Goal: Task Accomplishment & Management: Use online tool/utility

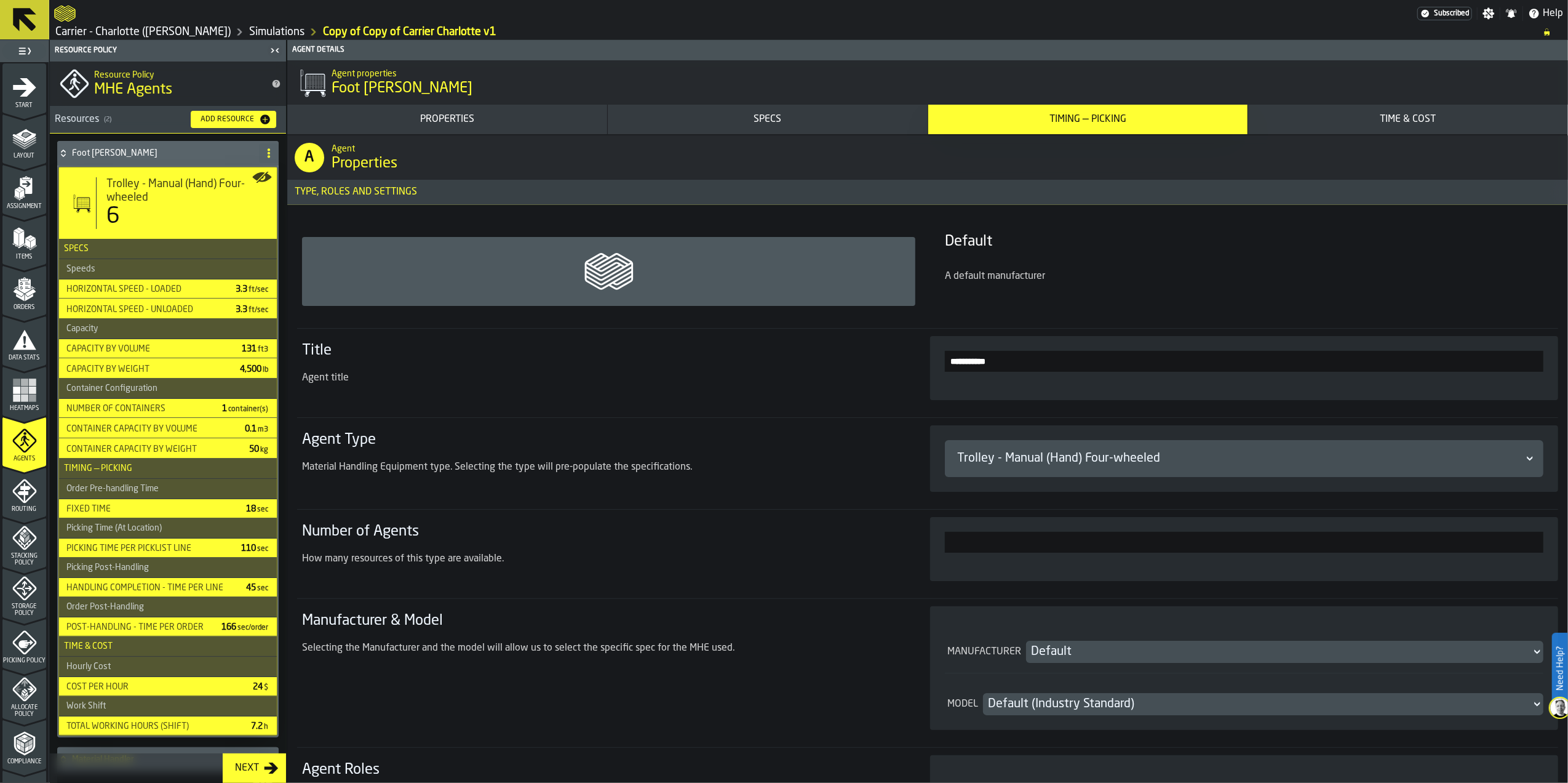
scroll to position [82, 0]
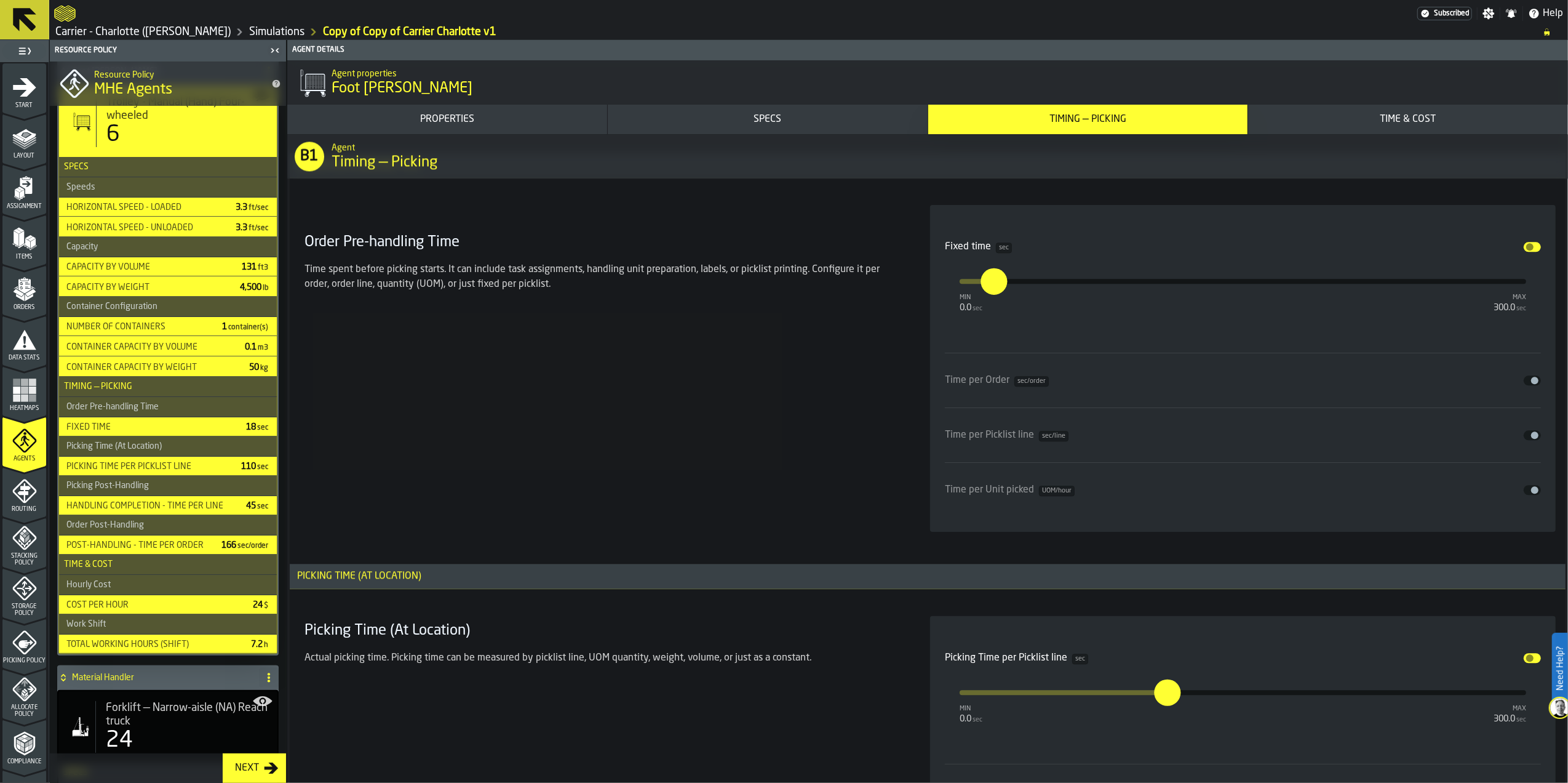
click at [716, 412] on div "Order Pre-handling Time Time spent before picking starts. It can include task a…" at bounding box center [602, 368] width 606 height 327
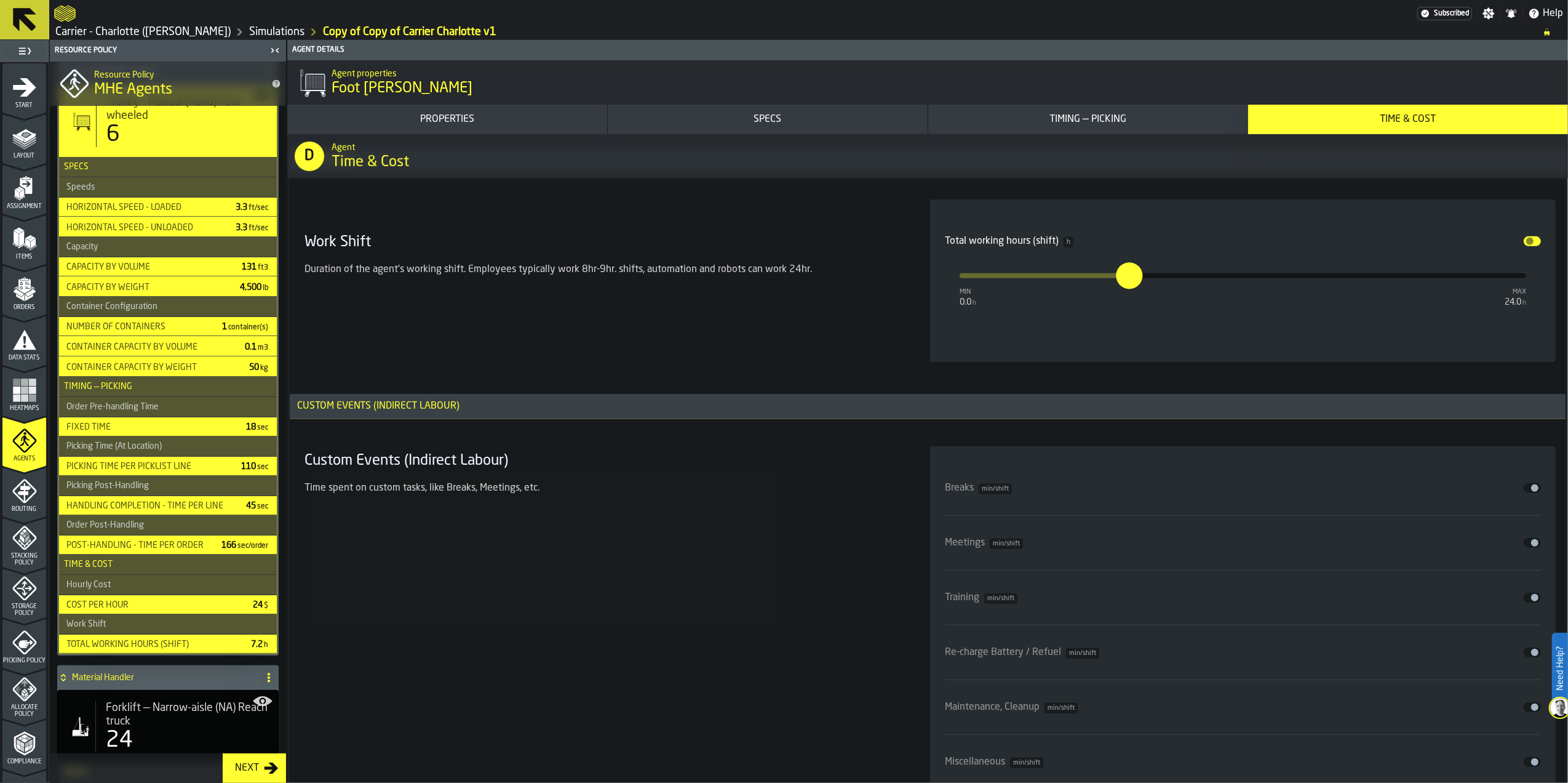
scroll to position [5413, 0]
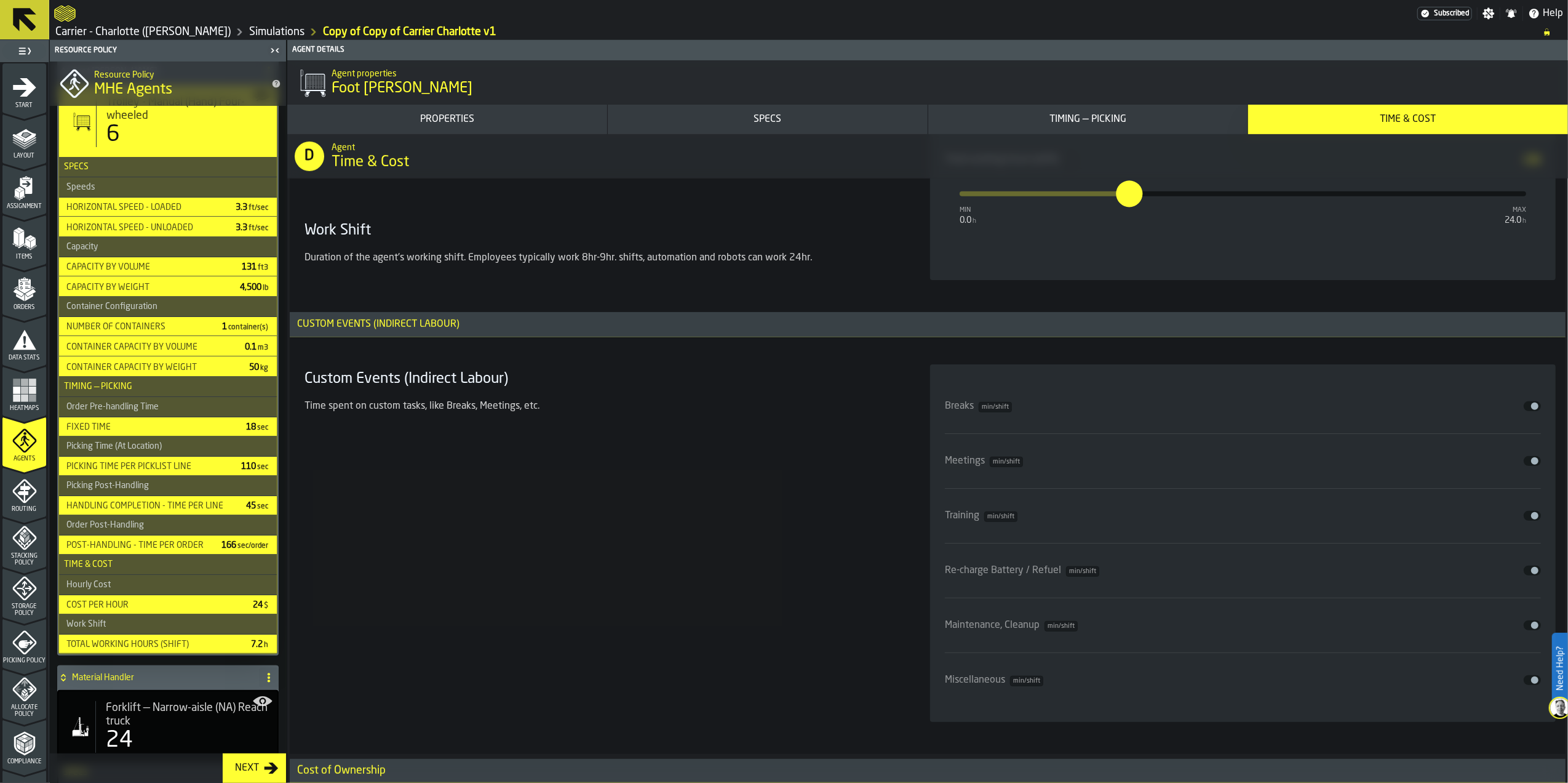
click at [356, 771] on div "Cost of Ownership" at bounding box center [341, 771] width 103 height 14
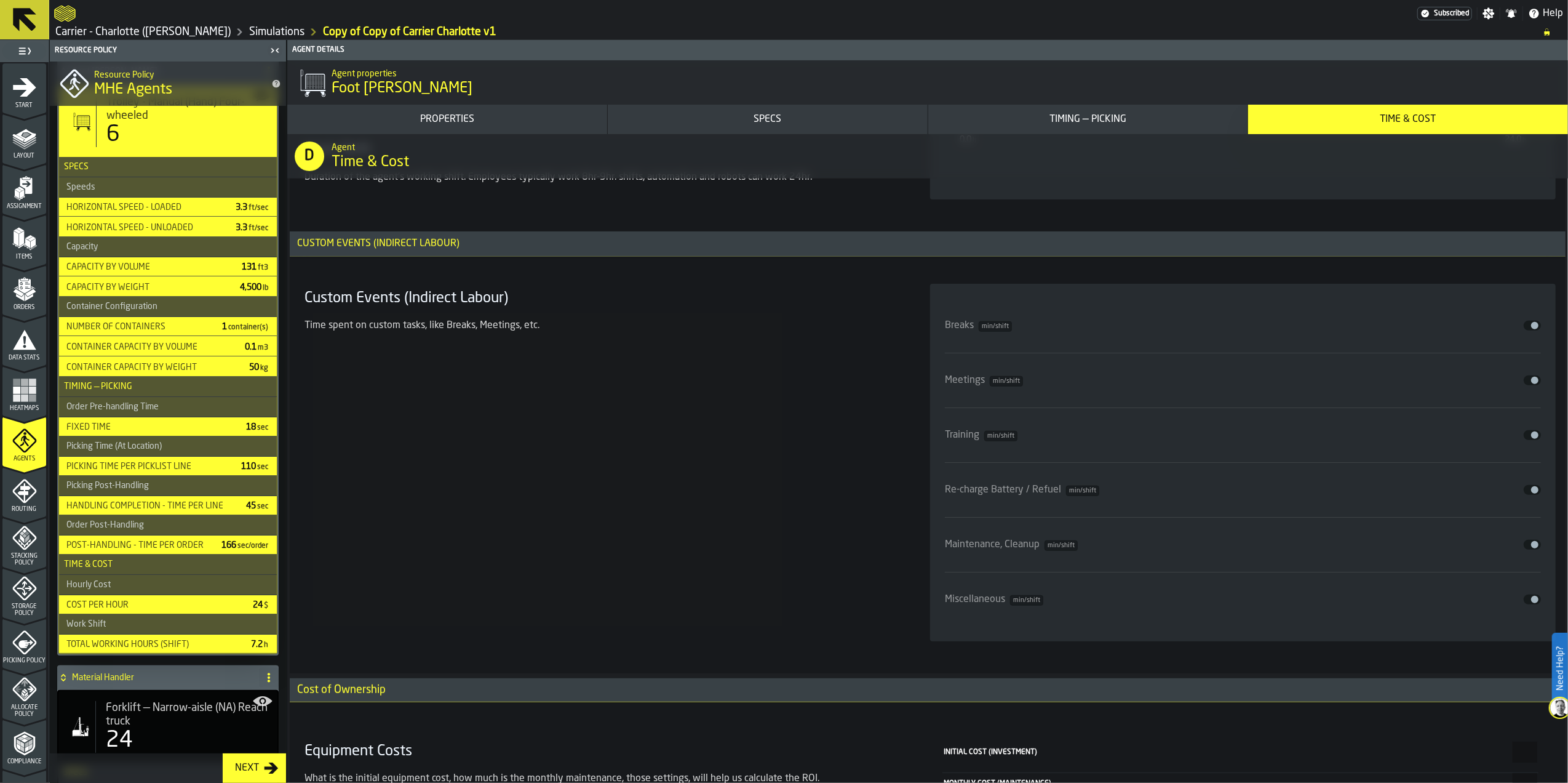
scroll to position [5546, 0]
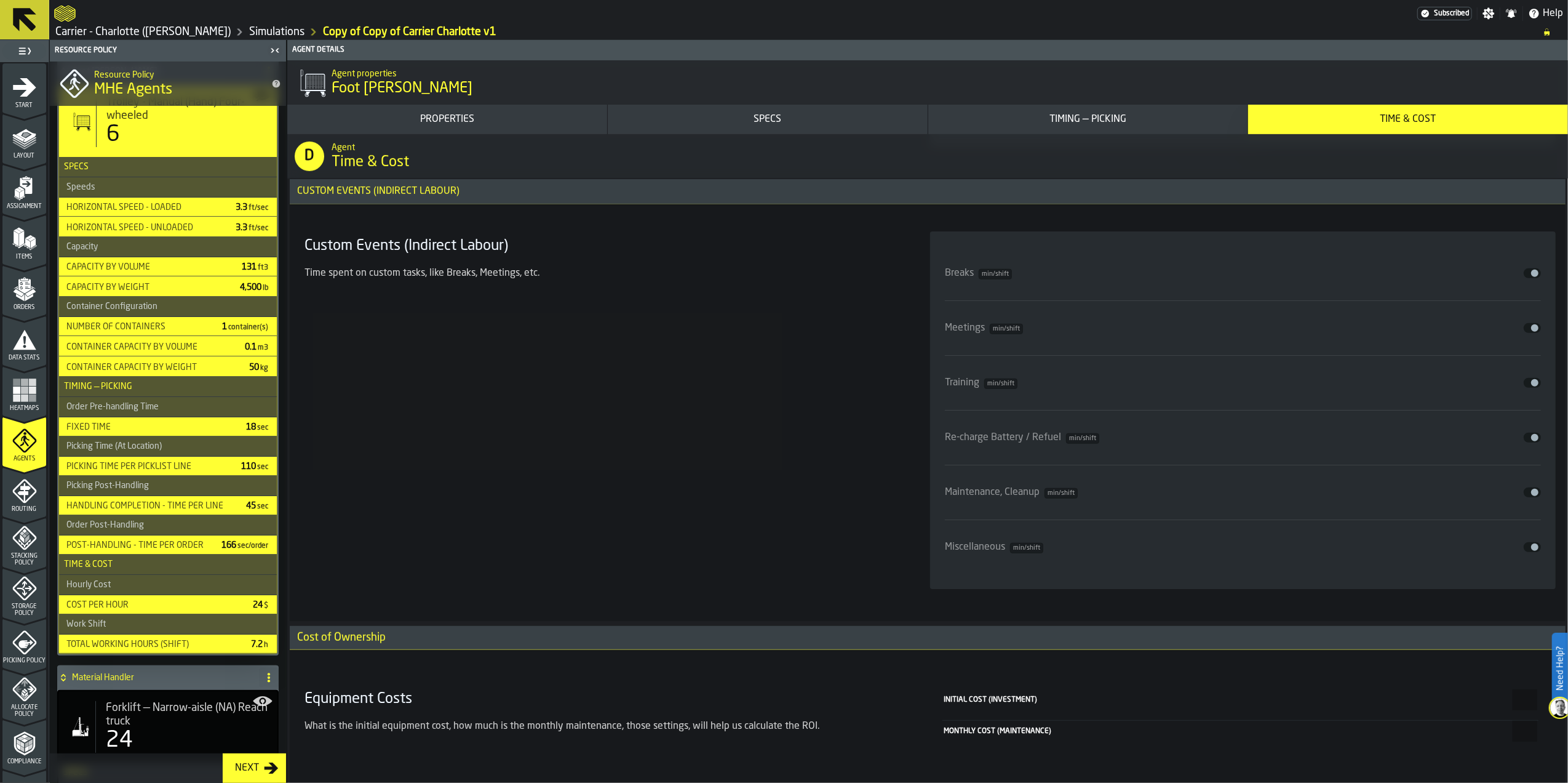
click at [631, 638] on h3 "Cost of Ownership" at bounding box center [928, 638] width 1276 height 24
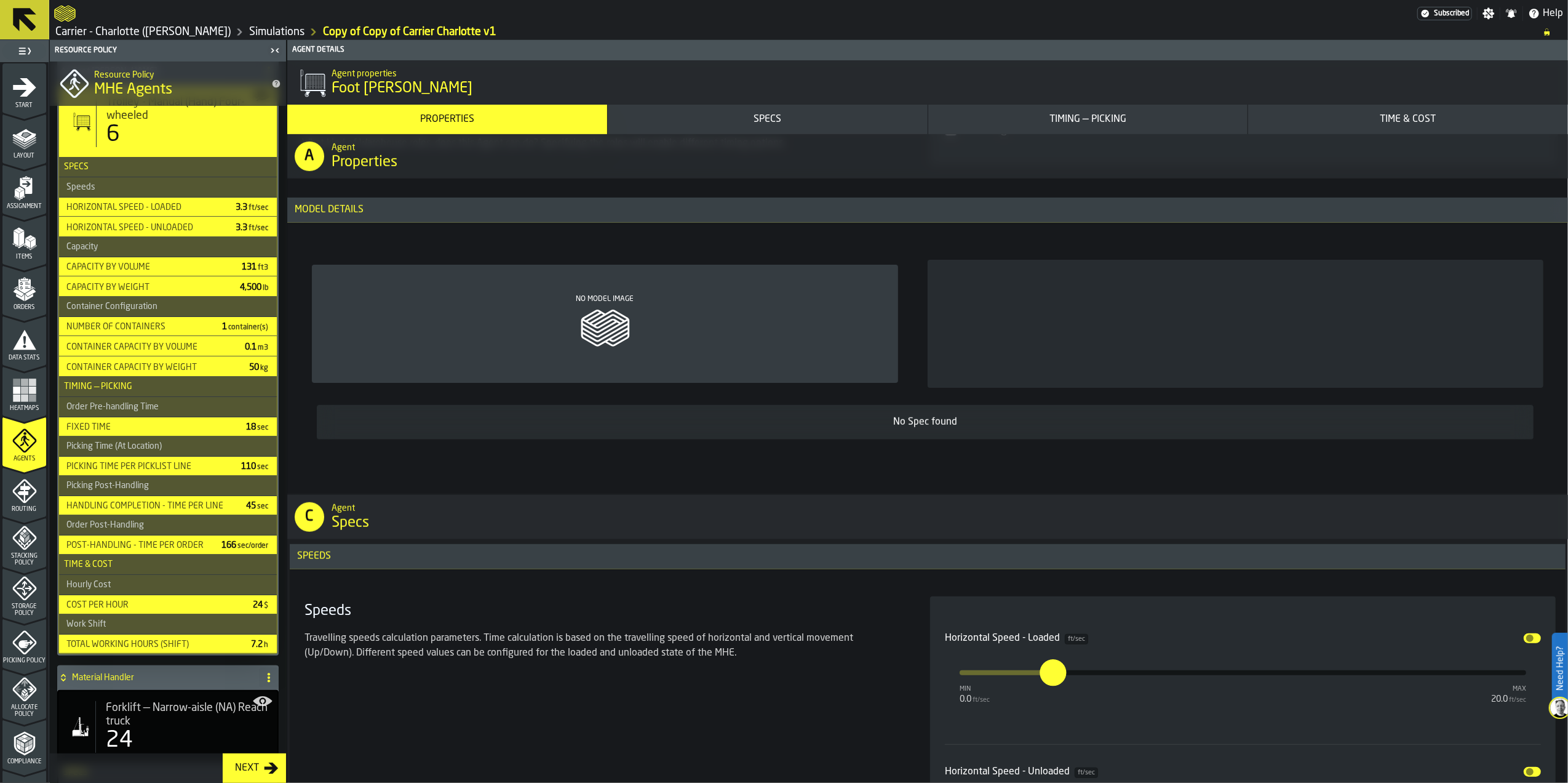
scroll to position [738, 0]
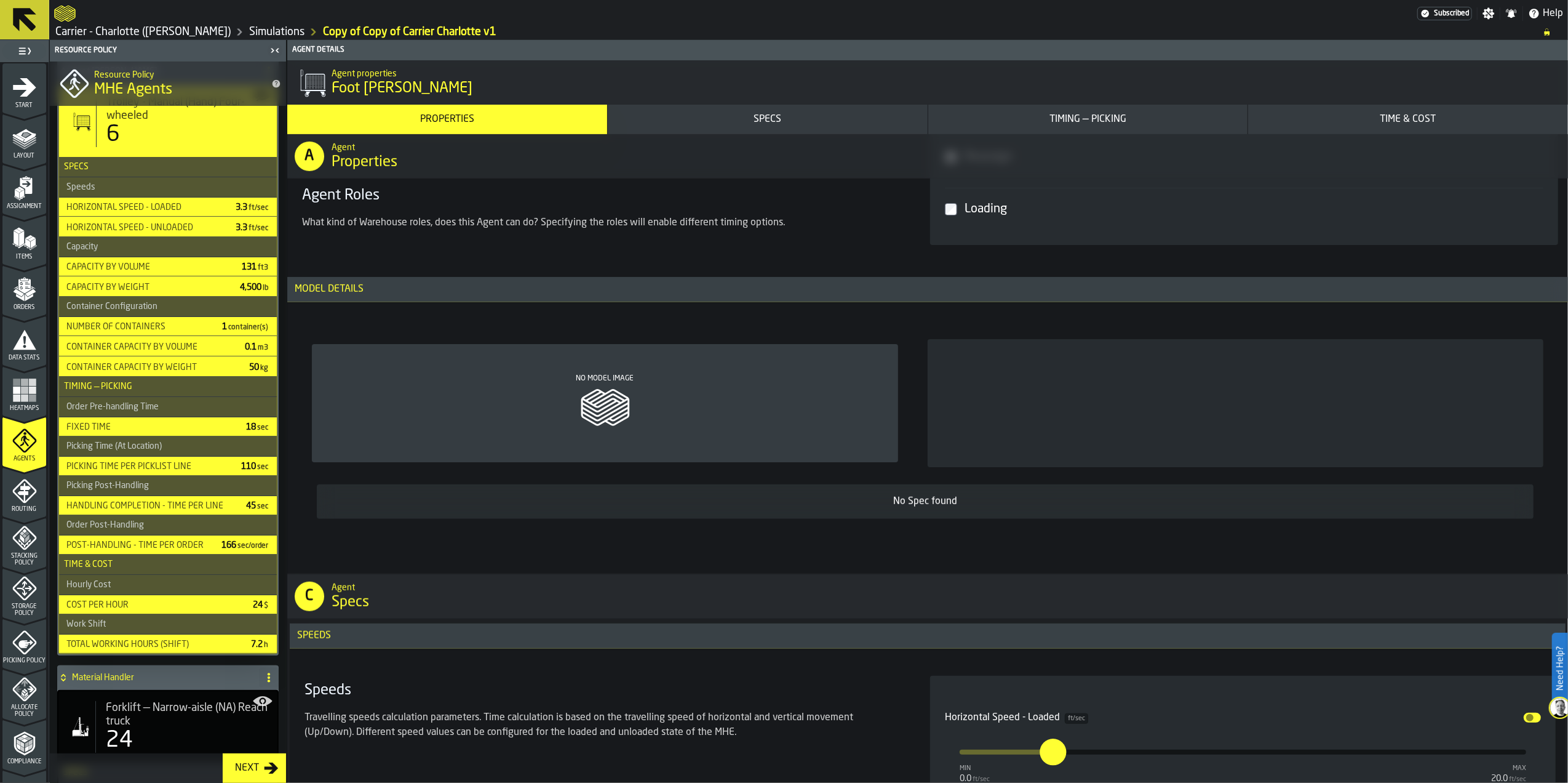
click at [927, 504] on div "No Spec found" at bounding box center [925, 502] width 1198 height 15
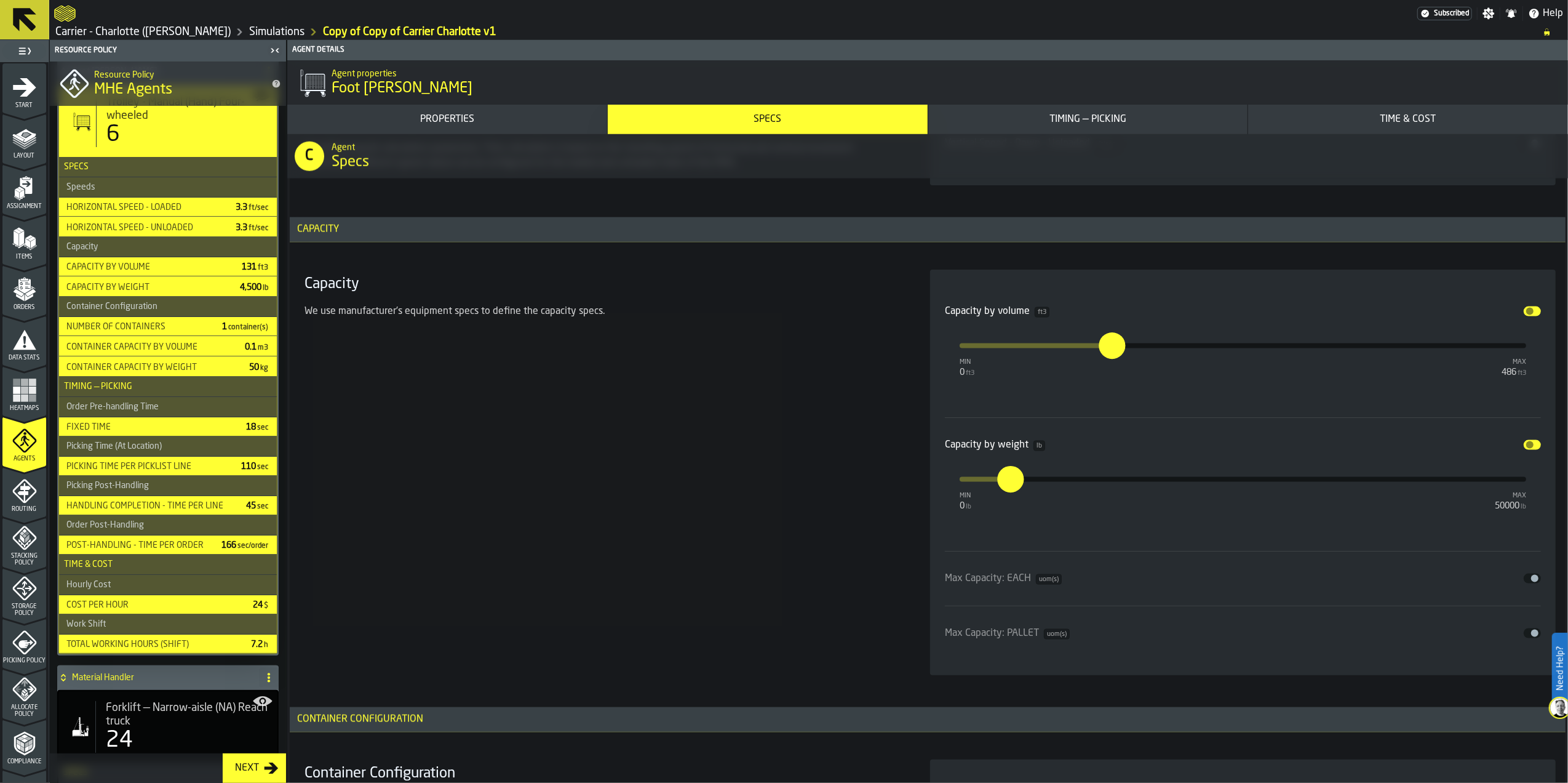
scroll to position [1887, 0]
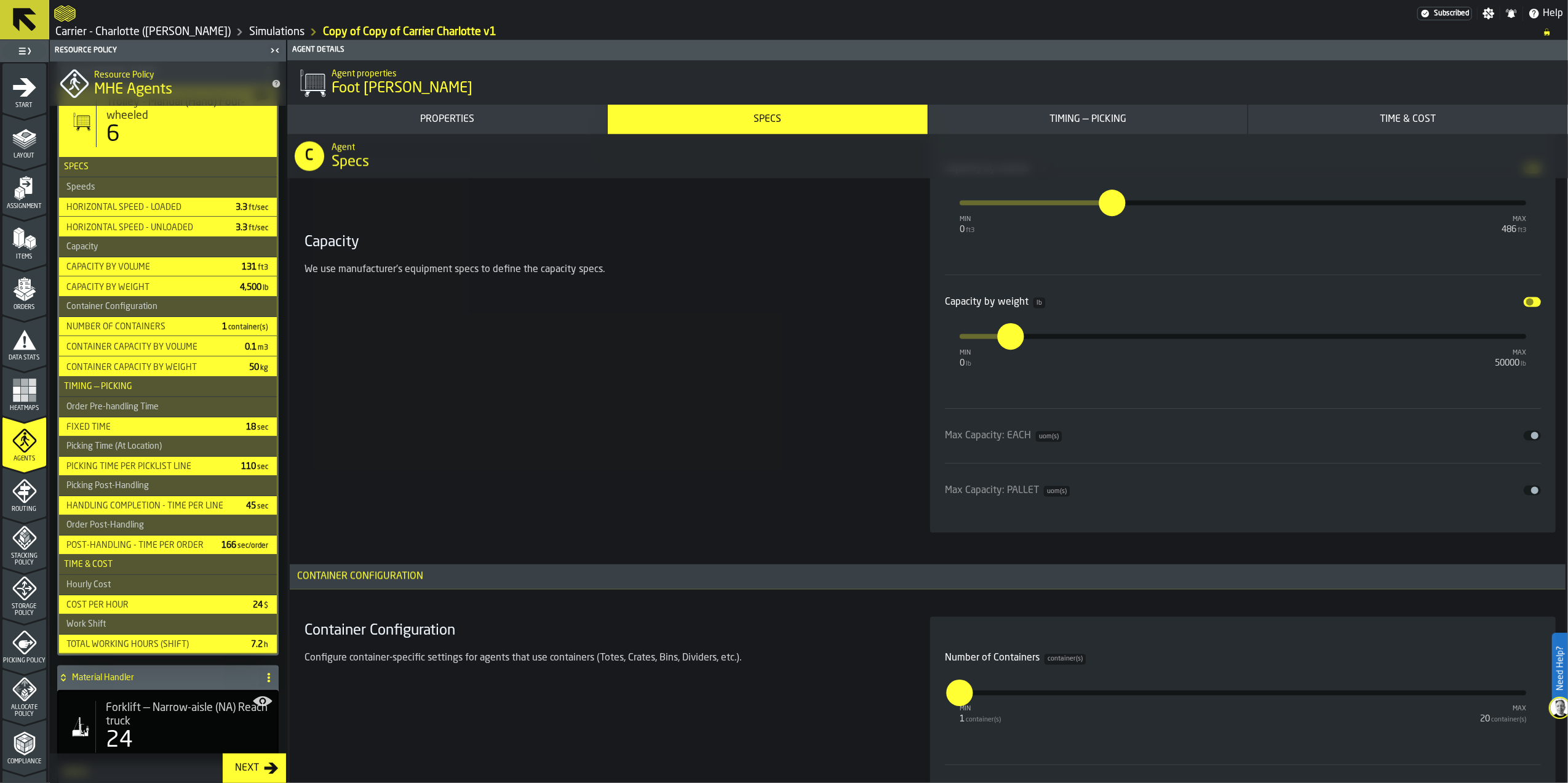
click at [628, 358] on div "Capacity We use manufacturer's equipment specs to define the capacity specs." at bounding box center [602, 330] width 606 height 406
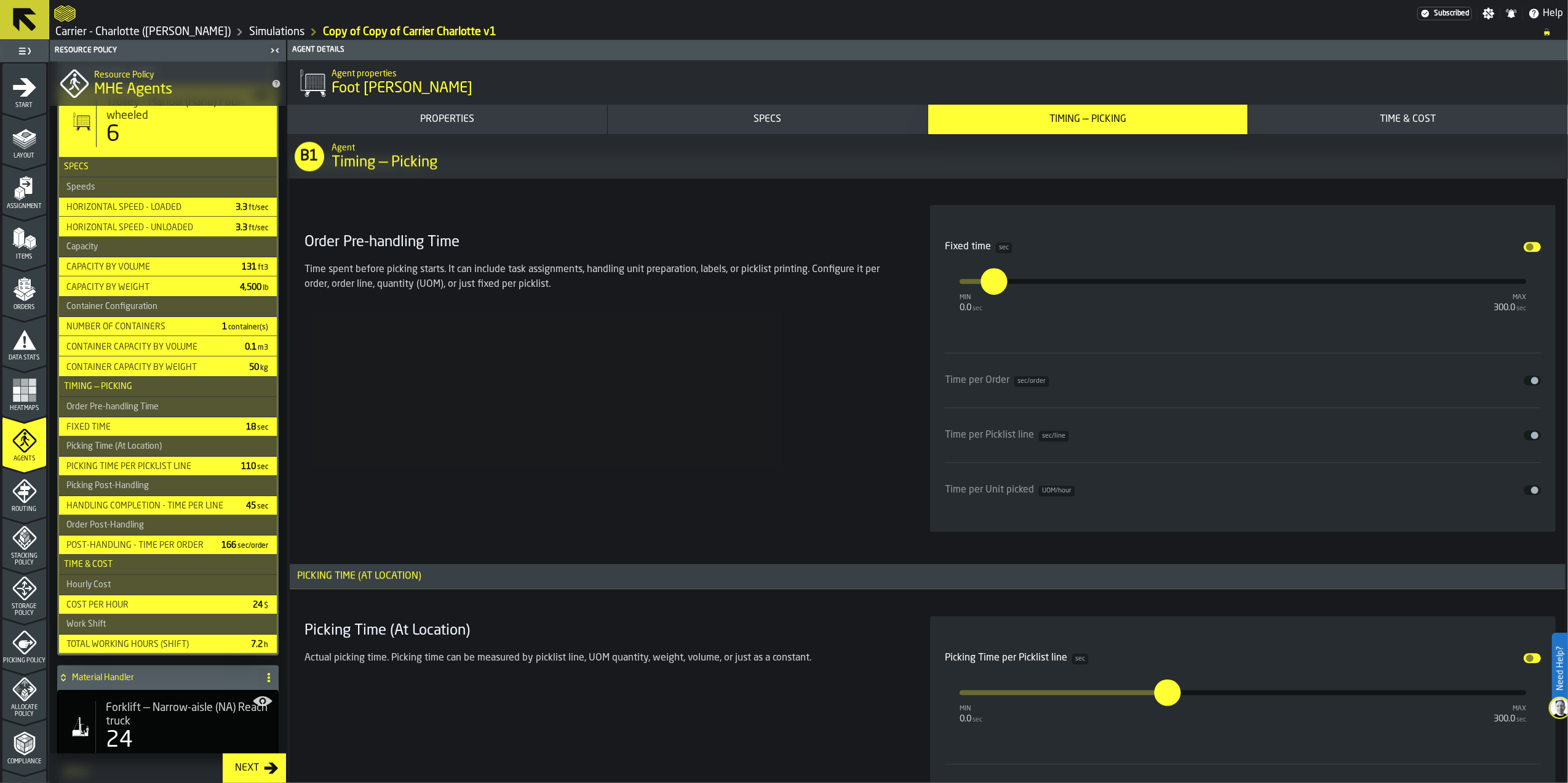
scroll to position [2955, 0]
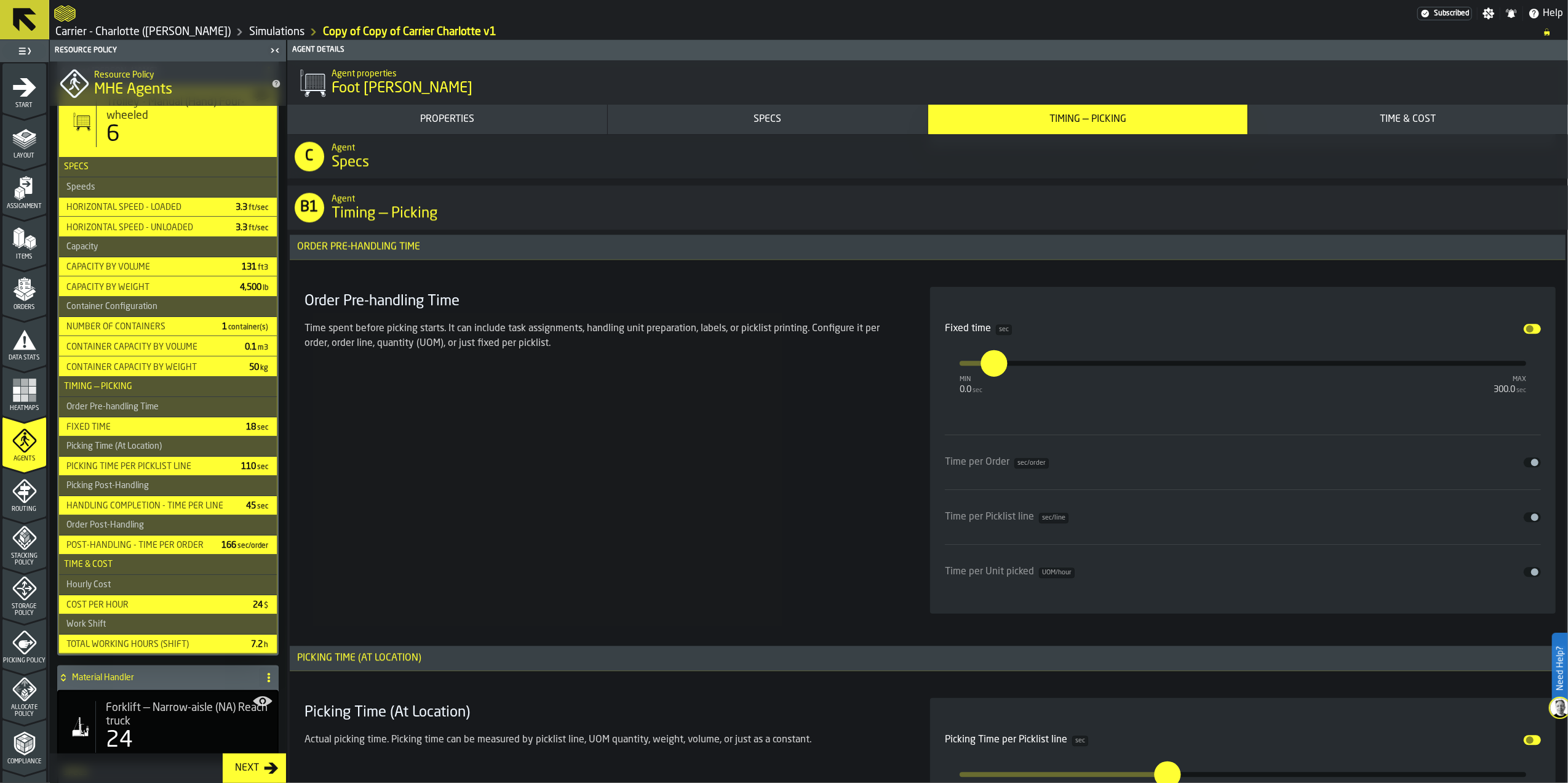
drag, startPoint x: 445, startPoint y: 449, endPoint x: 471, endPoint y: 446, distance: 26.2
click at [445, 449] on div "Order Pre-handling Time Time spent before picking starts. It can include task a…" at bounding box center [602, 450] width 606 height 327
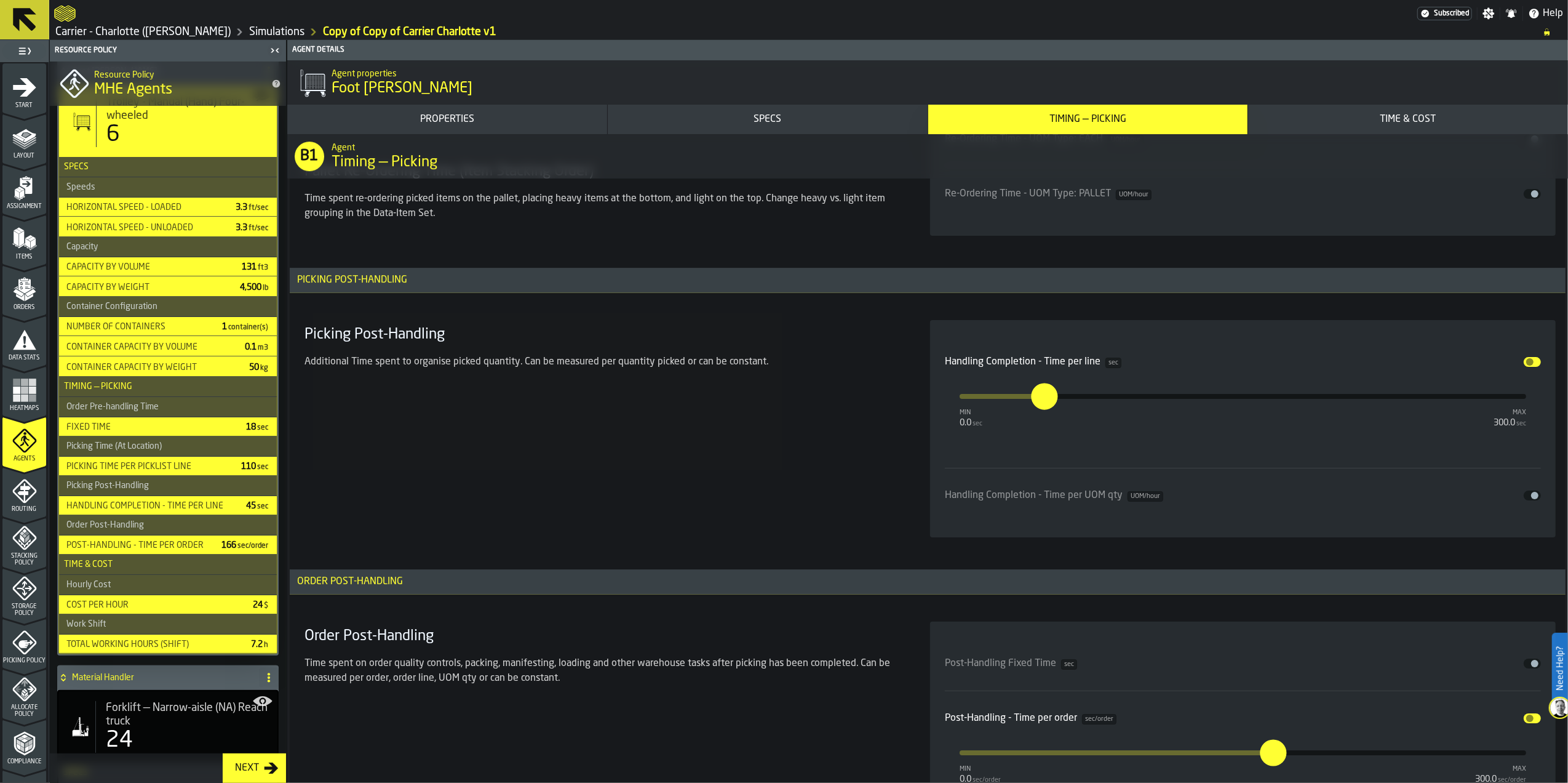
scroll to position [4103, 0]
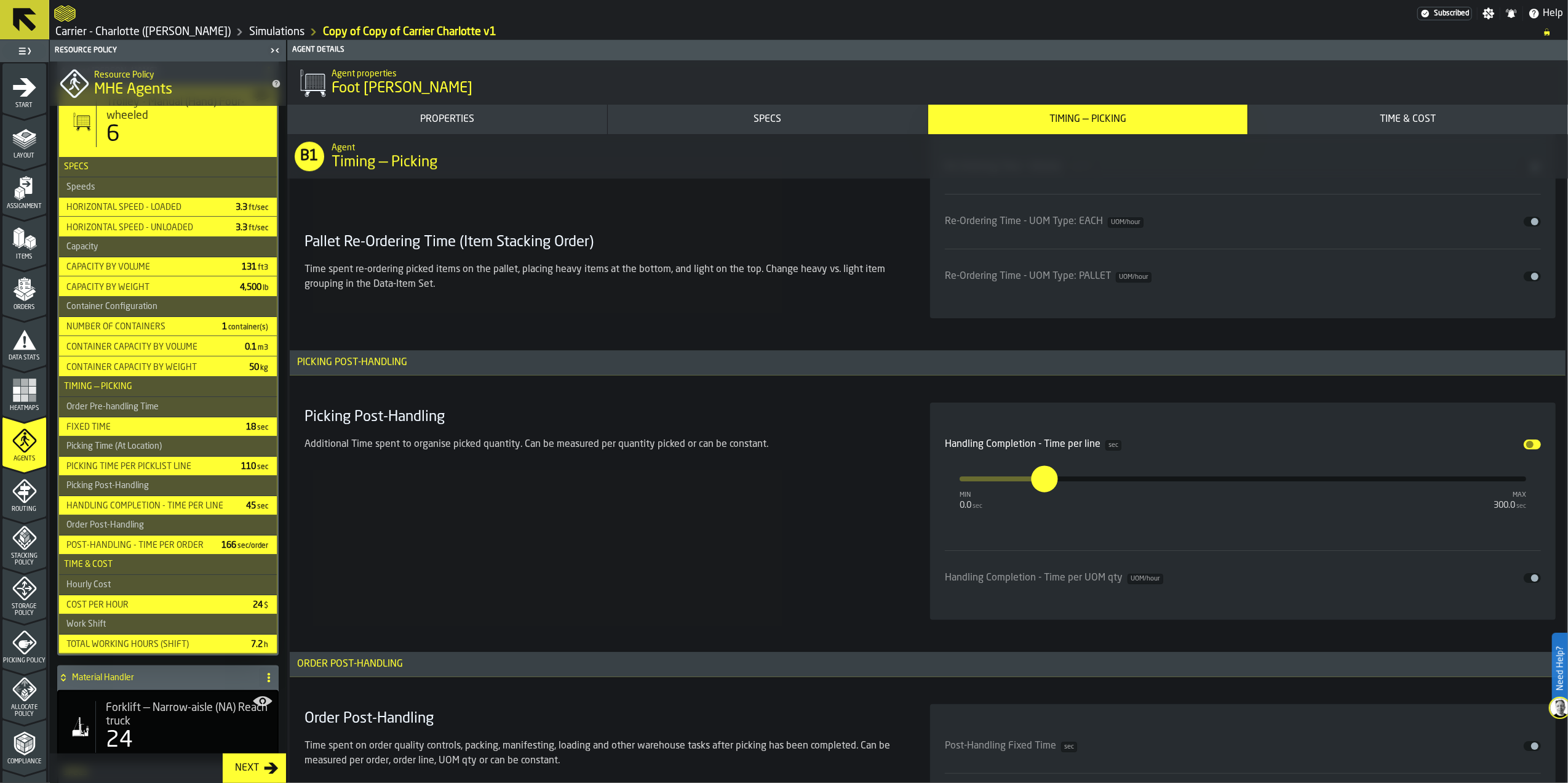
click at [881, 484] on div "Picking Post-Handling Additional Time spent to organise picked quantity. Can be…" at bounding box center [602, 511] width 606 height 217
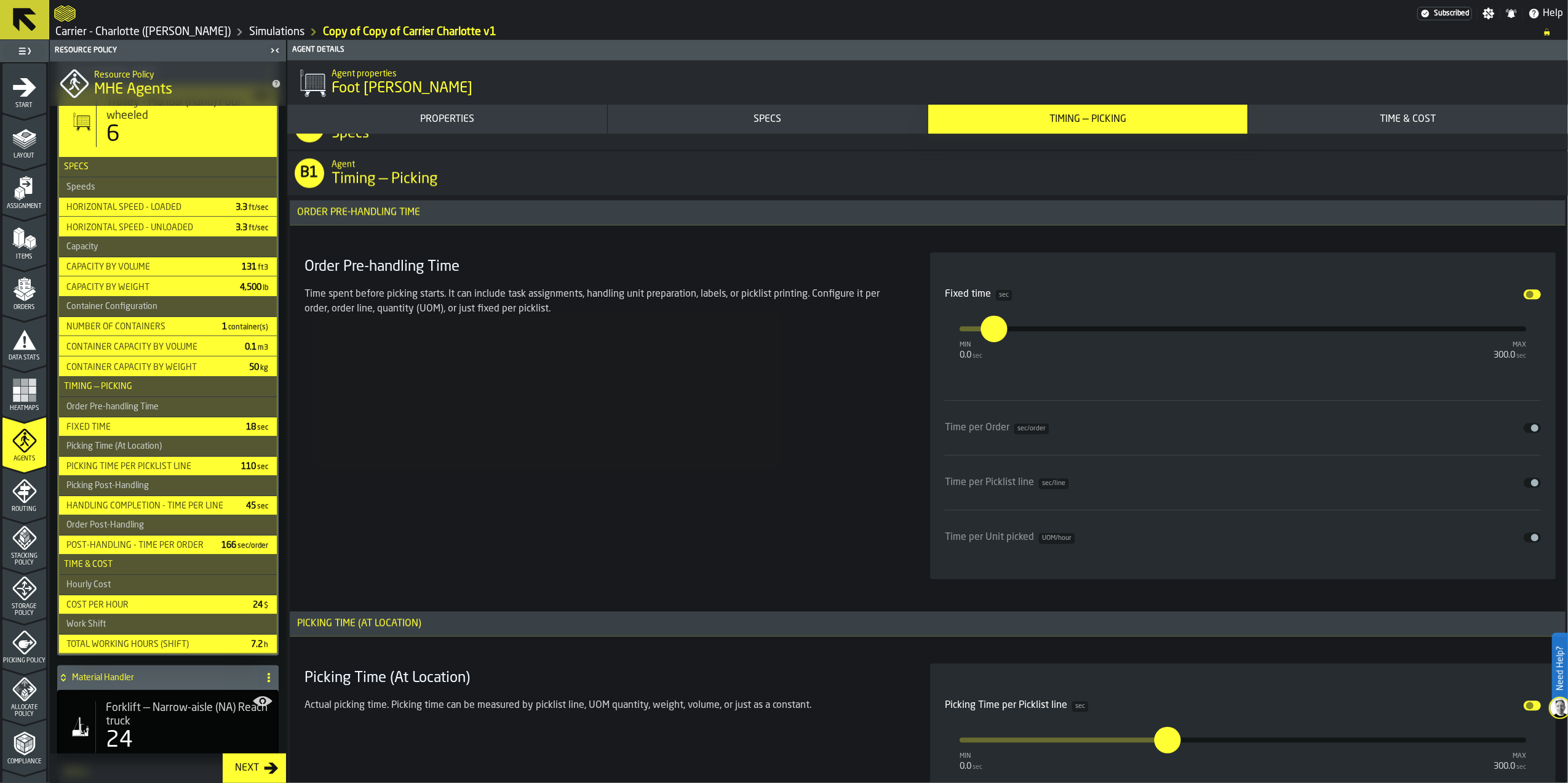
scroll to position [2955, 0]
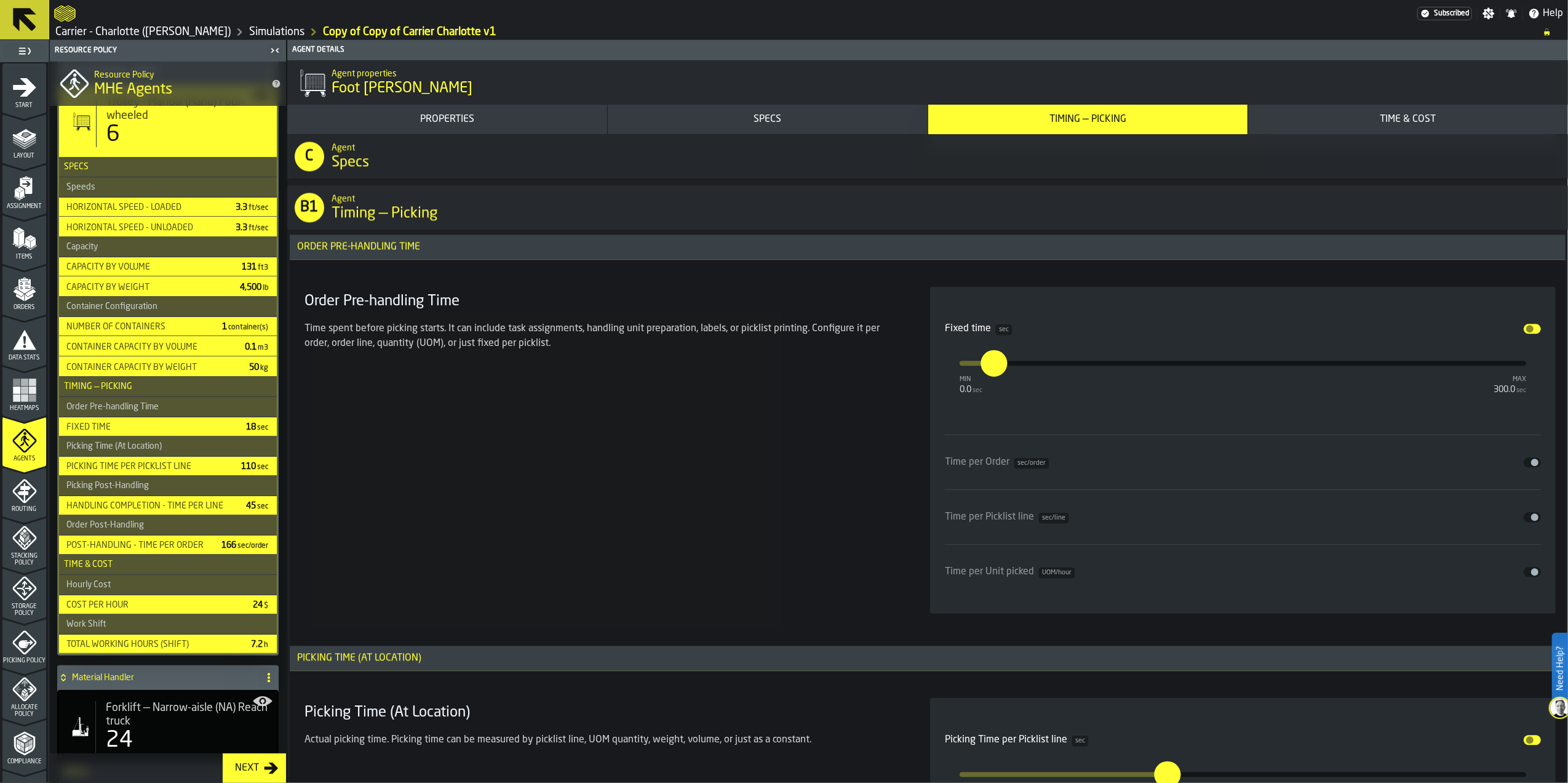
click at [625, 536] on div "Order Pre-handling Time Time spent before picking starts. It can include task a…" at bounding box center [602, 450] width 606 height 327
click at [705, 392] on div "Order Pre-handling Time Time spent before picking starts. It can include task a…" at bounding box center [602, 450] width 606 height 327
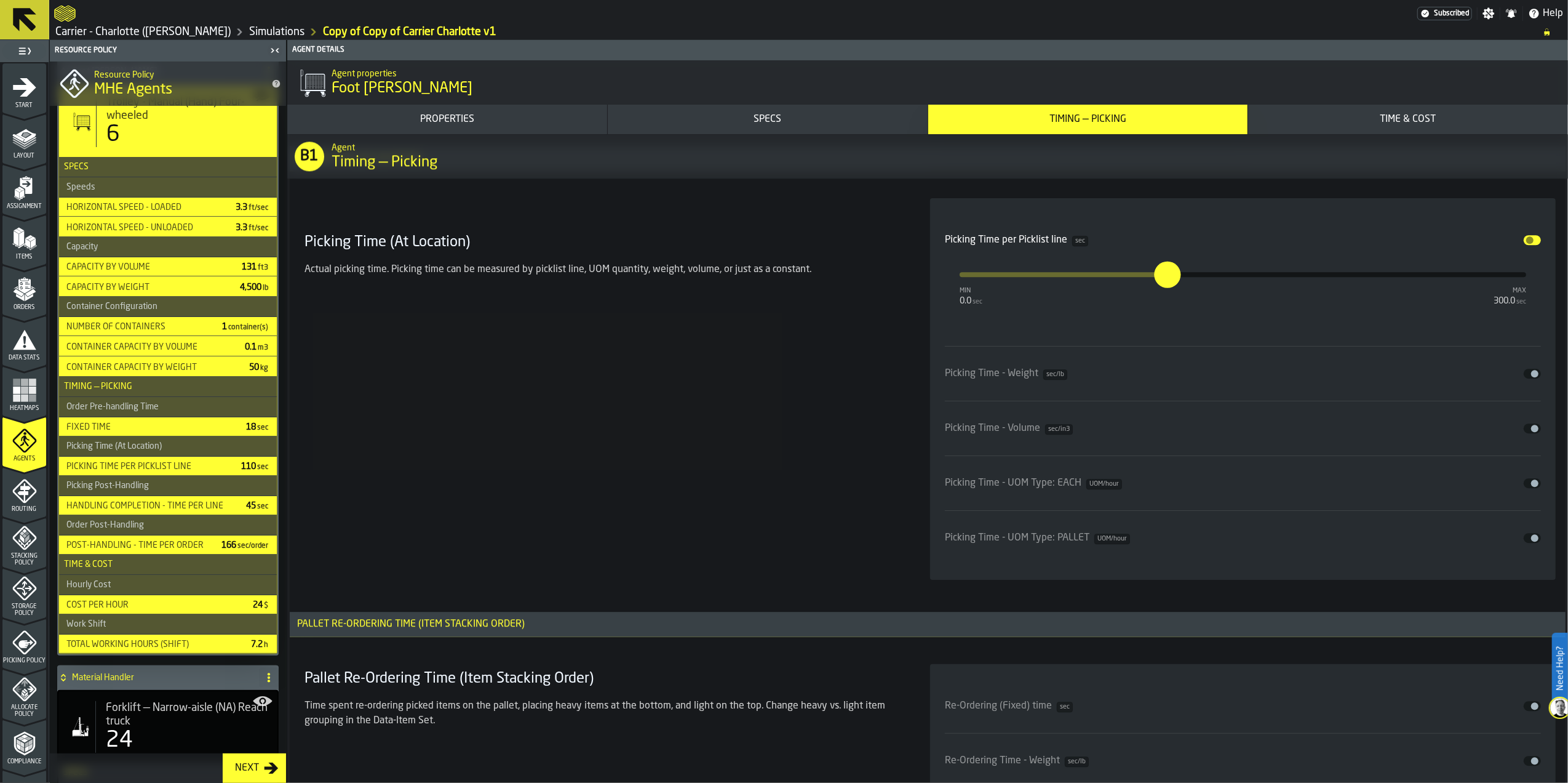
scroll to position [3611, 0]
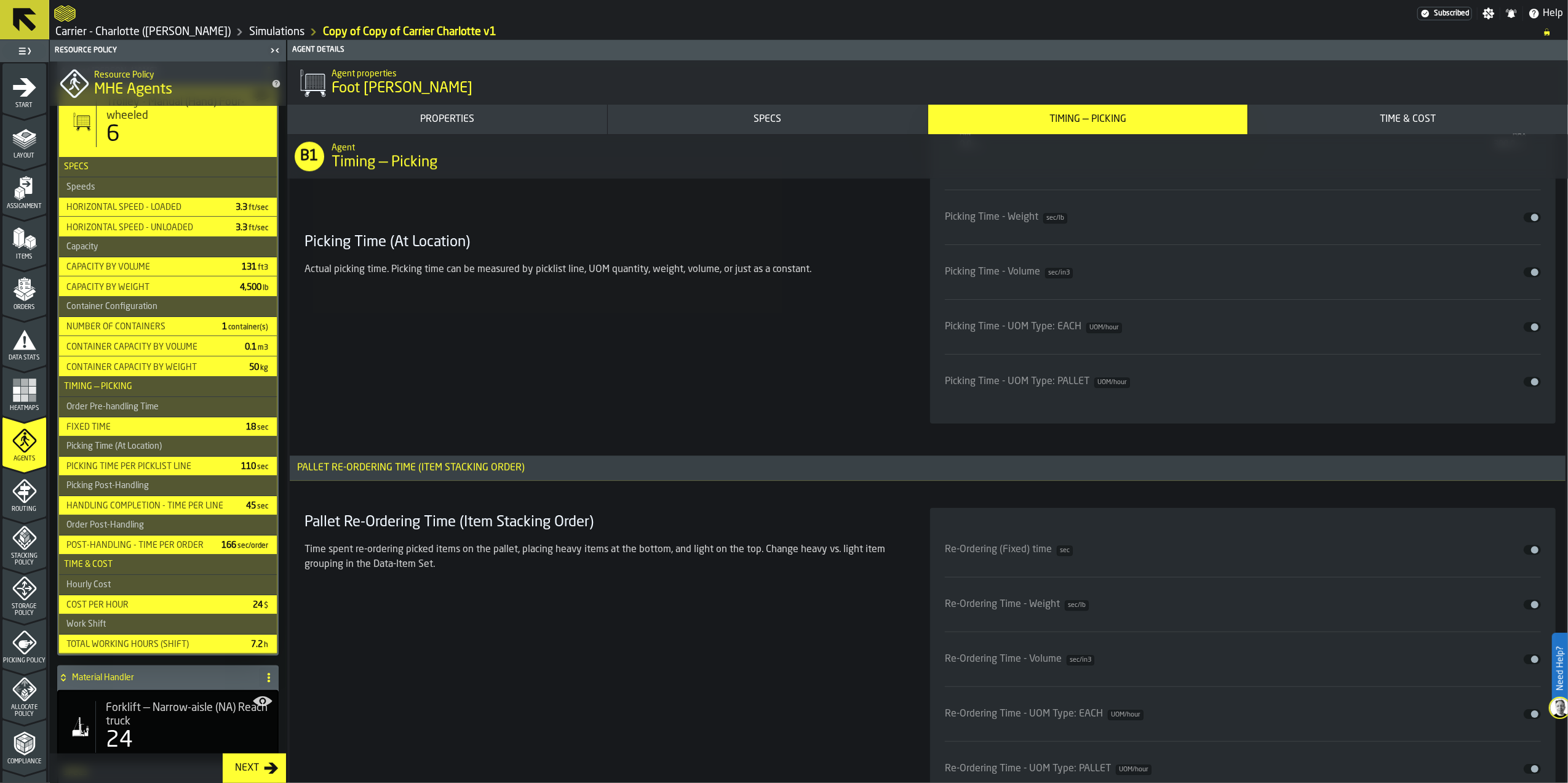
click at [742, 414] on div "Picking Time (At Location) Actual picking time. Picking time can be measured by…" at bounding box center [602, 233] width 606 height 381
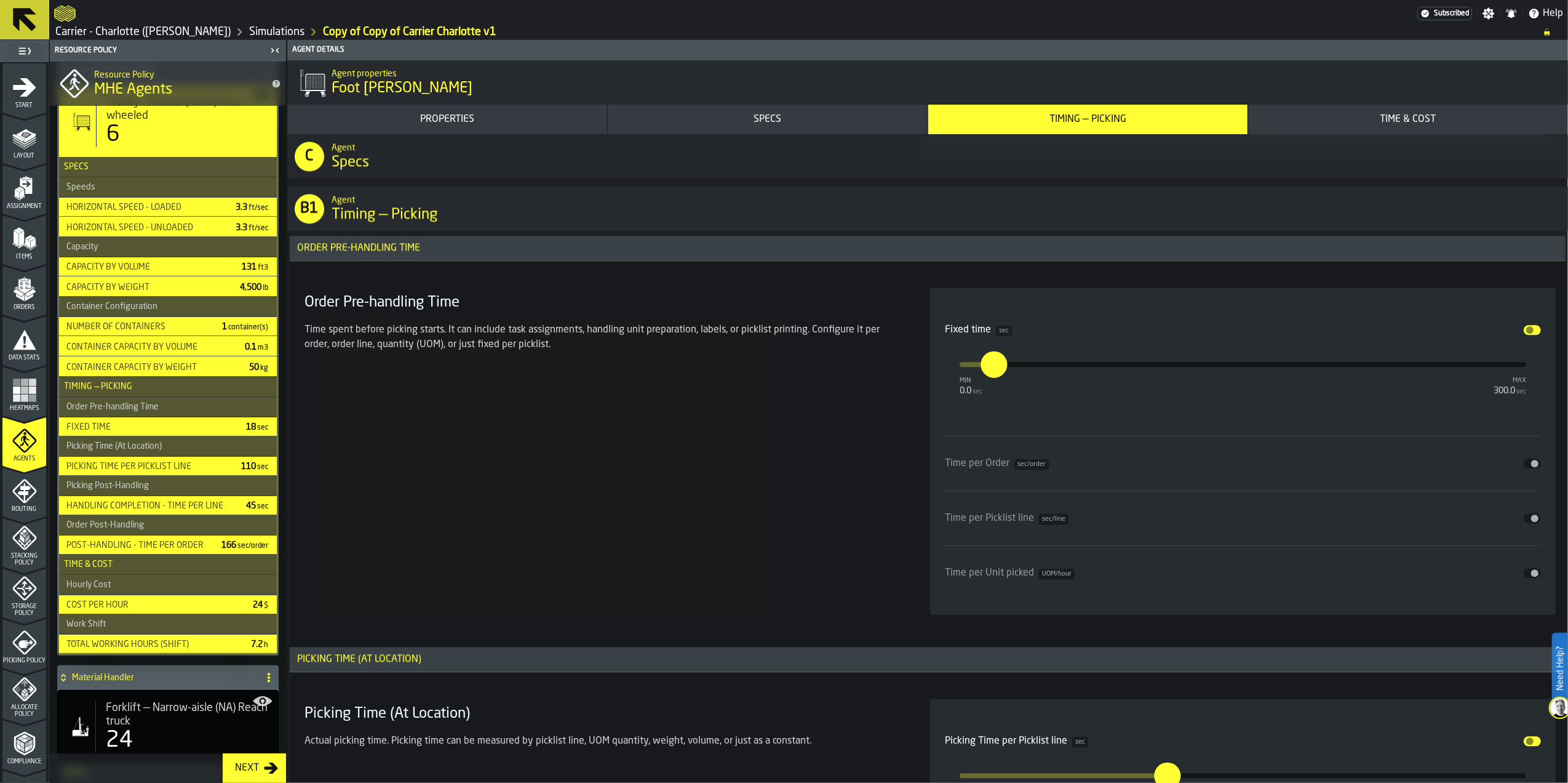
scroll to position [2955, 0]
click at [774, 477] on div "Order Pre-handling Time Time spent before picking starts. It can include task a…" at bounding box center [602, 450] width 606 height 327
drag, startPoint x: 1002, startPoint y: 371, endPoint x: 964, endPoint y: 367, distance: 38.2
click at [981, 367] on input "***" at bounding box center [986, 362] width 10 height 26
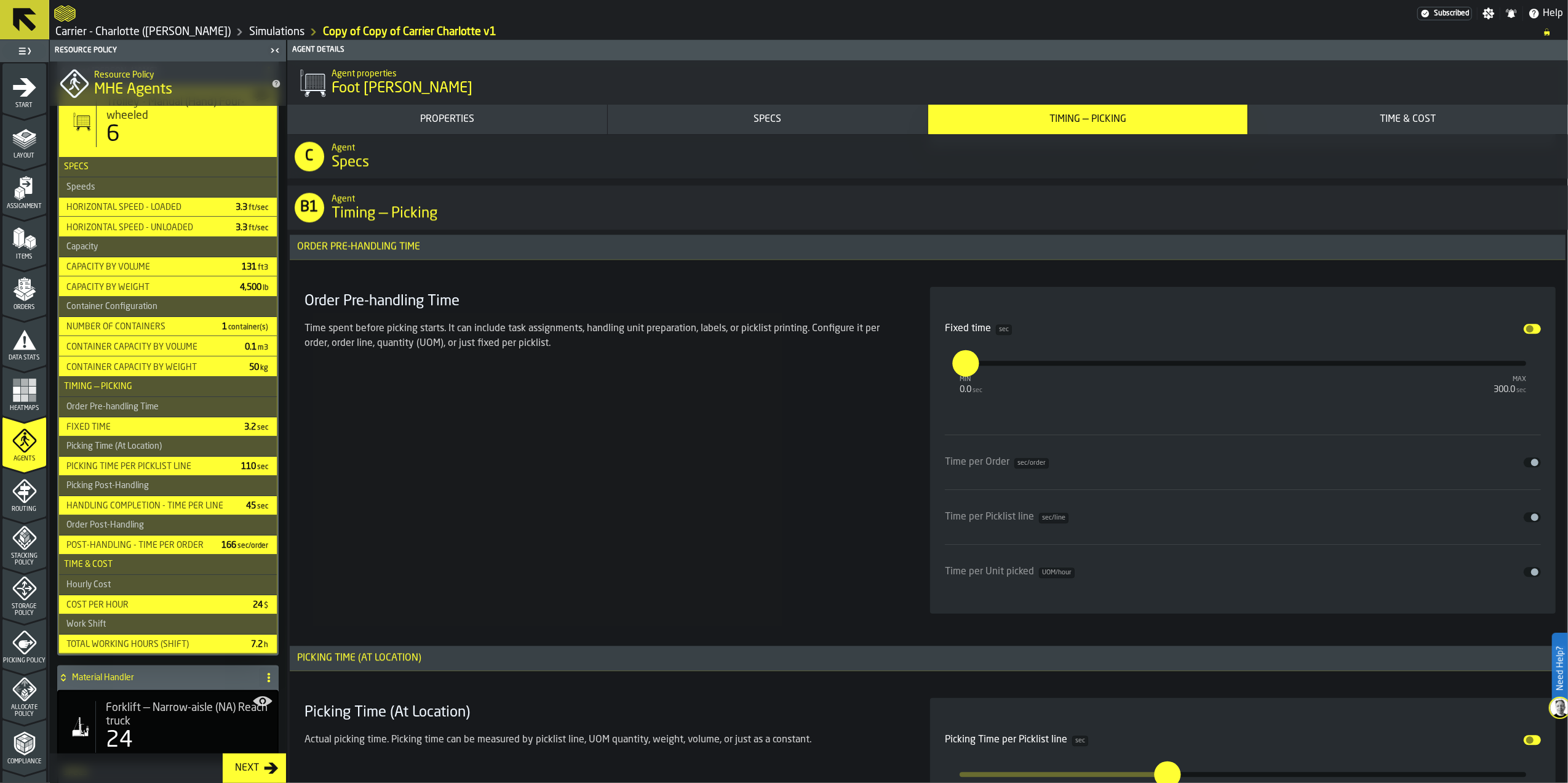
type input "*"
type input "****"
click at [806, 537] on div "Order Pre-handling Time Time spent before picking starts. It can include task a…" at bounding box center [602, 450] width 606 height 327
click at [1532, 466] on span "input-slider-Time per Order" at bounding box center [1535, 462] width 7 height 7
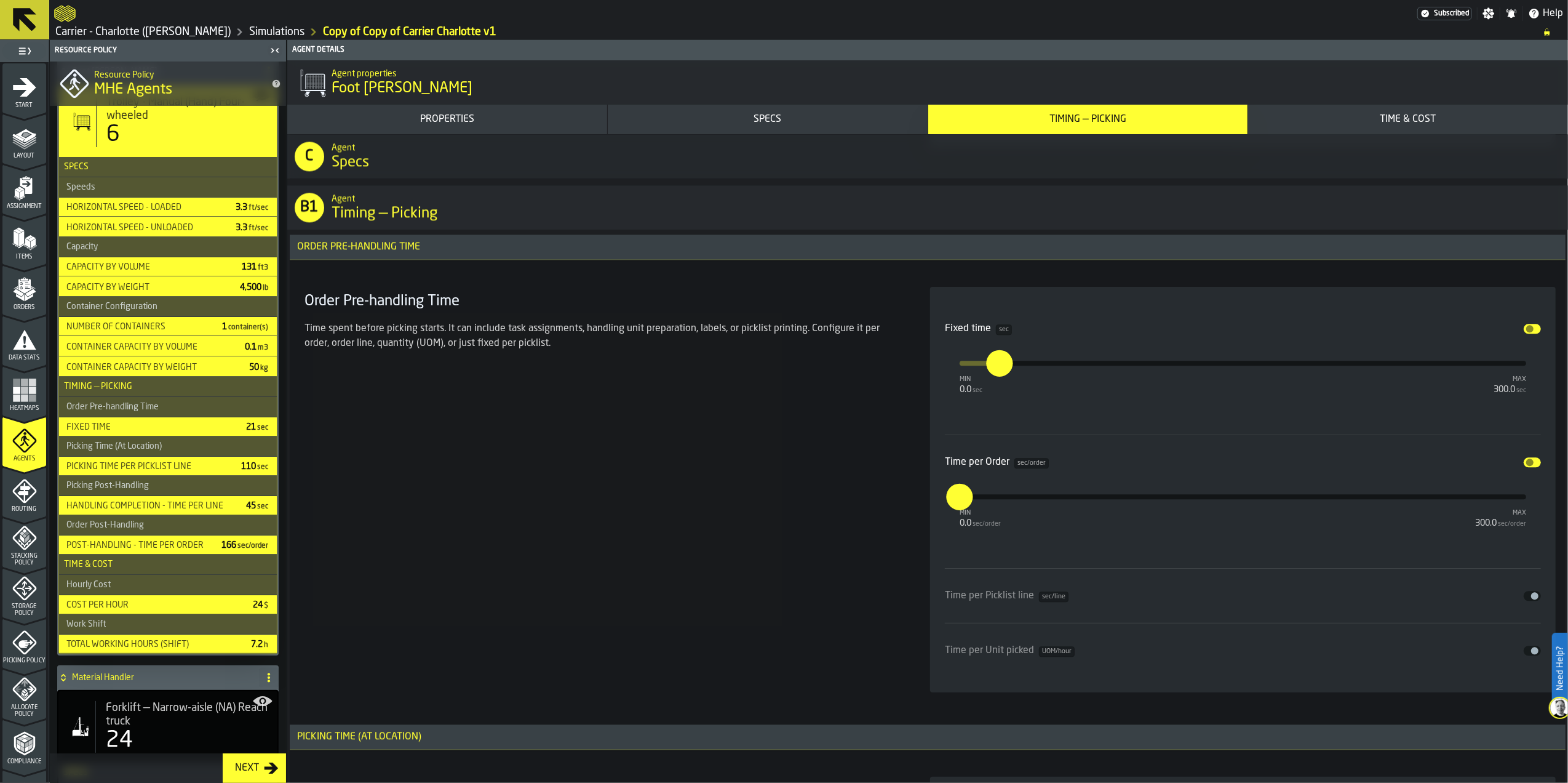
drag, startPoint x: 964, startPoint y: 504, endPoint x: 944, endPoint y: 504, distance: 20.0
click at [946, 504] on label "*" at bounding box center [959, 496] width 26 height 26
click at [946, 504] on input "*" at bounding box center [953, 496] width 14 height 26
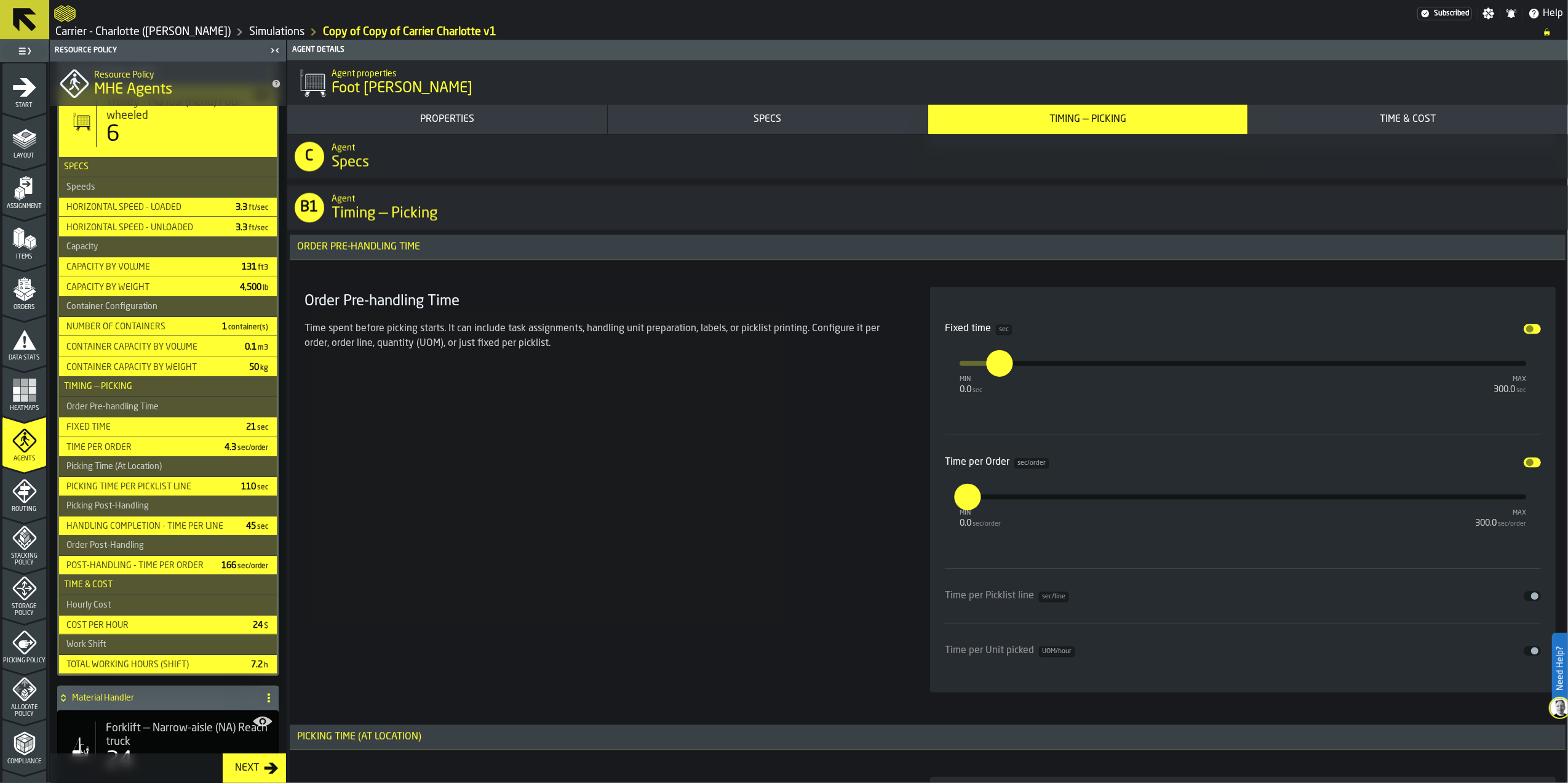
type input "***"
click at [862, 516] on div "Order Pre-handling Time Time spent before picking starts. It can include task a…" at bounding box center [602, 490] width 606 height 406
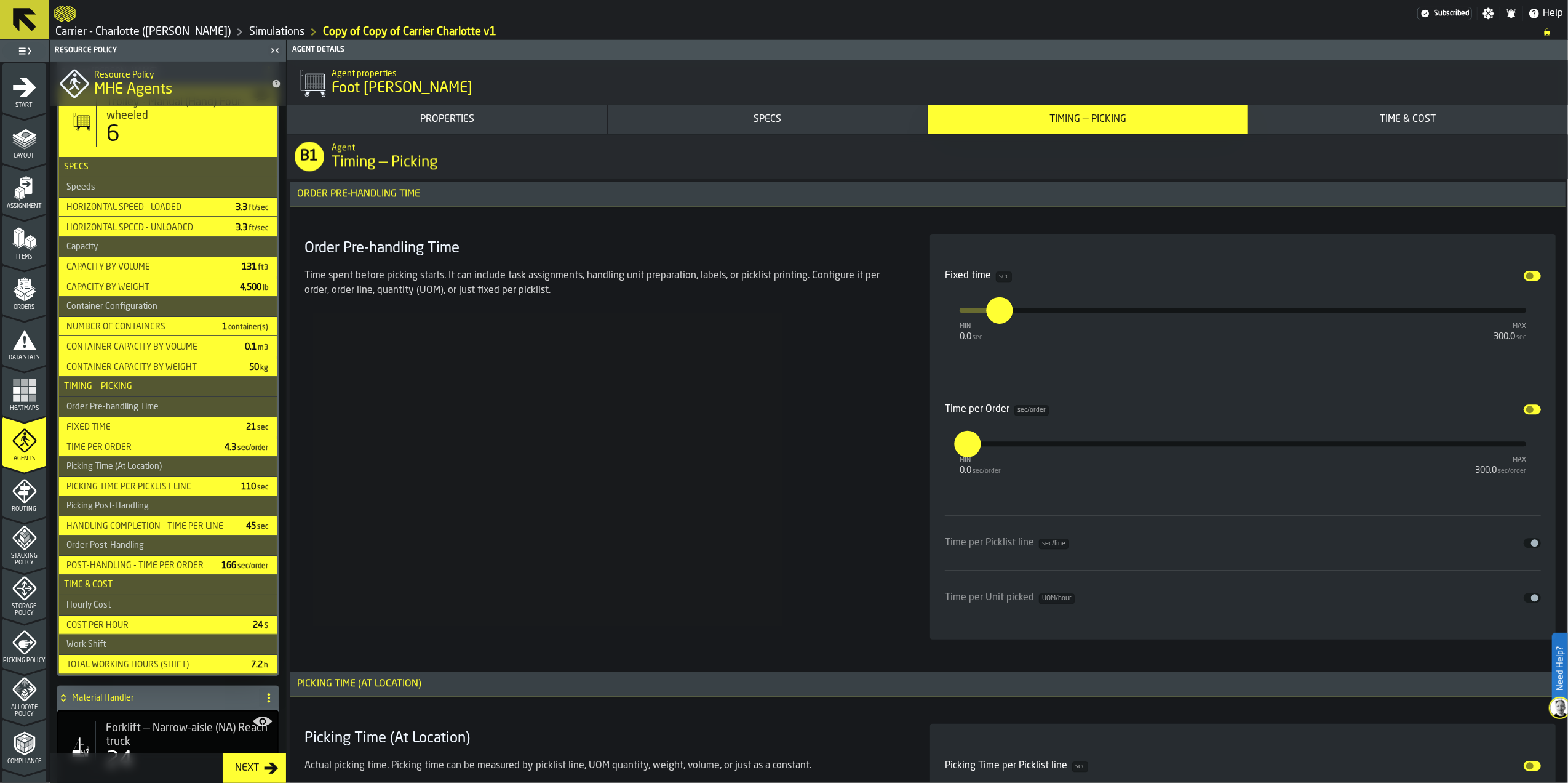
scroll to position [3037, 0]
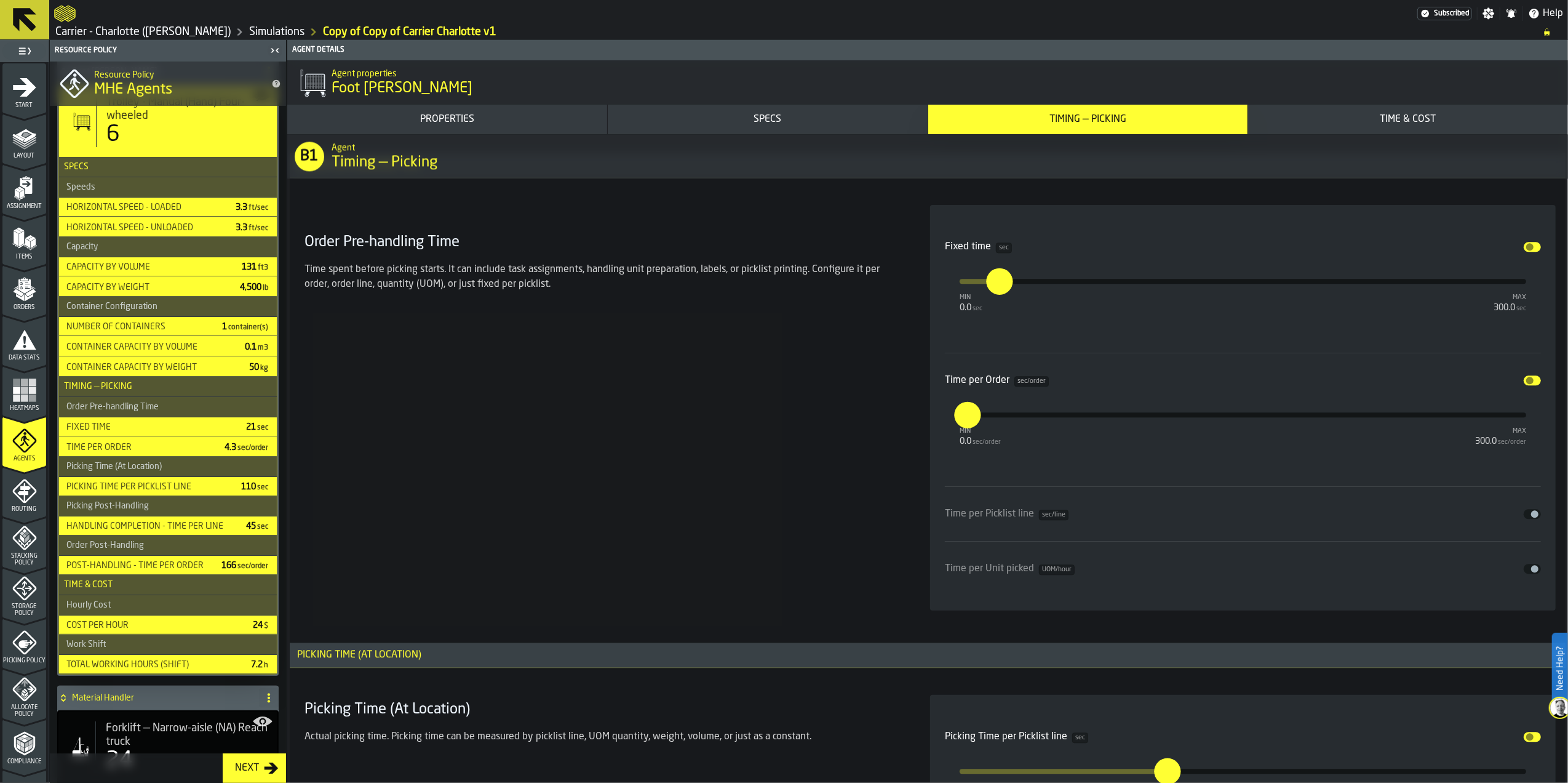
click at [1532, 518] on span "input-slider-Time per Picklist line" at bounding box center [1535, 514] width 7 height 7
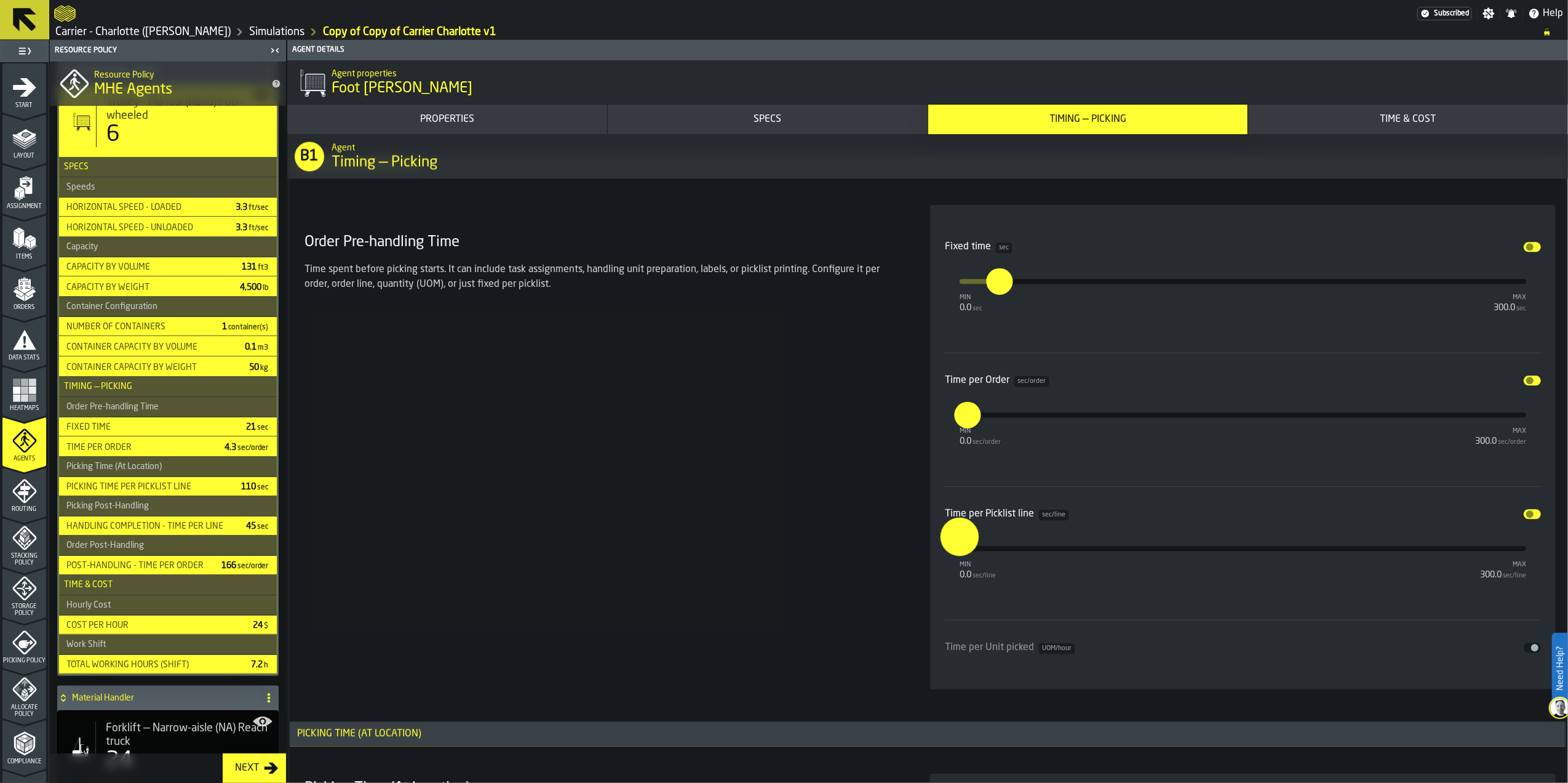
drag, startPoint x: 964, startPoint y: 554, endPoint x: 944, endPoint y: 552, distance: 20.1
click at [944, 552] on input "*" at bounding box center [950, 536] width 19 height 38
click at [810, 498] on div "Order Pre-handling Time Time spent before picking starts. It can include task a…" at bounding box center [602, 447] width 606 height 484
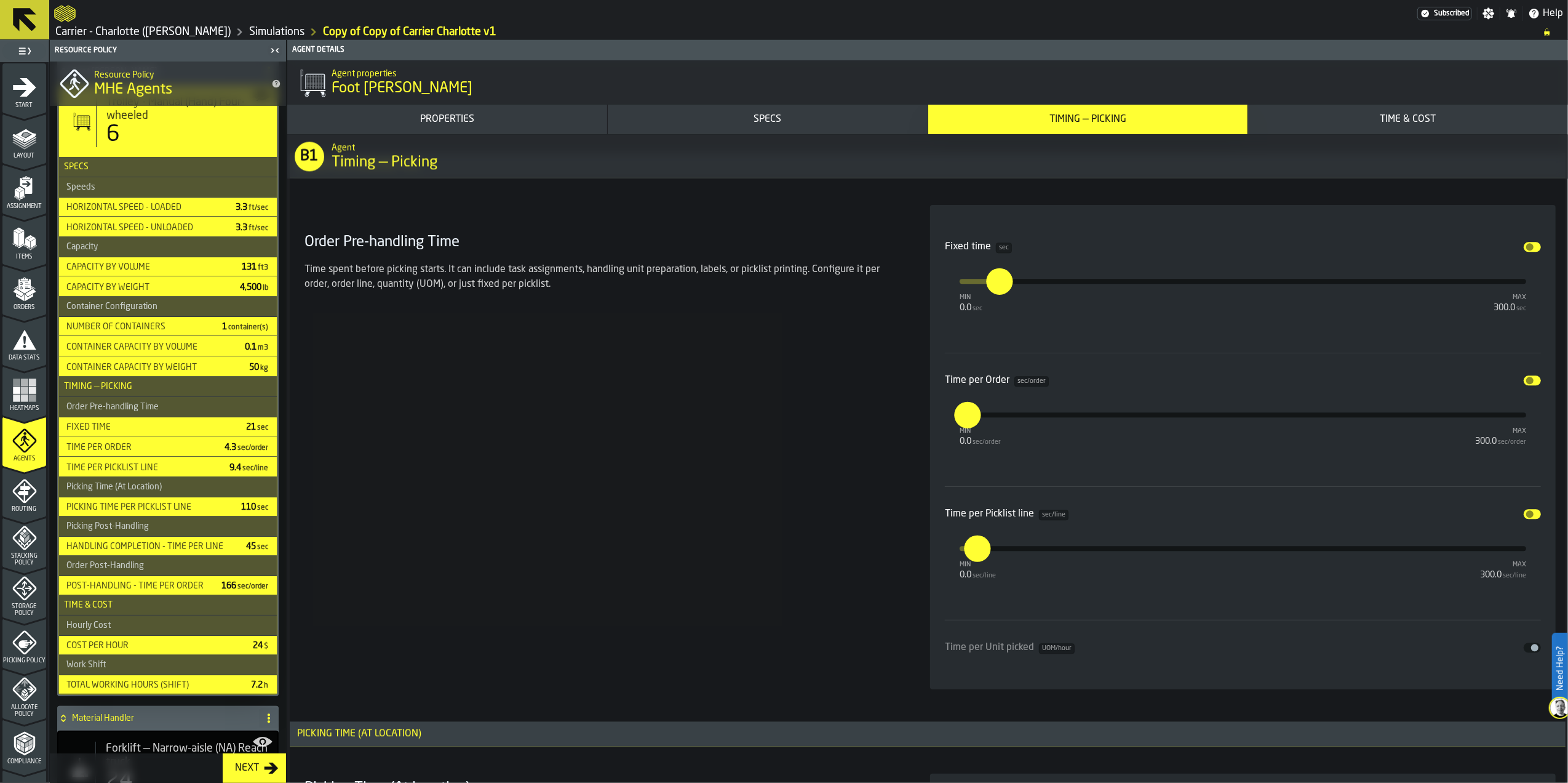
type input "***"
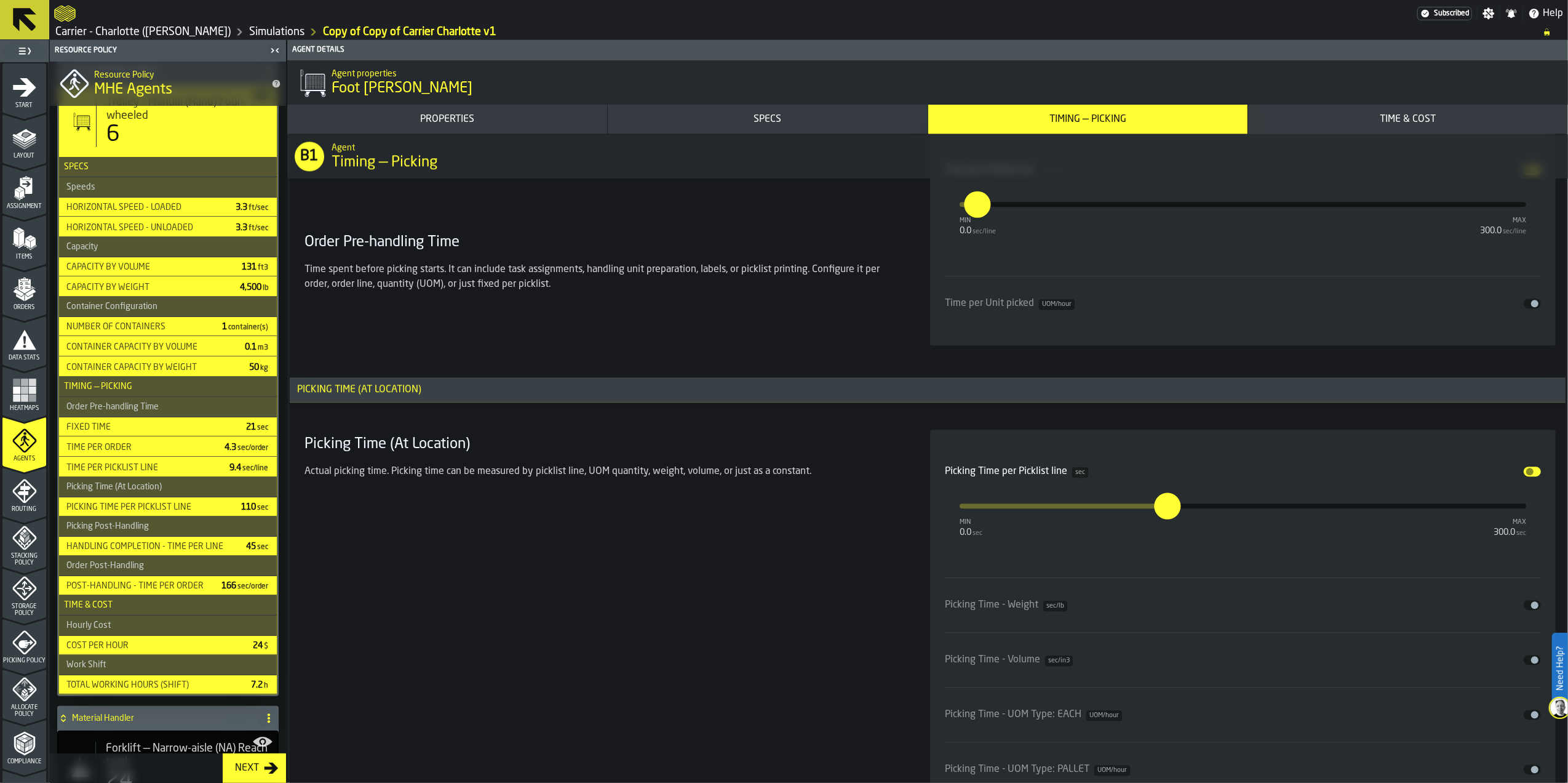
scroll to position [3529, 0]
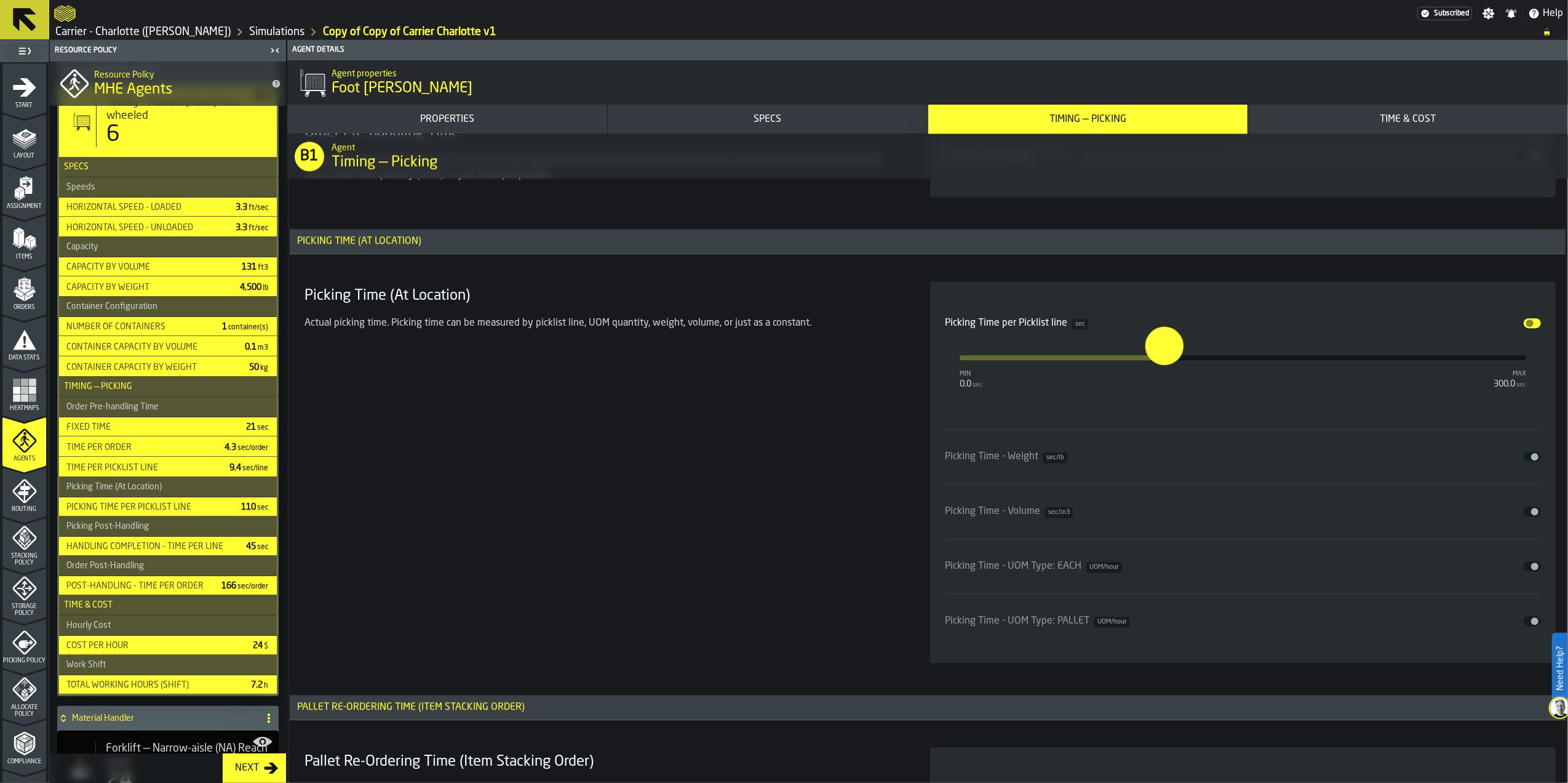
drag, startPoint x: 1171, startPoint y: 362, endPoint x: 1150, endPoint y: 364, distance: 21.1
click at [1150, 364] on input "*****" at bounding box center [1152, 345] width 14 height 38
click at [1148, 362] on input "*****" at bounding box center [1143, 357] width 10 height 26
type input "*"
click at [814, 453] on div "Picking Time (At Location) Actual picking time. Picking time can be measured by…" at bounding box center [602, 472] width 606 height 381
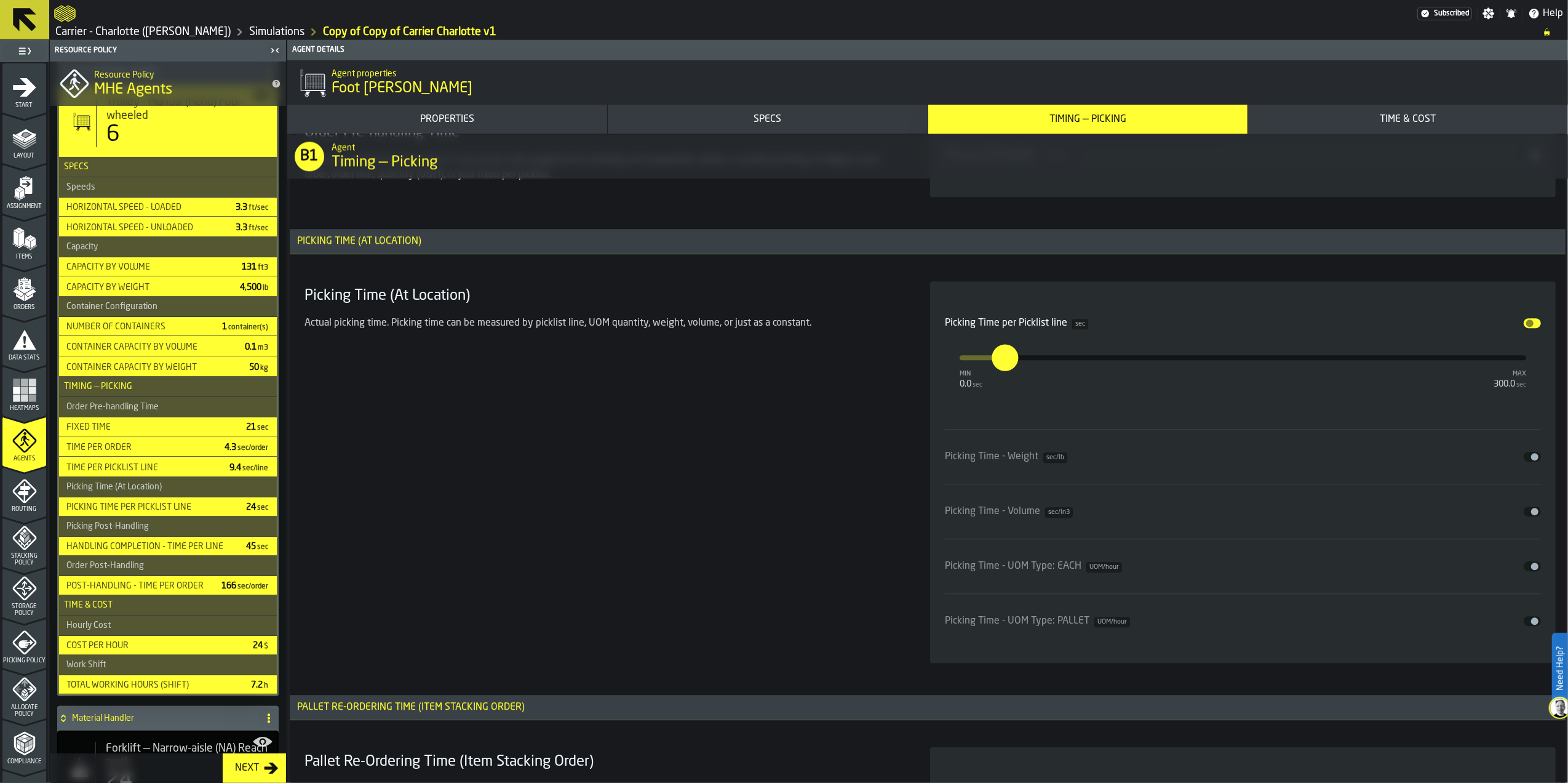
drag, startPoint x: 994, startPoint y: 395, endPoint x: 1010, endPoint y: 367, distance: 32.2
click at [994, 395] on div "Picking Time per Picklist line sec Disable min 0.0 sec max 300.0 sec ****" at bounding box center [1243, 350] width 596 height 89
click at [1002, 364] on input "****" at bounding box center [996, 357] width 10 height 26
type input "*"
type input "****"
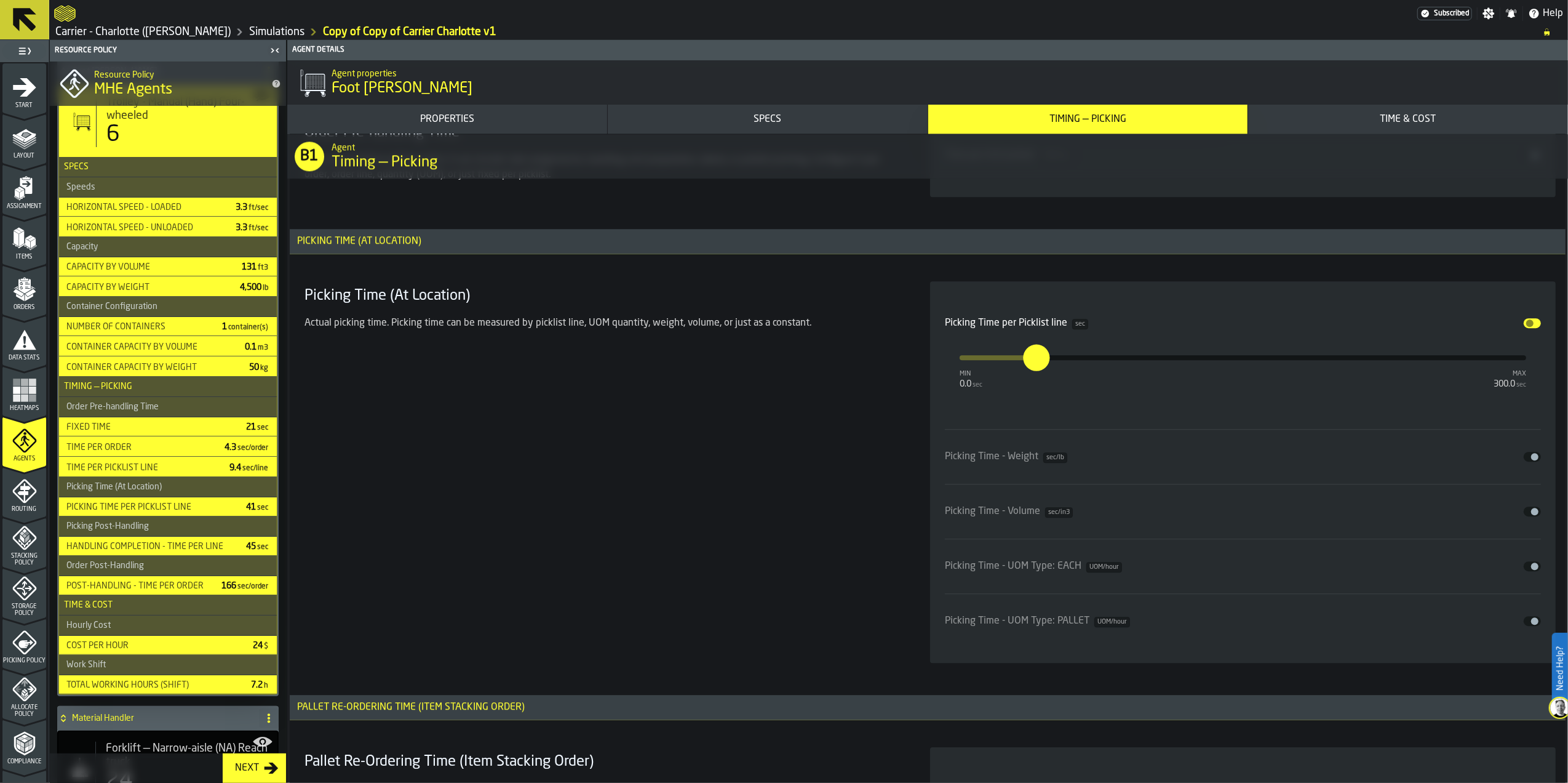
click at [875, 417] on div "Picking Time (At Location) Actual picking time. Picking time can be measured by…" at bounding box center [602, 472] width 606 height 381
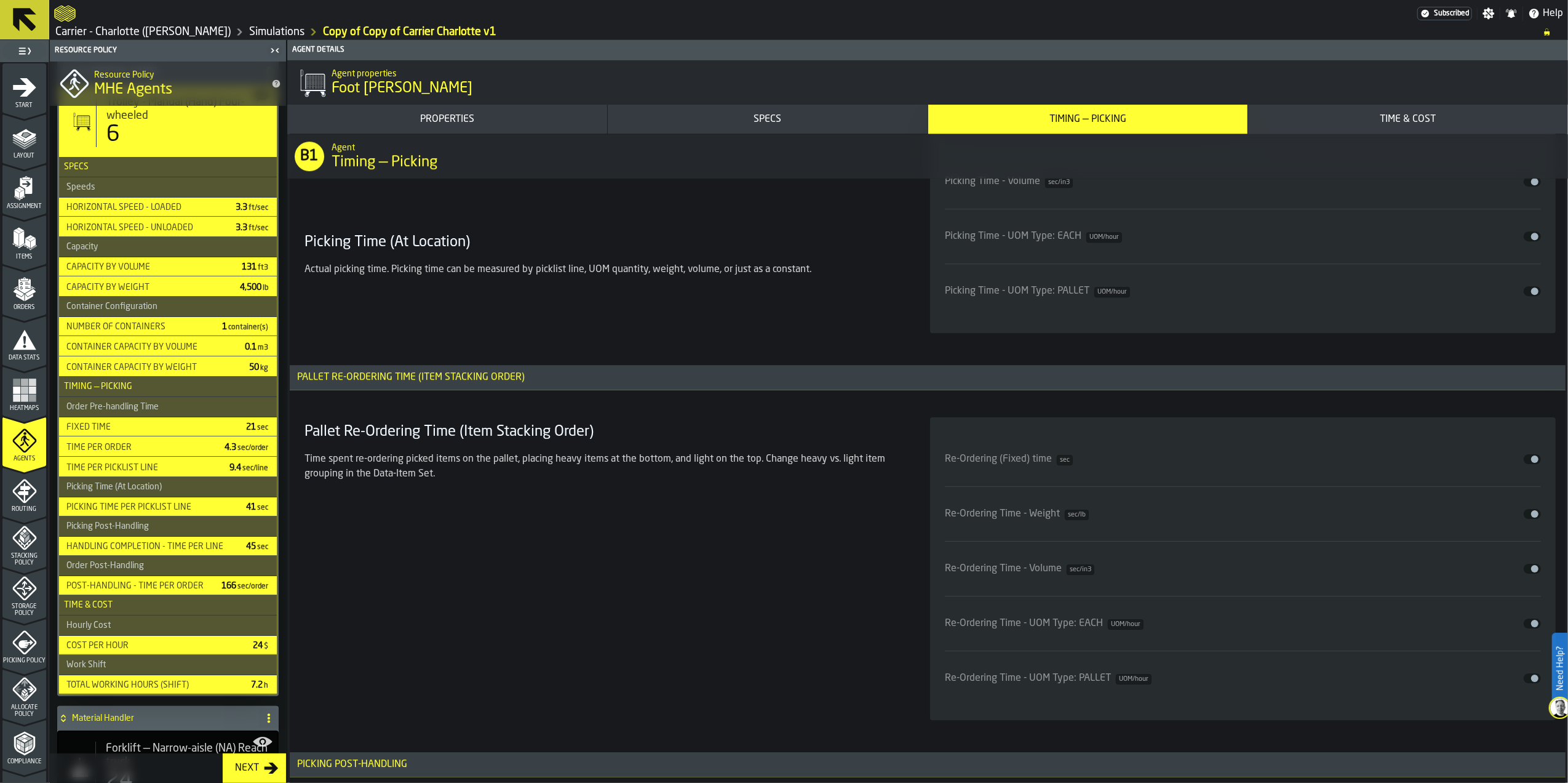
scroll to position [3939, 0]
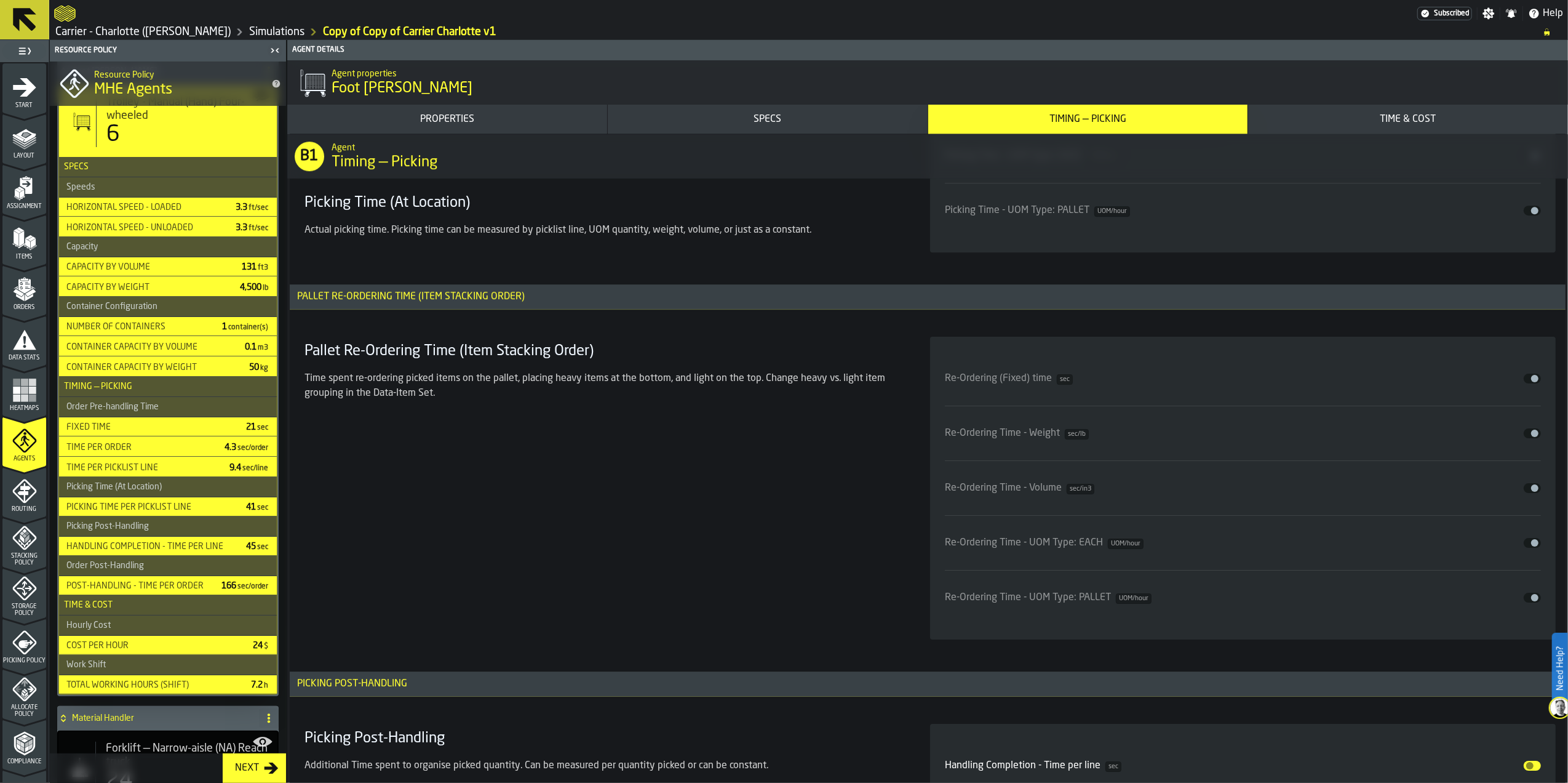
click at [812, 484] on div "Pallet Re-Ordering Time (Item Stacking Order) Time spent re-ordering picked ite…" at bounding box center [602, 488] width 606 height 303
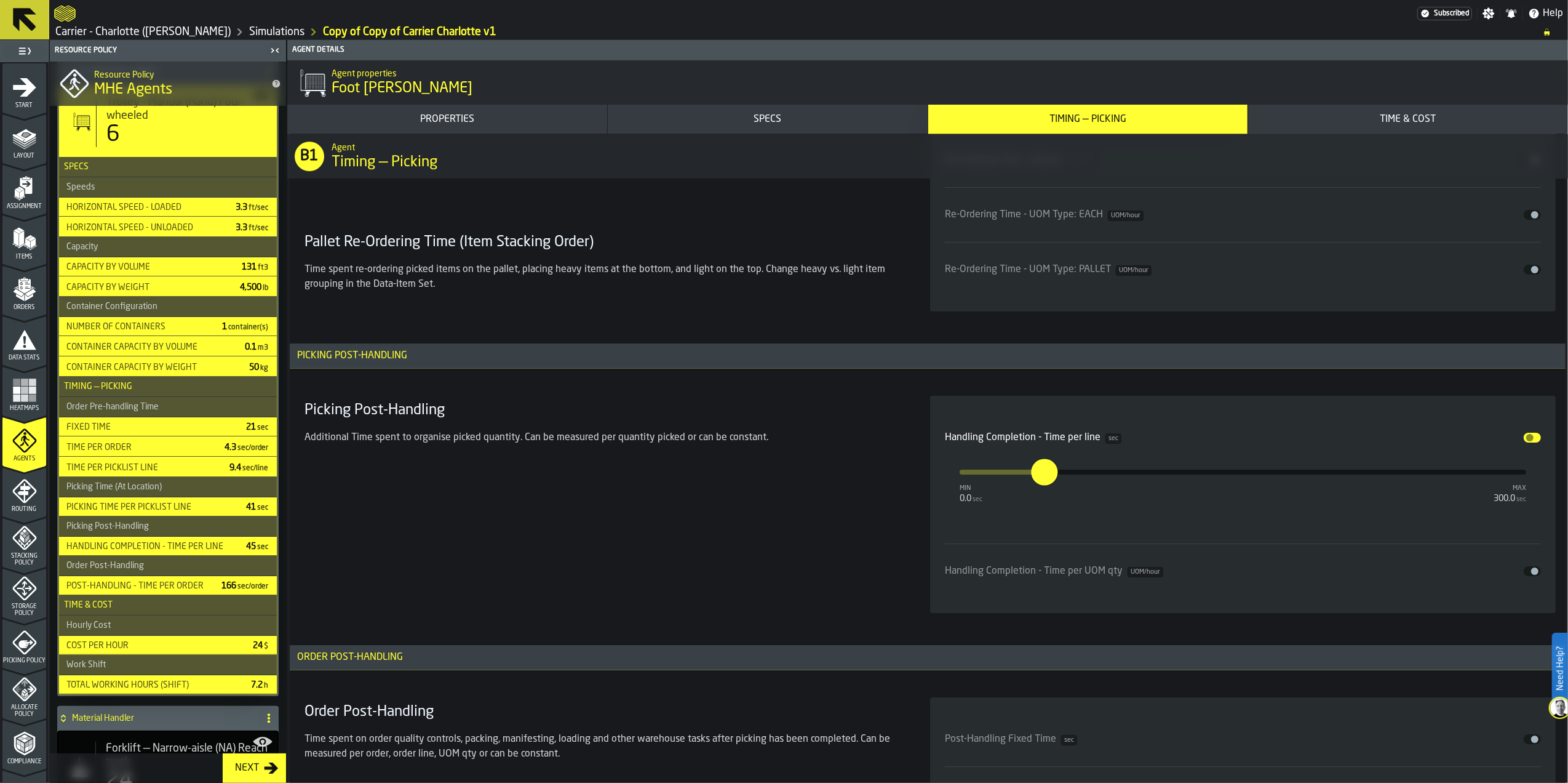
scroll to position [4349, 0]
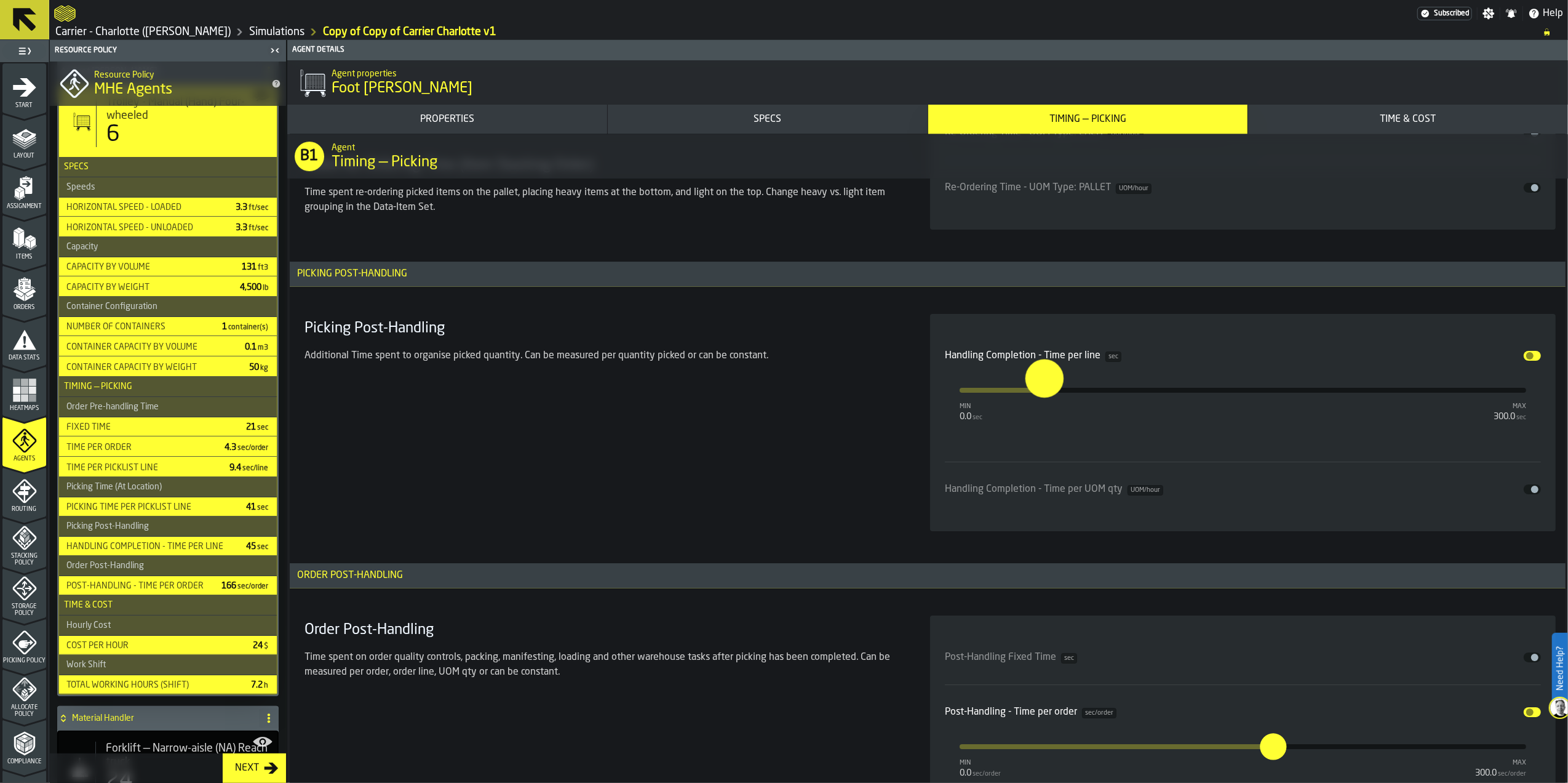
click at [1045, 397] on input "**" at bounding box center [1035, 378] width 19 height 38
type input "*"
type input "*****"
click at [804, 423] on div "Picking Post-Handling Additional Time spent to organise picked quantity. Can be…" at bounding box center [602, 422] width 606 height 217
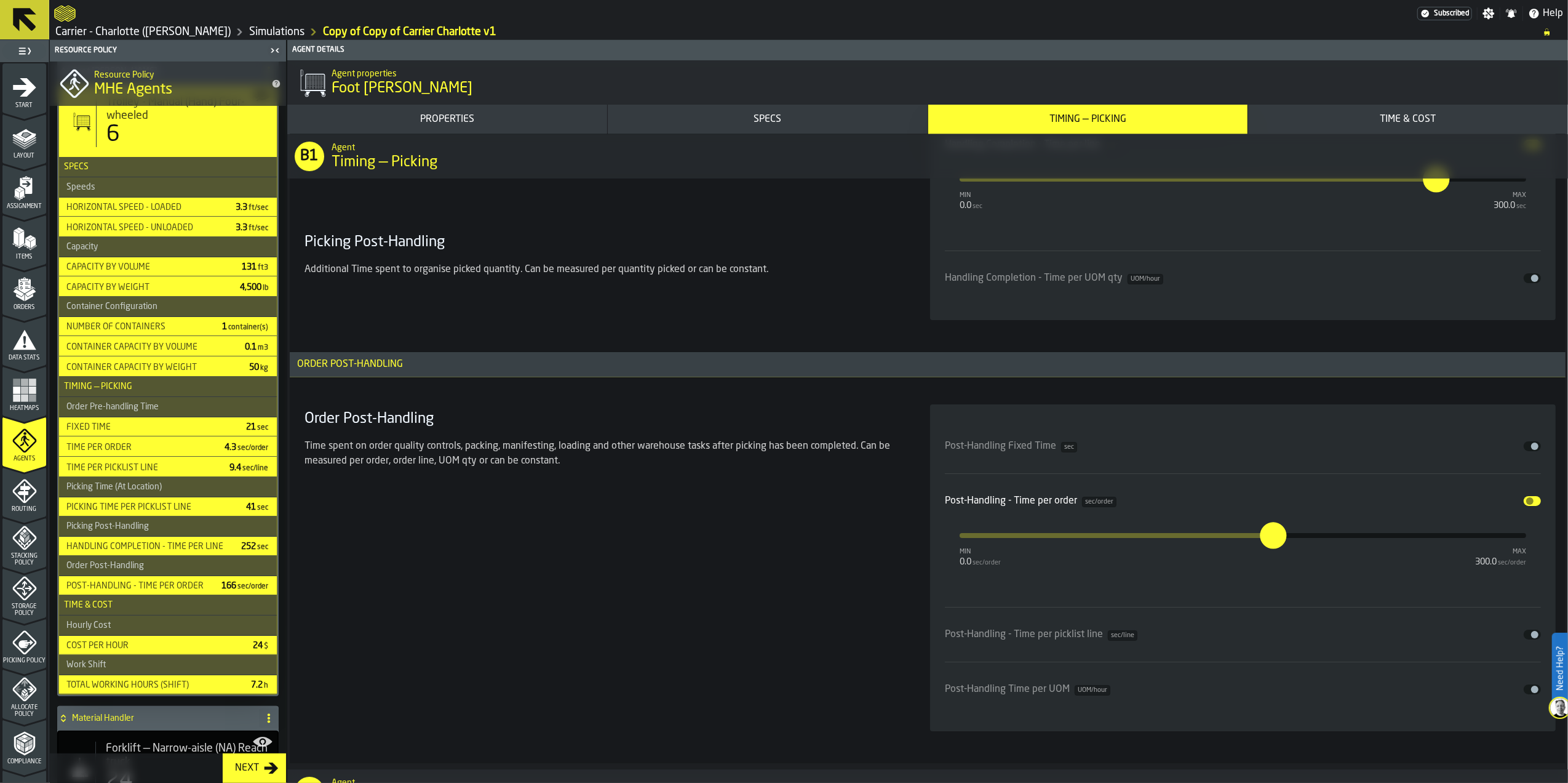
scroll to position [4596, 0]
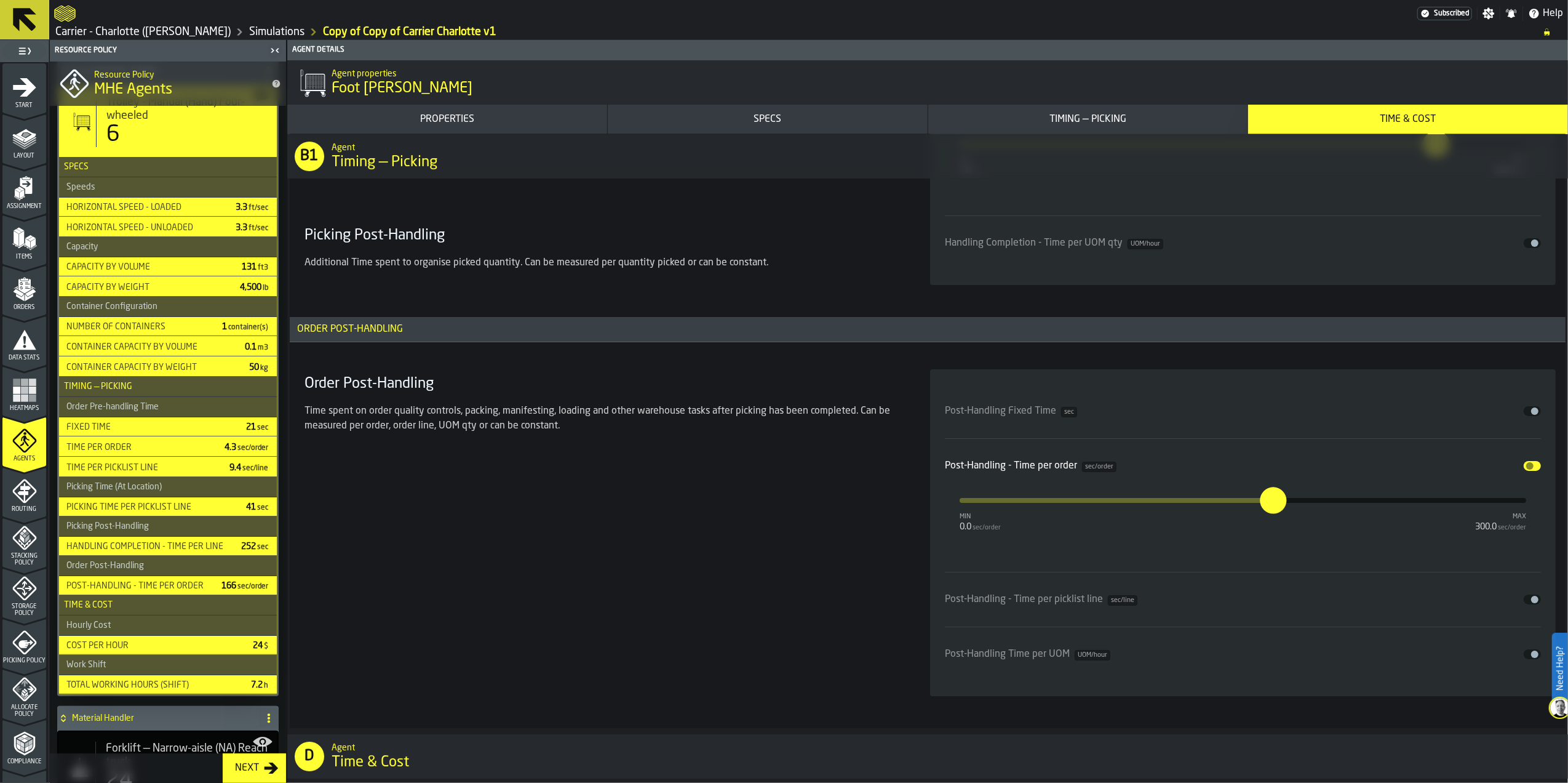
click at [1529, 470] on span "input-slider-Post-Handling - Time per order" at bounding box center [1530, 466] width 7 height 7
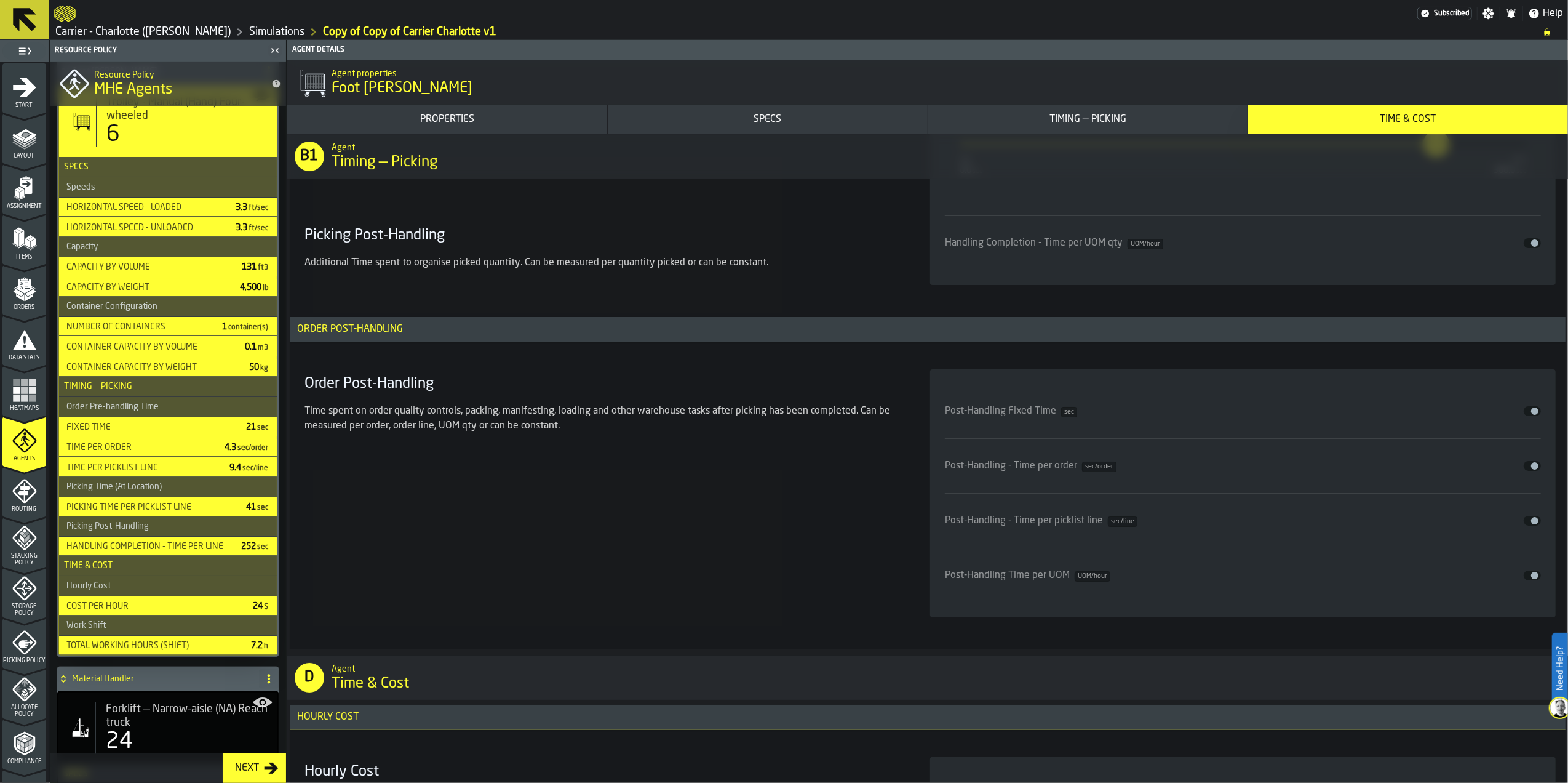
click at [1532, 579] on span "input-slider-Post-Handling Time per UOM" at bounding box center [1535, 575] width 7 height 7
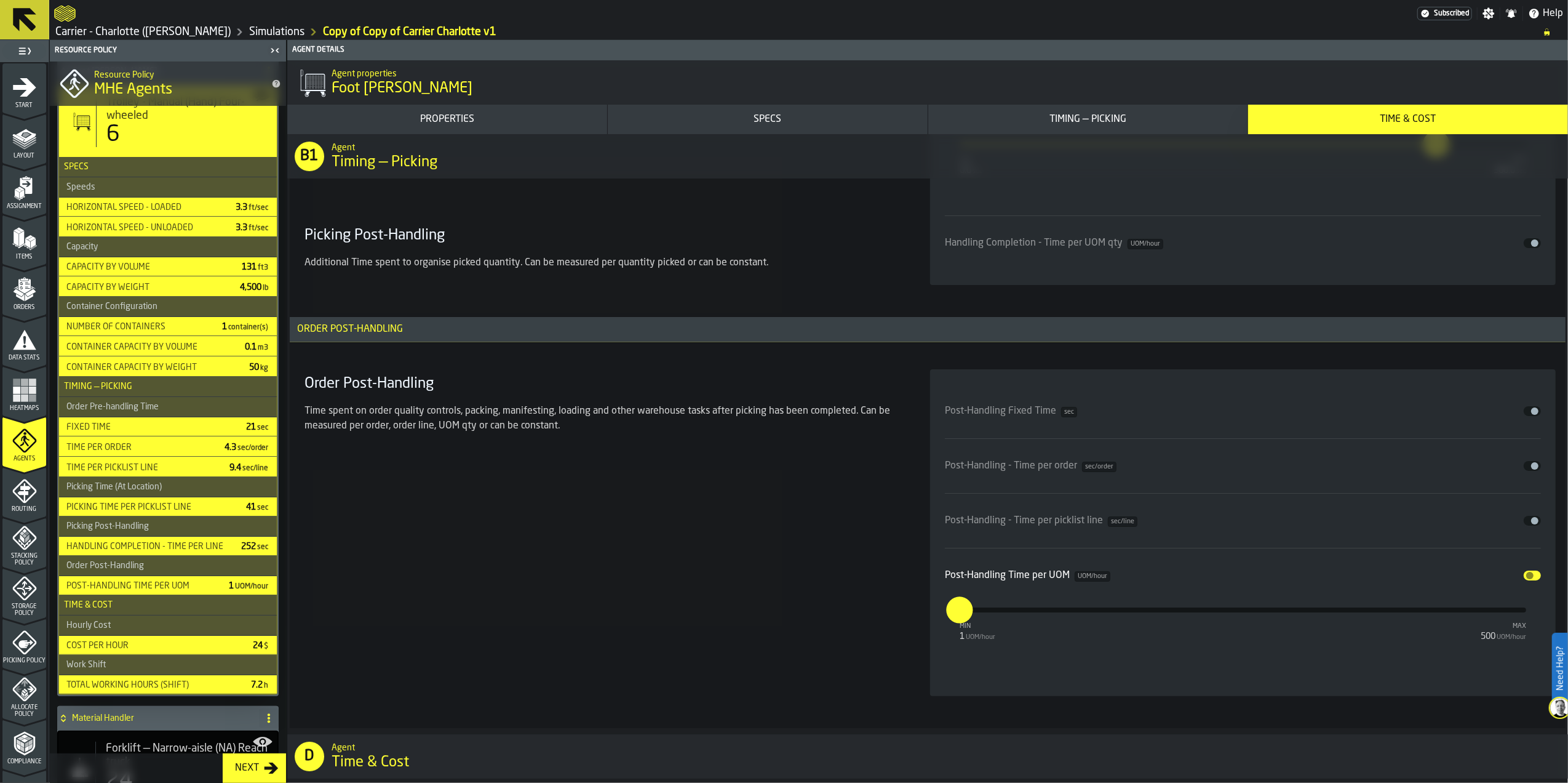
click at [876, 591] on div "Order Post-Handling Time spent on order quality controls, packing, manifesting,…" at bounding box center [602, 532] width 606 height 327
type input "*"
drag, startPoint x: 963, startPoint y: 616, endPoint x: 934, endPoint y: 611, distance: 29.4
click at [946, 615] on input "*" at bounding box center [953, 609] width 14 height 26
click at [923, 627] on section "Order Post-Handling Time spent on order quality controls, packing, manifesting,…" at bounding box center [927, 532] width 1256 height 341
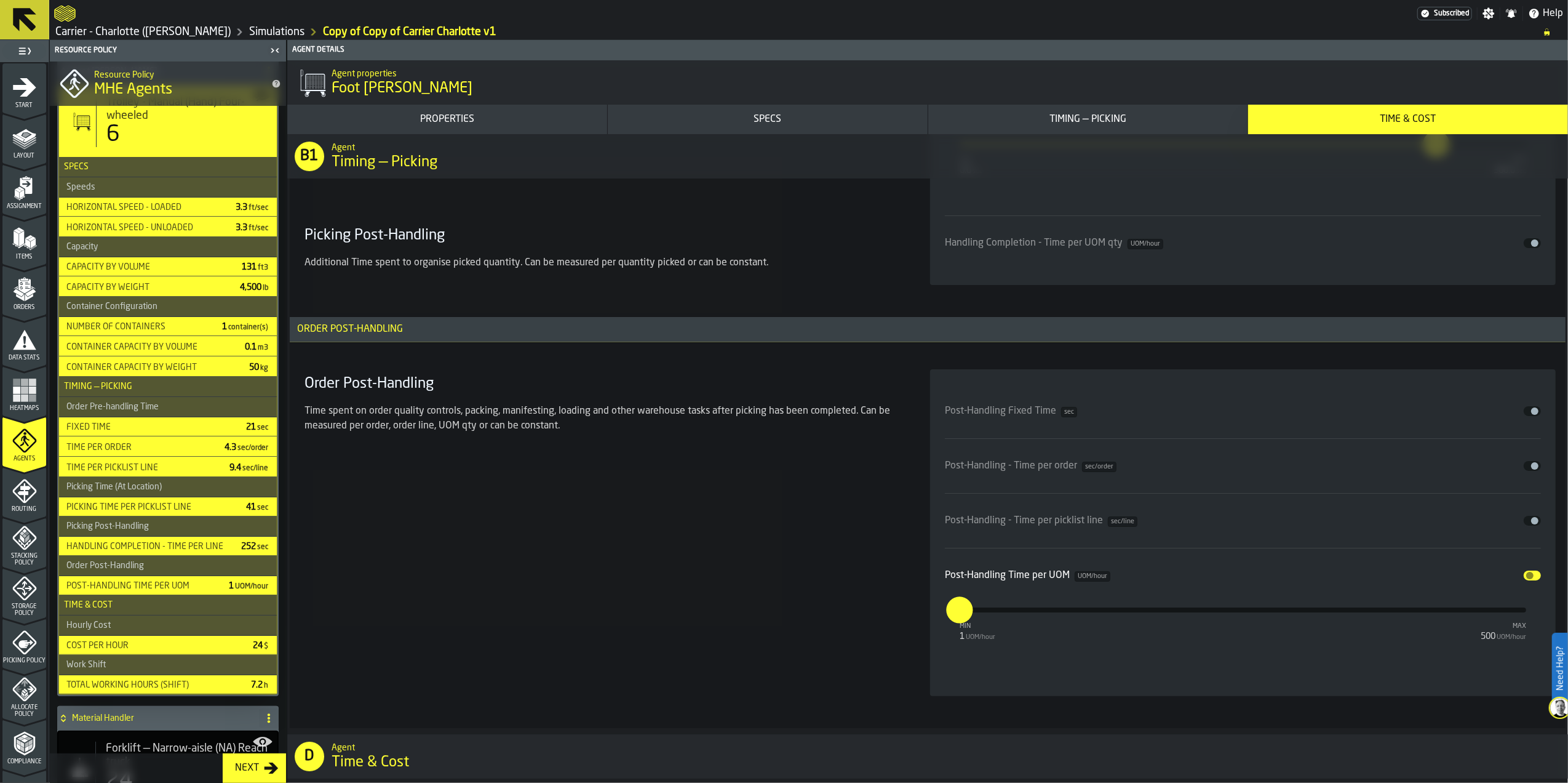
click at [1527, 579] on span "input-slider-Post-Handling Time per UOM" at bounding box center [1530, 575] width 7 height 7
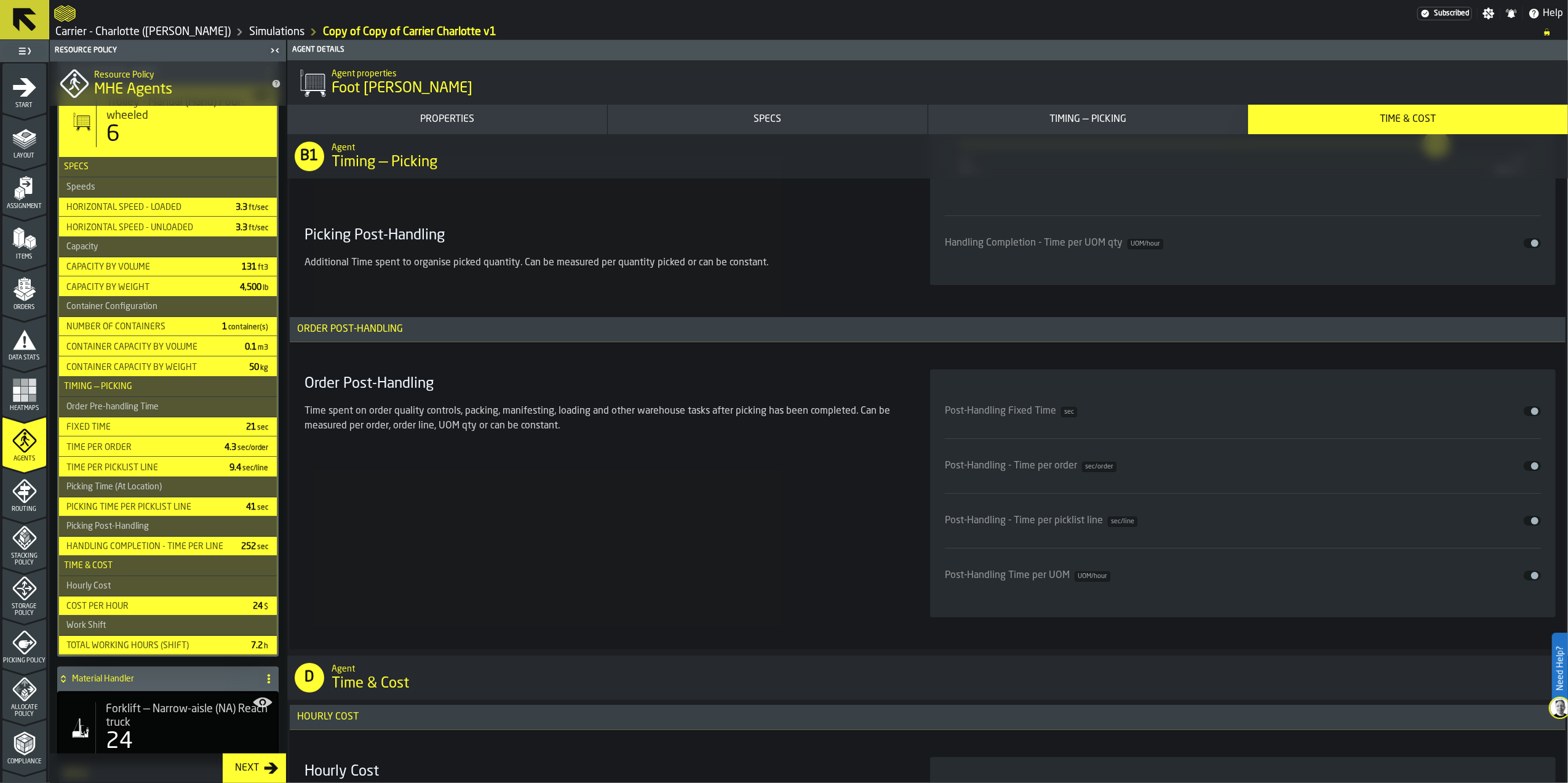
click at [1532, 415] on span "input-slider-Post-Handling Fixed Time" at bounding box center [1535, 411] width 7 height 7
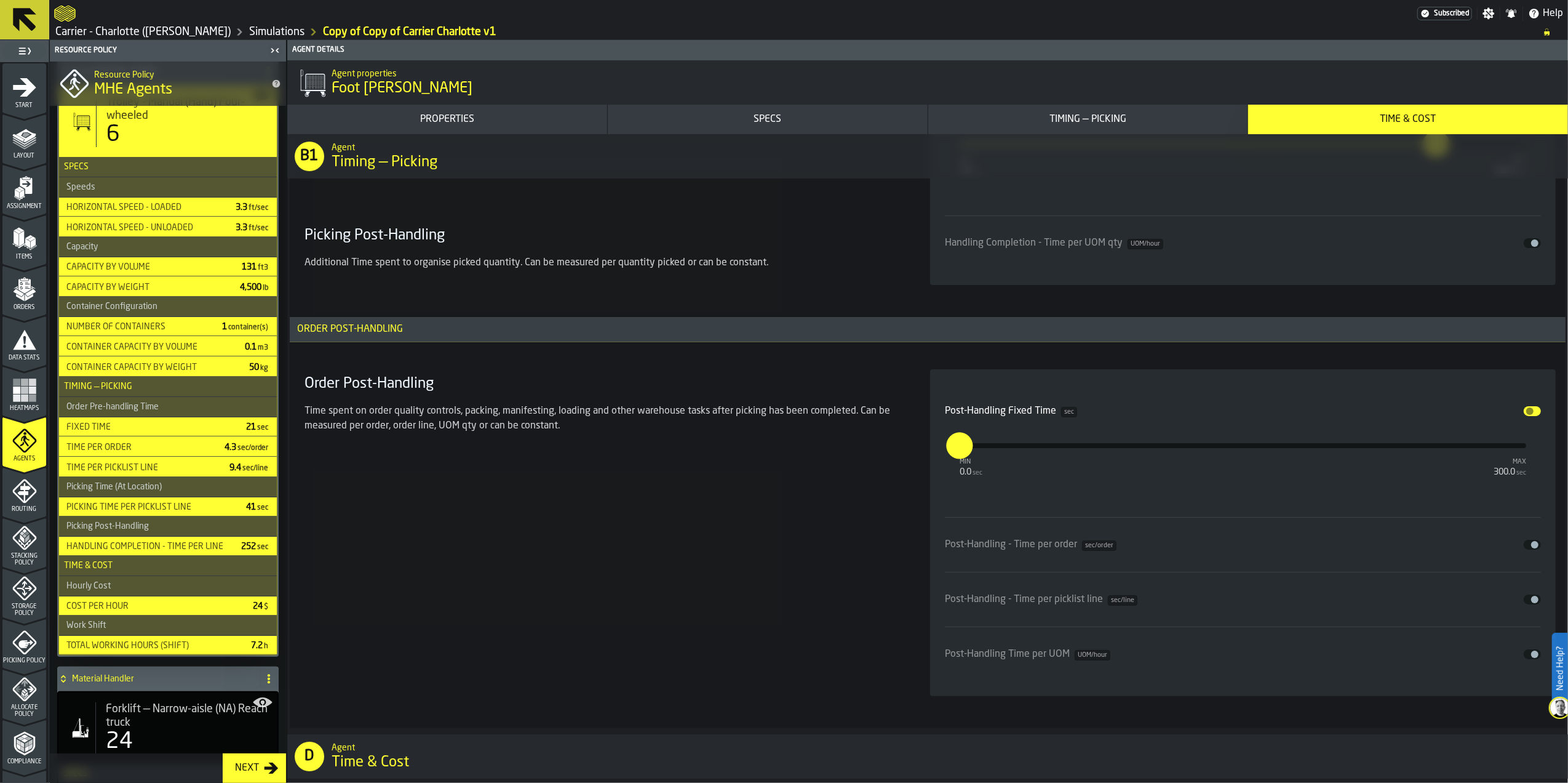
click at [1532, 415] on button "Disable" at bounding box center [1532, 411] width 17 height 10
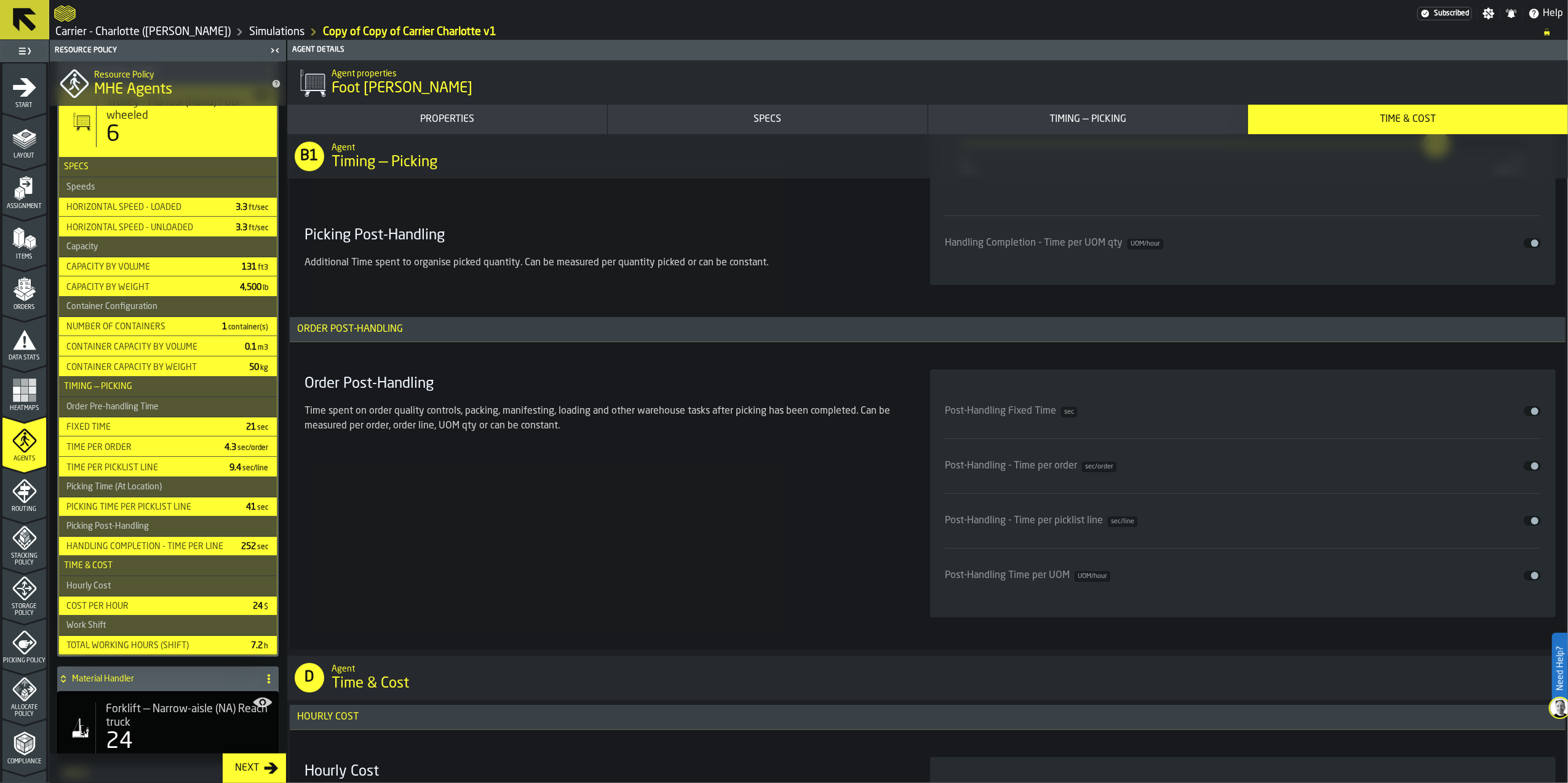
click at [1532, 470] on span "input-slider-Post-Handling - Time per order" at bounding box center [1535, 466] width 7 height 7
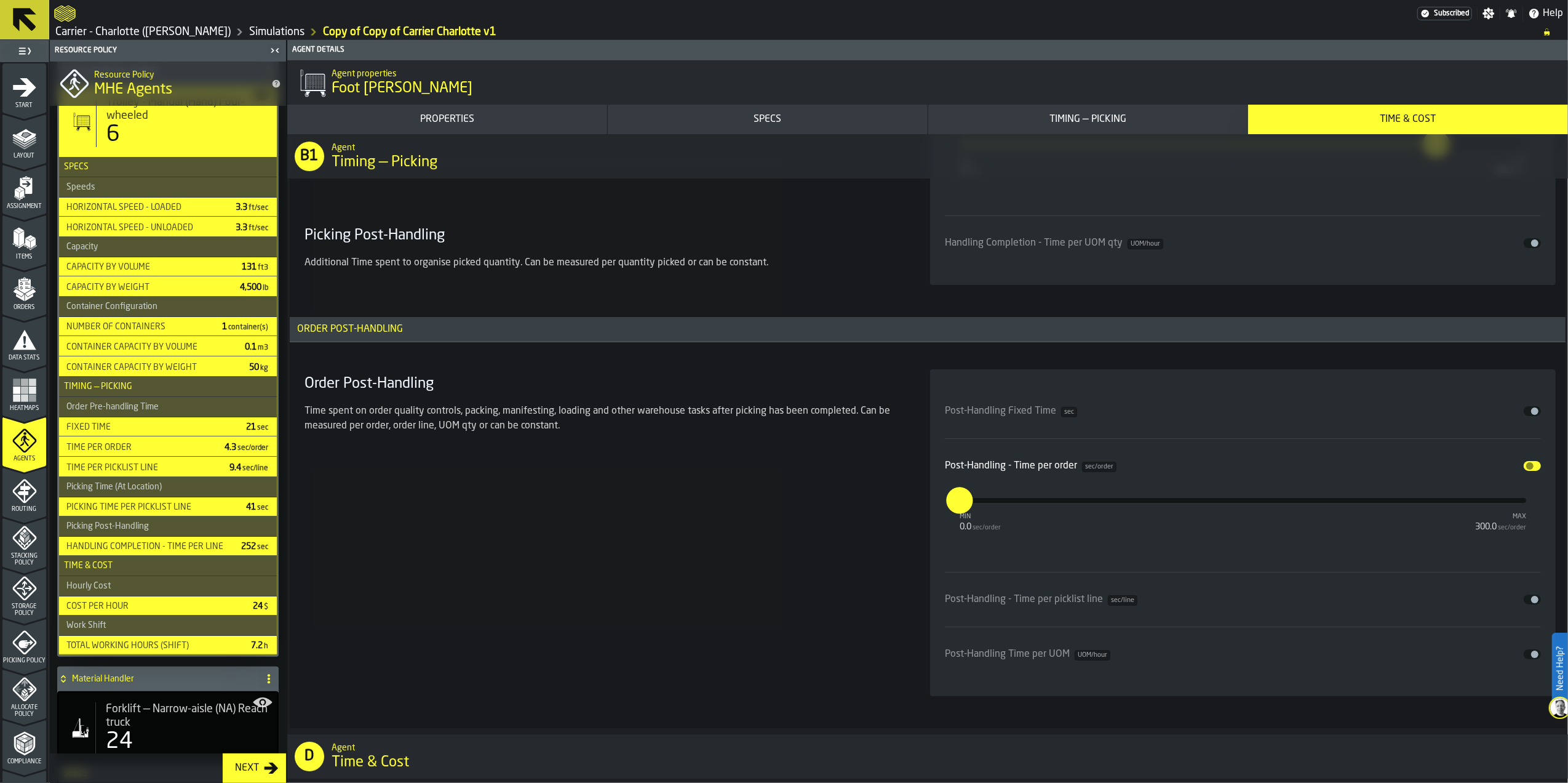
click at [1531, 471] on button "Disable" at bounding box center [1532, 466] width 17 height 10
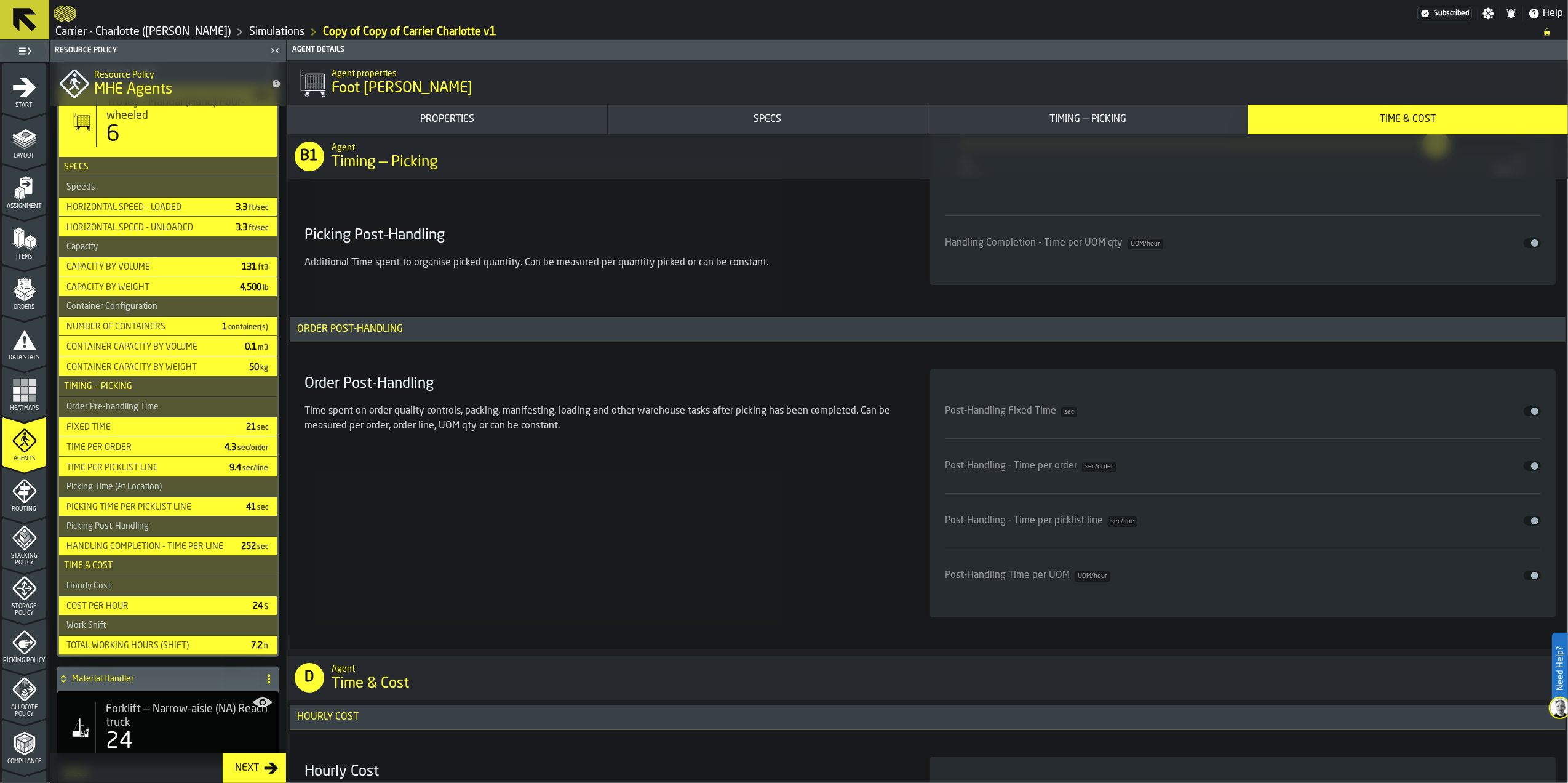
click at [1534, 525] on span "input-slider-Post-Handling - Time per picklist line" at bounding box center [1535, 521] width 7 height 7
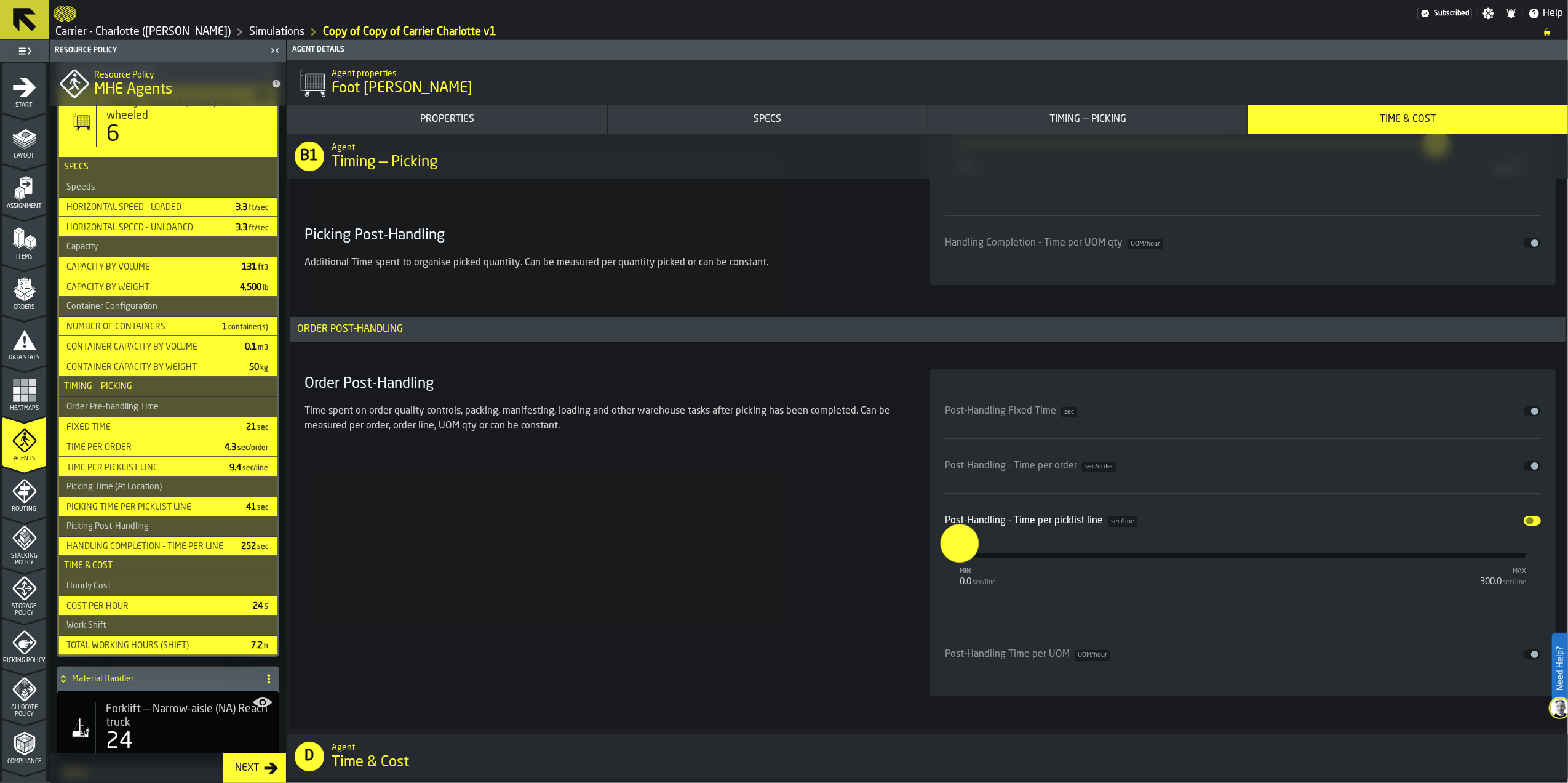
drag, startPoint x: 963, startPoint y: 569, endPoint x: 945, endPoint y: 564, distance: 18.7
click at [945, 562] on input "*" at bounding box center [950, 543] width 19 height 38
type input "**"
click at [856, 538] on div "Order Post-Handling Time spent on order quality controls, packing, manifesting,…" at bounding box center [602, 532] width 606 height 327
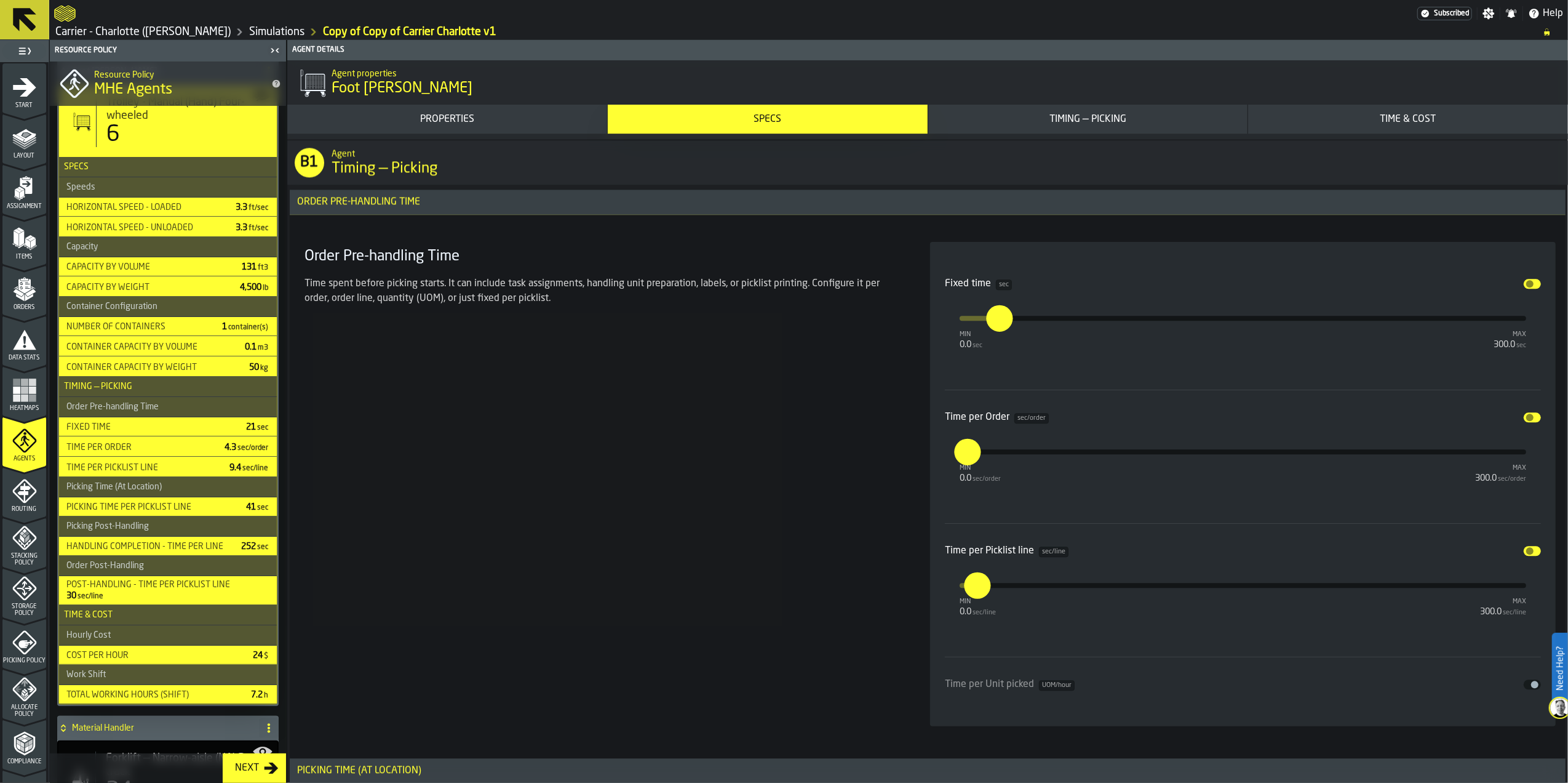
scroll to position [3437, 0]
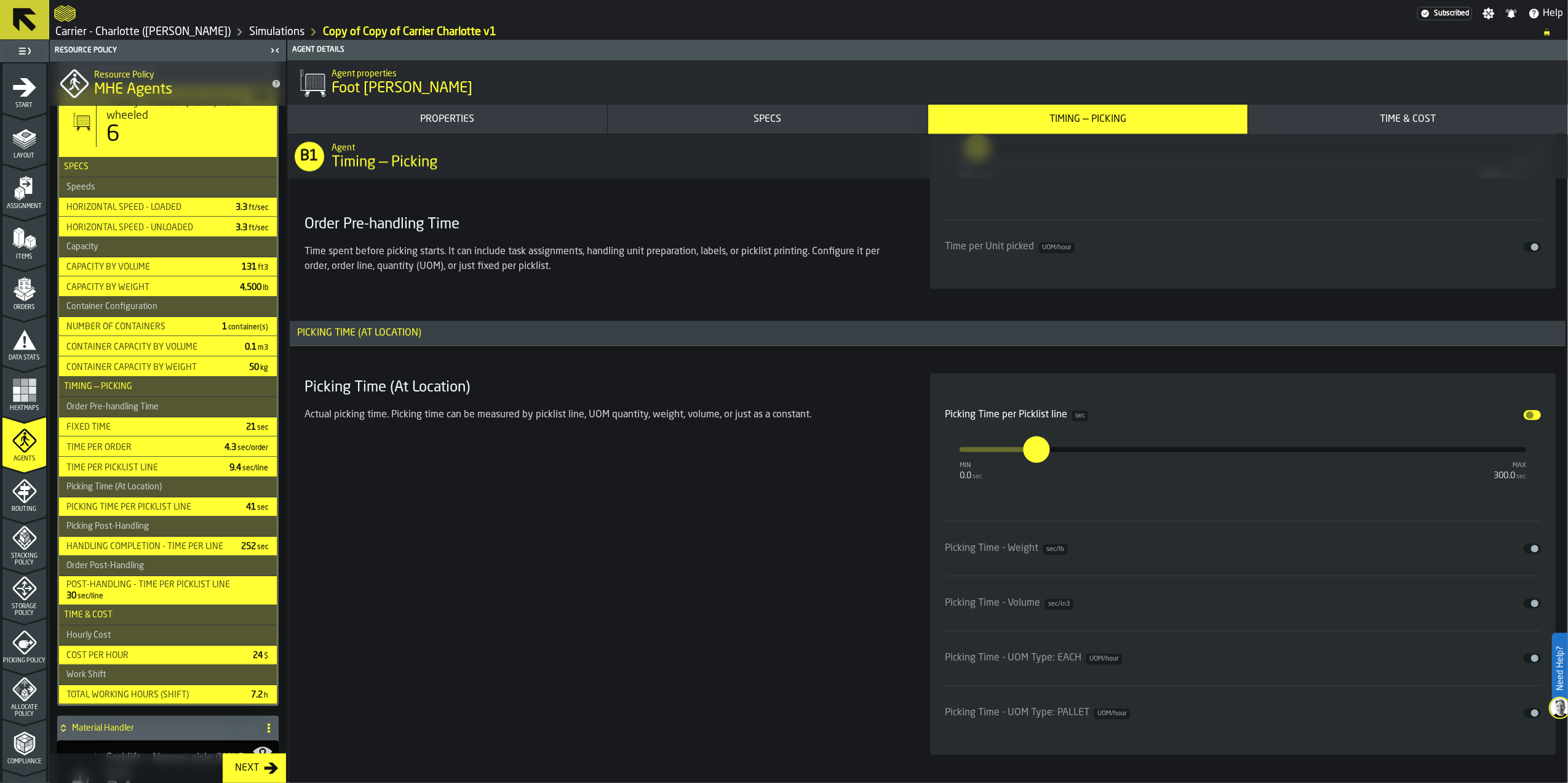
click at [259, 767] on div "Next" at bounding box center [247, 768] width 34 height 15
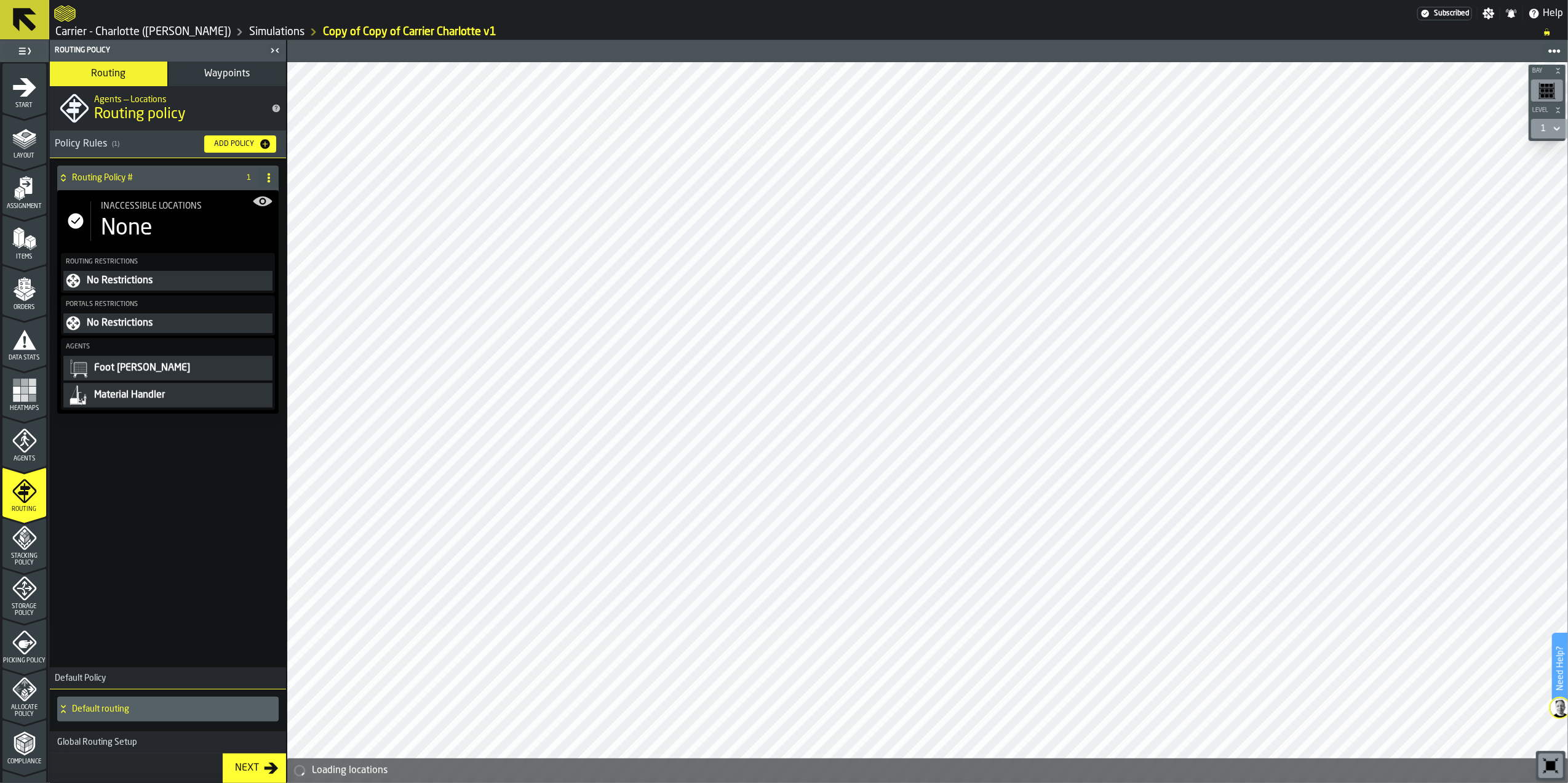
click at [24, 443] on icon "menu Agents" at bounding box center [25, 441] width 9 height 11
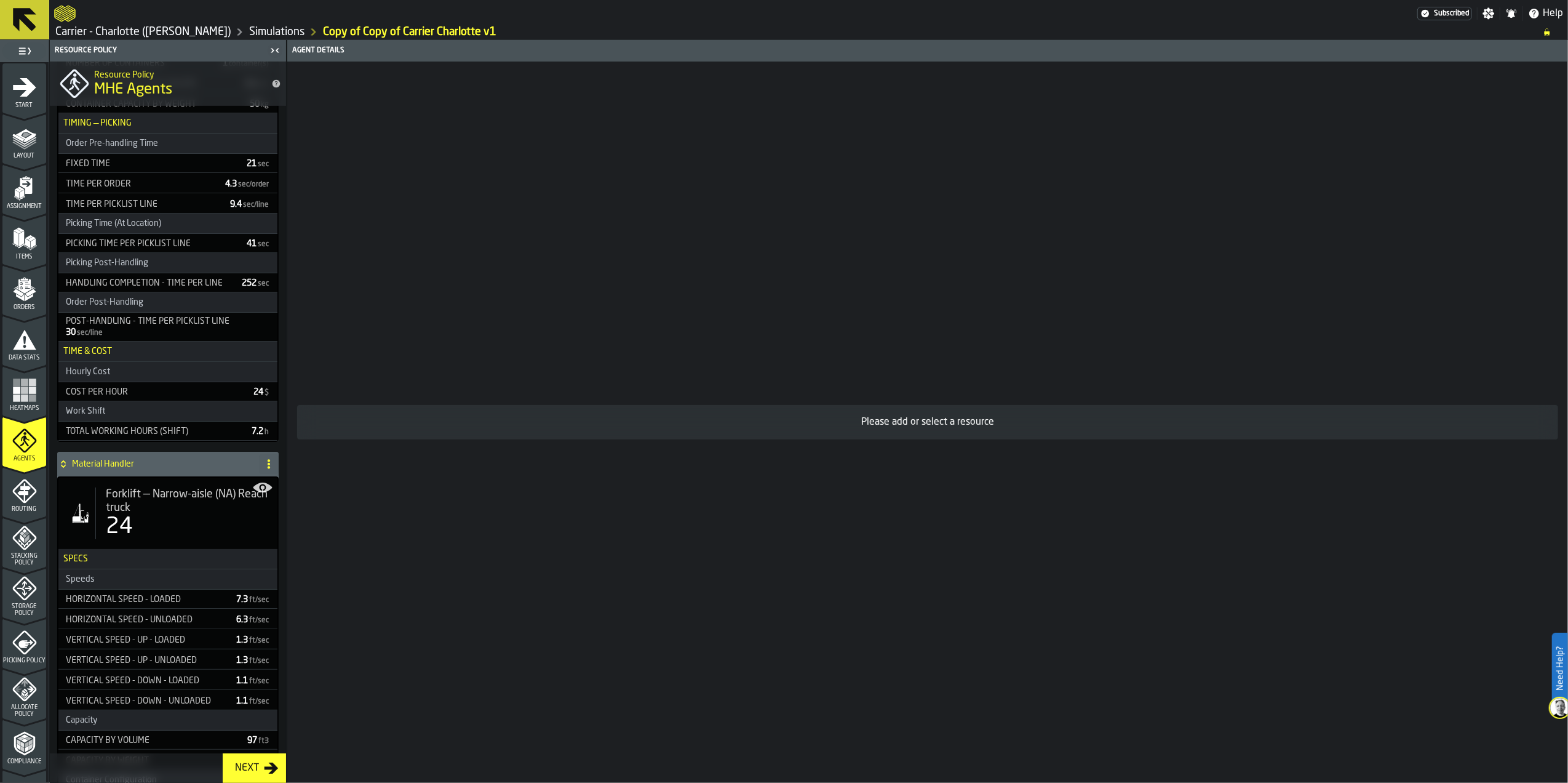
scroll to position [492, 0]
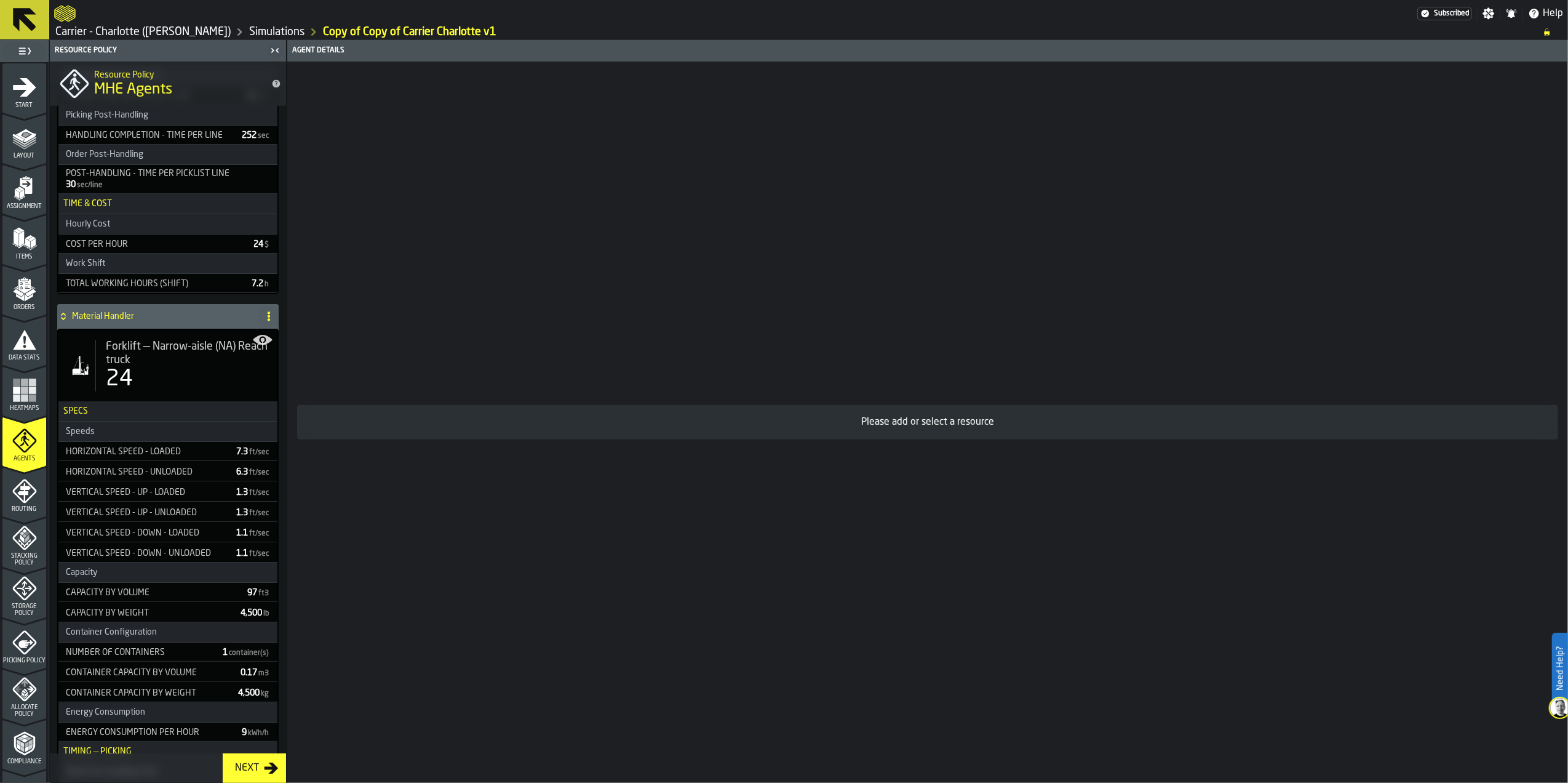
click at [178, 384] on div "24" at bounding box center [187, 379] width 162 height 24
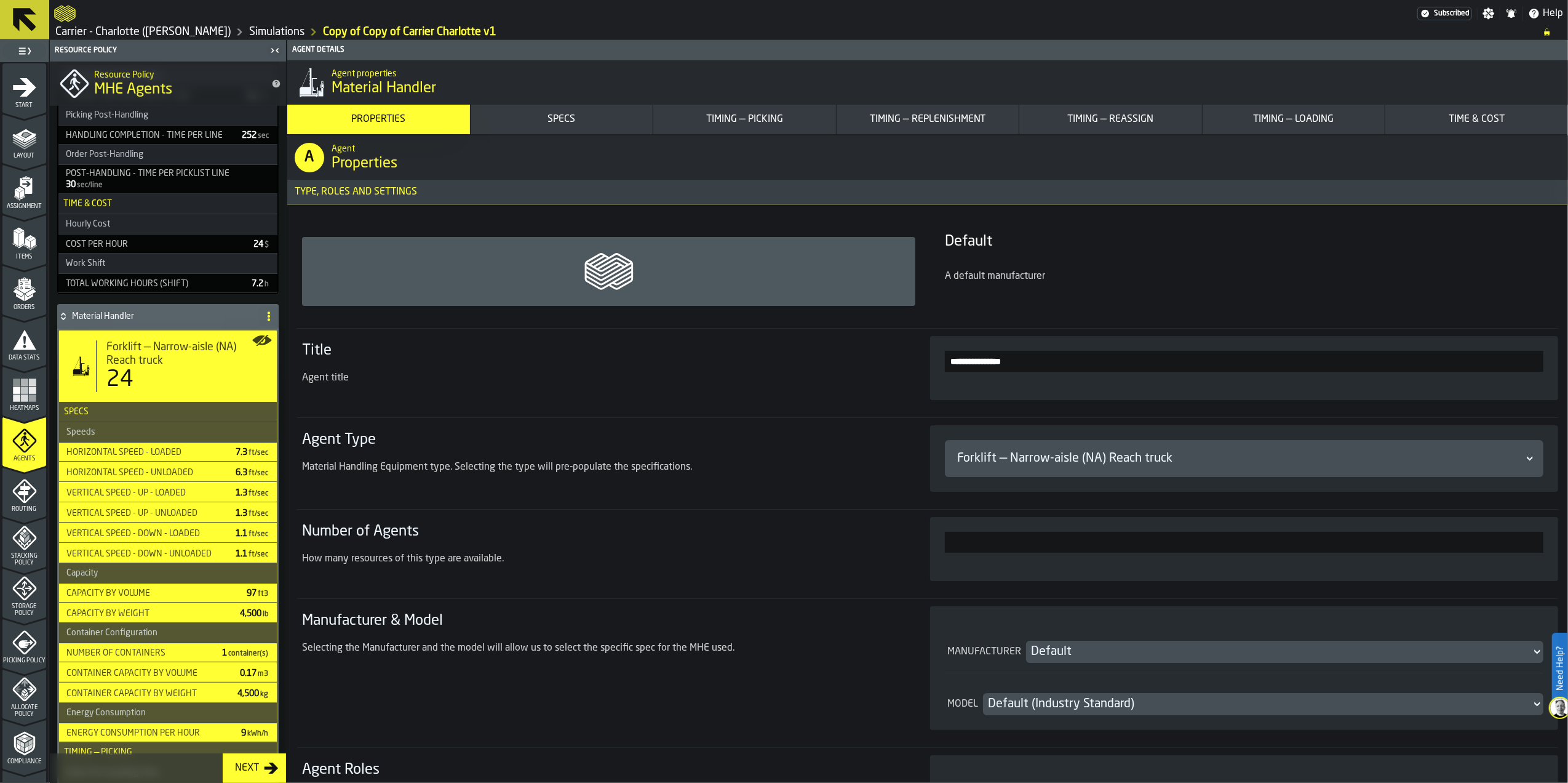
click at [161, 378] on div "24" at bounding box center [187, 379] width 161 height 24
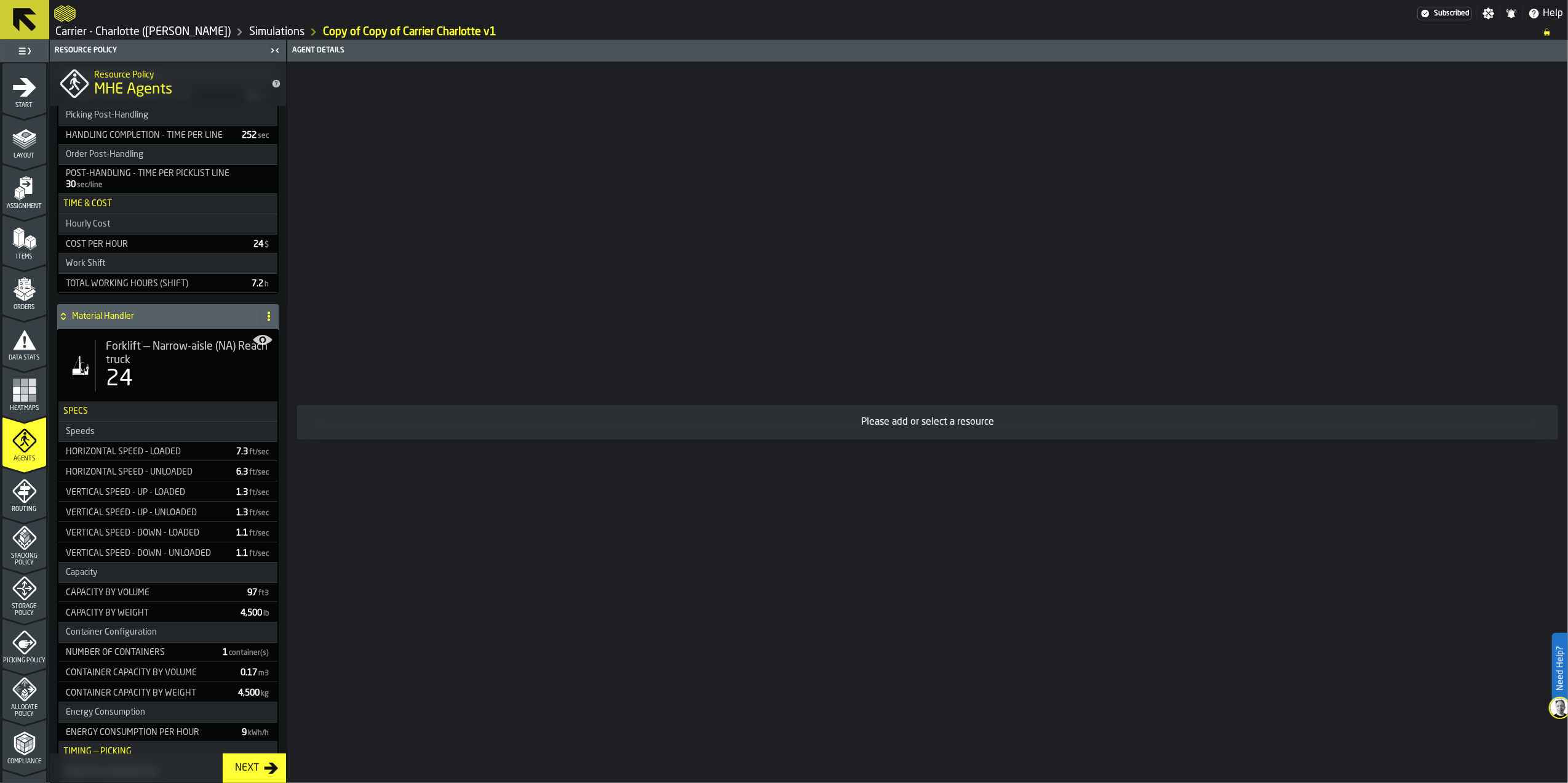
click at [153, 373] on div "24" at bounding box center [187, 379] width 162 height 24
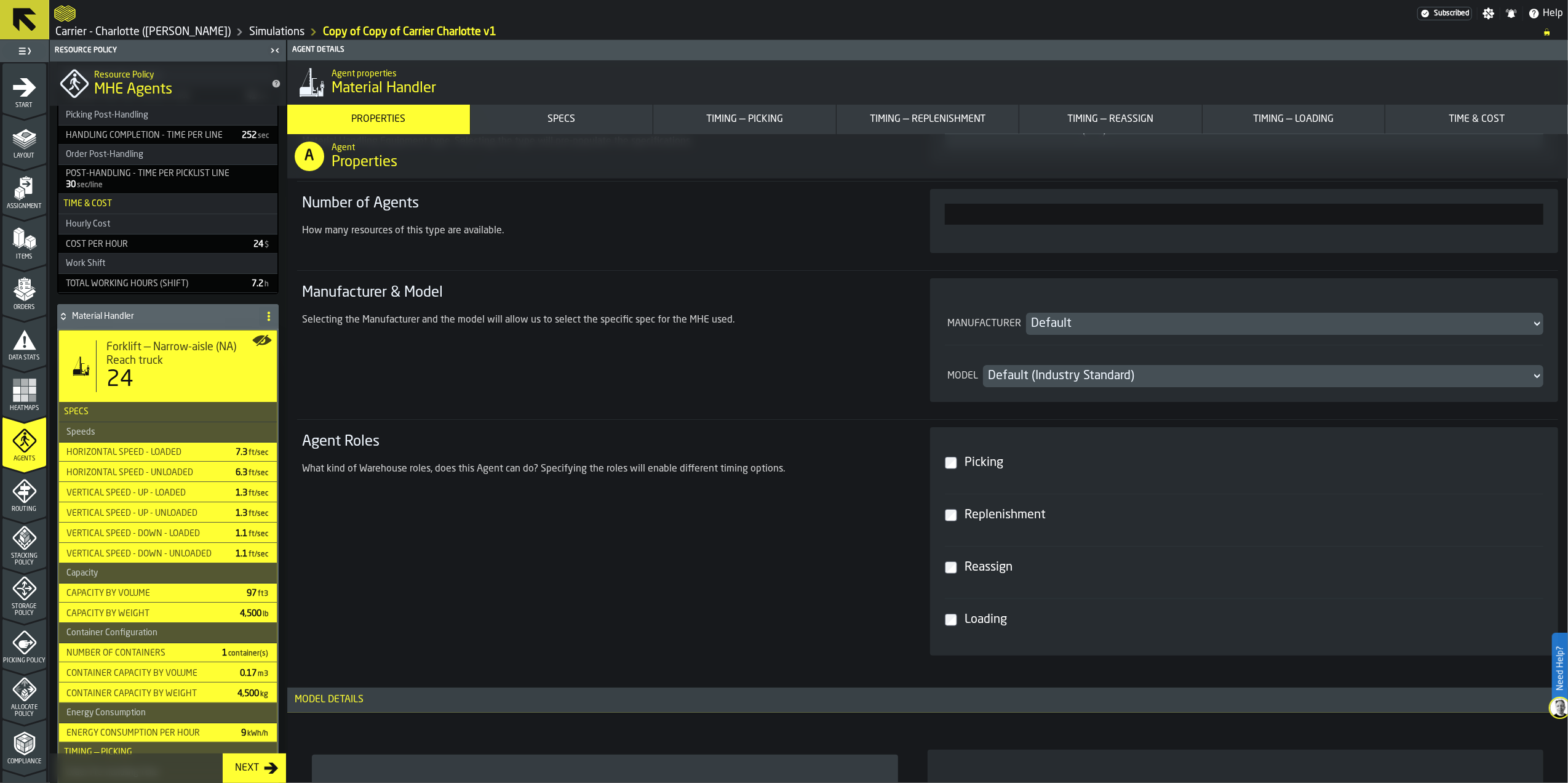
scroll to position [574, 0]
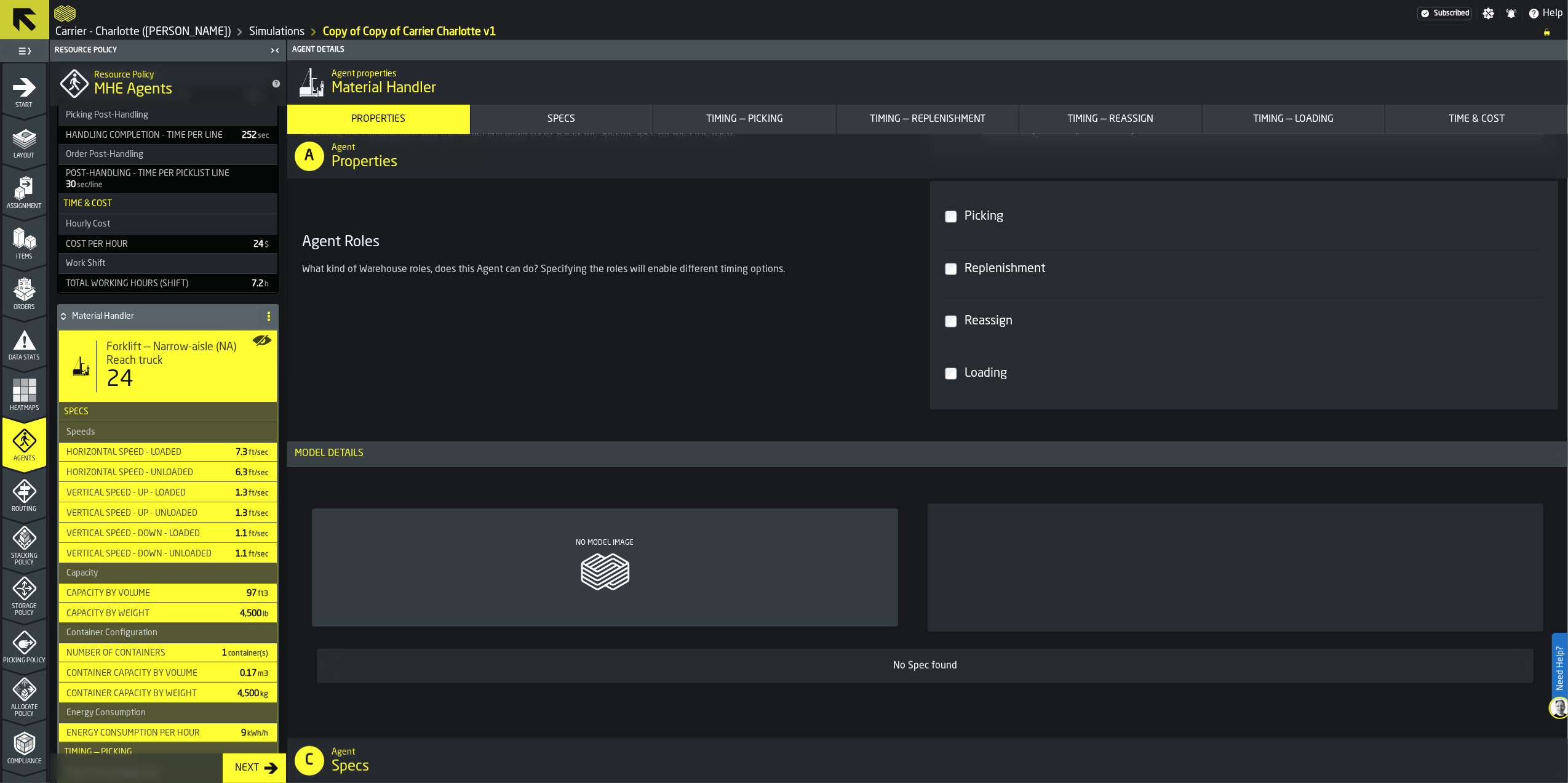
click at [963, 375] on div "Loading" at bounding box center [1252, 373] width 579 height 22
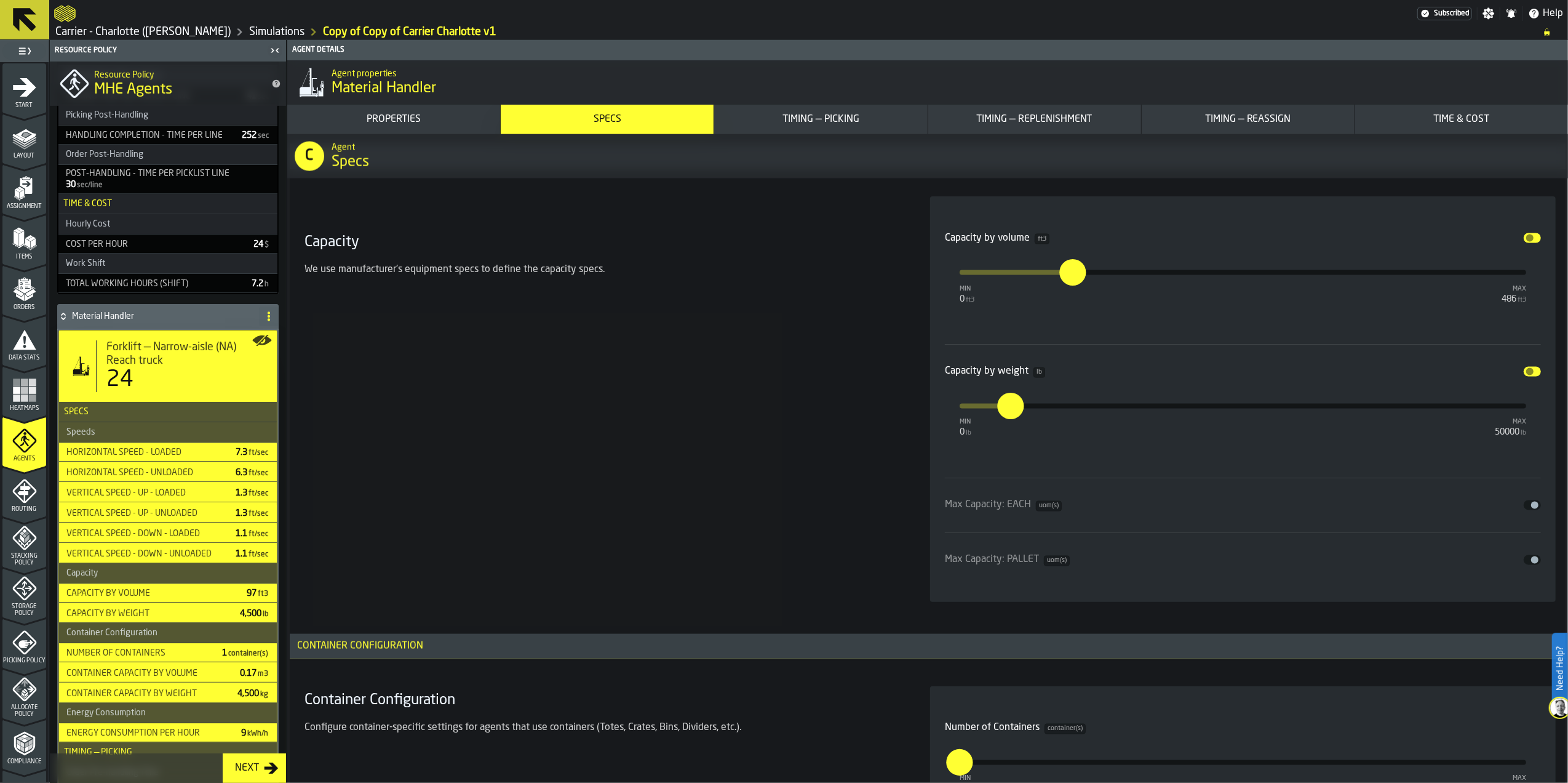
scroll to position [2133, 0]
click at [688, 421] on div "Capacity We use manufacturer's equipment specs to define the capacity specs." at bounding box center [602, 398] width 606 height 406
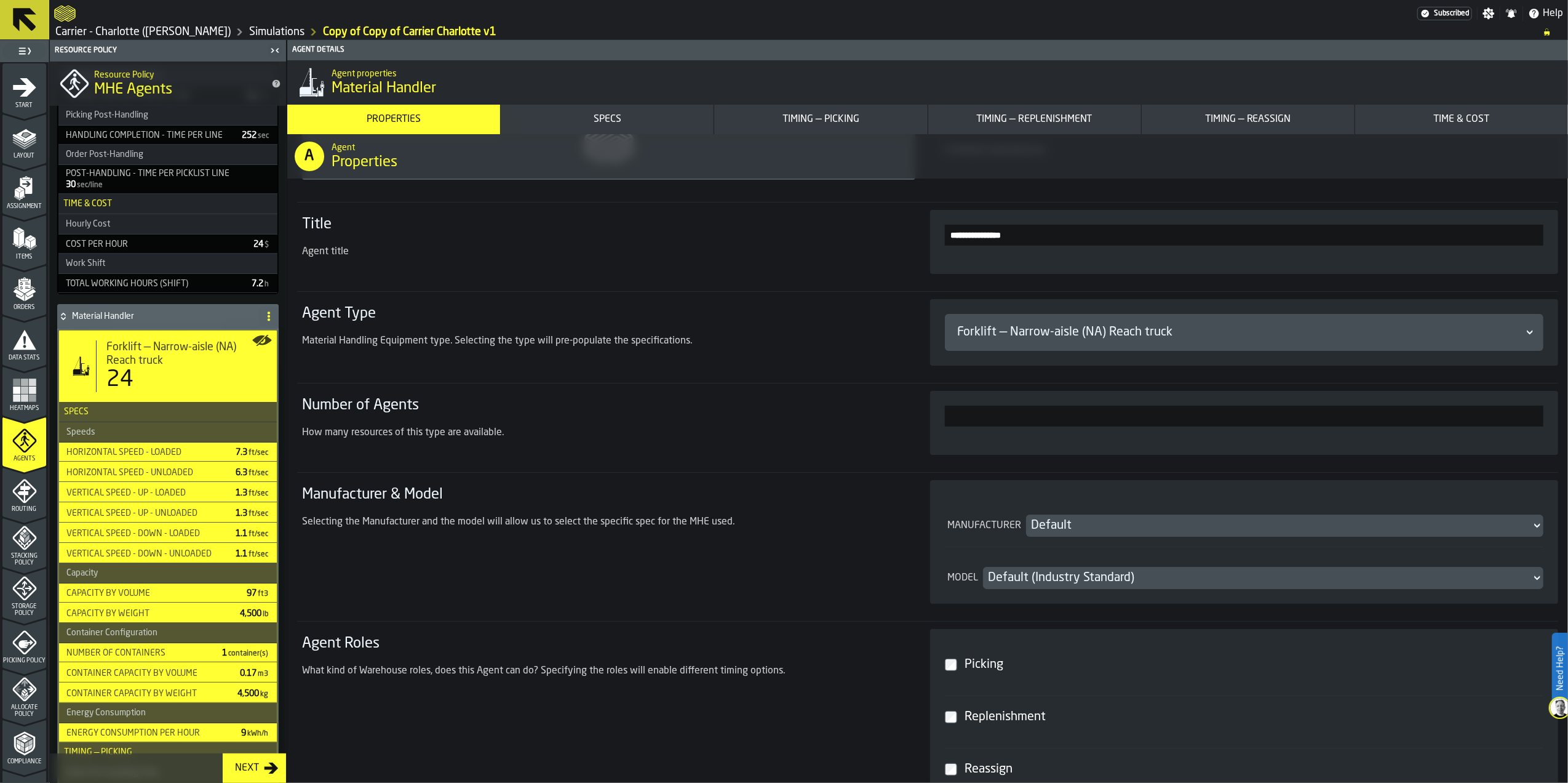
scroll to position [164, 0]
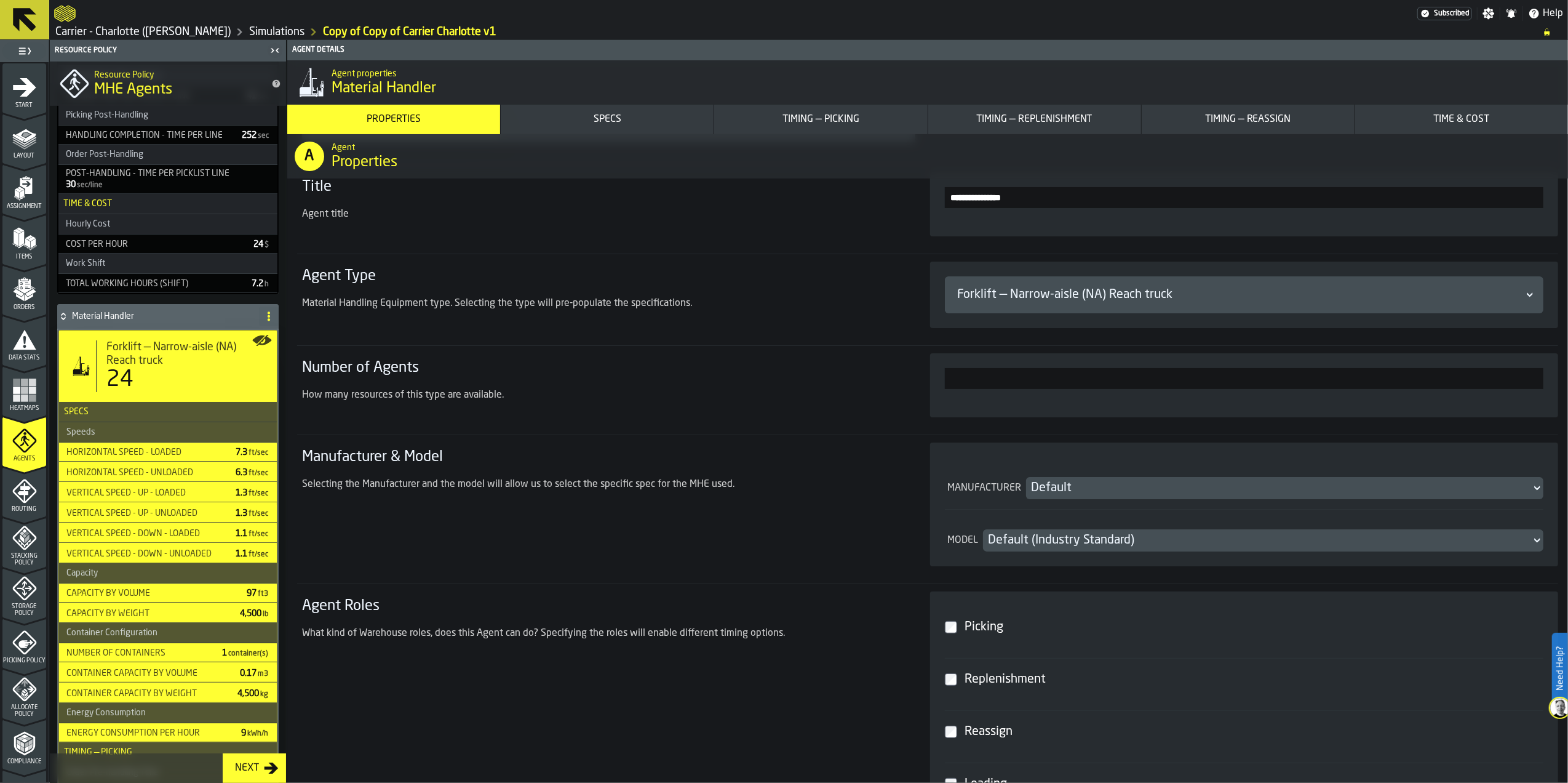
click at [1079, 480] on div "Default" at bounding box center [1279, 488] width 495 height 17
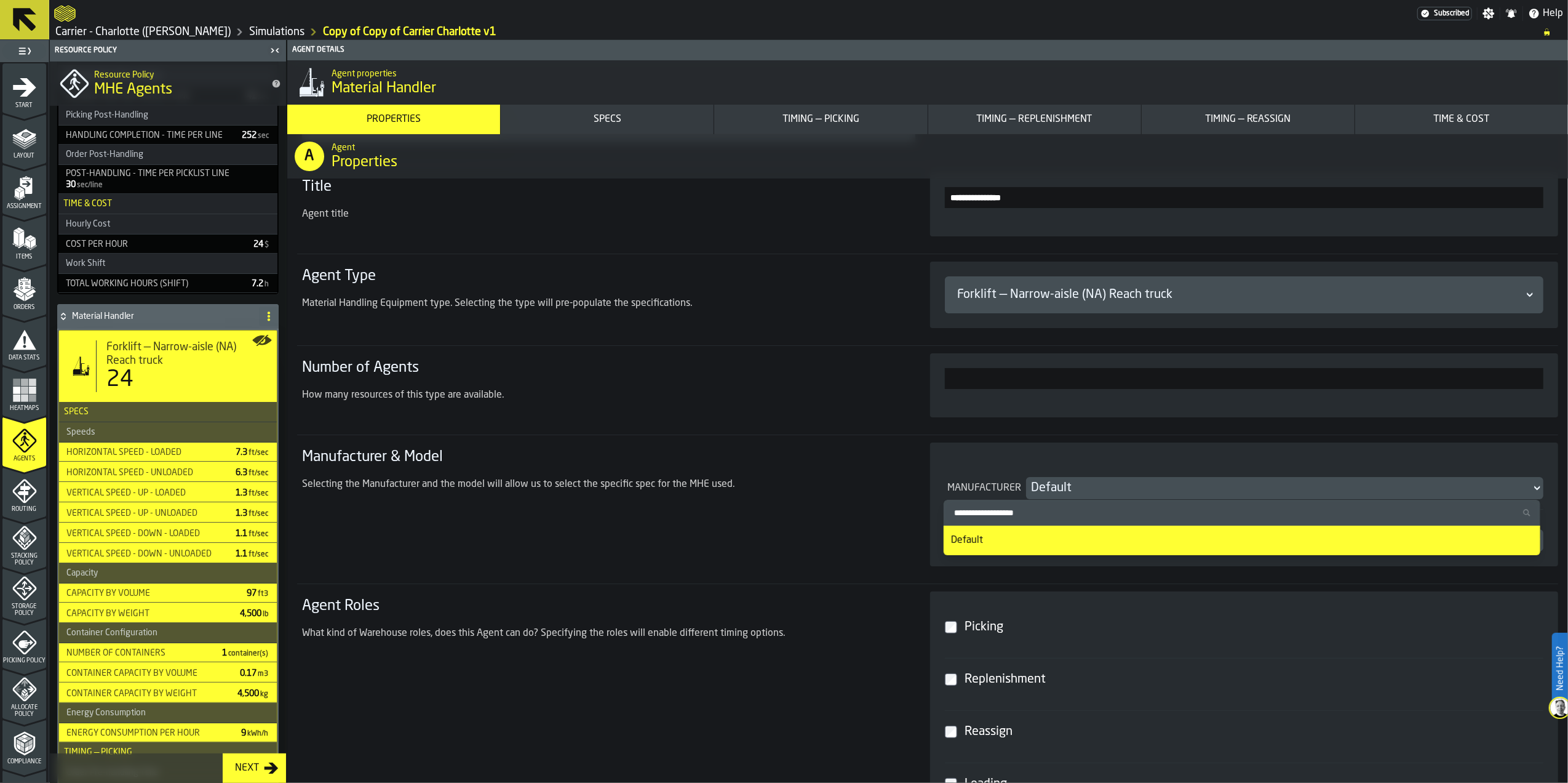
click at [820, 388] on div "How many resources of this type are available." at bounding box center [602, 396] width 599 height 15
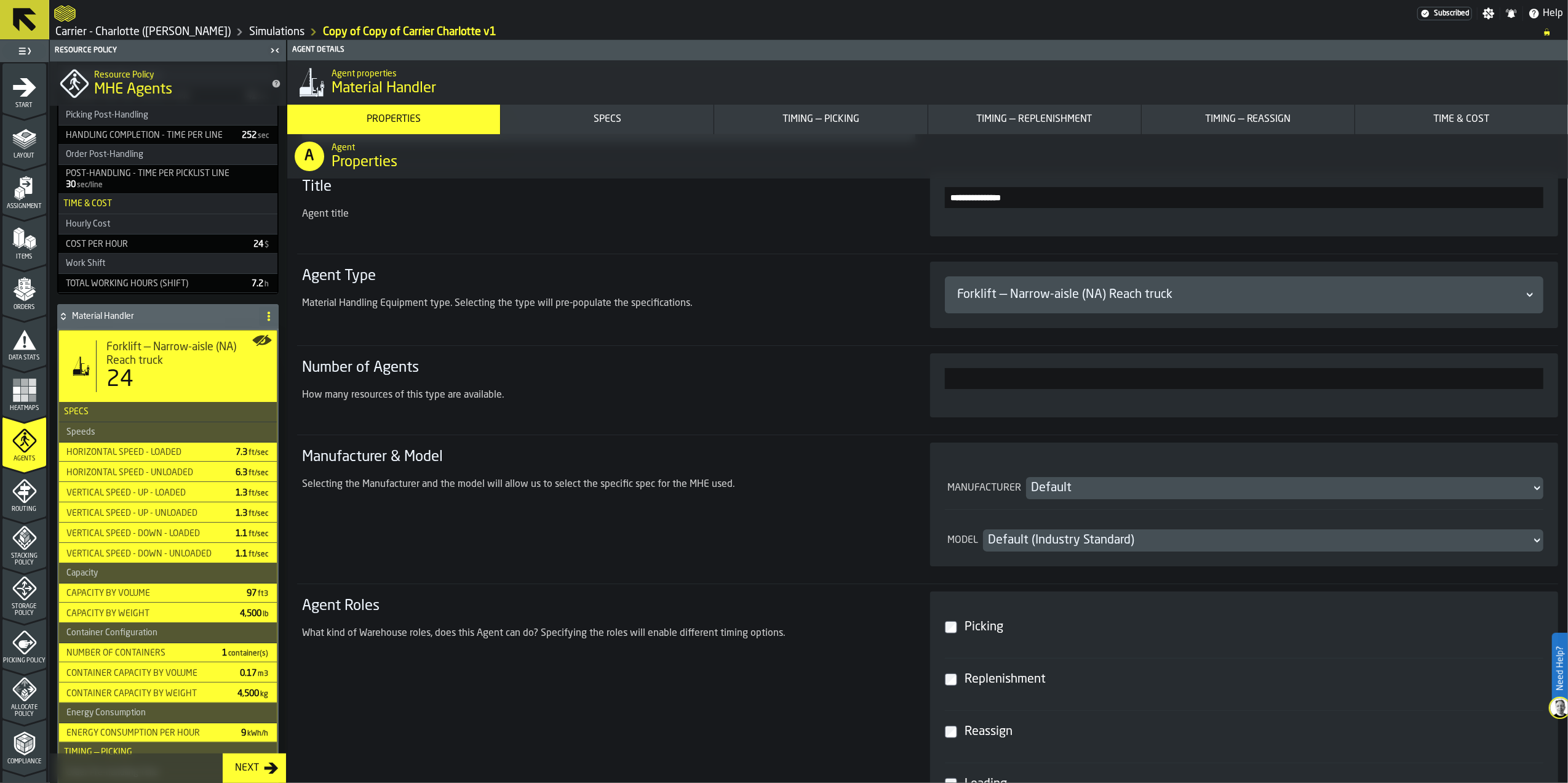
click at [1116, 306] on div "Forklift — Narrow-aisle (NA) Reach truck" at bounding box center [1238, 295] width 572 height 22
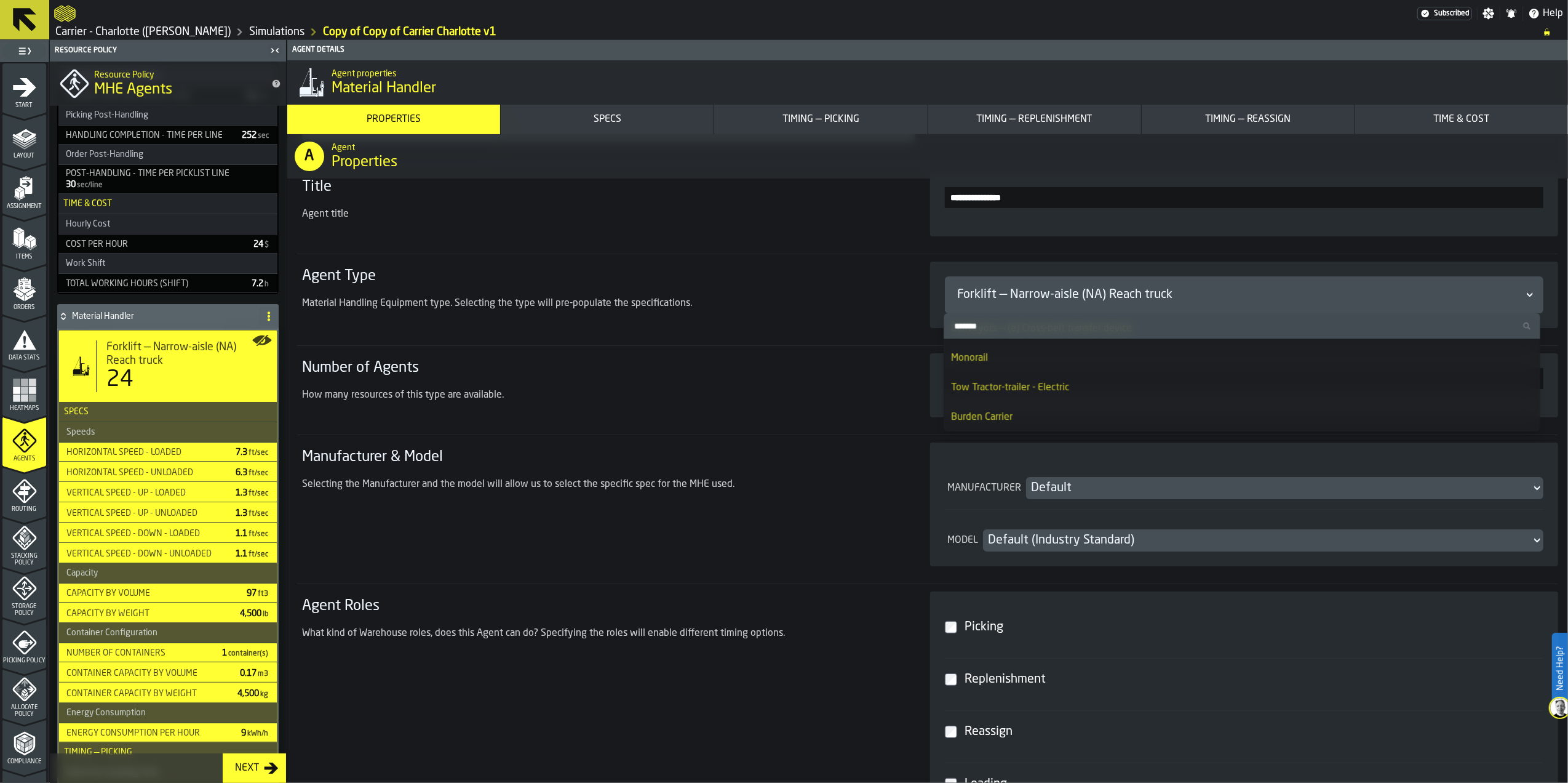
scroll to position [1976, 0]
click at [808, 389] on div "How many resources of this type are available." at bounding box center [602, 396] width 599 height 15
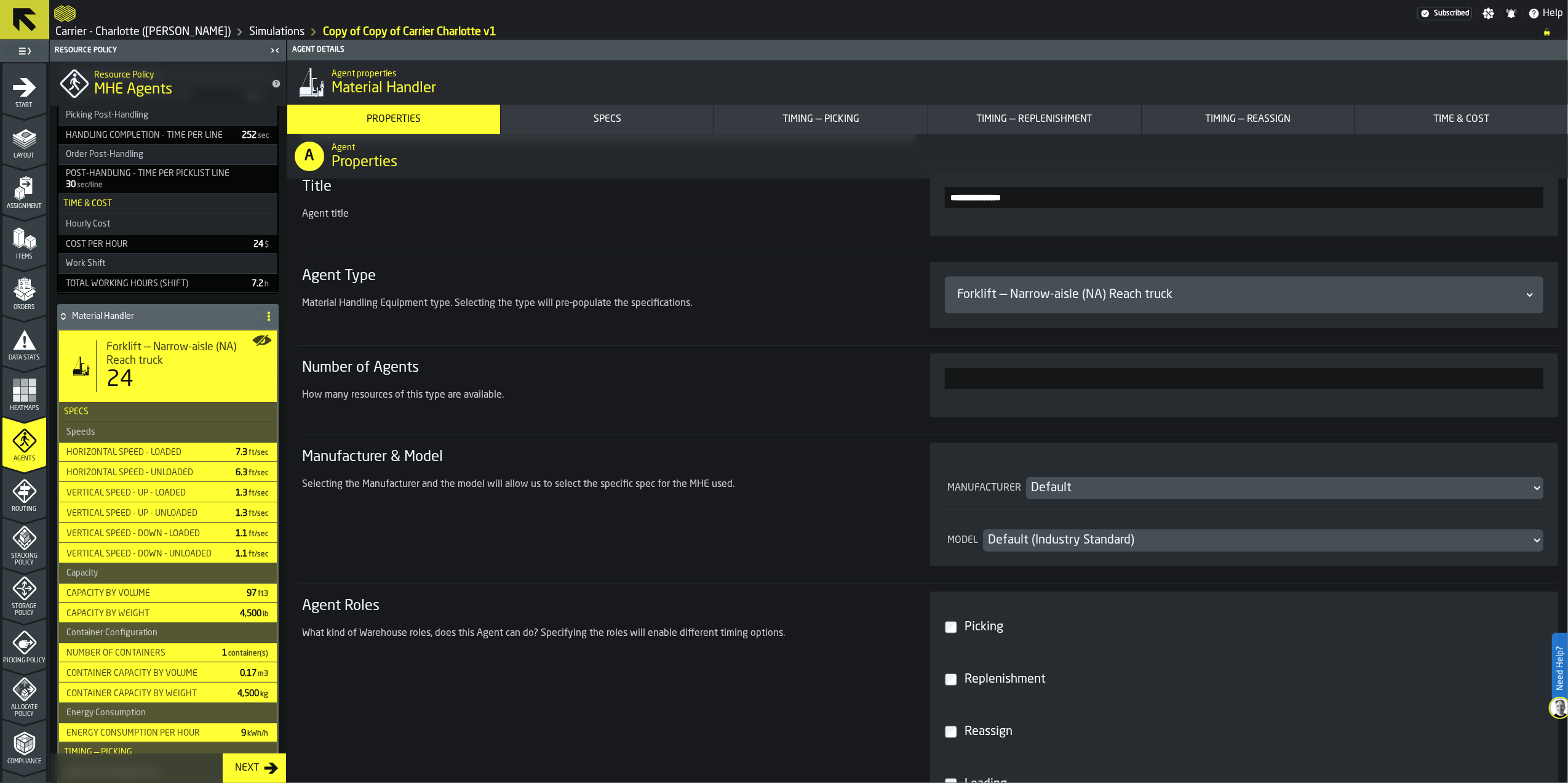
click at [808, 383] on div "Number of Agents How many resources of this type are available." at bounding box center [602, 385] width 599 height 54
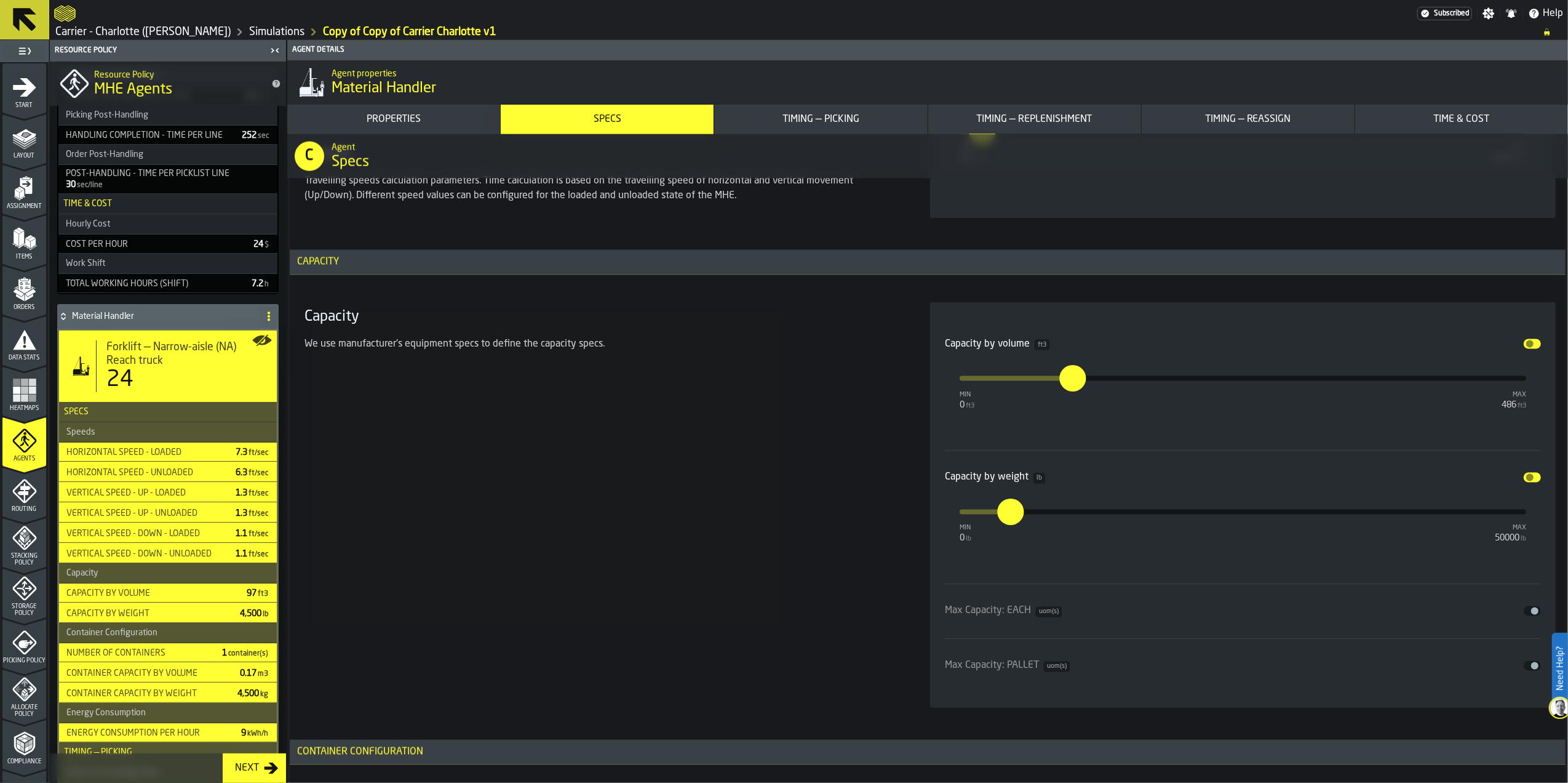
scroll to position [2051, 0]
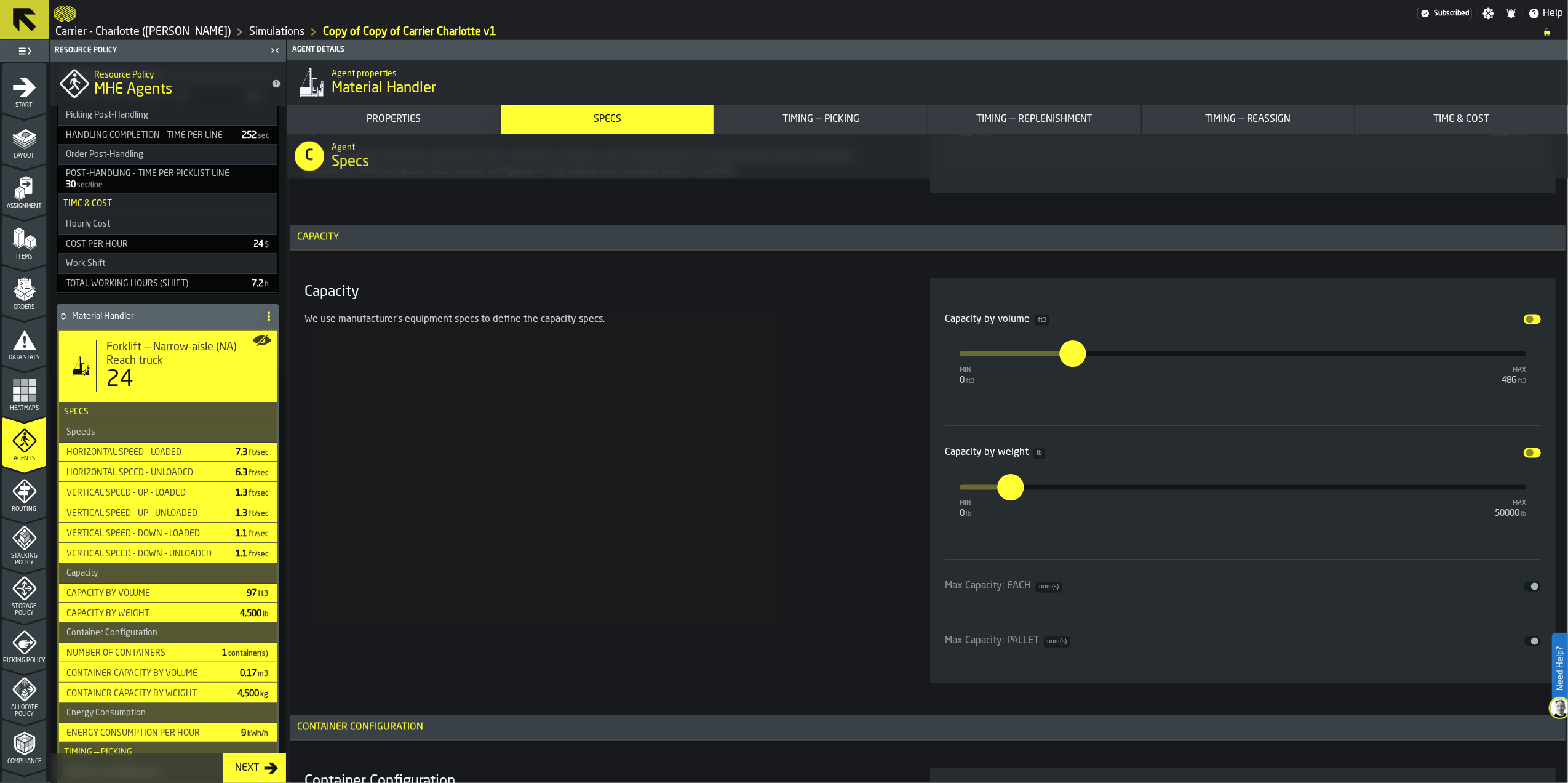
drag, startPoint x: 1532, startPoint y: 321, endPoint x: 1541, endPoint y: 408, distance: 87.5
click at [1532, 321] on button "Disable" at bounding box center [1532, 319] width 17 height 10
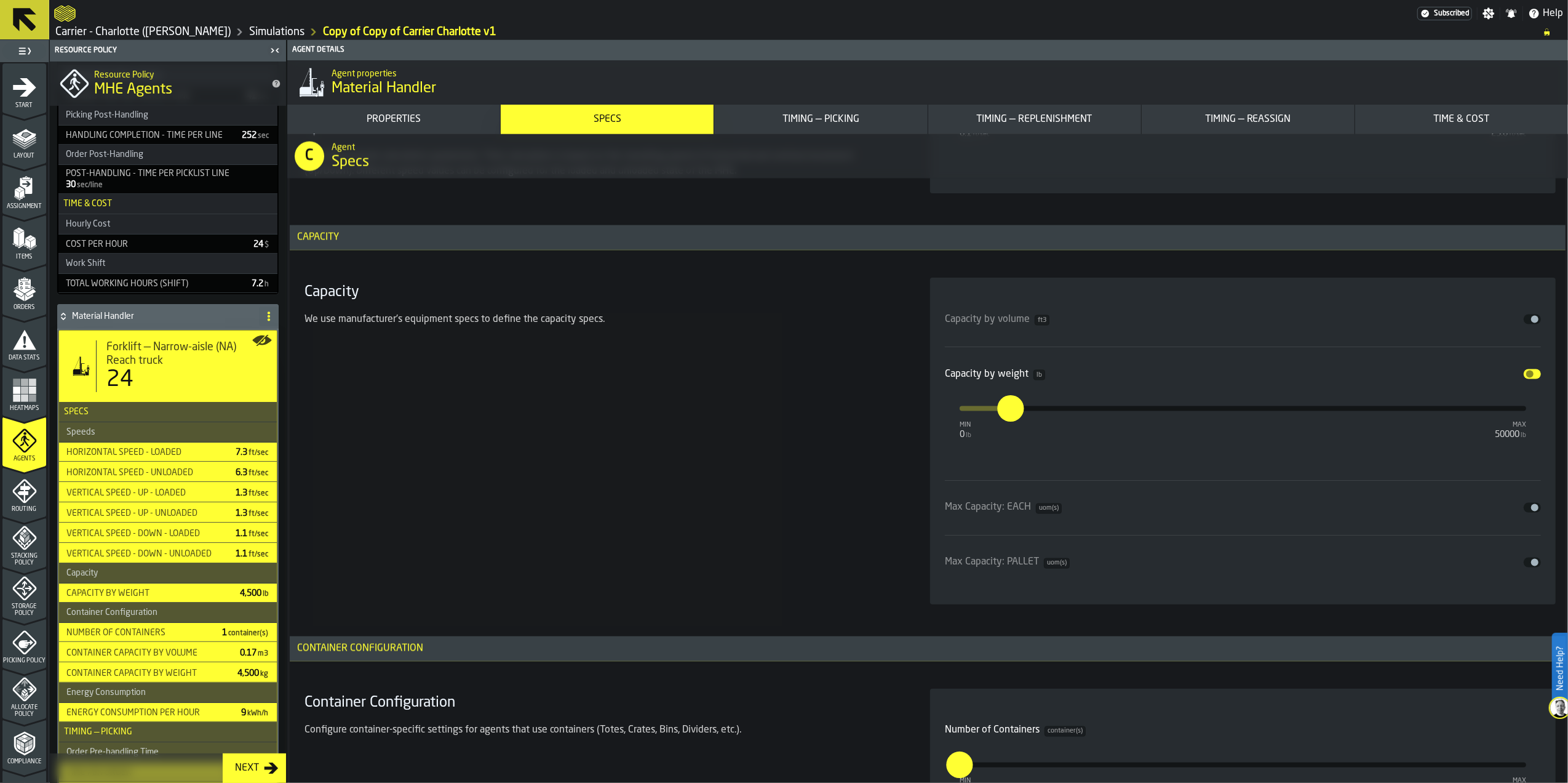
click at [1524, 375] on button "Disable" at bounding box center [1532, 374] width 17 height 10
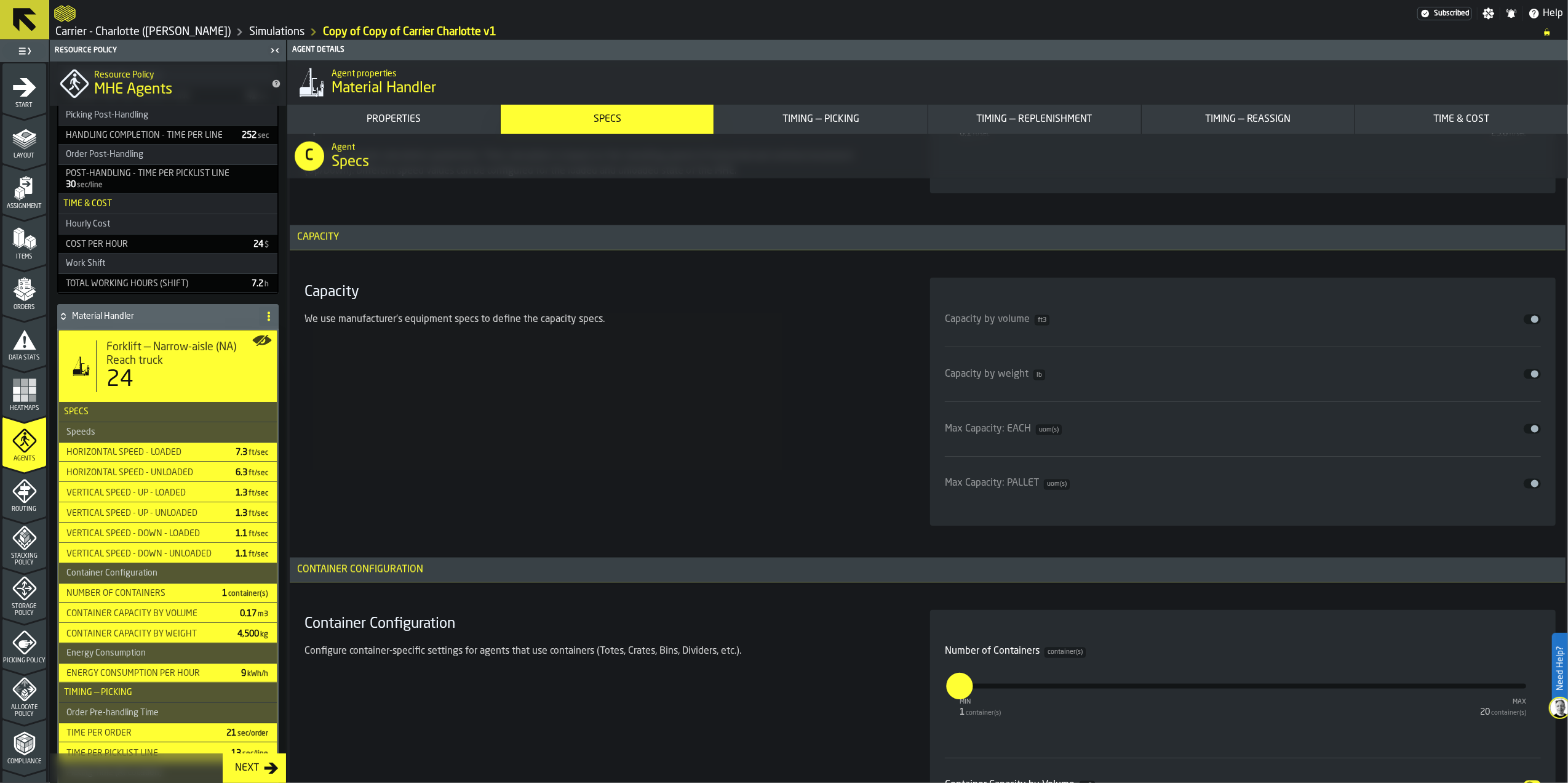
click at [1532, 484] on span "input-slider-Max Capacity: PALLET" at bounding box center [1535, 483] width 7 height 7
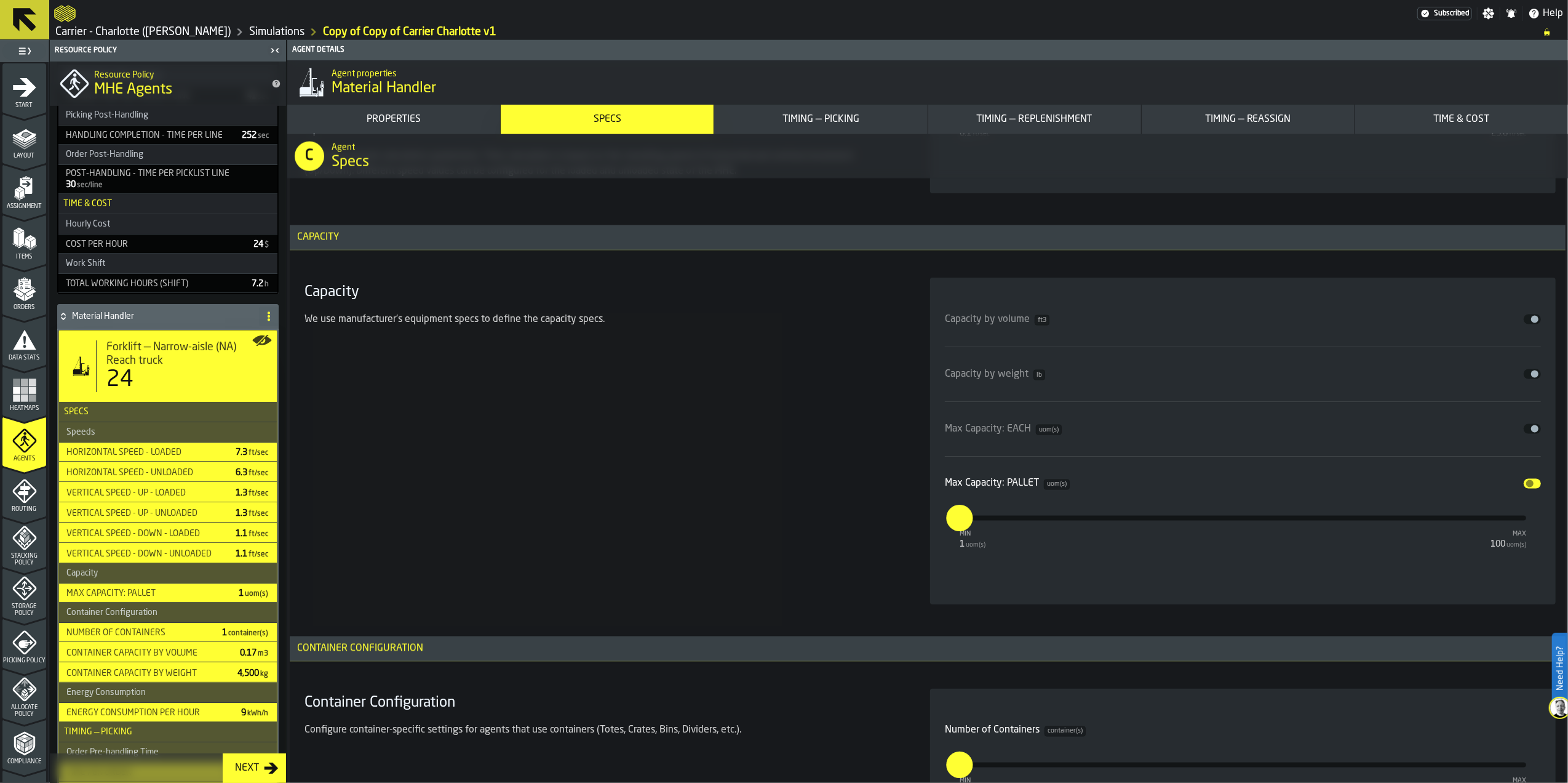
drag, startPoint x: 964, startPoint y: 525, endPoint x: 929, endPoint y: 523, distance: 35.1
click at [930, 523] on div "Capacity by volume ft3 Disable Capacity by weight lb Disable Max Capacity: EACH…" at bounding box center [1243, 441] width 626 height 327
type input "*"
click at [891, 523] on div "Capacity We use manufacturer's equipment specs to define the capacity specs." at bounding box center [602, 441] width 606 height 327
click at [1036, 546] on div "[PERSON_NAME]: PALLET uom(s) Disable min 1 uom(s) max 100 uom(s) *" at bounding box center [1243, 511] width 596 height 89
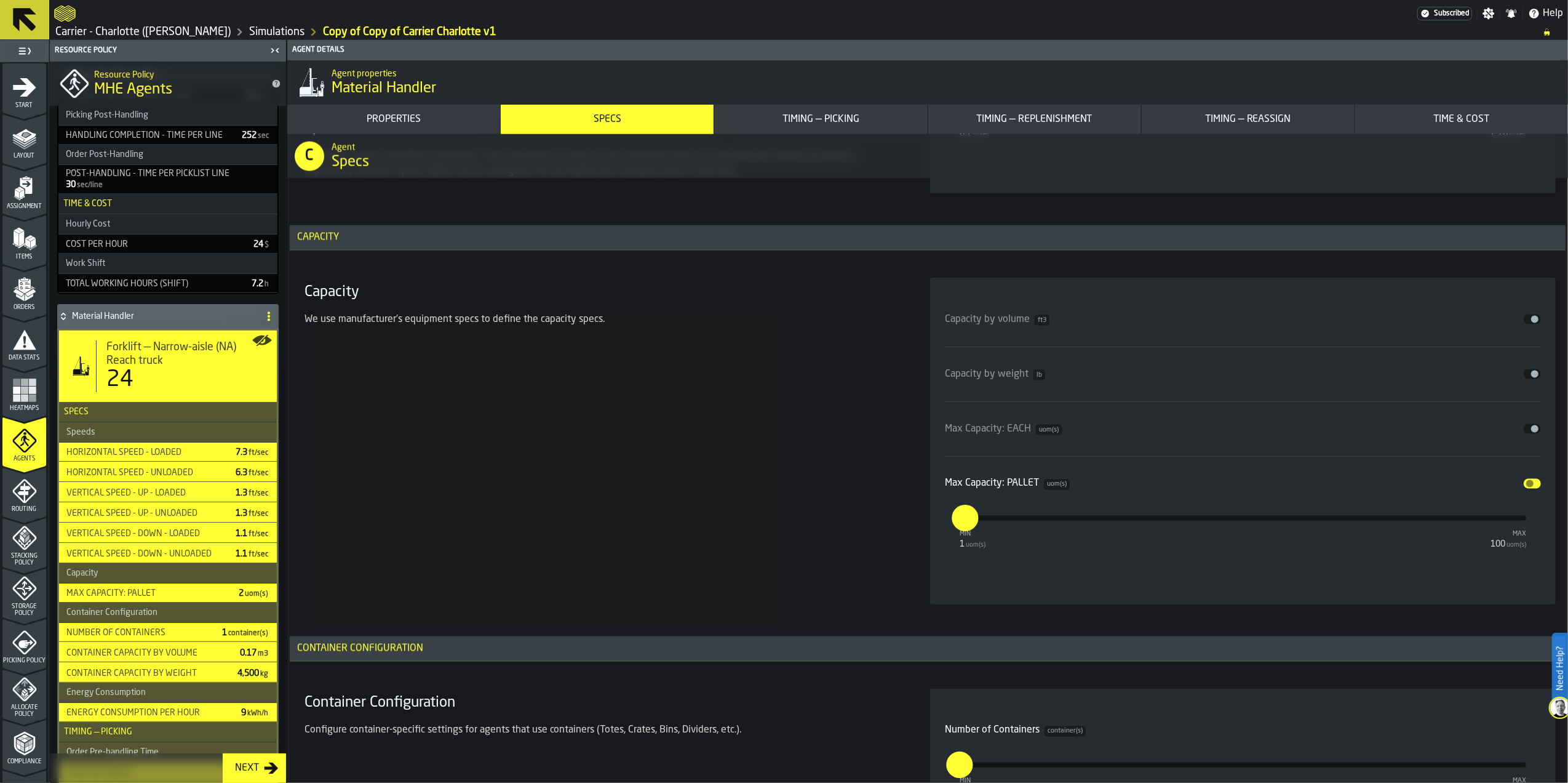
click at [854, 536] on div "Capacity We use manufacturer's equipment specs to define the capacity specs." at bounding box center [602, 441] width 606 height 327
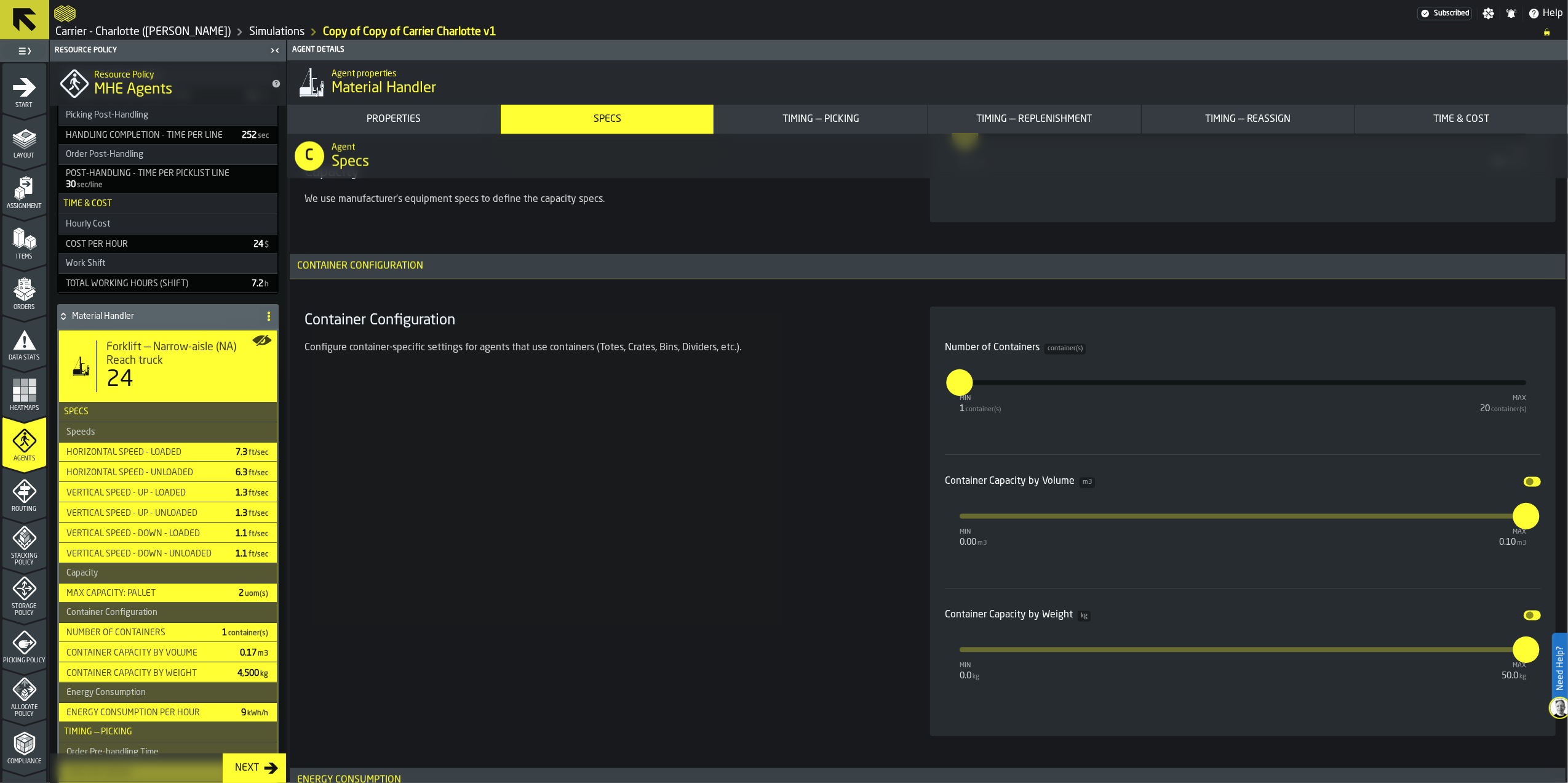
scroll to position [2462, 0]
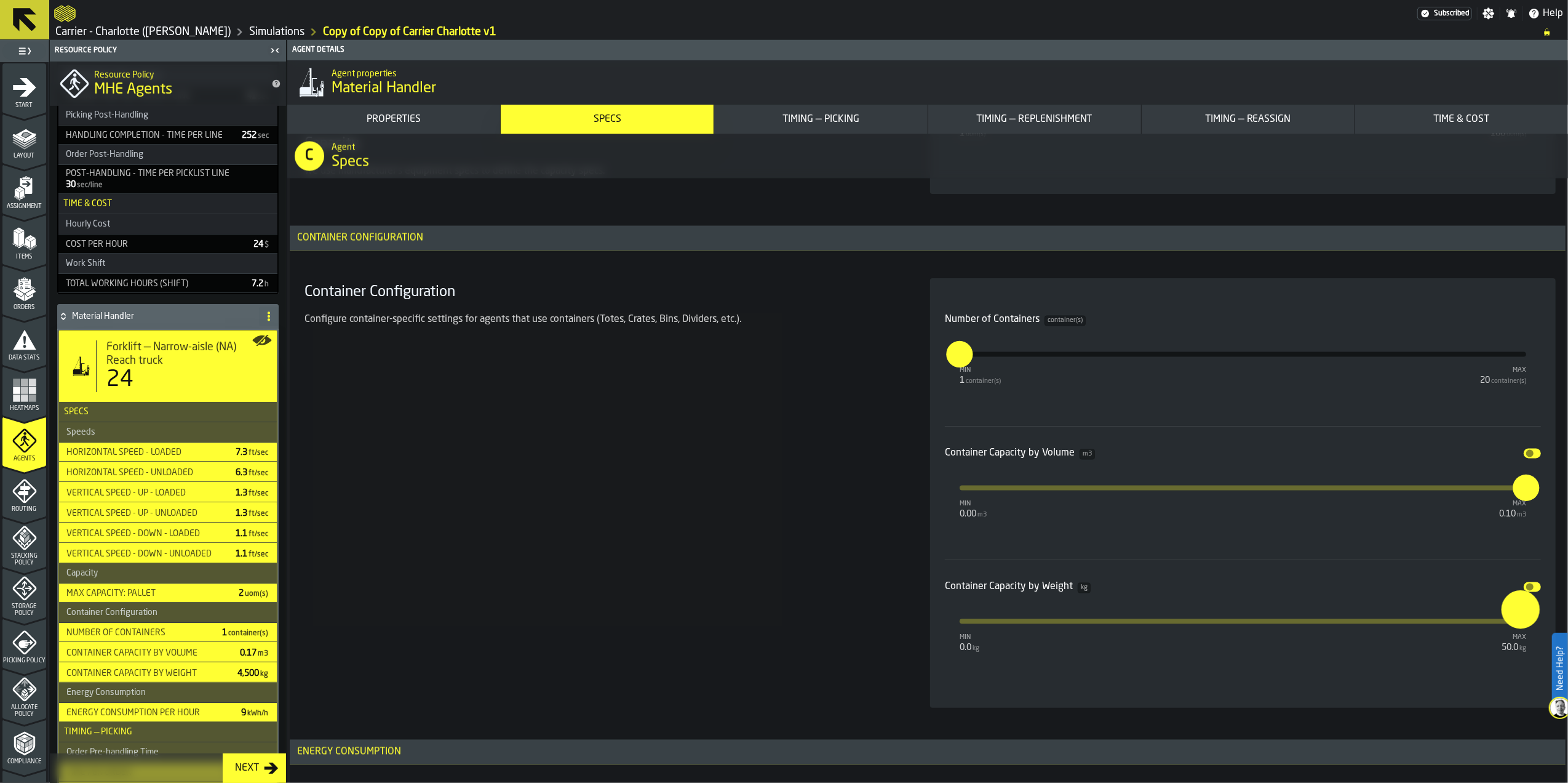
type input "**"
drag, startPoint x: 1521, startPoint y: 631, endPoint x: 1536, endPoint y: 635, distance: 15.5
click at [1536, 635] on button "**" at bounding box center [1527, 622] width 30 height 30
type input "***"
drag, startPoint x: 1519, startPoint y: 490, endPoint x: 1539, endPoint y: 493, distance: 20.2
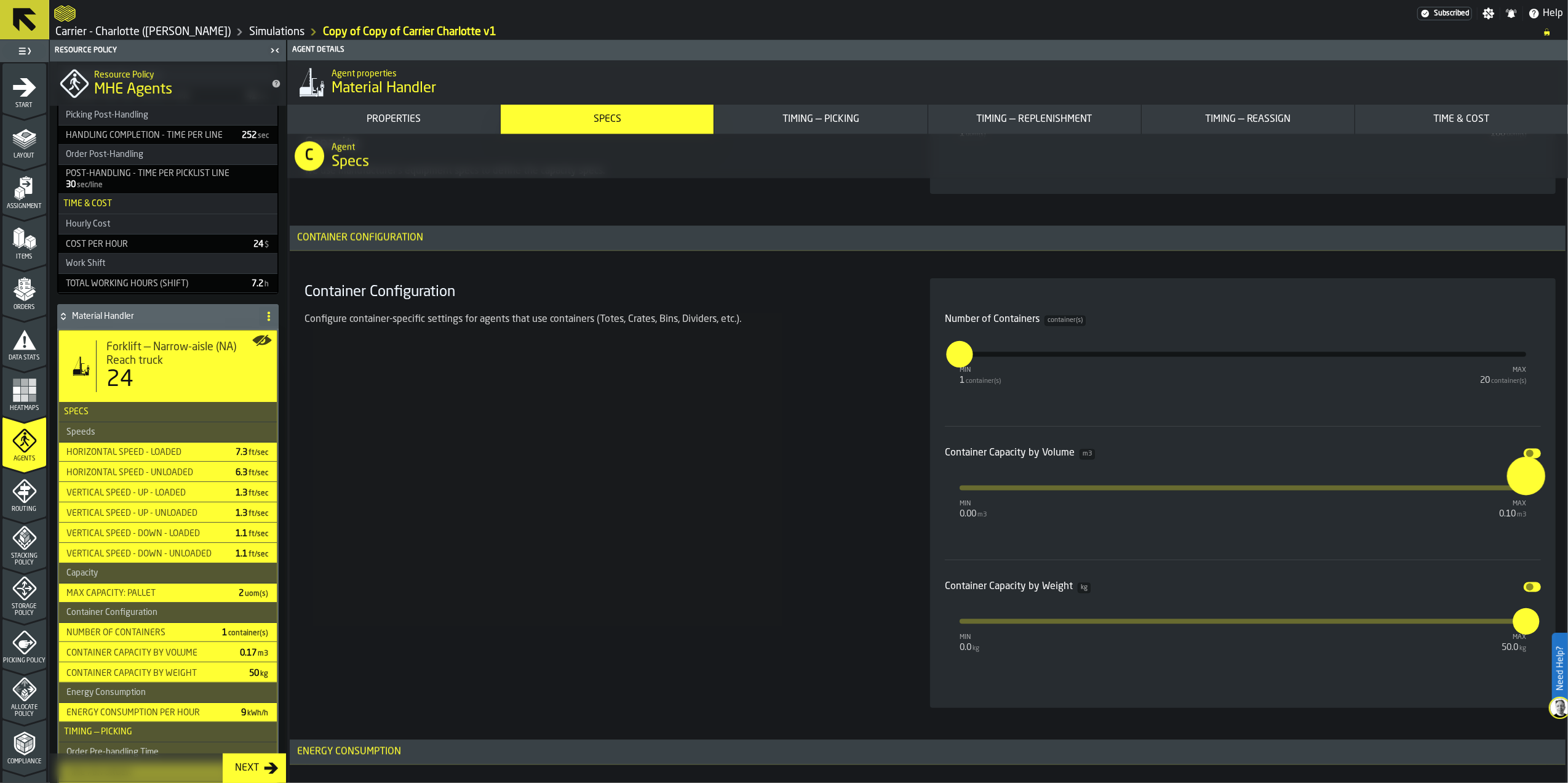
click at [1539, 493] on label "***" at bounding box center [1526, 475] width 38 height 38
click at [1521, 493] on input "***" at bounding box center [1514, 475] width 14 height 38
click at [643, 481] on div "Container Configuration Configure container-specific settings for agents that u…" at bounding box center [602, 492] width 606 height 429
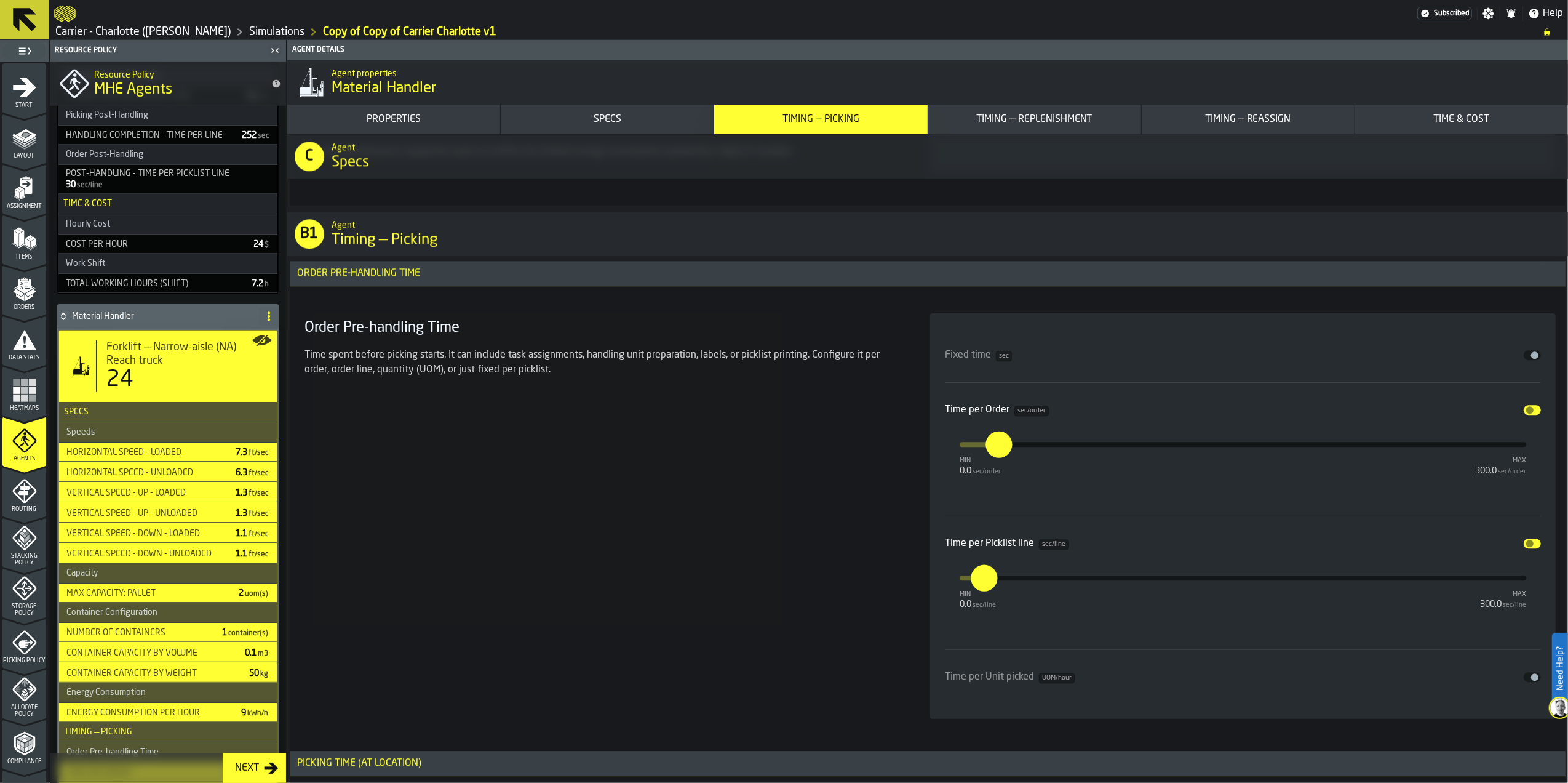
scroll to position [3283, 0]
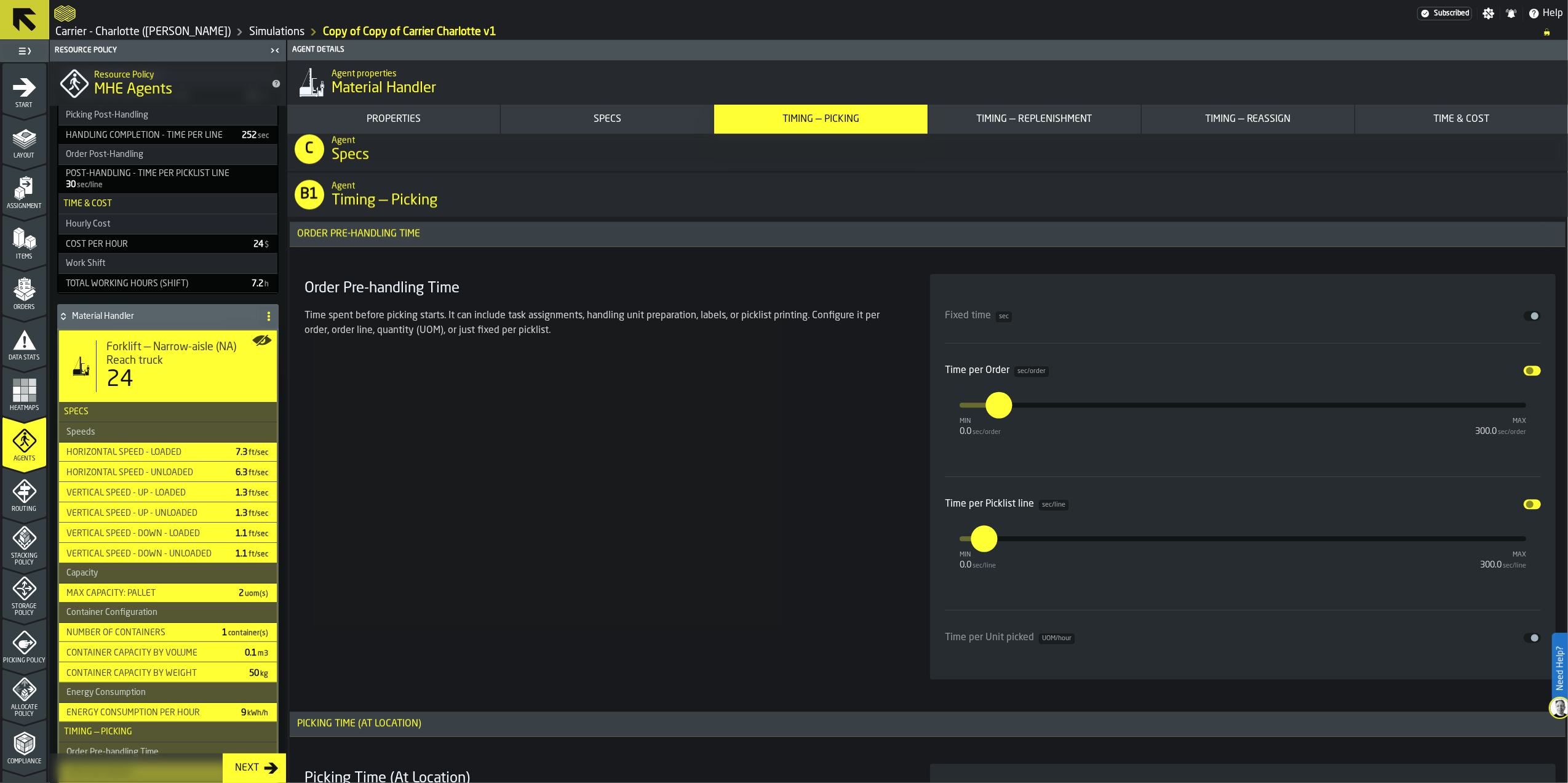
drag, startPoint x: 1006, startPoint y: 408, endPoint x: 975, endPoint y: 407, distance: 31.0
click at [986, 407] on input "****" at bounding box center [993, 404] width 14 height 26
click at [882, 417] on div "Order Pre-handling Time Time spent before picking starts. It can include task a…" at bounding box center [602, 477] width 606 height 406
click at [997, 414] on div "min 0.0 sec/order max 300.0 sec/order ****" at bounding box center [1243, 405] width 596 height 24
drag, startPoint x: 1531, startPoint y: 410, endPoint x: 1125, endPoint y: 400, distance: 406.1
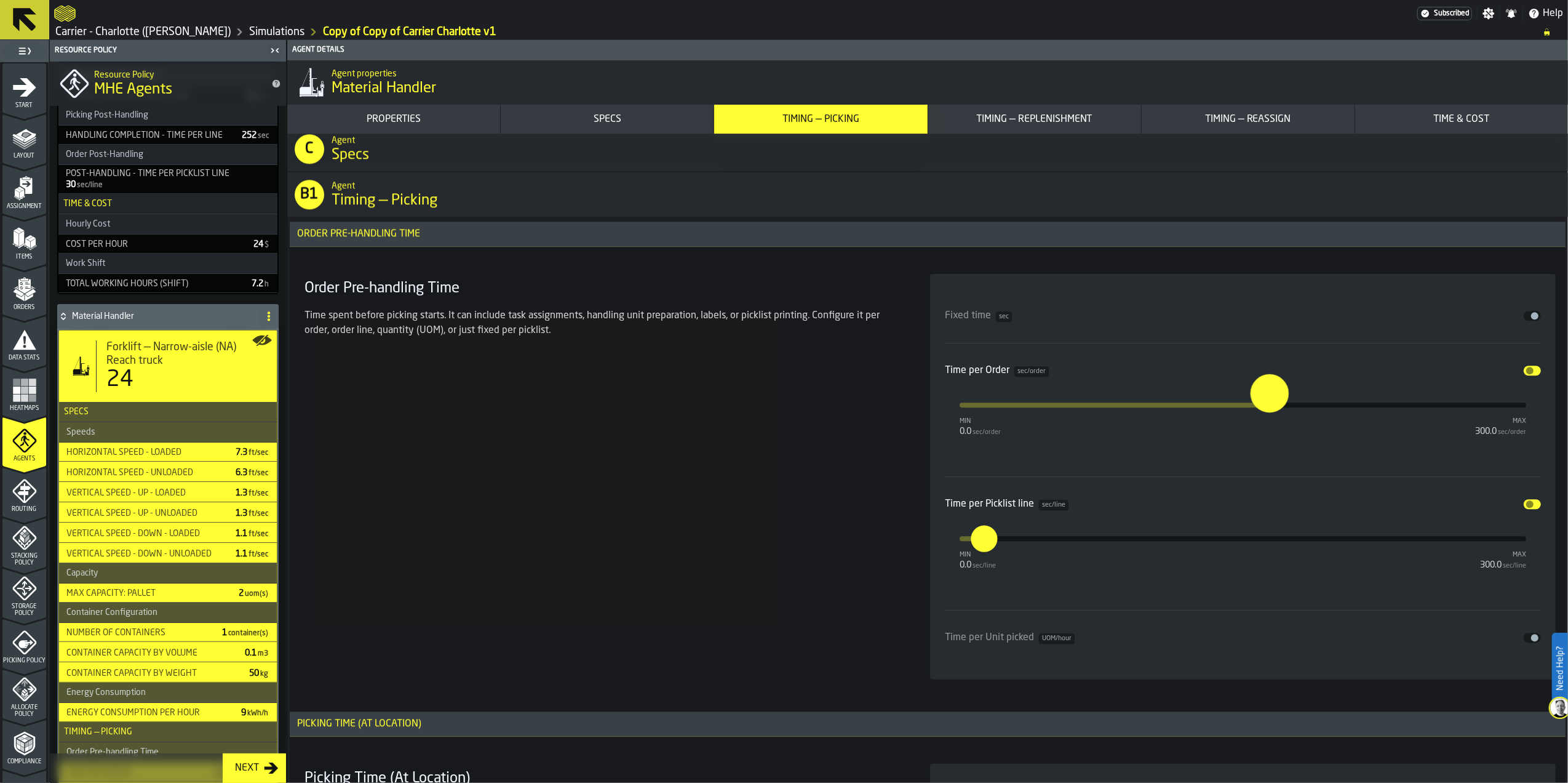
click at [1251, 400] on input "****" at bounding box center [1258, 393] width 14 height 38
click at [1123, 408] on input "****" at bounding box center [1118, 404] width 10 height 26
type input "*"
click at [803, 506] on div "Order Pre-handling Time Time spent before picking starts. It can include task a…" at bounding box center [602, 477] width 606 height 406
type input "****"
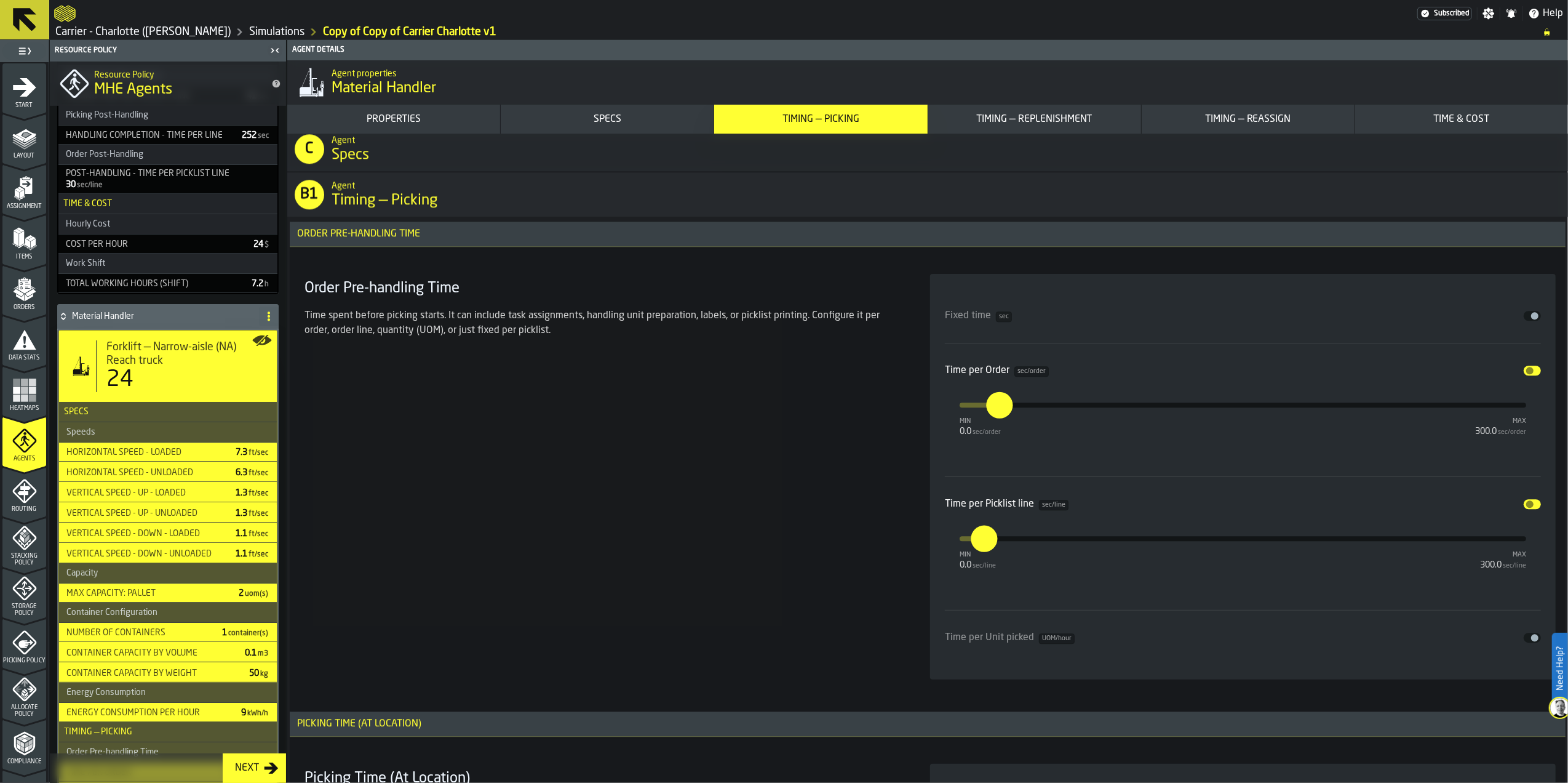
click at [1527, 318] on button "Disable" at bounding box center [1532, 316] width 17 height 10
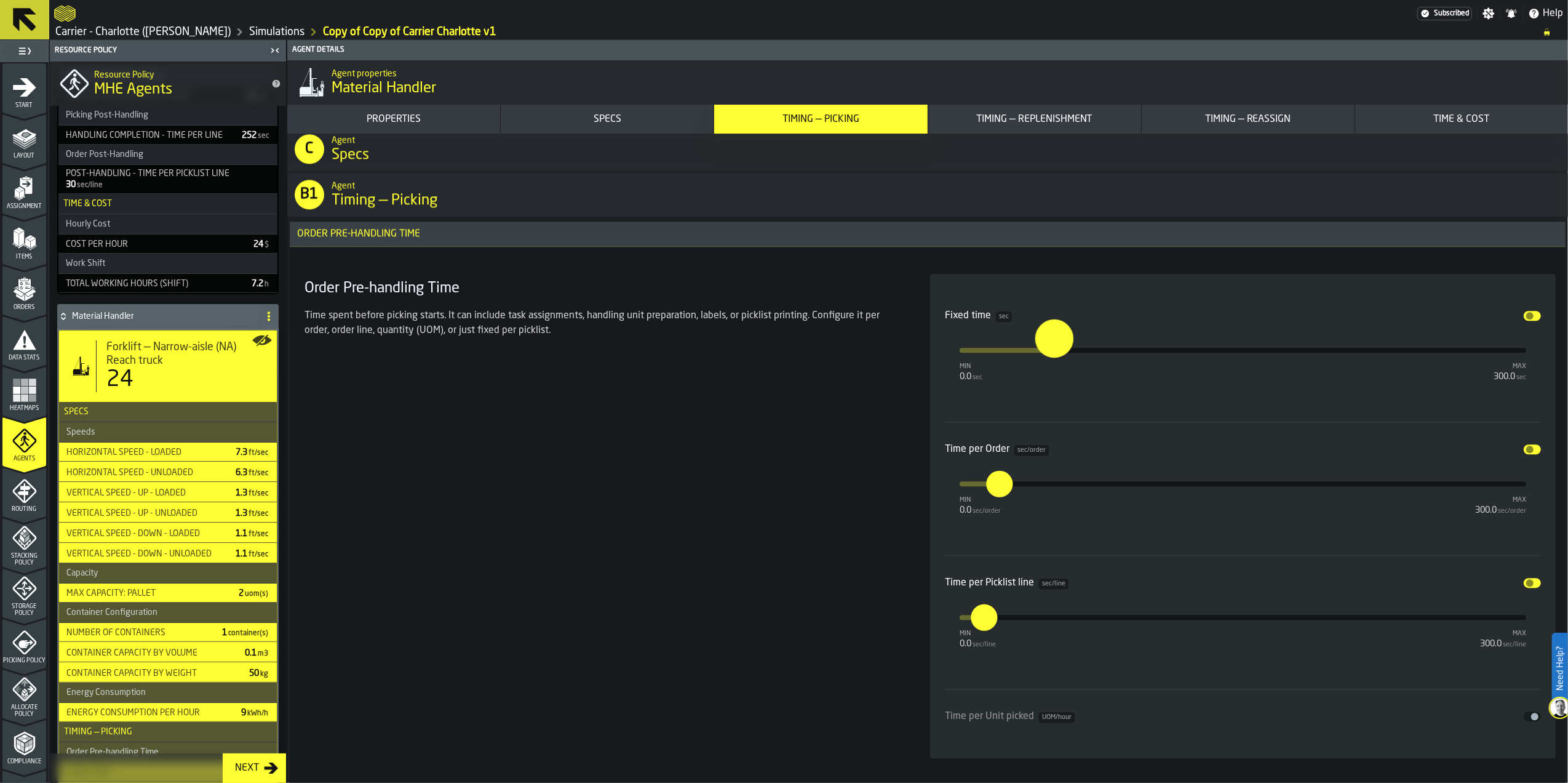
click at [1054, 357] on input "**" at bounding box center [1044, 338] width 19 height 38
type input "*"
type input "****"
click at [995, 491] on input "****" at bounding box center [987, 471] width 14 height 38
type input "*"
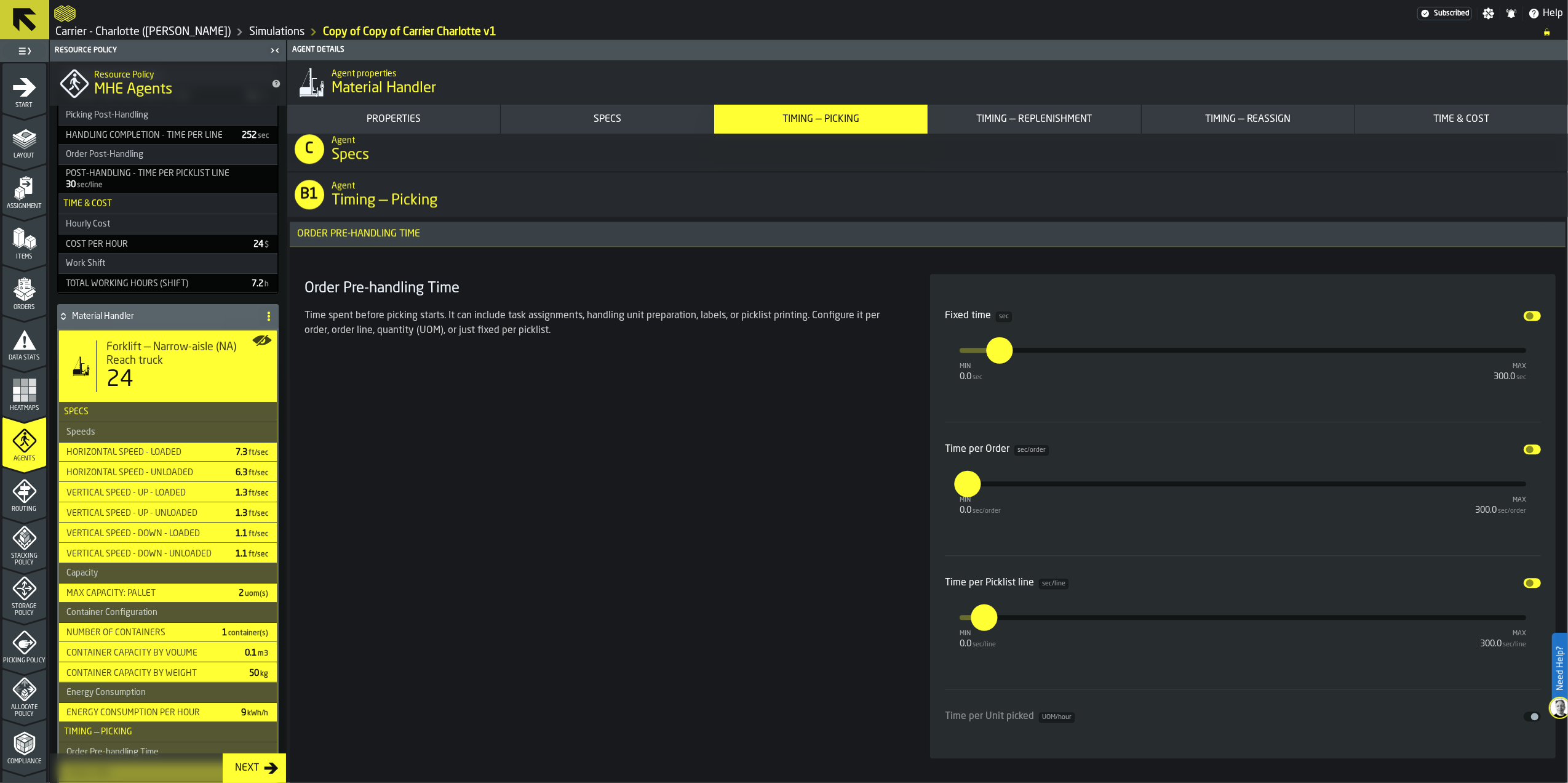
type input "***"
click at [985, 625] on input "**" at bounding box center [978, 617] width 14 height 26
type input "*"
type input "***"
click at [787, 515] on div "Order Pre-handling Time Time spent before picking starts. It can include task a…" at bounding box center [602, 516] width 606 height 484
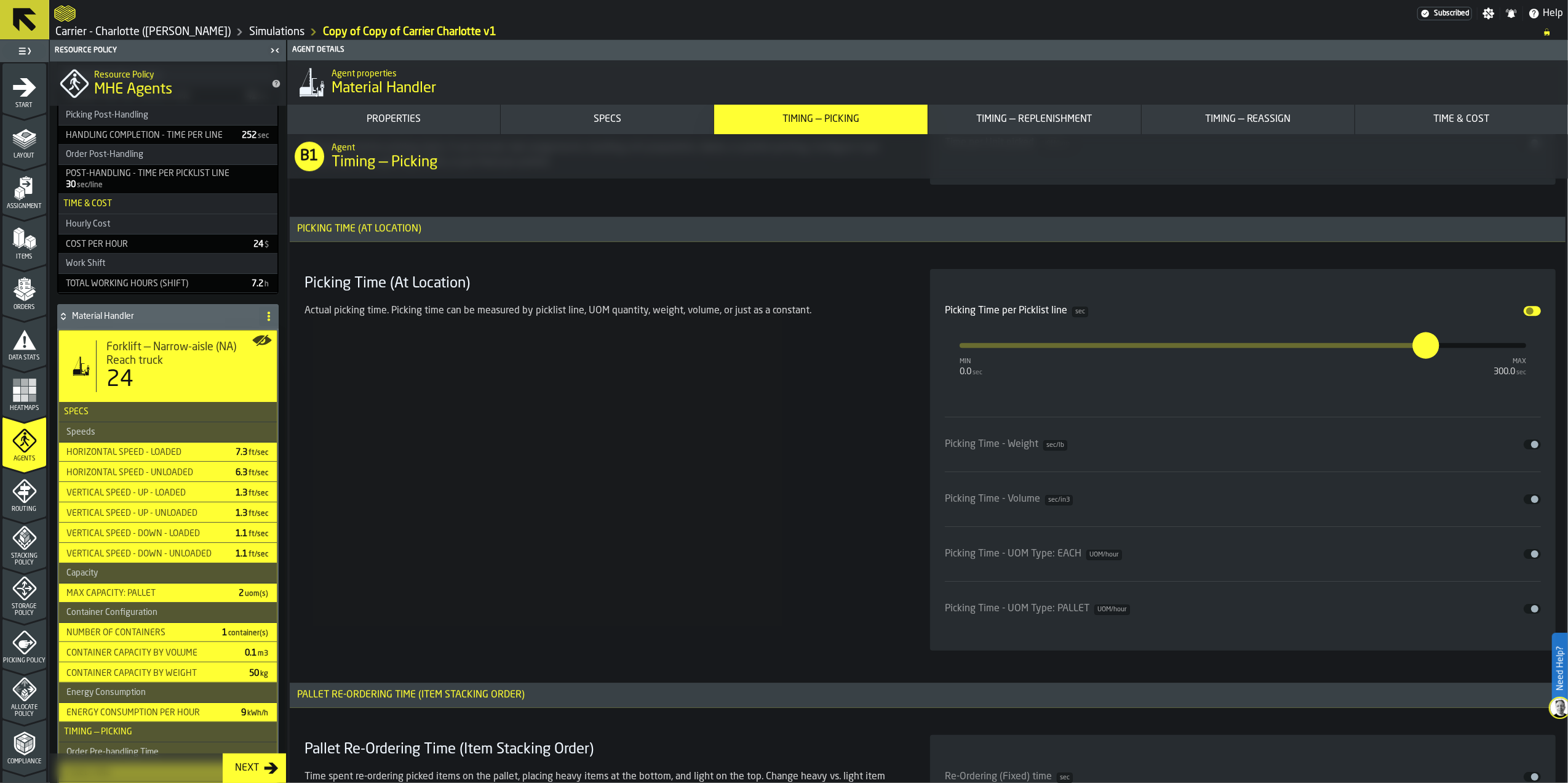
scroll to position [3857, 0]
click at [1427, 354] on input "*****" at bounding box center [1420, 344] width 14 height 26
type input "*"
type input "*****"
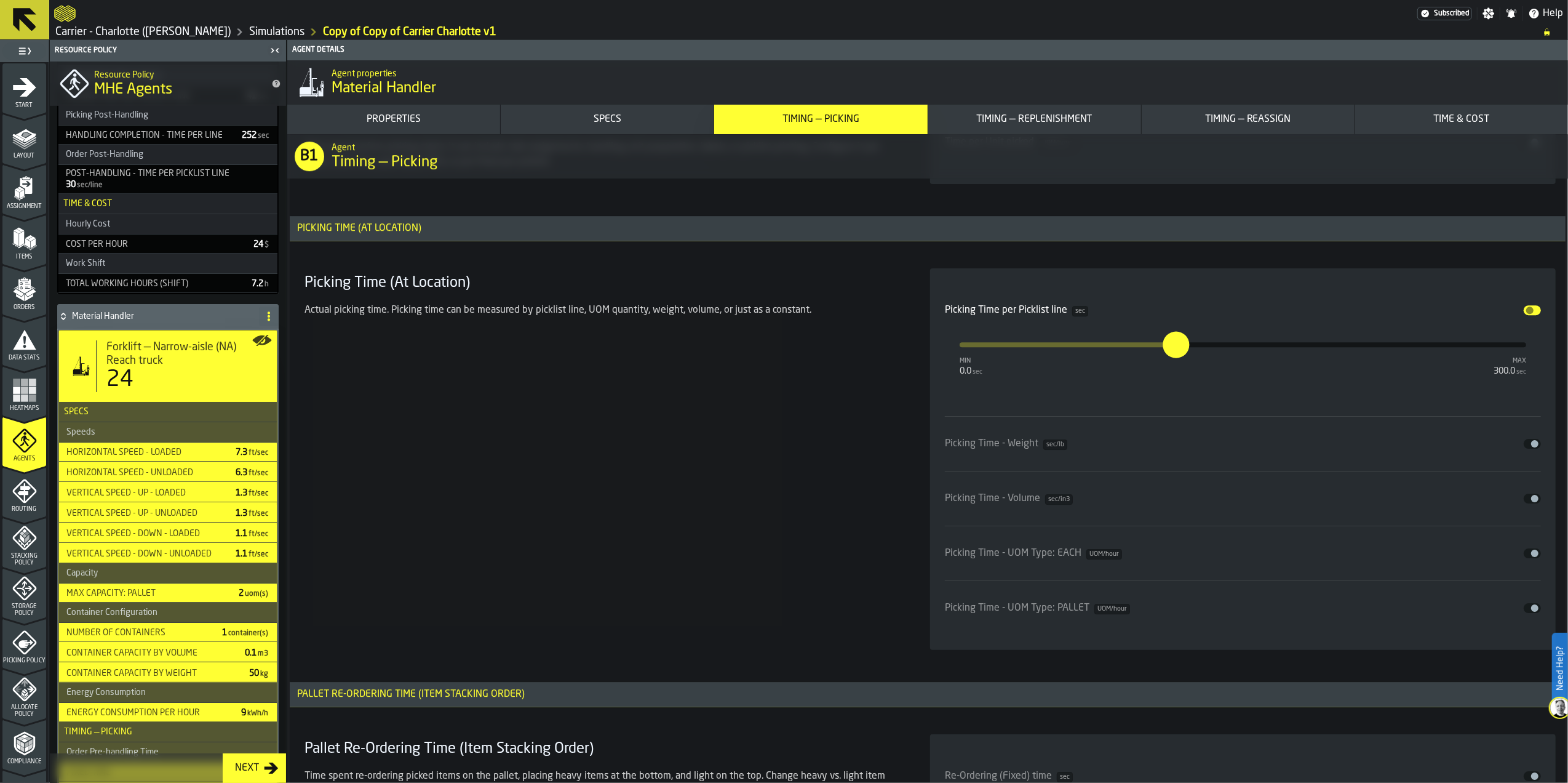
click at [852, 410] on div "Picking Time (At Location) Actual picking time. Picking time can be measured by…" at bounding box center [602, 459] width 606 height 381
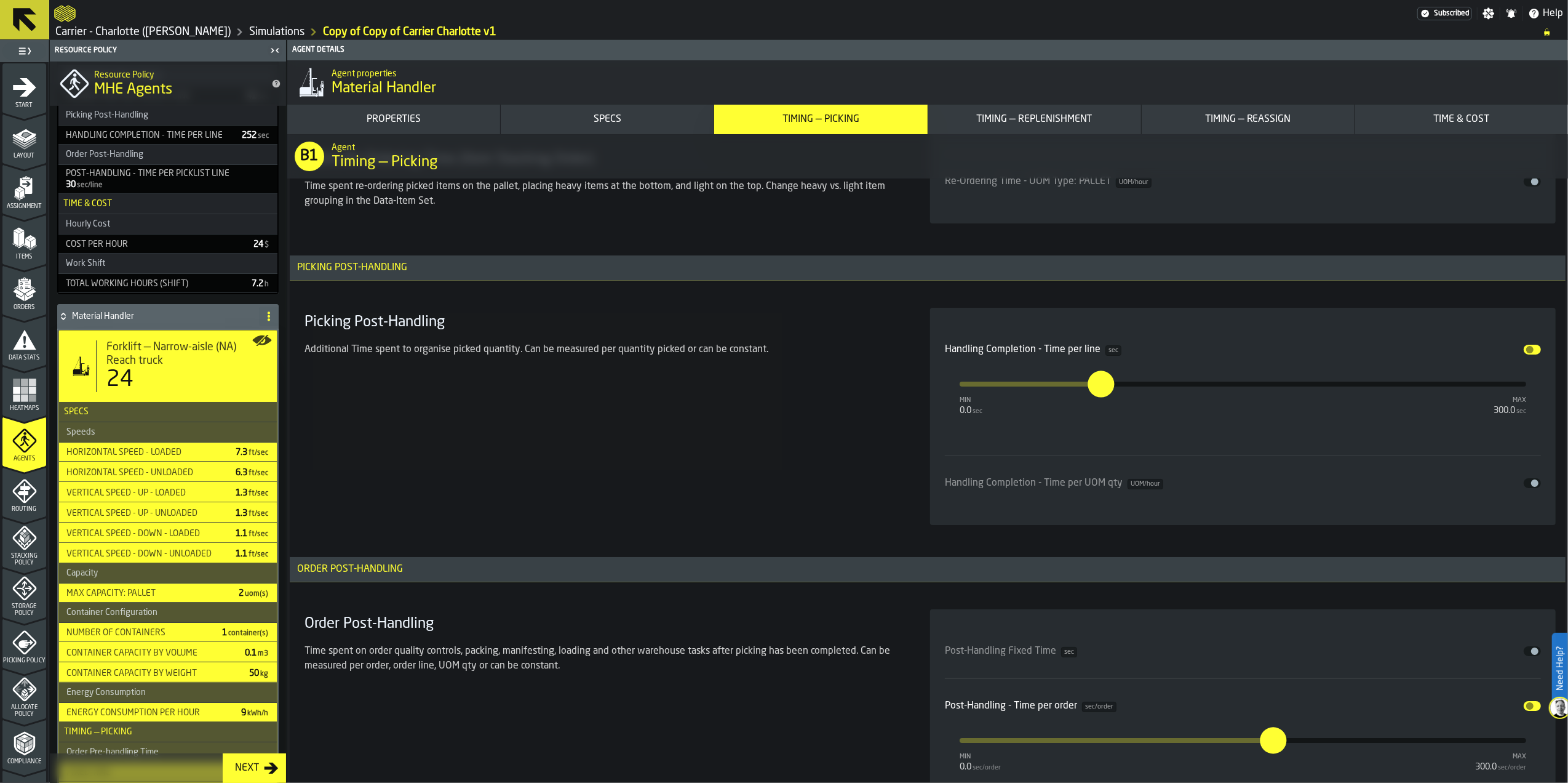
scroll to position [4678, 0]
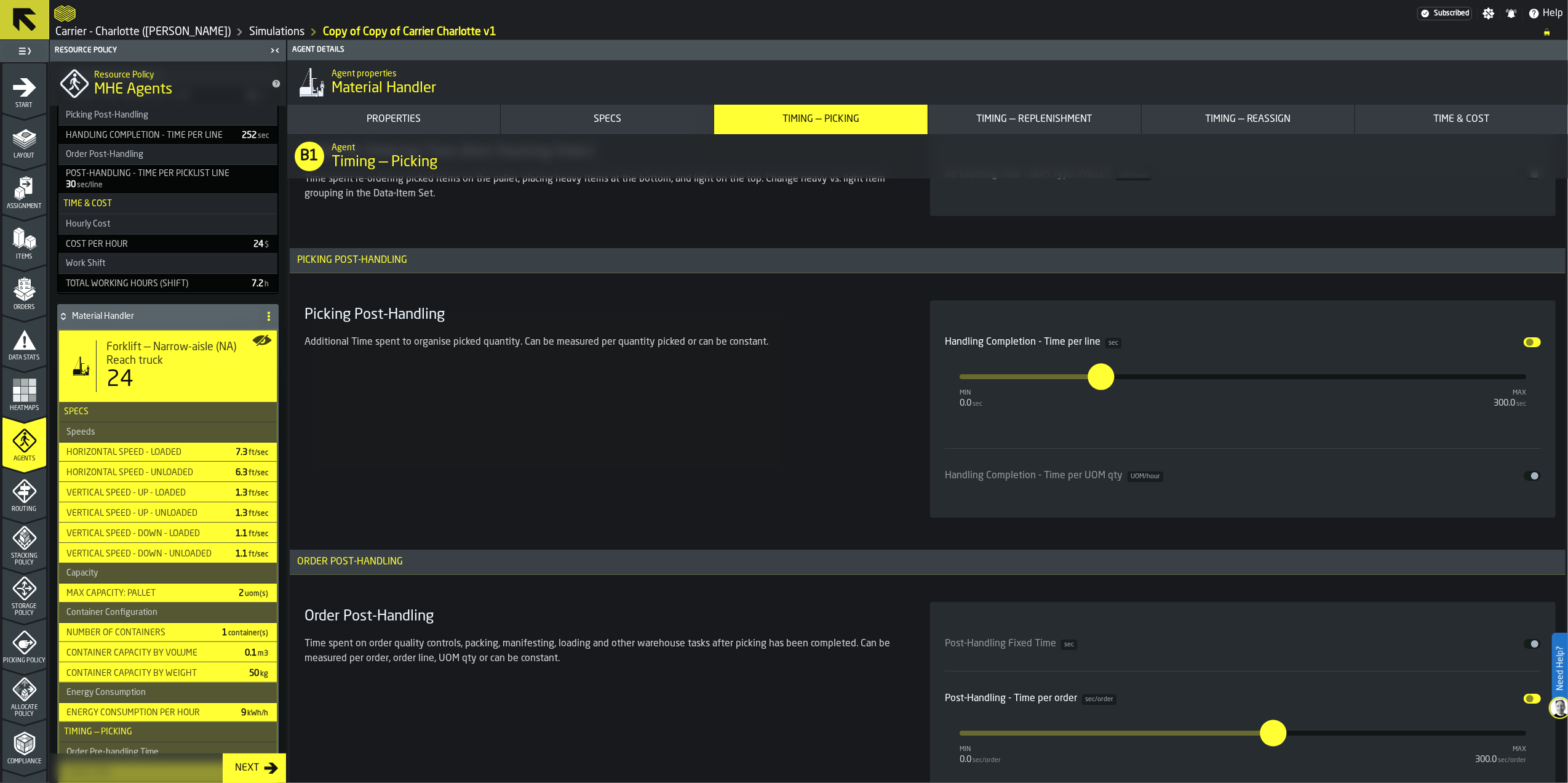
click at [1534, 347] on button "Disable" at bounding box center [1532, 342] width 17 height 10
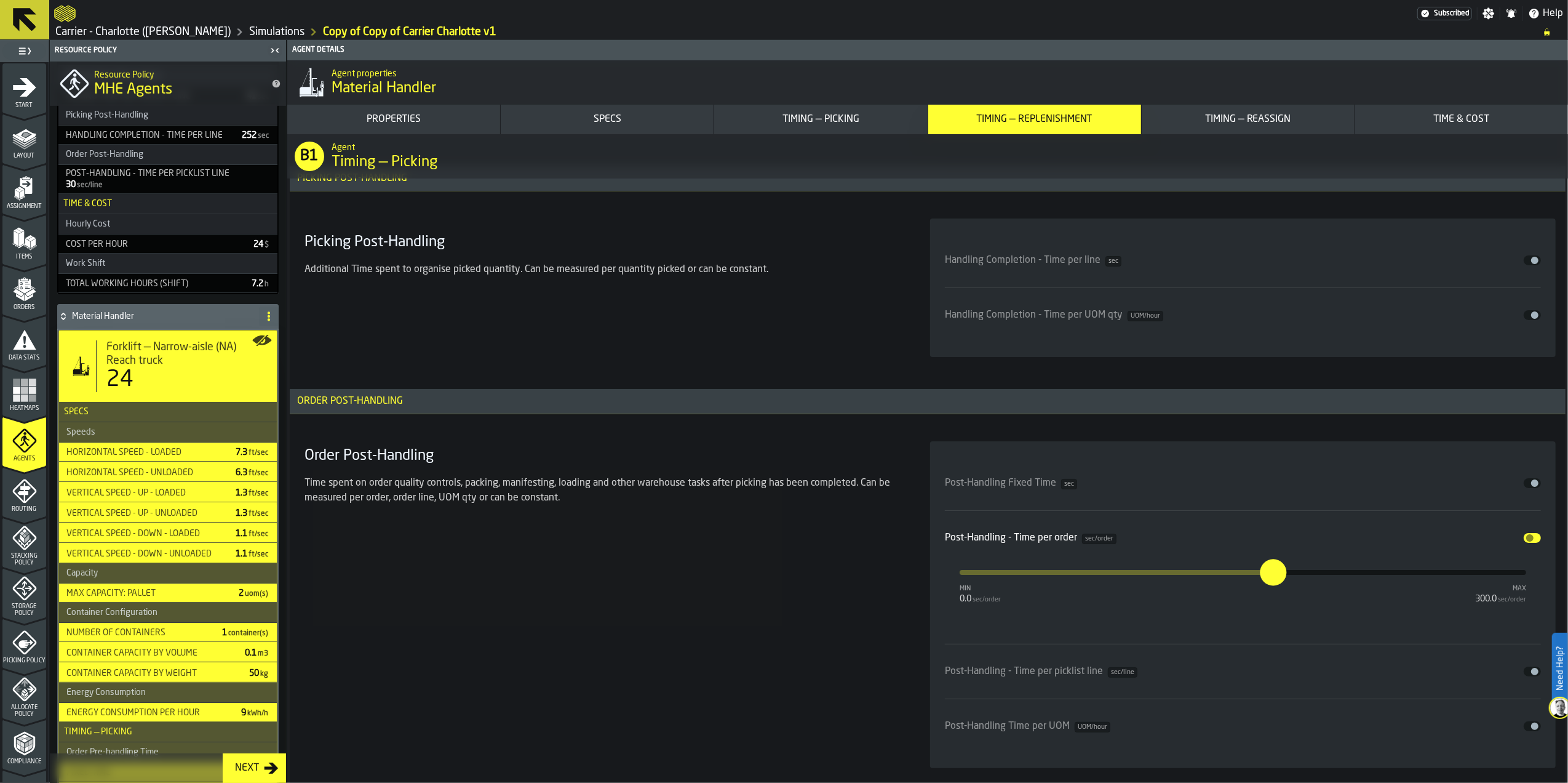
scroll to position [4925, 0]
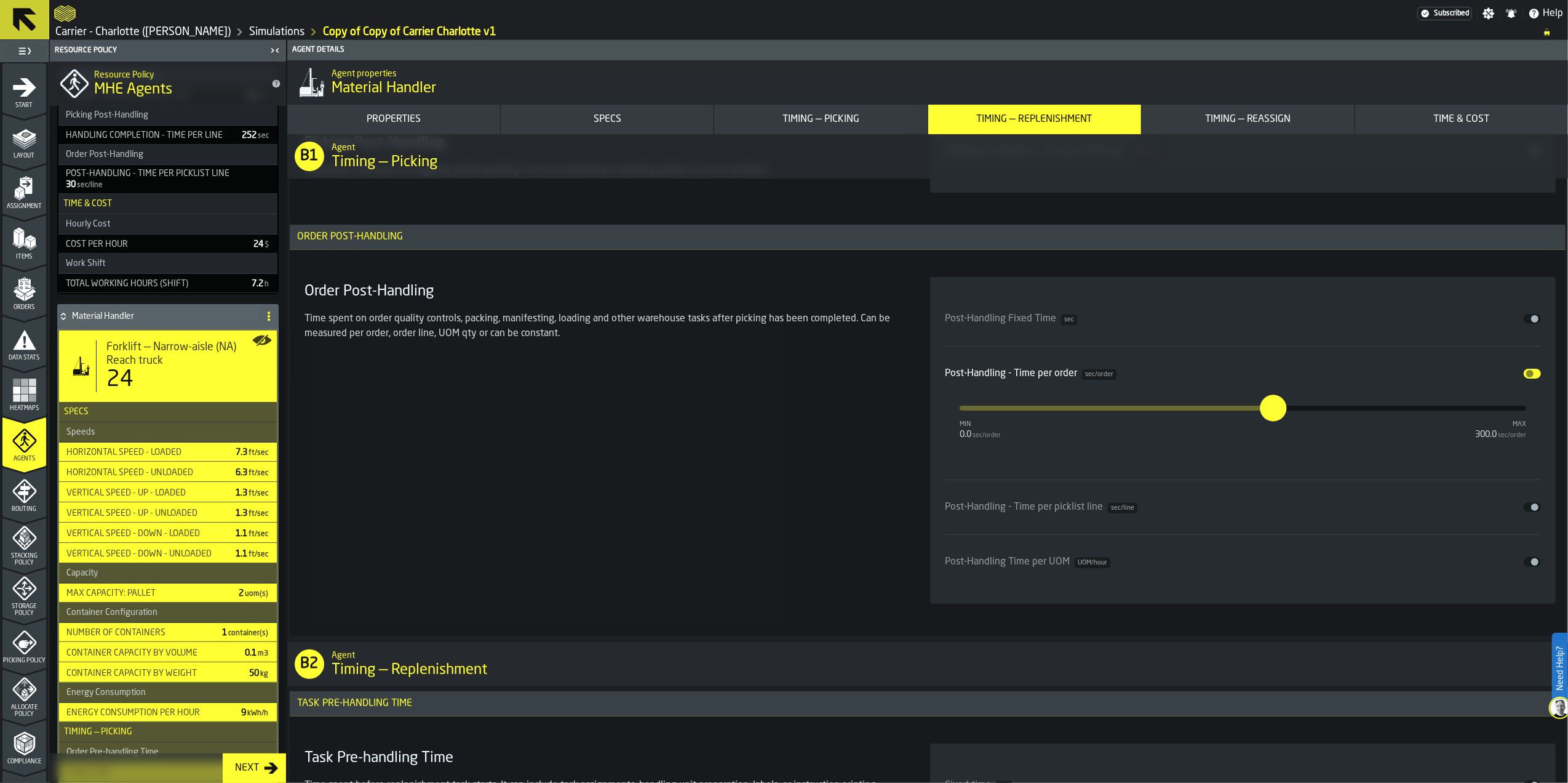
click at [1273, 421] on input "***" at bounding box center [1267, 408] width 14 height 26
type input "*"
type input "*****"
click at [825, 498] on div "Order Post-Handling Time spent on order quality controls, packing, manifesting,…" at bounding box center [602, 440] width 606 height 327
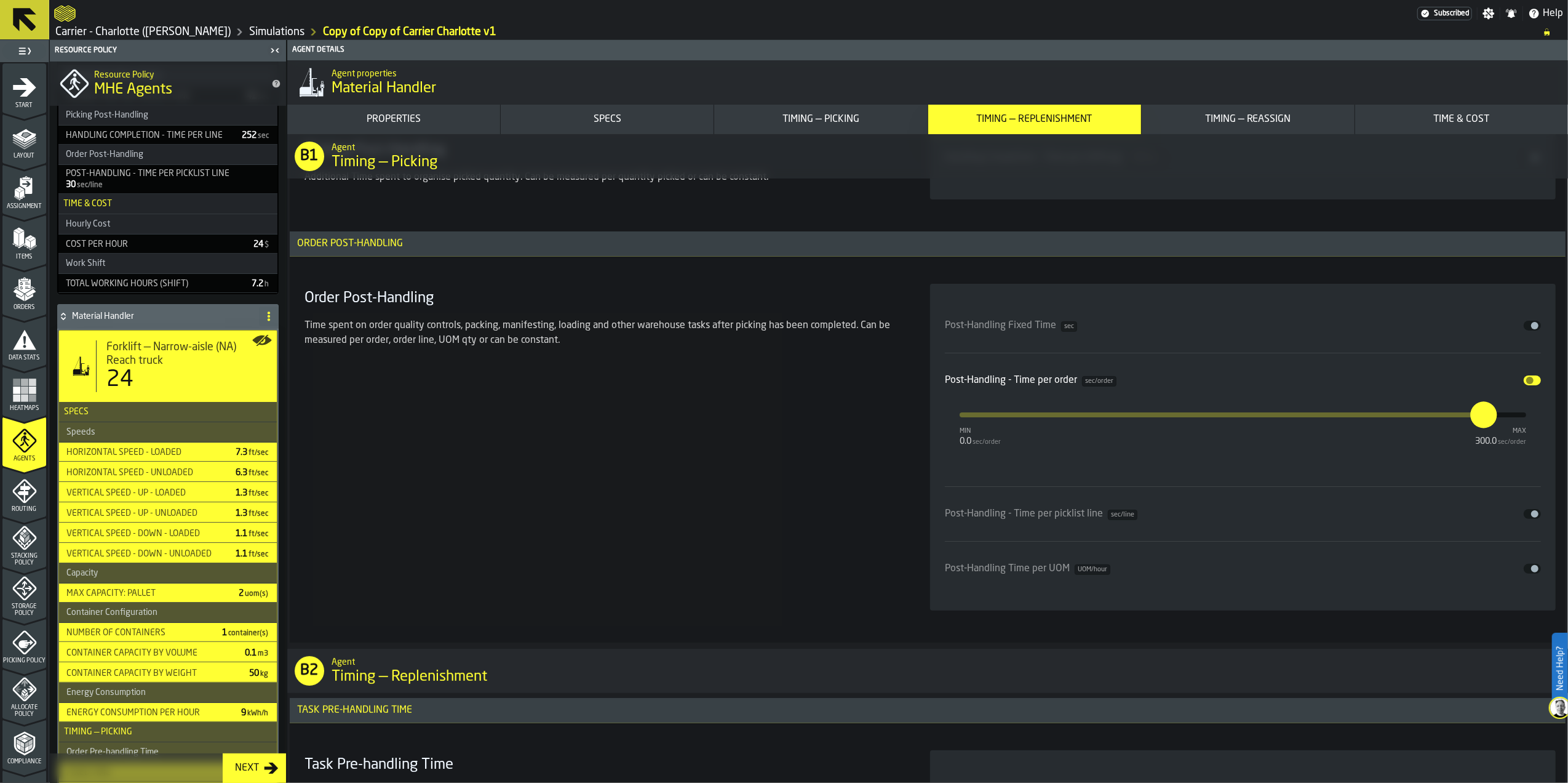
scroll to position [4925, 0]
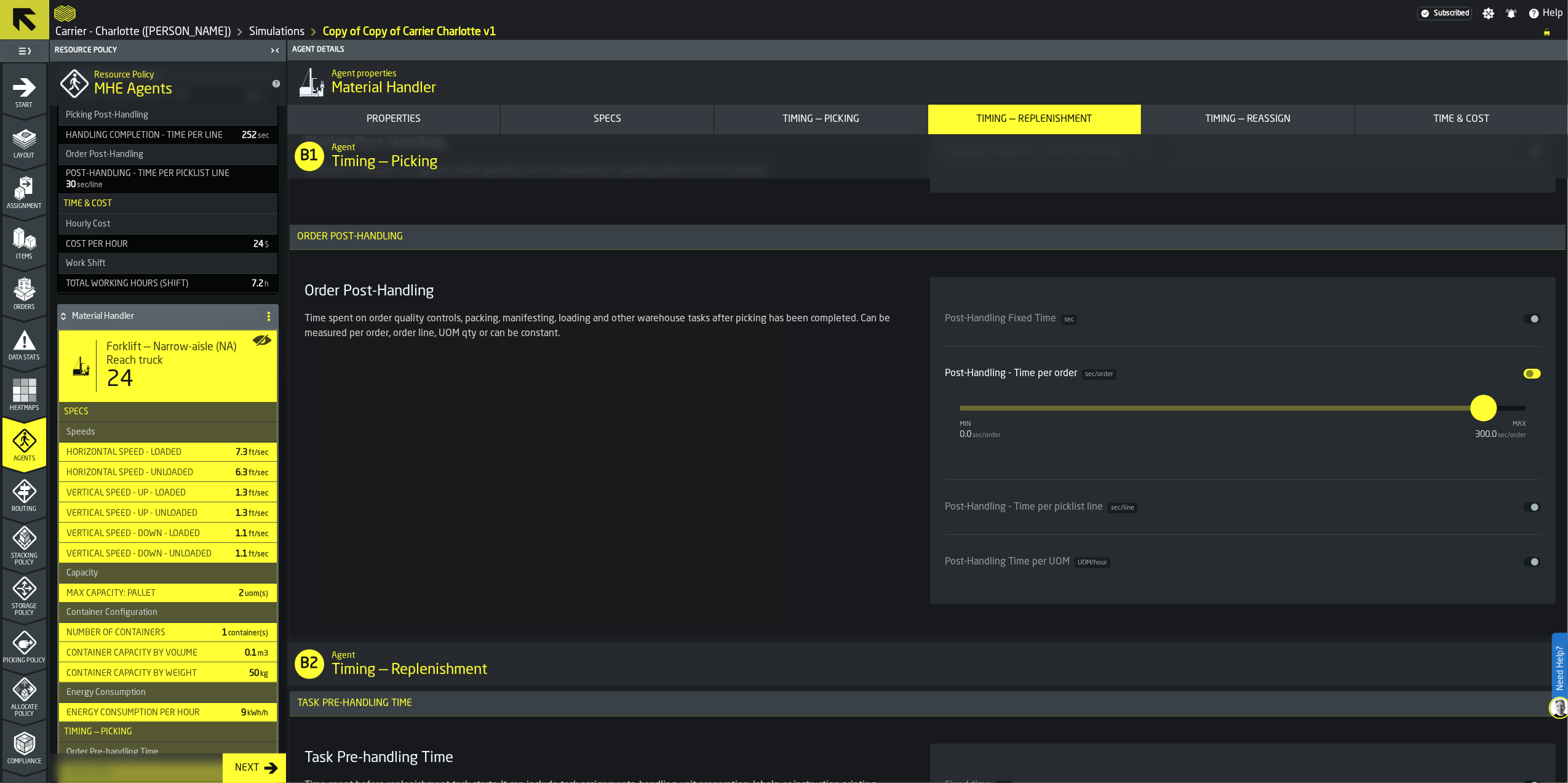
click at [1531, 512] on button "Disable" at bounding box center [1532, 507] width 17 height 10
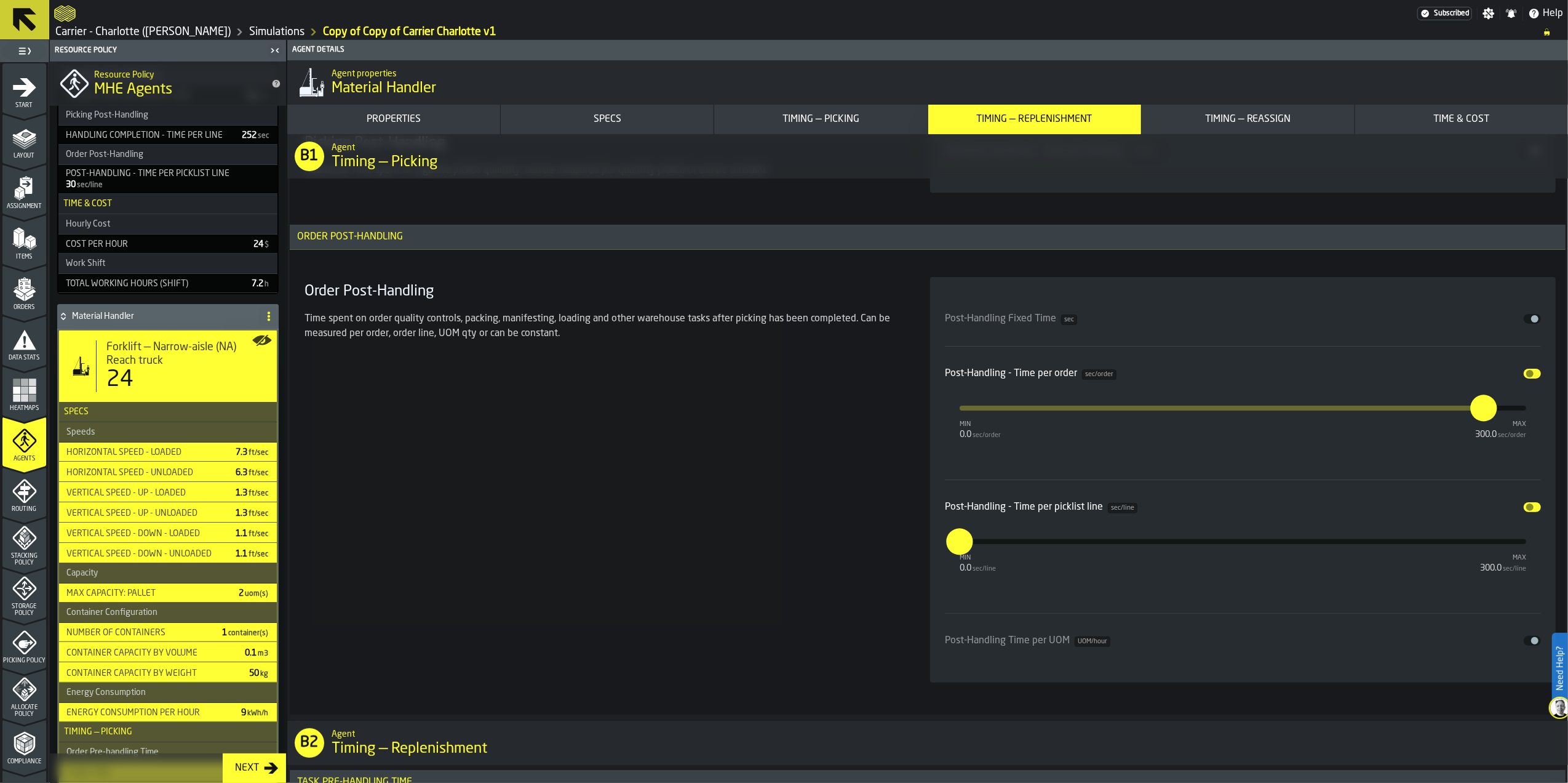
click at [960, 554] on input "*" at bounding box center [953, 541] width 14 height 26
click at [919, 552] on section "Order Post-Handling Time spent on order quality controls, packing, manifesting,…" at bounding box center [927, 480] width 1256 height 421
type input "***"
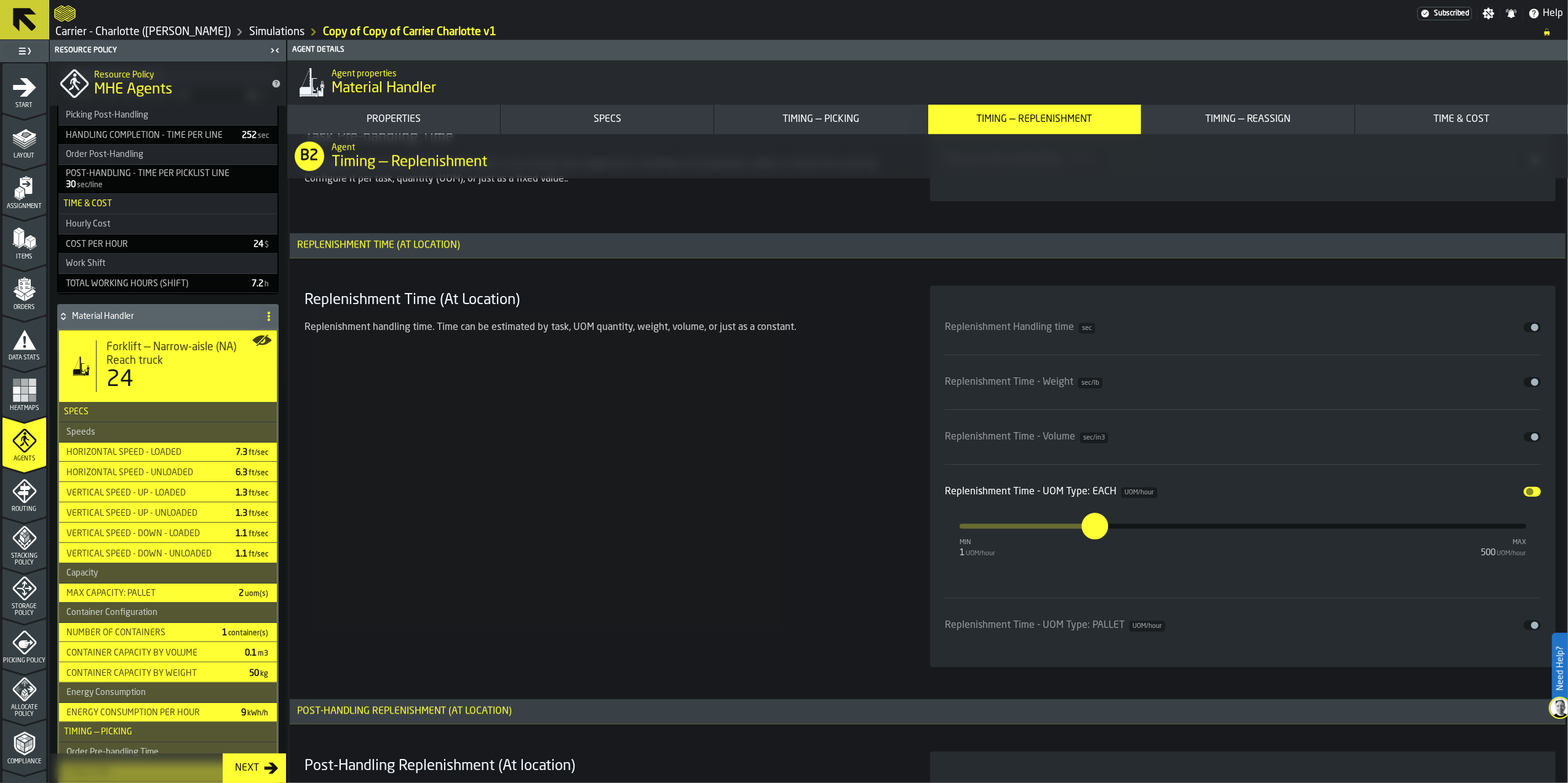
scroll to position [5827, 0]
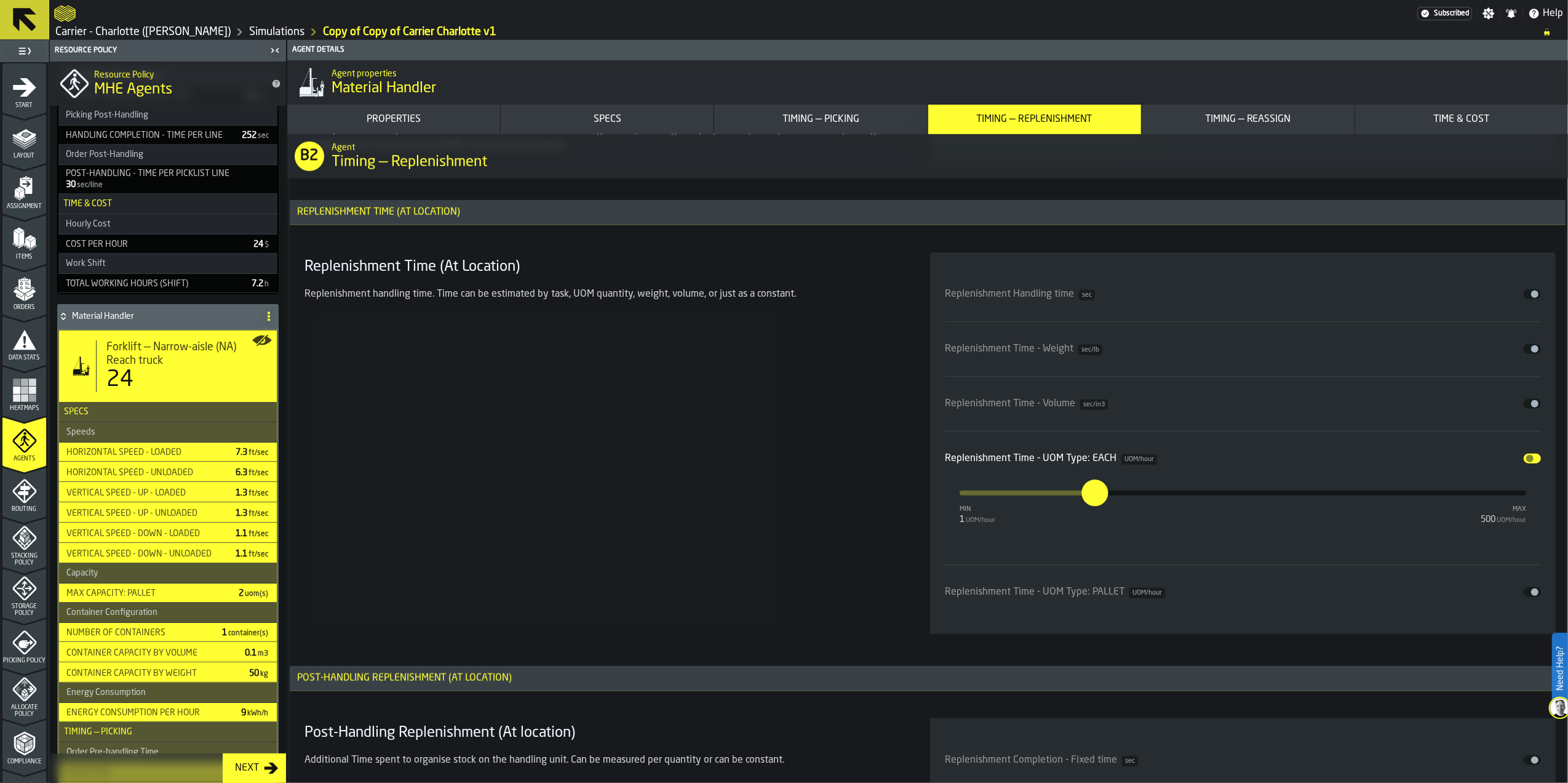
drag, startPoint x: 669, startPoint y: 500, endPoint x: 679, endPoint y: 500, distance: 10.0
click at [668, 500] on div "Replenishment Time (At Location) Replenishment handling time. Time can be estim…" at bounding box center [602, 443] width 606 height 381
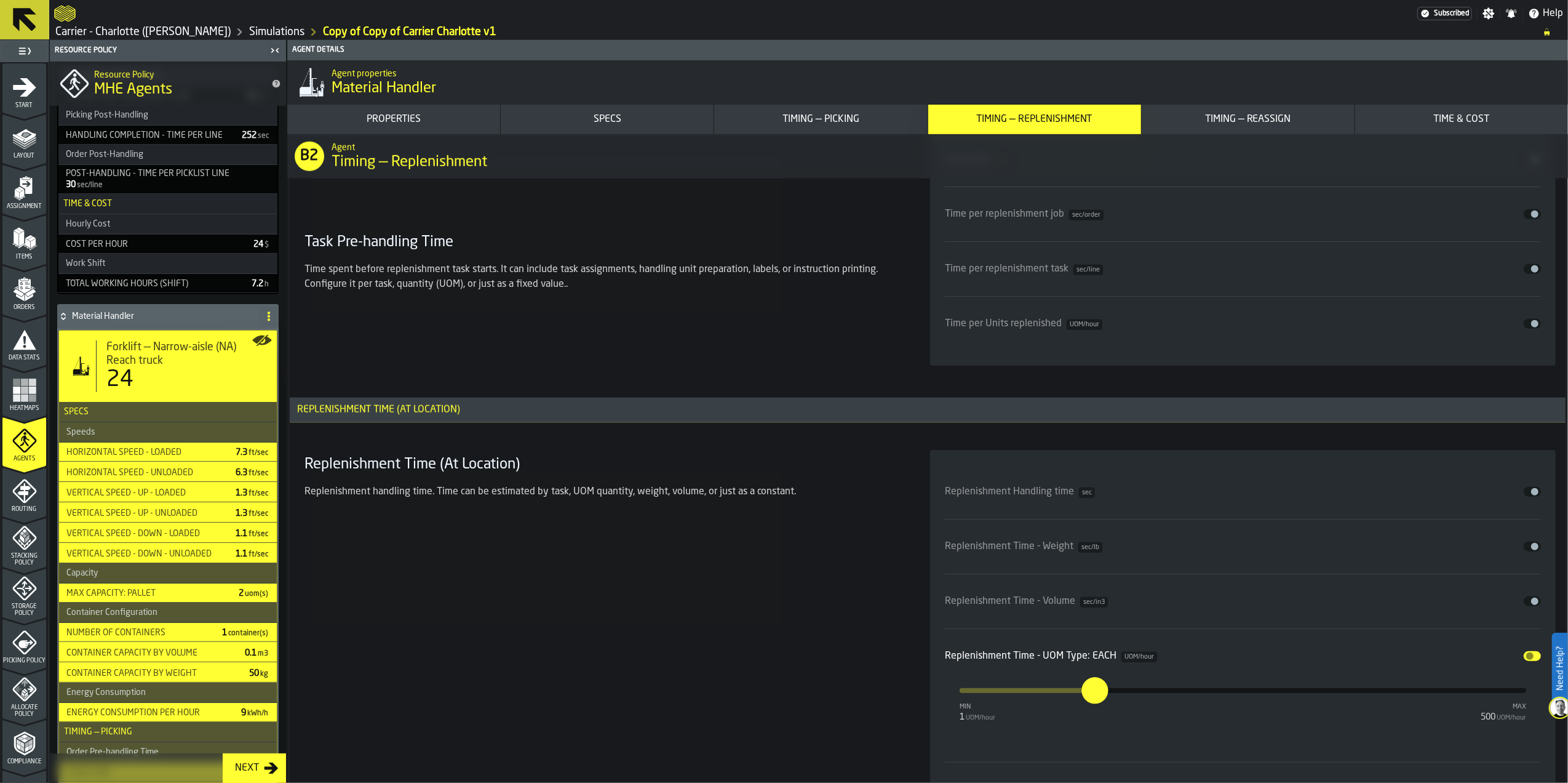
scroll to position [5427, 0]
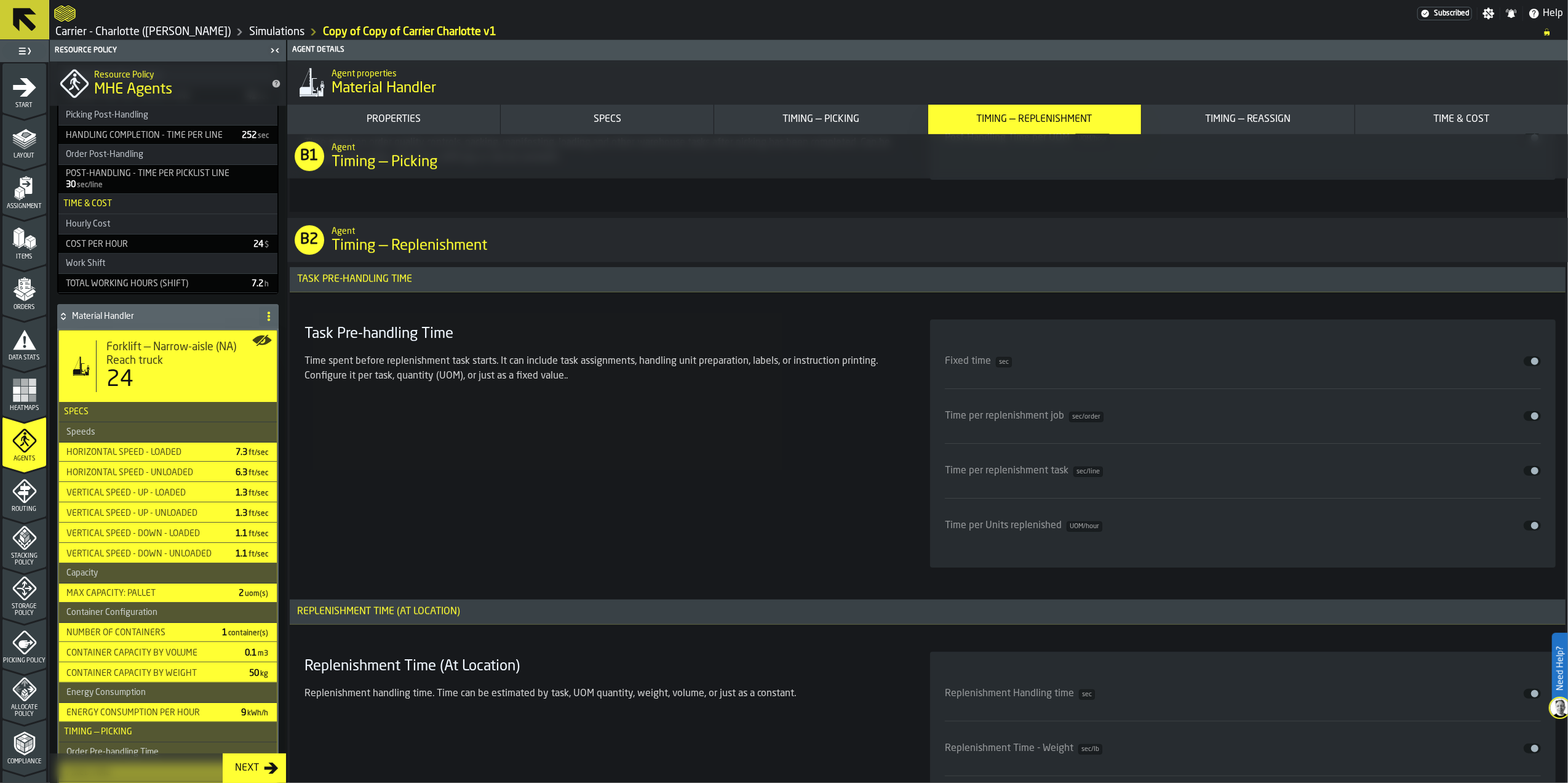
click at [577, 536] on div "Task Pre-handling Time Time spent before replenishment task starts. It can incl…" at bounding box center [602, 443] width 606 height 248
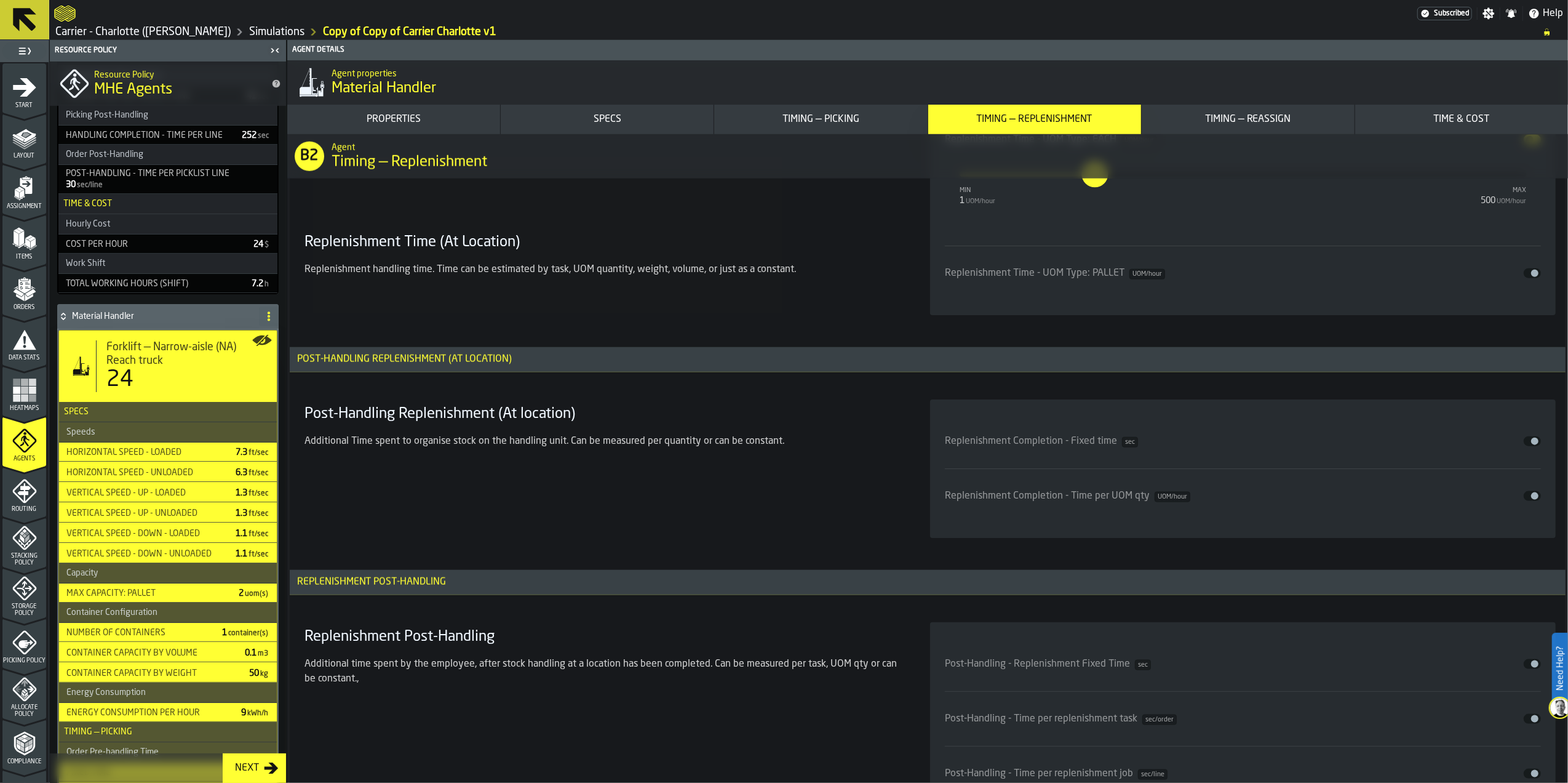
scroll to position [6166, 0]
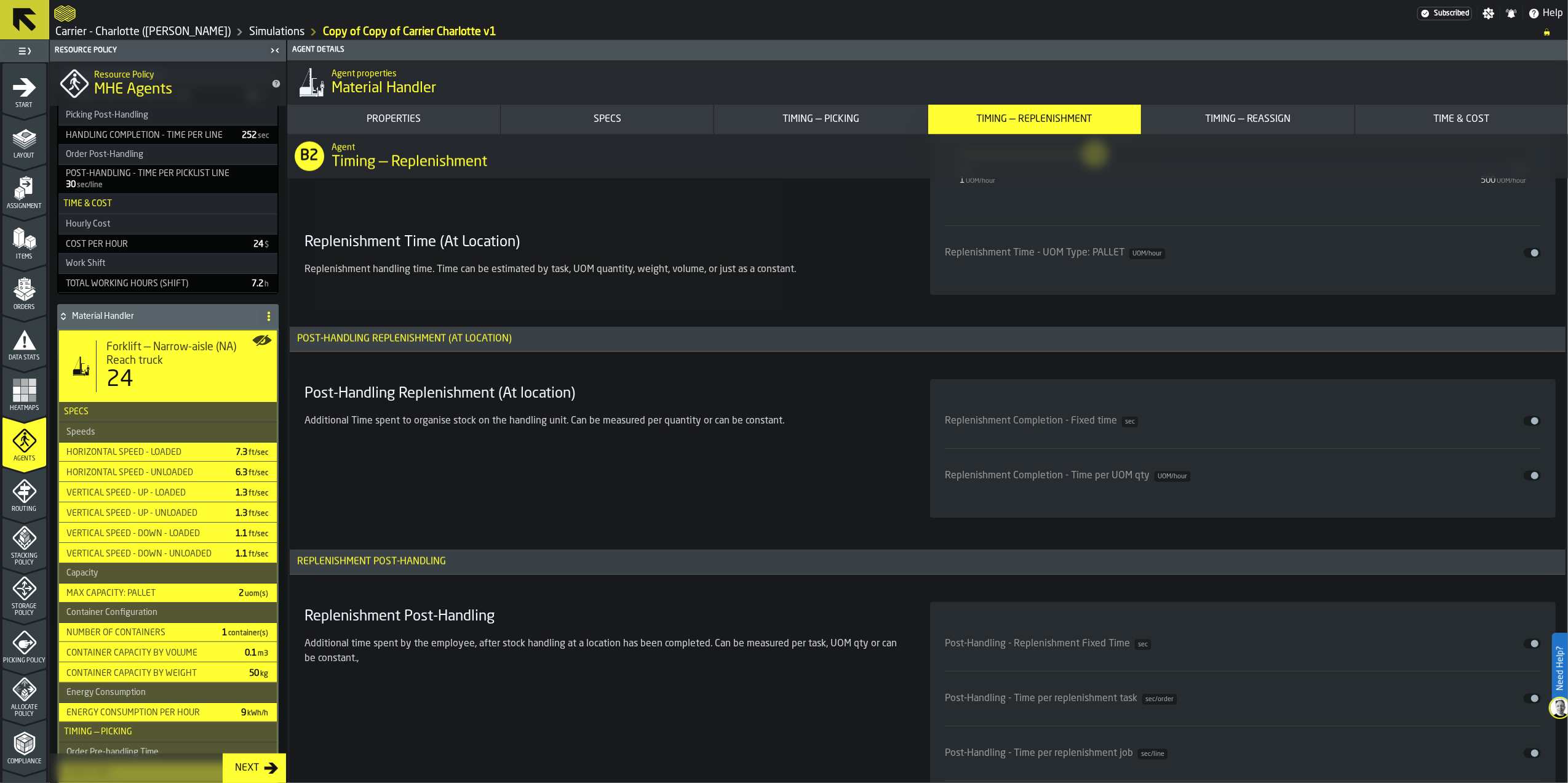
click at [731, 518] on div "Post-Handling Replenishment (At location) Additional Time spent to organise sto…" at bounding box center [602, 448] width 606 height 139
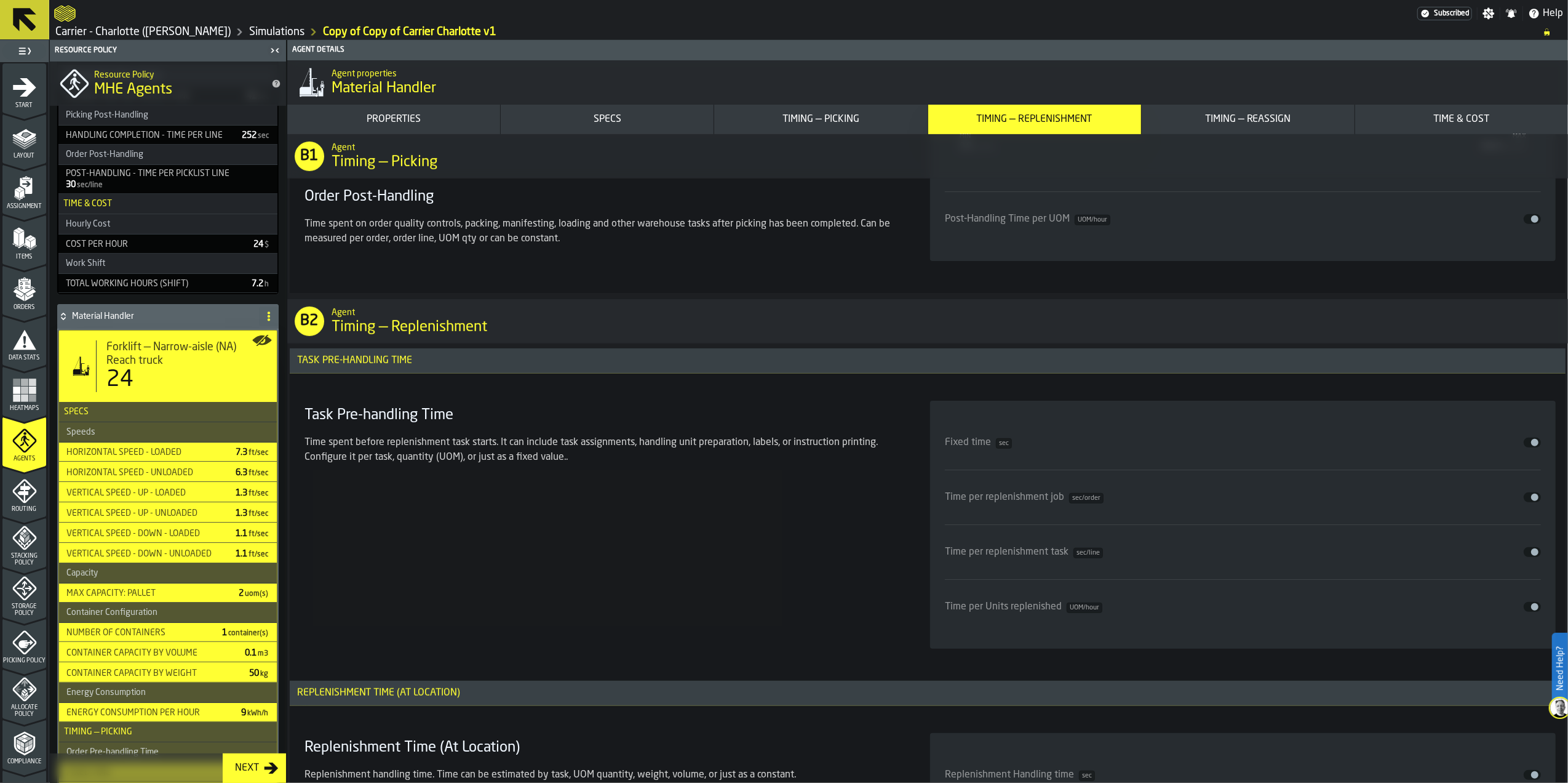
scroll to position [5345, 0]
click at [1532, 502] on span "input-slider-Time per replenishment job" at bounding box center [1535, 498] width 7 height 7
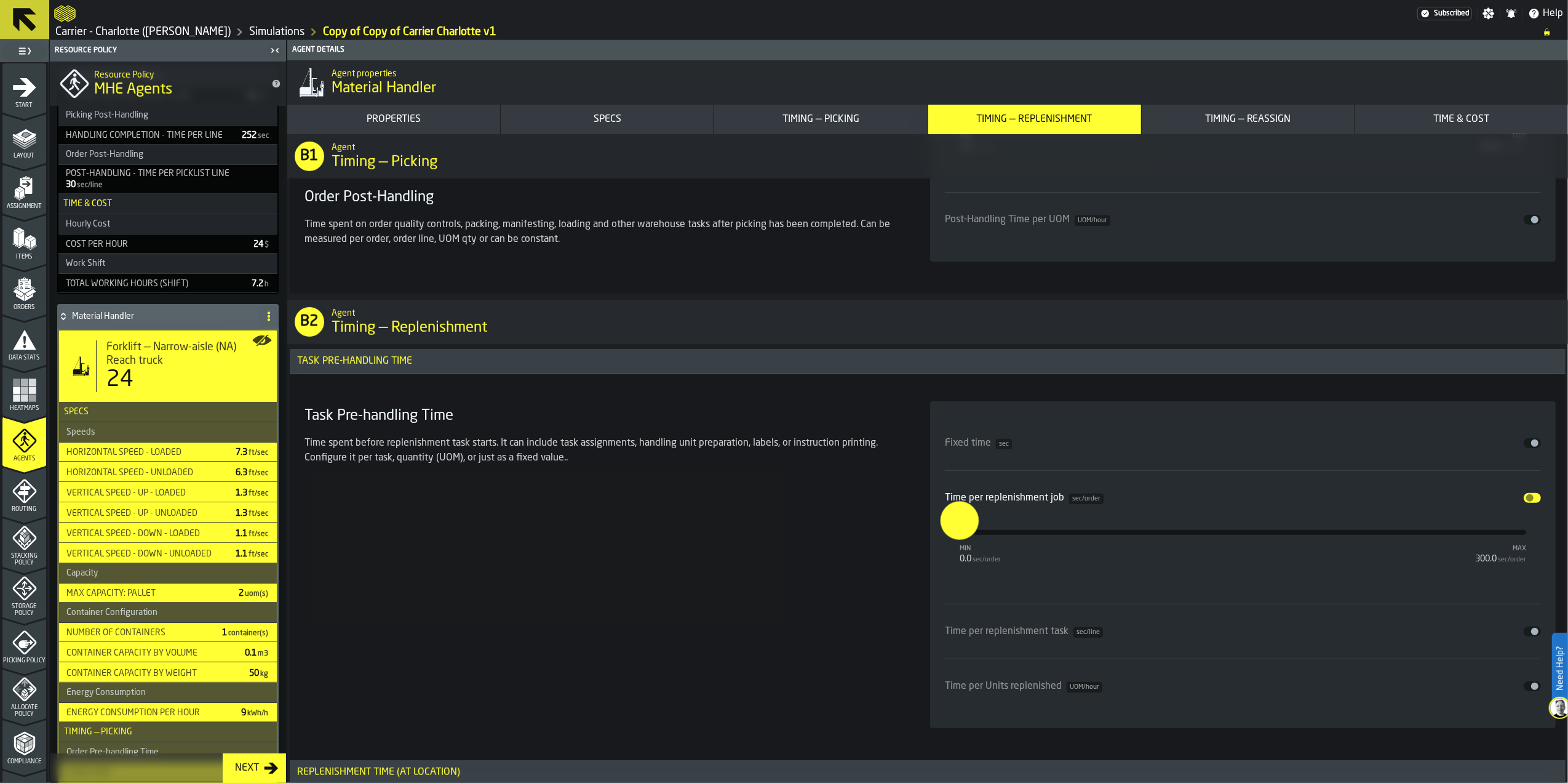
click at [960, 538] on input "***" at bounding box center [950, 520] width 19 height 38
type input "*"
type input "**"
click at [852, 552] on div "Task Pre-handling Time Time spent before replenishment task starts. It can incl…" at bounding box center [602, 565] width 606 height 327
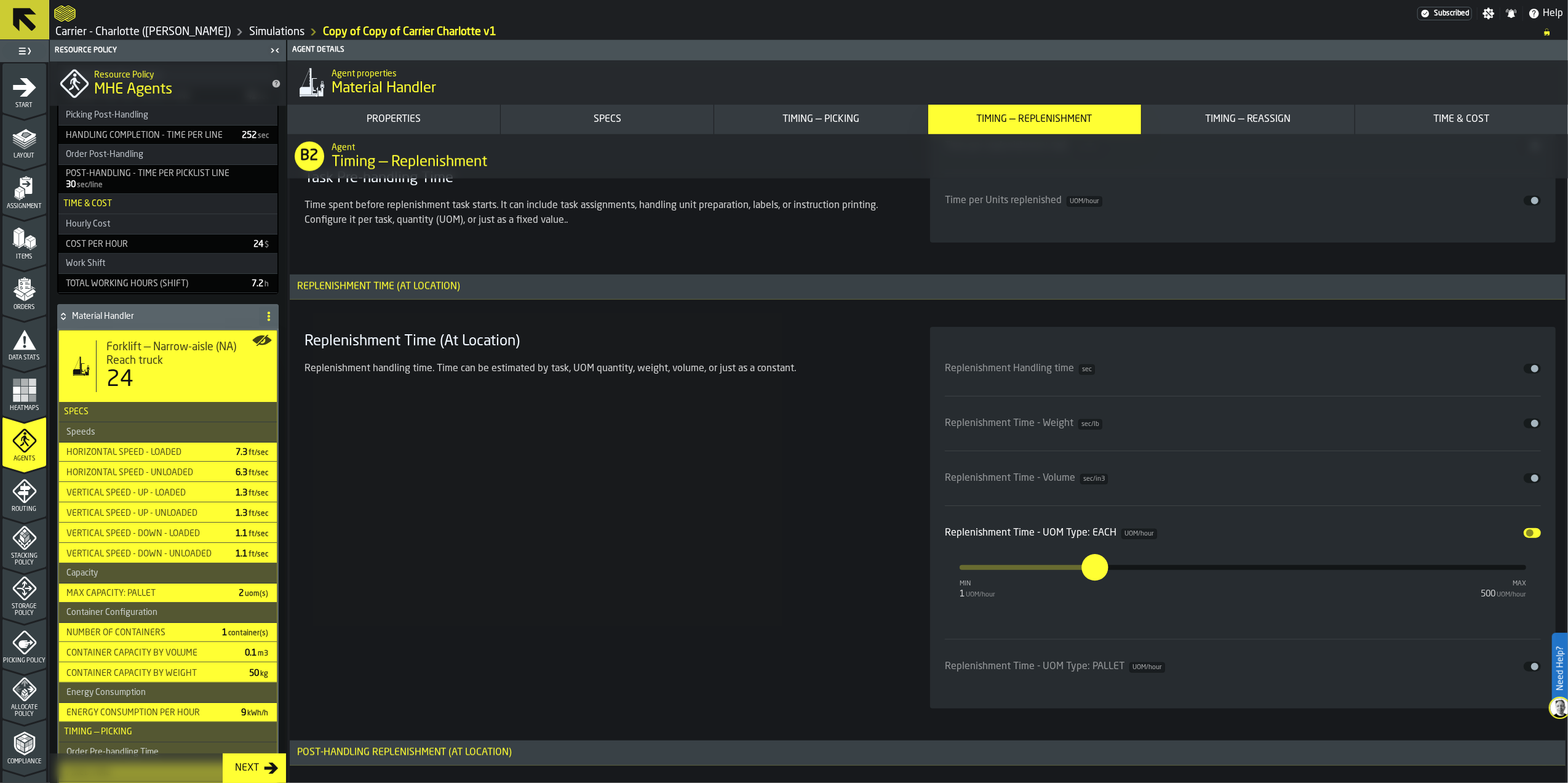
scroll to position [5838, 0]
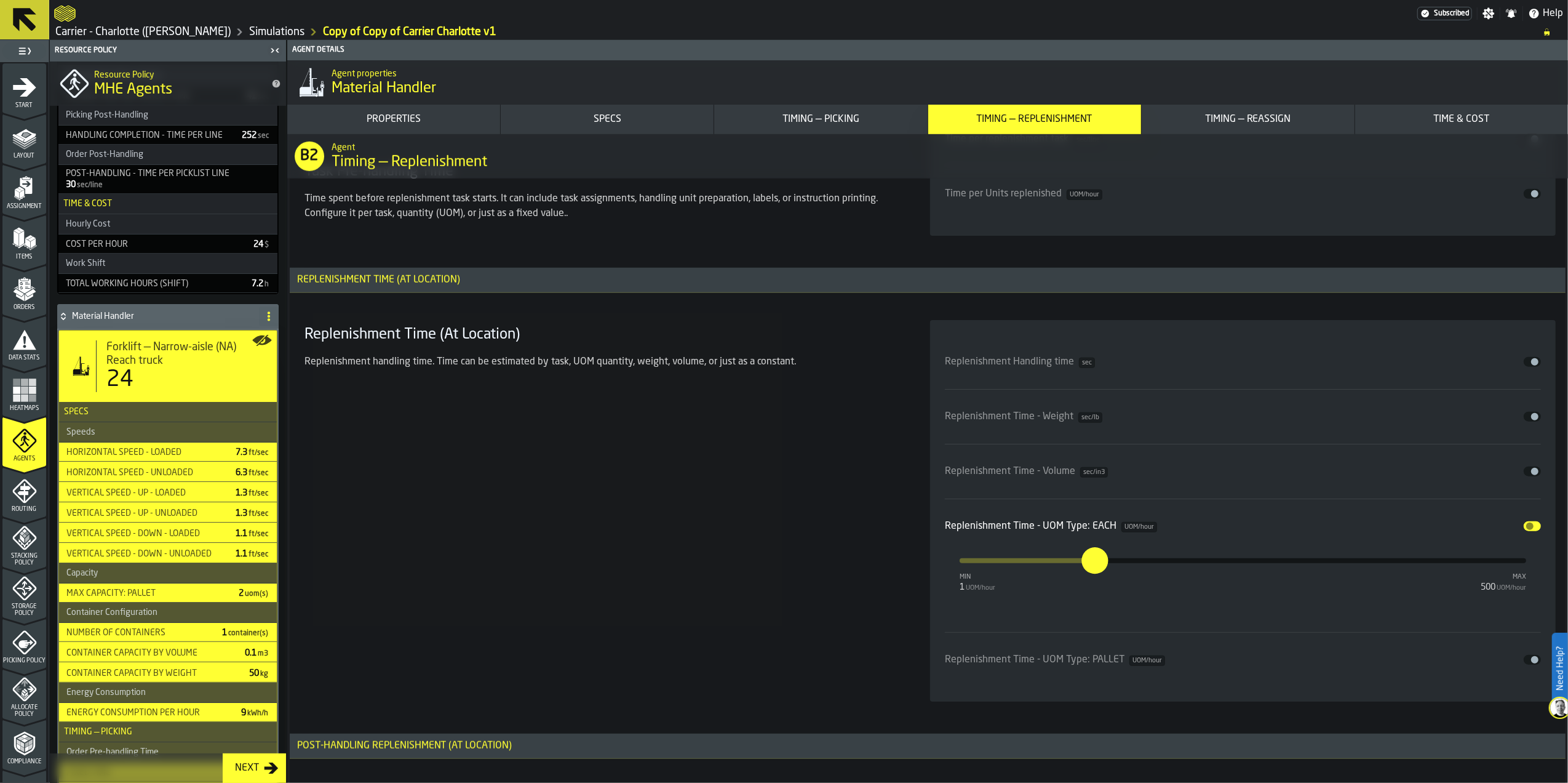
click at [1095, 569] on input "***" at bounding box center [1088, 560] width 14 height 26
type input "*"
click at [1536, 367] on button "Disable" at bounding box center [1532, 362] width 17 height 10
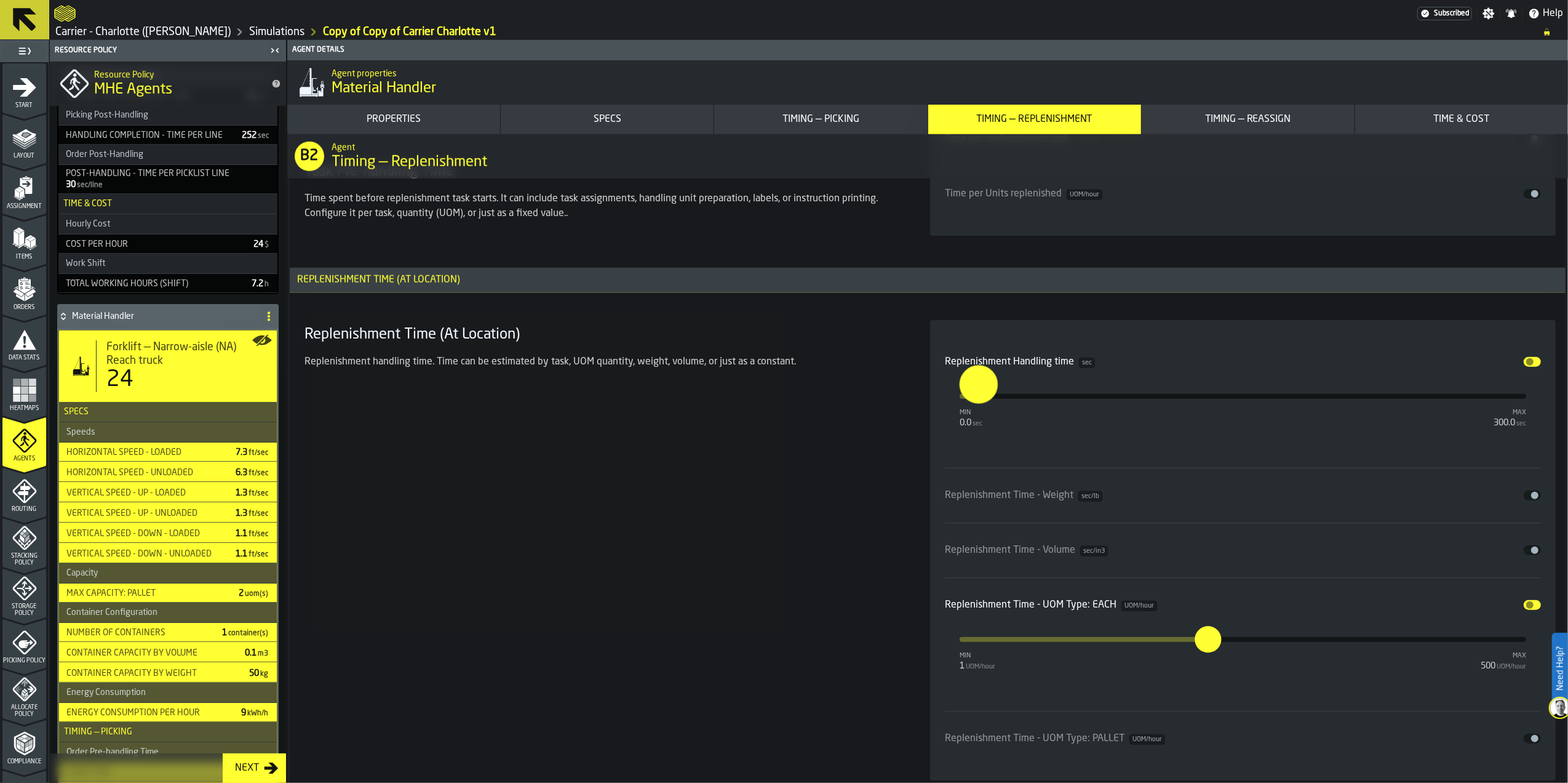
click at [978, 403] on input "**" at bounding box center [969, 384] width 19 height 38
type input "*"
click at [765, 477] on div "Replenishment Time (At Location) Replenishment handling time. Time can be estim…" at bounding box center [602, 550] width 606 height 460
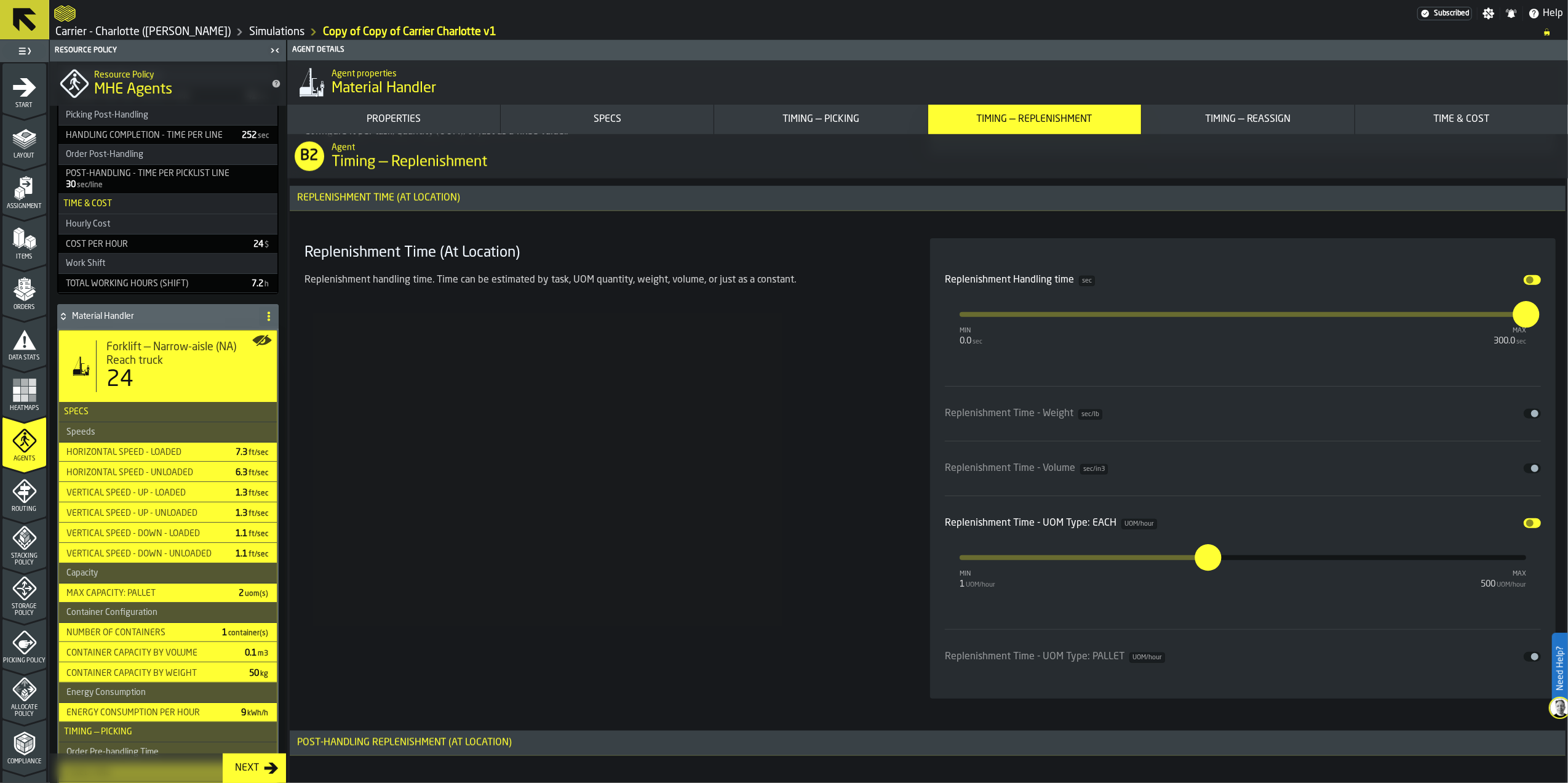
click at [1529, 527] on span "input-slider-Replenishment Time - UOM Type: EACH" at bounding box center [1530, 523] width 7 height 7
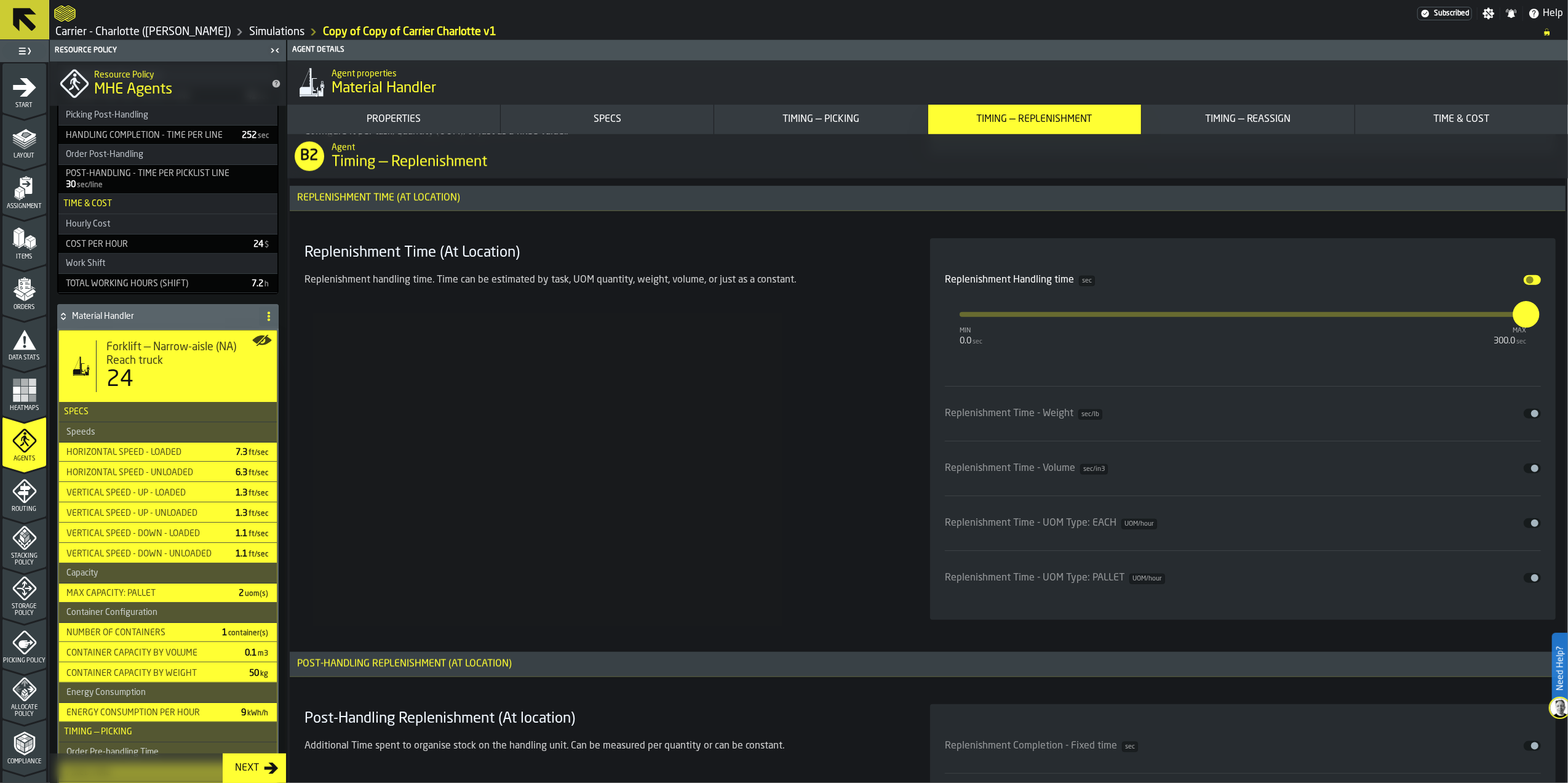
click at [1527, 327] on input "****" at bounding box center [1520, 314] width 14 height 26
type input "*"
type input "***"
click at [853, 463] on div "Replenishment Time (At Location) Replenishment handling time. Time can be estim…" at bounding box center [602, 429] width 606 height 381
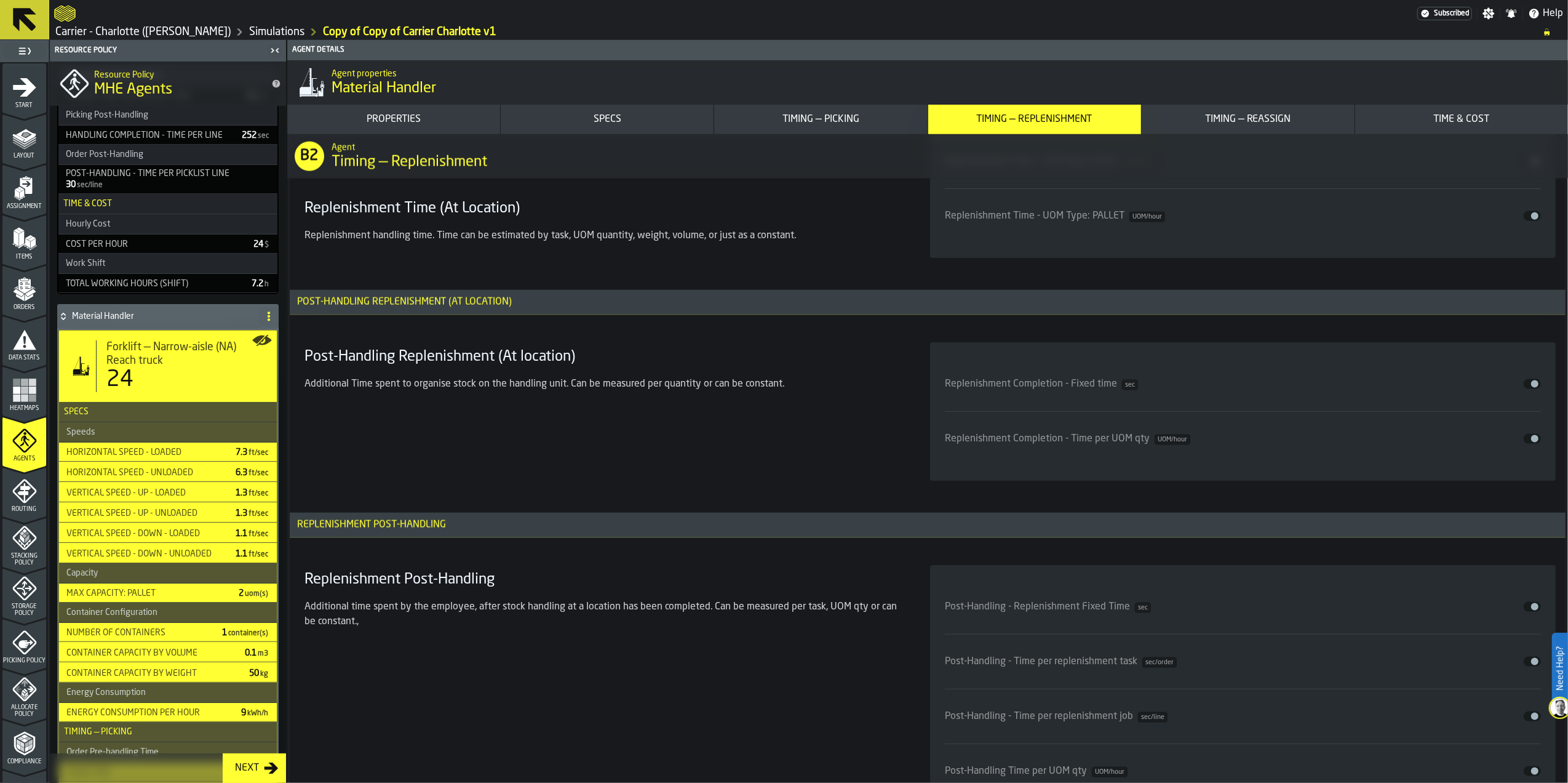
scroll to position [6330, 0]
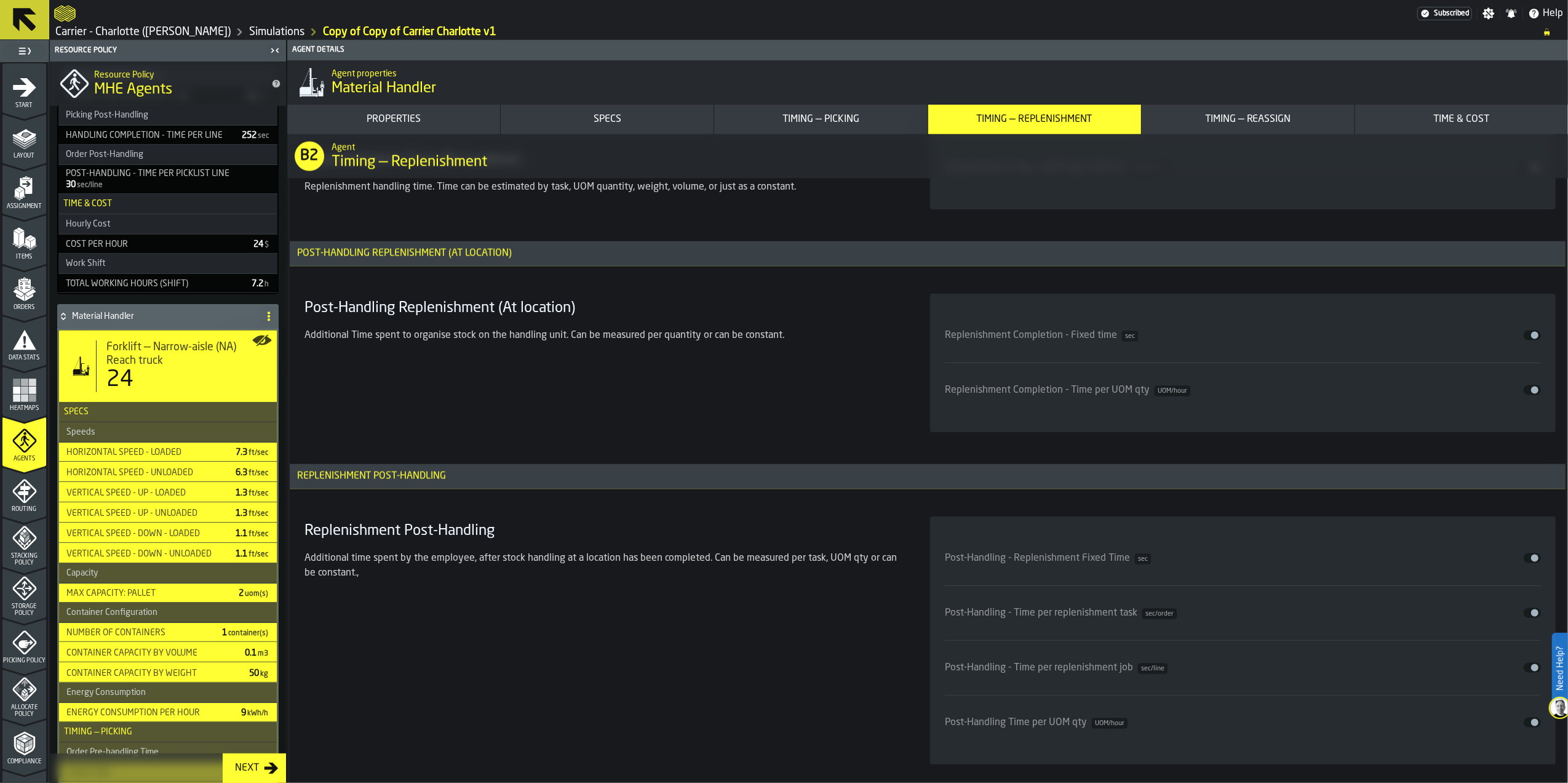
click at [1235, 353] on div "Replenishment Completion - Fixed time sec Disable" at bounding box center [1243, 335] width 596 height 34
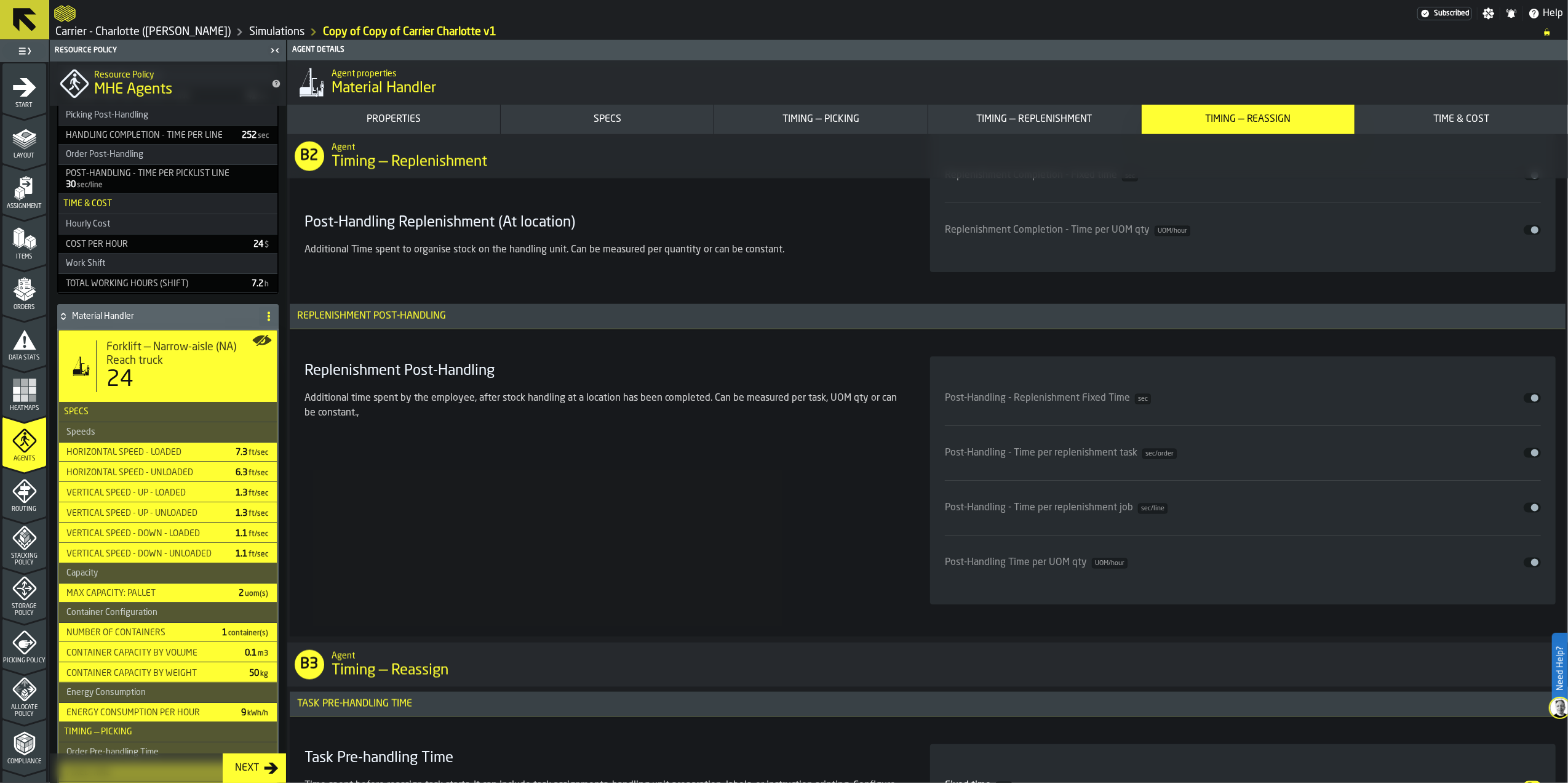
scroll to position [6494, 0]
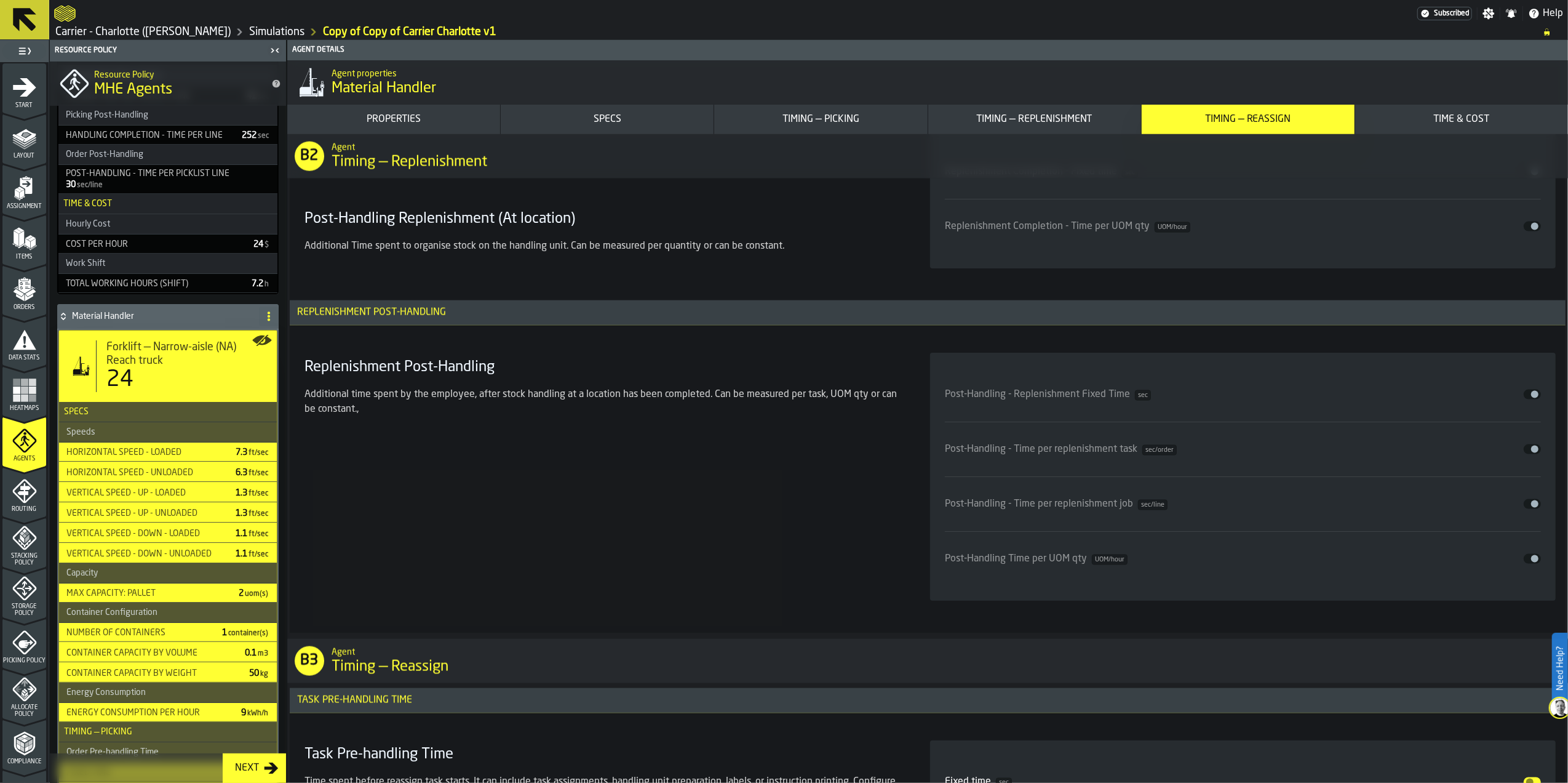
click at [1532, 453] on span "input-slider-Post-Handling - Time per replenishment task" at bounding box center [1535, 449] width 7 height 7
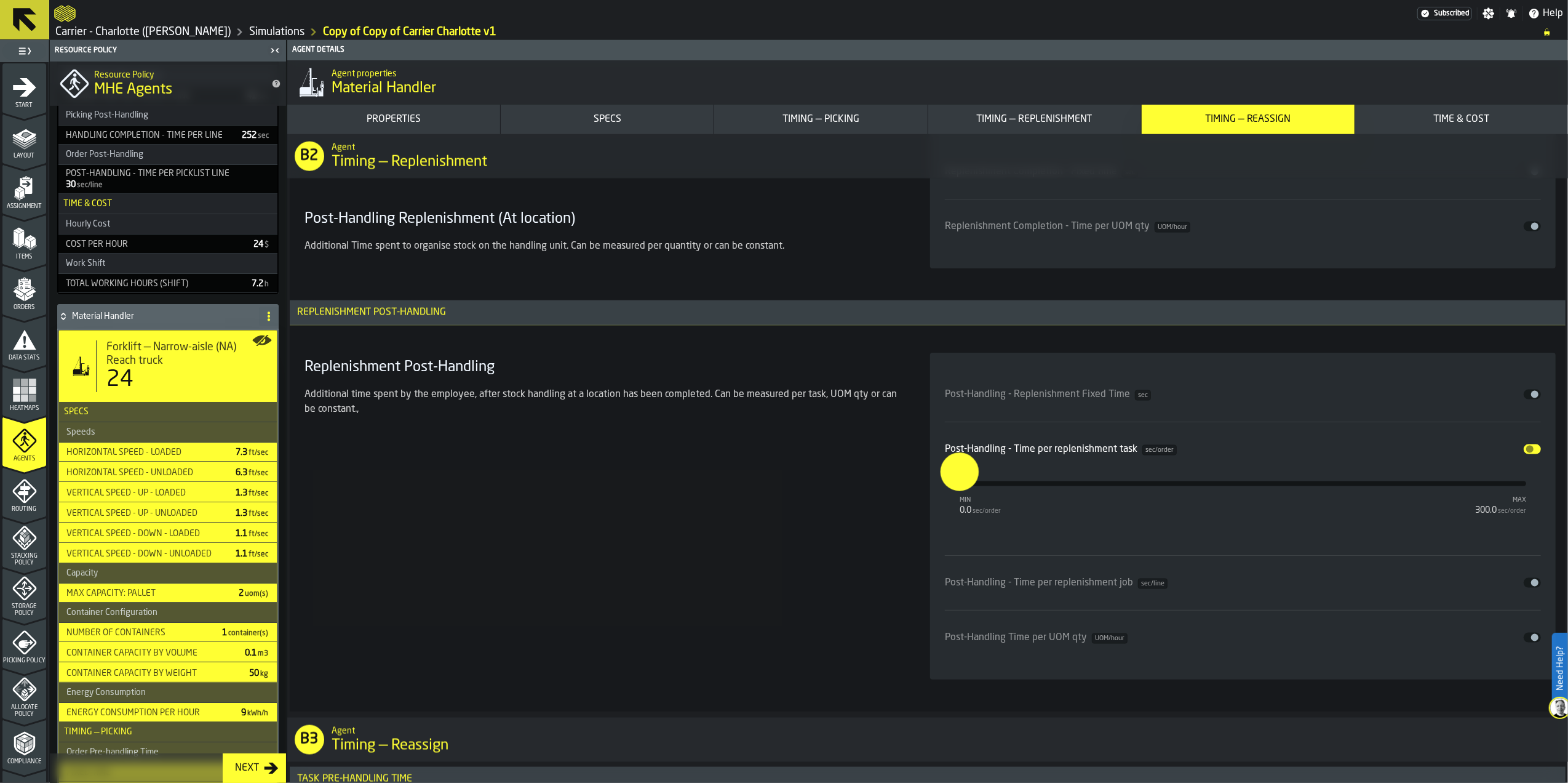
click at [960, 491] on input "*" at bounding box center [950, 471] width 19 height 38
type input "**"
drag, startPoint x: 896, startPoint y: 513, endPoint x: 889, endPoint y: 513, distance: 7.0
click at [889, 513] on div "Replenishment Post-Handling Additional time spent by the employee, after stock …" at bounding box center [602, 516] width 606 height 327
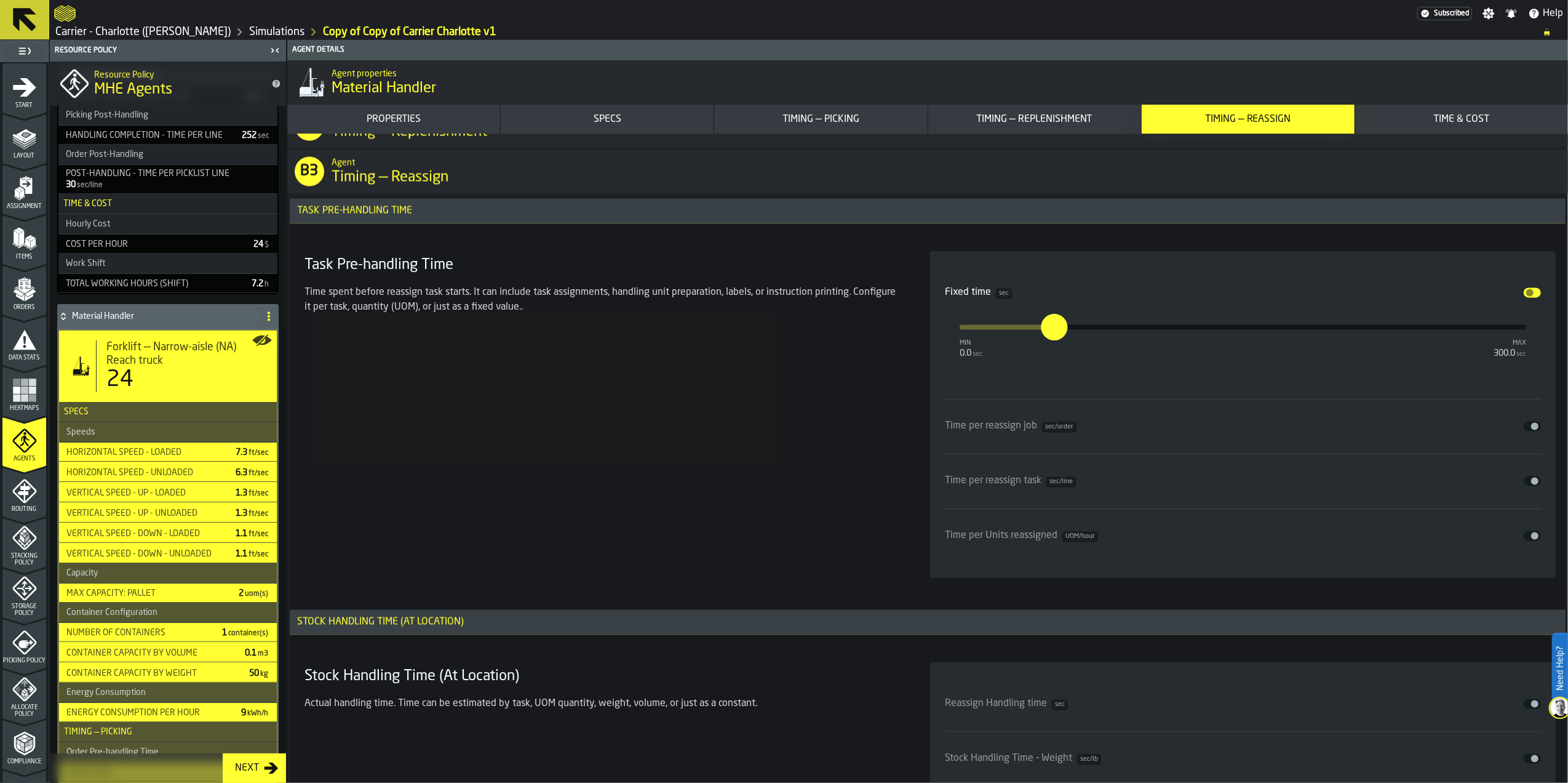
scroll to position [7308, 0]
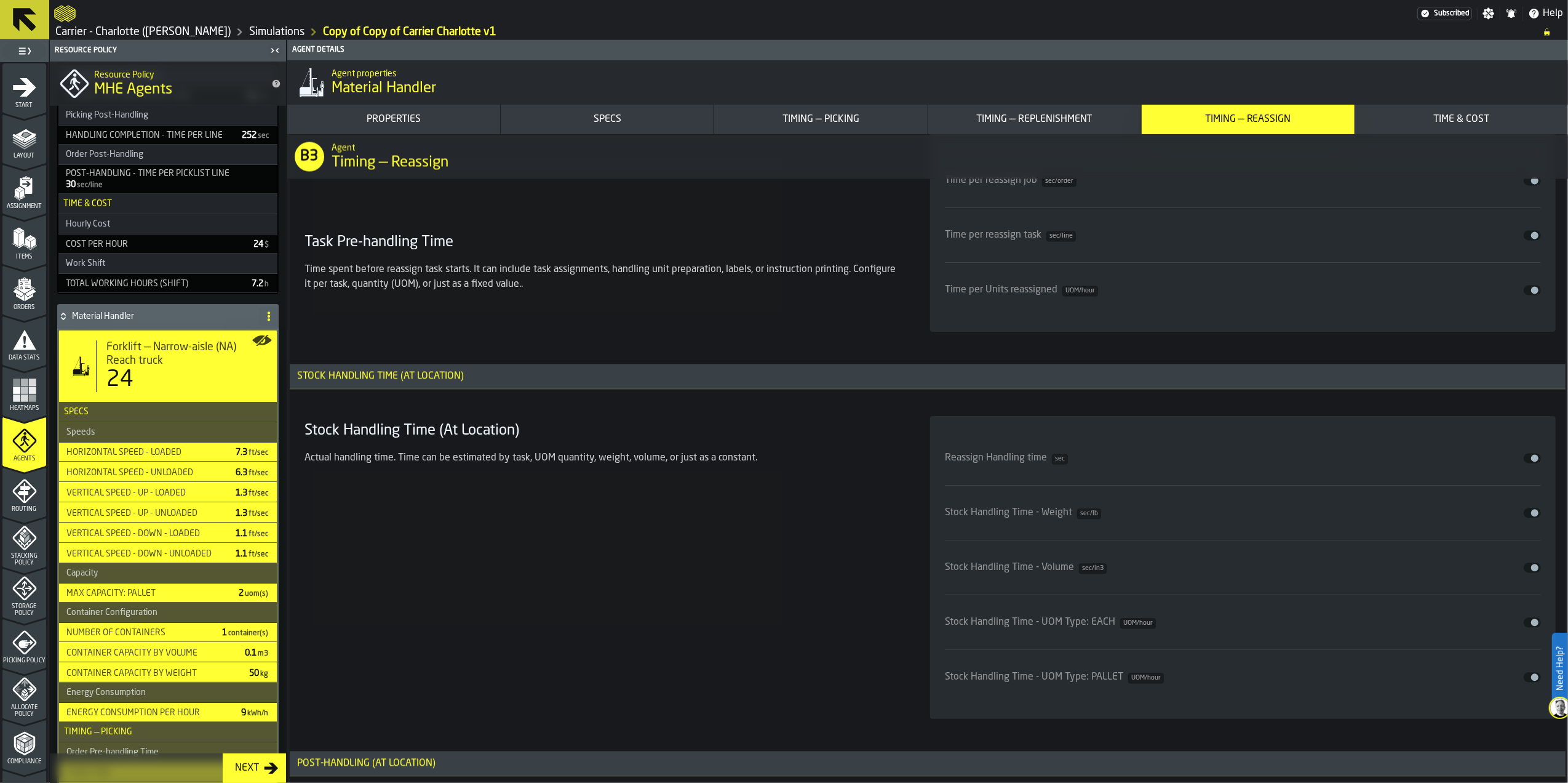
click at [1537, 463] on button "Disable" at bounding box center [1532, 458] width 17 height 10
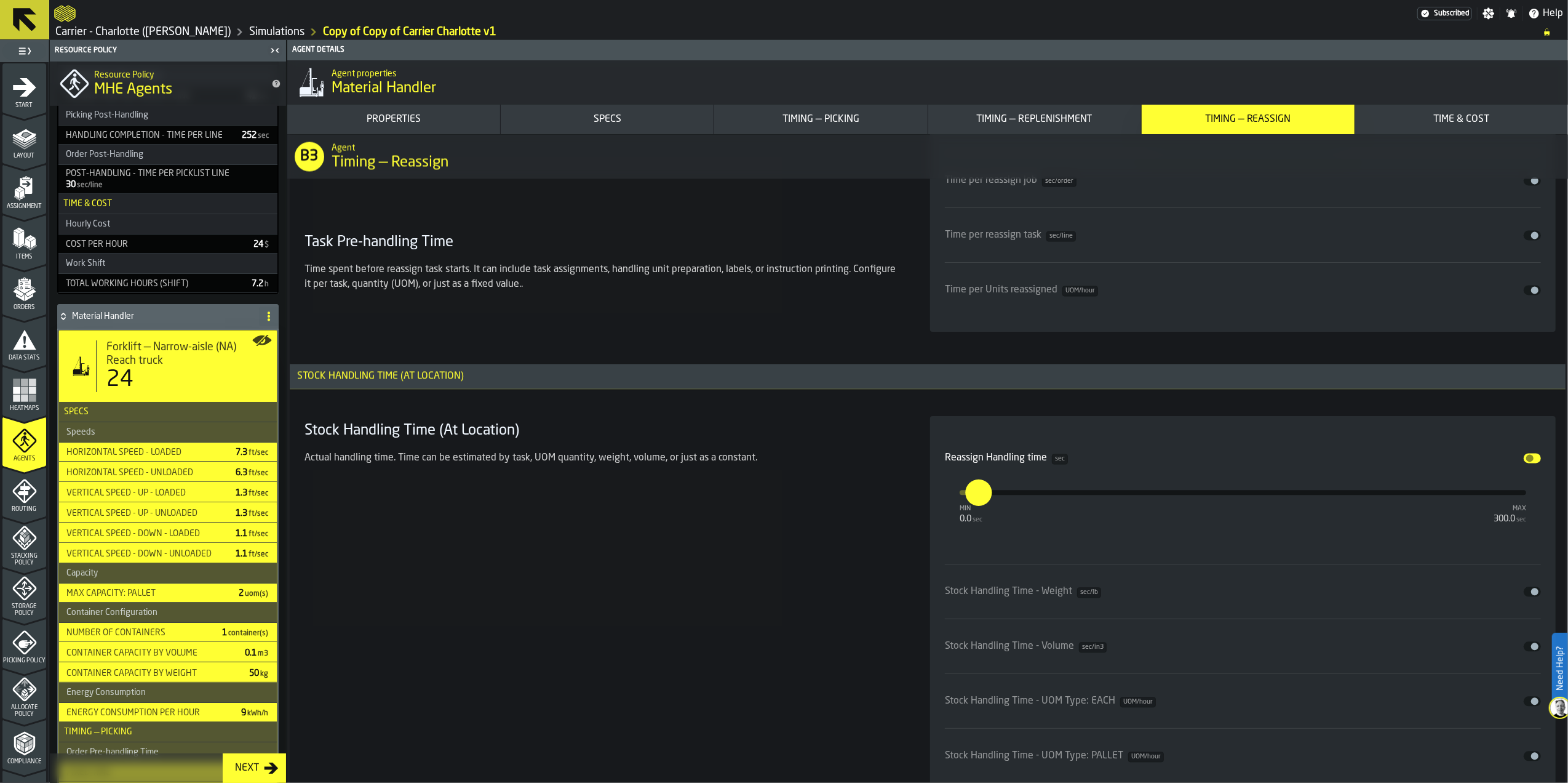
scroll to position [7390, 0]
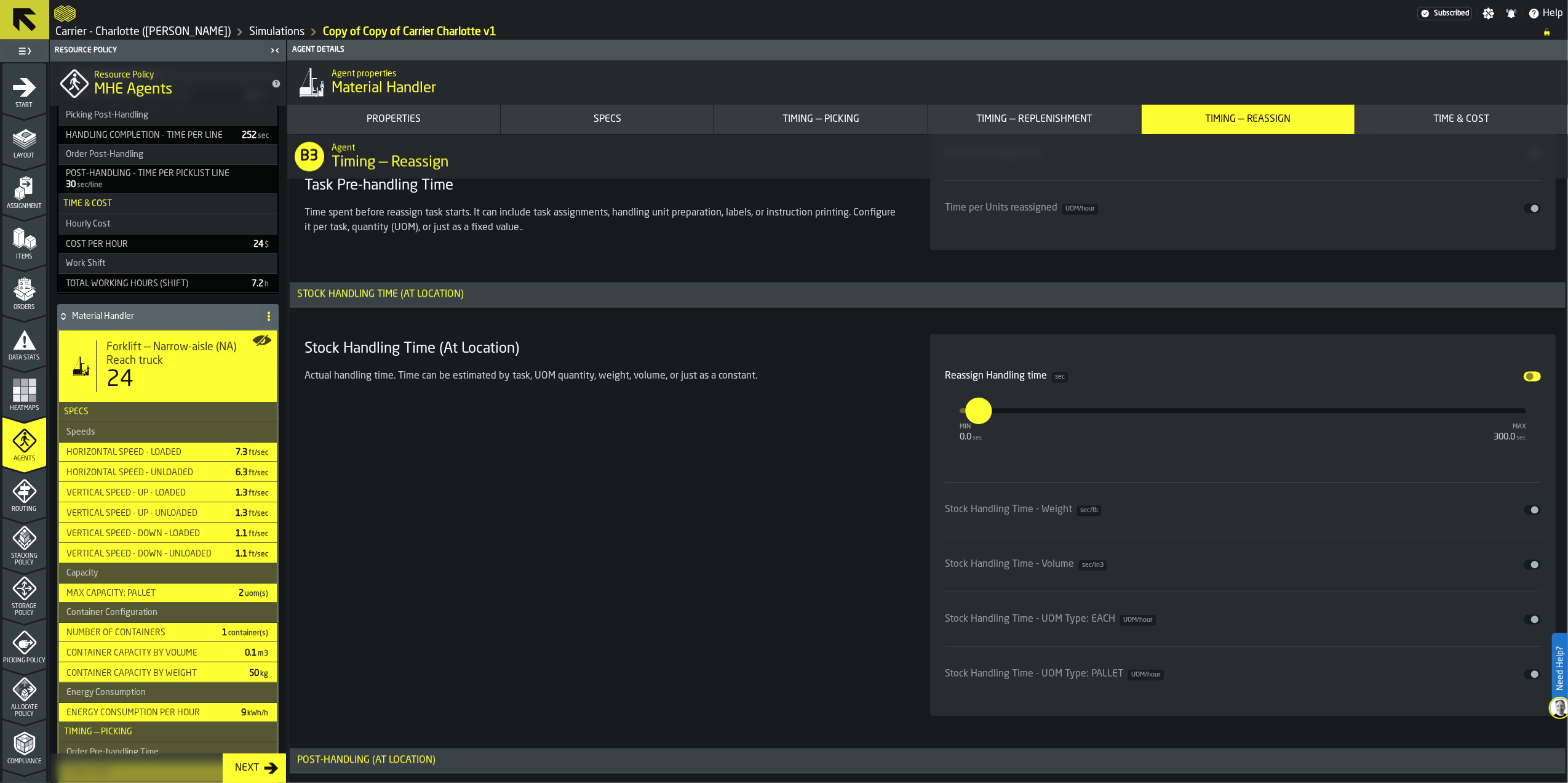
click at [1527, 380] on span "input-slider-Reassign Handling time" at bounding box center [1530, 376] width 7 height 7
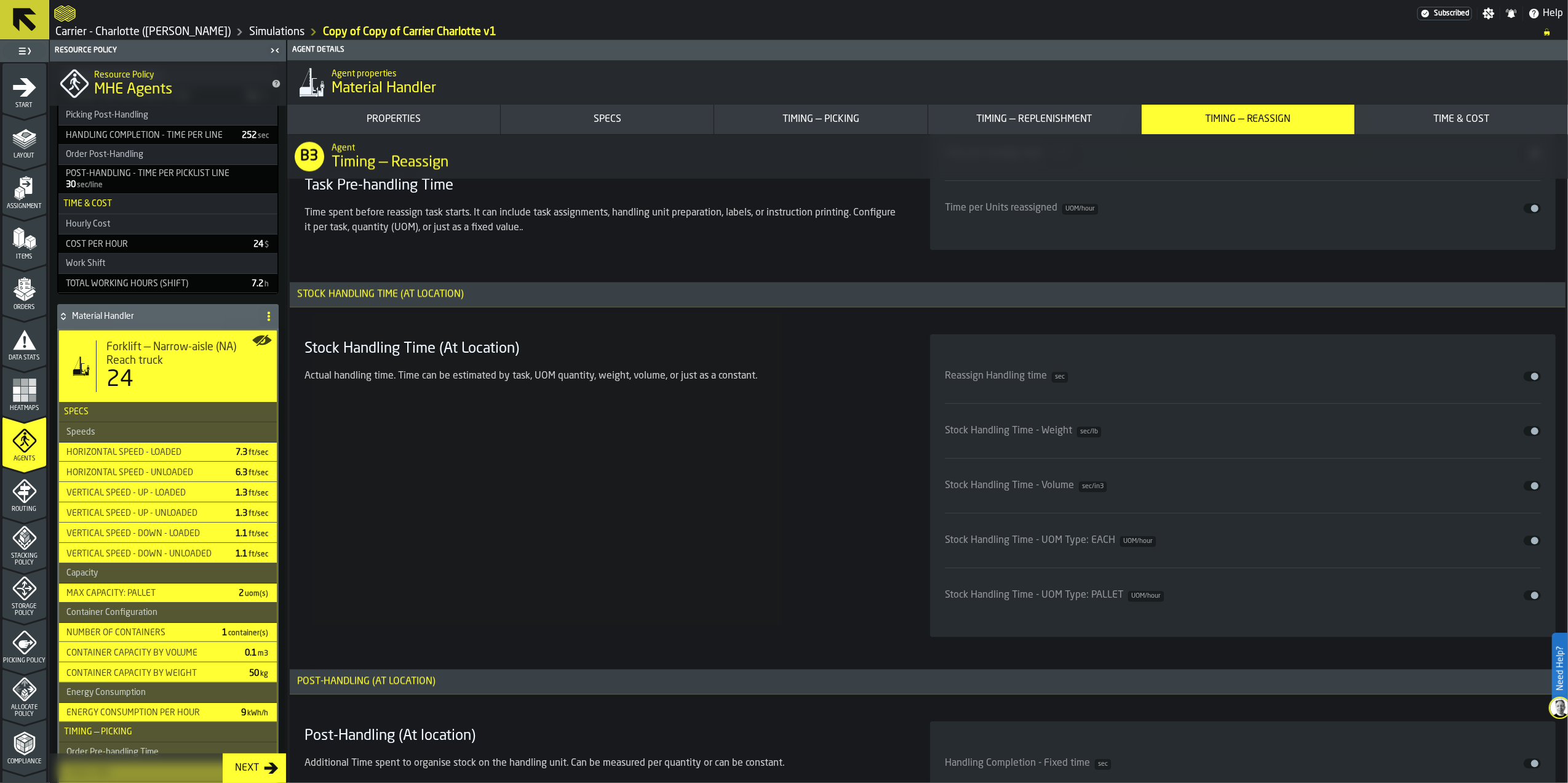
click at [524, 498] on div "Stock Handling Time (At Location) Actual handling time. Time can be estimated b…" at bounding box center [602, 485] width 606 height 303
click at [1532, 380] on span "input-slider-Reassign Handling time" at bounding box center [1535, 376] width 7 height 7
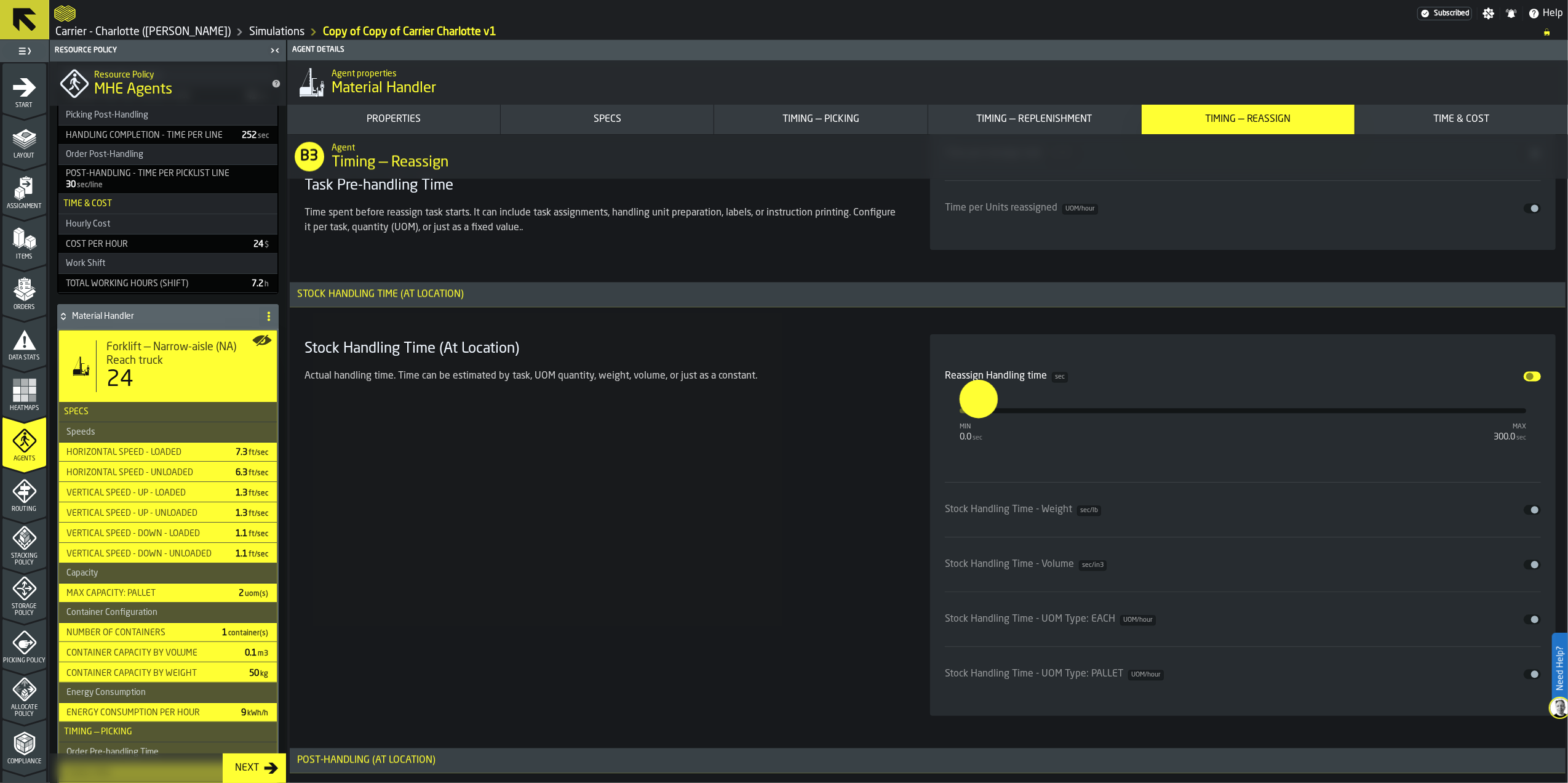
type input "*"
drag, startPoint x: 987, startPoint y: 424, endPoint x: 949, endPoint y: 426, distance: 38.1
click at [951, 417] on input "*" at bounding box center [950, 398] width 19 height 38
click at [829, 516] on div "Stock Handling Time (At Location) Actual handling time. Time can be estimated b…" at bounding box center [602, 525] width 606 height 381
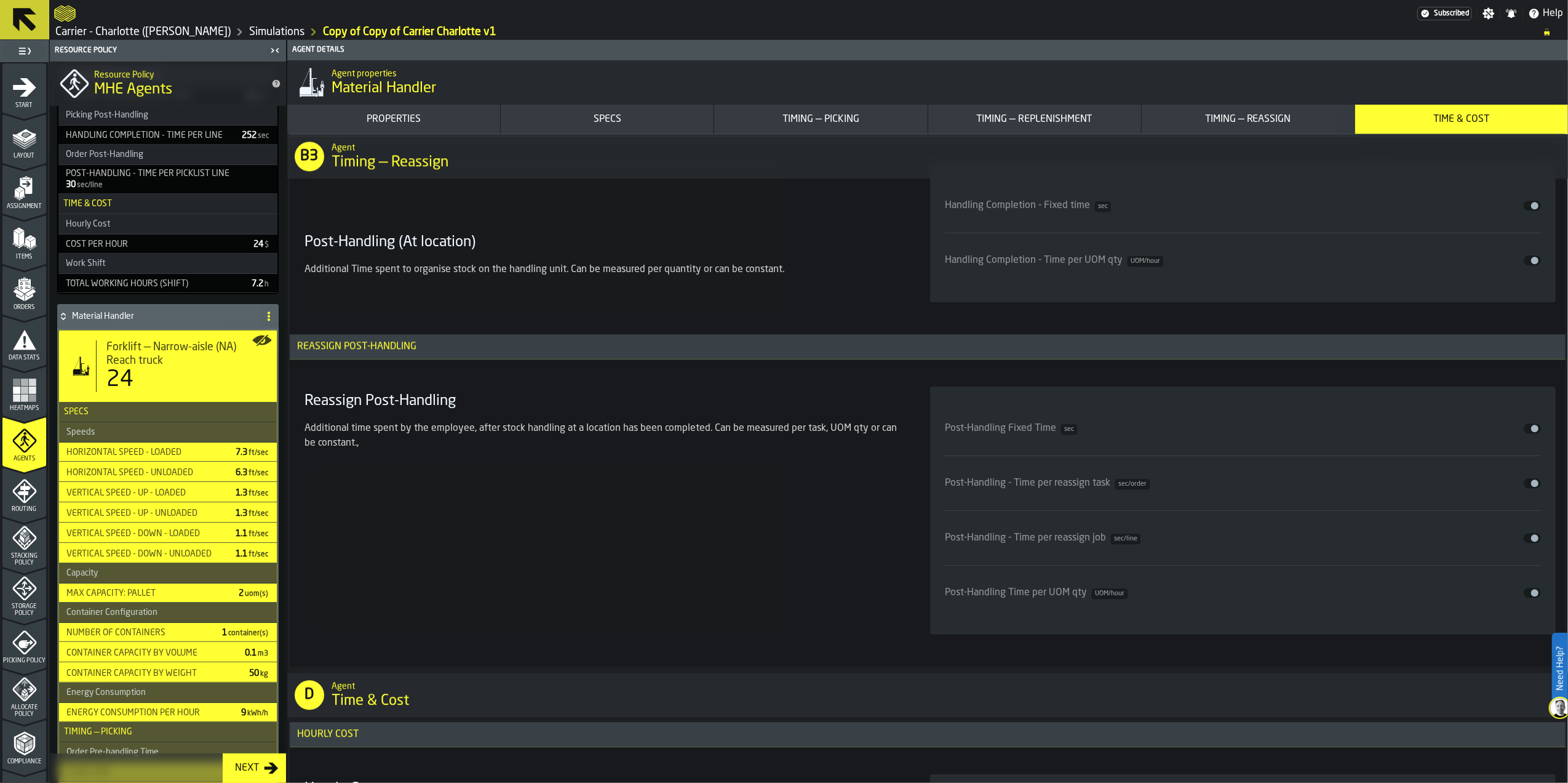
scroll to position [8129, 0]
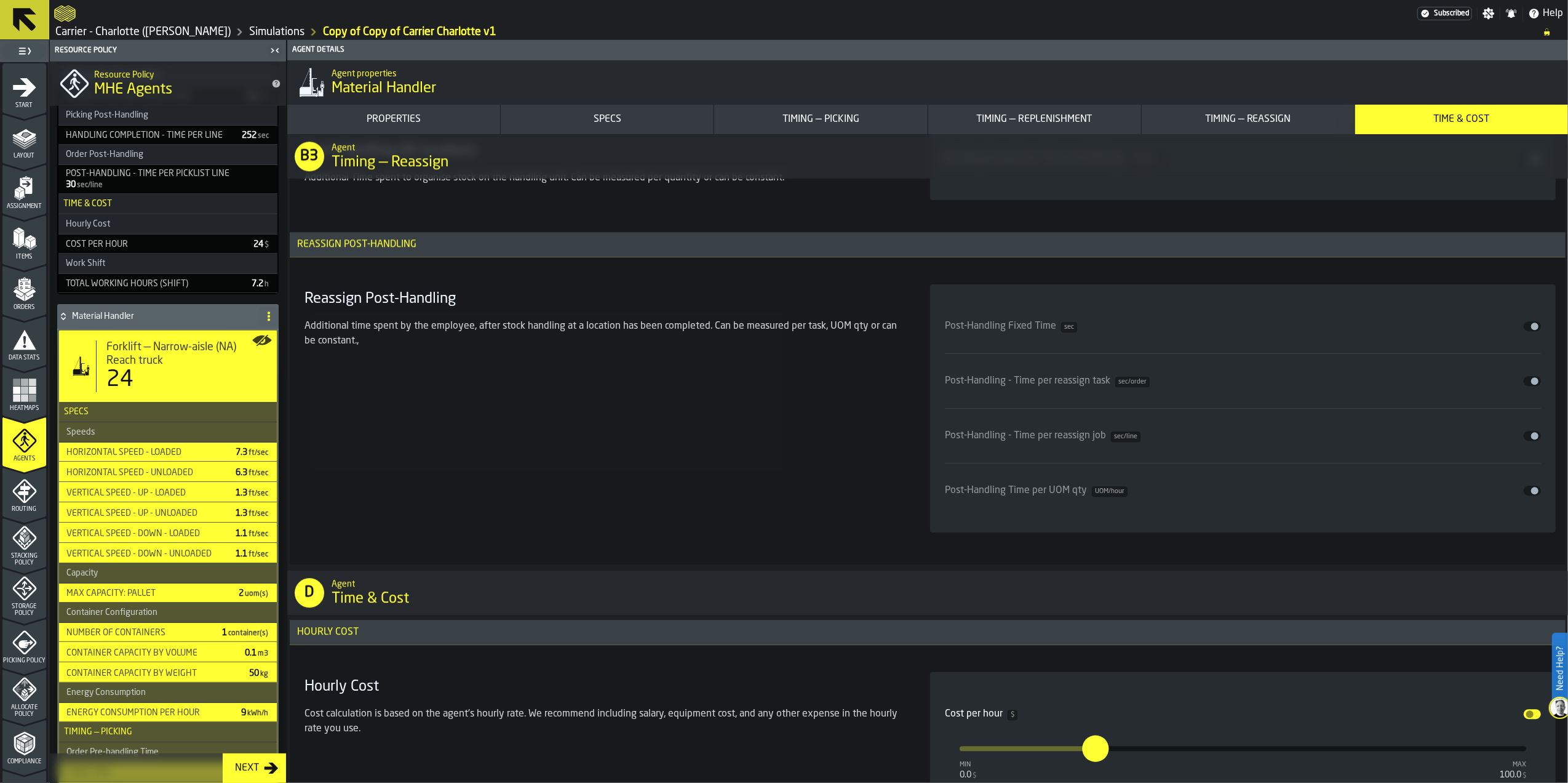
click at [1532, 330] on span "input-slider-Post-Handling Fixed Time" at bounding box center [1535, 326] width 7 height 7
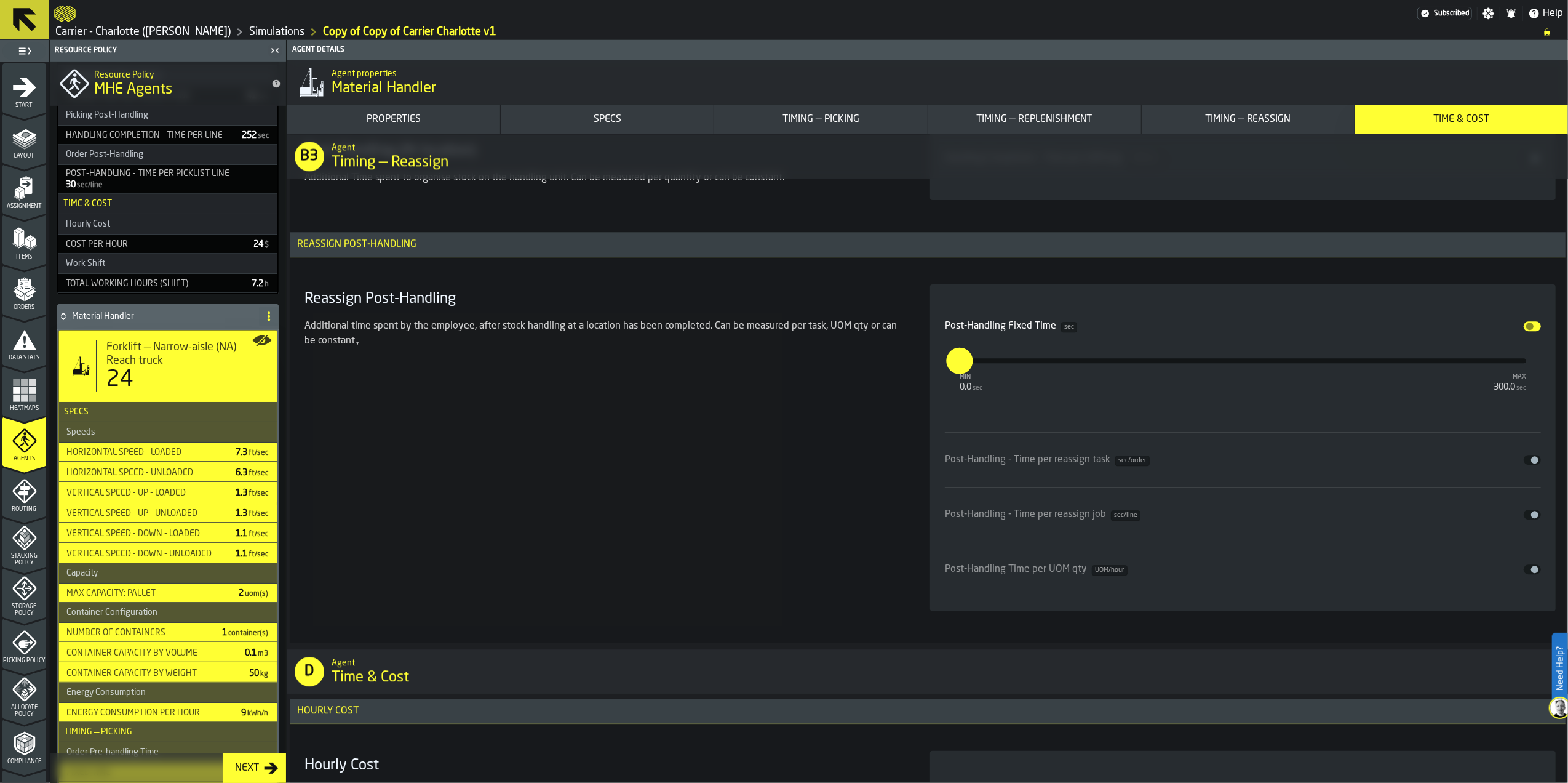
click at [1532, 331] on button "Disable" at bounding box center [1532, 326] width 17 height 10
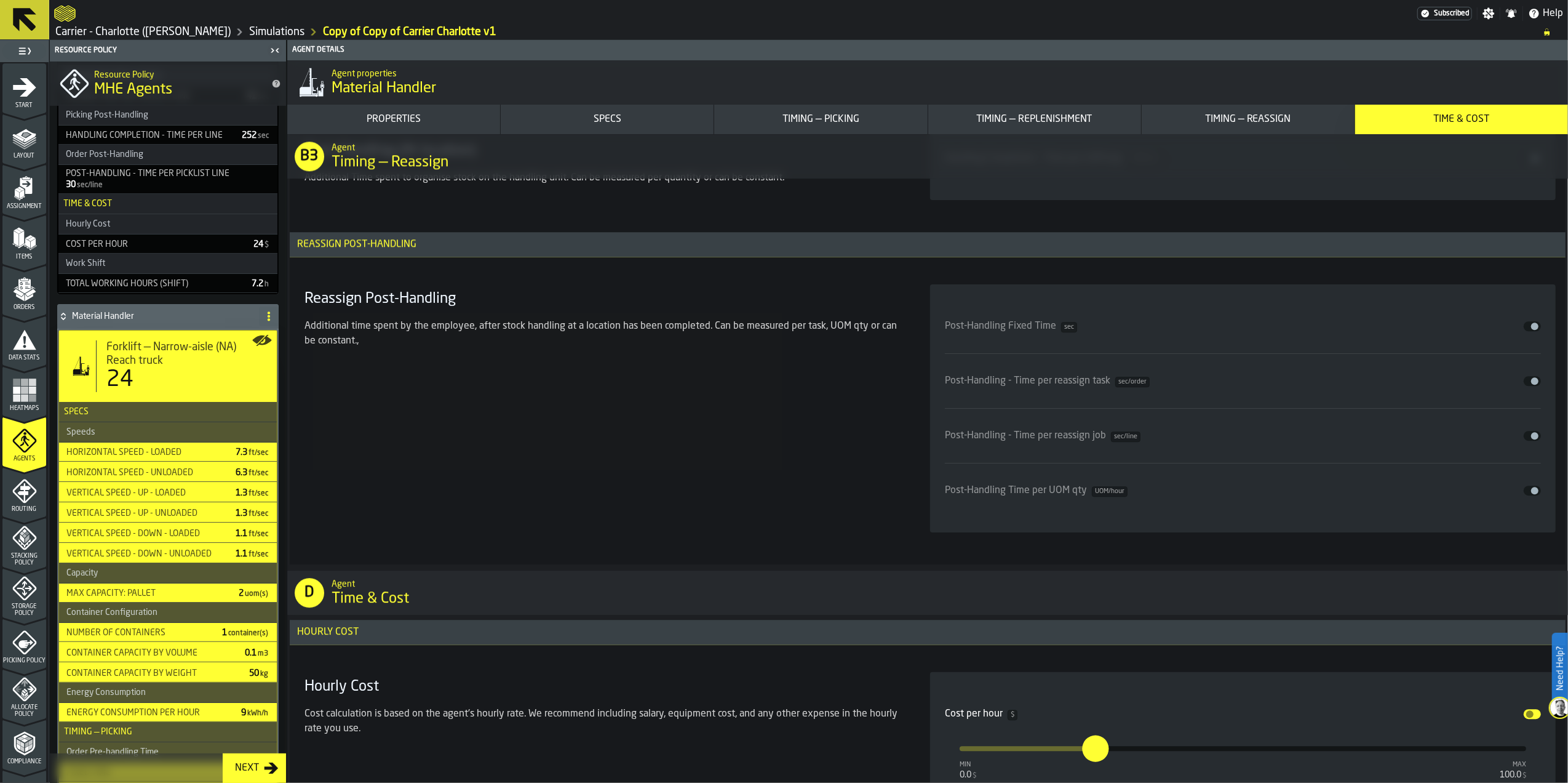
click at [1534, 385] on span "input-slider-Post-Handling - Time per reassign task" at bounding box center [1535, 381] width 7 height 7
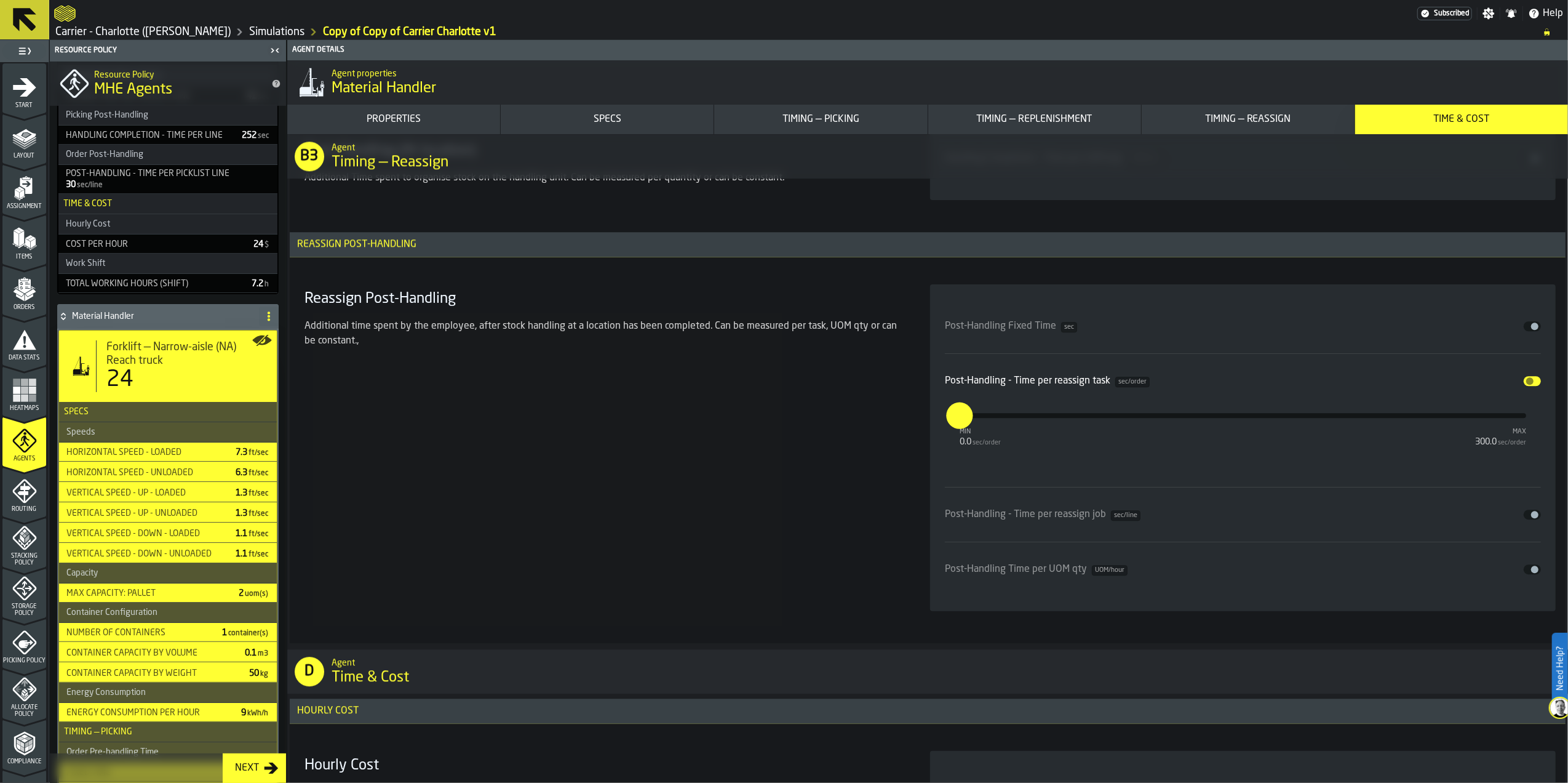
click at [960, 429] on input "*" at bounding box center [953, 414] width 14 height 26
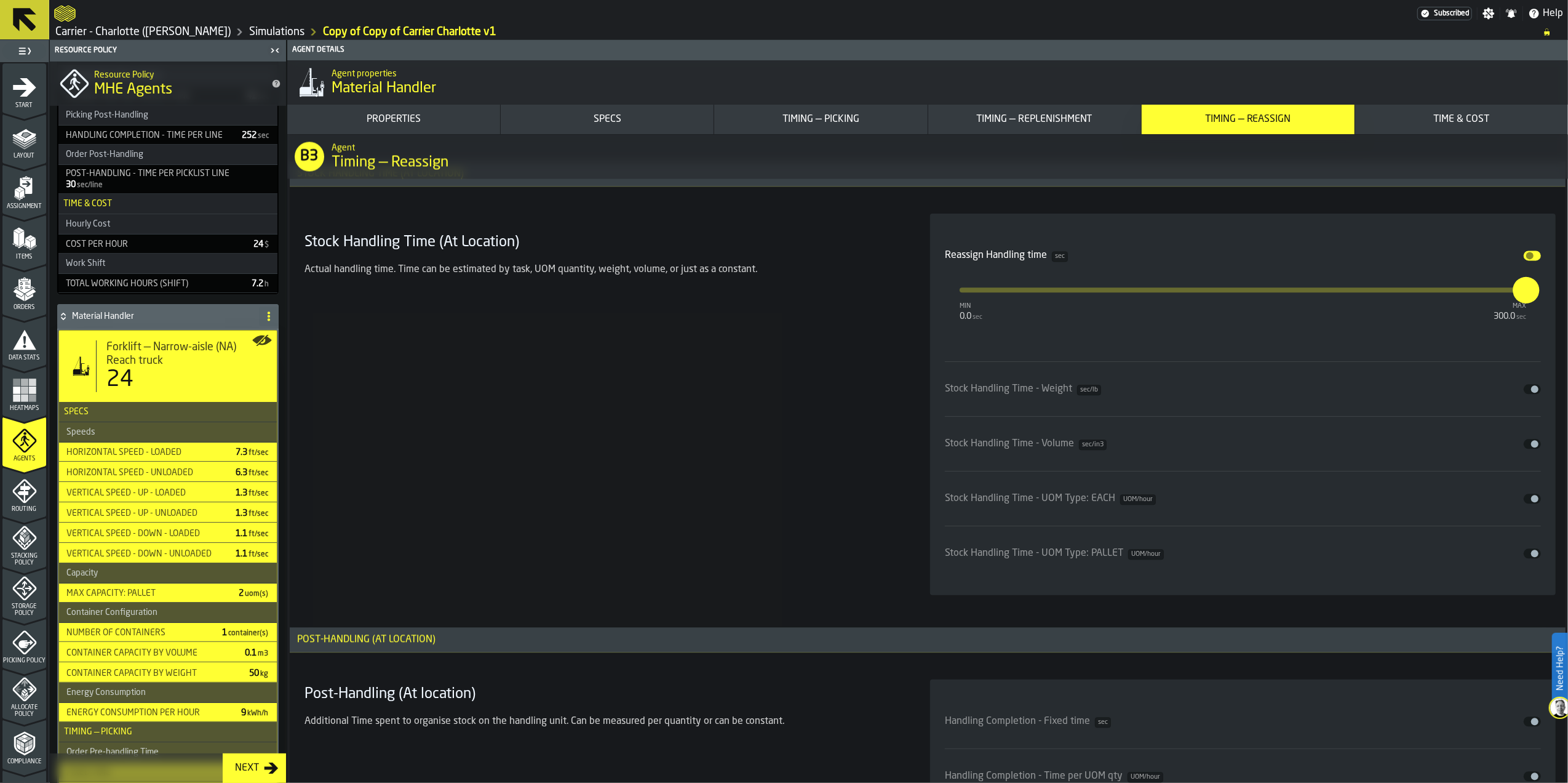
scroll to position [7472, 0]
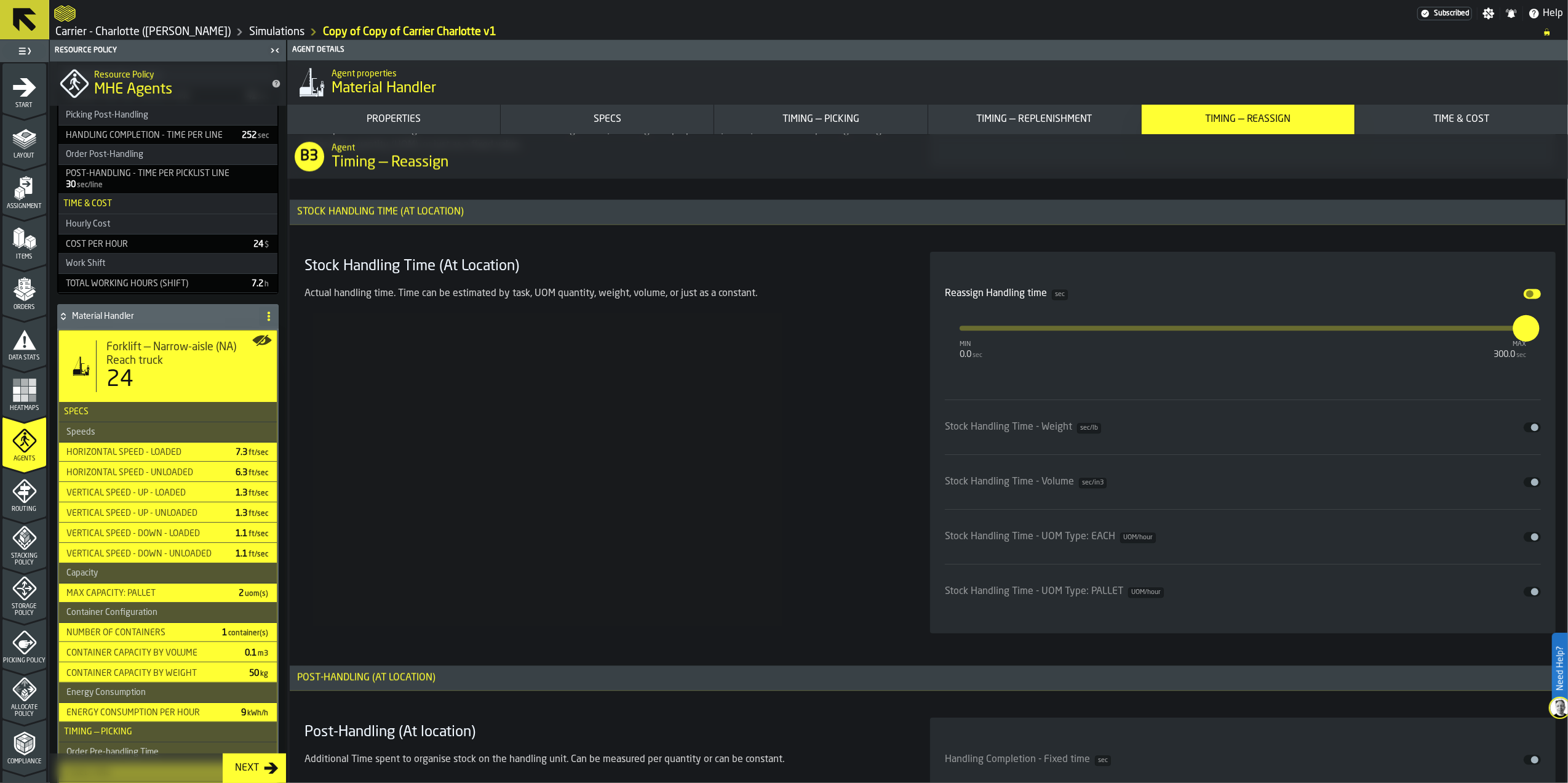
click at [1527, 341] on input "***" at bounding box center [1520, 327] width 14 height 26
type input "*"
type input "****"
click at [840, 417] on div "Stock Handling Time (At Location) Actual handling time. Time can be estimated b…" at bounding box center [602, 442] width 606 height 381
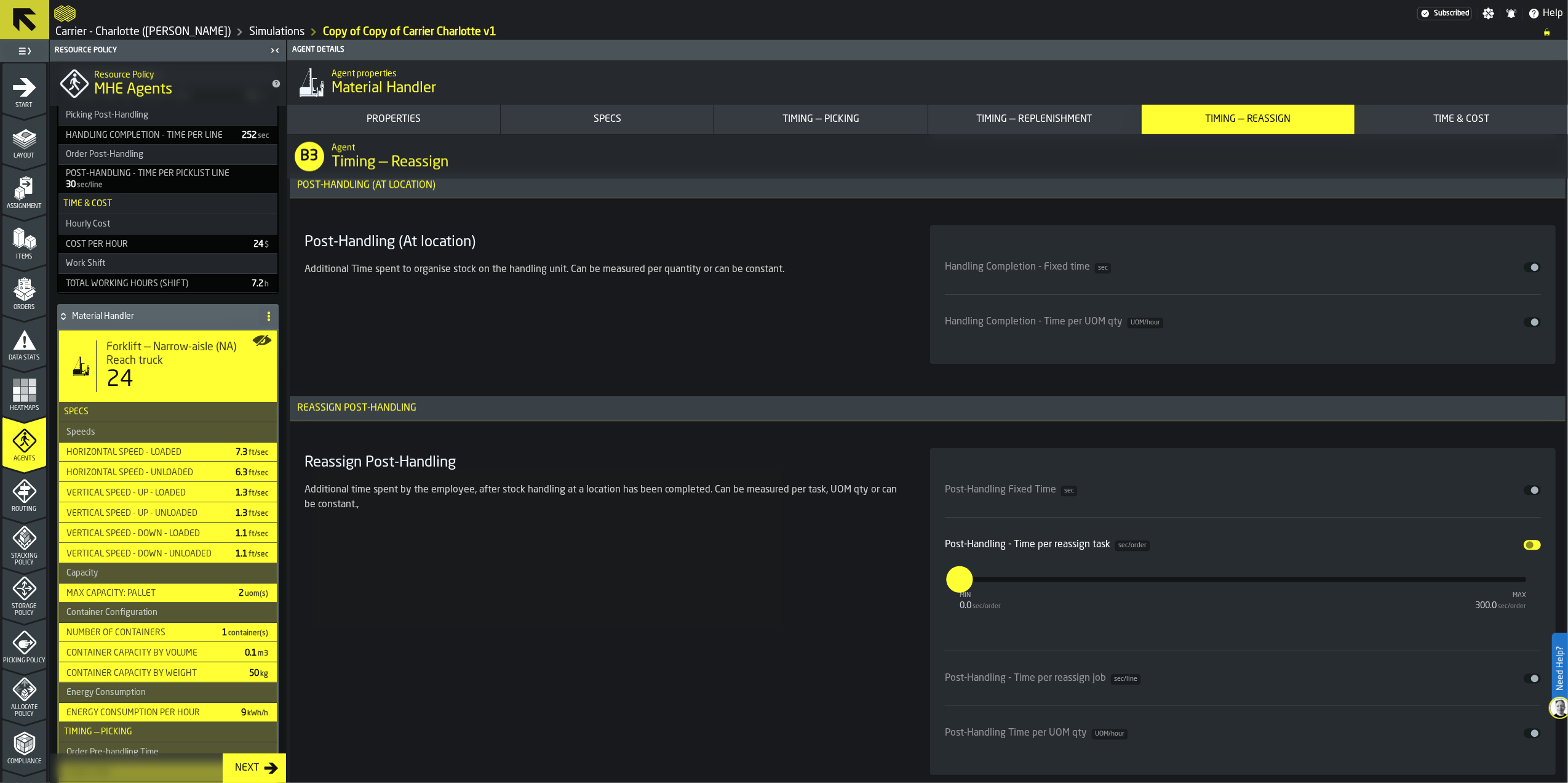
scroll to position [8129, 0]
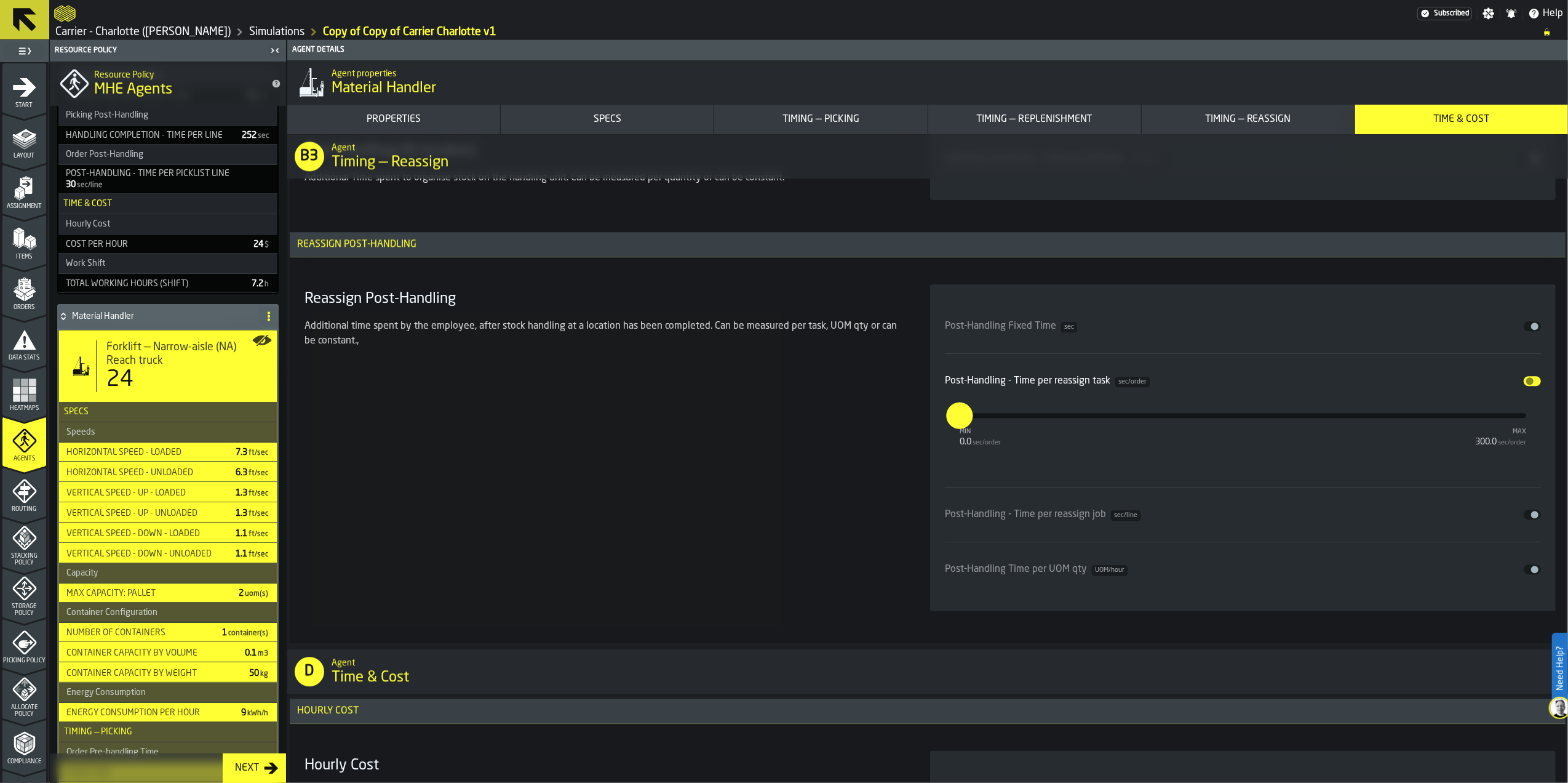
click at [960, 429] on input "*" at bounding box center [953, 414] width 14 height 26
type input "*"
type input "**"
click at [798, 496] on div "Reassign Post-Handling Additional time spent by the employee, after stock handl…" at bounding box center [602, 448] width 606 height 327
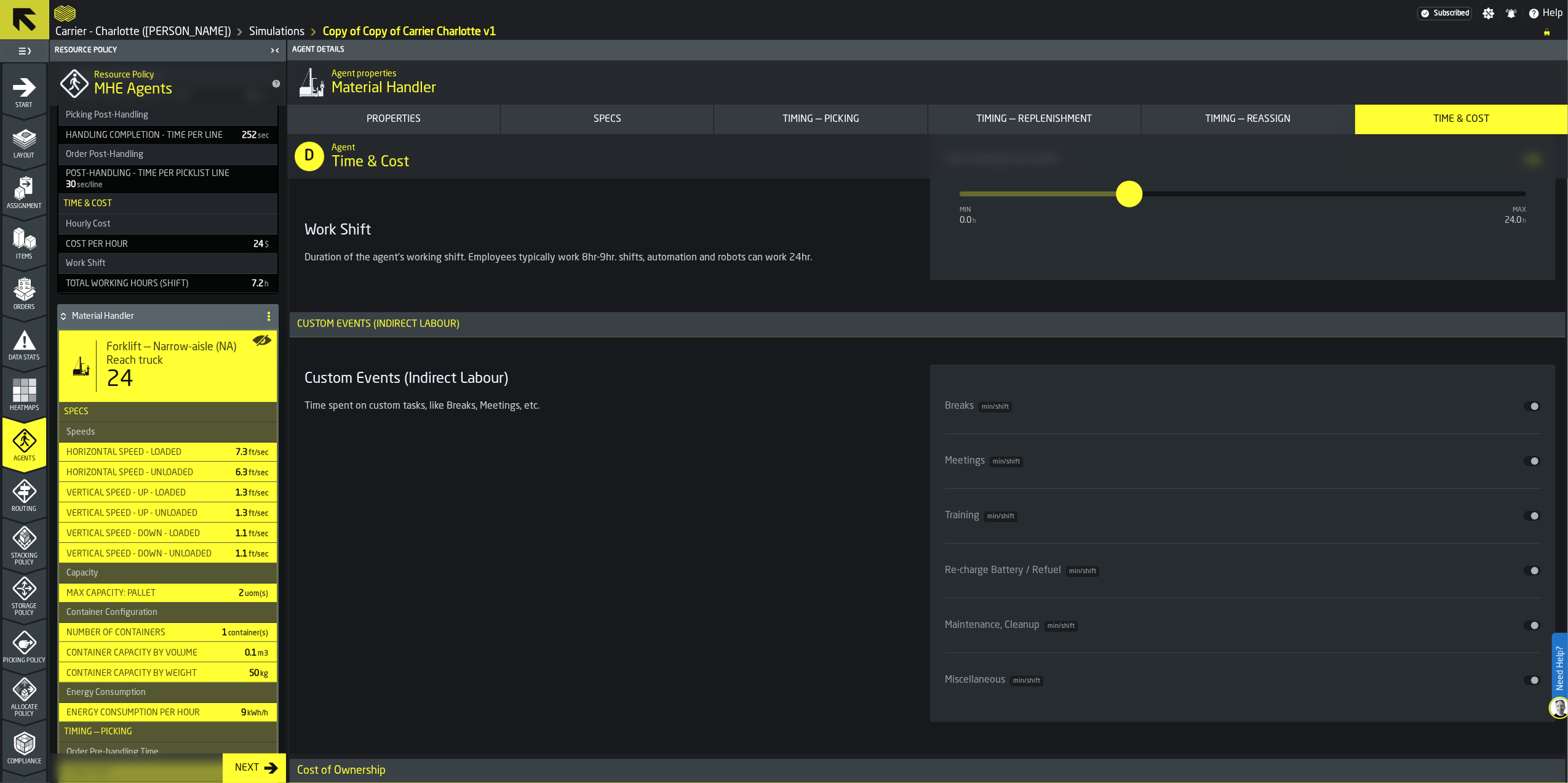
scroll to position [9025, 0]
click at [1534, 407] on span "input-slider-Breaks" at bounding box center [1535, 406] width 7 height 7
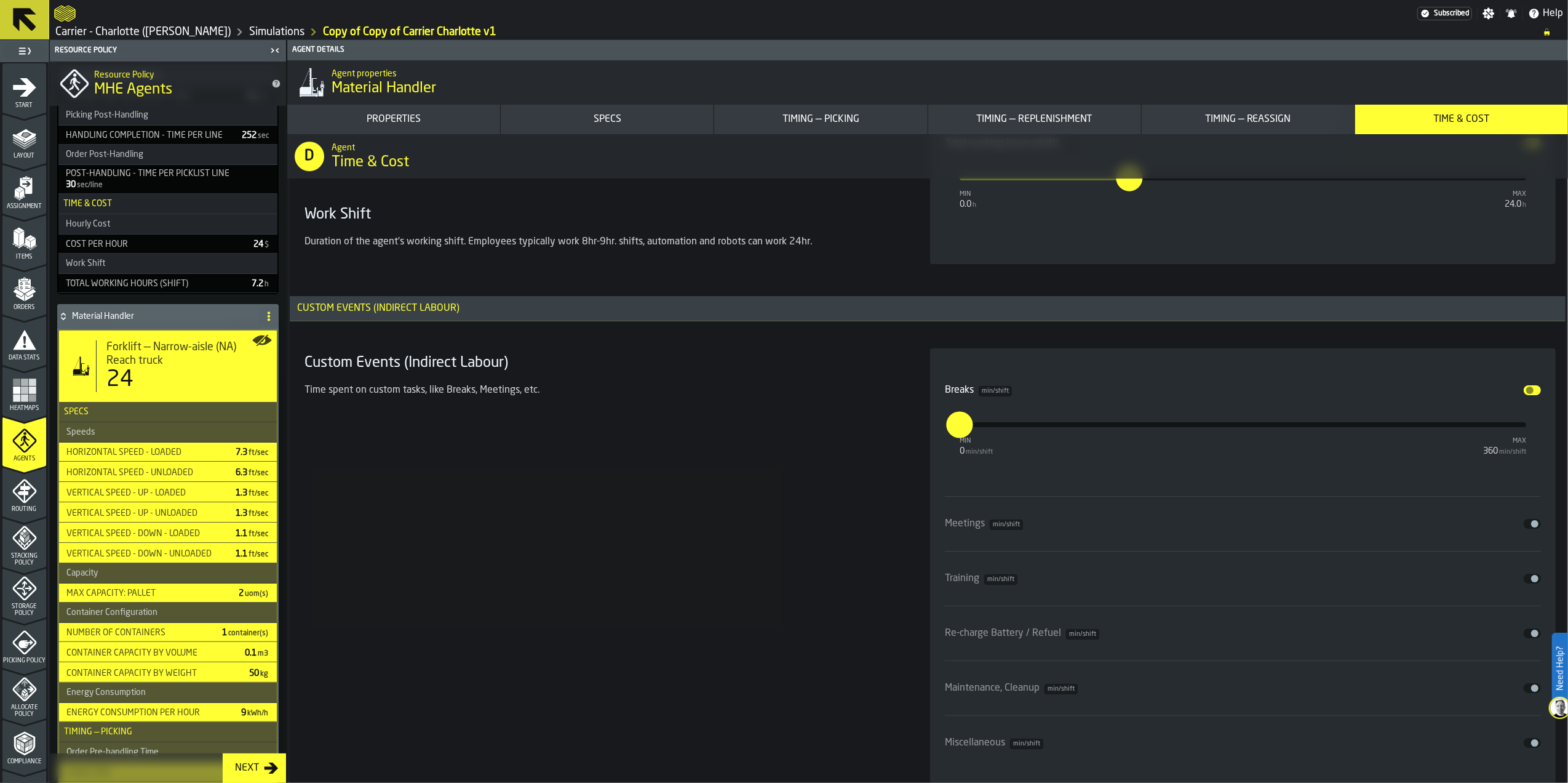
drag, startPoint x: 960, startPoint y: 438, endPoint x: 937, endPoint y: 436, distance: 23.1
click at [937, 436] on div "Breaks min/shift Disable min 0 min/shift max 360 min/shift * Meetings min/shift…" at bounding box center [1243, 566] width 626 height 436
click at [852, 485] on div "Custom Events (Indirect Labour) Time spent on custom tasks, like Breaks, Meetin…" at bounding box center [602, 566] width 606 height 436
click at [991, 437] on input "**" at bounding box center [985, 424] width 14 height 26
type input "*"
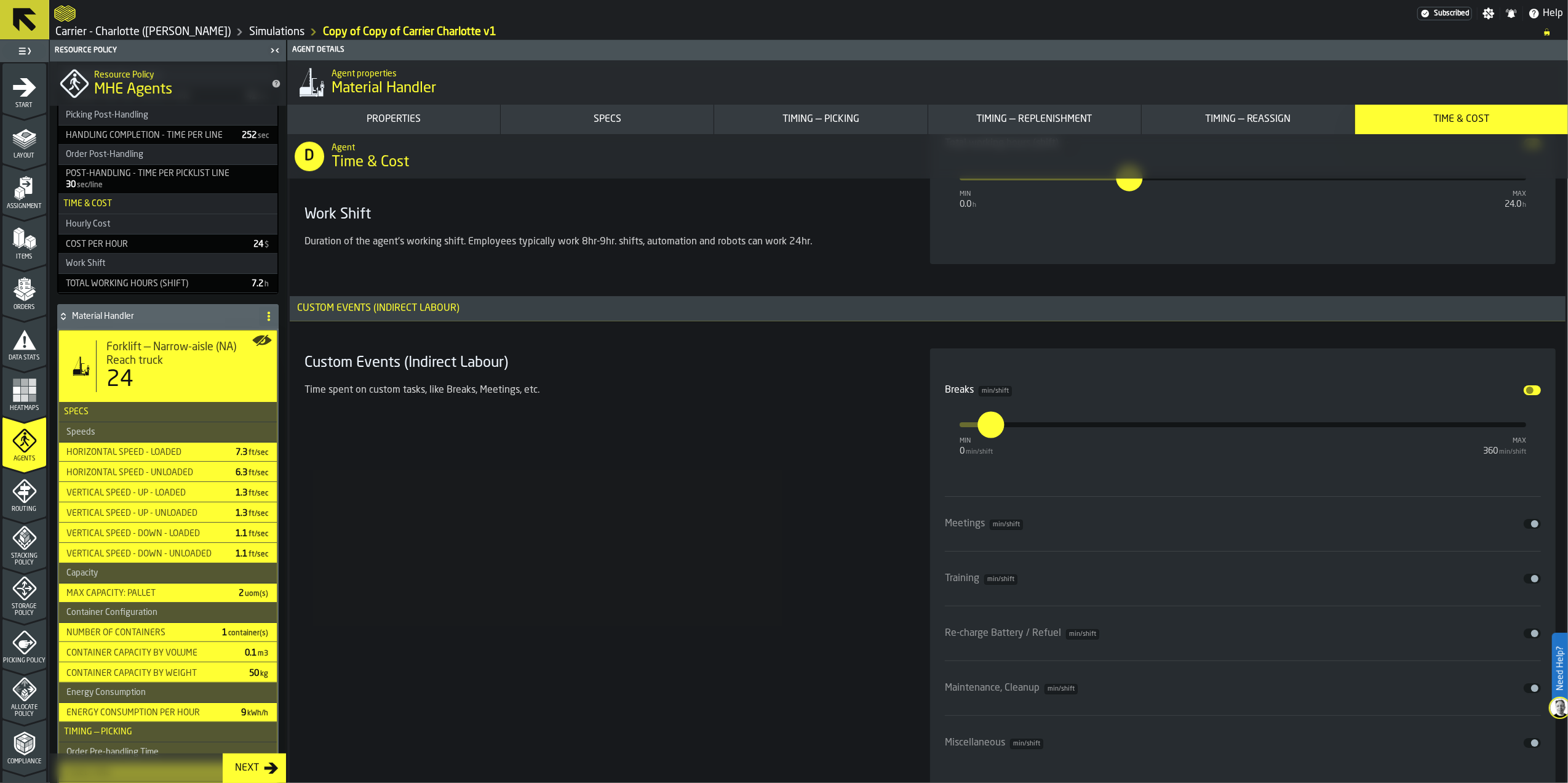
type input "**"
click at [776, 563] on div "Custom Events (Indirect Labour) Time spent on custom tasks, like Breaks, Meetin…" at bounding box center [602, 566] width 606 height 436
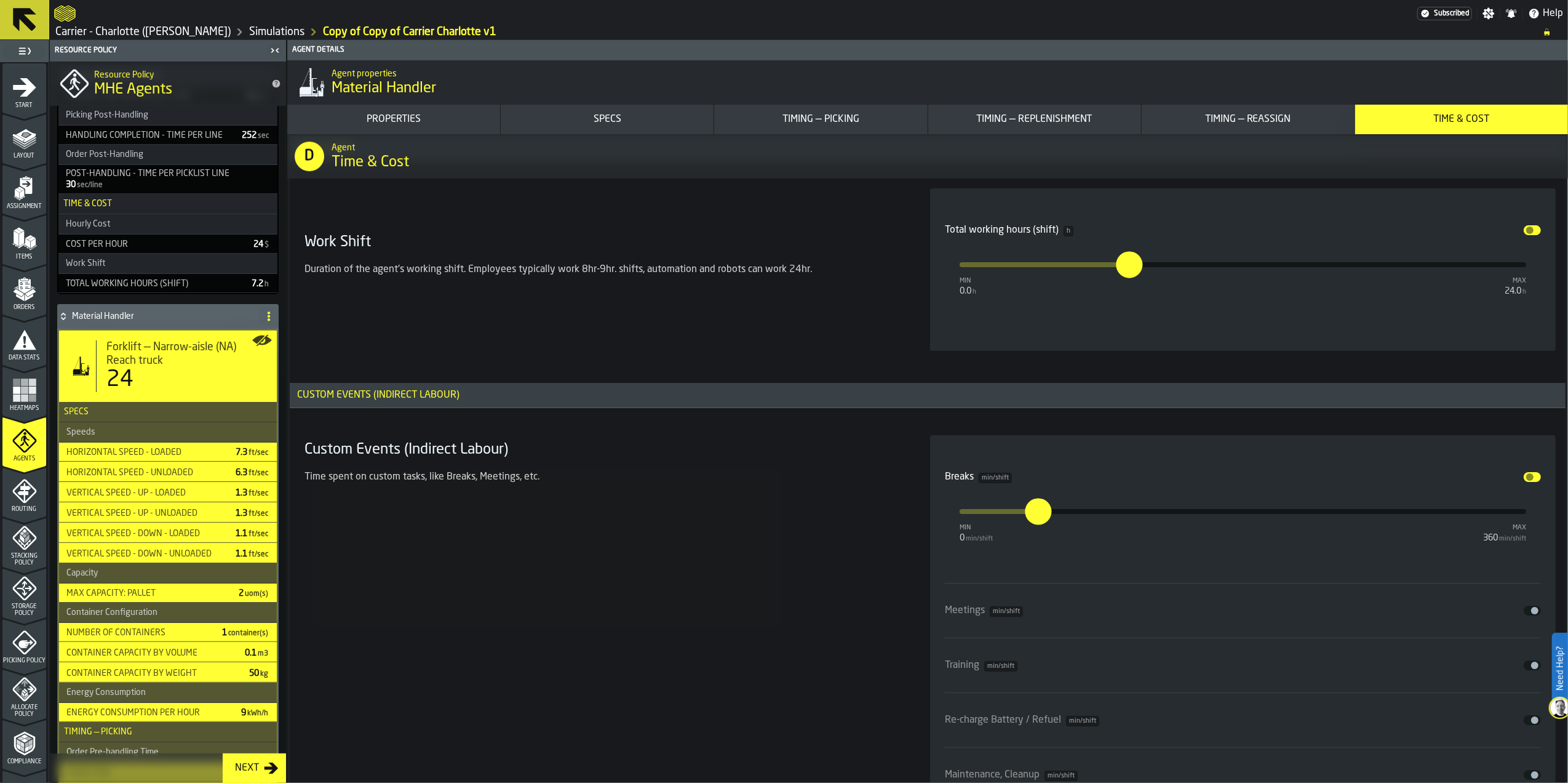
scroll to position [8861, 0]
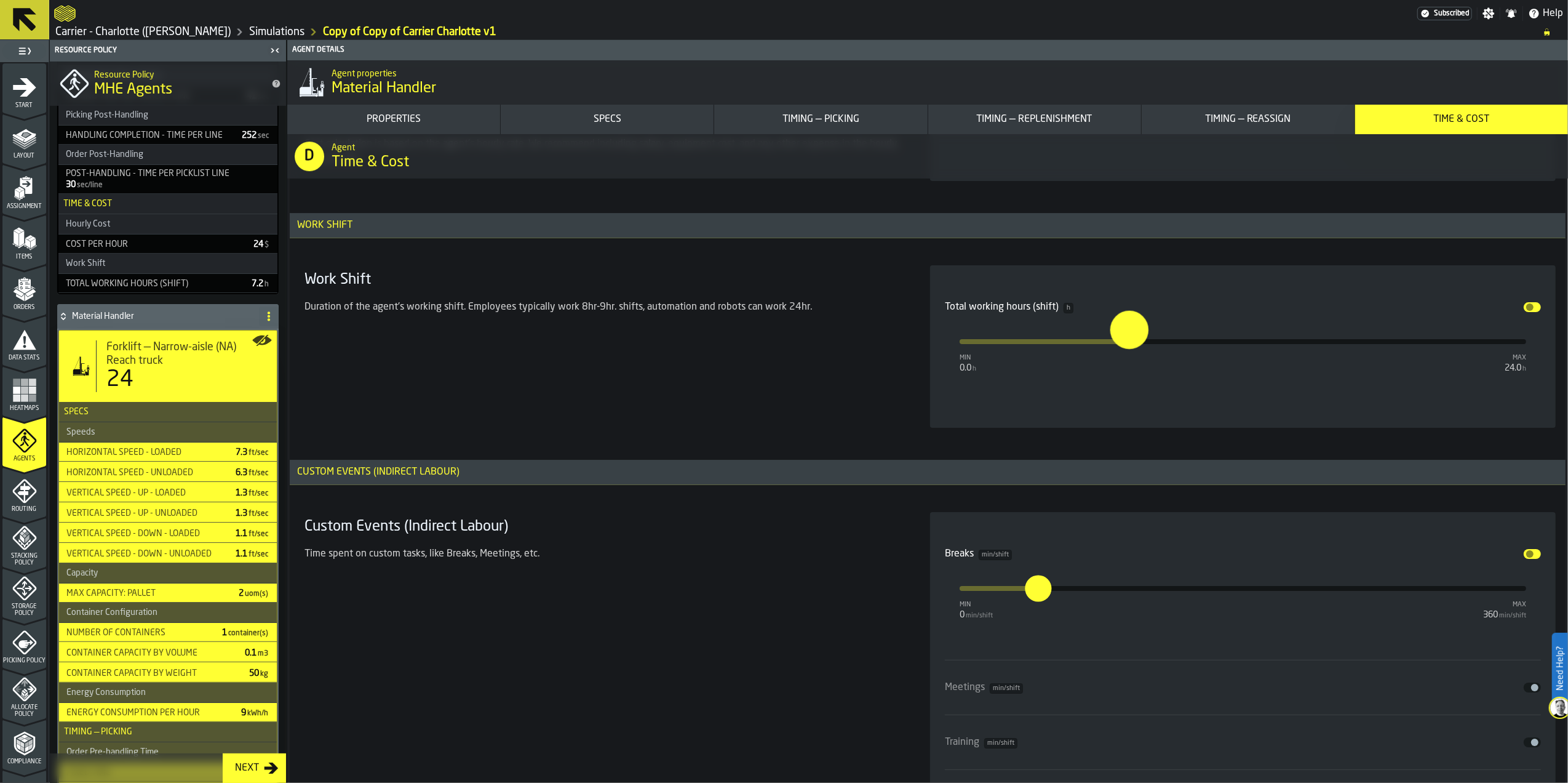
click at [1125, 348] on input "***" at bounding box center [1117, 329] width 14 height 38
type input "*"
click at [885, 561] on div "Time spent on custom tasks, like Breaks, Meetings, etc." at bounding box center [603, 554] width 596 height 15
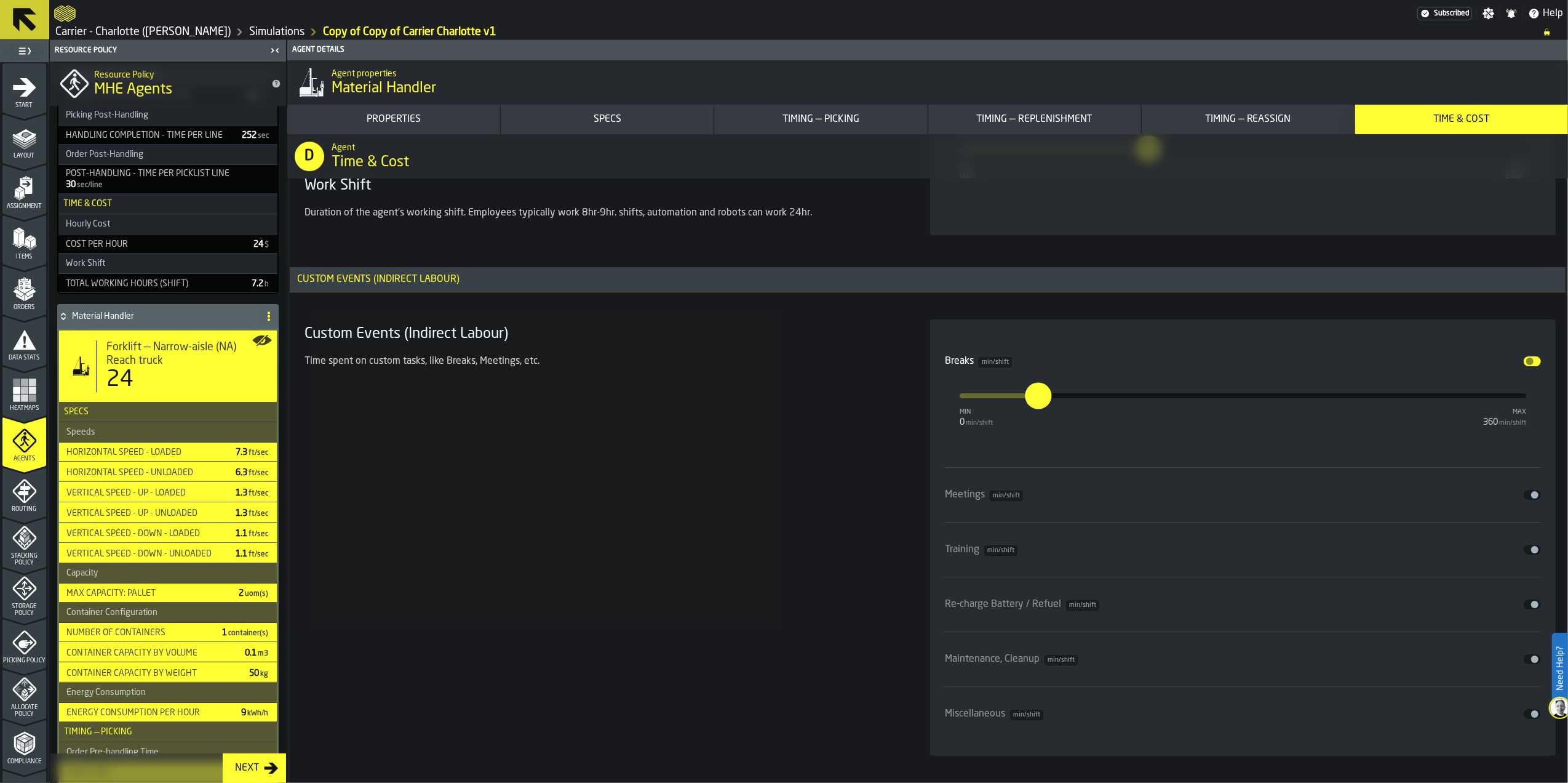
scroll to position [9104, 0]
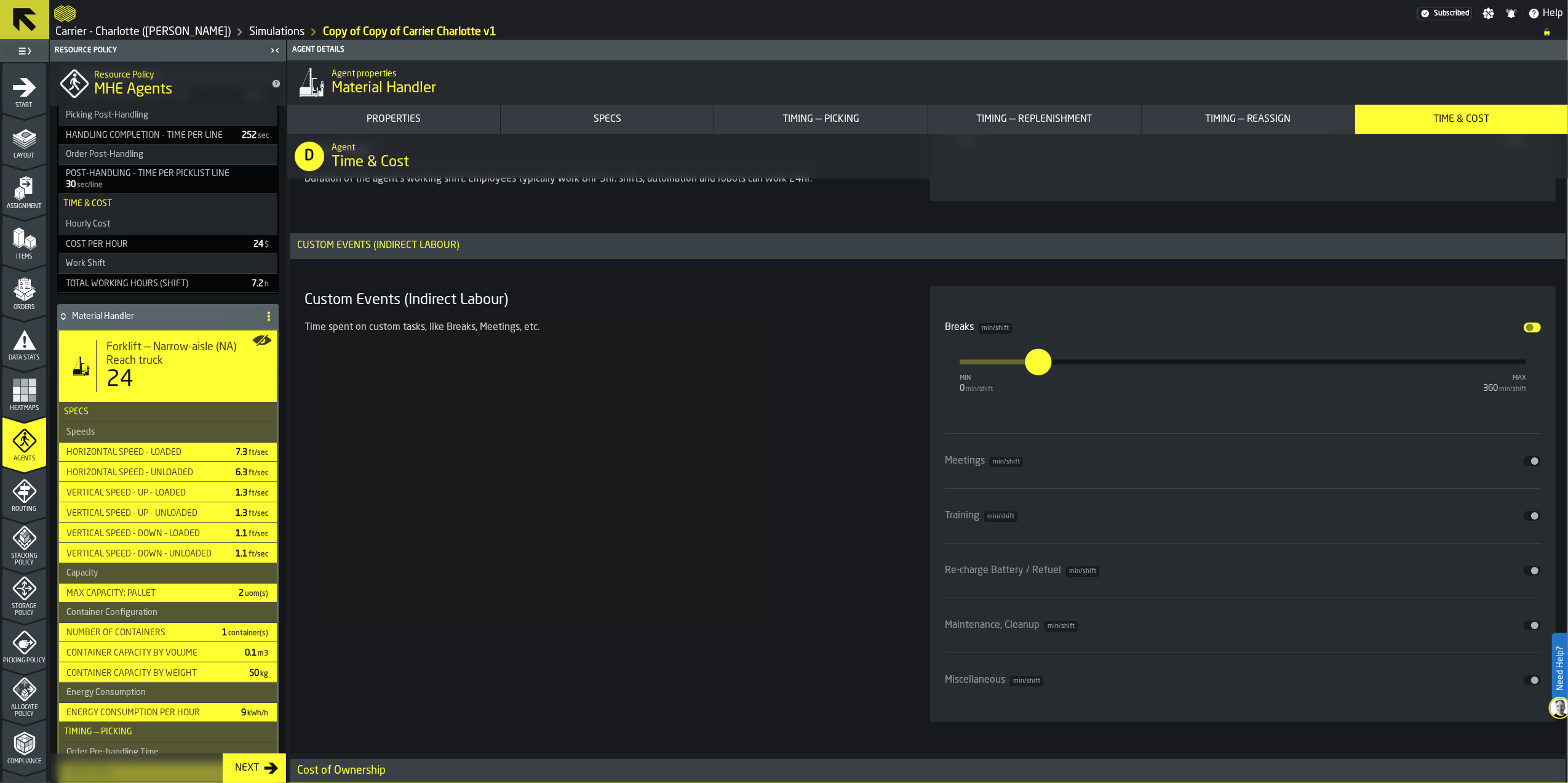
click at [1532, 462] on span "input-slider-Meetings" at bounding box center [1535, 460] width 7 height 7
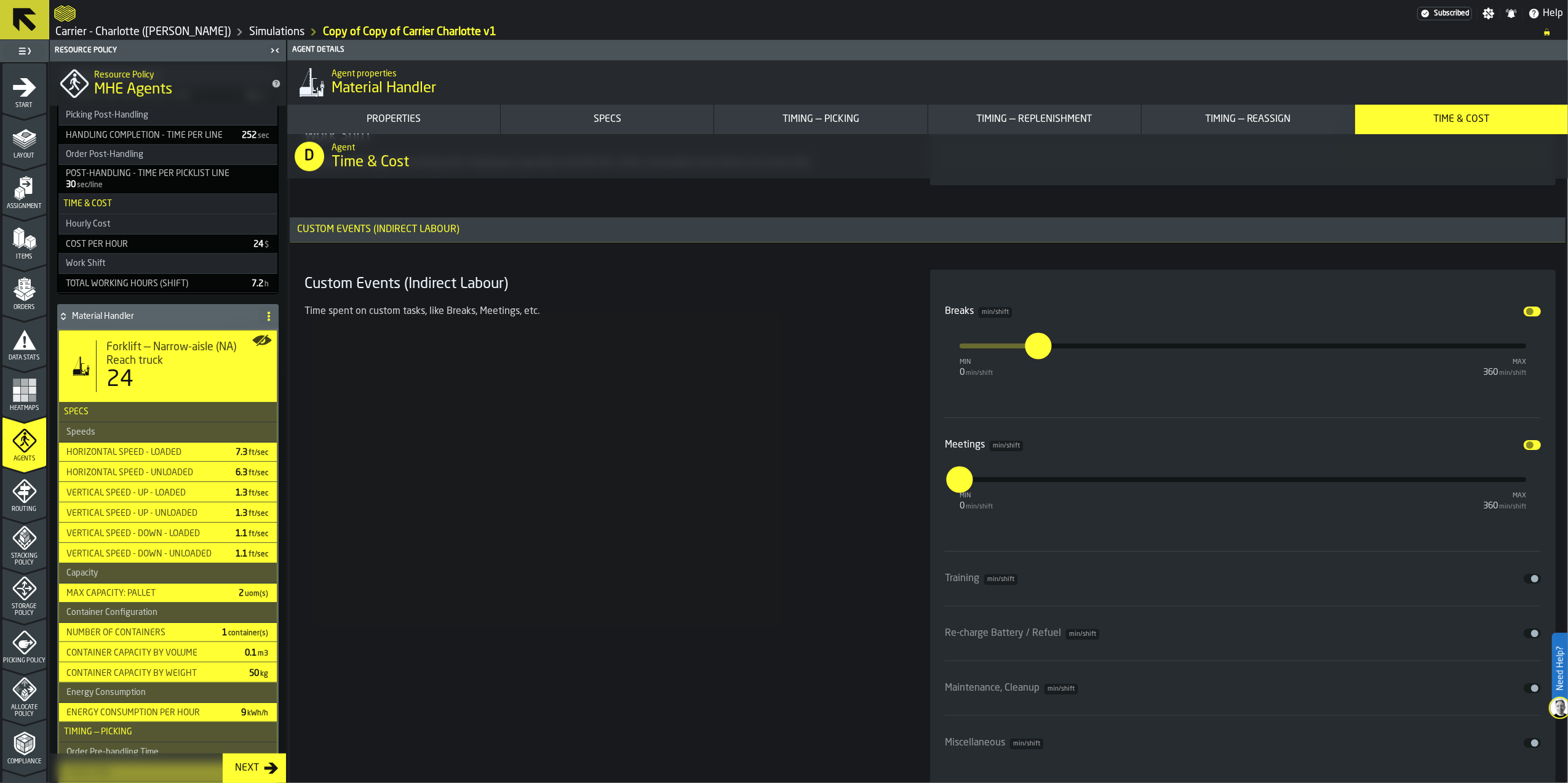
click at [960, 491] on input "*" at bounding box center [953, 479] width 14 height 26
type input "**"
click at [785, 515] on div "Custom Events (Indirect Labour) Time spent on custom tasks, like Breaks, Meetin…" at bounding box center [602, 527] width 606 height 515
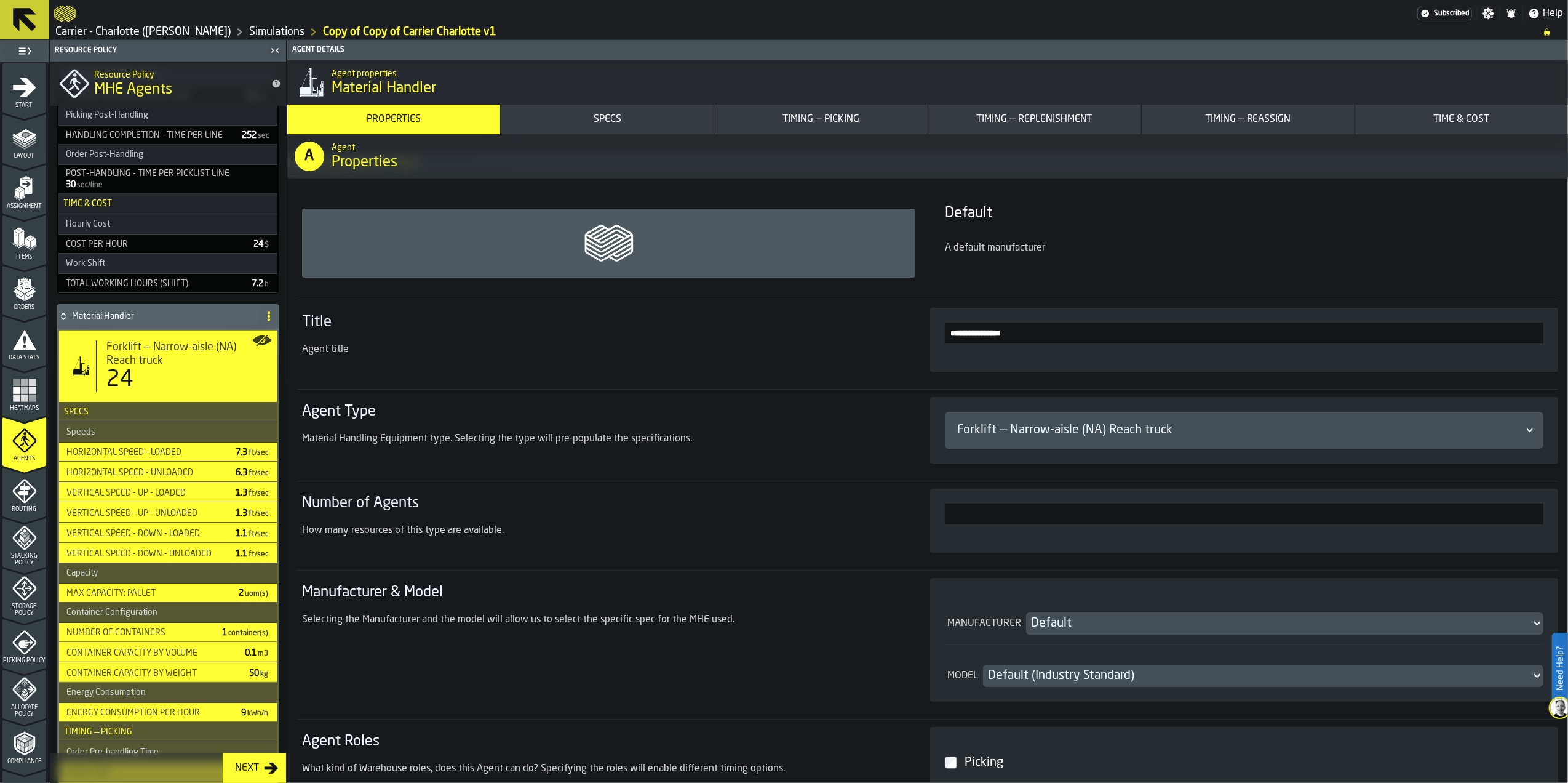
scroll to position [0, 0]
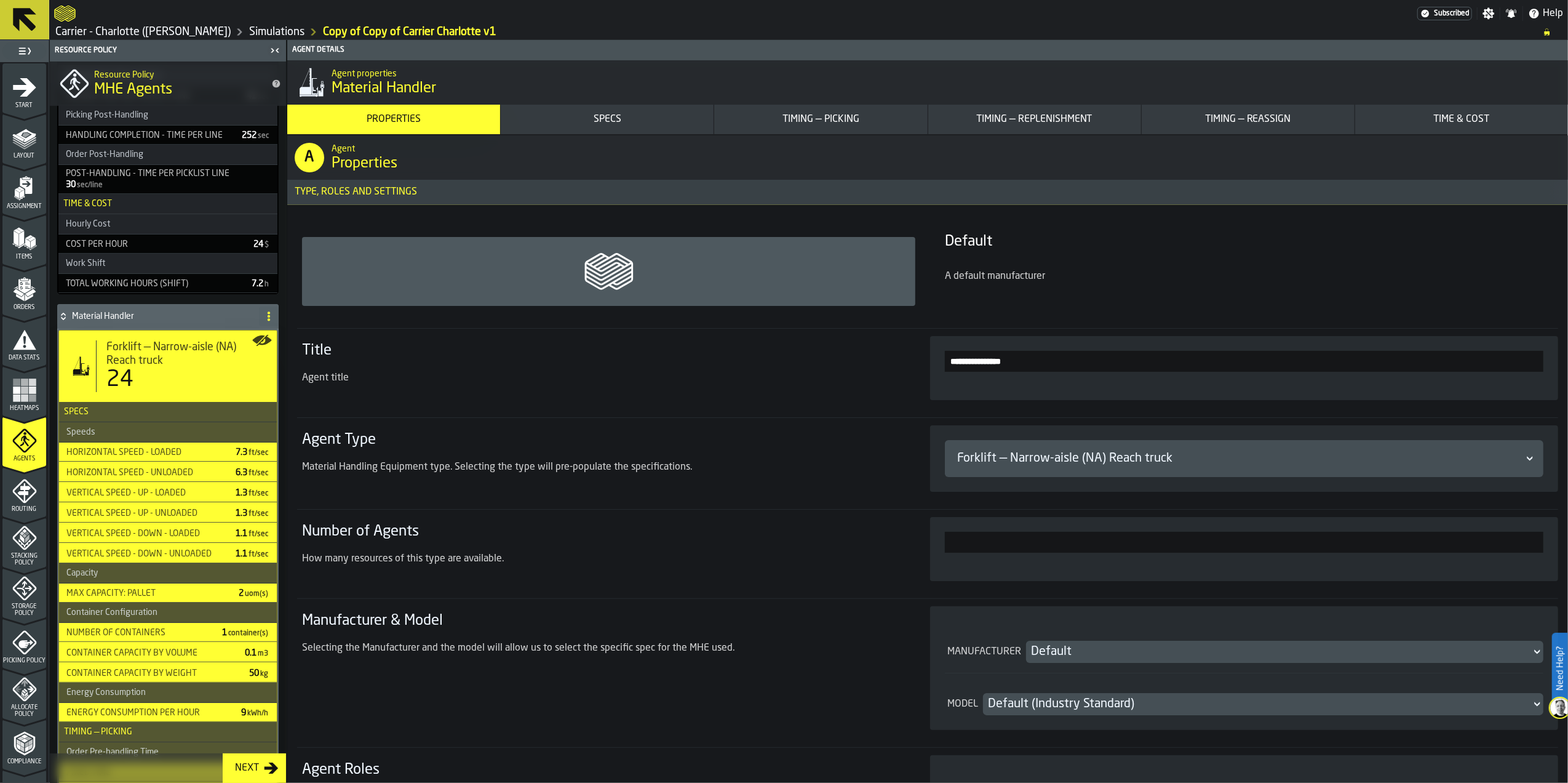
click at [1012, 272] on div "A default manufacturer" at bounding box center [1252, 277] width 614 height 15
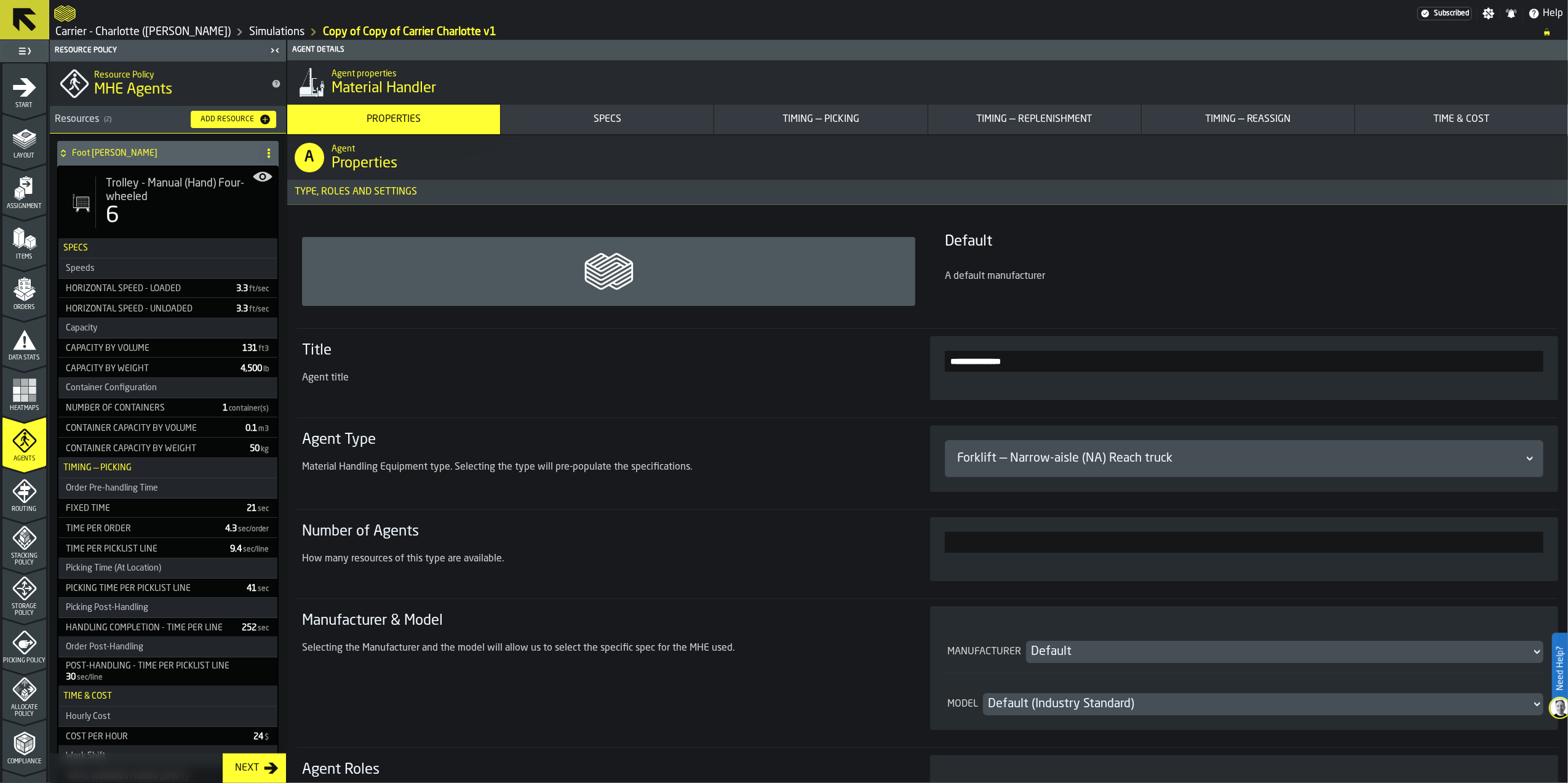
click at [224, 120] on div "Add Resource" at bounding box center [227, 119] width 64 height 9
type input "***"
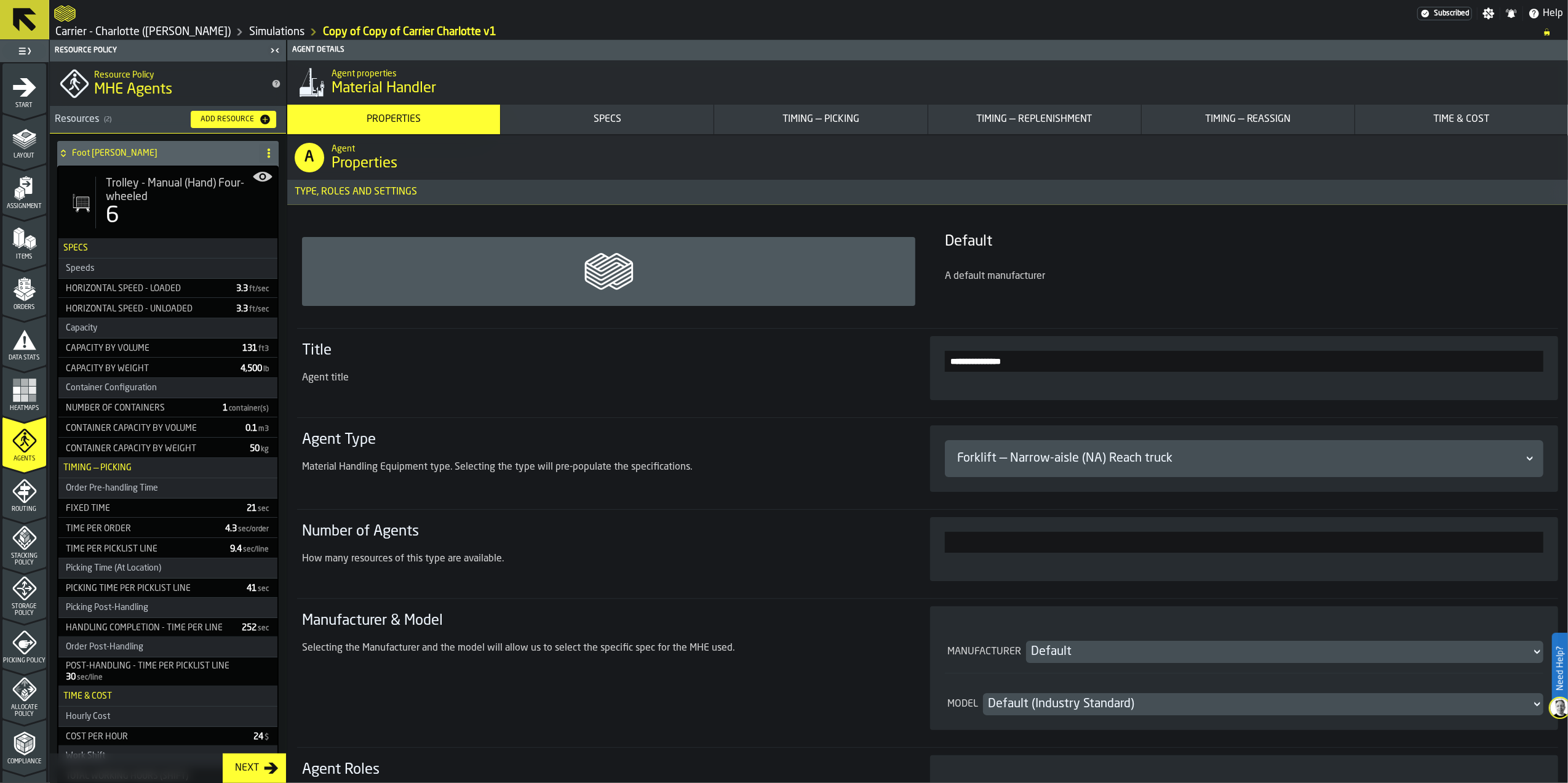
type input "***"
type input "****"
type input "**"
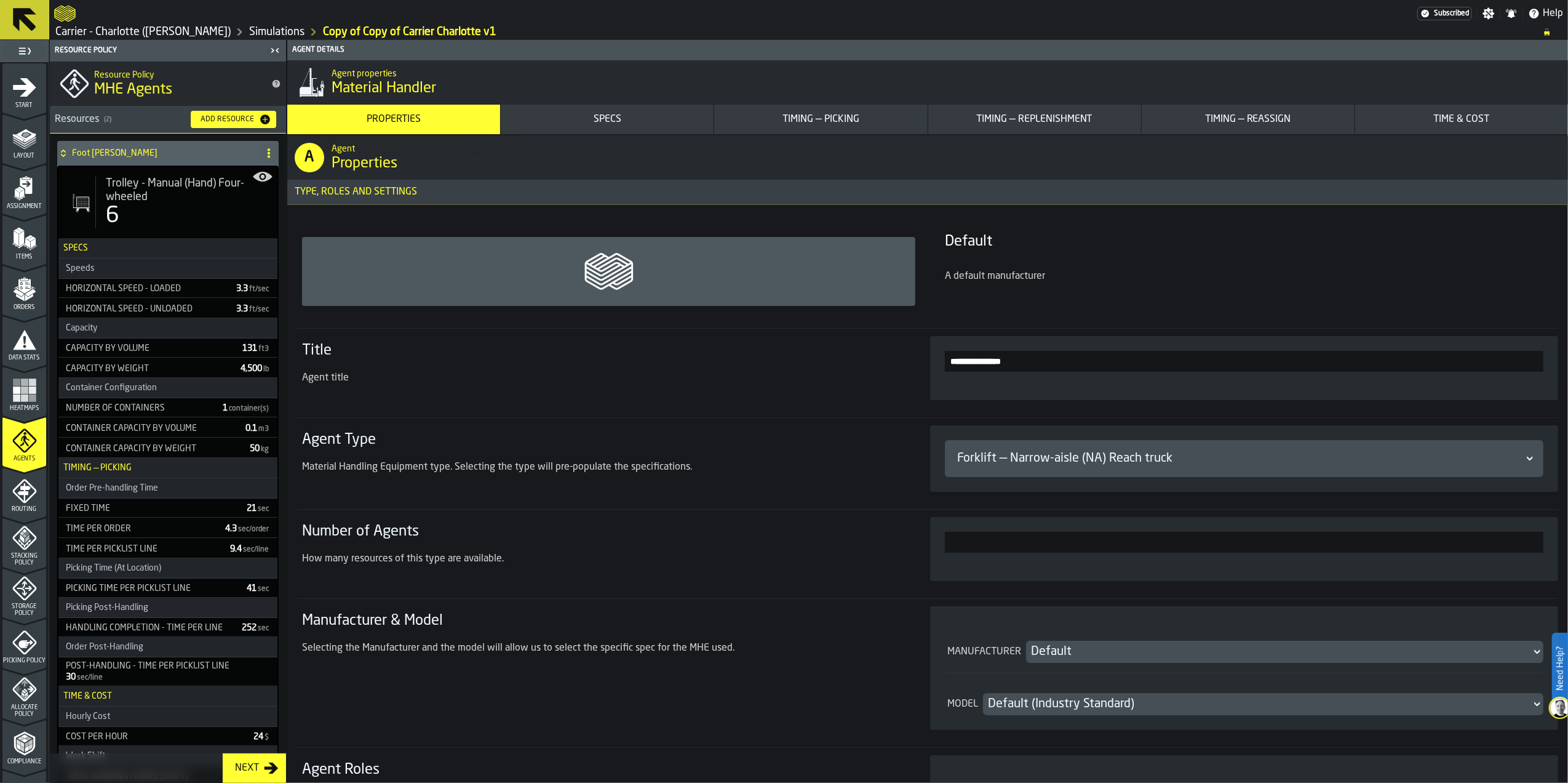
type input "*"
type input "**"
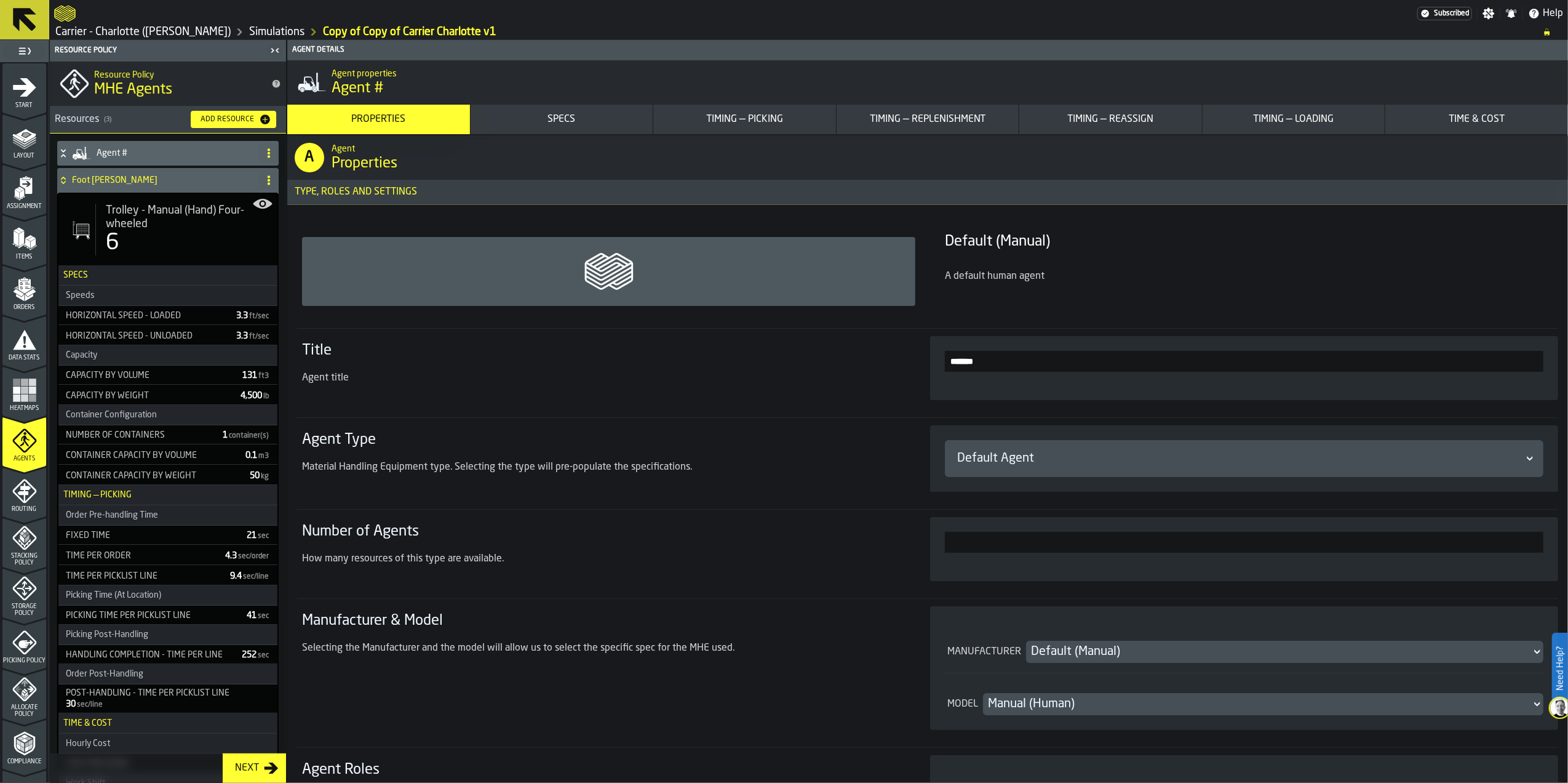
click at [180, 153] on h4 "Agent #" at bounding box center [175, 153] width 157 height 10
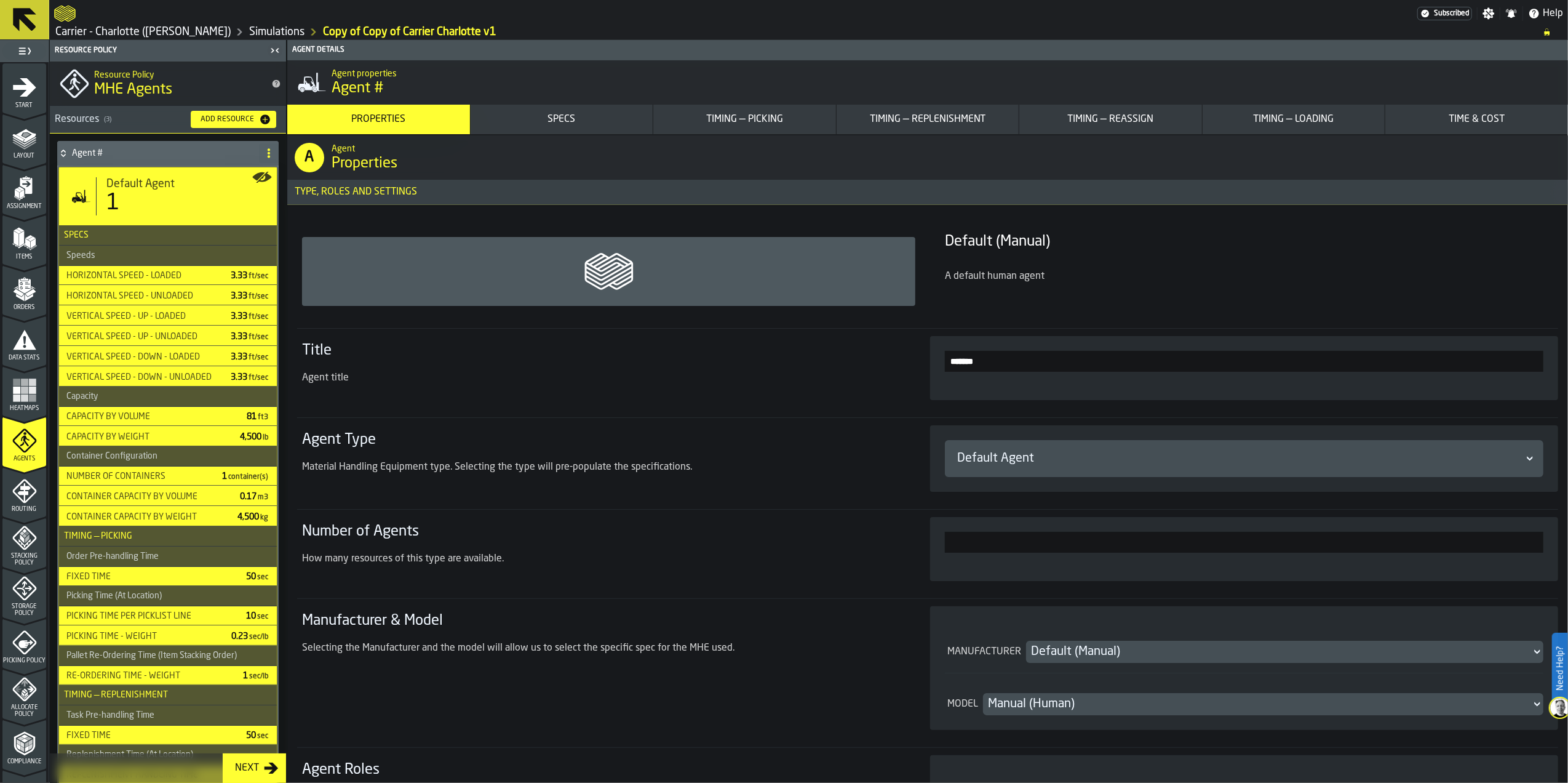
drag, startPoint x: 987, startPoint y: 363, endPoint x: 899, endPoint y: 360, distance: 88.1
click at [899, 360] on section "Title Agent title *******" at bounding box center [928, 367] width 1261 height 79
click at [992, 362] on input "*********" at bounding box center [1244, 361] width 599 height 21
type input "********"
click at [978, 453] on div "Default Agent" at bounding box center [1238, 458] width 562 height 17
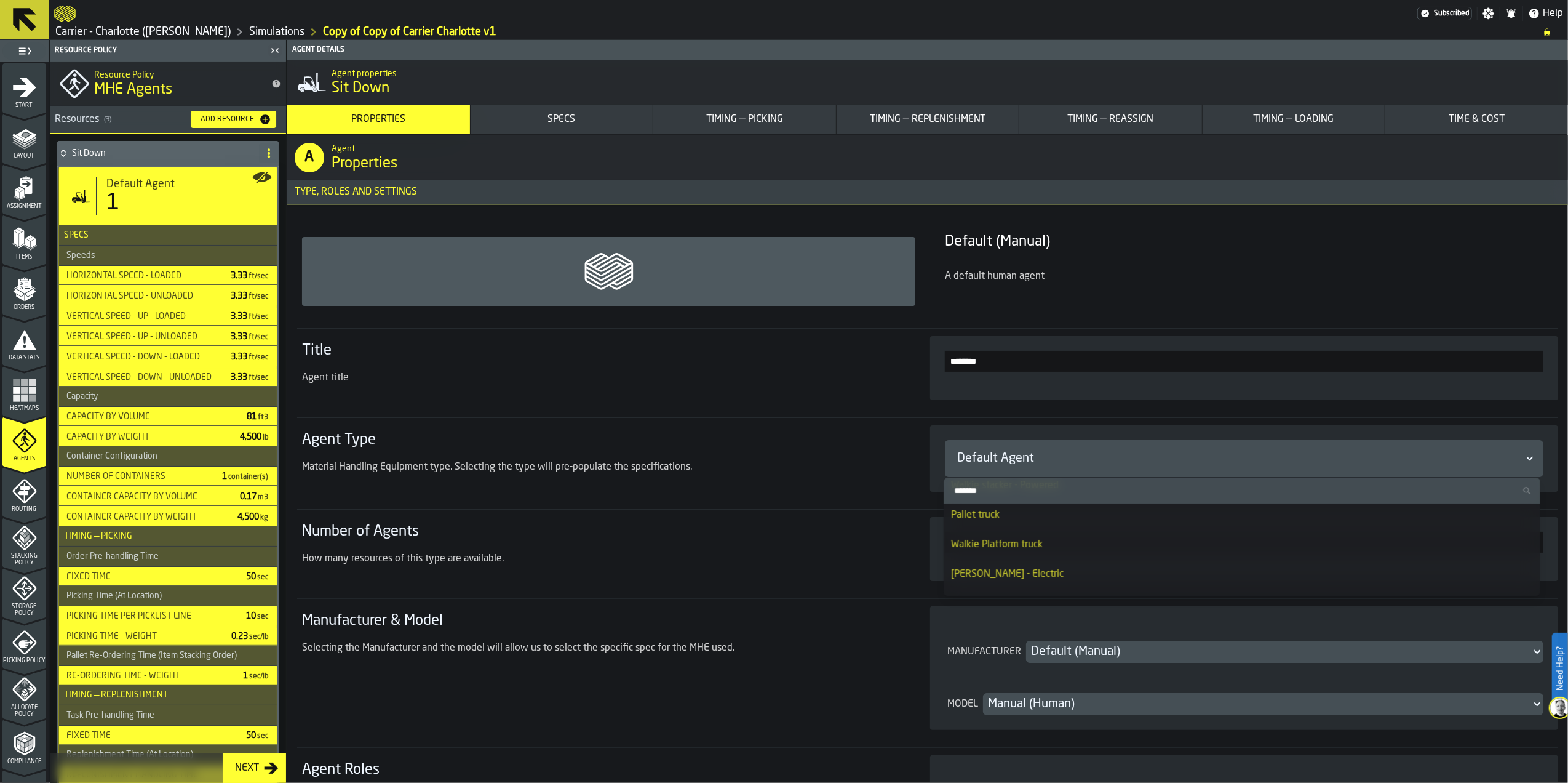
scroll to position [410, 0]
click at [1171, 522] on div "Forklift — Electric (Sit-down)" at bounding box center [1242, 522] width 582 height 15
type input "***"
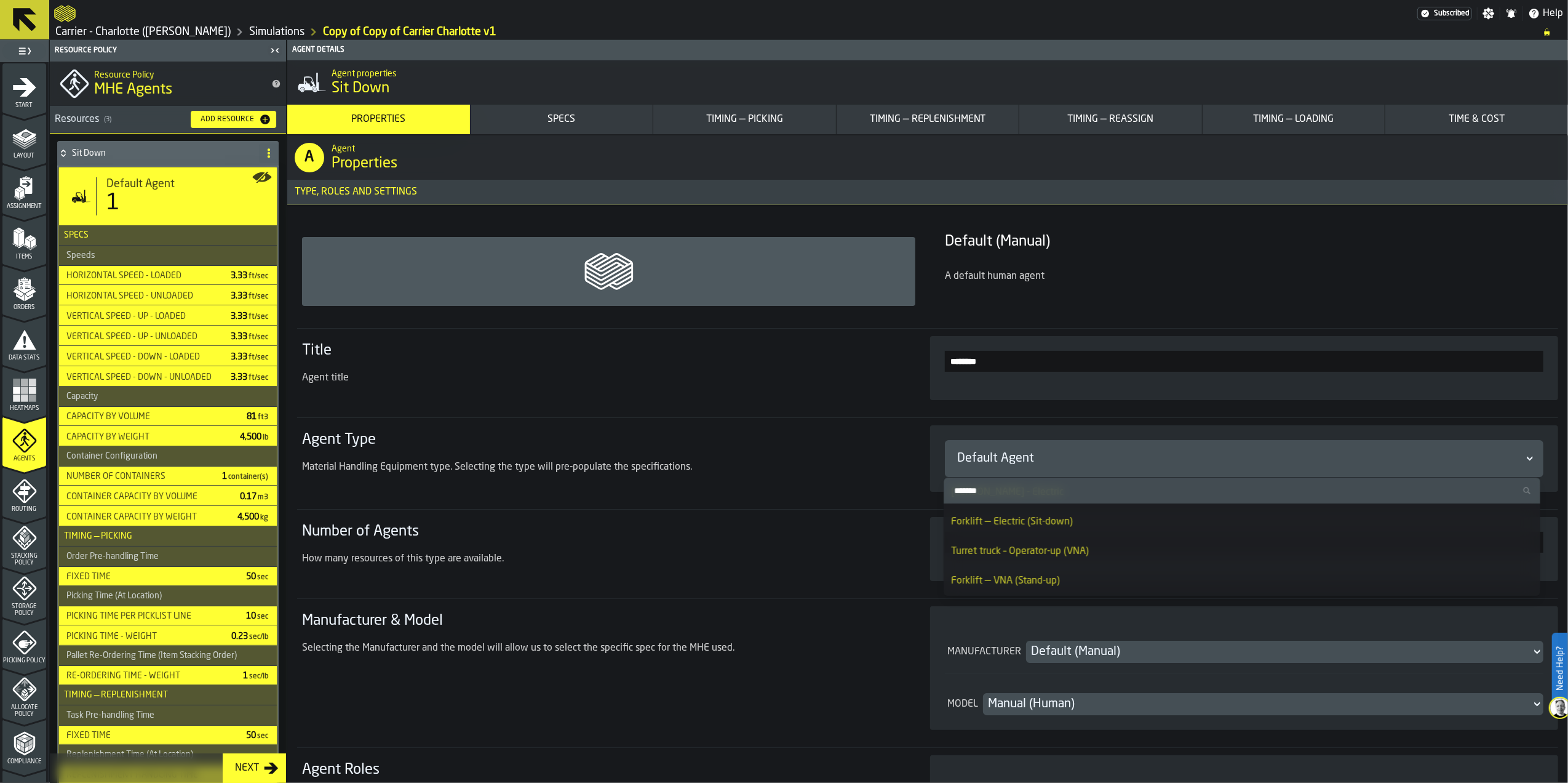
type input "***"
type input "**"
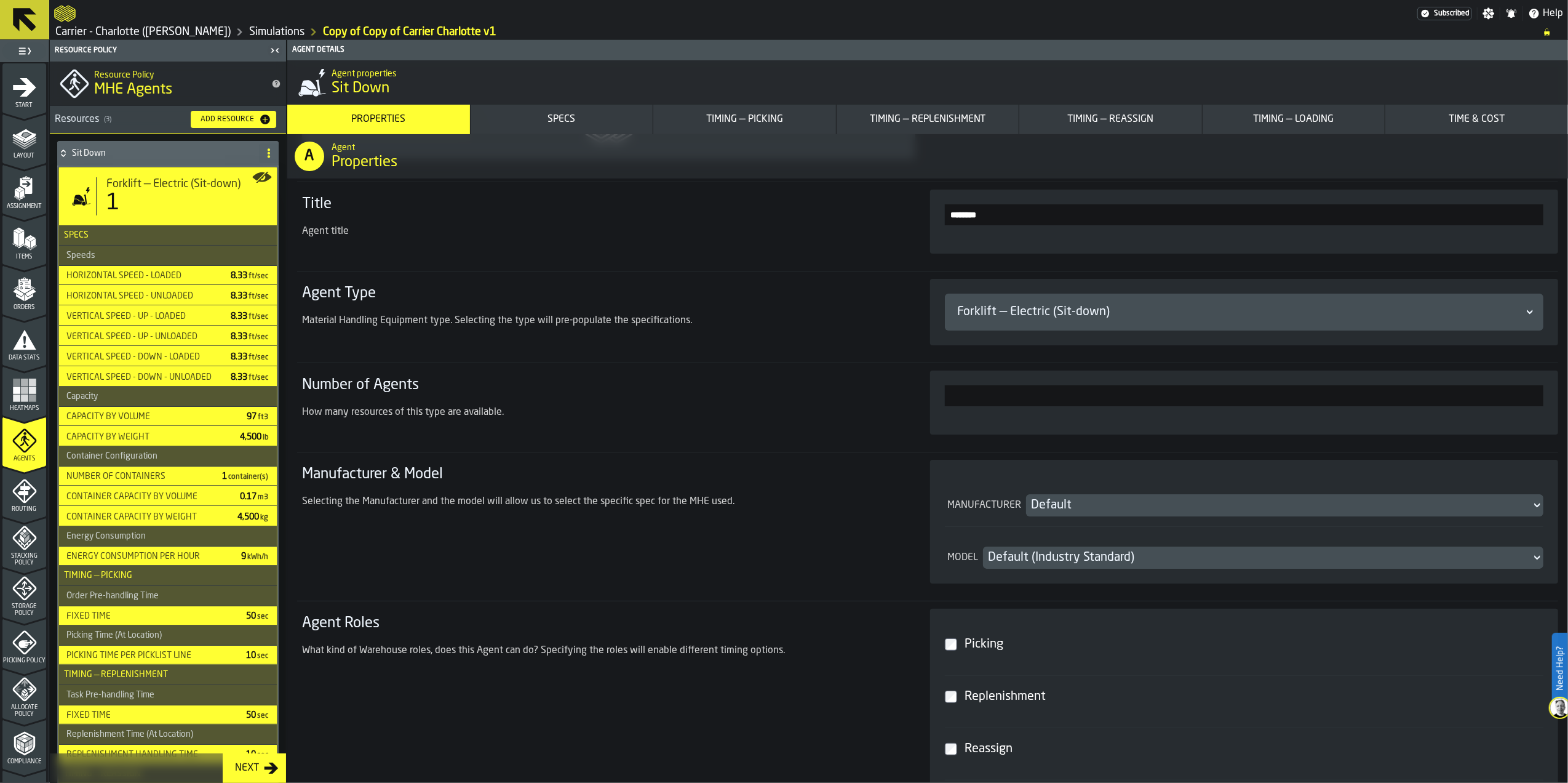
scroll to position [164, 0]
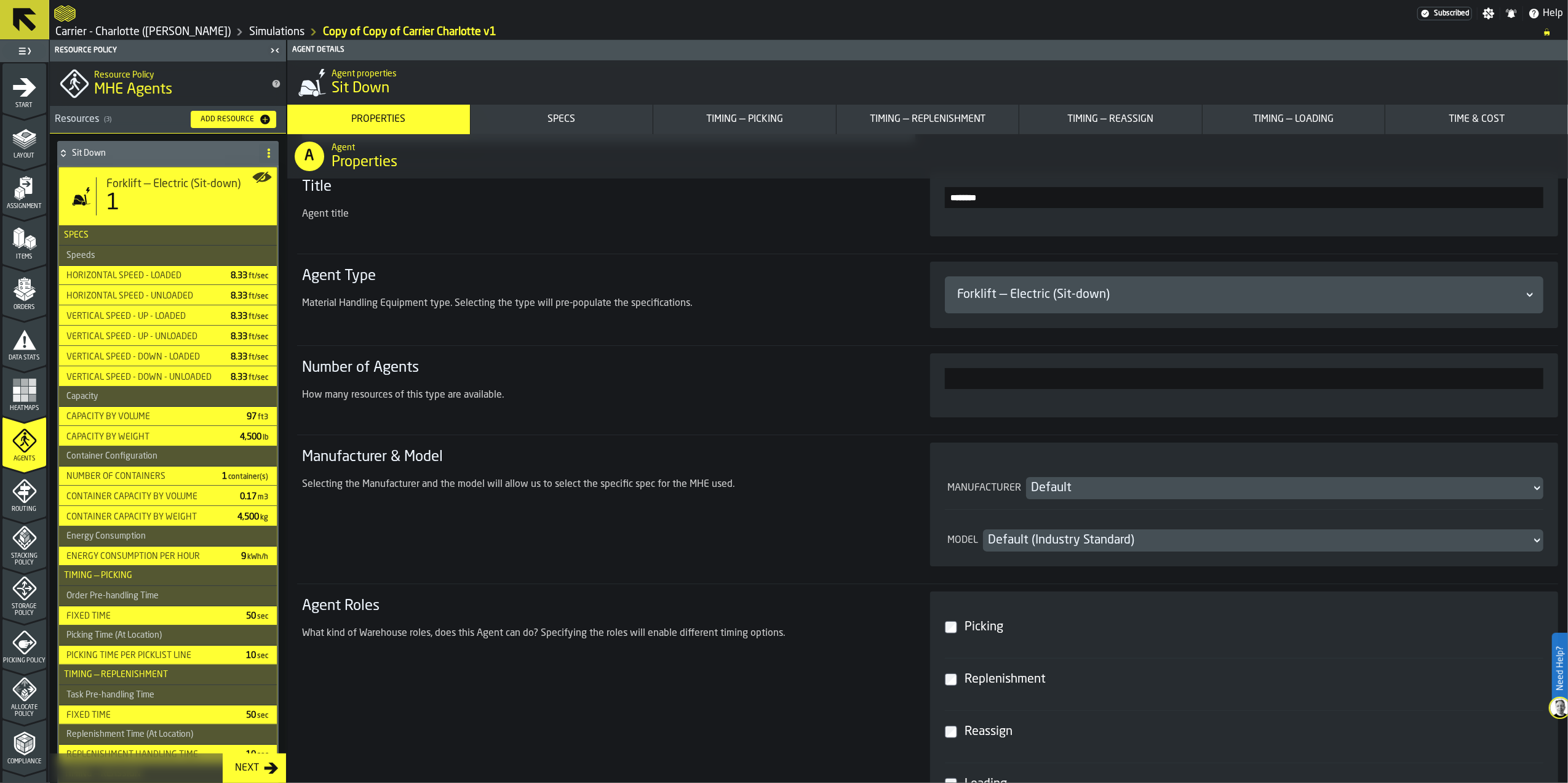
click at [1069, 484] on div "Default" at bounding box center [1279, 488] width 495 height 17
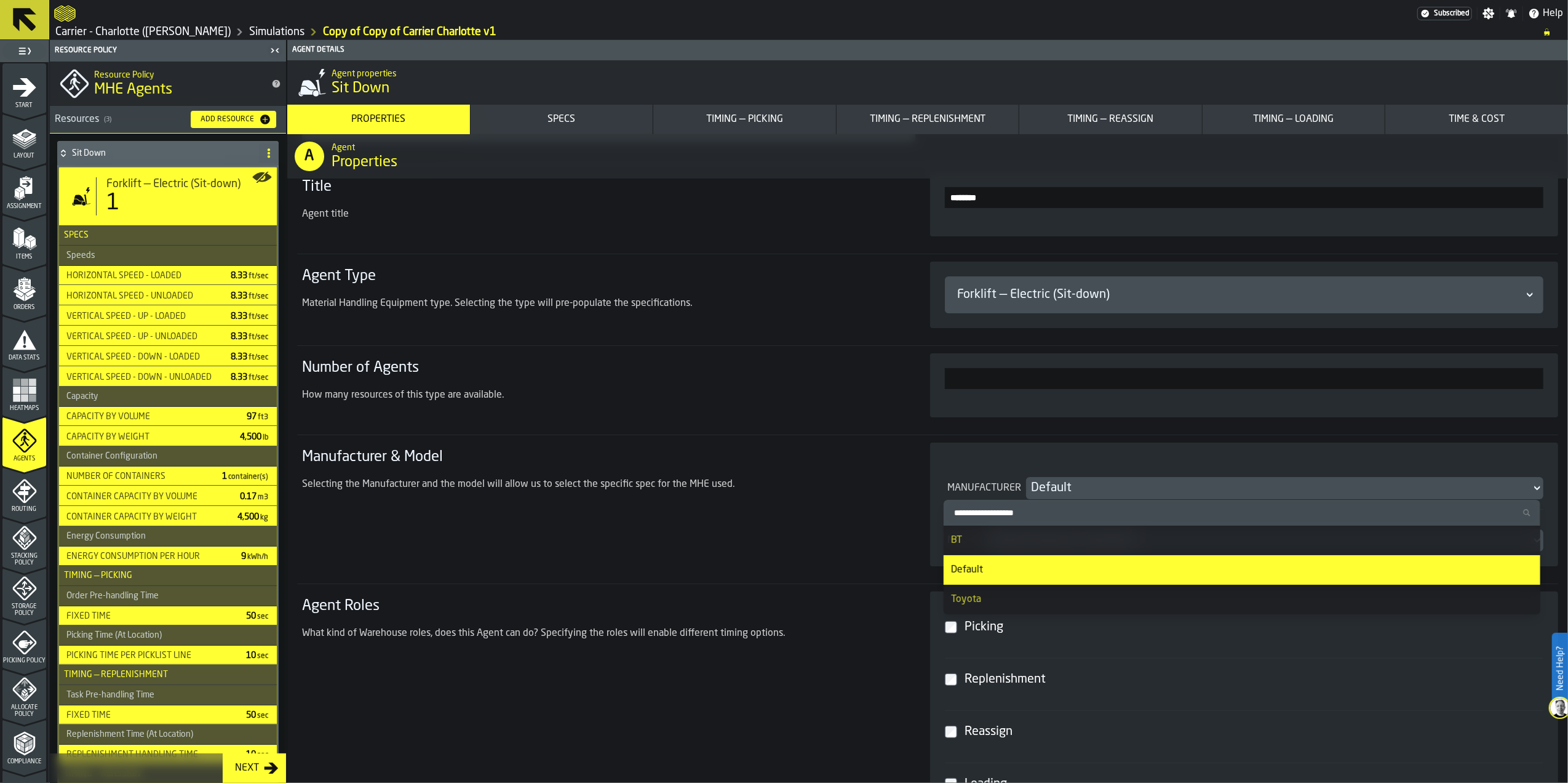
click at [1017, 447] on div "Manufacturer Default Model Default (Industry Standard)" at bounding box center [1244, 504] width 628 height 124
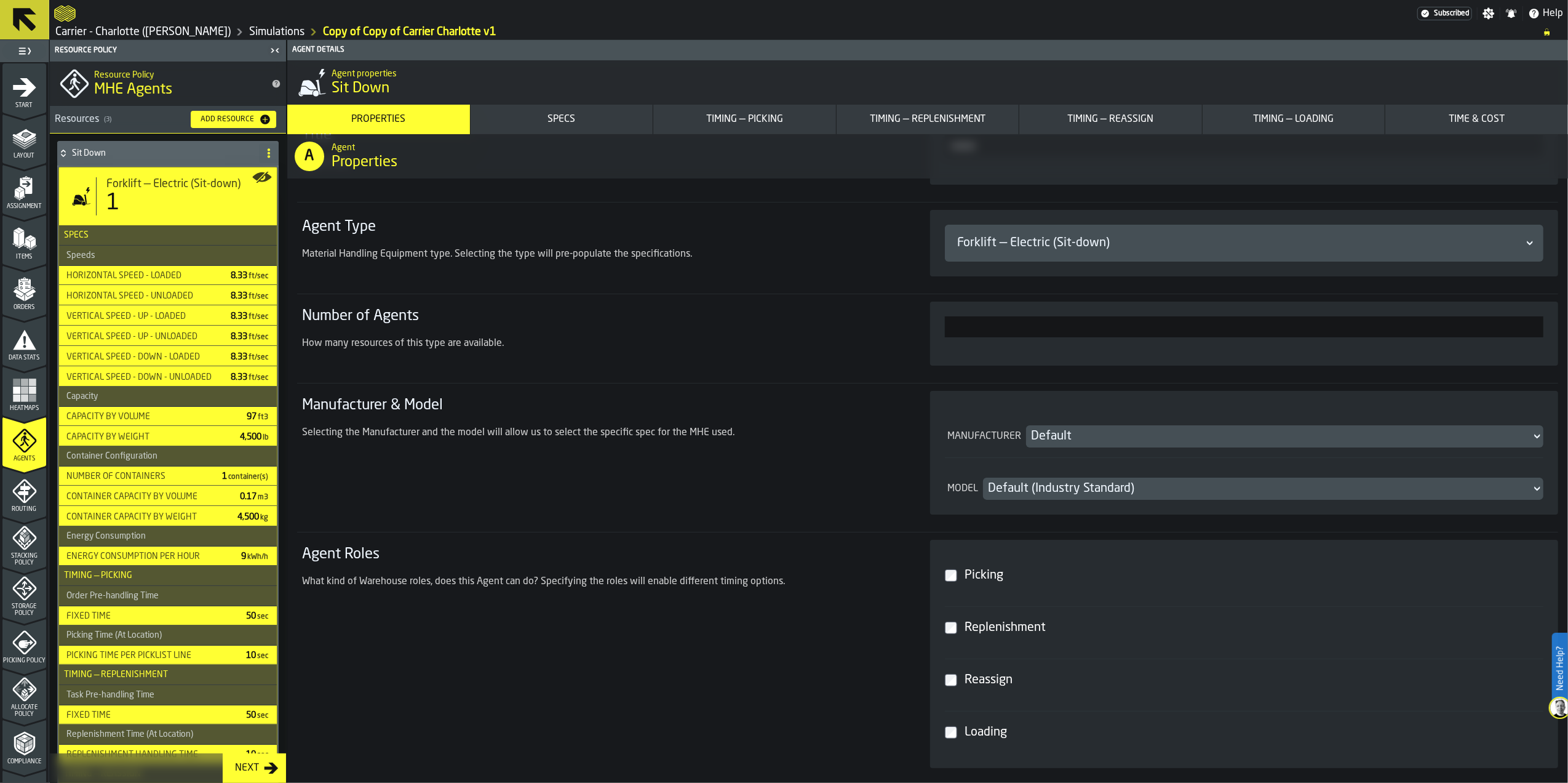
scroll to position [328, 0]
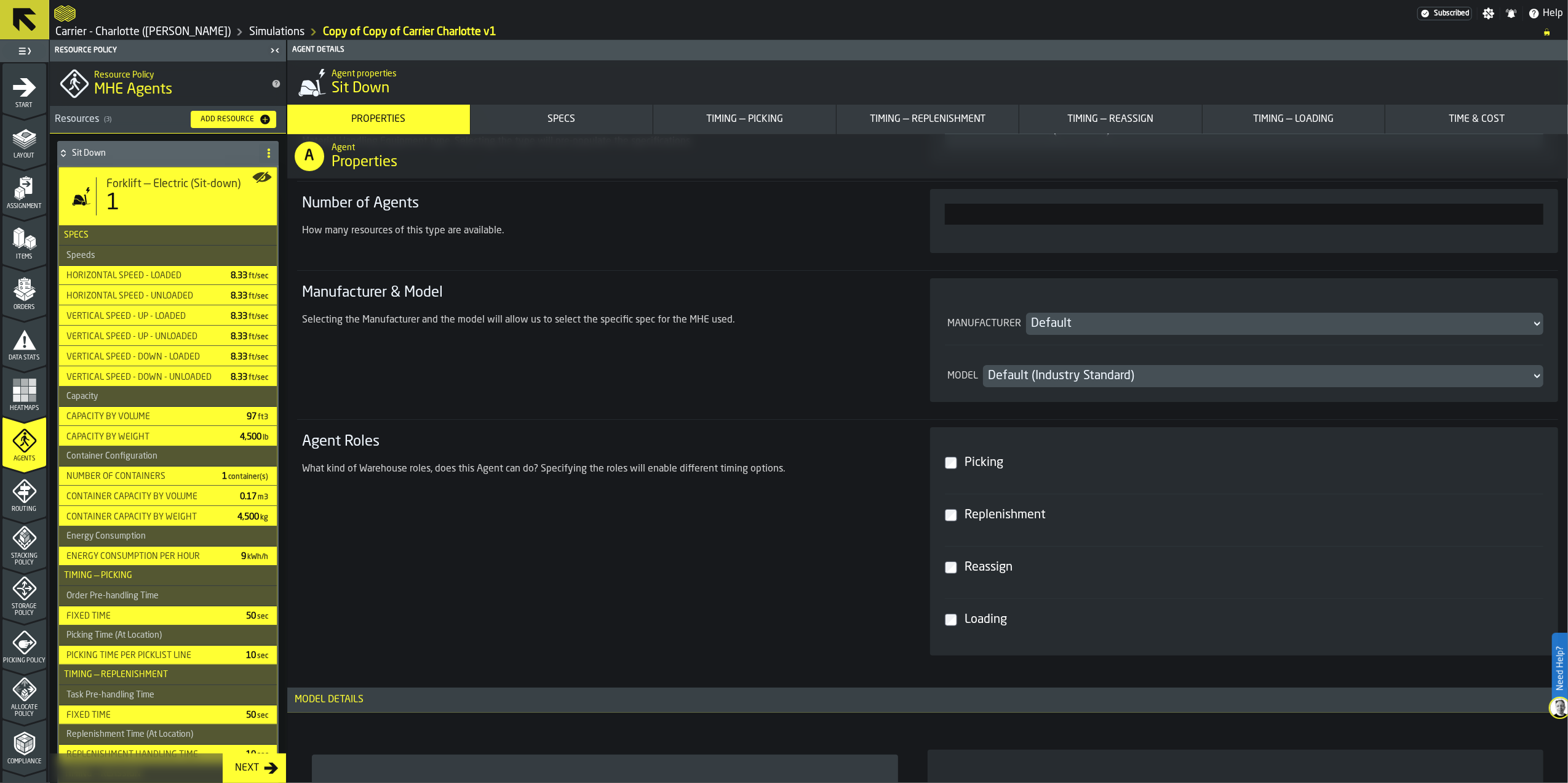
click at [994, 470] on div "Picking" at bounding box center [1252, 462] width 579 height 22
click at [994, 508] on div "Replenishment" at bounding box center [1252, 515] width 579 height 22
click at [985, 570] on div "Reassign" at bounding box center [1252, 567] width 579 height 22
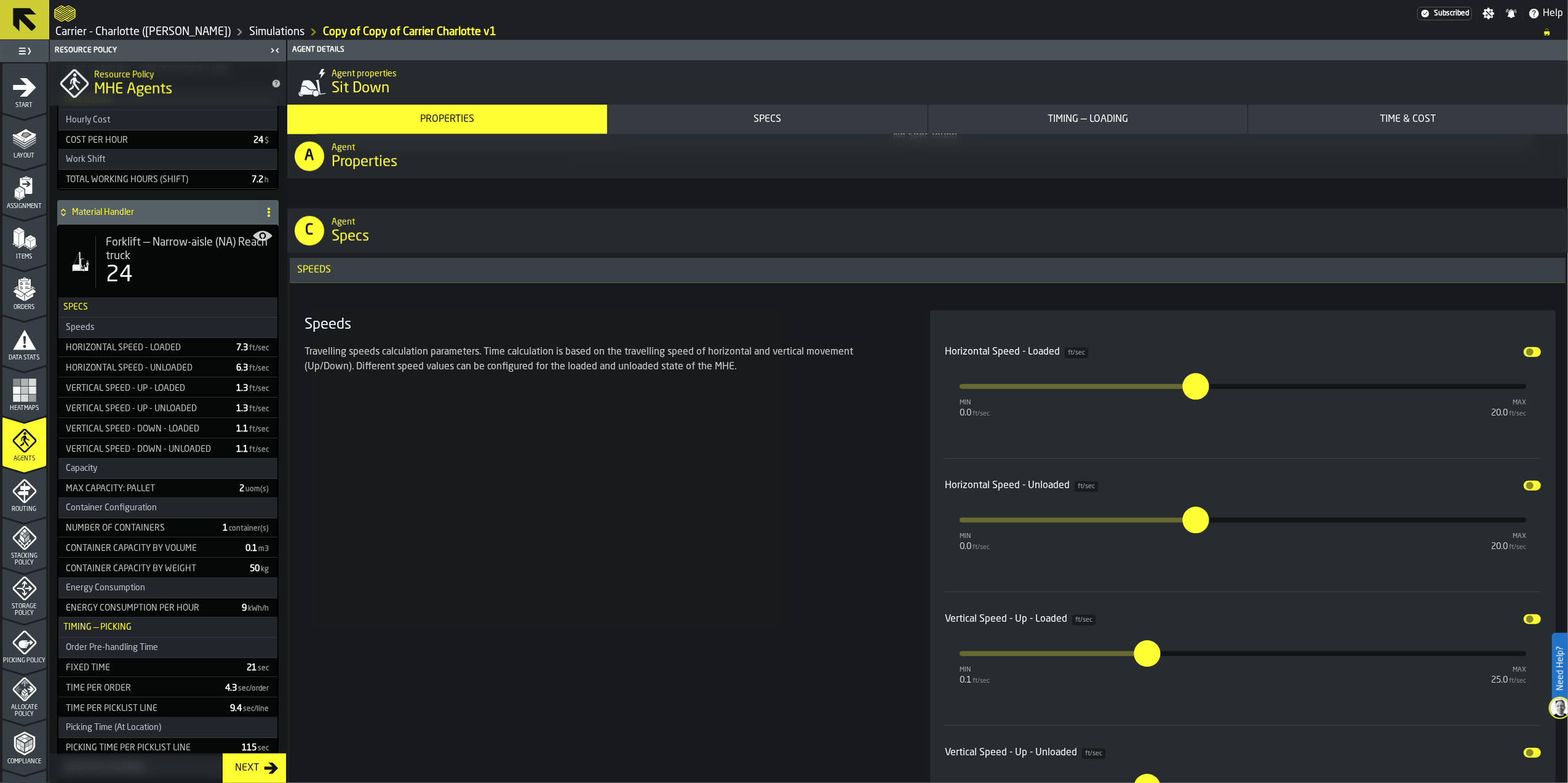
scroll to position [1067, 0]
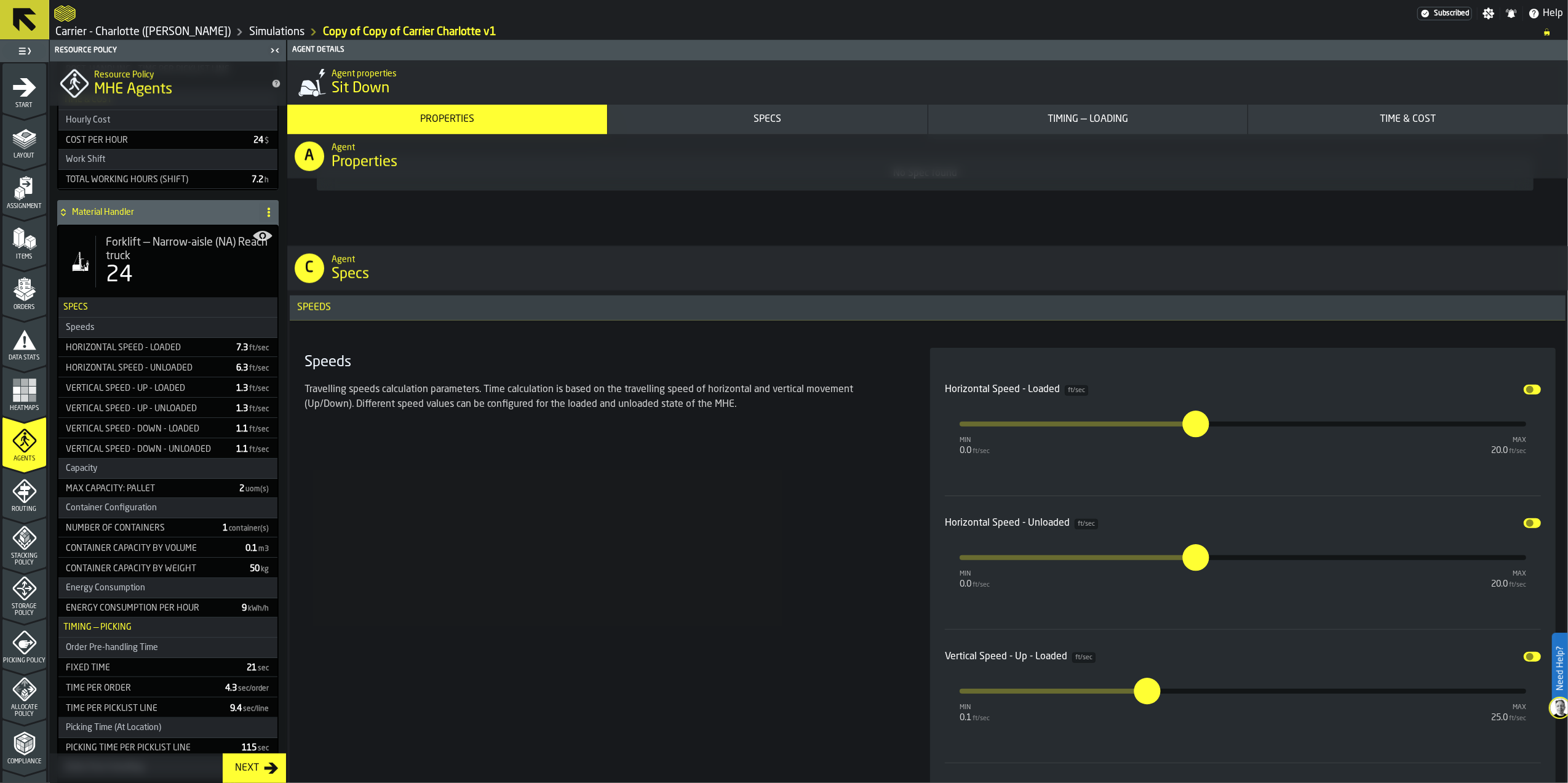
click at [1192, 429] on input "***" at bounding box center [1187, 423] width 10 height 26
type input "*"
type input "***"
click at [1191, 559] on input "***" at bounding box center [1183, 545] width 14 height 38
type input "*"
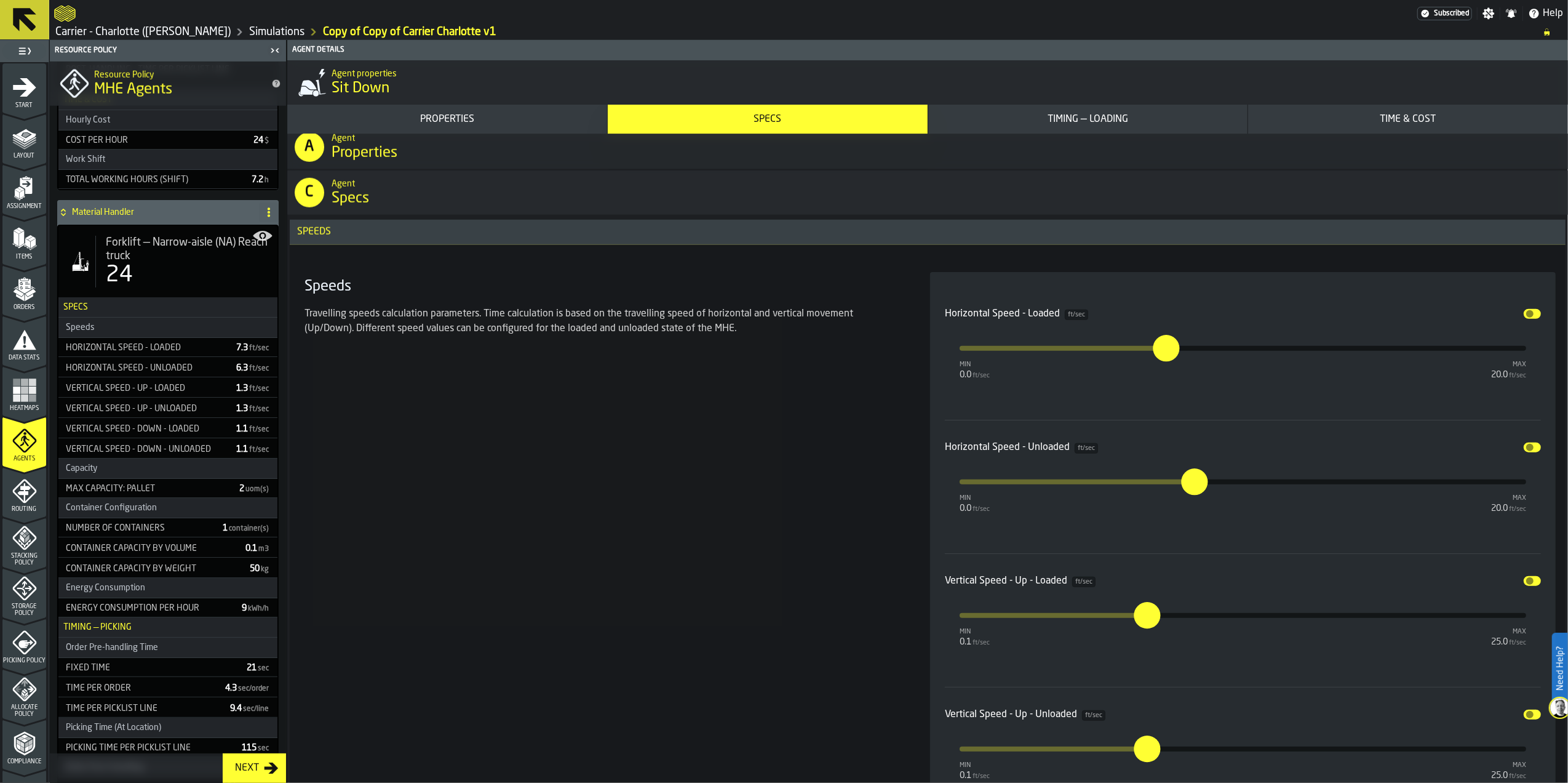
scroll to position [1231, 0]
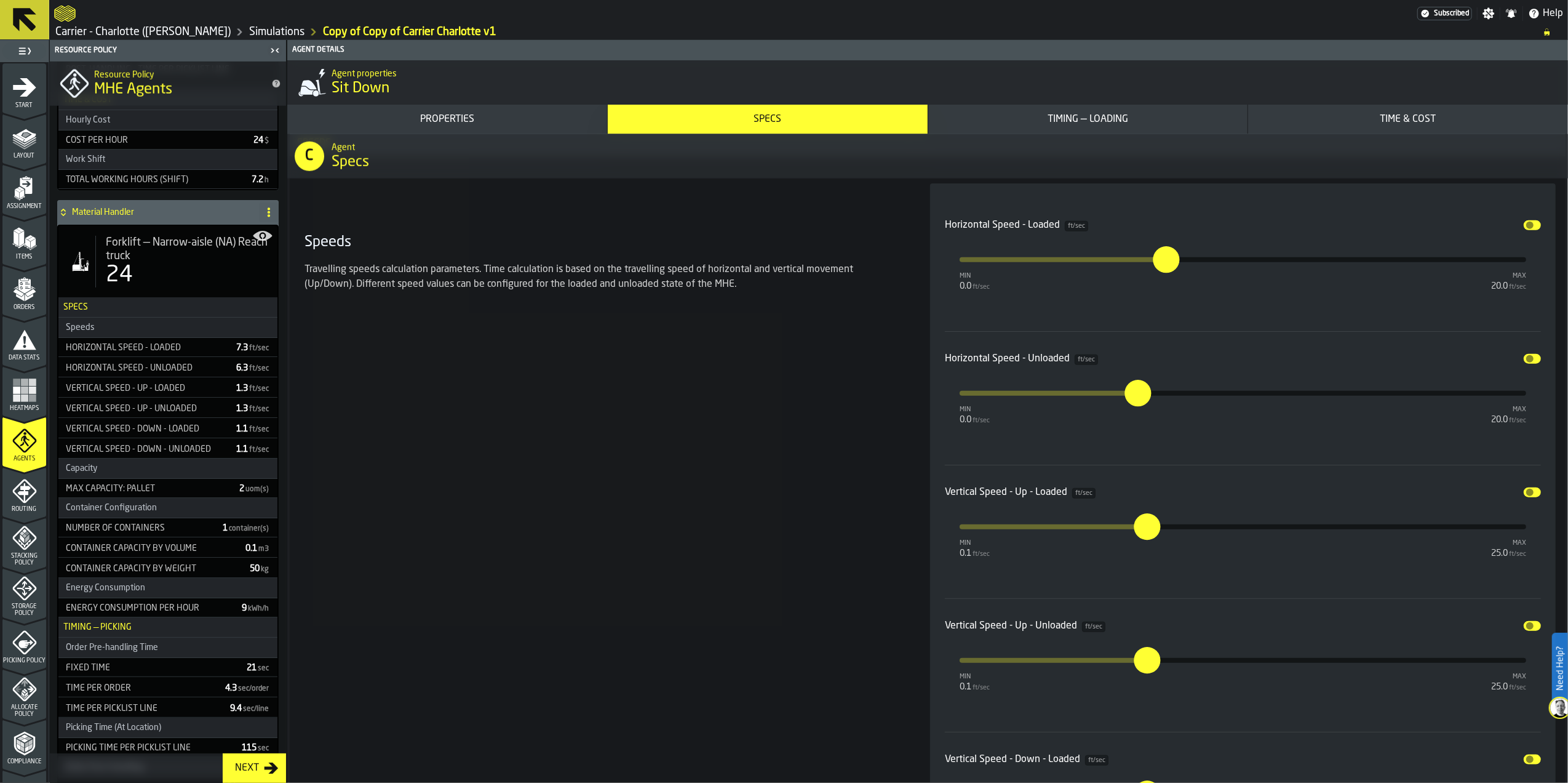
type input "***"
click at [1144, 528] on input "***" at bounding box center [1139, 526] width 10 height 26
type input "*"
type input "***"
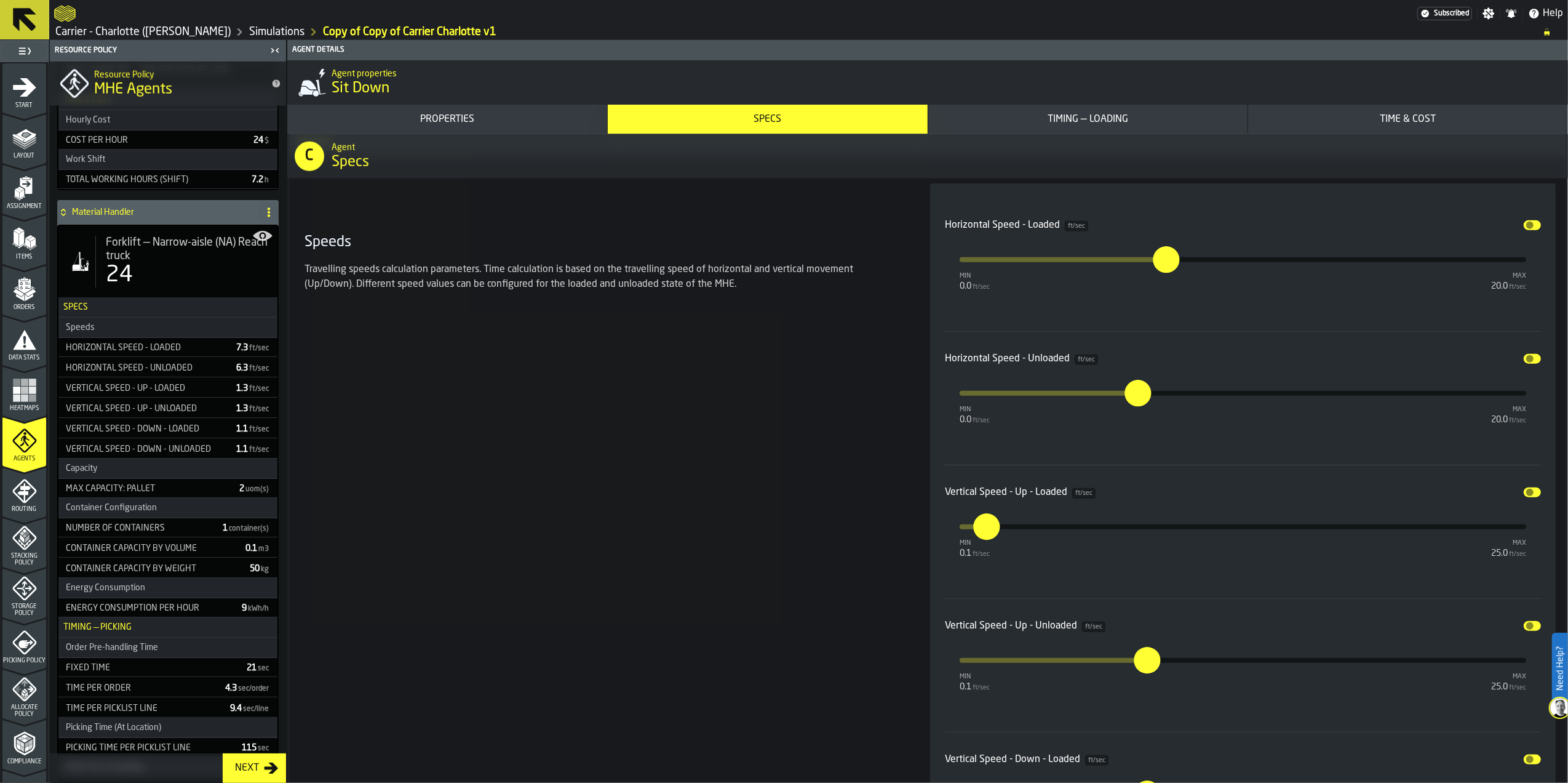
click at [1144, 663] on input "***" at bounding box center [1139, 660] width 10 height 26
type input "*"
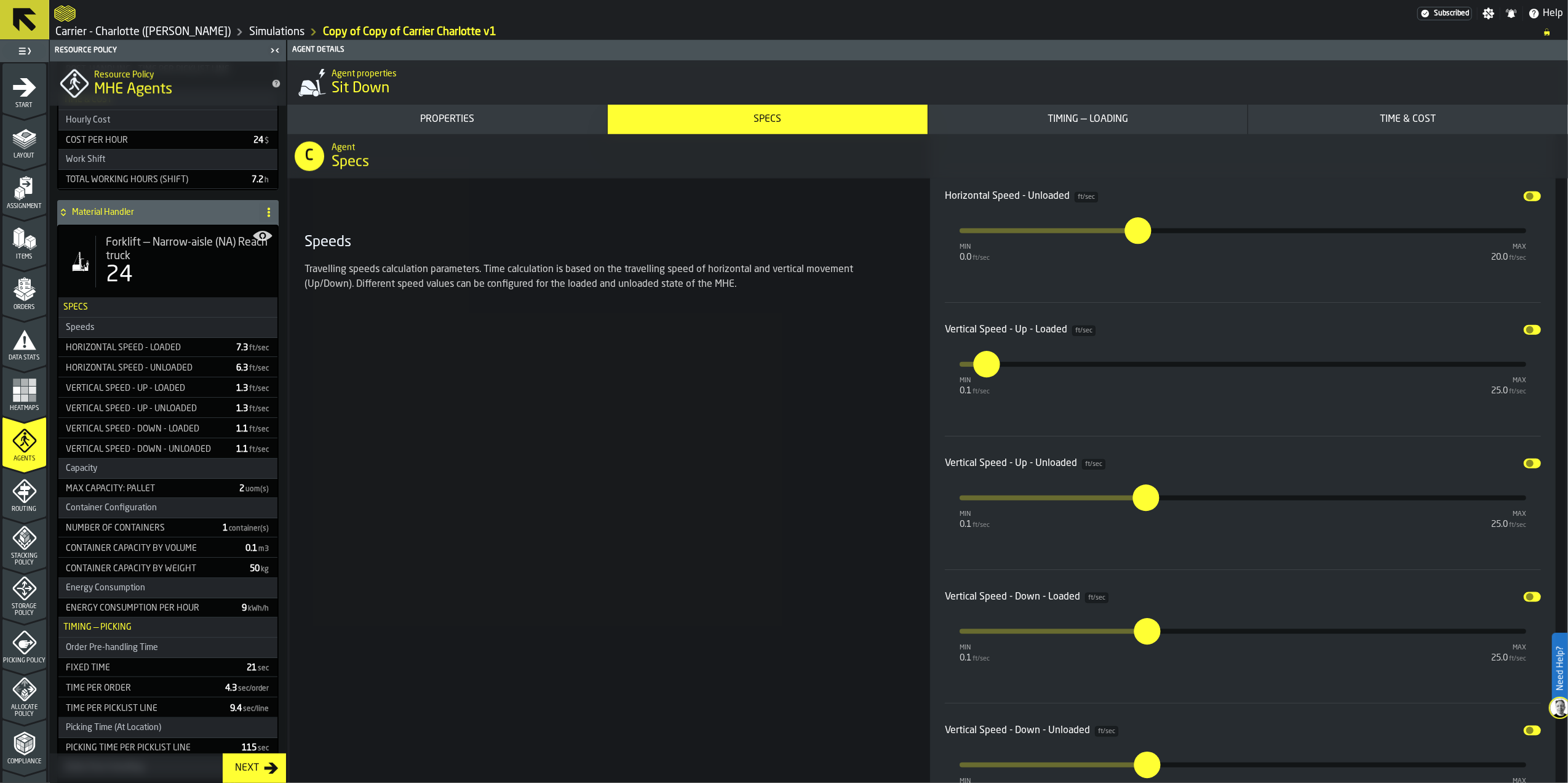
scroll to position [1477, 0]
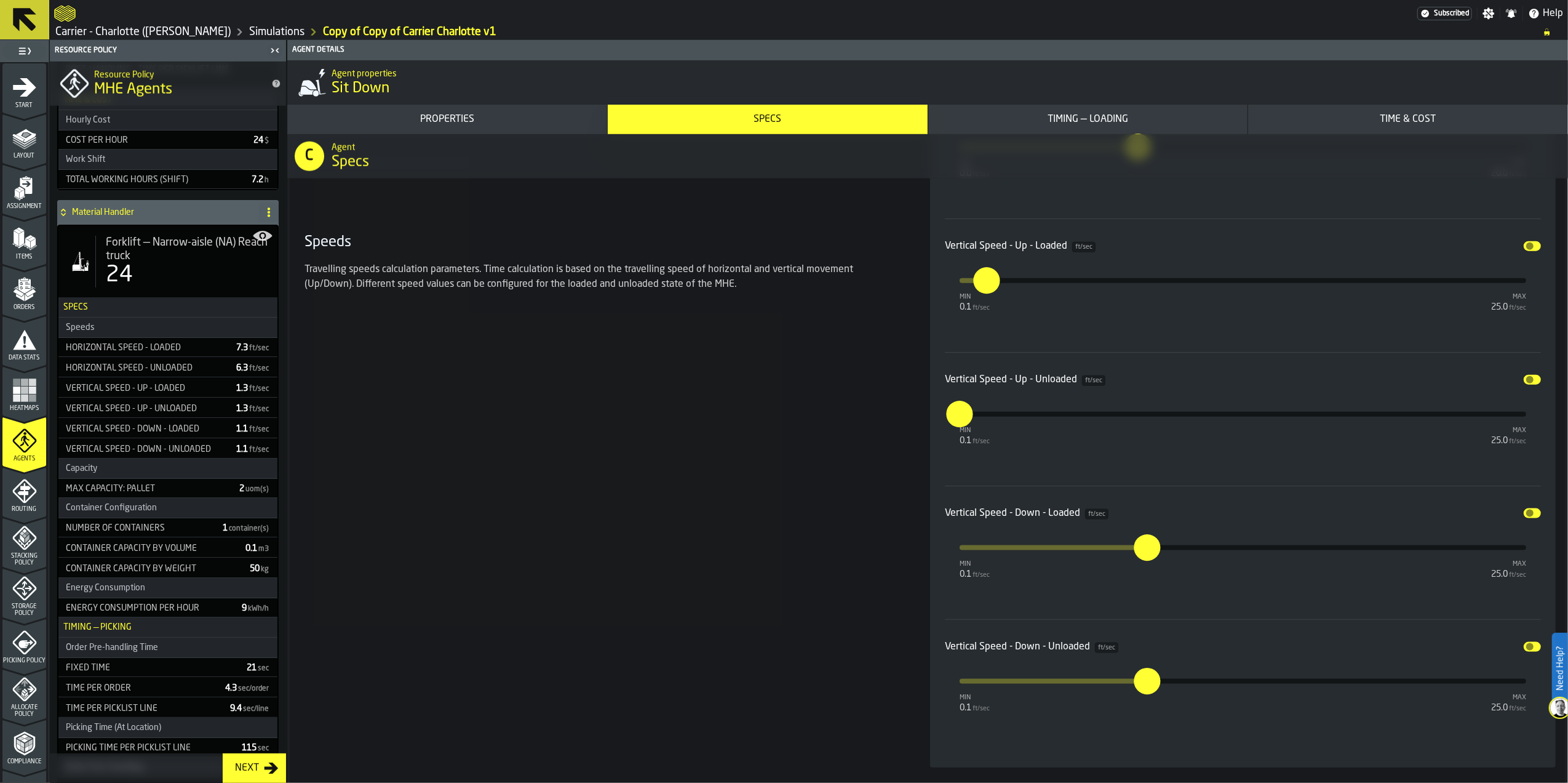
type input "****"
click at [1144, 554] on input "***" at bounding box center [1139, 547] width 10 height 26
type input "*"
type input "***"
click at [1144, 692] on input "***" at bounding box center [1139, 681] width 10 height 26
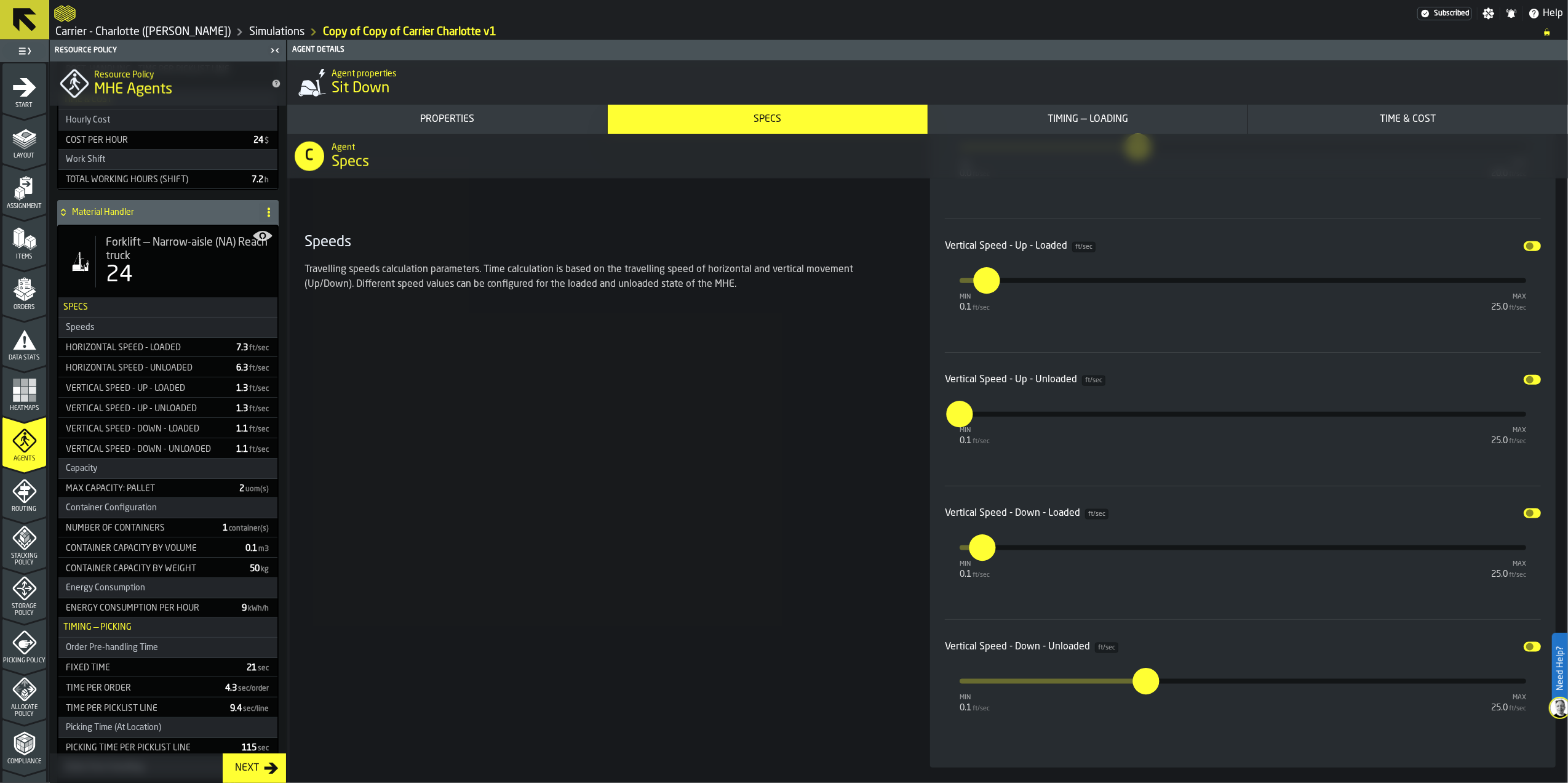
type input "*"
type input "***"
click at [884, 600] on div "Speeds Travelling speeds calculation parameters. Time calculation is based on t…" at bounding box center [602, 352] width 606 height 830
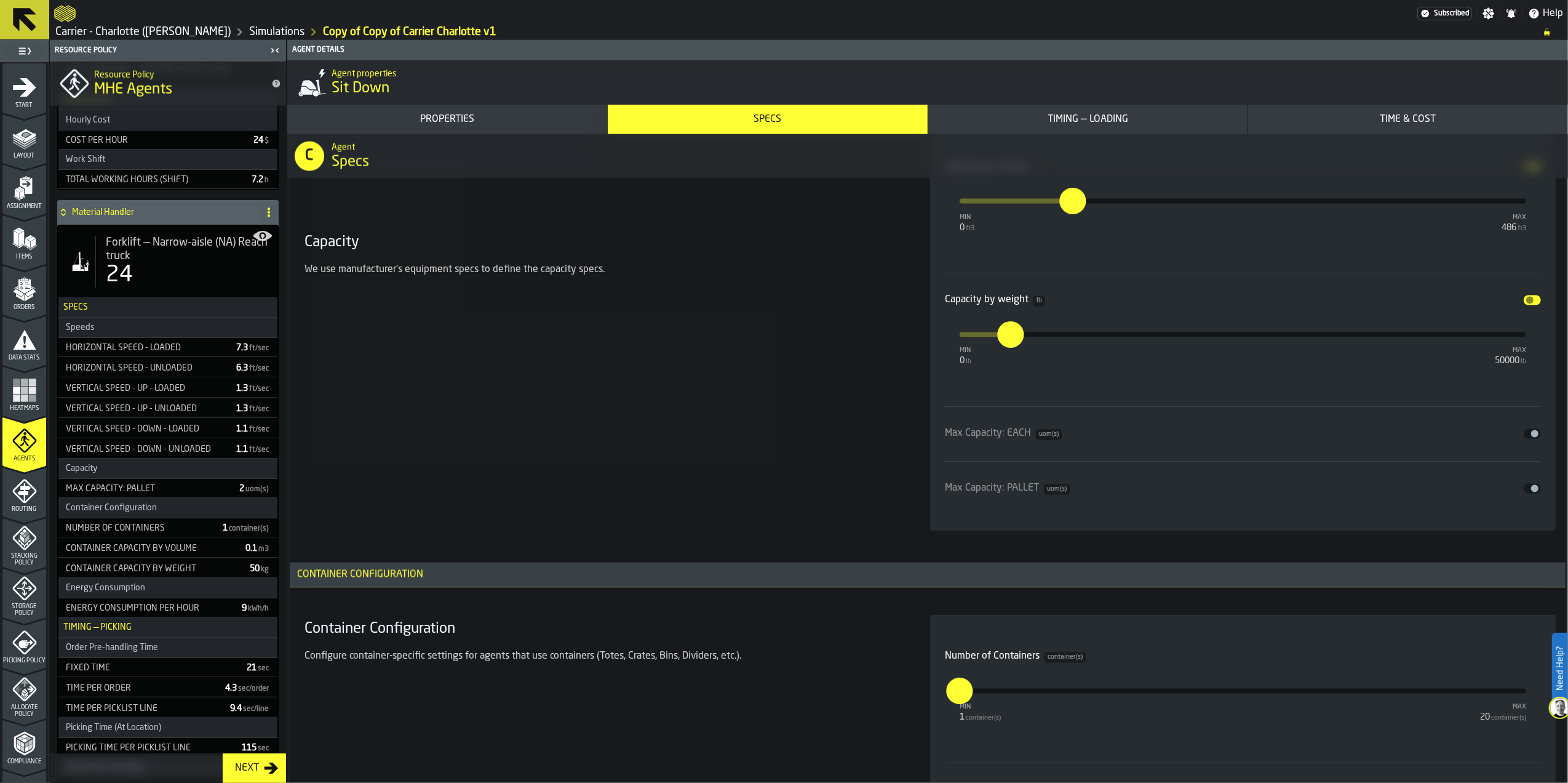
scroll to position [2051, 0]
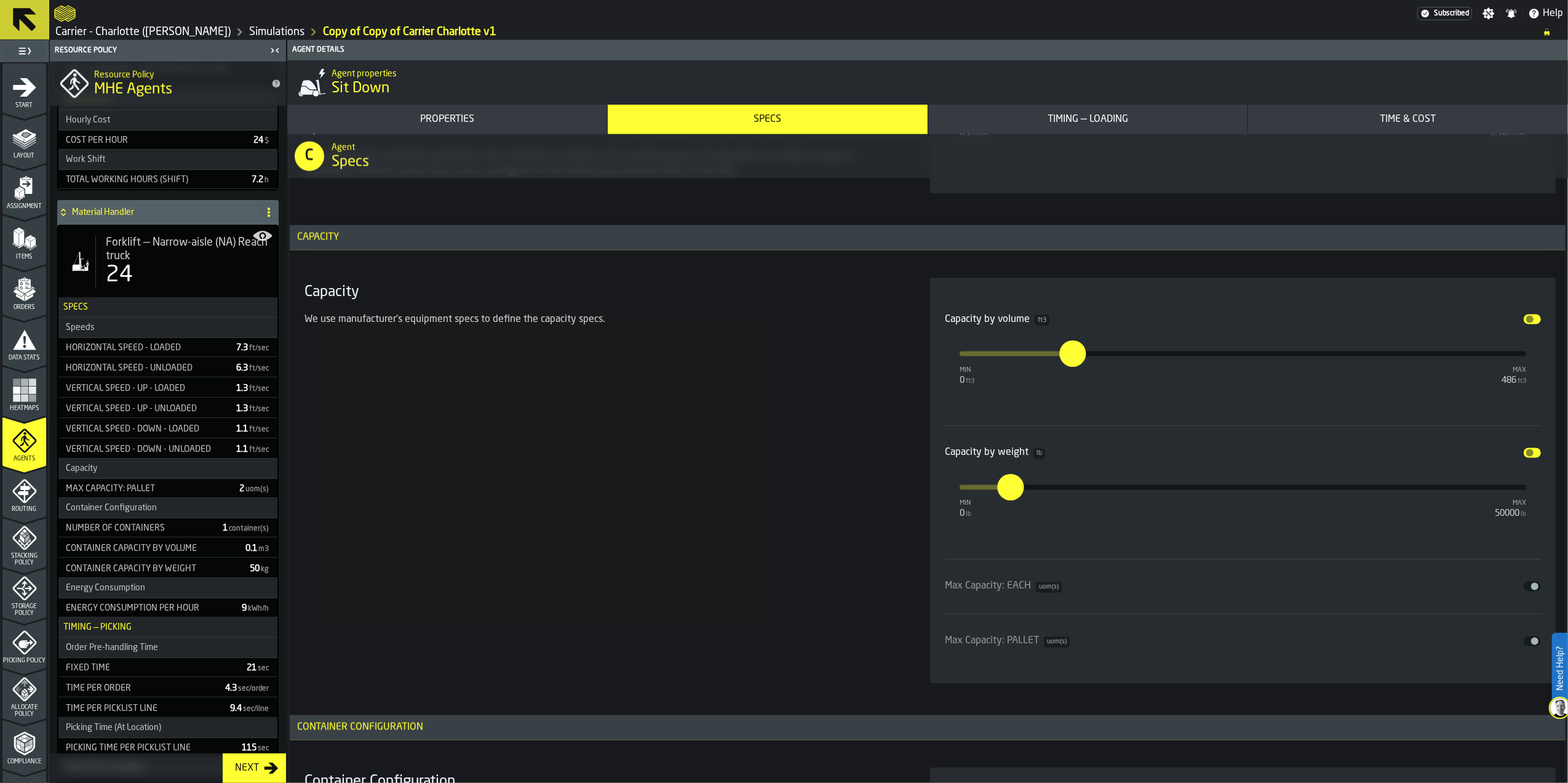
click at [1534, 450] on div "Capacity by weight lb Disable" at bounding box center [1243, 453] width 596 height 15
click at [1529, 456] on span "input-slider-Capacity by weight" at bounding box center [1530, 453] width 7 height 7
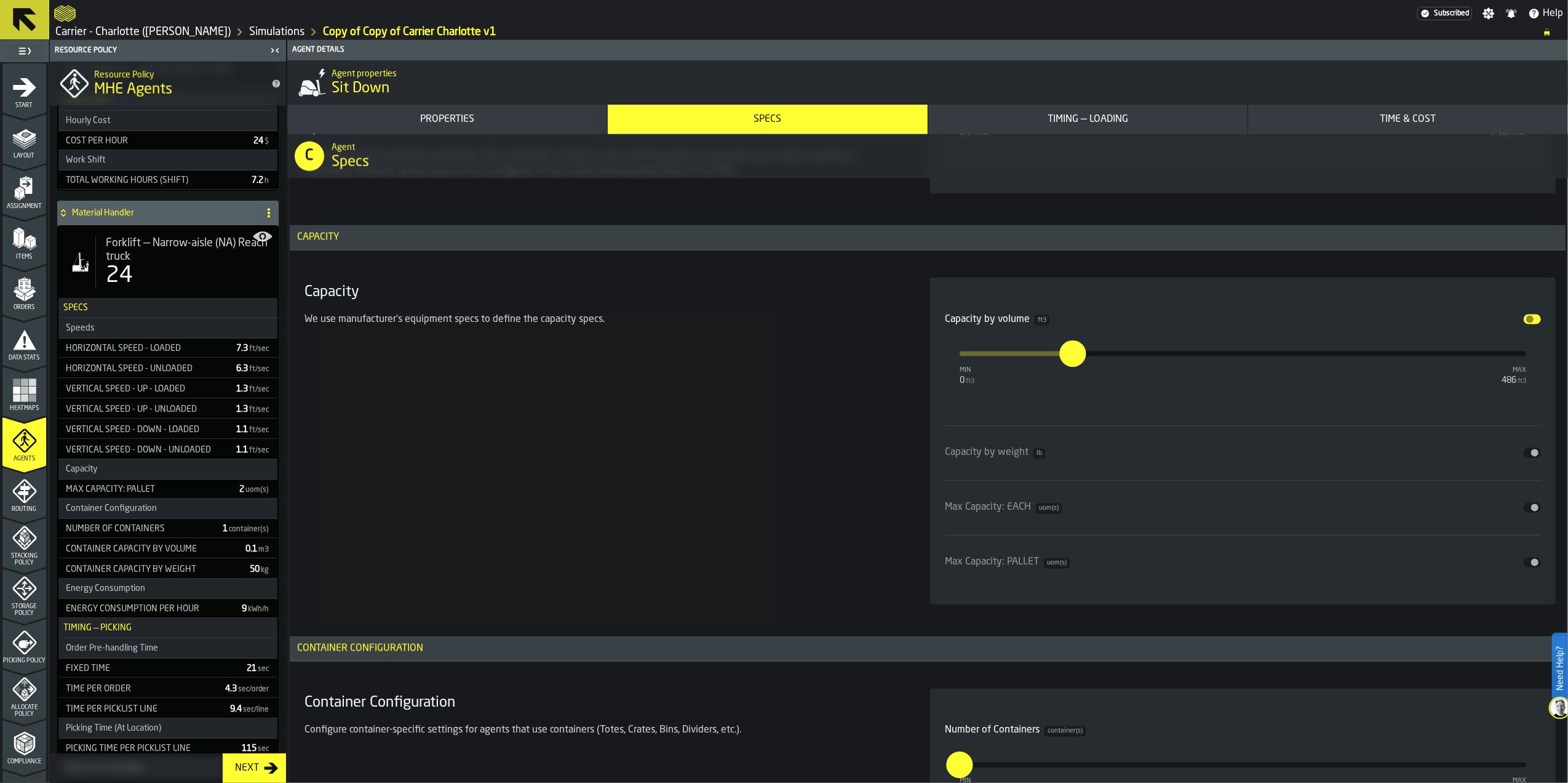
click at [1527, 321] on span "input-slider-Capacity by volume" at bounding box center [1530, 319] width 7 height 7
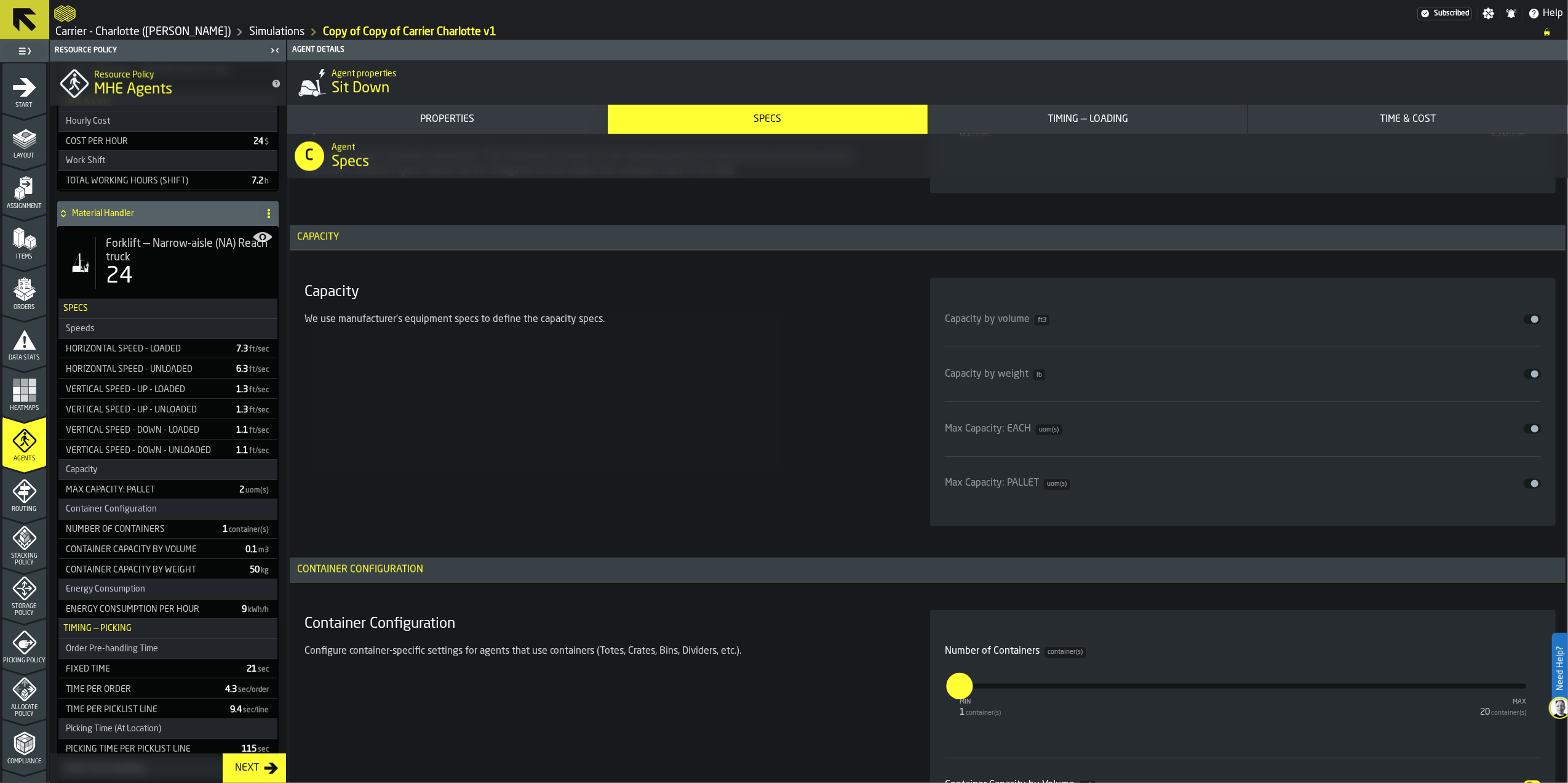
click at [1525, 483] on button "Disable" at bounding box center [1532, 483] width 17 height 10
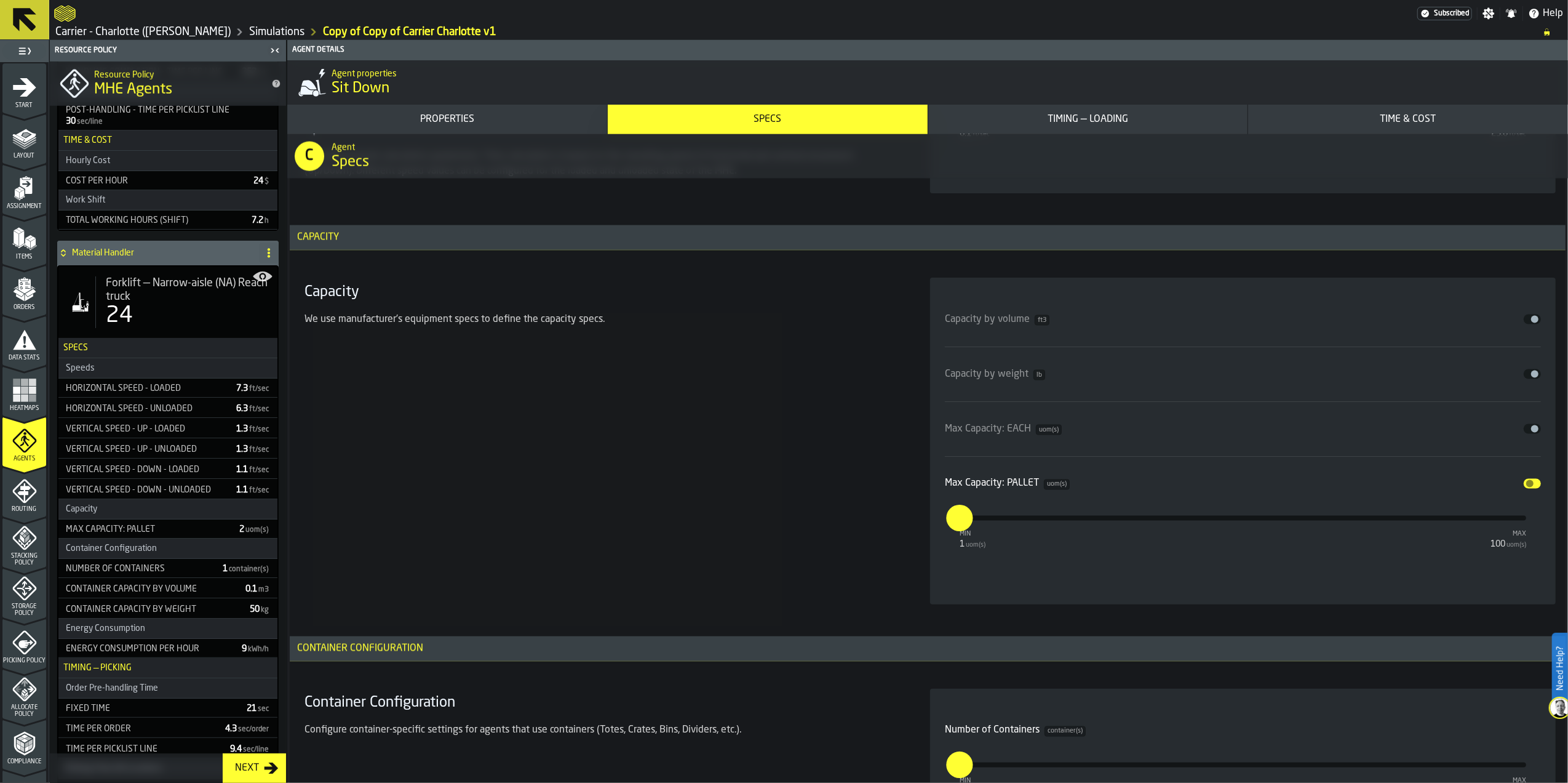
scroll to position [1210, 0]
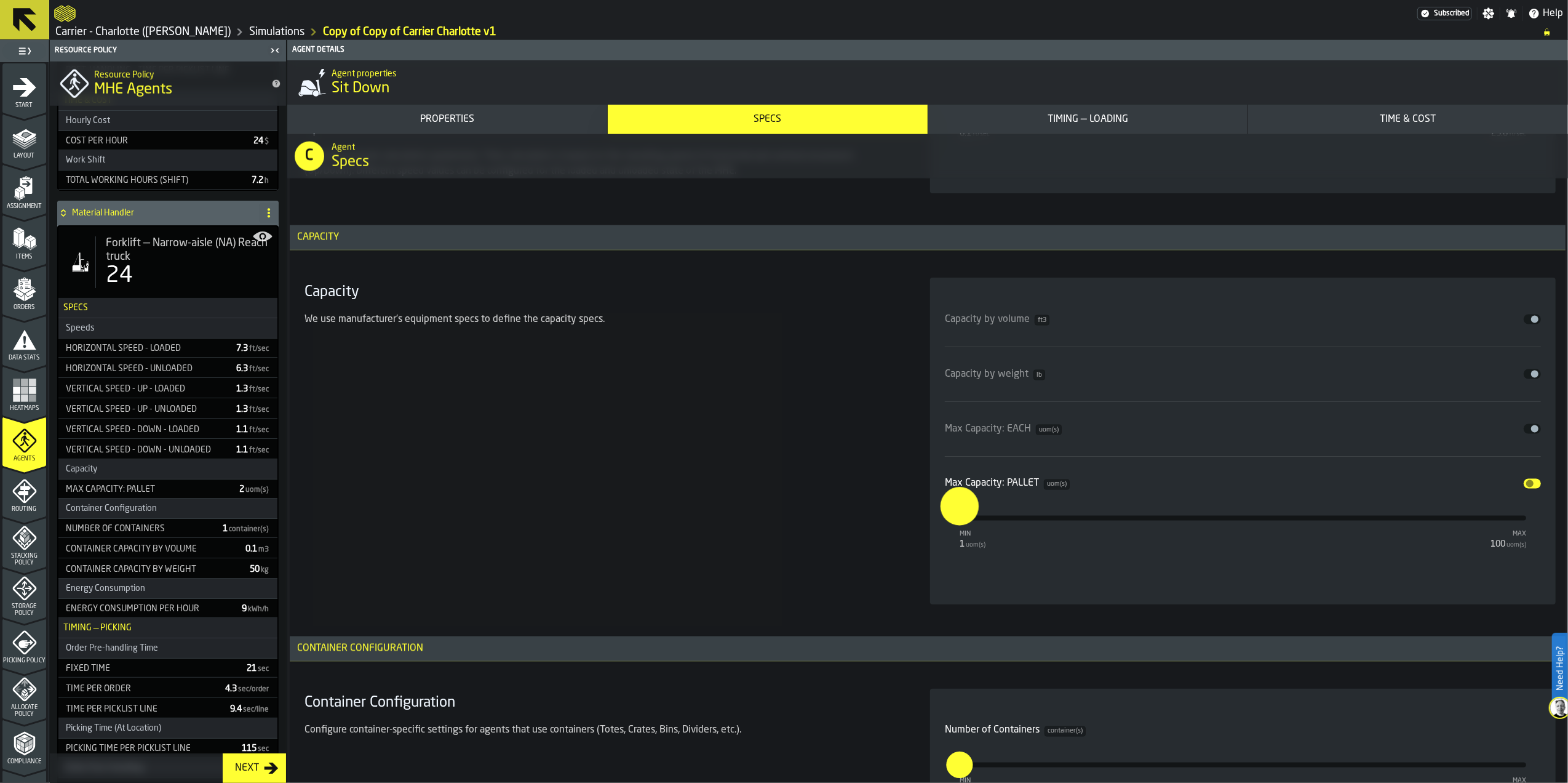
drag, startPoint x: 961, startPoint y: 517, endPoint x: 943, endPoint y: 521, distance: 18.4
click at [943, 521] on input "*" at bounding box center [950, 506] width 19 height 38
type input "*"
click at [906, 535] on section "Capacity We use manufacturer's equipment specs to define the capacity specs. Ca…" at bounding box center [927, 441] width 1256 height 341
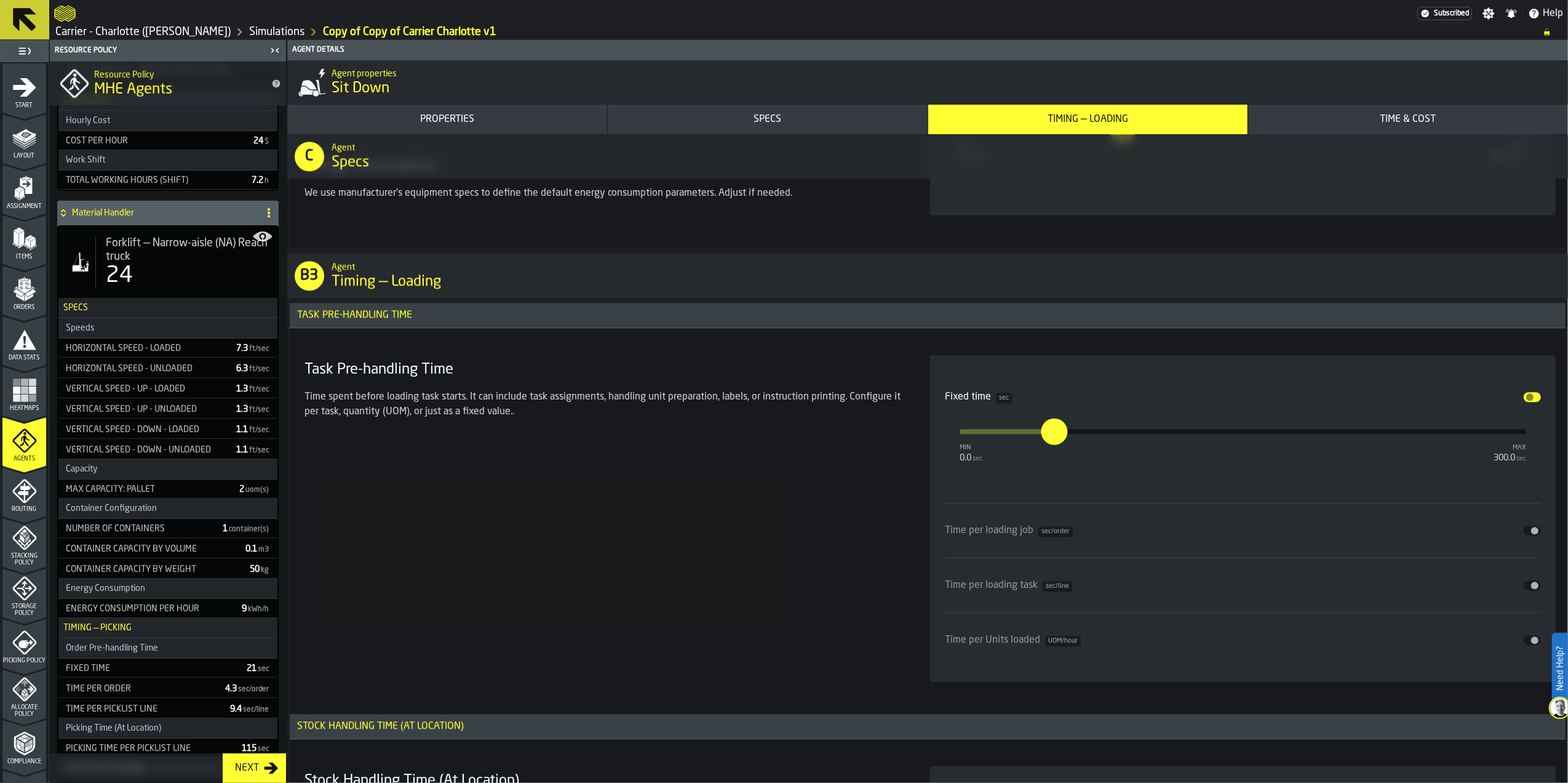
scroll to position [3201, 0]
click at [1534, 400] on button "Disable" at bounding box center [1532, 398] width 17 height 10
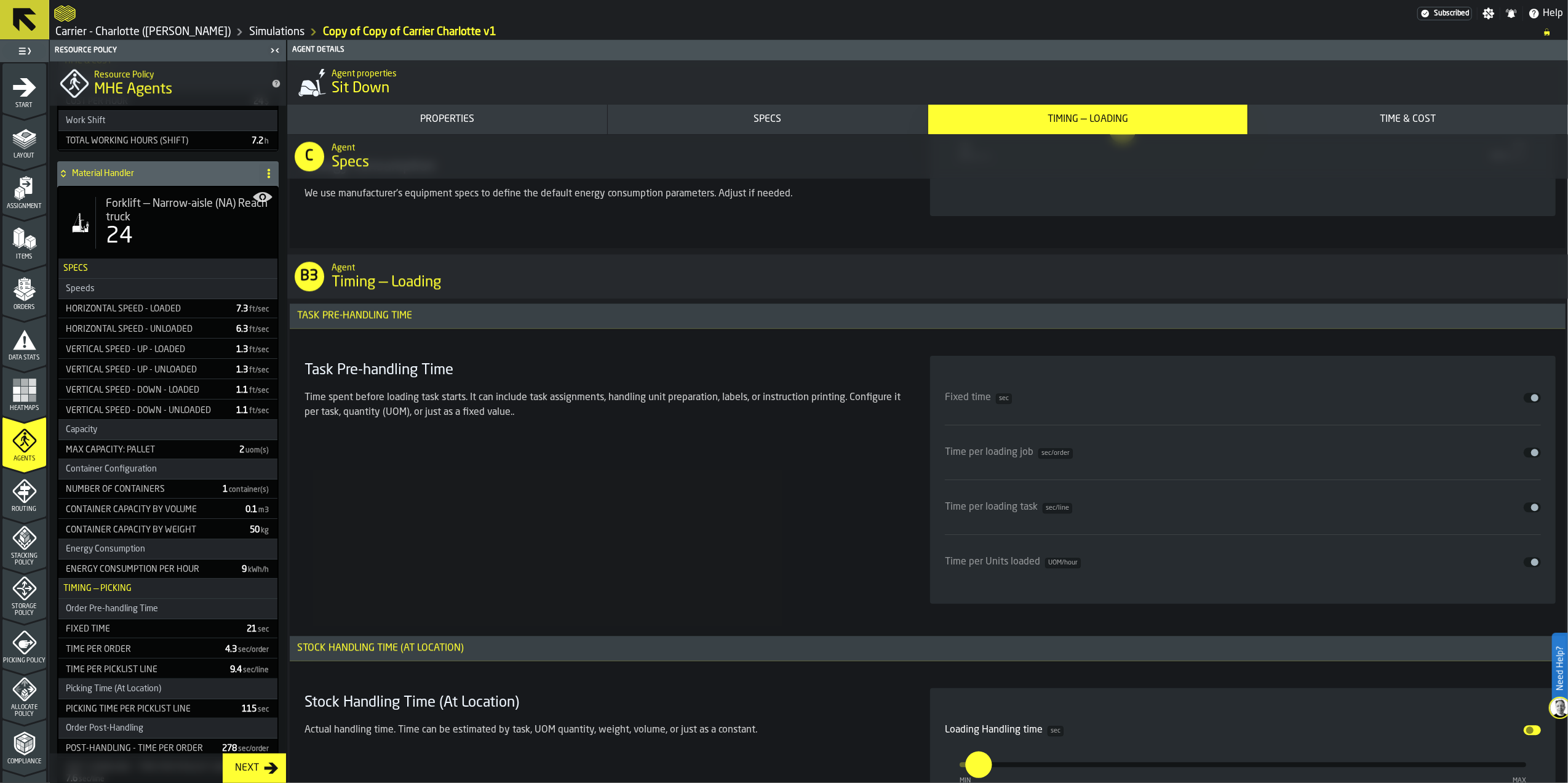
scroll to position [1170, 0]
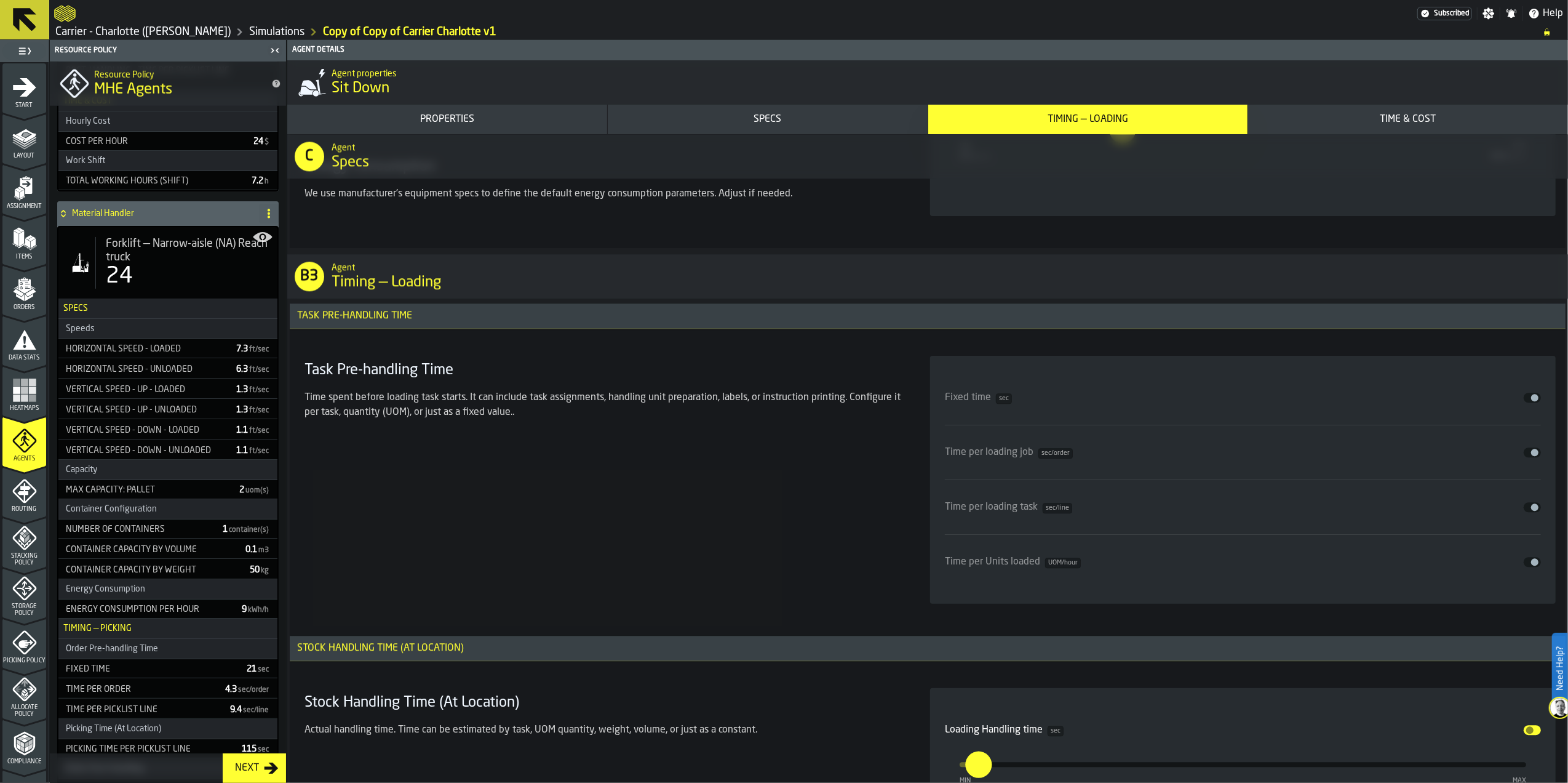
click at [1532, 456] on span "input-slider-Time per loading job" at bounding box center [1535, 452] width 7 height 7
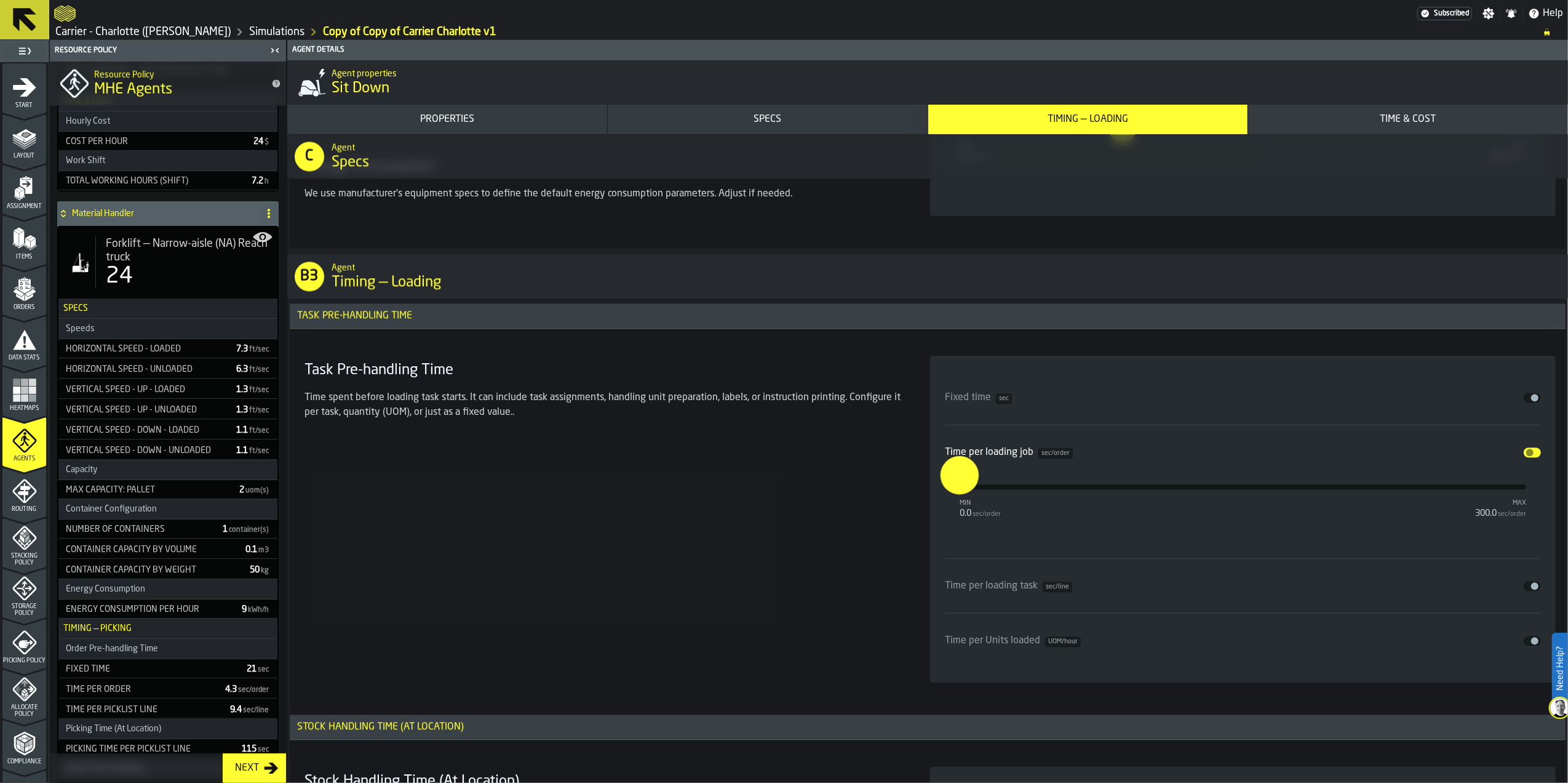
click at [960, 494] on input "*" at bounding box center [950, 475] width 19 height 38
type input "**"
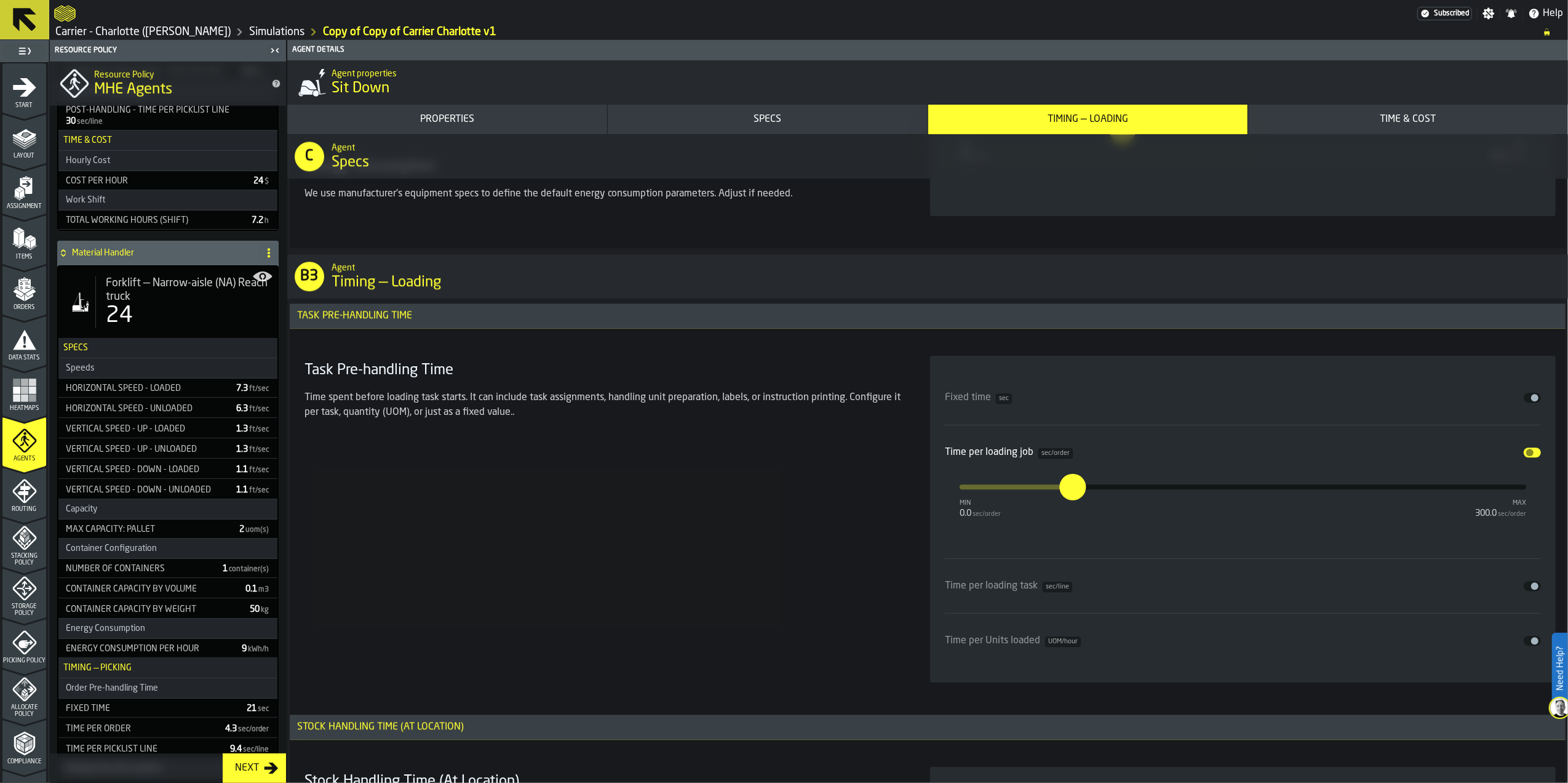
scroll to position [1210, 0]
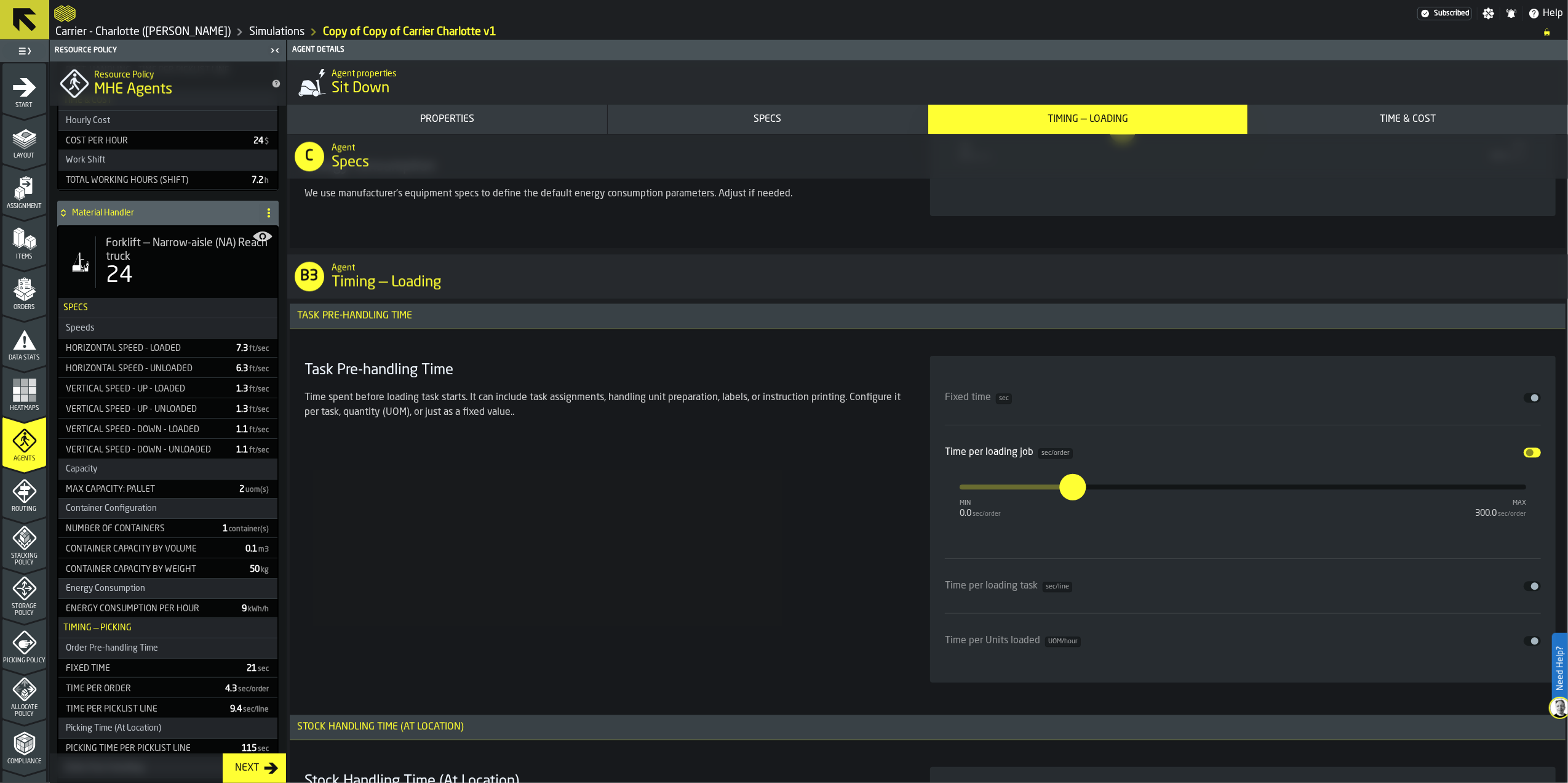
click at [779, 542] on div "Task Pre-handling Time Time spent before loading task starts. It can include ta…" at bounding box center [602, 519] width 606 height 327
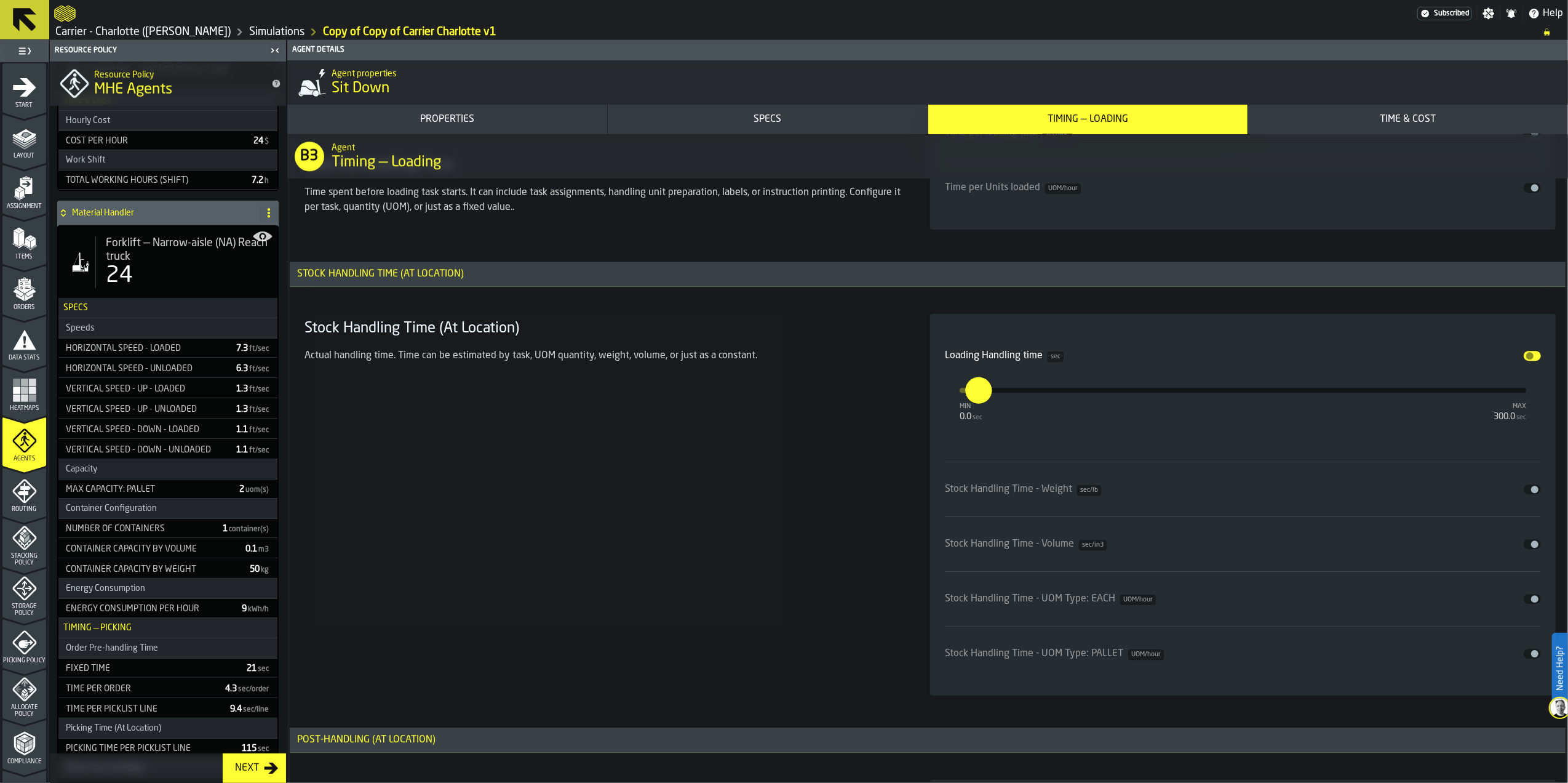
scroll to position [3693, 0]
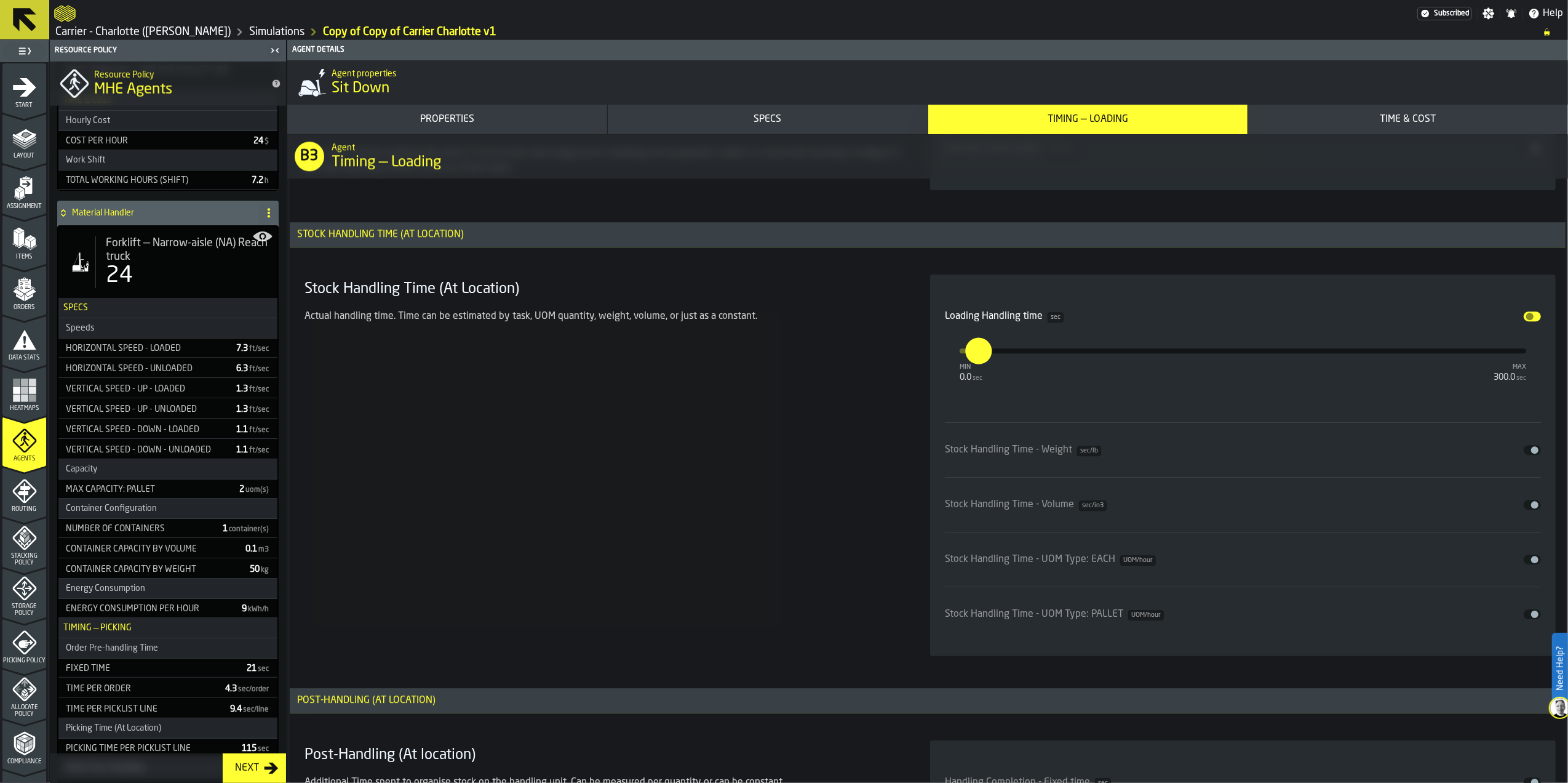
click at [1531, 321] on button "Disable" at bounding box center [1532, 316] width 17 height 10
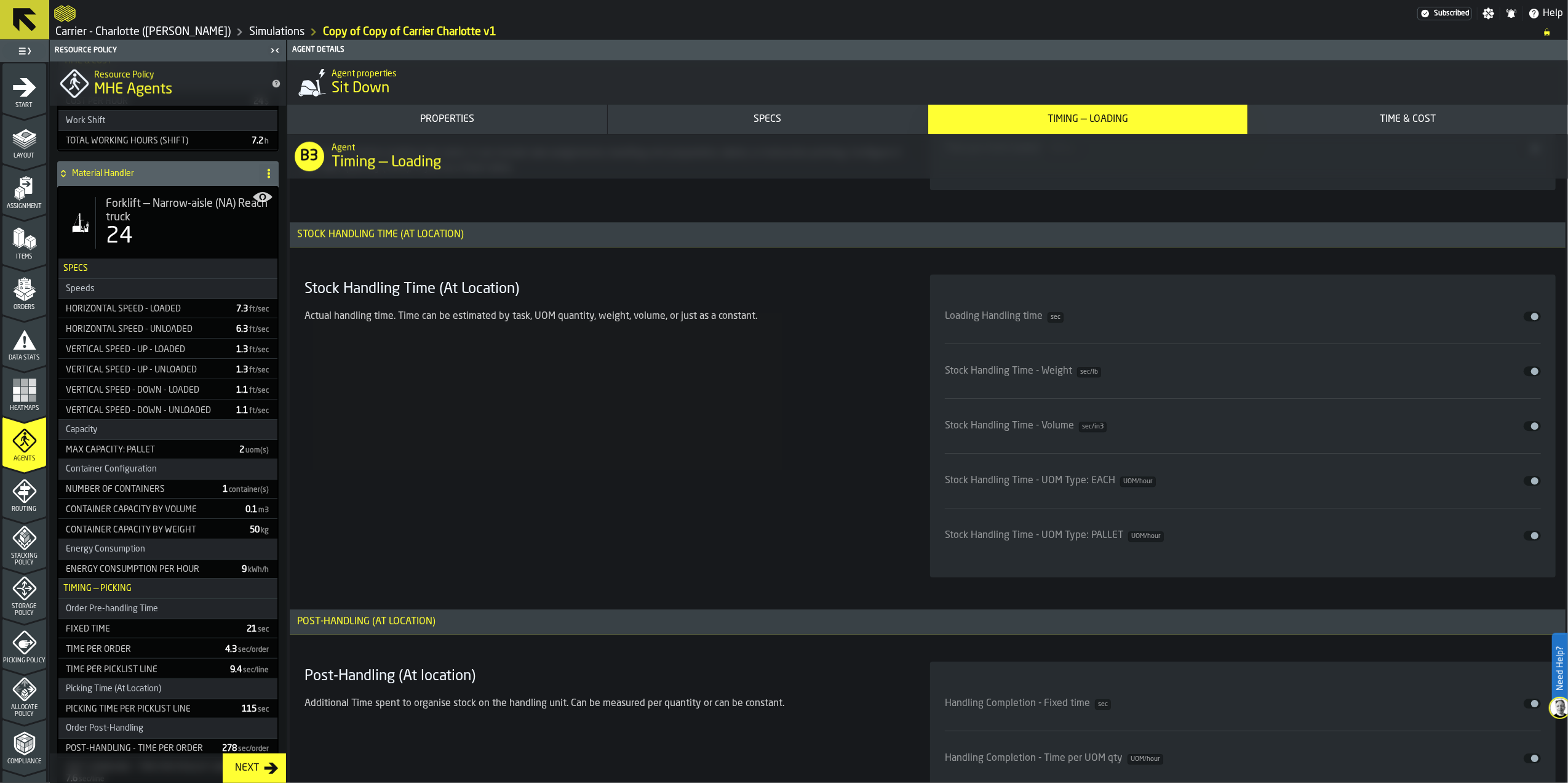
scroll to position [1170, 0]
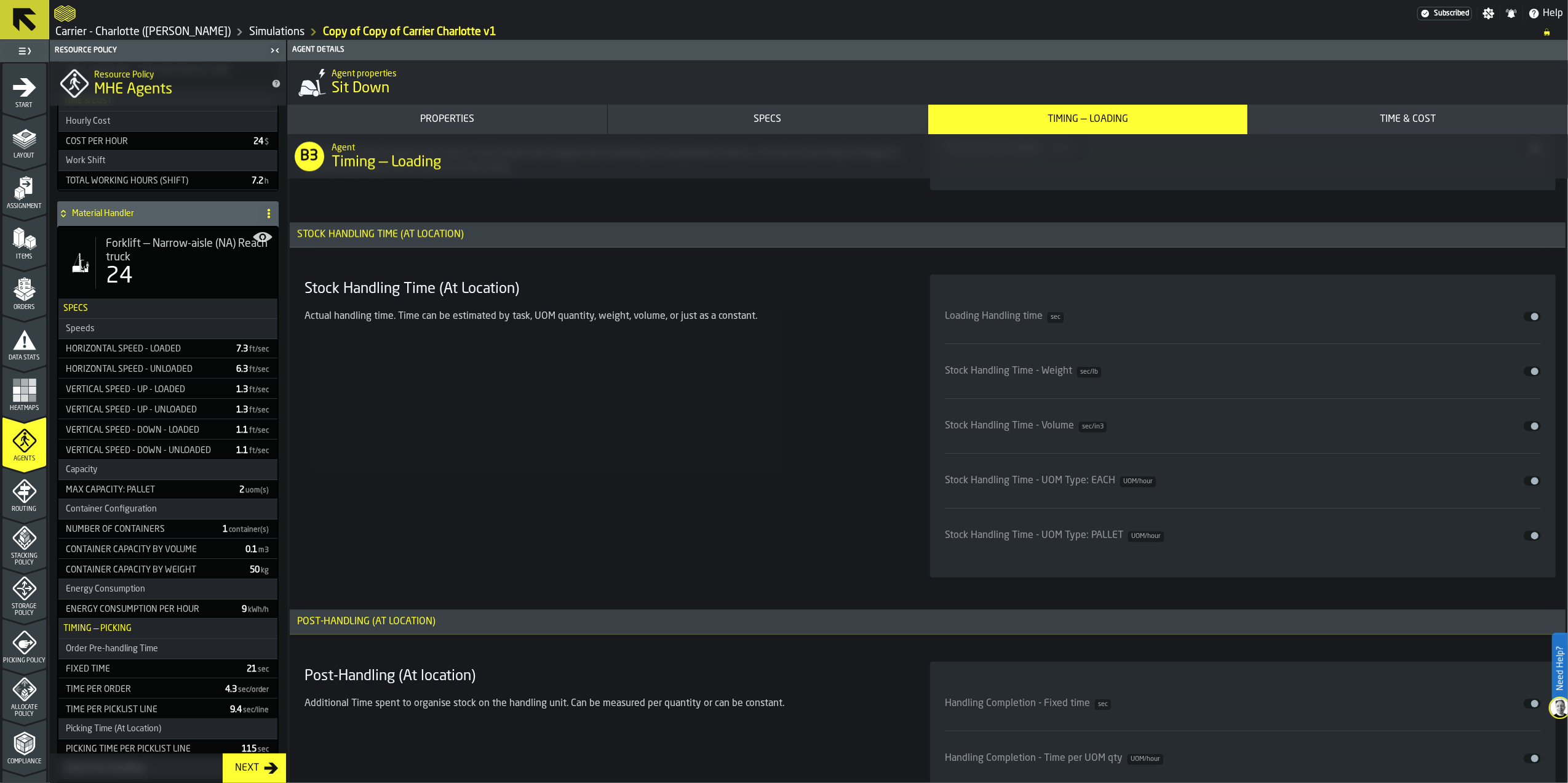
click at [1525, 318] on button "Disable" at bounding box center [1532, 316] width 17 height 10
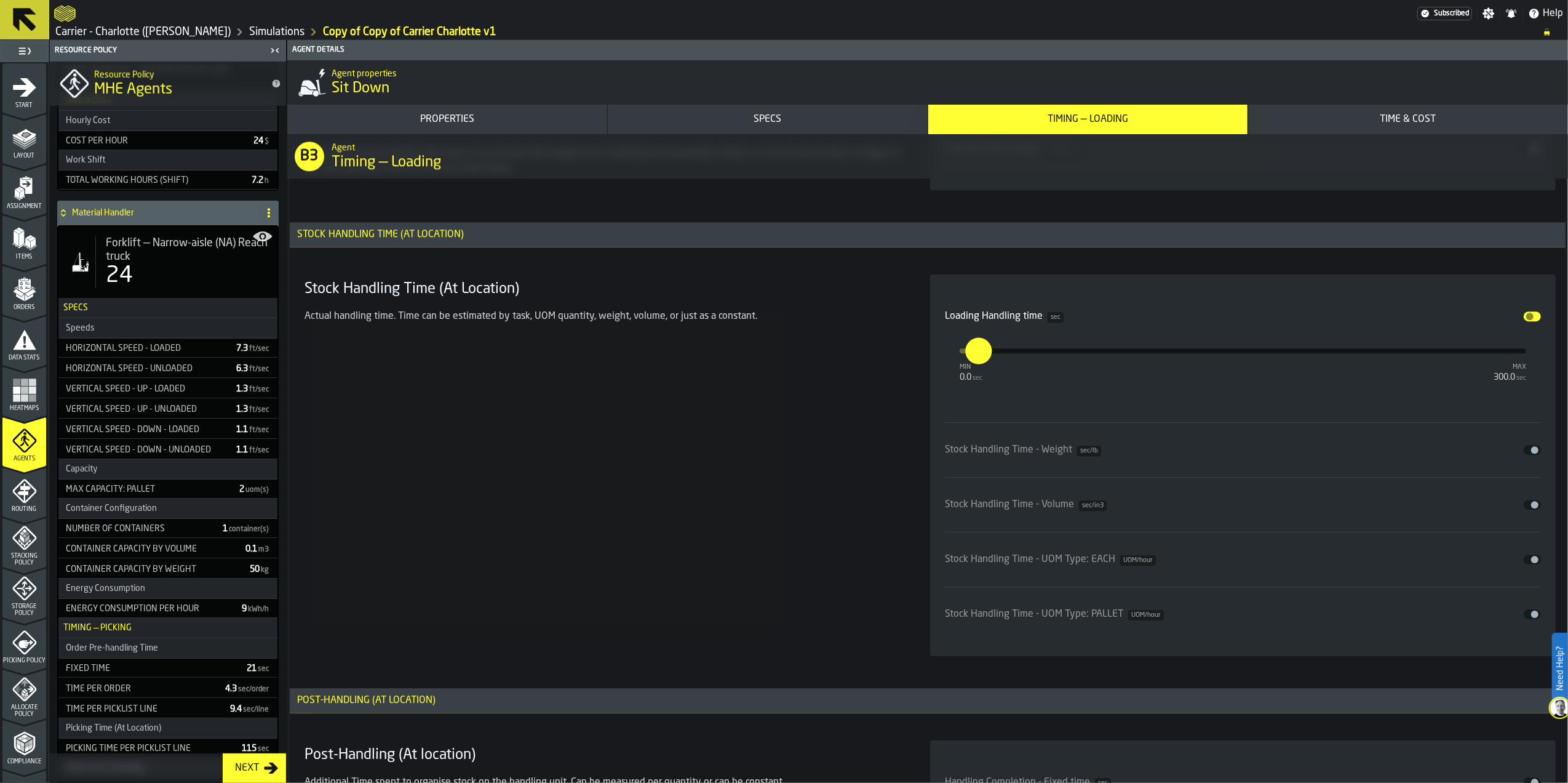
click at [979, 354] on input "**" at bounding box center [972, 350] width 14 height 26
type input "*"
type input "**"
click at [891, 392] on div "Stock Handling Time (At Location) Actual handling time. Time can be estimated b…" at bounding box center [602, 465] width 606 height 381
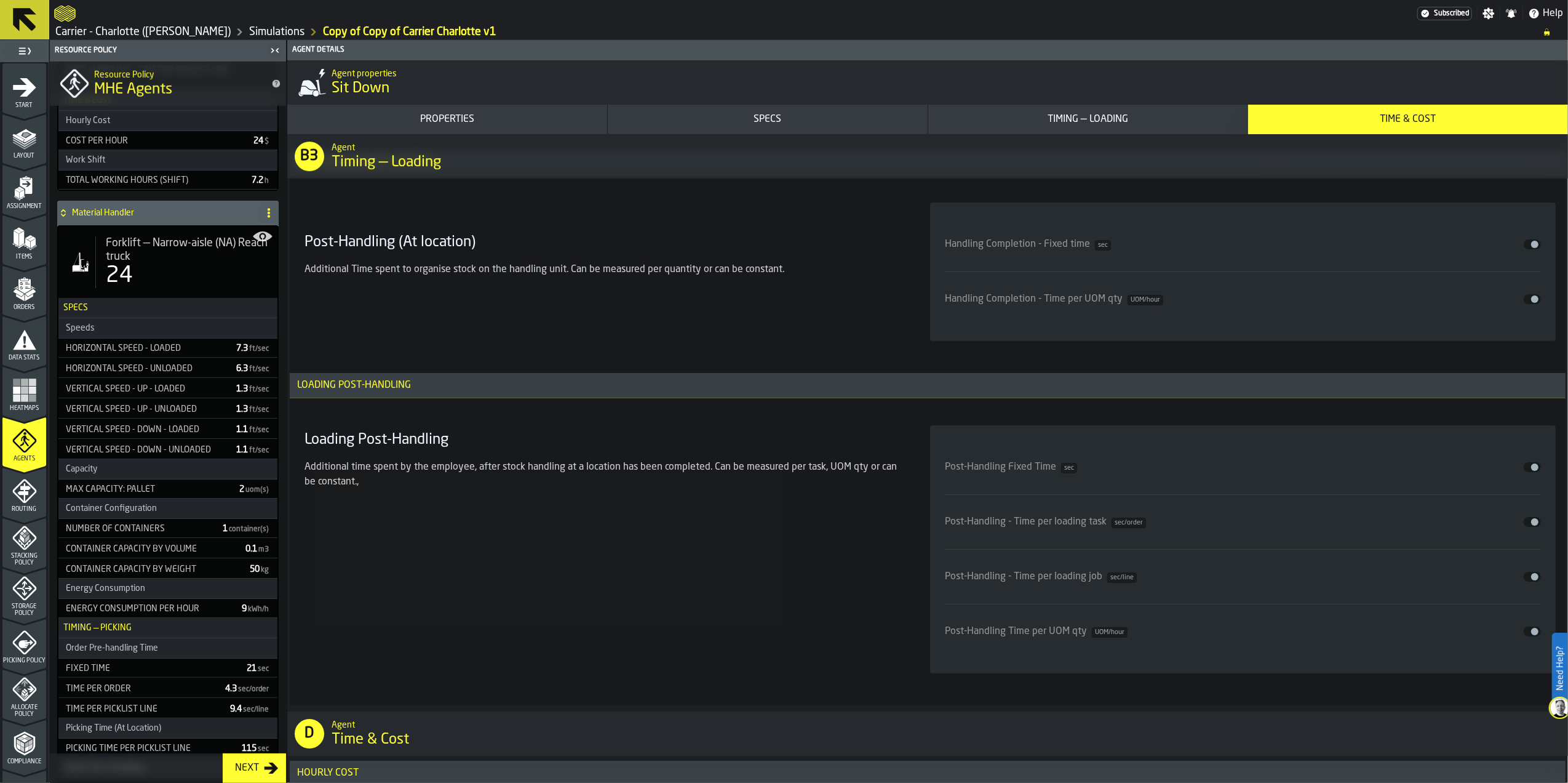
scroll to position [4267, 0]
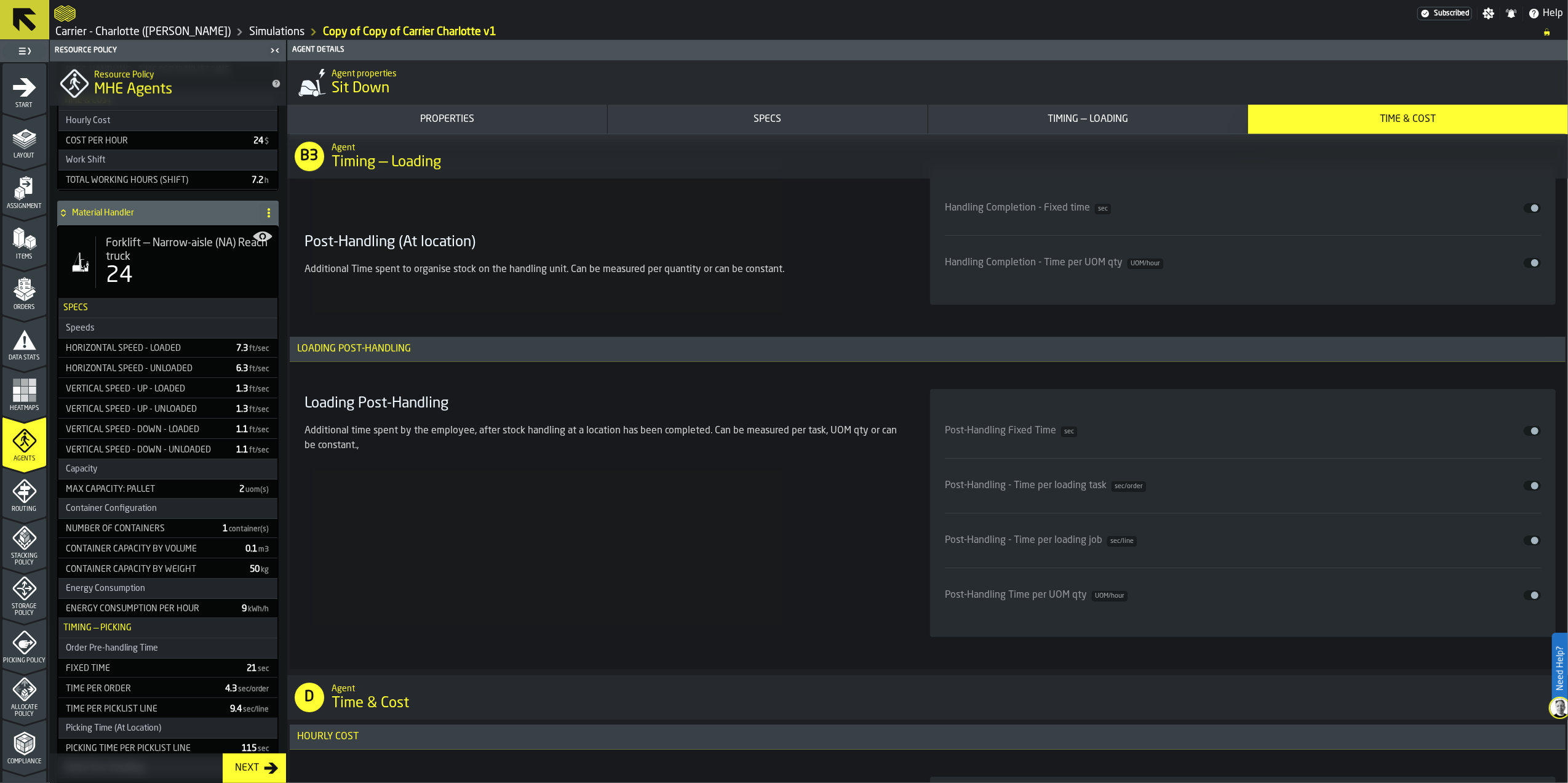
click at [1524, 489] on button "Disable" at bounding box center [1532, 485] width 17 height 10
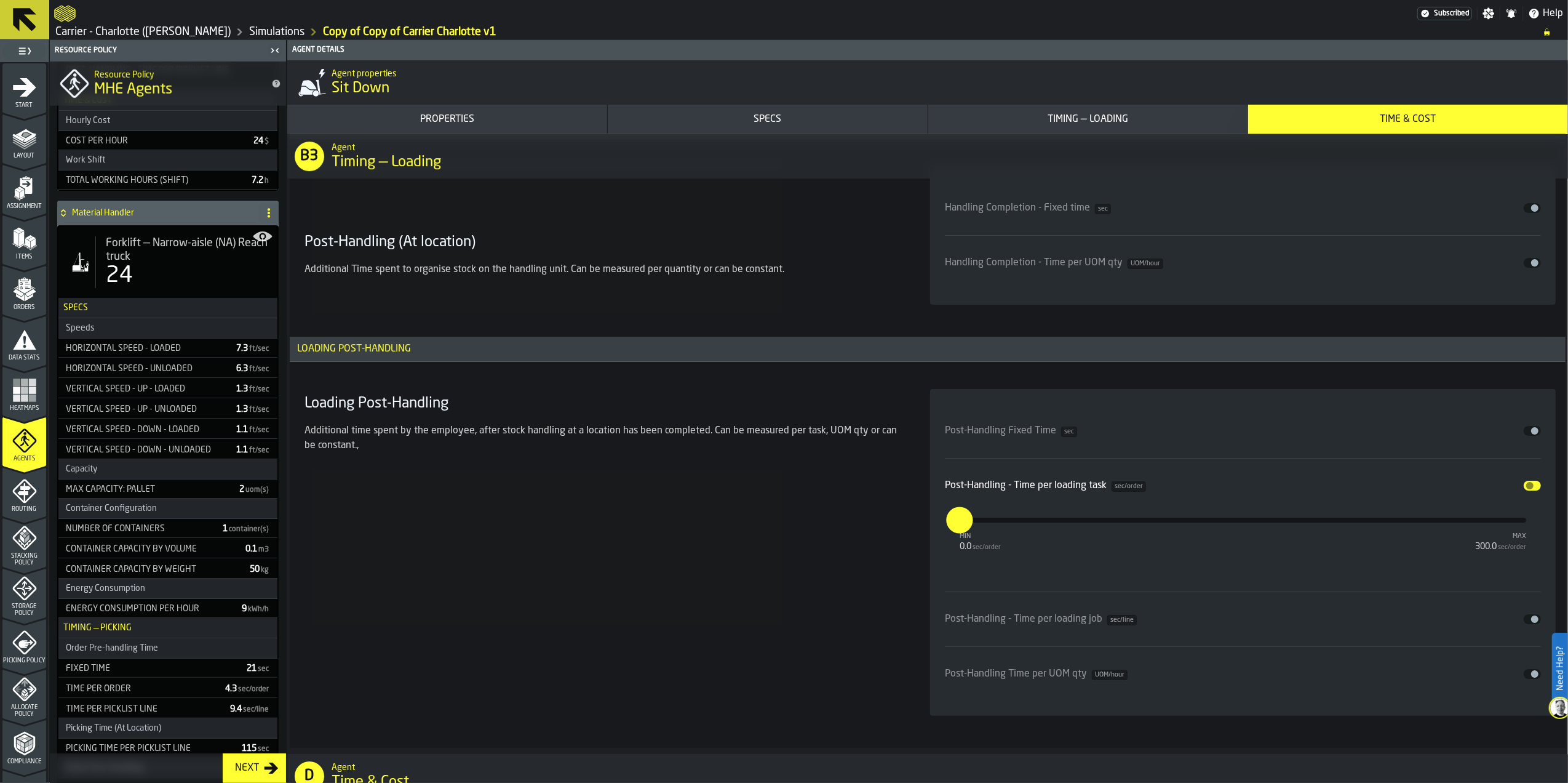
click at [960, 527] on input "*" at bounding box center [953, 519] width 14 height 26
type input "**"
click at [879, 538] on div "Loading Post-Handling Additional time spent by the employee, after stock handli…" at bounding box center [602, 552] width 606 height 327
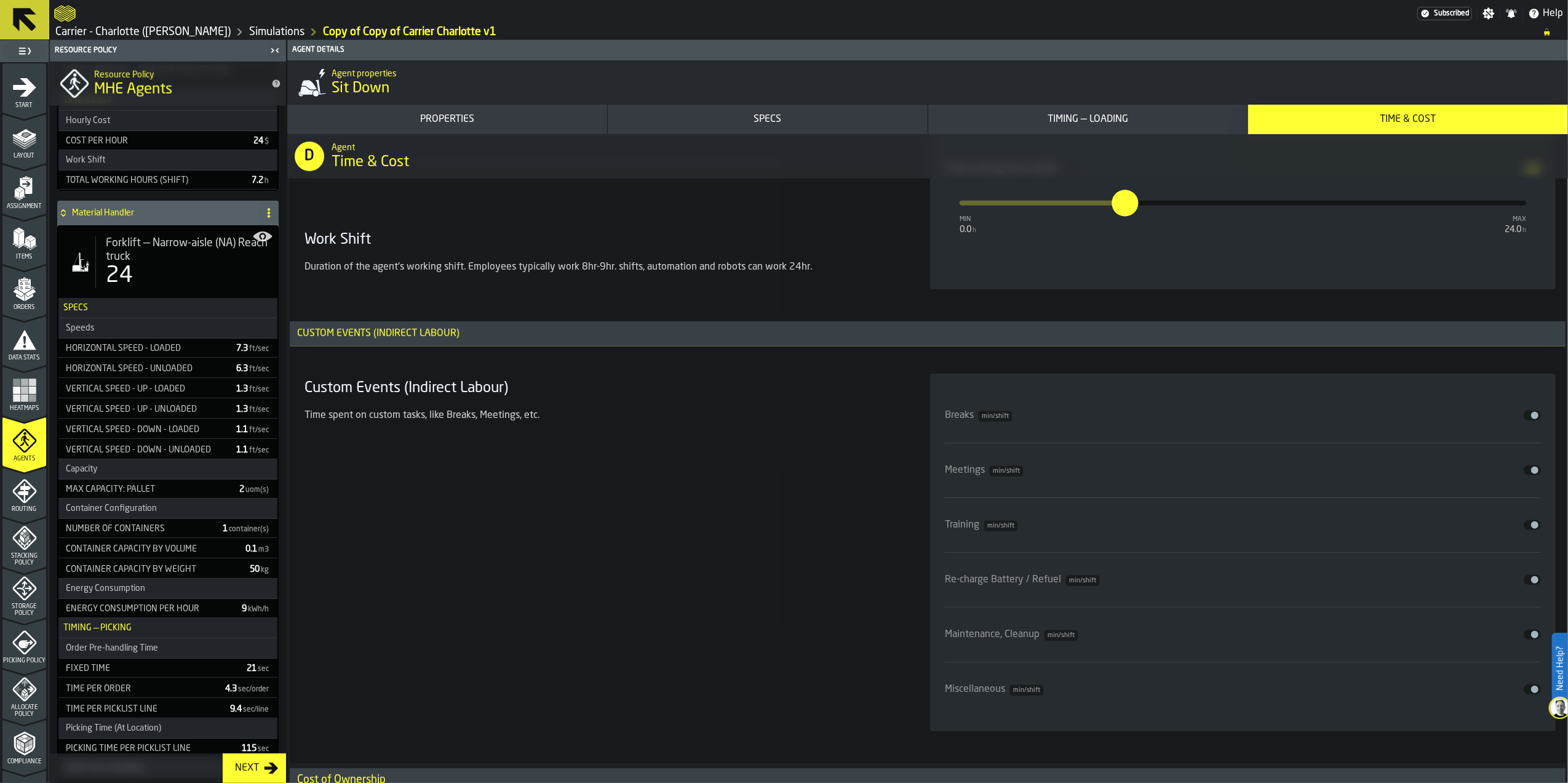
scroll to position [5252, 0]
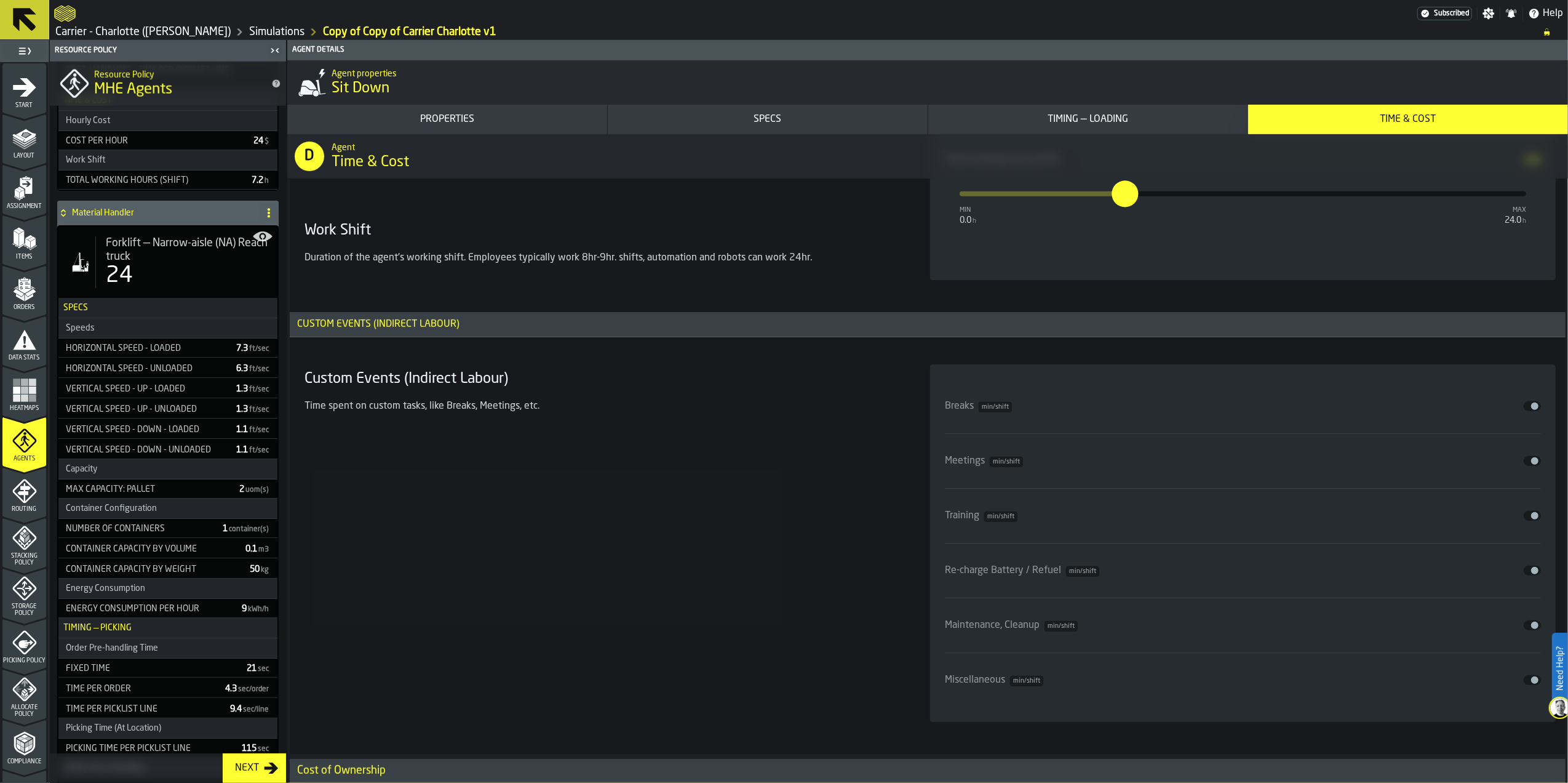
click at [1527, 411] on button "Disable" at bounding box center [1532, 406] width 17 height 10
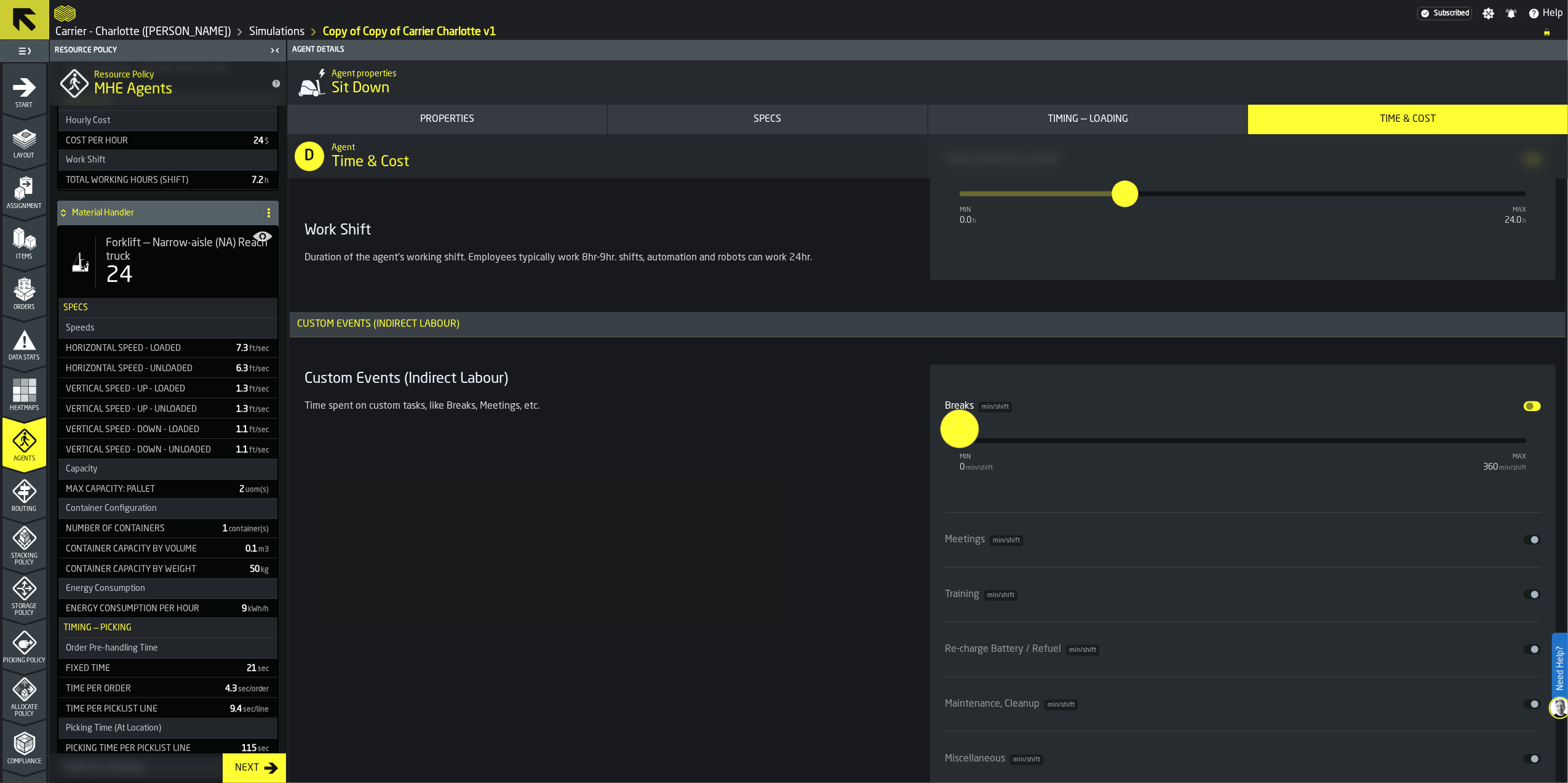
click at [960, 448] on input "*" at bounding box center [950, 428] width 19 height 38
type input "**"
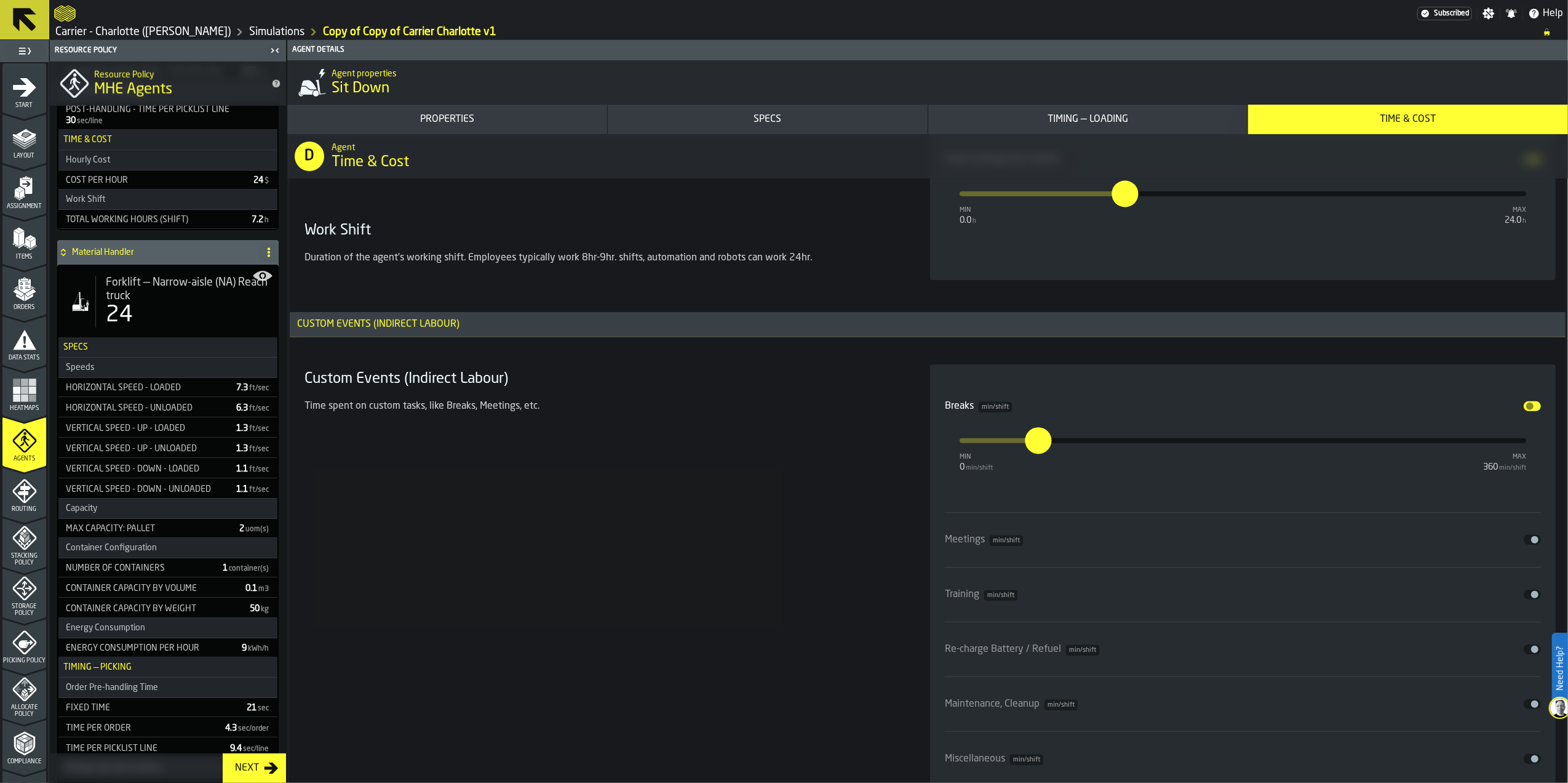
click at [833, 545] on div "Custom Events (Indirect Labour) Time spent on custom tasks, like Breaks, Meetin…" at bounding box center [602, 582] width 606 height 436
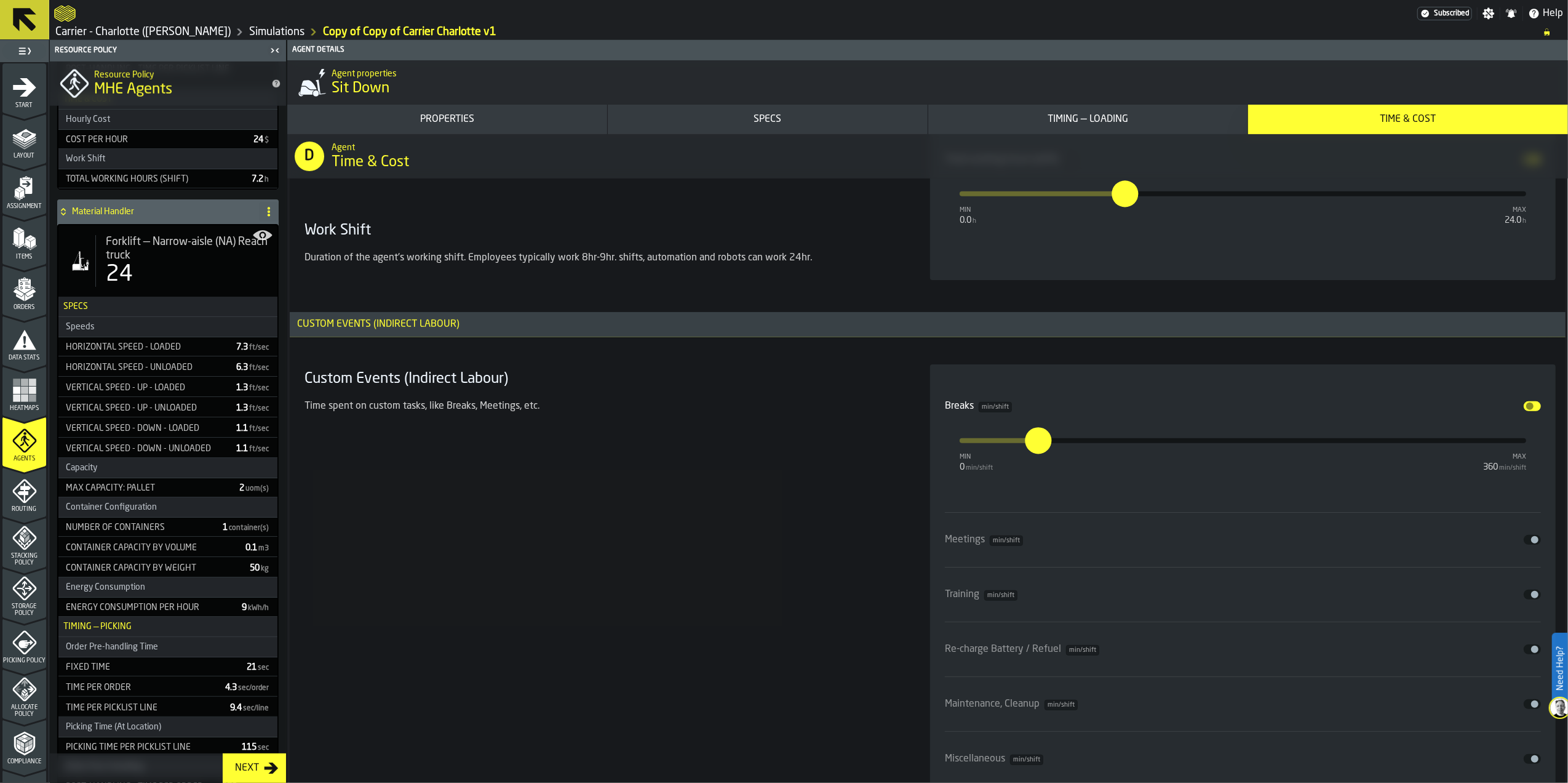
click at [1524, 545] on button "Disable" at bounding box center [1532, 540] width 17 height 10
click at [960, 582] on input "*" at bounding box center [953, 573] width 14 height 26
type input "**"
drag, startPoint x: 885, startPoint y: 592, endPoint x: 873, endPoint y: 592, distance: 12.0
click at [873, 592] on section "Custom Events (Indirect Labour) Time spent on custom tasks, like Breaks, Meetin…" at bounding box center [927, 622] width 1256 height 530
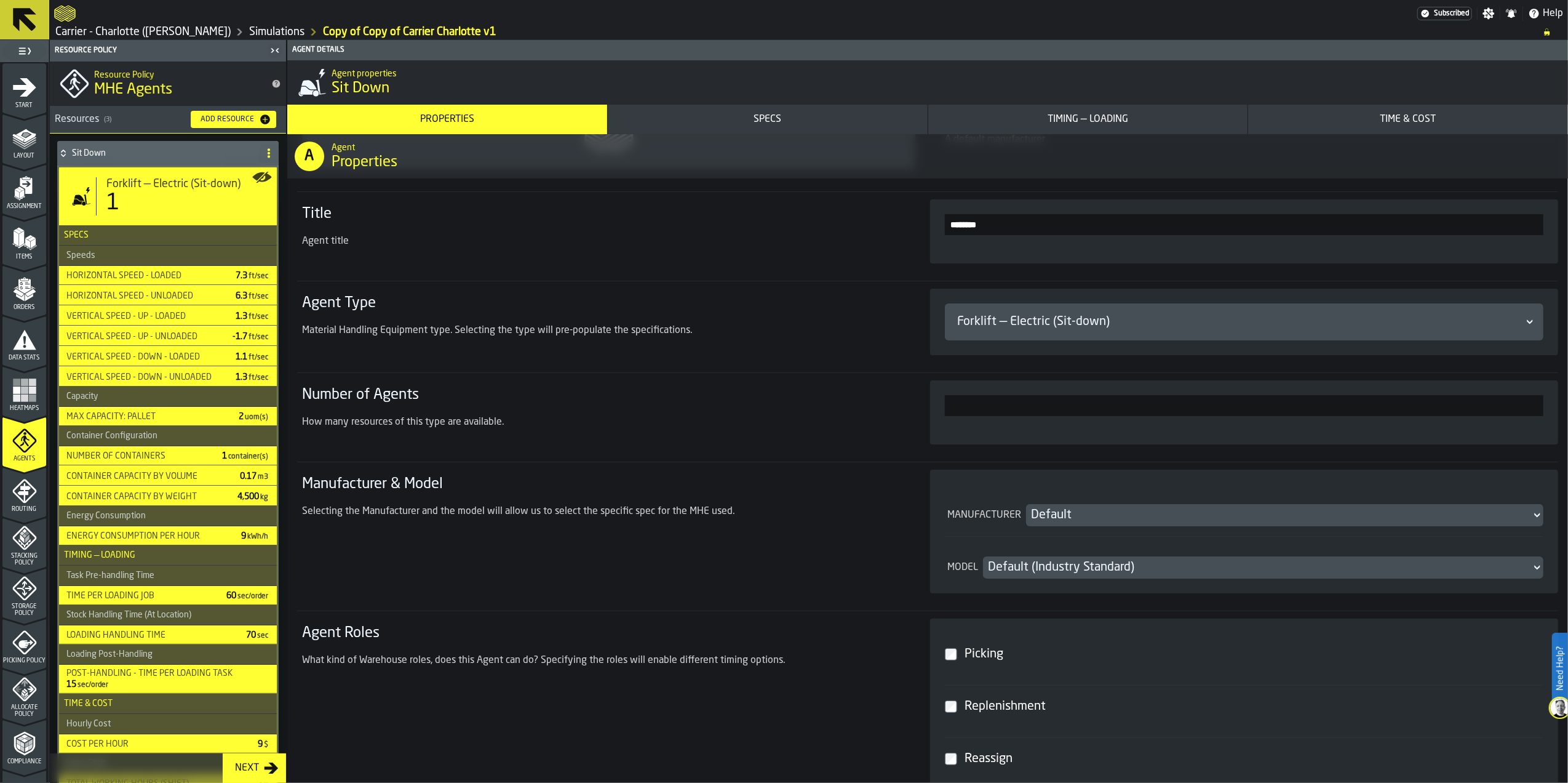
scroll to position [164, 0]
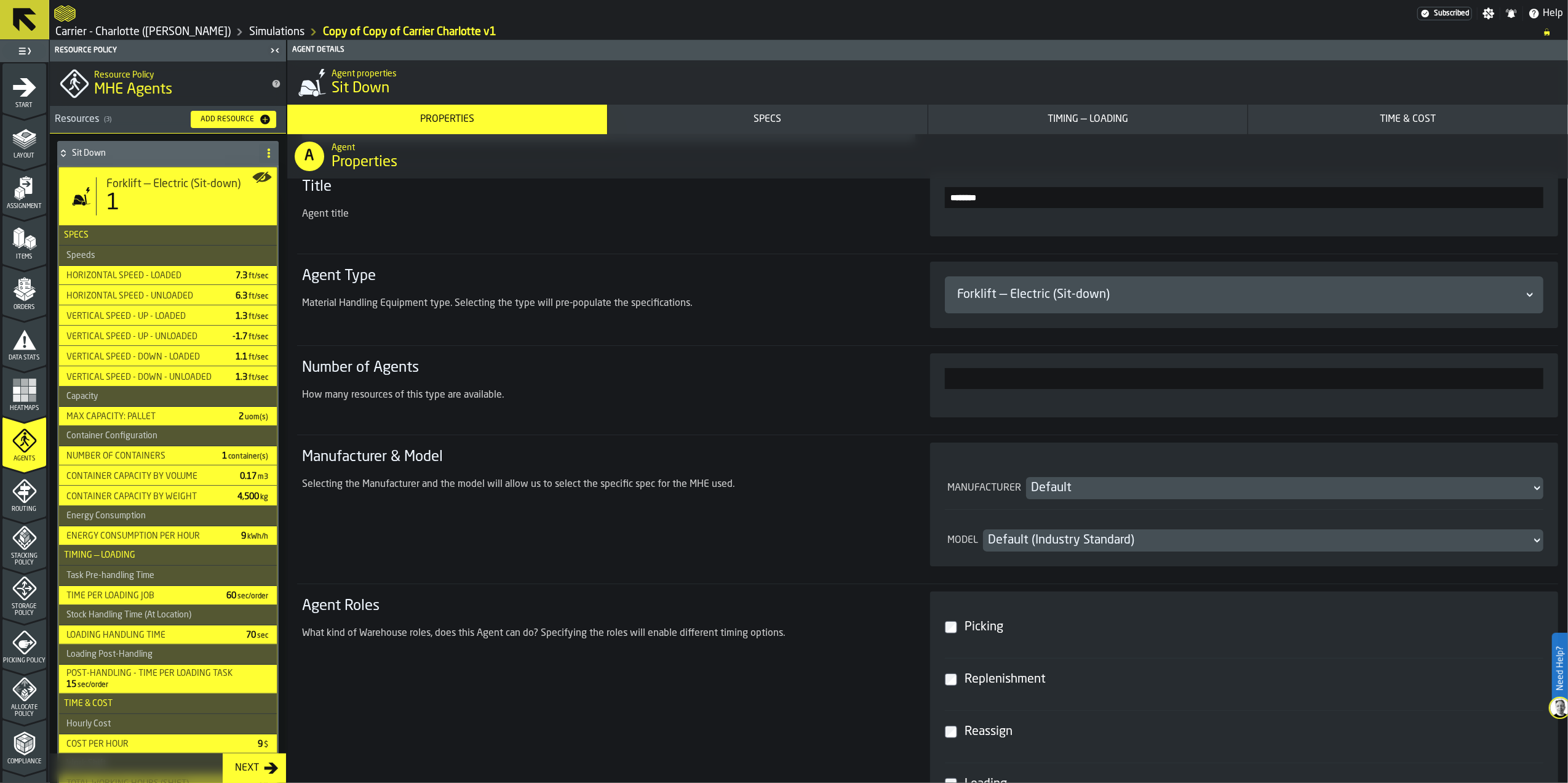
click at [1073, 291] on div "Forklift — Electric (Sit-down)" at bounding box center [1238, 294] width 562 height 17
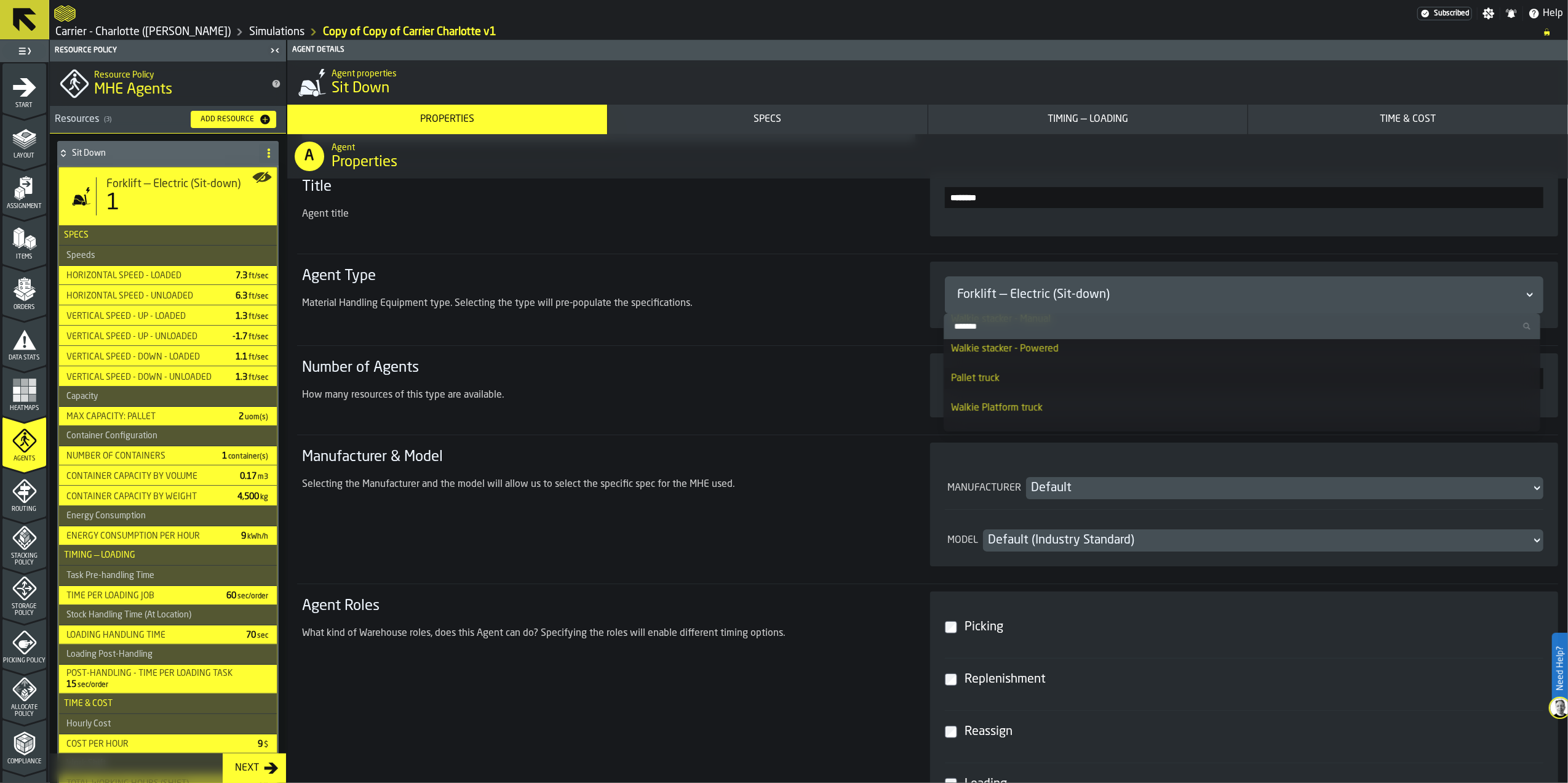
scroll to position [328, 0]
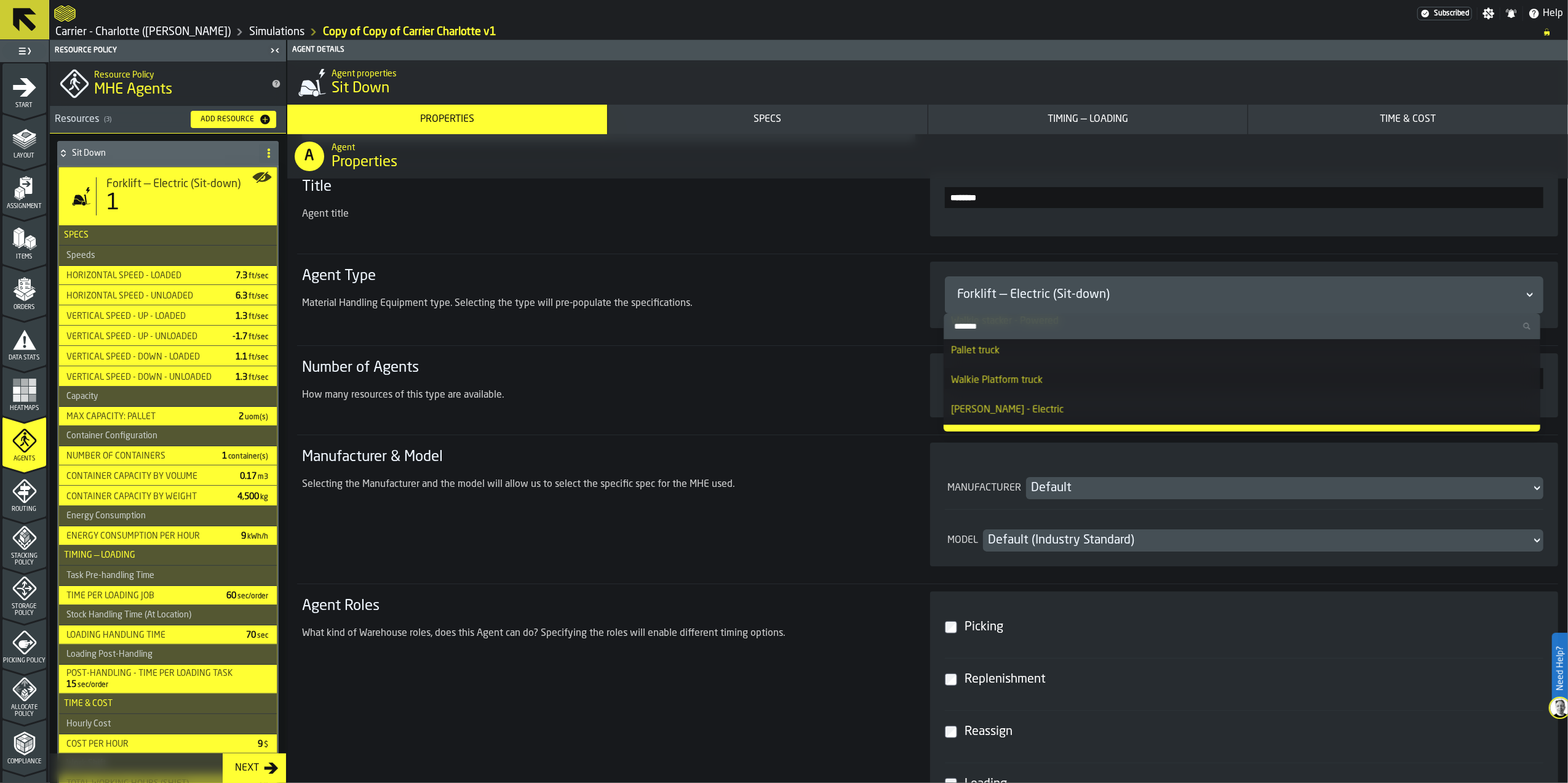
click at [1122, 354] on div "Pallet truck" at bounding box center [1242, 351] width 582 height 15
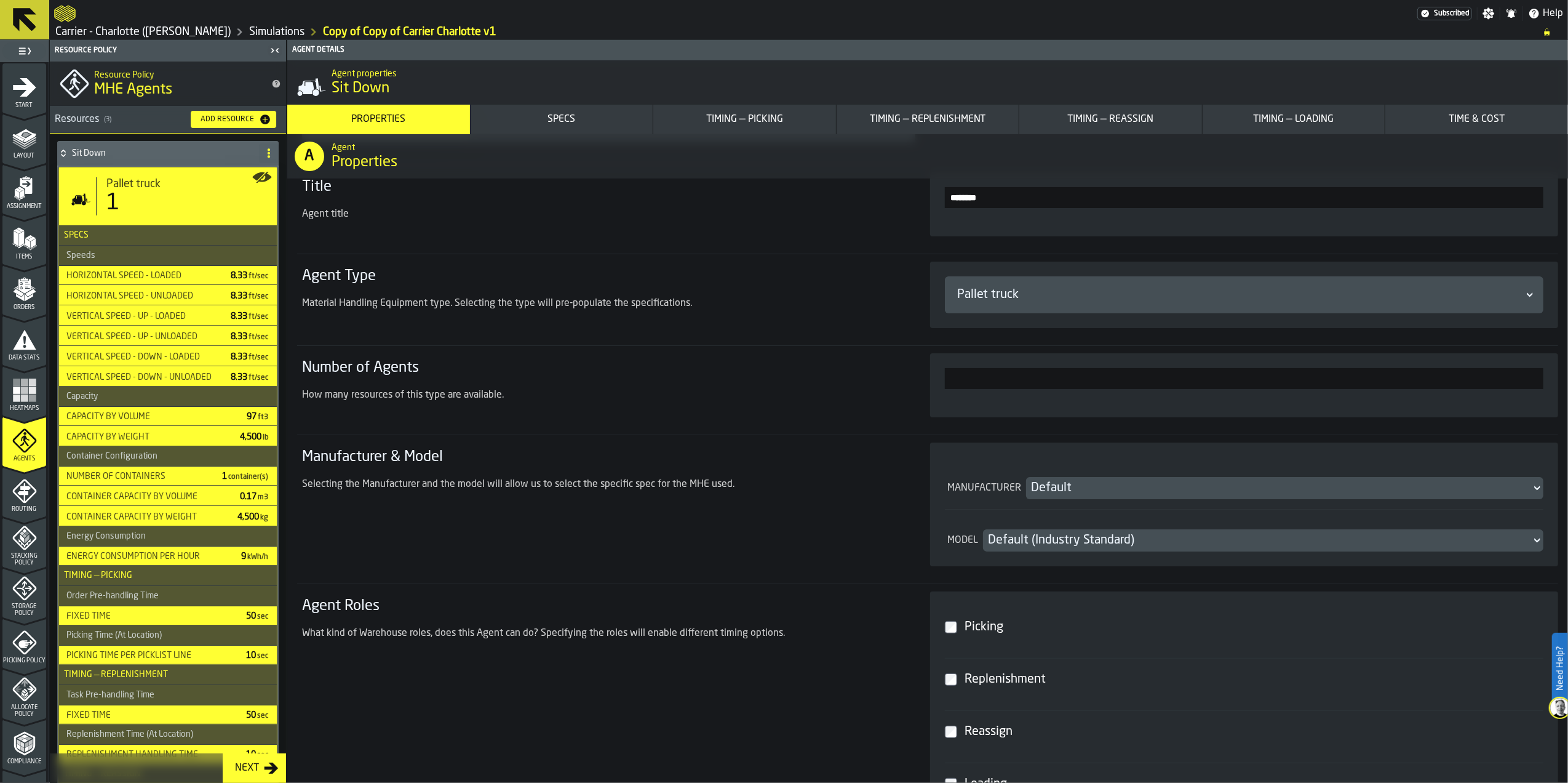
type input "***"
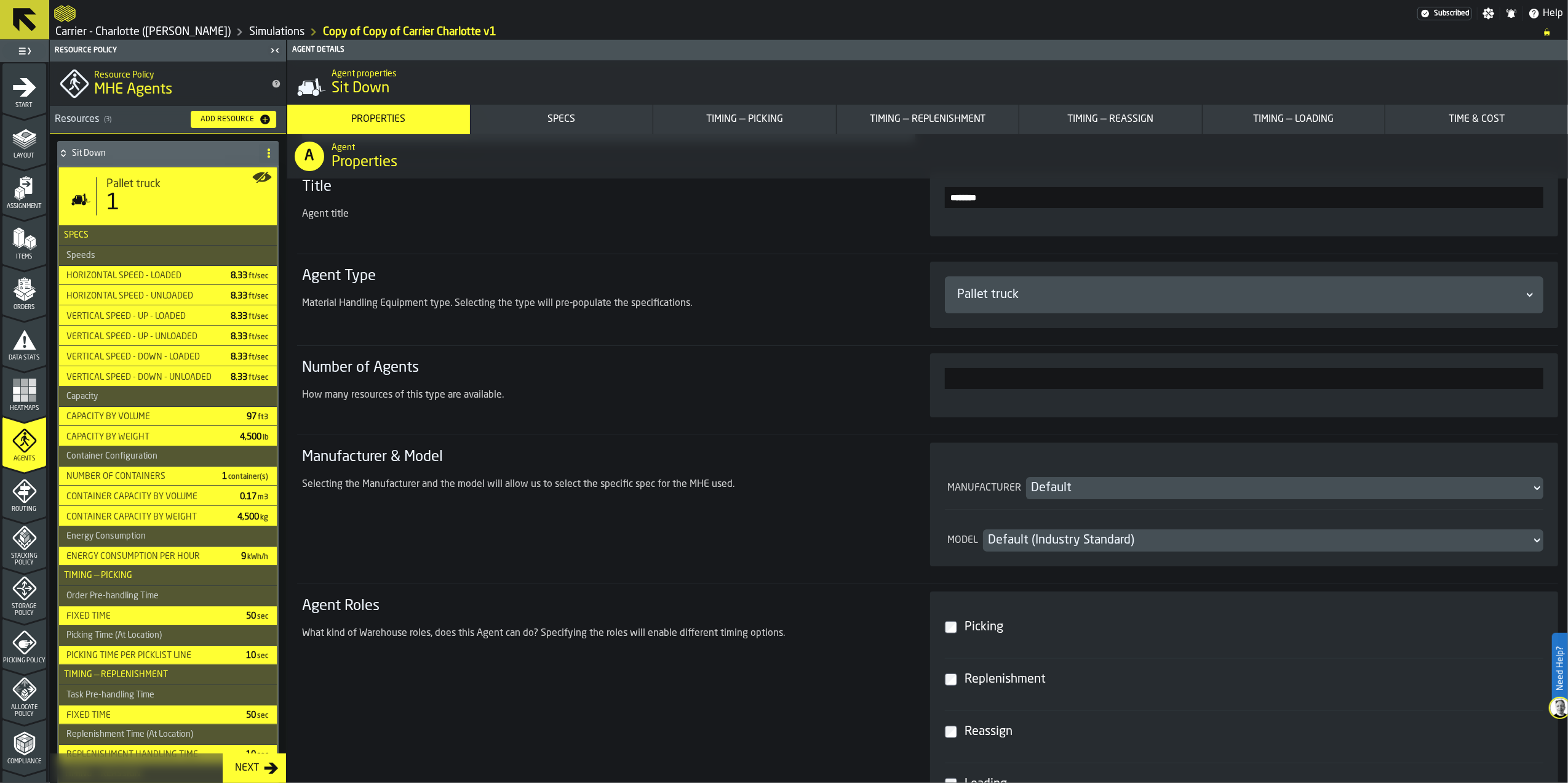
type input "***"
type input "**"
click at [1115, 490] on div "Default" at bounding box center [1279, 488] width 495 height 17
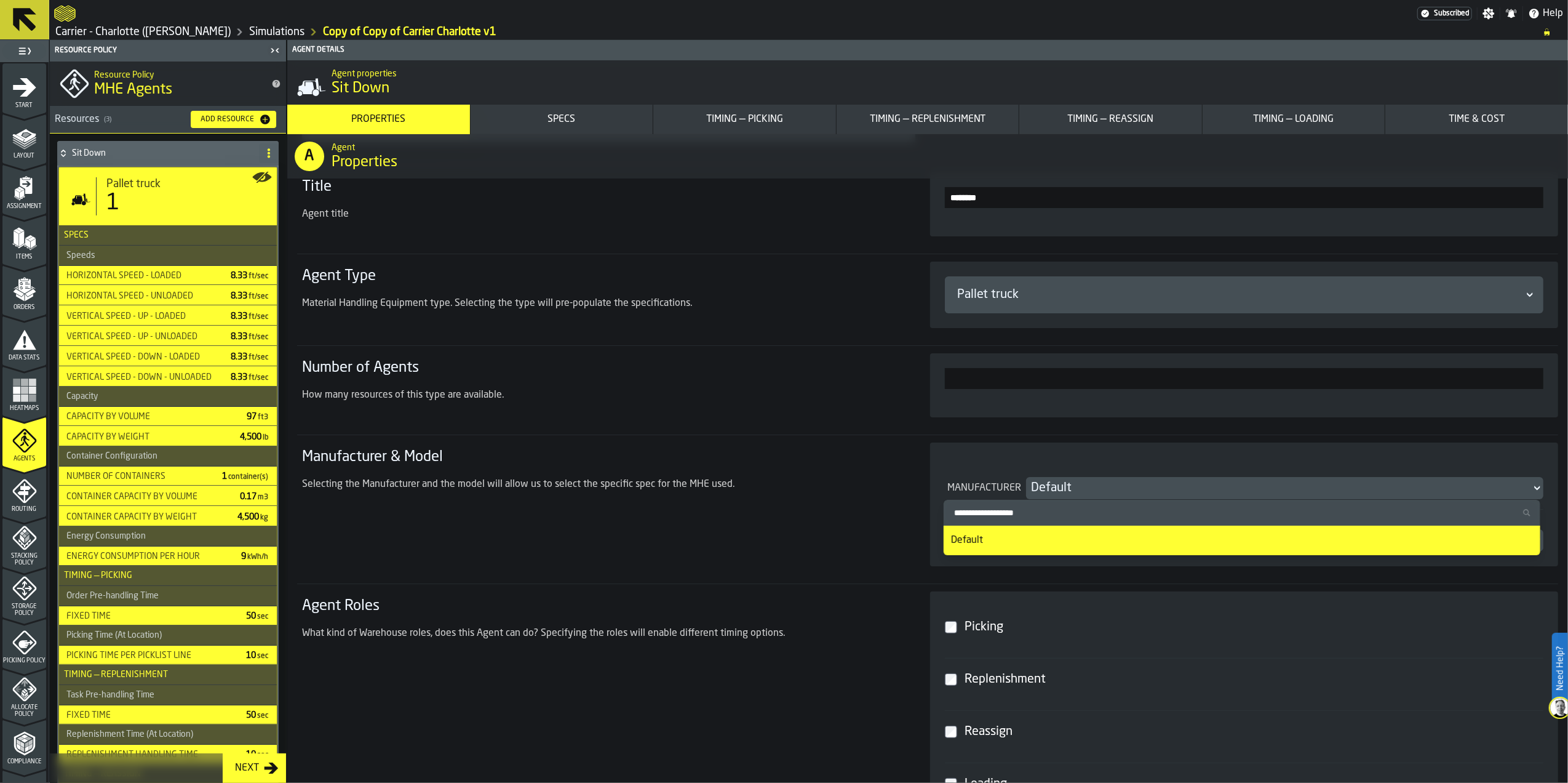
click at [1015, 304] on div "Pallet truck" at bounding box center [1238, 295] width 572 height 22
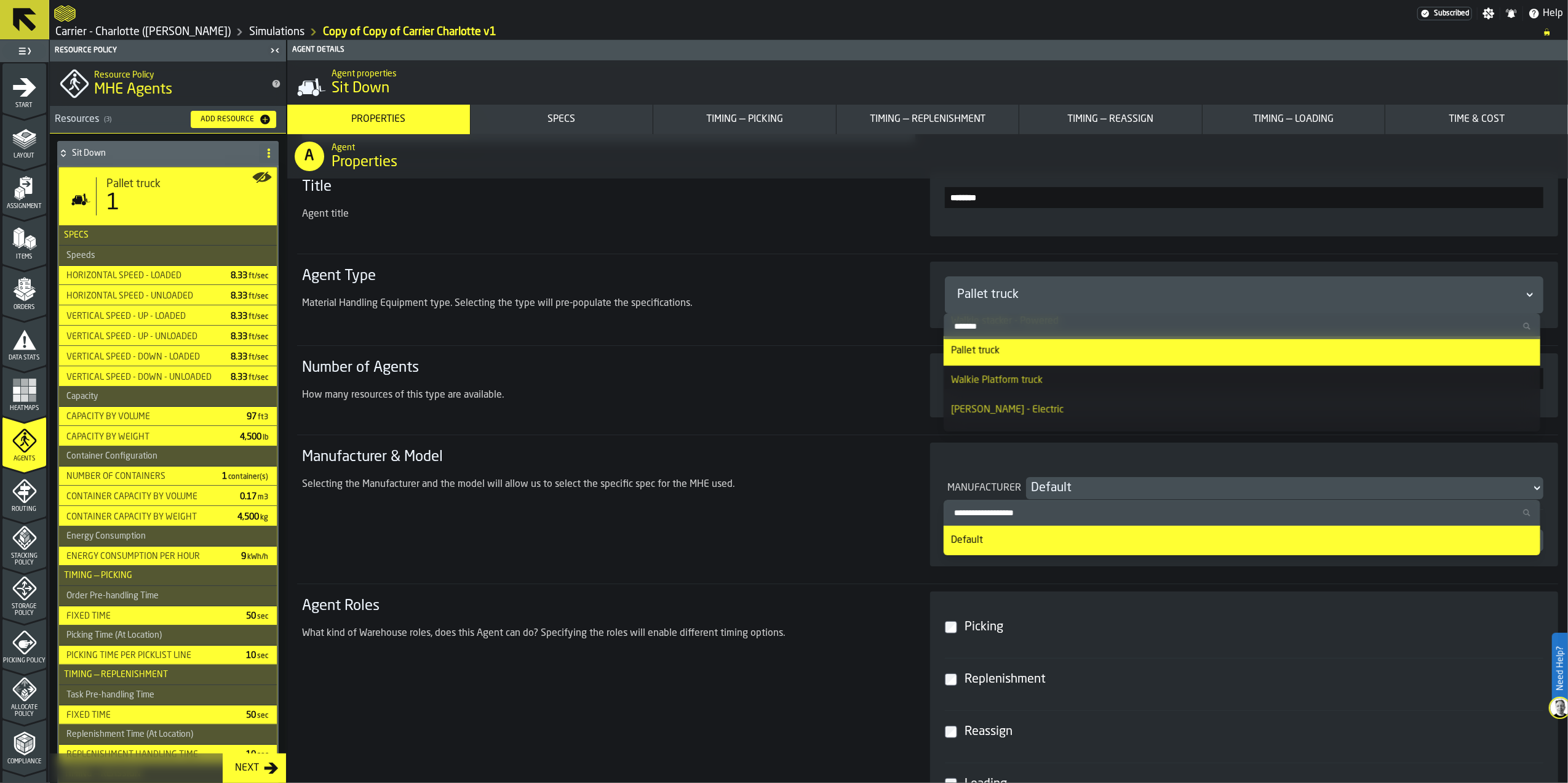
scroll to position [410, 0]
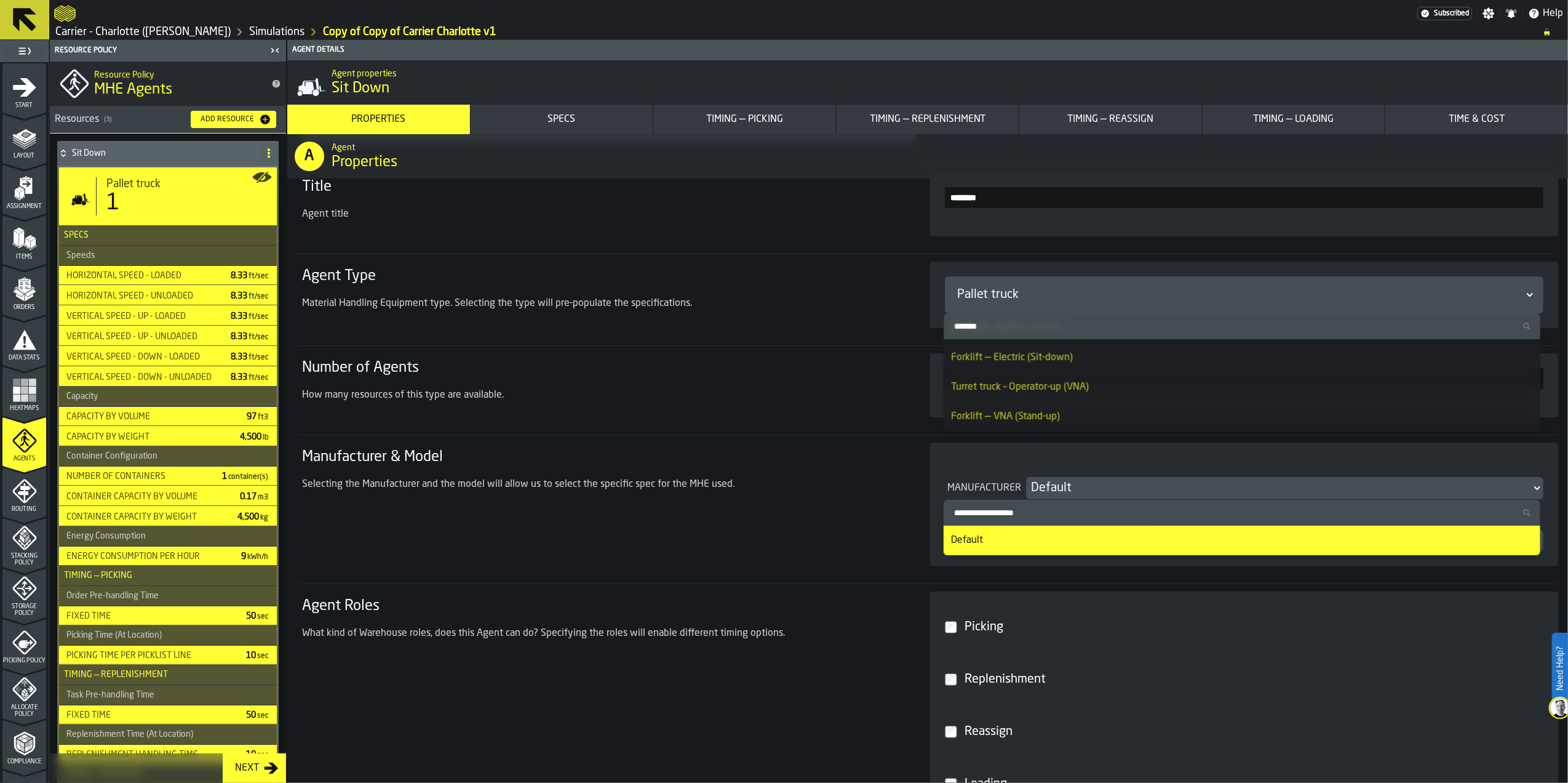
click at [1096, 360] on div "Forklift — Electric (Sit-down)" at bounding box center [1242, 358] width 582 height 15
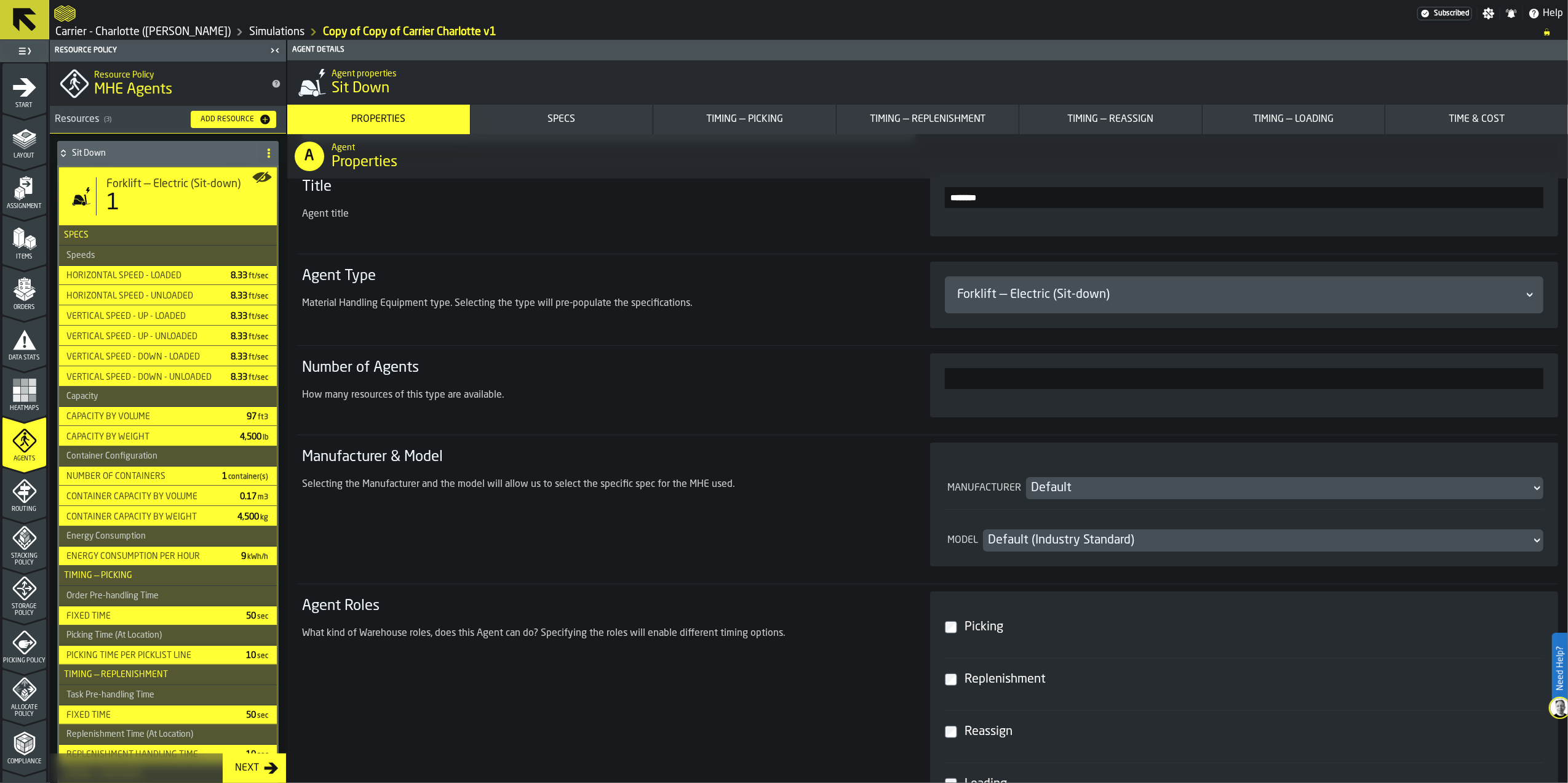
click at [862, 461] on h3 "Manufacturer & Model" at bounding box center [602, 457] width 599 height 20
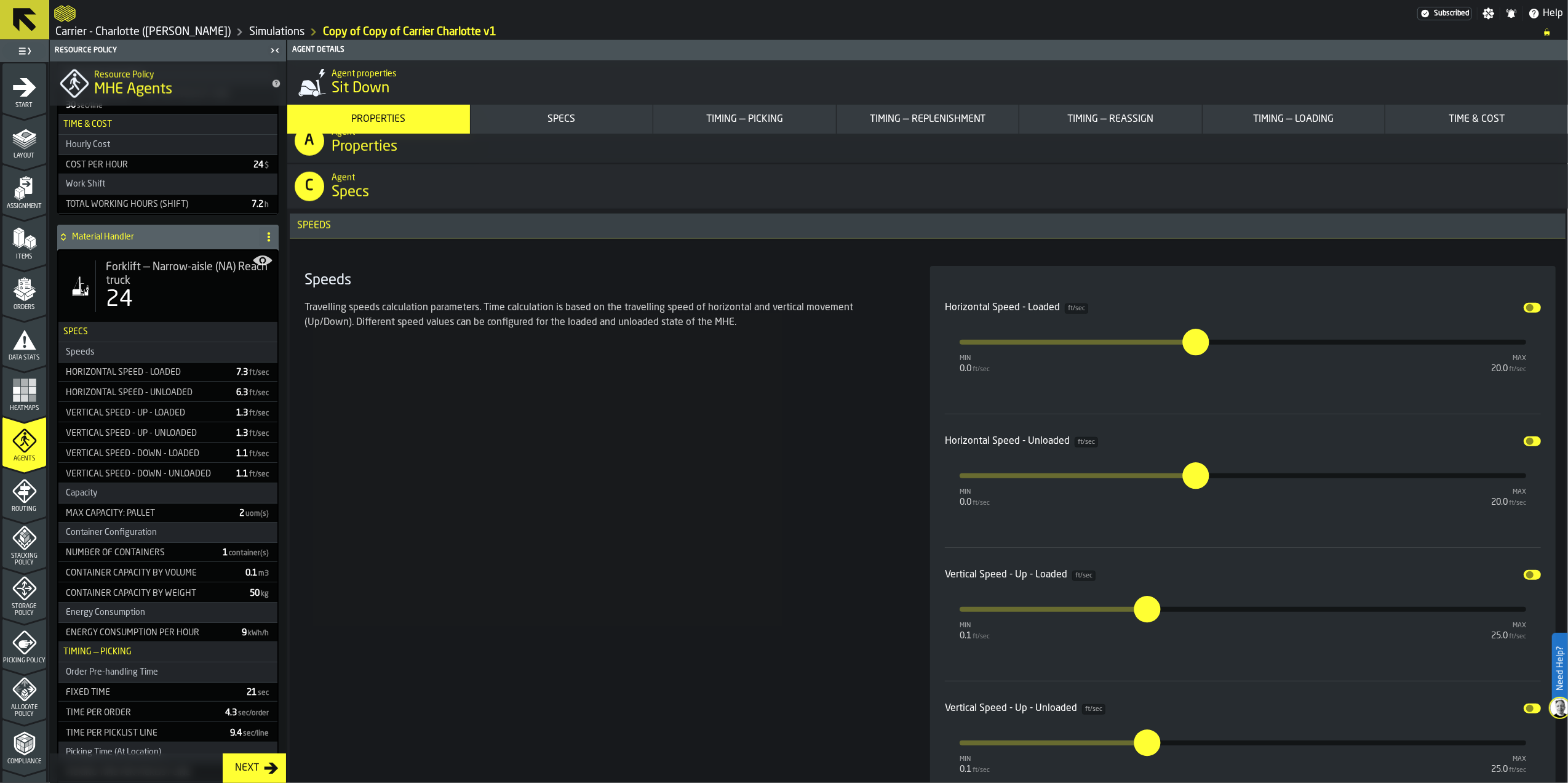
scroll to position [1724, 0]
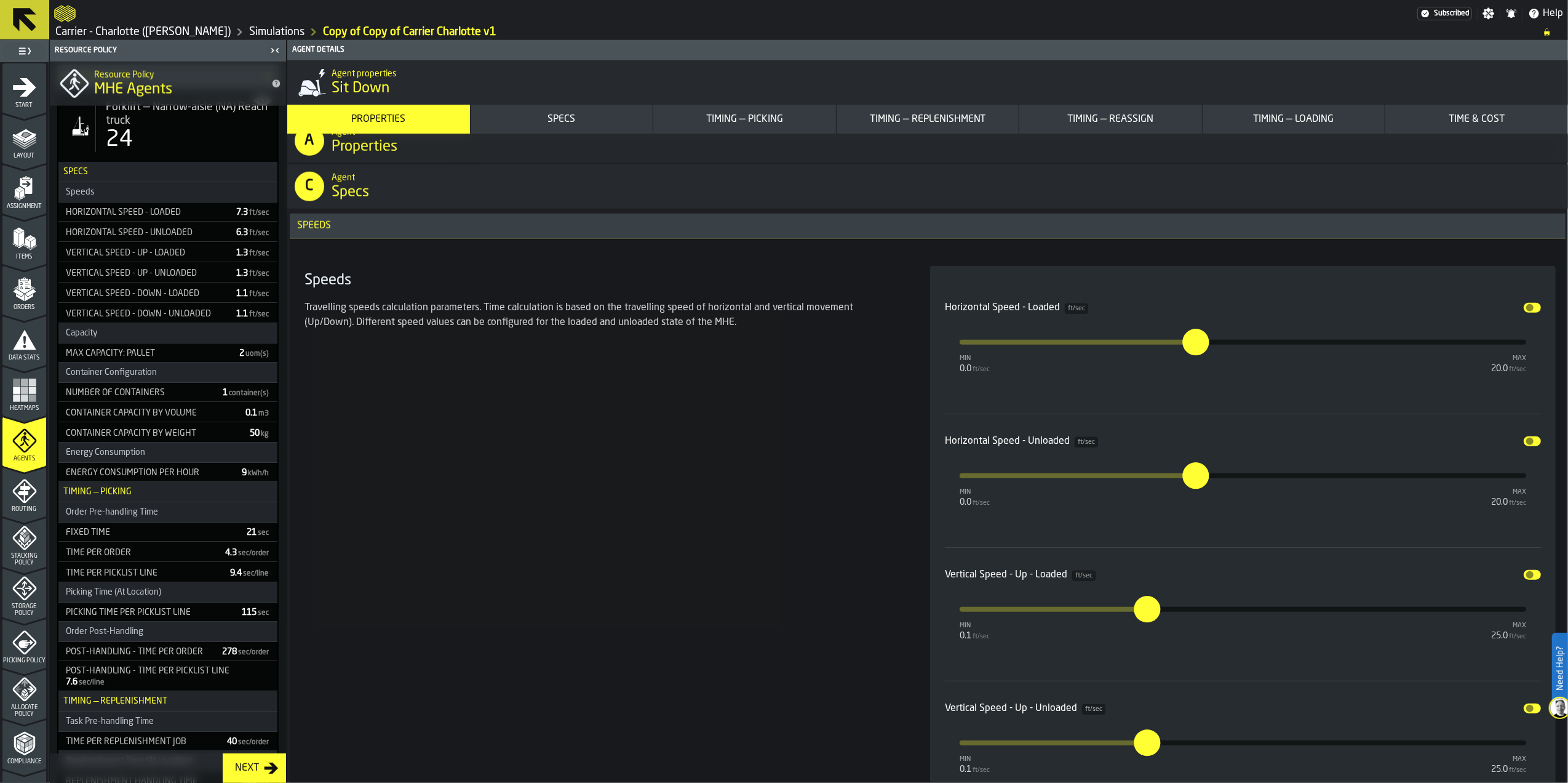
click at [1204, 346] on label "***" at bounding box center [1196, 341] width 26 height 26
click at [1192, 346] on input "***" at bounding box center [1187, 341] width 10 height 26
click at [1192, 346] on input "***" at bounding box center [1187, 341] width 10 height 26
type input "*"
type input "***"
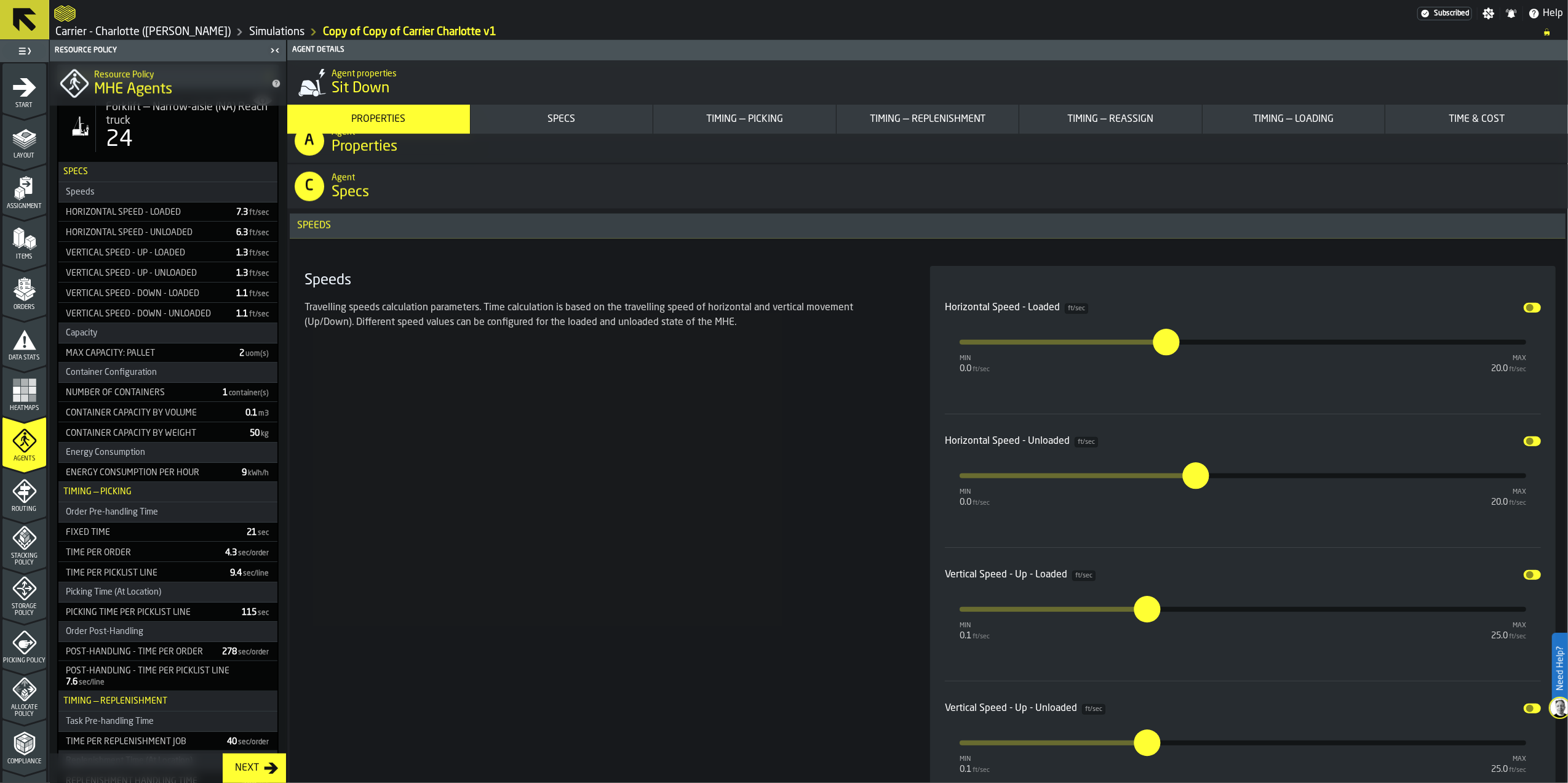
click at [1192, 477] on input "***" at bounding box center [1187, 475] width 10 height 26
type input "*"
type input "***"
click at [1150, 616] on label "***" at bounding box center [1147, 597] width 38 height 38
click at [1142, 616] on input "***" at bounding box center [1135, 597] width 14 height 38
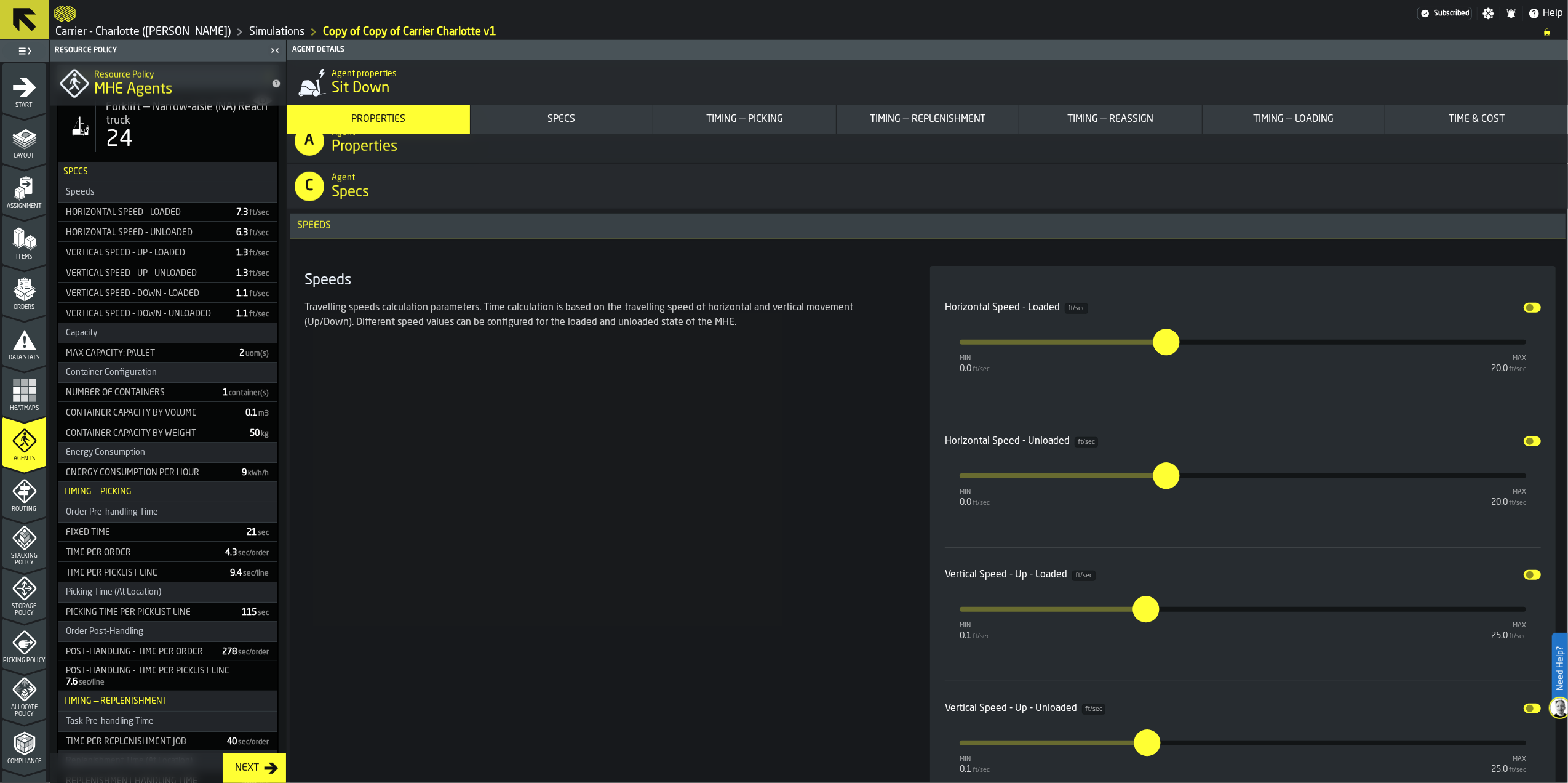
type input "*"
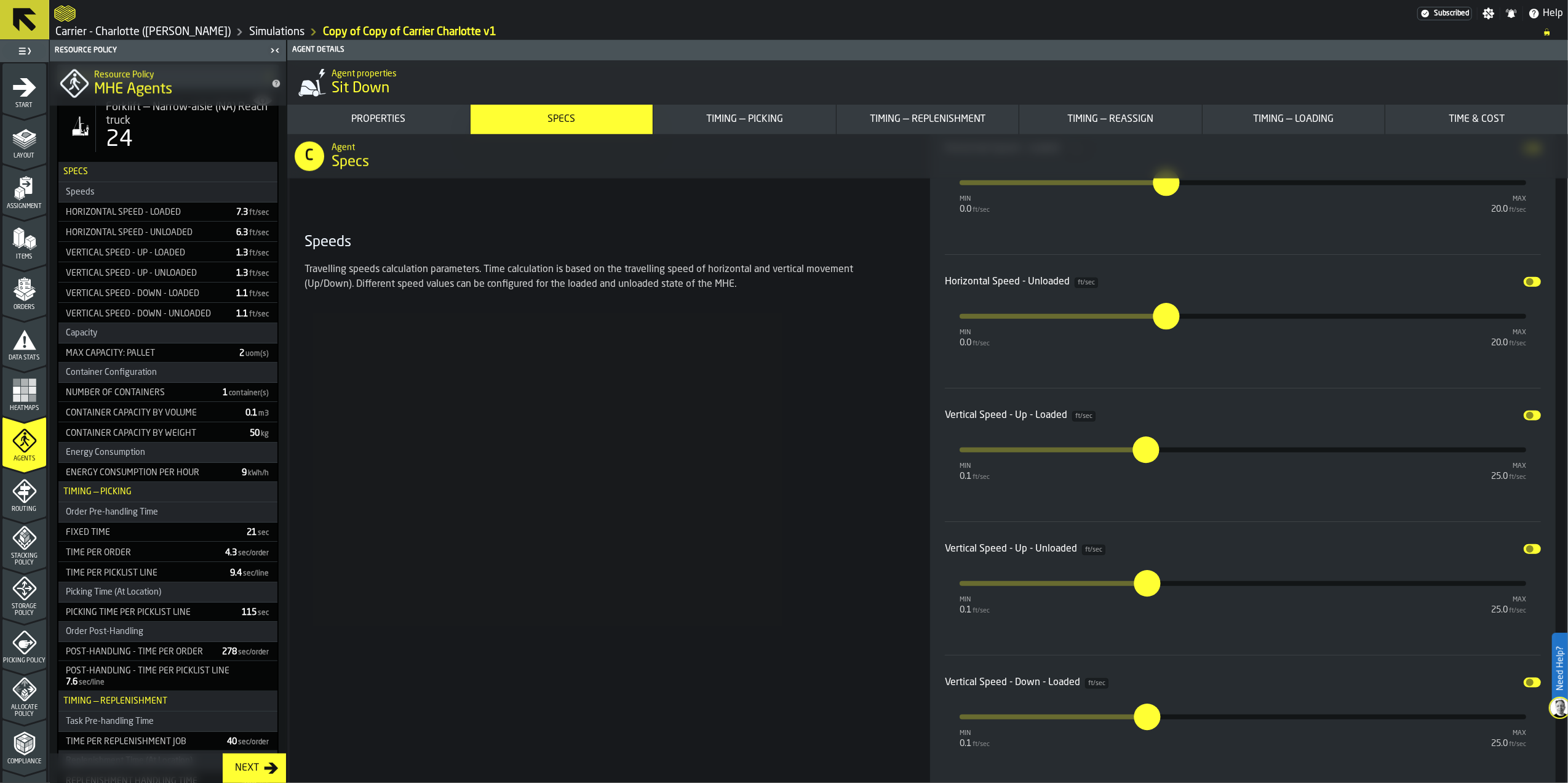
scroll to position [1313, 0]
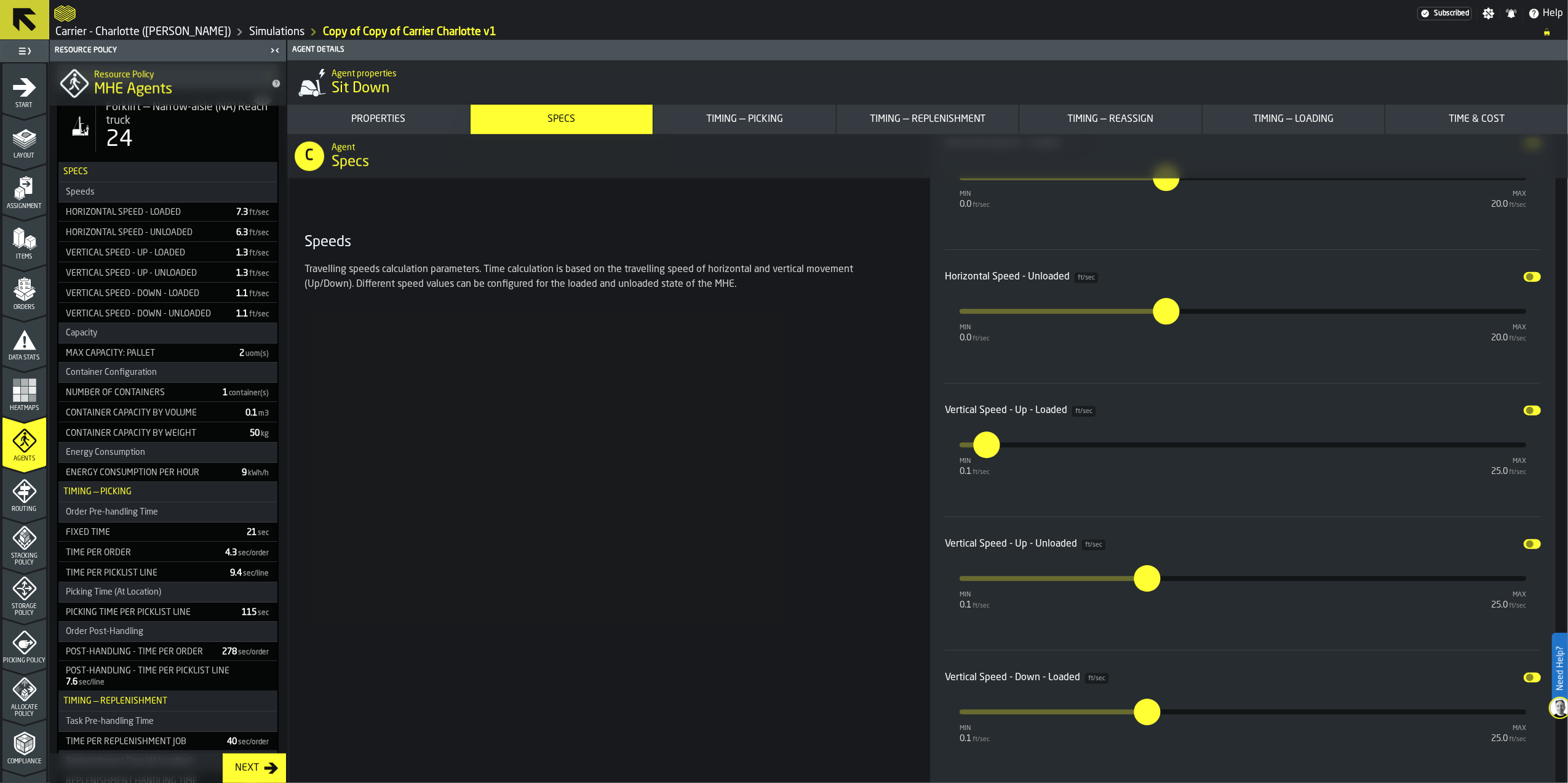
type input "***"
click at [1142, 586] on input "***" at bounding box center [1135, 566] width 14 height 38
type input "*"
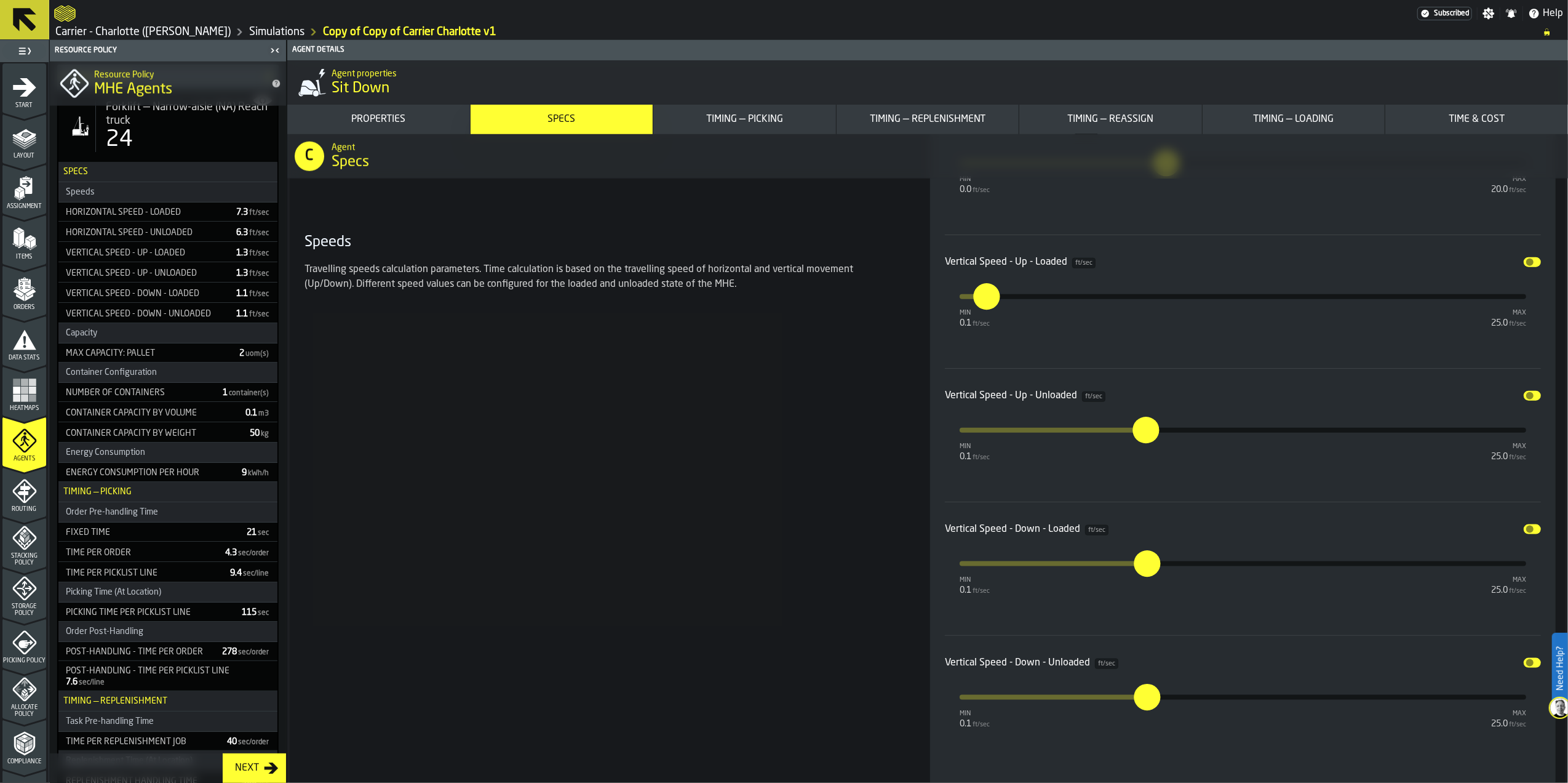
scroll to position [1477, 0]
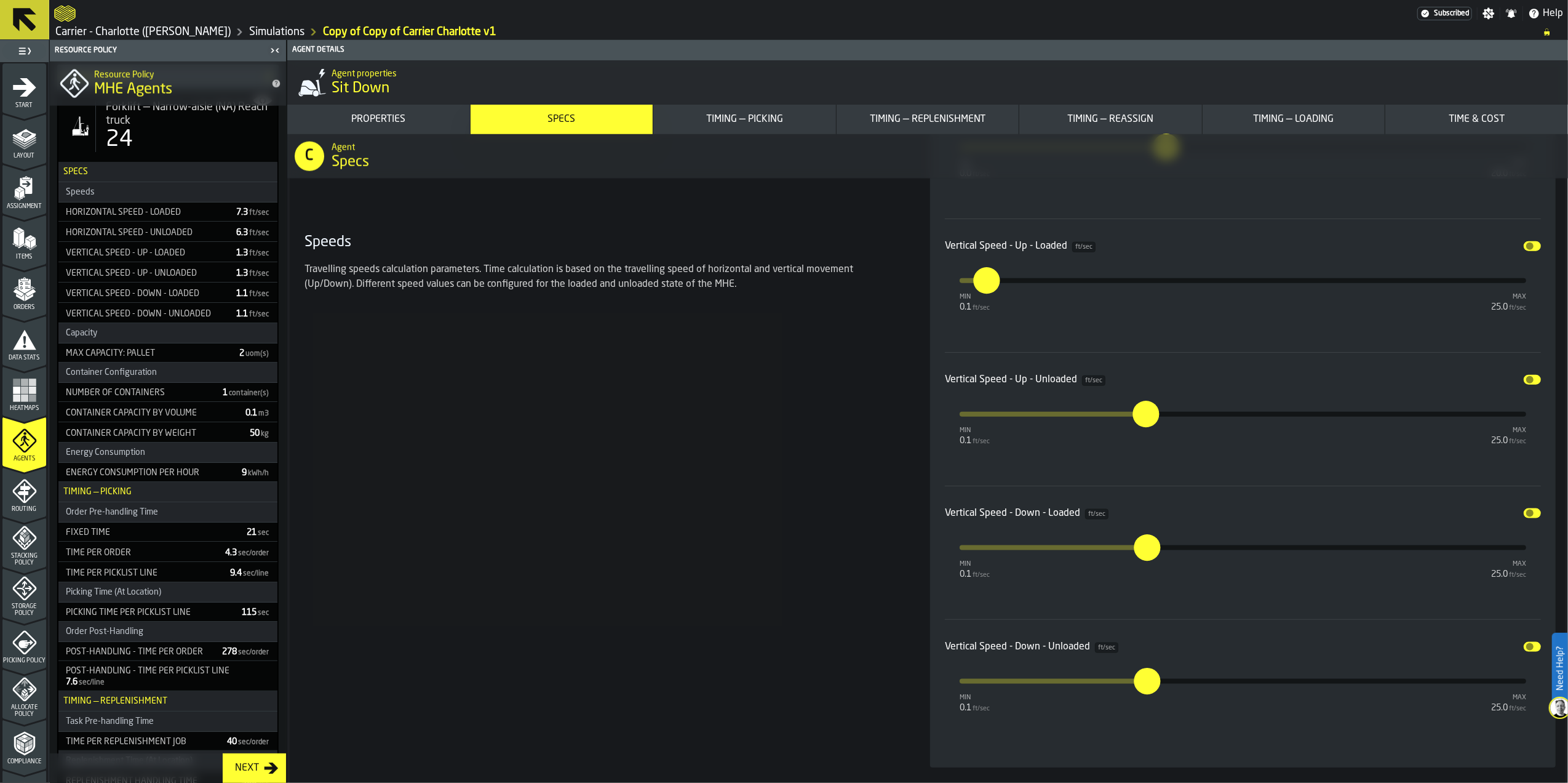
type input "***"
click at [1144, 549] on input "***" at bounding box center [1139, 547] width 10 height 26
type input "*"
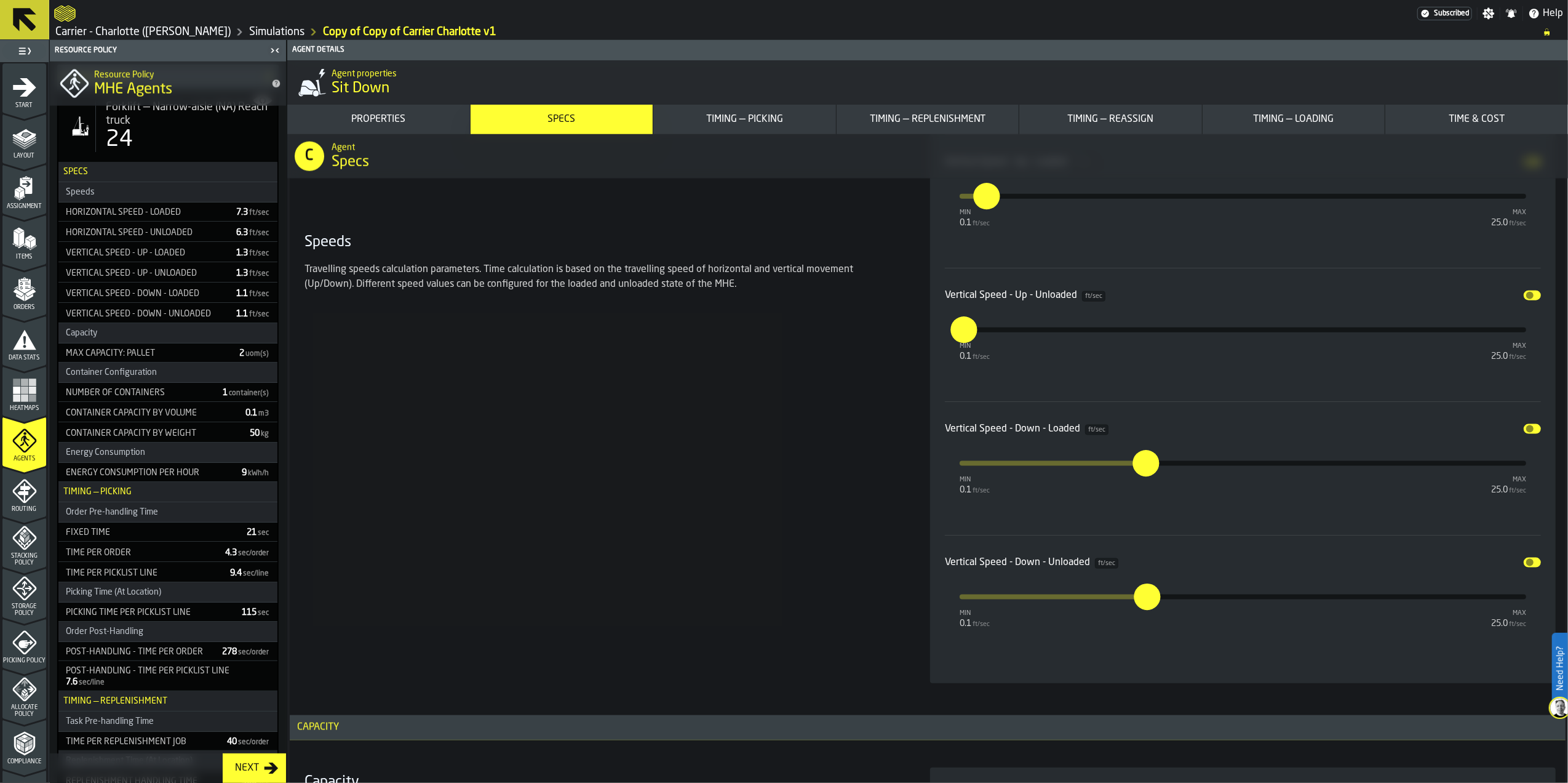
scroll to position [1641, 0]
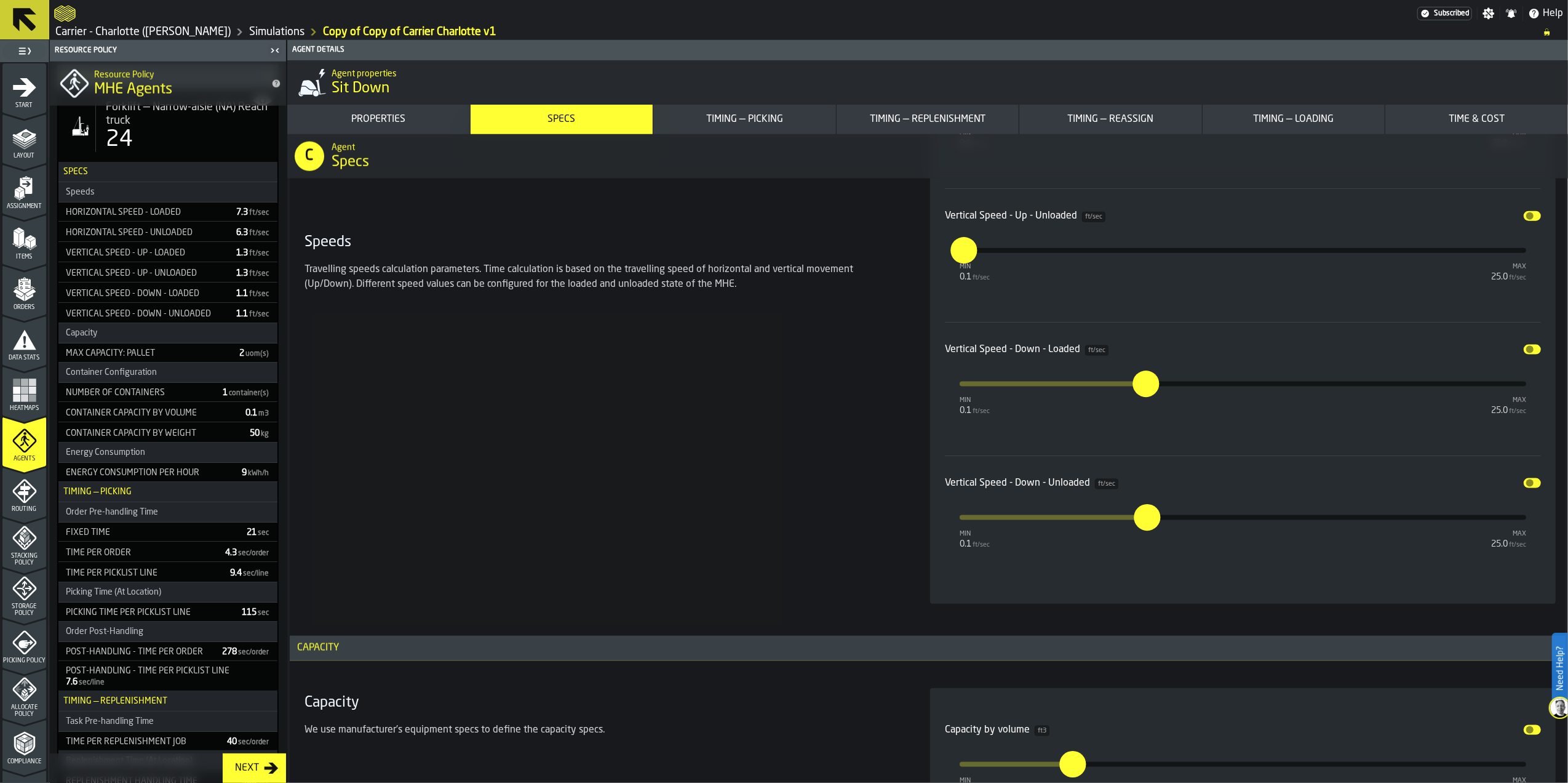
type input "***"
click at [1144, 525] on input "***" at bounding box center [1139, 517] width 10 height 26
type input "*"
type input "***"
click at [850, 512] on div "Speeds Travelling speeds calculation parameters. Time calculation is based on t…" at bounding box center [602, 189] width 606 height 830
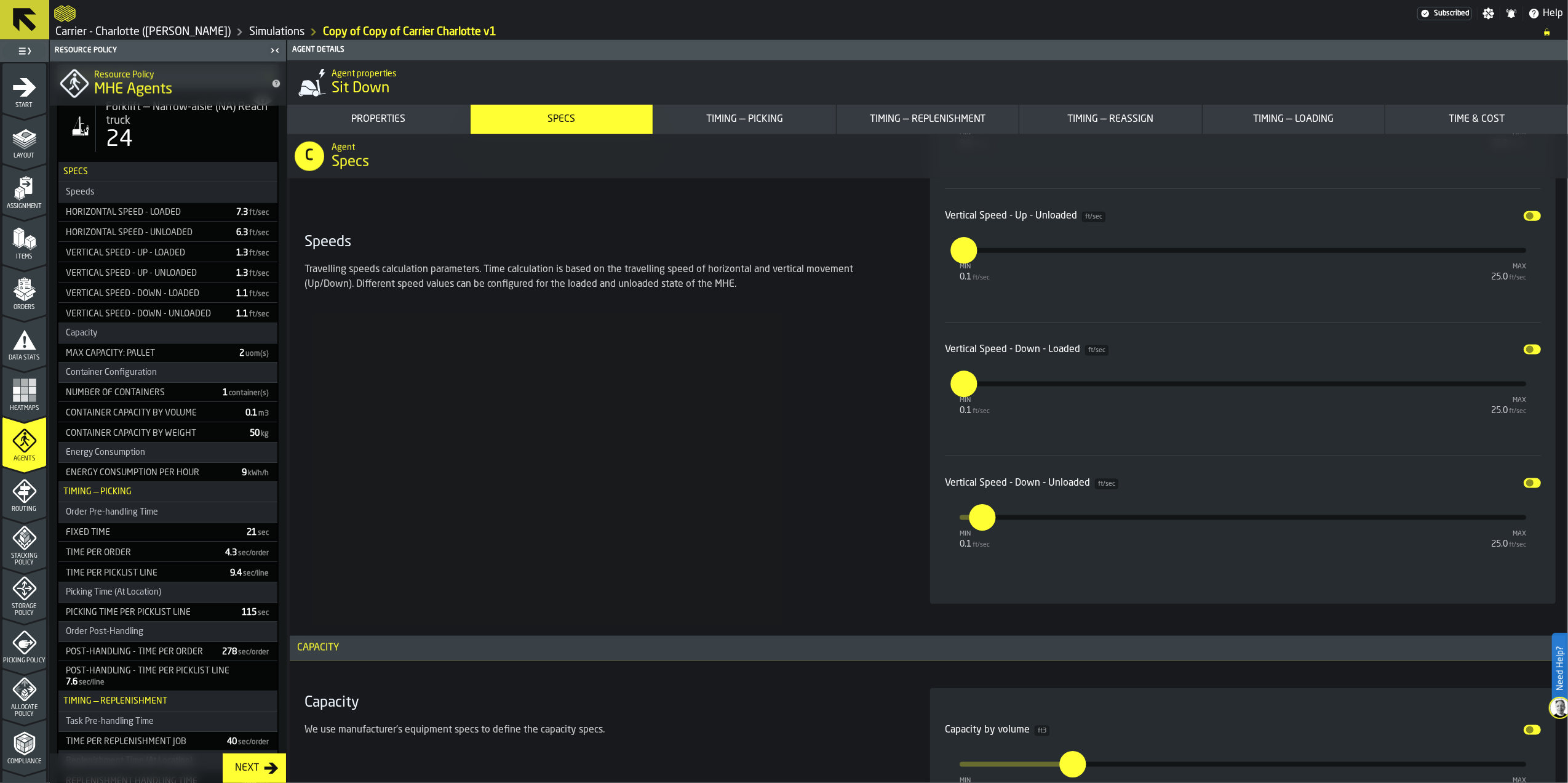
click at [961, 385] on input "***" at bounding box center [956, 383] width 10 height 26
click at [961, 385] on input "***" at bounding box center [956, 383] width 10 height 26
type input "*"
type input "***"
click at [959, 252] on input "***" at bounding box center [952, 238] width 14 height 38
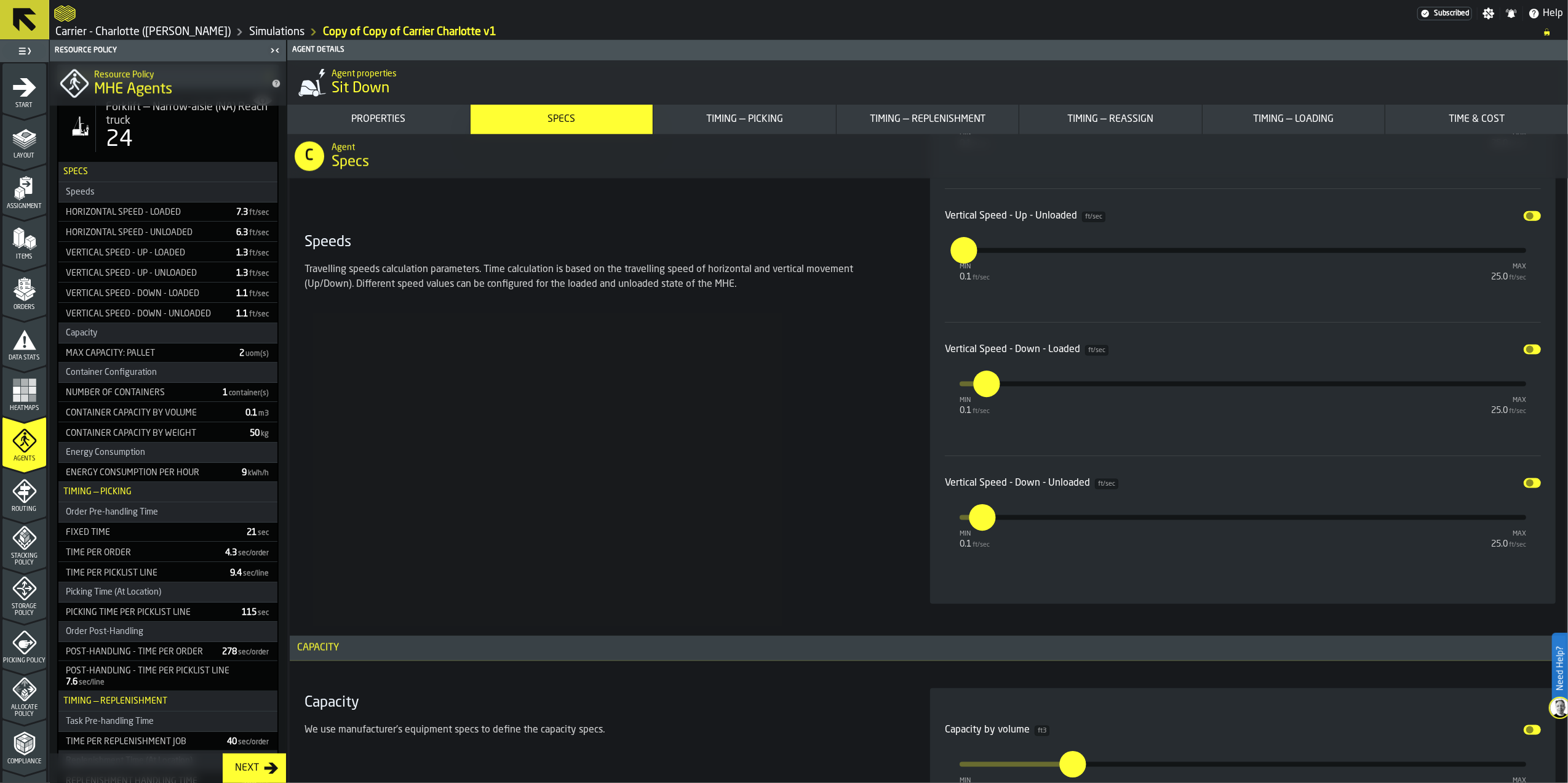
type input "*"
type input "***"
click at [840, 363] on div "Speeds Travelling speeds calculation parameters. Time calculation is based on t…" at bounding box center [602, 189] width 606 height 830
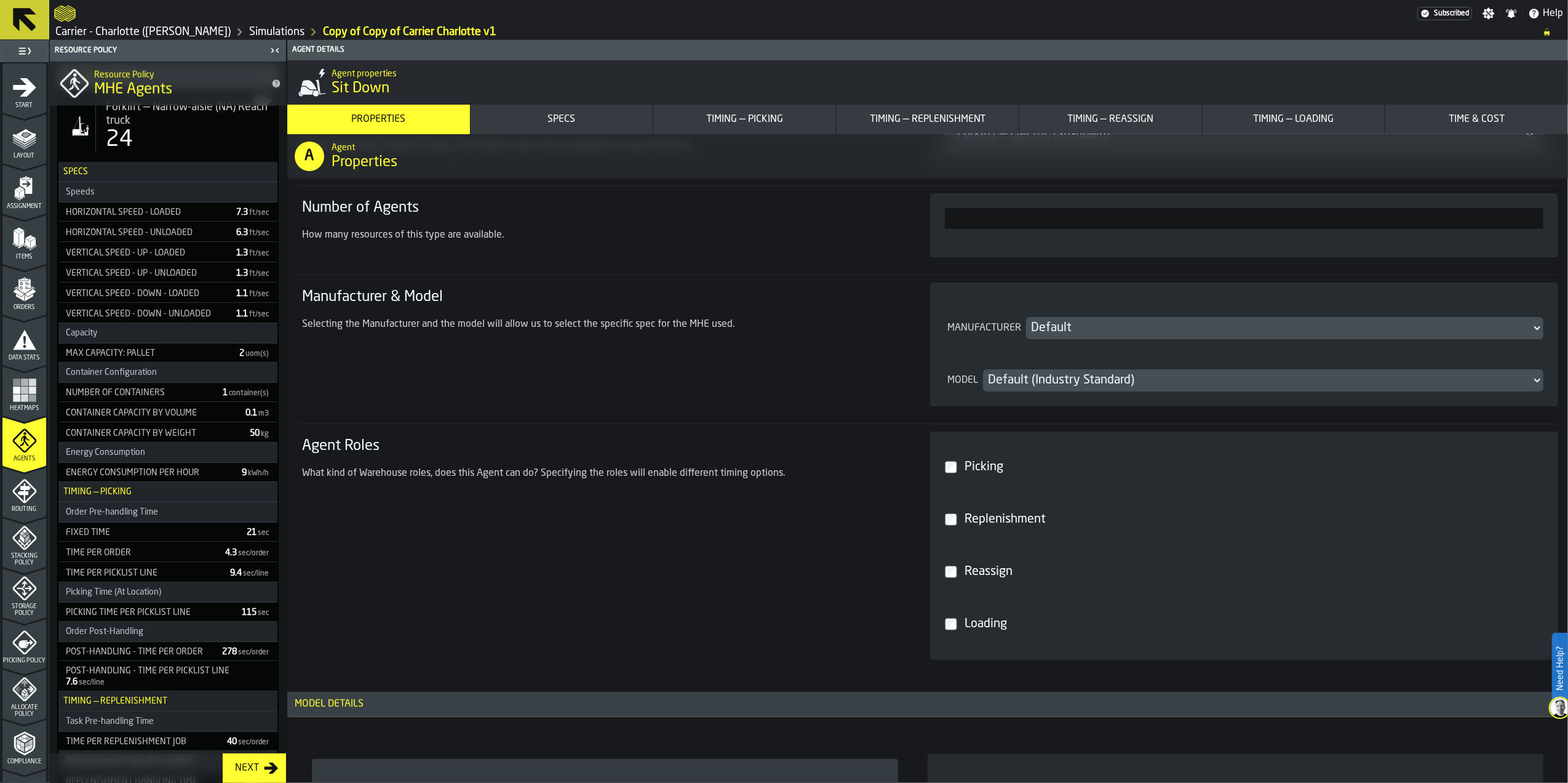
scroll to position [410, 0]
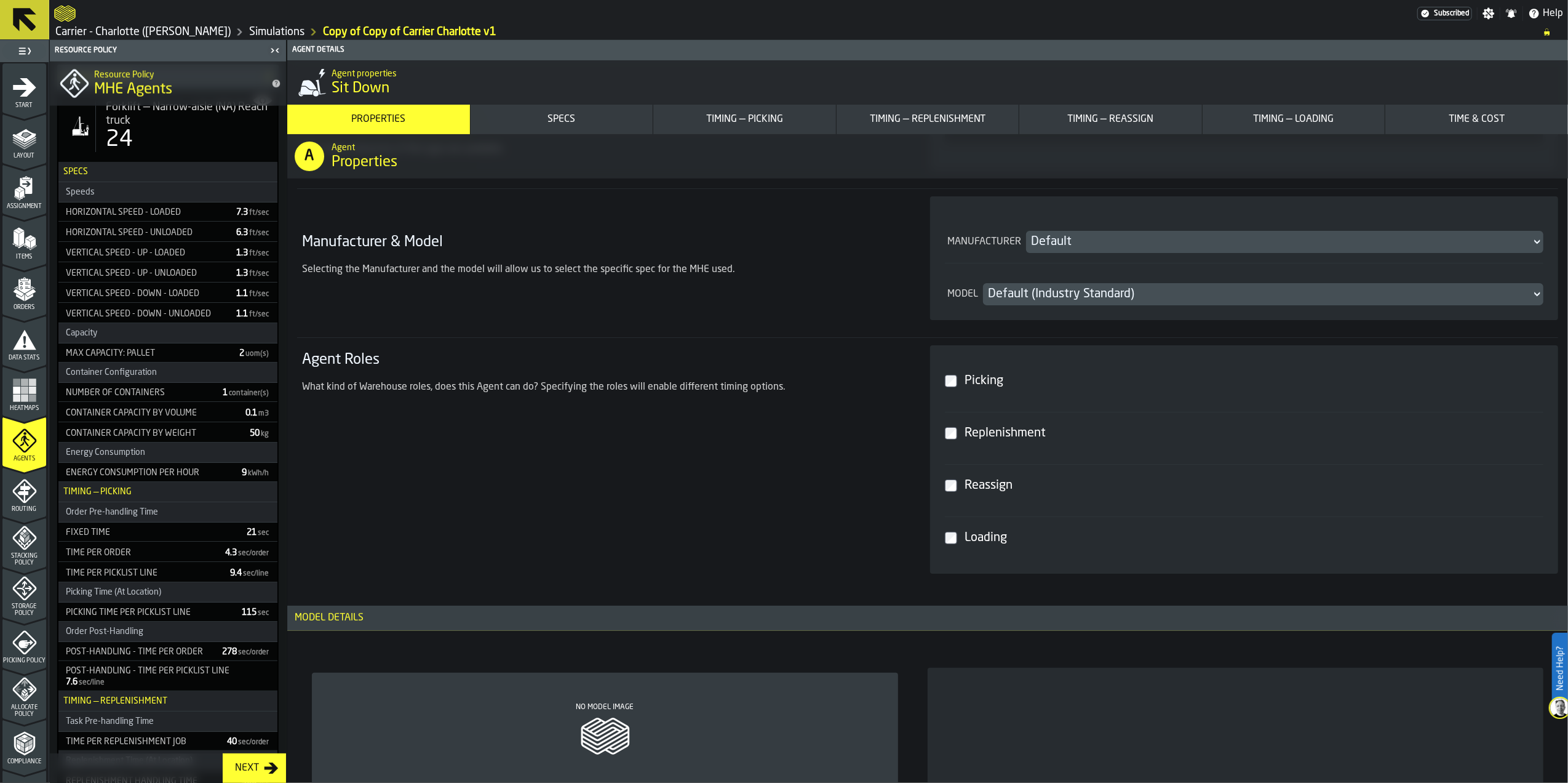
click at [975, 372] on div "Picking" at bounding box center [1252, 381] width 579 height 22
click at [980, 426] on div "Replenishment" at bounding box center [1252, 433] width 579 height 22
click at [975, 488] on div "Reassign" at bounding box center [1252, 485] width 579 height 22
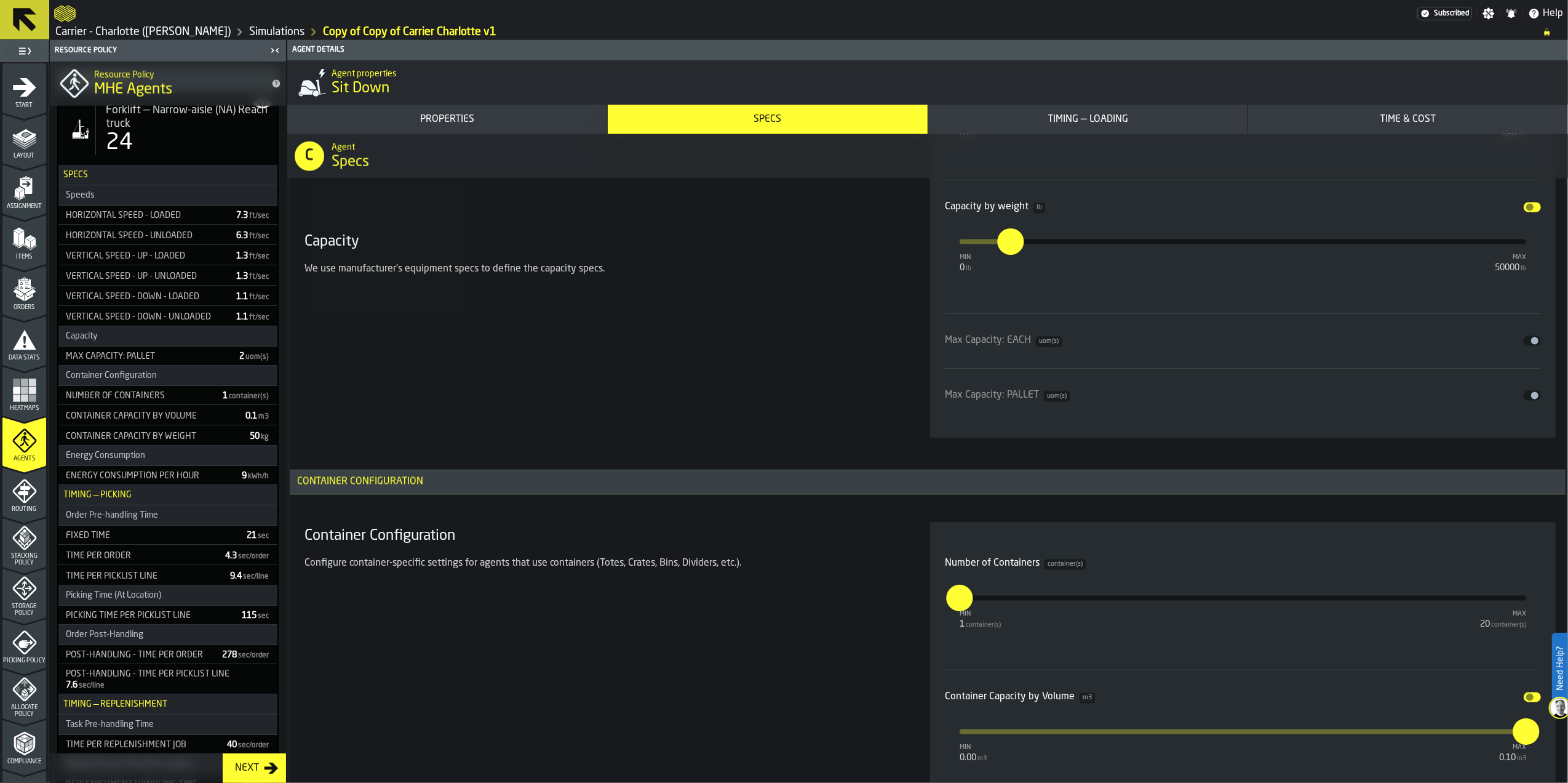
scroll to position [2133, 0]
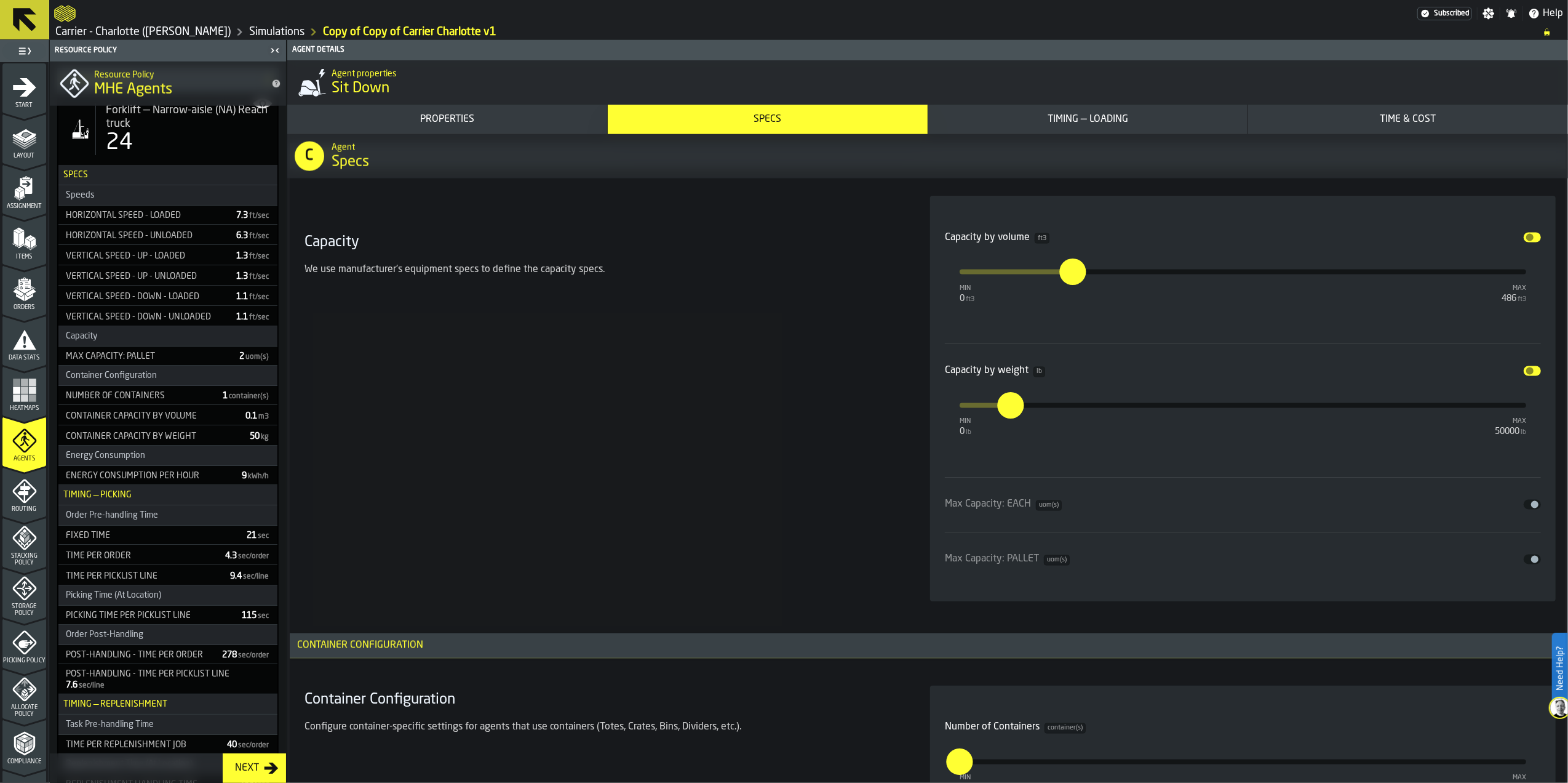
click at [1532, 241] on button "Disable" at bounding box center [1532, 237] width 17 height 10
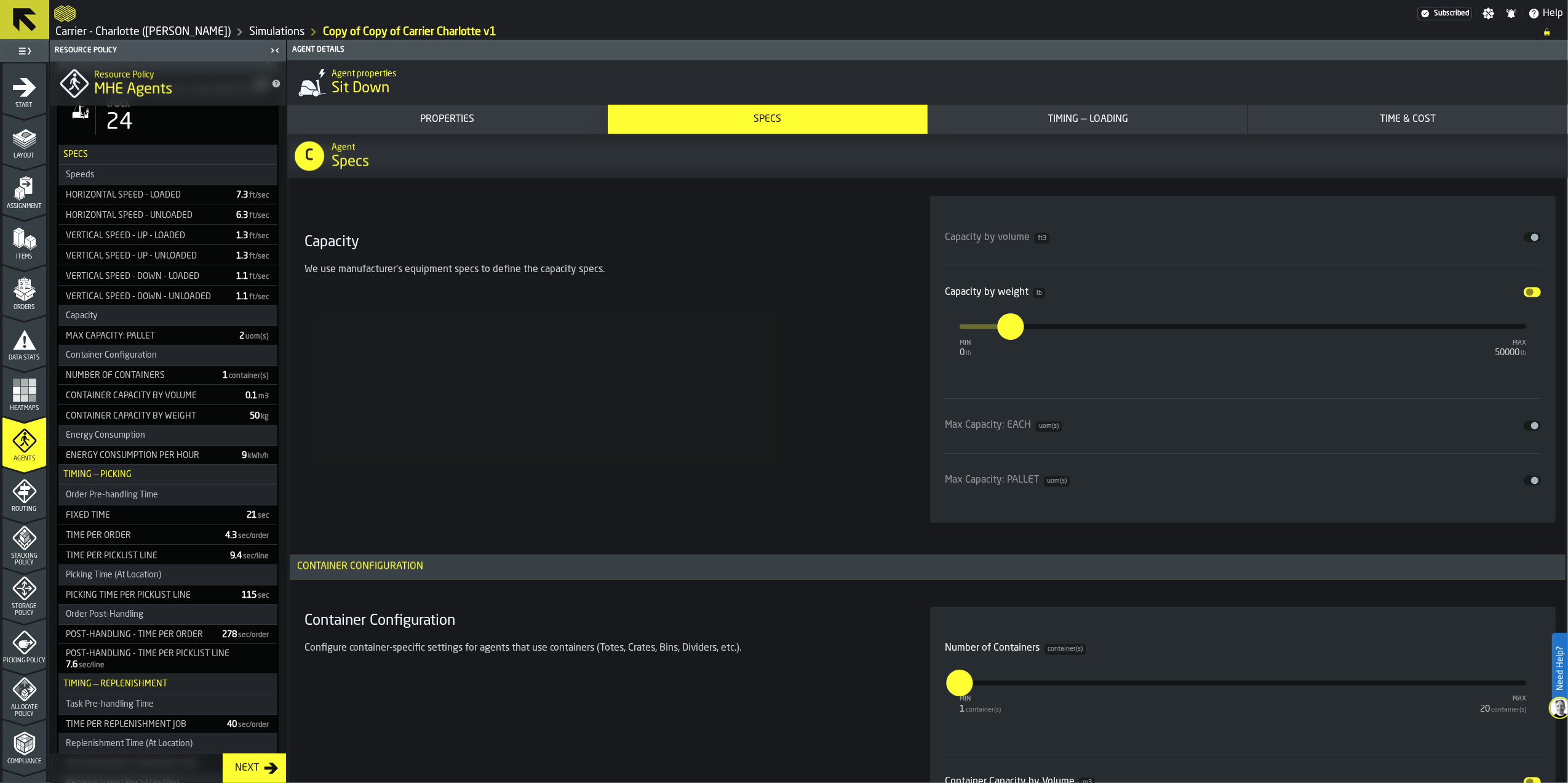
scroll to position [1402, 0]
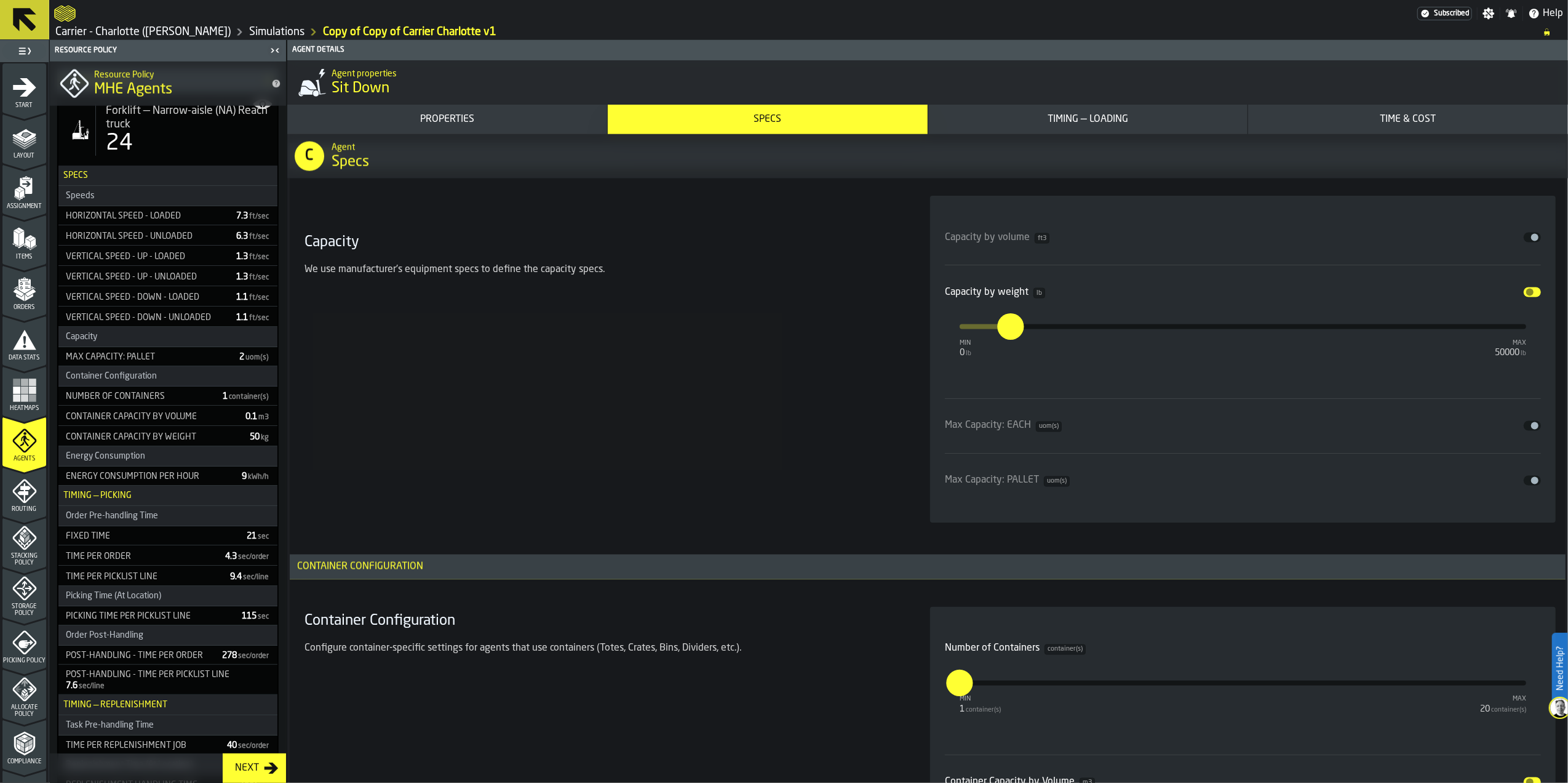
click at [1529, 485] on button "Disable" at bounding box center [1532, 481] width 17 height 10
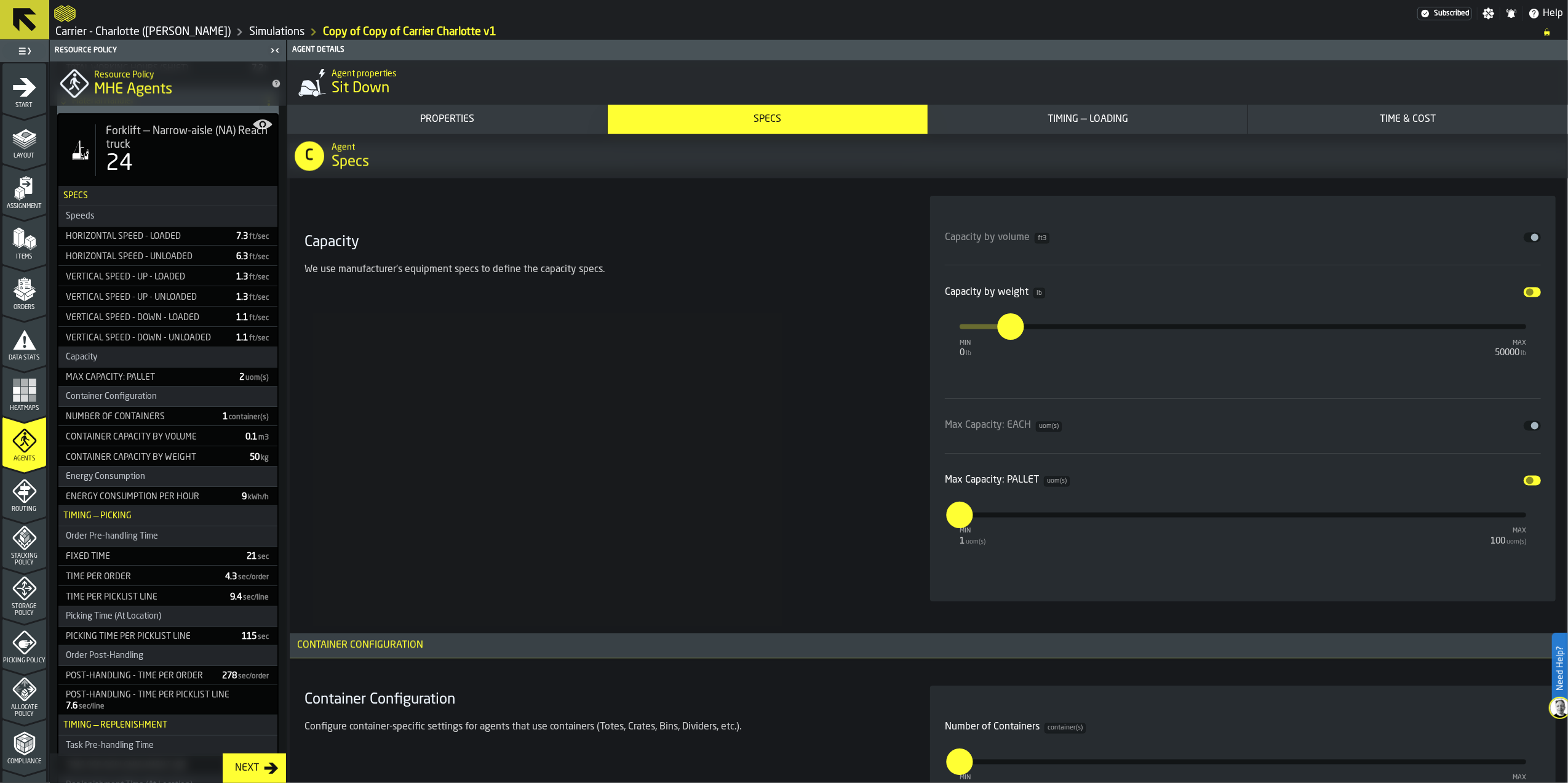
scroll to position [1423, 0]
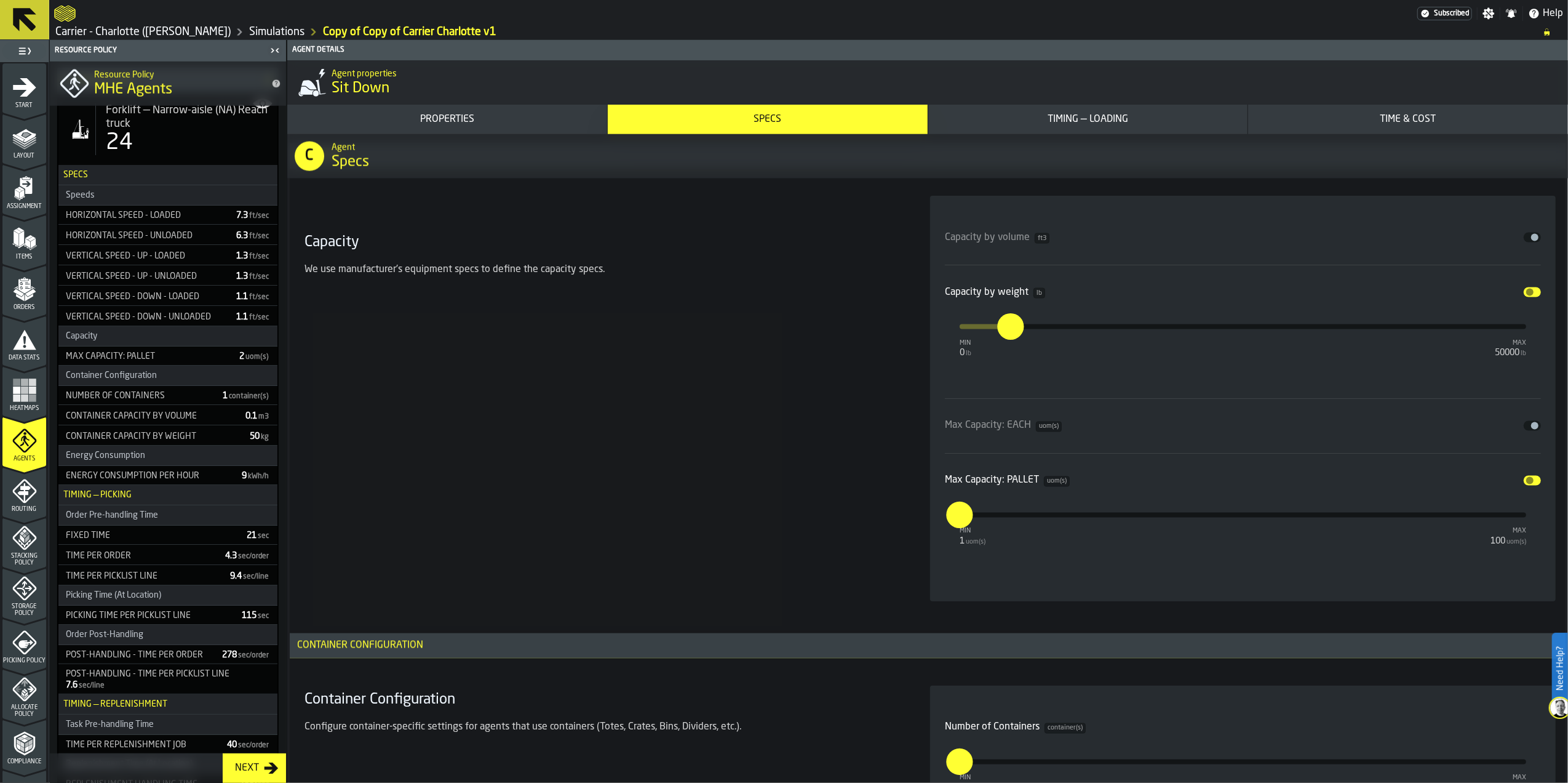
click at [973, 518] on div "input-slider-Max Capacity: PALLET" at bounding box center [1243, 515] width 566 height 5
click at [960, 519] on input "*" at bounding box center [950, 503] width 19 height 38
type input "*"
click at [907, 503] on section "Capacity We use manufacturer's equipment specs to define the capacity specs. Ca…" at bounding box center [927, 399] width 1256 height 421
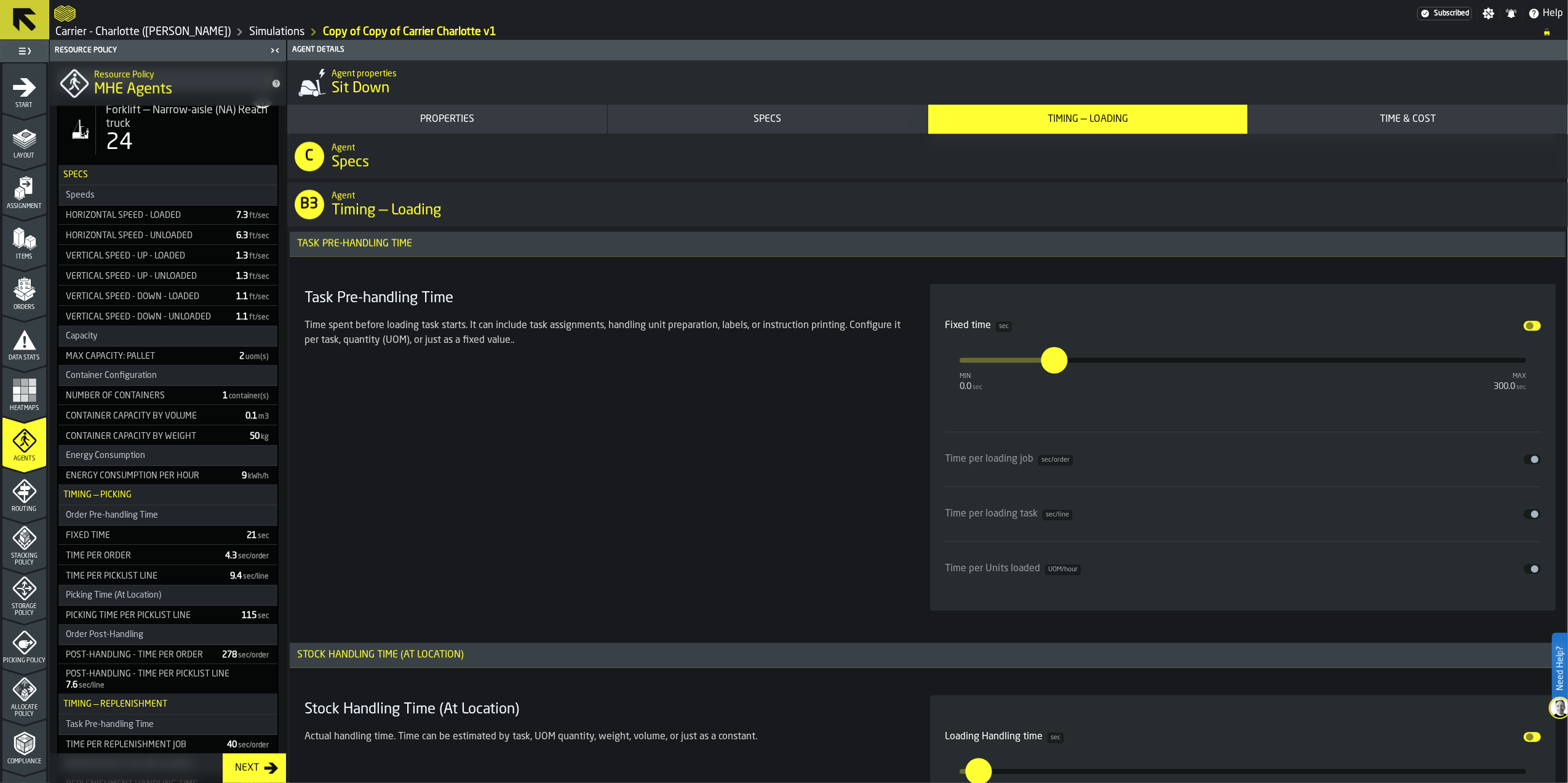
scroll to position [3365, 0]
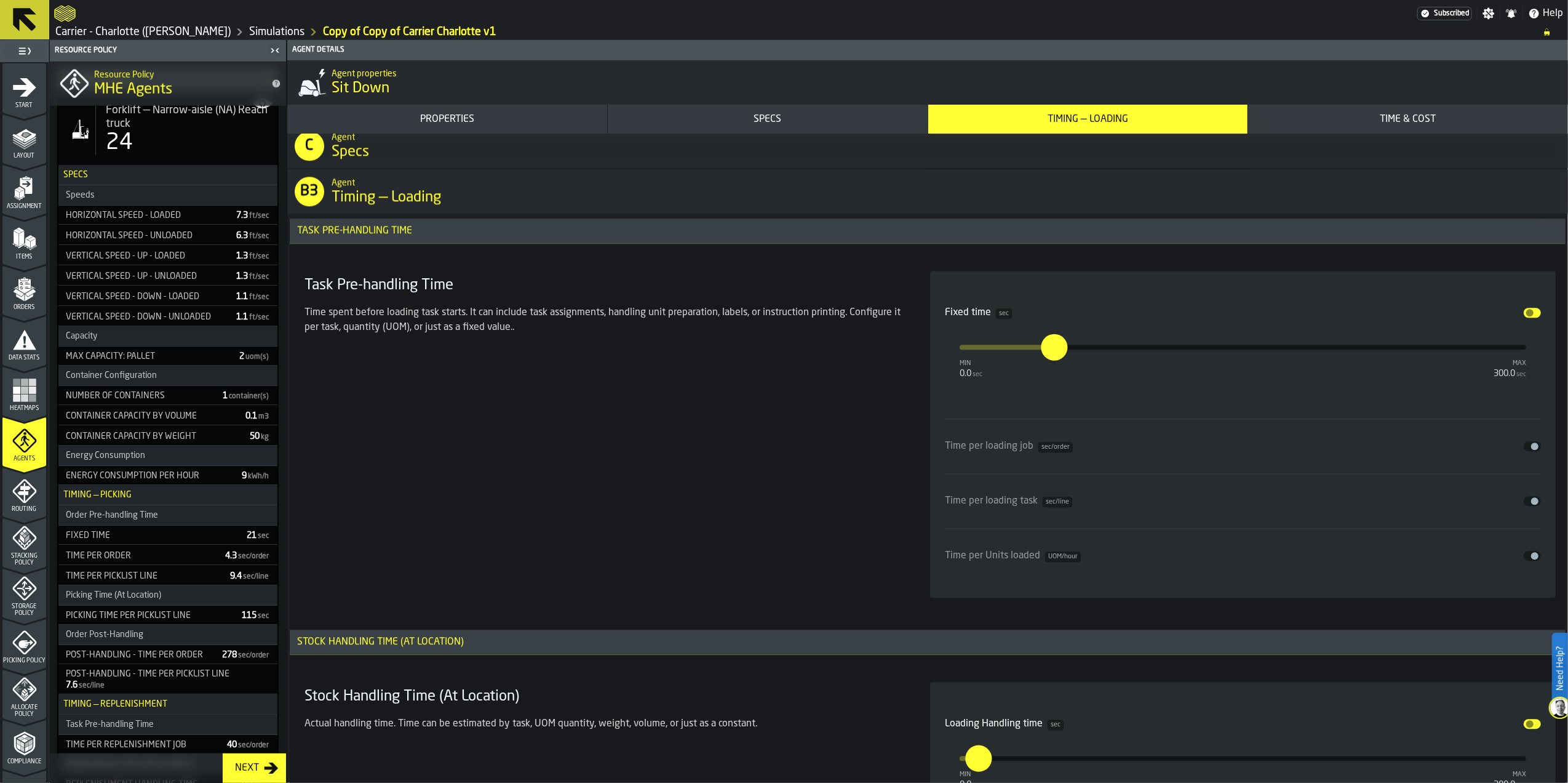
click at [1527, 316] on span "input-slider-Fixed time" at bounding box center [1530, 312] width 7 height 7
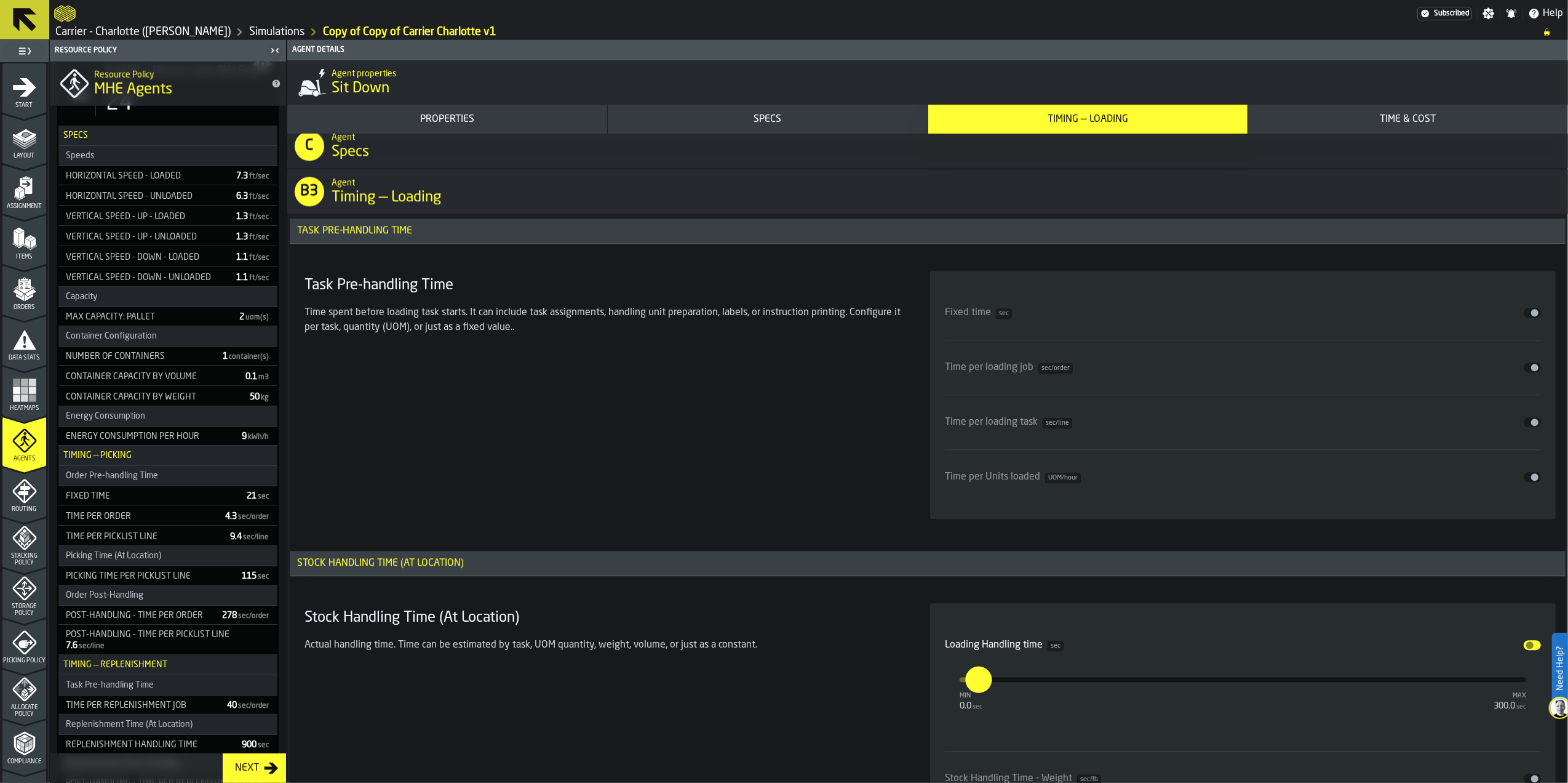
scroll to position [1383, 0]
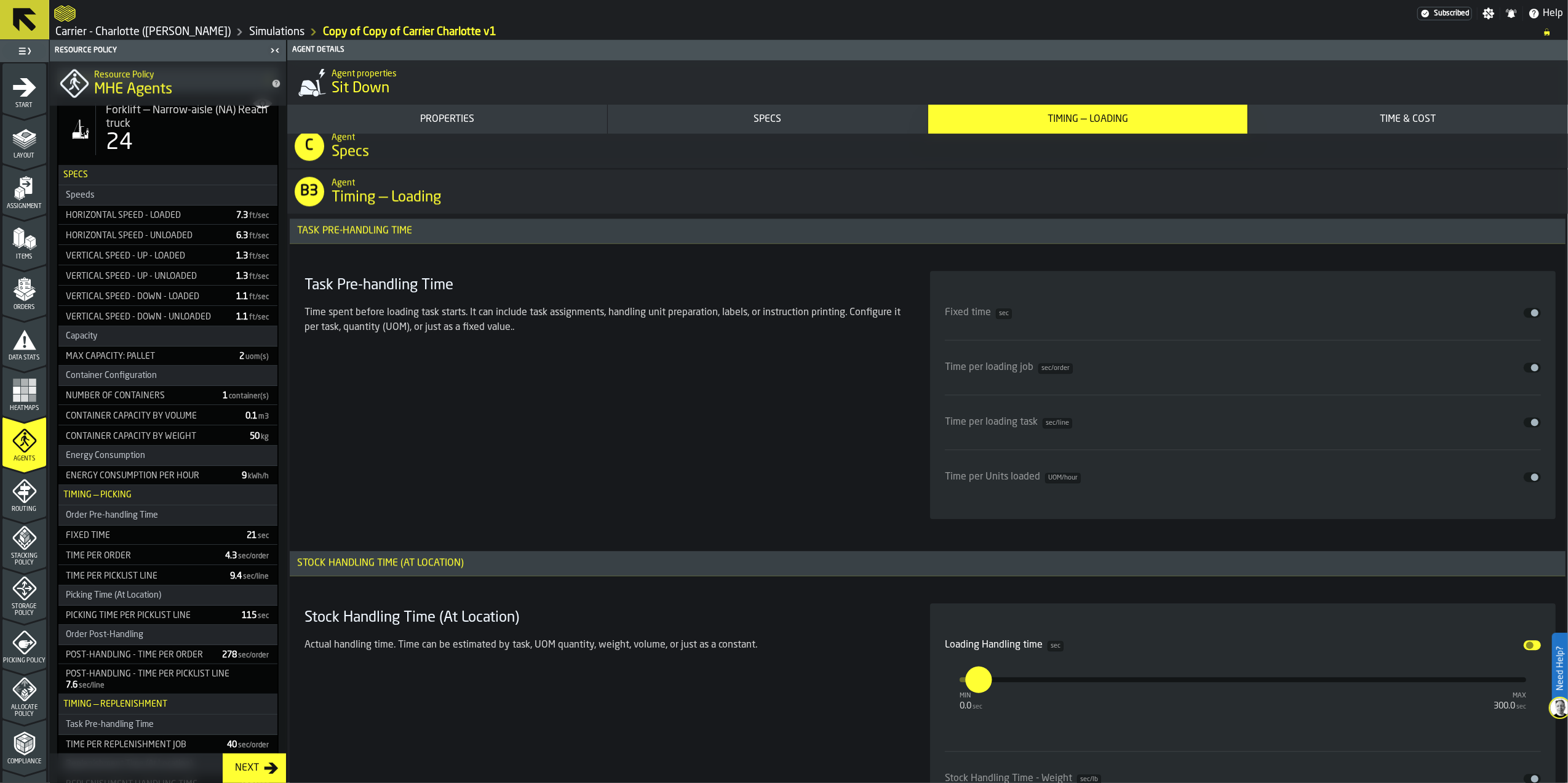
click at [1532, 368] on span "input-slider-Time per loading job" at bounding box center [1535, 367] width 7 height 7
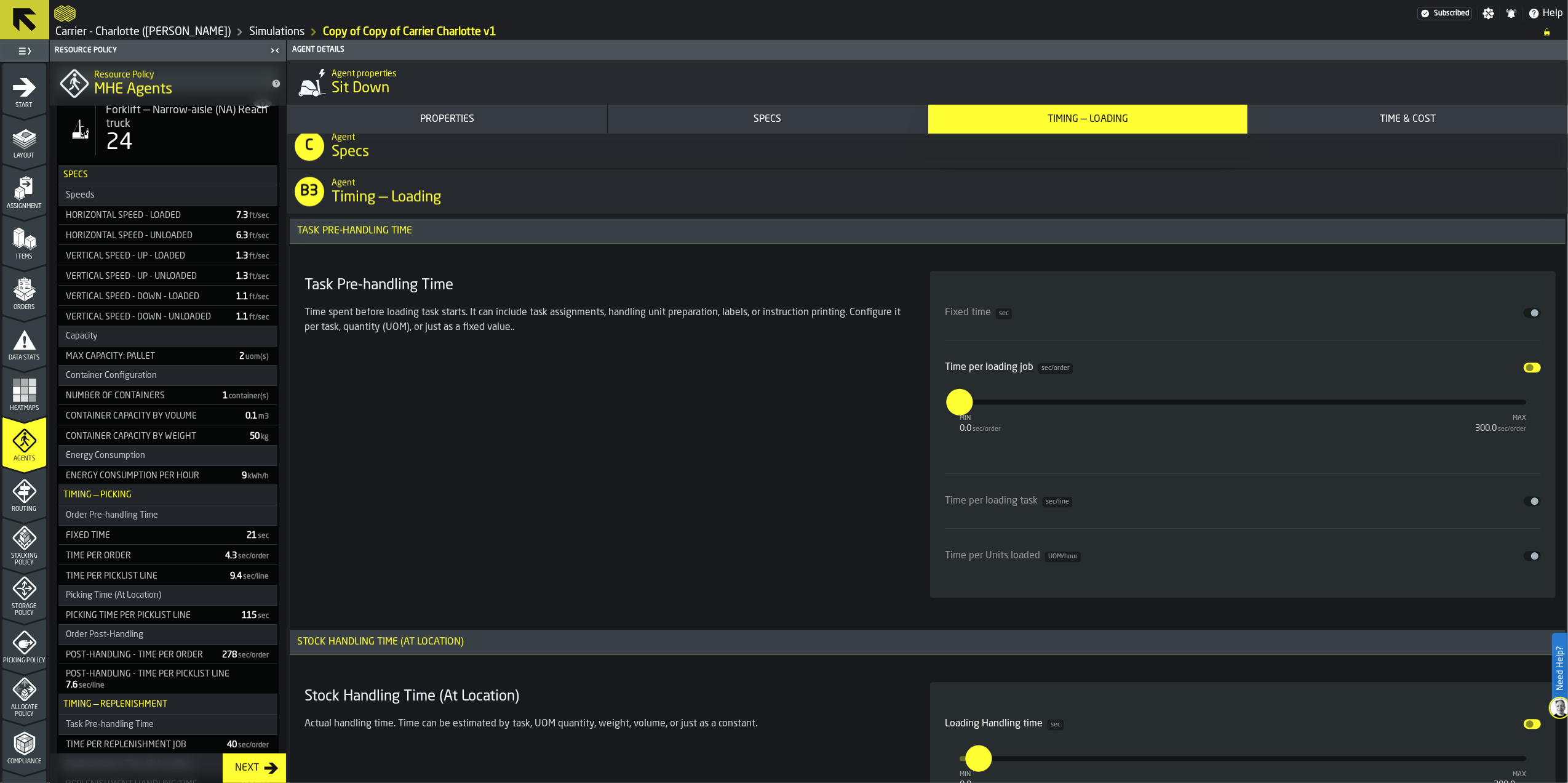
click at [960, 410] on input "*" at bounding box center [953, 401] width 14 height 26
type input "**"
click at [855, 468] on div "Task Pre-handling Time Time spent before loading task starts. It can include ta…" at bounding box center [602, 434] width 606 height 327
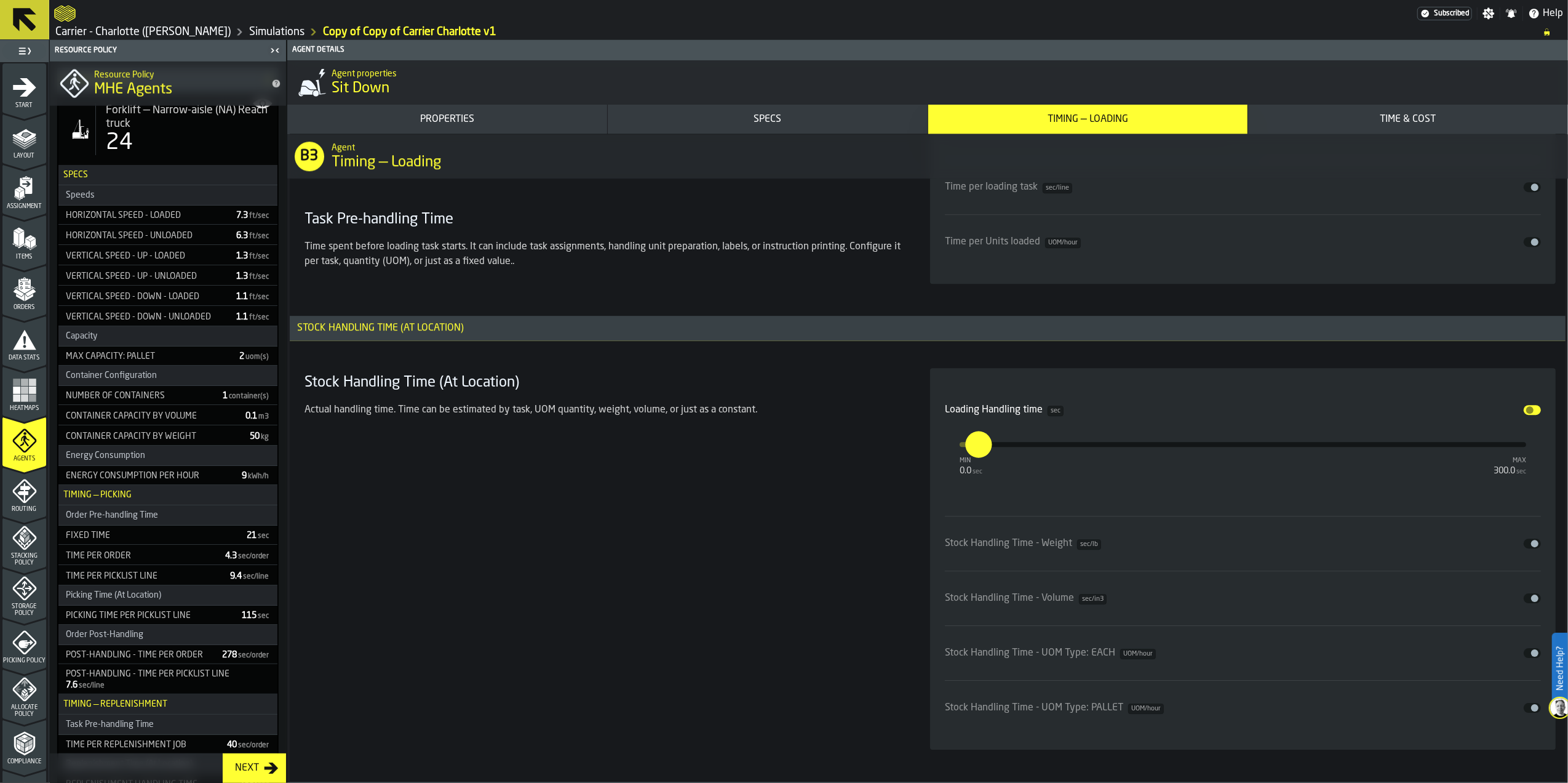
scroll to position [3775, 0]
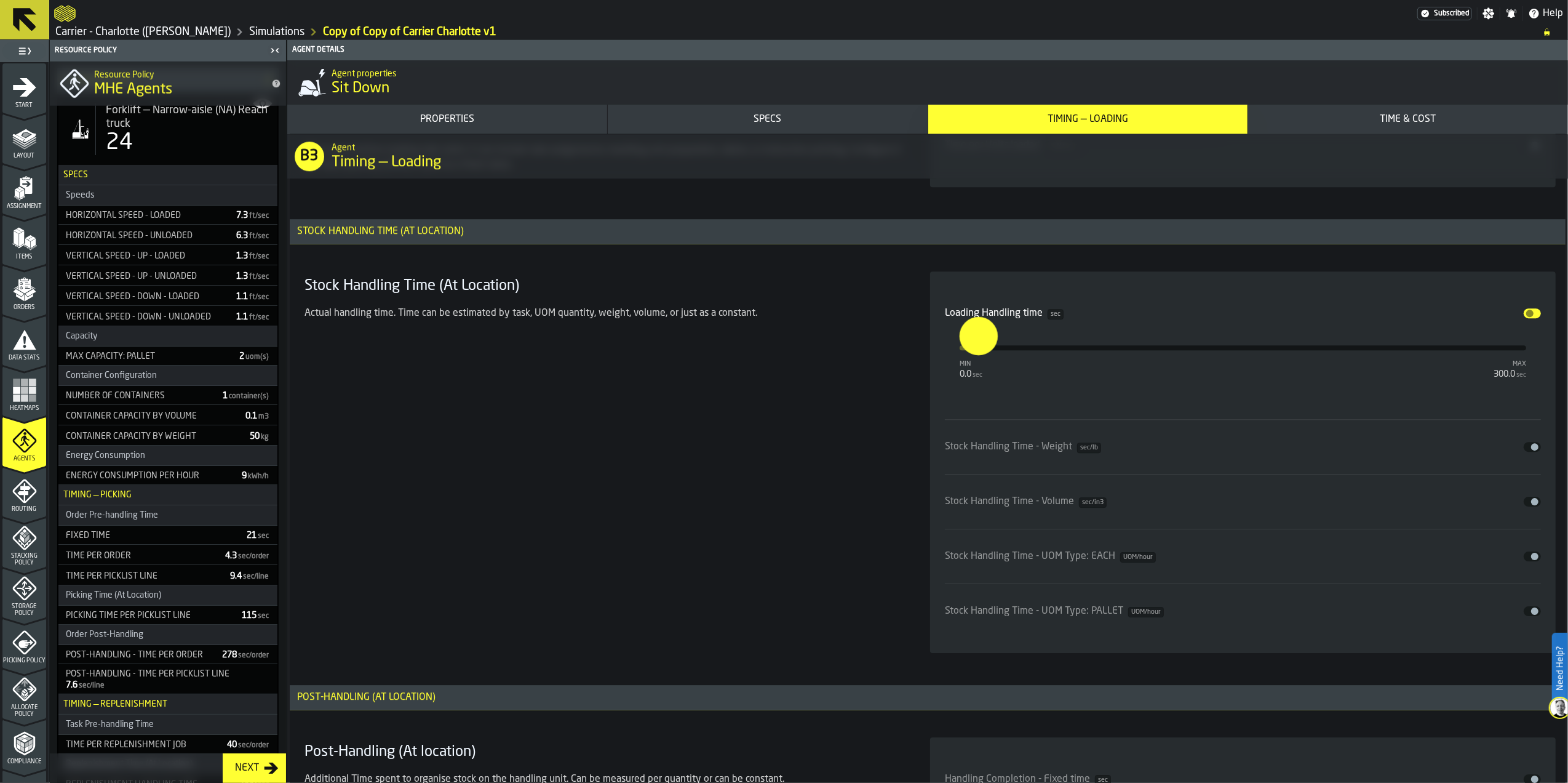
click at [990, 360] on button "**" at bounding box center [979, 348] width 30 height 30
click at [1532, 318] on button "Disable" at bounding box center [1532, 313] width 17 height 10
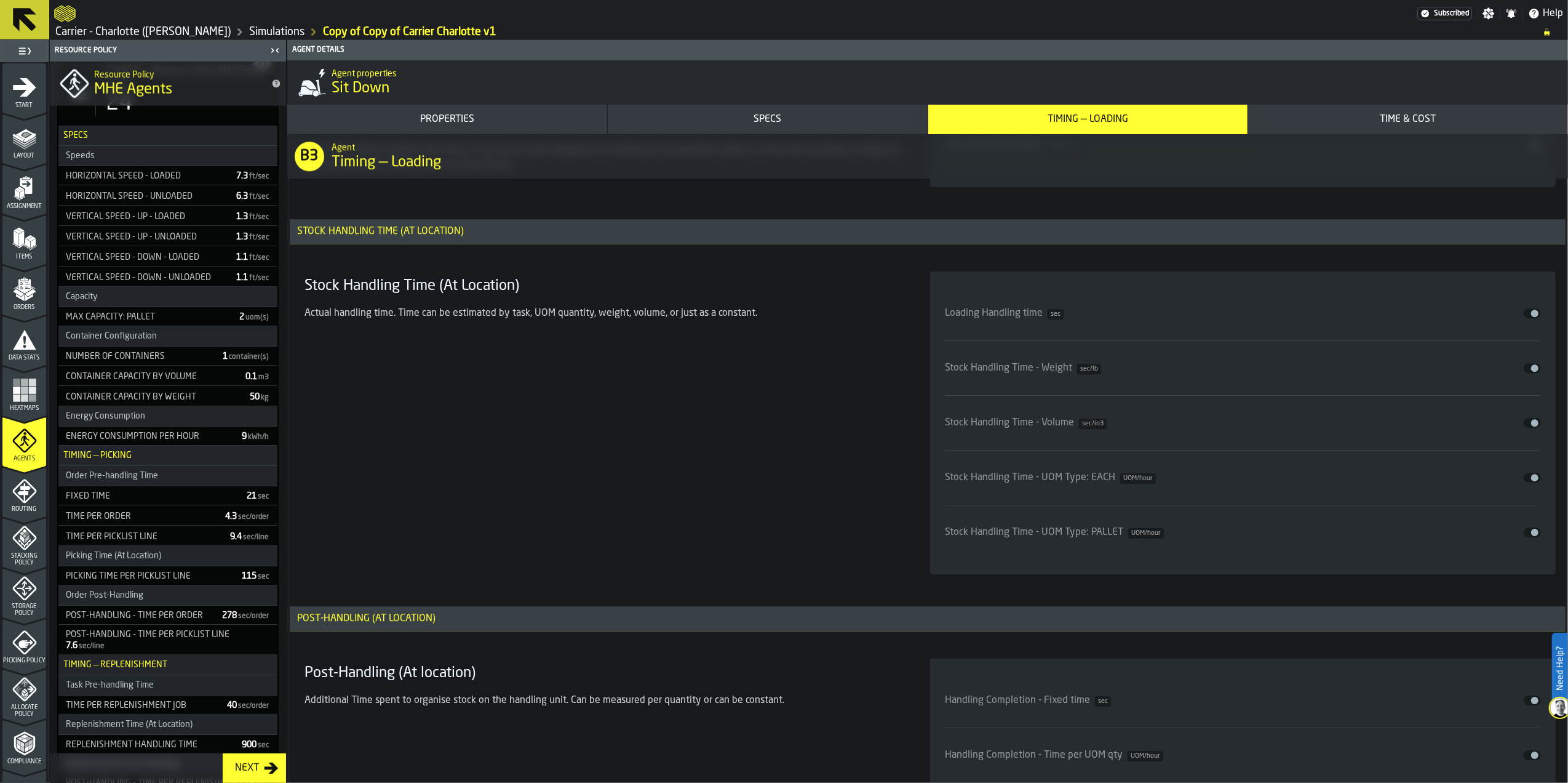
scroll to position [1383, 0]
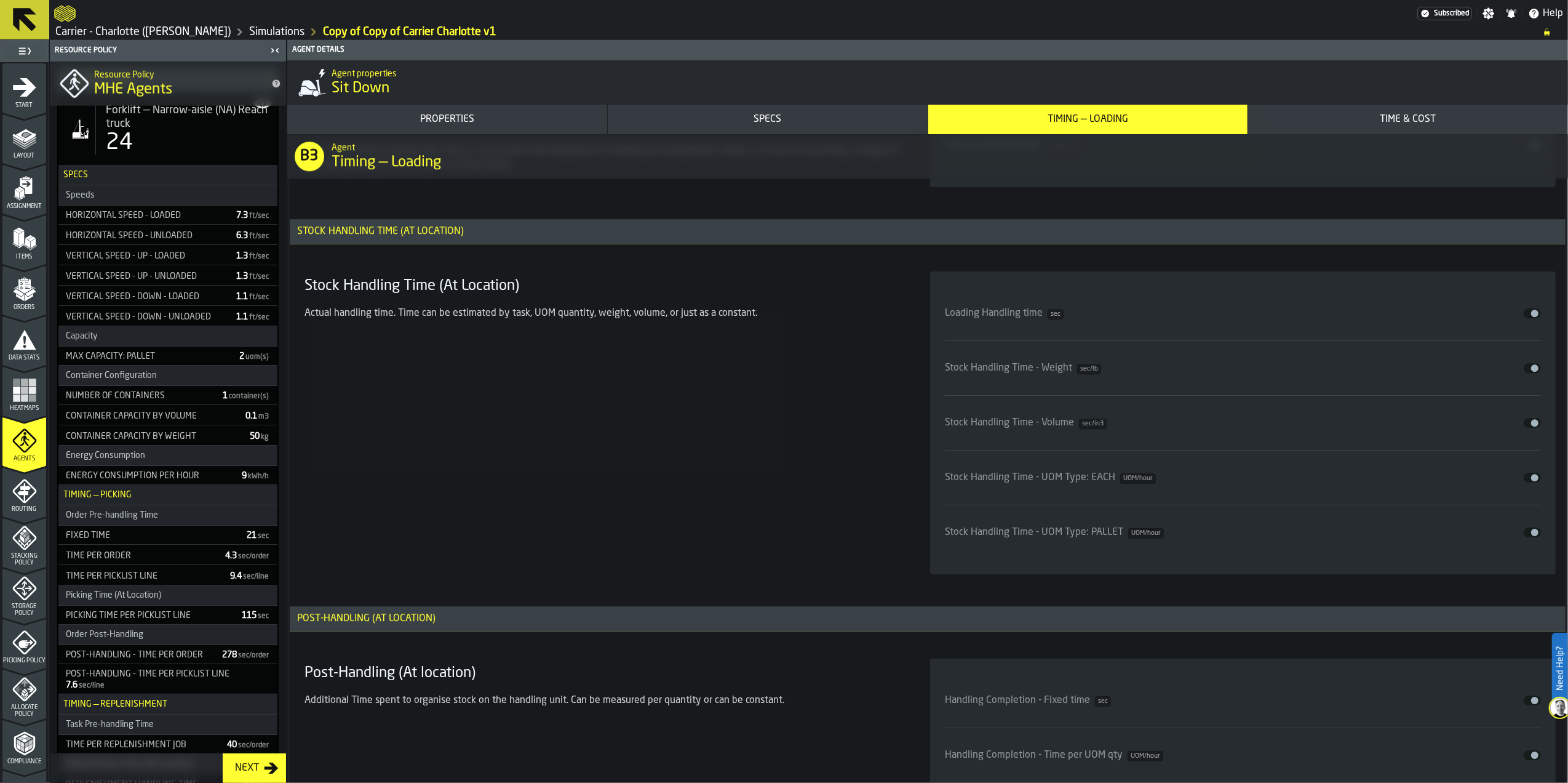
click at [1532, 317] on span "input-slider-Loading Handling time" at bounding box center [1535, 313] width 7 height 7
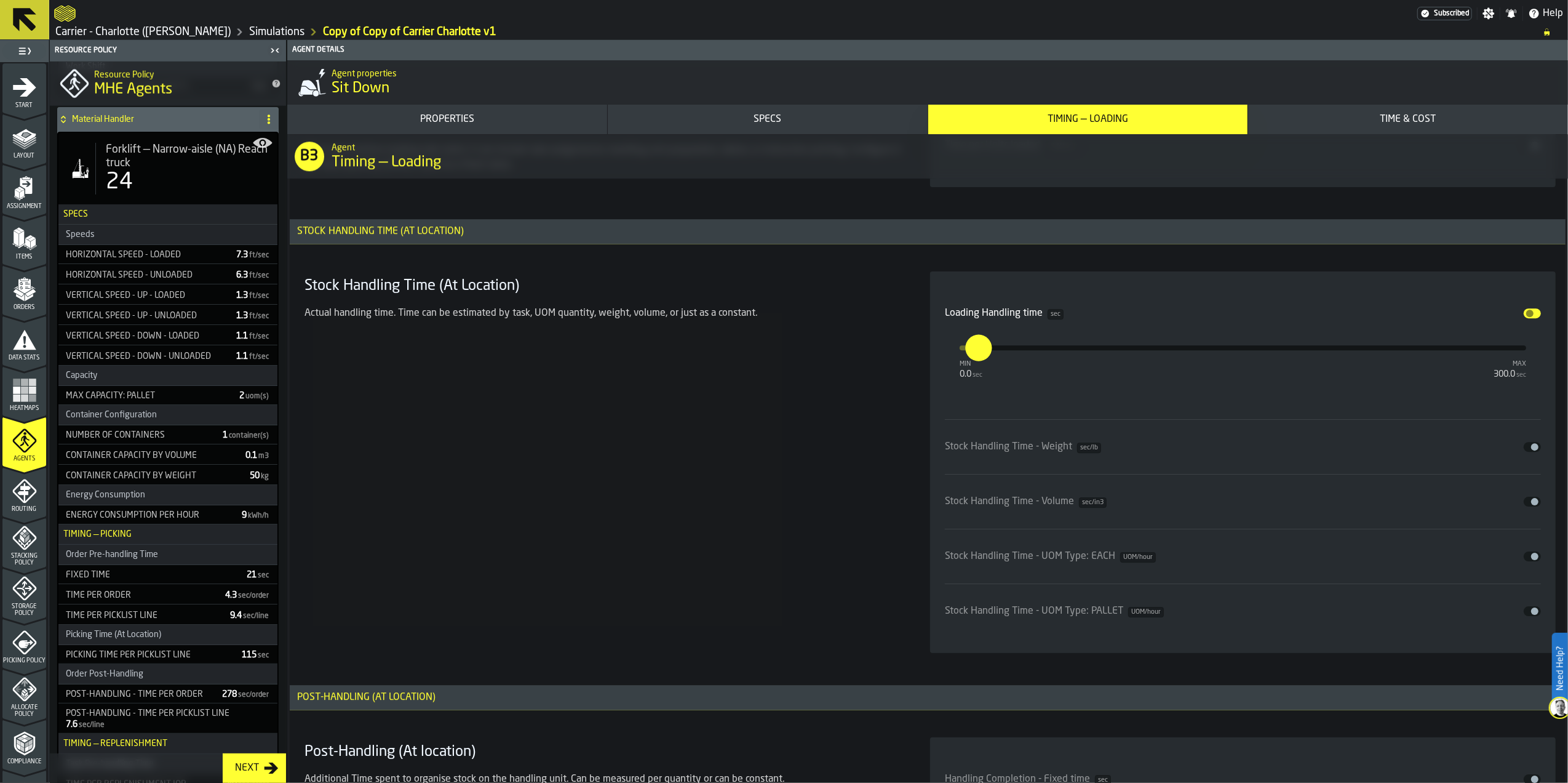
scroll to position [1423, 0]
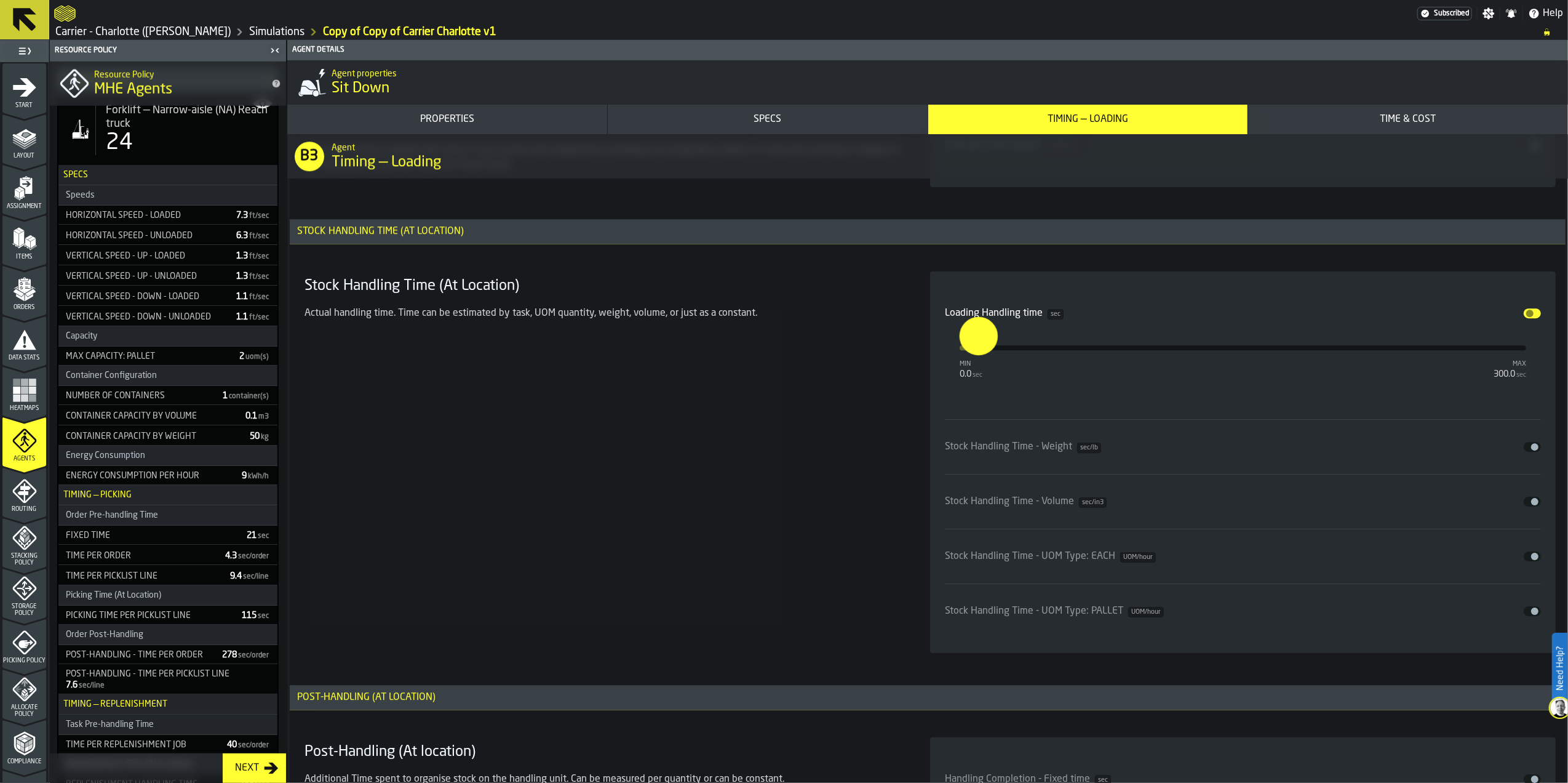
click at [978, 354] on input "**" at bounding box center [969, 335] width 19 height 38
type input "**"
click at [908, 383] on section "Stock Handling Time (At Location) Actual handling time. Time can be estimated b…" at bounding box center [927, 462] width 1256 height 396
click at [783, 501] on div "Stock Handling Time (At Location) Actual handling time. Time can be estimated b…" at bounding box center [602, 462] width 606 height 381
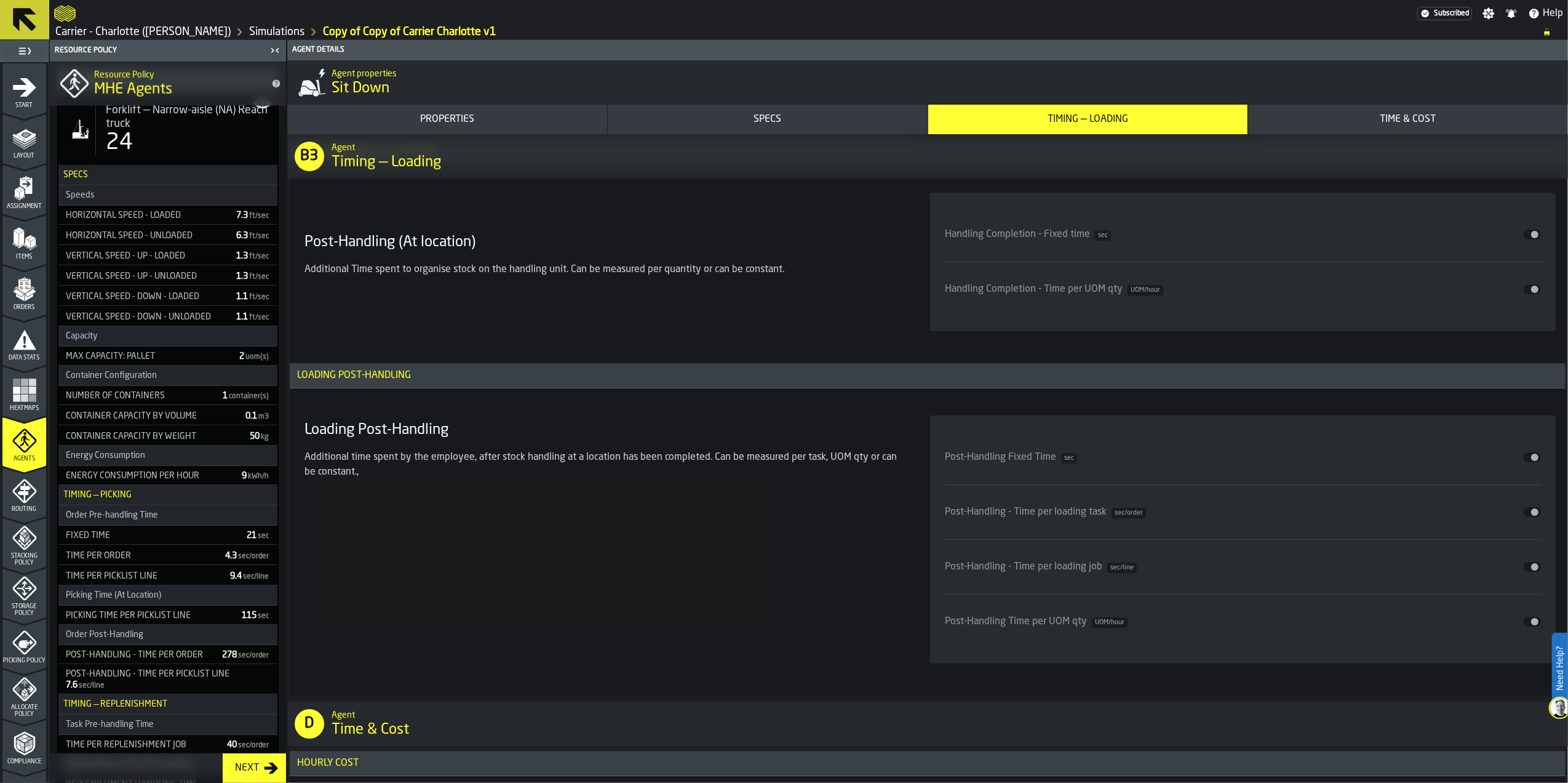
scroll to position [4432, 0]
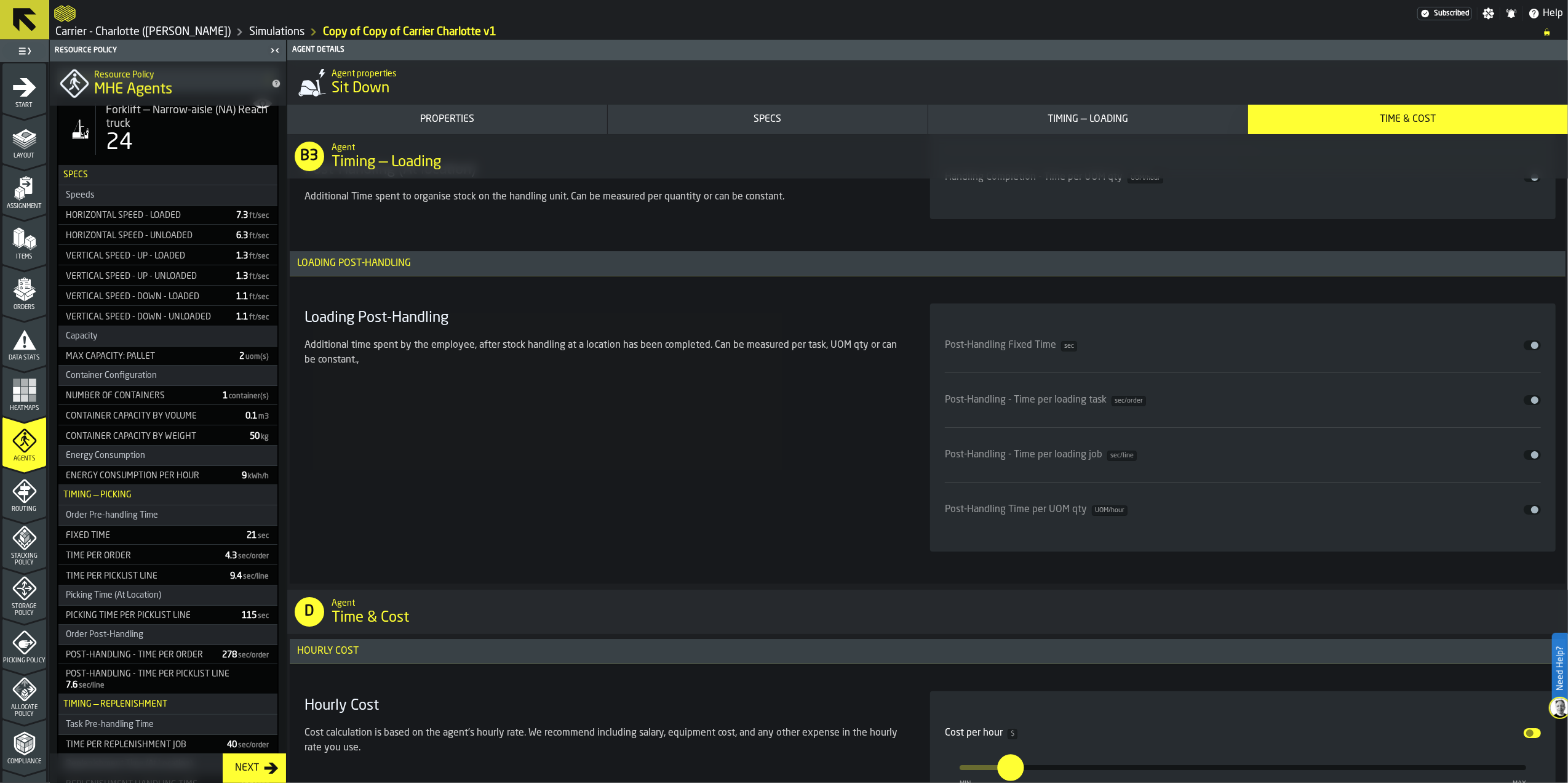
click at [1532, 404] on span "input-slider-Post-Handling - Time per loading task" at bounding box center [1535, 400] width 7 height 7
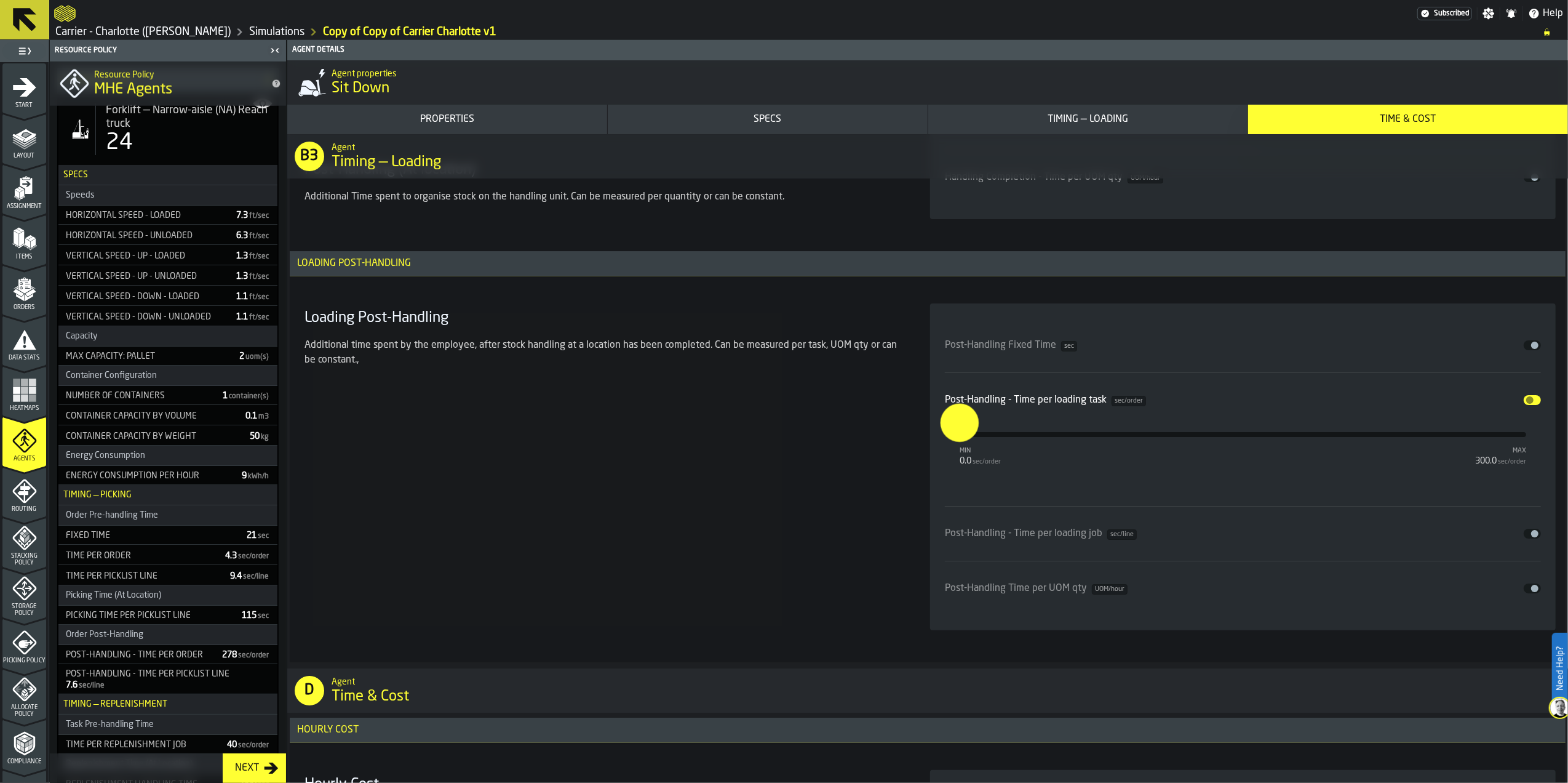
click at [960, 442] on input "*" at bounding box center [950, 422] width 19 height 38
type input "**"
click at [916, 467] on section "Loading Post-Handling Additional time spent by the employee, after stock handli…" at bounding box center [927, 467] width 1256 height 341
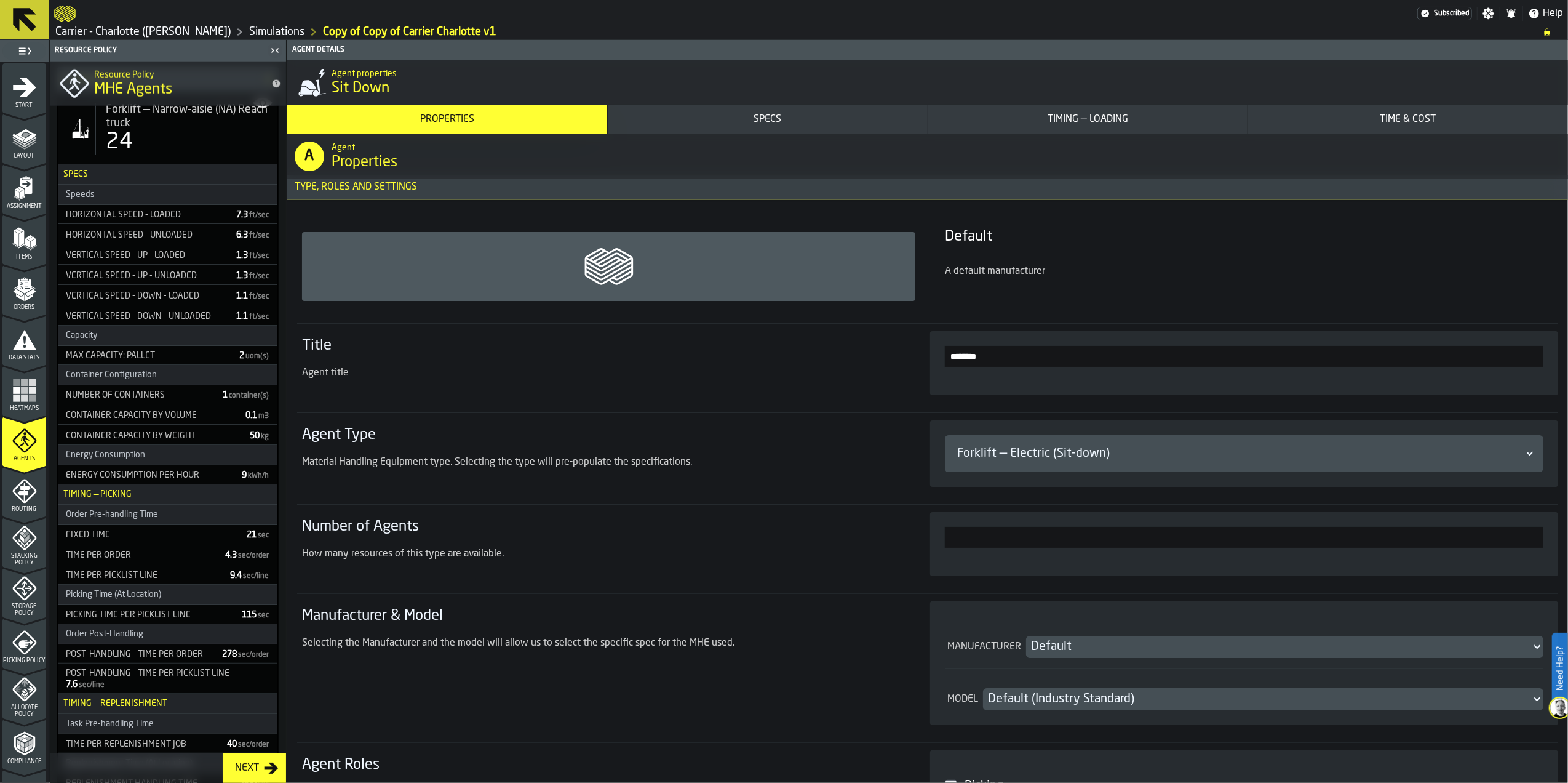
scroll to position [0, 0]
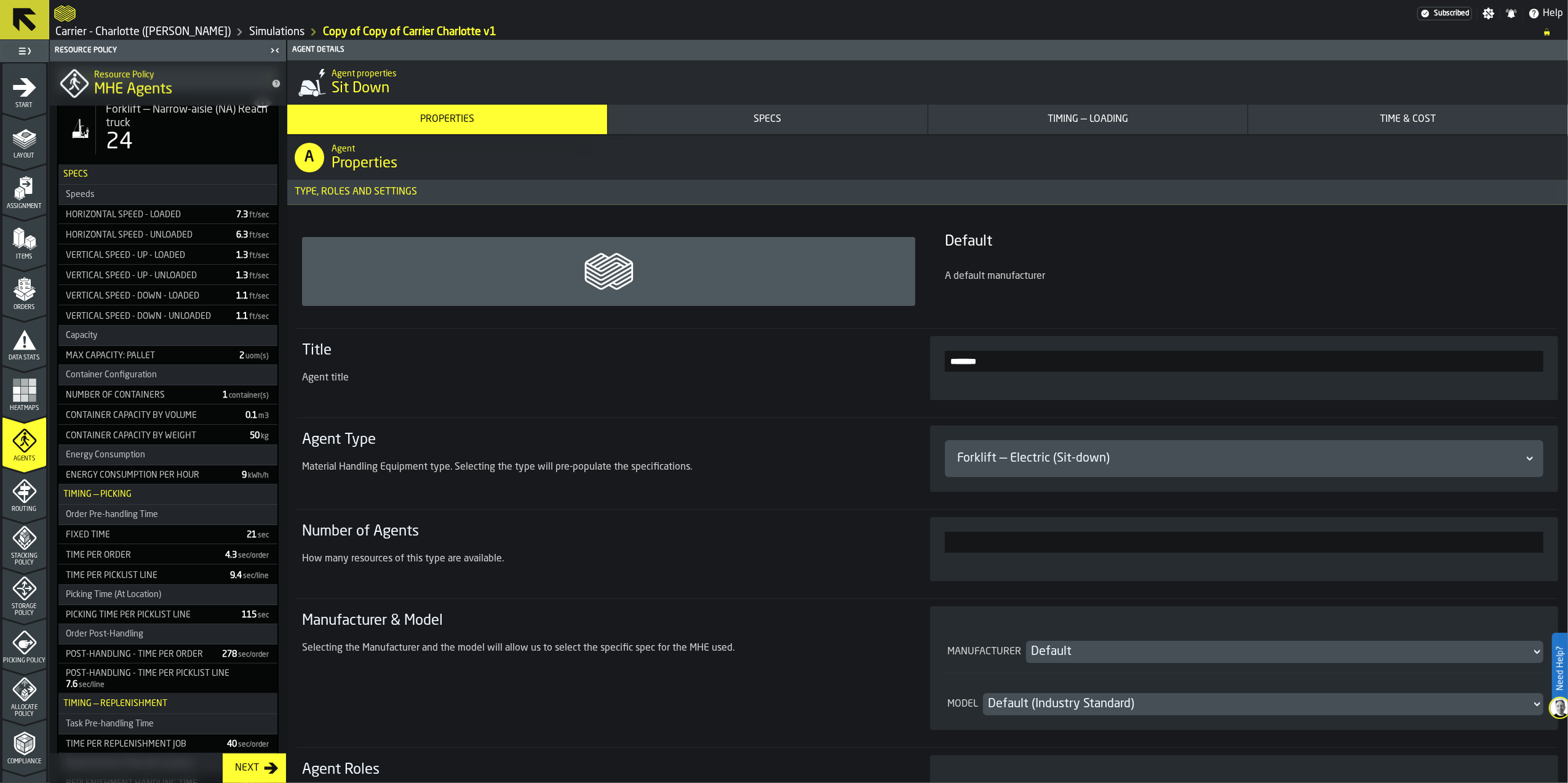
click at [1540, 543] on input "*" at bounding box center [1244, 542] width 599 height 21
type input "**"
click at [817, 512] on section "Number of Agents How many resources of this type are available. **" at bounding box center [928, 548] width 1261 height 79
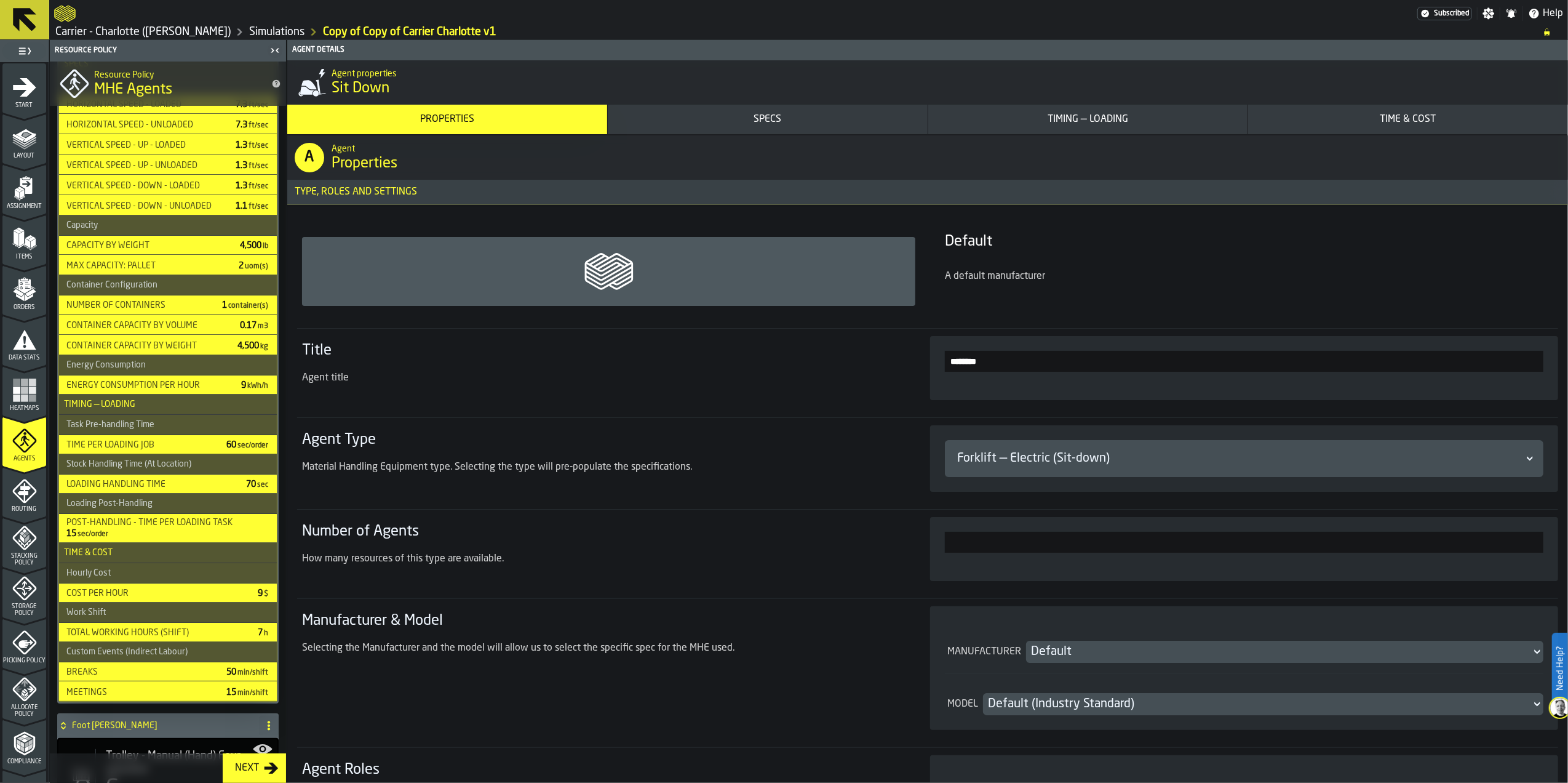
scroll to position [328, 0]
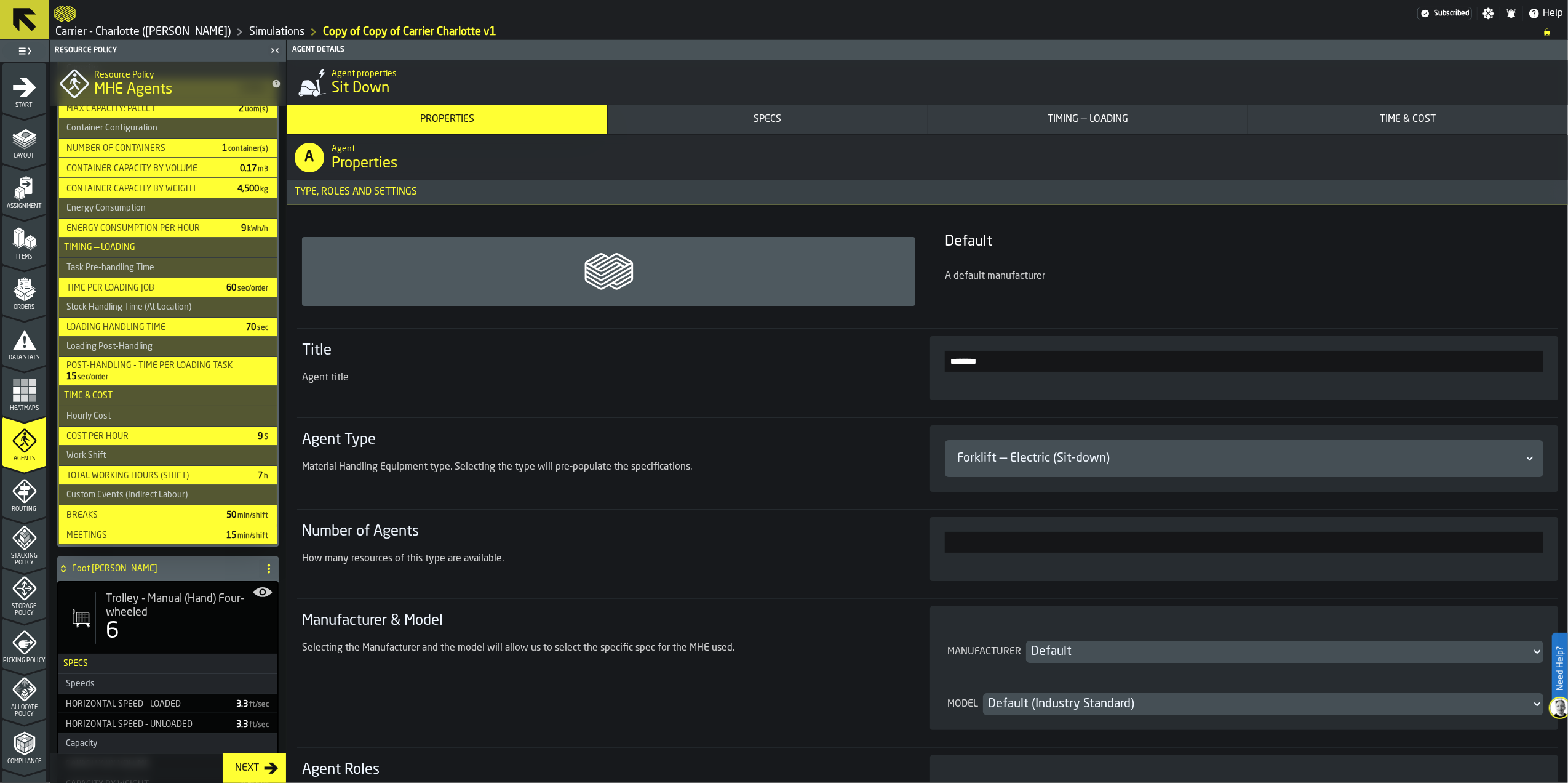
click at [245, 773] on div "Next" at bounding box center [247, 768] width 34 height 15
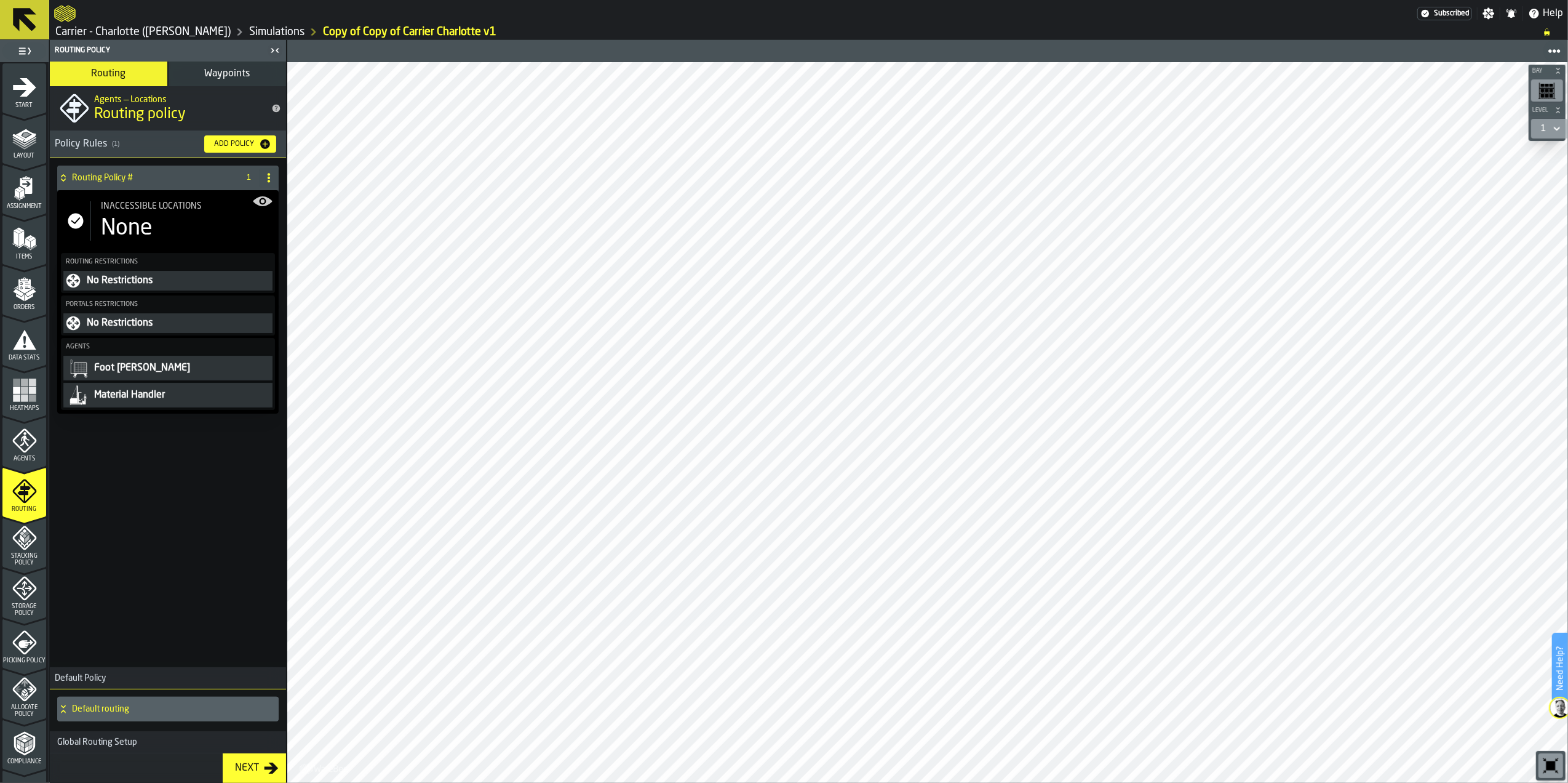
click at [151, 395] on div "Material Handler" at bounding box center [181, 396] width 177 height 15
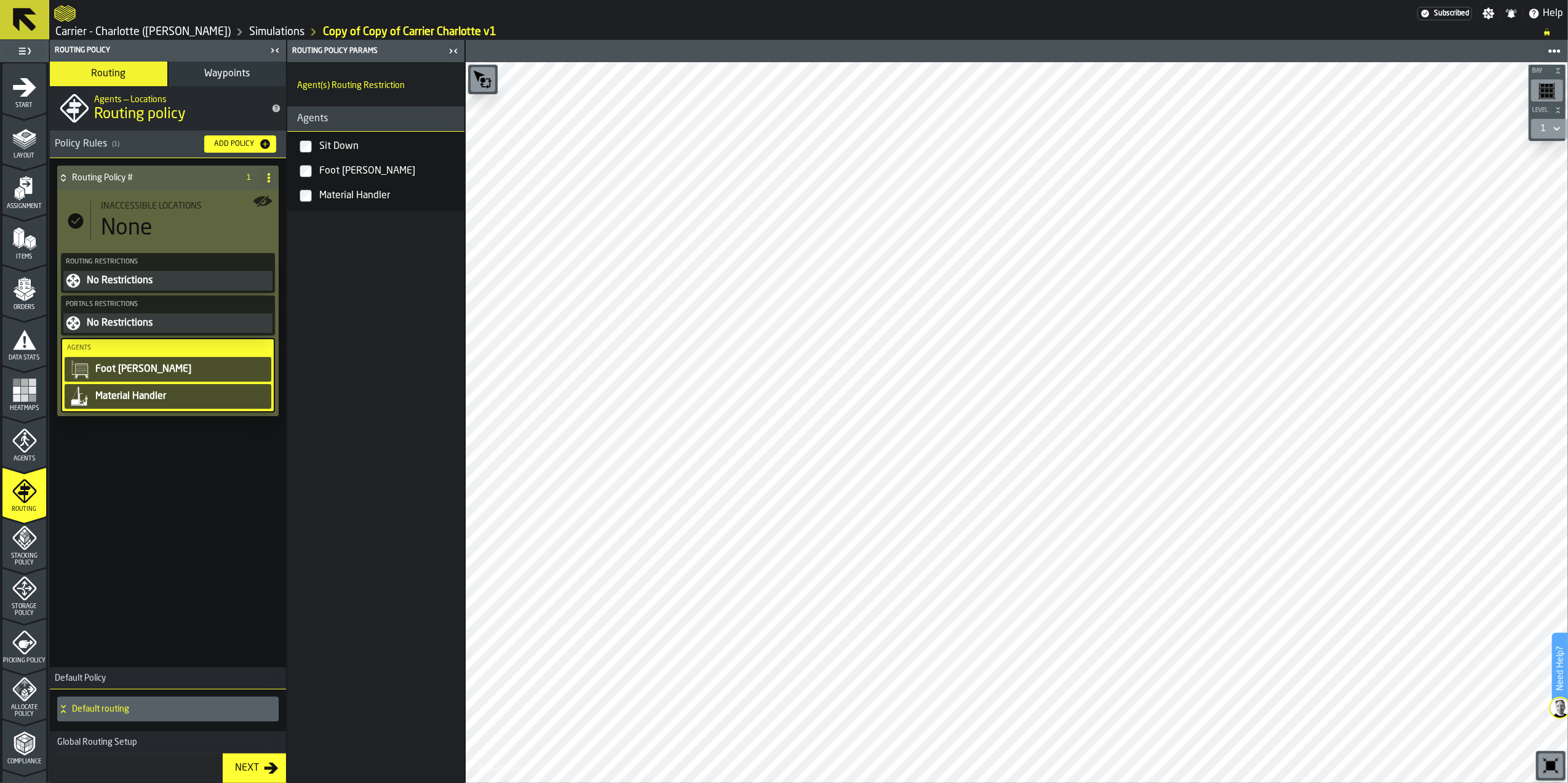
click at [366, 141] on div "Sit Down" at bounding box center [388, 146] width 143 height 20
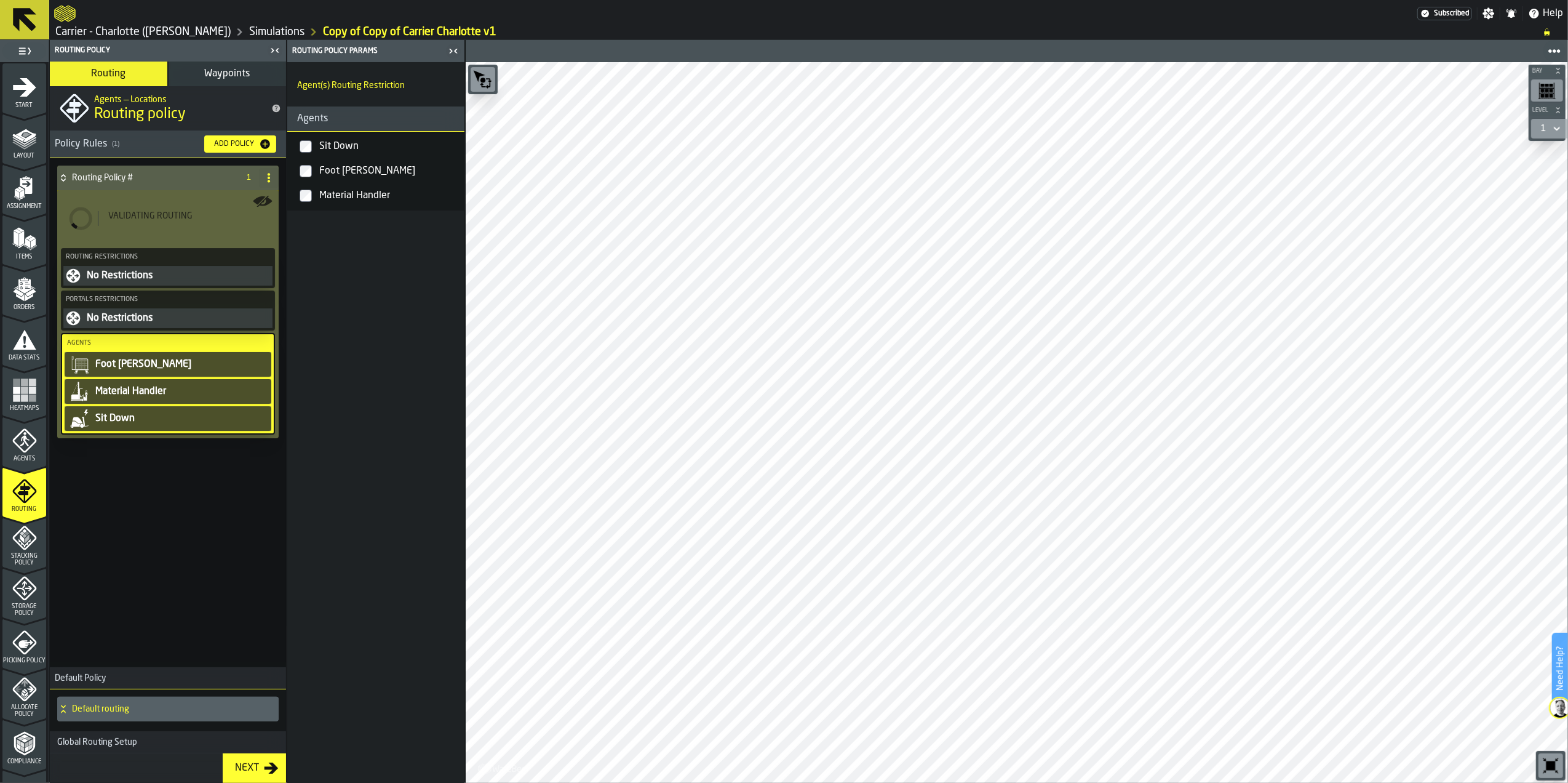
click at [185, 552] on div "Routing Policy # 1 Validating Routing Routing Restrictions No Restrictions Port…" at bounding box center [168, 410] width 237 height 504
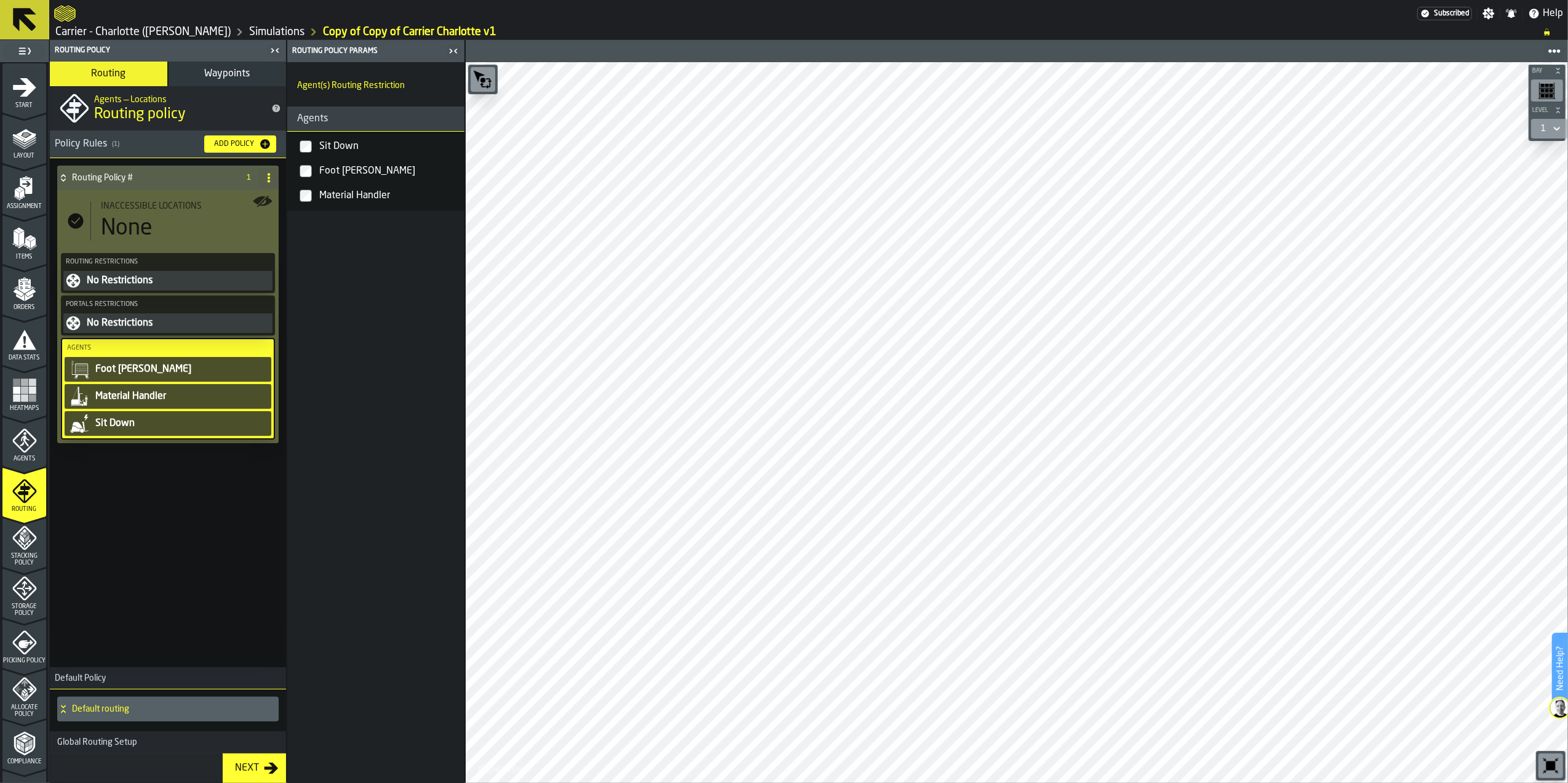
click at [187, 713] on h4 "Default routing" at bounding box center [173, 709] width 202 height 10
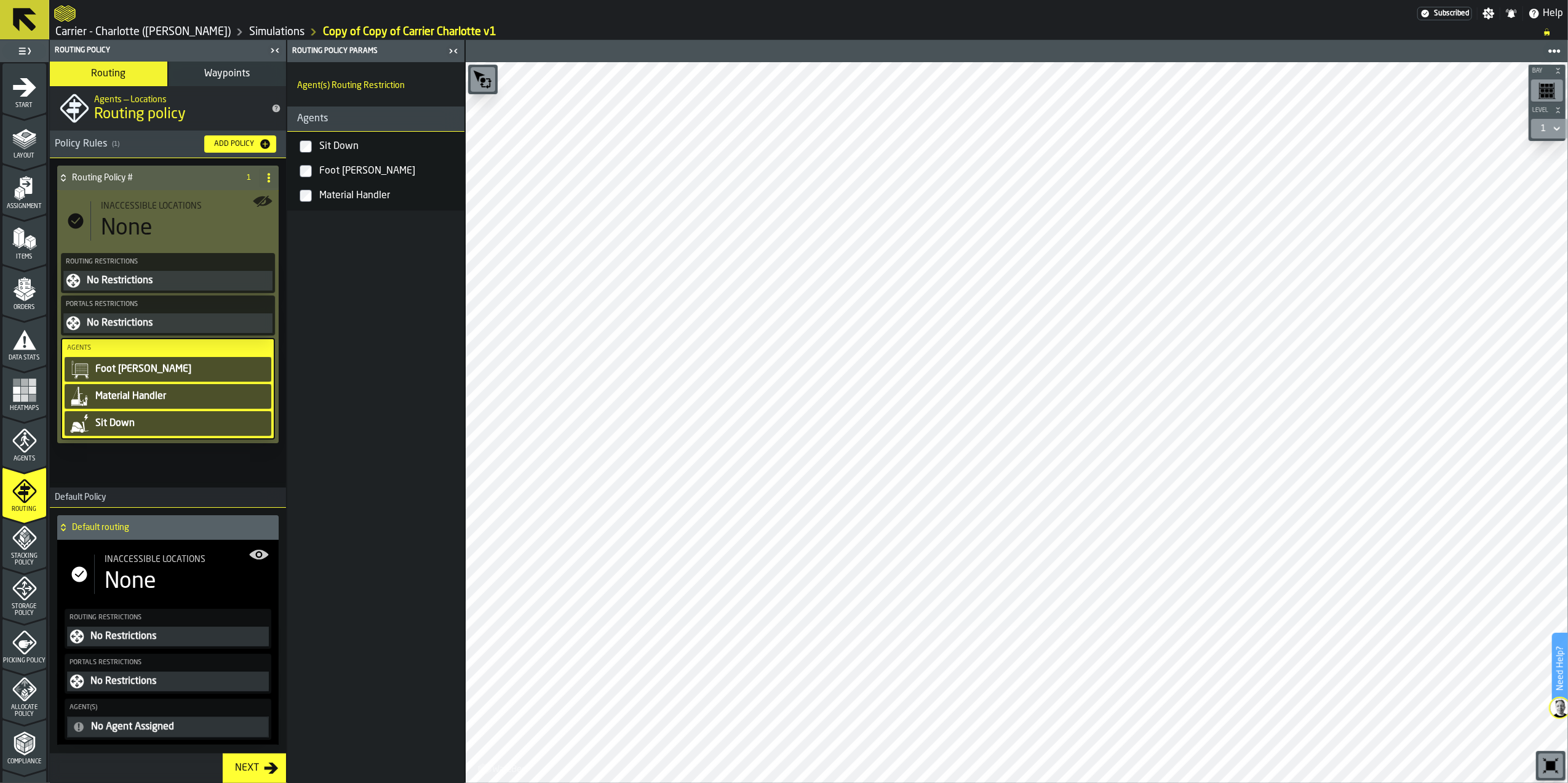
click at [141, 567] on div "Inaccessible locations None" at bounding box center [181, 574] width 175 height 39
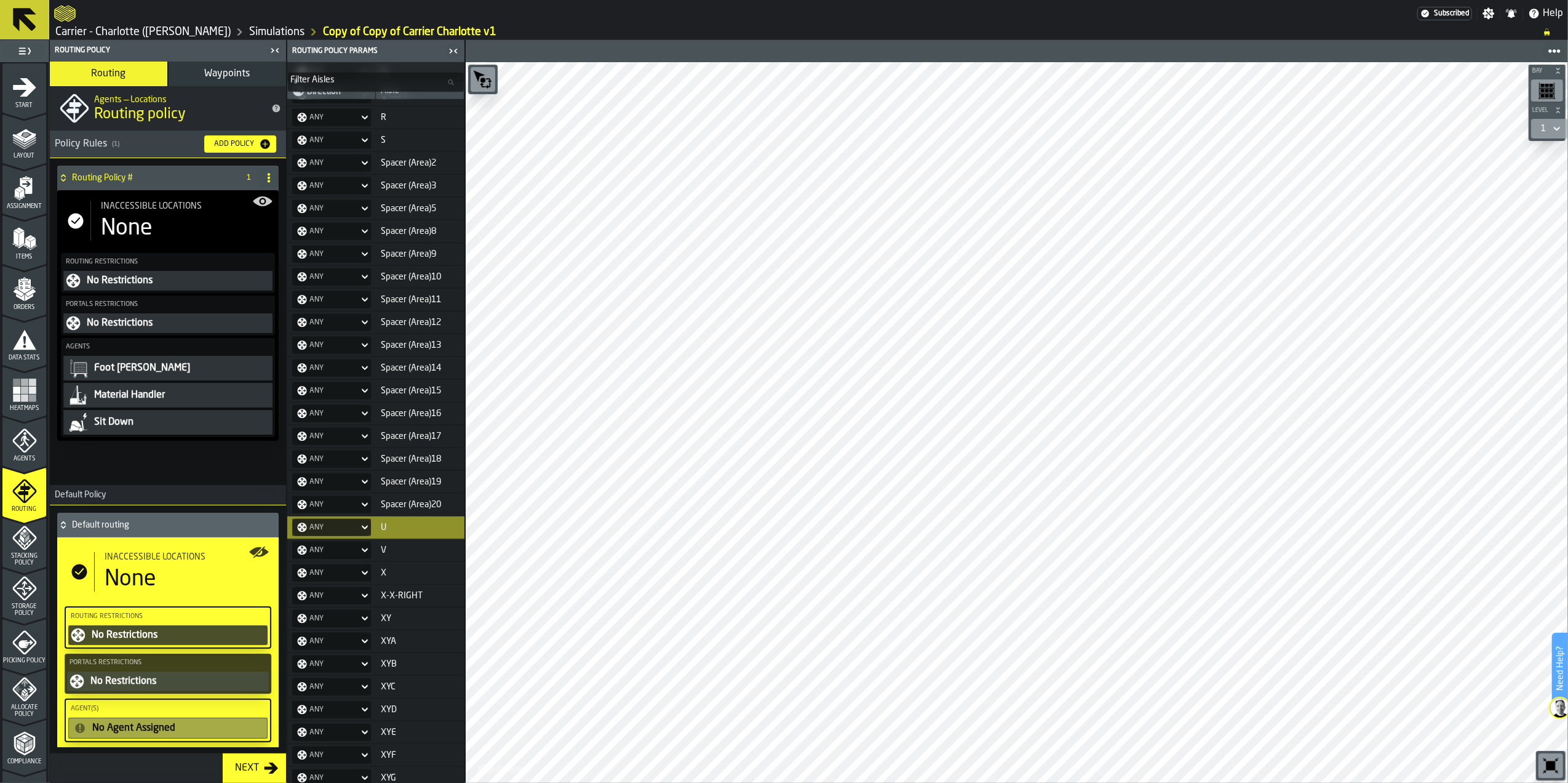
scroll to position [1458, 0]
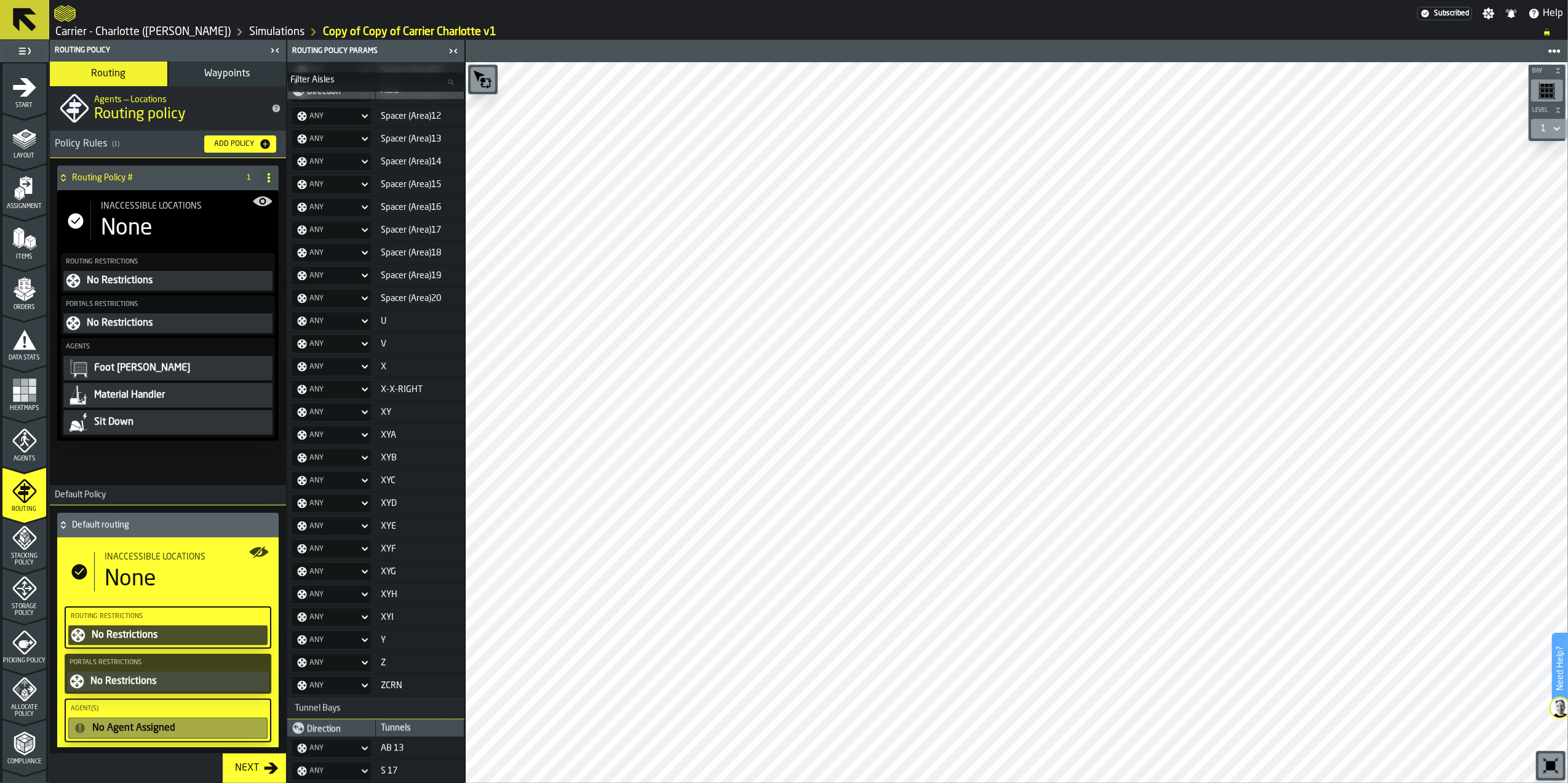
click at [151, 532] on div "Default routing" at bounding box center [166, 525] width 216 height 24
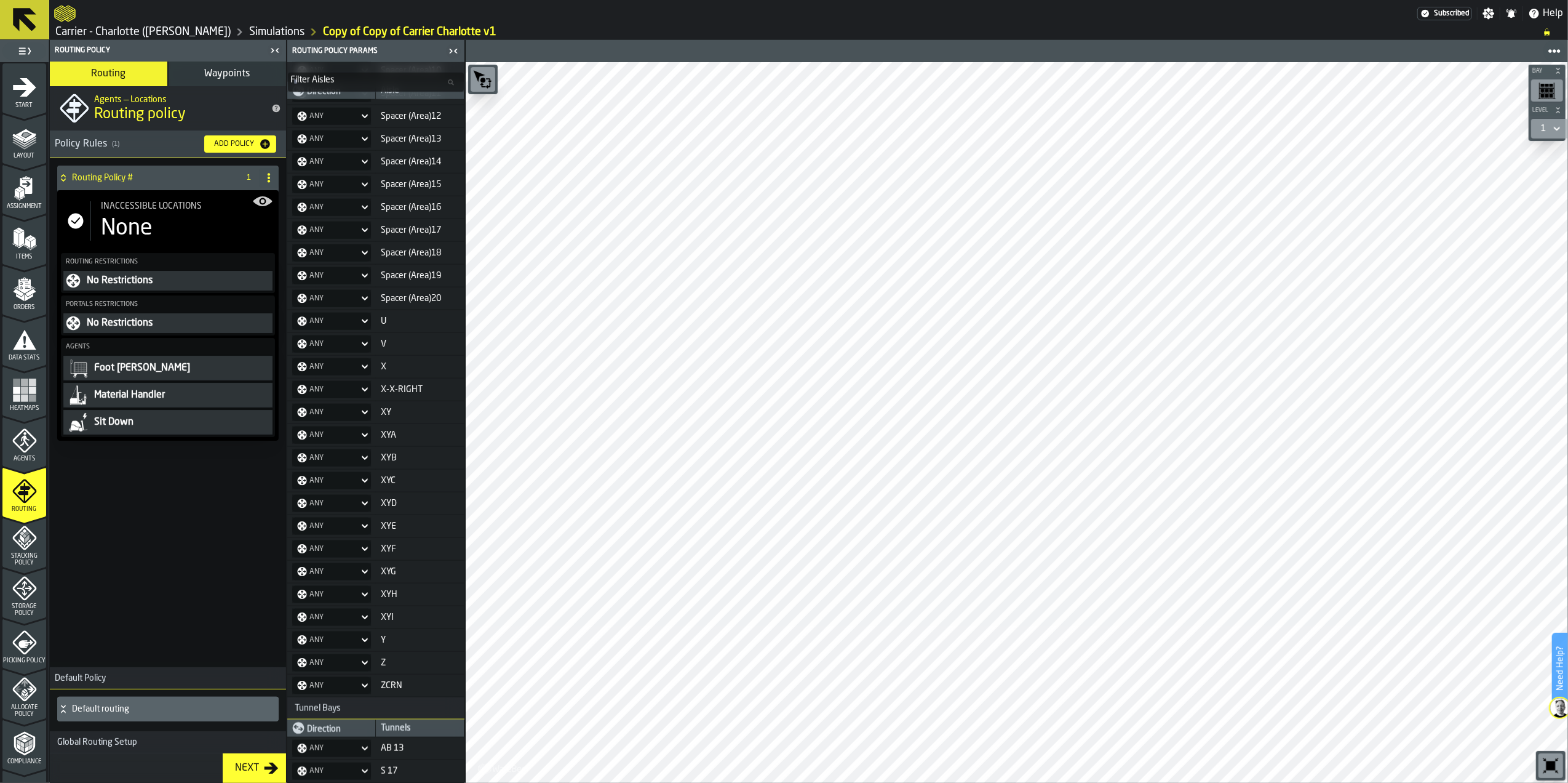
click at [165, 746] on h3 "Global Routing Setup" at bounding box center [168, 742] width 237 height 22
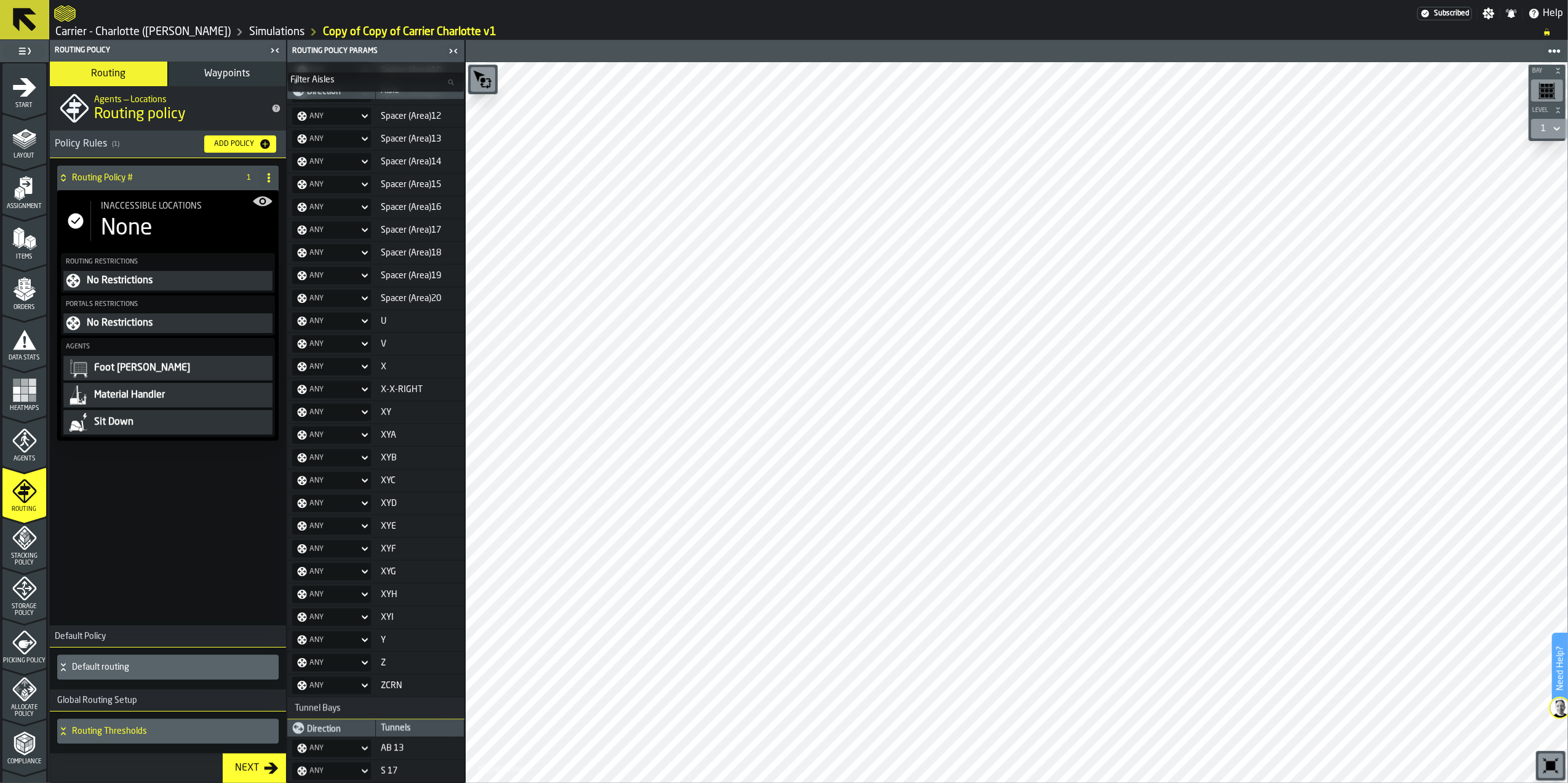
click at [144, 698] on h3 "Global Routing Setup" at bounding box center [168, 701] width 237 height 22
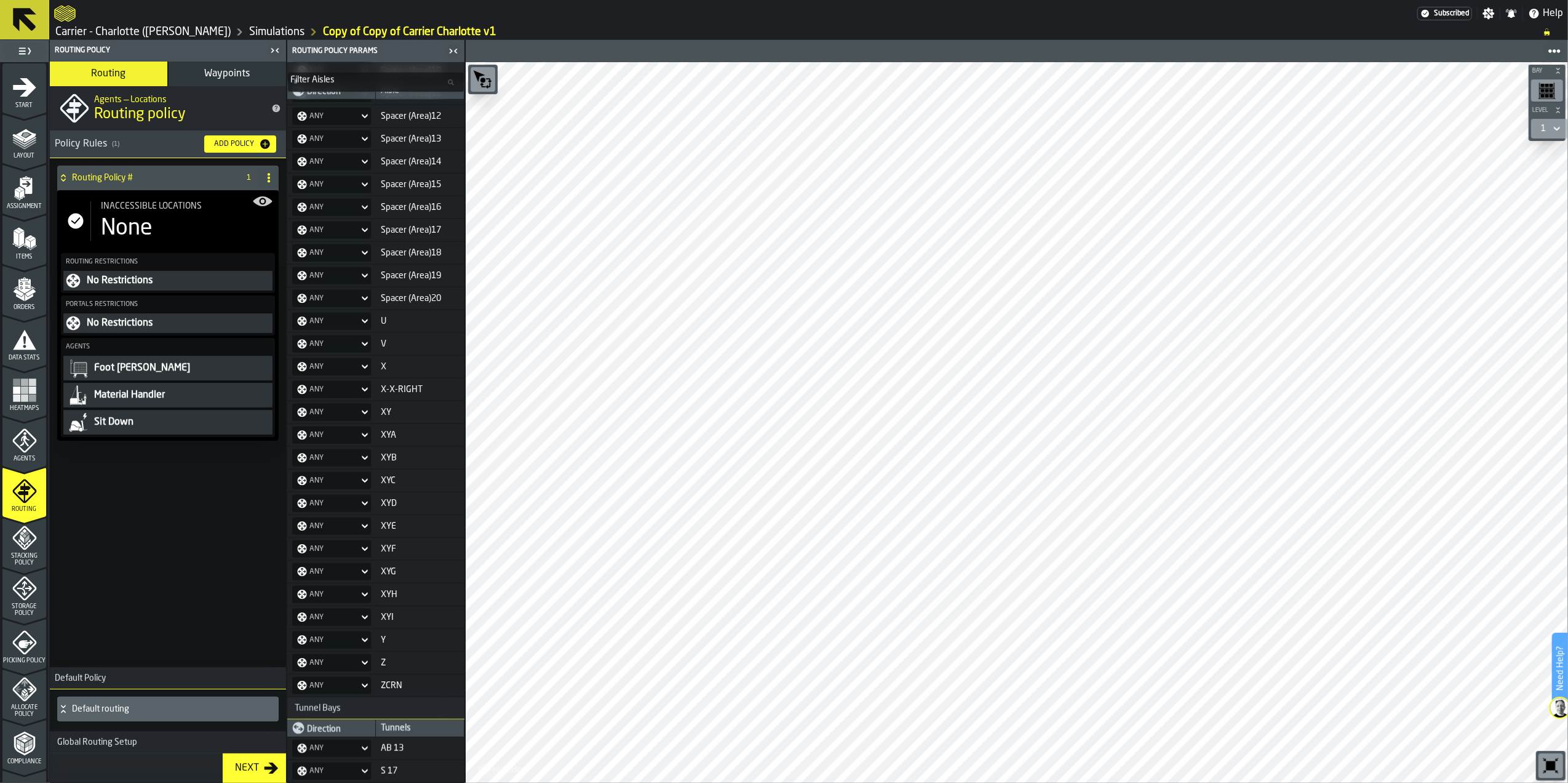
click at [200, 565] on div "Routing Policy # 1 Inaccessible locations None Routing Restrictions No Restrict…" at bounding box center [168, 410] width 237 height 504
click at [189, 511] on div "Routing Policy # 1 Inaccessible locations None Routing Restrictions No Restrict…" at bounding box center [168, 410] width 237 height 504
click at [176, 429] on div "Sit Down" at bounding box center [181, 423] width 177 height 15
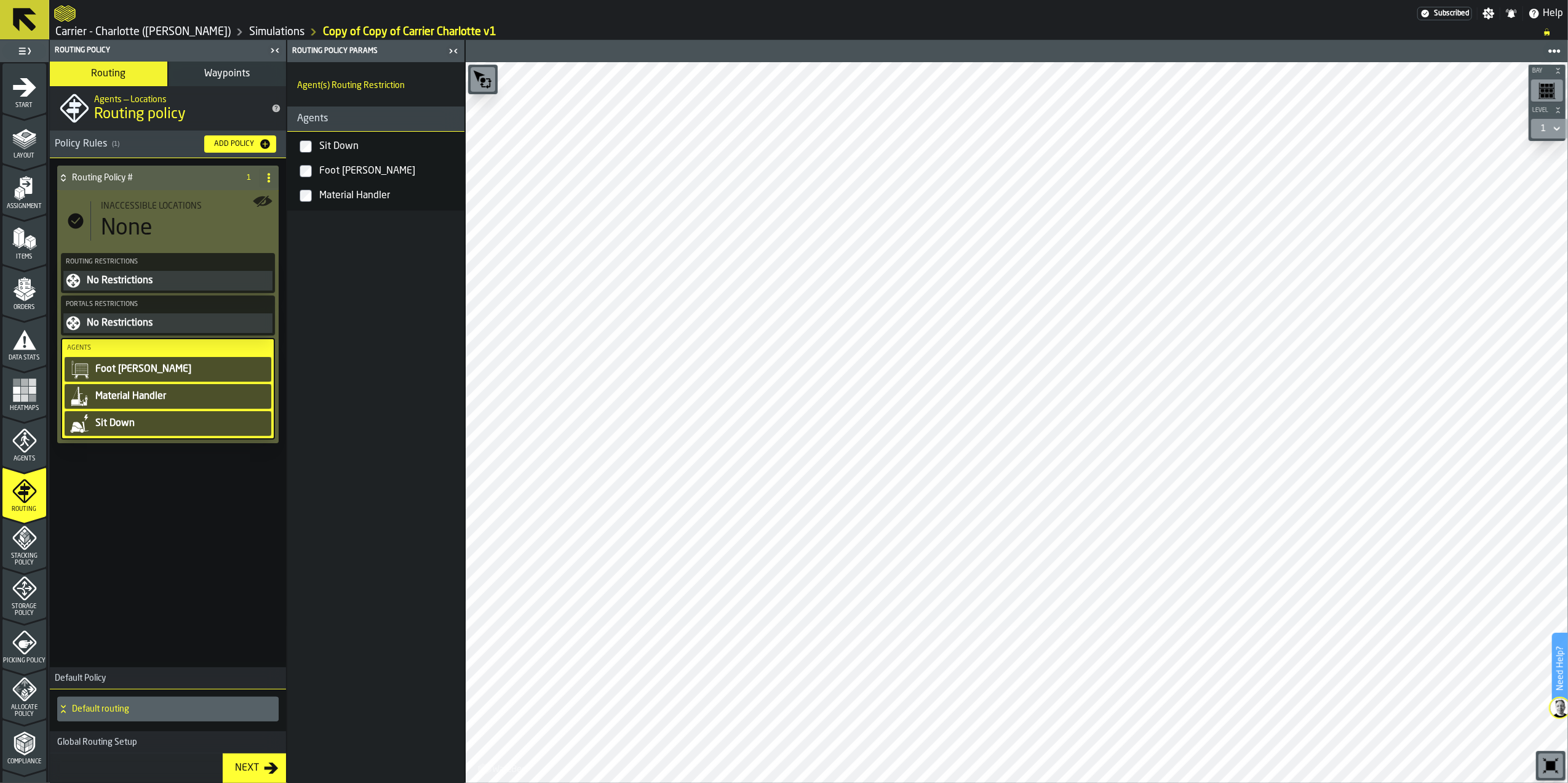
scroll to position [0, 0]
click at [335, 147] on div "Sit Down" at bounding box center [388, 146] width 143 height 20
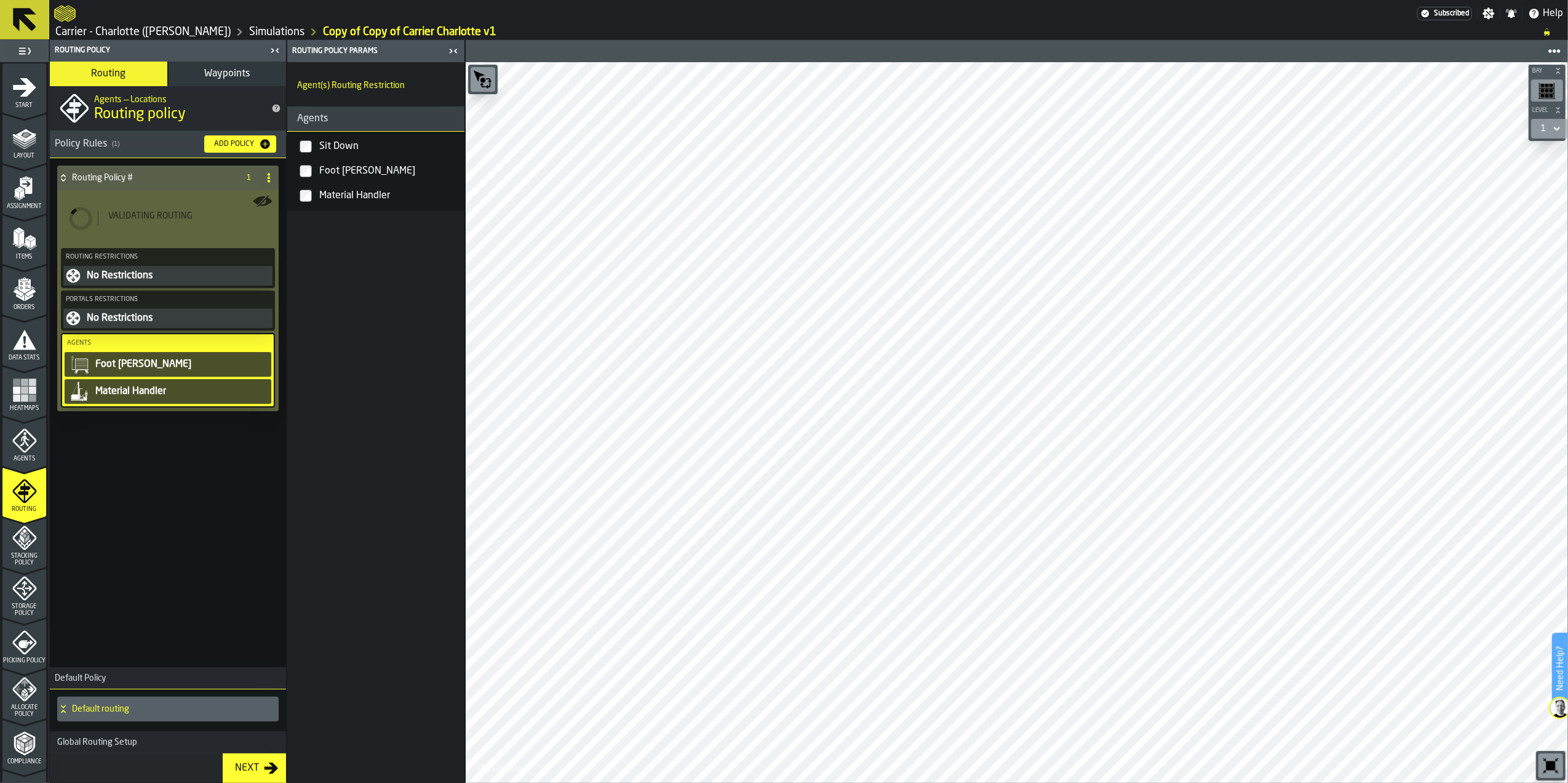
click at [148, 513] on div "Routing Policy # 1 Validating Routing Routing Restrictions No Restrictions Port…" at bounding box center [168, 410] width 237 height 504
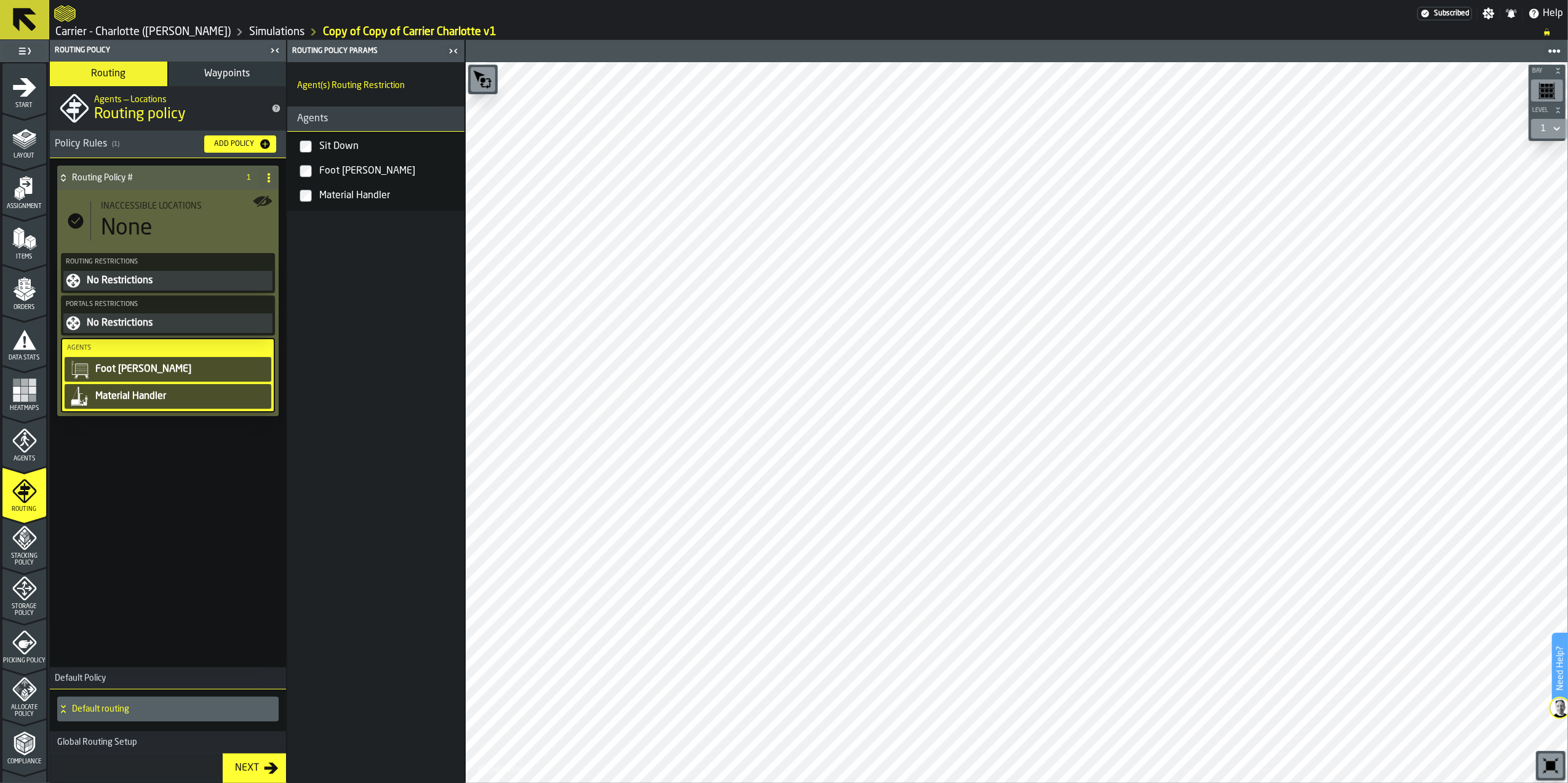
click at [246, 141] on div "Add Policy" at bounding box center [235, 144] width 50 height 9
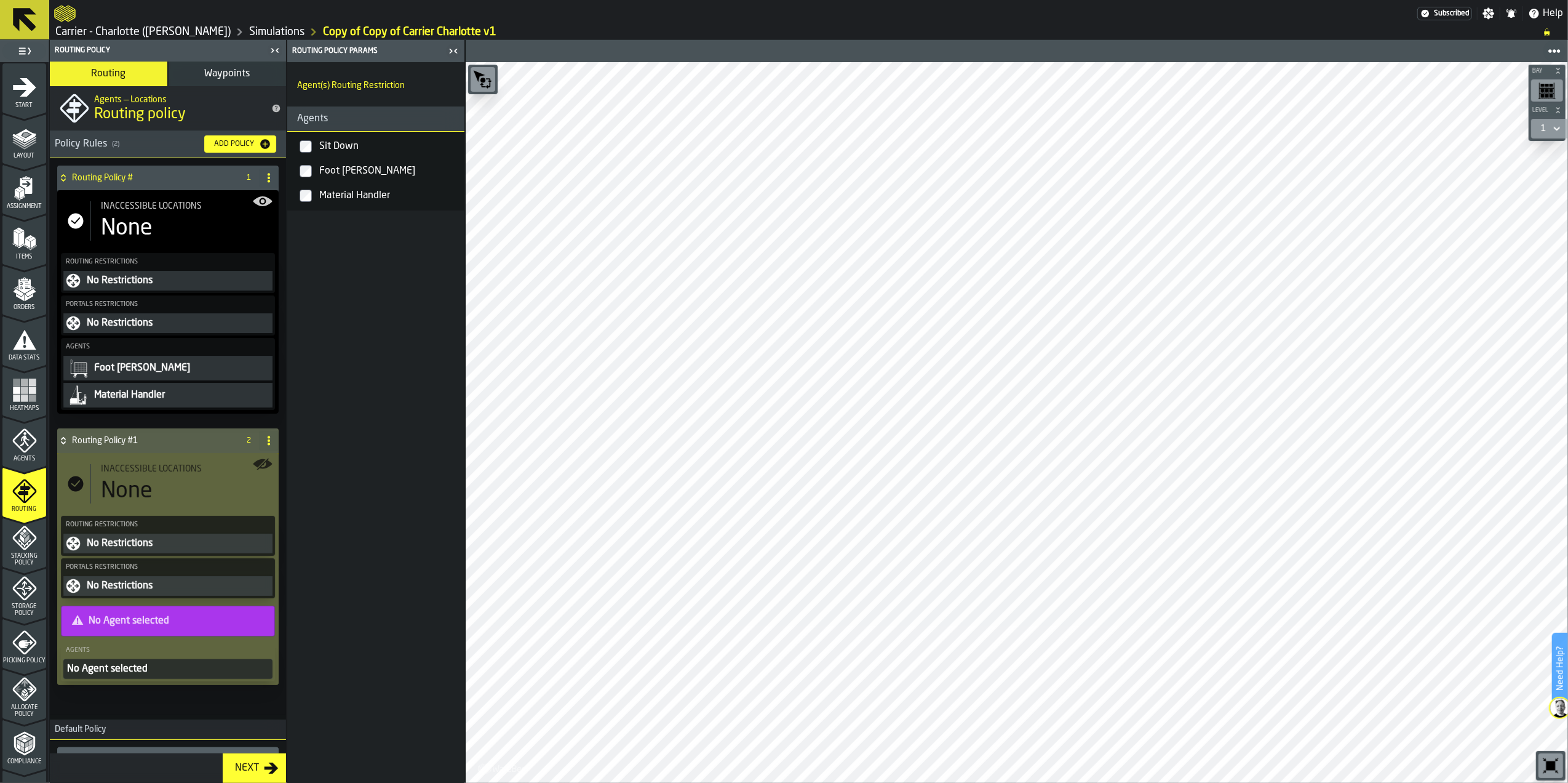
click at [268, 444] on icon at bounding box center [269, 441] width 10 height 10
click at [246, 462] on div "Rename" at bounding box center [216, 467] width 103 height 15
drag, startPoint x: 168, startPoint y: 441, endPoint x: 72, endPoint y: 439, distance: 96.0
click at [72, 439] on div "**********" at bounding box center [155, 441] width 197 height 24
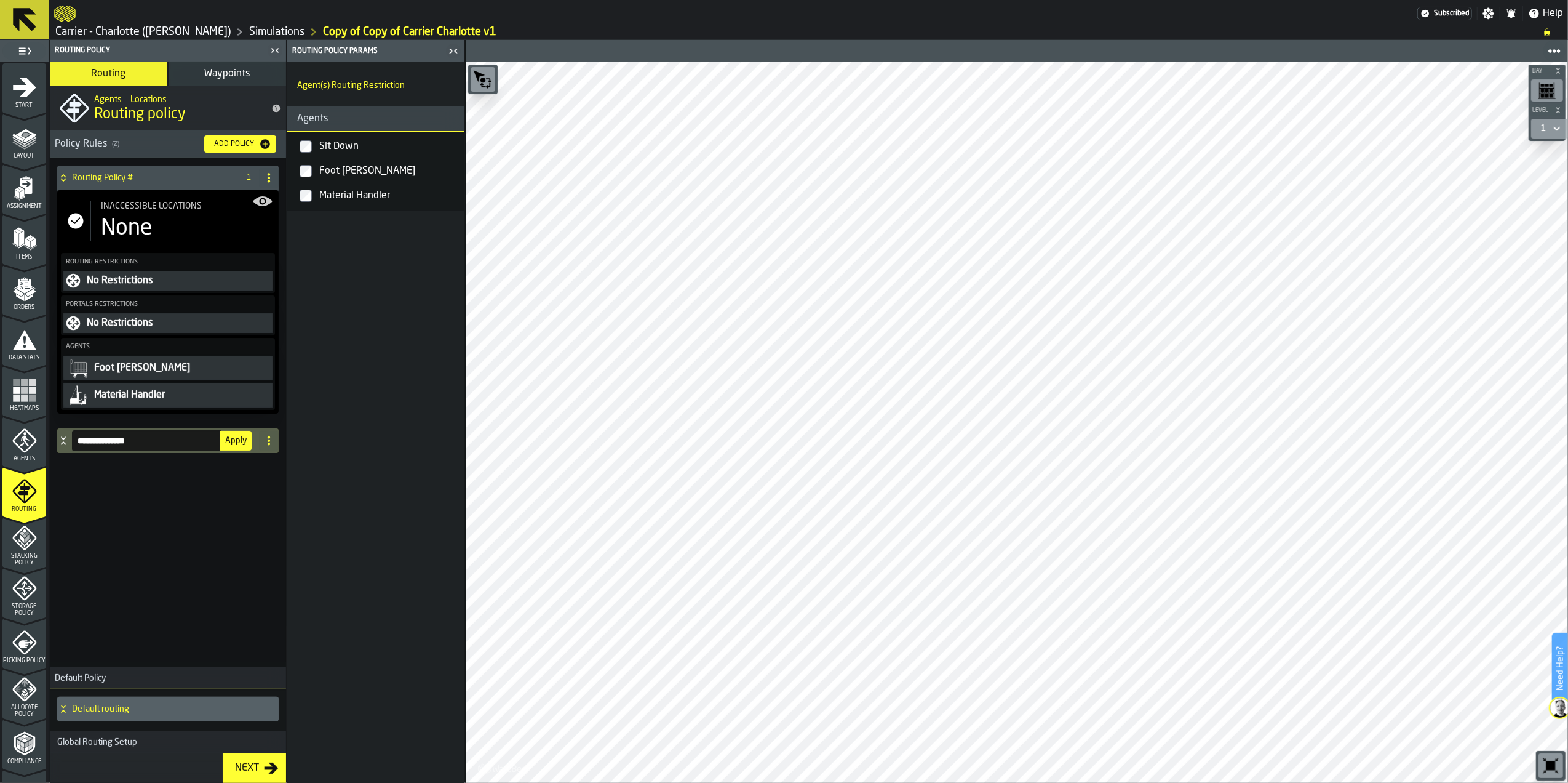
type input "**********"
click at [243, 448] on button "Apply" at bounding box center [236, 440] width 31 height 20
click at [134, 444] on h4 "Sit Down Policy" at bounding box center [153, 441] width 162 height 10
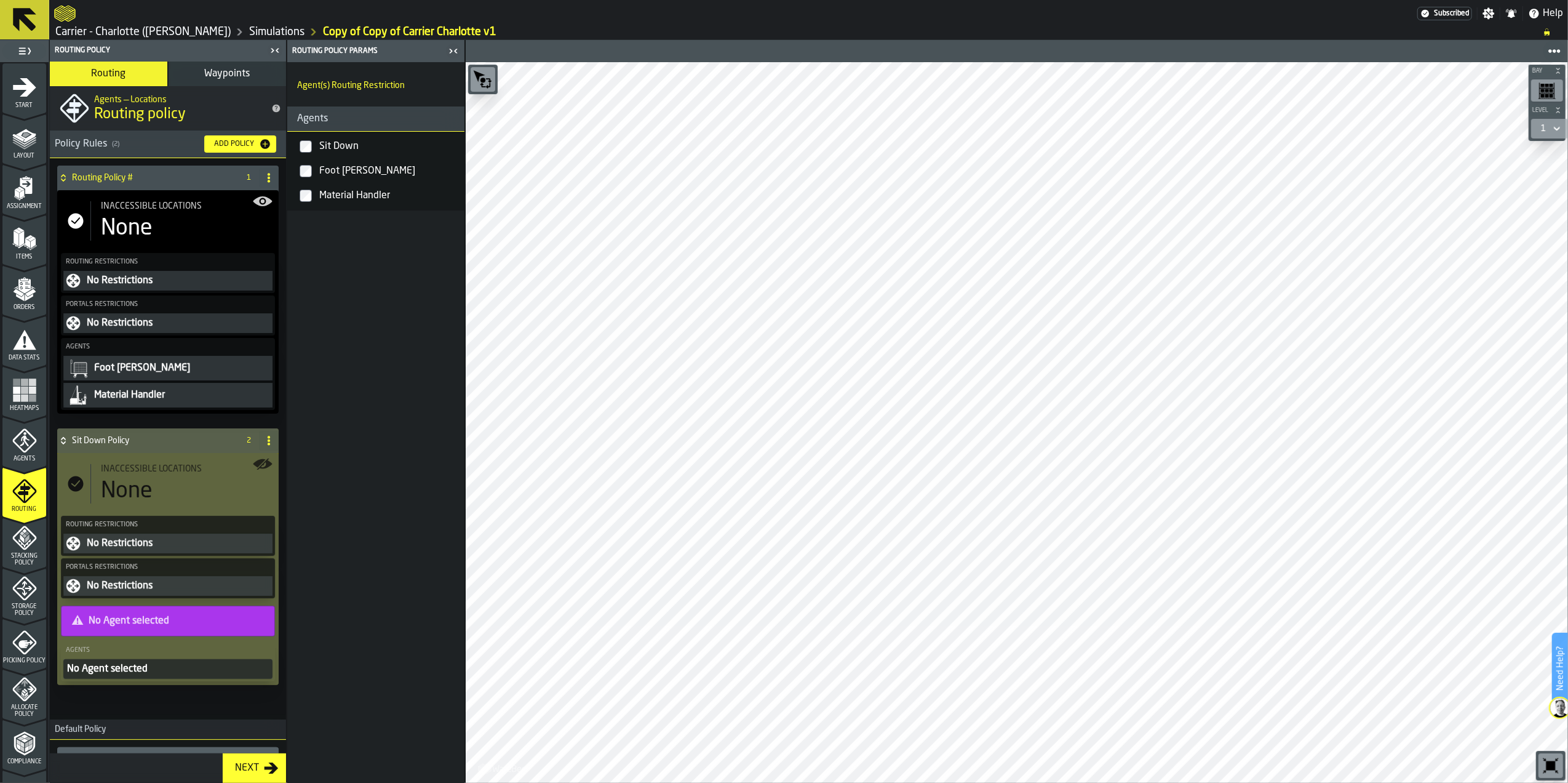
click at [176, 173] on h4 "Routing Policy #" at bounding box center [153, 178] width 162 height 10
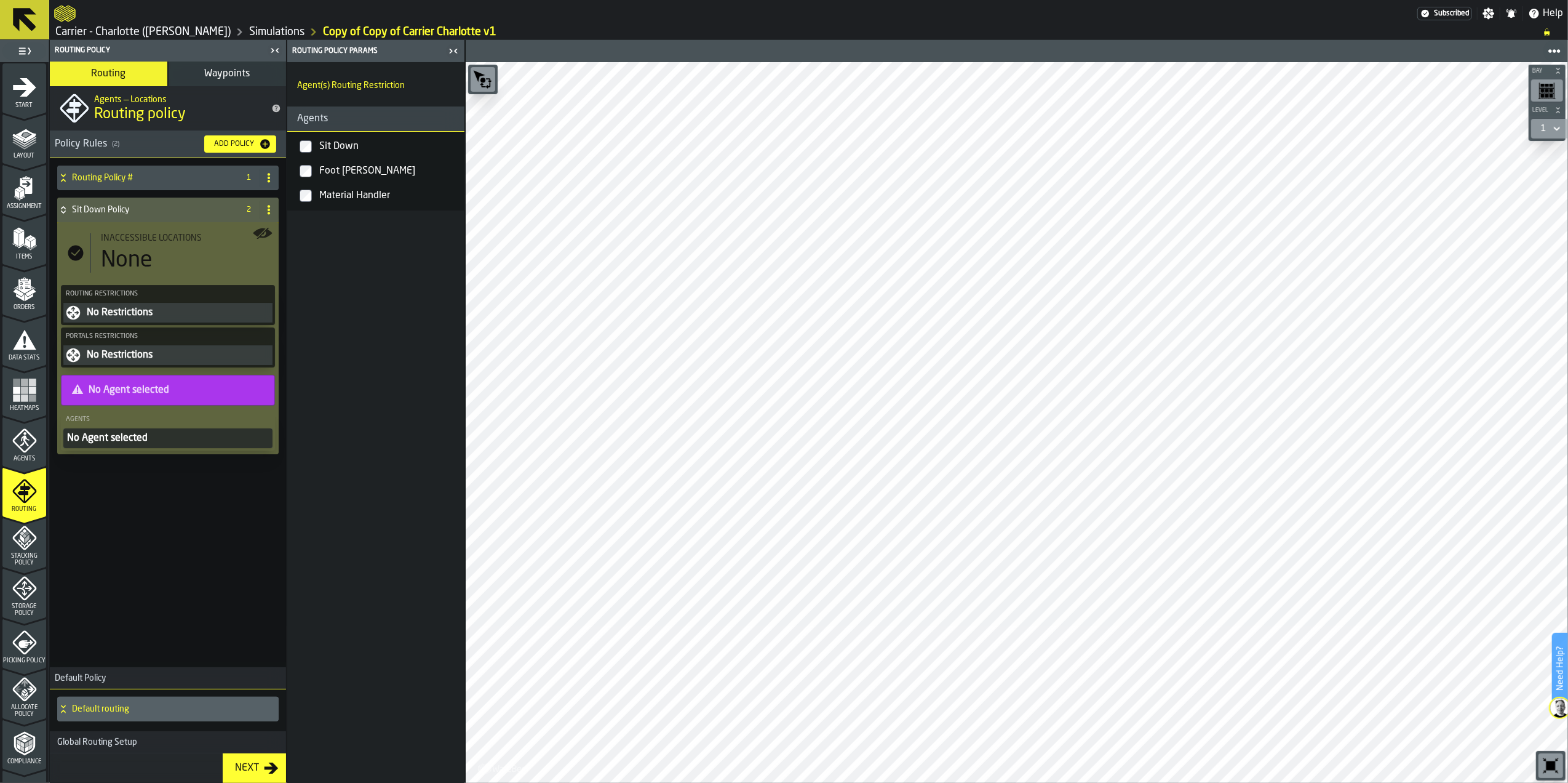
click at [153, 266] on div "None" at bounding box center [126, 260] width 51 height 24
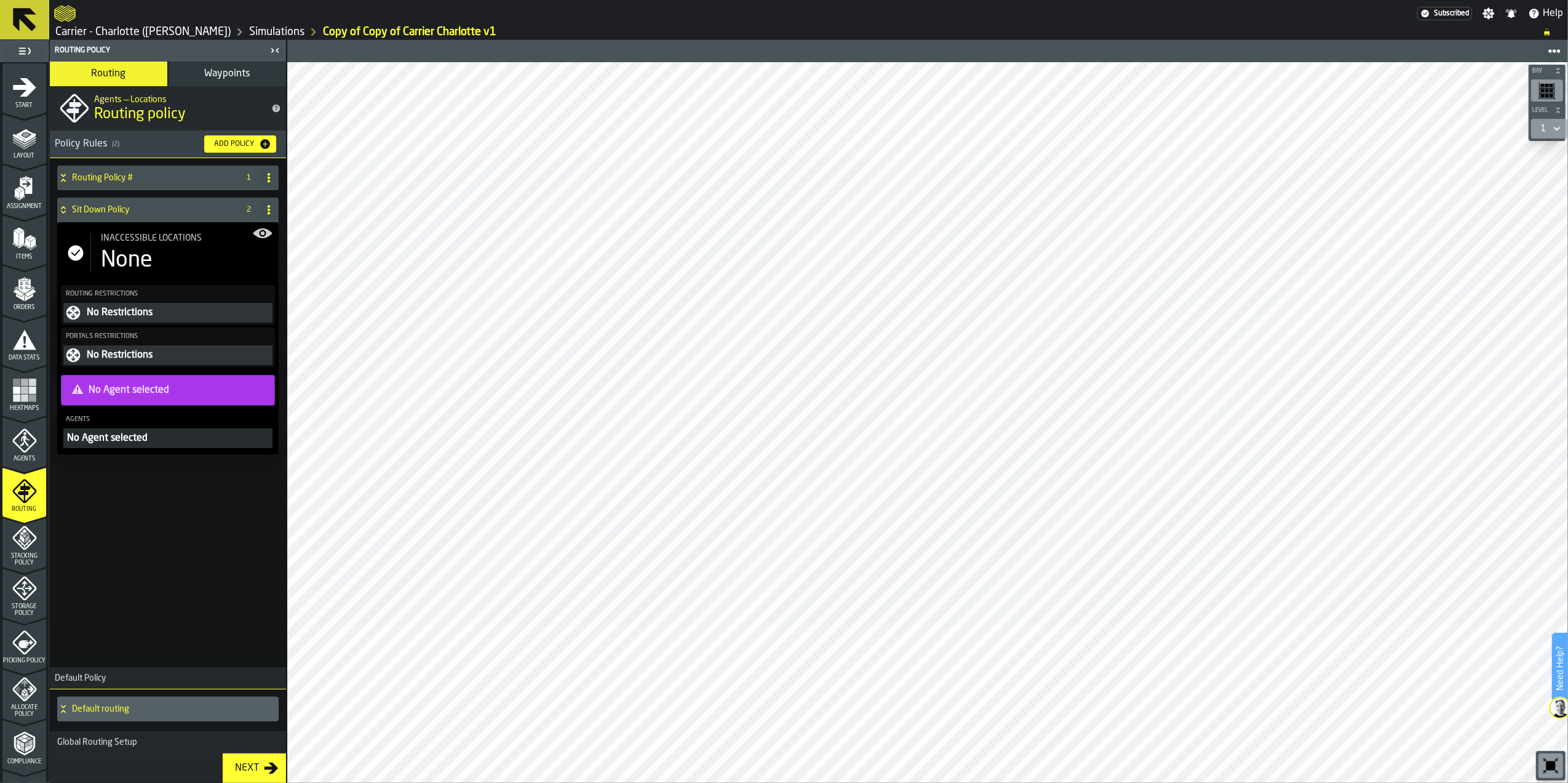
click at [155, 312] on div "No Restrictions" at bounding box center [178, 313] width 185 height 15
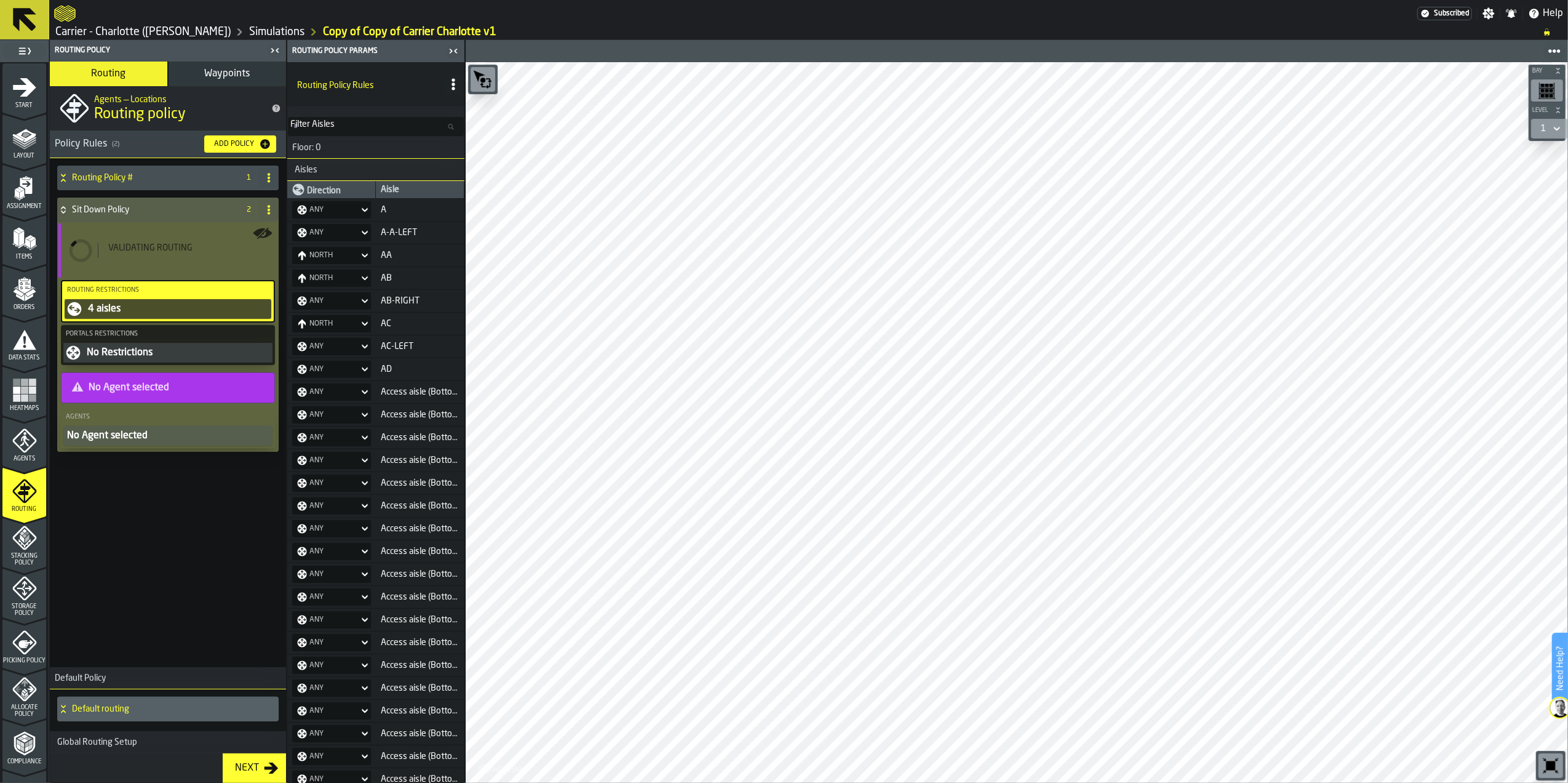
click at [162, 350] on div "No Restrictions" at bounding box center [178, 353] width 185 height 15
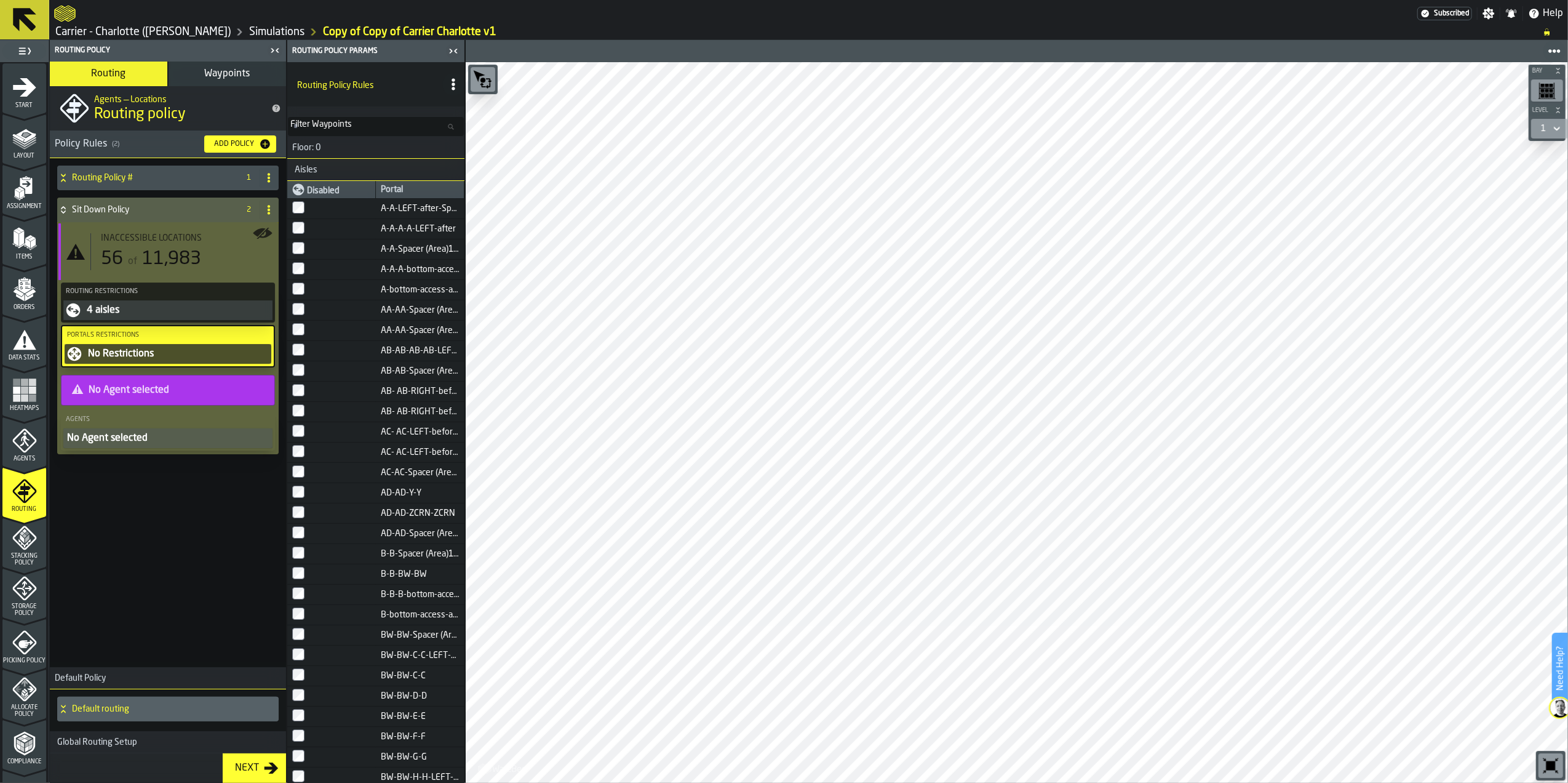
click at [162, 350] on div "No Restrictions" at bounding box center [177, 354] width 182 height 15
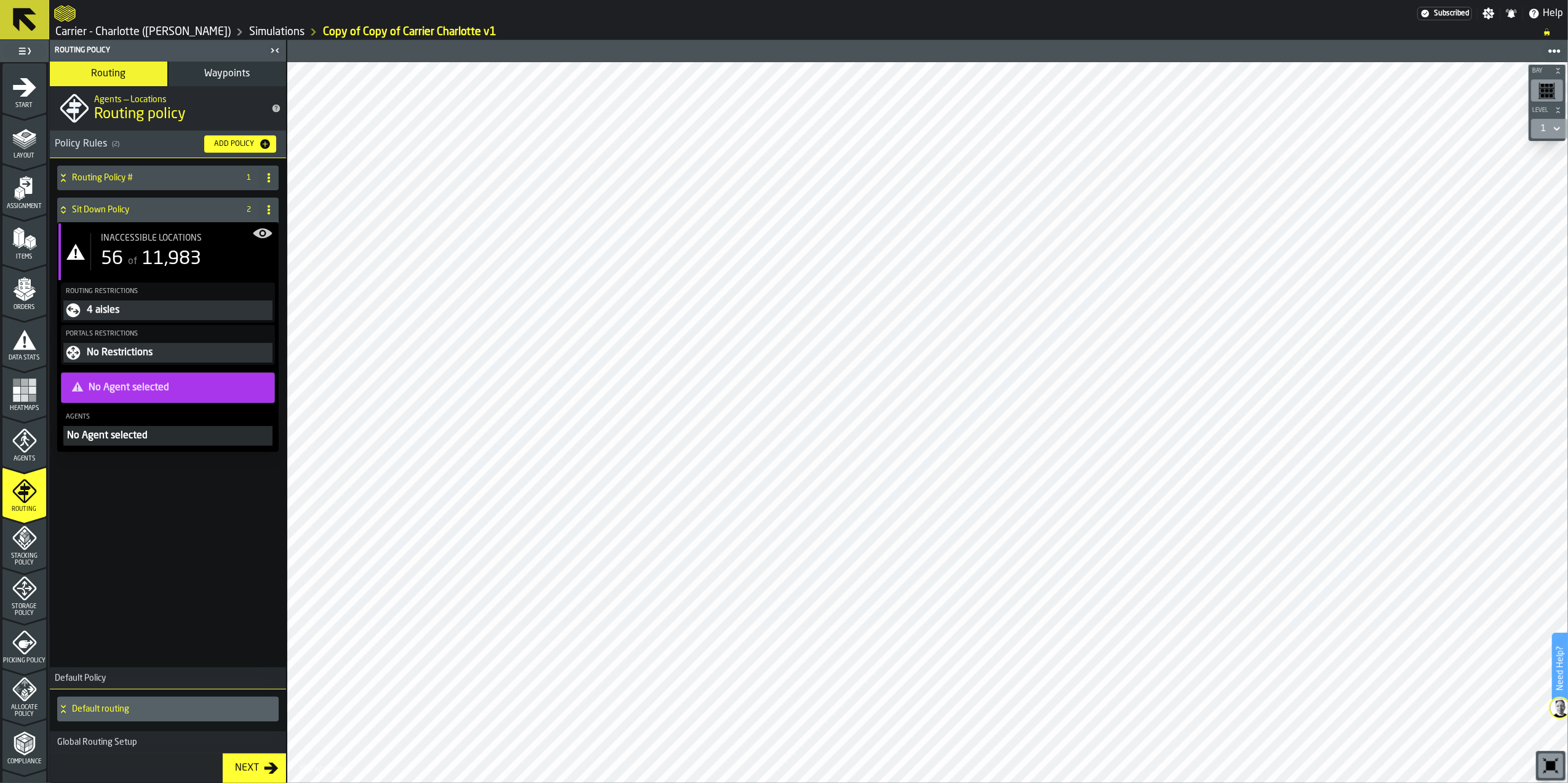
click at [157, 244] on div "Inaccessible locations 56 of 11,983" at bounding box center [181, 252] width 182 height 37
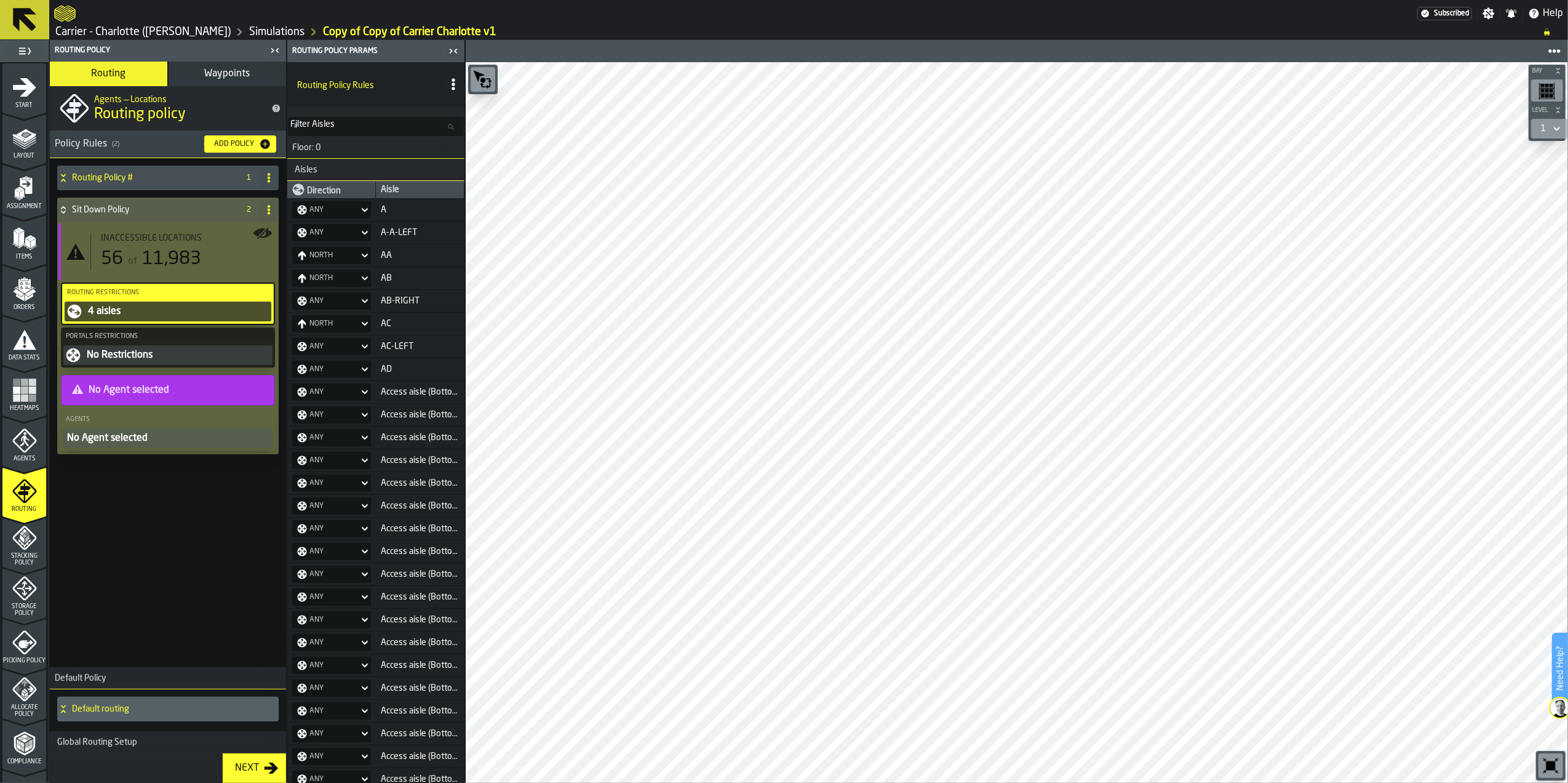
click at [134, 443] on div "No Agent selected" at bounding box center [168, 438] width 204 height 15
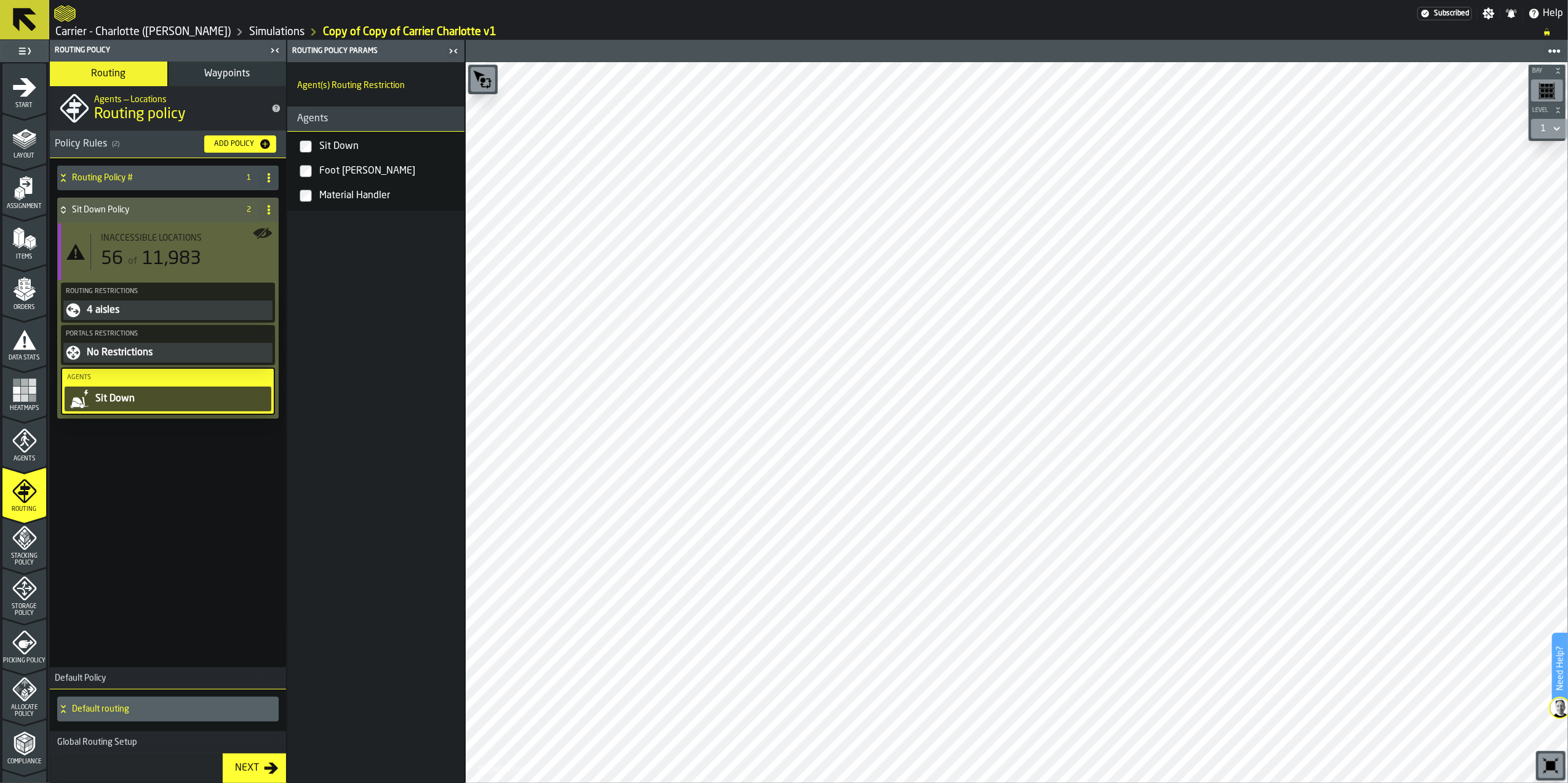
click at [160, 259] on span "11,983" at bounding box center [171, 259] width 59 height 18
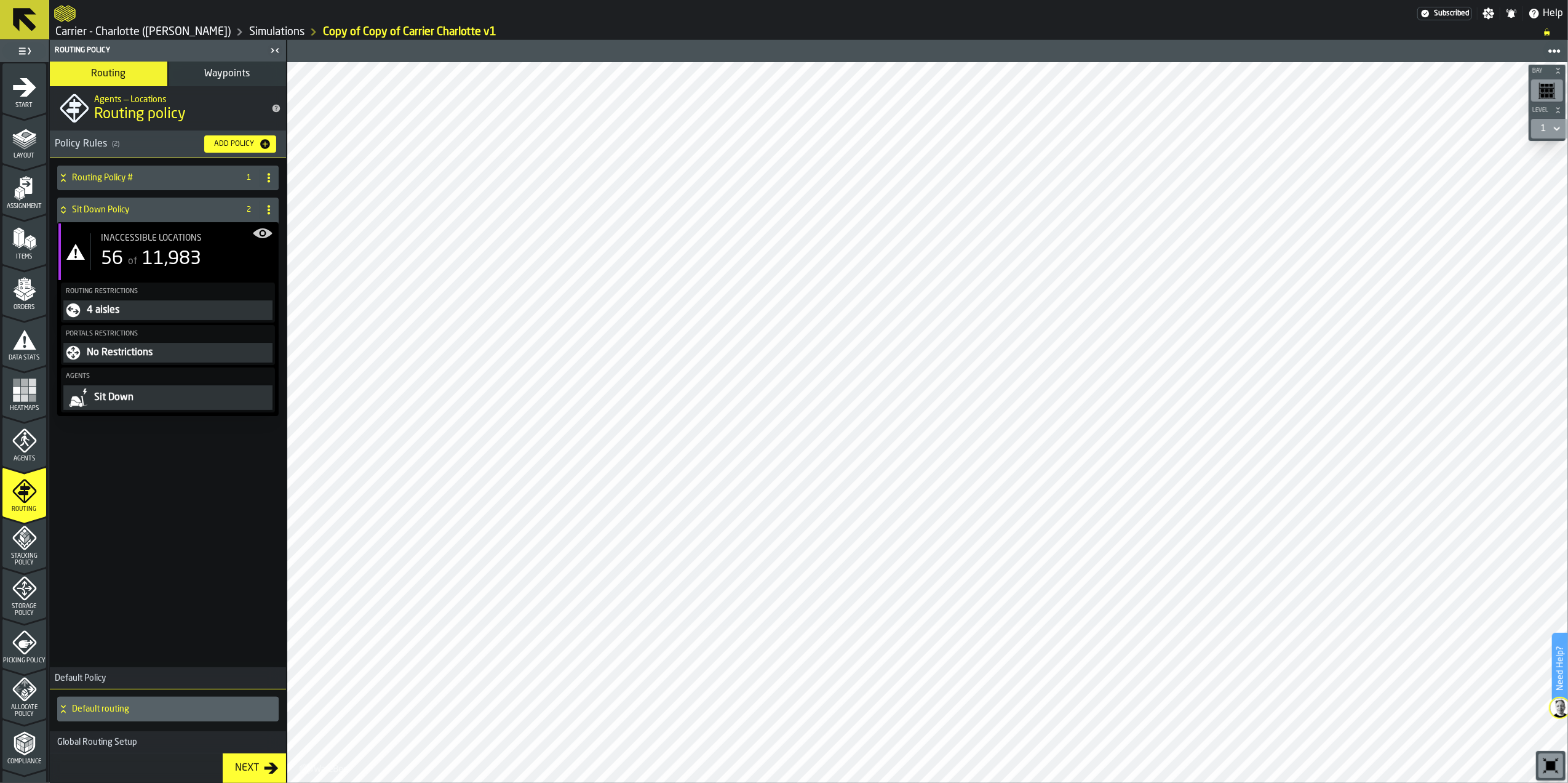
click at [160, 259] on span "11,983" at bounding box center [171, 259] width 59 height 18
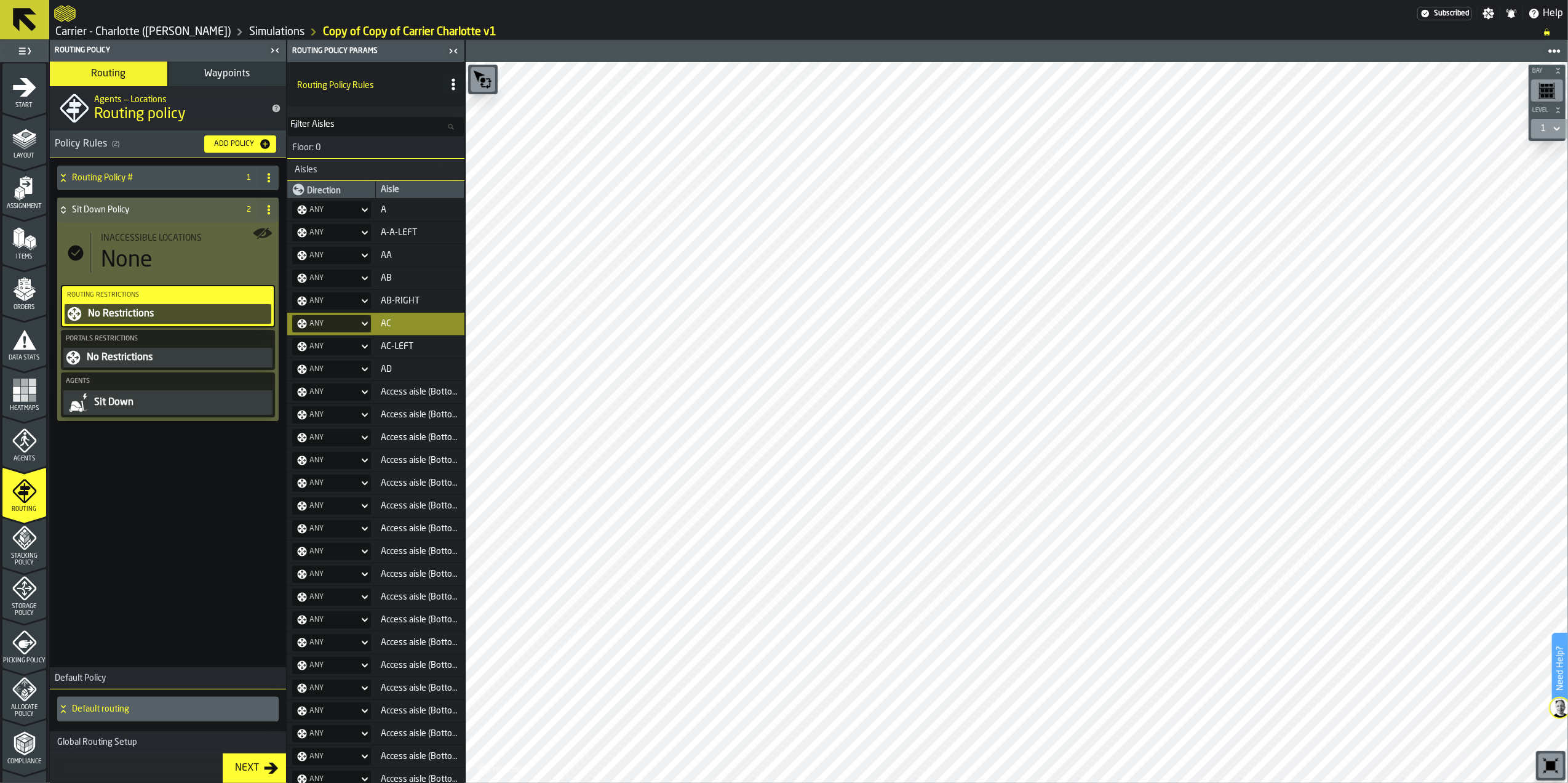
click at [340, 329] on div "Any" at bounding box center [326, 324] width 57 height 10
click at [330, 438] on span "Block" at bounding box center [323, 440] width 26 height 10
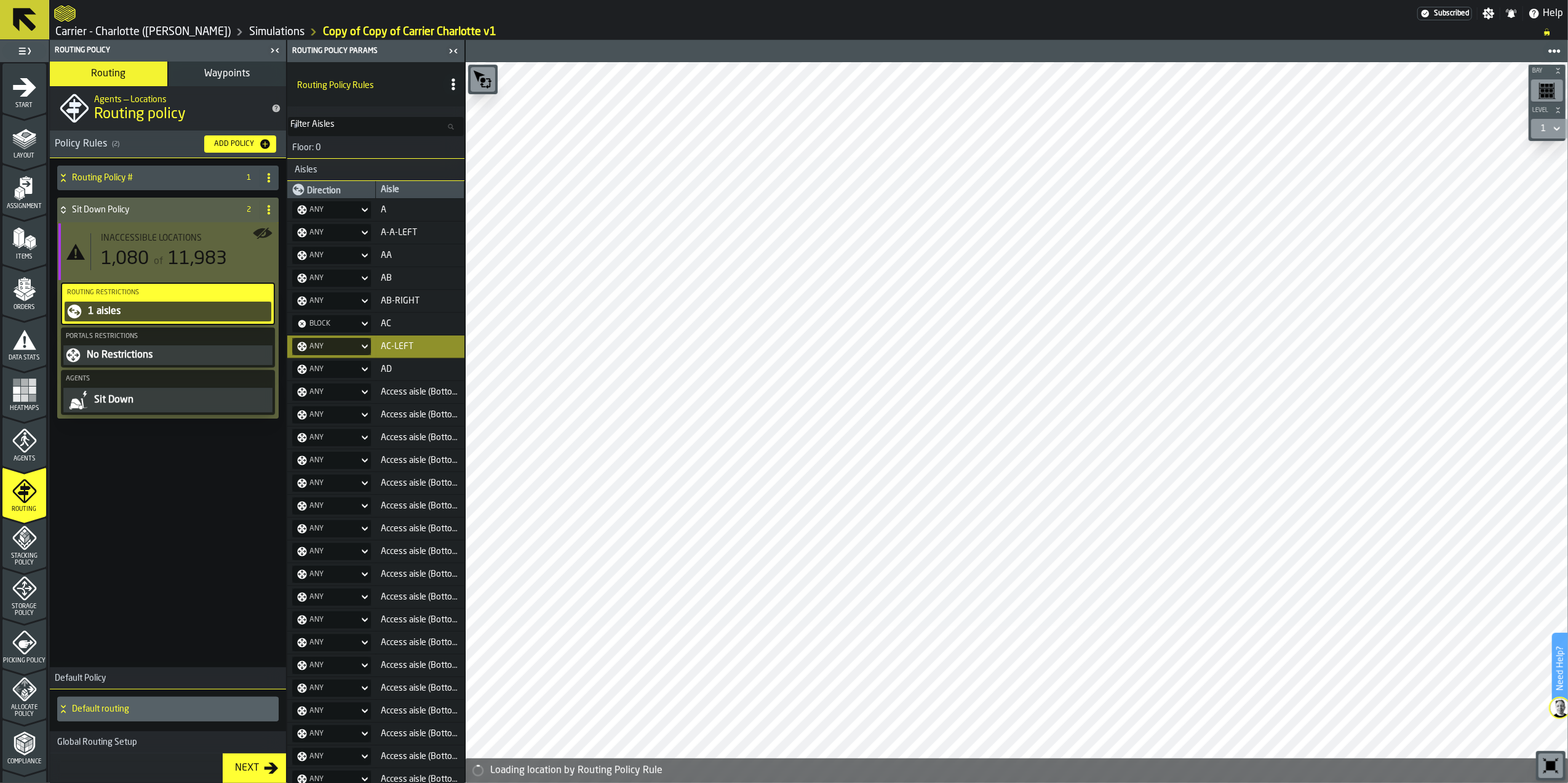
click at [320, 348] on span "Any" at bounding box center [316, 346] width 19 height 10
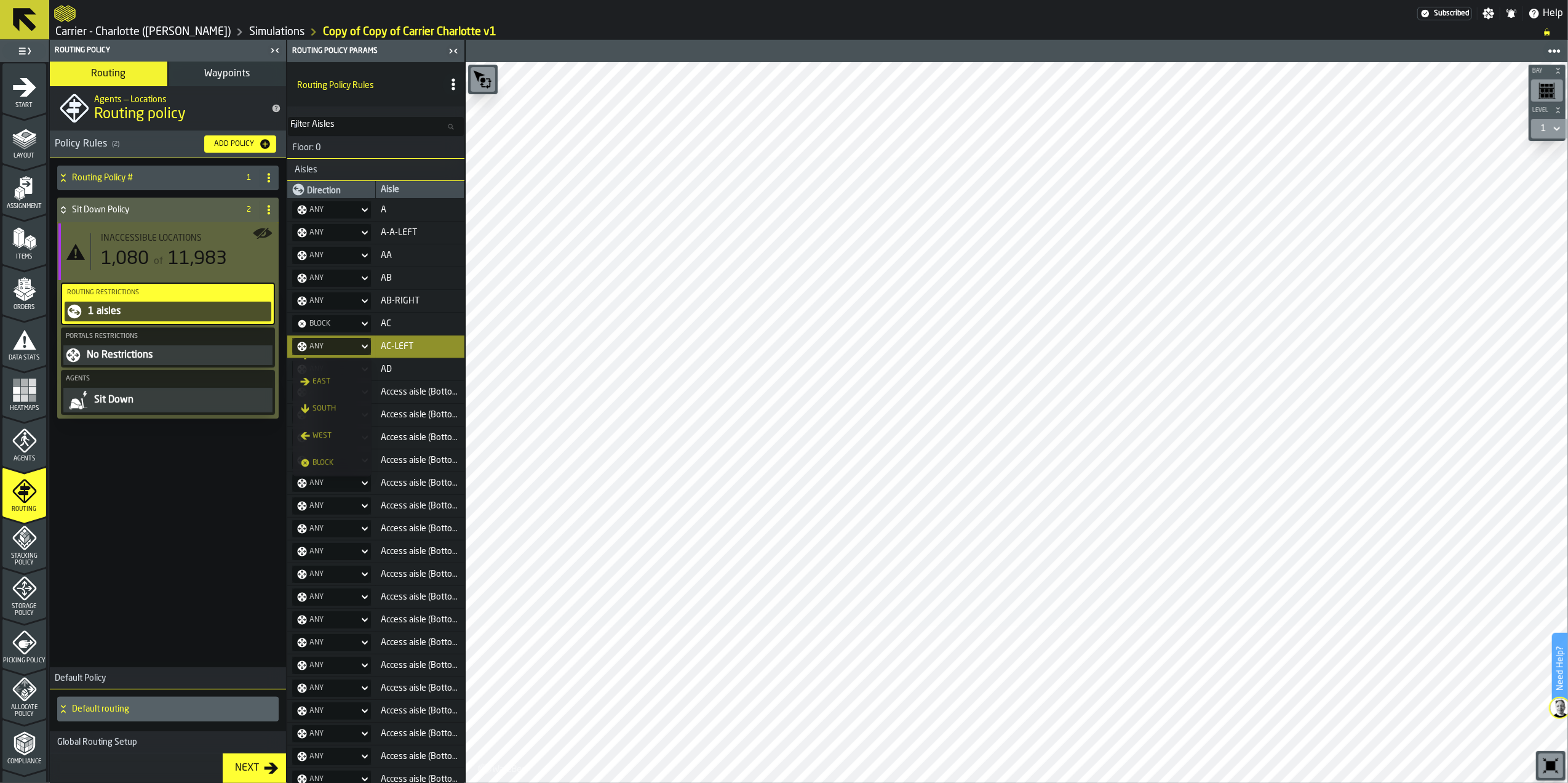
click at [330, 459] on span "Block" at bounding box center [323, 462] width 26 height 10
click at [326, 374] on span "Any" at bounding box center [316, 369] width 19 height 10
click at [335, 484] on span "Block" at bounding box center [323, 485] width 26 height 10
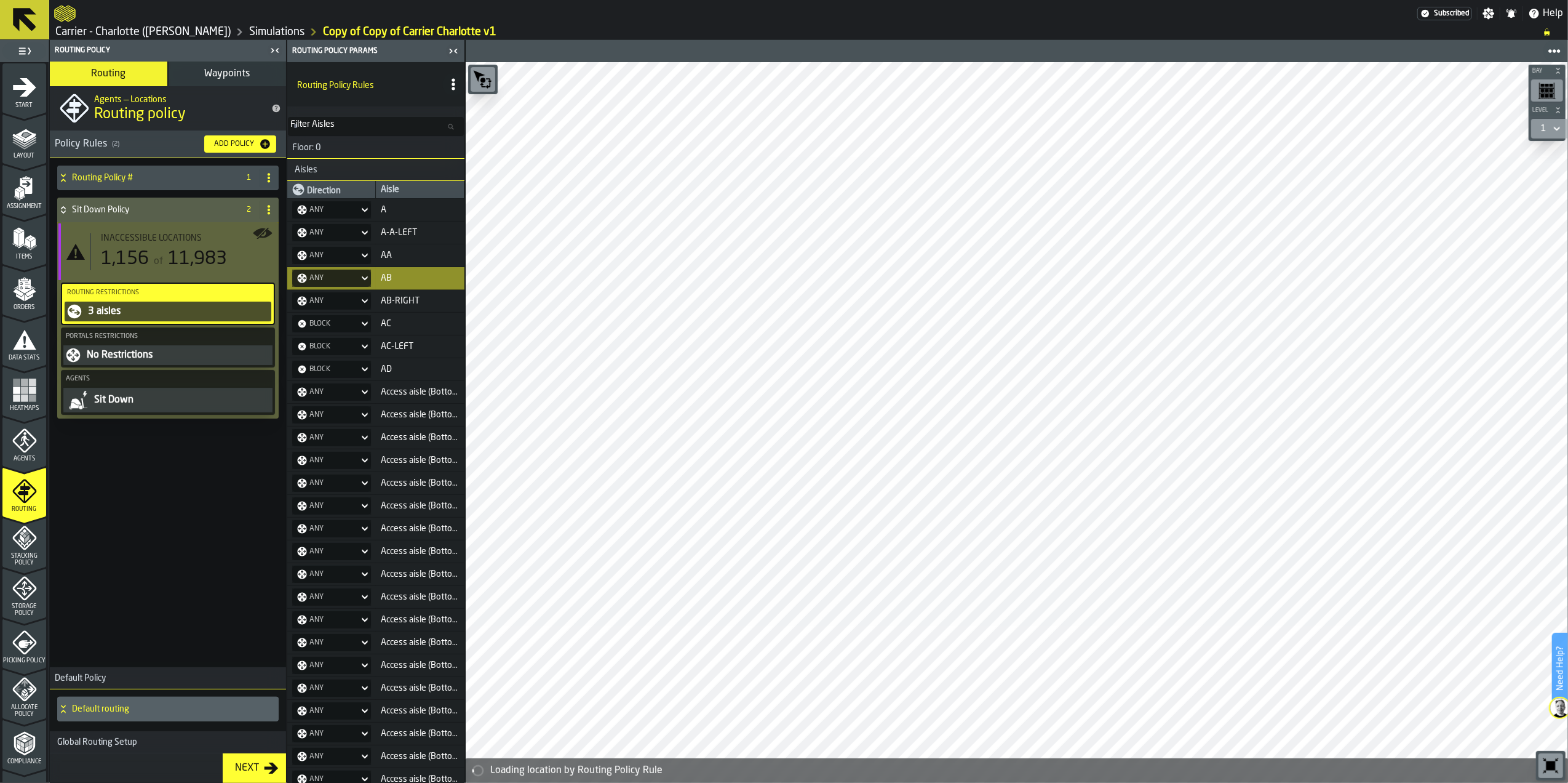
click at [320, 285] on div "Any" at bounding box center [326, 278] width 57 height 12
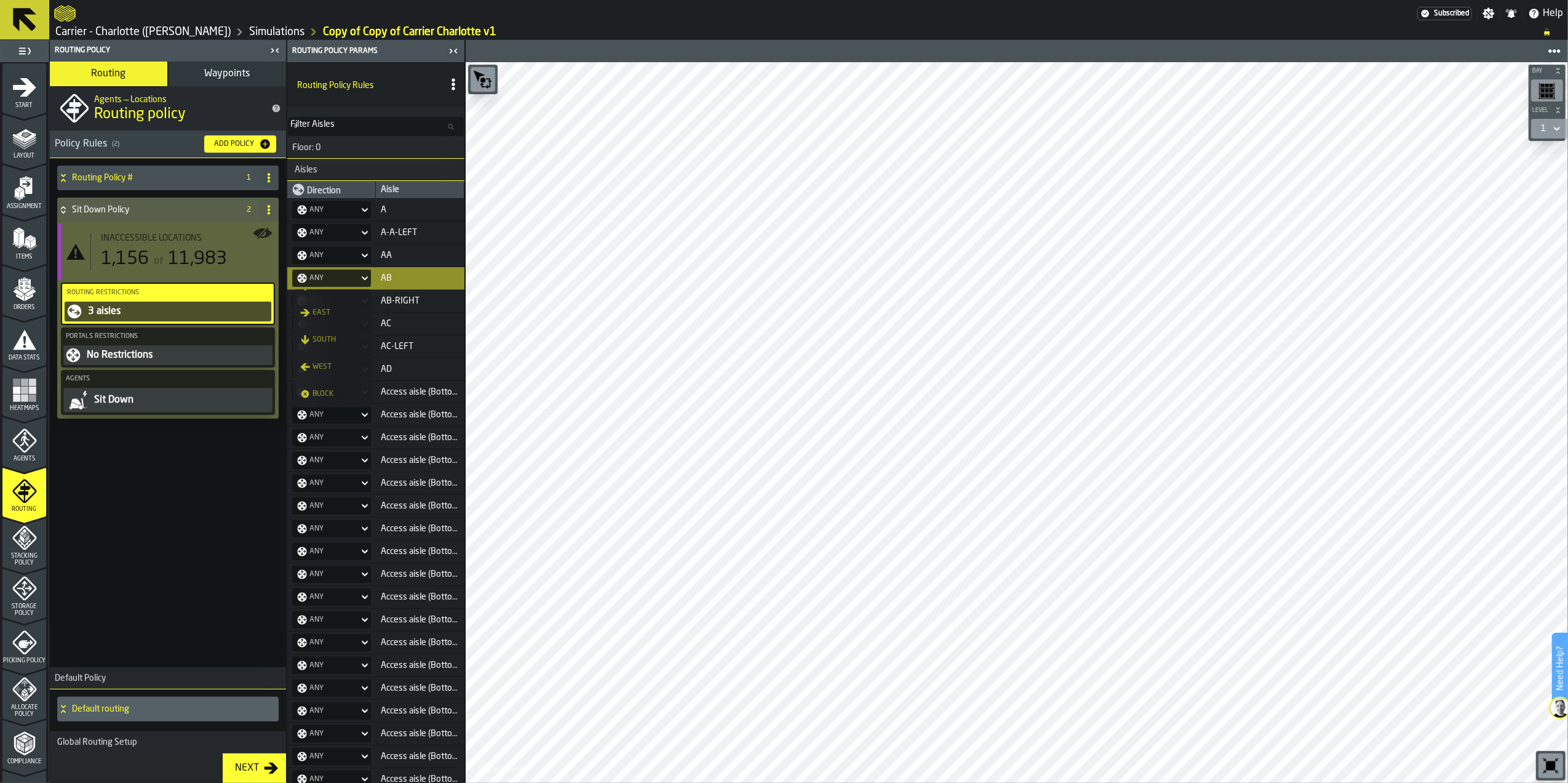
click at [333, 396] on span "Block" at bounding box center [323, 394] width 26 height 10
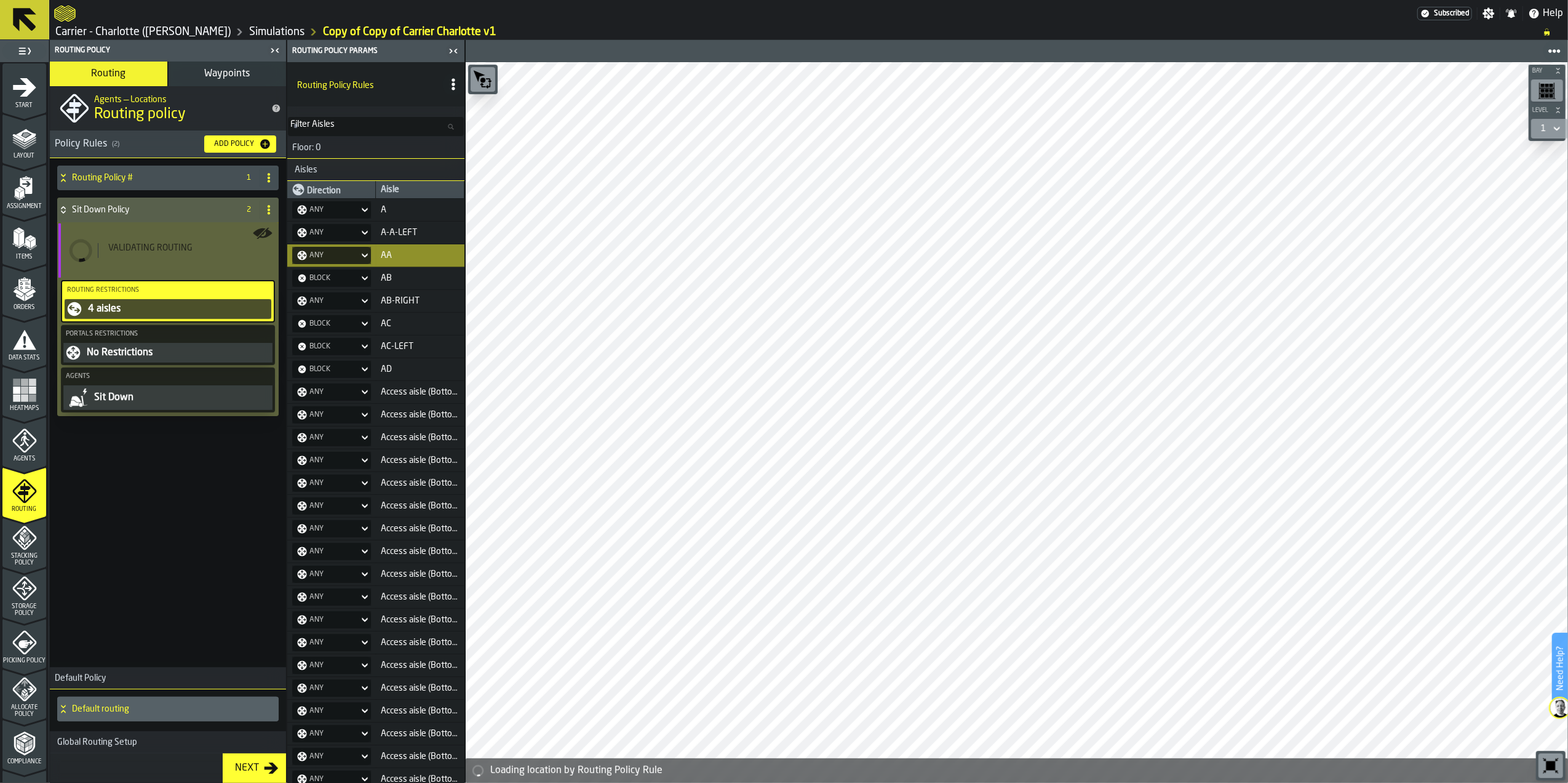
click at [326, 256] on div "Any" at bounding box center [326, 256] width 57 height 10
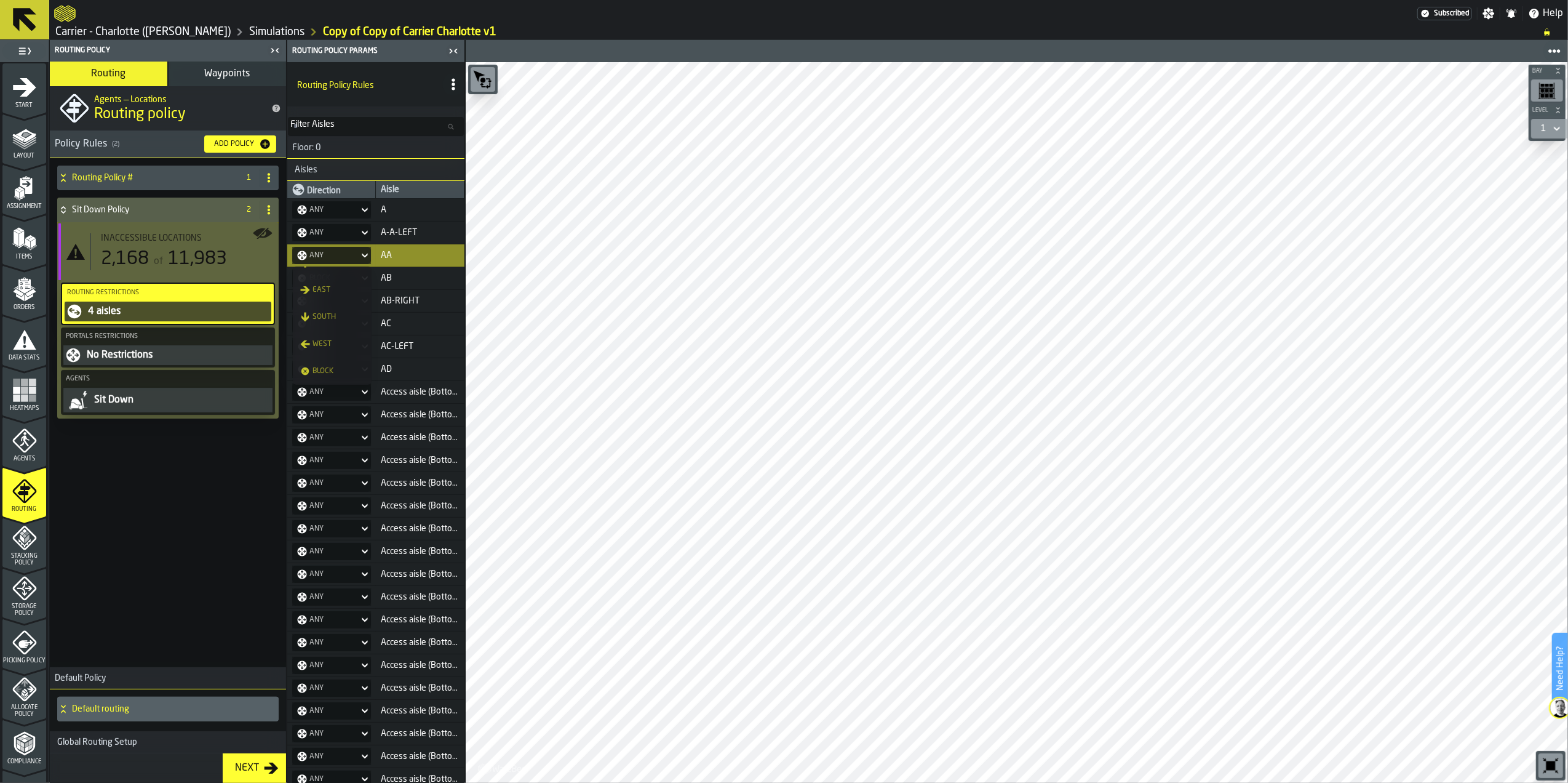
click at [331, 373] on span "Block" at bounding box center [323, 371] width 26 height 10
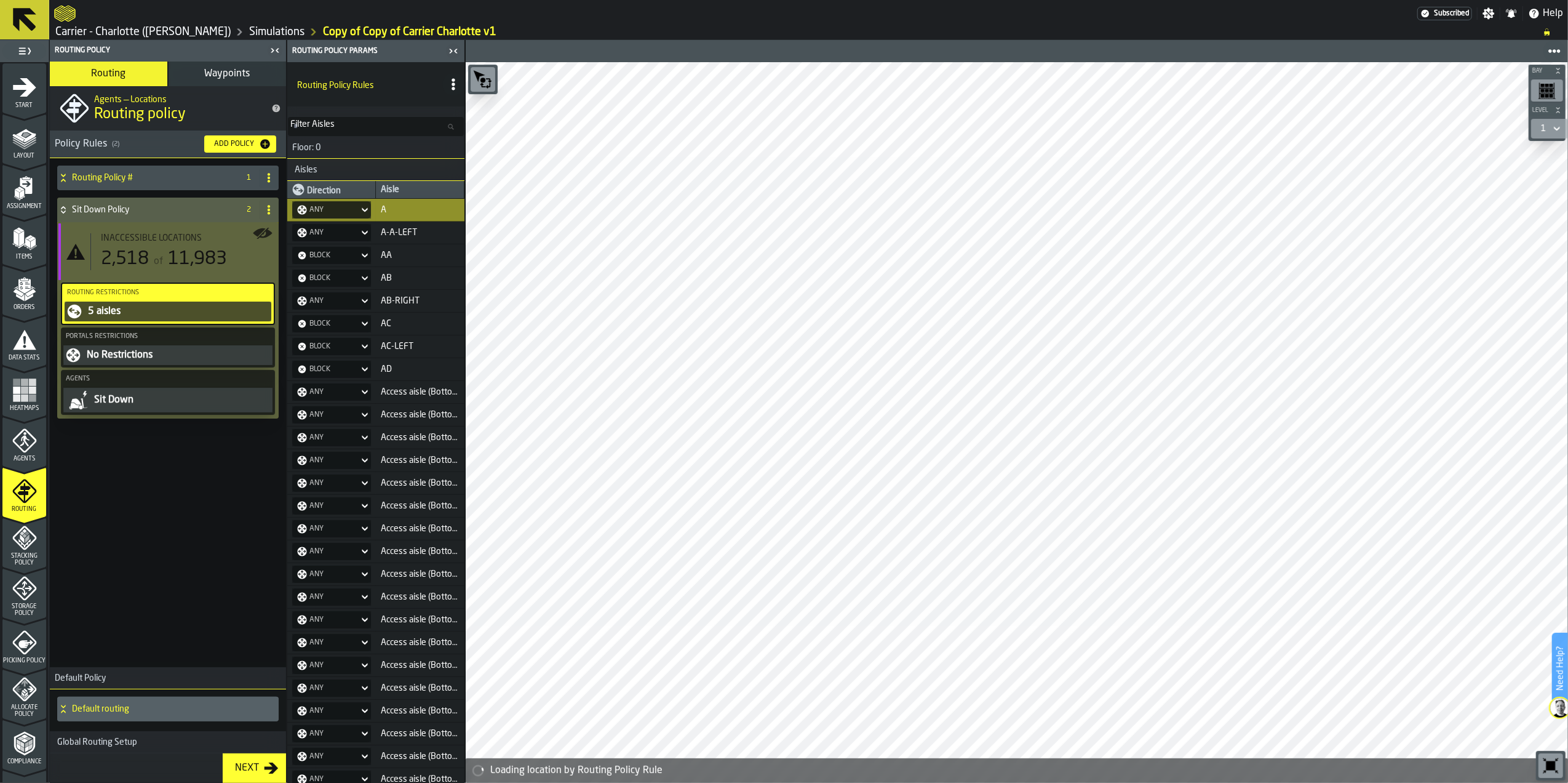
click at [337, 210] on div "Any" at bounding box center [326, 210] width 57 height 10
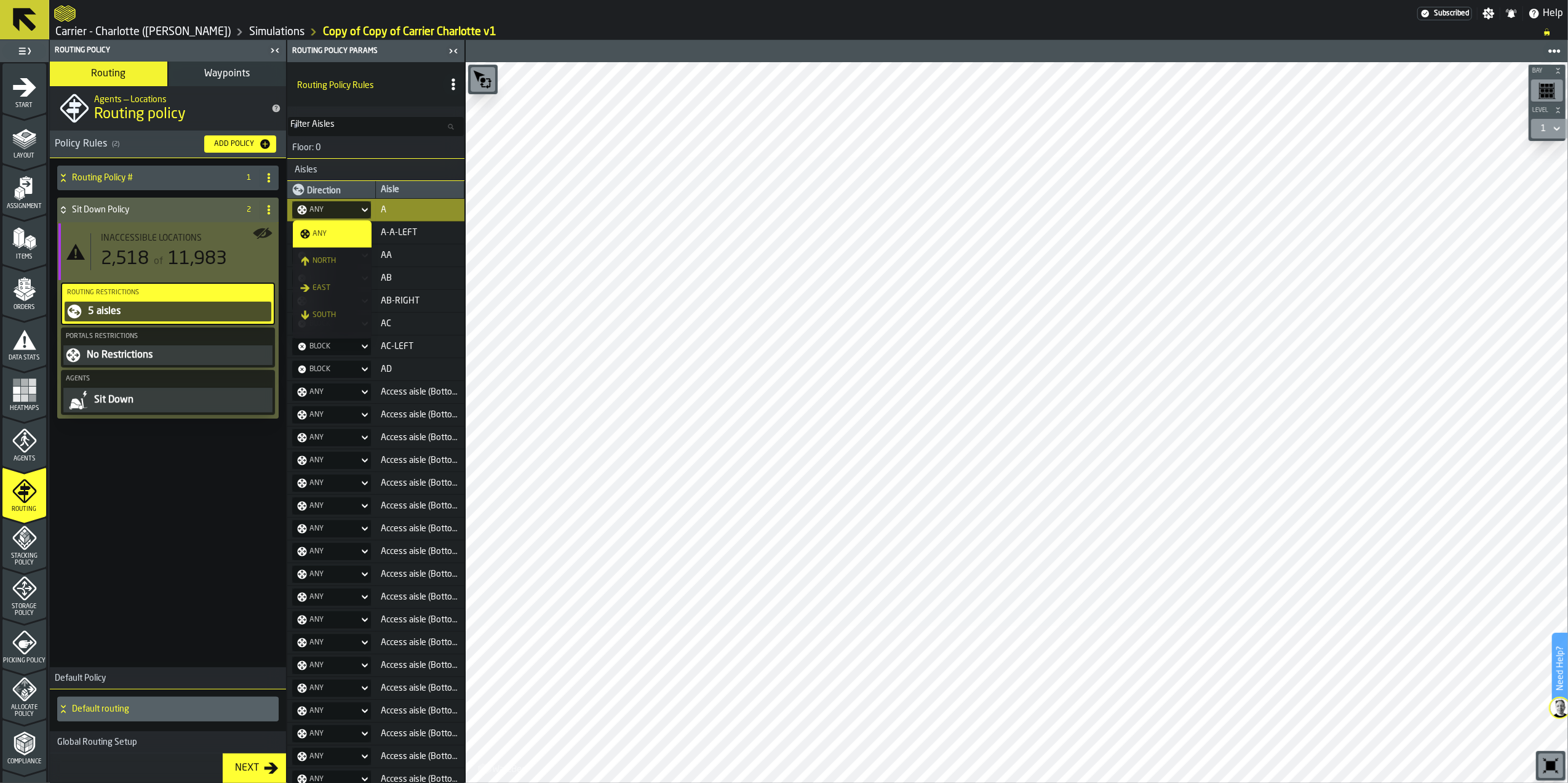
click at [333, 213] on div "Any" at bounding box center [326, 210] width 57 height 10
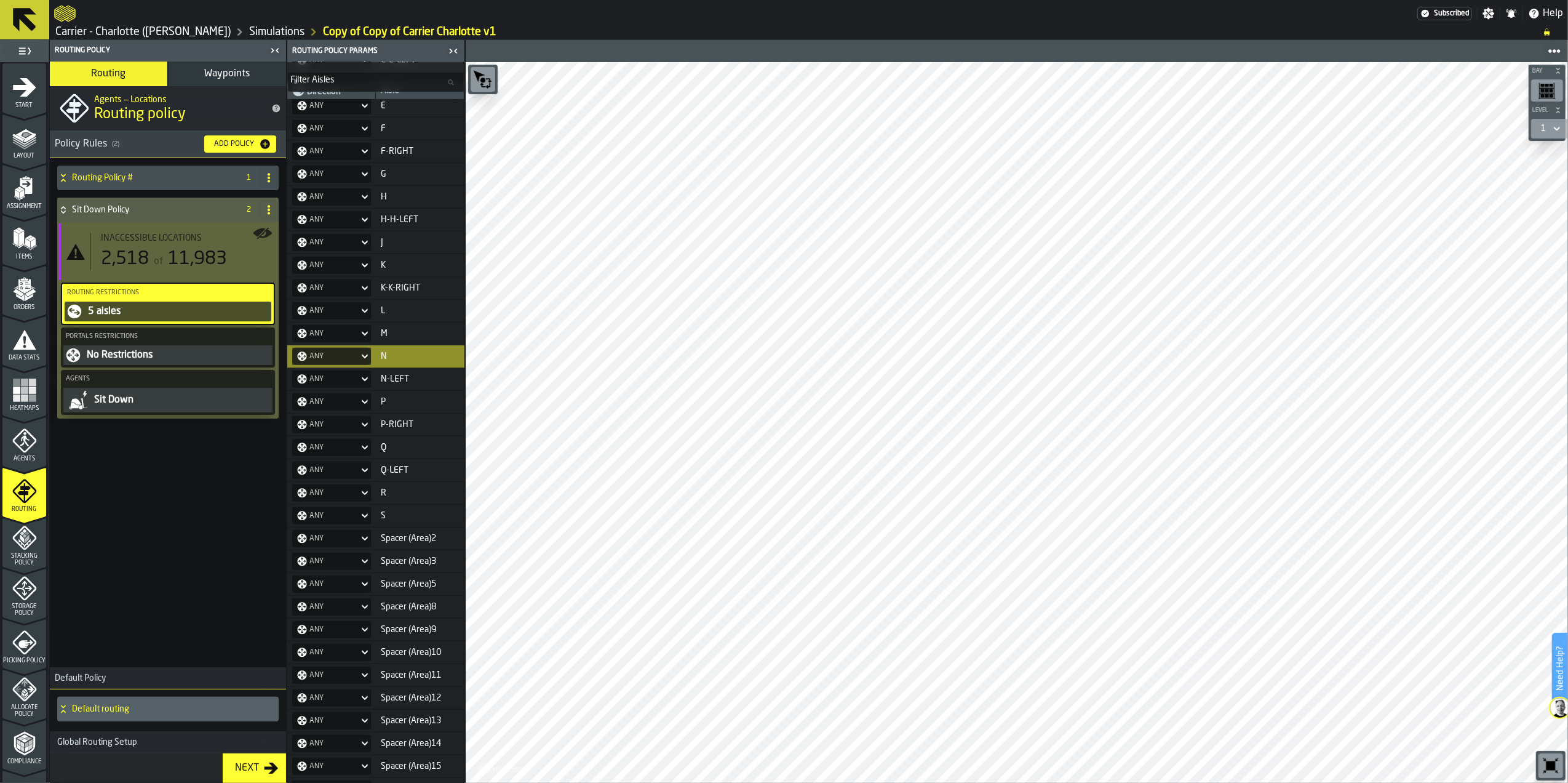
scroll to position [1067, 0]
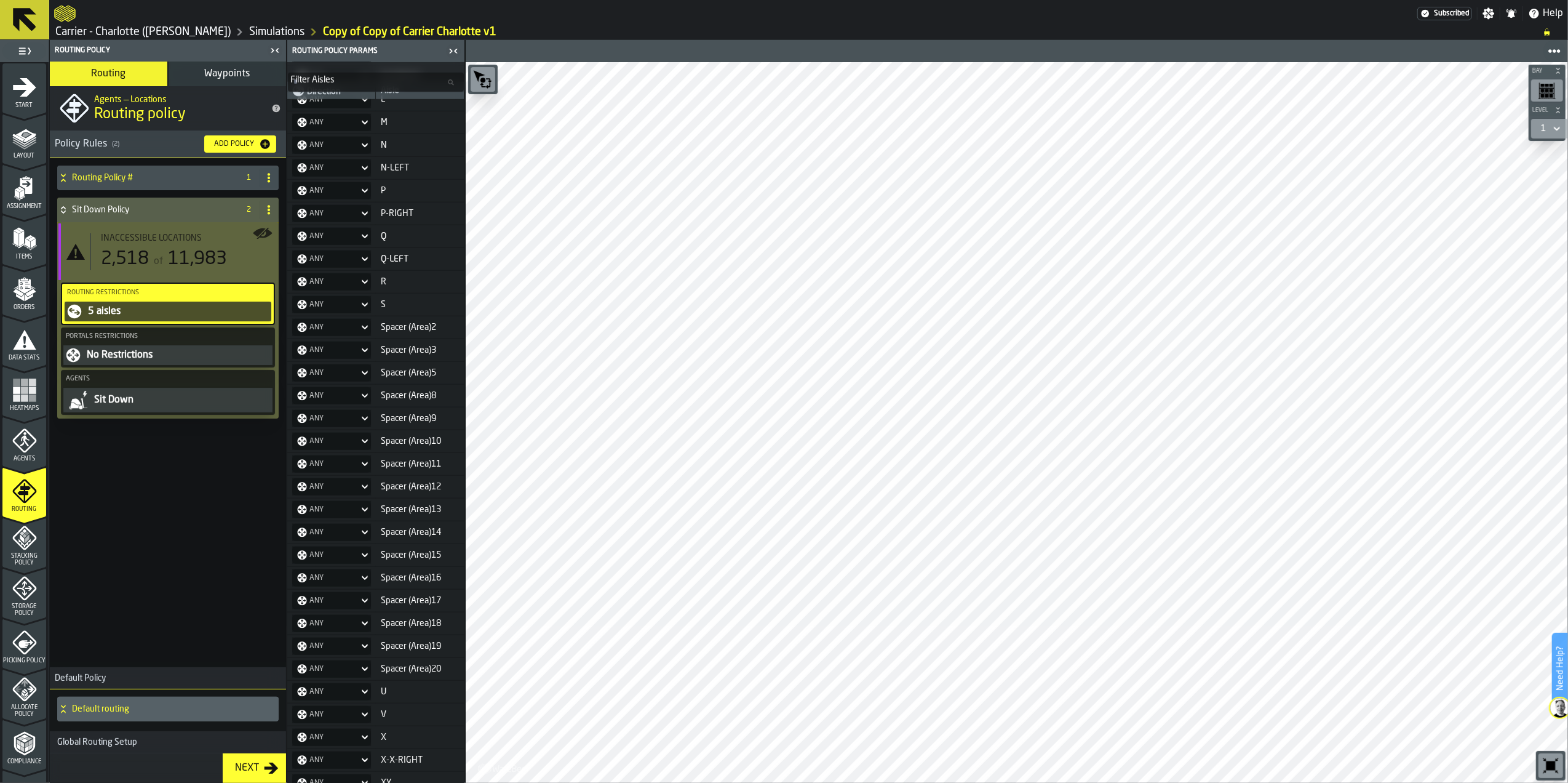
click at [157, 523] on div "Routing Policy # 1 Sit Down Policy 2 Inaccessible locations 2,518 of 11,983 Rou…" at bounding box center [168, 410] width 237 height 504
click at [134, 210] on h4 "Sit Down Policy" at bounding box center [153, 210] width 162 height 10
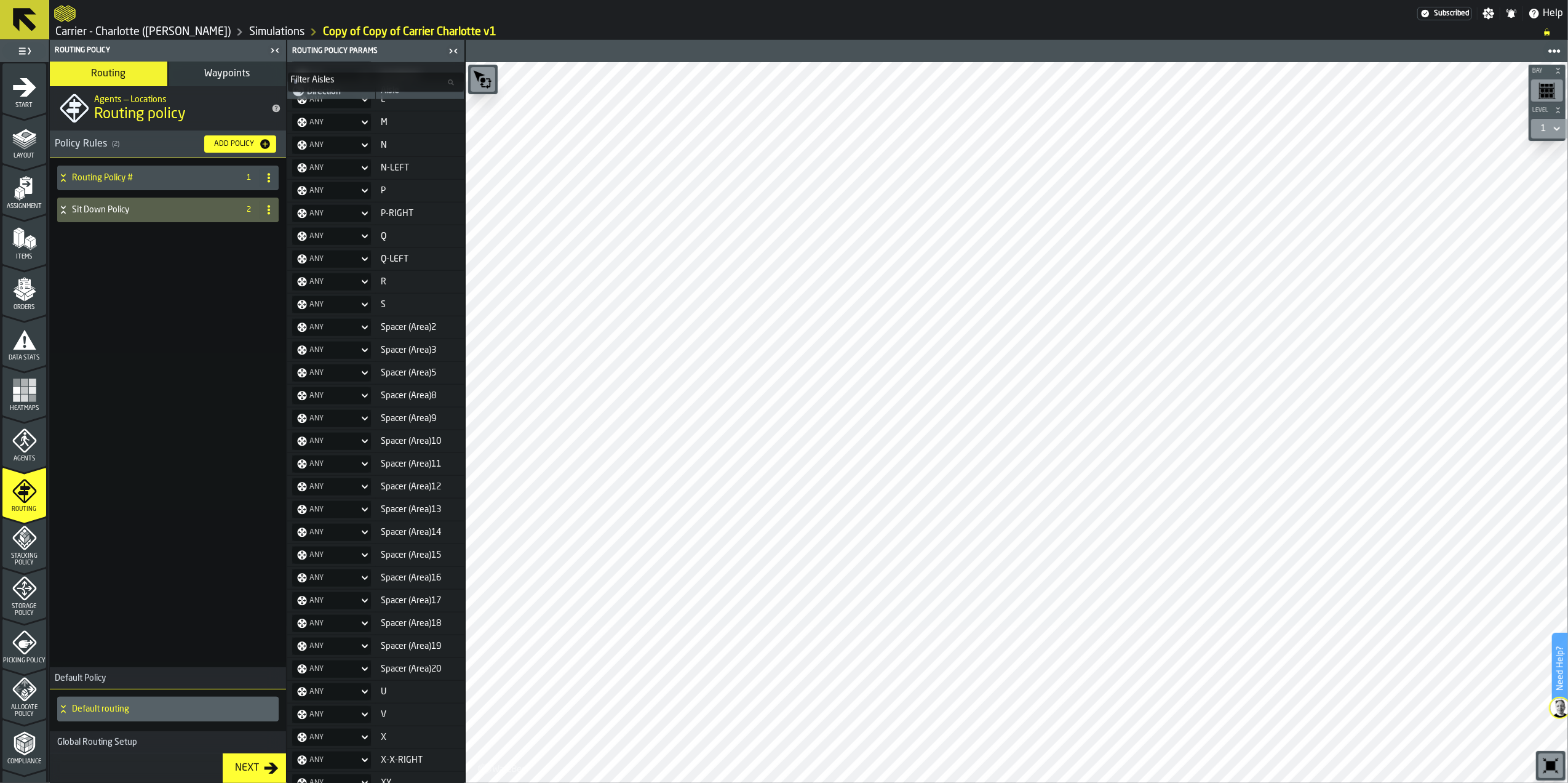
click at [274, 183] on span at bounding box center [268, 178] width 20 height 20
click at [252, 199] on div "Rename" at bounding box center [220, 203] width 103 height 15
drag, startPoint x: 149, startPoint y: 178, endPoint x: 70, endPoint y: 178, distance: 79.0
click at [70, 178] on div "**********" at bounding box center [155, 178] width 197 height 24
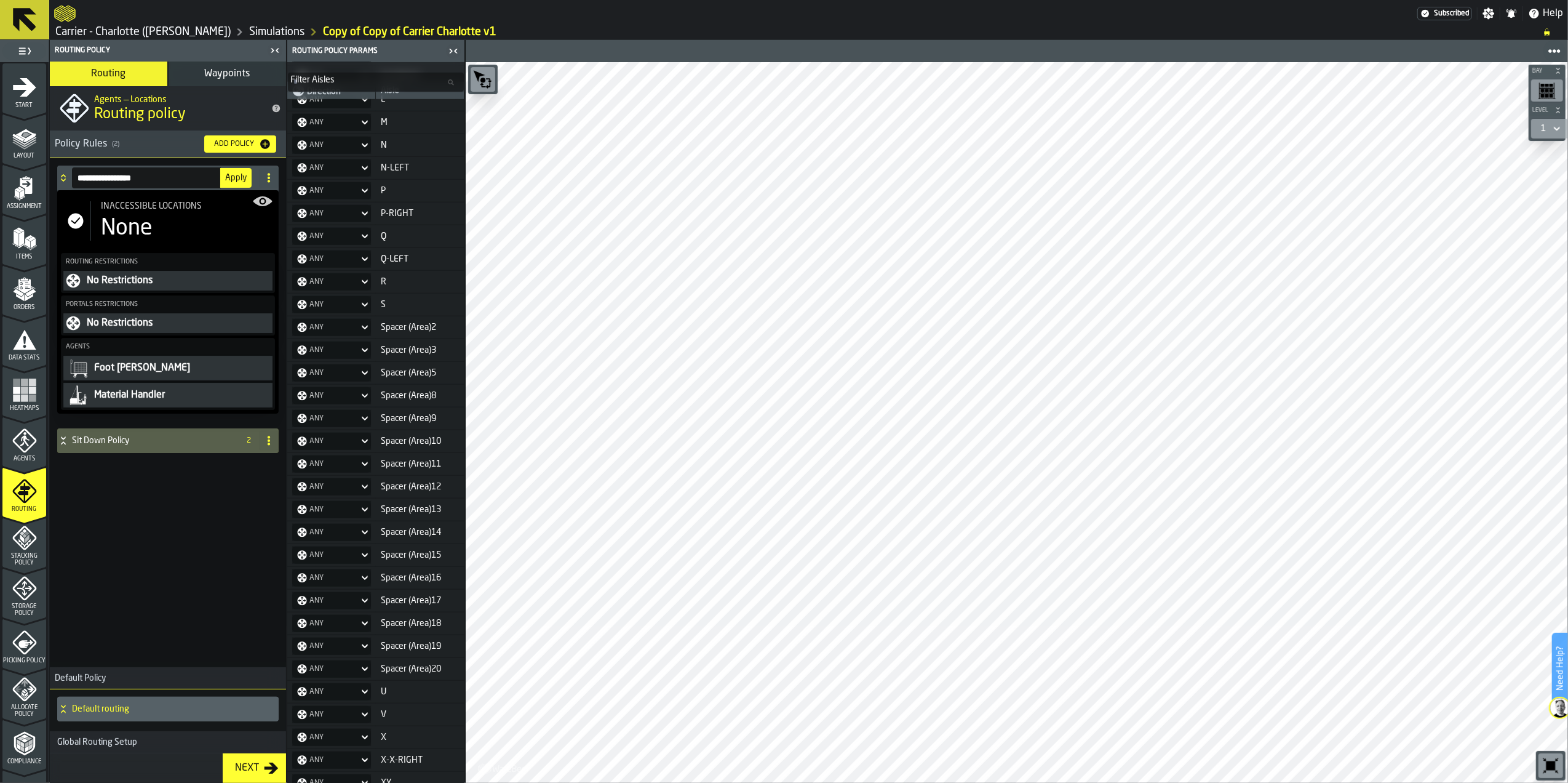
type input "**********"
click at [232, 178] on span "Apply" at bounding box center [236, 178] width 22 height 9
click at [114, 580] on div "Cart/Reach Policy 1 Inaccessible locations None Routing Restrictions No Restric…" at bounding box center [168, 410] width 237 height 504
click at [205, 79] on span "Waypoints" at bounding box center [227, 74] width 45 height 10
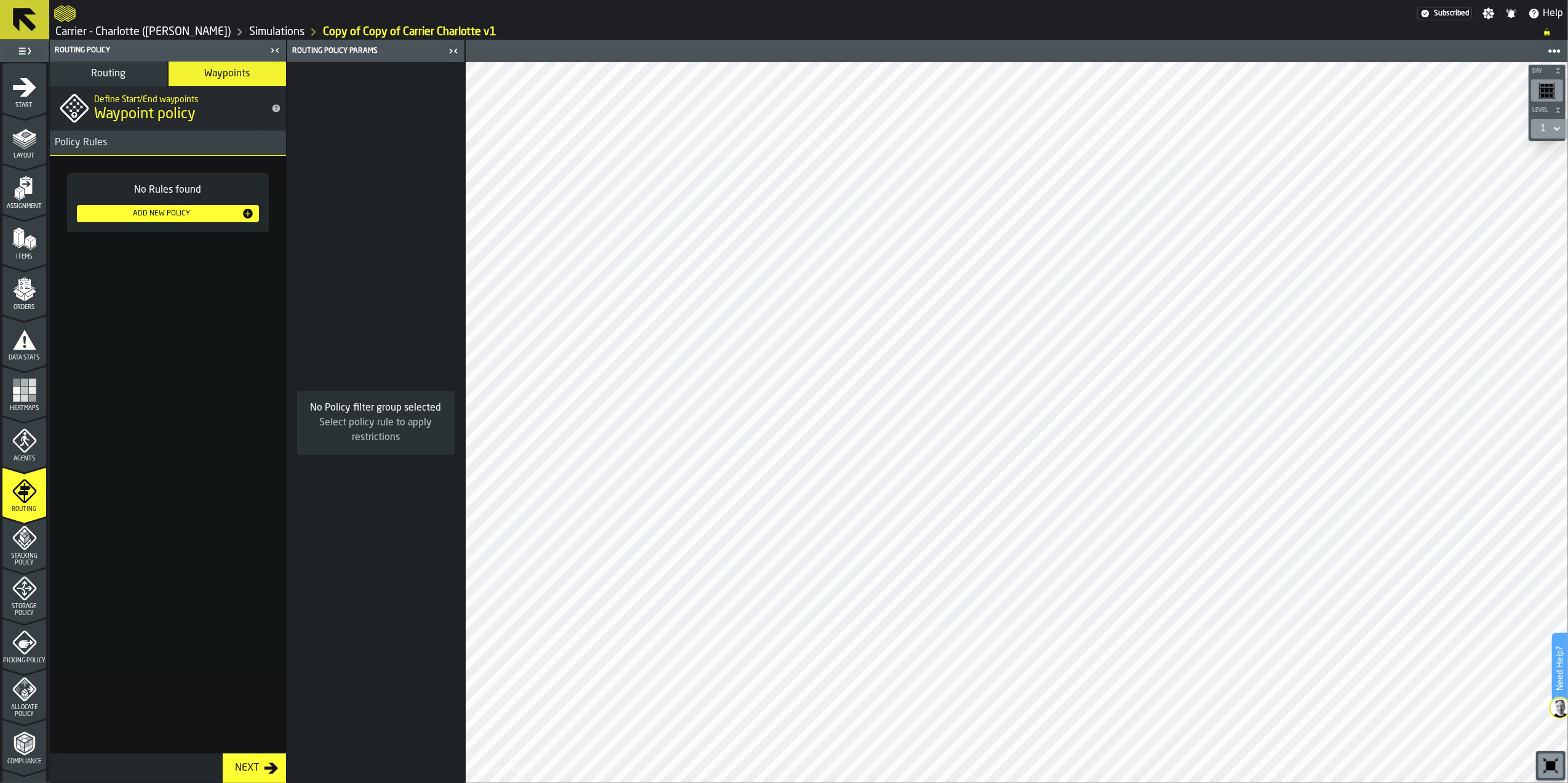
click at [126, 75] on span "Routing" at bounding box center [109, 74] width 34 height 10
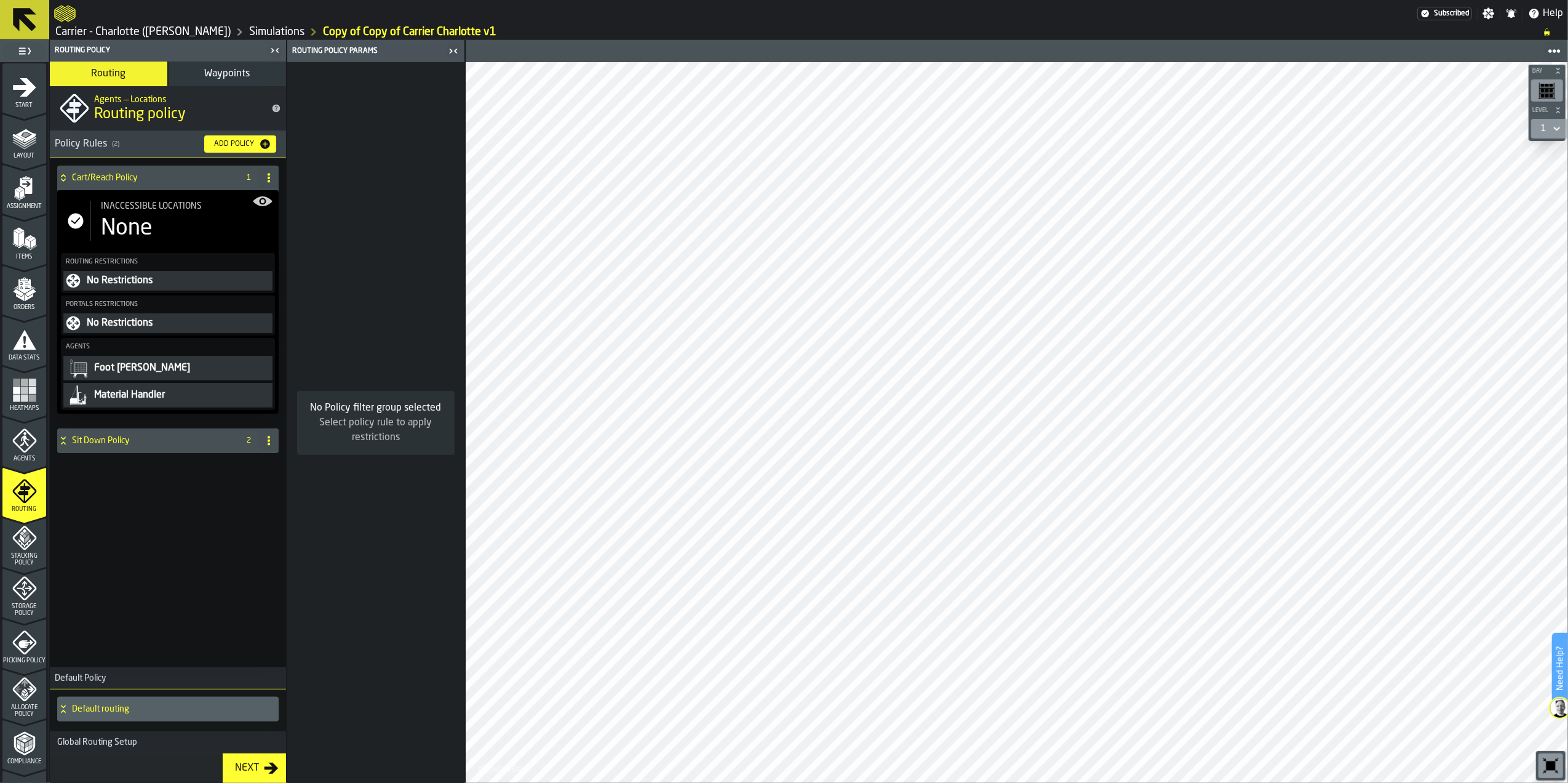
click at [254, 767] on div "Next" at bounding box center [247, 768] width 34 height 15
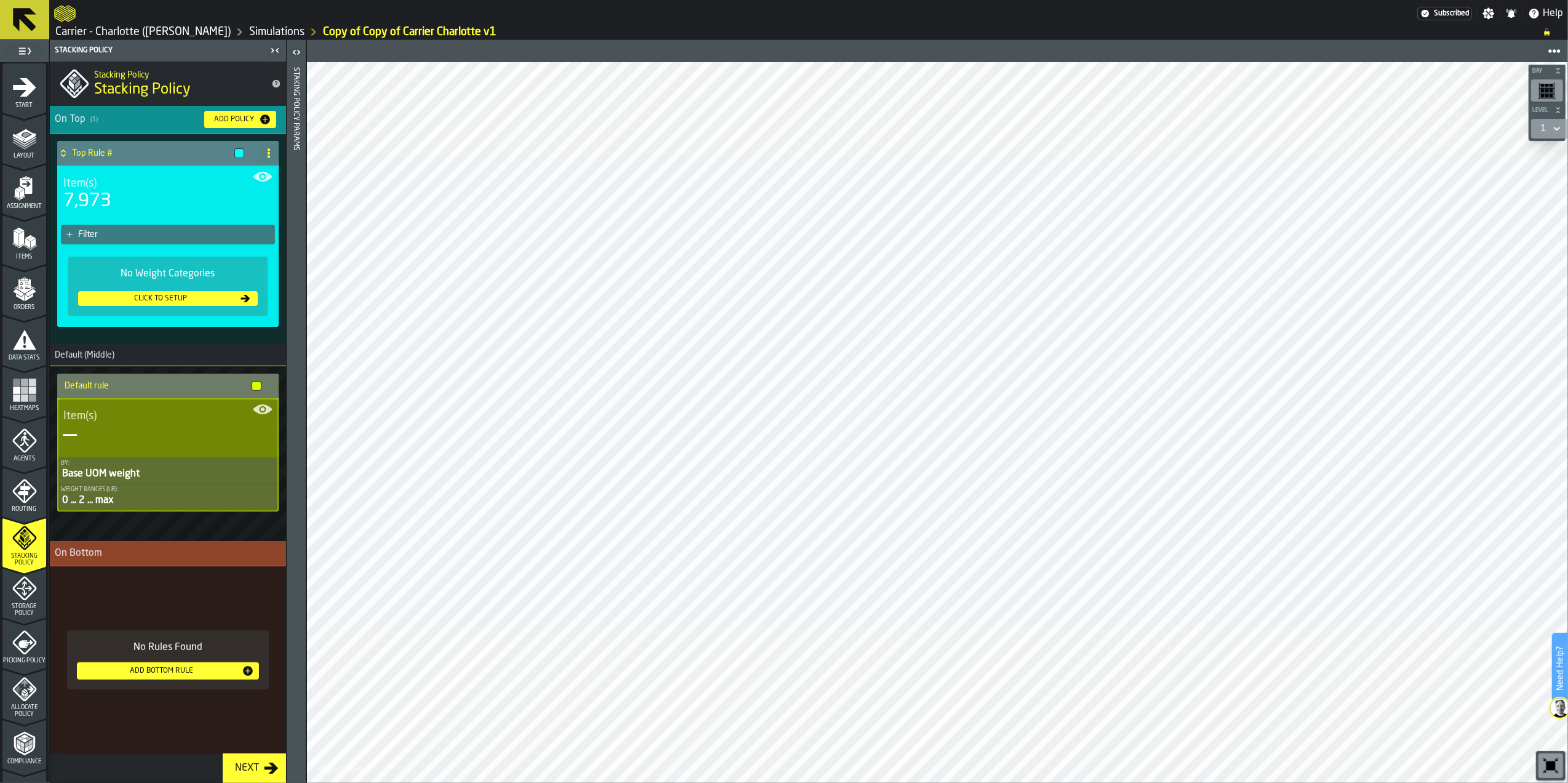
click at [178, 299] on div "Click to setup" at bounding box center [160, 298] width 155 height 9
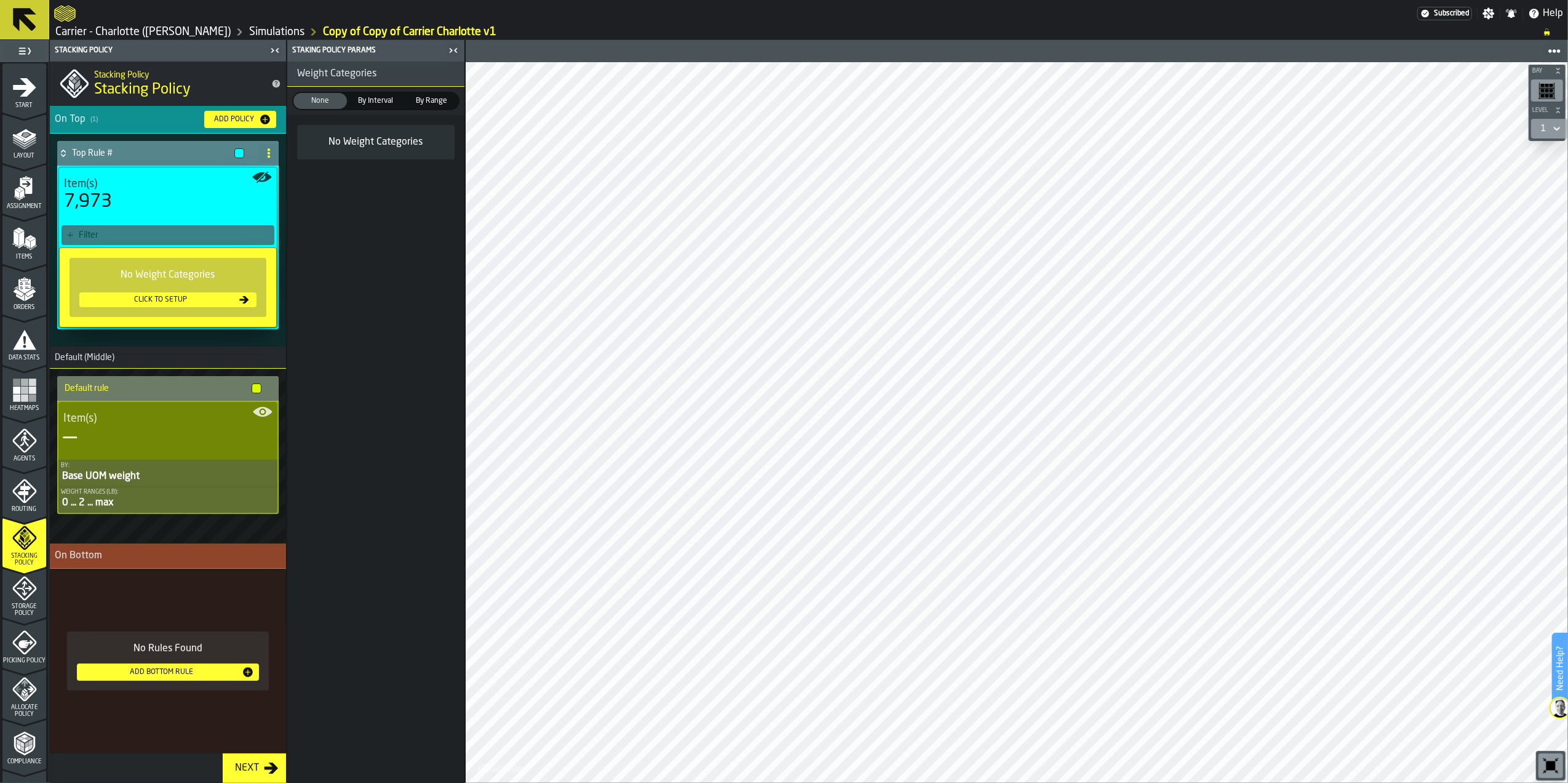
click at [353, 137] on div "No Weight Categories" at bounding box center [376, 142] width 138 height 15
click at [387, 94] on div "By Interval" at bounding box center [376, 101] width 53 height 16
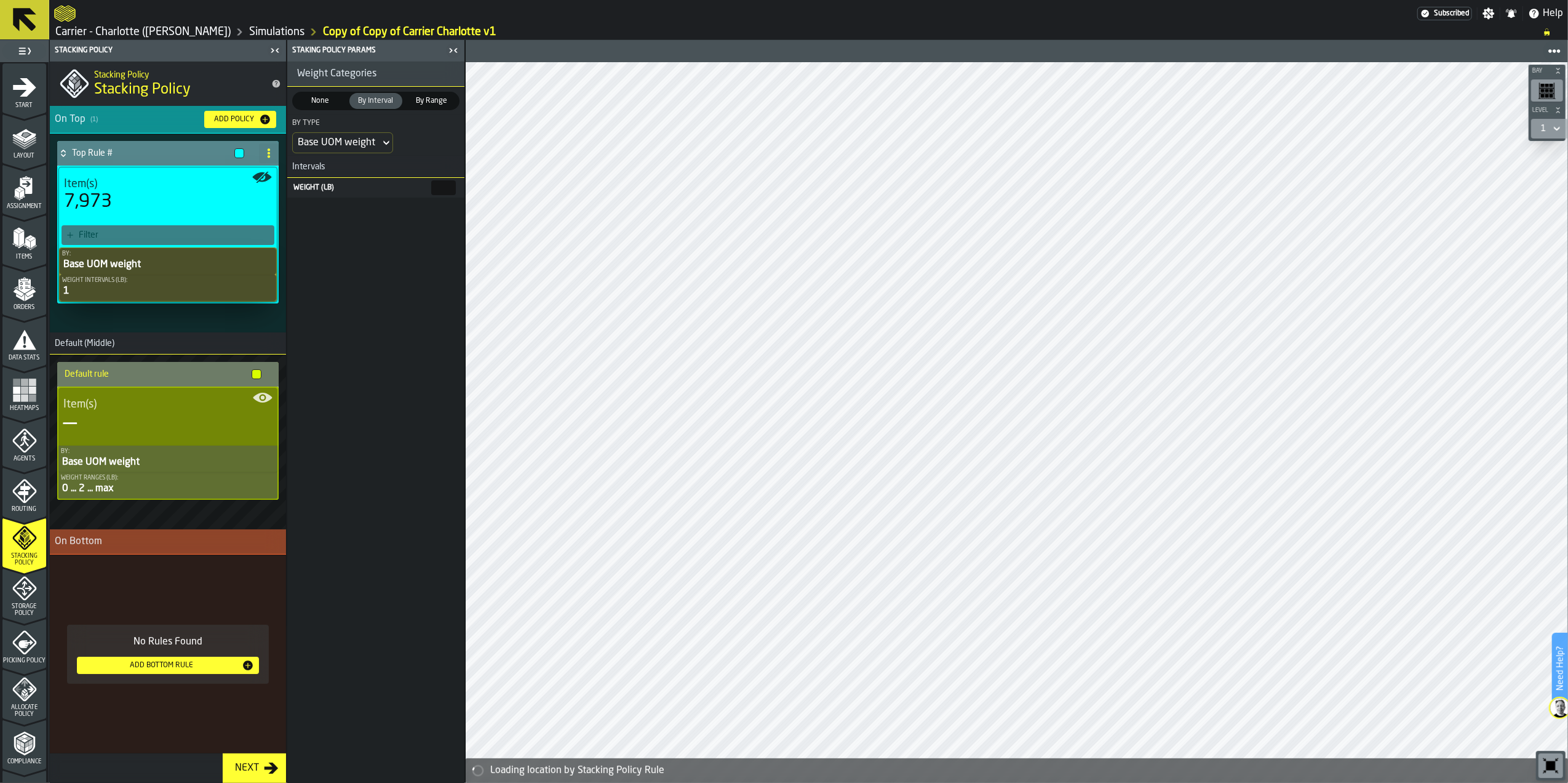
click at [370, 144] on div "Base UOM weight" at bounding box center [337, 143] width 78 height 15
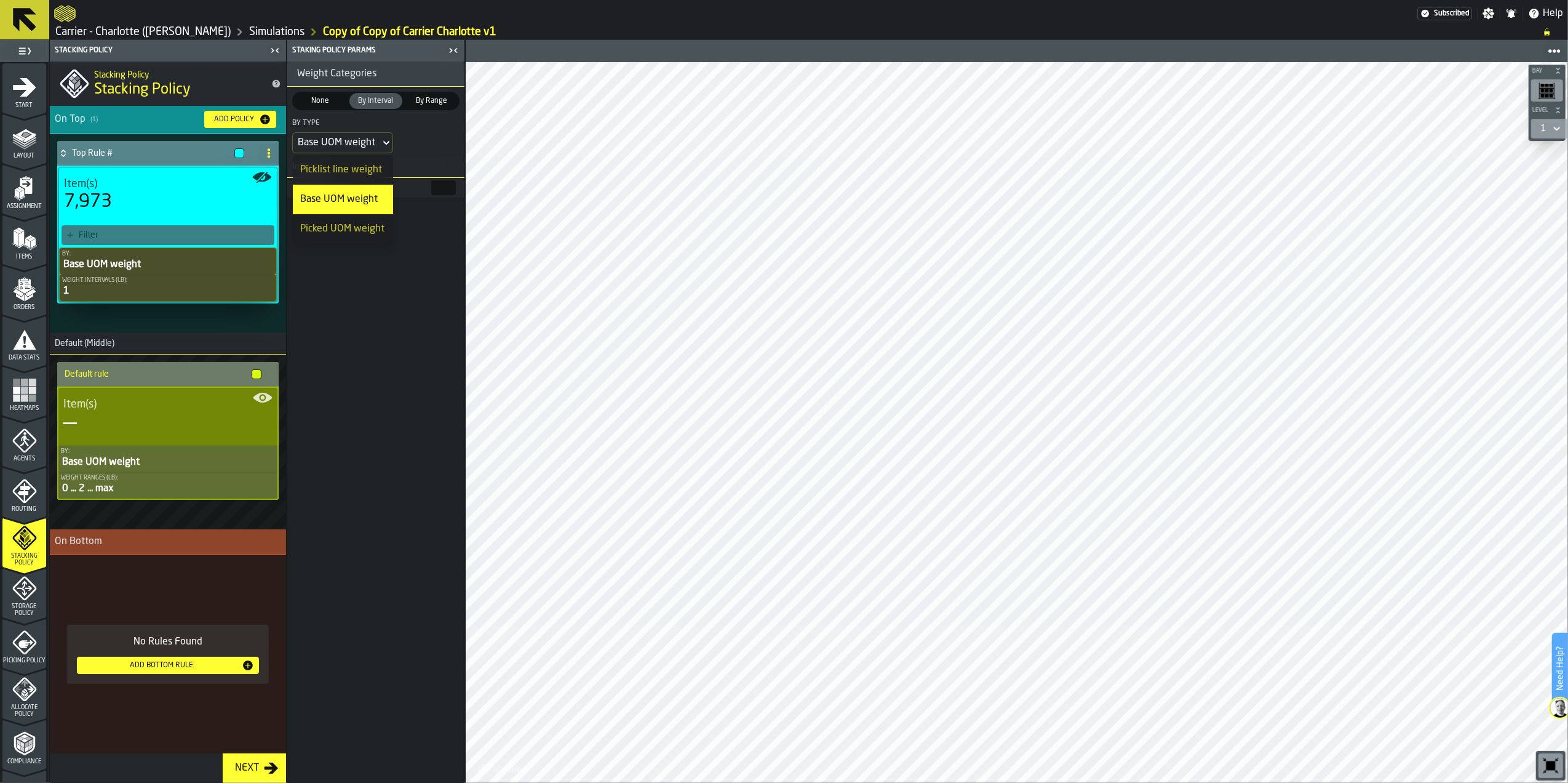
click at [370, 144] on div "Base UOM weight" at bounding box center [337, 143] width 78 height 15
click at [419, 108] on div "By Range" at bounding box center [431, 101] width 53 height 16
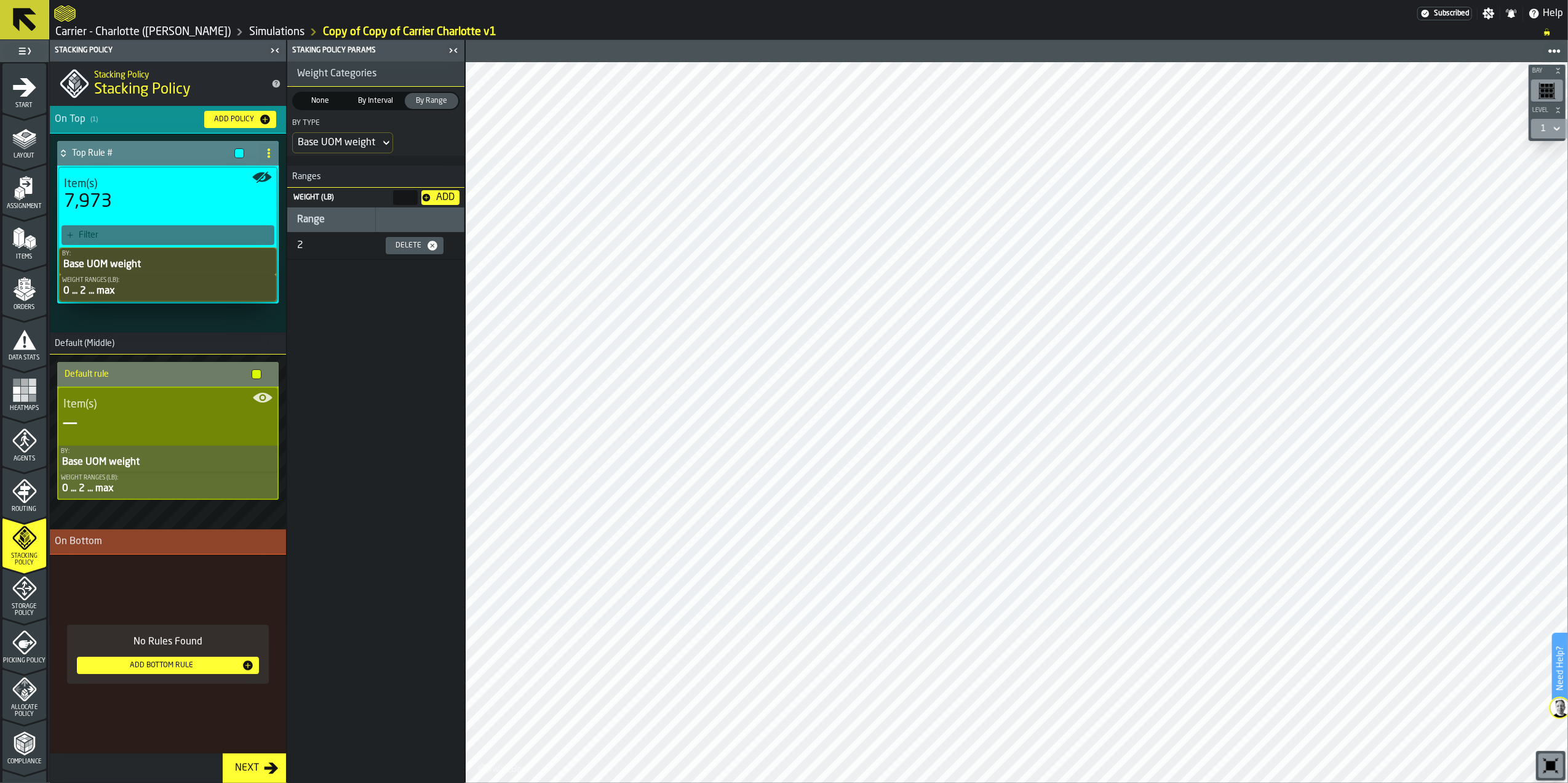
click at [408, 250] on div "Delete" at bounding box center [408, 245] width 36 height 9
click at [171, 149] on h4 "Top Rule #" at bounding box center [151, 153] width 157 height 10
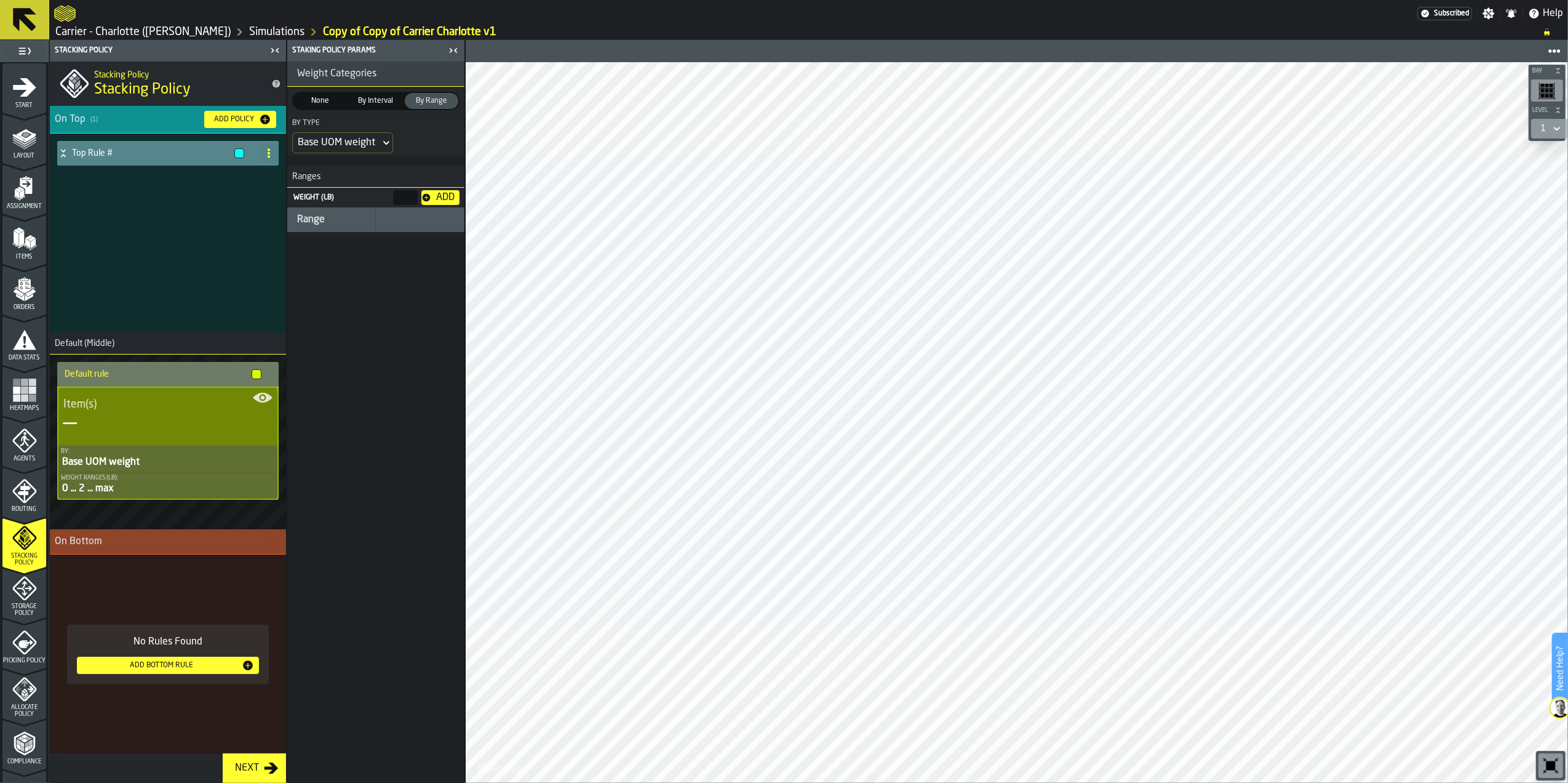
click at [326, 101] on span "None" at bounding box center [320, 101] width 49 height 11
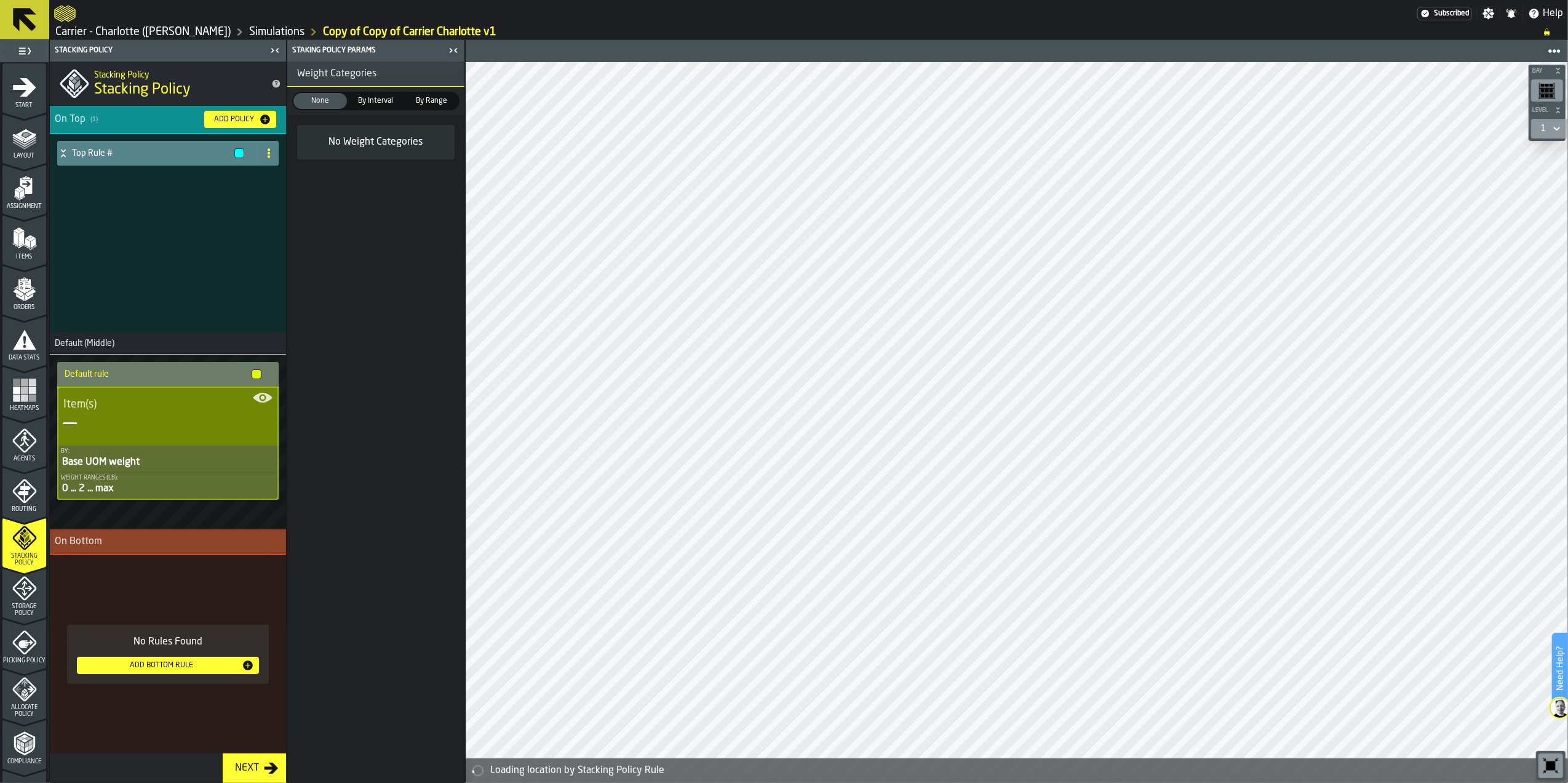
click at [375, 105] on span "By Interval" at bounding box center [376, 101] width 49 height 11
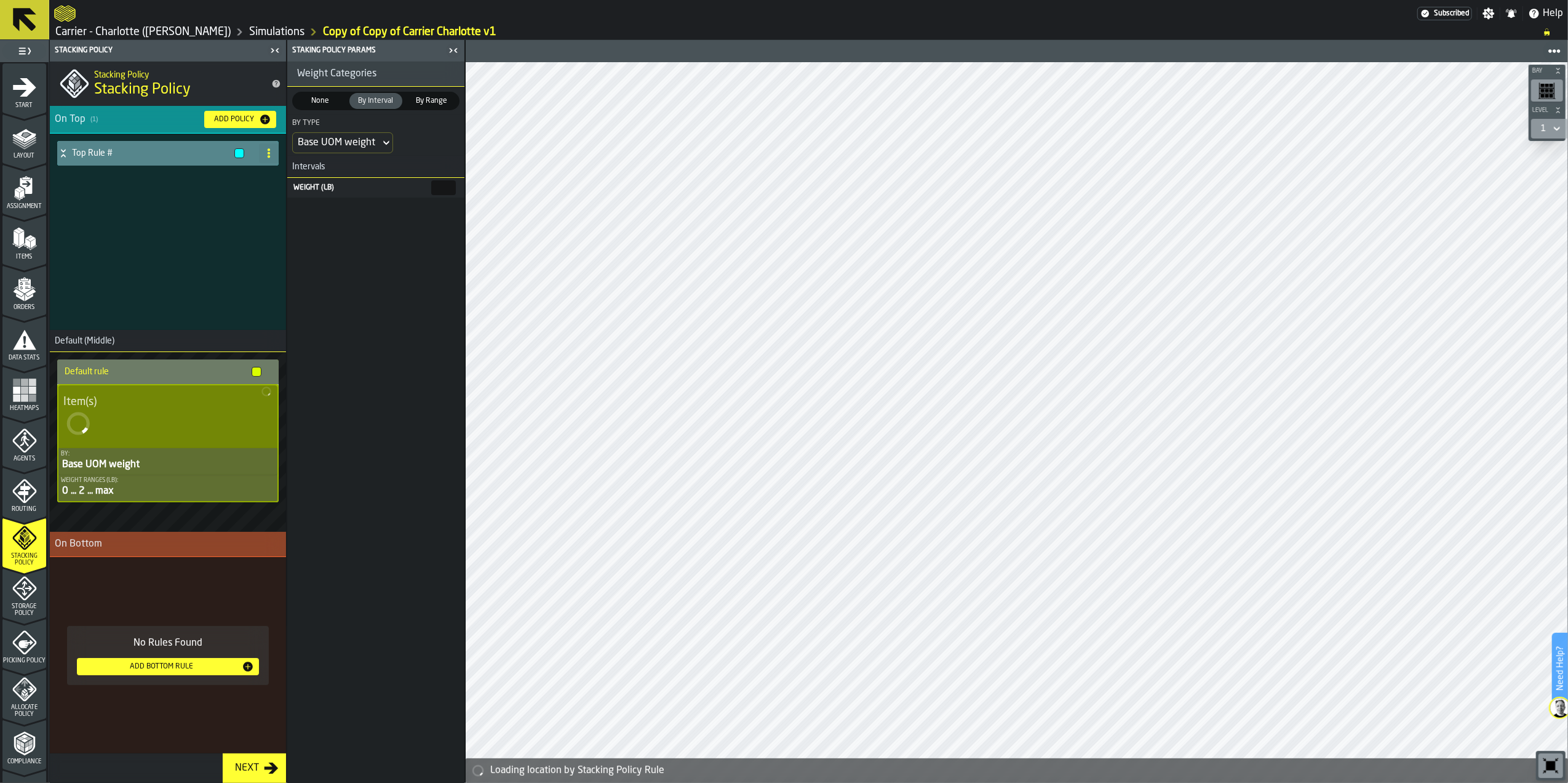
click at [370, 139] on div "Base UOM weight" at bounding box center [337, 143] width 78 height 15
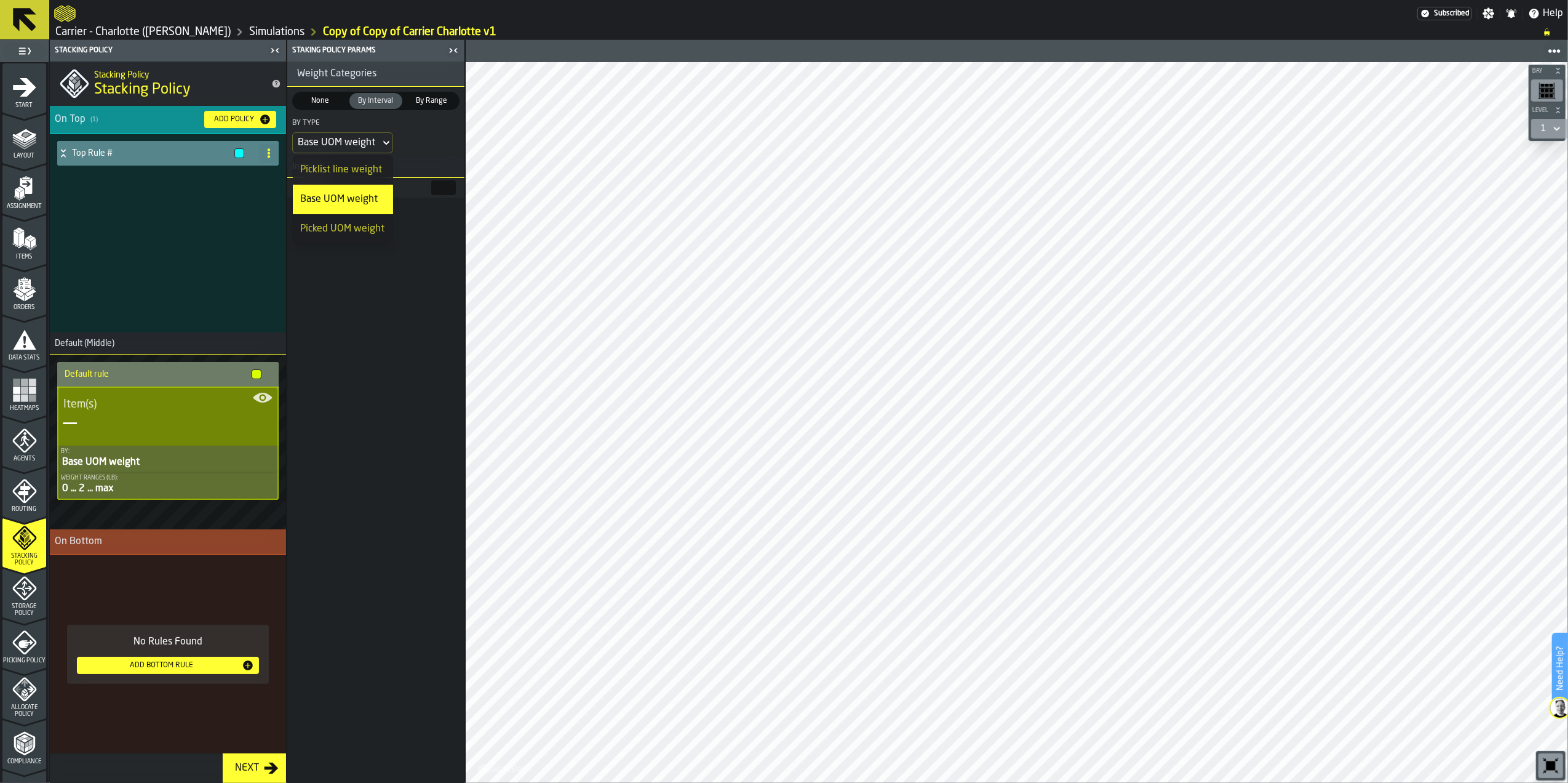
click at [381, 143] on icon at bounding box center [387, 143] width 12 height 15
click at [422, 103] on span "By Range" at bounding box center [432, 101] width 49 height 11
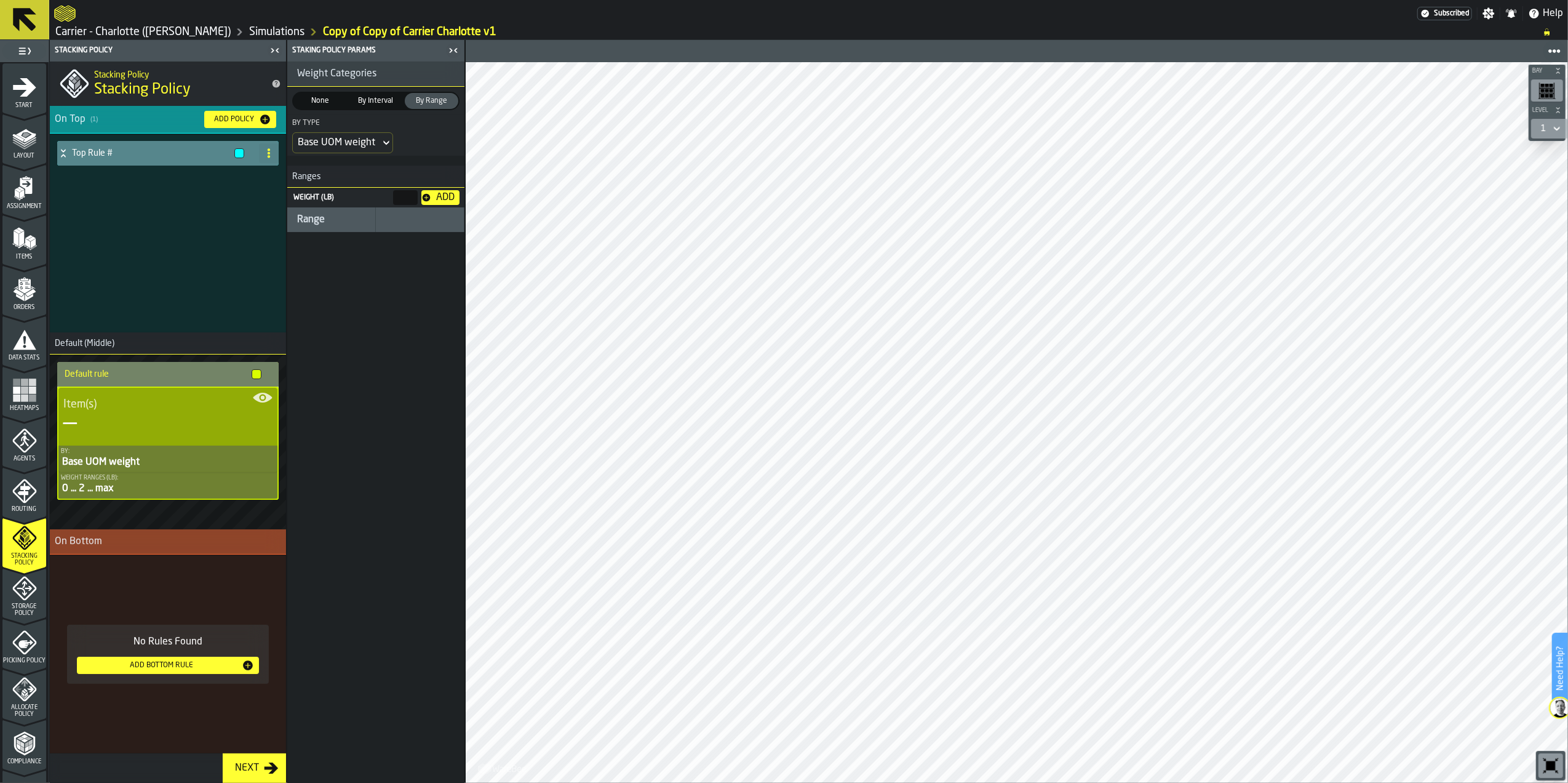
click at [168, 421] on div "—" at bounding box center [168, 423] width 210 height 24
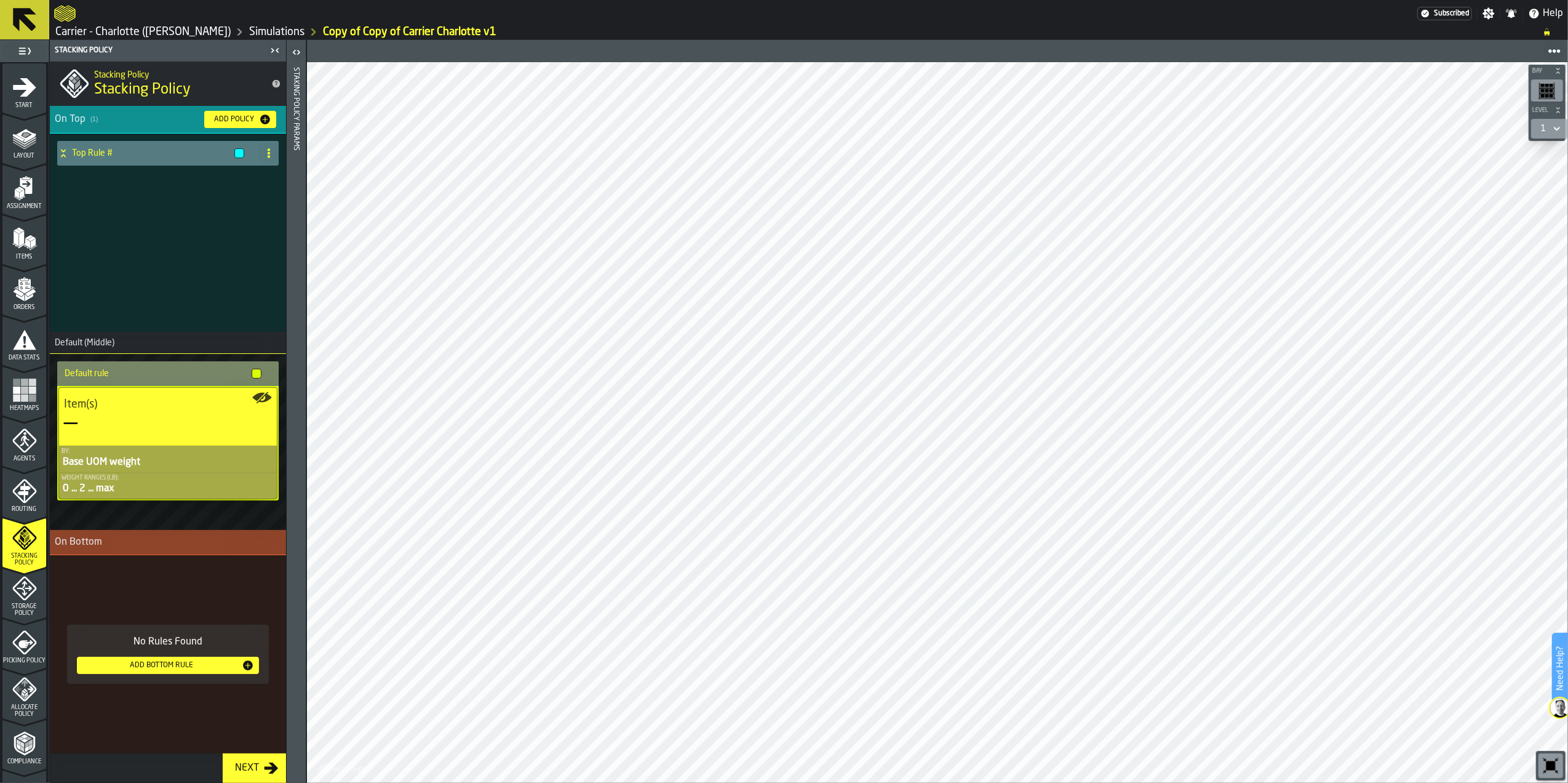
click at [141, 483] on div "0 ... 2 ... max" at bounding box center [168, 489] width 213 height 15
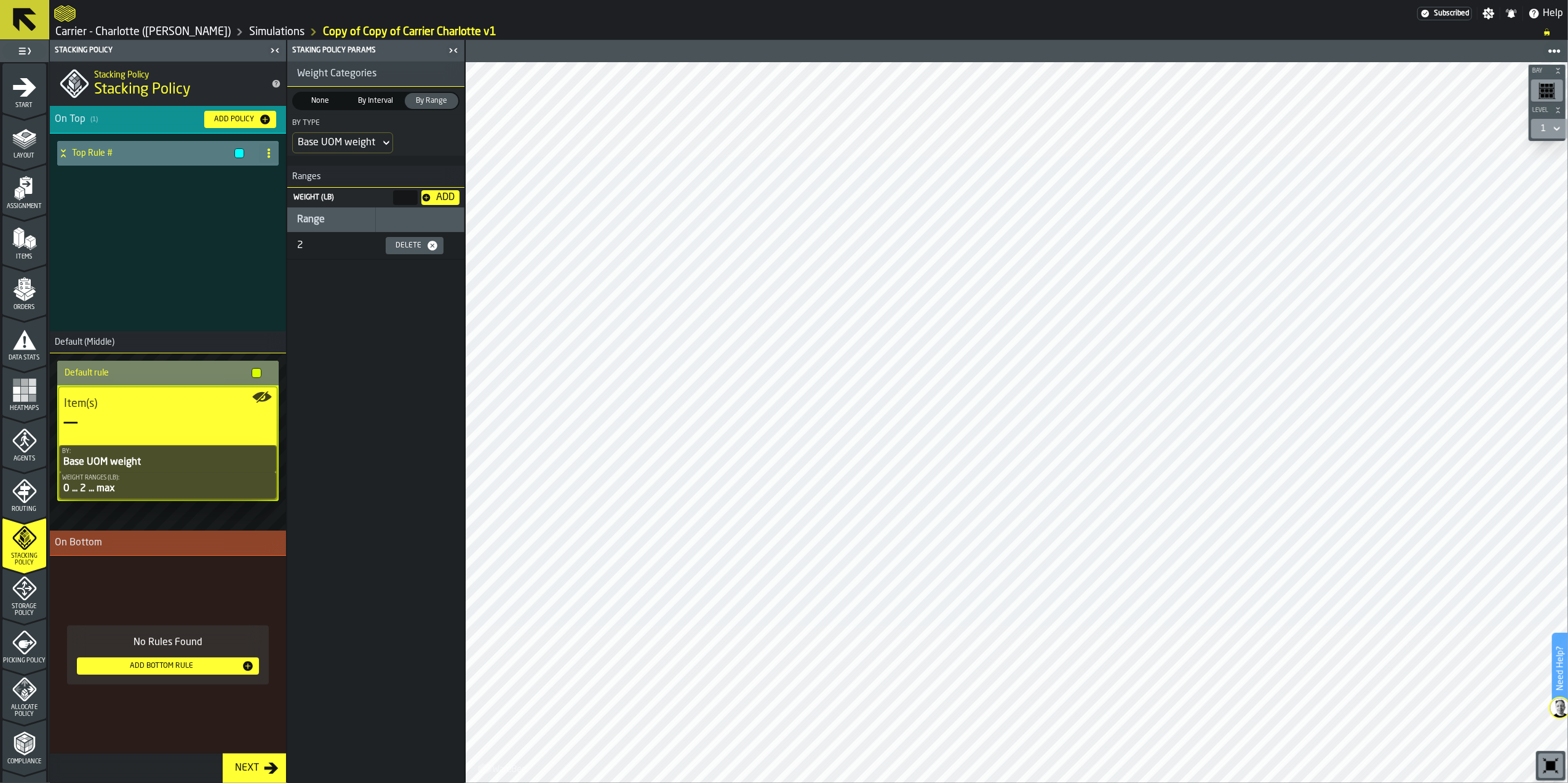
click at [409, 254] on button "Delete" at bounding box center [415, 245] width 58 height 17
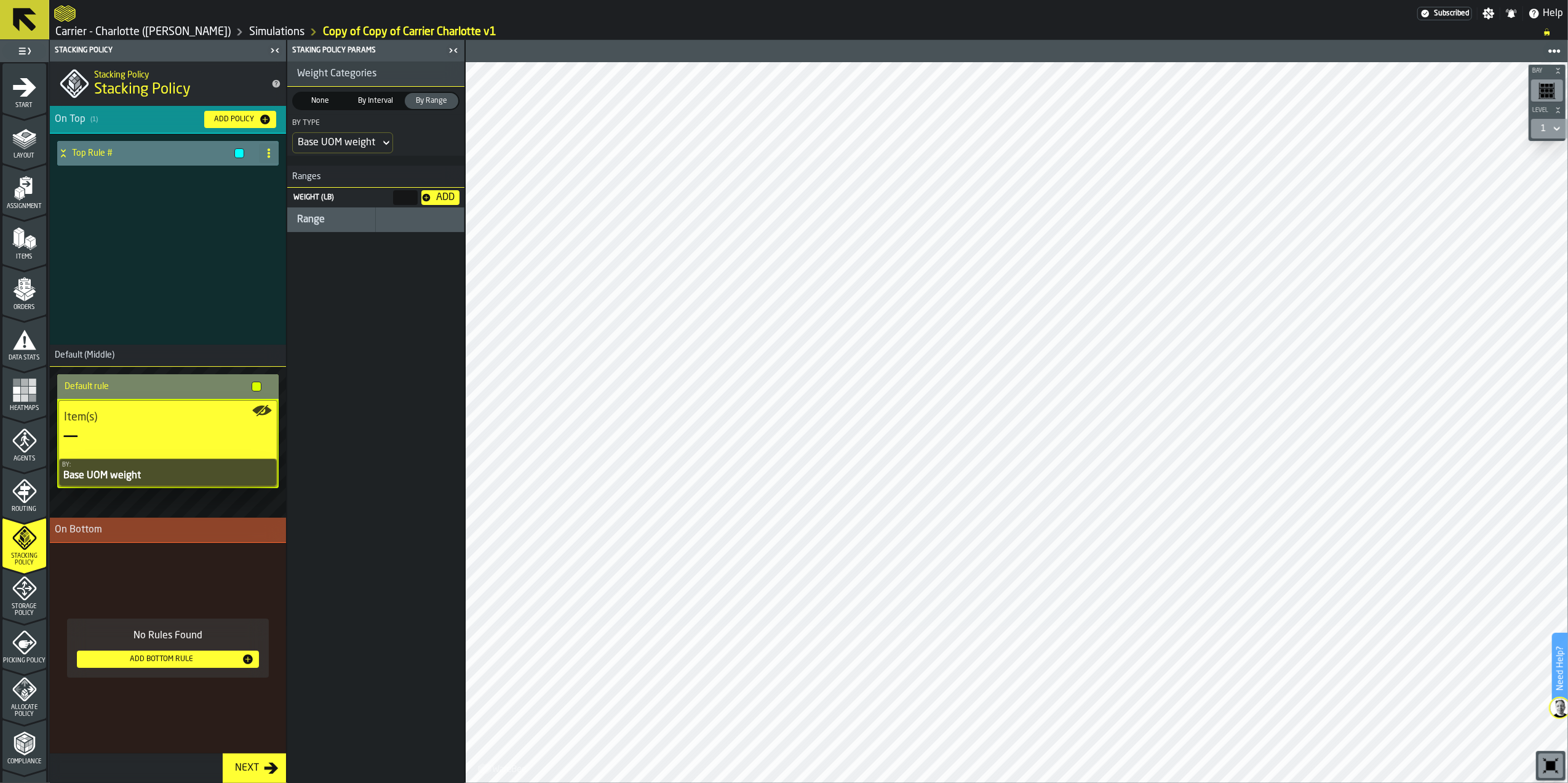
click at [168, 220] on div "Top Rule #" at bounding box center [168, 239] width 237 height 210
click at [162, 161] on div "Top Rule #" at bounding box center [153, 153] width 192 height 24
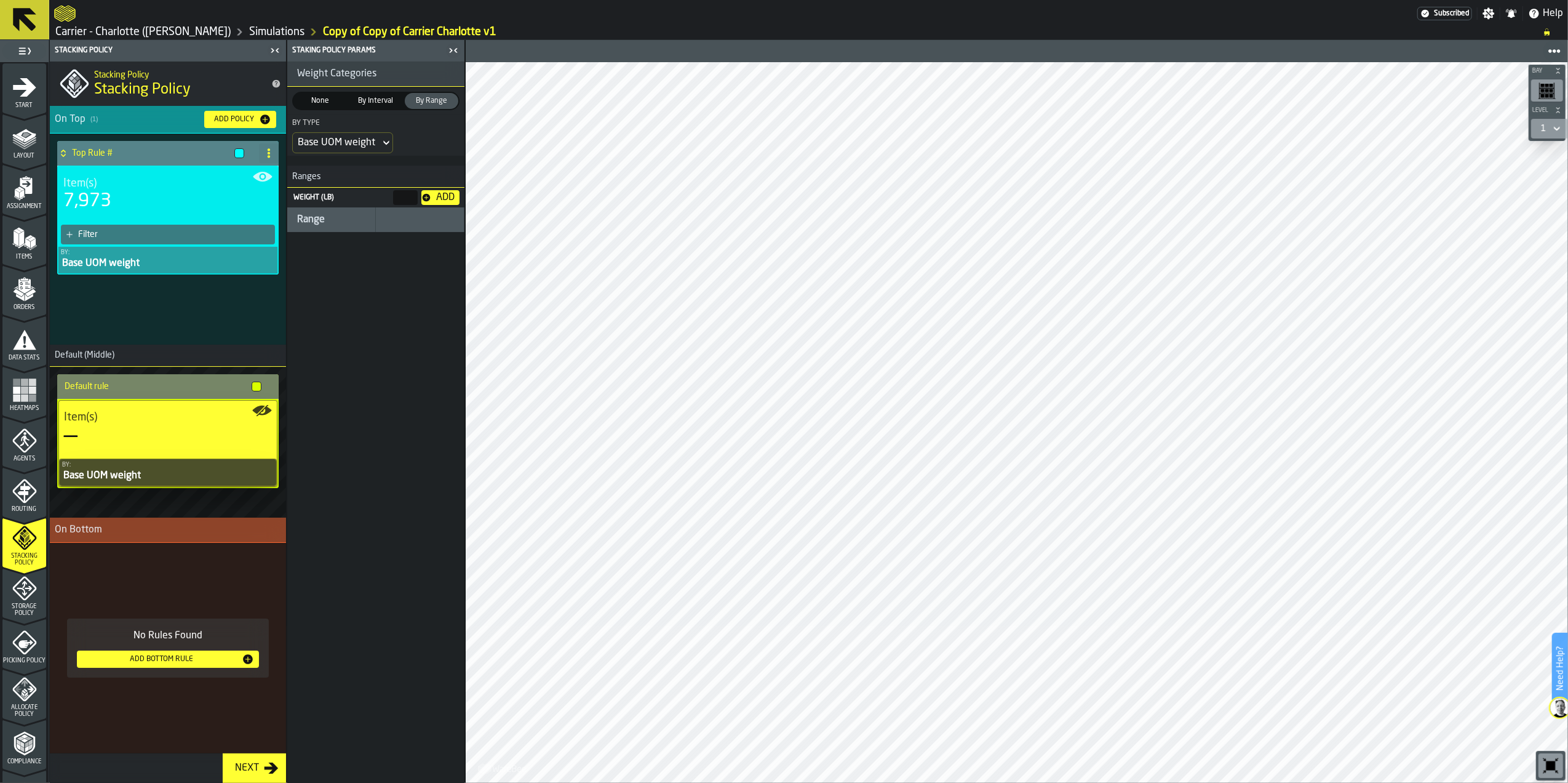
click at [168, 202] on div "7,973" at bounding box center [168, 201] width 210 height 22
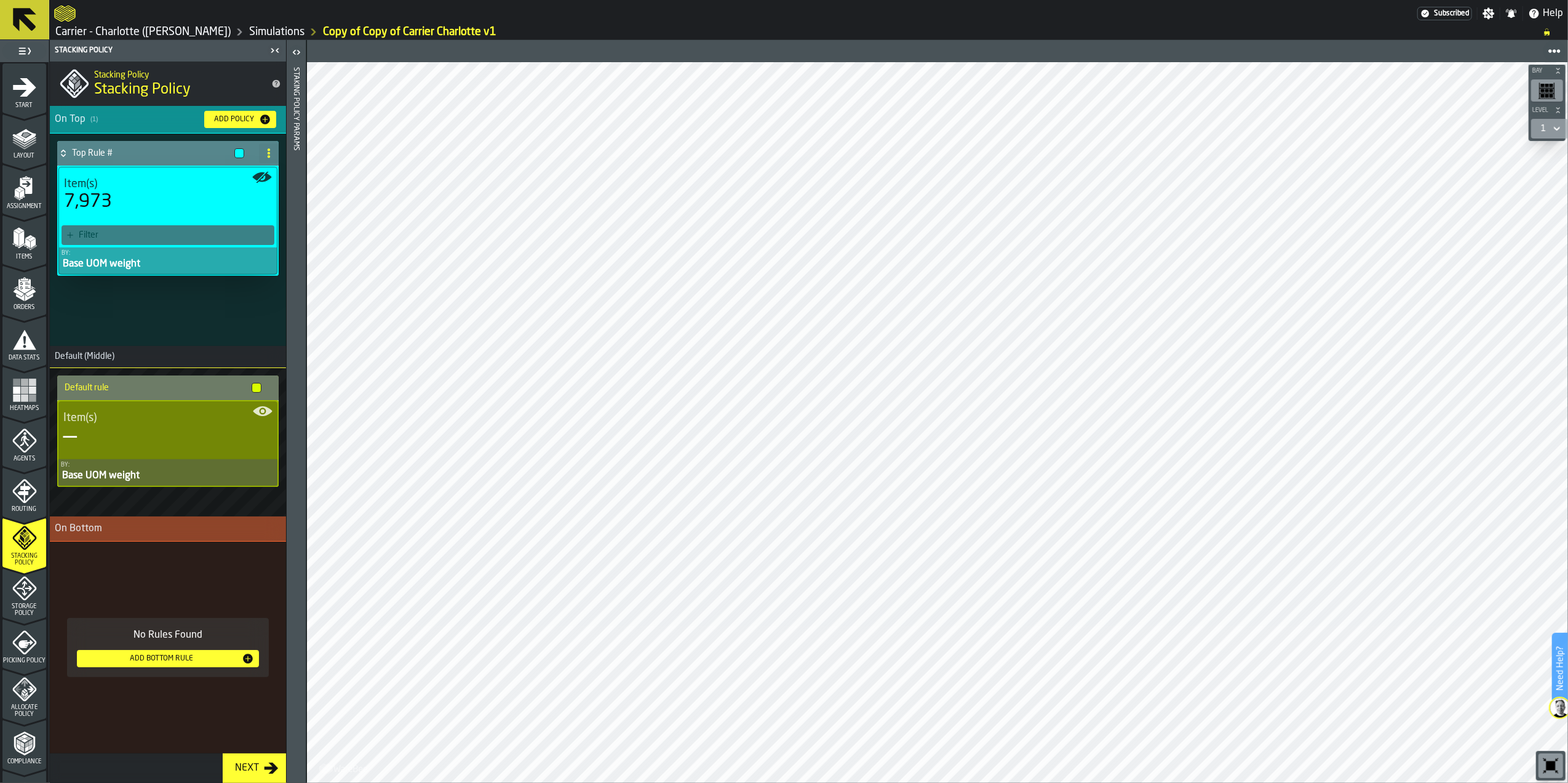
click at [168, 202] on div "7,973" at bounding box center [168, 201] width 208 height 22
click at [266, 151] on icon at bounding box center [269, 153] width 10 height 10
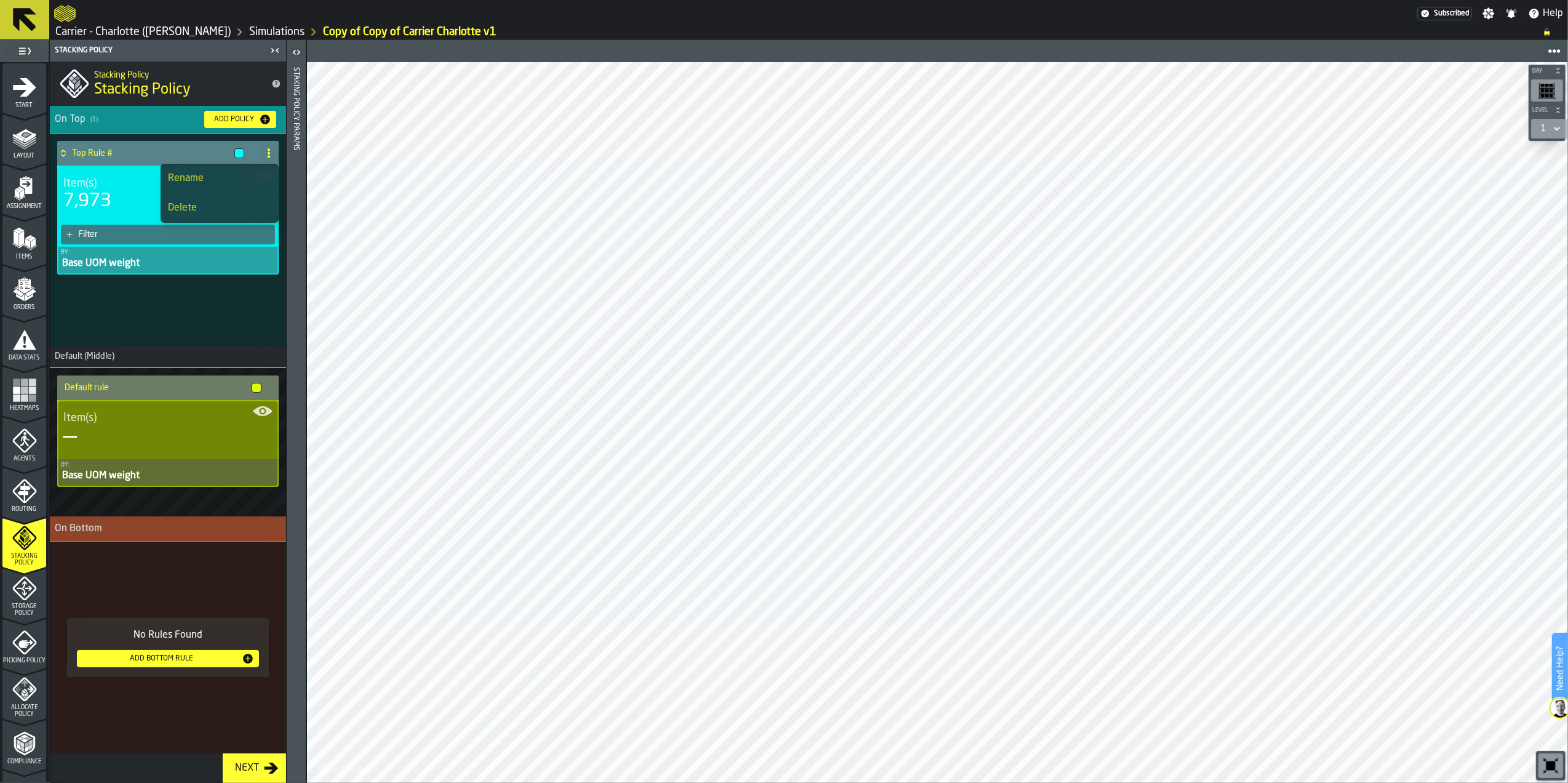
click at [214, 207] on div "Delete" at bounding box center [220, 208] width 103 height 15
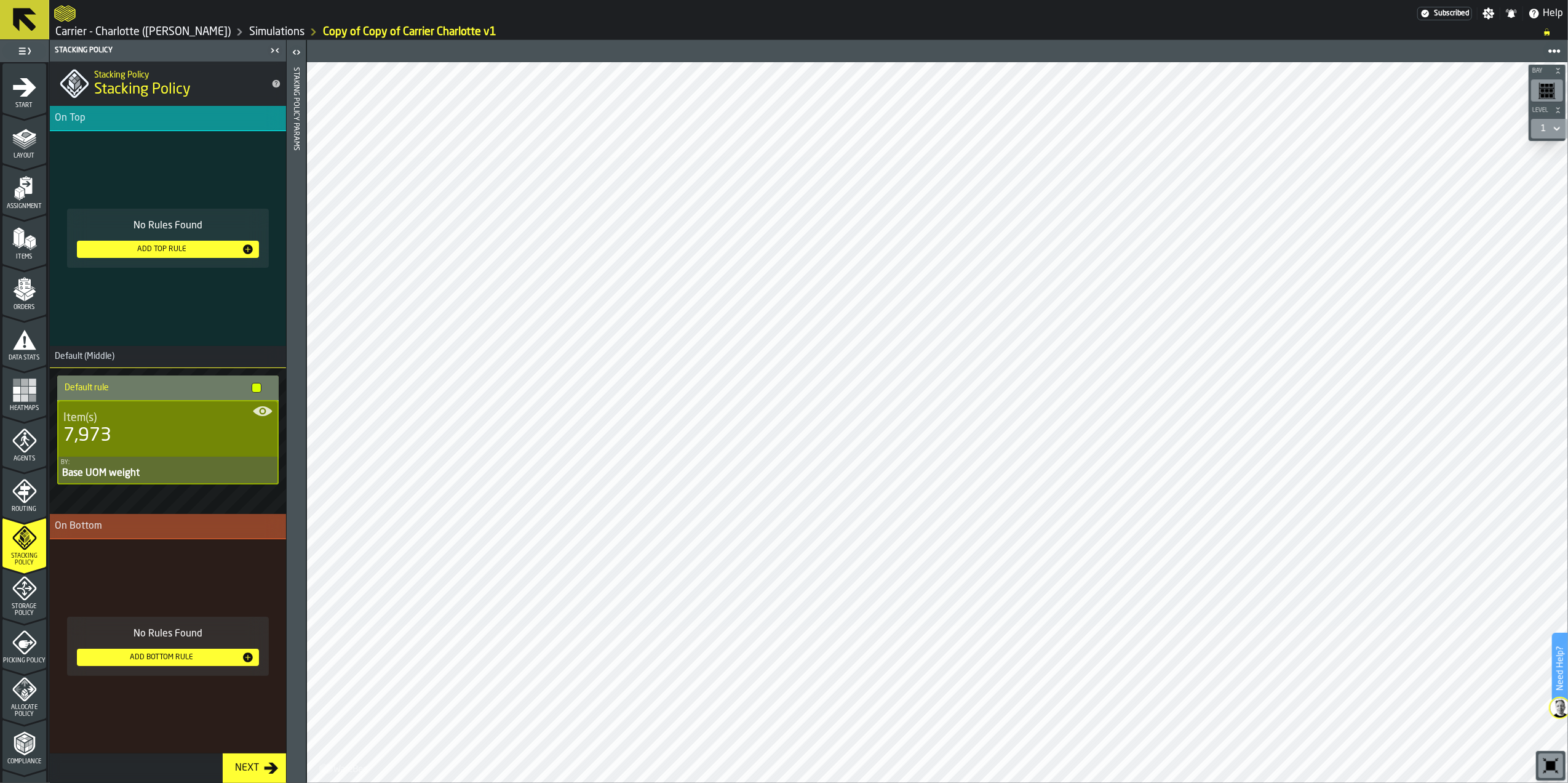
click at [99, 353] on span "Default (Middle)" at bounding box center [82, 356] width 65 height 10
click at [182, 249] on div "Add Top Rule" at bounding box center [162, 249] width 160 height 9
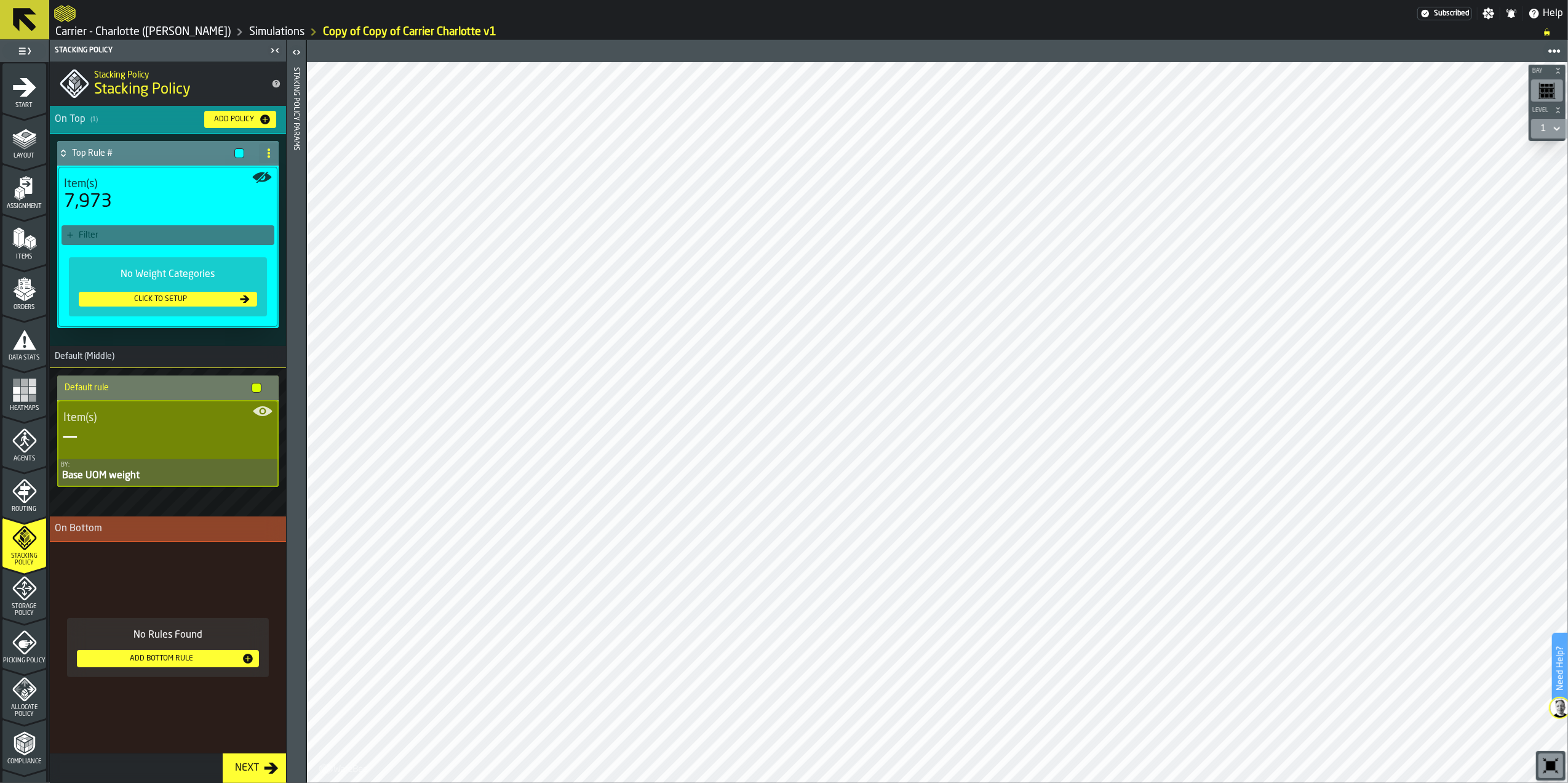
click at [1542, 92] on rect "button-toolbar-undefined" at bounding box center [1542, 91] width 3 height 3
click at [1534, 87] on div "button-toolbar-undefined" at bounding box center [1547, 90] width 32 height 22
click at [114, 239] on div "Filter" at bounding box center [174, 235] width 191 height 10
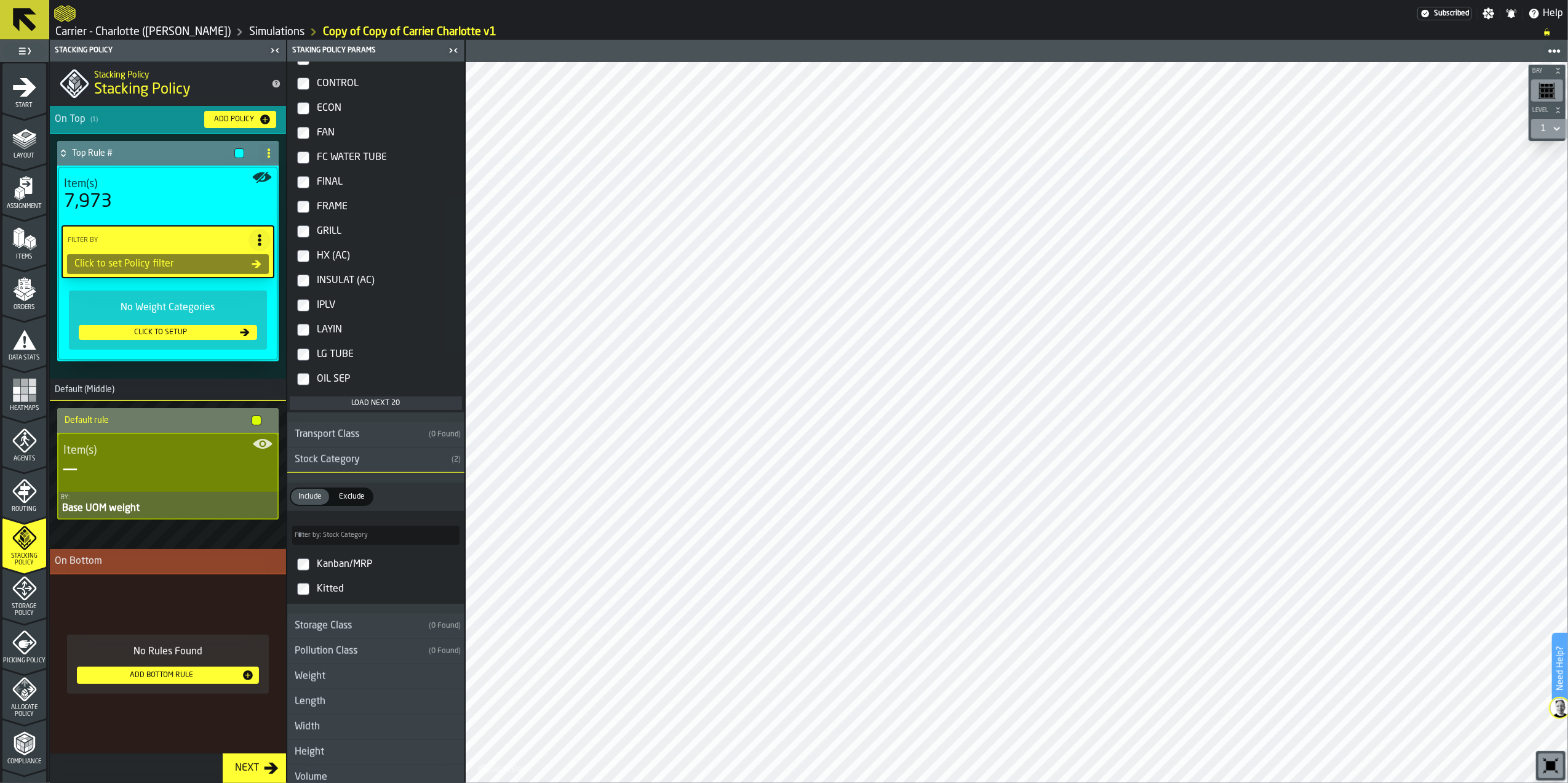
scroll to position [799, 0]
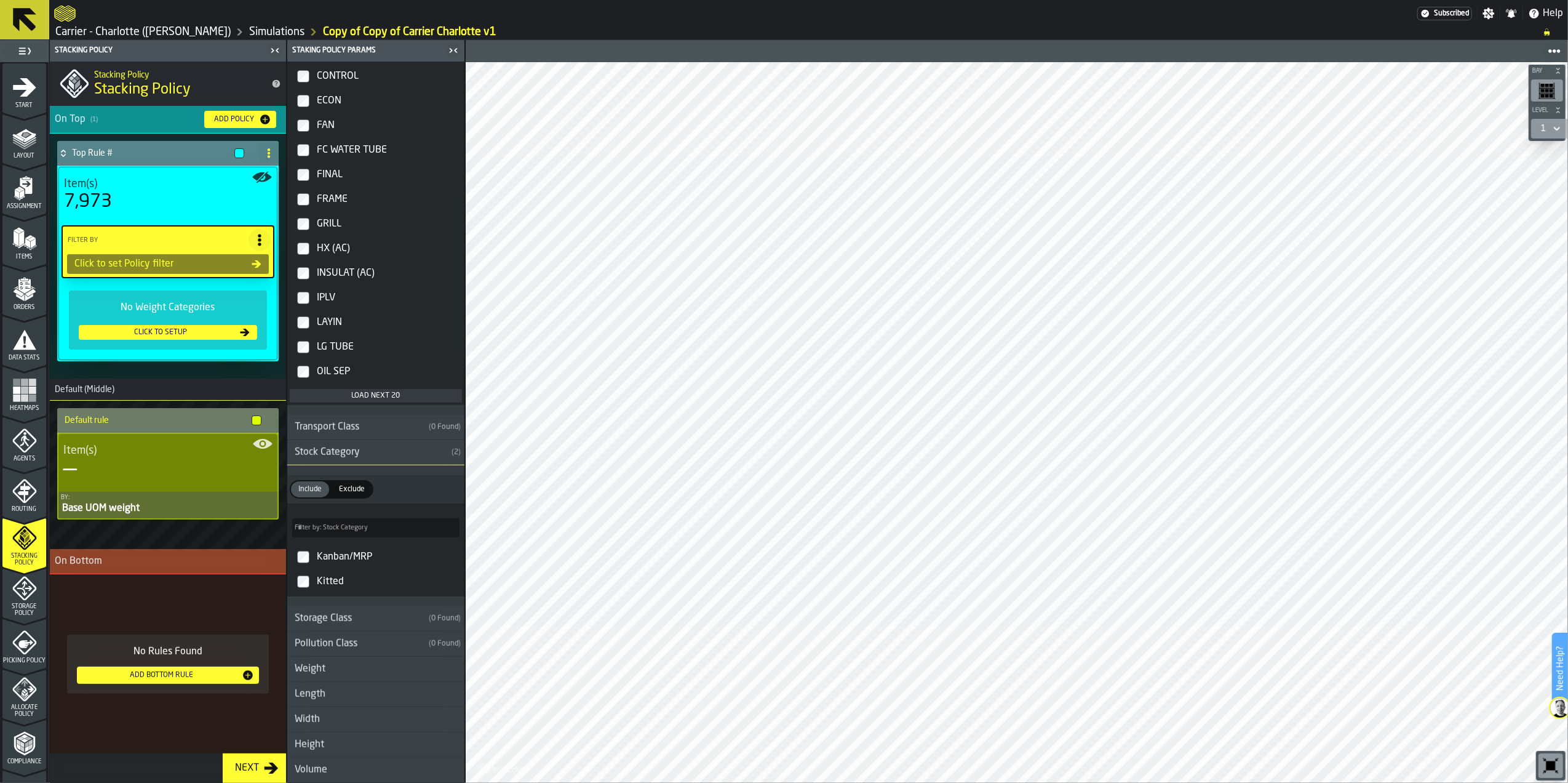
click at [333, 614] on div "Storage Class" at bounding box center [356, 619] width 137 height 15
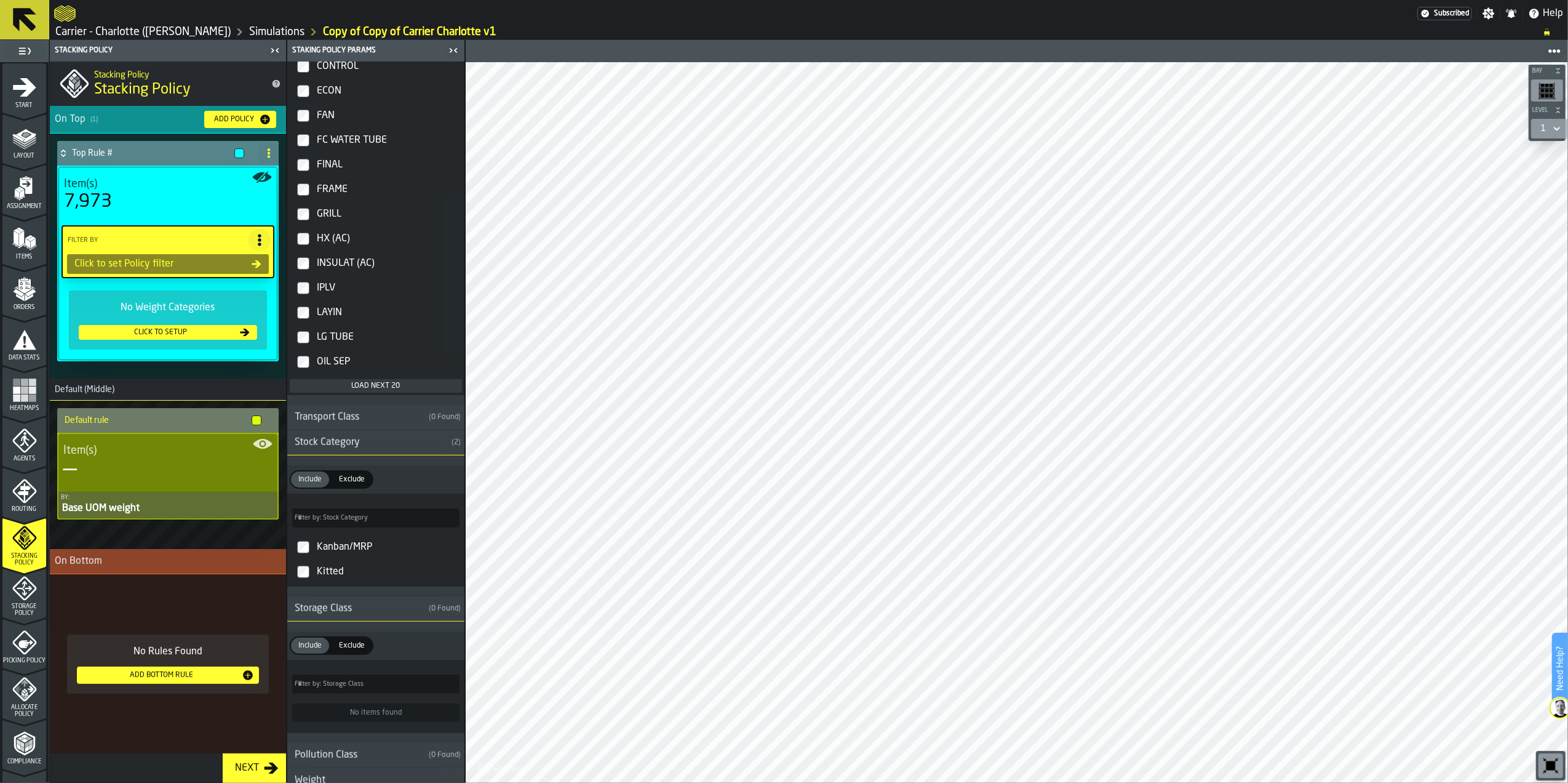
click at [335, 615] on div "Storage Class" at bounding box center [356, 609] width 137 height 15
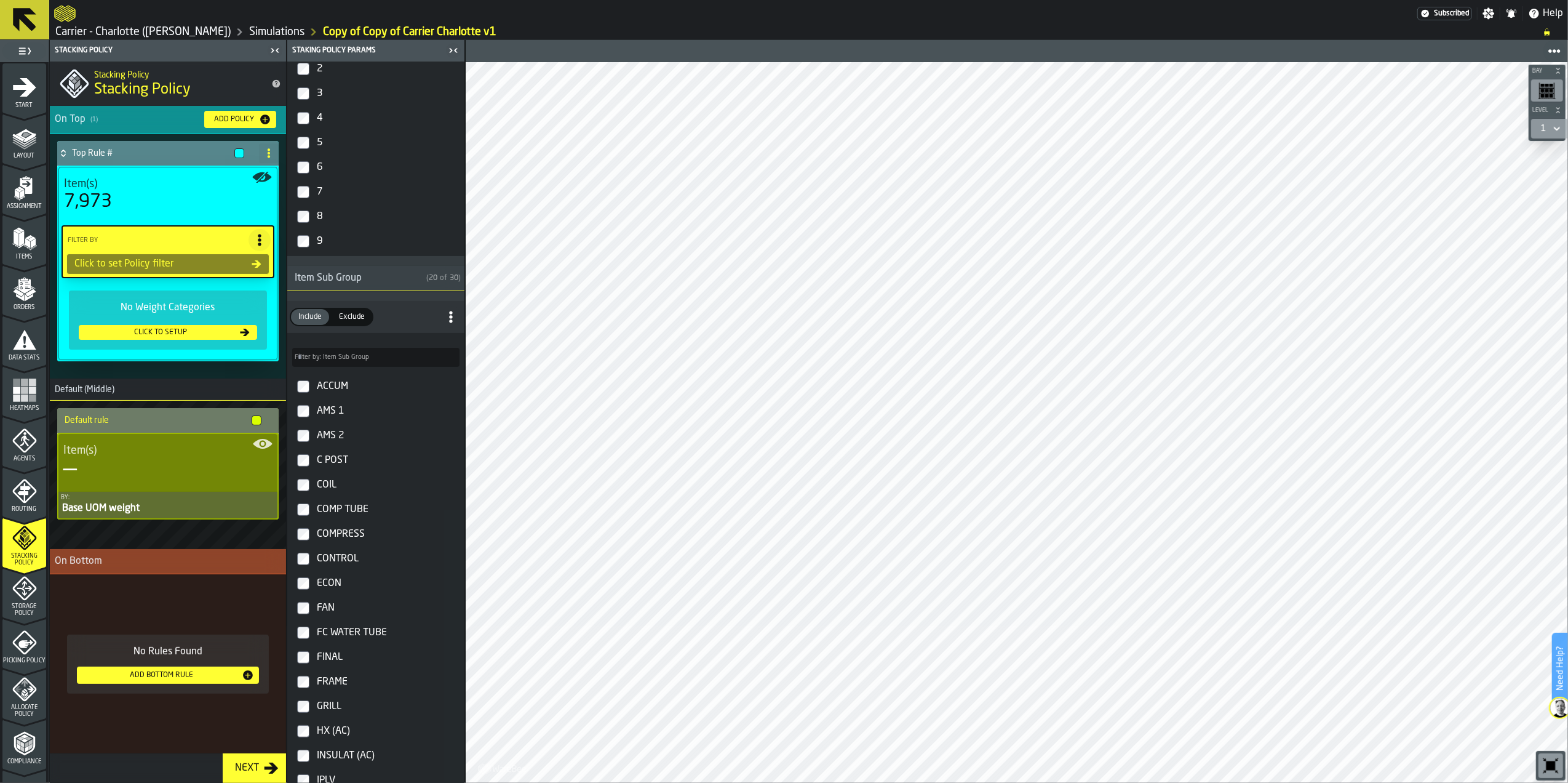
scroll to position [60, 0]
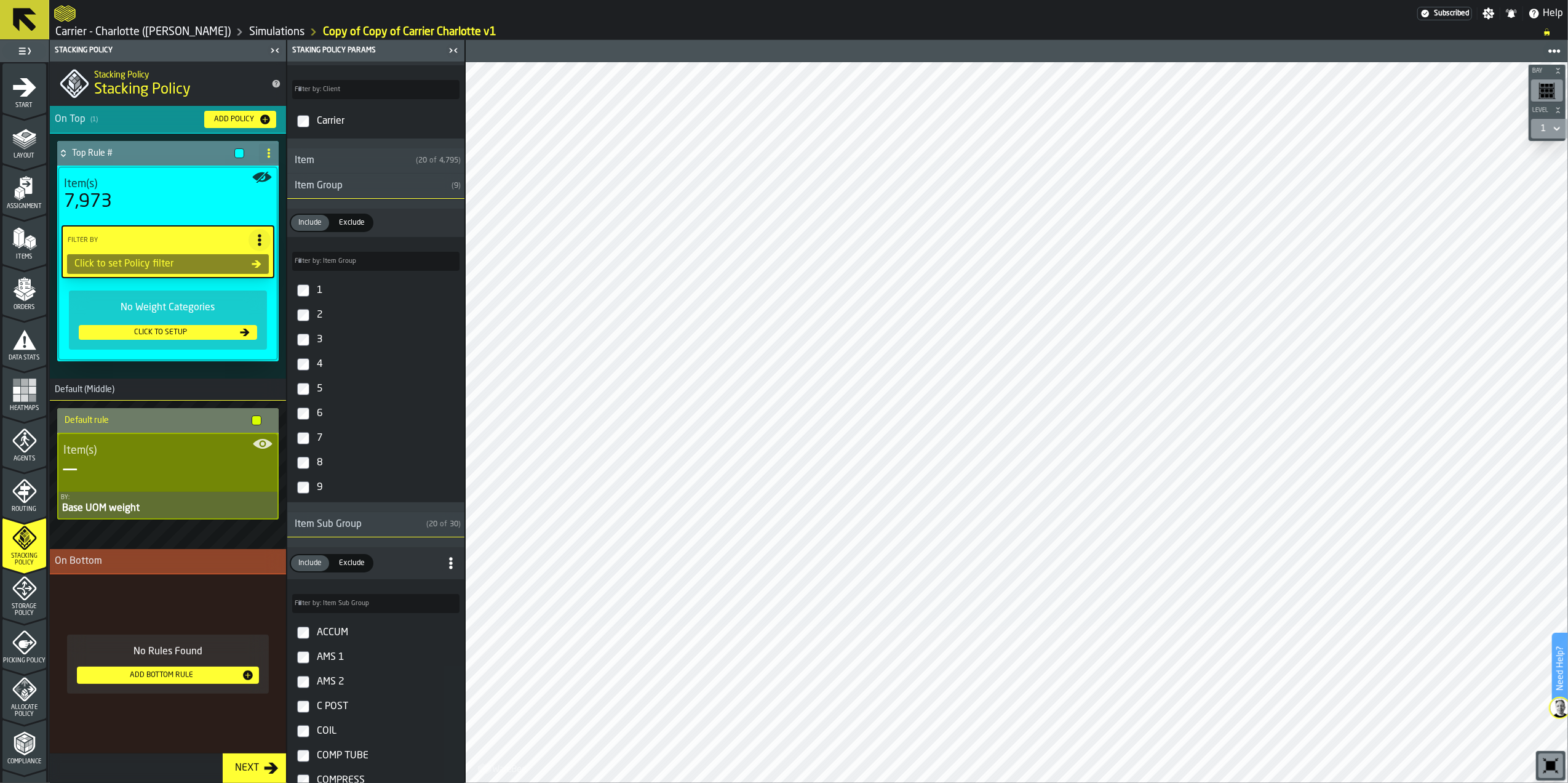
click at [381, 532] on div "Item Sub Group" at bounding box center [354, 525] width 134 height 15
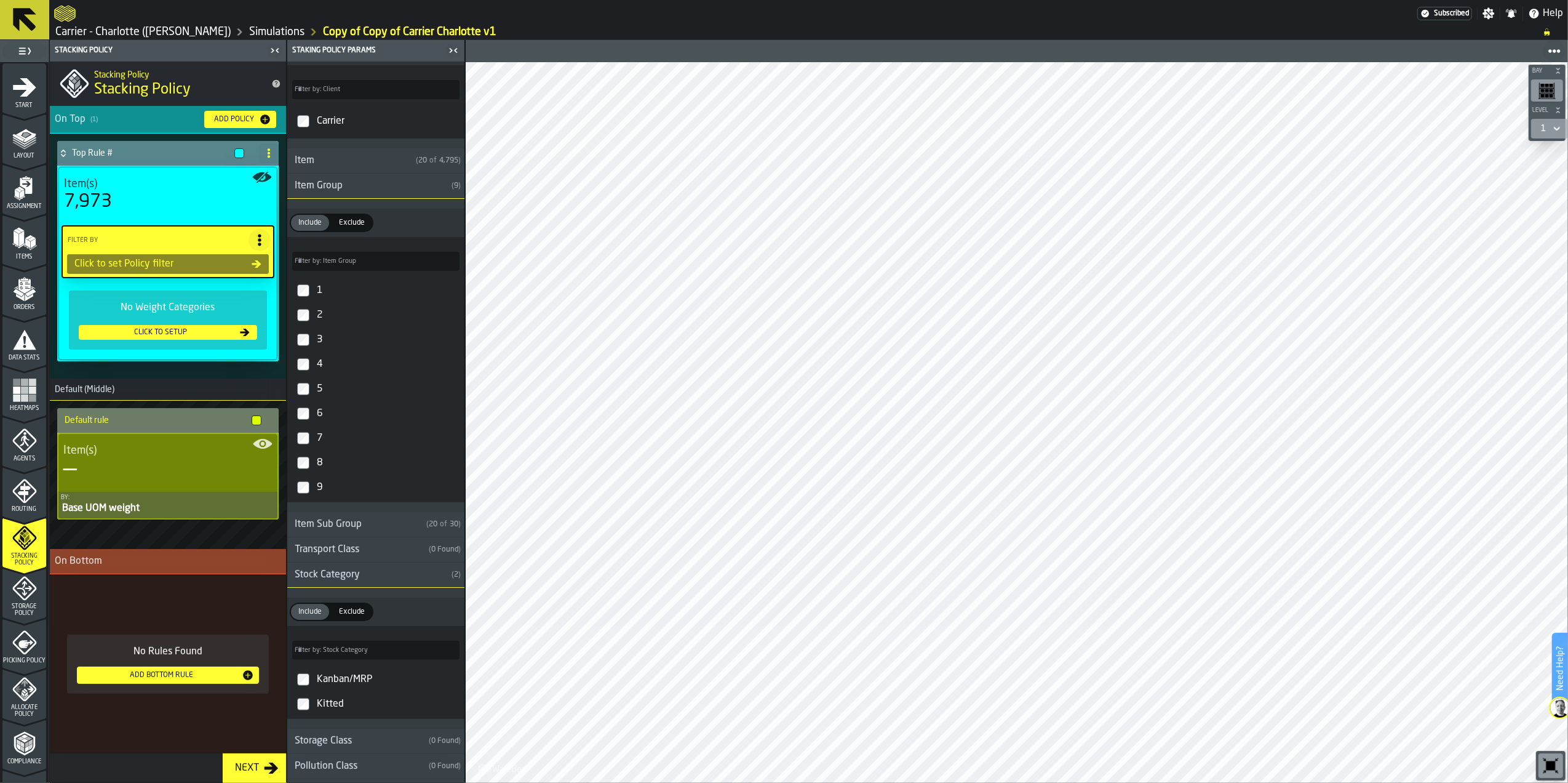
scroll to position [0, 0]
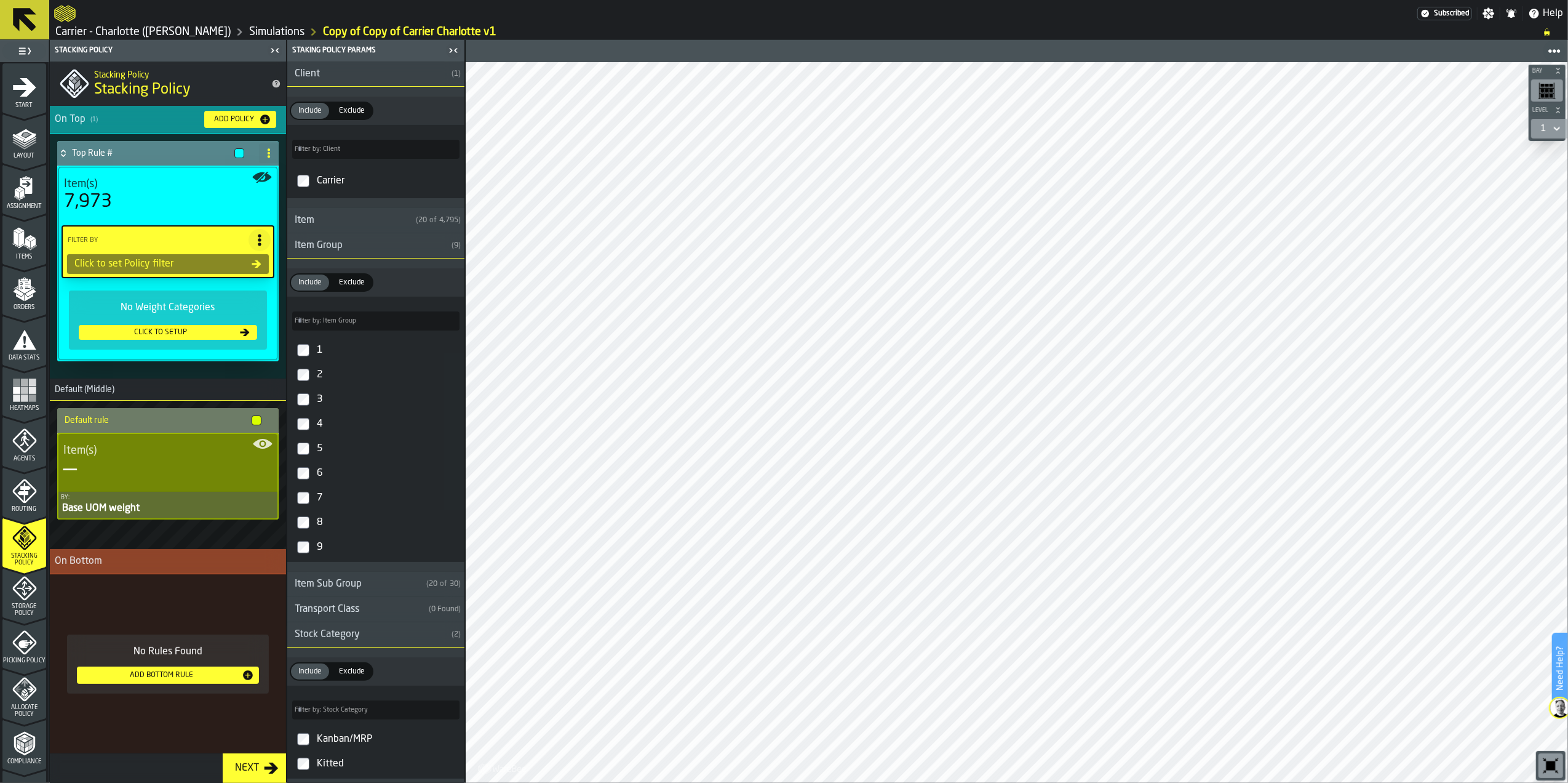
click at [333, 246] on div "Item Group" at bounding box center [367, 245] width 160 height 15
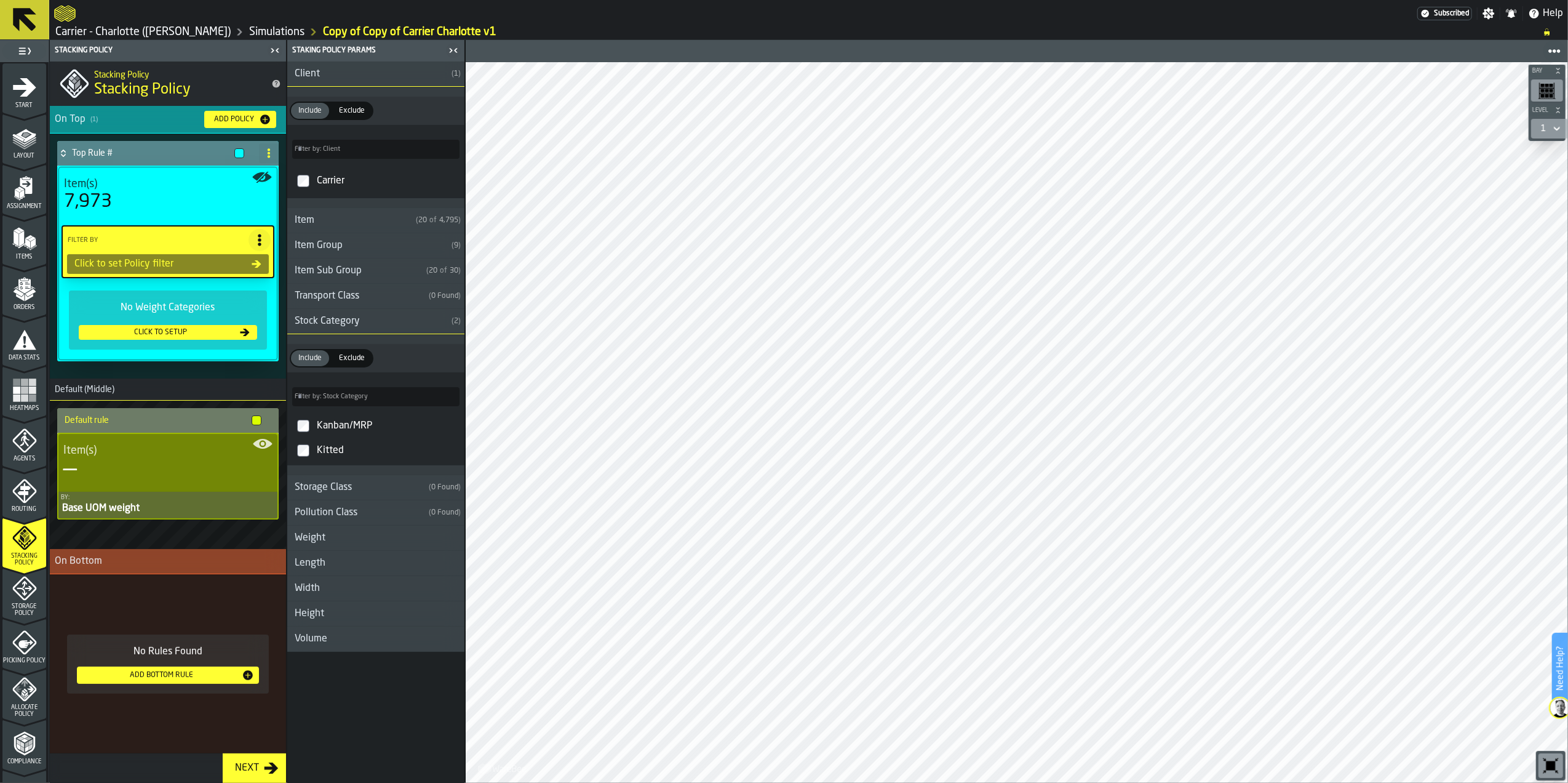
click at [414, 319] on div "Stock Category" at bounding box center [367, 321] width 160 height 15
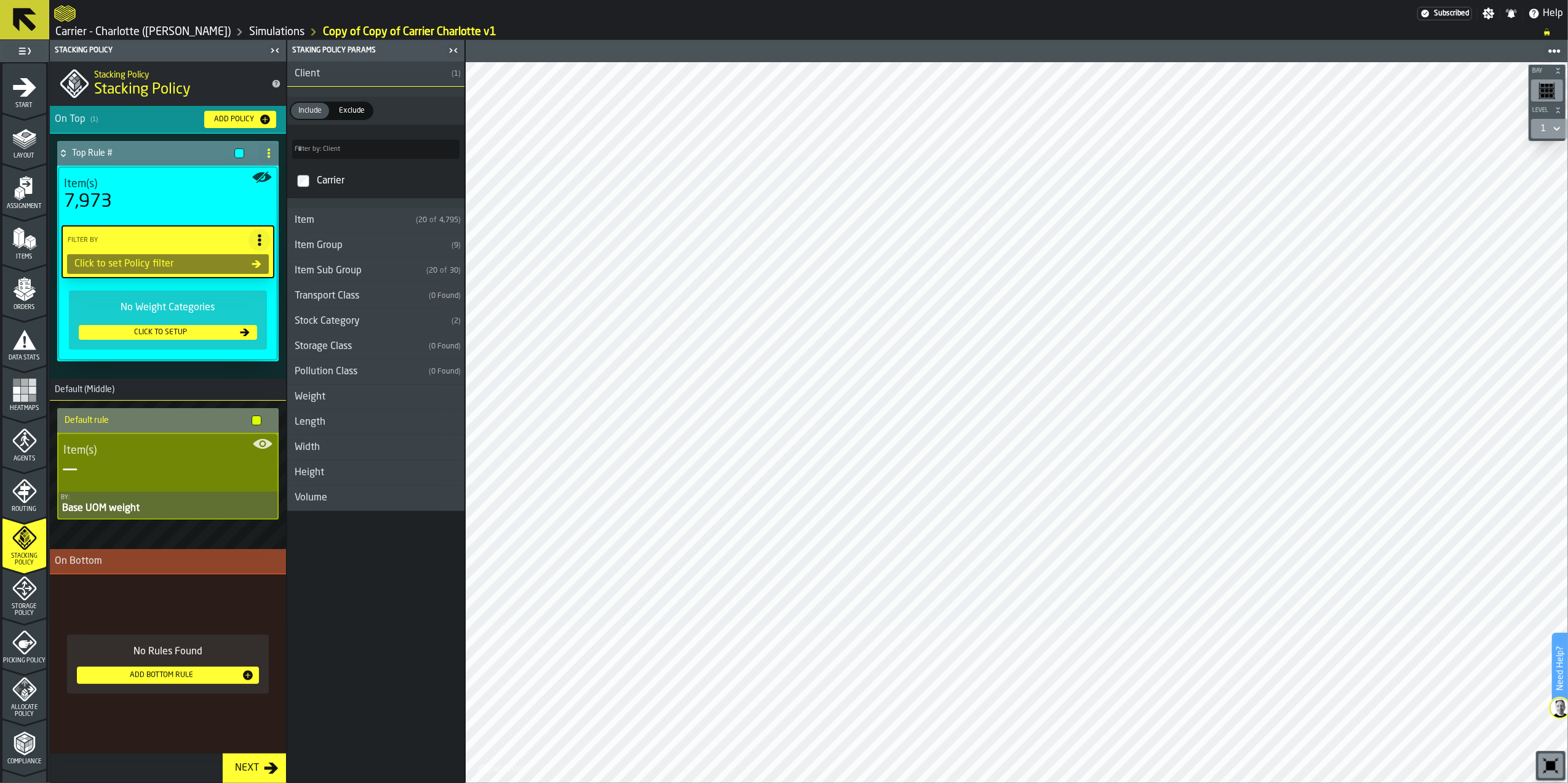
click at [321, 230] on h3 "Item ( 20 of 4,795 )" at bounding box center [376, 220] width 177 height 25
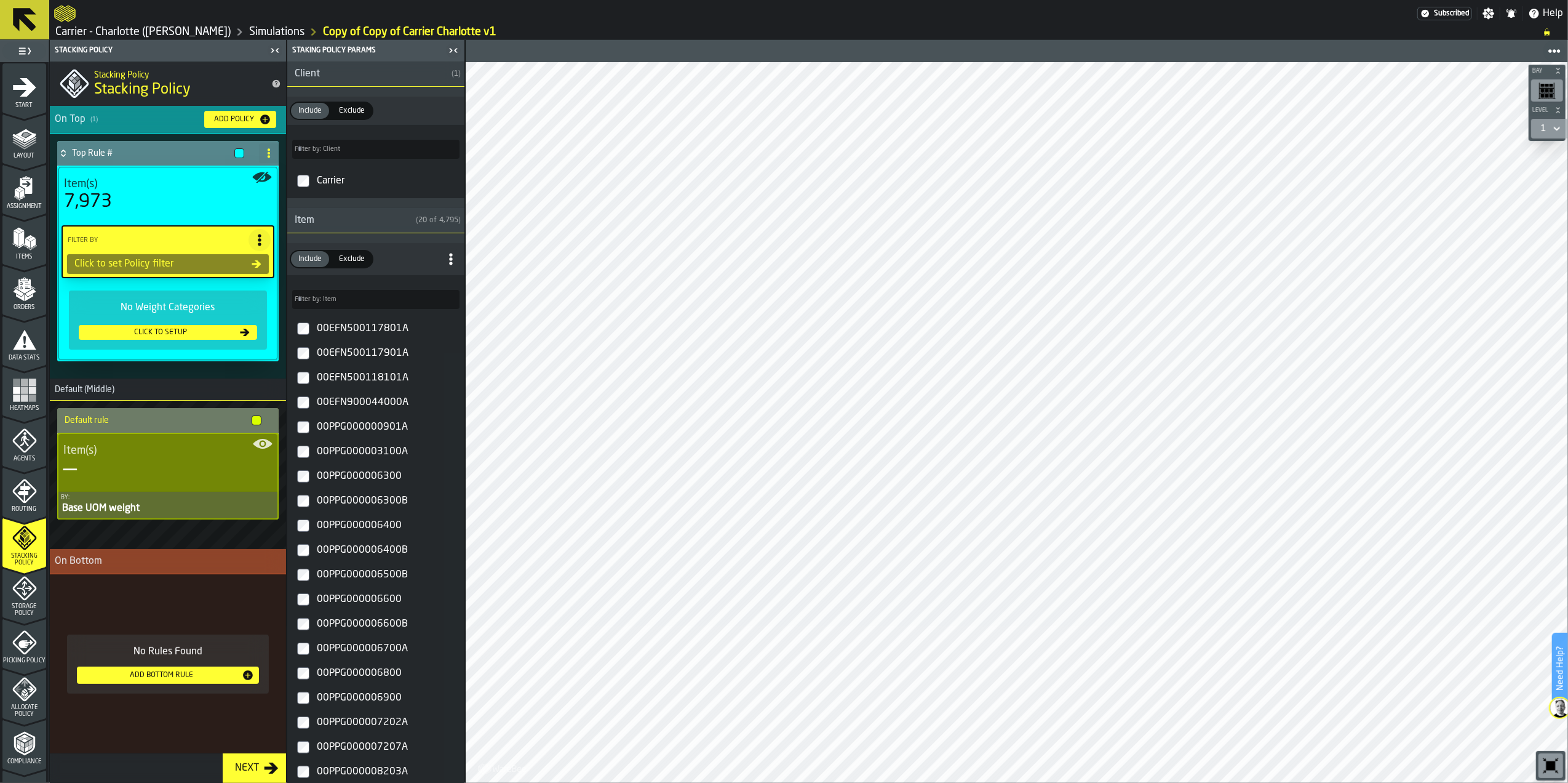
click at [321, 230] on h3 "Item ( 20 of 4,795 )" at bounding box center [376, 220] width 177 height 25
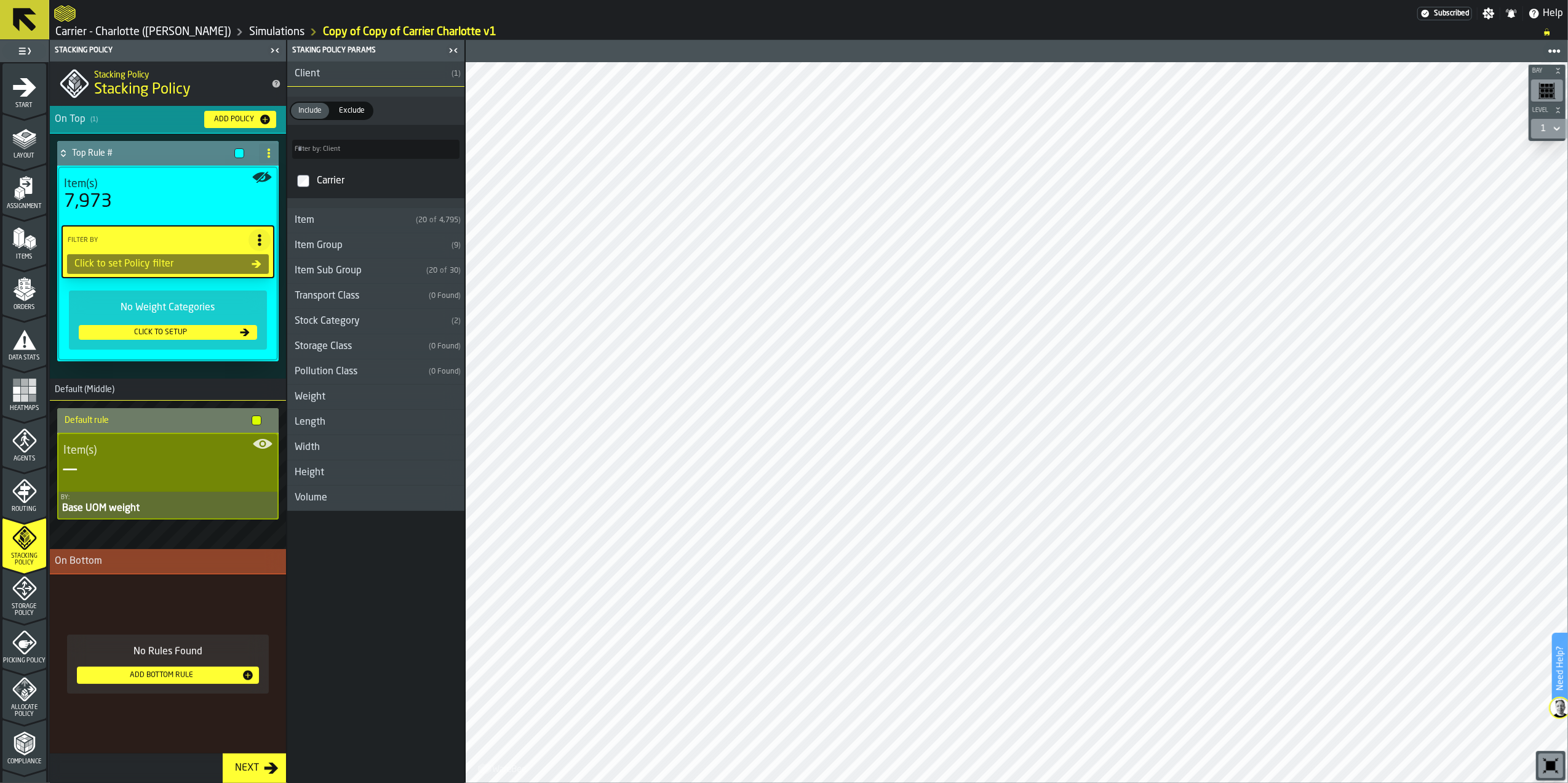
click at [374, 496] on h3 "Volume" at bounding box center [376, 498] width 177 height 25
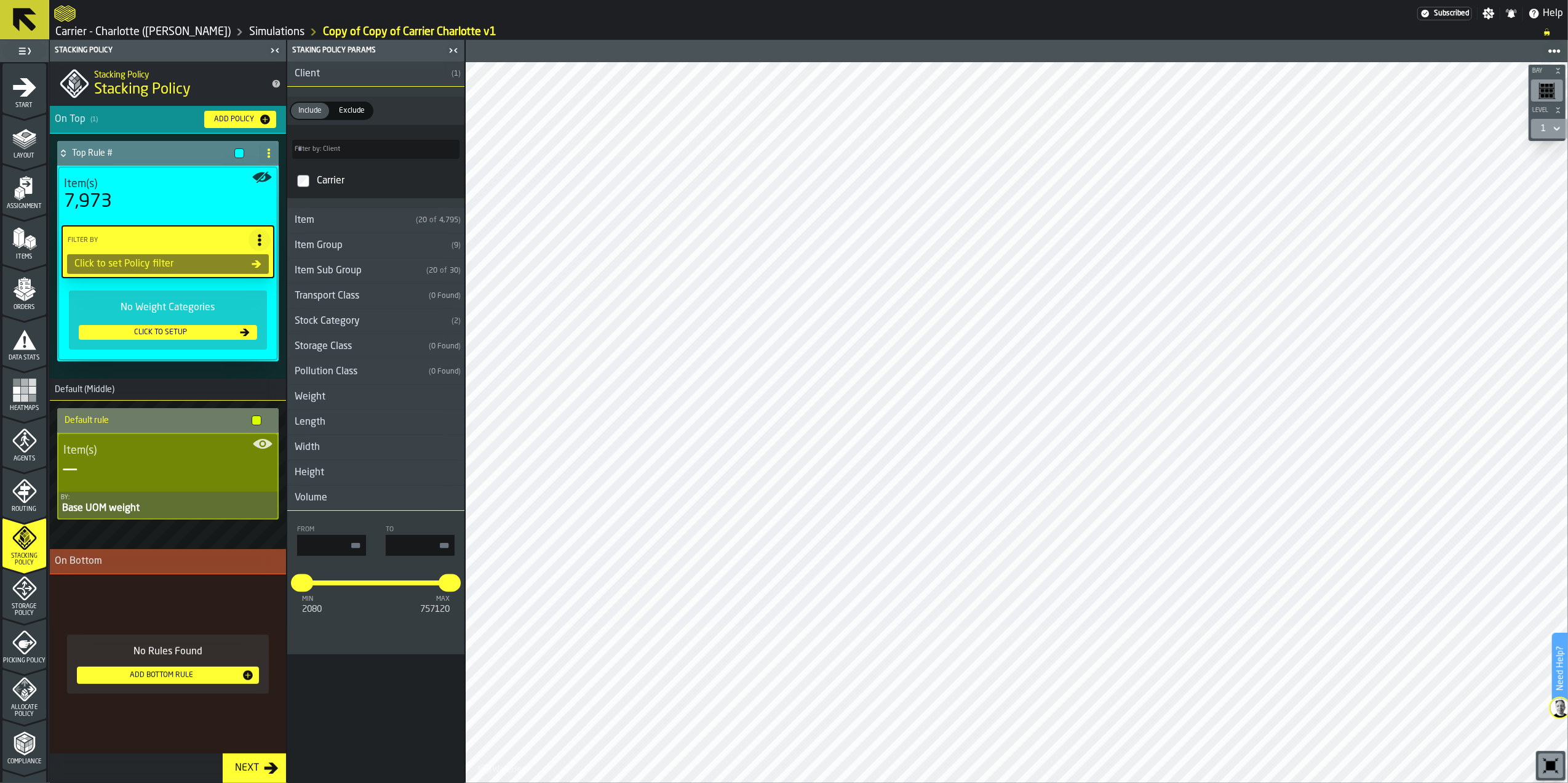
click at [374, 496] on h3 "Volume" at bounding box center [376, 498] width 177 height 25
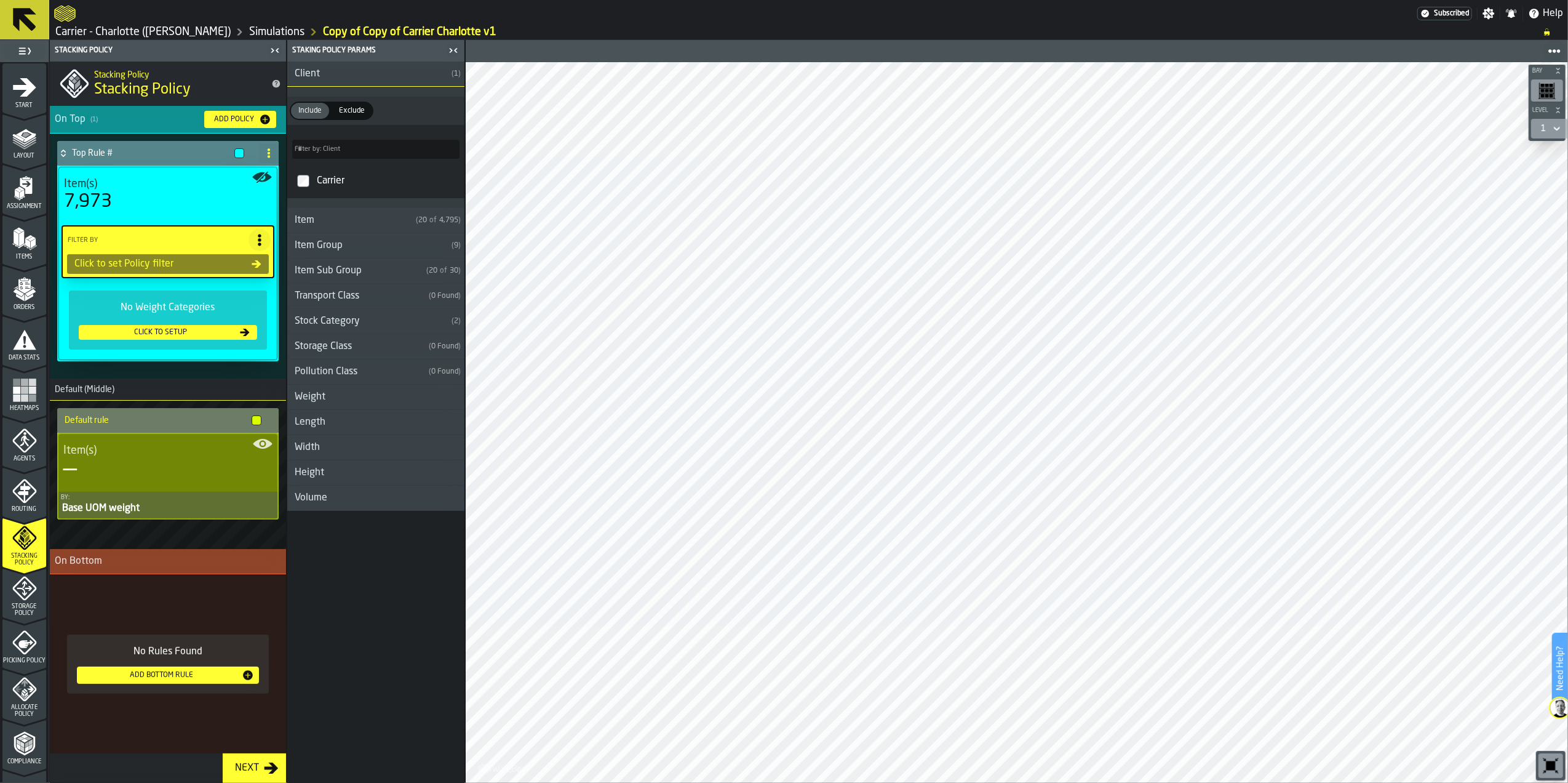
click at [338, 475] on h3 "Height" at bounding box center [376, 473] width 177 height 25
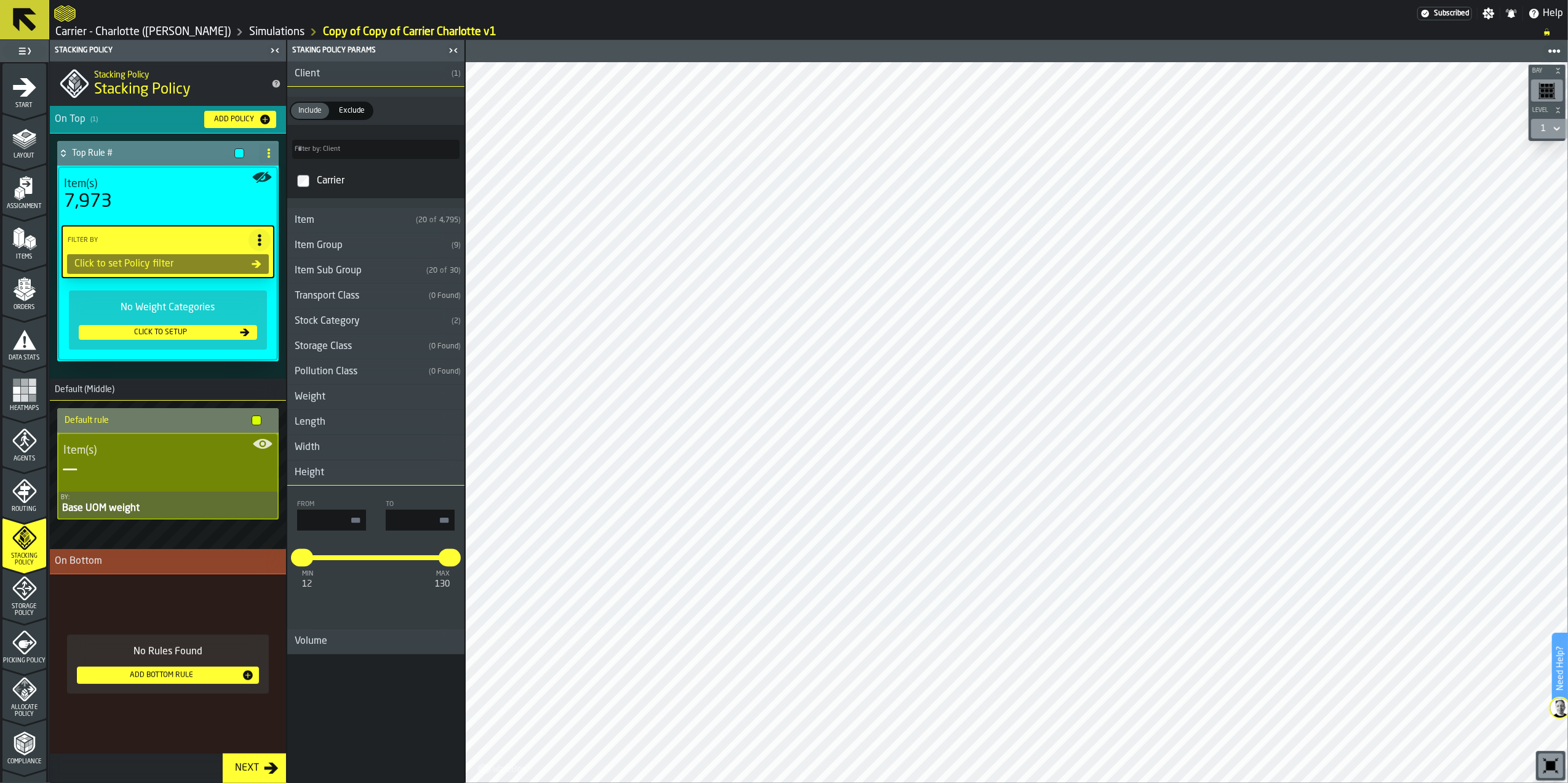
click at [338, 475] on h3 "Height" at bounding box center [376, 473] width 177 height 25
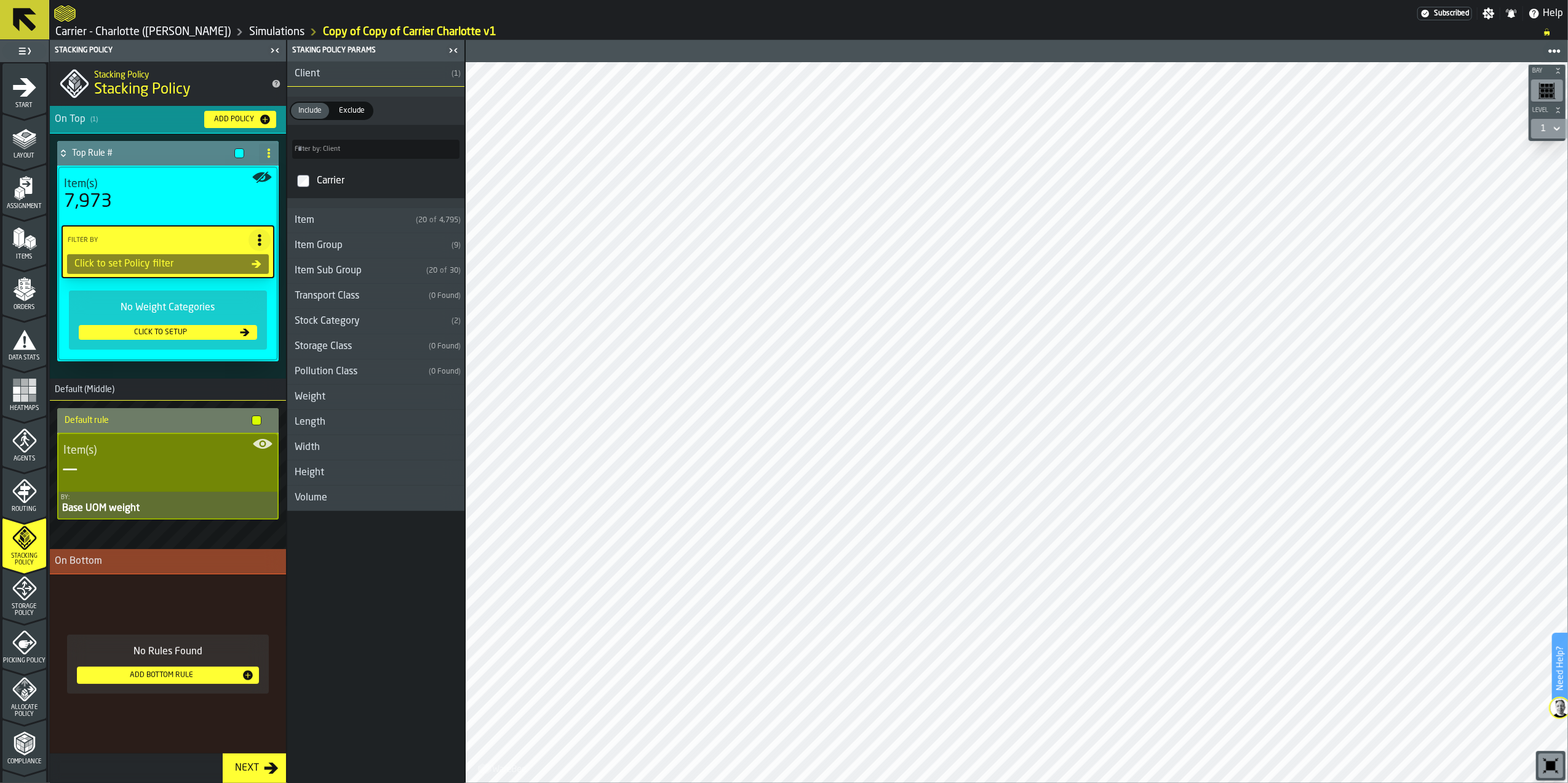
click at [327, 429] on div "Length" at bounding box center [310, 423] width 45 height 15
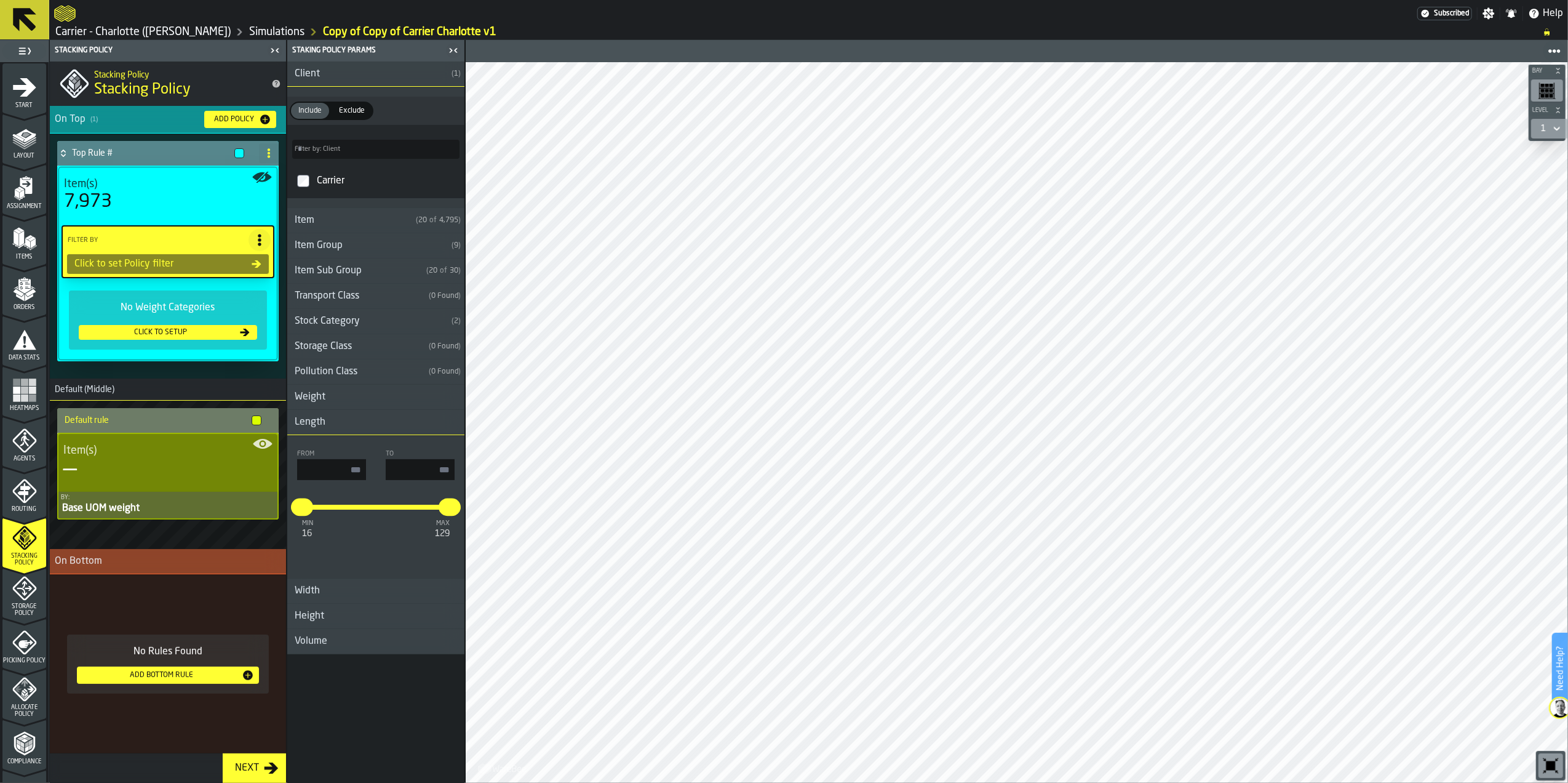
click at [327, 429] on div "Length" at bounding box center [310, 423] width 45 height 15
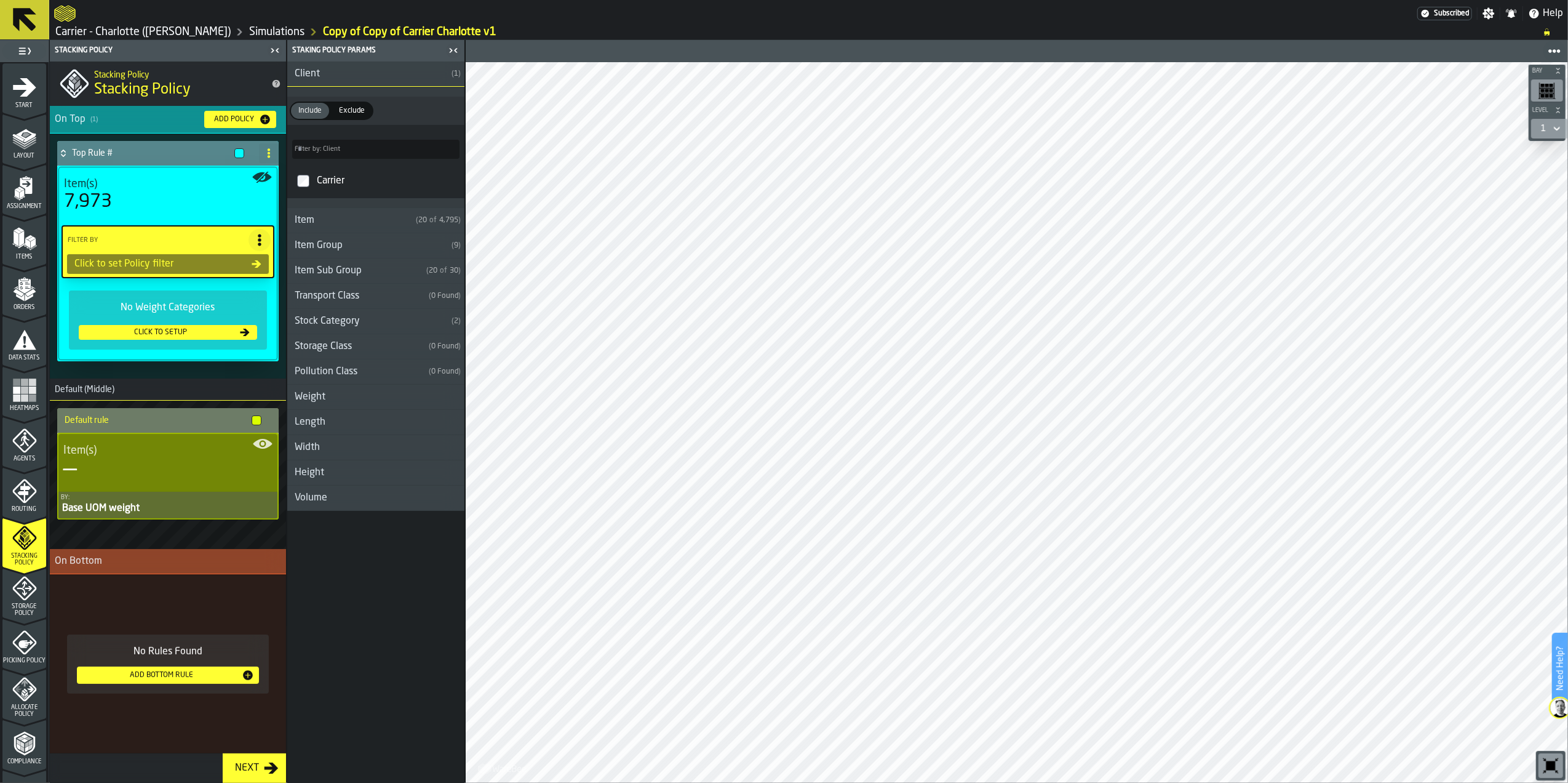
click at [450, 48] on icon "button-toggle-Close me" at bounding box center [451, 50] width 3 height 4
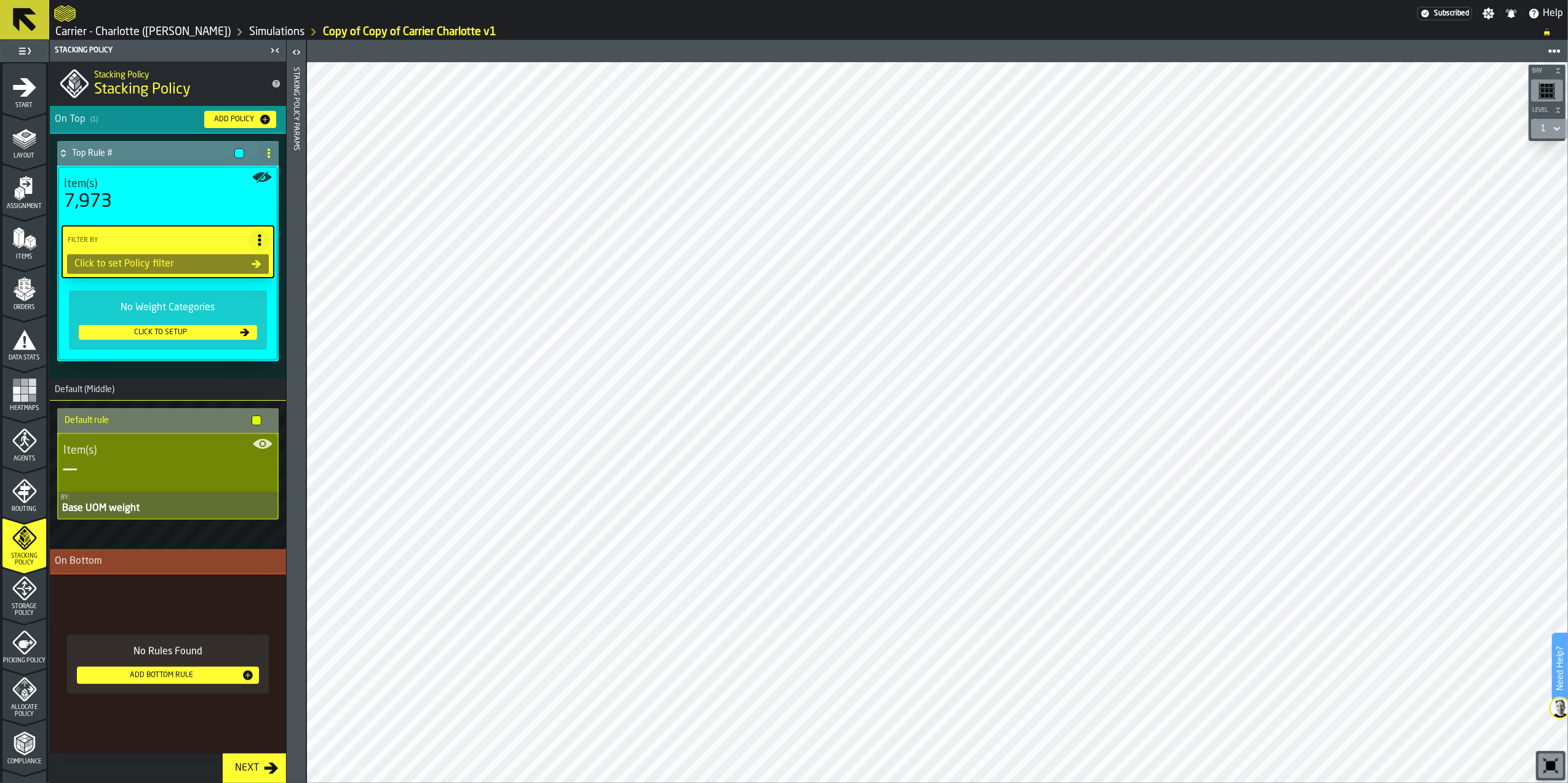
click at [268, 774] on icon "button-Next" at bounding box center [272, 768] width 15 height 15
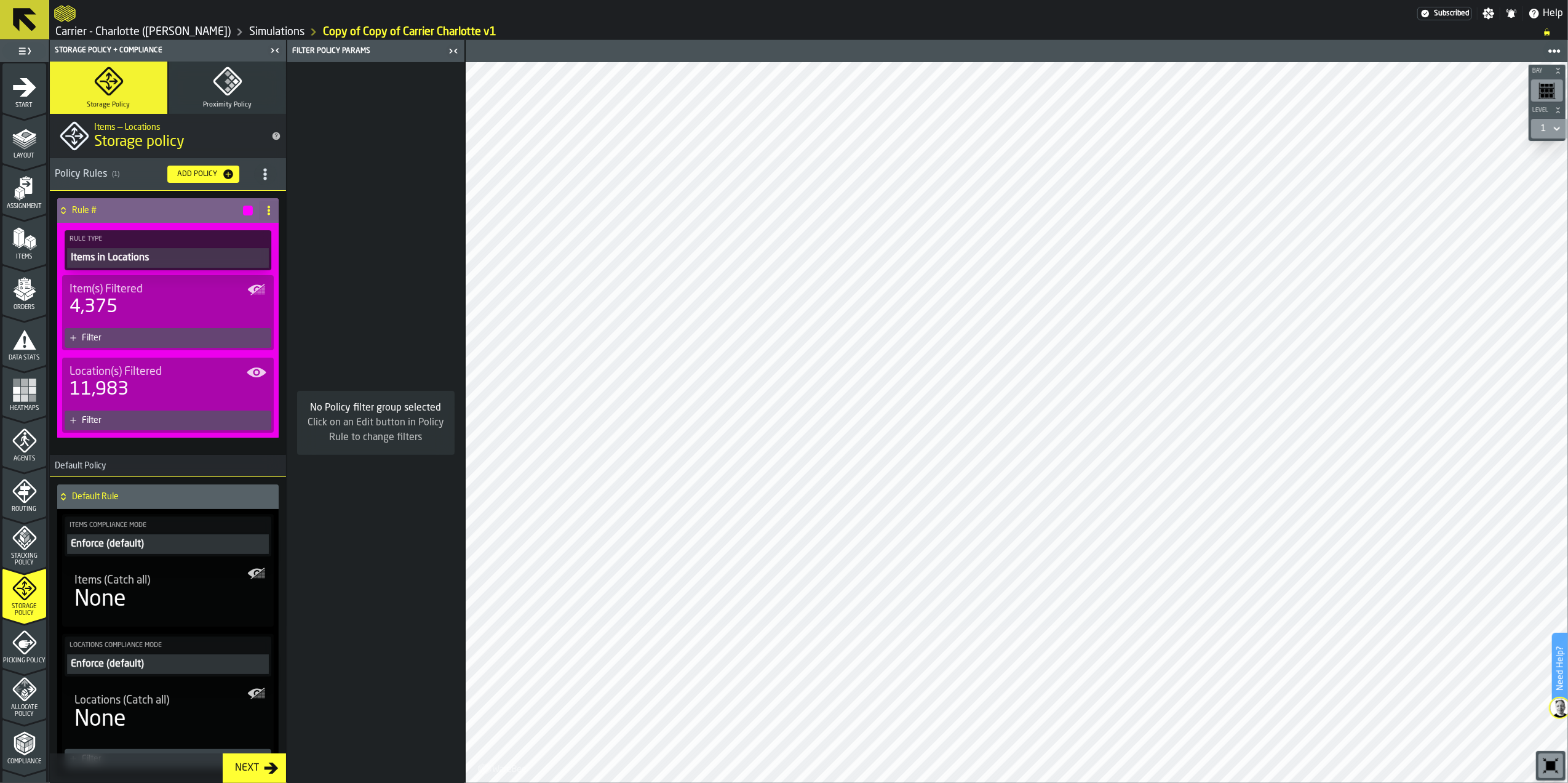
click at [124, 251] on div "Items in Locations" at bounding box center [168, 258] width 197 height 15
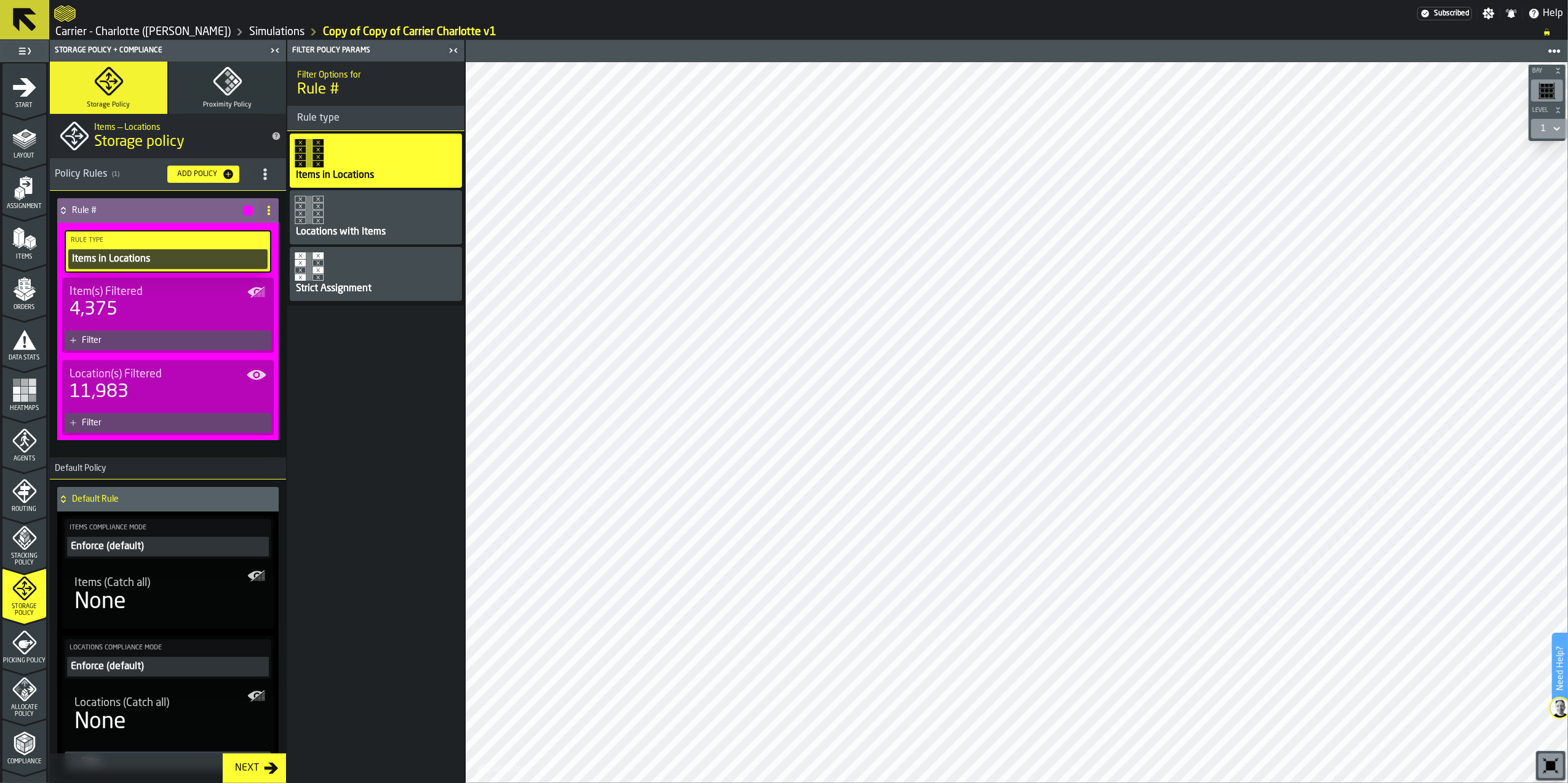
click at [372, 207] on div "Locations with Items" at bounding box center [376, 217] width 172 height 54
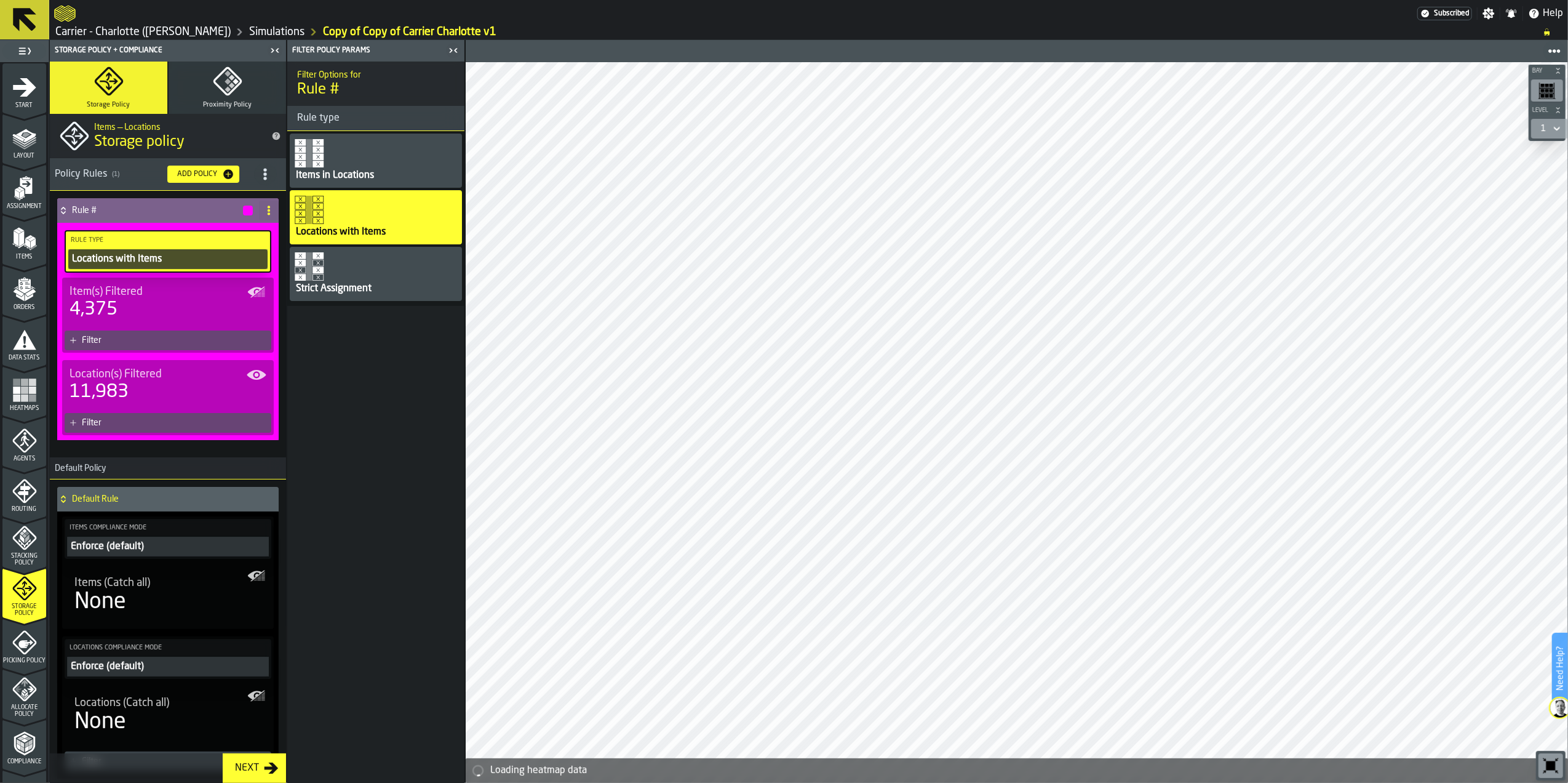
click at [153, 309] on div "4,375" at bounding box center [168, 310] width 197 height 22
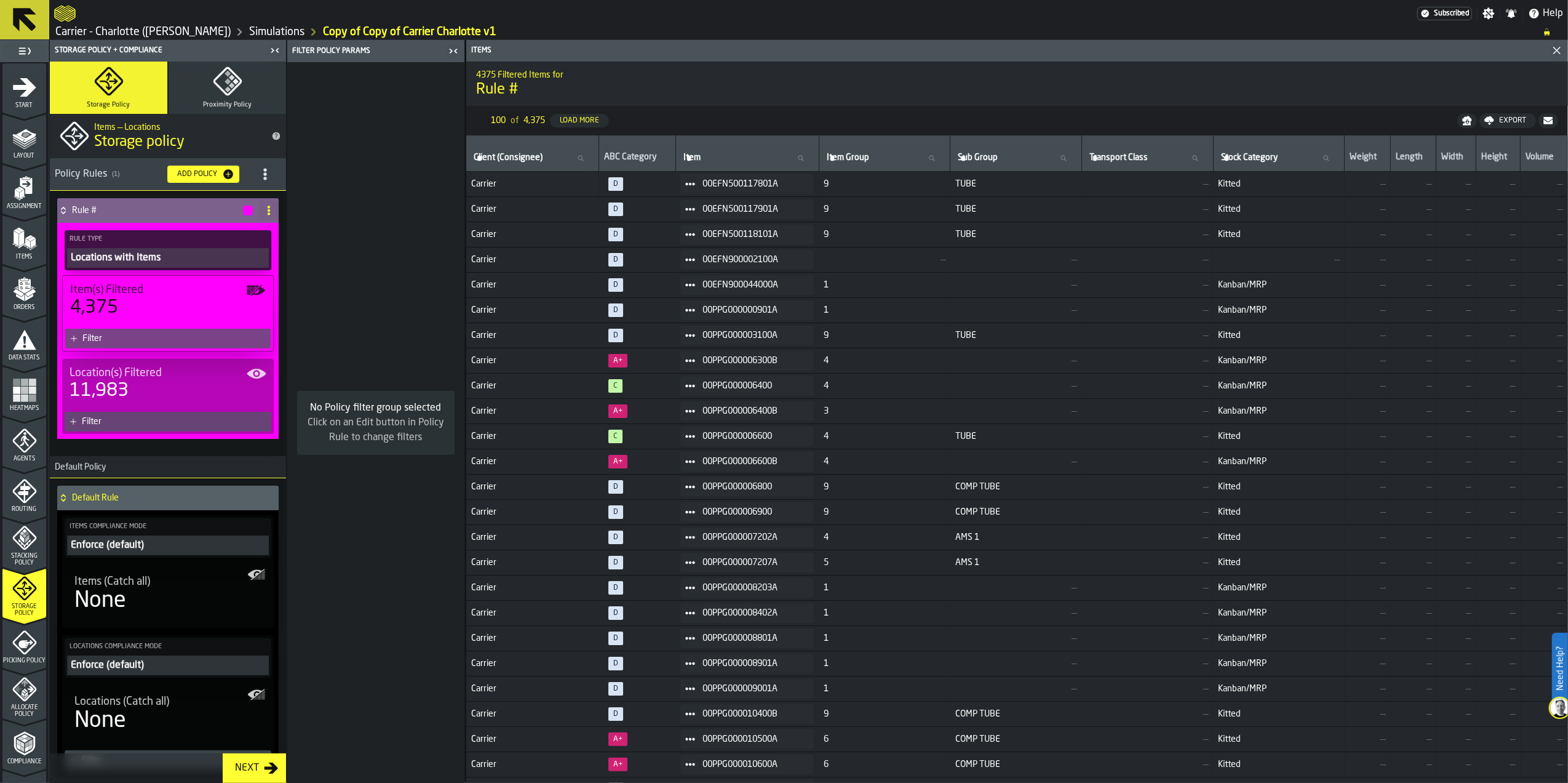
scroll to position [68, 0]
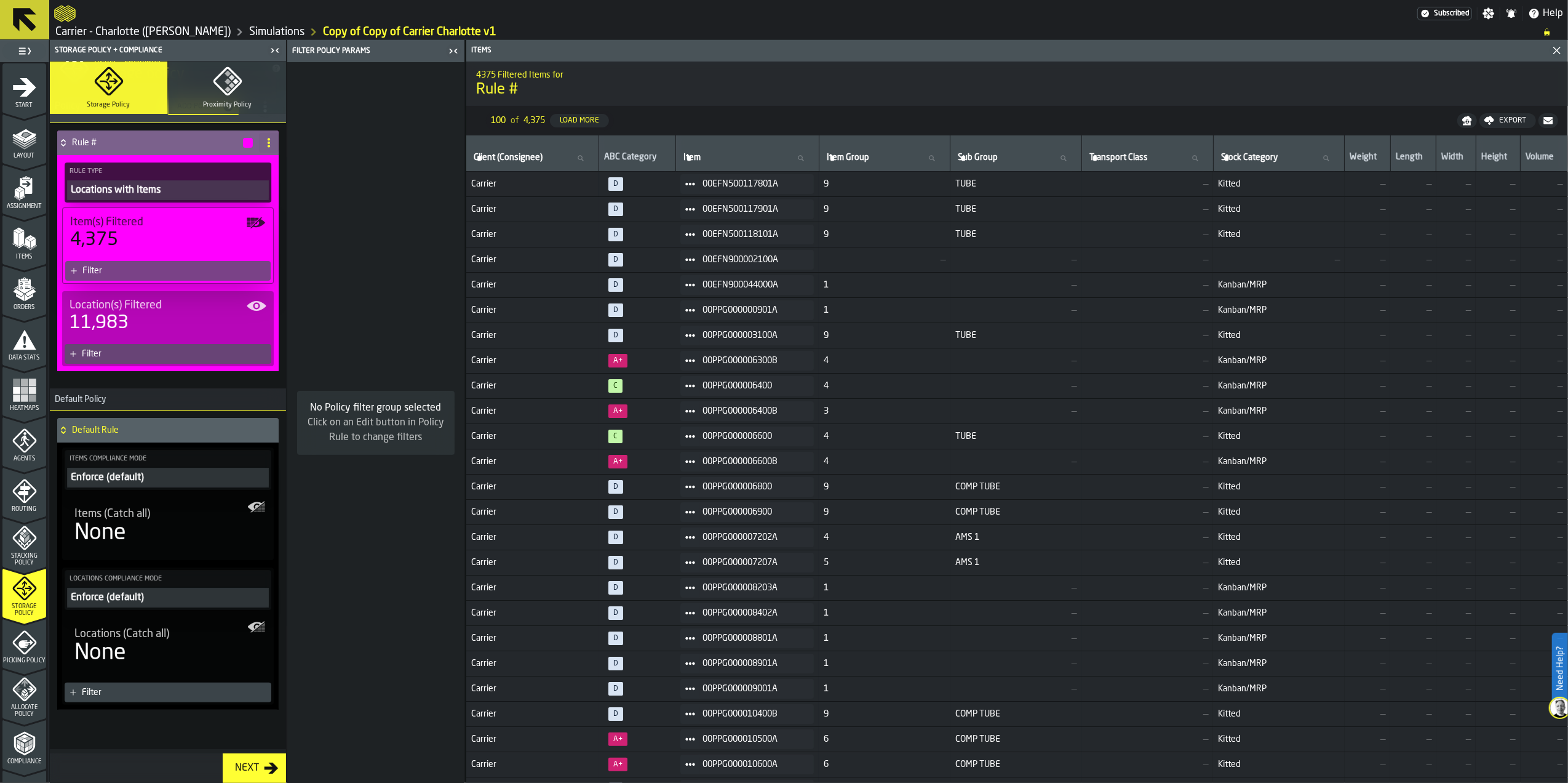
click at [136, 479] on div "Enforce (default)" at bounding box center [168, 477] width 197 height 15
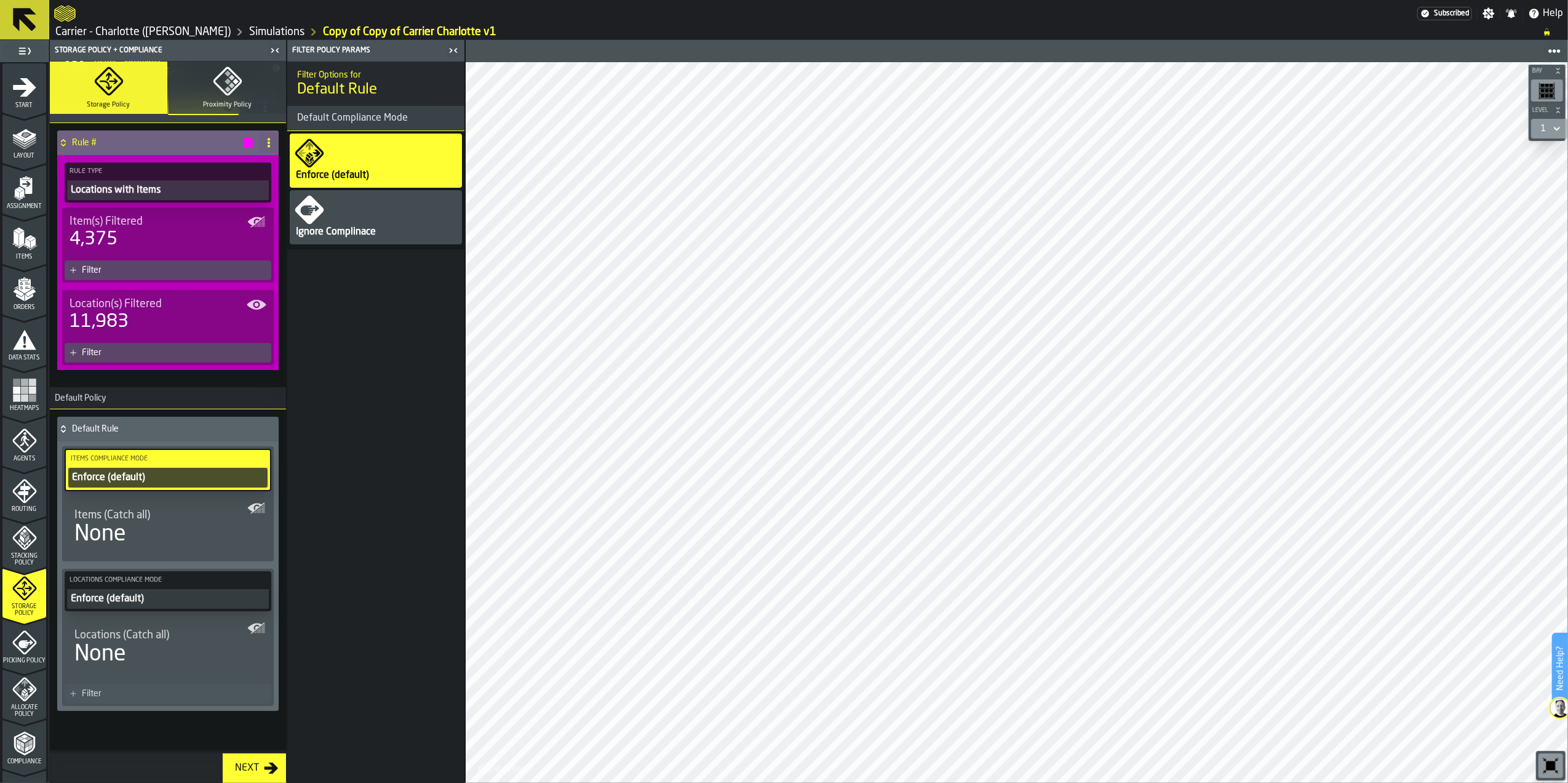
click at [161, 594] on div "Enforce (default)" at bounding box center [168, 599] width 197 height 15
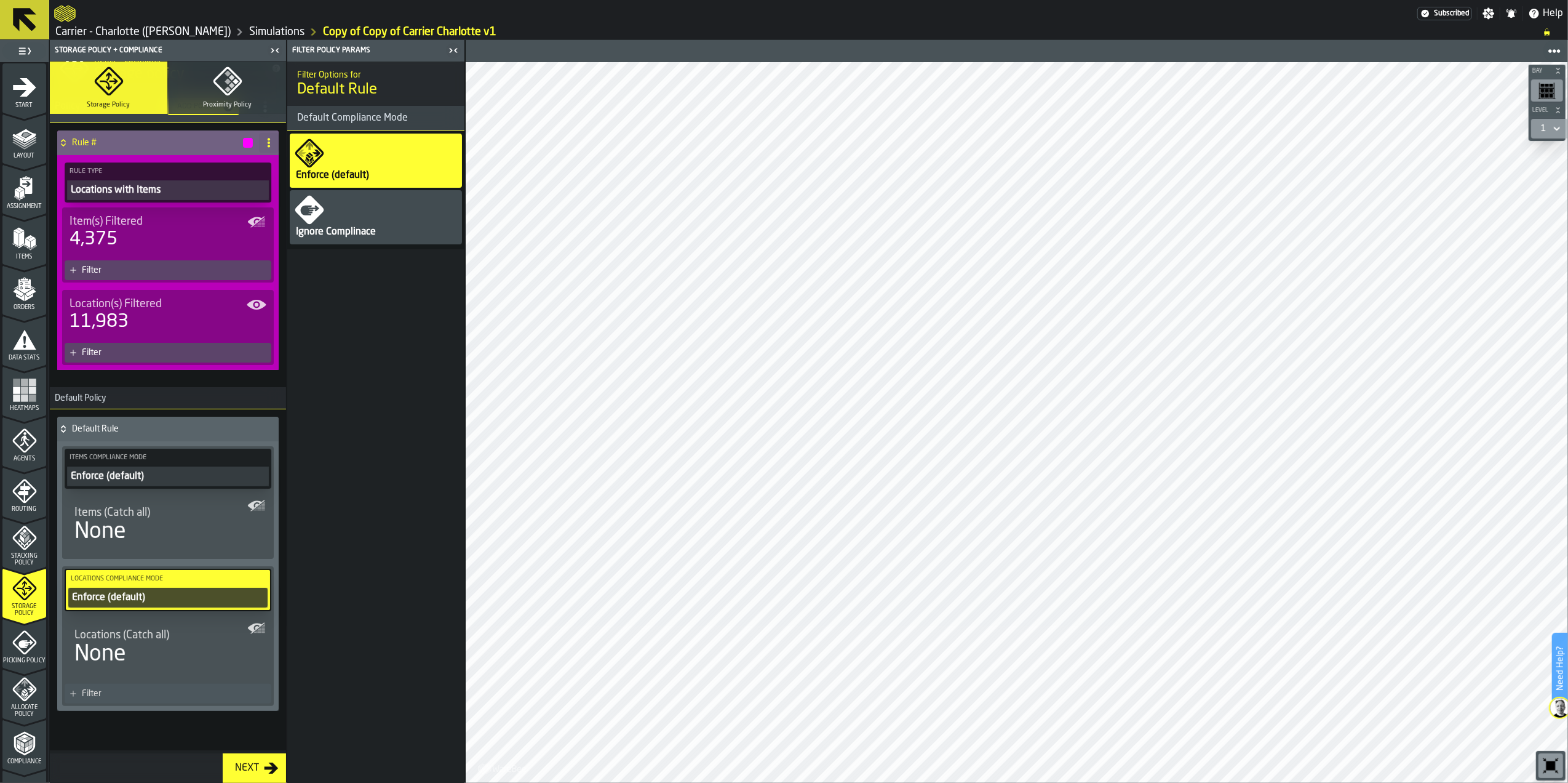
click at [161, 594] on div "Enforce (default)" at bounding box center [168, 598] width 195 height 15
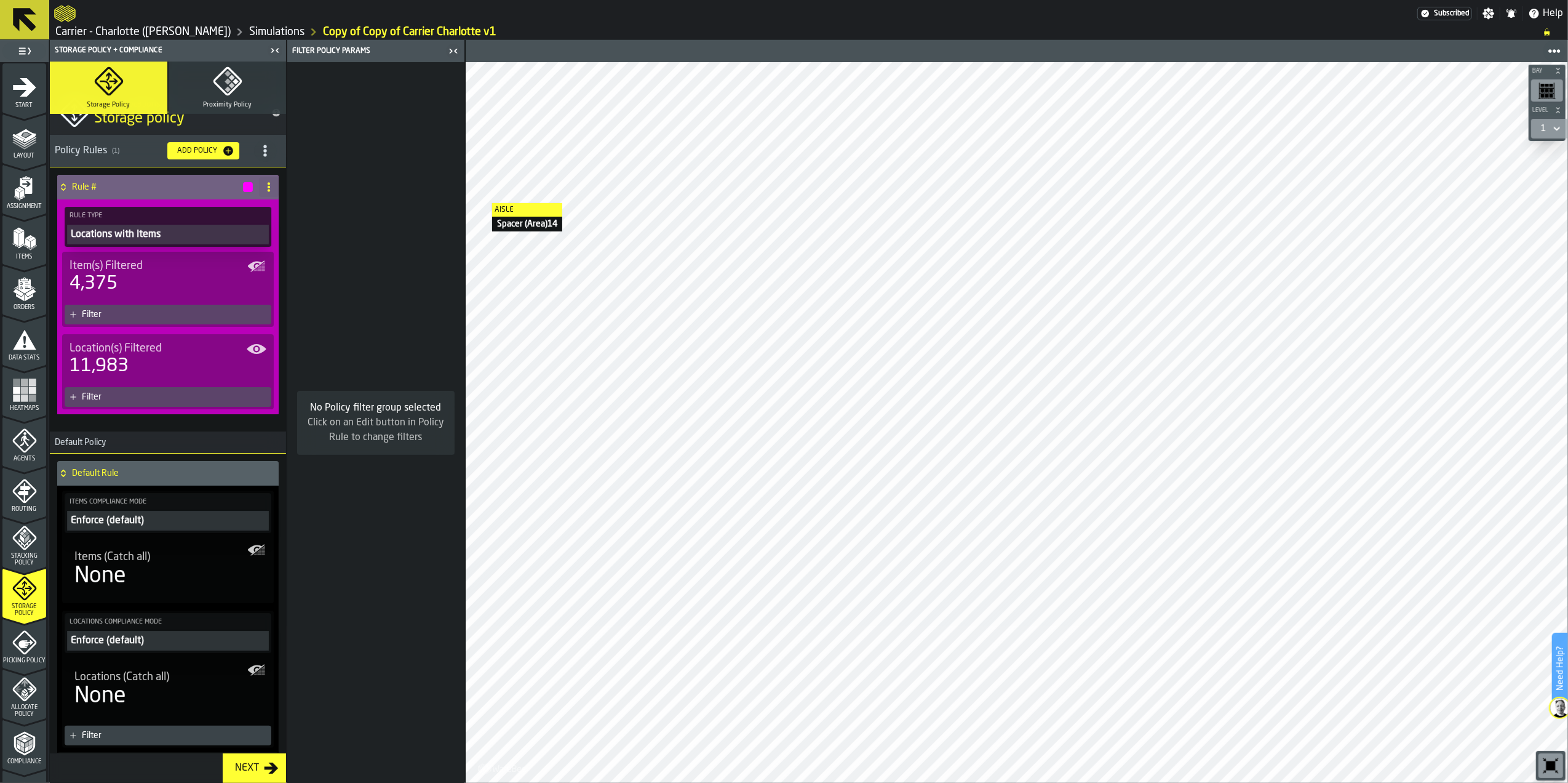
scroll to position [0, 0]
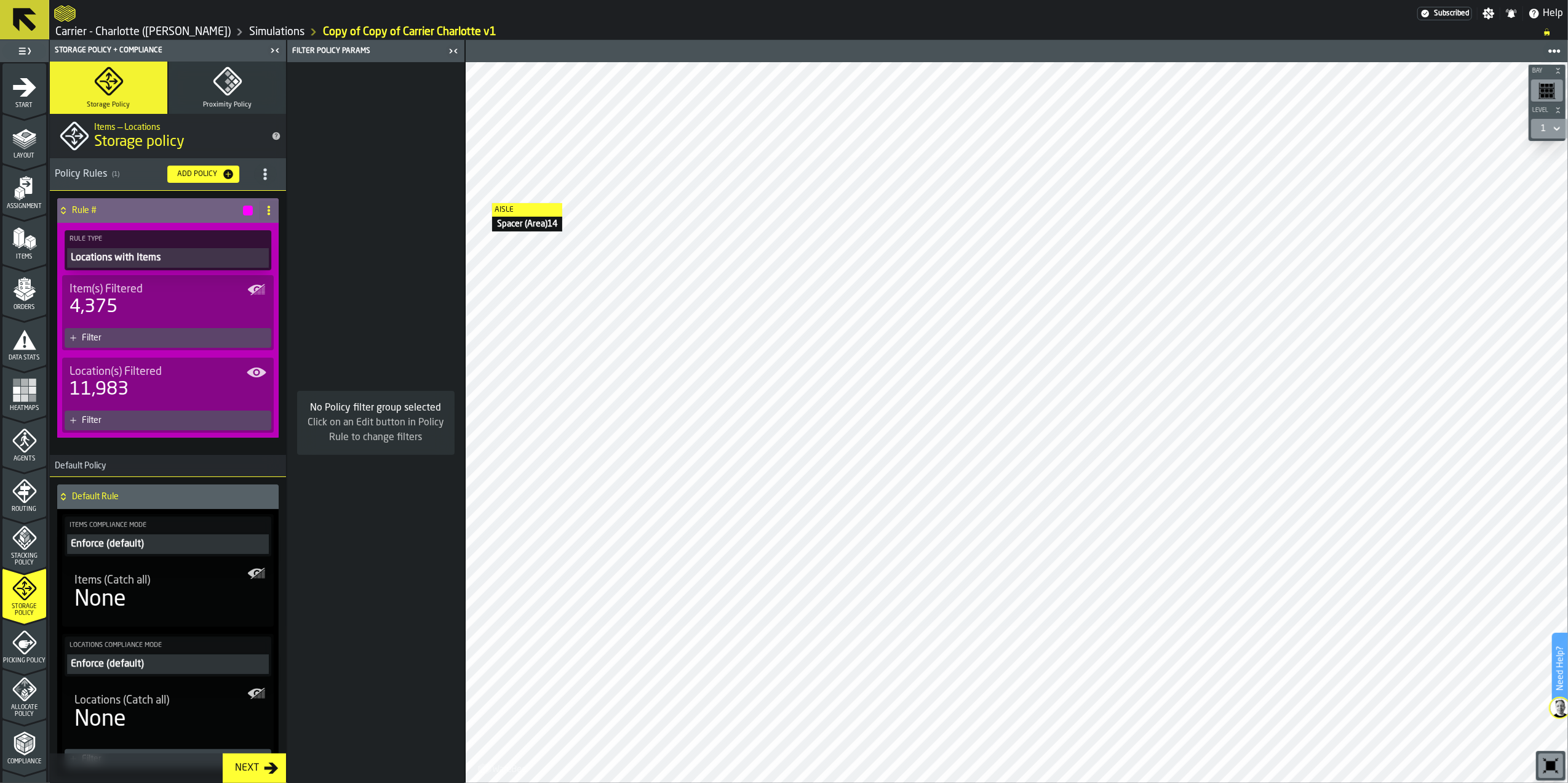
click at [272, 137] on icon "title-Storage policy" at bounding box center [276, 137] width 8 height 8
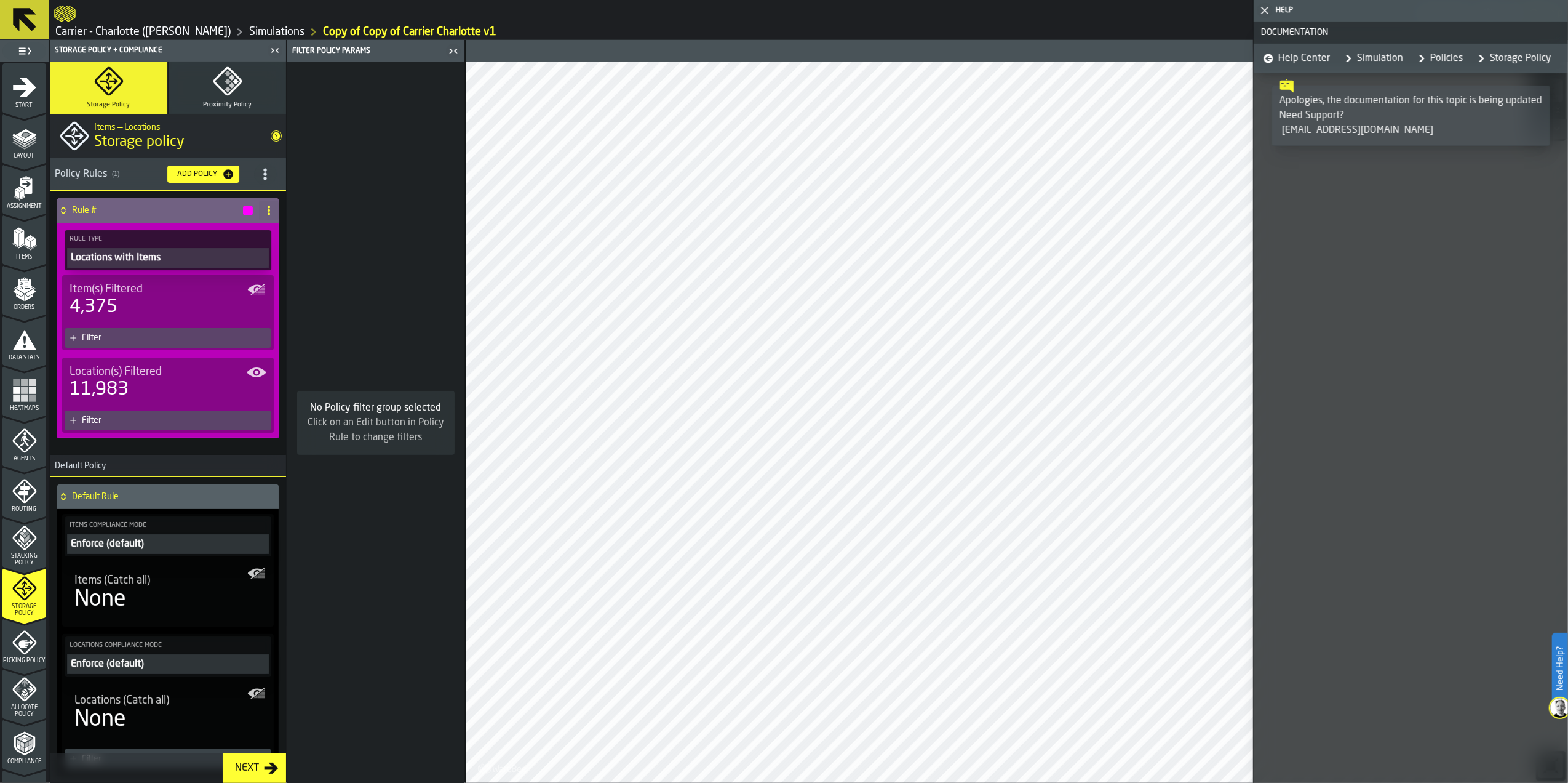
click at [1263, 14] on icon "button-toggle-Close me" at bounding box center [1265, 11] width 15 height 15
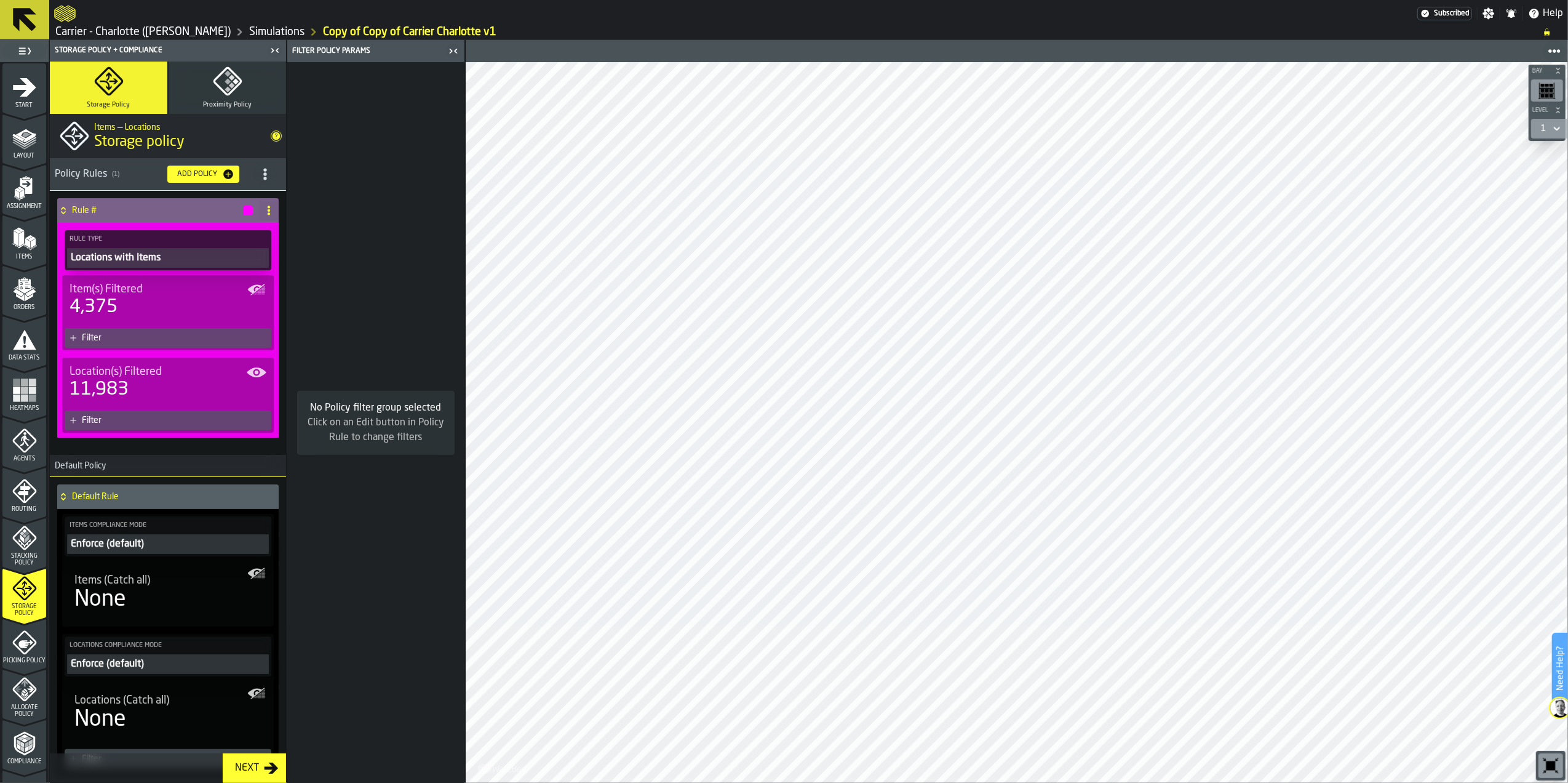
click at [266, 212] on icon at bounding box center [269, 210] width 10 height 10
click at [190, 262] on div "Delete" at bounding box center [216, 265] width 103 height 15
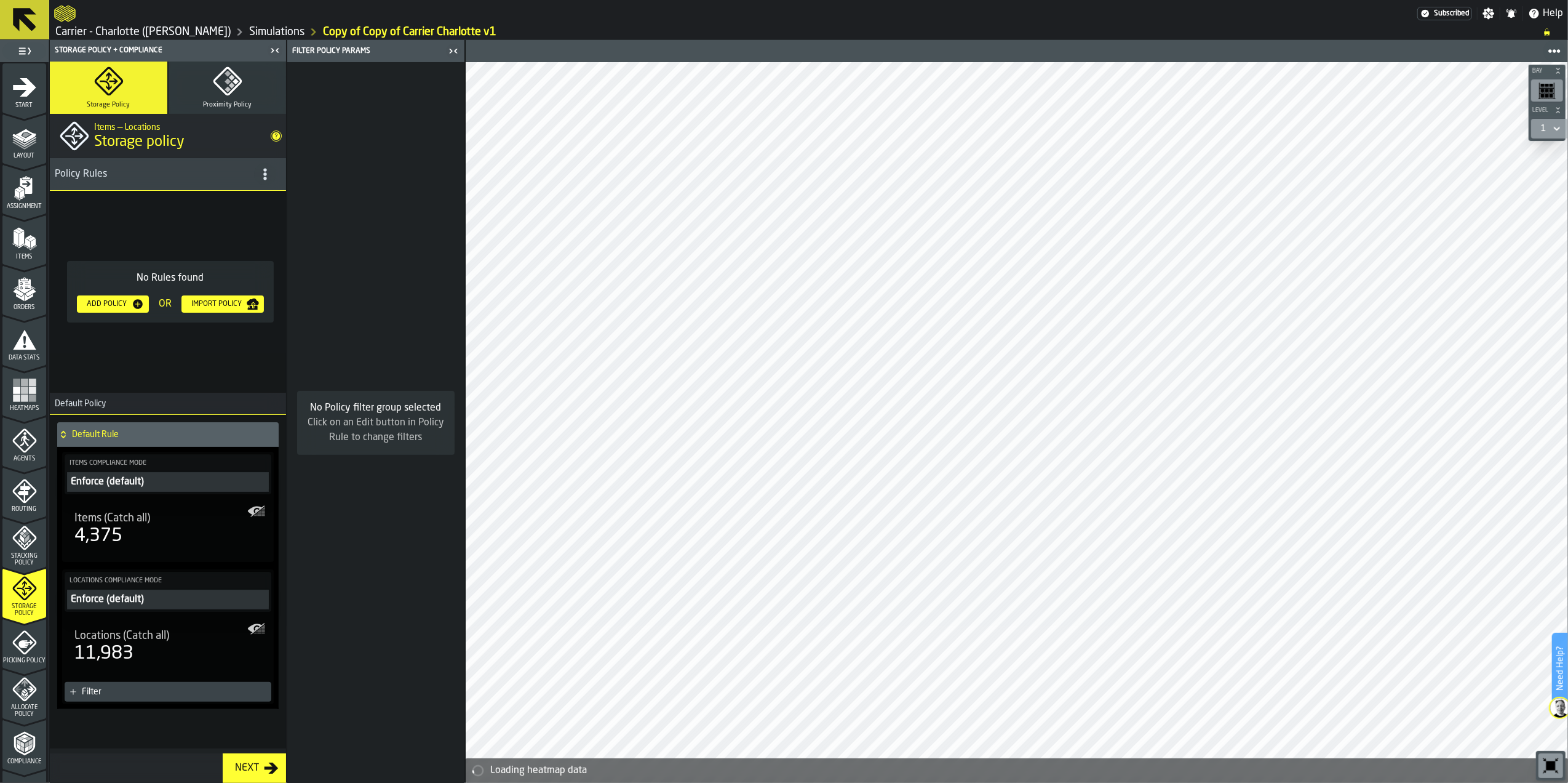
click at [122, 436] on h4 "Default Rule" at bounding box center [173, 434] width 202 height 10
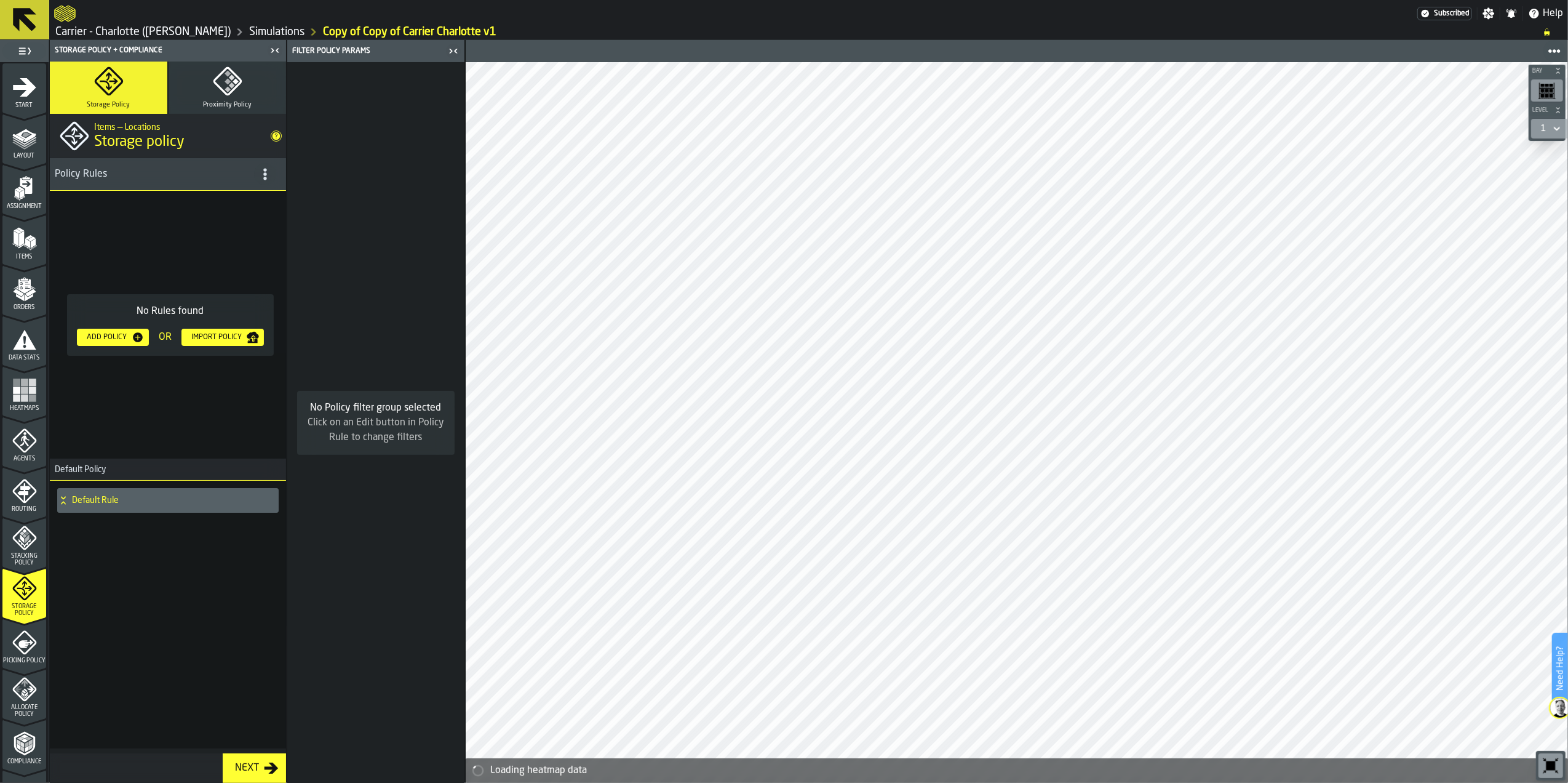
click at [121, 505] on h4 "Default Rule" at bounding box center [173, 500] width 202 height 10
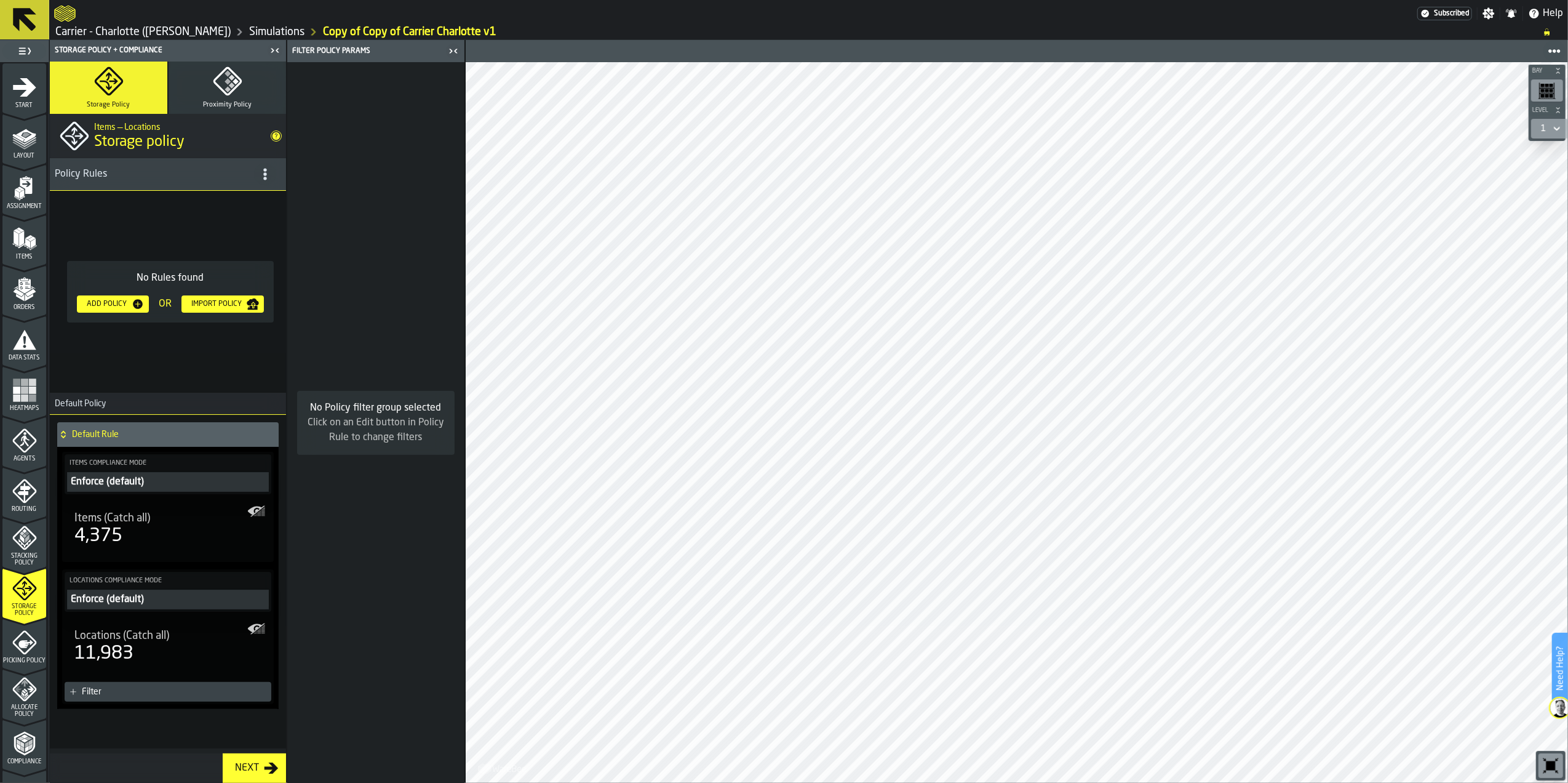
click at [143, 485] on div "Enforce (default)" at bounding box center [168, 482] width 197 height 15
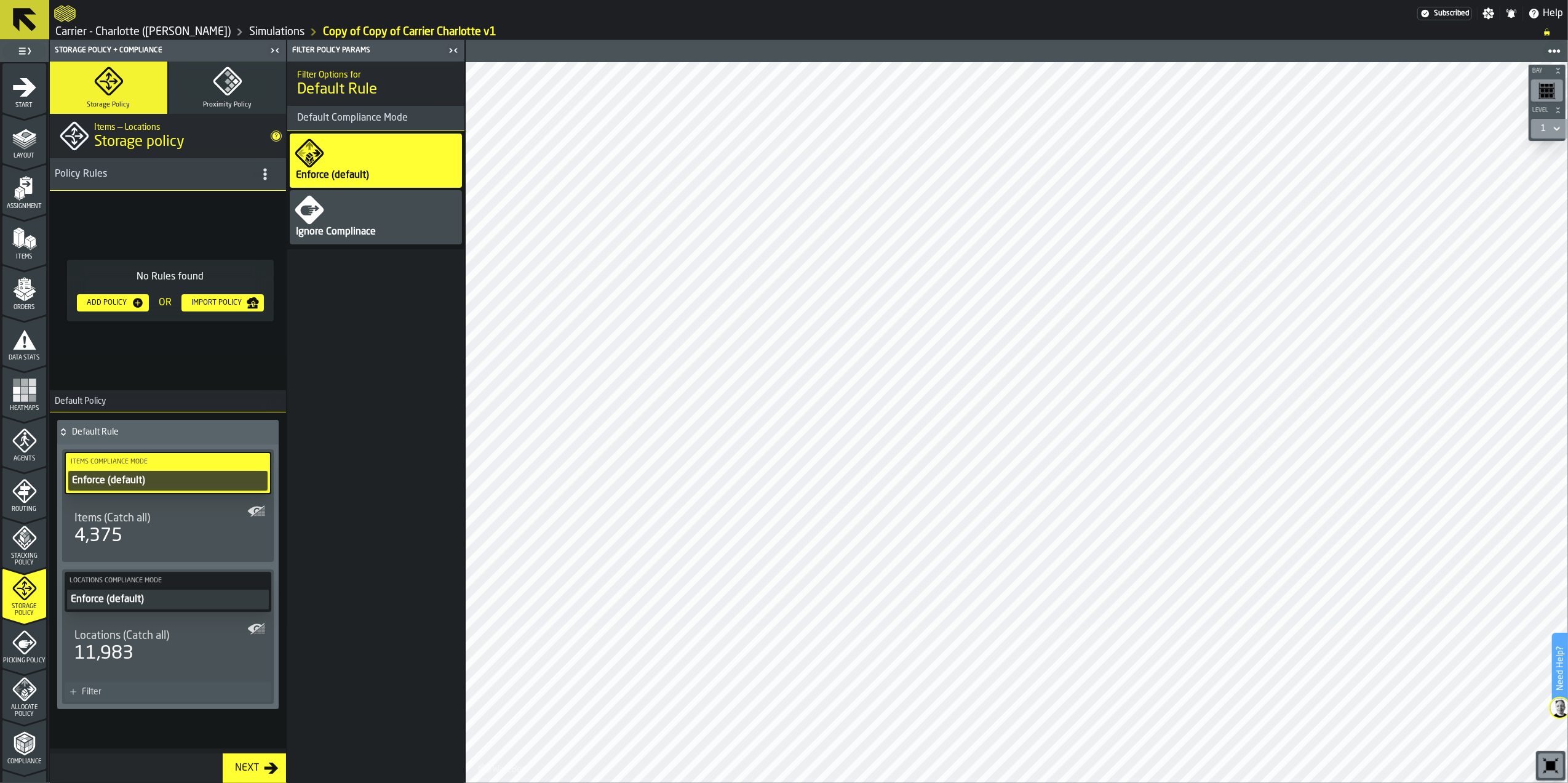
click at [143, 485] on div "Enforce (default)" at bounding box center [168, 481] width 195 height 15
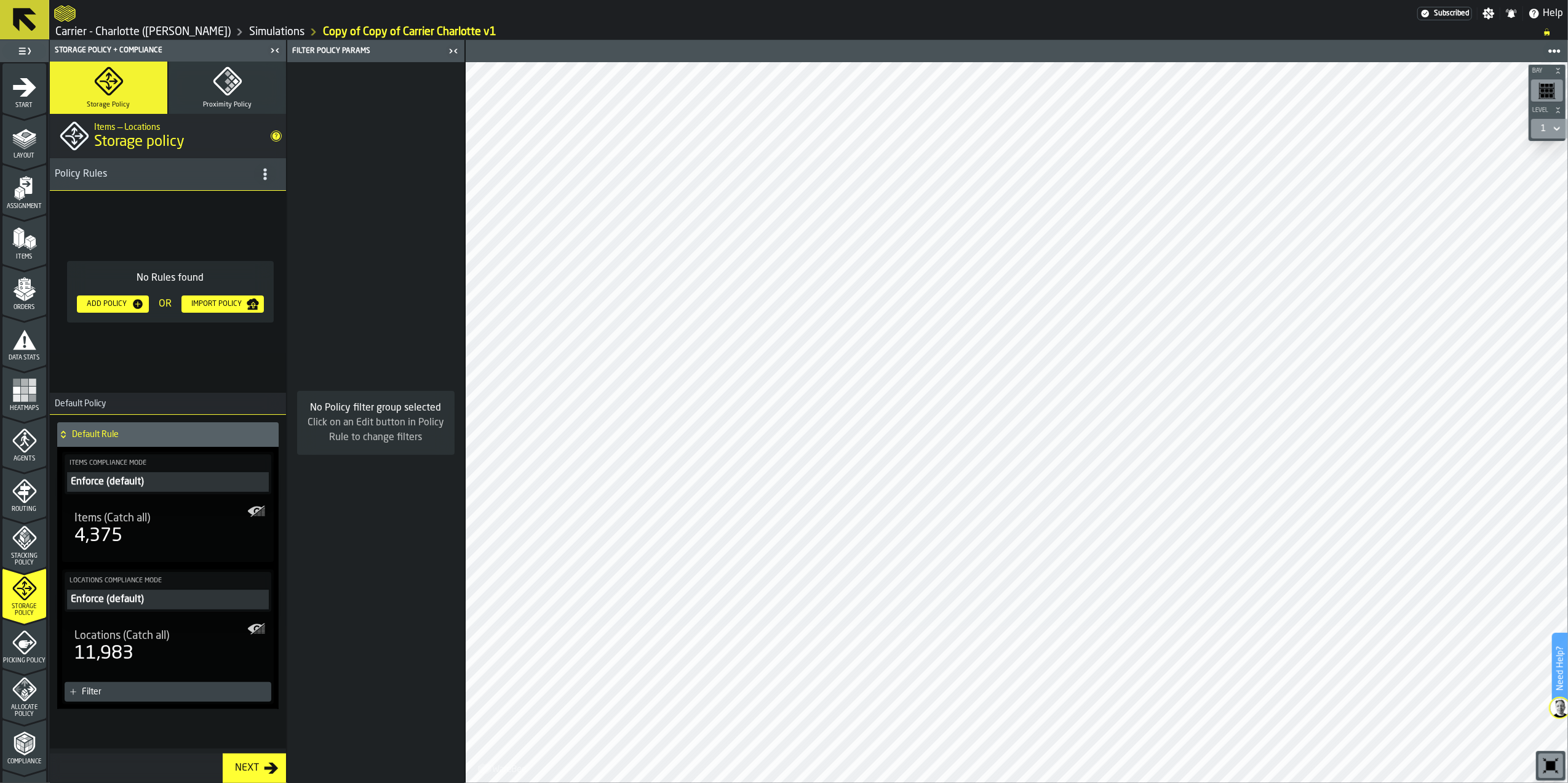
click at [148, 538] on div "4,375" at bounding box center [168, 536] width 187 height 22
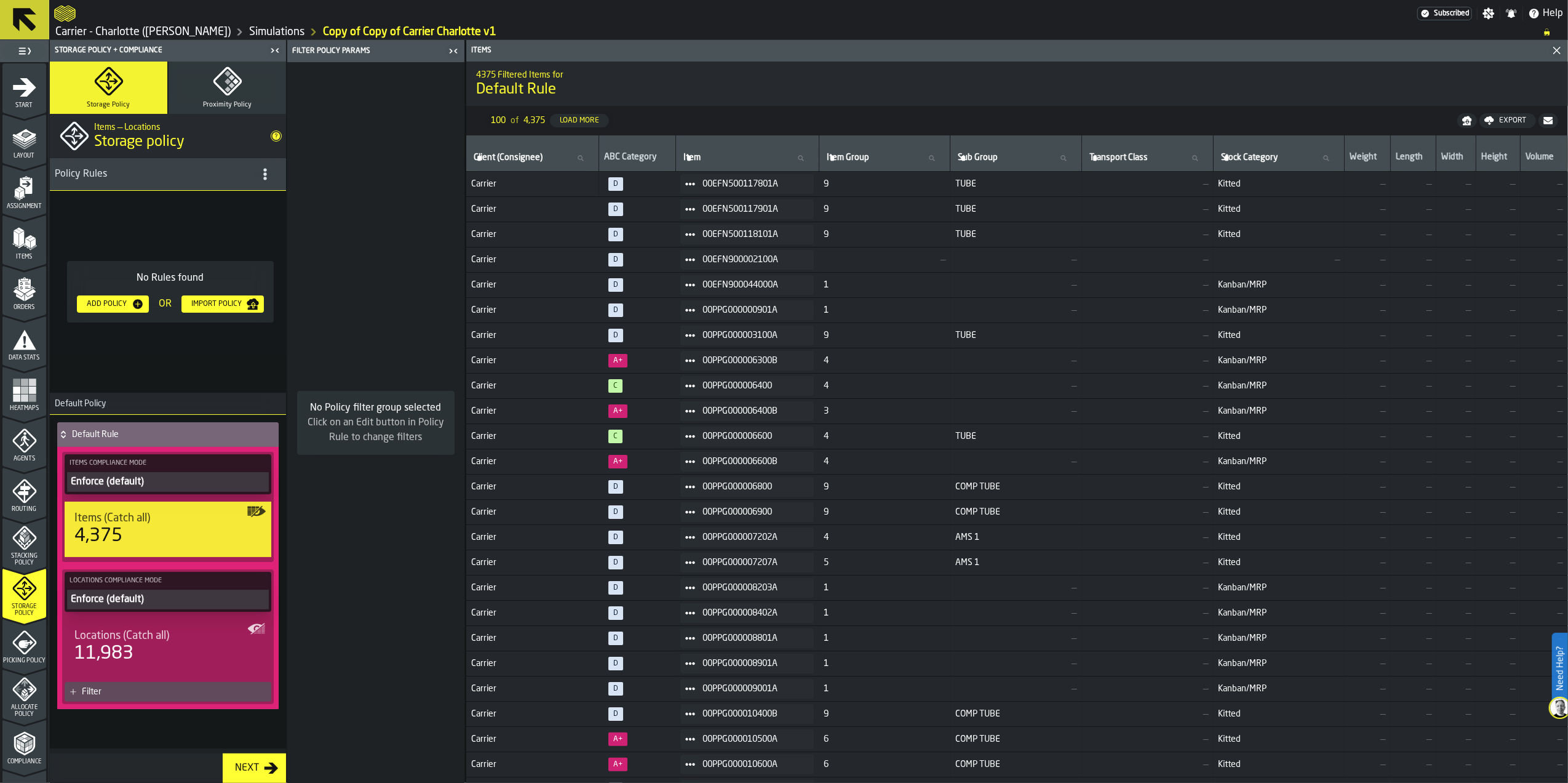
click at [149, 534] on div "4,375" at bounding box center [168, 536] width 187 height 22
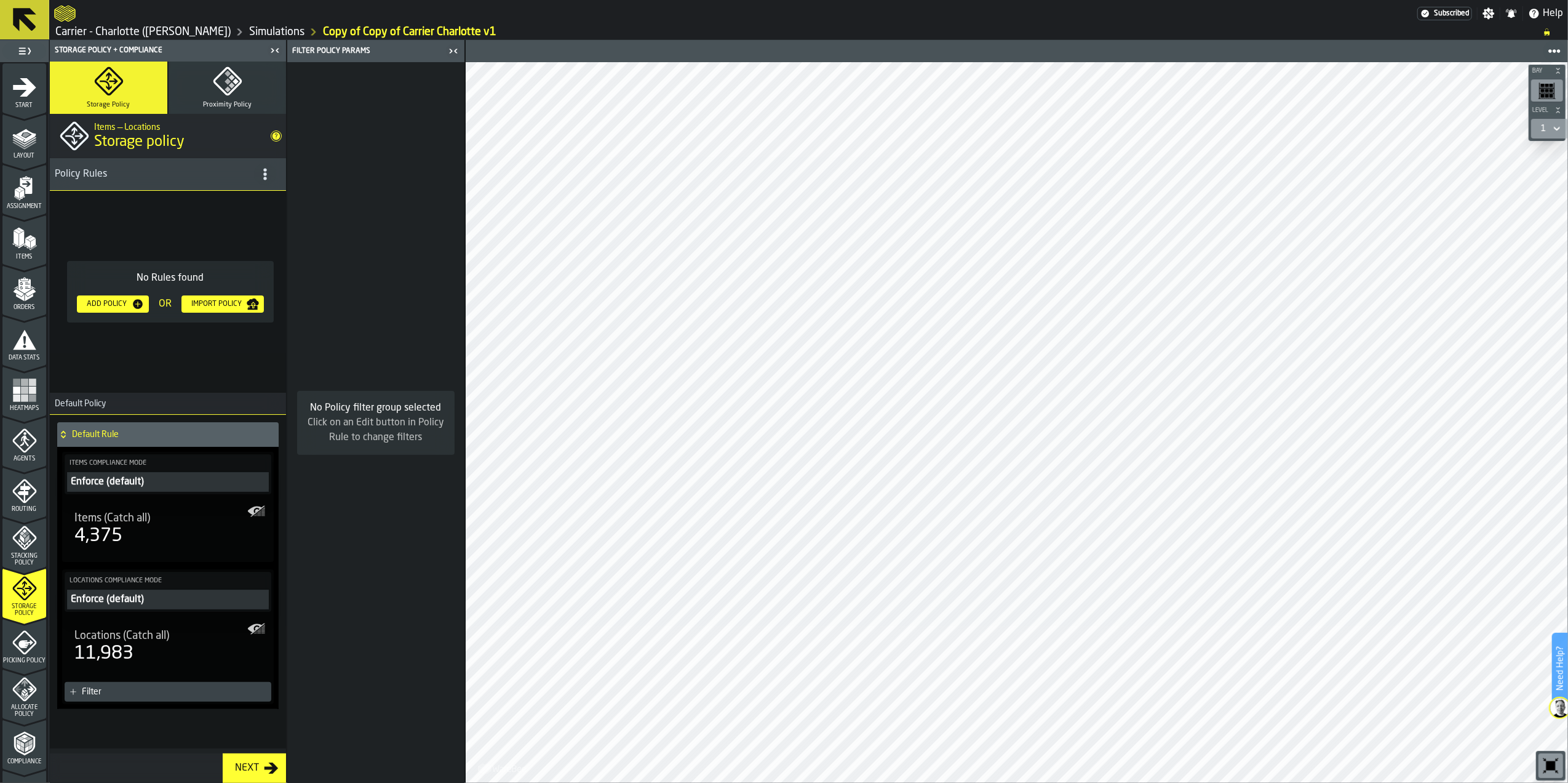
click at [166, 597] on div "Enforce (default)" at bounding box center [168, 600] width 197 height 15
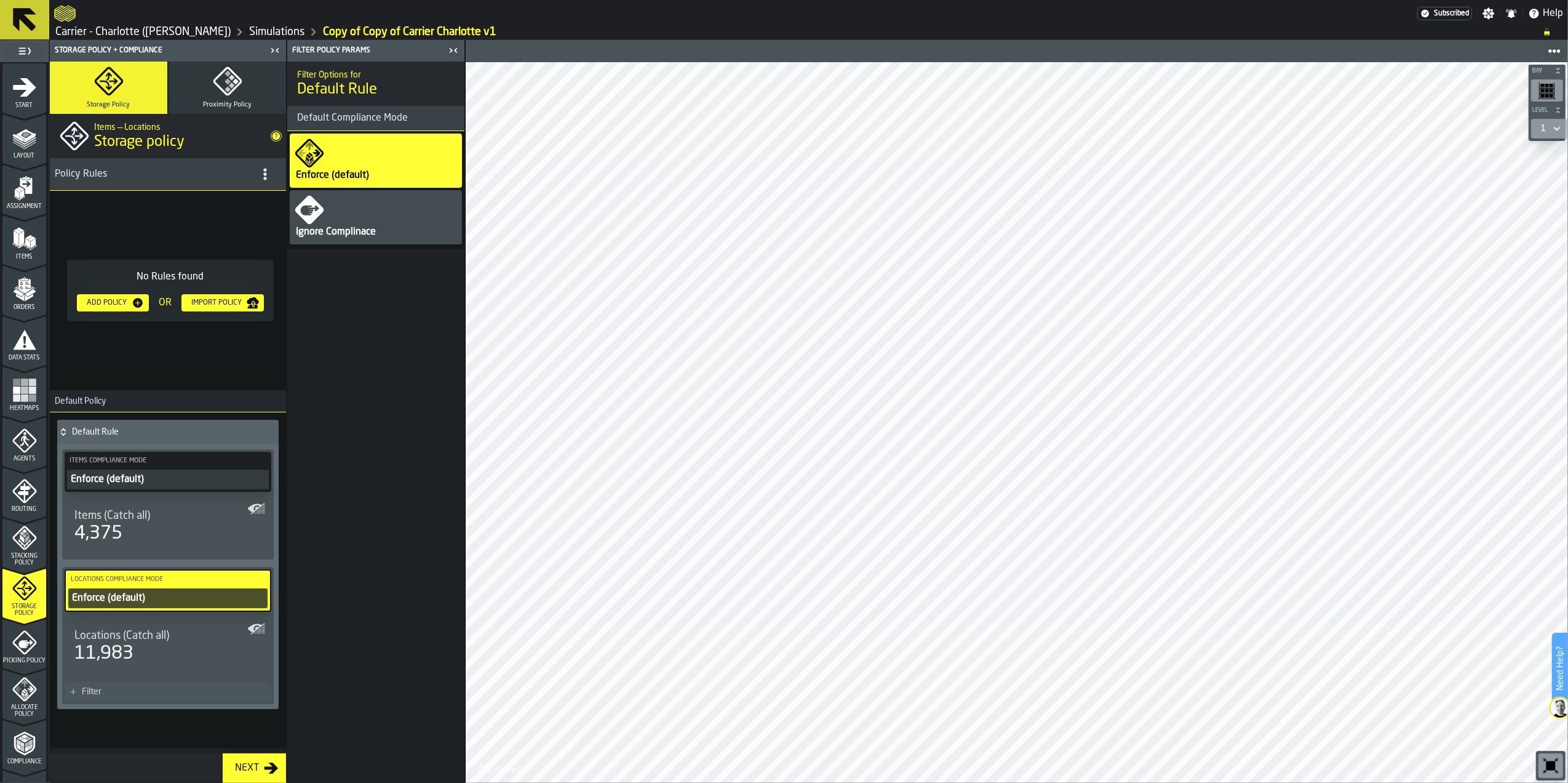
click at [360, 192] on div "Ignore Complinace" at bounding box center [376, 217] width 172 height 54
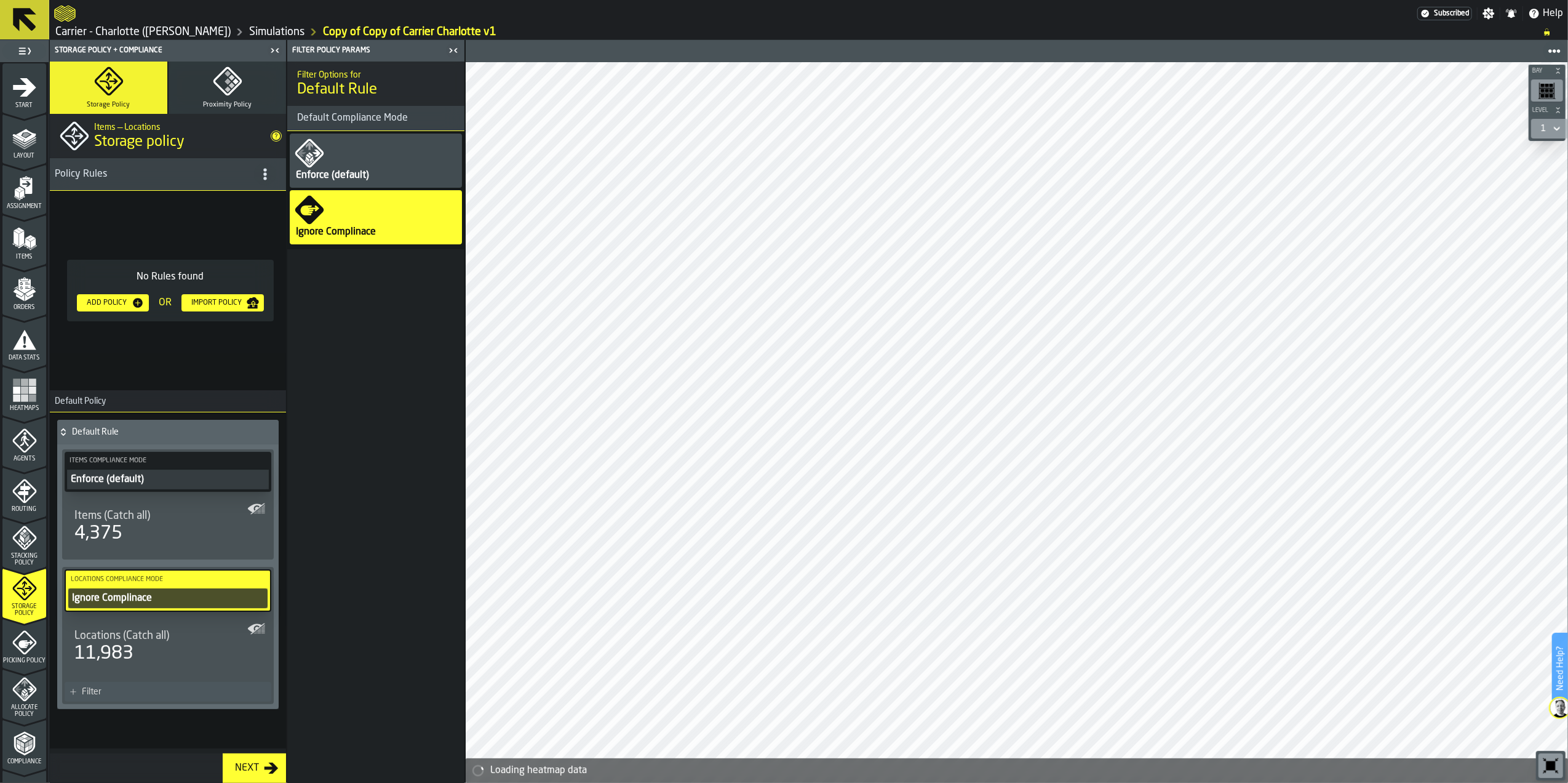
click at [369, 158] on div "Enforce (default)" at bounding box center [376, 161] width 172 height 54
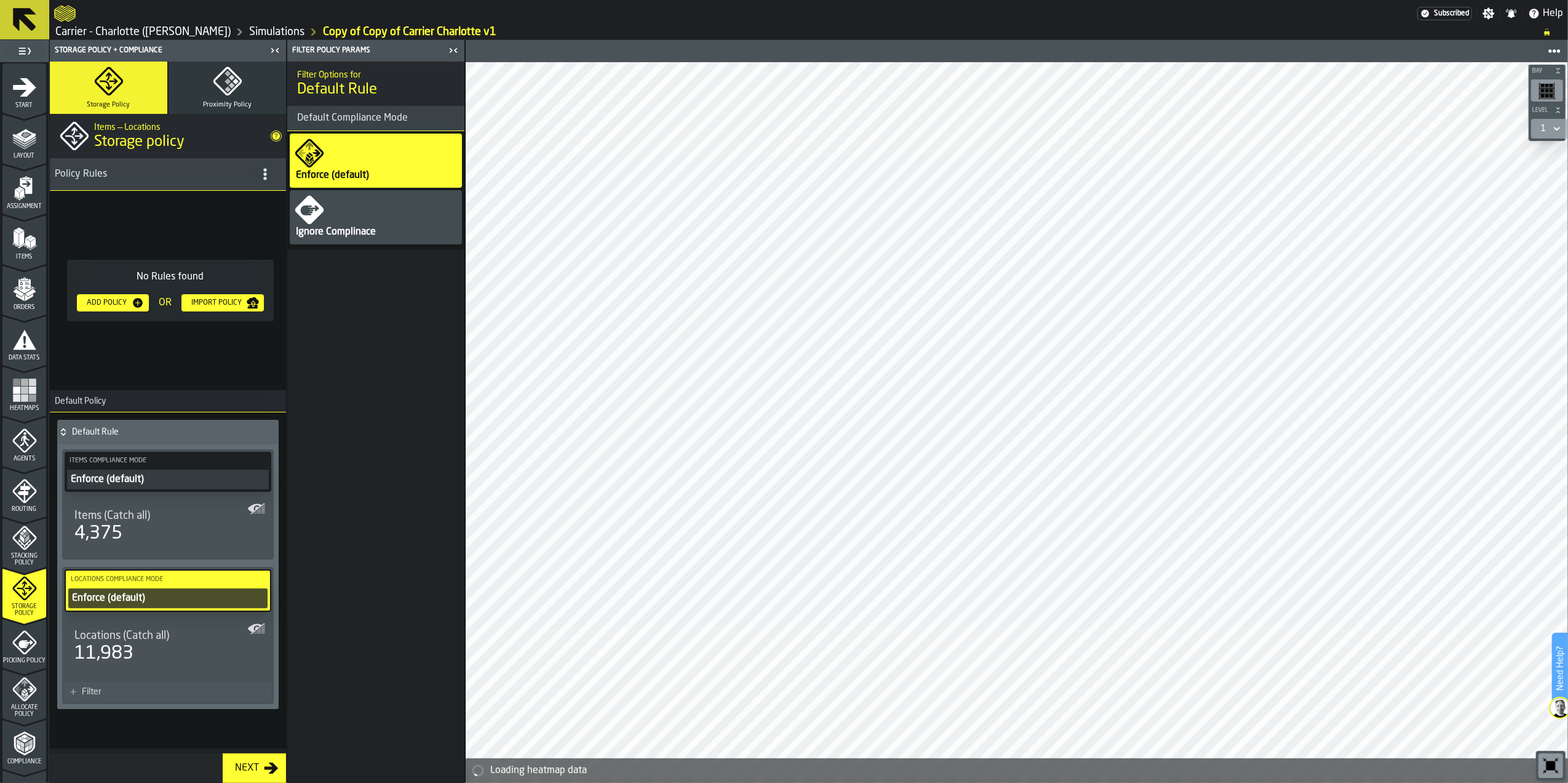
click at [188, 373] on div "No Rules found Add Policy OR Import Policy" at bounding box center [168, 290] width 237 height 199
click at [234, 87] on icon "button" at bounding box center [228, 81] width 30 height 30
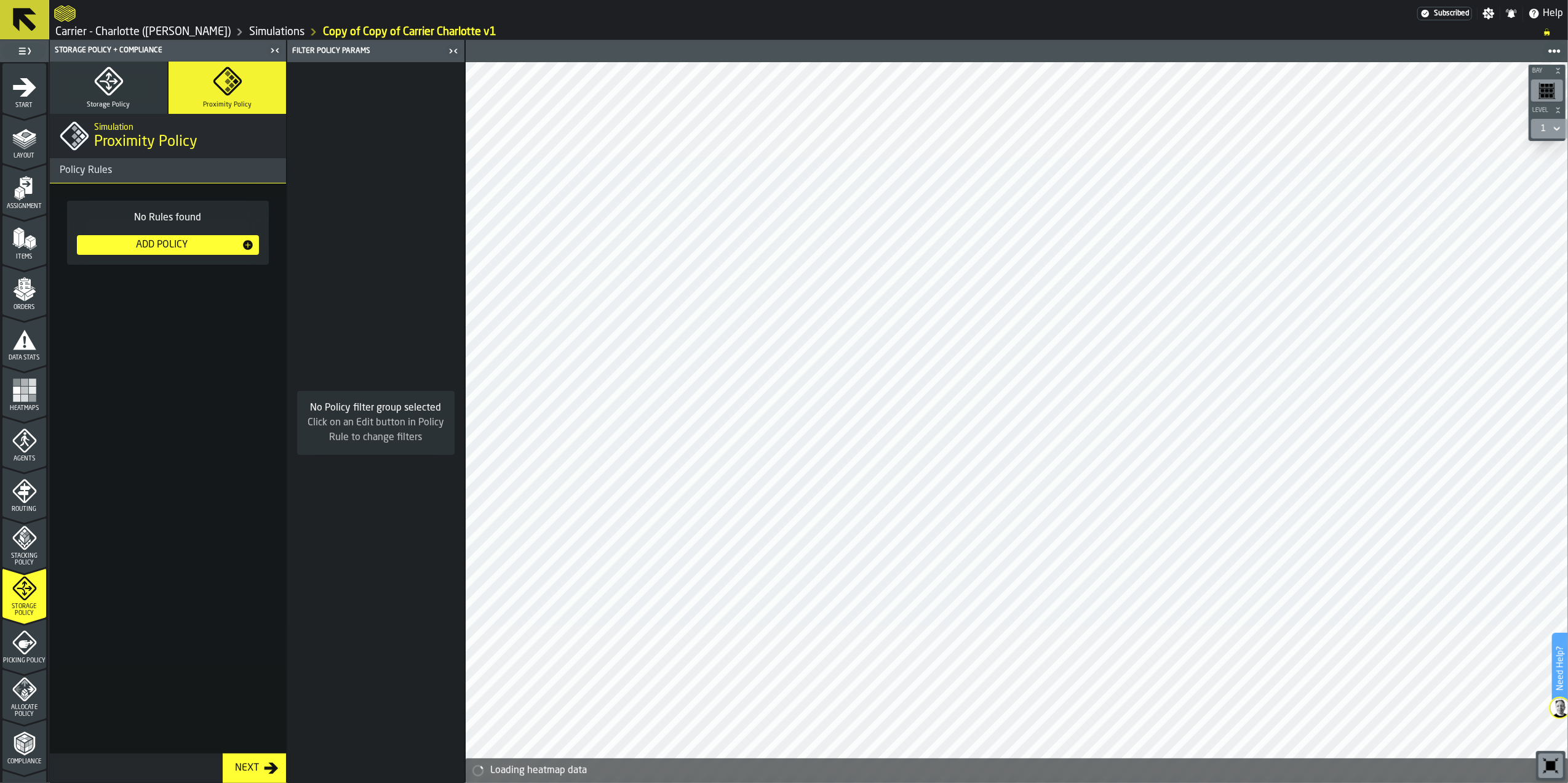
click at [160, 242] on div "Add Policy" at bounding box center [162, 245] width 160 height 15
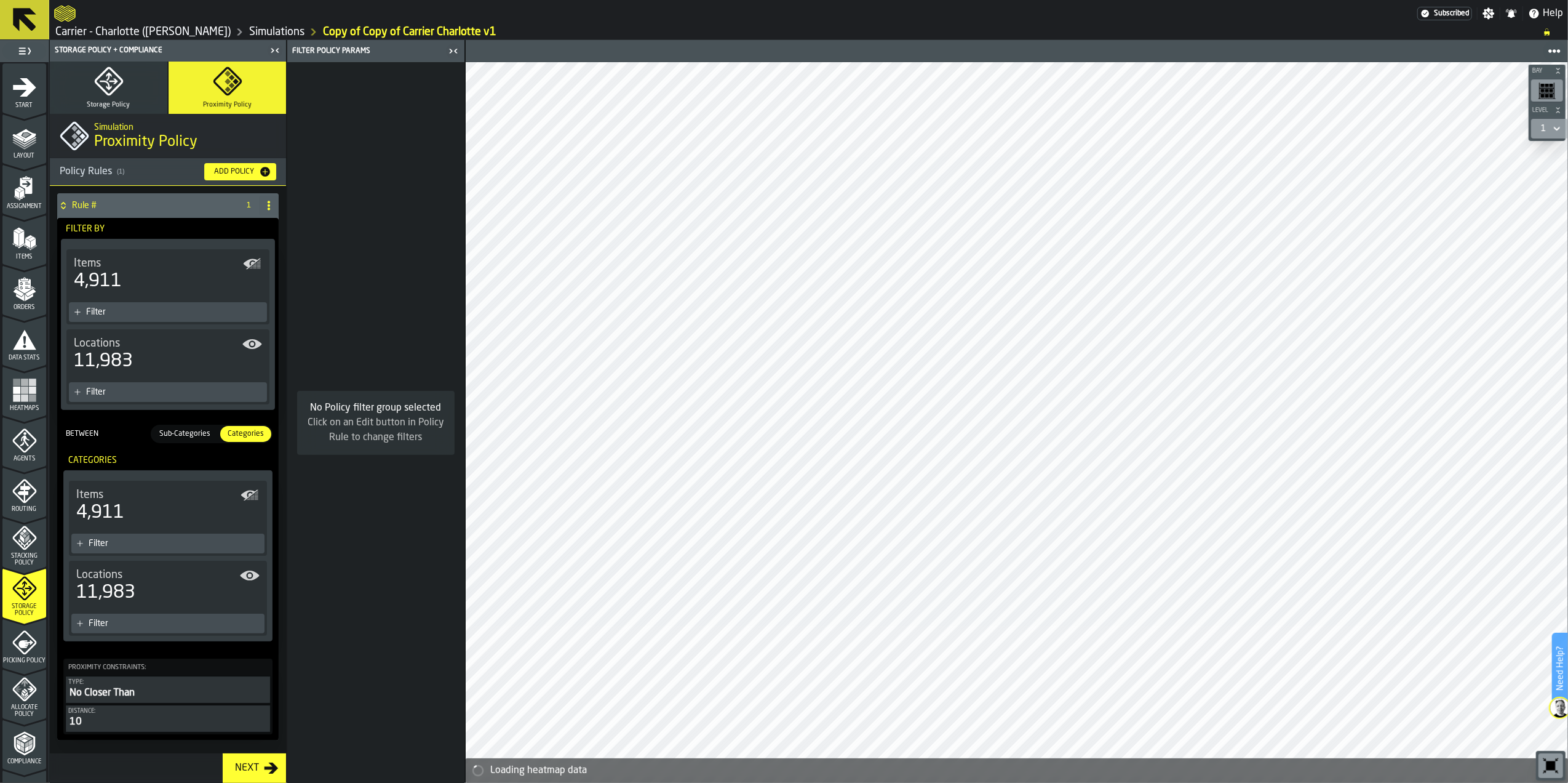
scroll to position [28, 0]
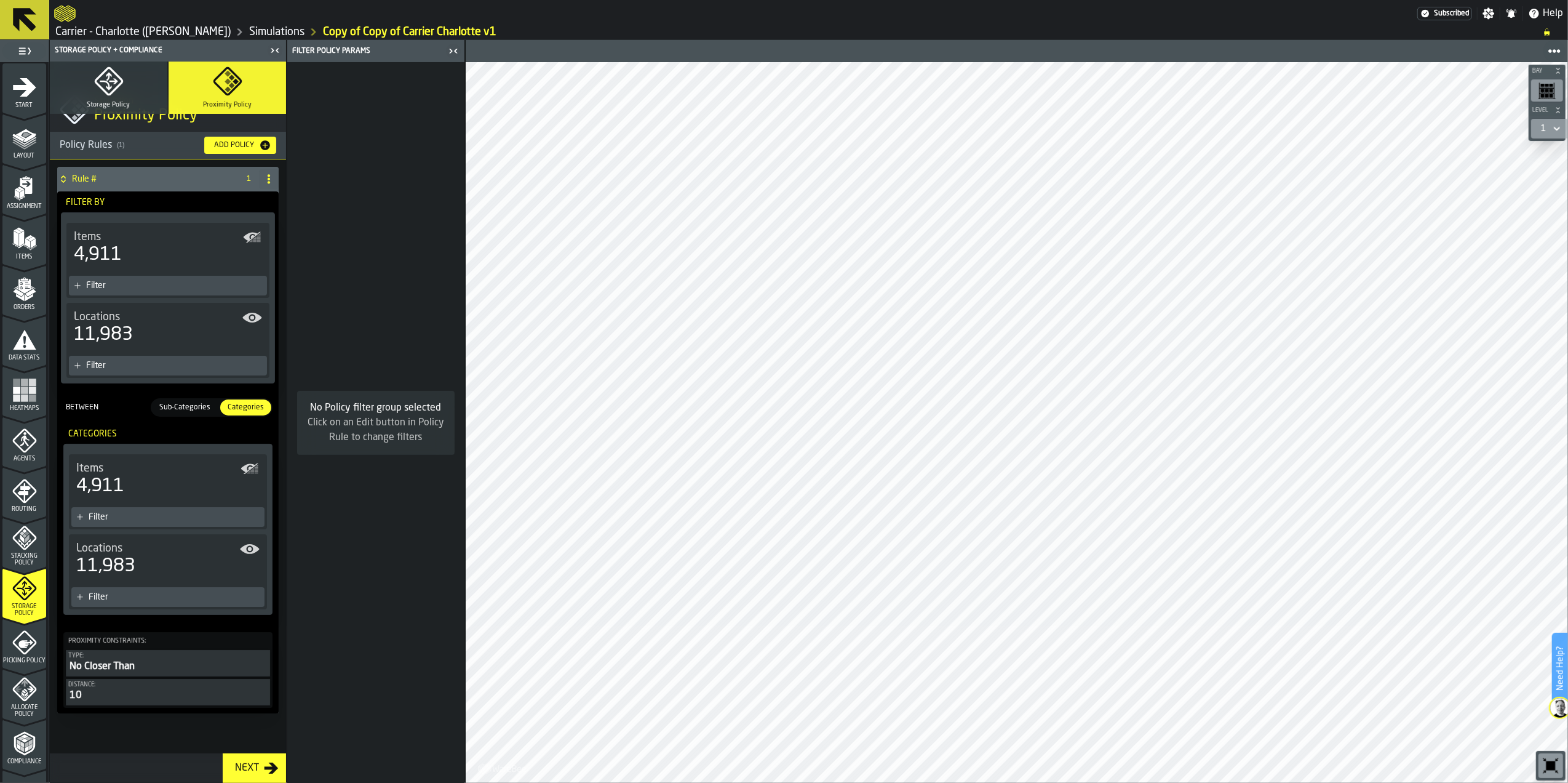
drag, startPoint x: 154, startPoint y: 700, endPoint x: 127, endPoint y: 734, distance: 43.4
click at [127, 734] on div "Rule # 1 Filter By Items 4,911 Filter Locations 11,983 Filter Between Sub-Categ…" at bounding box center [168, 456] width 226 height 584
click at [128, 695] on div "10" at bounding box center [168, 696] width 199 height 15
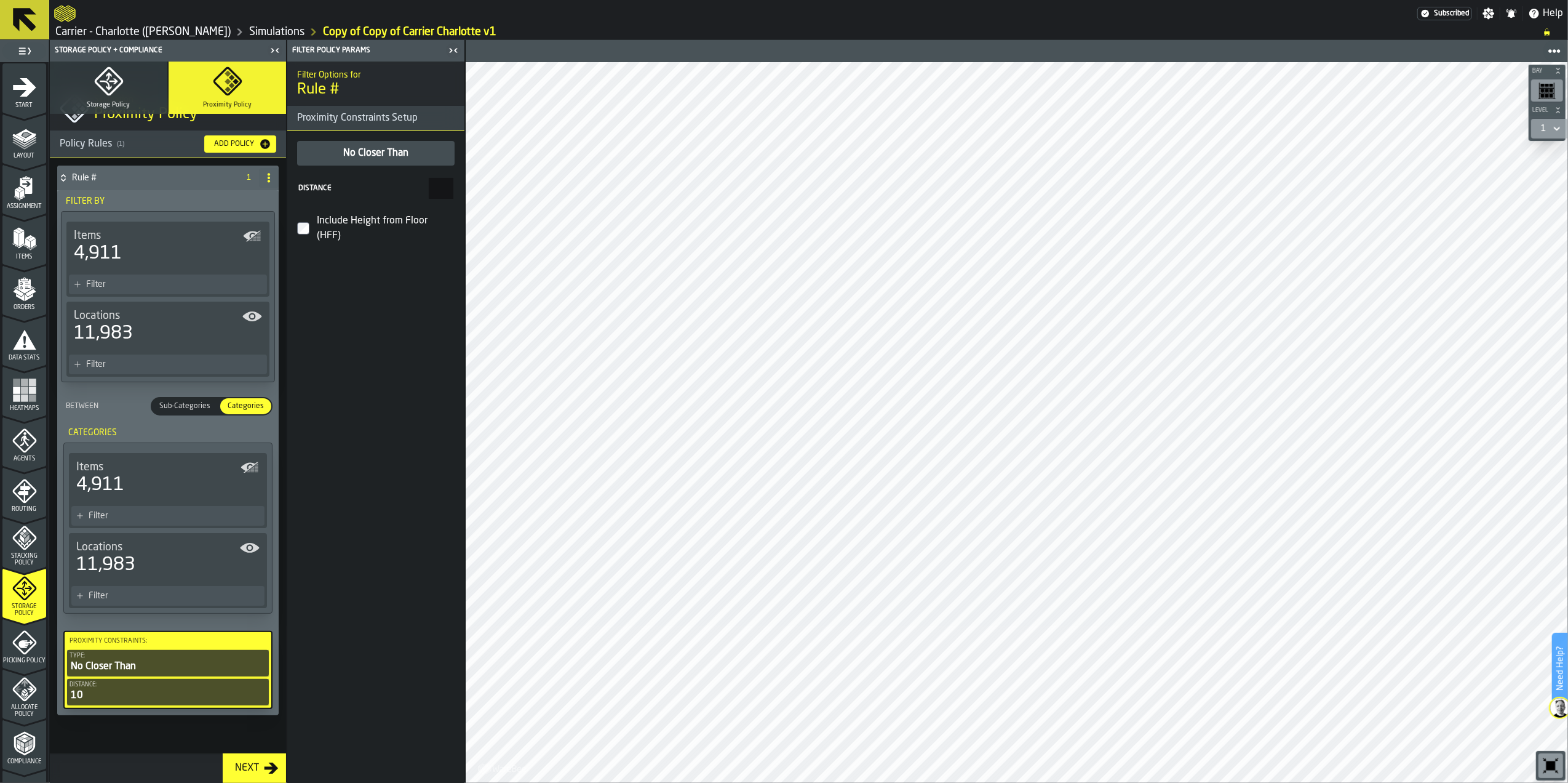
click at [447, 188] on input "**" at bounding box center [441, 188] width 24 height 21
click at [385, 412] on div "Filter Options for Rule # Proximity Constraints Setup No Closer Than Distance *…" at bounding box center [376, 422] width 177 height 721
click at [389, 158] on div "No Closer Than" at bounding box center [376, 153] width 68 height 15
click at [385, 147] on div "No Closer Than" at bounding box center [376, 153] width 68 height 15
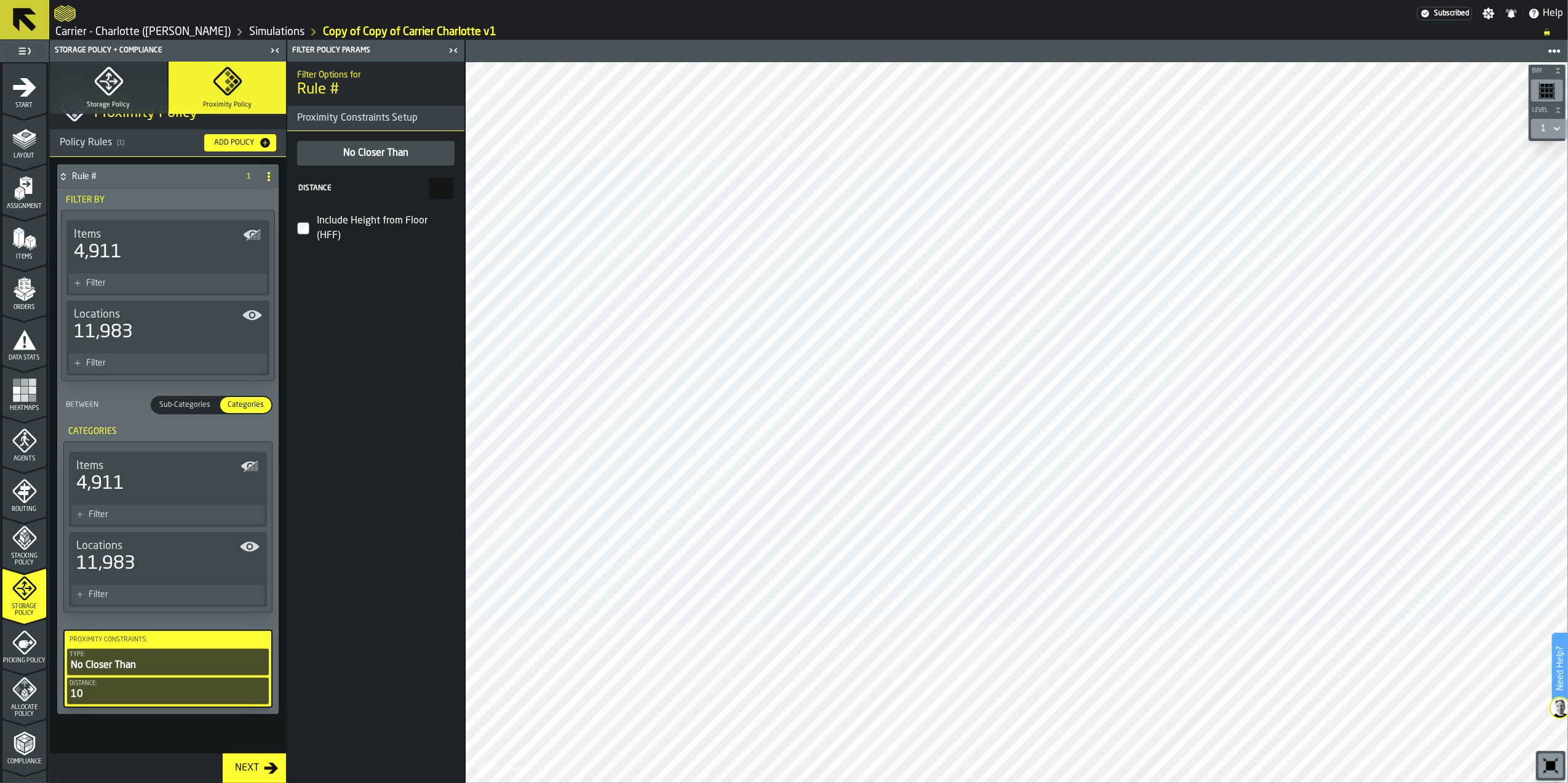
click at [385, 147] on div "No Closer Than" at bounding box center [376, 153] width 68 height 15
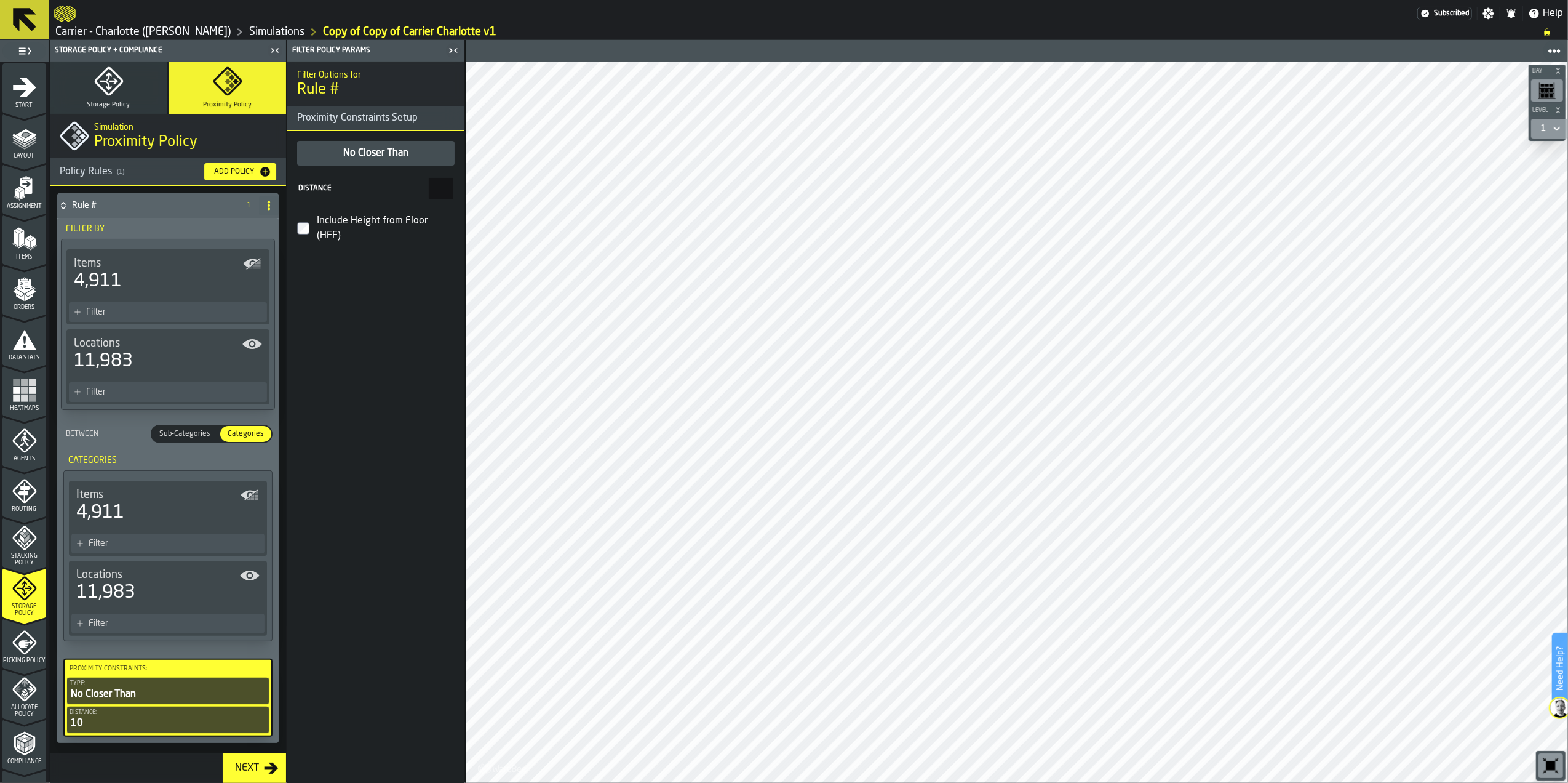
click at [109, 89] on icon "button" at bounding box center [108, 81] width 18 height 18
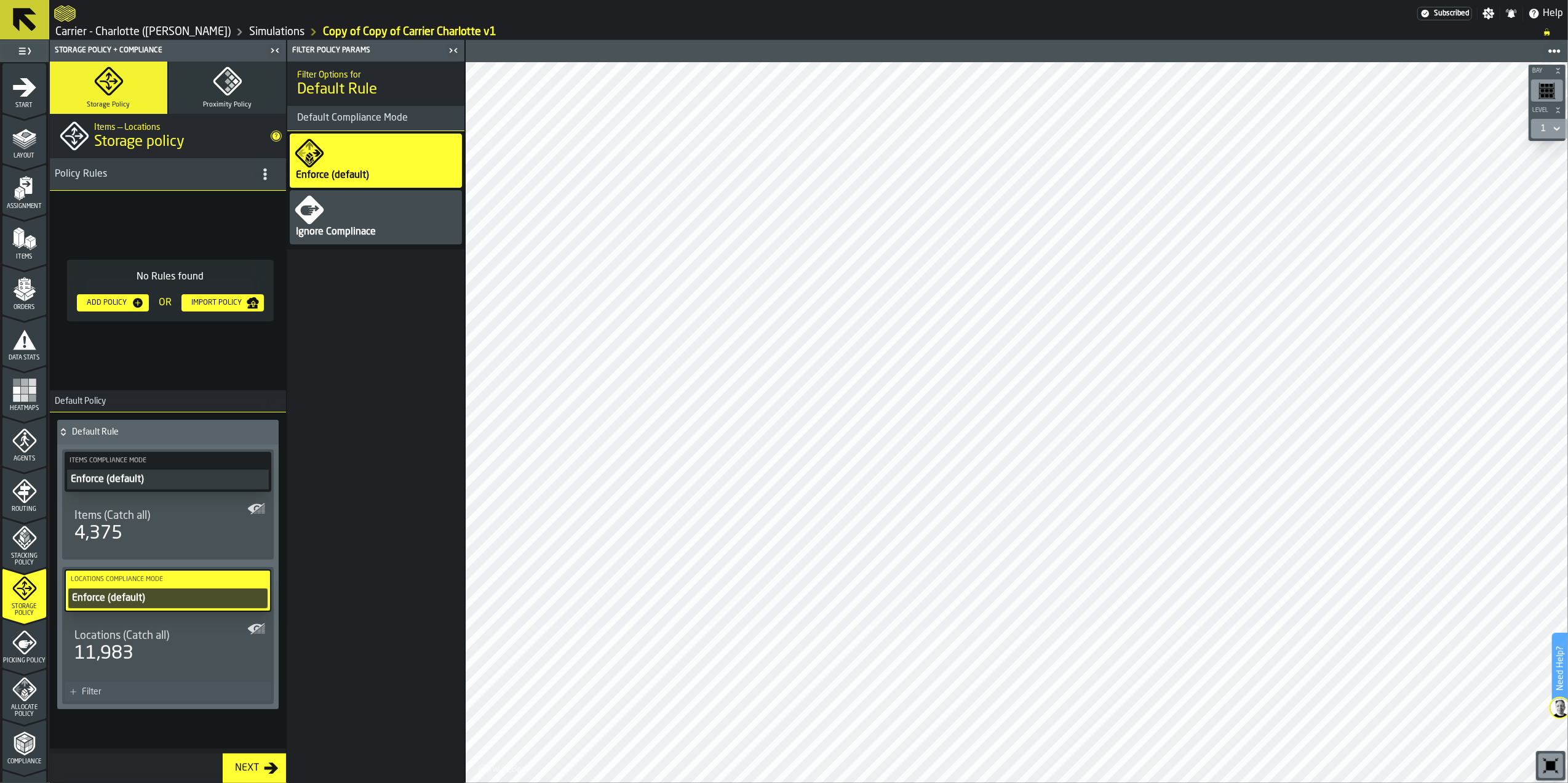
click at [224, 87] on icon "button" at bounding box center [228, 81] width 30 height 30
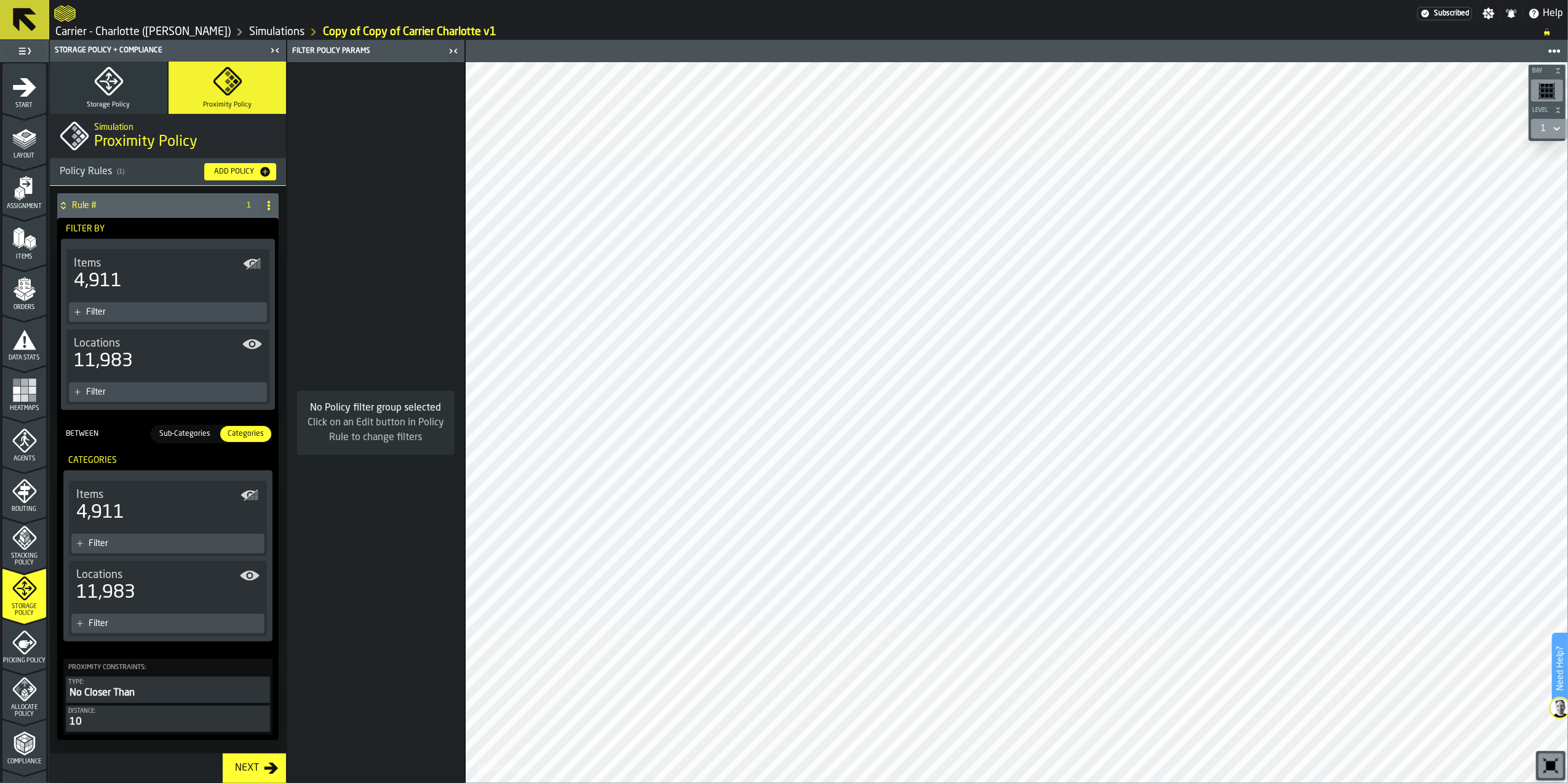
click at [121, 87] on icon "button" at bounding box center [109, 81] width 30 height 30
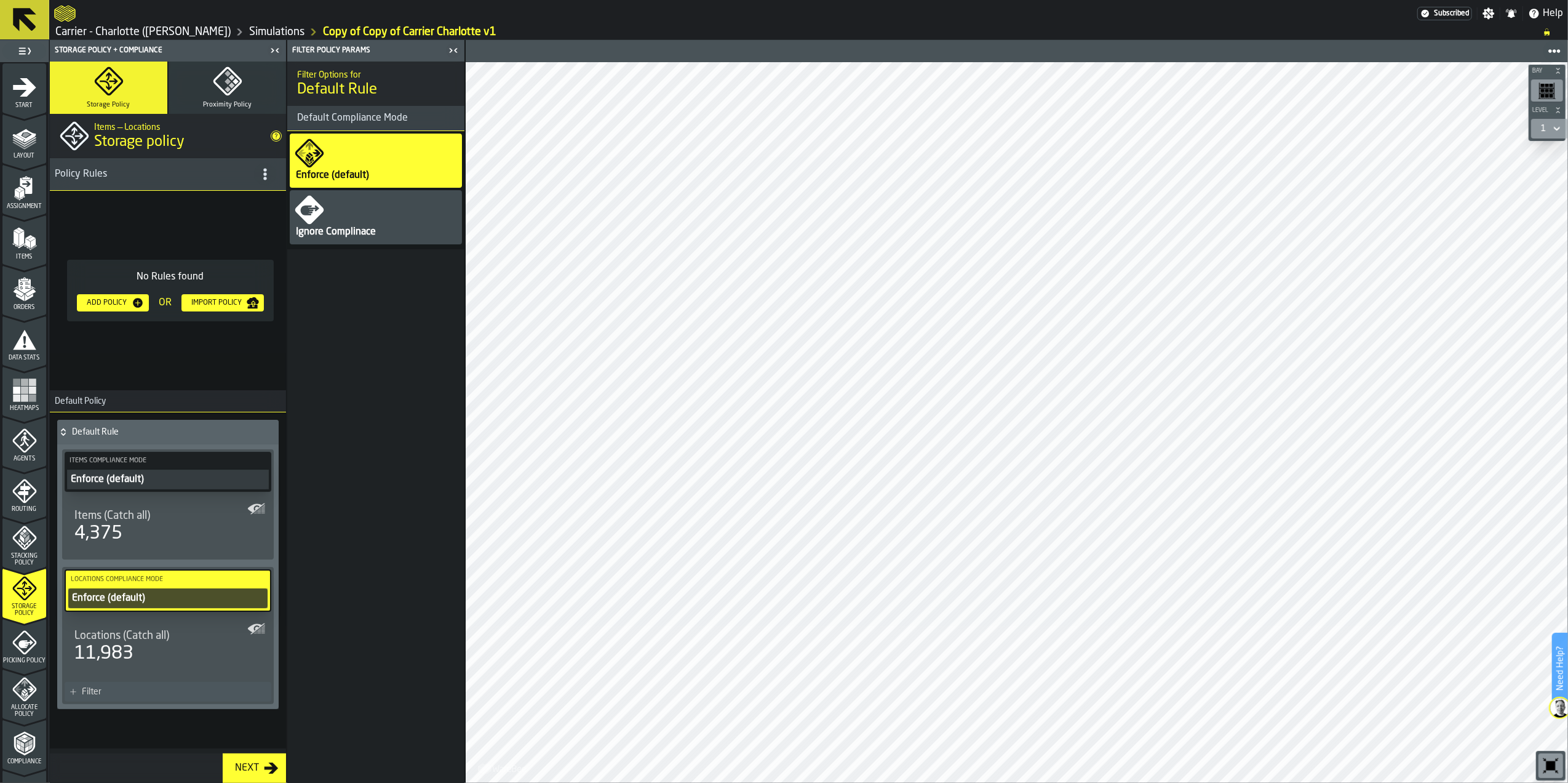
click at [278, 139] on icon "title-Storage policy" at bounding box center [276, 137] width 8 height 8
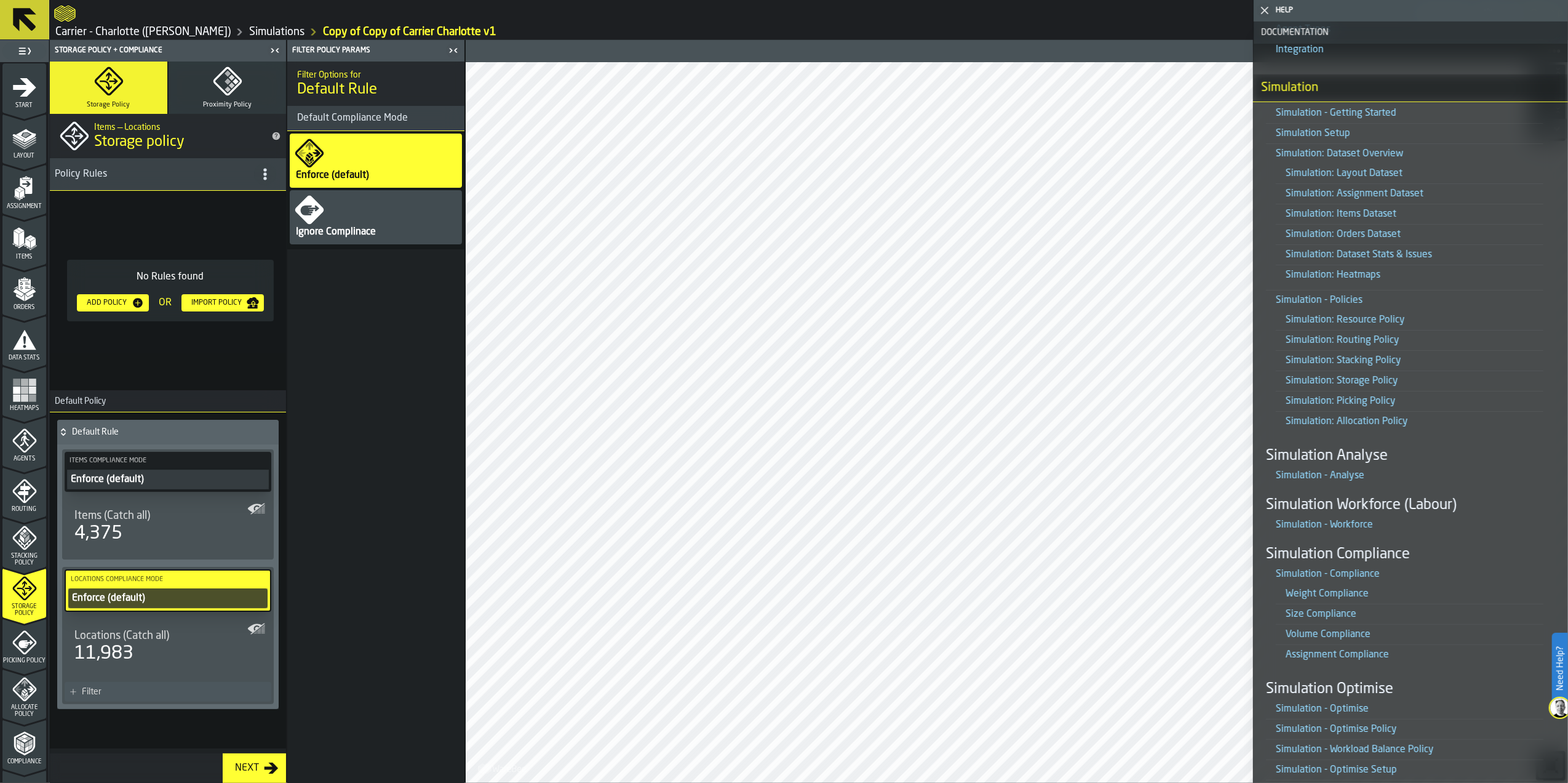
scroll to position [738, 0]
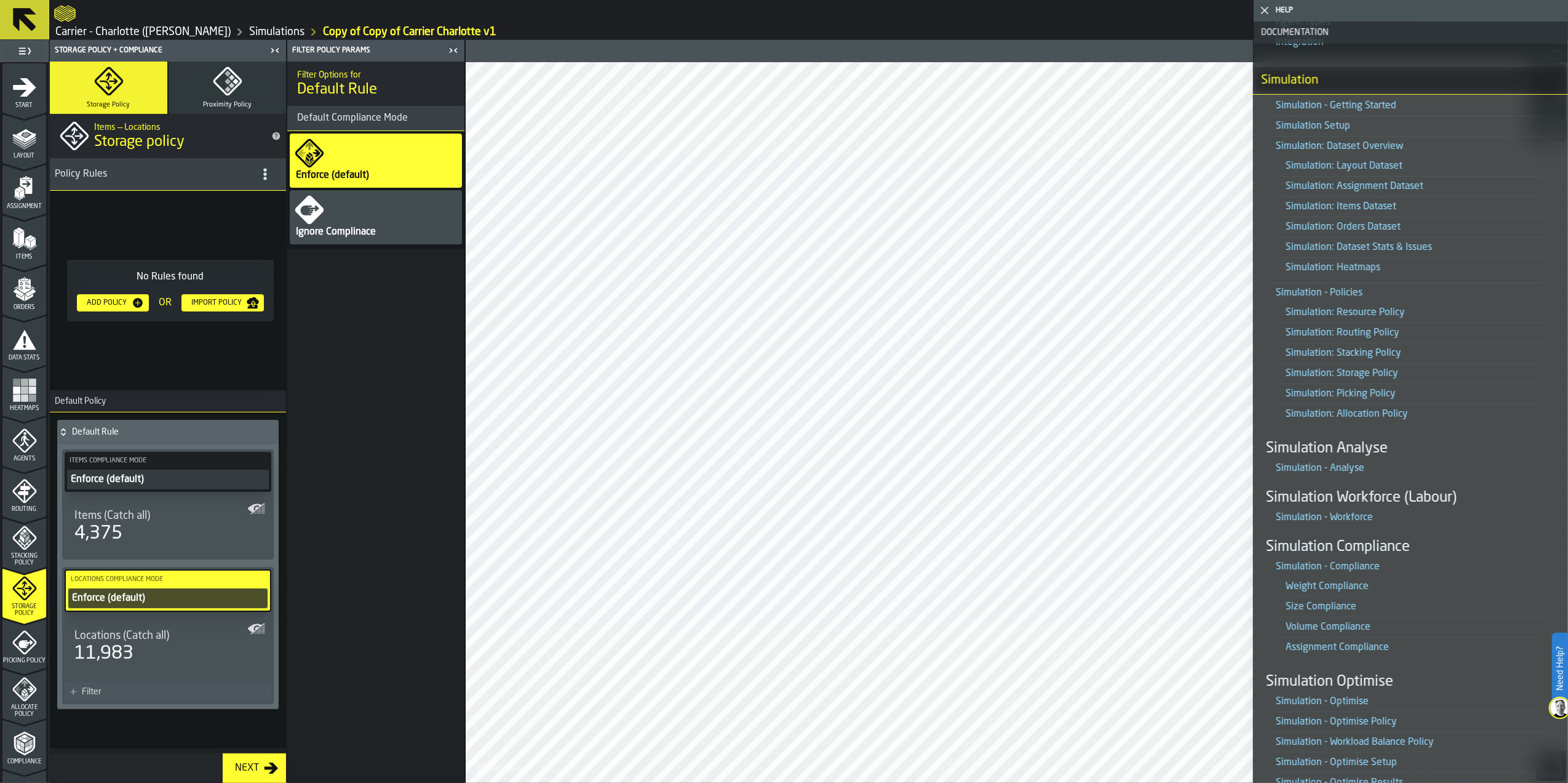
click at [1345, 377] on link "Simulation: Storage Policy" at bounding box center [1342, 373] width 113 height 10
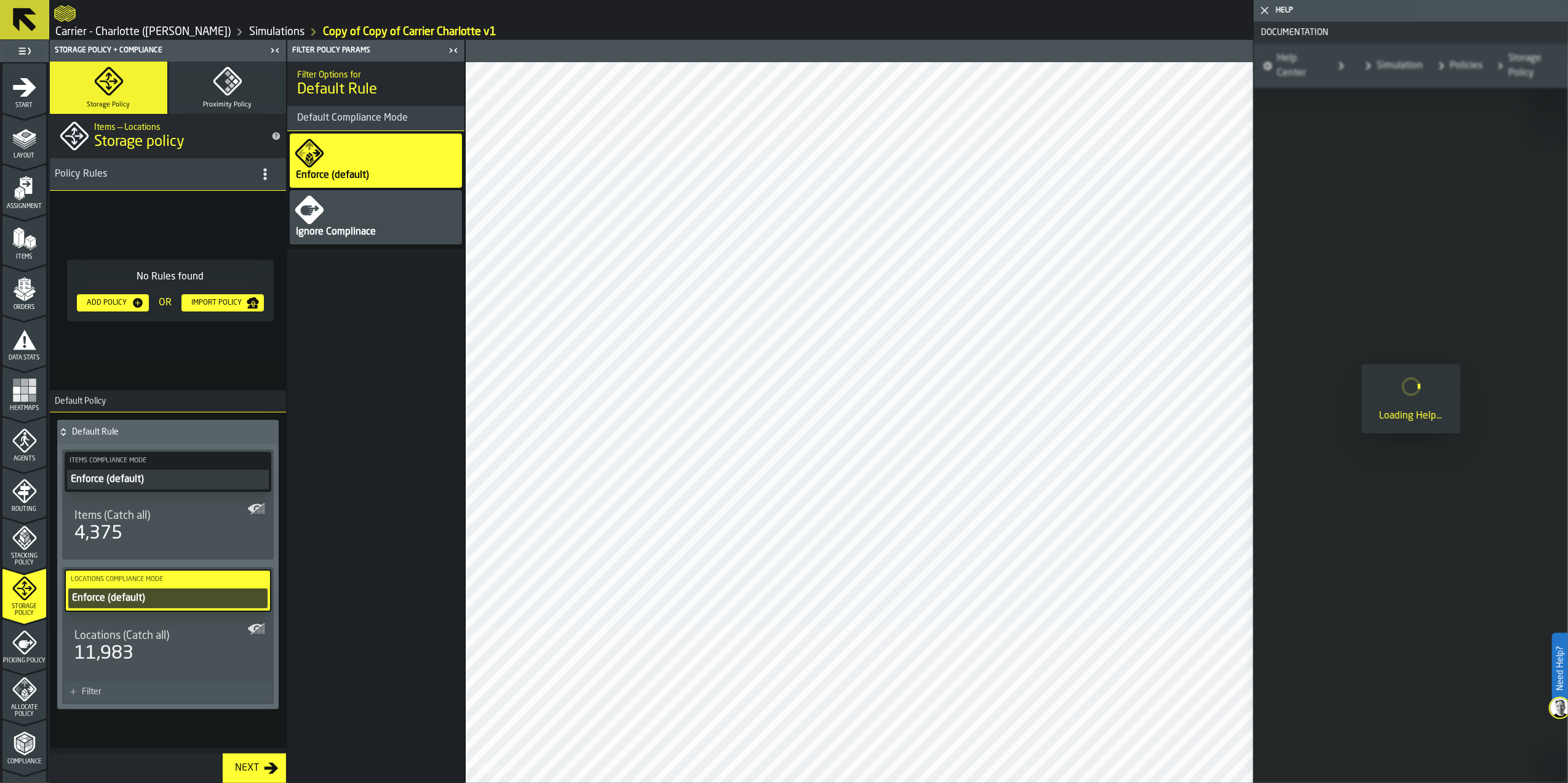
scroll to position [0, 0]
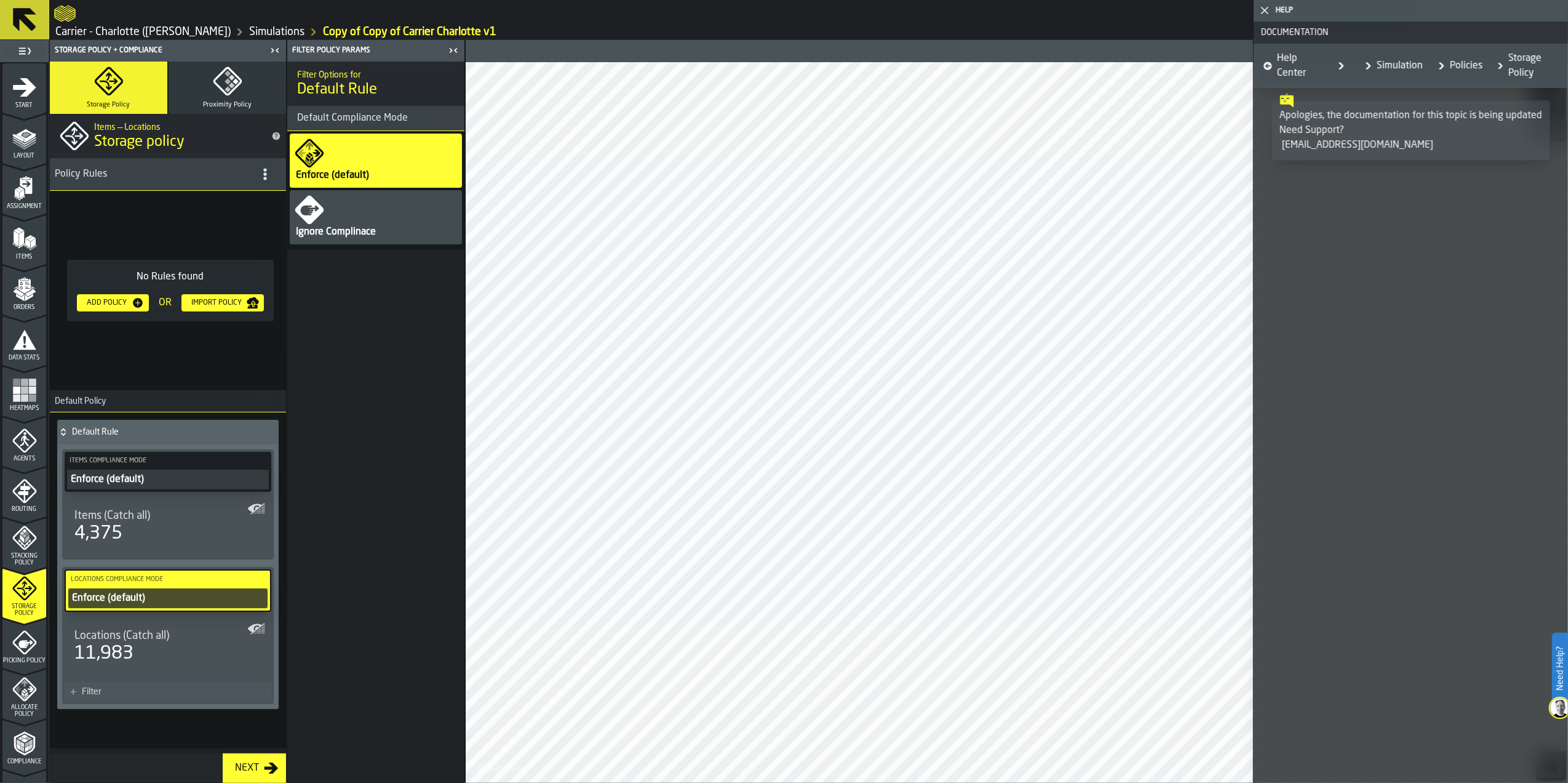
click at [1261, 12] on icon "button-toggle-Close me" at bounding box center [1265, 11] width 15 height 15
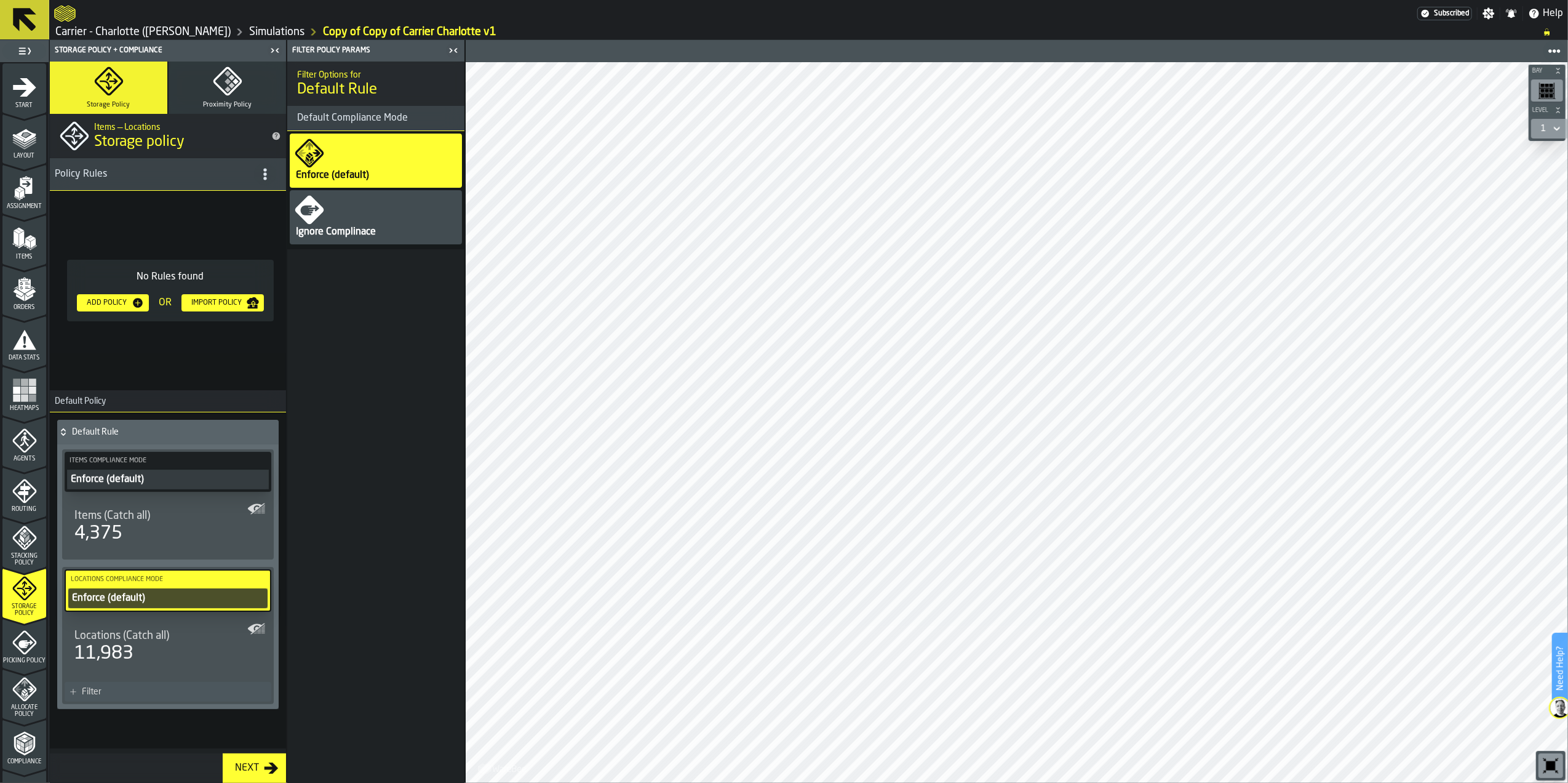
click at [459, 47] on icon "button-toggle-Close me" at bounding box center [454, 51] width 15 height 15
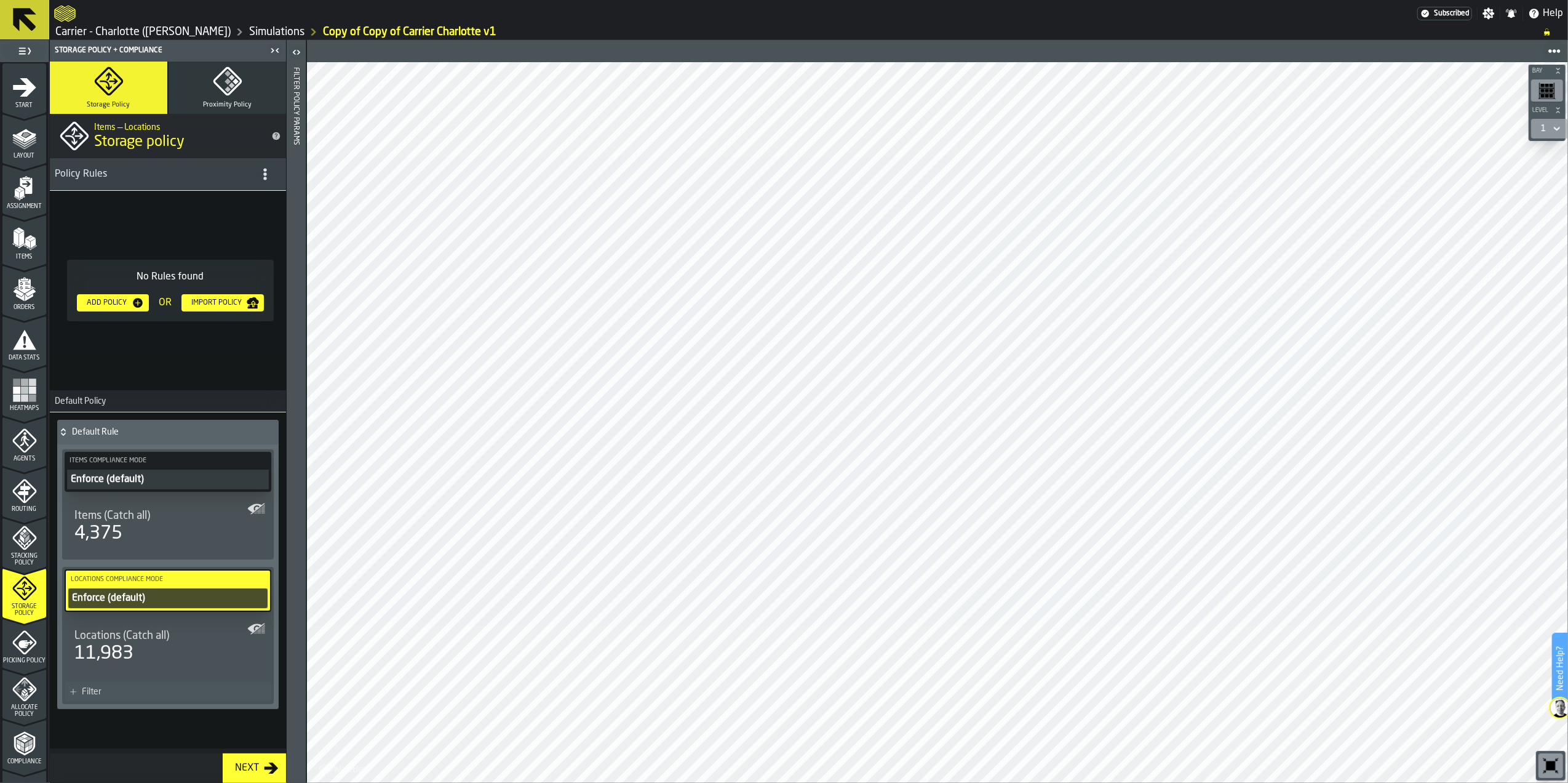
click at [234, 89] on icon "button" at bounding box center [227, 81] width 28 height 28
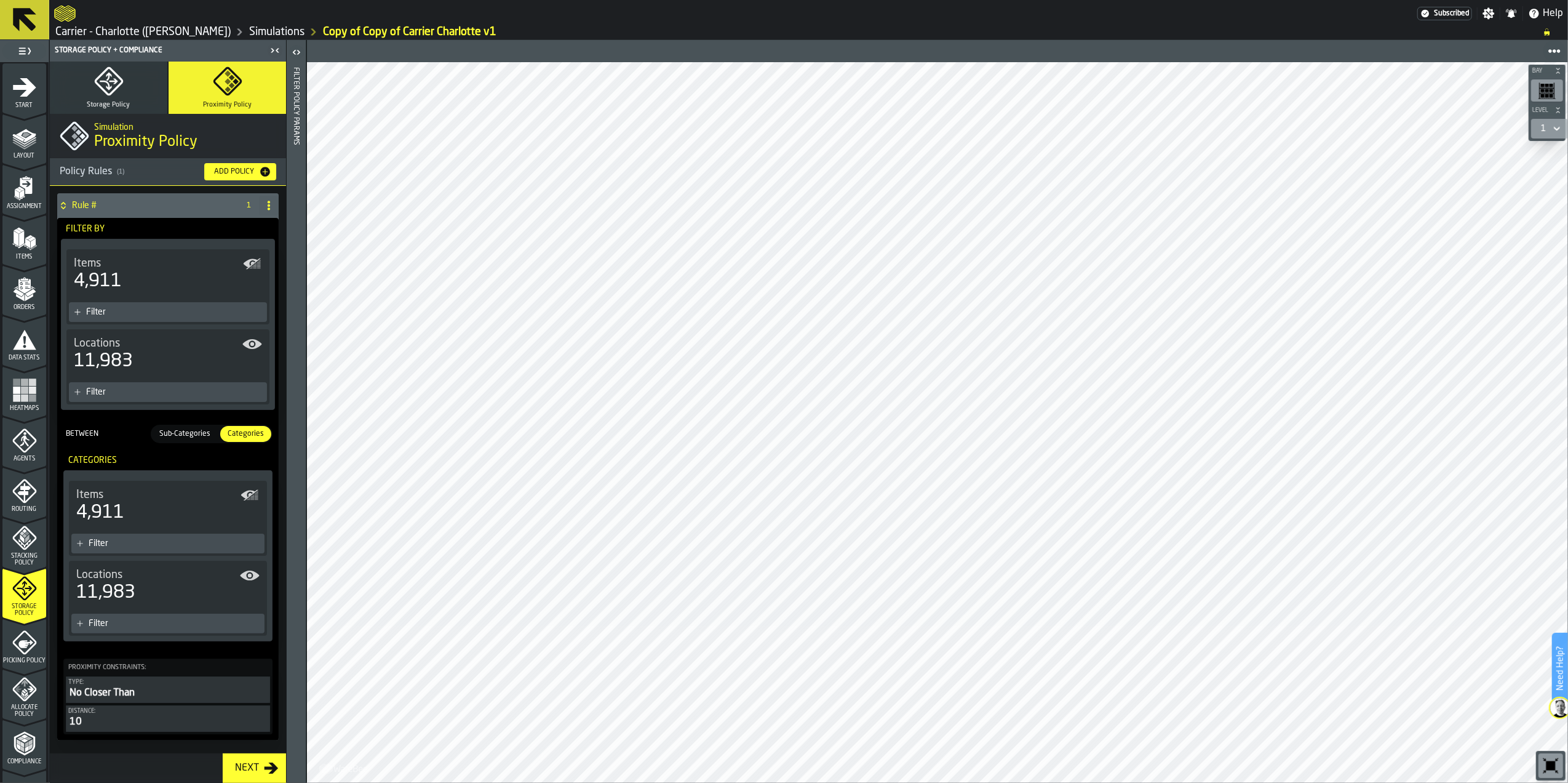
click at [190, 439] on span "Sub-Categories" at bounding box center [185, 434] width 61 height 11
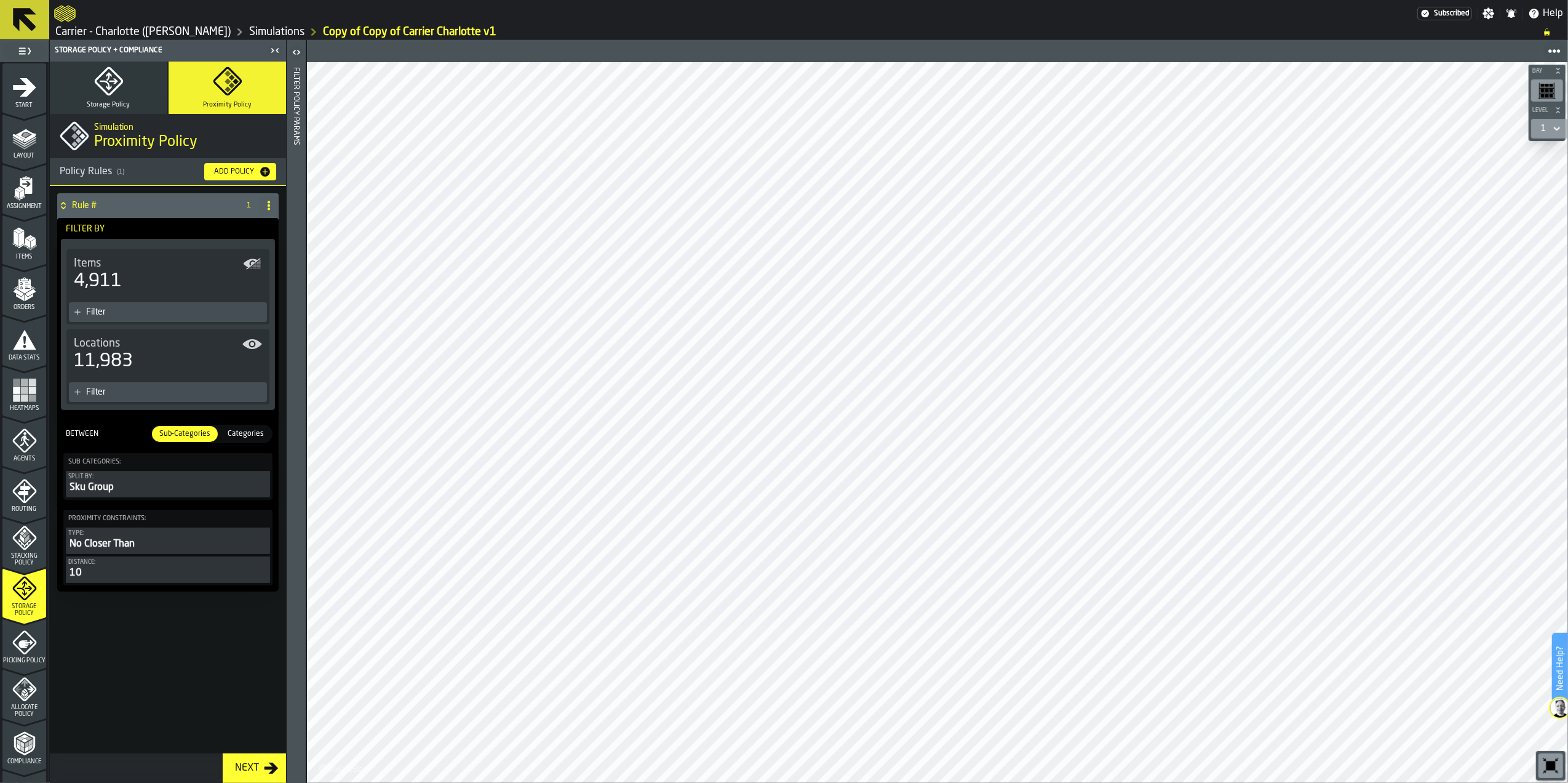
click at [82, 433] on div "Between" at bounding box center [105, 433] width 82 height 9
click at [276, 210] on span at bounding box center [268, 205] width 20 height 20
click at [154, 629] on div "Rule # 1 Filter By Items 4,911 Filter Locations 11,983 Filter Between Sub-Categ…" at bounding box center [168, 469] width 237 height 567
click at [185, 431] on span "Sub-Categories" at bounding box center [185, 434] width 61 height 11
click at [175, 486] on div "Sku Group" at bounding box center [168, 488] width 199 height 15
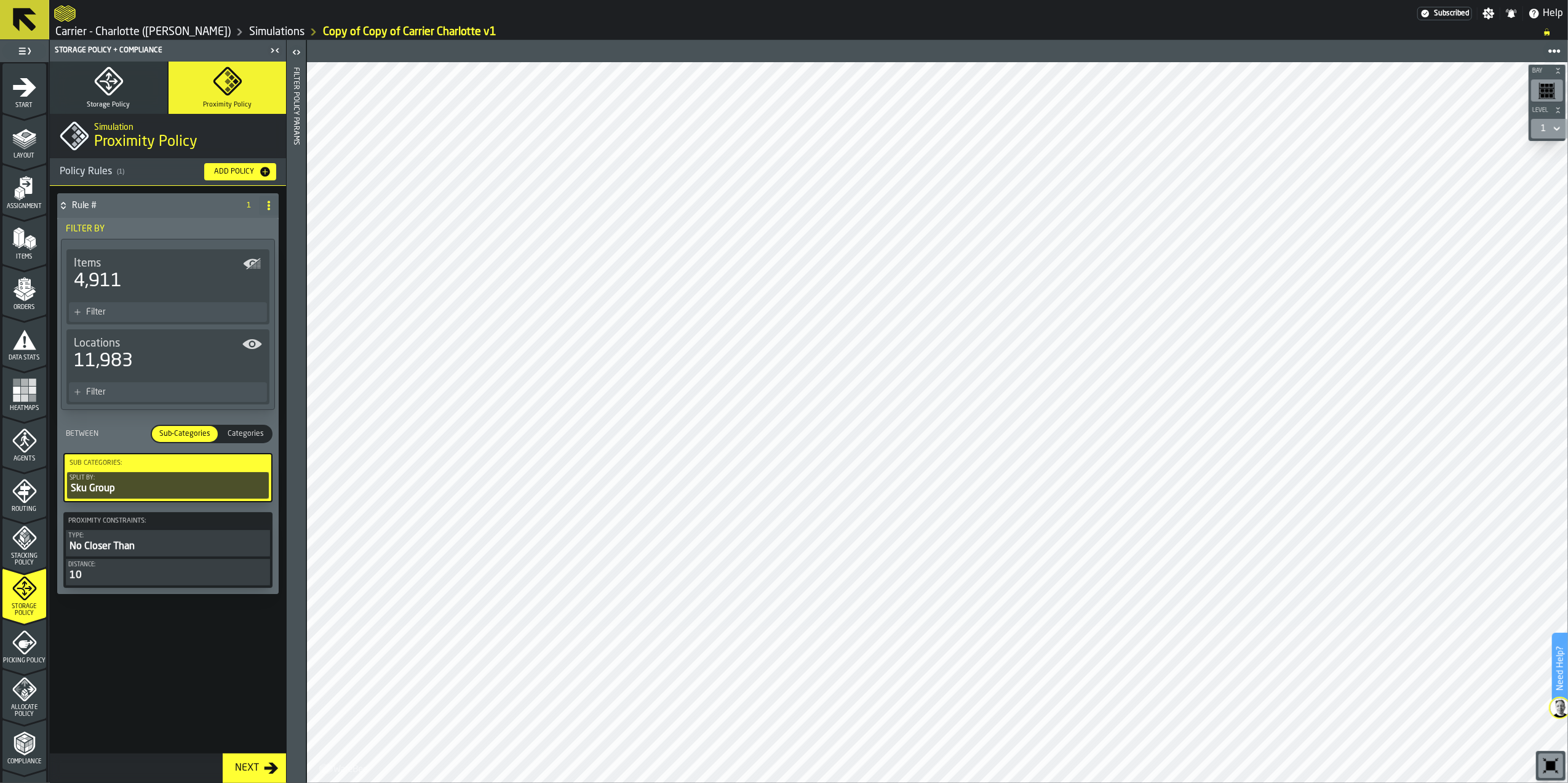
click at [127, 473] on button "Split by: Sku Group" at bounding box center [168, 485] width 202 height 26
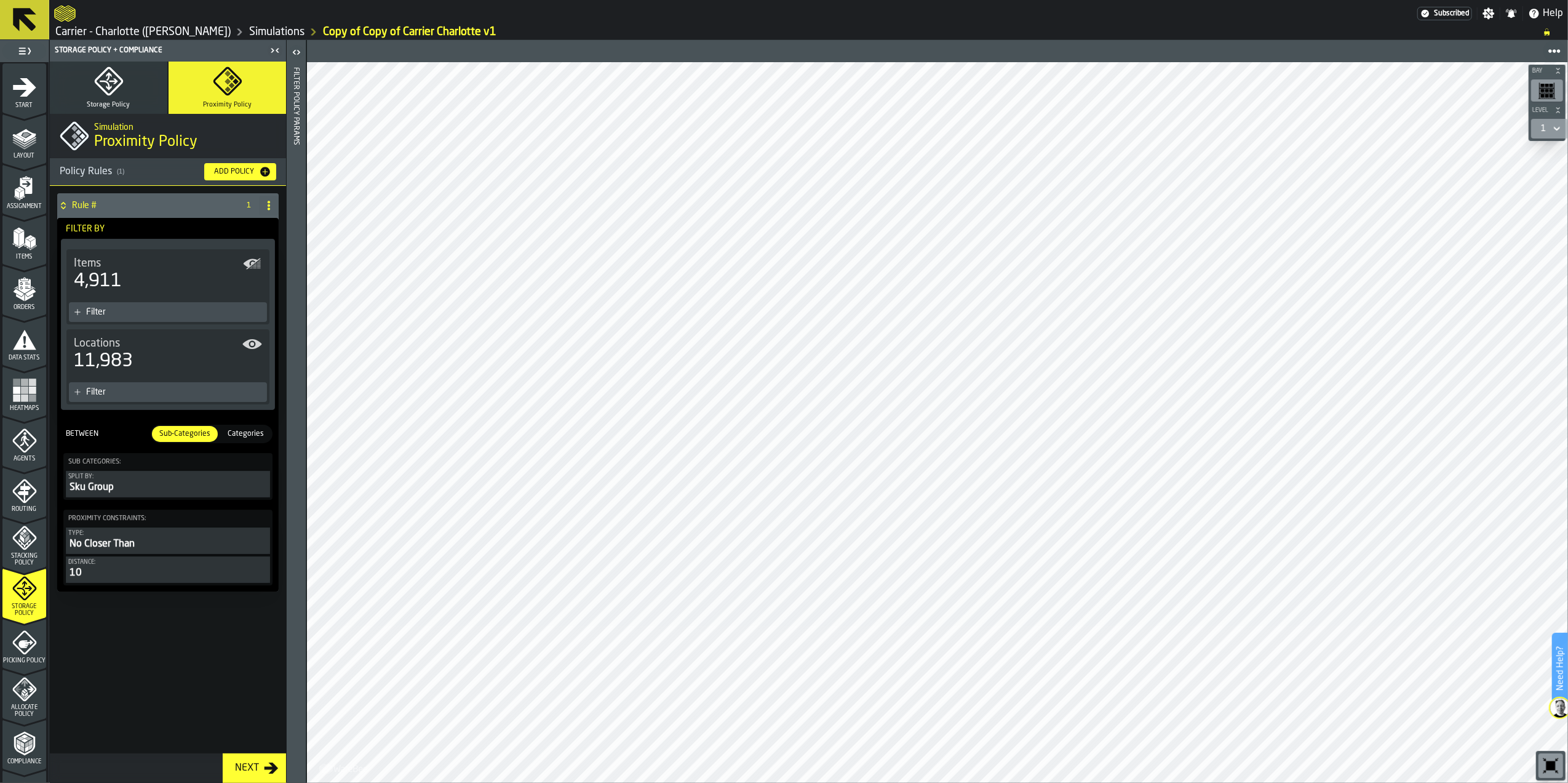
click at [134, 489] on div "Sku Group" at bounding box center [168, 488] width 199 height 15
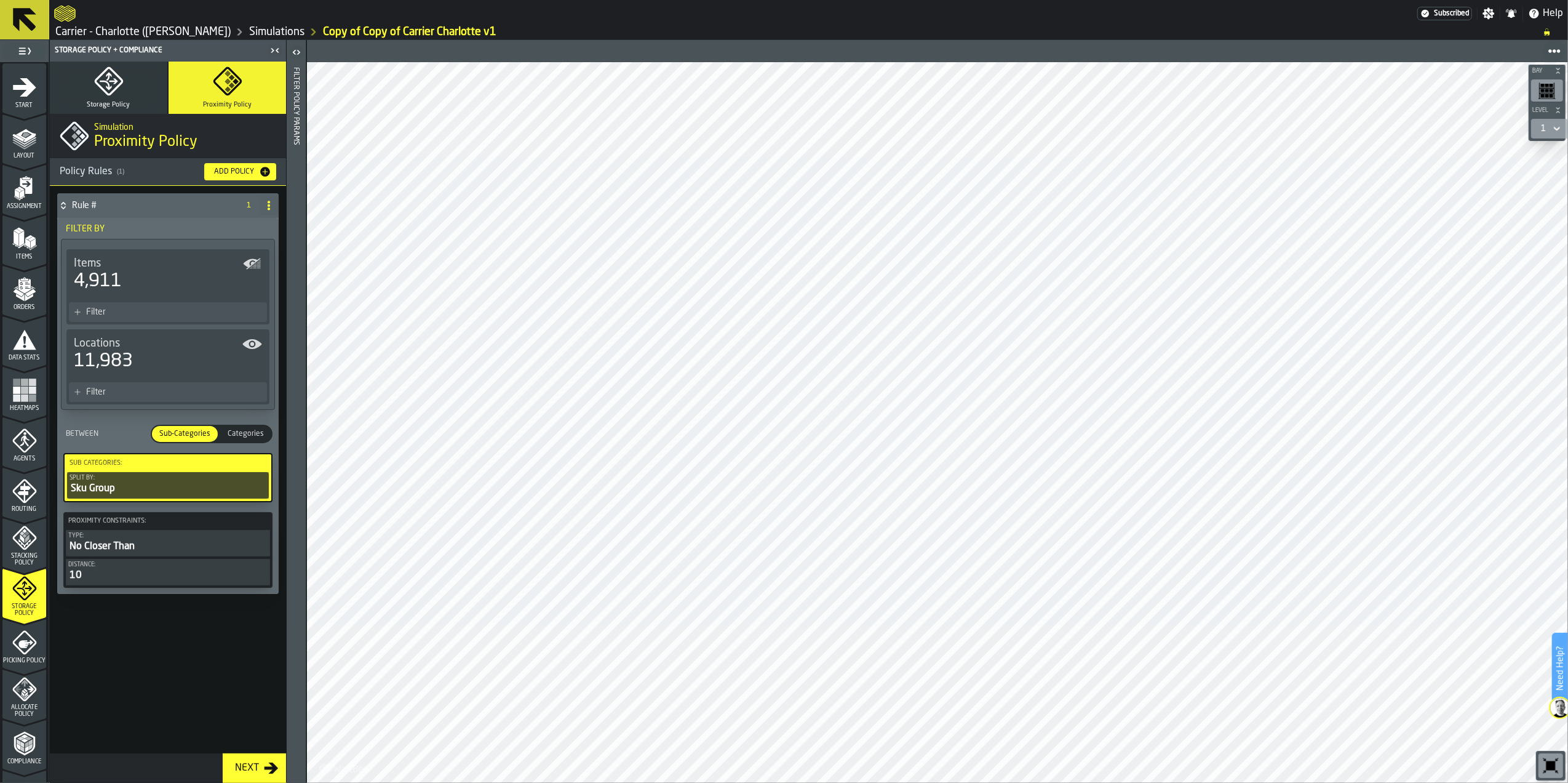
click at [136, 489] on div "Sku Group" at bounding box center [168, 489] width 197 height 15
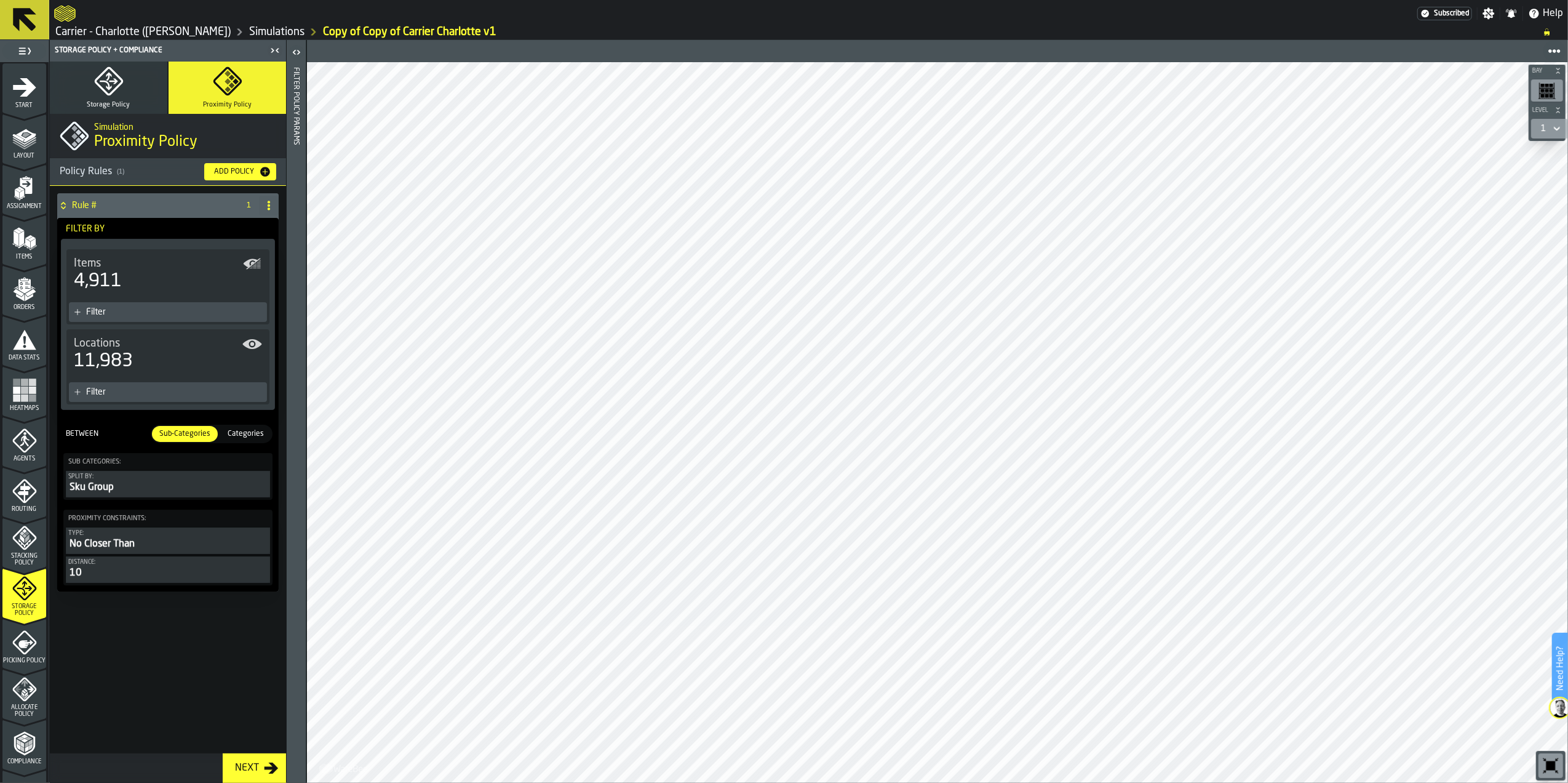
click at [136, 489] on div "Sku Group" at bounding box center [168, 488] width 199 height 15
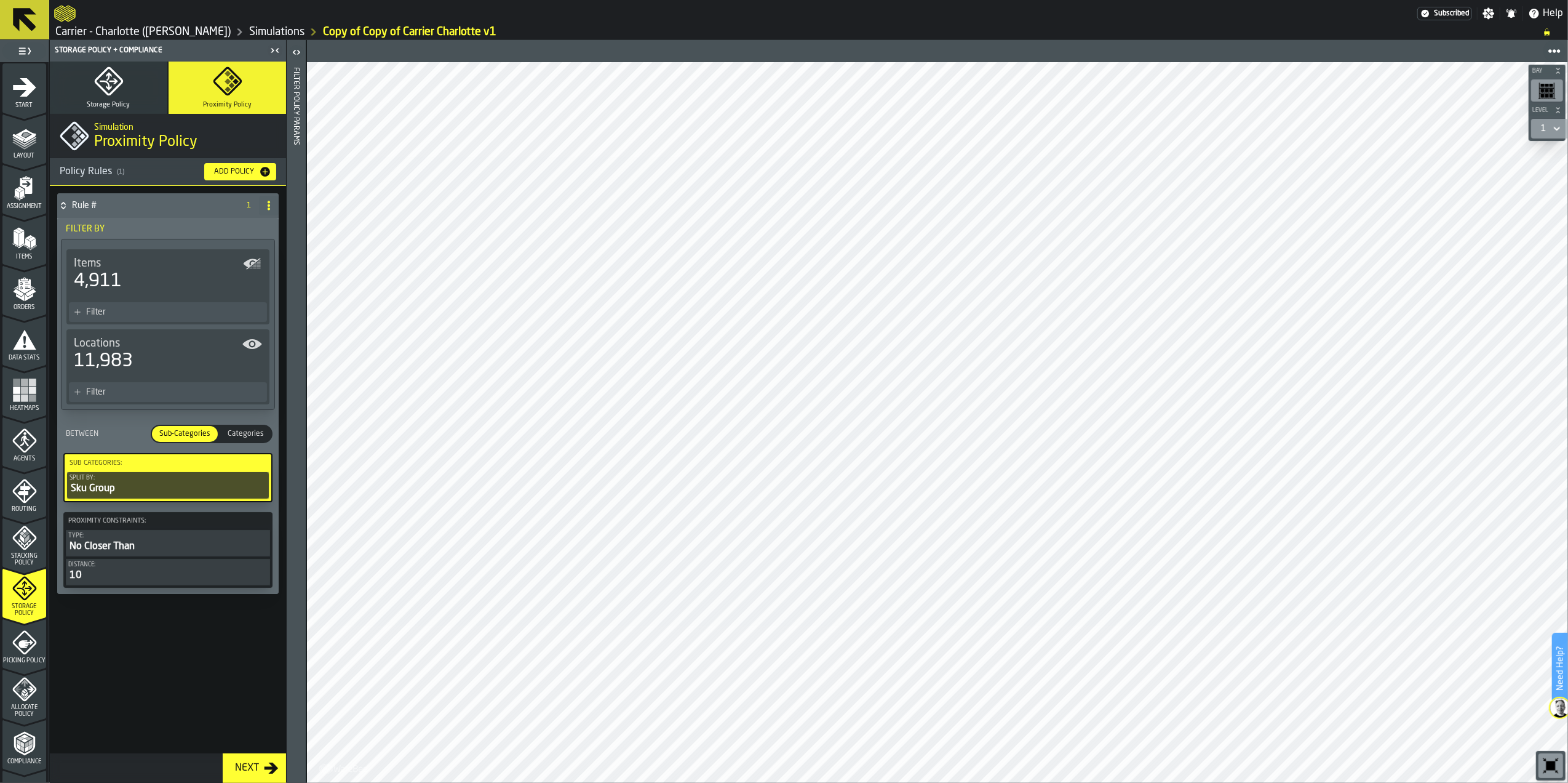
click at [293, 58] on icon "button-toggle-Open" at bounding box center [297, 52] width 15 height 15
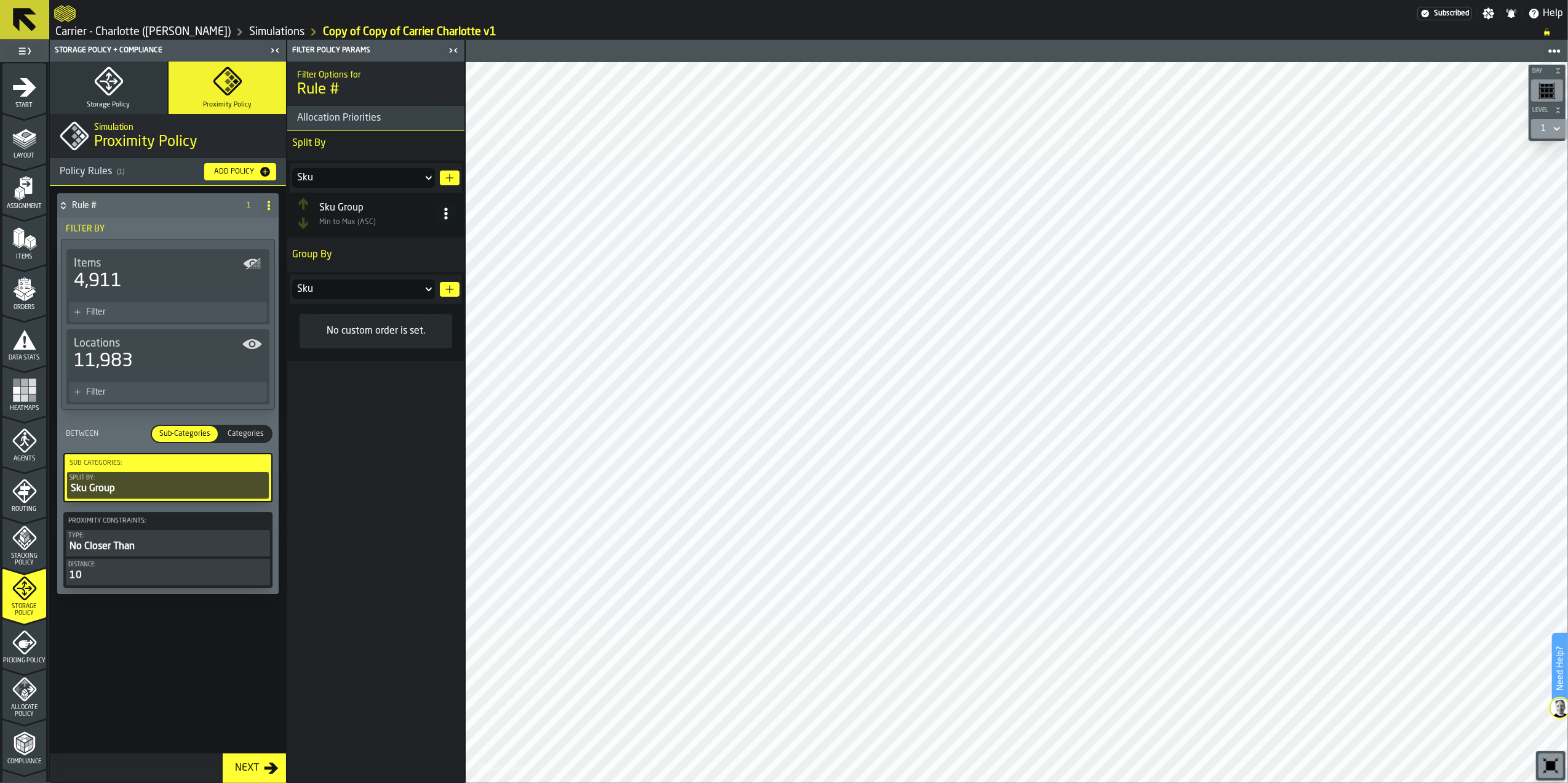
click at [262, 429] on span "Categories" at bounding box center [246, 434] width 46 height 11
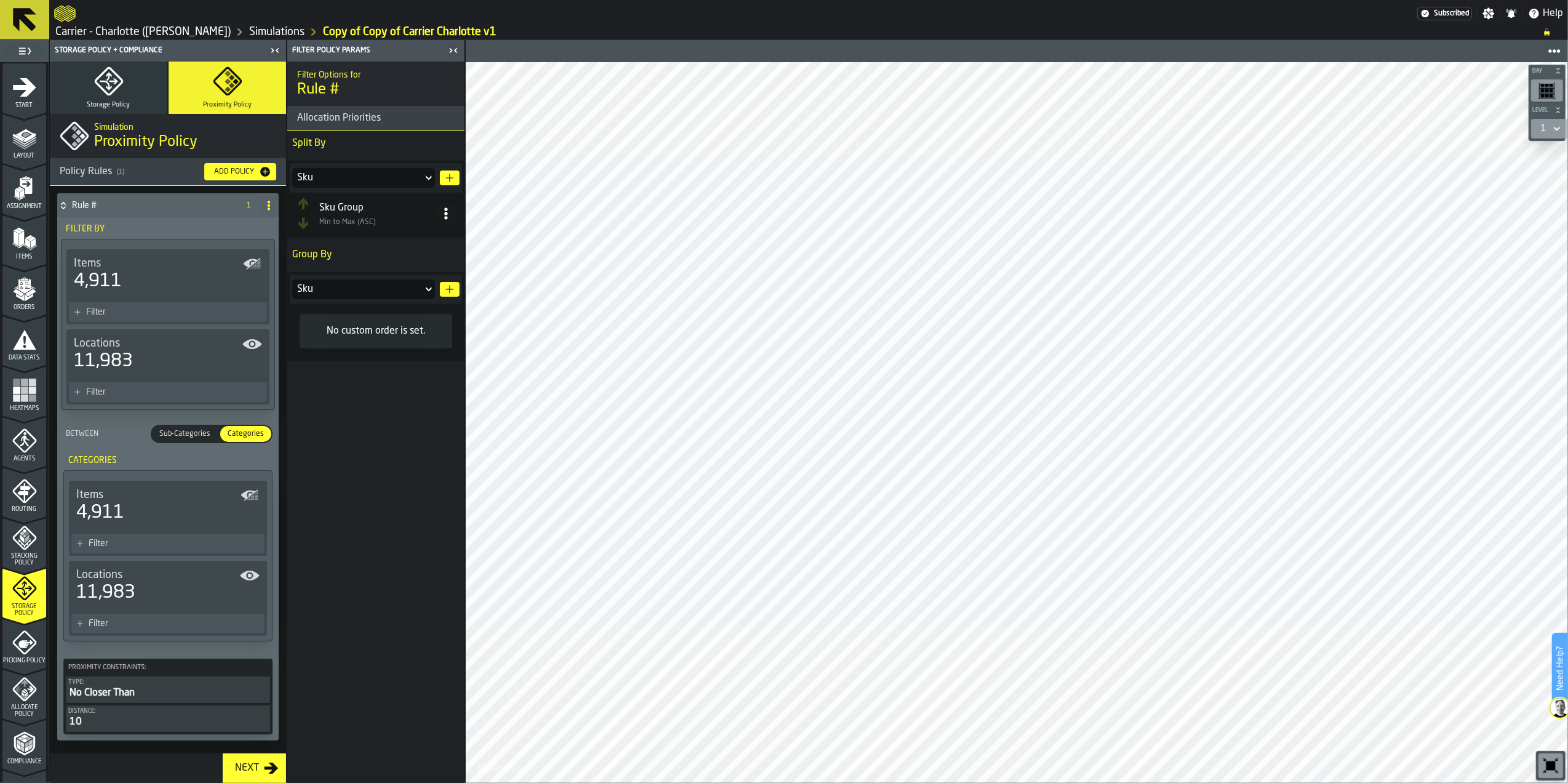
click at [182, 429] on span "Sub-Categories" at bounding box center [185, 434] width 61 height 11
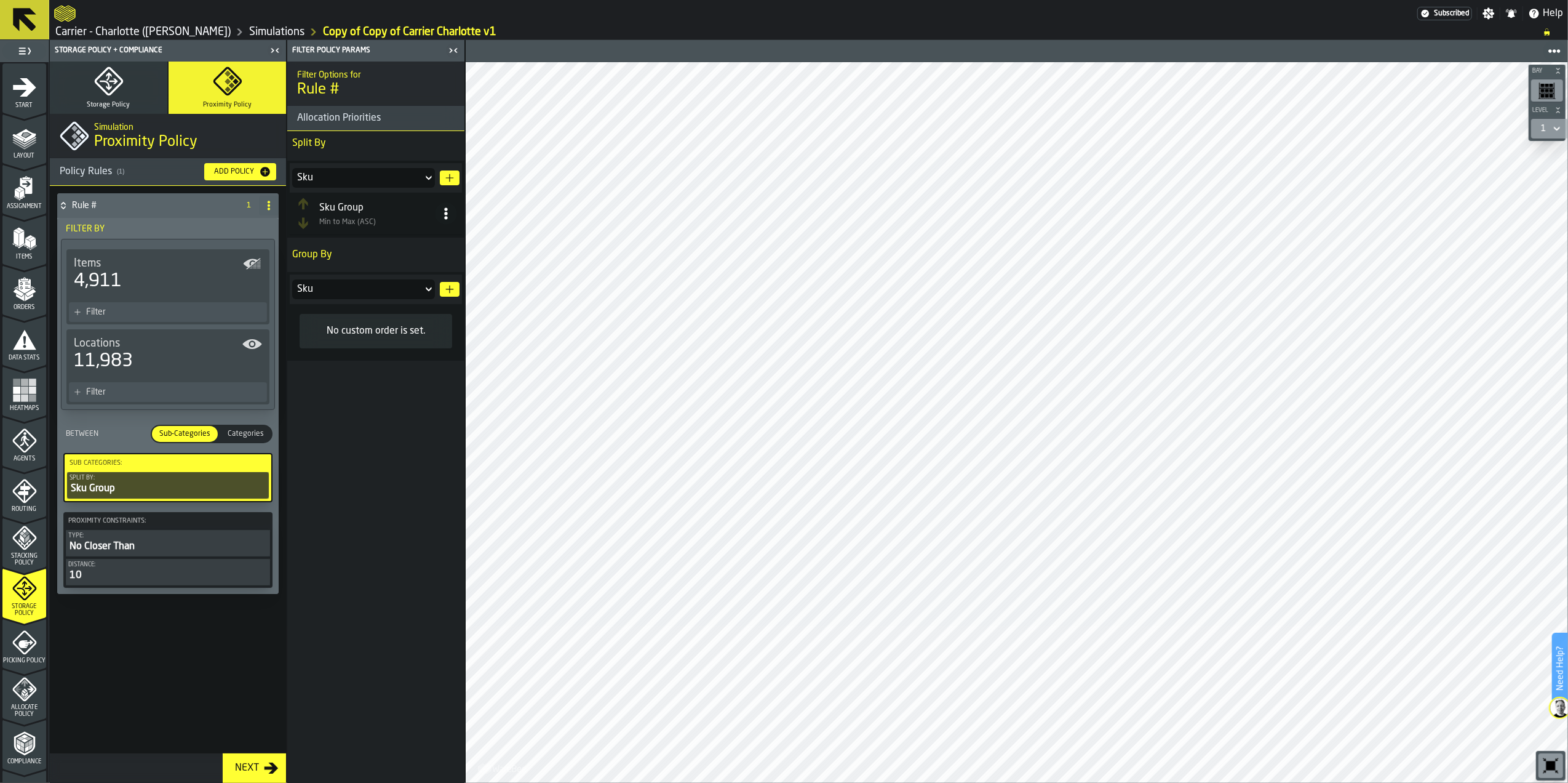
click at [106, 492] on div "Sku Group" at bounding box center [168, 489] width 197 height 15
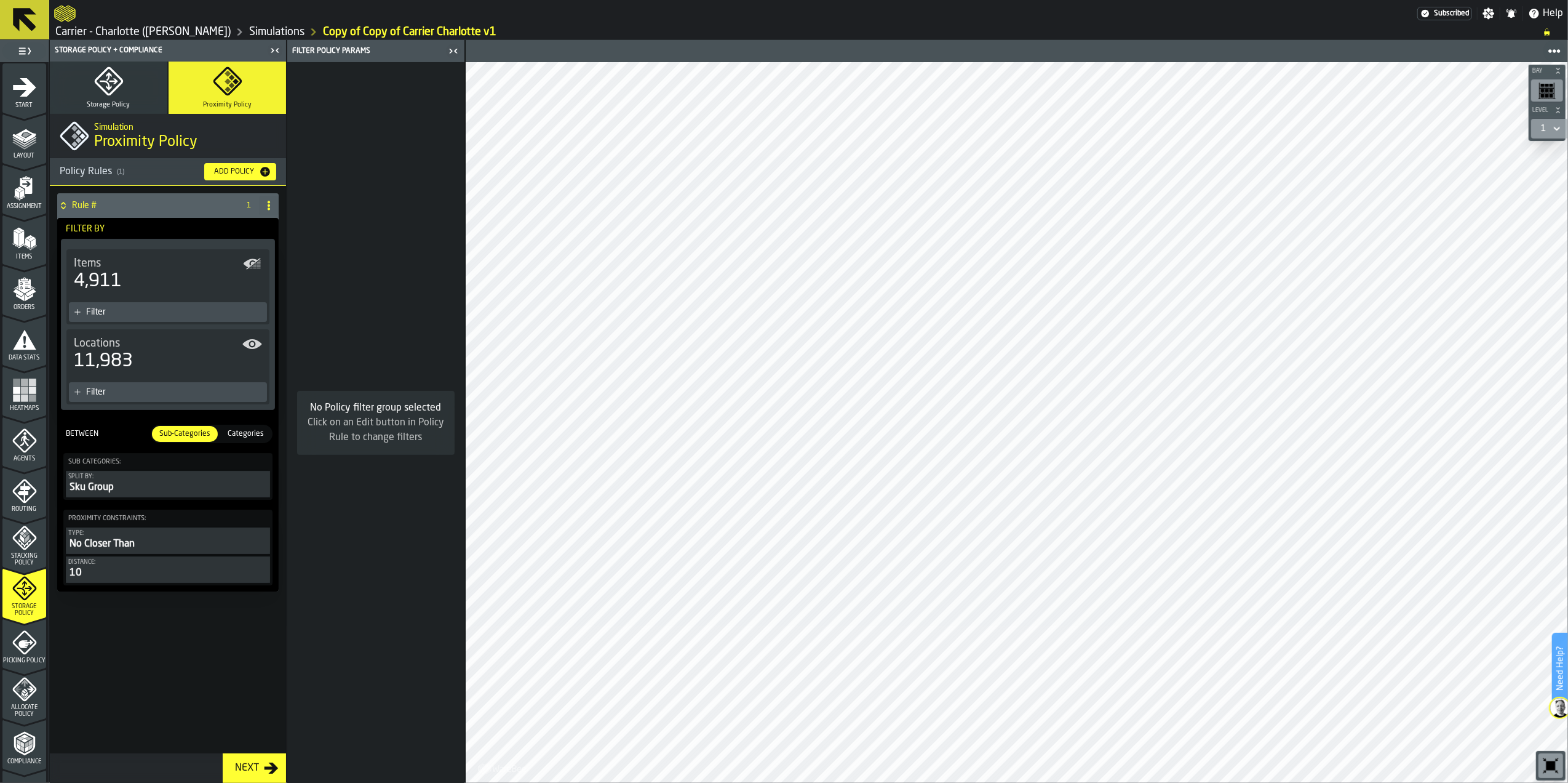
click at [114, 491] on div "Sku Group" at bounding box center [168, 488] width 199 height 15
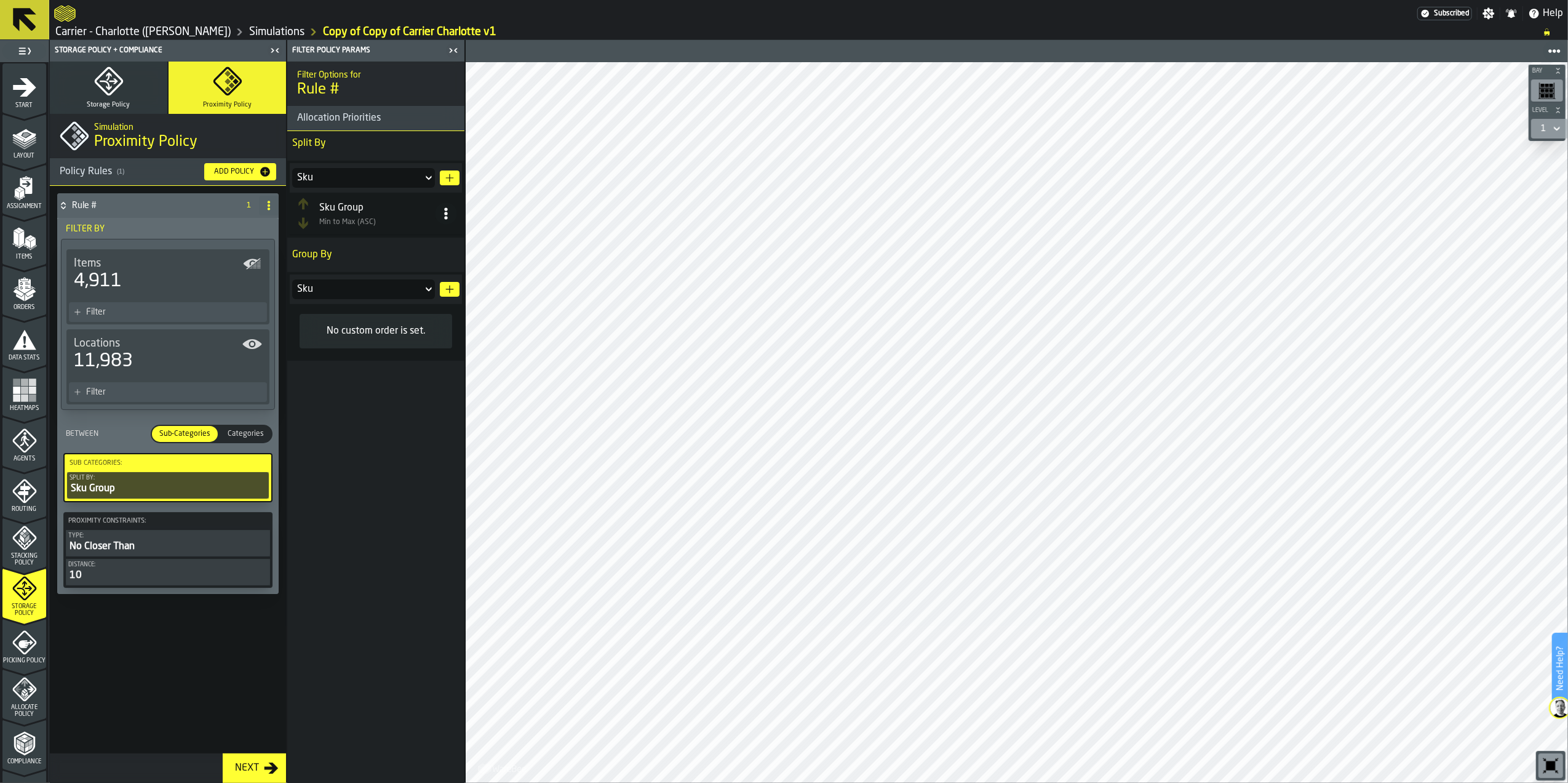
click at [362, 214] on div "Sku Group" at bounding box center [376, 208] width 116 height 15
click at [450, 219] on icon at bounding box center [446, 214] width 12 height 12
click at [451, 216] on icon at bounding box center [446, 214] width 12 height 12
click at [395, 177] on div "Sku" at bounding box center [358, 178] width 120 height 15
click at [364, 276] on div "Sub Group" at bounding box center [364, 275] width 128 height 10
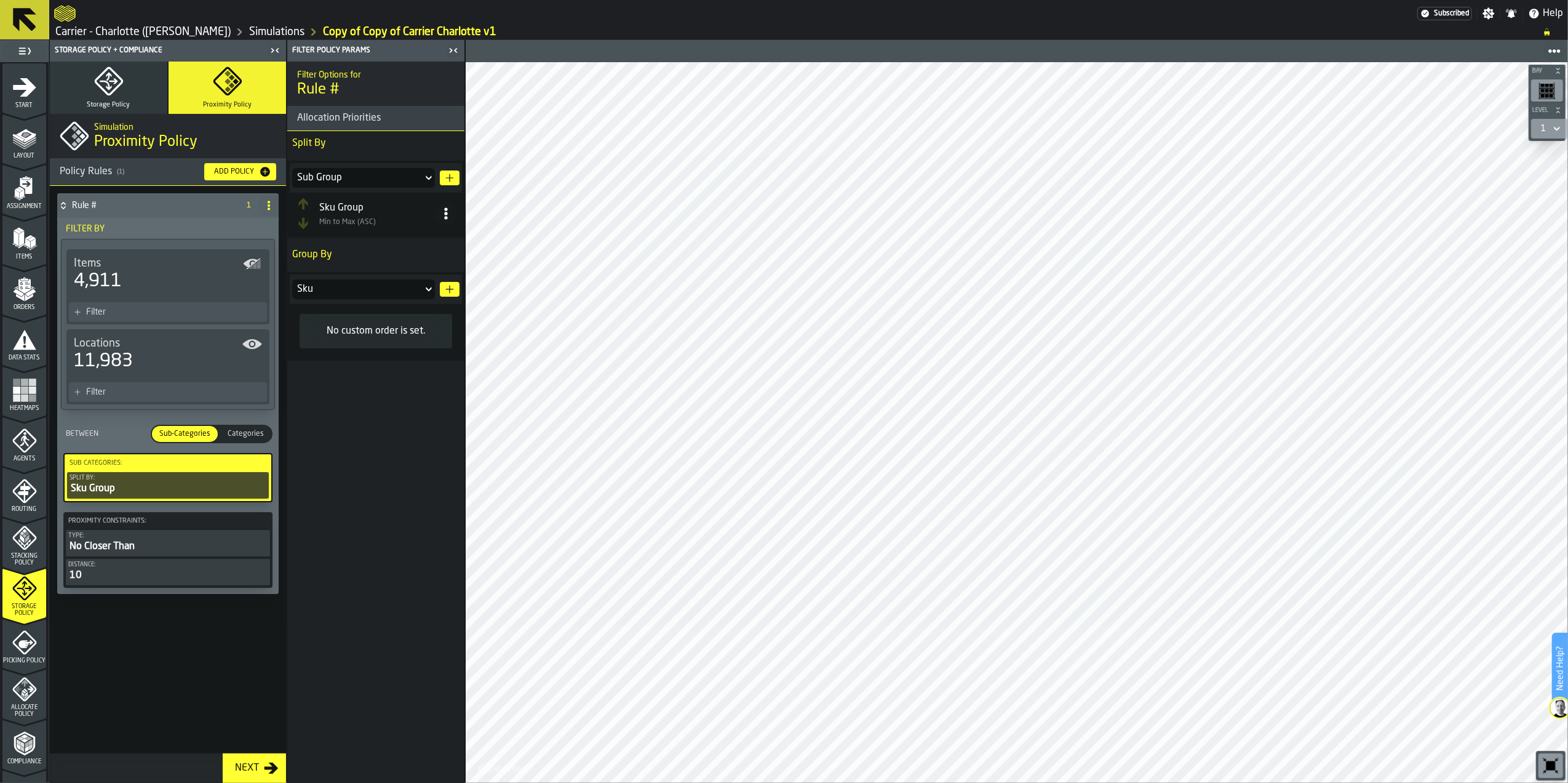
click at [372, 294] on div "Sku" at bounding box center [358, 289] width 120 height 15
click at [446, 213] on circle at bounding box center [445, 214] width 3 height 3
click at [431, 250] on li "Sort (Min to Max) (ASC)" at bounding box center [398, 240] width 120 height 30
click at [286, 208] on div "Storage Policy + Compliance Storage Policy Proximity Policy Simulation Proximit…" at bounding box center [168, 411] width 237 height 743
click at [266, 207] on icon at bounding box center [269, 206] width 10 height 10
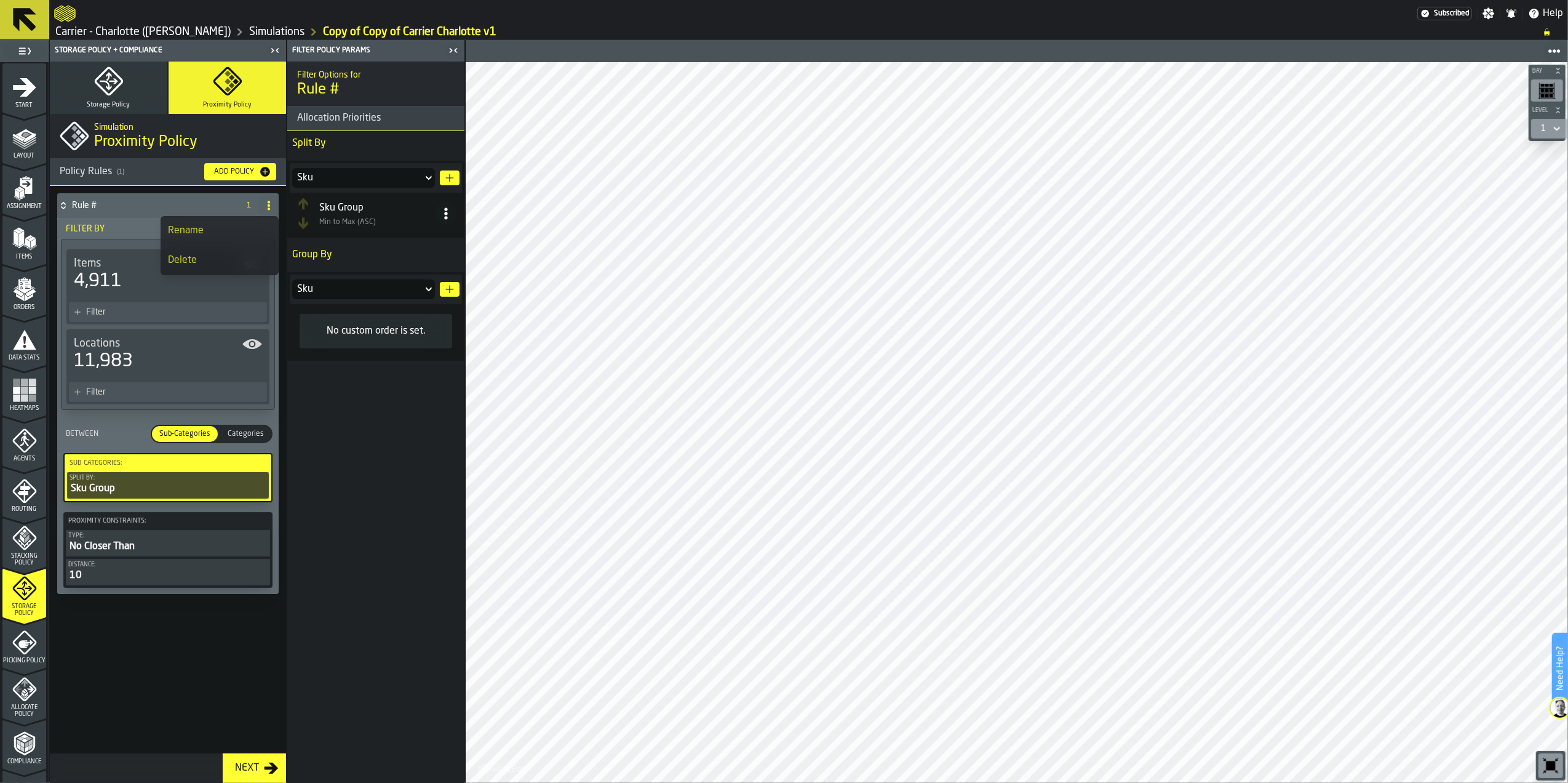
click at [231, 258] on div "Delete" at bounding box center [220, 260] width 103 height 15
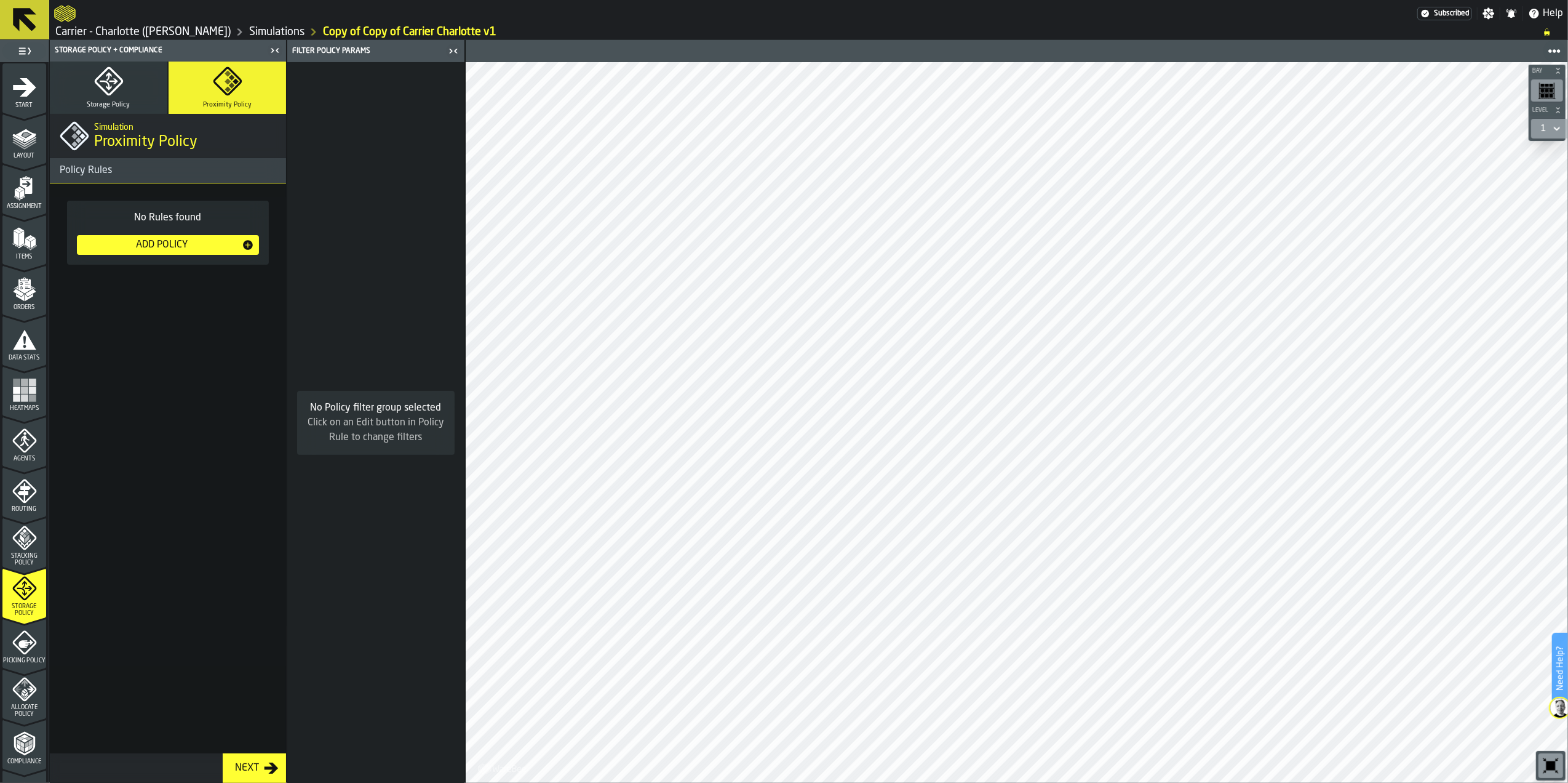
click at [212, 326] on div "No Rules found Add Policy" at bounding box center [168, 468] width 237 height 570
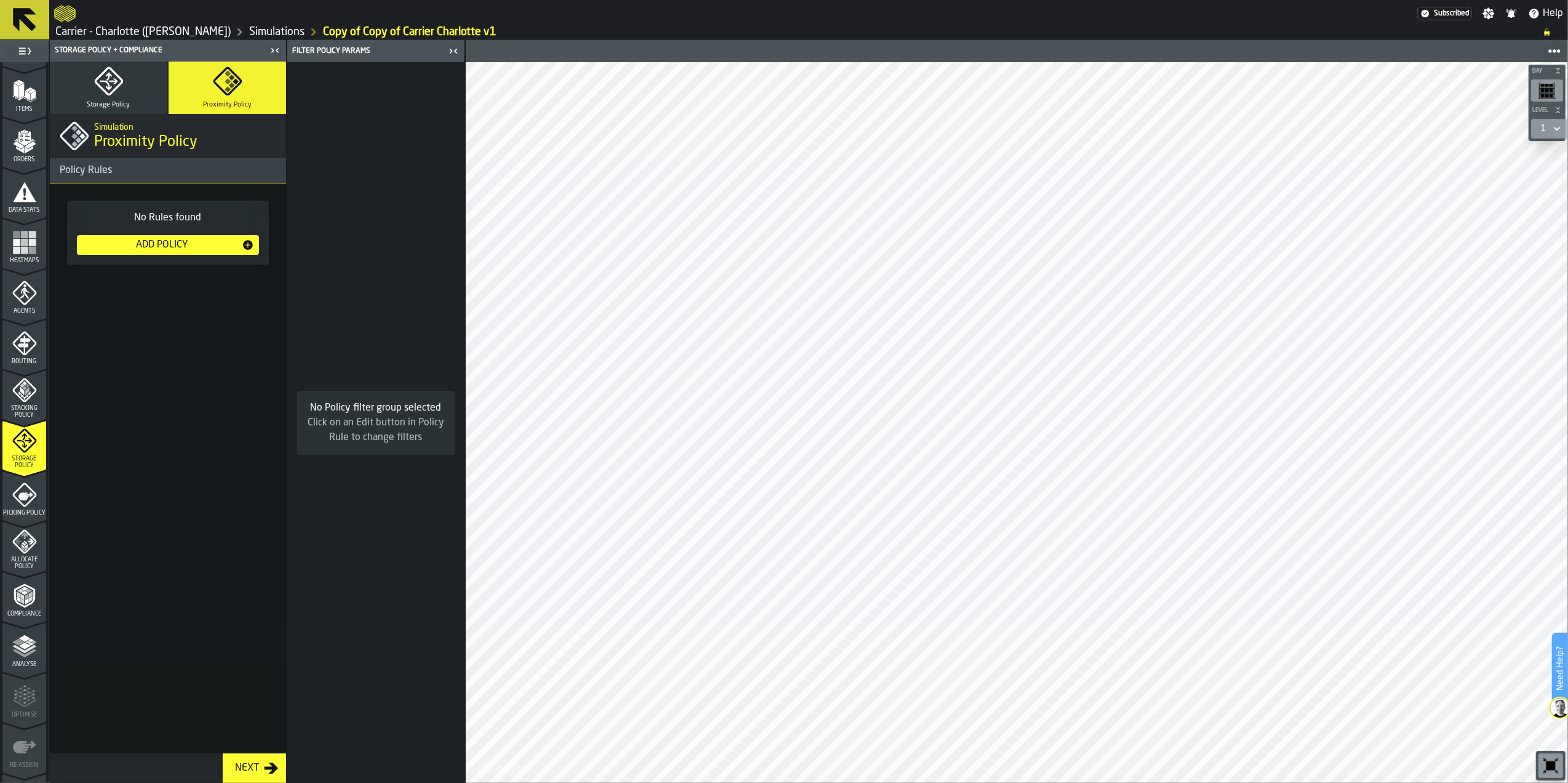
scroll to position [164, 0]
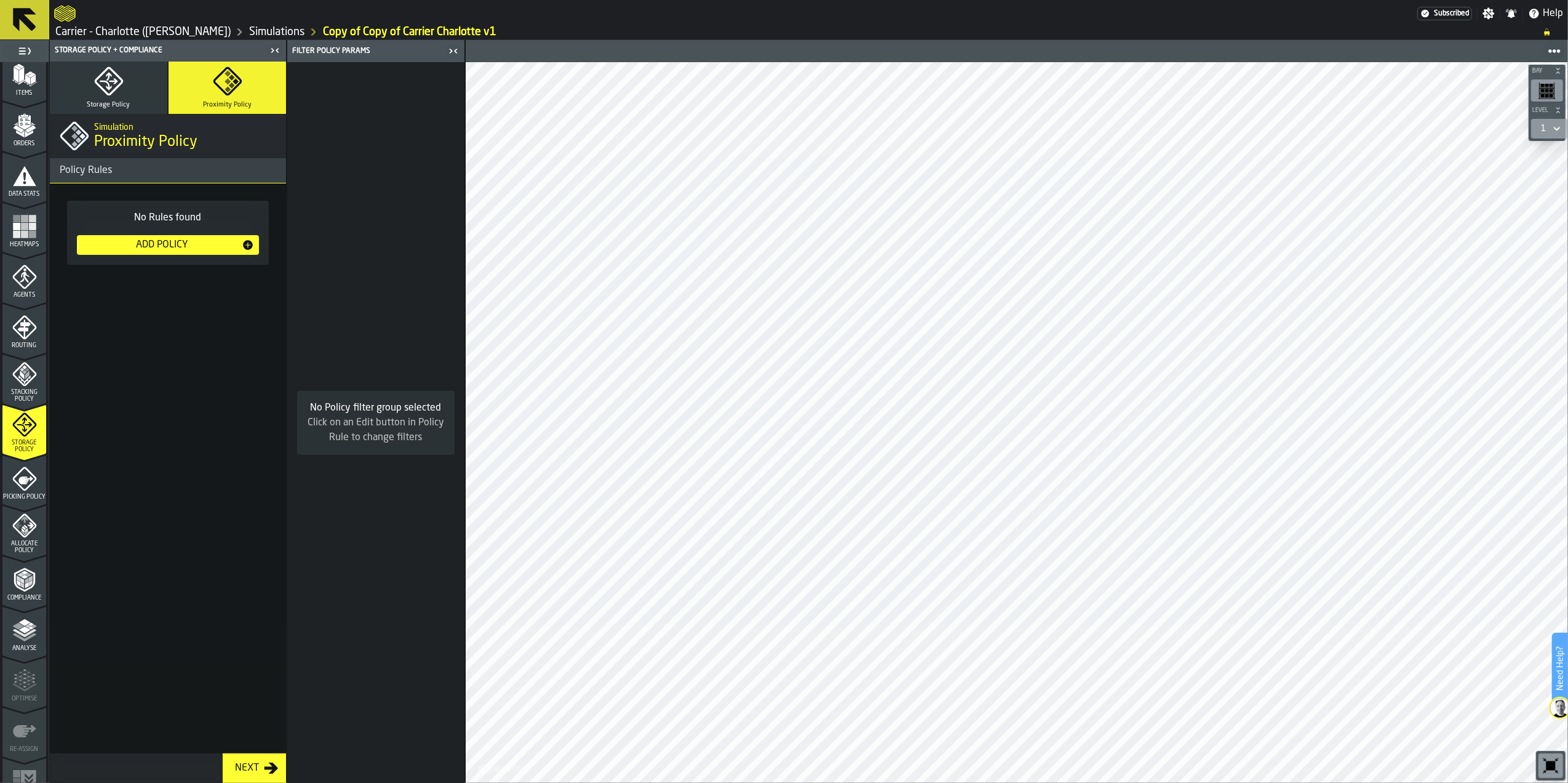
click at [30, 479] on icon "menu Picking Policy" at bounding box center [24, 479] width 24 height 24
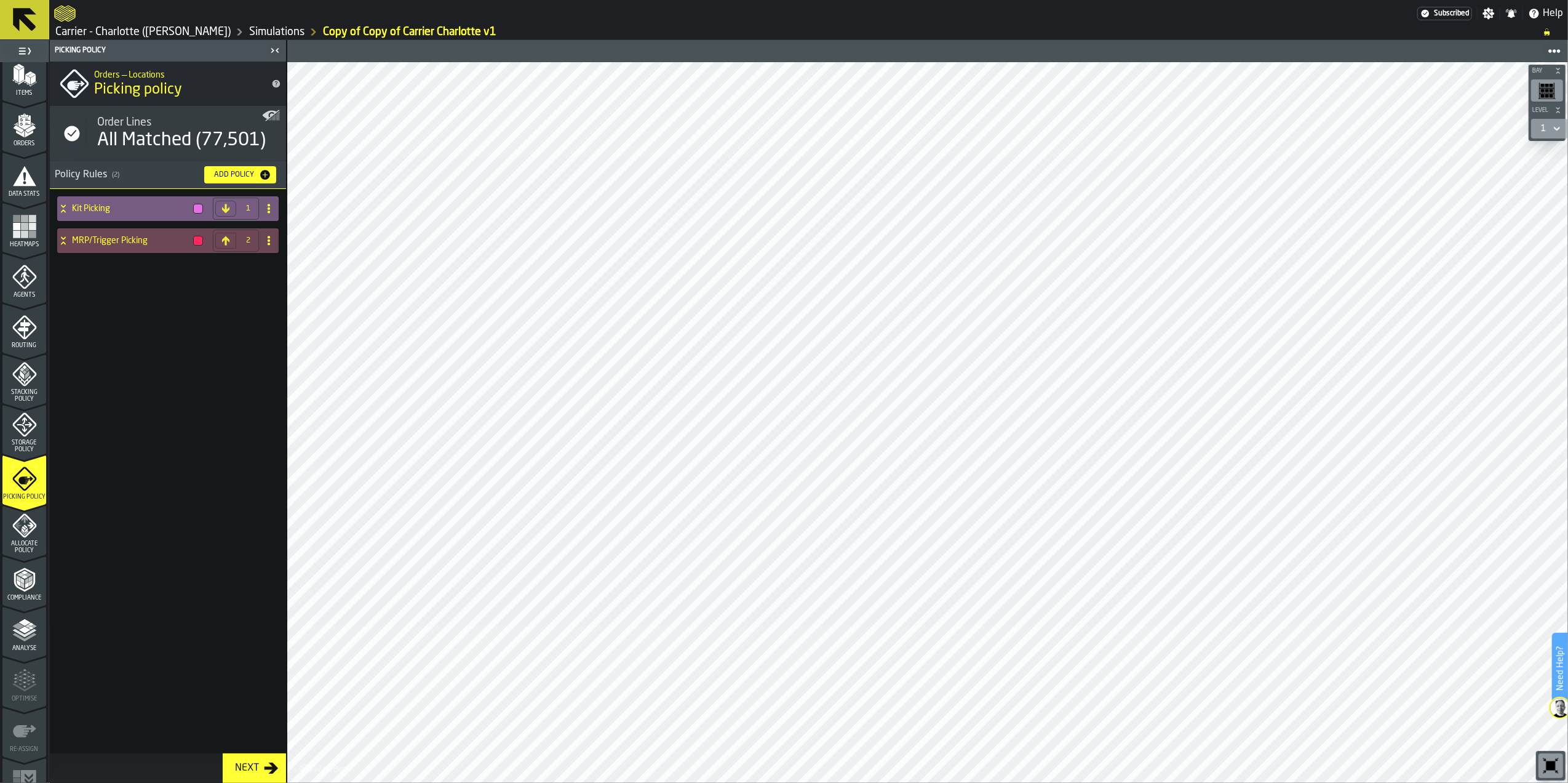
click at [122, 217] on div "Kit Picking" at bounding box center [132, 208] width 151 height 24
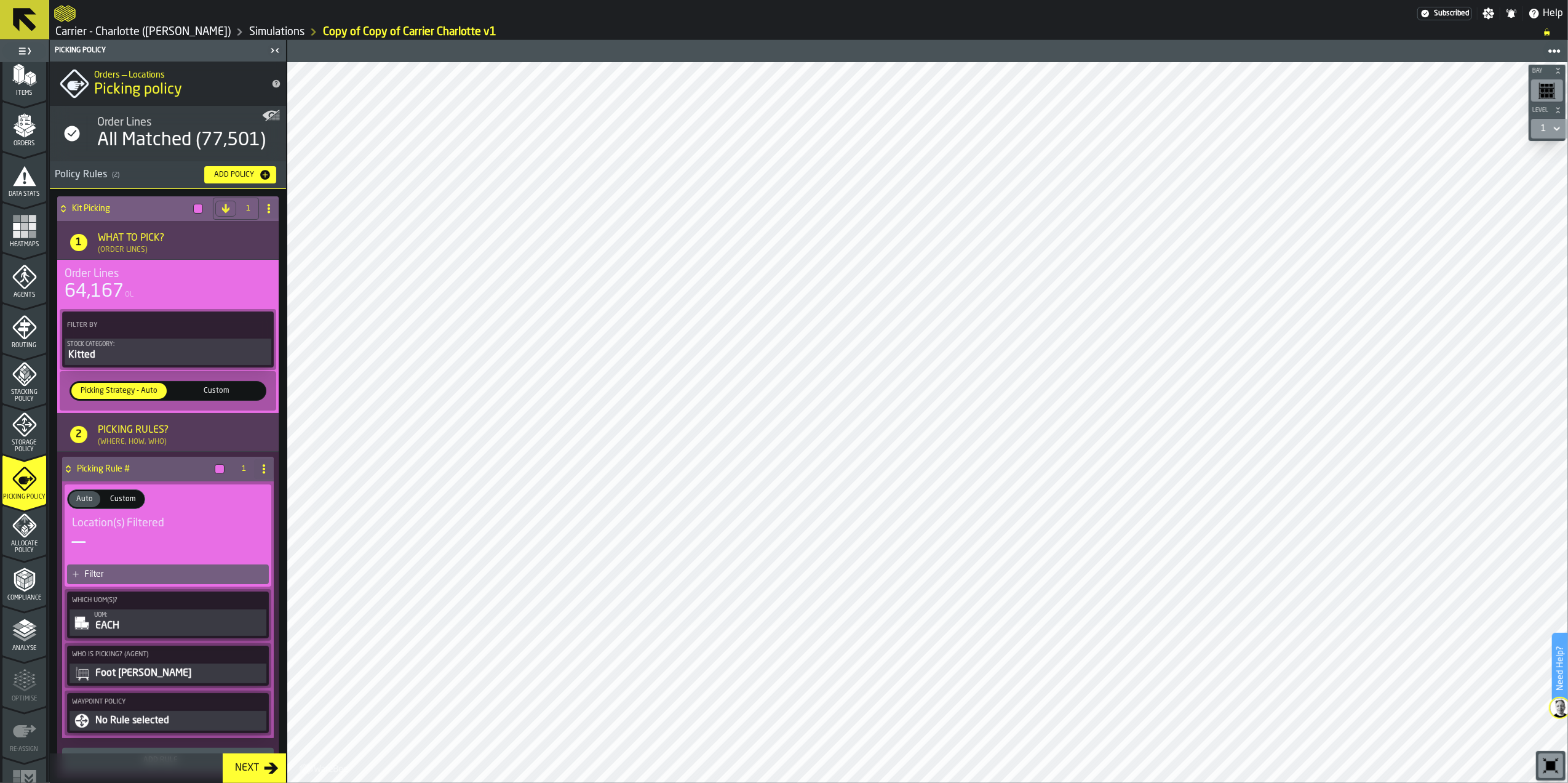
scroll to position [72, 0]
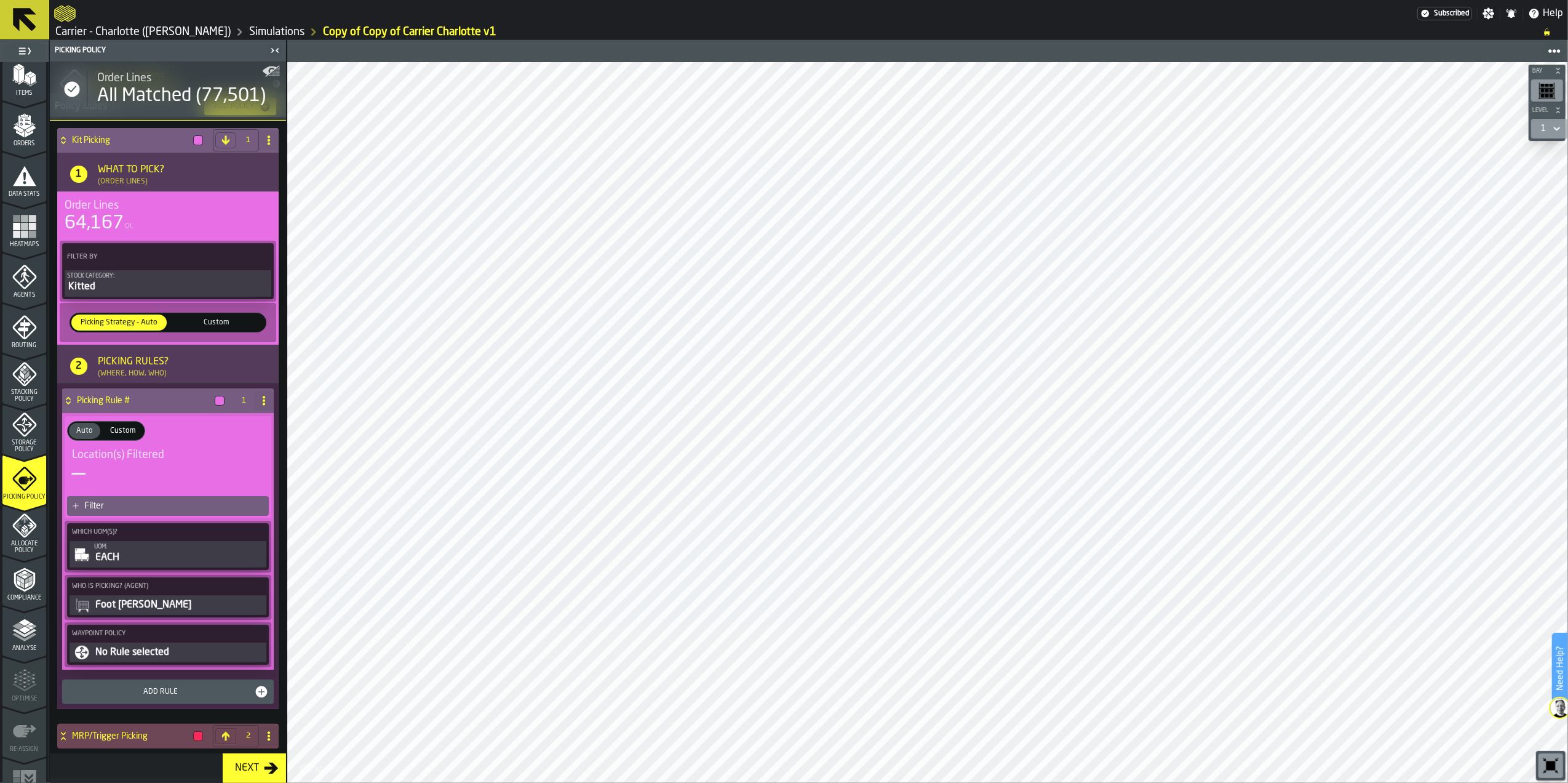
click at [127, 611] on div "Foot [PERSON_NAME]" at bounding box center [178, 605] width 170 height 15
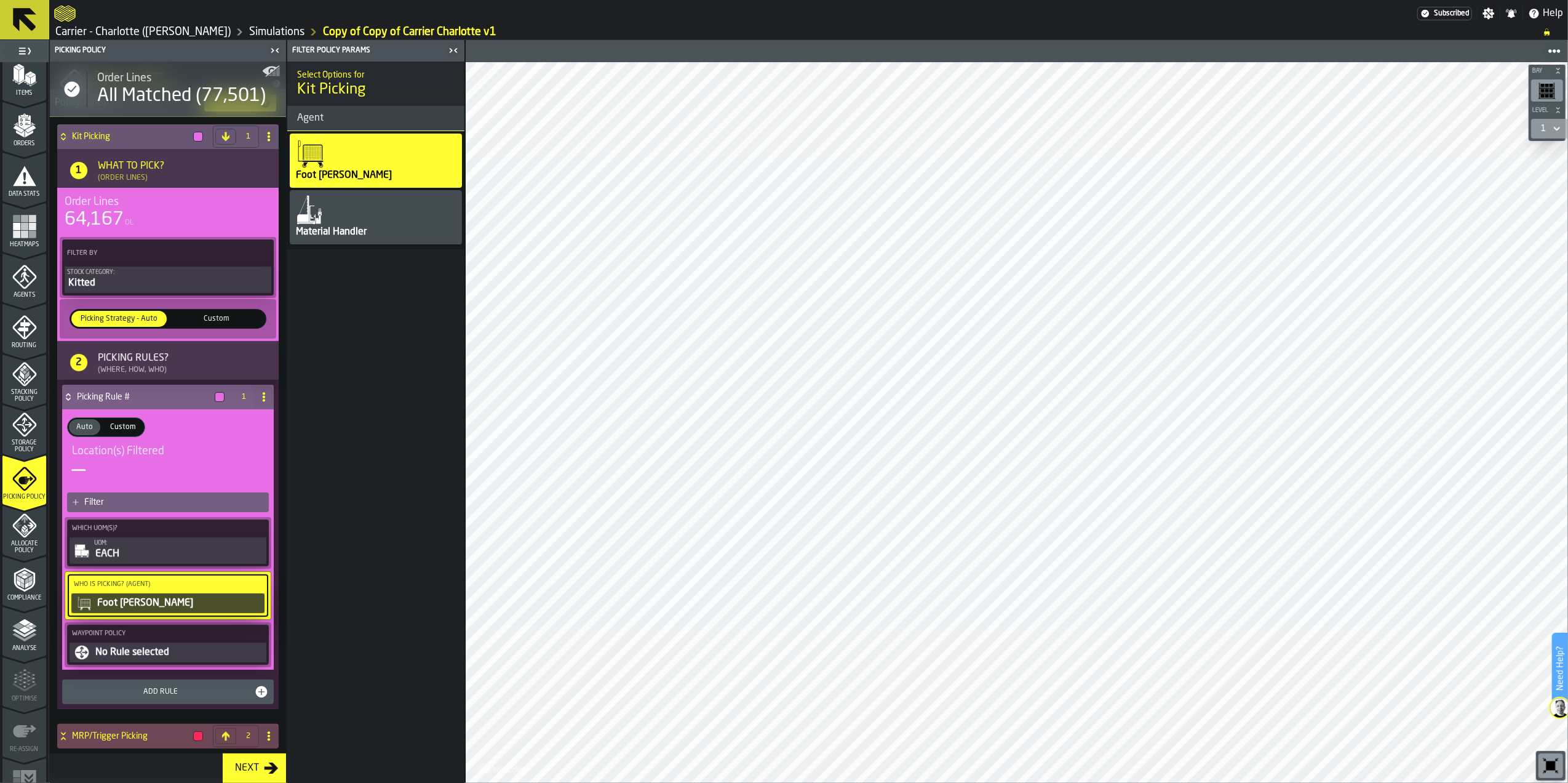
click at [335, 216] on div "Material Handler" at bounding box center [376, 217] width 172 height 54
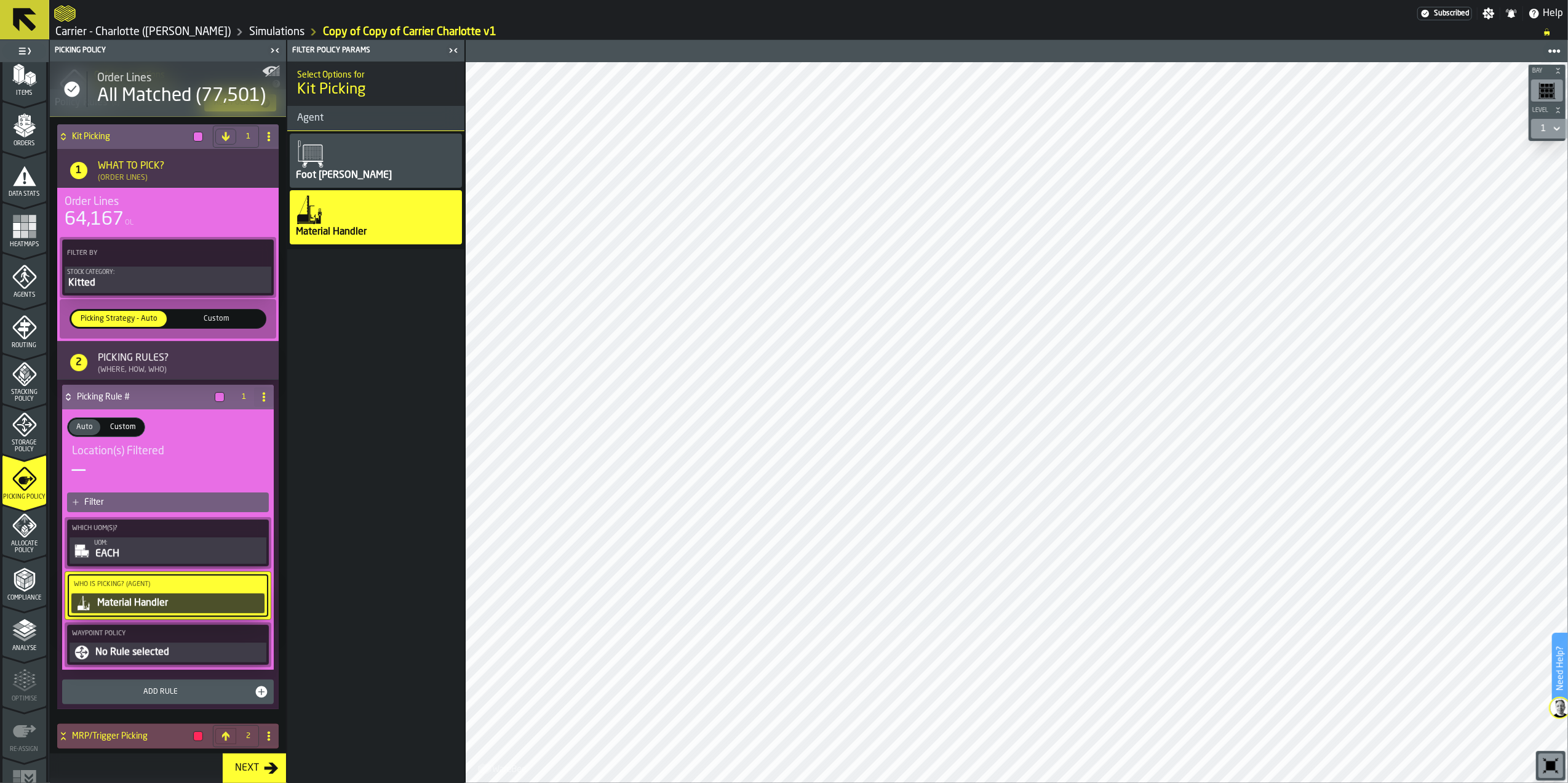
click at [340, 173] on div "Foot [PERSON_NAME]" at bounding box center [344, 176] width 99 height 15
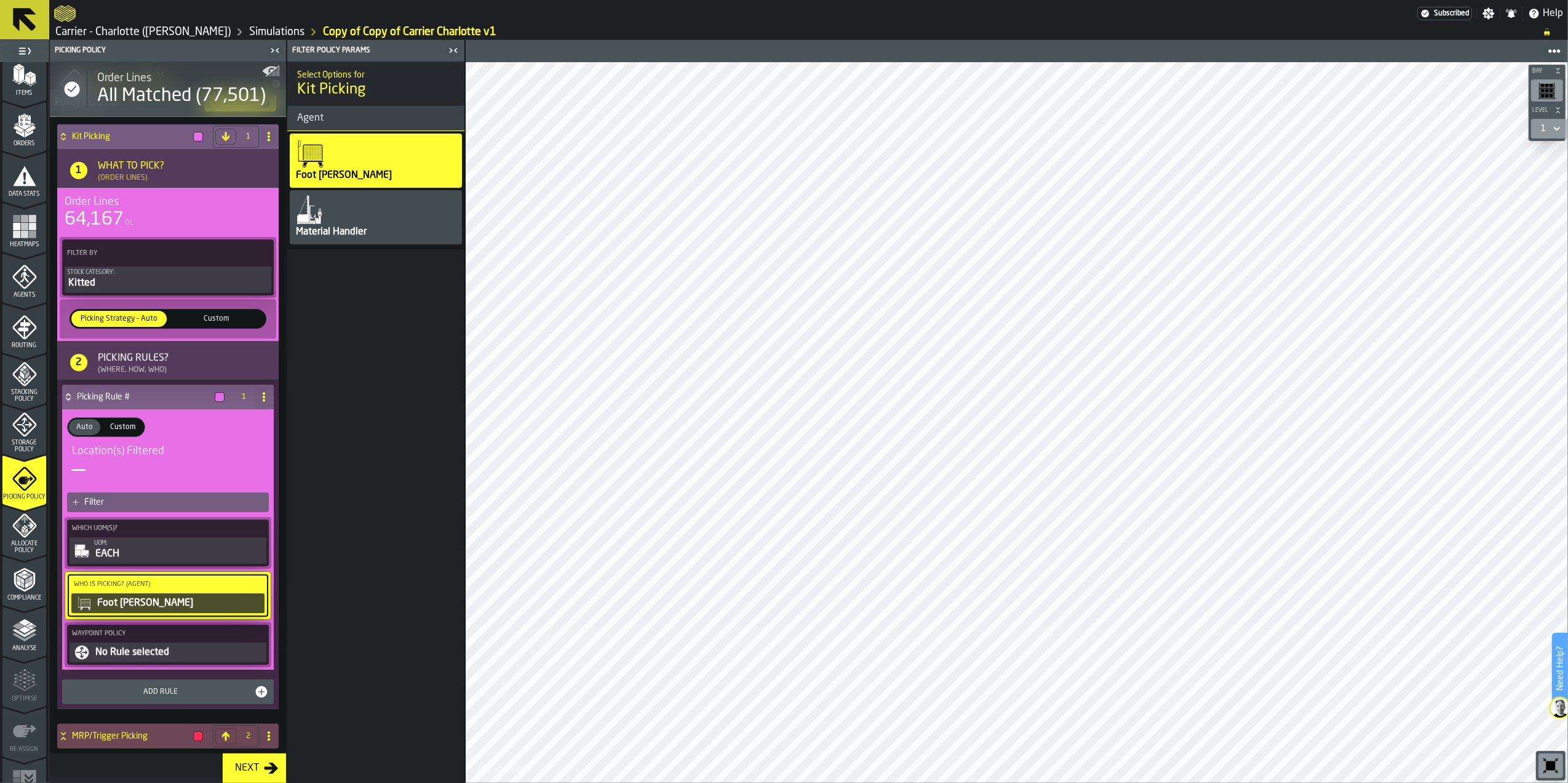
click at [109, 135] on h4 "Kit Picking" at bounding box center [130, 137] width 116 height 10
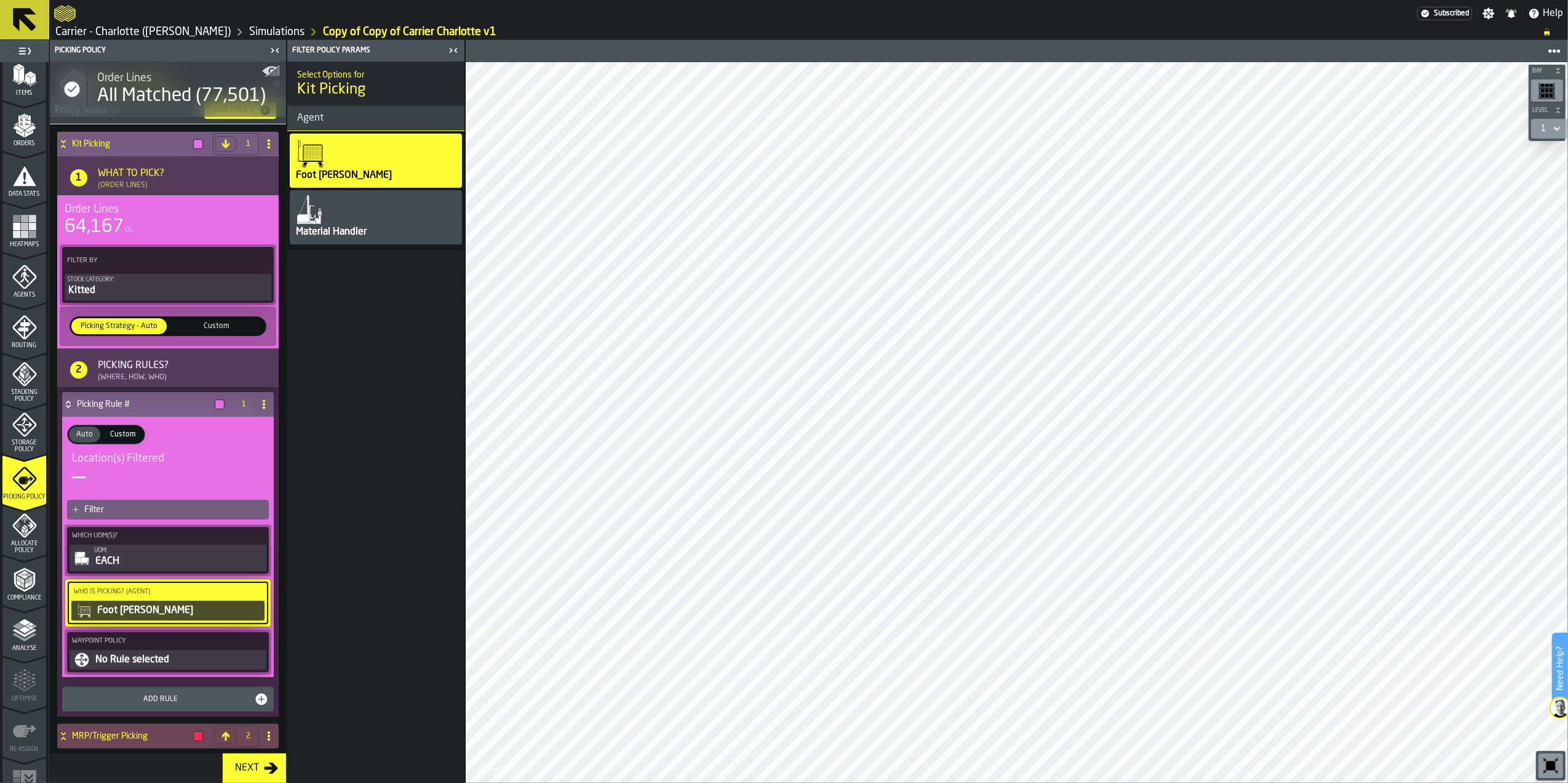
scroll to position [0, 0]
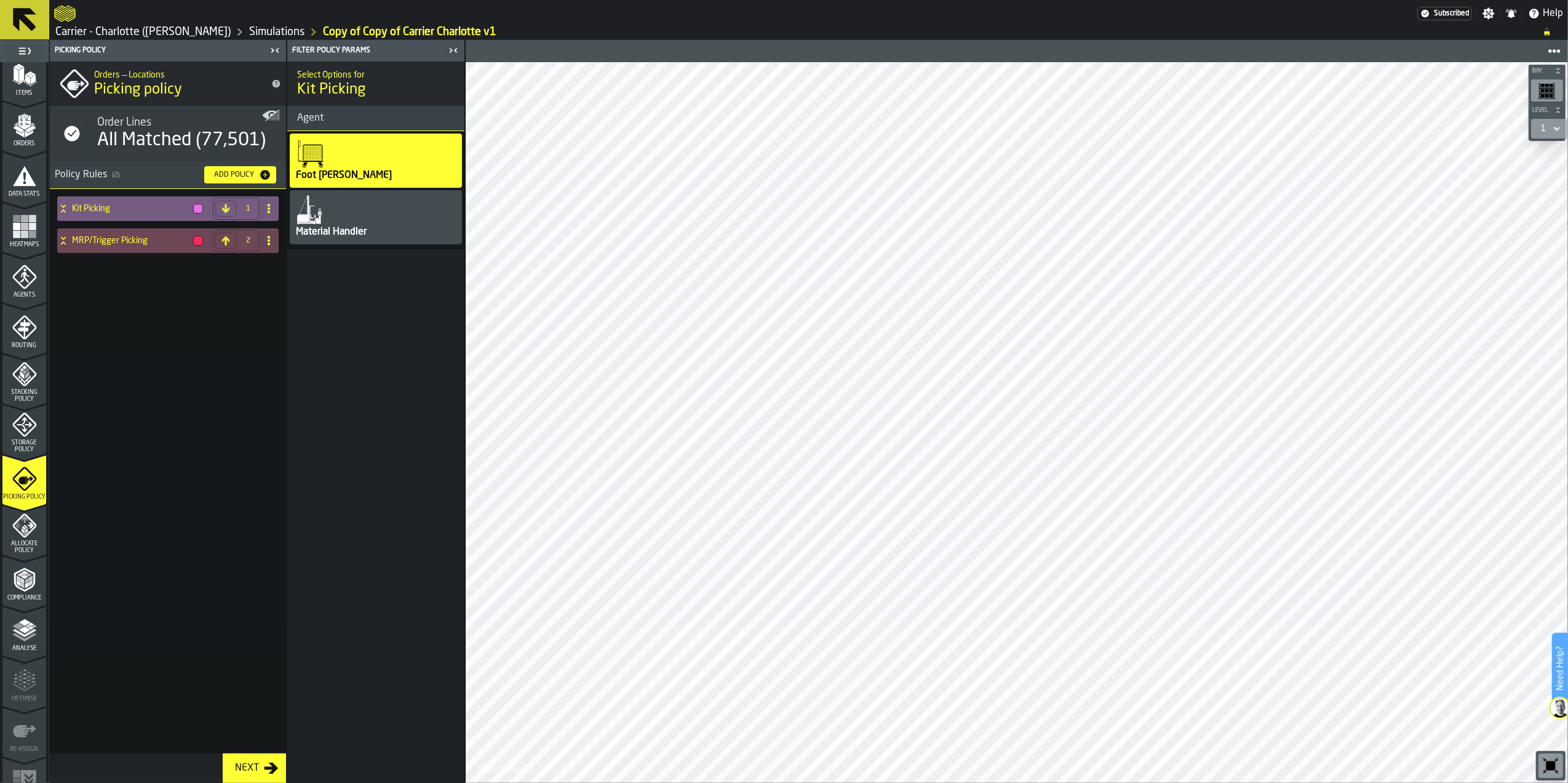
click at [120, 210] on h4 "Kit Picking" at bounding box center [130, 208] width 116 height 10
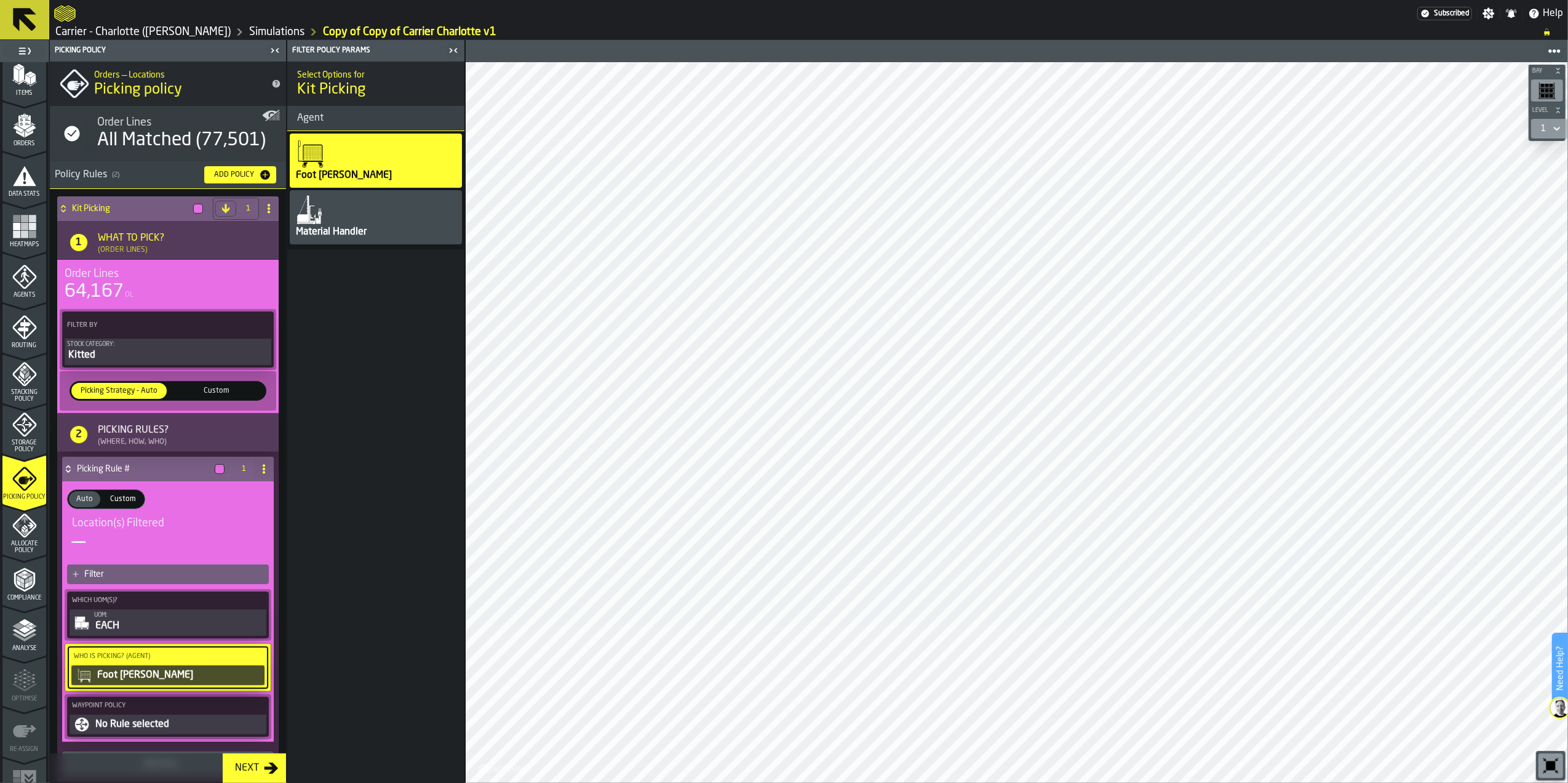
click at [267, 217] on span at bounding box center [268, 208] width 20 height 20
click at [237, 233] on div "Rename" at bounding box center [216, 233] width 103 height 15
click at [138, 207] on input "**********" at bounding box center [147, 208] width 149 height 21
type input "**********"
click at [232, 204] on span "Apply" at bounding box center [236, 208] width 22 height 9
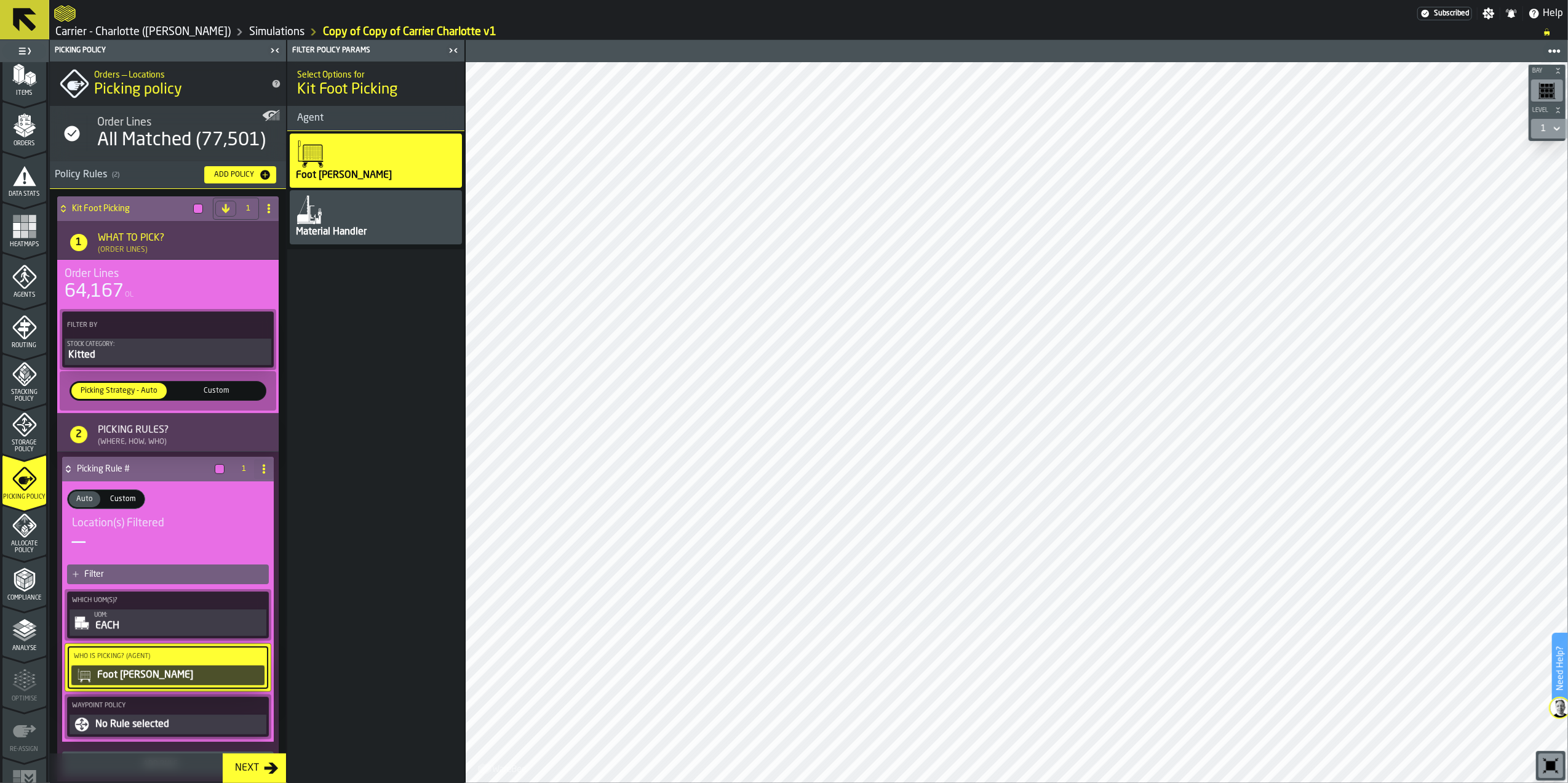
click at [146, 205] on h4 "Kit Foot Picking" at bounding box center [130, 208] width 116 height 10
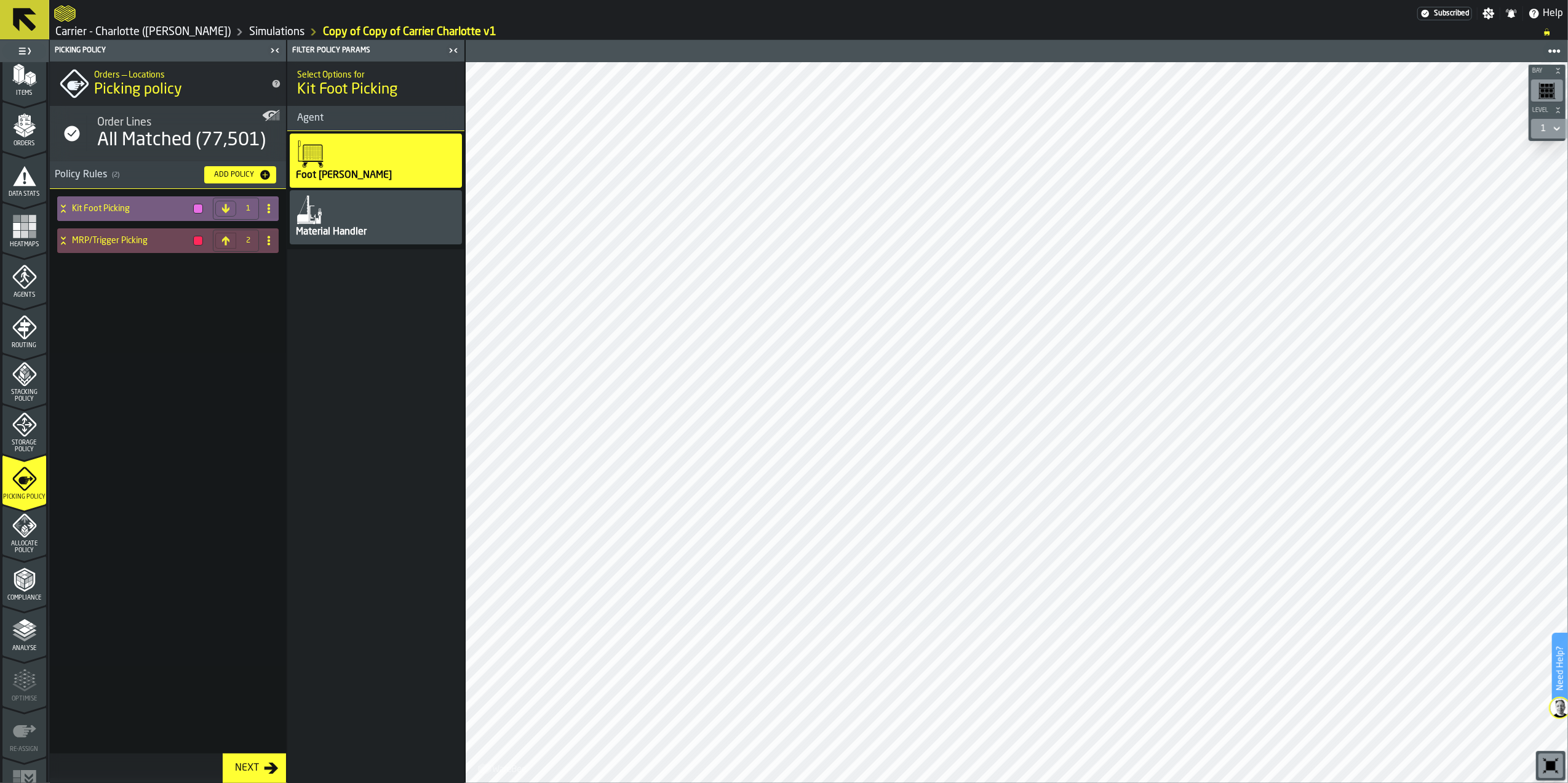
click at [133, 210] on h4 "Kit Foot Picking" at bounding box center [130, 208] width 116 height 10
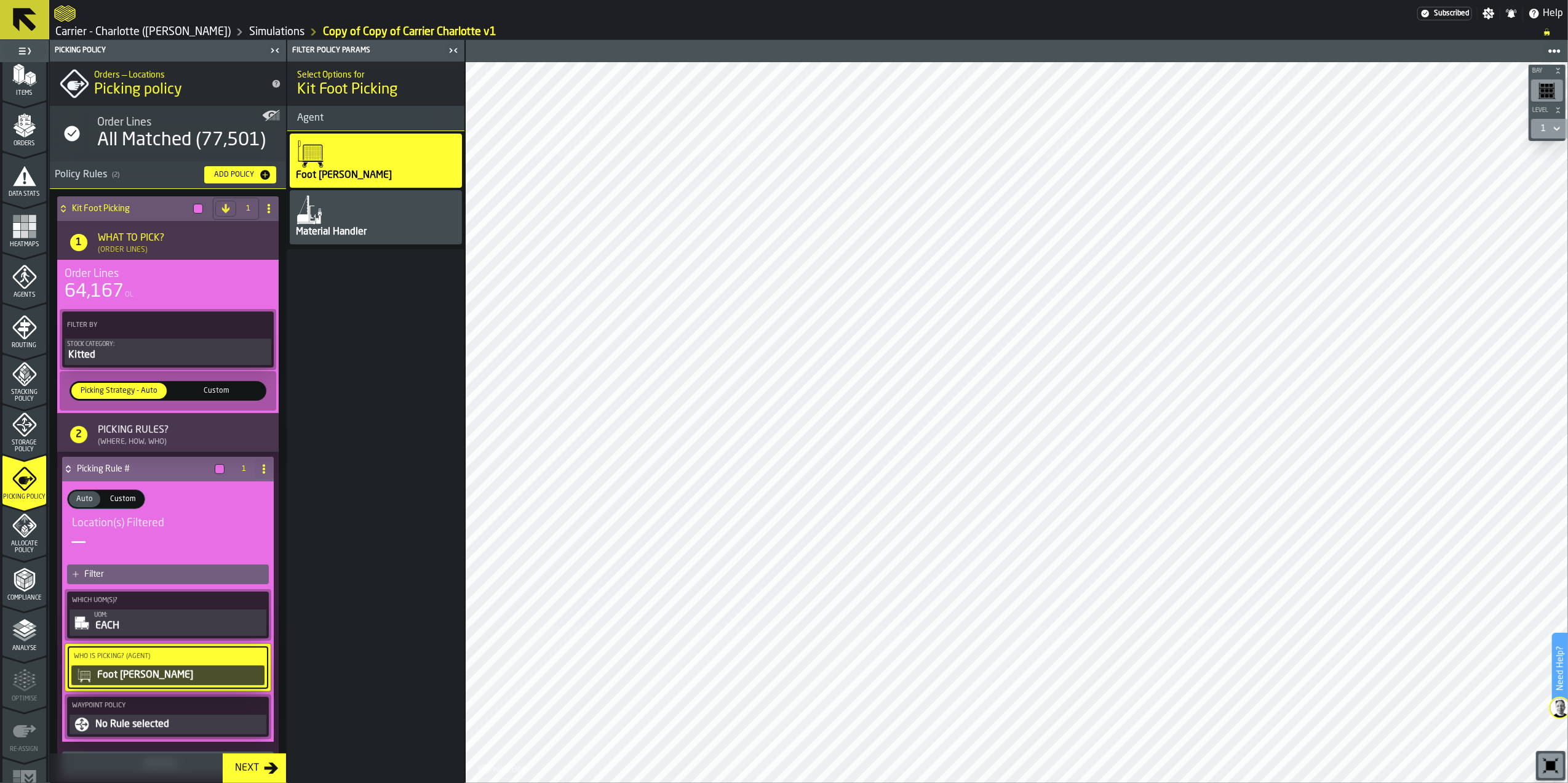
click at [352, 154] on div "Foot [PERSON_NAME]" at bounding box center [376, 161] width 172 height 54
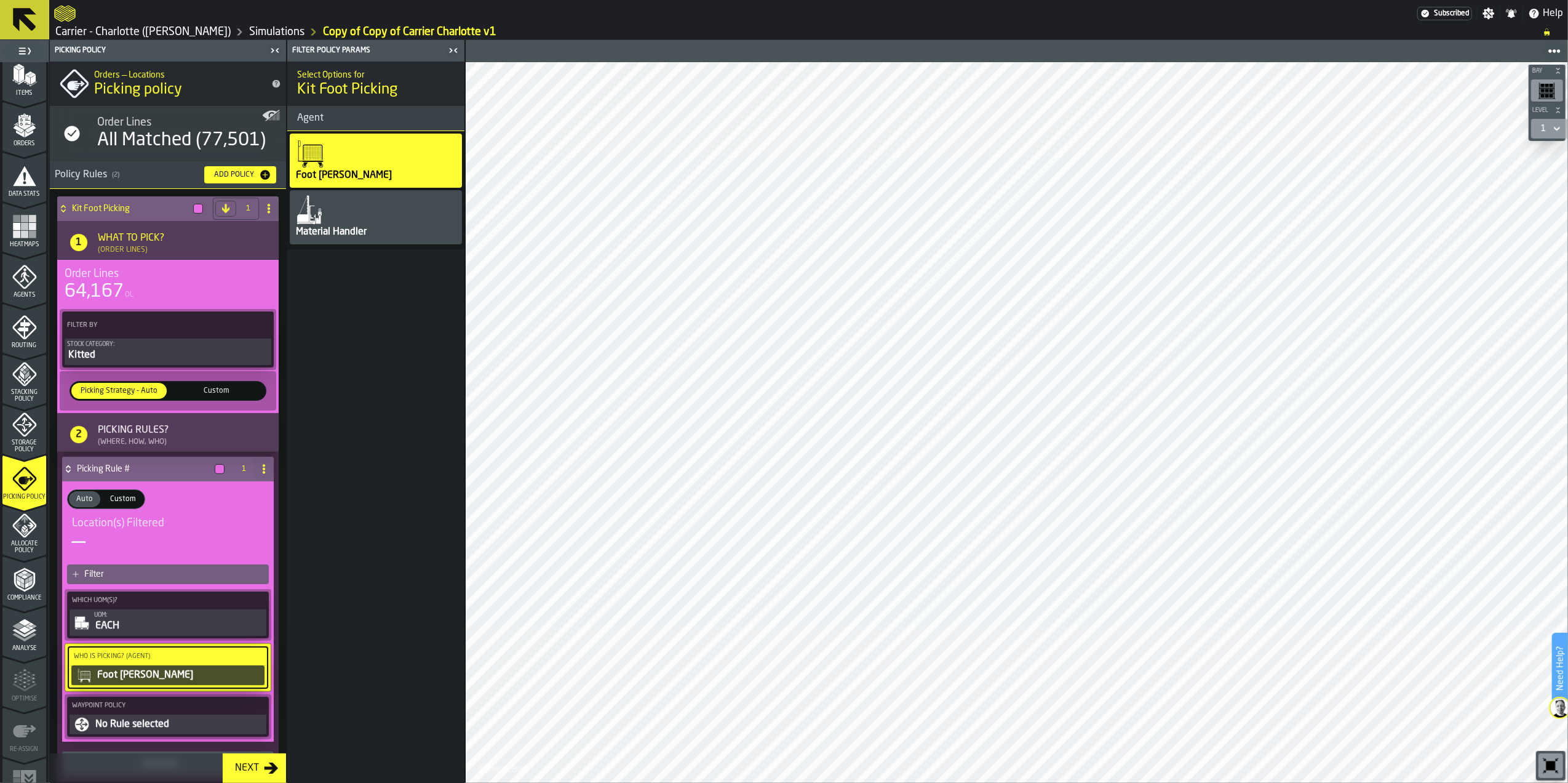
click at [116, 204] on h4 "Kit Foot Picking" at bounding box center [130, 208] width 116 height 10
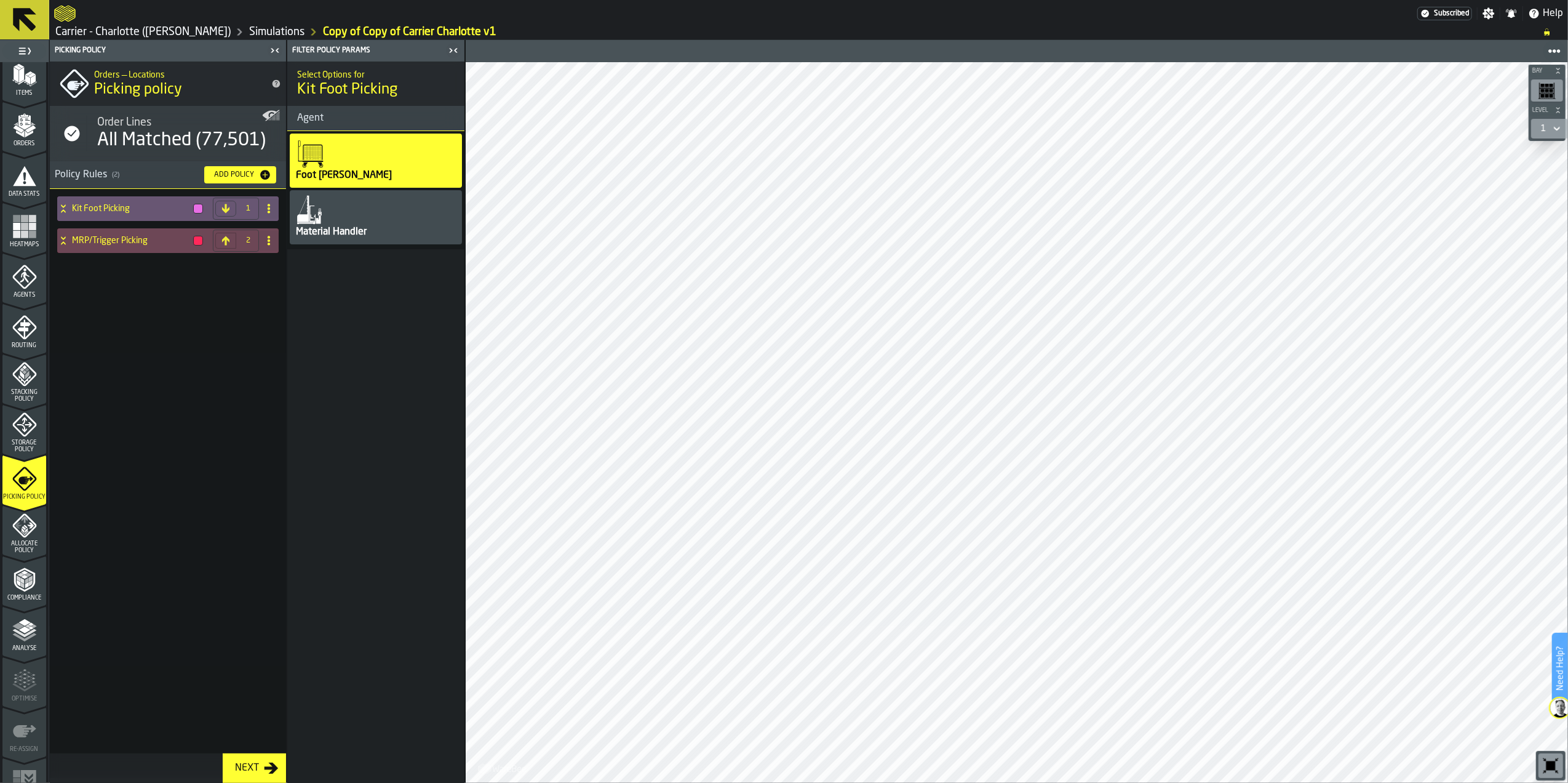
click at [232, 168] on div "Add Policy" at bounding box center [241, 174] width 62 height 12
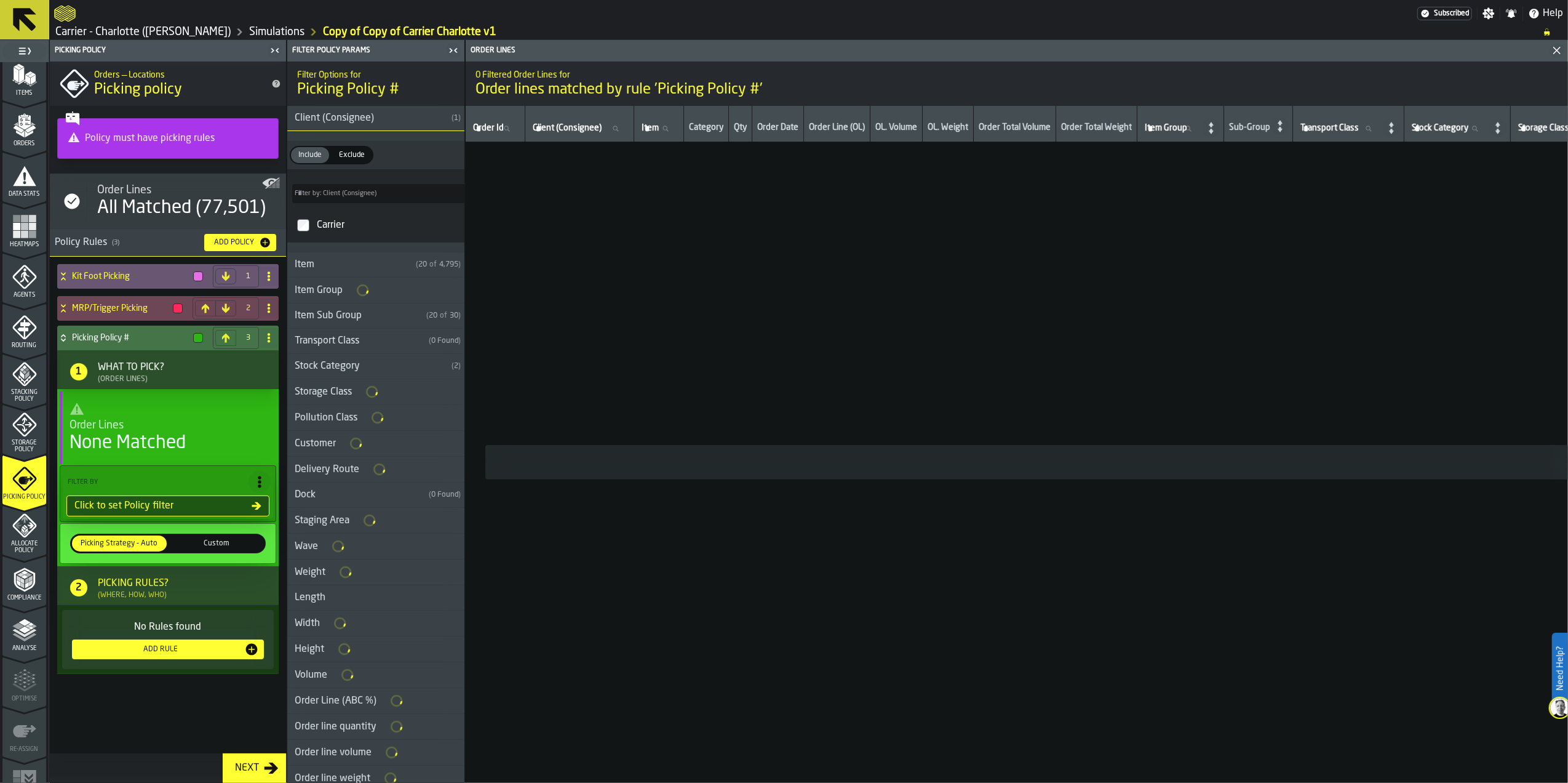
click at [170, 190] on div "Order Lines" at bounding box center [187, 190] width 179 height 14
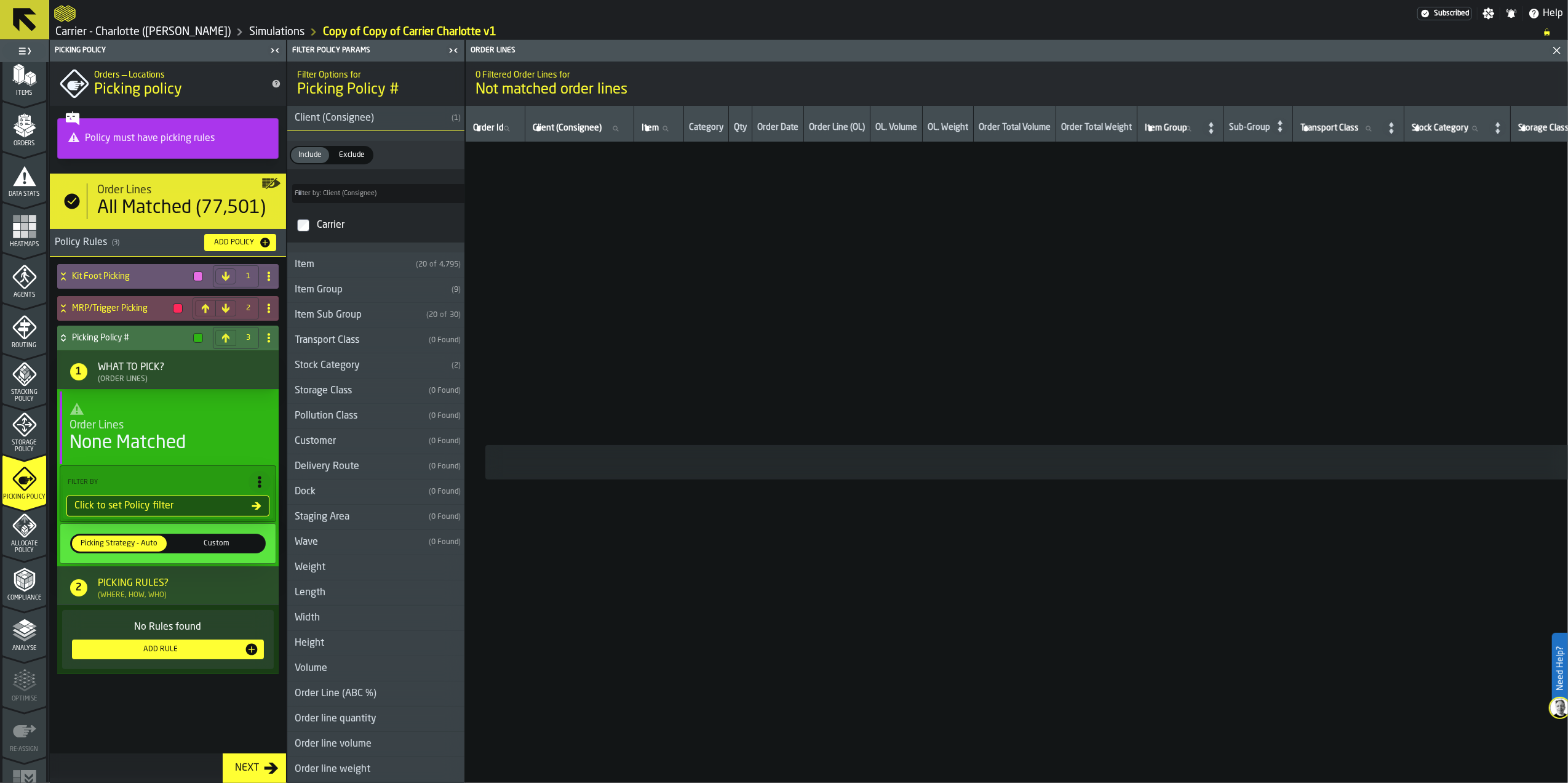
click at [358, 372] on div "Stock Category" at bounding box center [367, 366] width 160 height 15
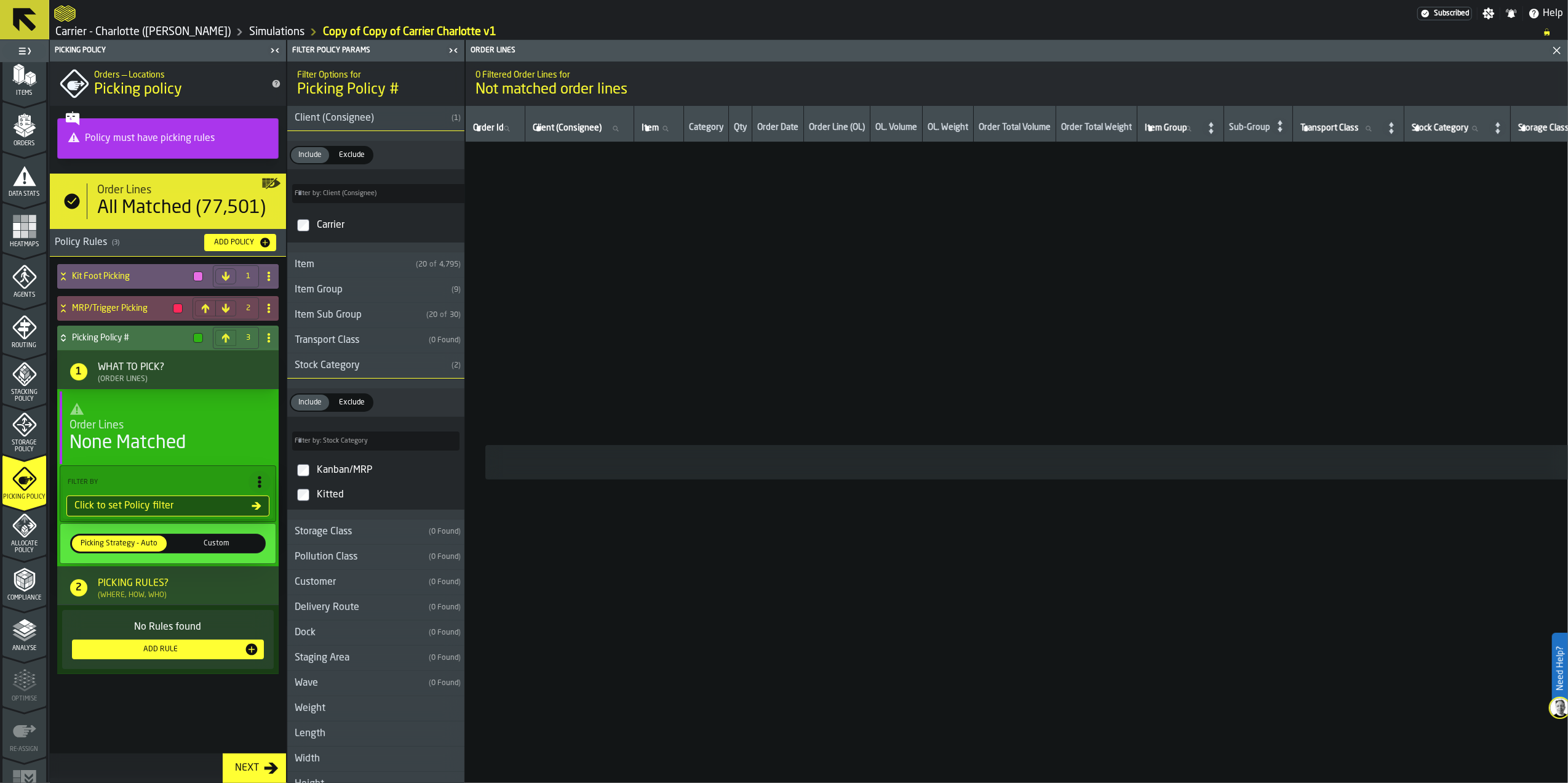
click at [347, 471] on div "Kanban/MRP" at bounding box center [387, 470] width 145 height 20
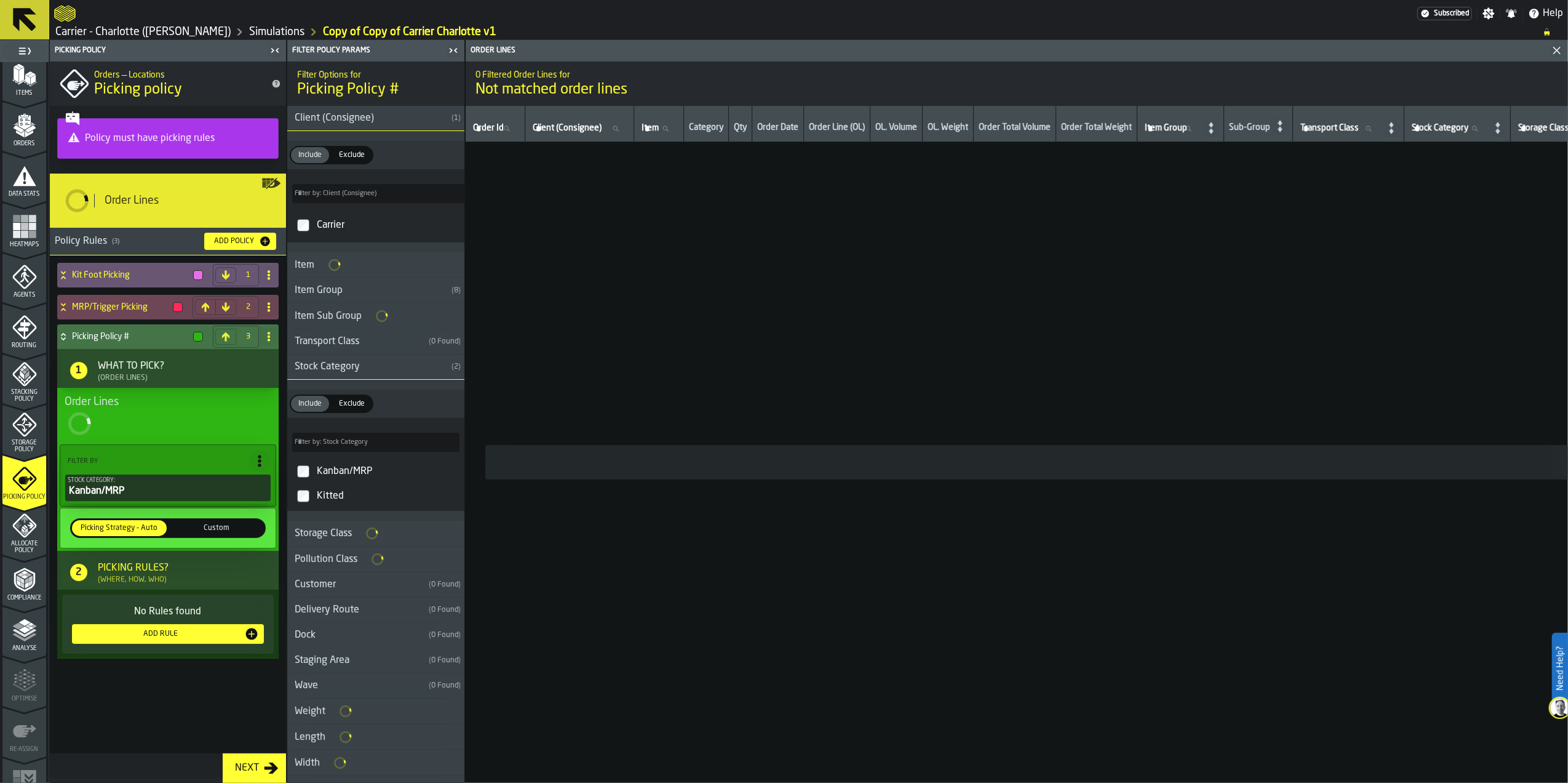
click at [343, 477] on div "Kanban/MRP" at bounding box center [387, 471] width 145 height 20
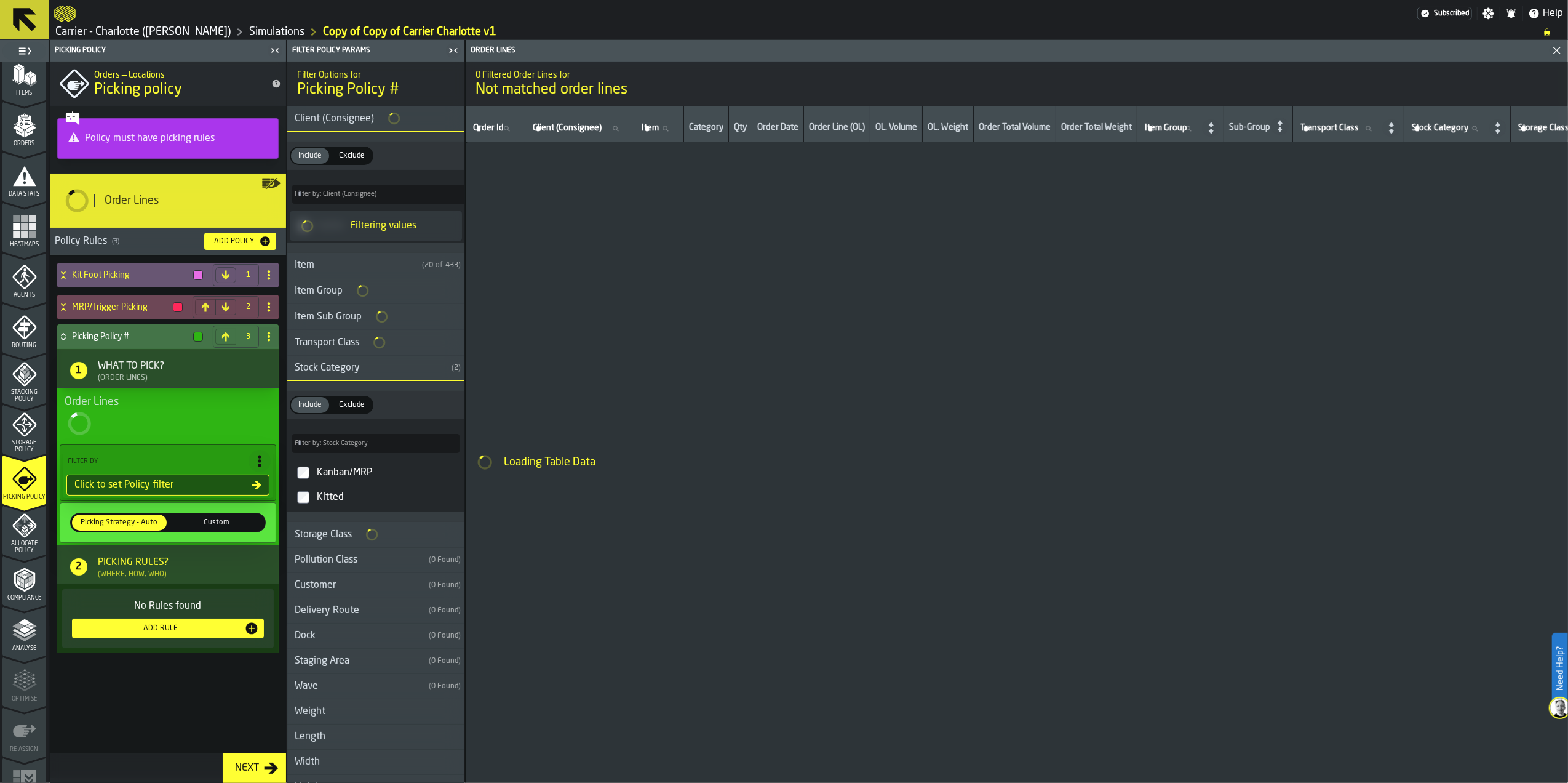
click at [330, 507] on div "Kitted" at bounding box center [387, 497] width 145 height 20
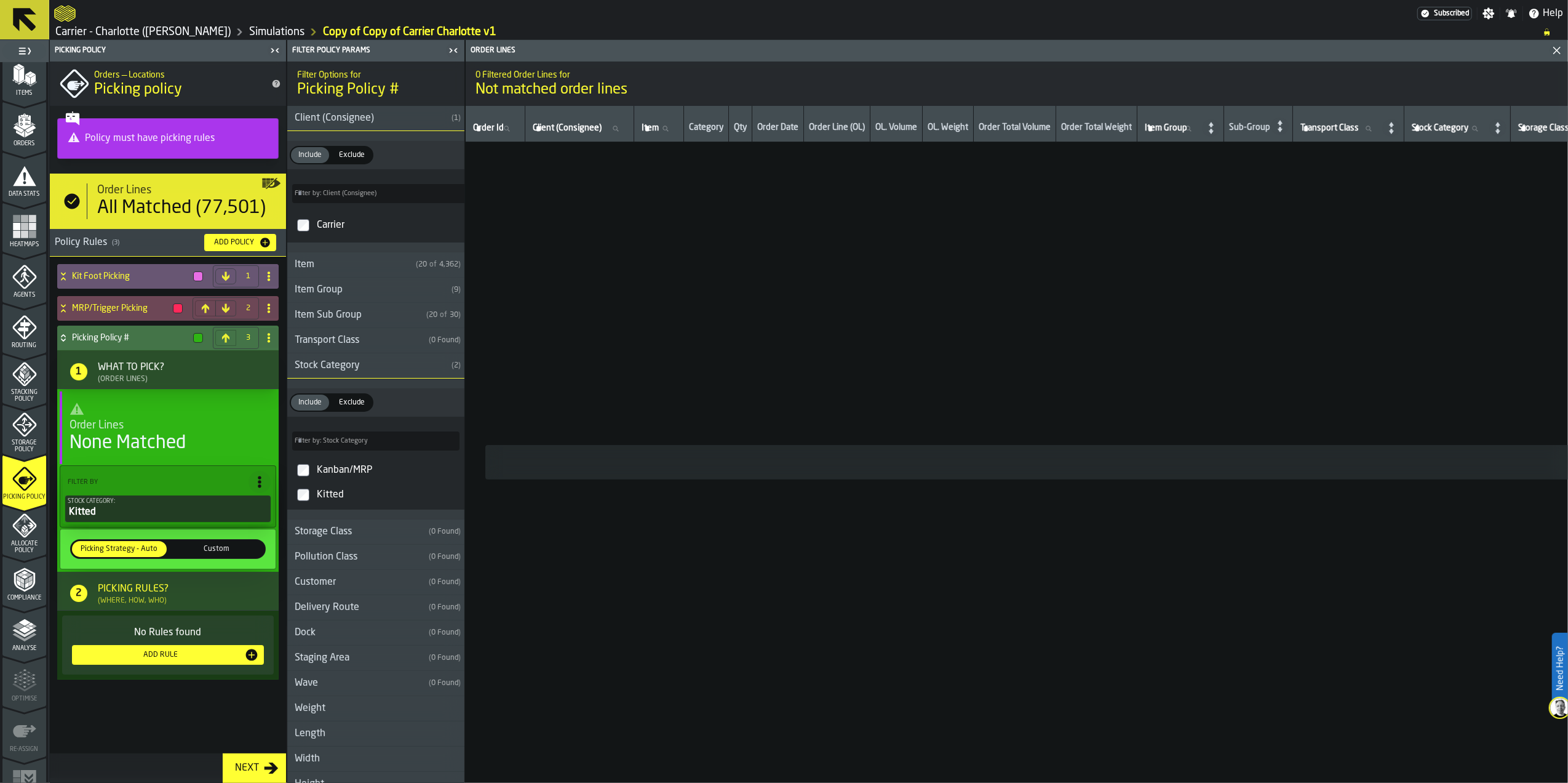
click at [174, 658] on div "Add Rule" at bounding box center [161, 655] width 168 height 9
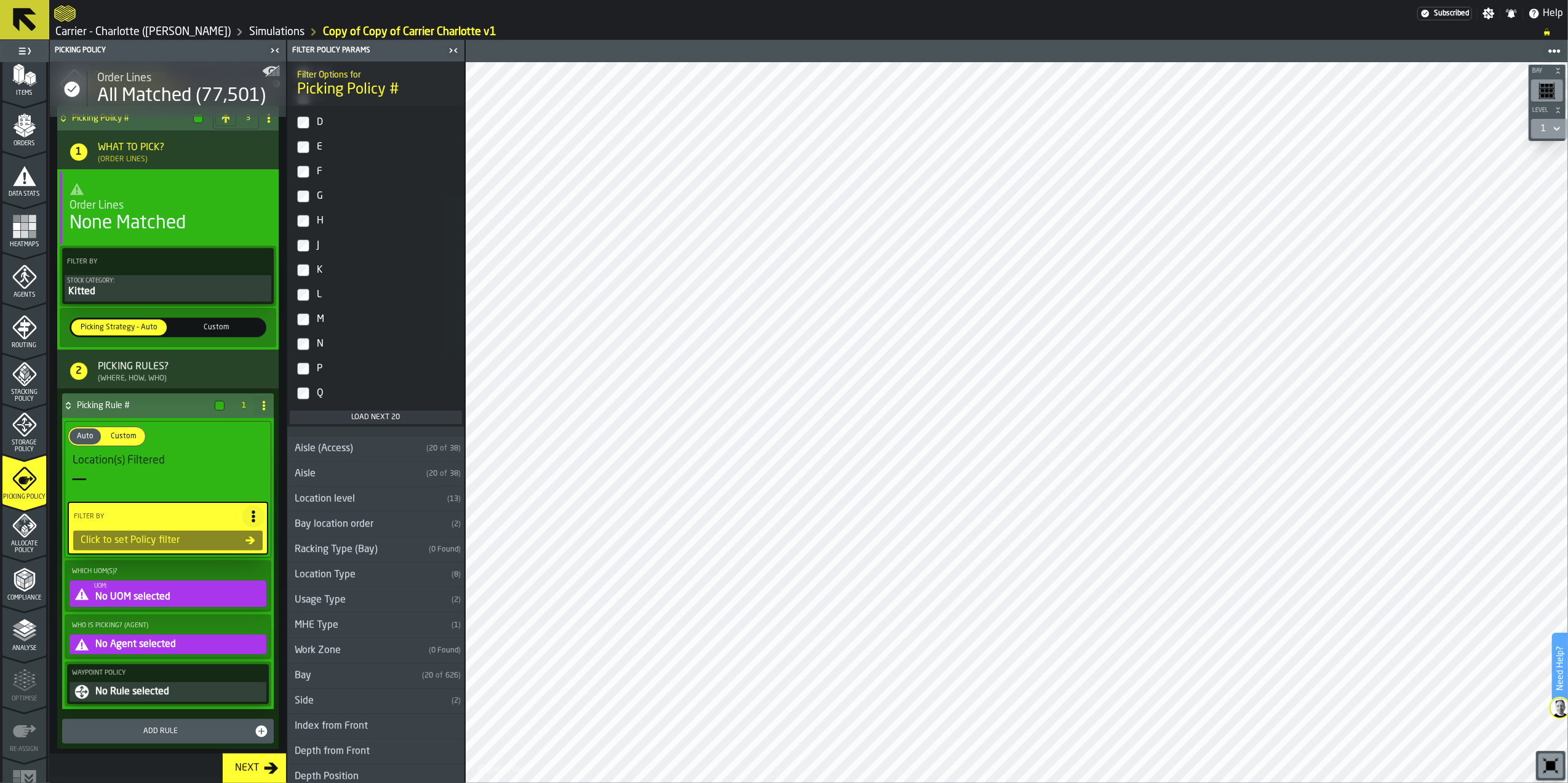
scroll to position [328, 0]
click at [161, 594] on div "No UOM selected" at bounding box center [178, 597] width 170 height 15
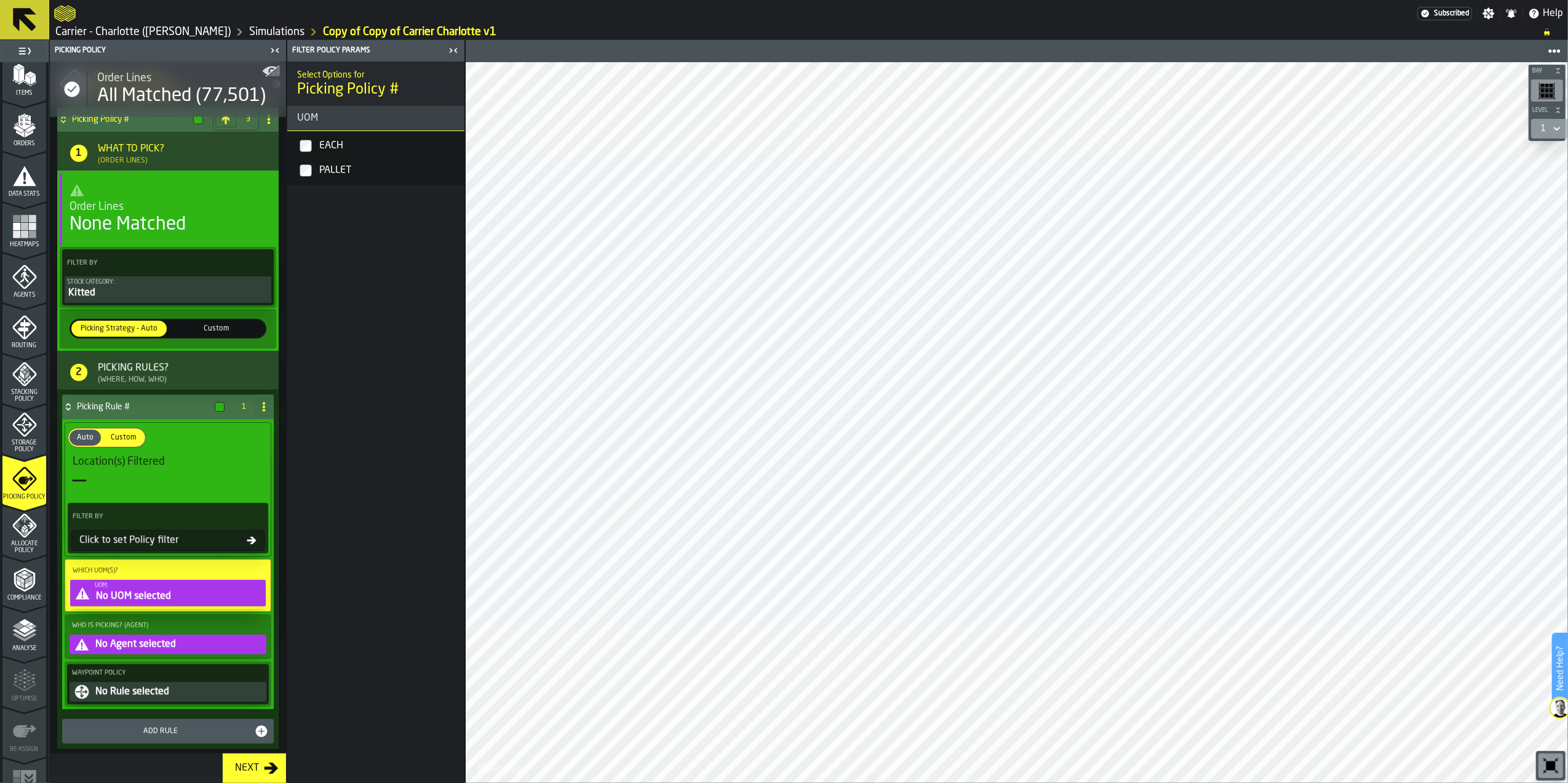
scroll to position [0, 0]
click at [349, 141] on div "EACH" at bounding box center [388, 145] width 143 height 20
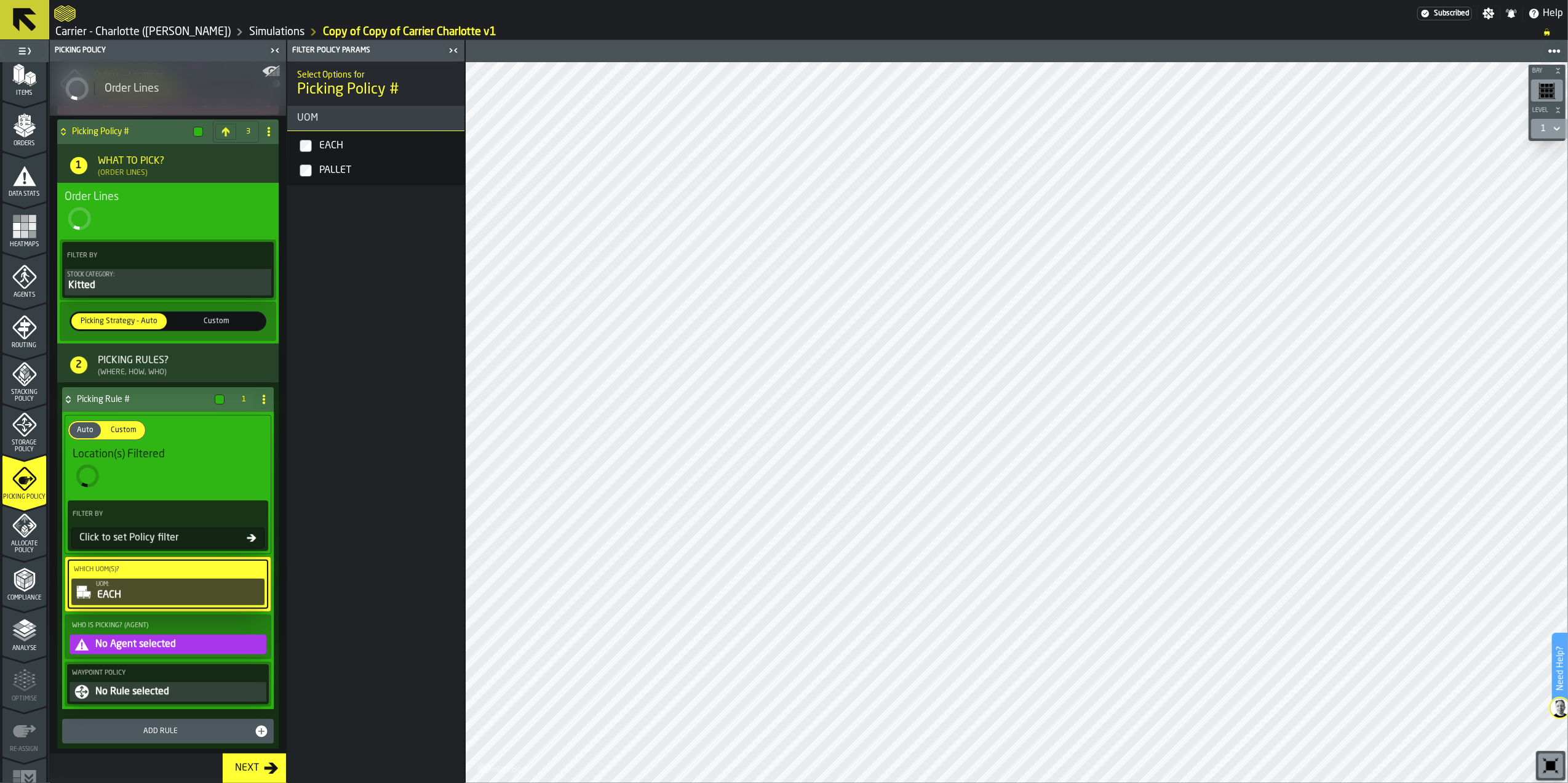
scroll to position [210, 0]
click at [168, 639] on div "Who is Picking? (Agent) No Agent selected" at bounding box center [168, 636] width 202 height 40
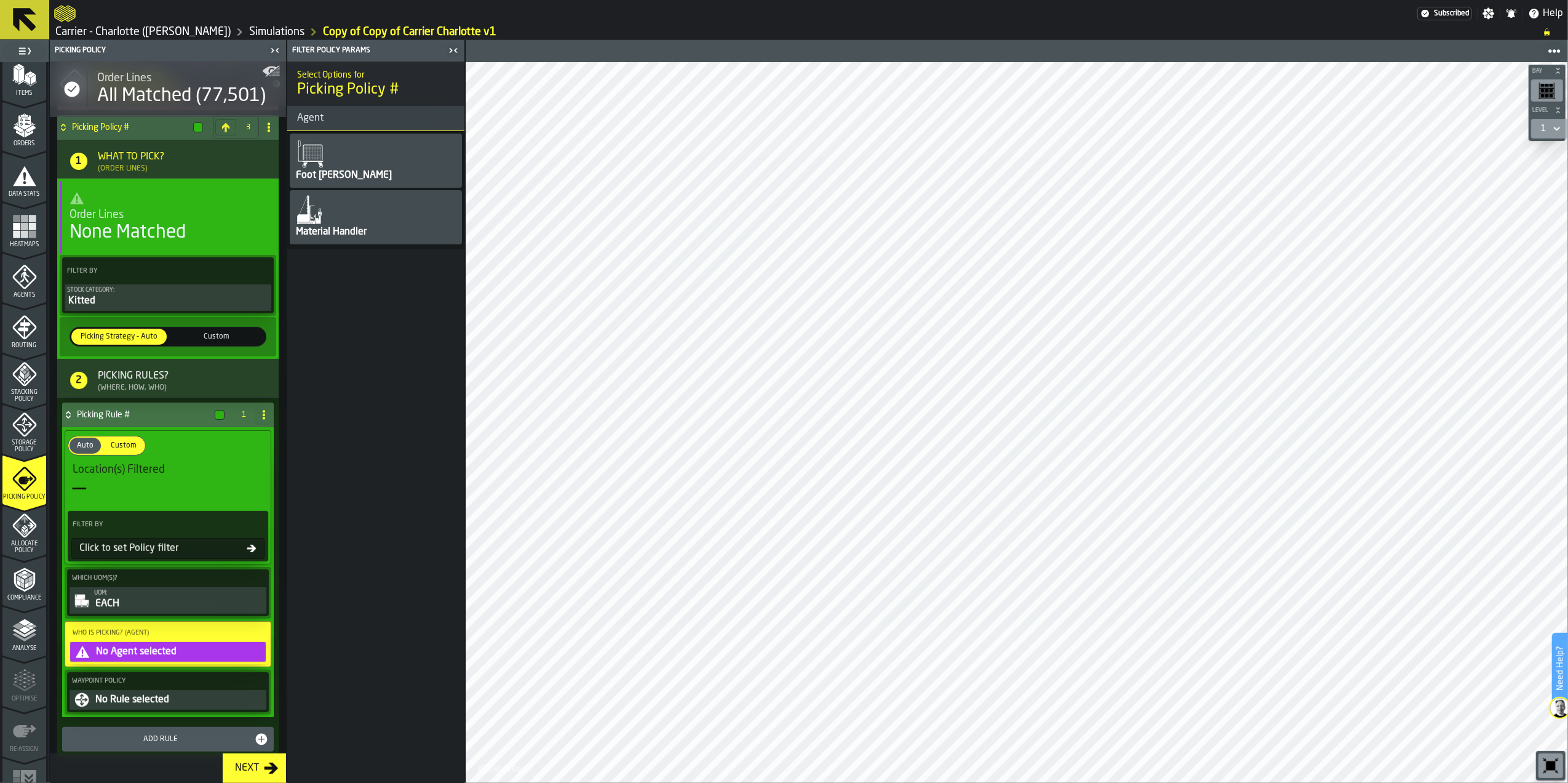
click at [364, 210] on div "Material Handler" at bounding box center [376, 217] width 172 height 54
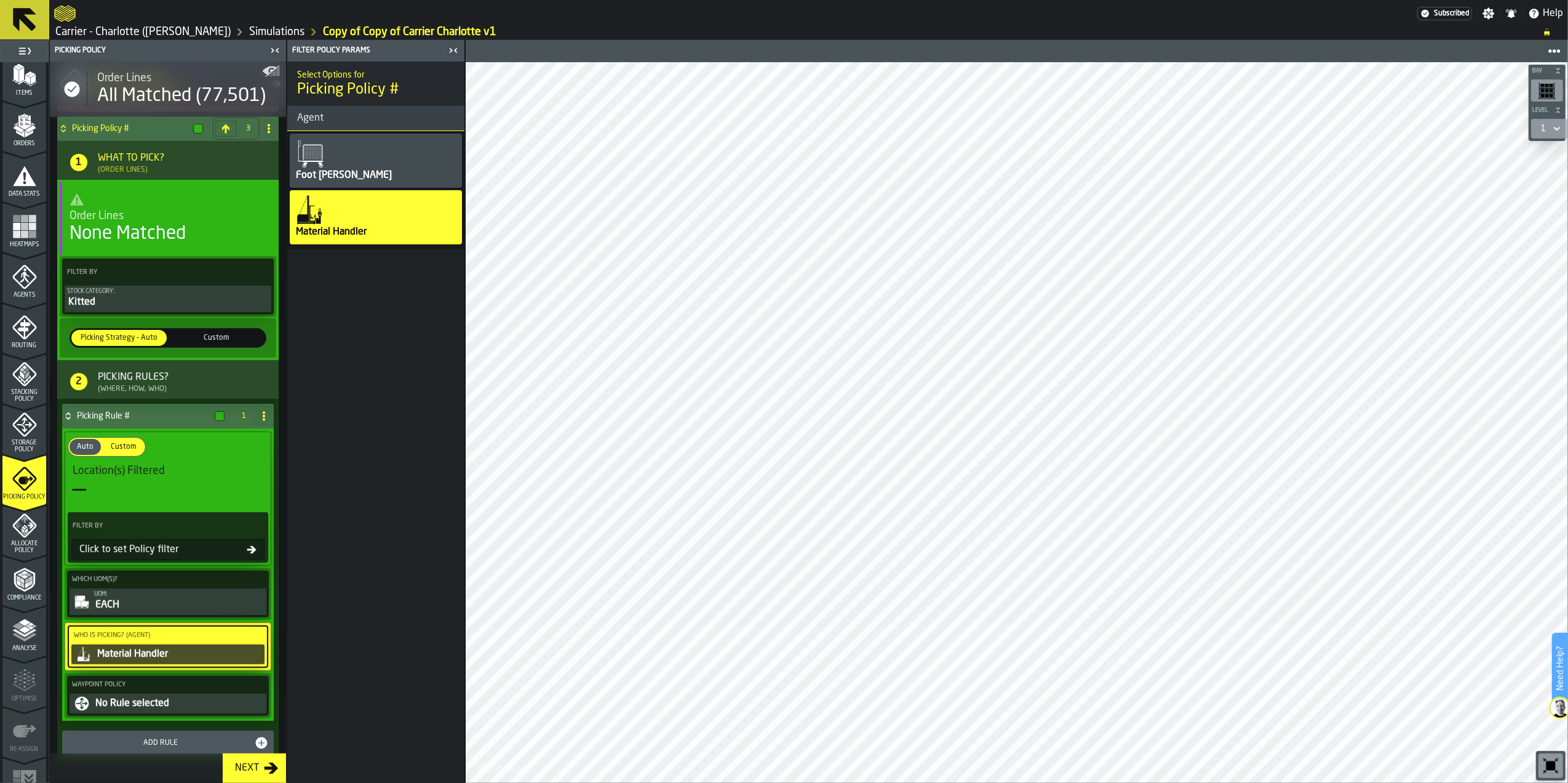
scroll to position [143, 0]
click at [158, 710] on div "No Rule selected" at bounding box center [178, 703] width 170 height 15
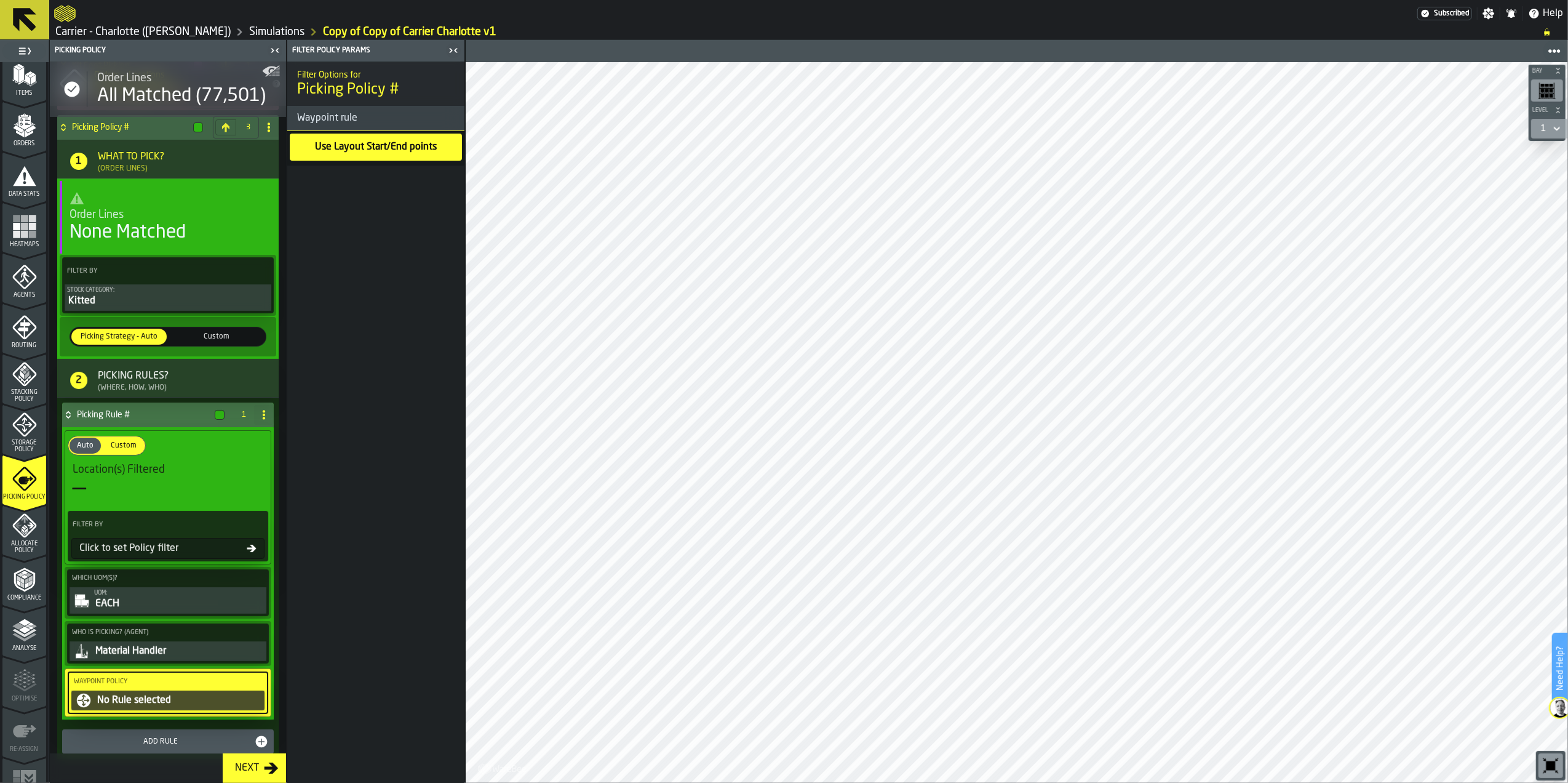
click at [358, 141] on div "Use Layout Start/End points" at bounding box center [376, 147] width 124 height 17
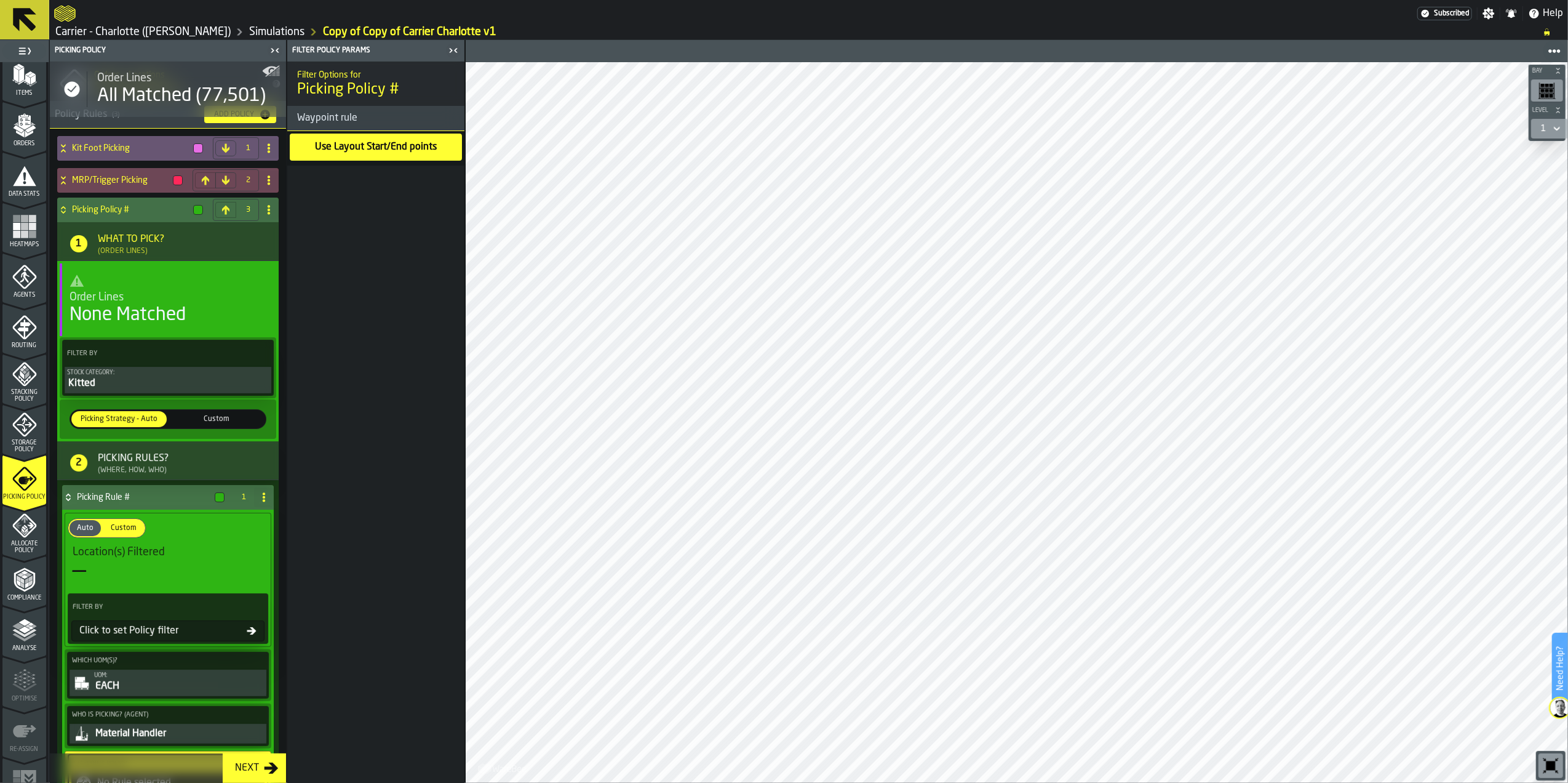
scroll to position [0, 0]
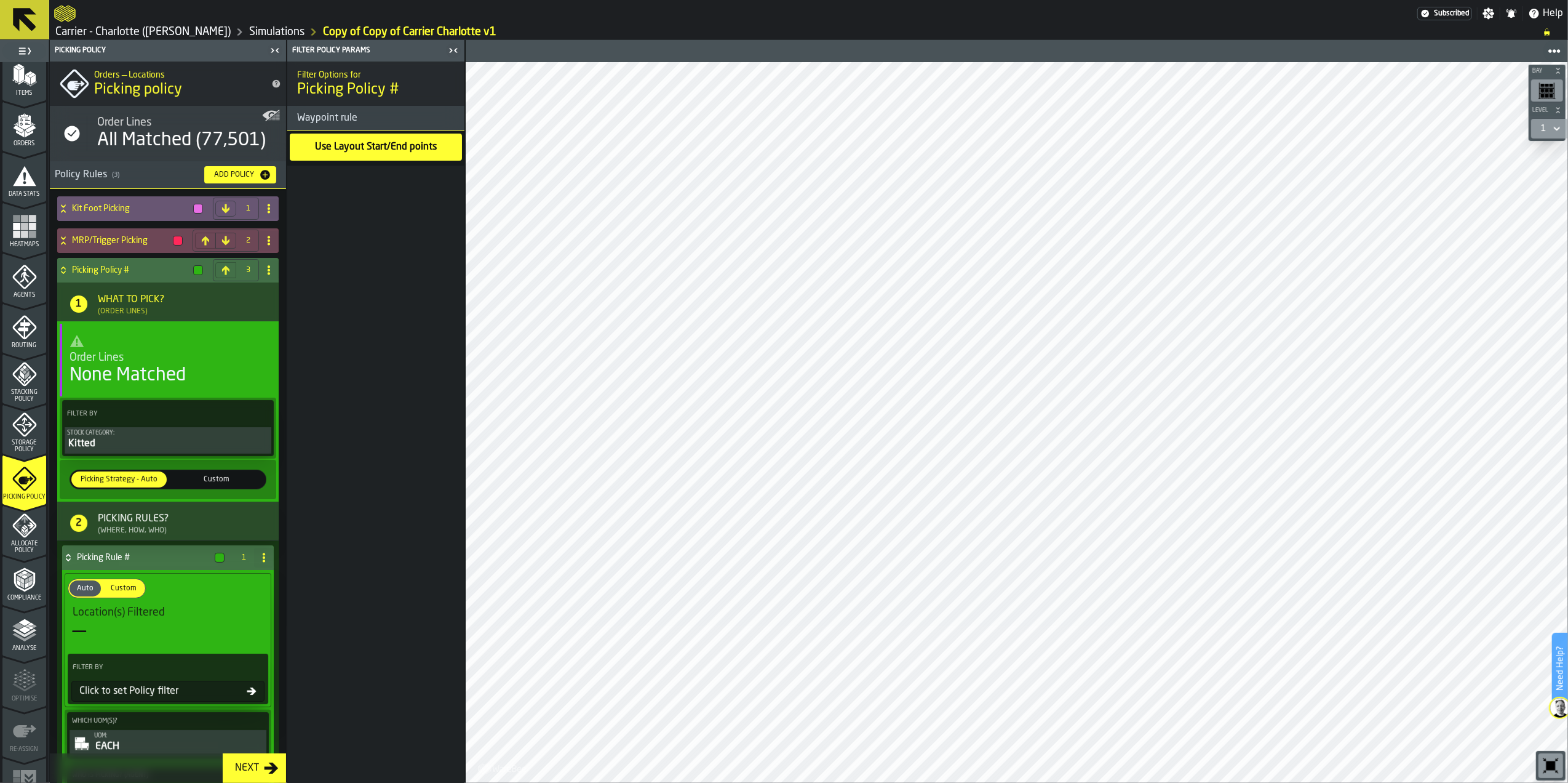
click at [155, 381] on div "None Matched" at bounding box center [128, 375] width 116 height 22
click at [155, 363] on div "Order Lines" at bounding box center [168, 358] width 197 height 14
click at [162, 375] on div "None Matched" at bounding box center [128, 375] width 116 height 22
click at [137, 348] on span "stat-Order Lines" at bounding box center [168, 341] width 197 height 15
click at [136, 362] on div "Order Lines" at bounding box center [168, 358] width 197 height 14
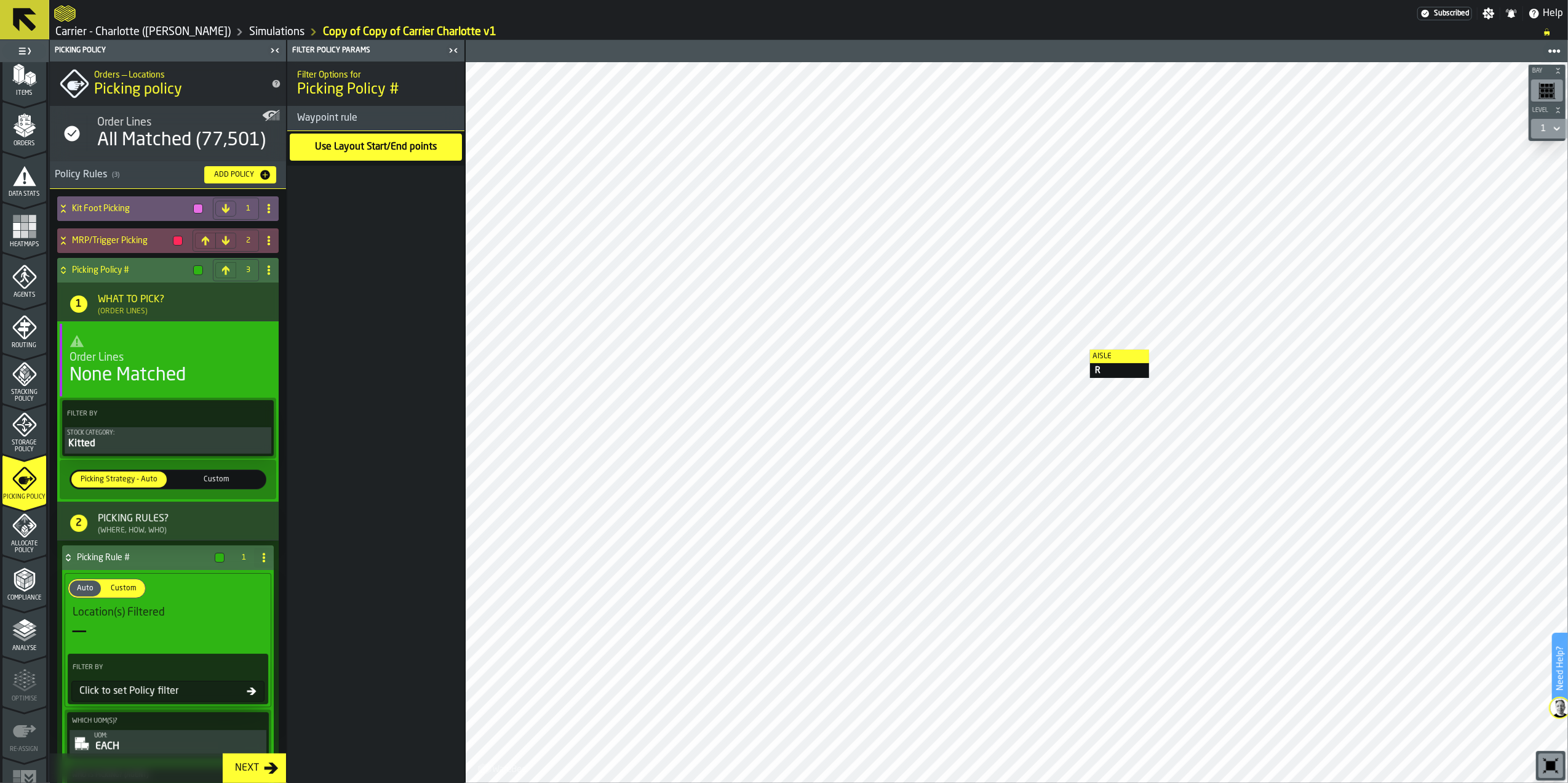
click at [117, 351] on span "Order Lines" at bounding box center [97, 358] width 54 height 14
click at [127, 206] on h4 "Kit Foot Picking" at bounding box center [130, 208] width 116 height 10
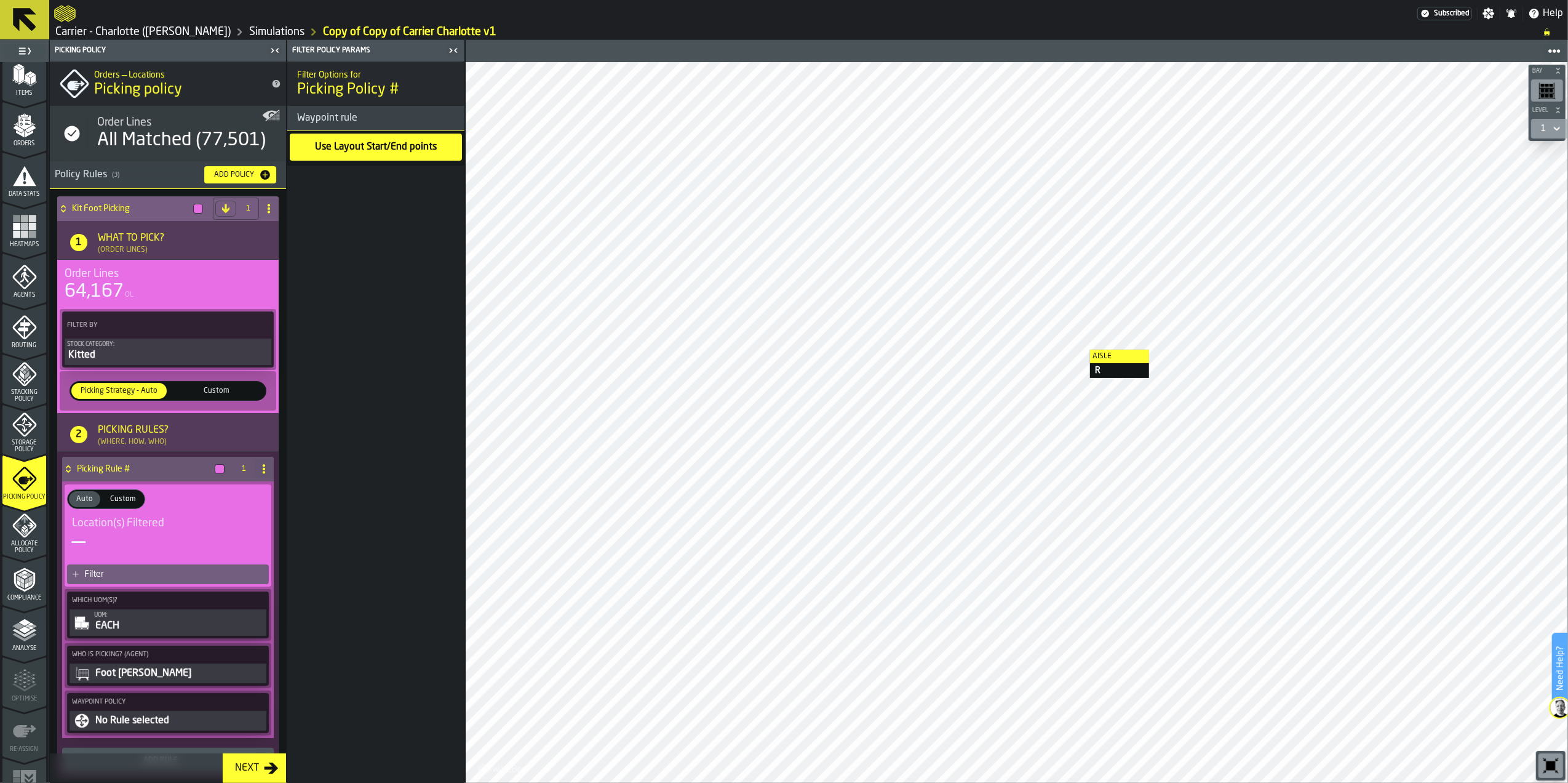
click at [123, 277] on div "Order Lines" at bounding box center [168, 274] width 207 height 14
click at [199, 387] on span "Custom" at bounding box center [217, 391] width 91 height 11
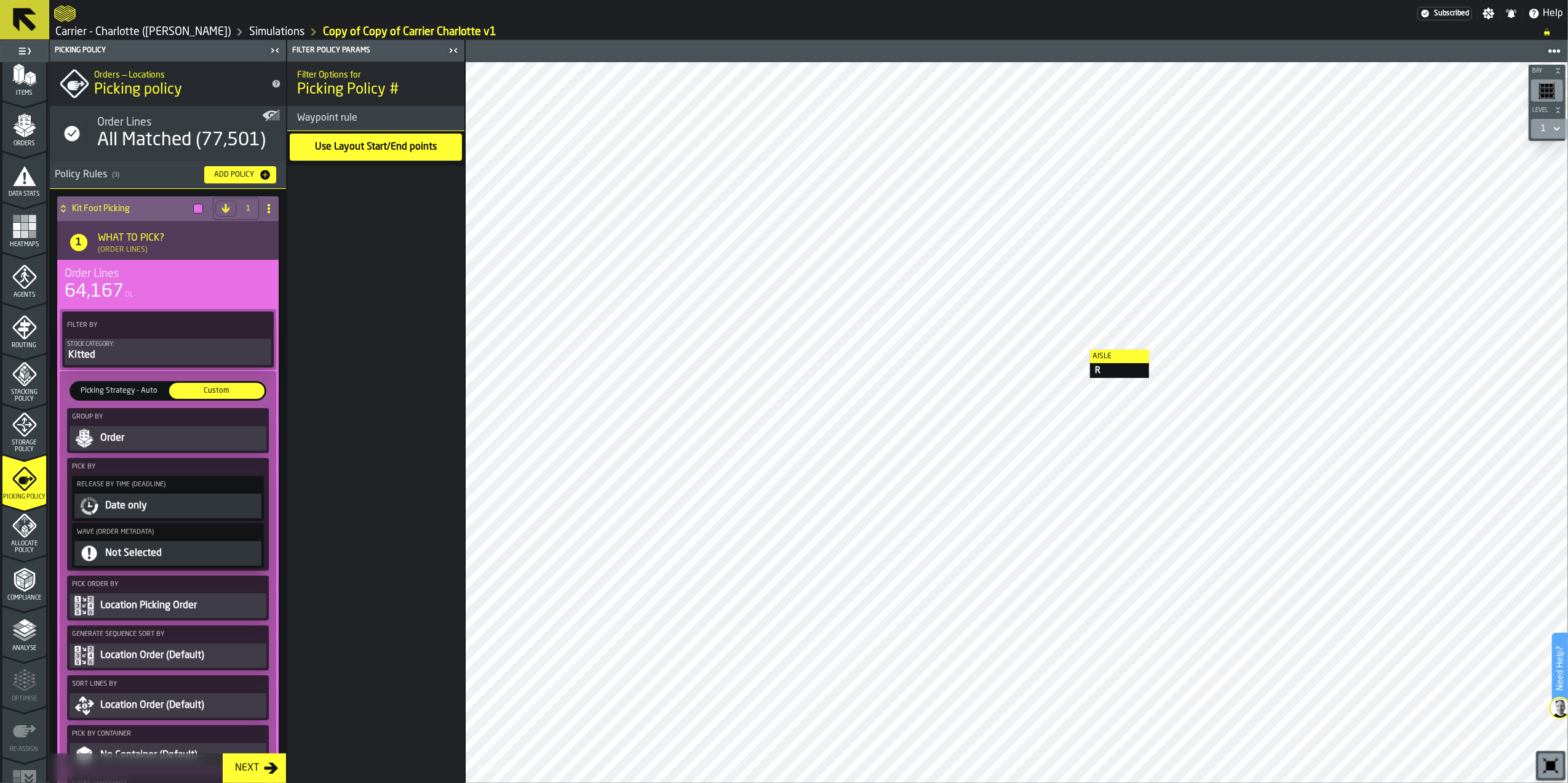
click at [164, 446] on div "Order" at bounding box center [182, 438] width 165 height 15
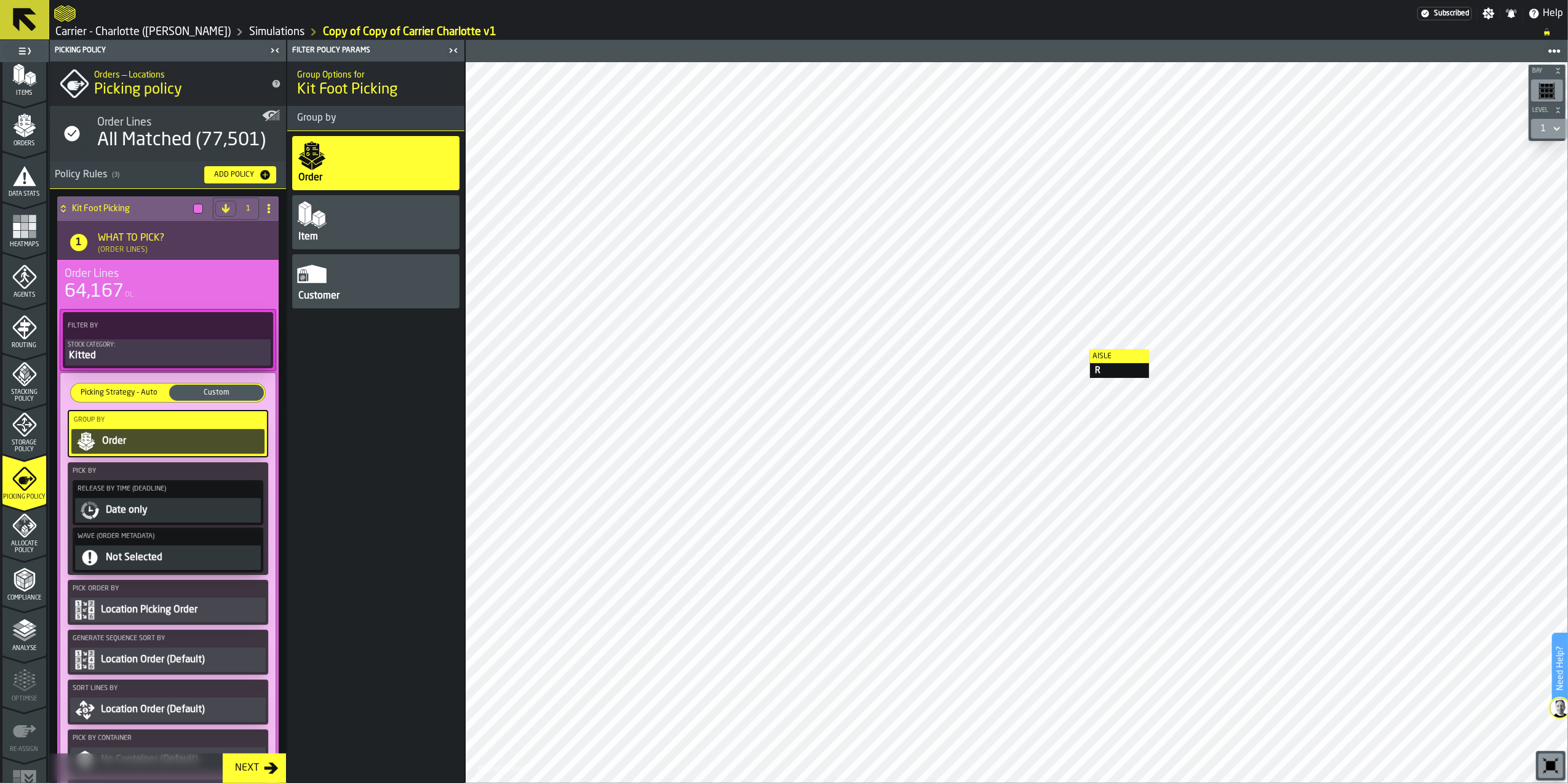
click at [164, 447] on div "Order" at bounding box center [181, 442] width 162 height 15
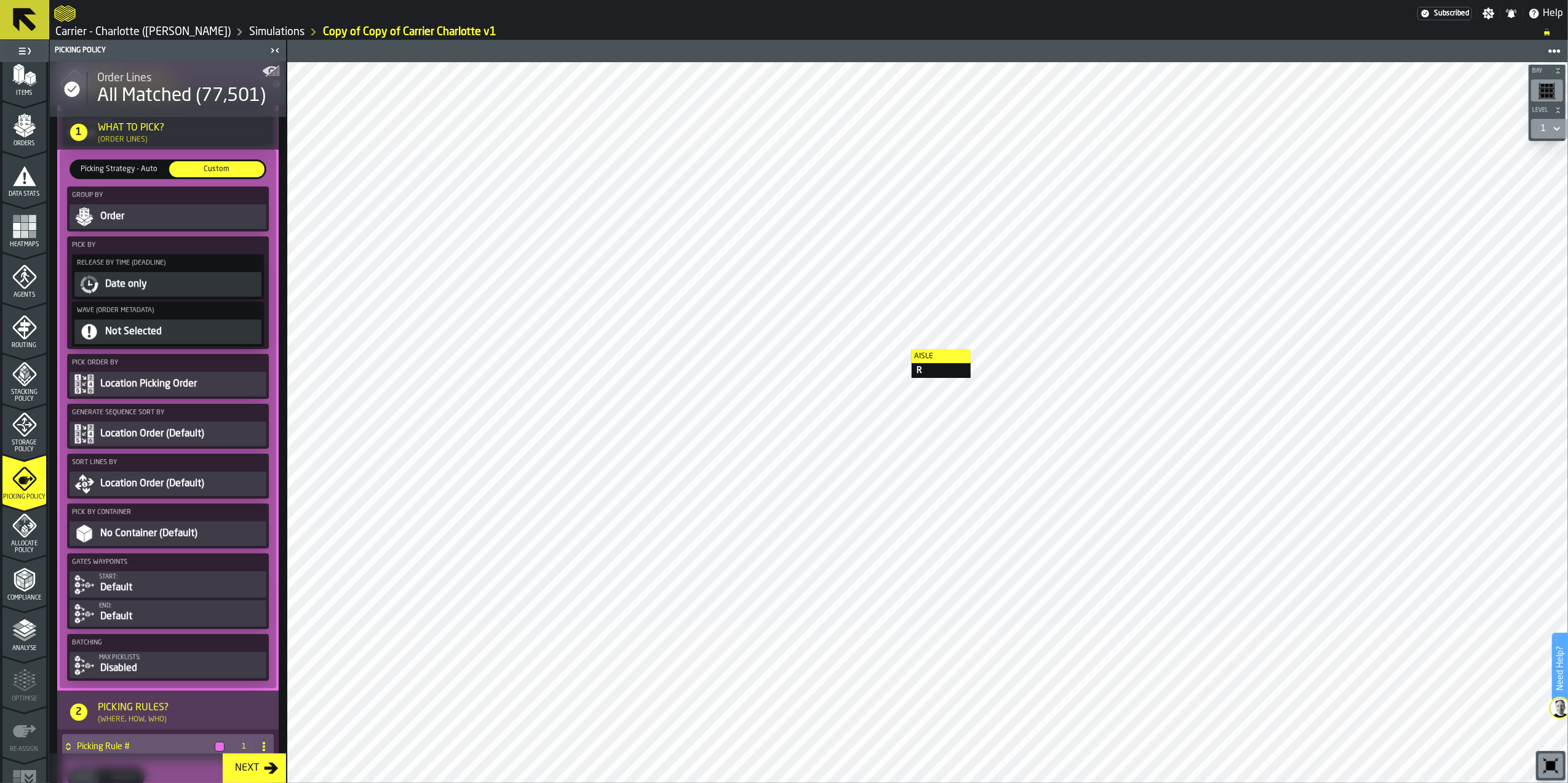
scroll to position [246, 0]
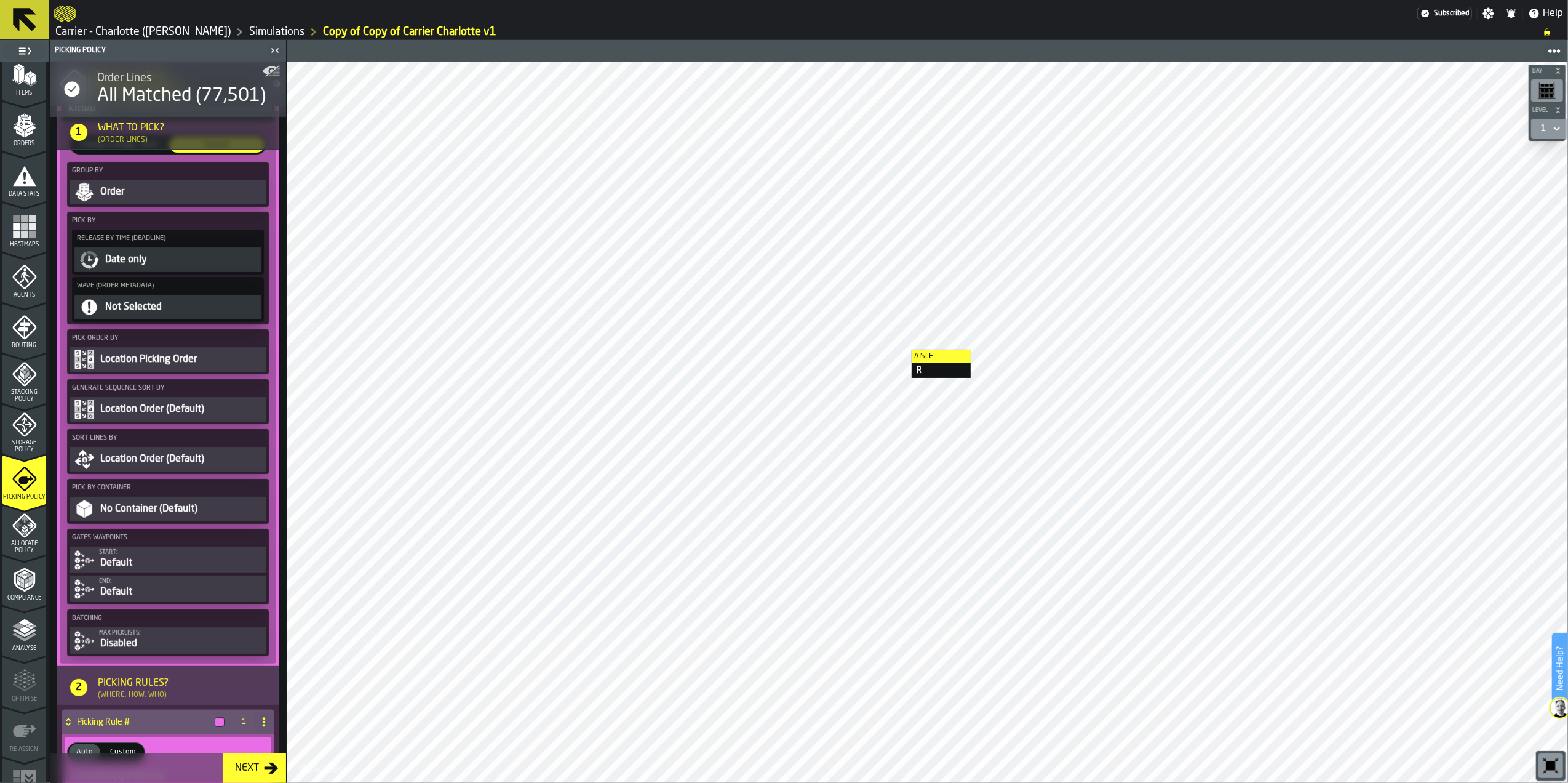
click at [193, 358] on div "Location Picking Order" at bounding box center [182, 360] width 165 height 15
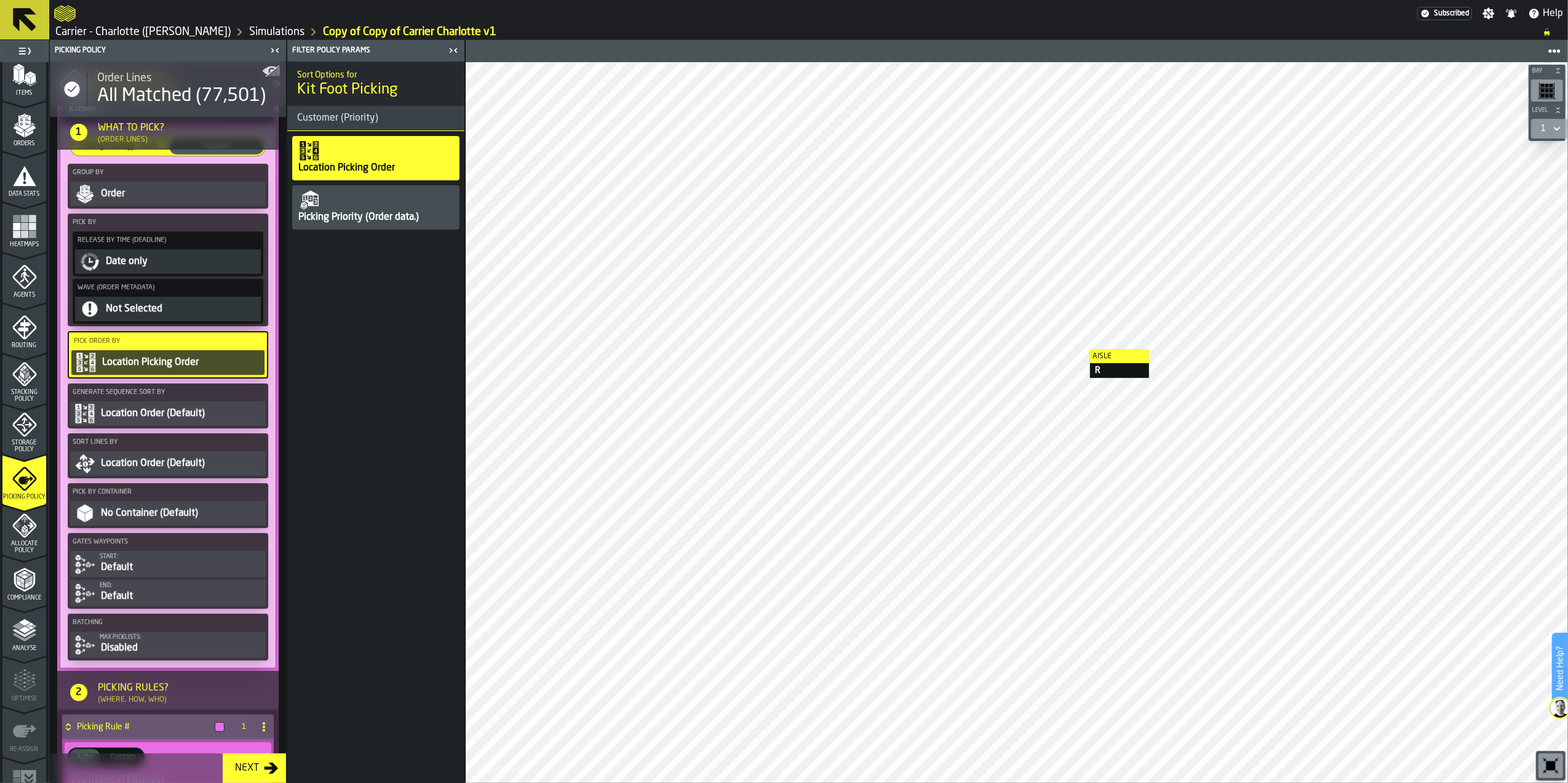
click at [193, 358] on div "Location Picking Order" at bounding box center [181, 362] width 162 height 15
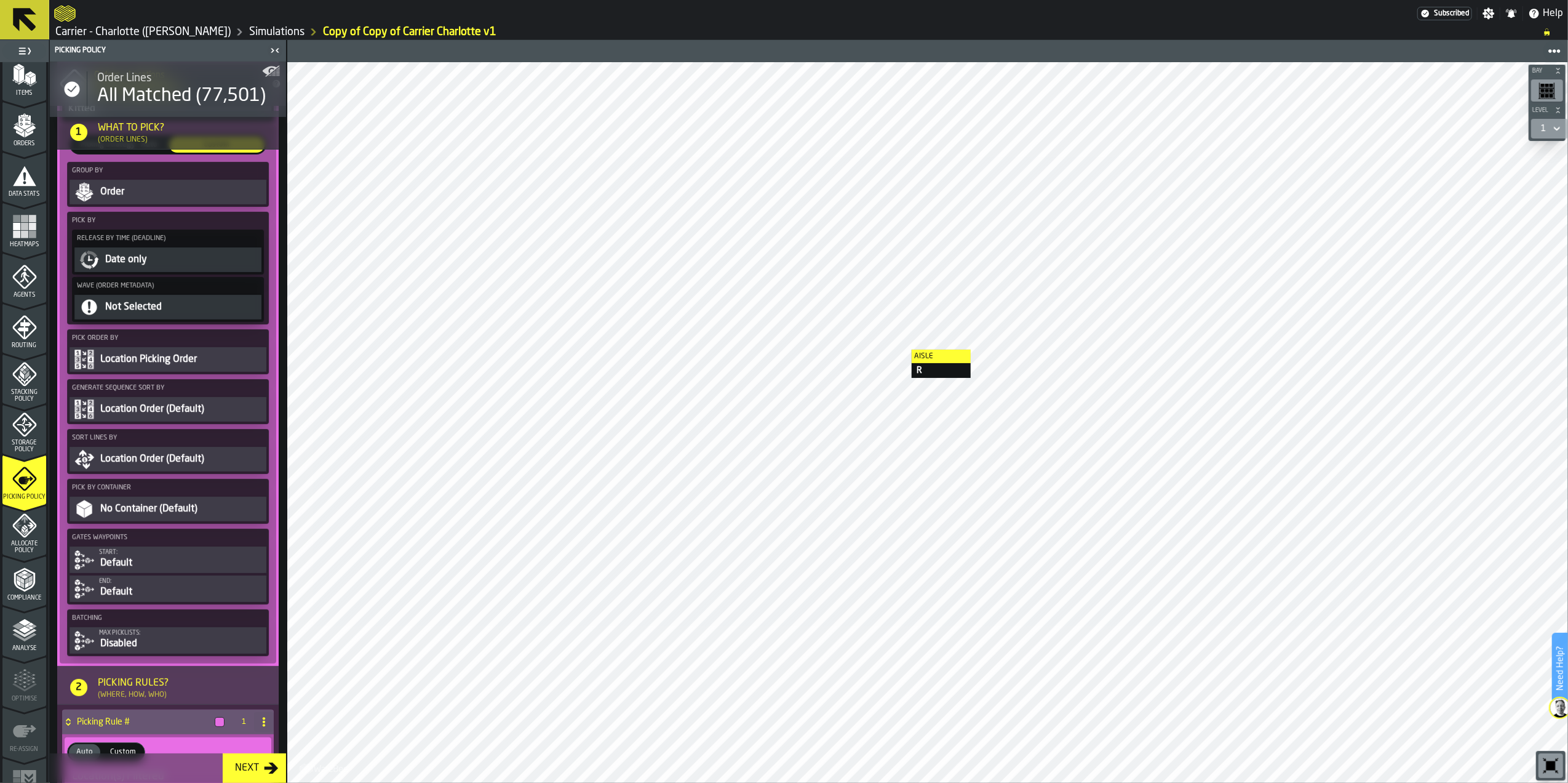
click at [195, 405] on div "Location Order (Default)" at bounding box center [182, 409] width 165 height 15
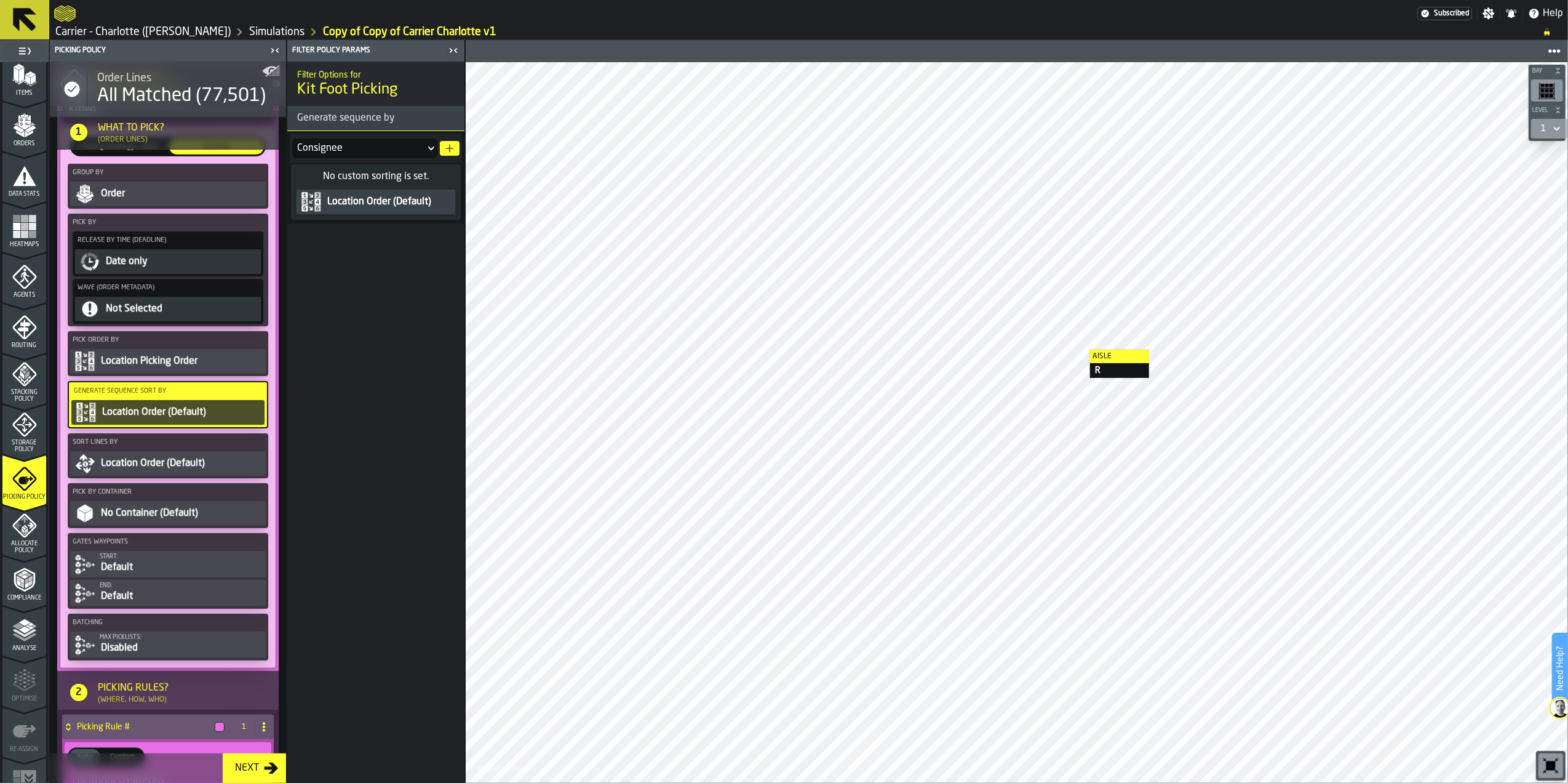
click at [195, 405] on button "Location Order (Default)" at bounding box center [168, 412] width 193 height 24
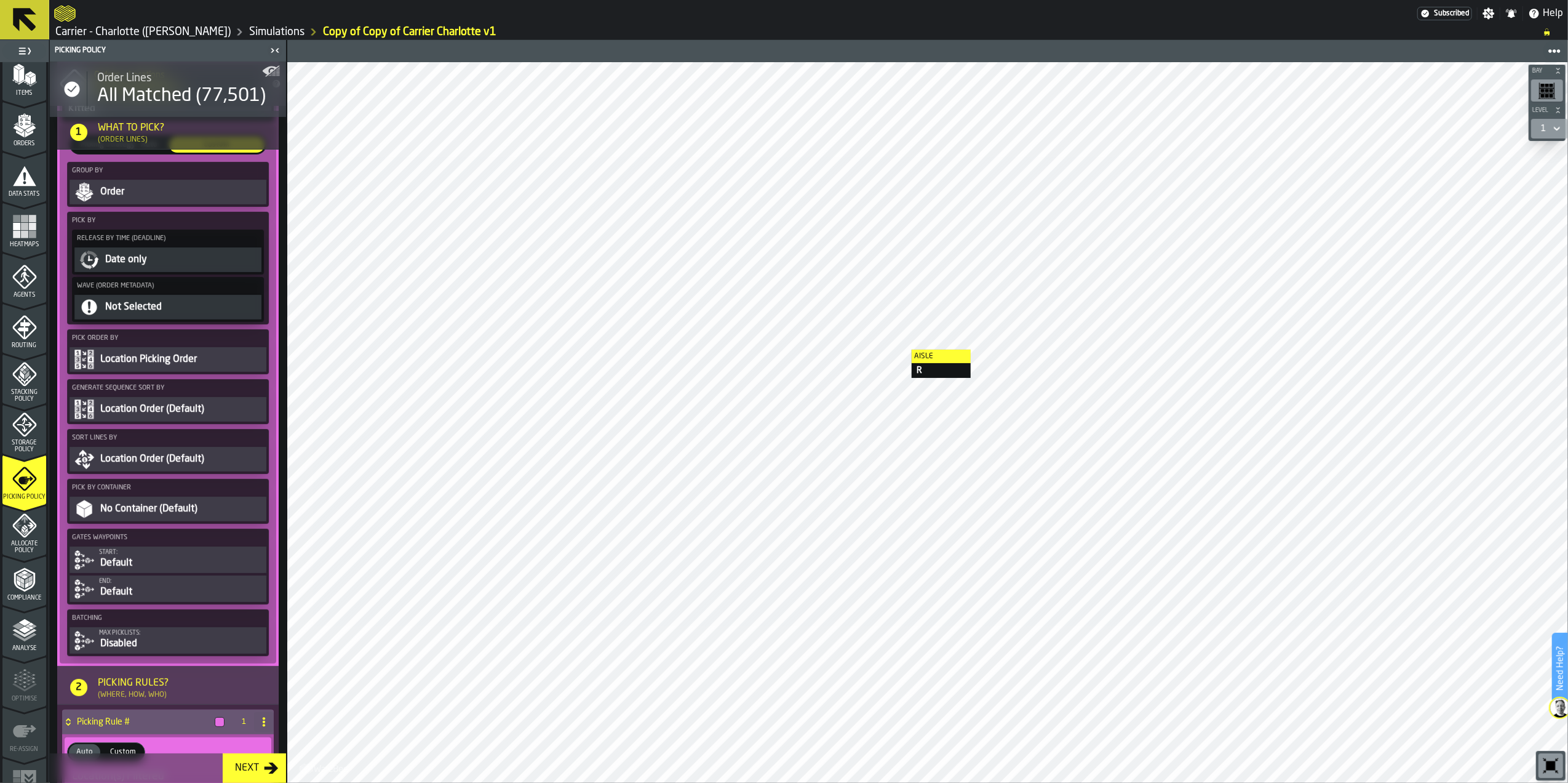
click at [202, 459] on div "Location Order (Default)" at bounding box center [182, 459] width 165 height 15
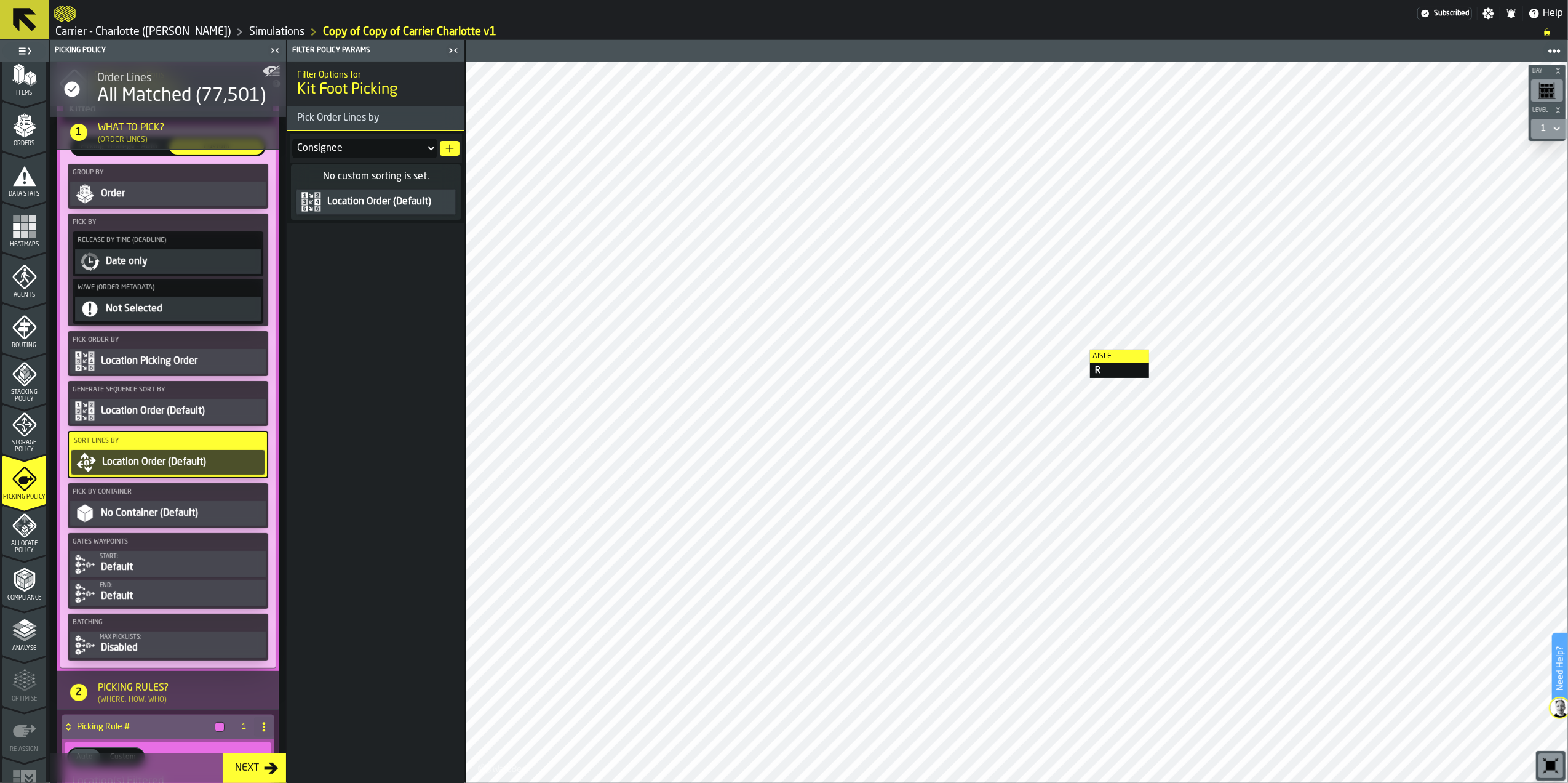
click at [202, 459] on div "Location Order (Default)" at bounding box center [181, 462] width 162 height 15
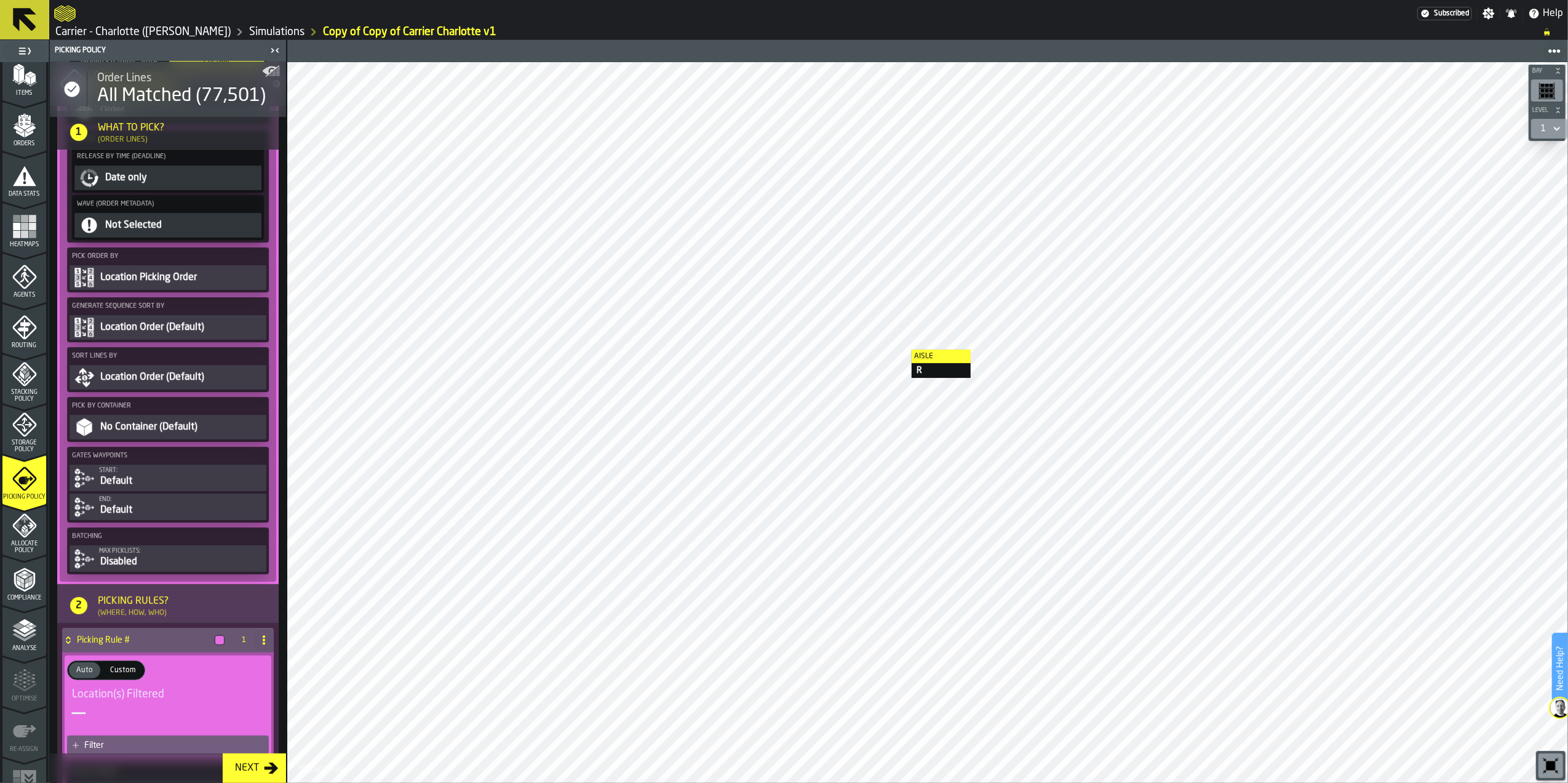
click at [193, 429] on div "No Container (Default)" at bounding box center [182, 427] width 165 height 15
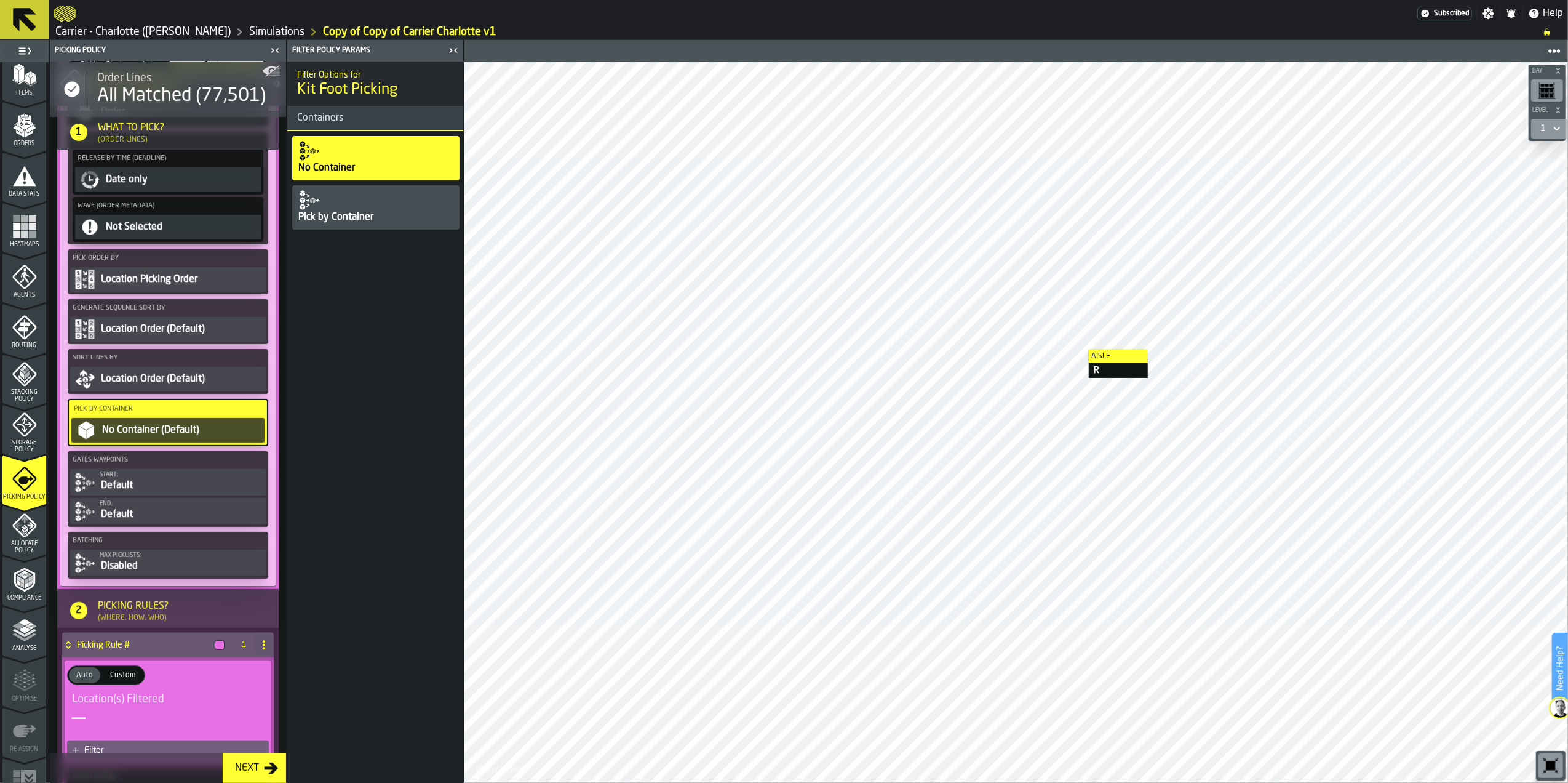
scroll to position [331, 0]
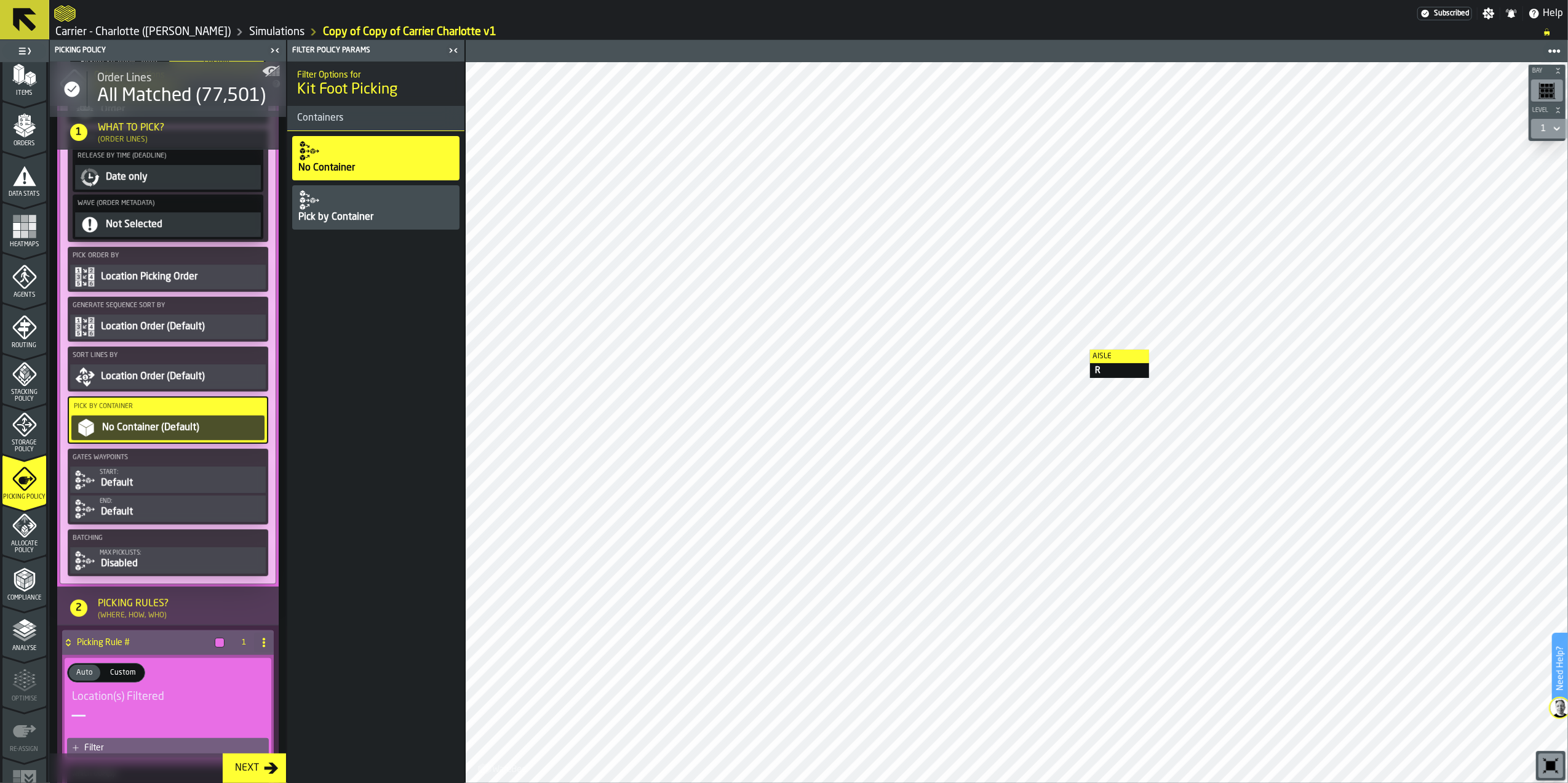
click at [193, 429] on div "No Container (Default)" at bounding box center [181, 428] width 162 height 15
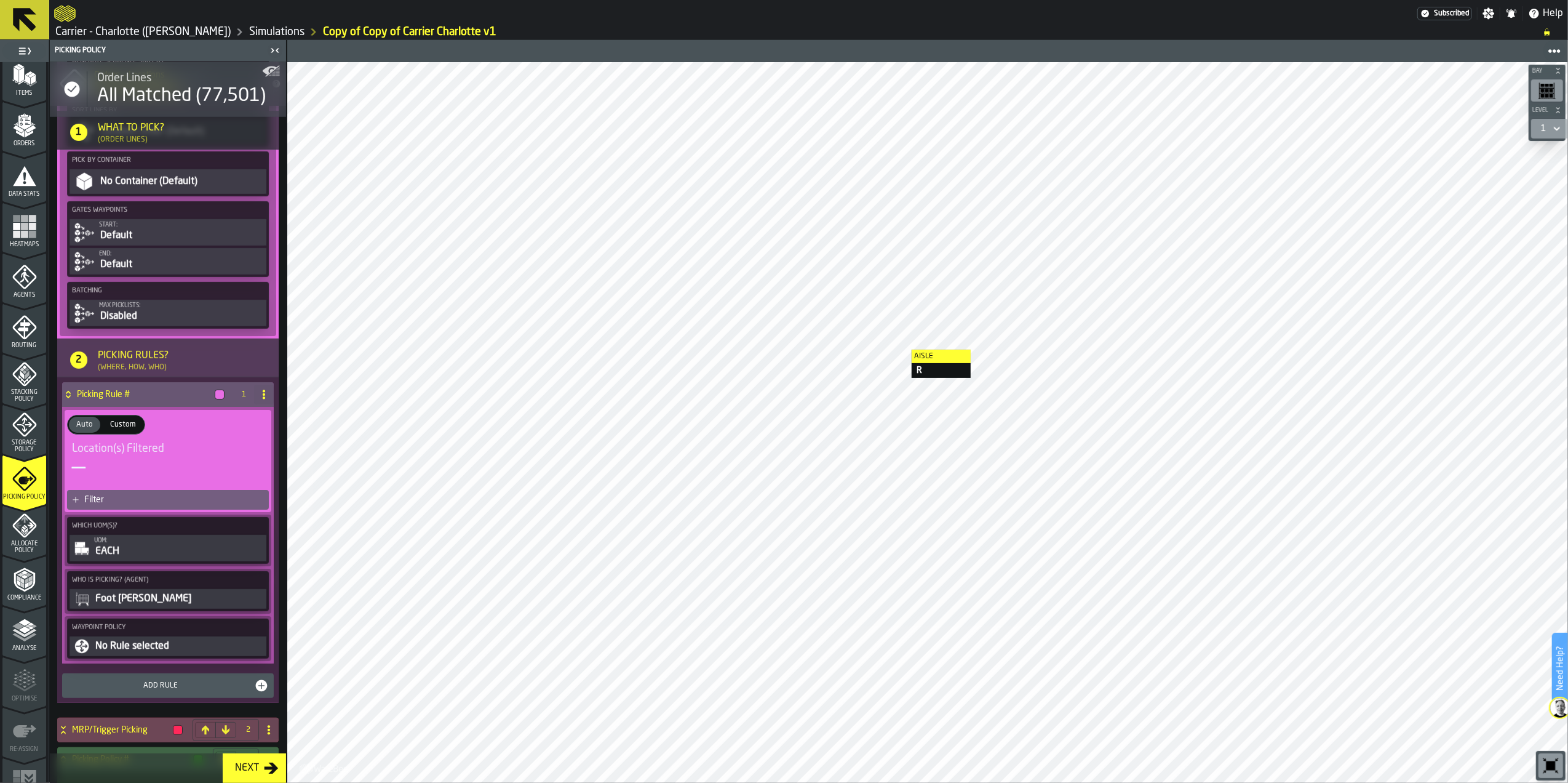
scroll to position [574, 0]
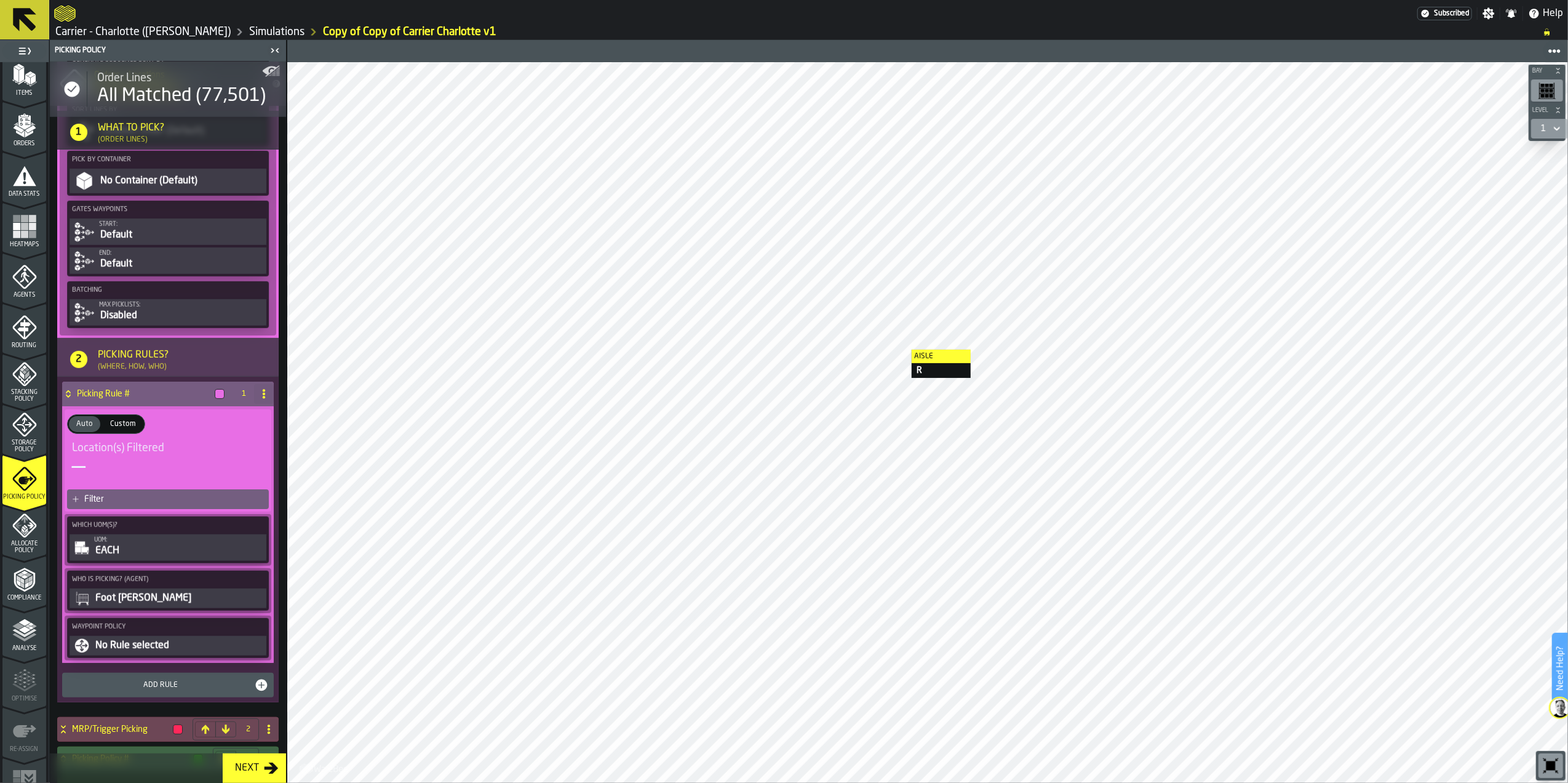
click at [112, 455] on span "Location(s) Filtered" at bounding box center [118, 448] width 93 height 14
click at [114, 504] on div "Filter" at bounding box center [174, 499] width 180 height 10
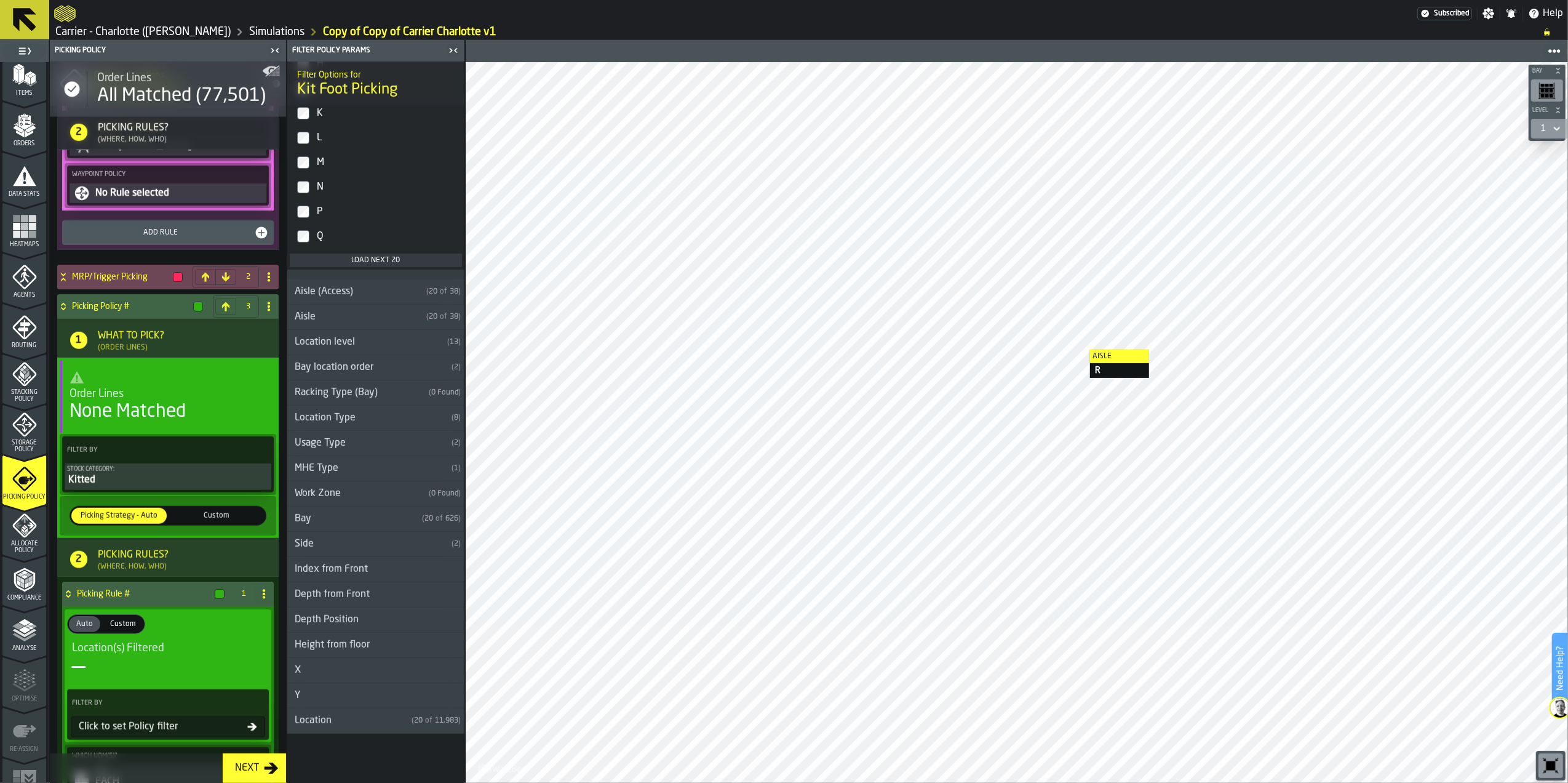
scroll to position [1067, 0]
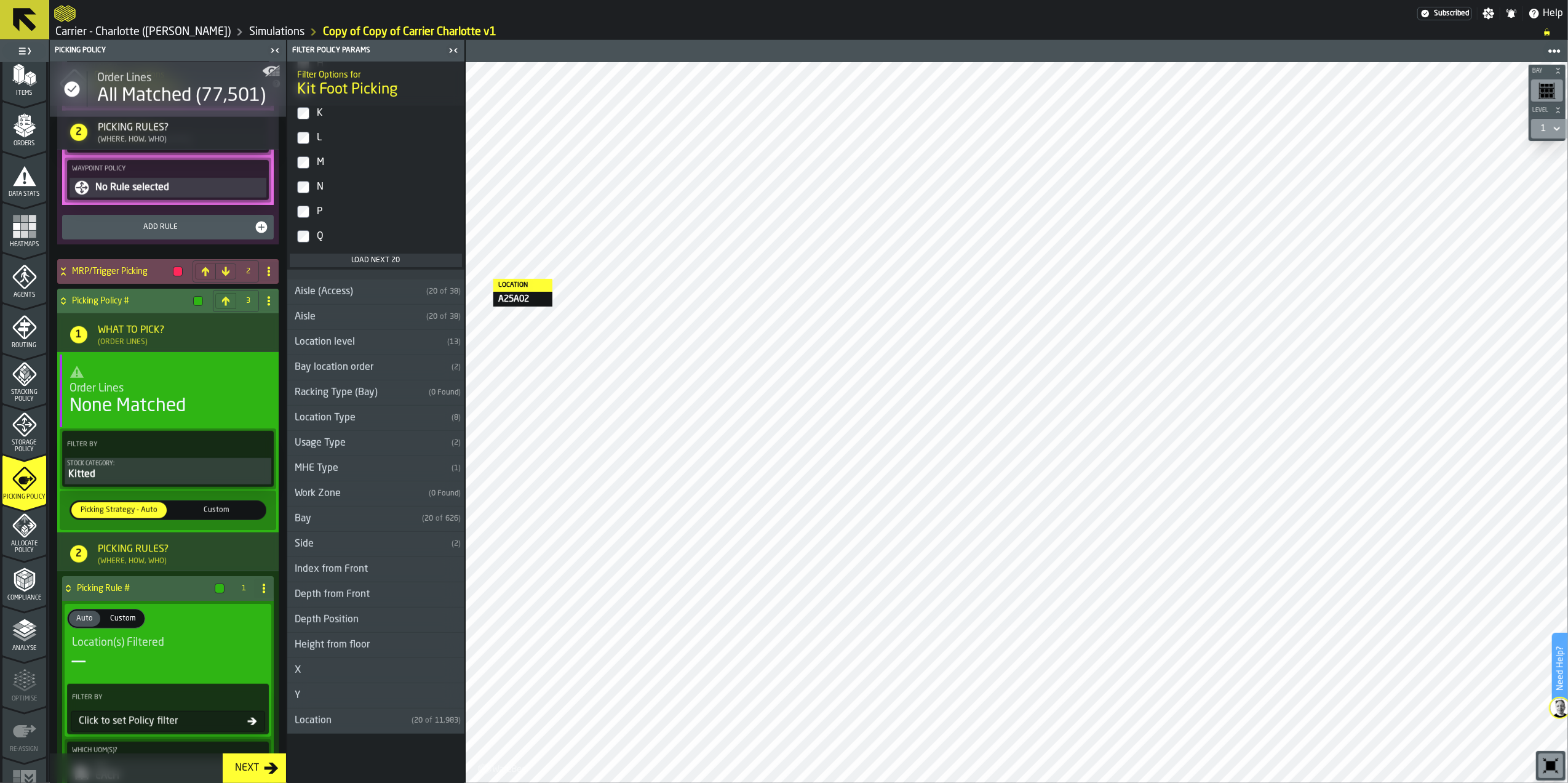
click at [269, 306] on icon at bounding box center [269, 301] width 10 height 10
click at [235, 362] on div "Delete" at bounding box center [216, 363] width 103 height 15
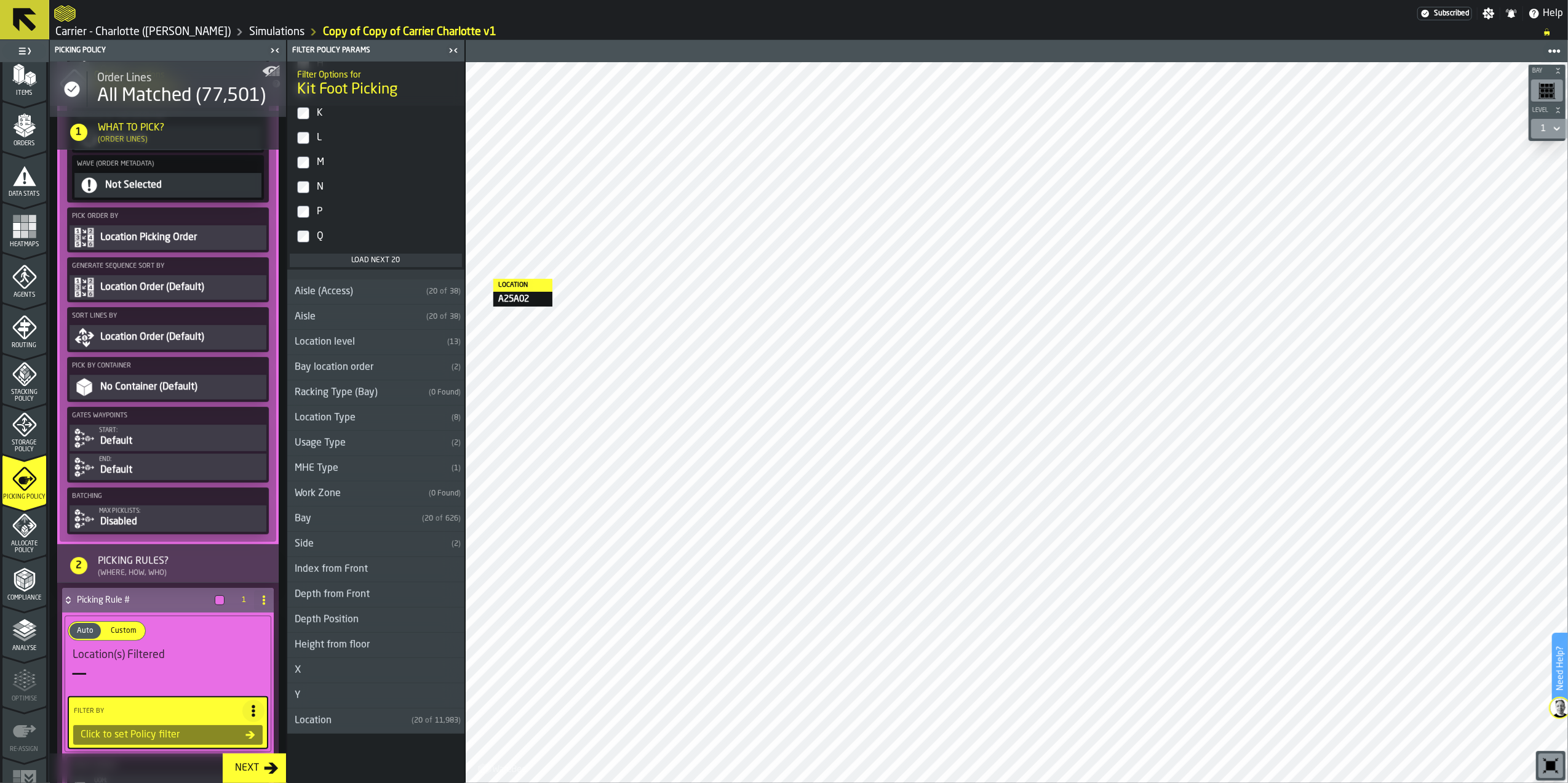
scroll to position [122, 0]
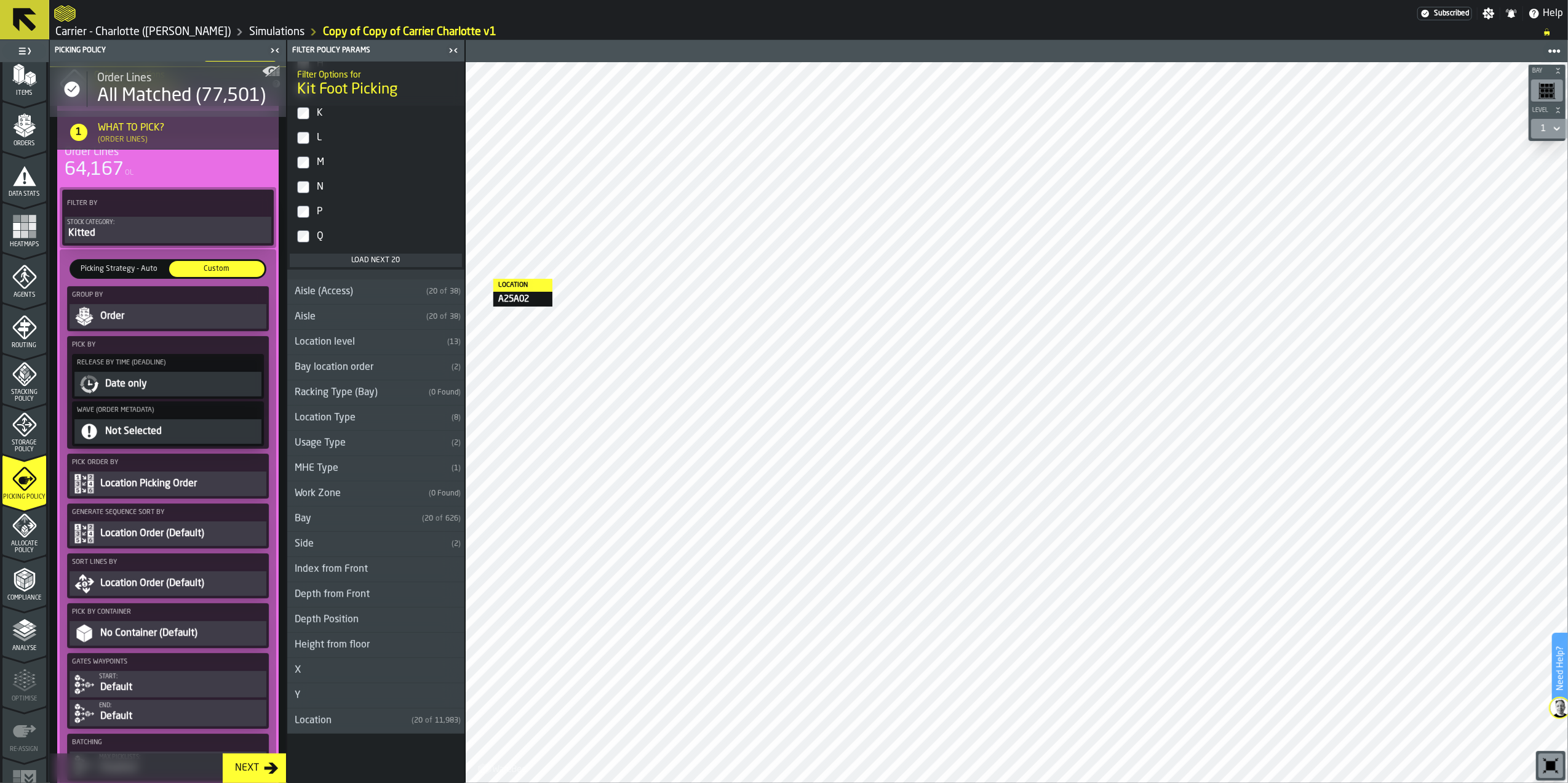
click at [131, 264] on span "Picking Strategy - Auto" at bounding box center [119, 269] width 91 height 11
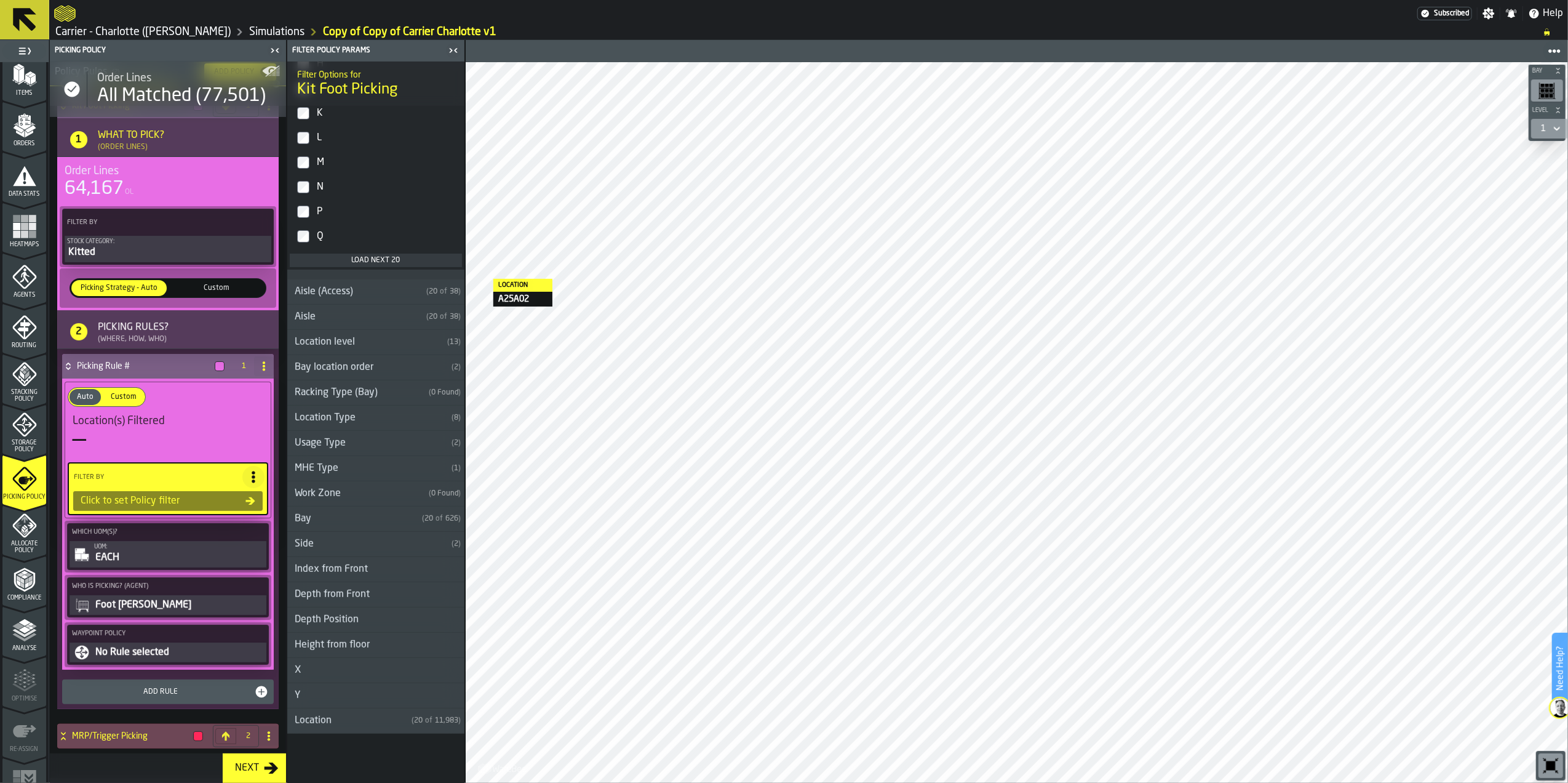
scroll to position [106, 0]
click at [127, 363] on h4 "Picking Rule #" at bounding box center [143, 366] width 133 height 10
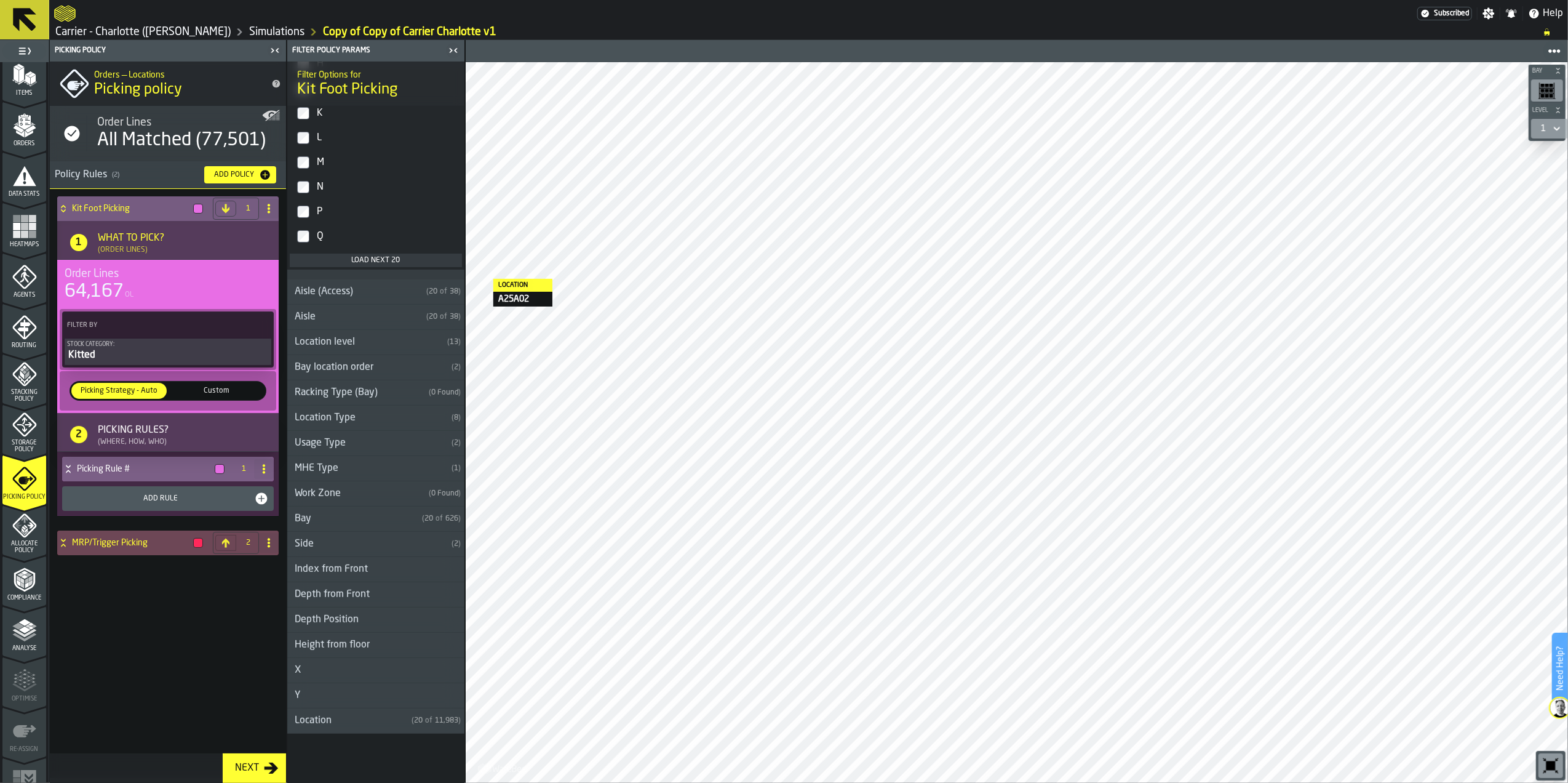
click at [127, 210] on h4 "Kit Foot Picking" at bounding box center [130, 208] width 116 height 10
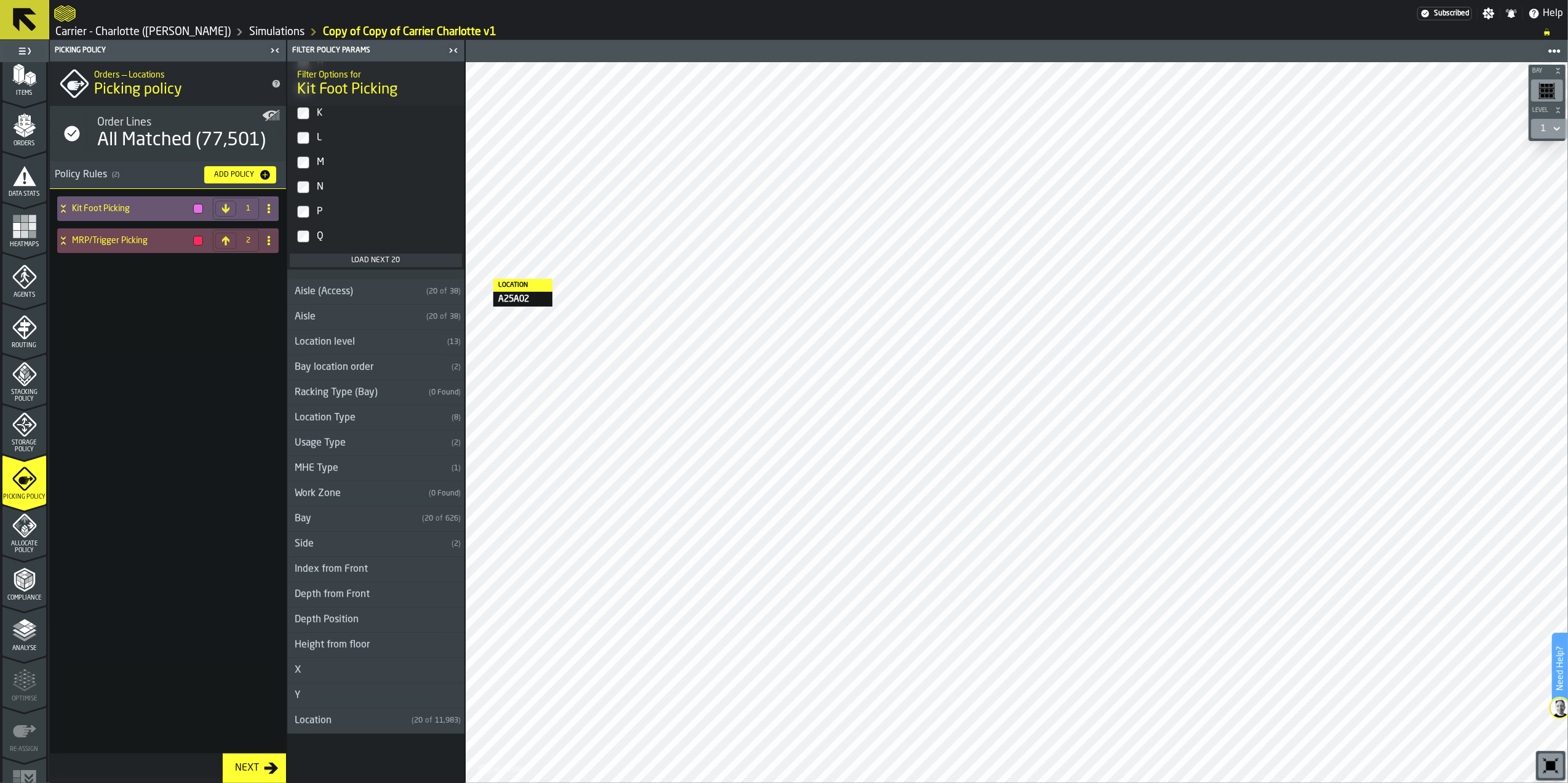
click at [25, 128] on polygon "menu Orders" at bounding box center [30, 128] width 10 height 7
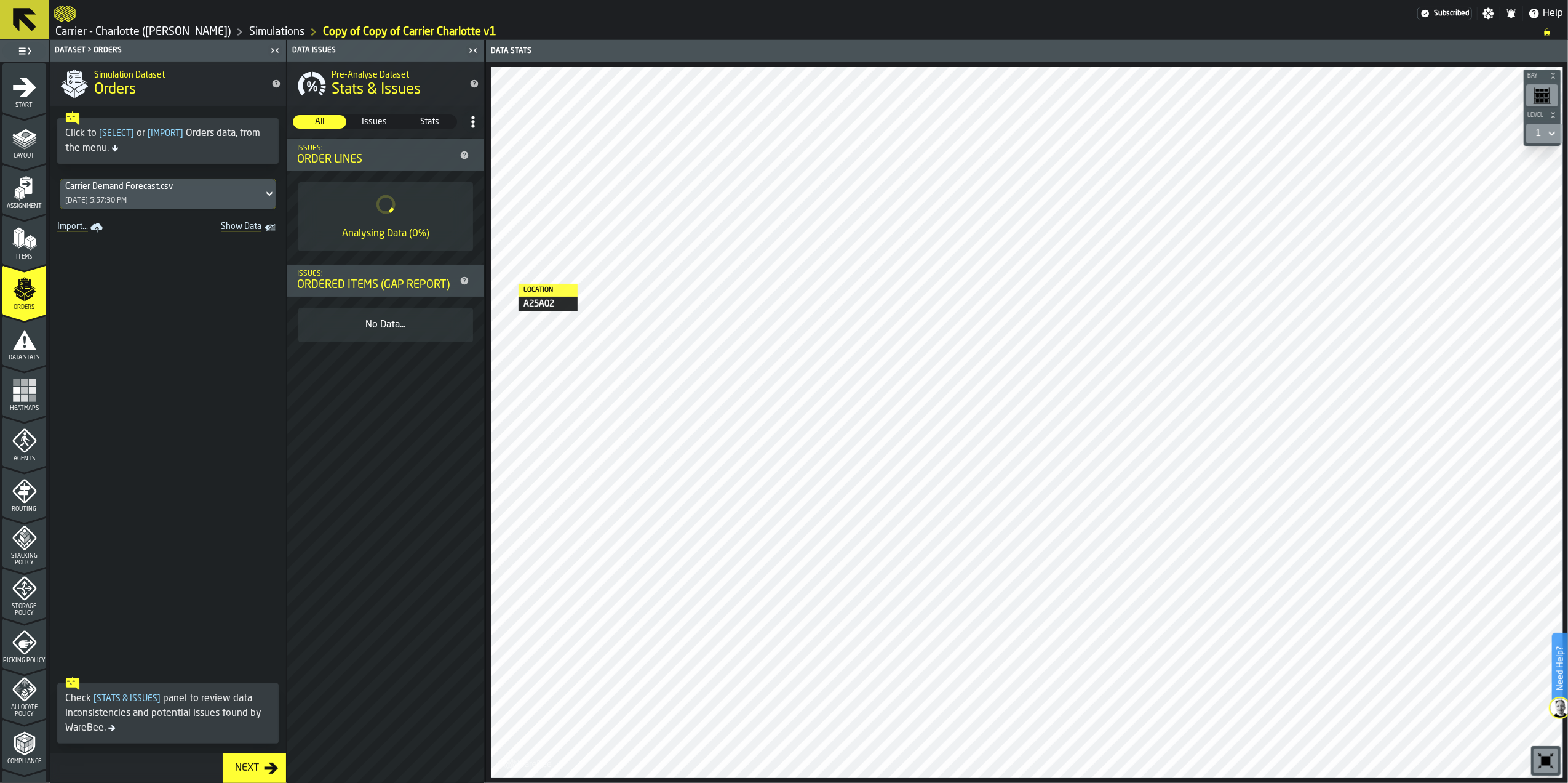
click at [30, 237] on polygon "menu Items" at bounding box center [32, 239] width 8 height 5
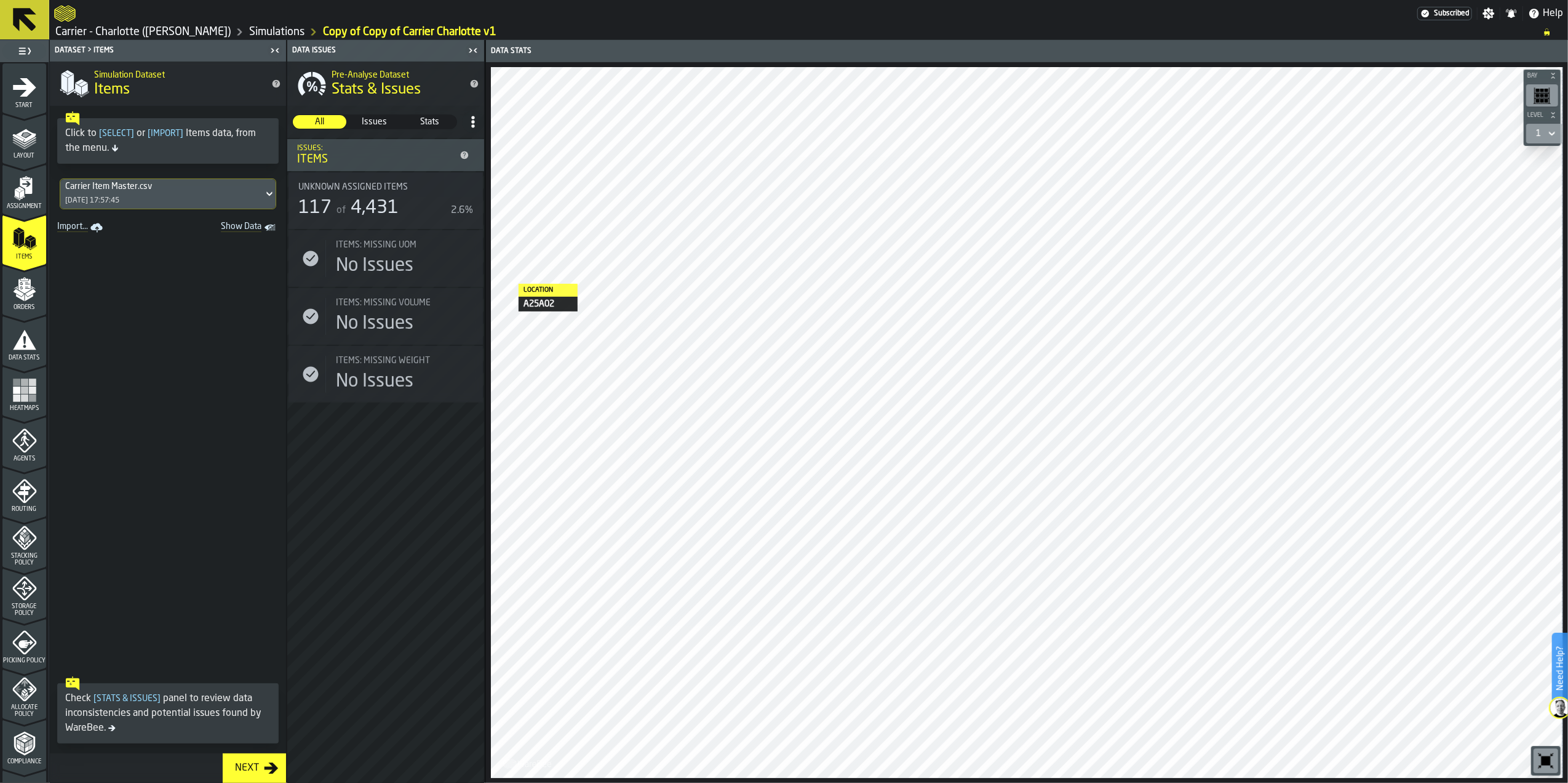
click at [147, 195] on div "Carrier Item Master.csv [DATE] 17:57:45" at bounding box center [162, 194] width 203 height 30
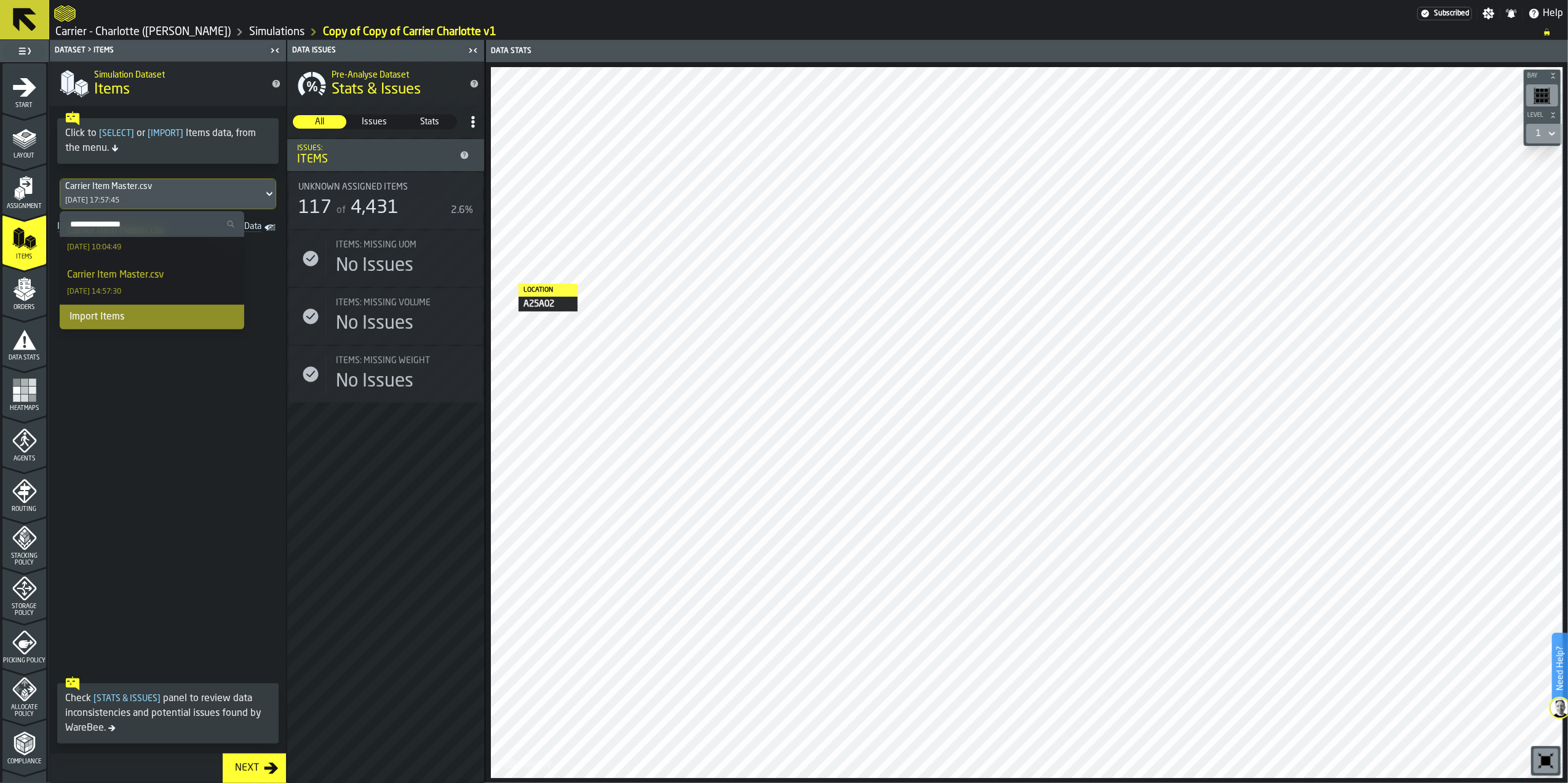
click at [114, 321] on div "Import Items" at bounding box center [151, 317] width 185 height 24
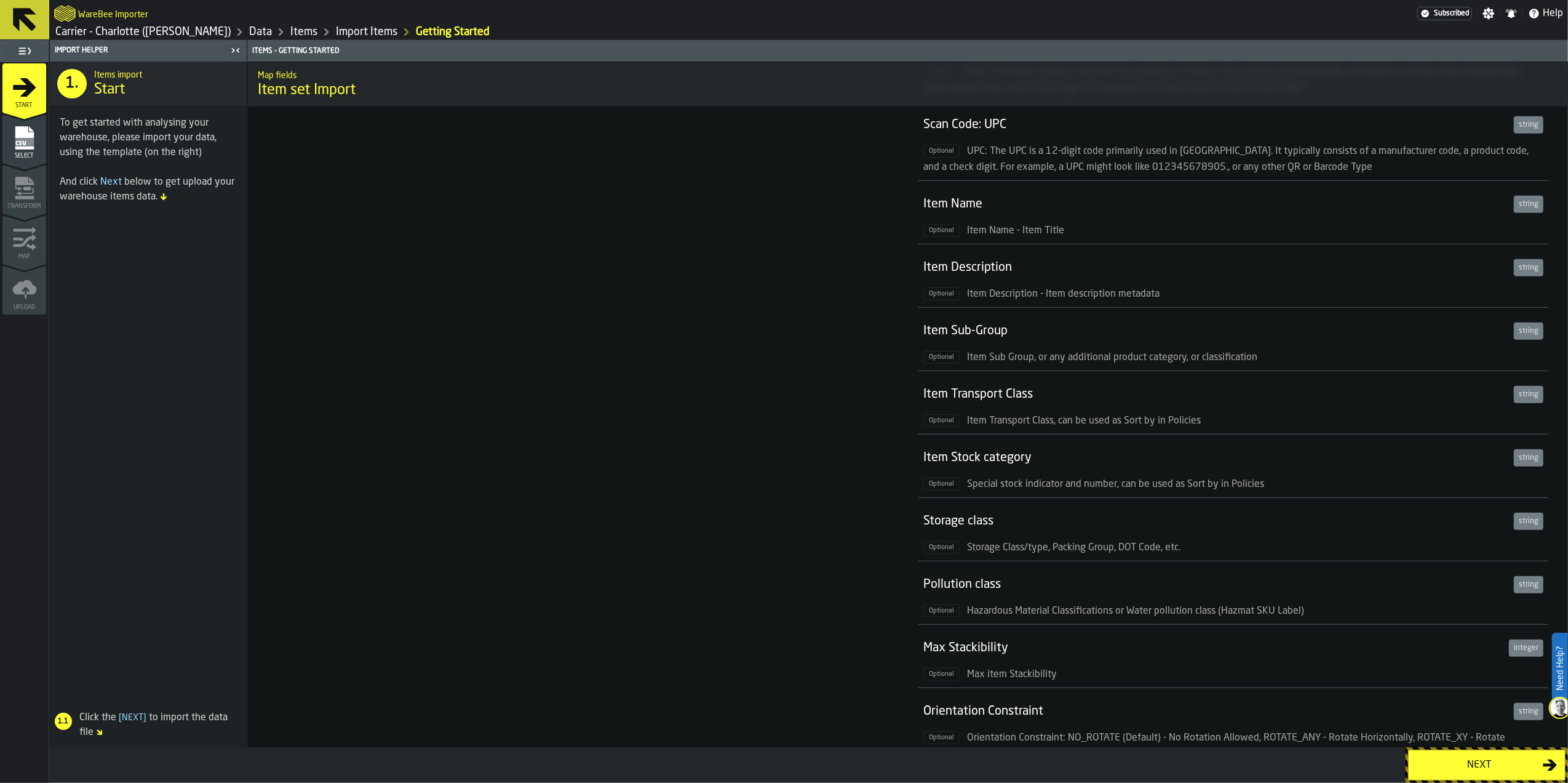
scroll to position [820, 0]
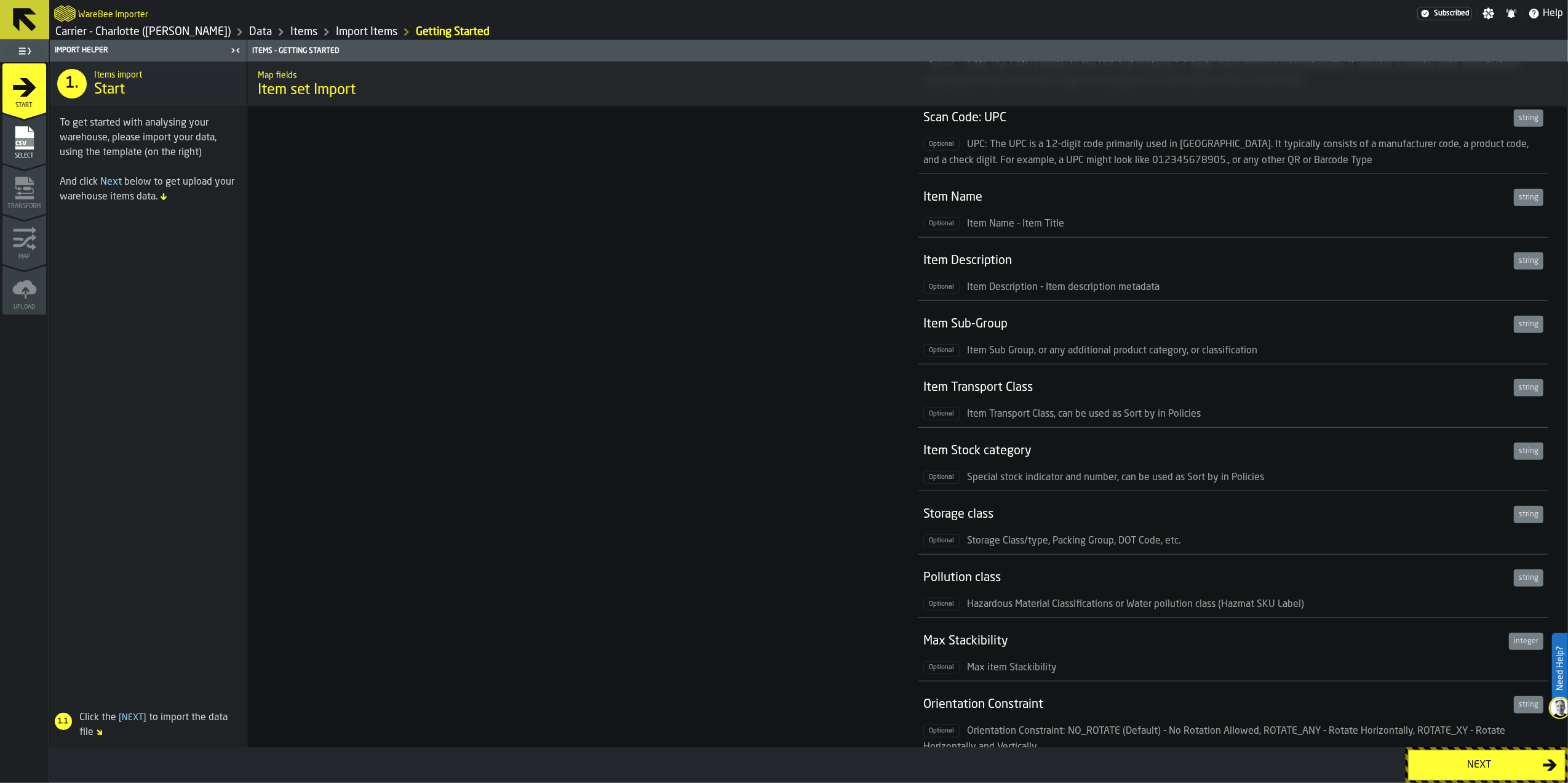
click at [468, 333] on div "We need the following data We will only ask you for a minimal set of data to bu…" at bounding box center [582, 30] width 650 height 1488
click at [1458, 761] on div "Next" at bounding box center [1480, 765] width 127 height 15
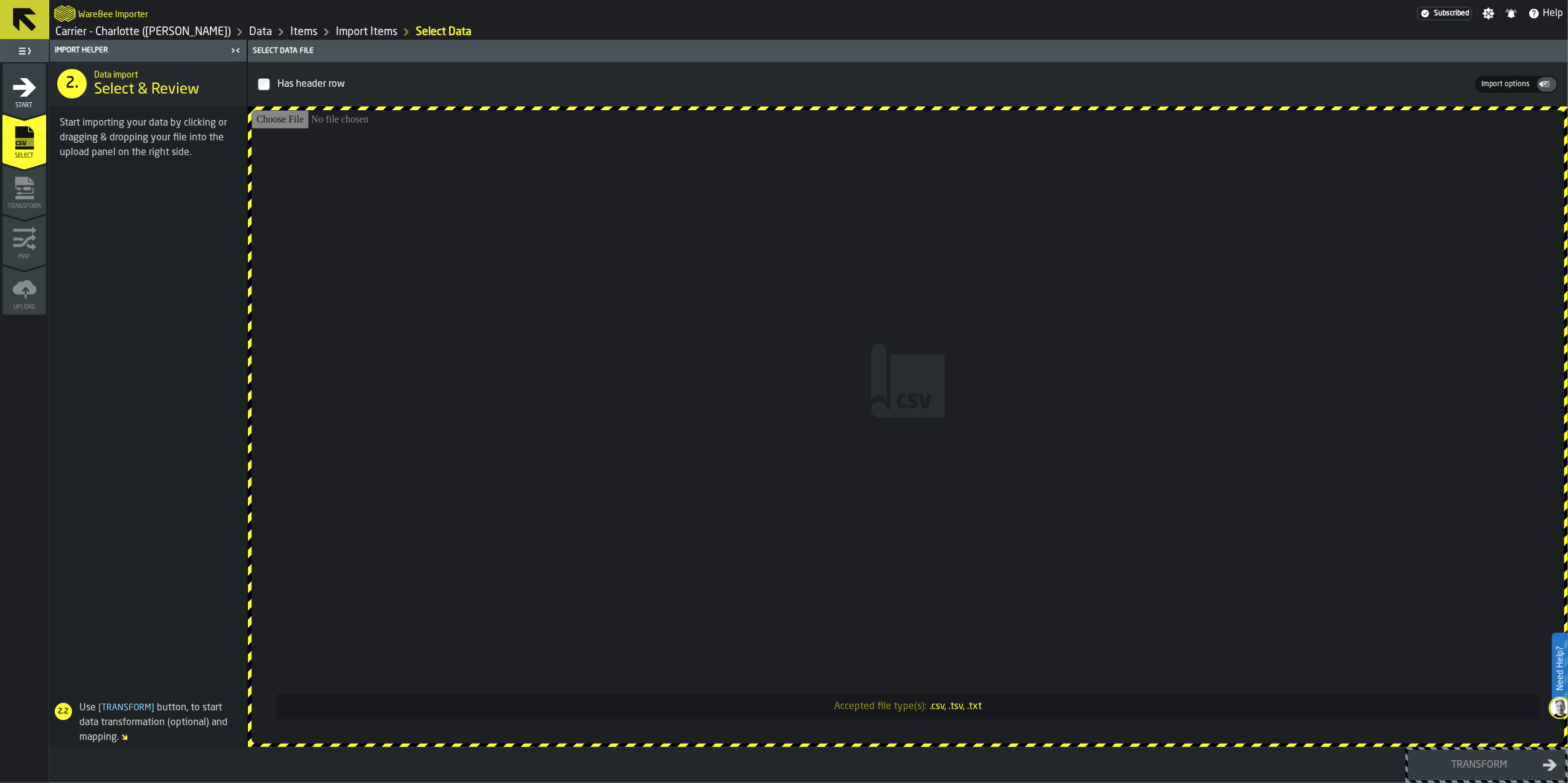
click at [951, 210] on input "Accepted file type(s): .csv, .tsv, .txt" at bounding box center [908, 427] width 1313 height 634
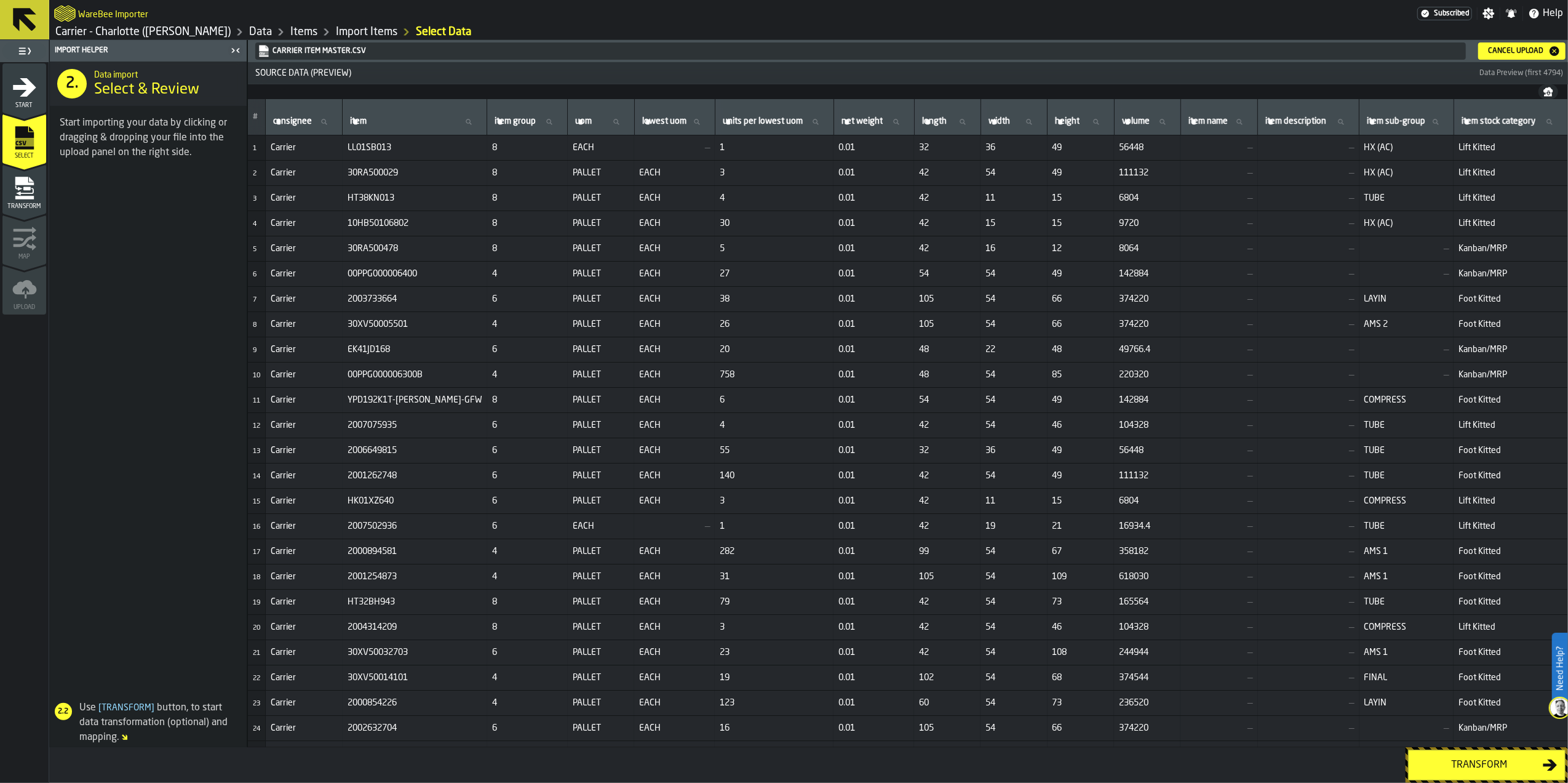
click at [1498, 763] on div "Transform" at bounding box center [1480, 765] width 127 height 15
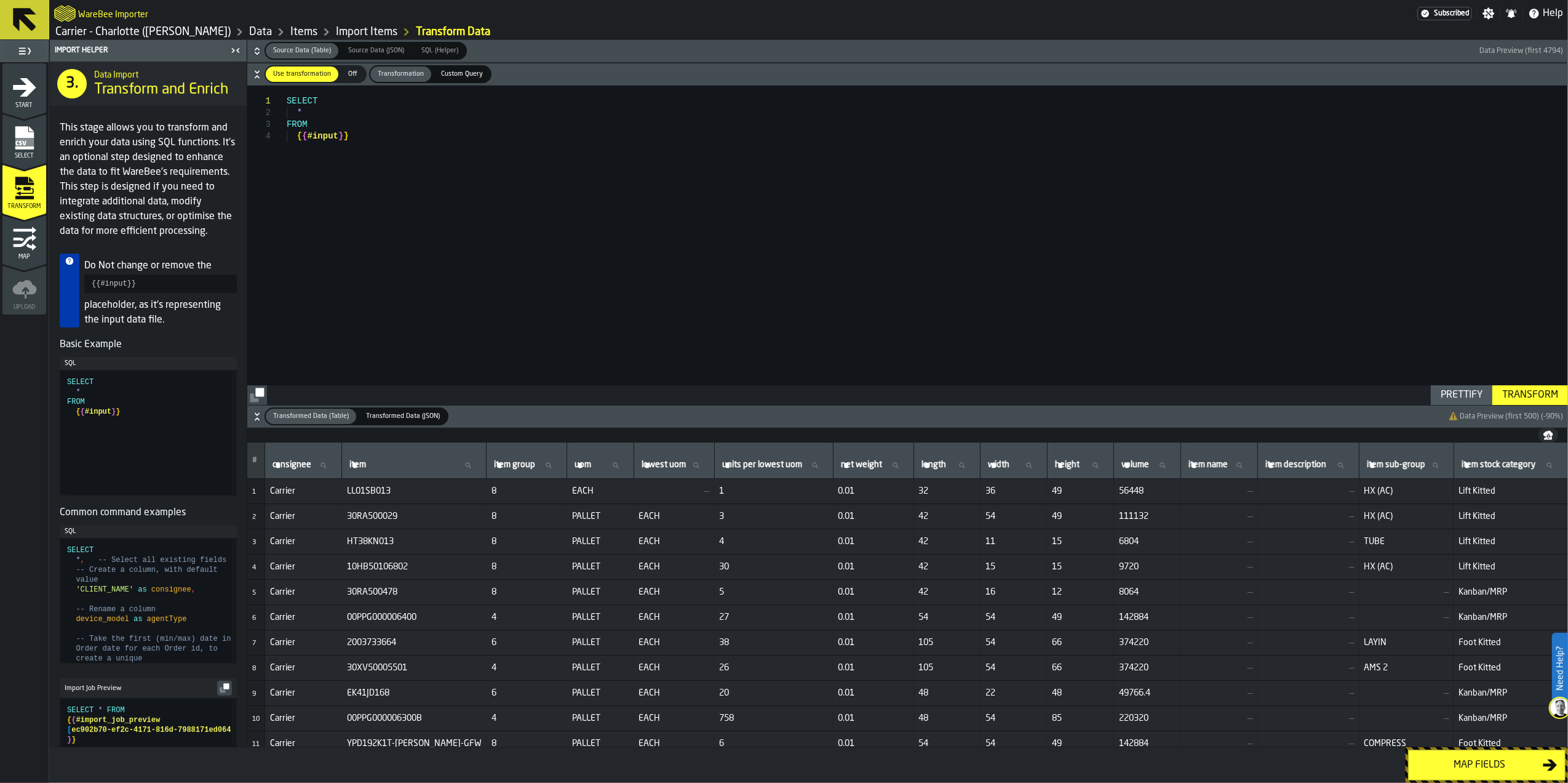
click at [1494, 761] on div "Map fields" at bounding box center [1480, 765] width 127 height 15
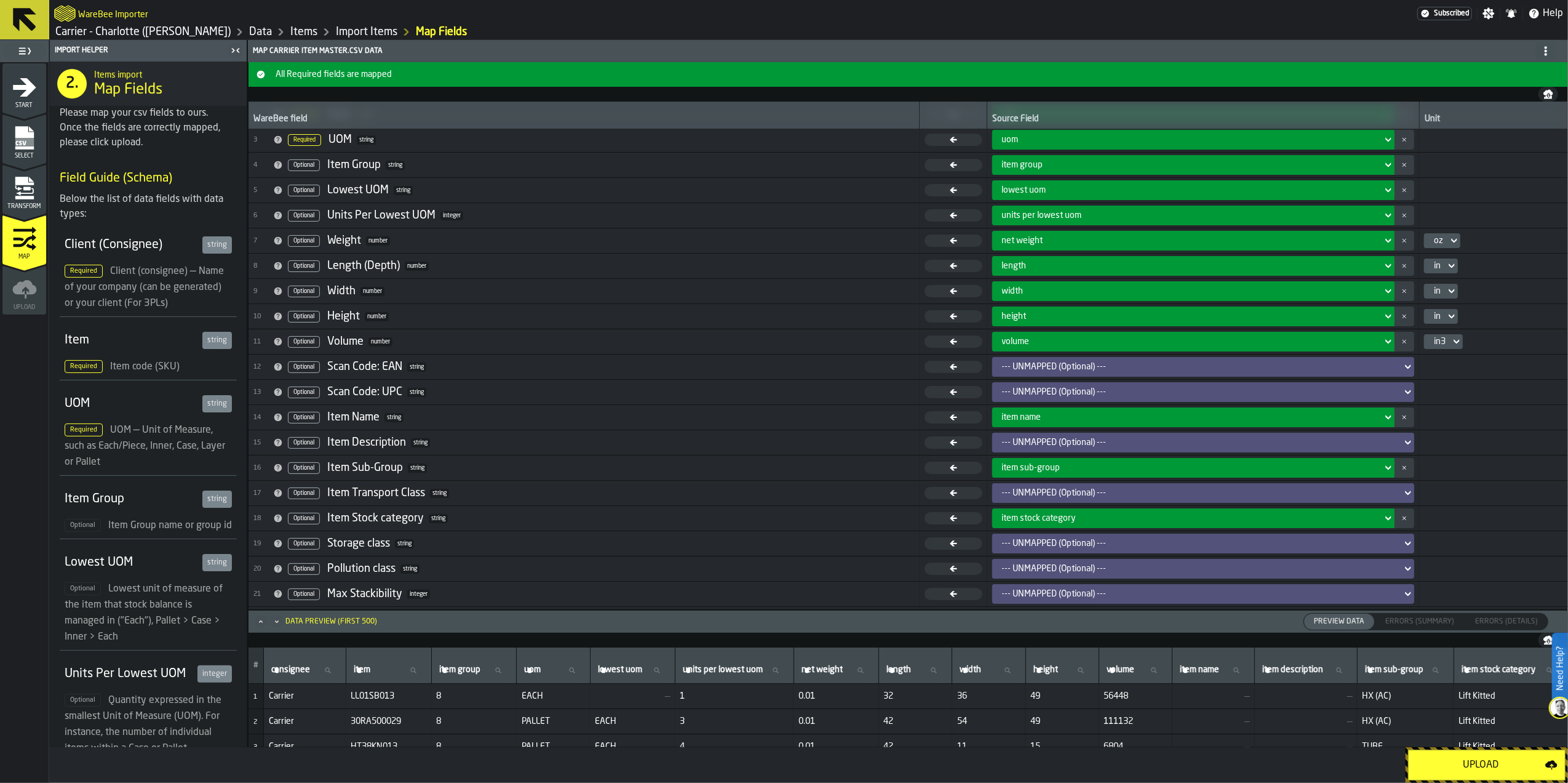
scroll to position [80, 0]
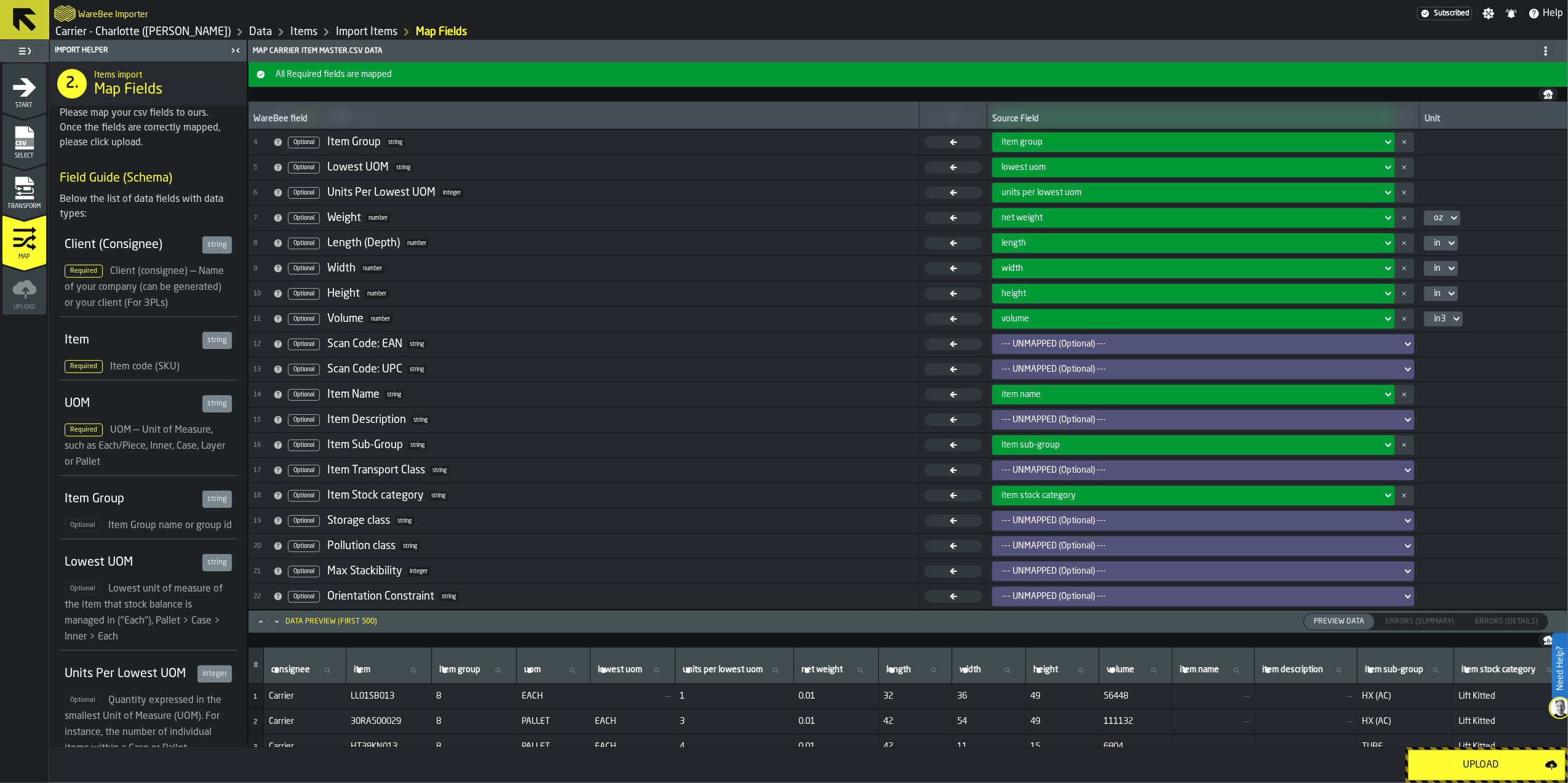
click at [1485, 767] on div "Upload" at bounding box center [1481, 765] width 129 height 15
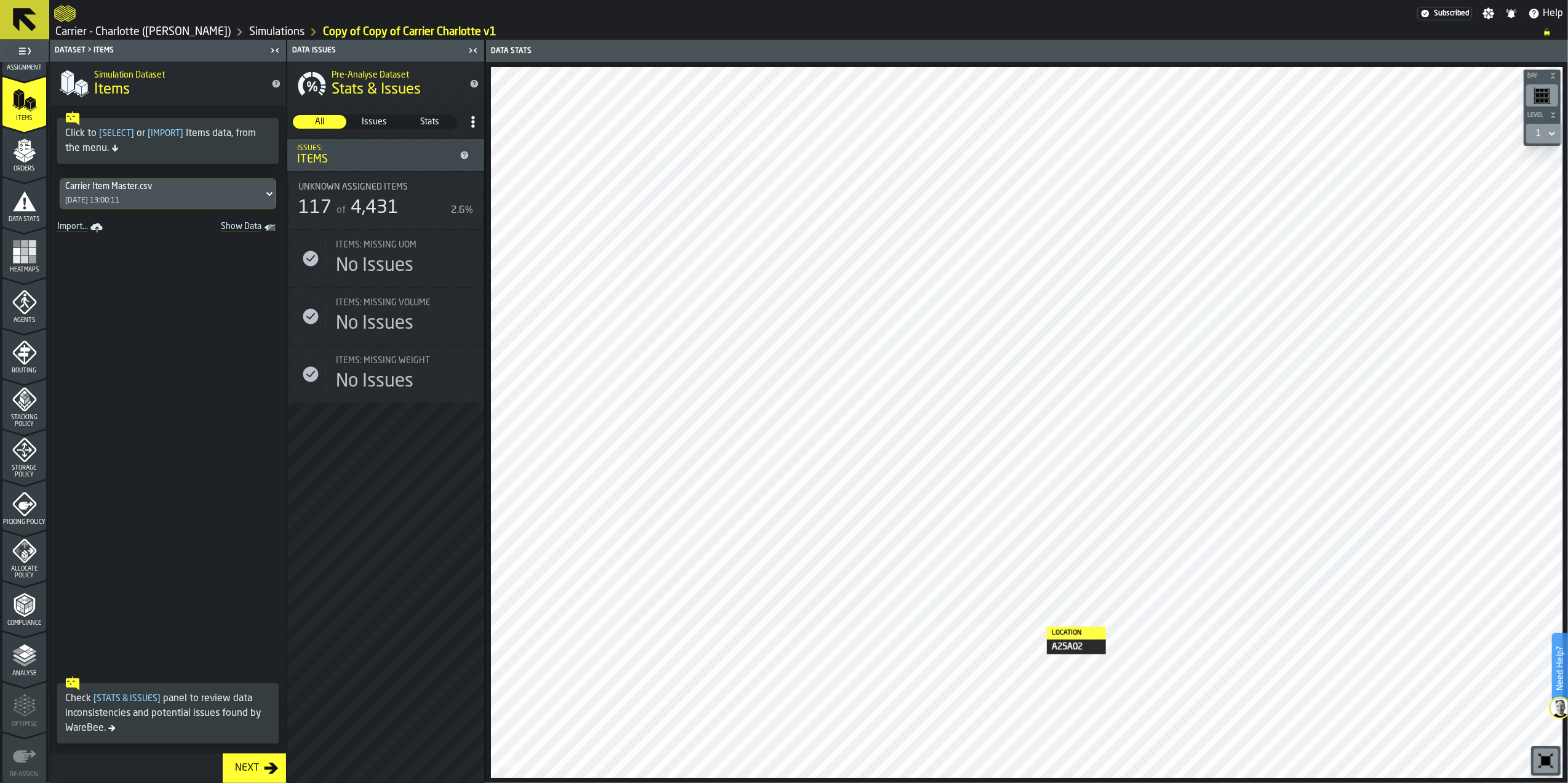
scroll to position [164, 0]
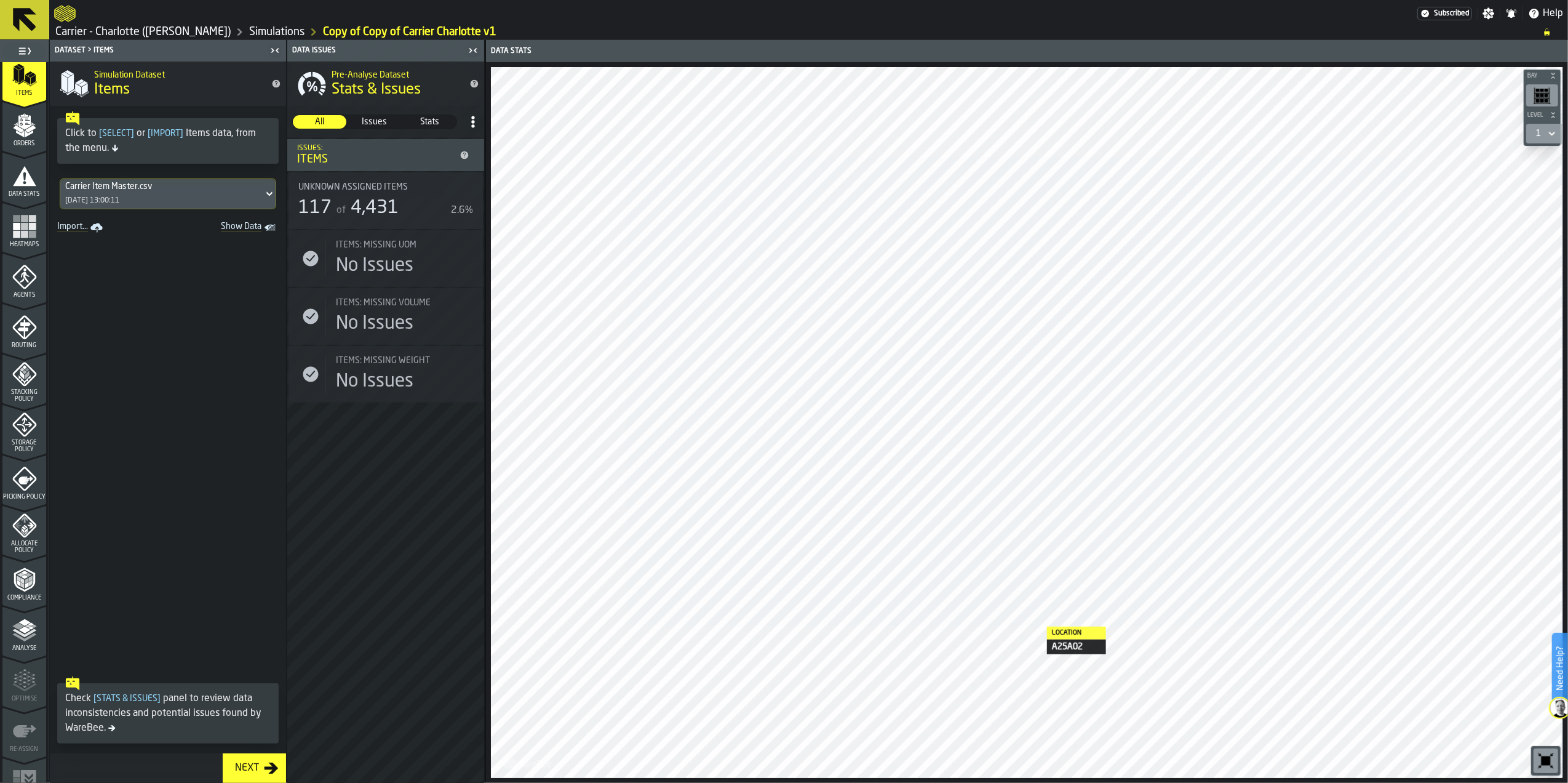
click at [23, 500] on span "Picking Policy" at bounding box center [24, 497] width 44 height 7
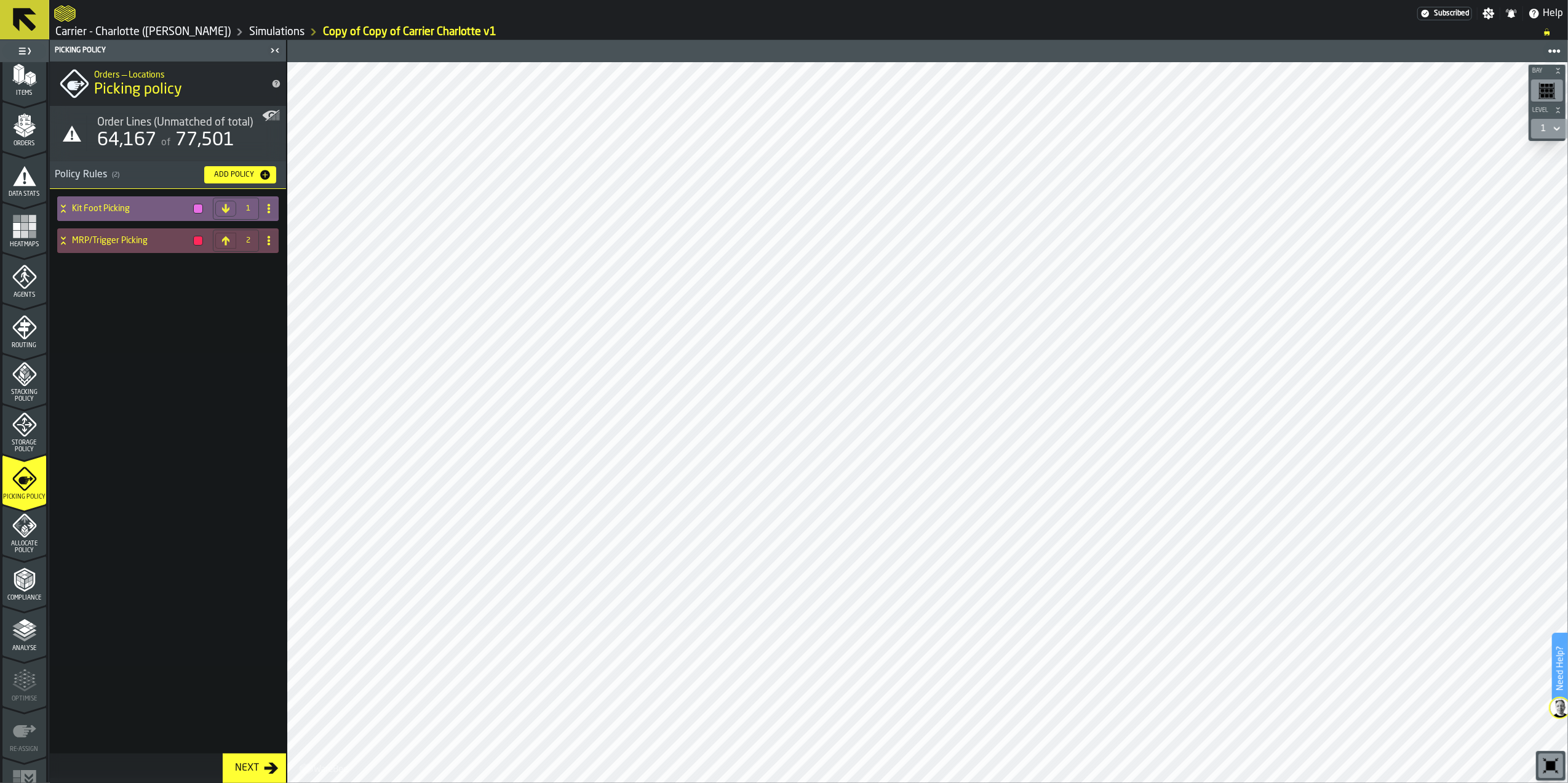
click at [114, 202] on div "Kit Foot Picking" at bounding box center [132, 208] width 151 height 24
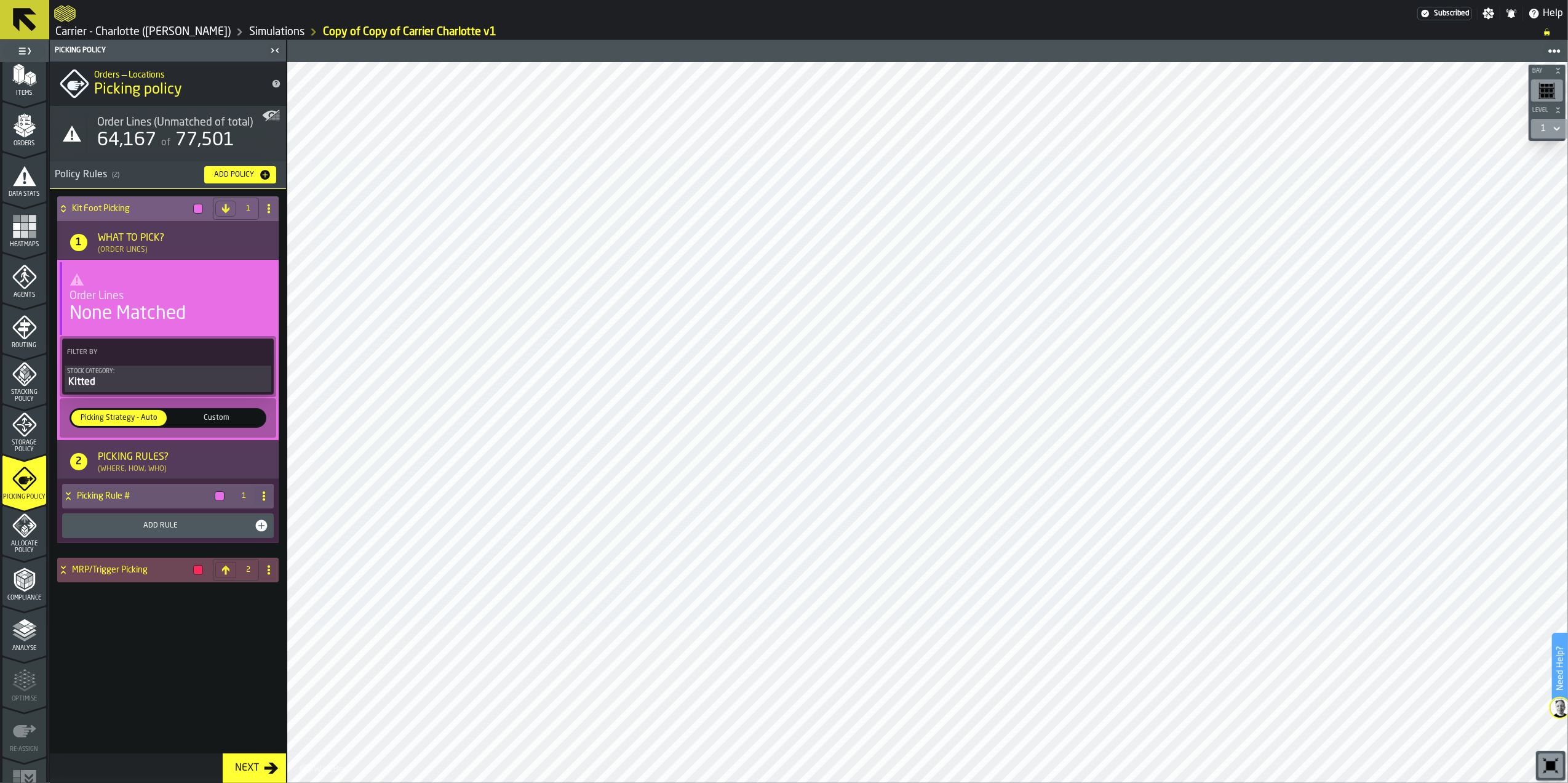
click at [120, 381] on div "Kitted" at bounding box center [168, 382] width 202 height 15
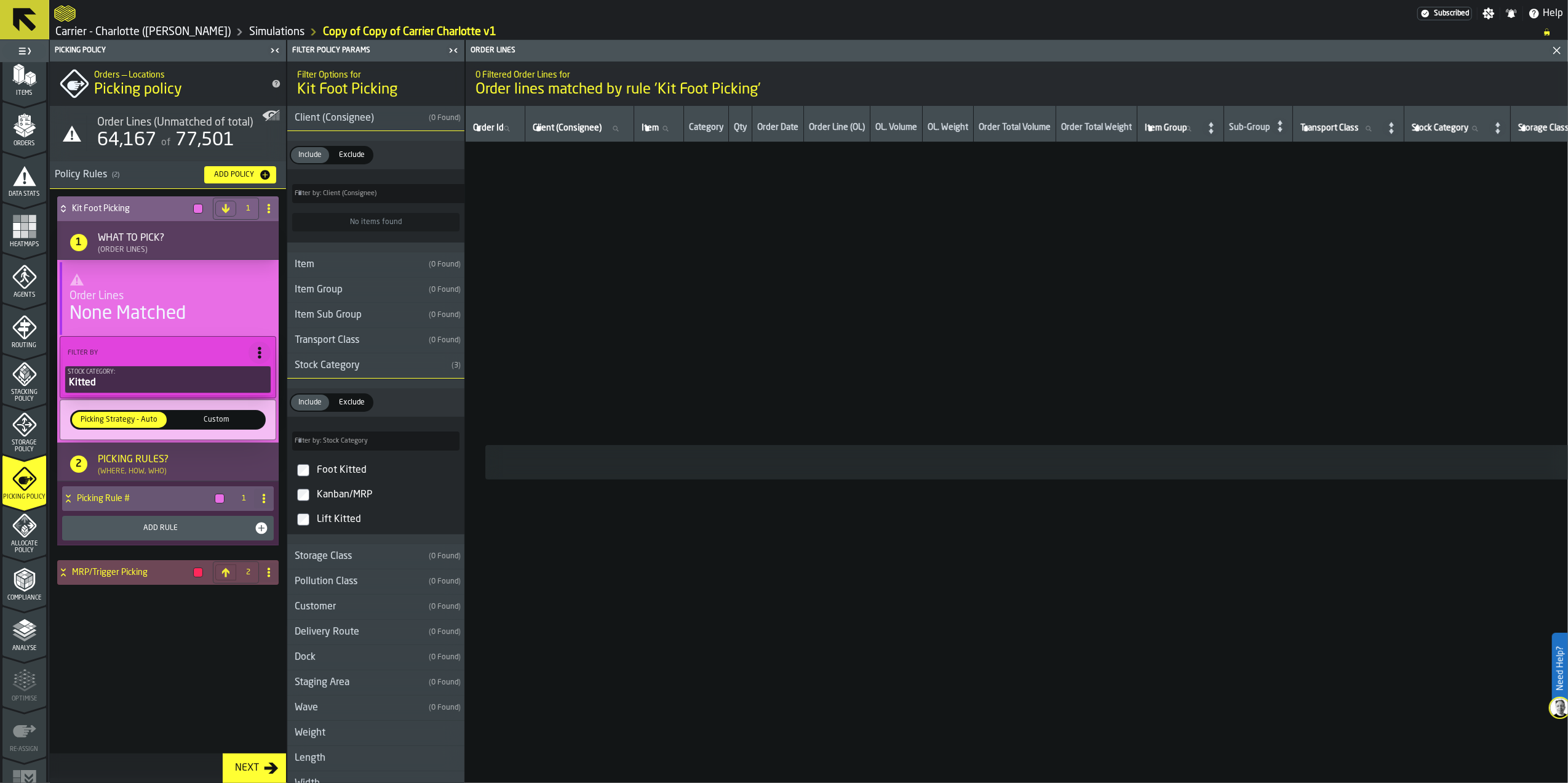
click at [325, 496] on div "Kanban/MRP" at bounding box center [387, 494] width 145 height 20
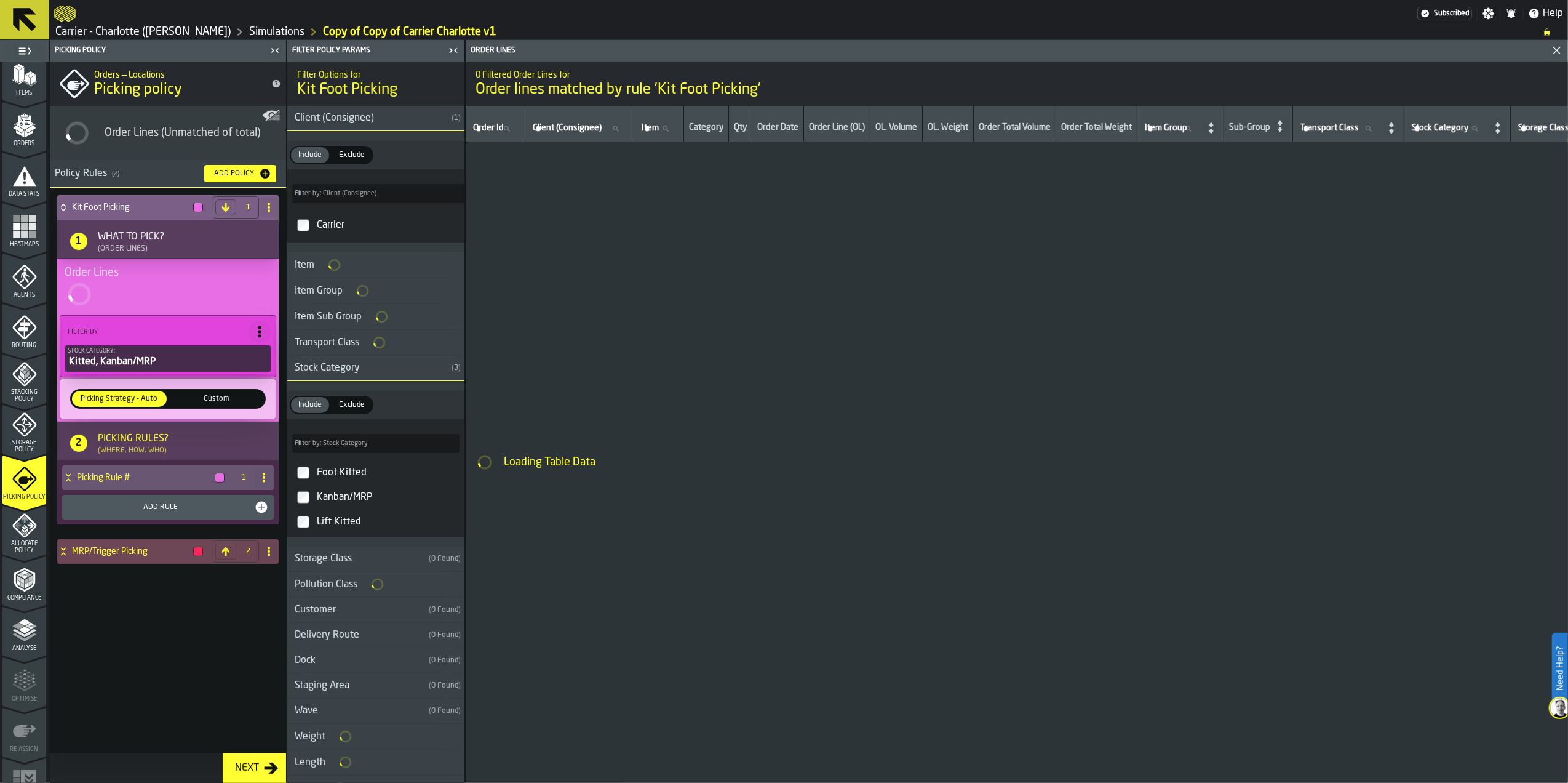
click at [330, 479] on div "Foot Kitted" at bounding box center [387, 473] width 145 height 20
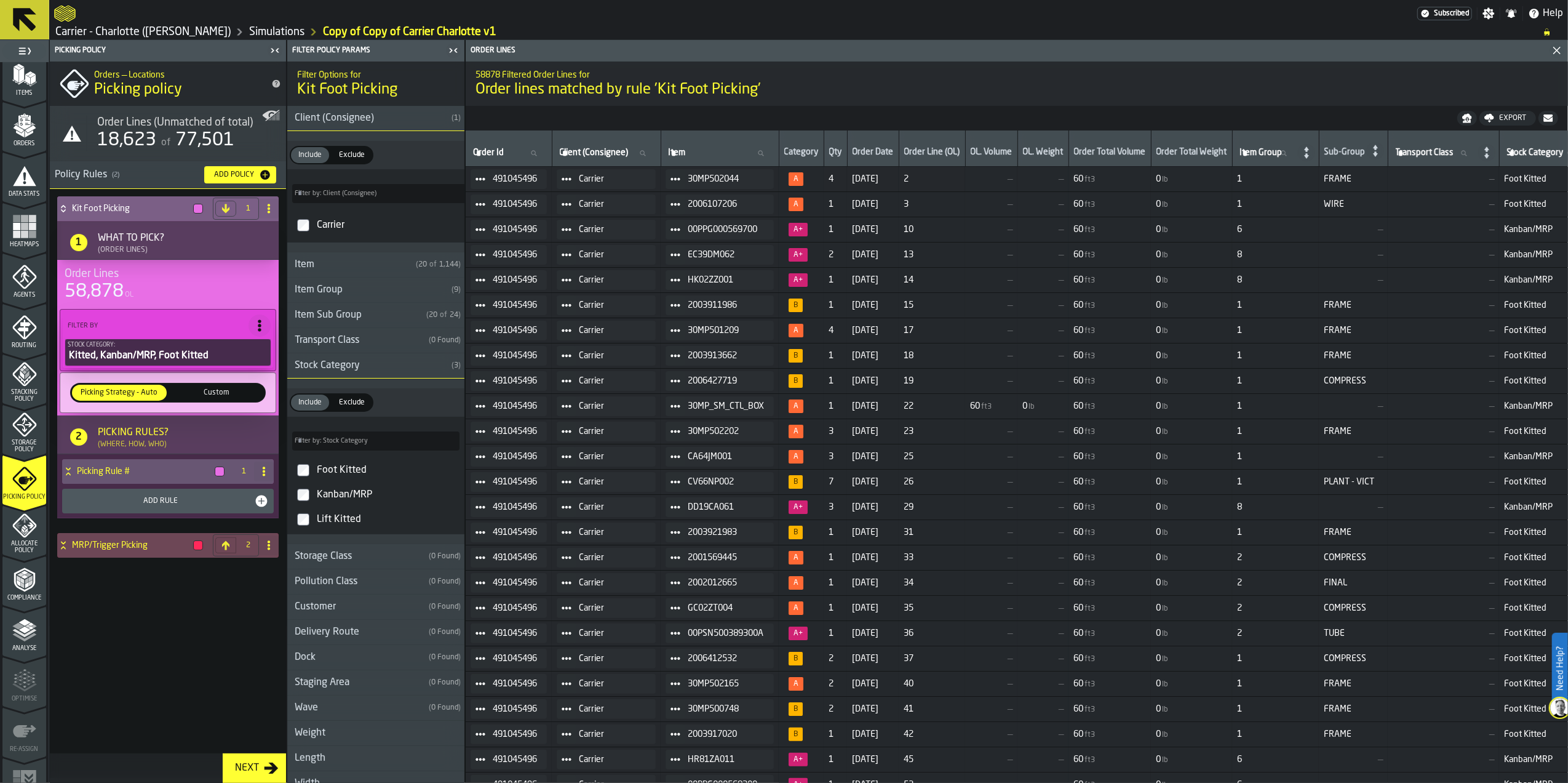
click at [191, 623] on div "Kit Foot Picking 1 1 What to Pick? (Order Lines) Order Lines 58,878 OL Filter B…" at bounding box center [168, 483] width 237 height 589
click at [166, 607] on div "Kit Foot Picking 1 1 What to Pick? (Order Lines) Order Lines 45,544 OL Filter B…" at bounding box center [168, 483] width 237 height 589
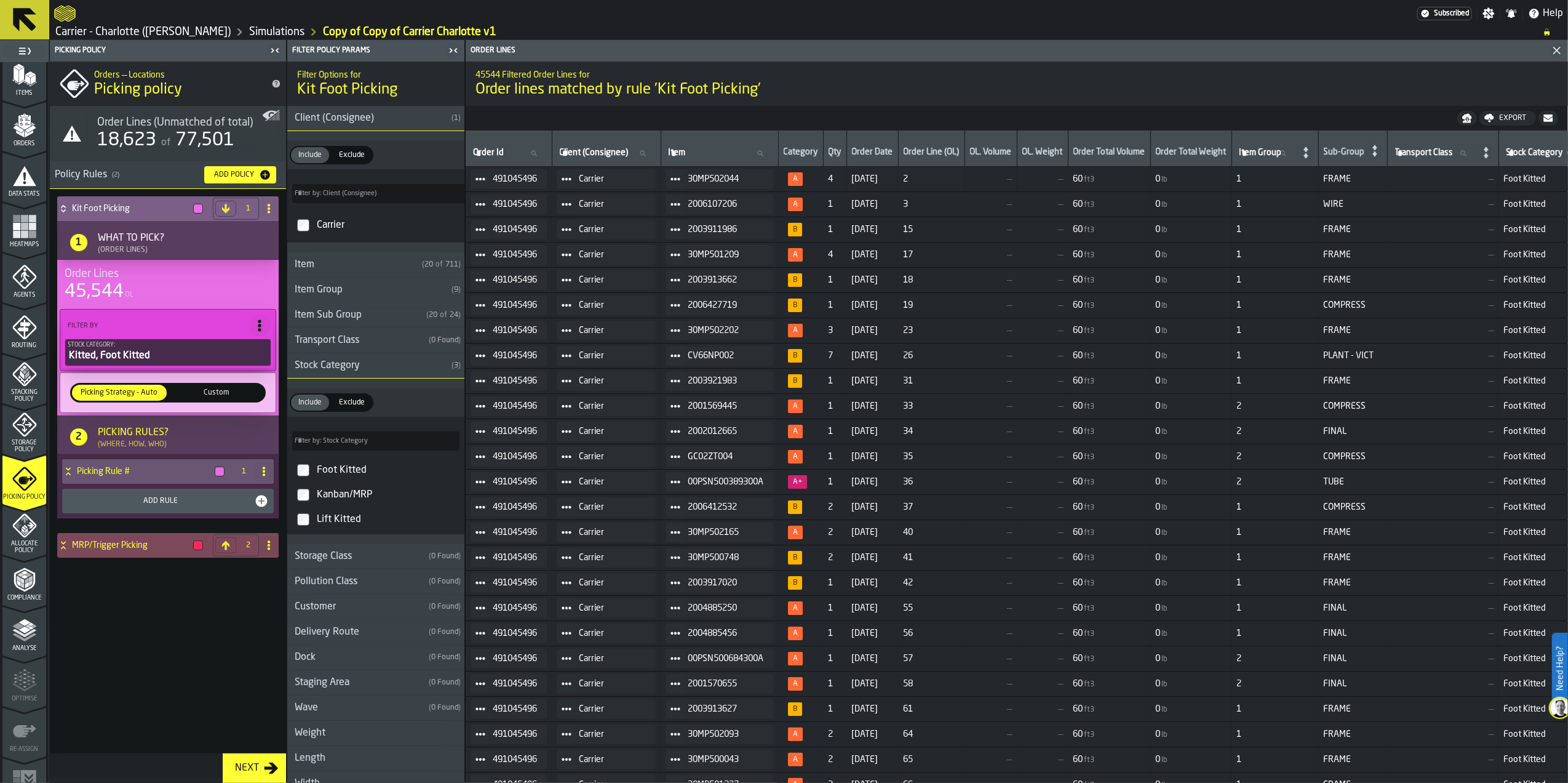
click at [122, 550] on h4 "MRP/Trigger Picking" at bounding box center [130, 545] width 116 height 10
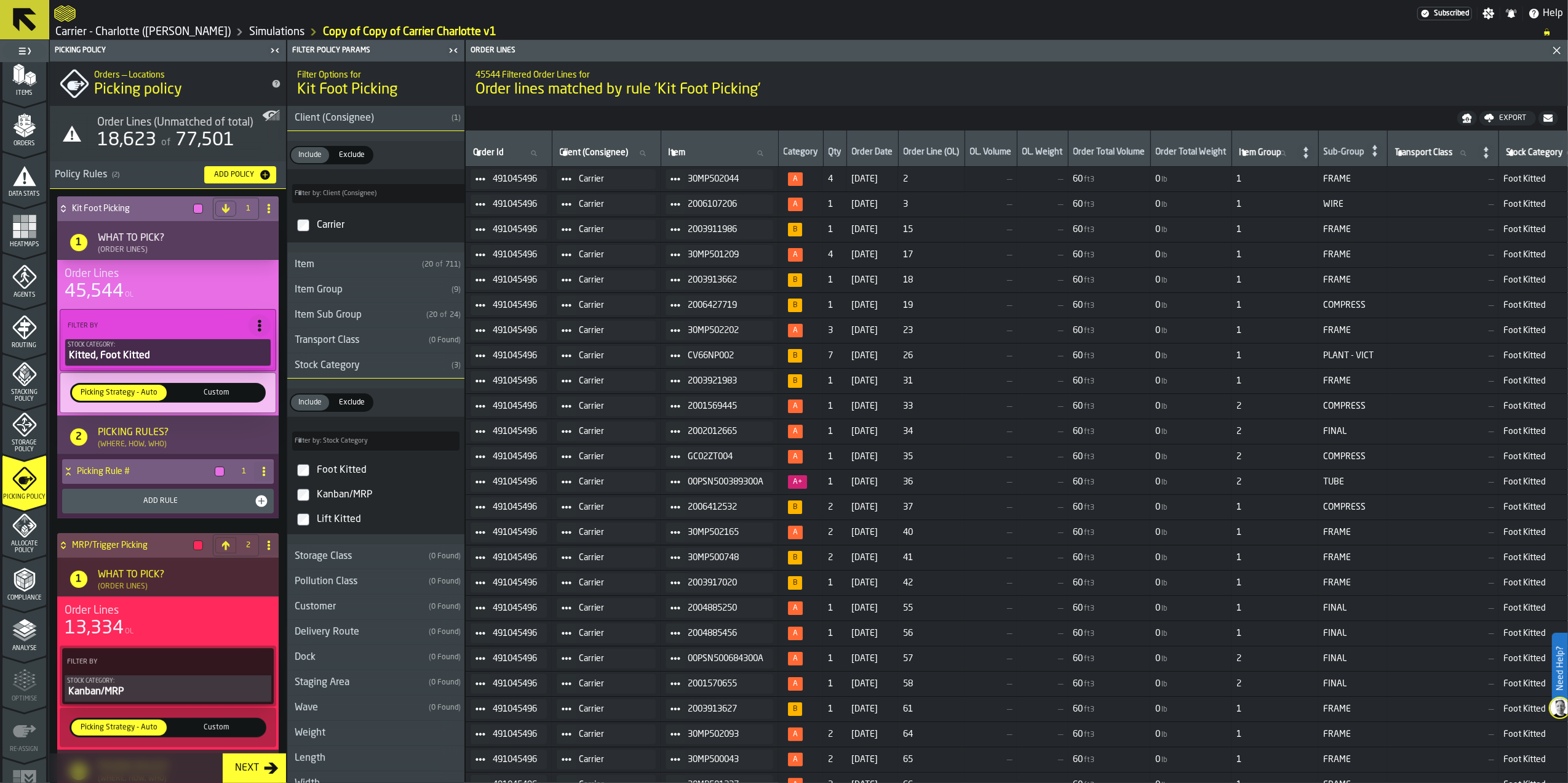
click at [116, 475] on h4 "Picking Rule #" at bounding box center [143, 471] width 133 height 10
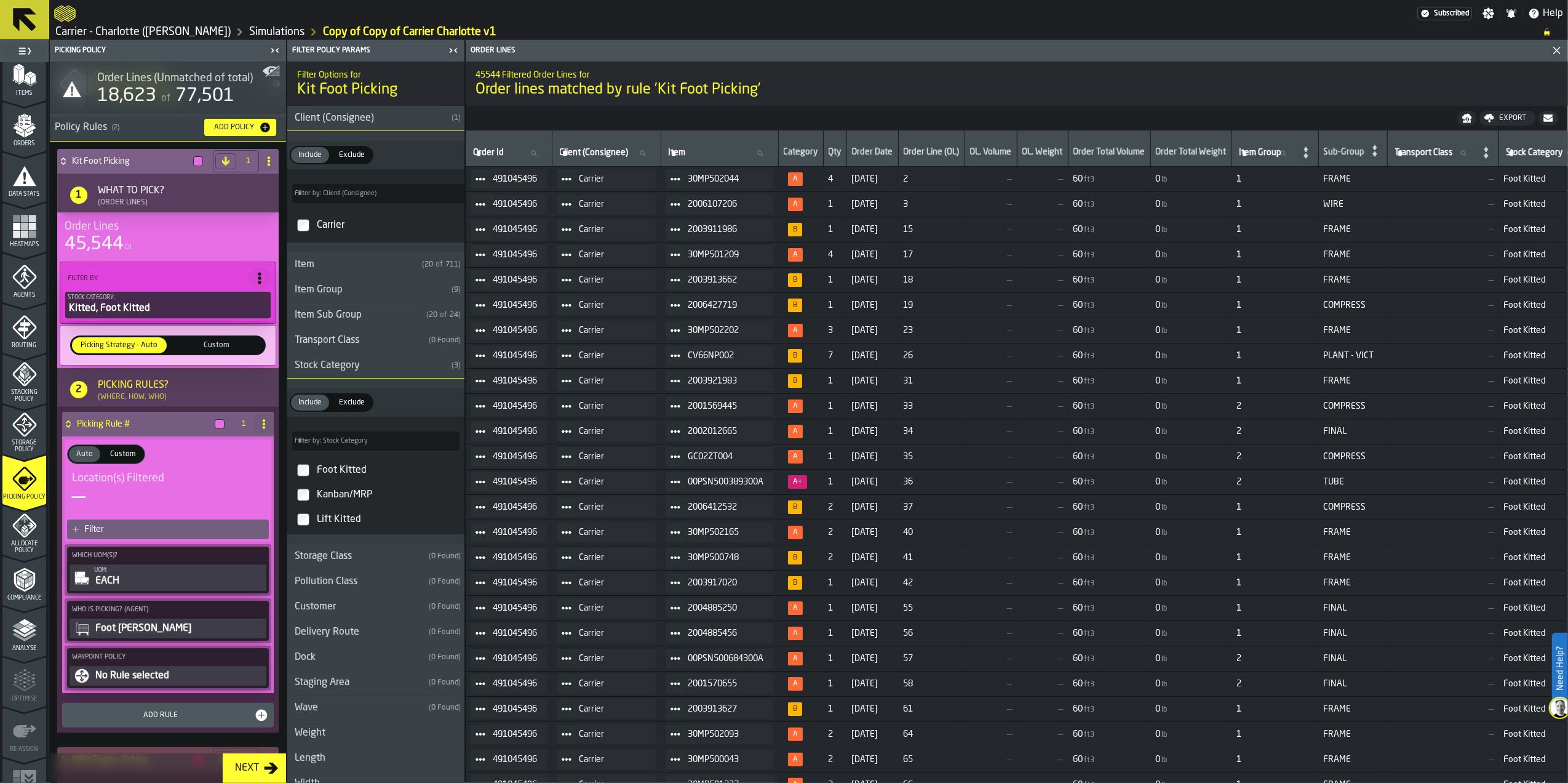
scroll to position [82, 0]
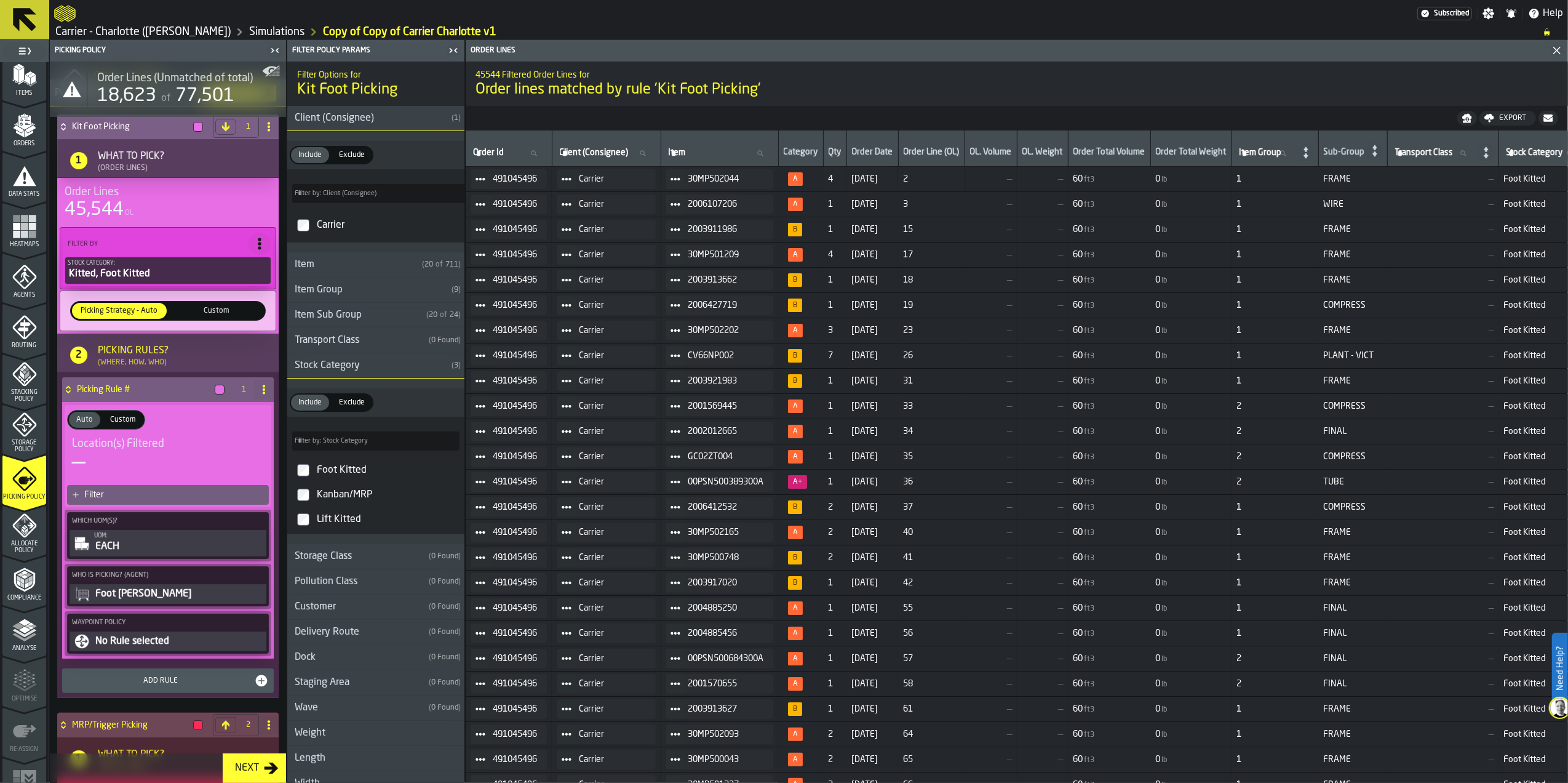
click at [123, 392] on h4 "Picking Rule #" at bounding box center [143, 389] width 133 height 10
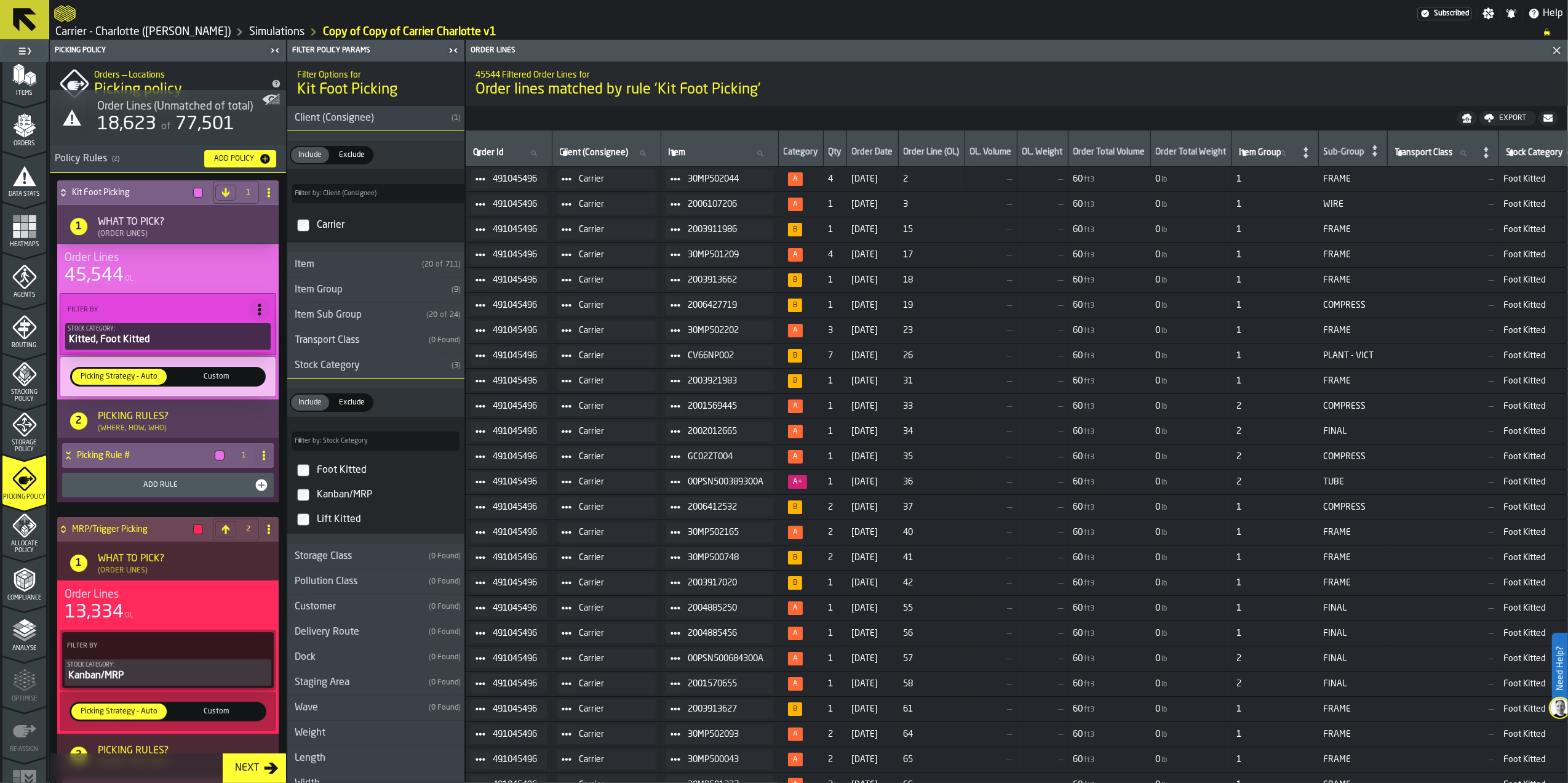
scroll to position [0, 0]
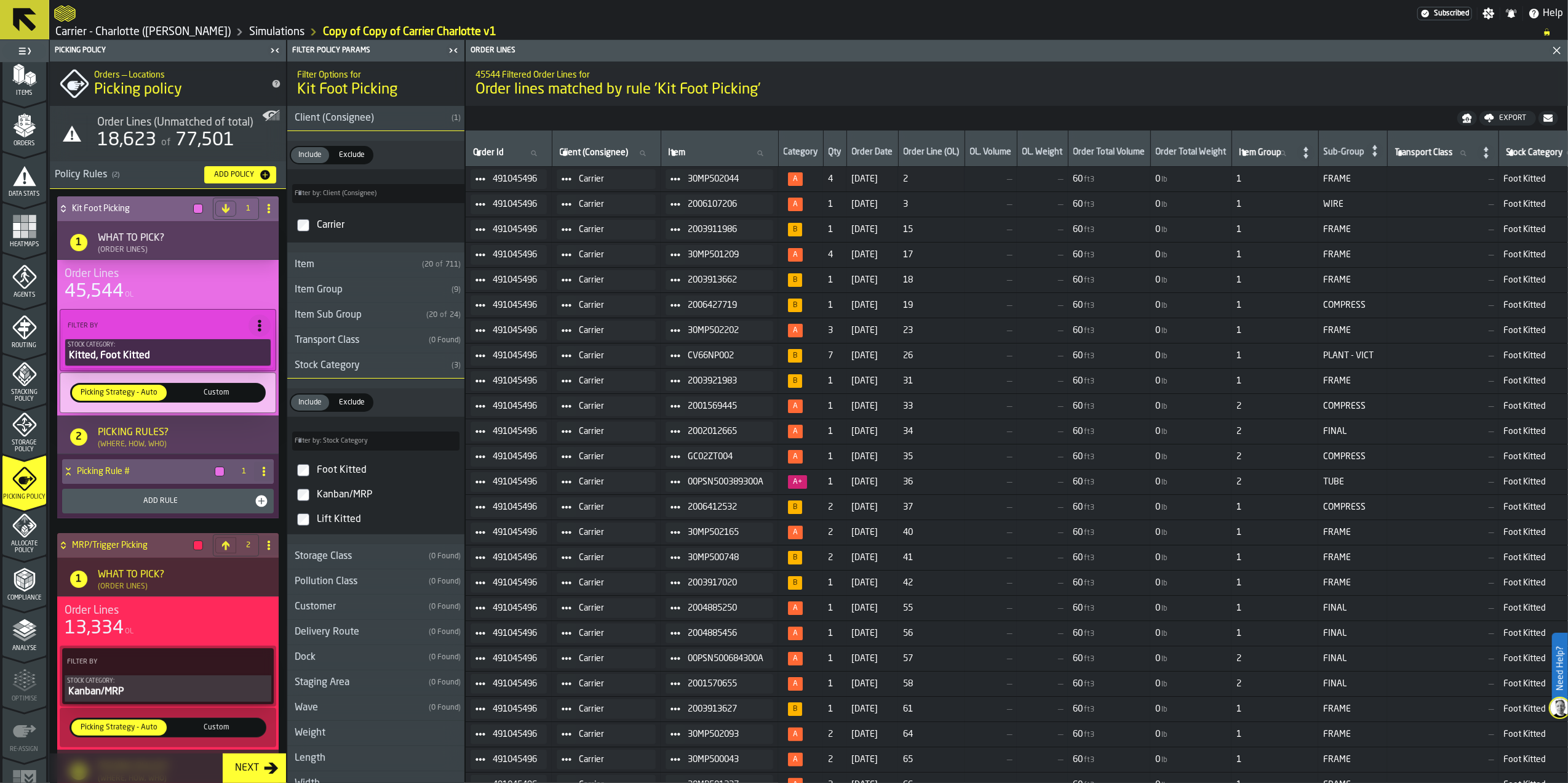
click at [99, 205] on h4 "Kit Foot Picking" at bounding box center [130, 208] width 116 height 10
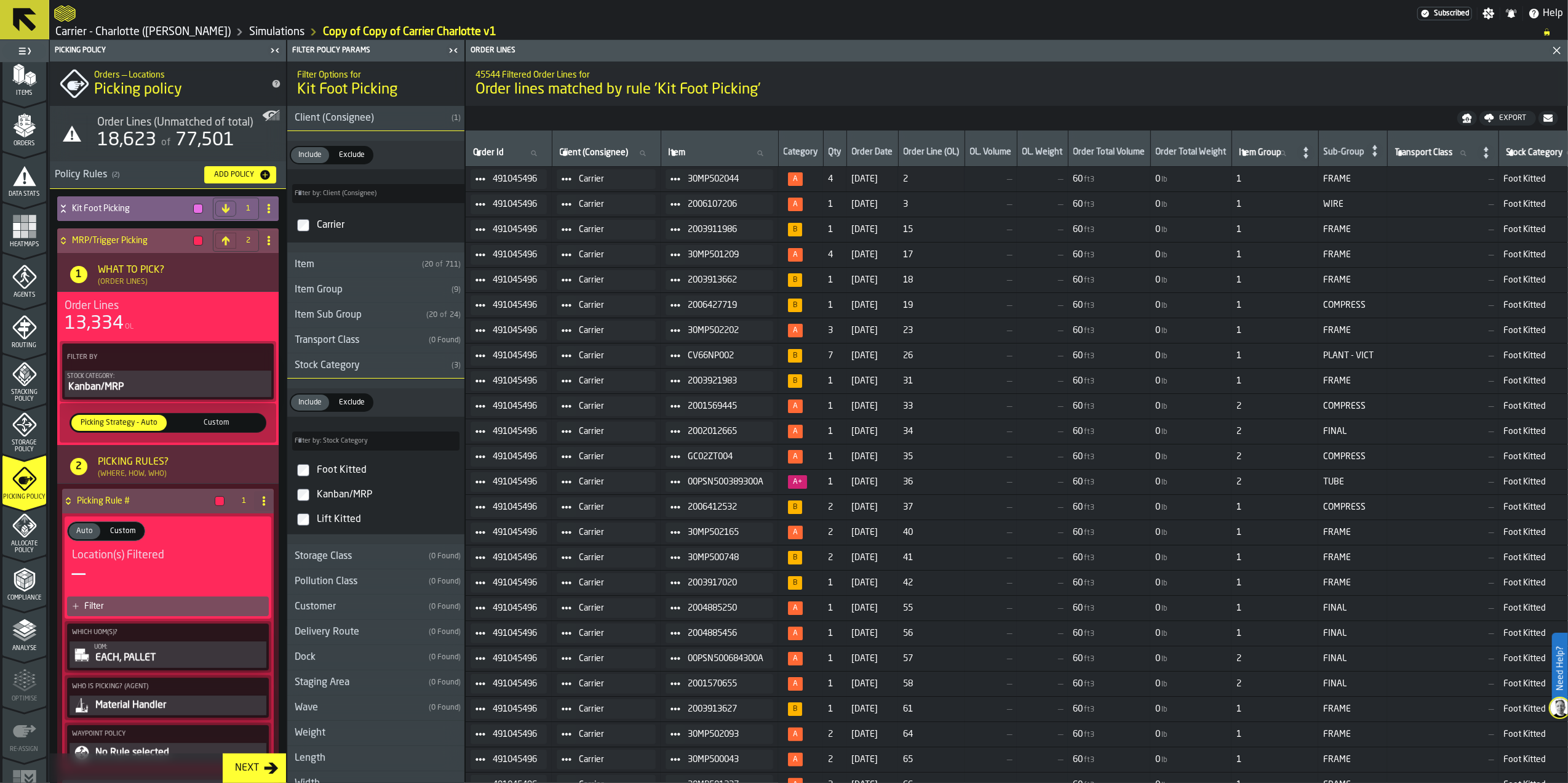
click at [116, 243] on h4 "MRP/Trigger Picking" at bounding box center [130, 241] width 116 height 10
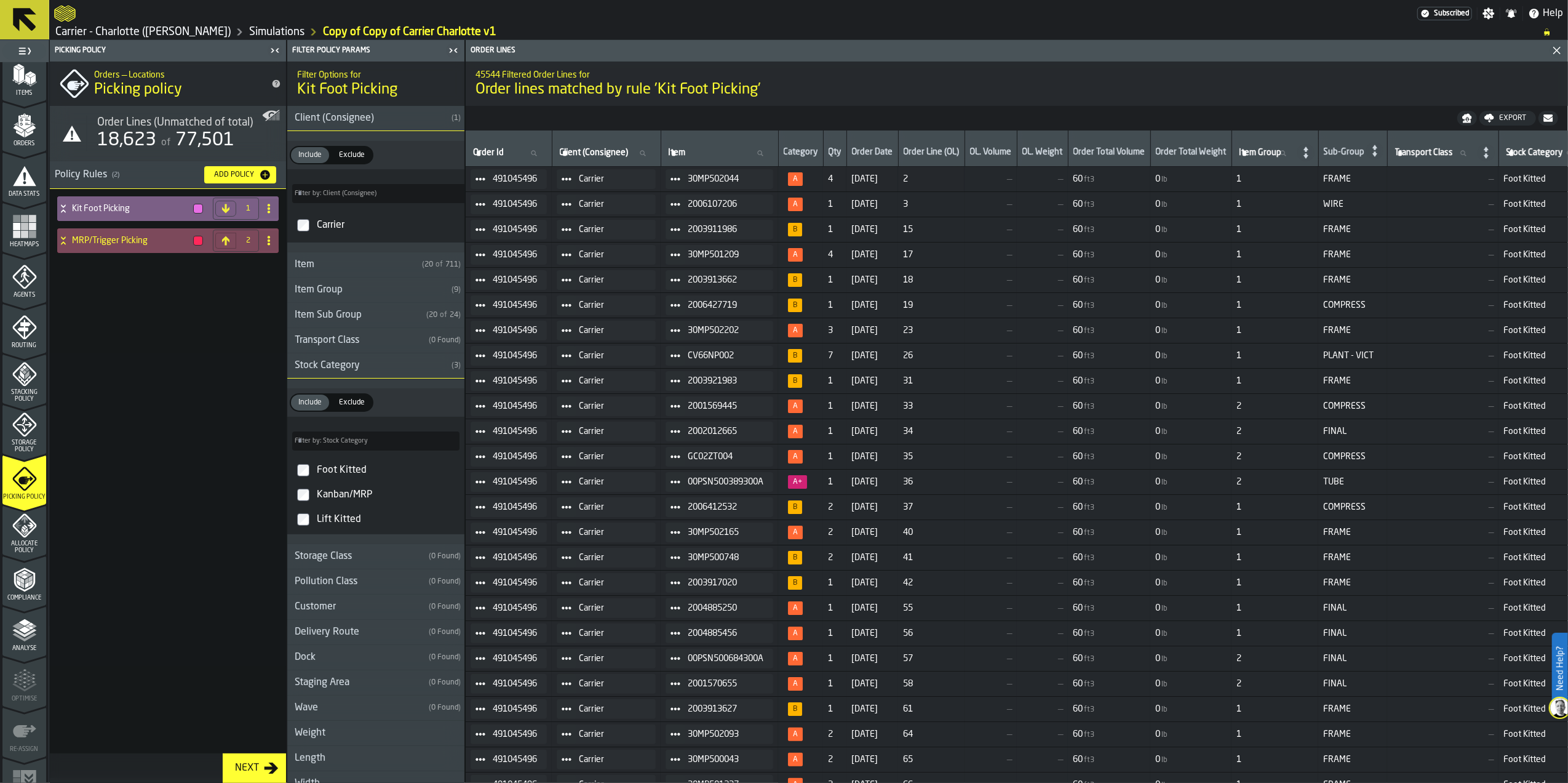
click at [214, 360] on div "Kit Foot Picking 1 MRP/Trigger Picking 2" at bounding box center [168, 483] width 237 height 589
click at [224, 168] on div "Add Policy" at bounding box center [241, 174] width 62 height 12
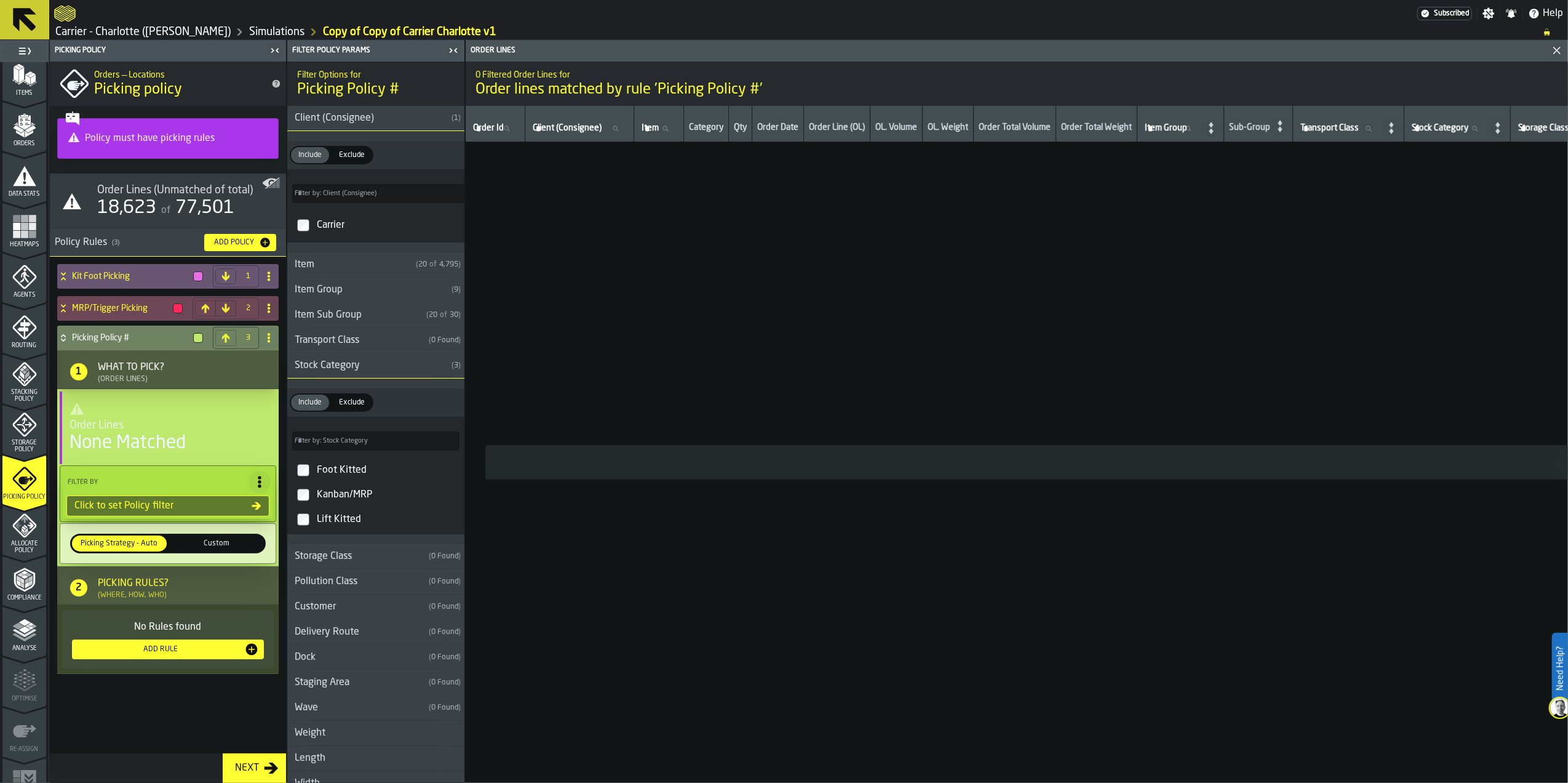
click at [267, 338] on icon at bounding box center [269, 337] width 10 height 10
click at [222, 357] on div "Rename" at bounding box center [220, 363] width 103 height 15
drag, startPoint x: 166, startPoint y: 333, endPoint x: 70, endPoint y: 335, distance: 96.0
click at [70, 335] on div "**********" at bounding box center [155, 338] width 197 height 24
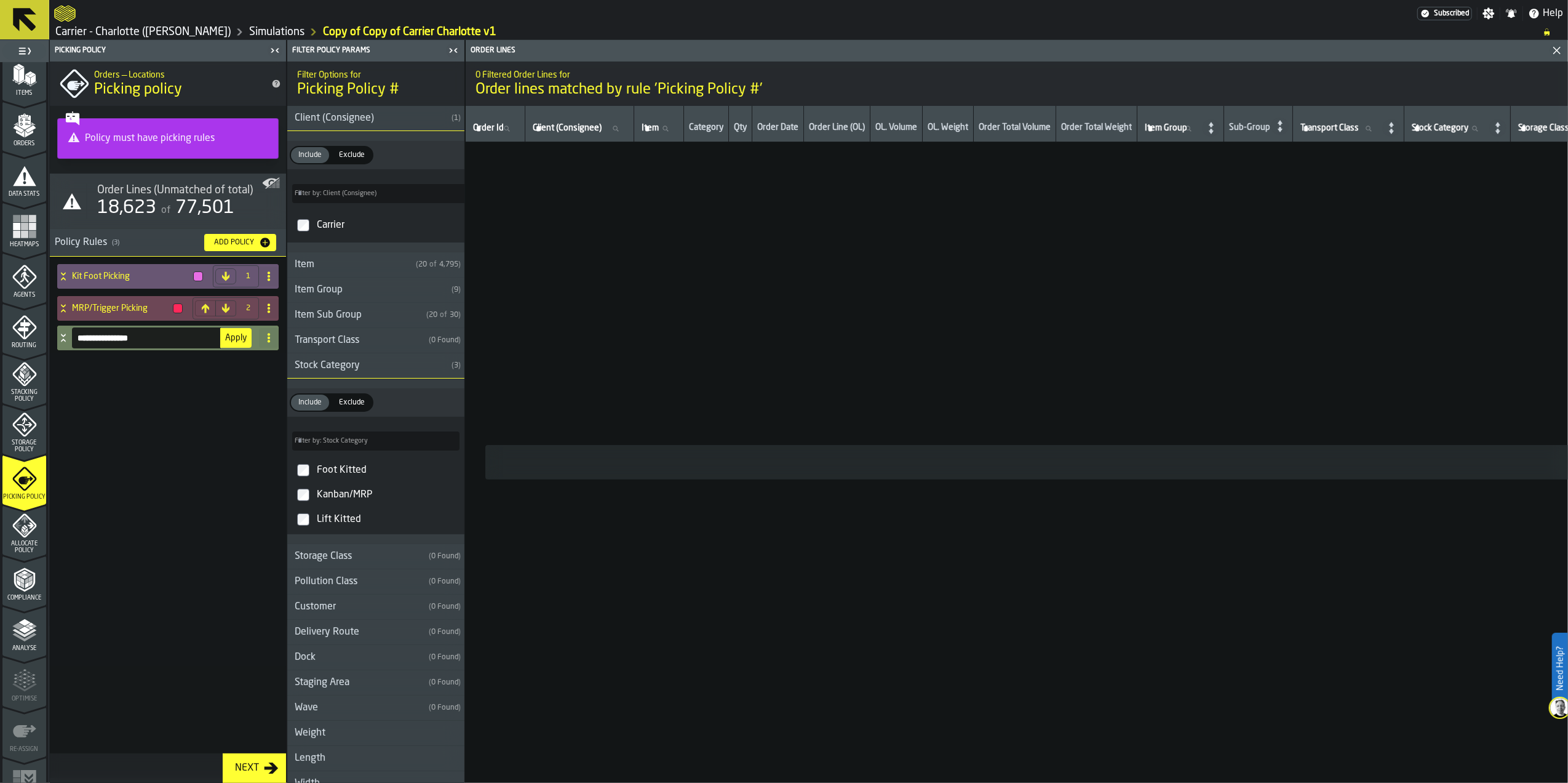
type input "**********"
click at [239, 340] on span "Apply" at bounding box center [236, 337] width 22 height 9
click at [218, 408] on div "Kit Foot Picking 1 MRP/Trigger Picking 2 Lift Kit Picking 3" at bounding box center [168, 517] width 237 height 521
click at [109, 347] on div "Lift Kit Picking" at bounding box center [132, 338] width 151 height 24
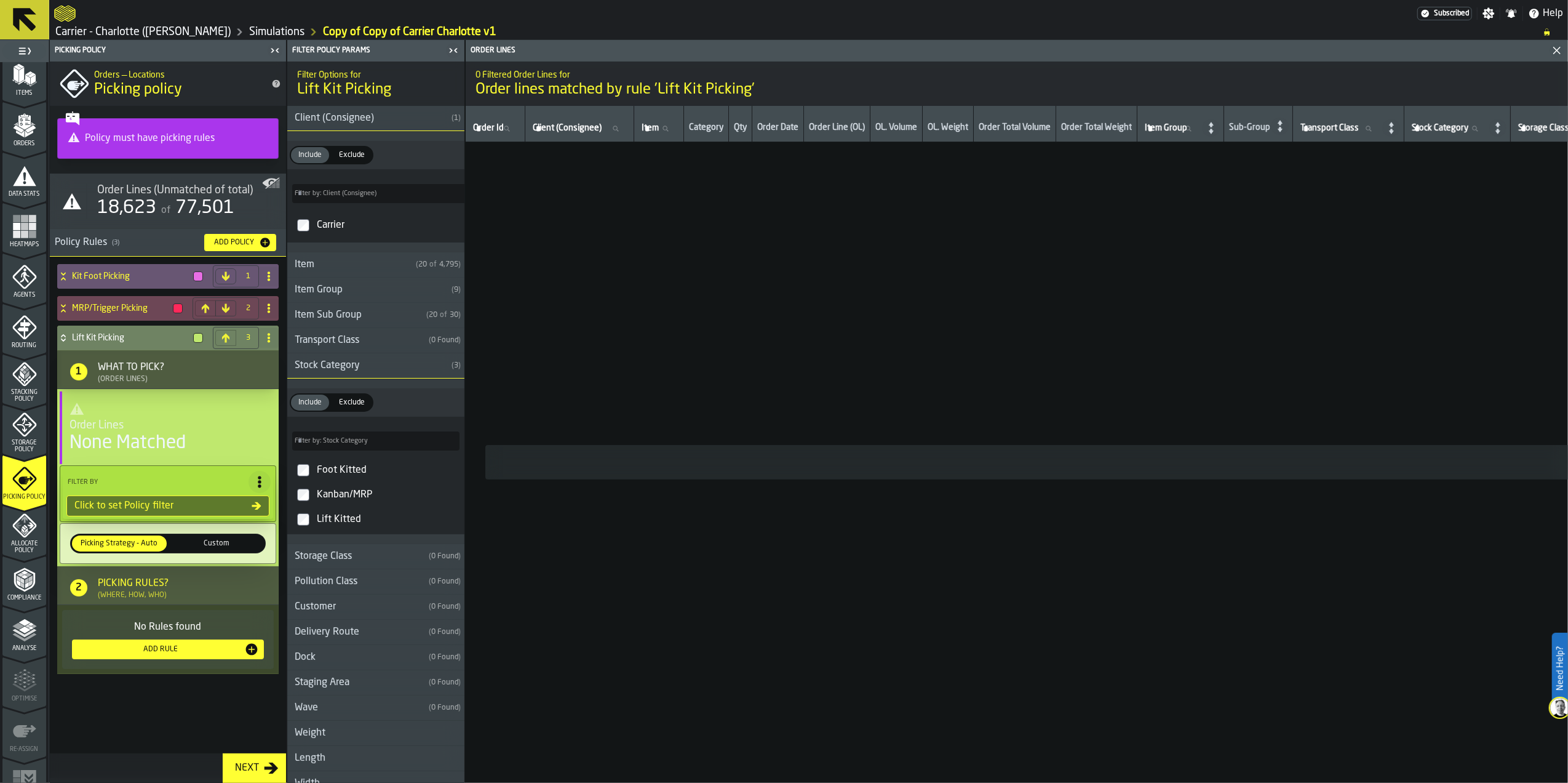
click at [367, 525] on div "Lift Kitted" at bounding box center [387, 519] width 145 height 20
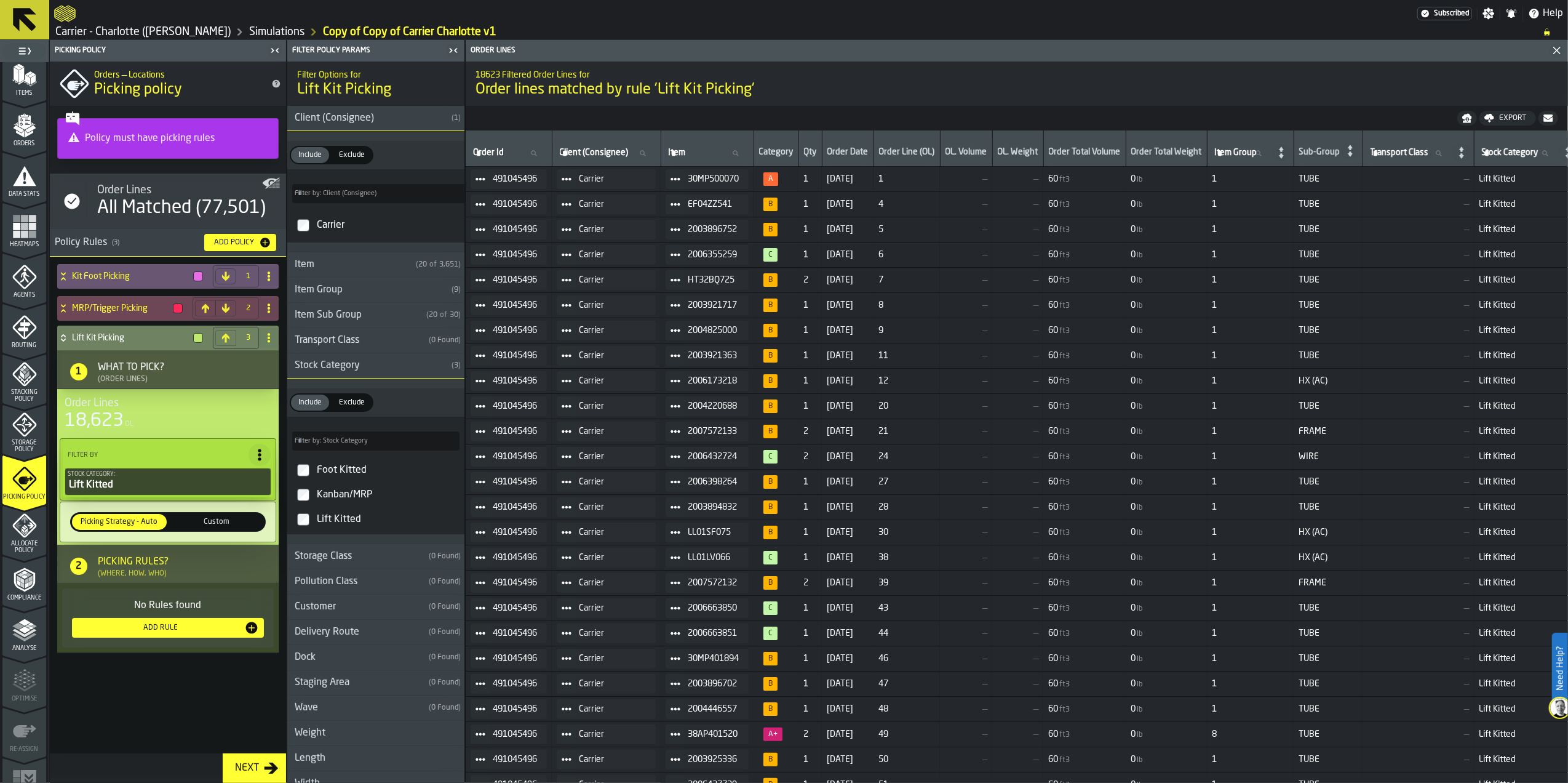
click at [195, 693] on div "Kit Foot Picking 1 MRP/Trigger Picking 2 Lift Kit Picking 3 1 What to Pick? (Or…" at bounding box center [168, 517] width 237 height 521
click at [97, 269] on div "Kit Foot Picking" at bounding box center [132, 277] width 151 height 24
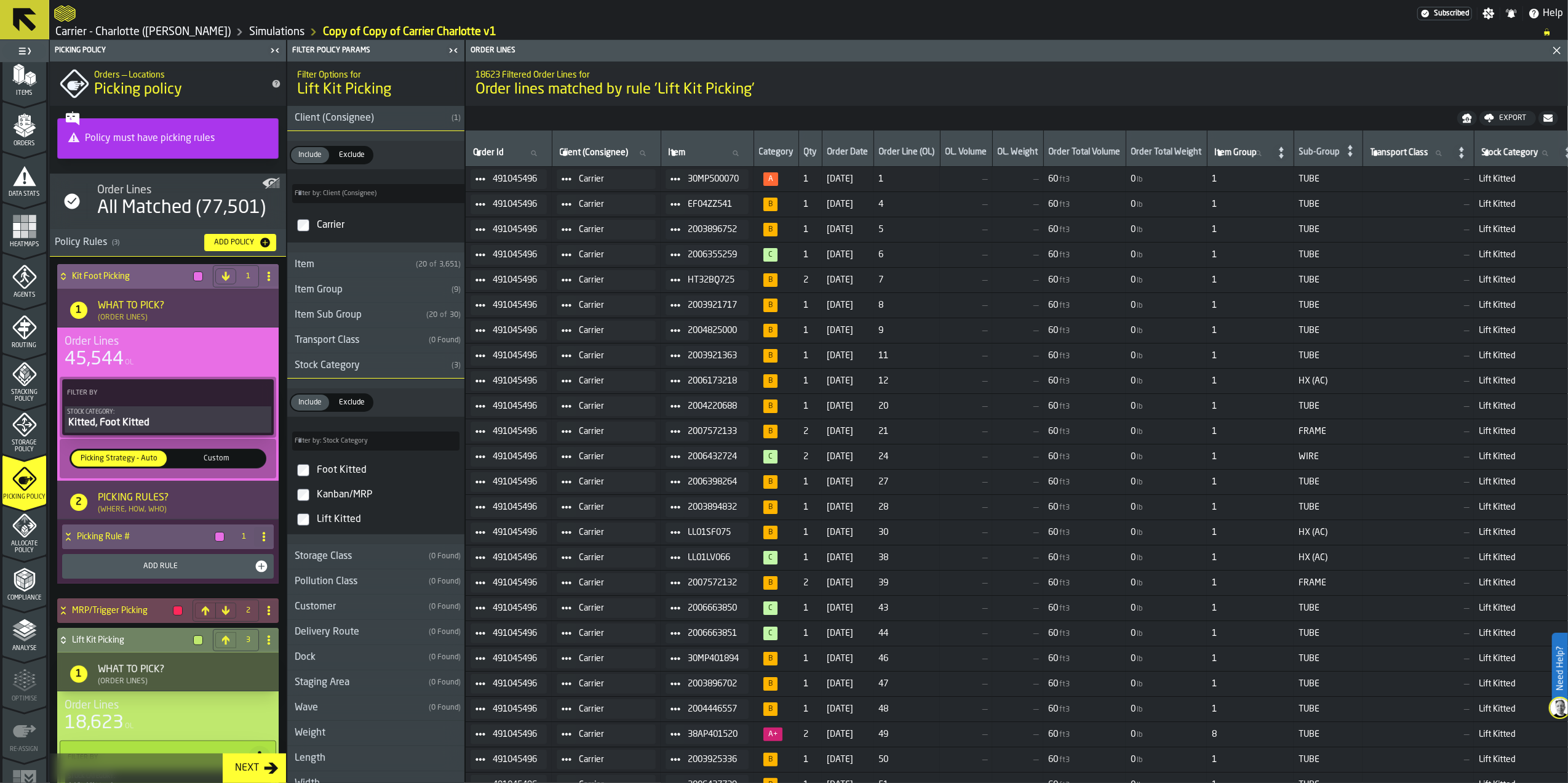
click at [212, 453] on div "Custom" at bounding box center [216, 458] width 95 height 16
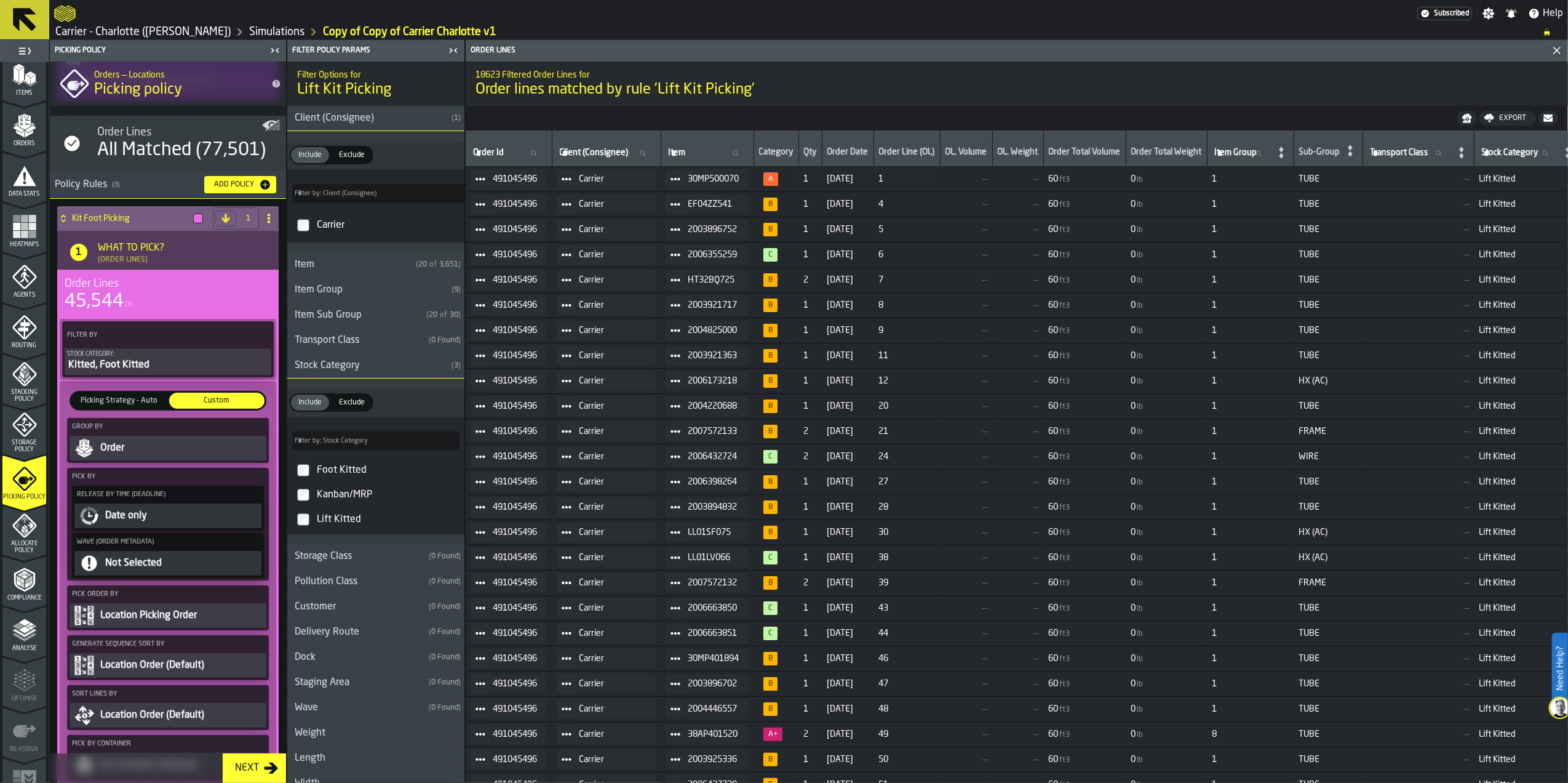
scroll to position [82, 0]
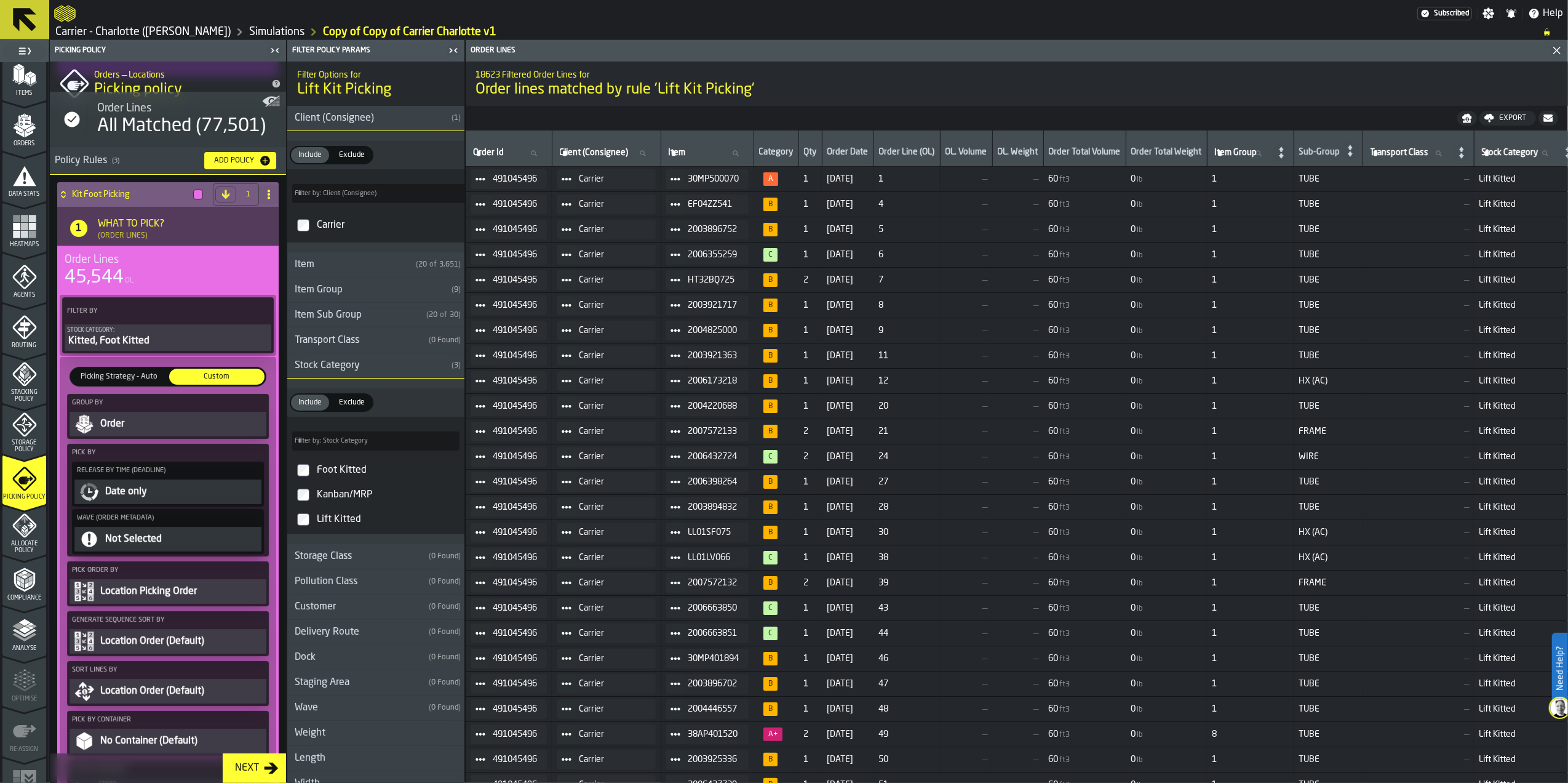
click at [139, 414] on button "Order" at bounding box center [168, 424] width 197 height 24
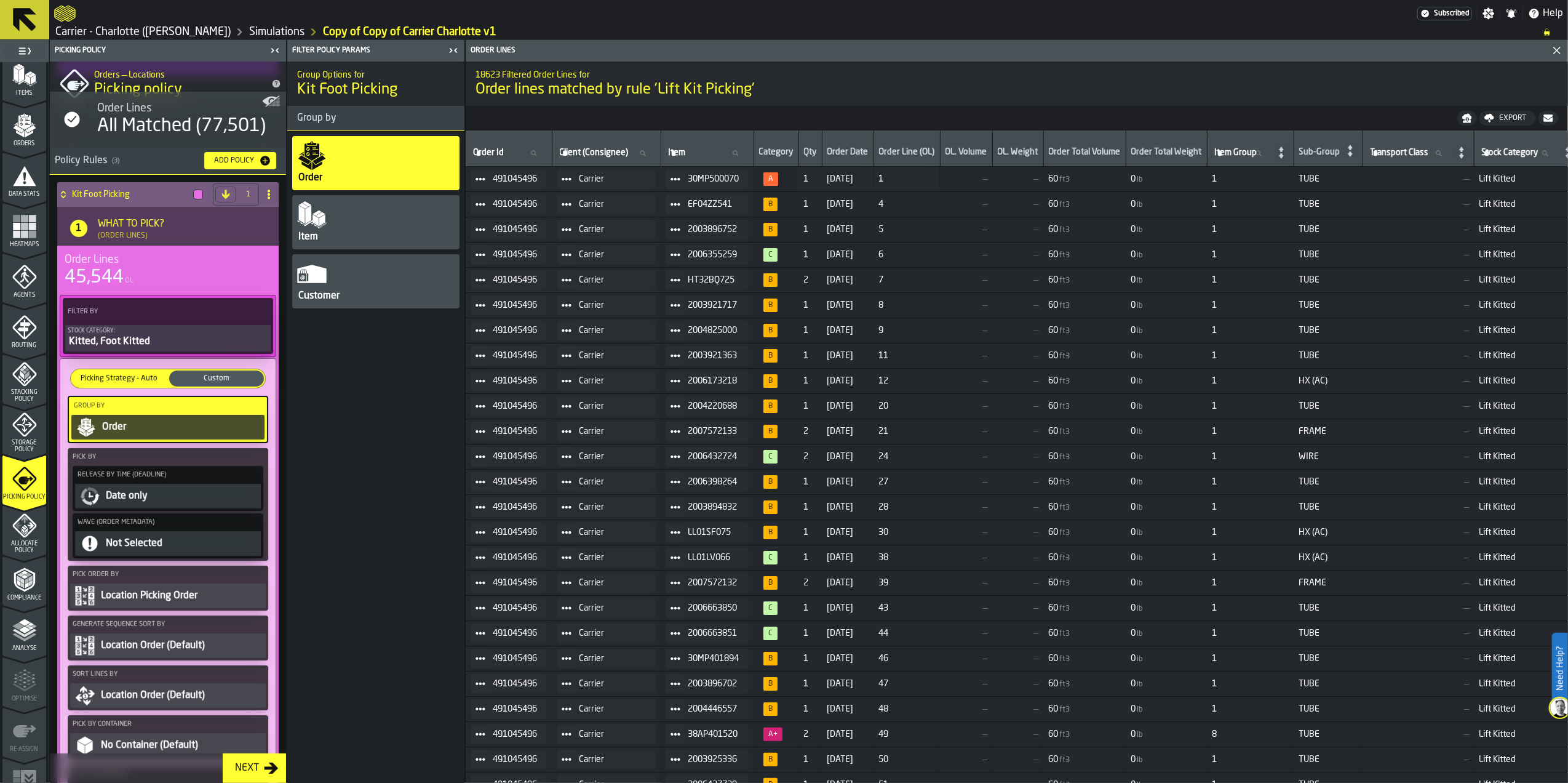
click at [141, 424] on div "Order" at bounding box center [181, 427] width 162 height 15
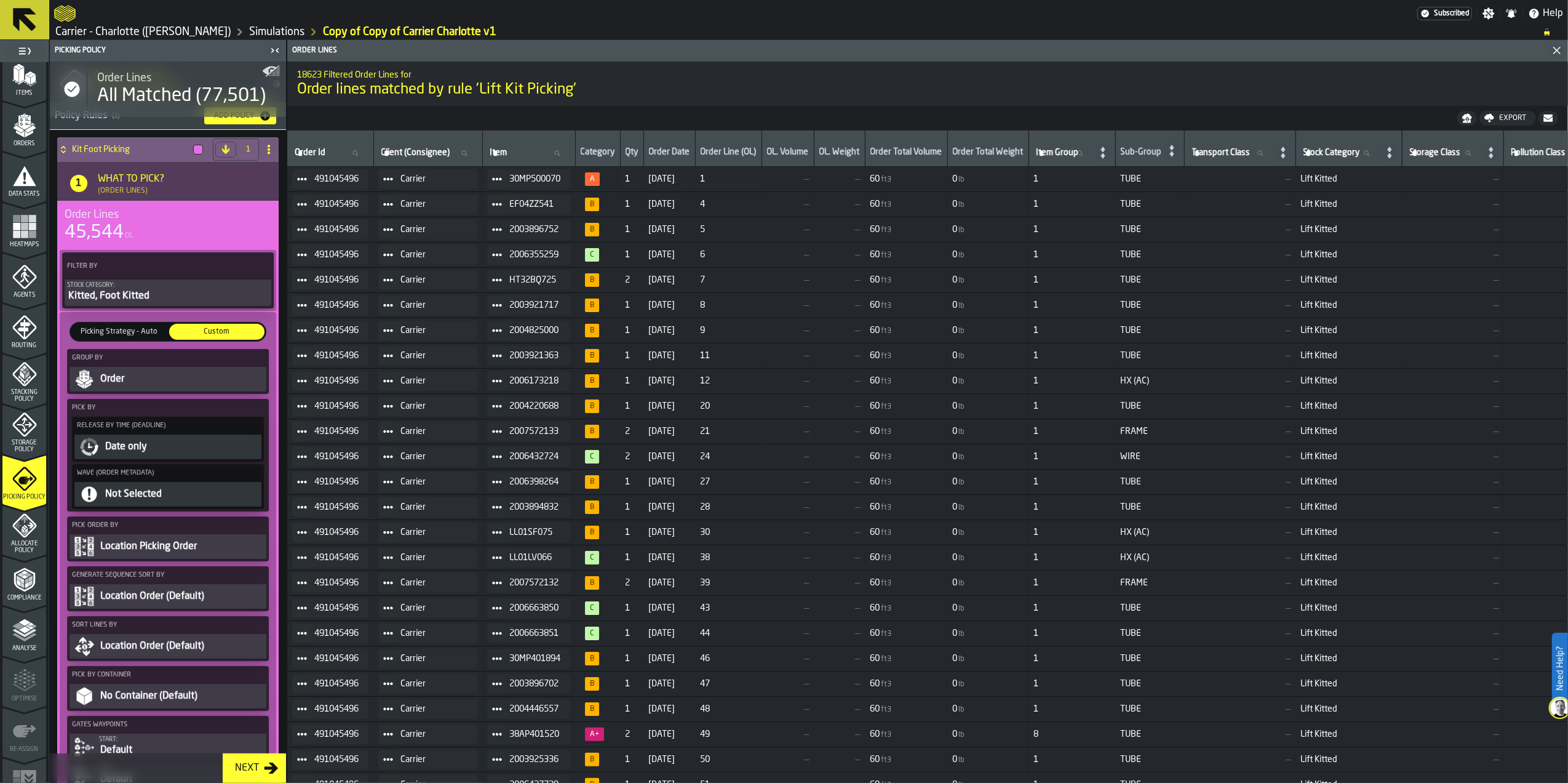
scroll to position [164, 0]
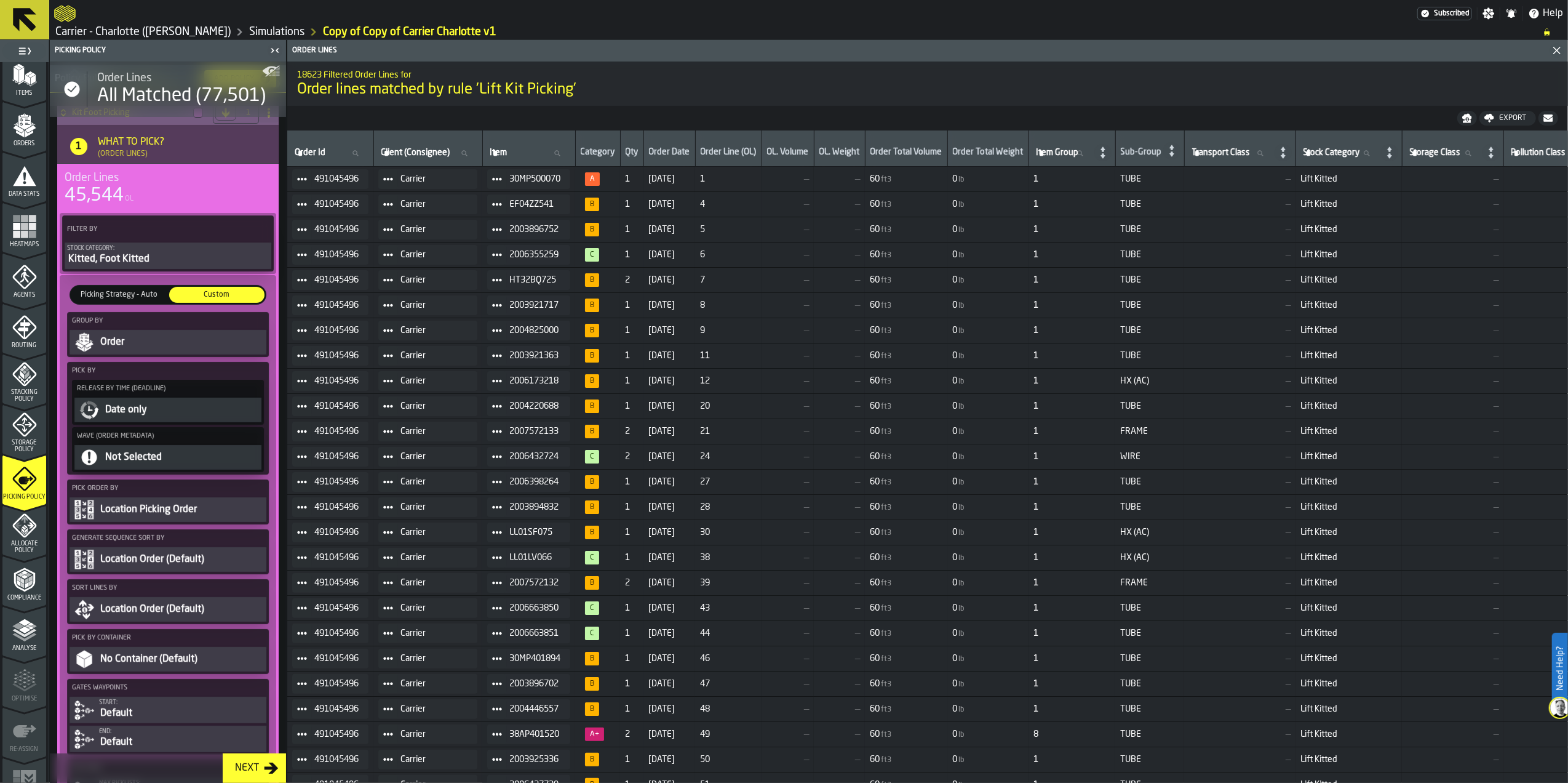
click at [141, 420] on button "Date only" at bounding box center [168, 410] width 187 height 24
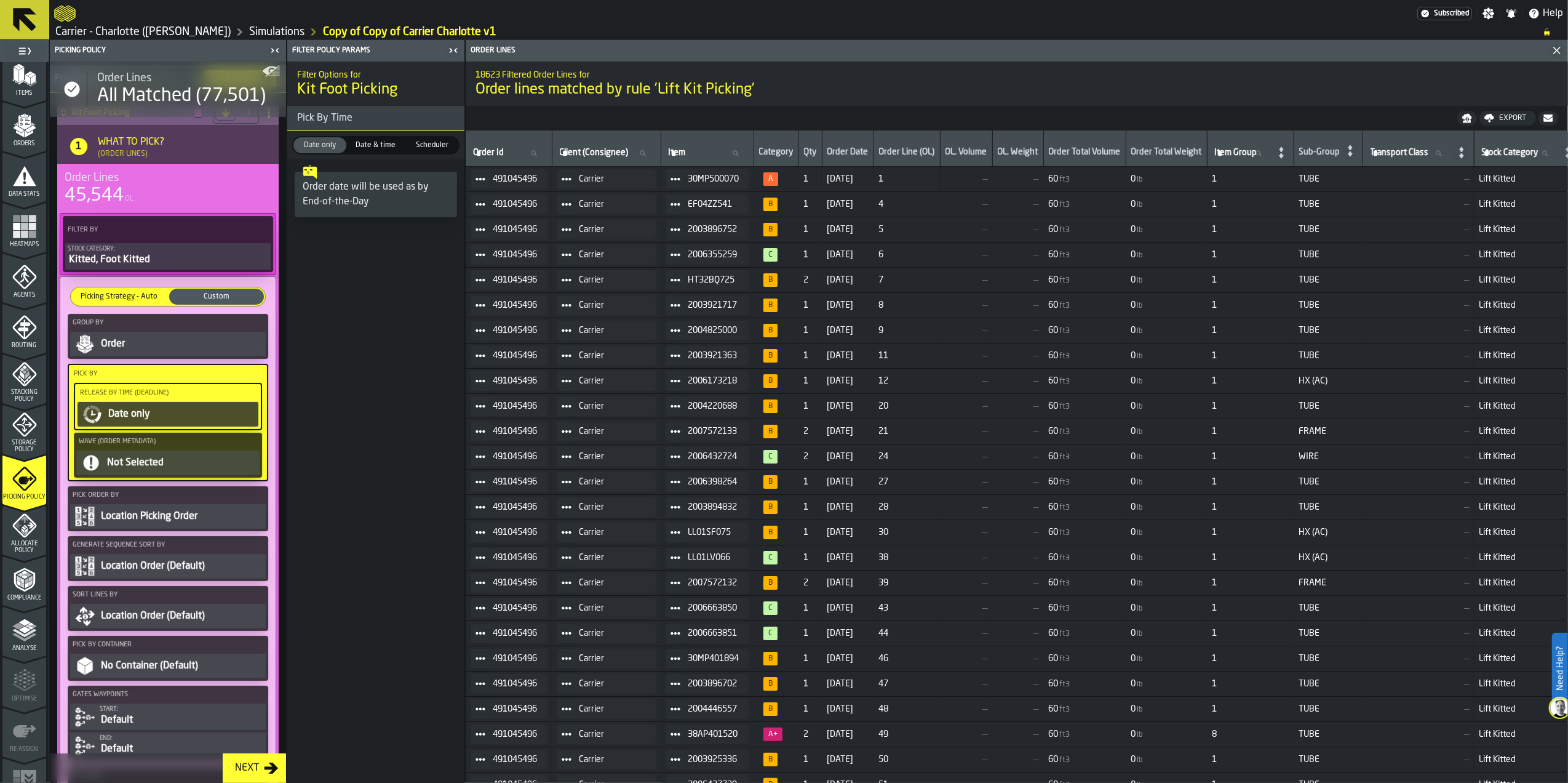
click at [143, 419] on div "Date only" at bounding box center [181, 414] width 149 height 15
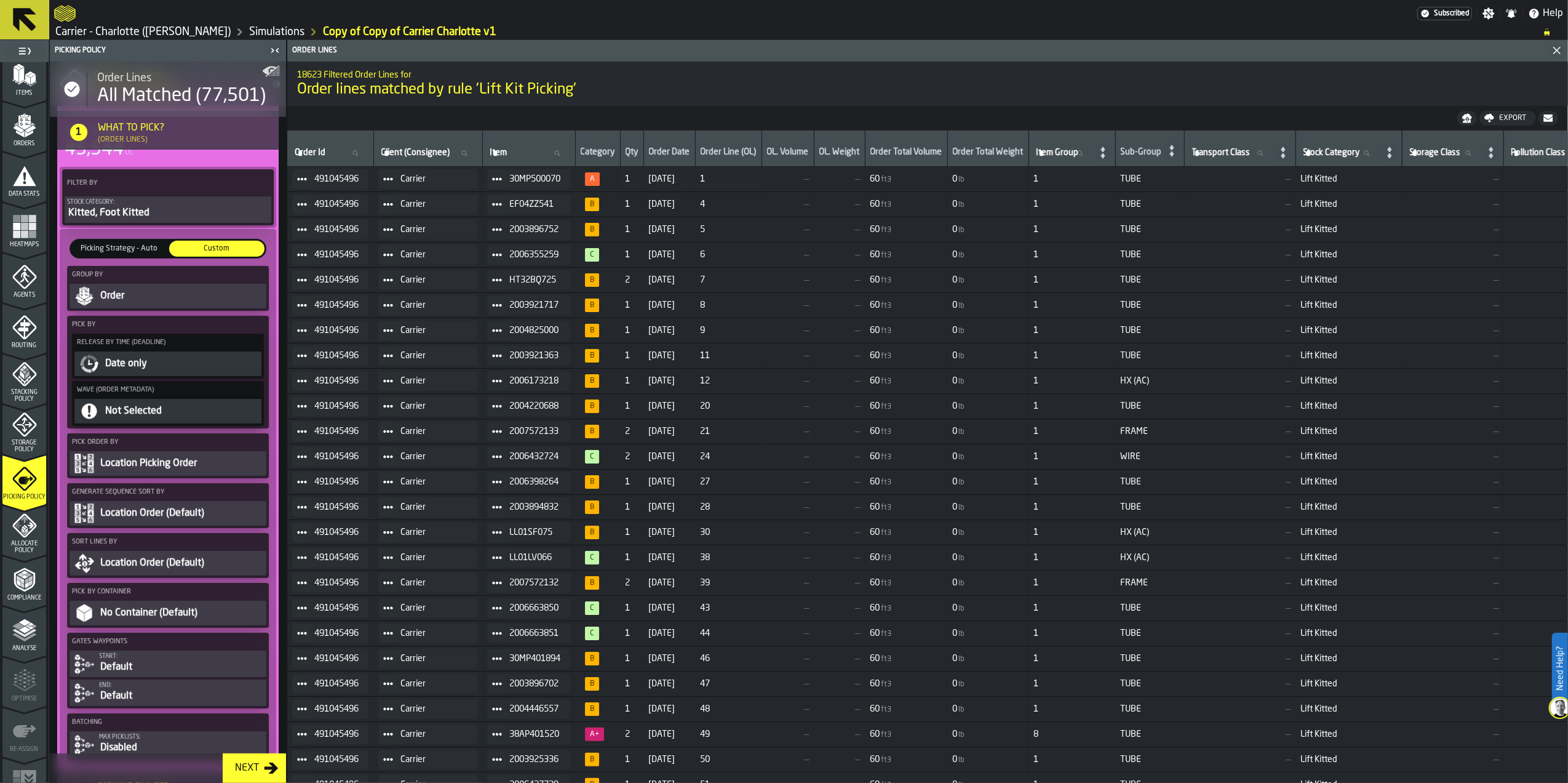
scroll to position [246, 0]
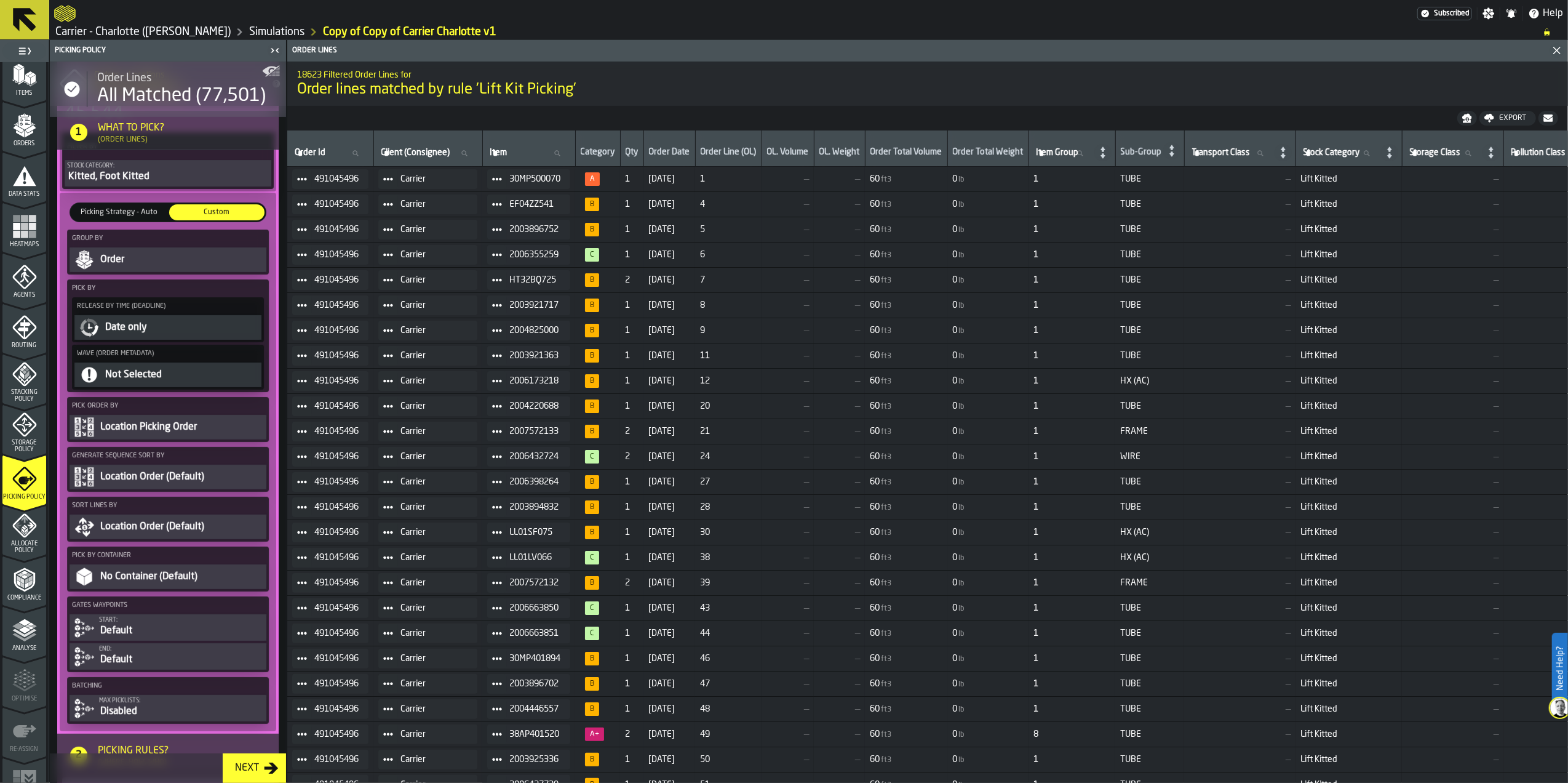
click at [166, 380] on div "Not Selected" at bounding box center [181, 375] width 155 height 15
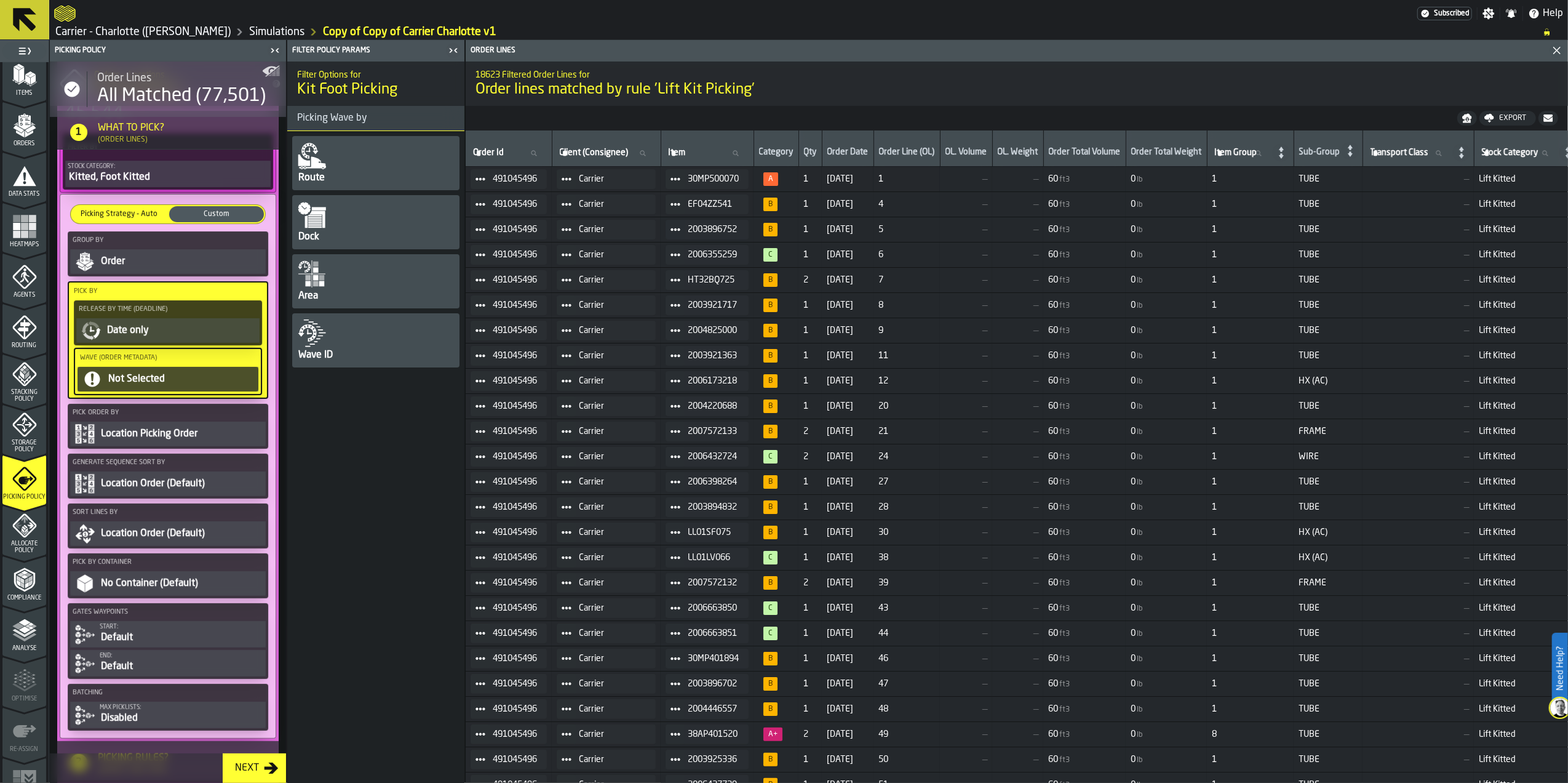
click at [170, 385] on div "Not Selected" at bounding box center [181, 379] width 149 height 15
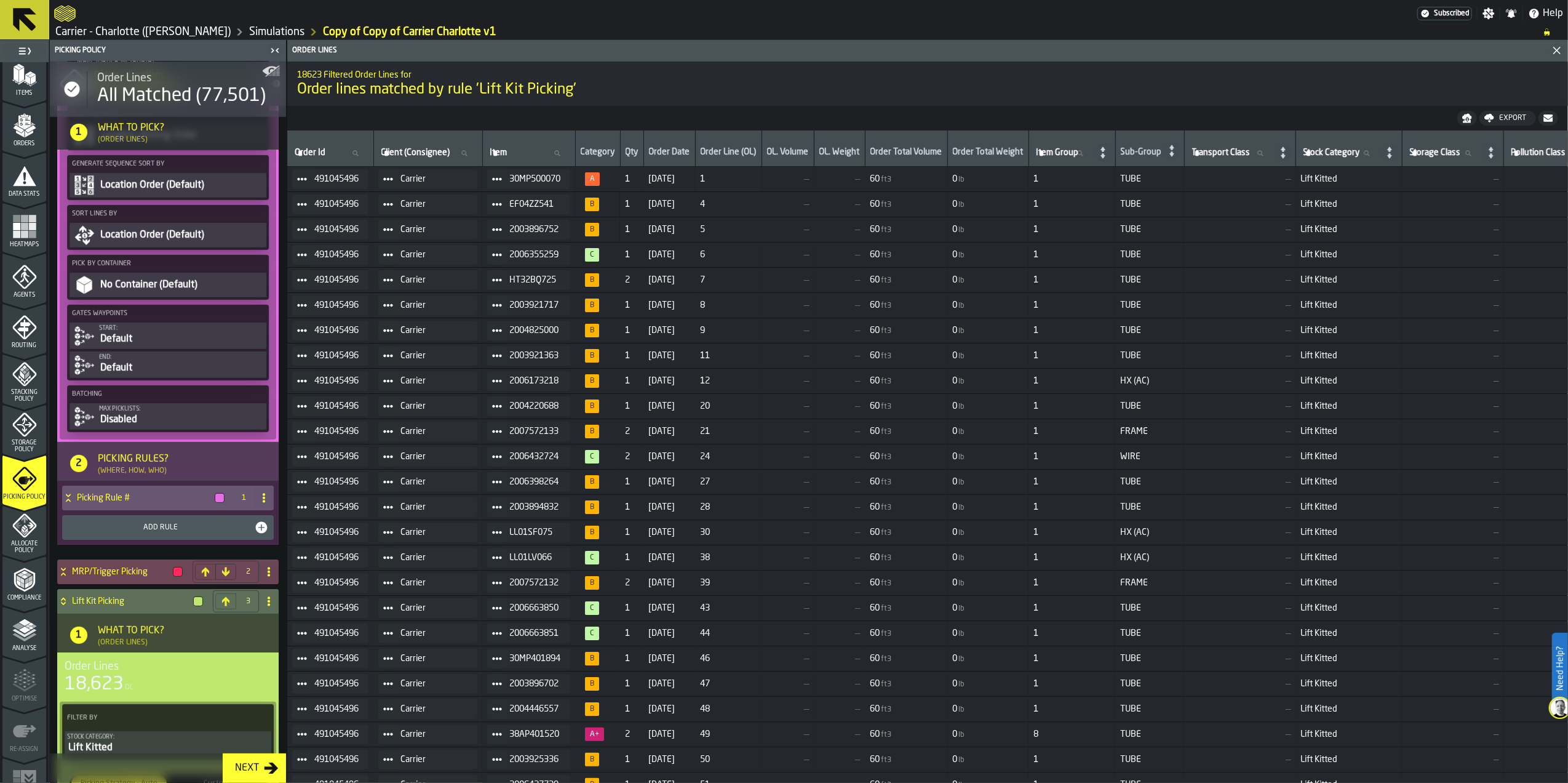
scroll to position [574, 0]
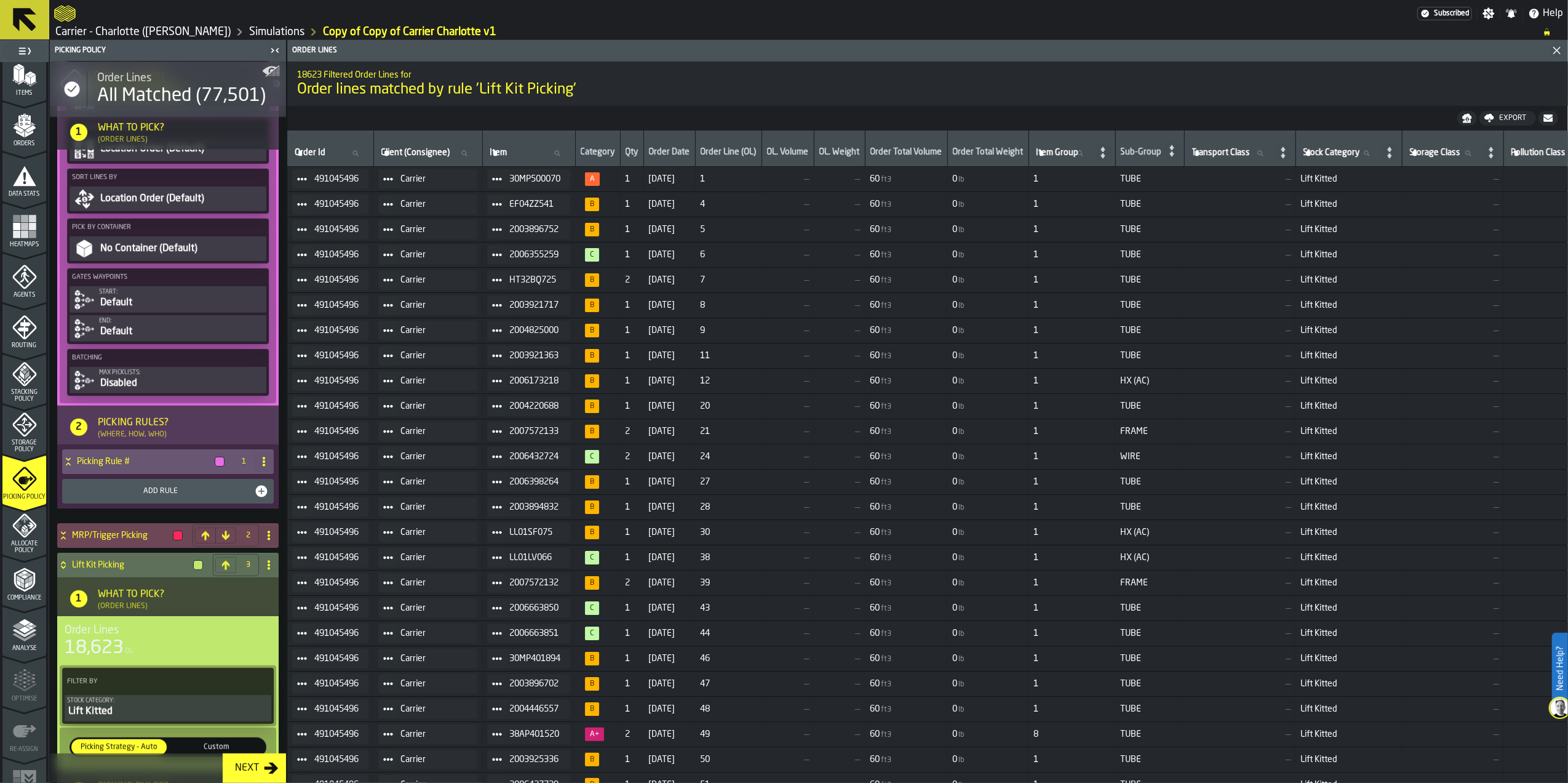
click at [157, 462] on div "Picking Rule #" at bounding box center [146, 462] width 168 height 24
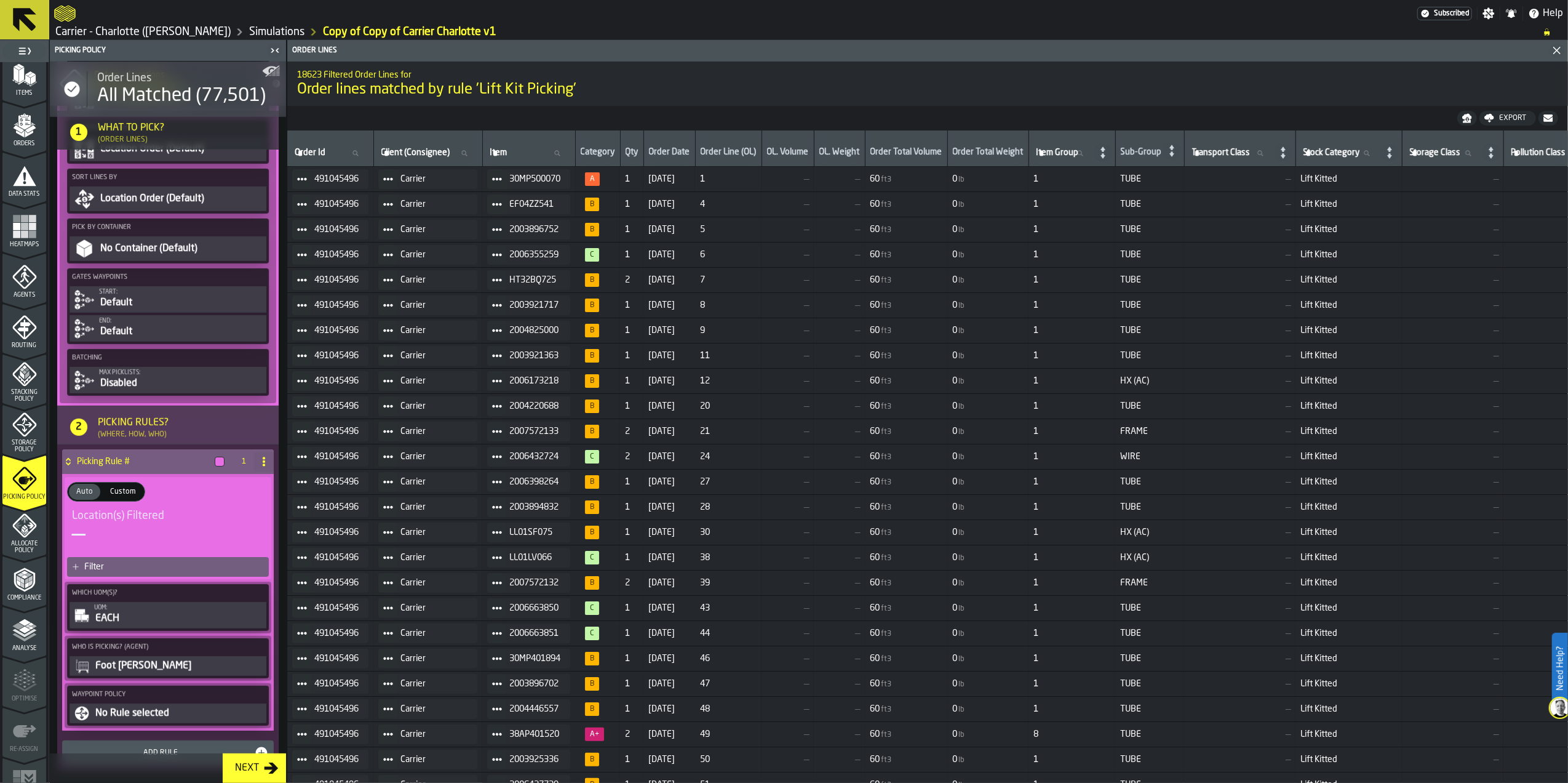
click at [168, 721] on div "No Rule selected" at bounding box center [178, 713] width 170 height 15
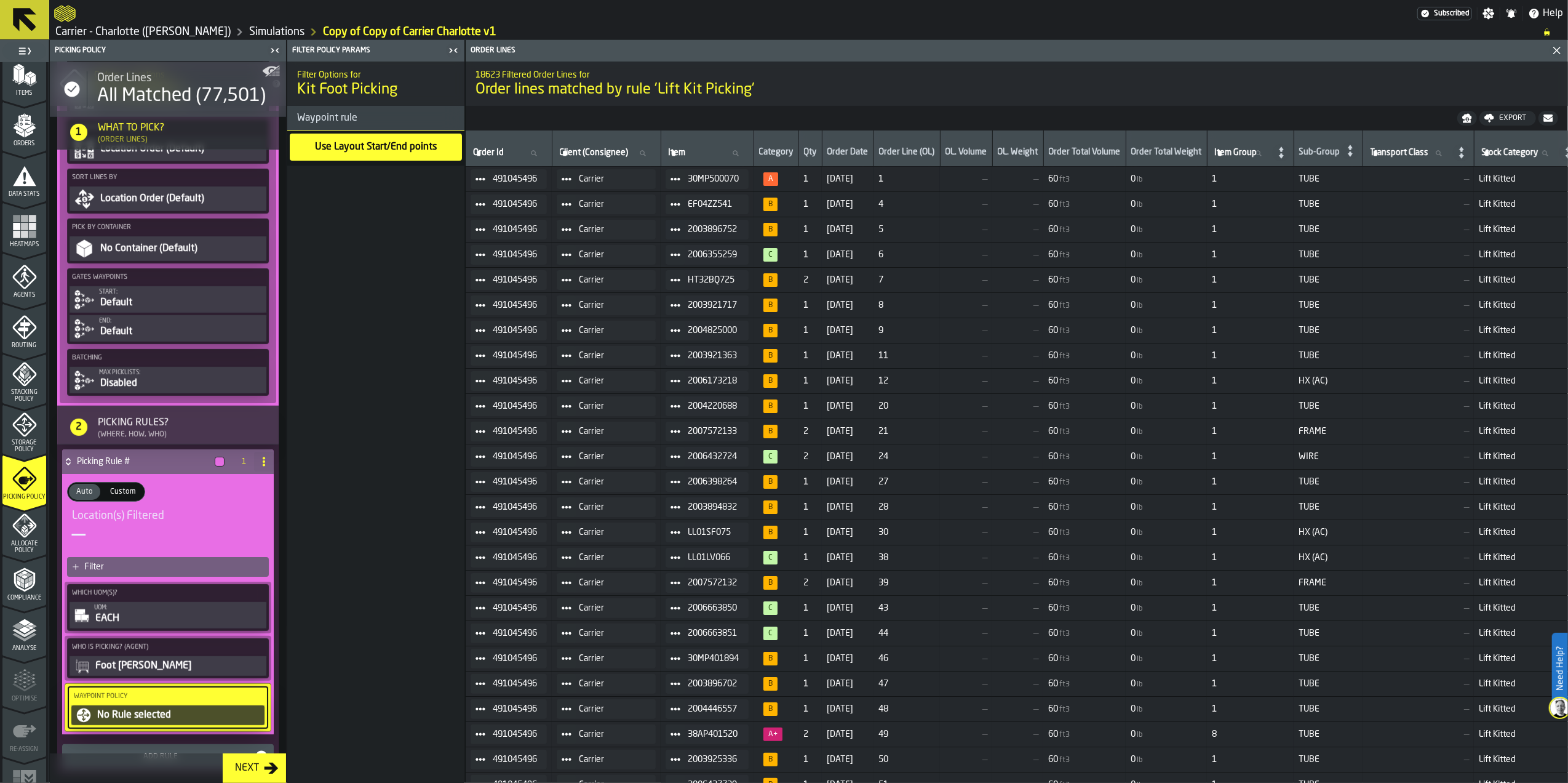
click at [385, 153] on div "Use Layout Start/End points" at bounding box center [376, 147] width 124 height 17
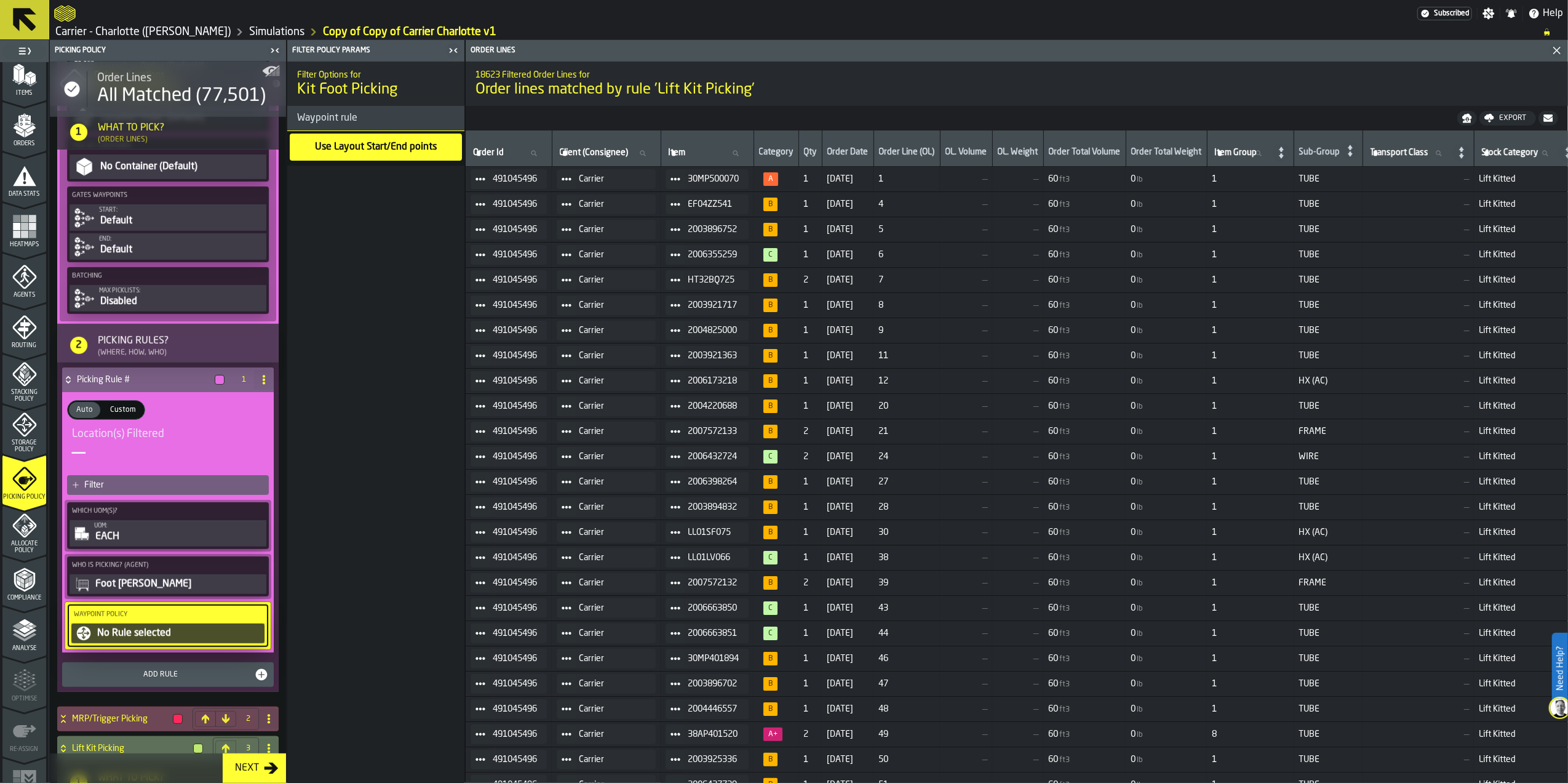
click at [137, 380] on div "Picking Rule #" at bounding box center [146, 379] width 168 height 24
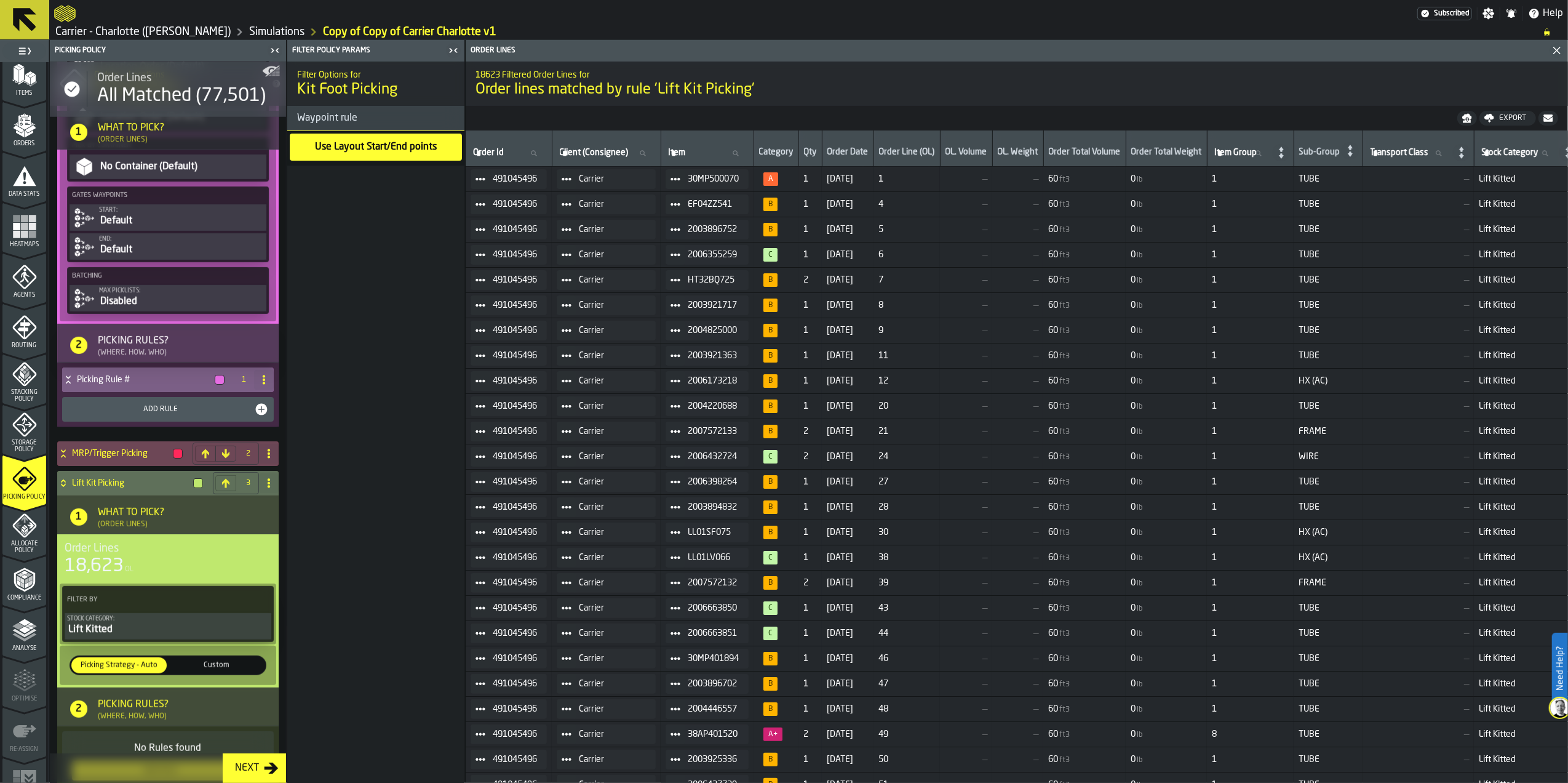
scroll to position [711, 0]
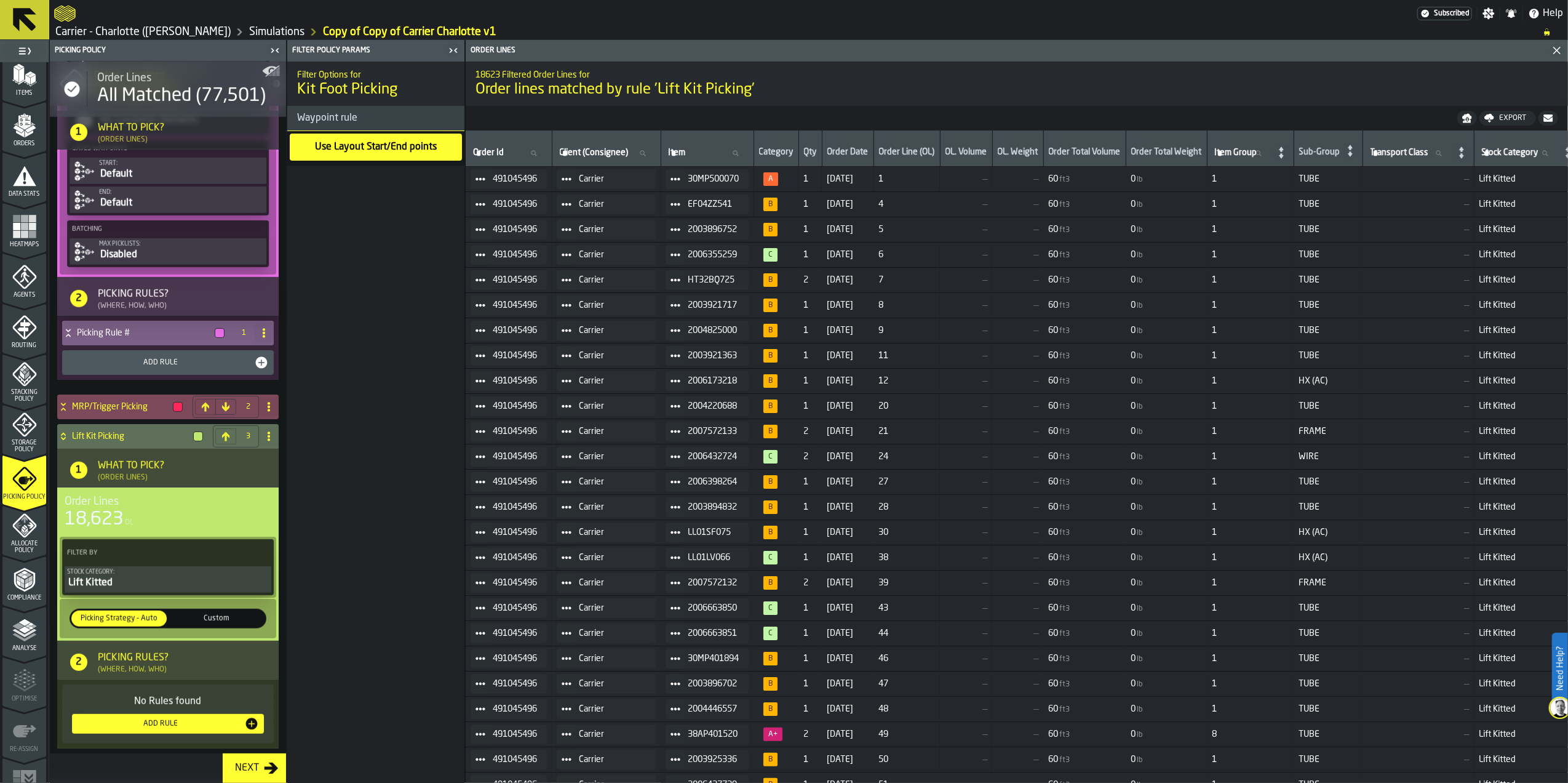
click at [114, 404] on h4 "MRP/Trigger Picking" at bounding box center [120, 406] width 96 height 10
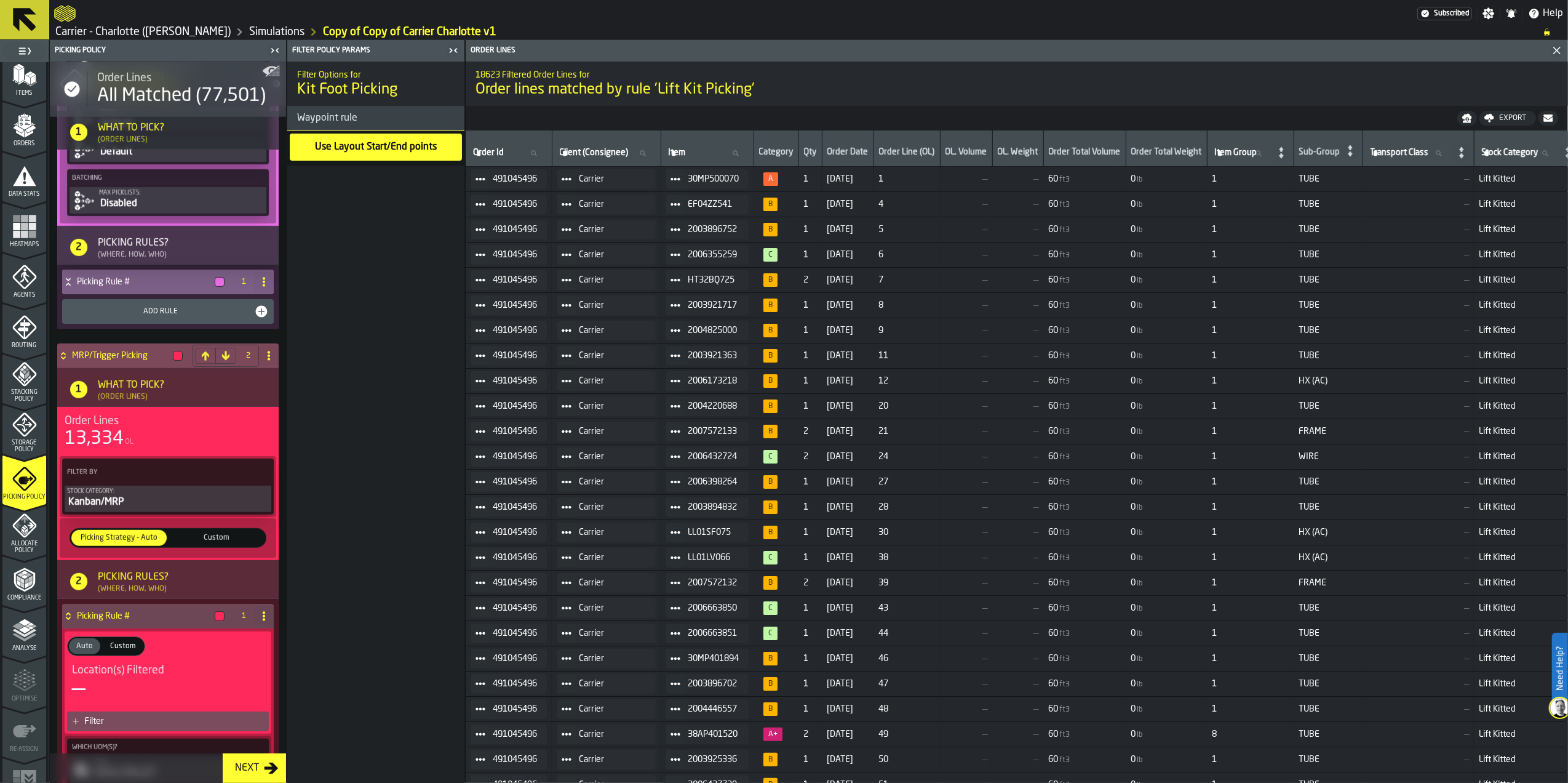
scroll to position [793, 0]
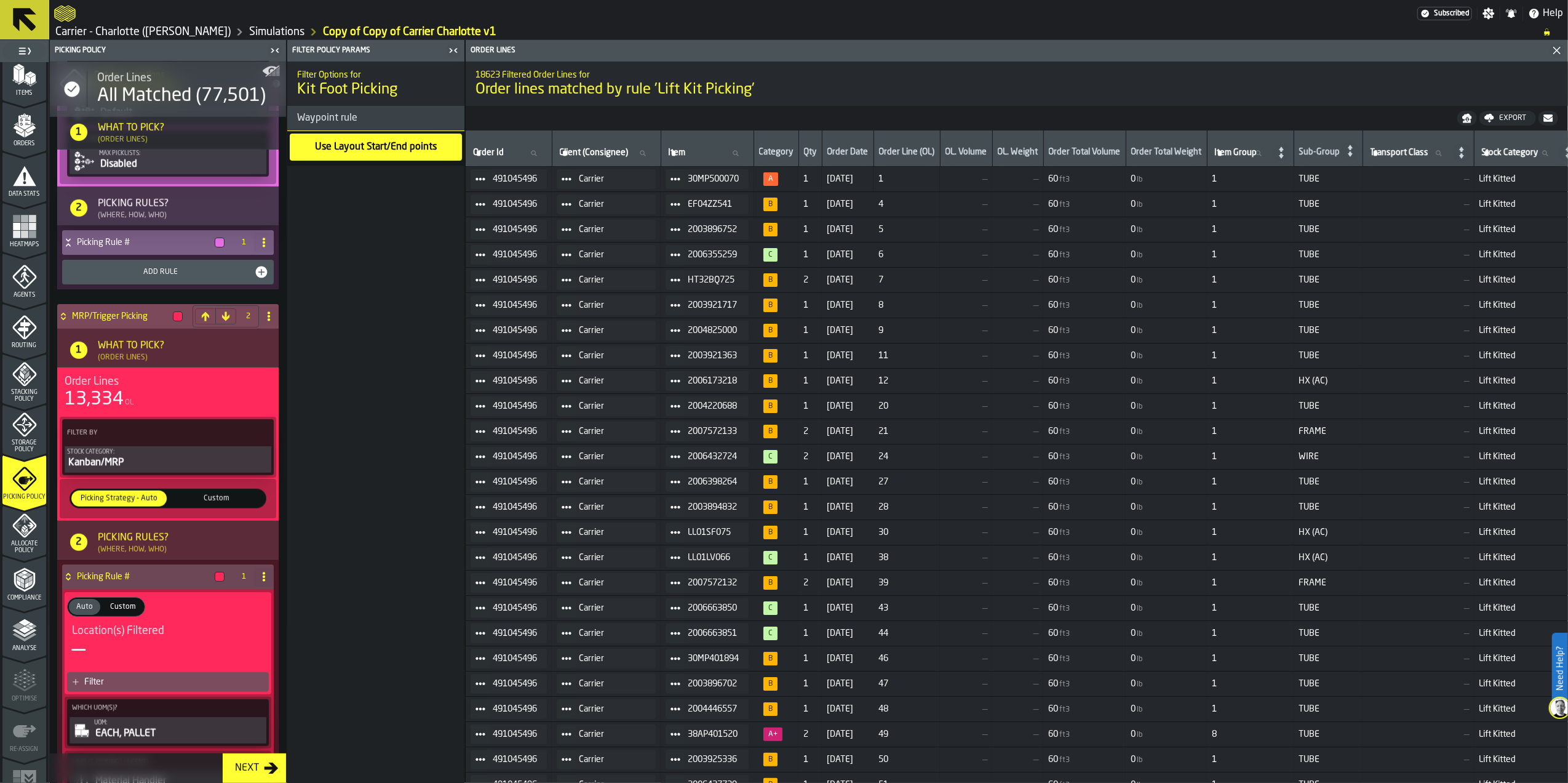
click at [204, 500] on span "Custom" at bounding box center [217, 498] width 91 height 11
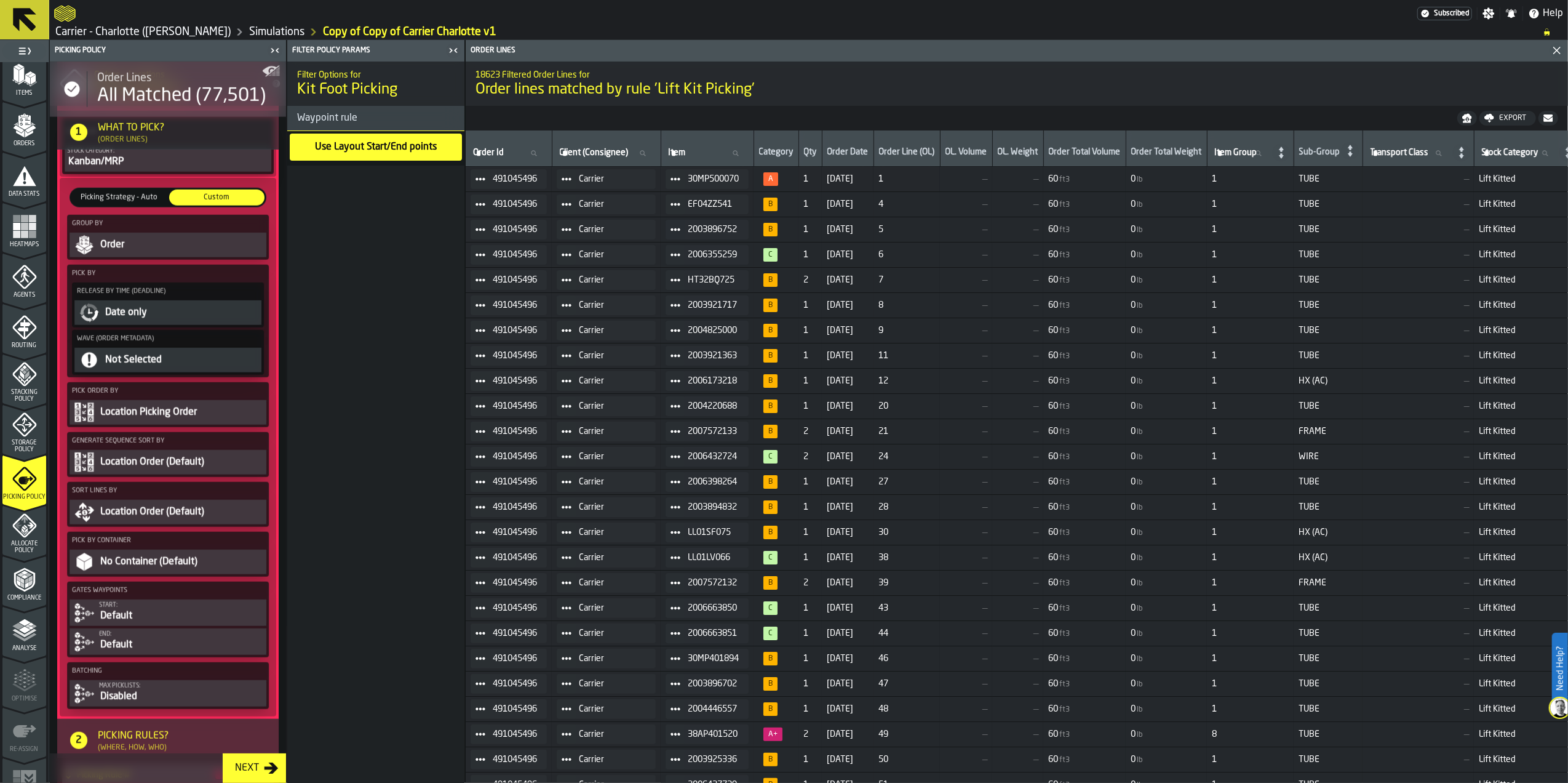
scroll to position [1122, 0]
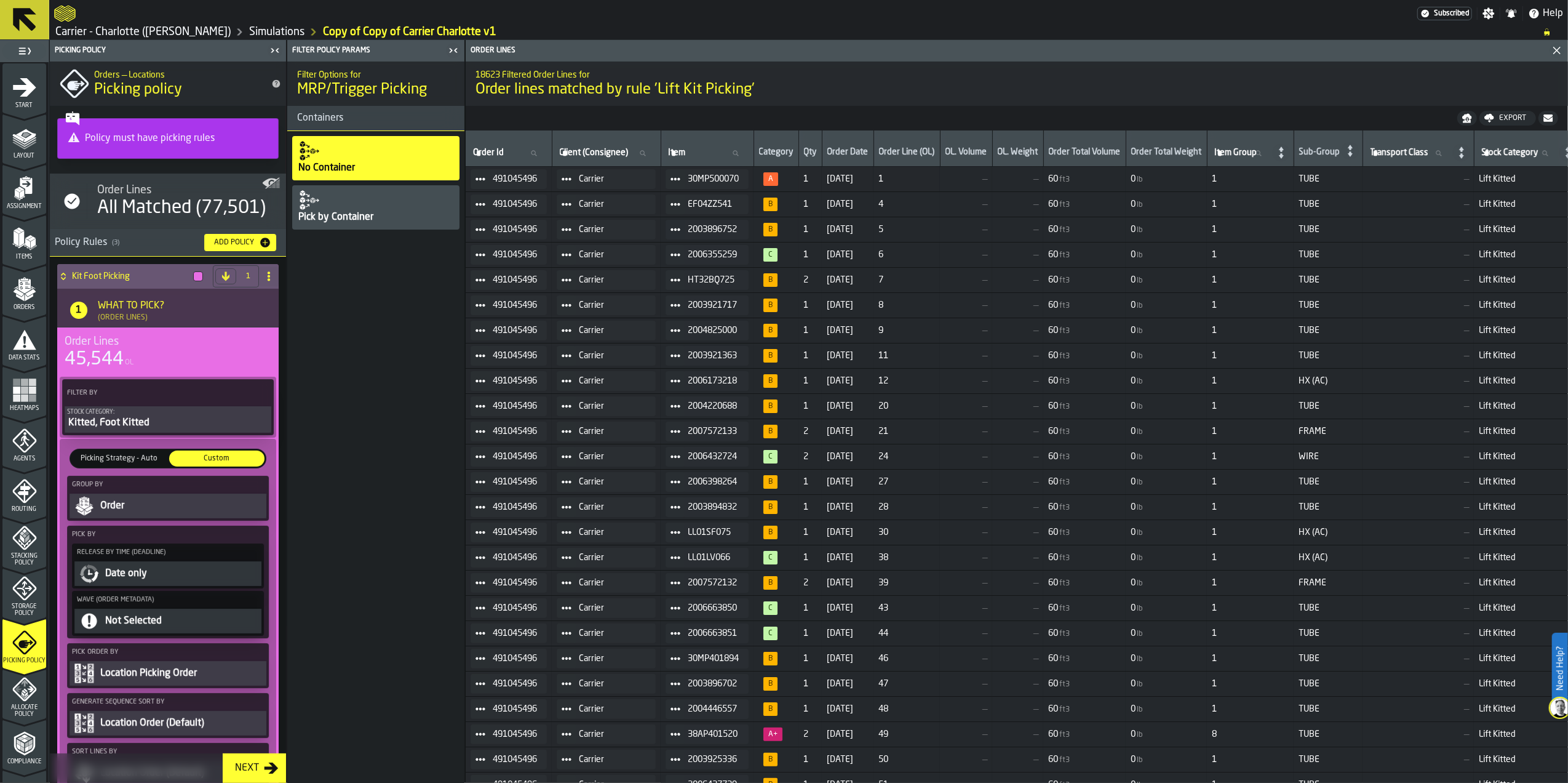
scroll to position [164, 0]
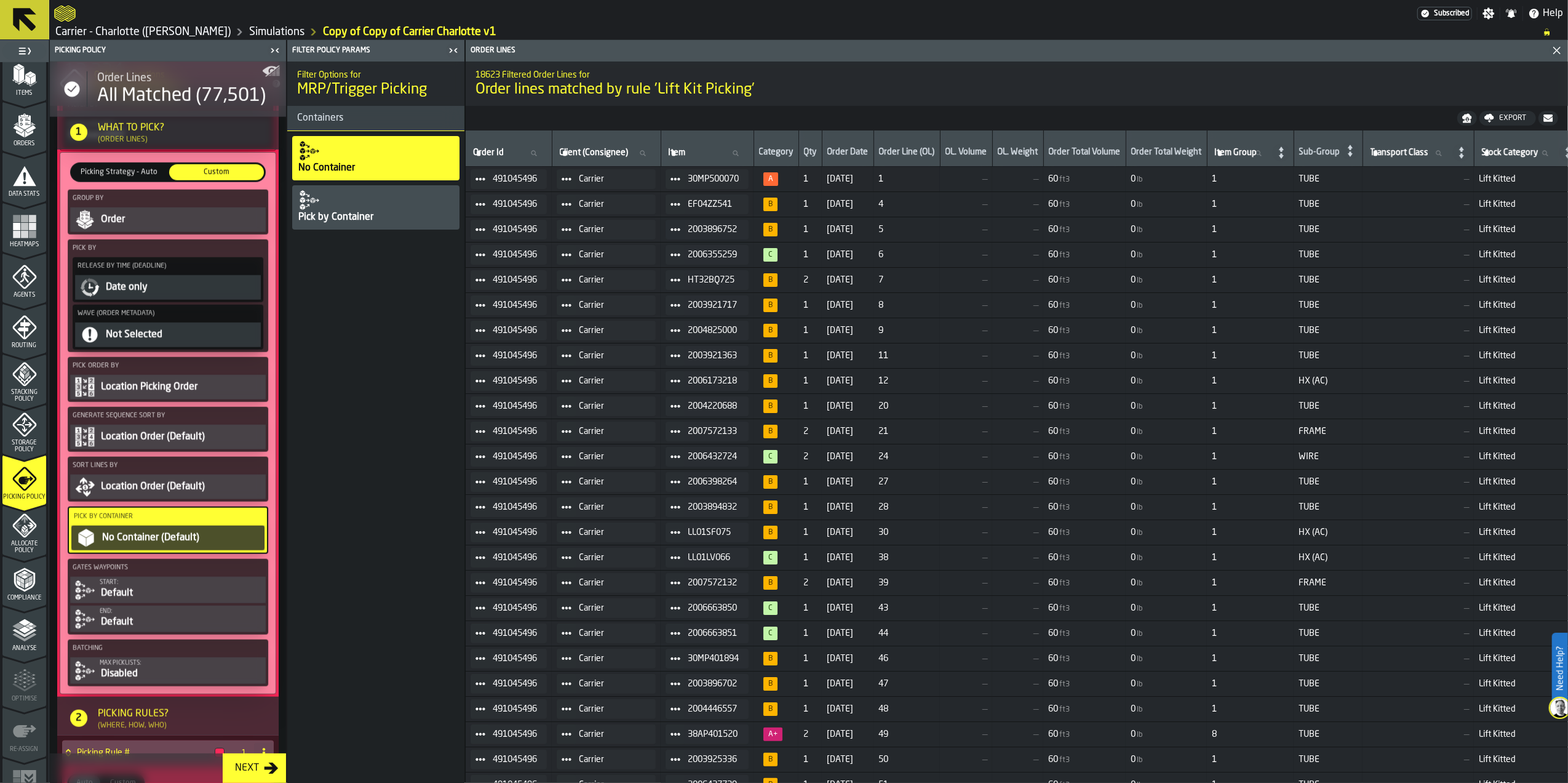
click at [376, 212] on div "Pick by Container" at bounding box center [376, 208] width 168 height 45
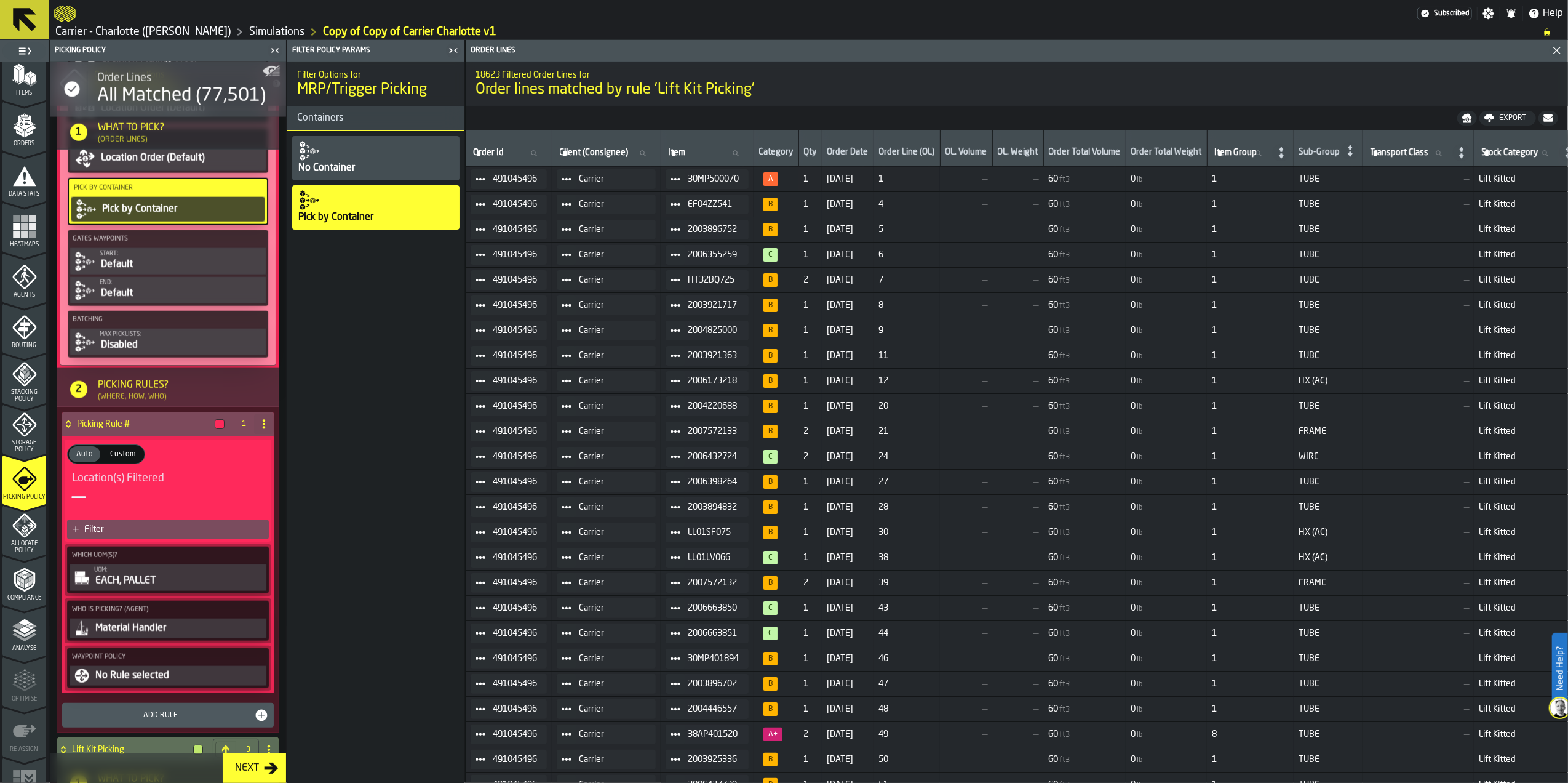
scroll to position [1532, 0]
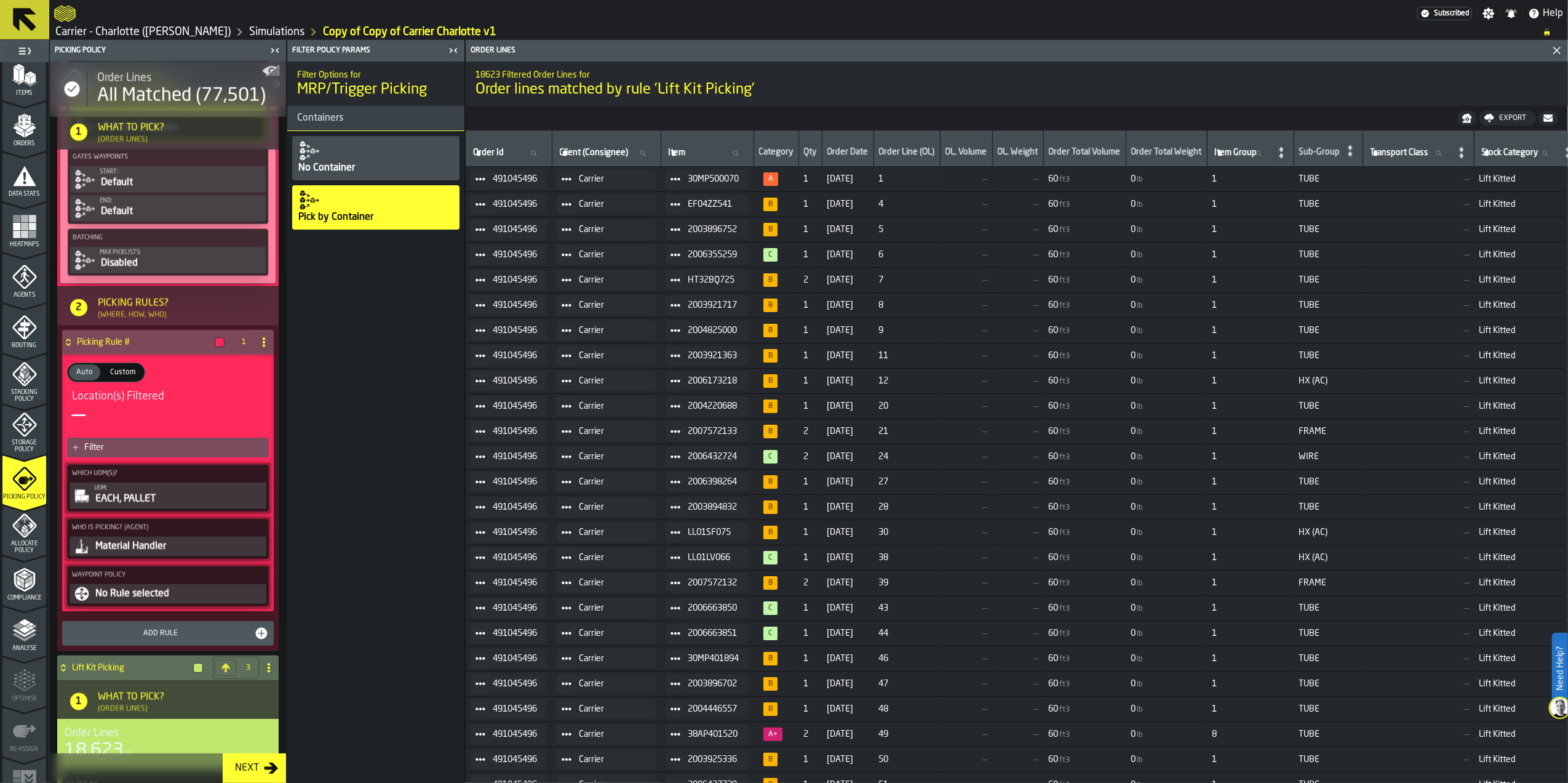
click at [177, 506] on div "EACH, PALLET" at bounding box center [178, 499] width 170 height 15
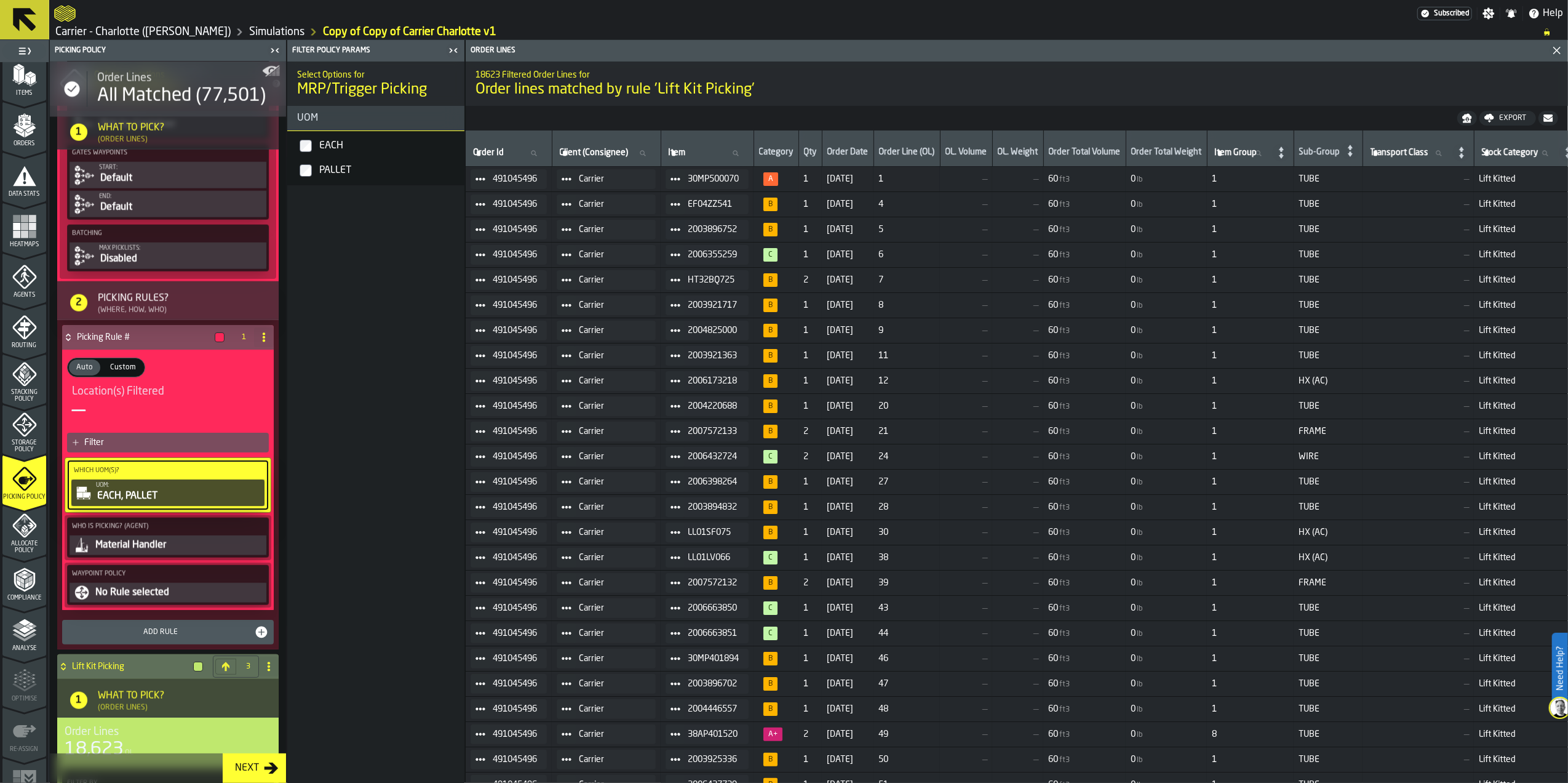
scroll to position [1529, 0]
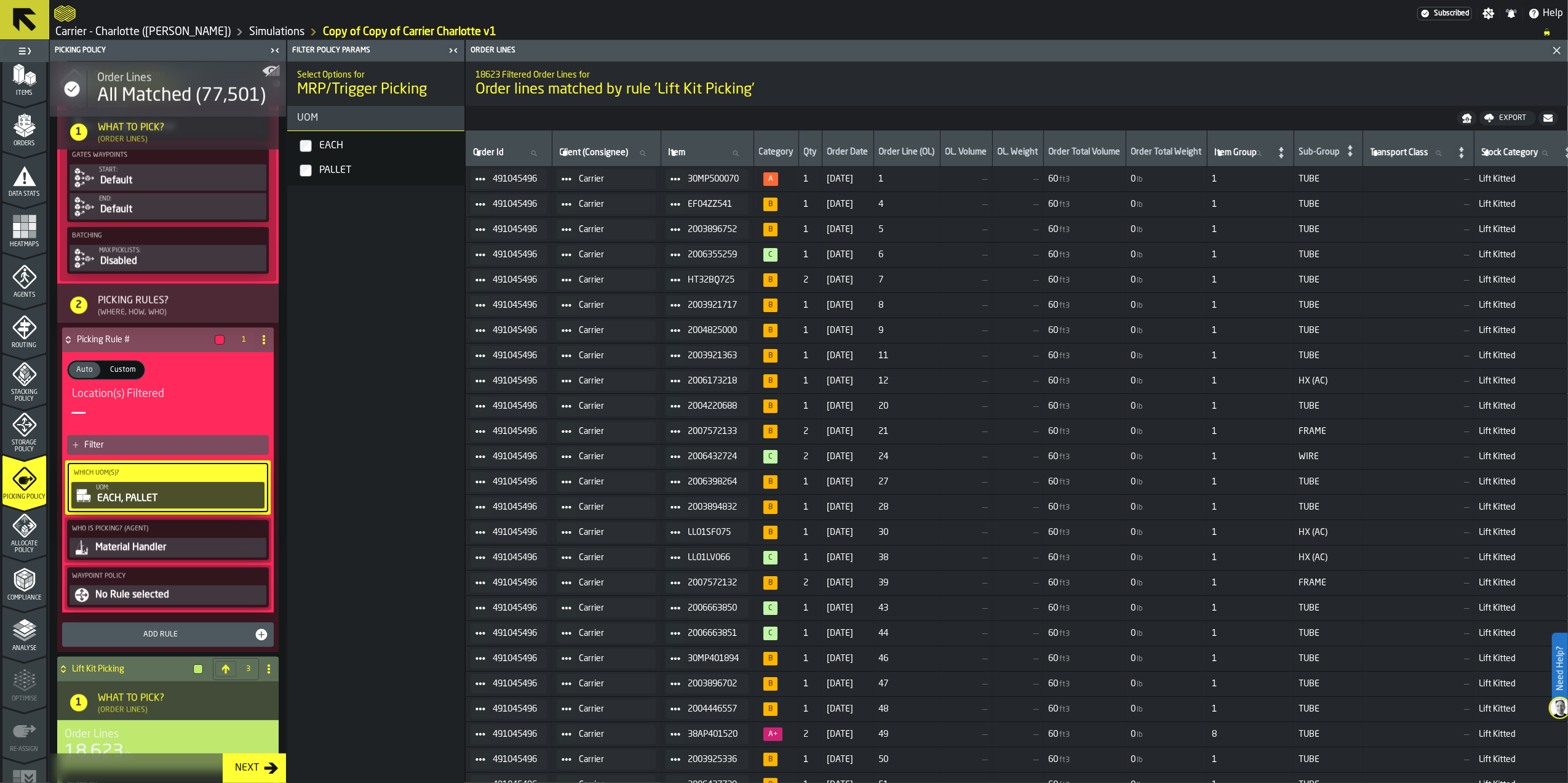
click at [318, 147] on div "EACH" at bounding box center [388, 145] width 143 height 20
click at [163, 602] on div "No Rule selected" at bounding box center [178, 595] width 170 height 15
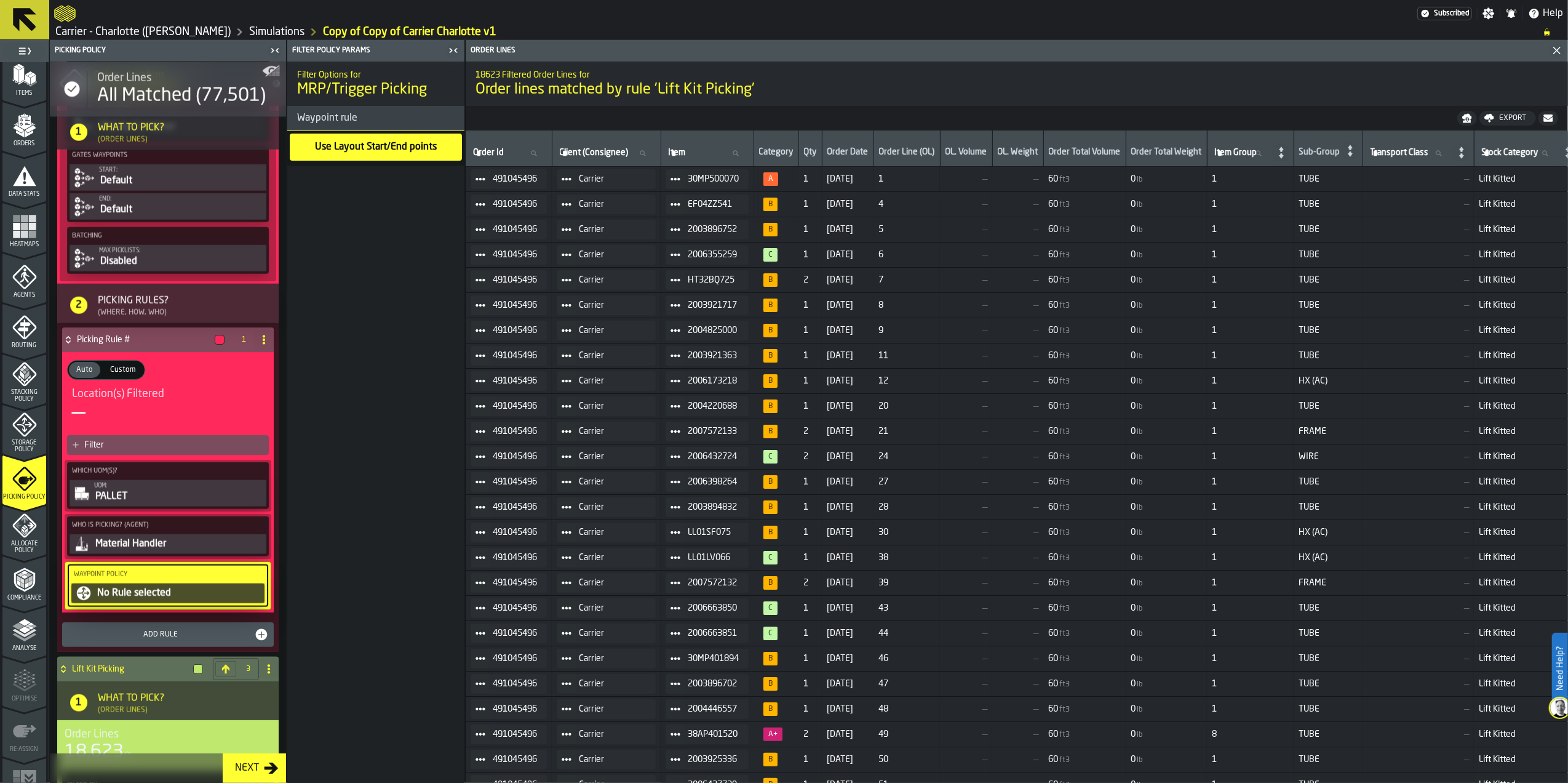
click at [340, 156] on div "Use Layout Start/End points" at bounding box center [376, 147] width 172 height 27
click at [111, 345] on h4 "Picking Rule #" at bounding box center [143, 339] width 133 height 10
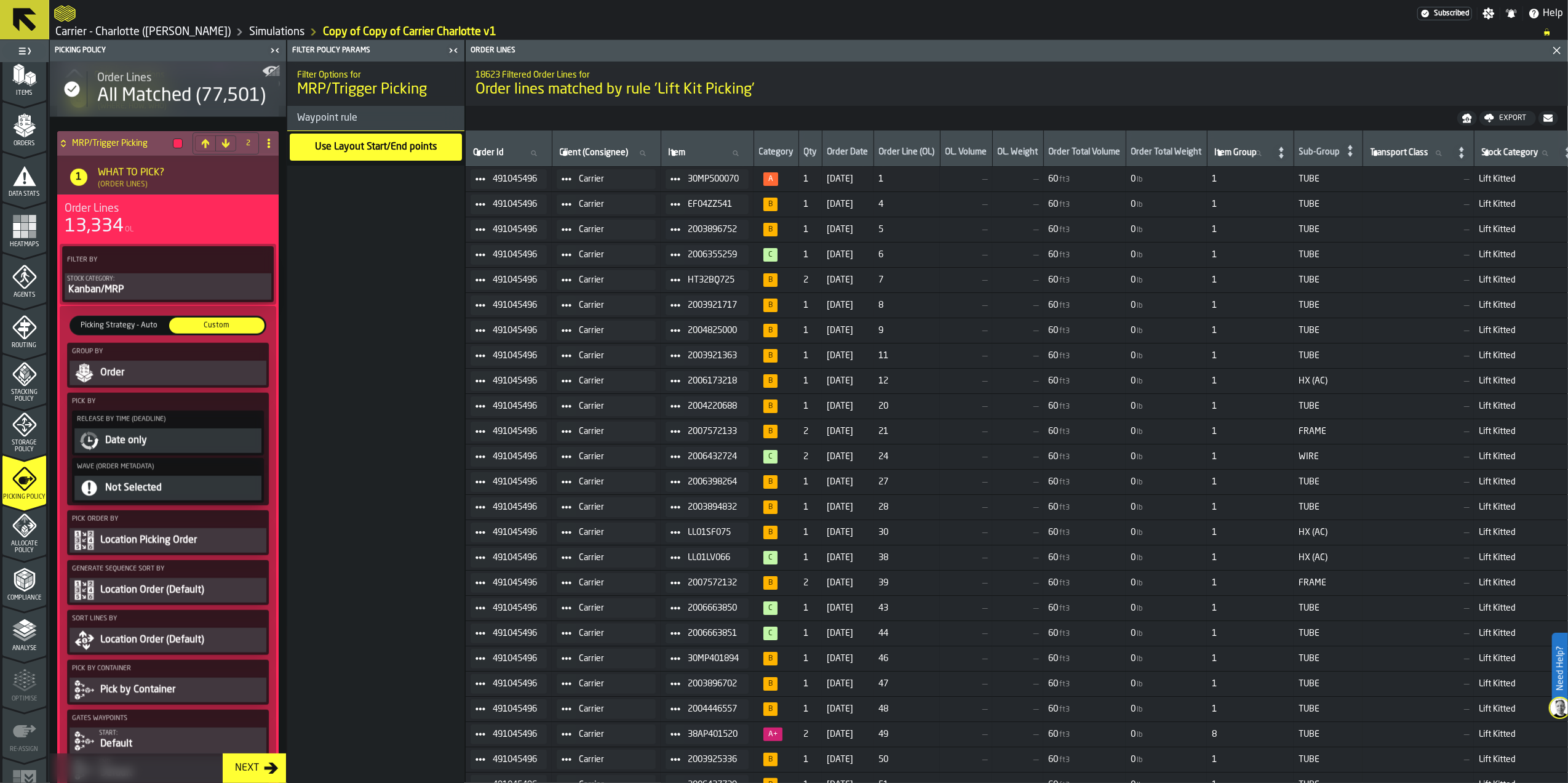
scroll to position [855, 0]
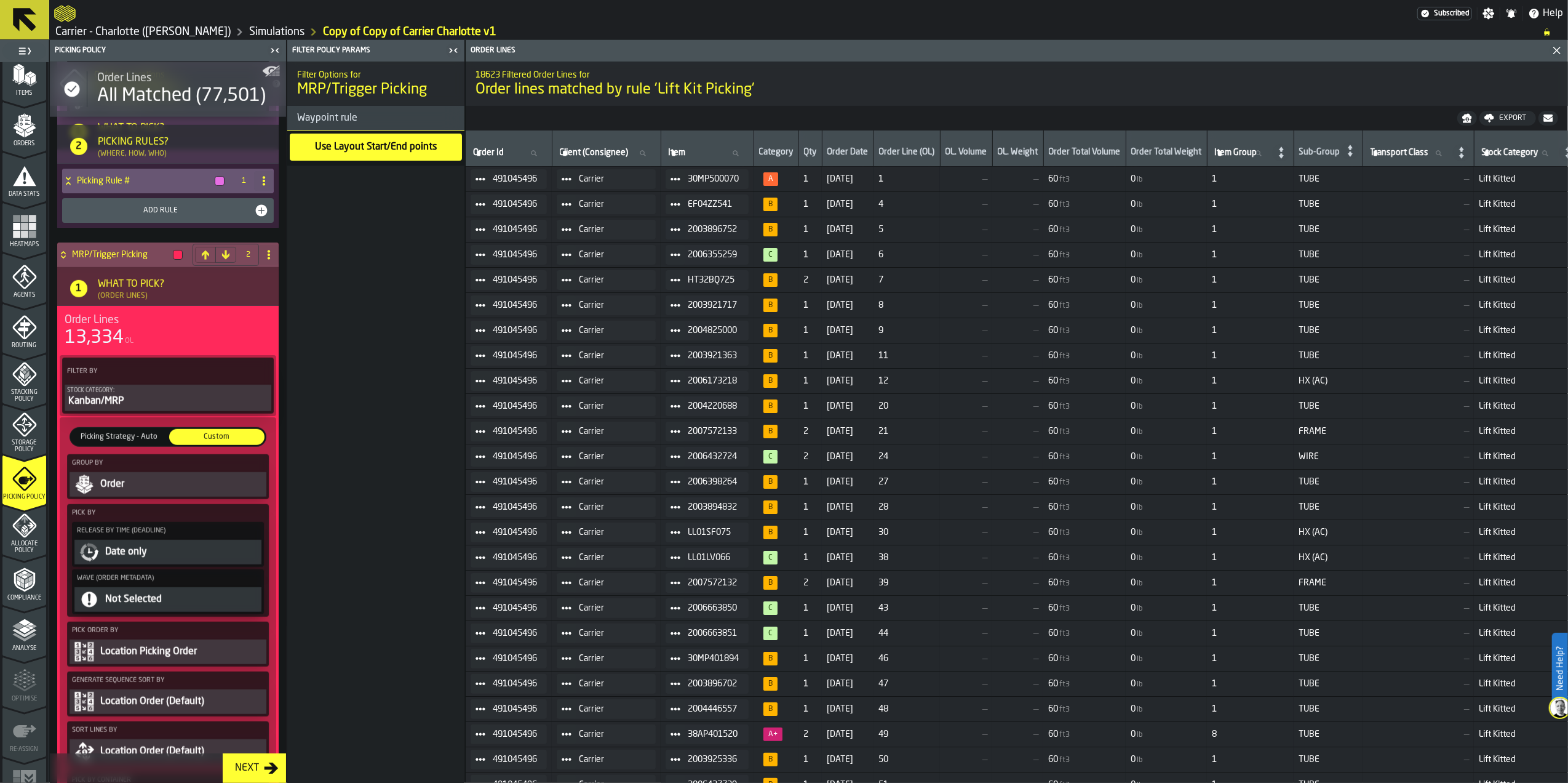
click at [112, 260] on h4 "MRP/Trigger Picking" at bounding box center [120, 255] width 96 height 10
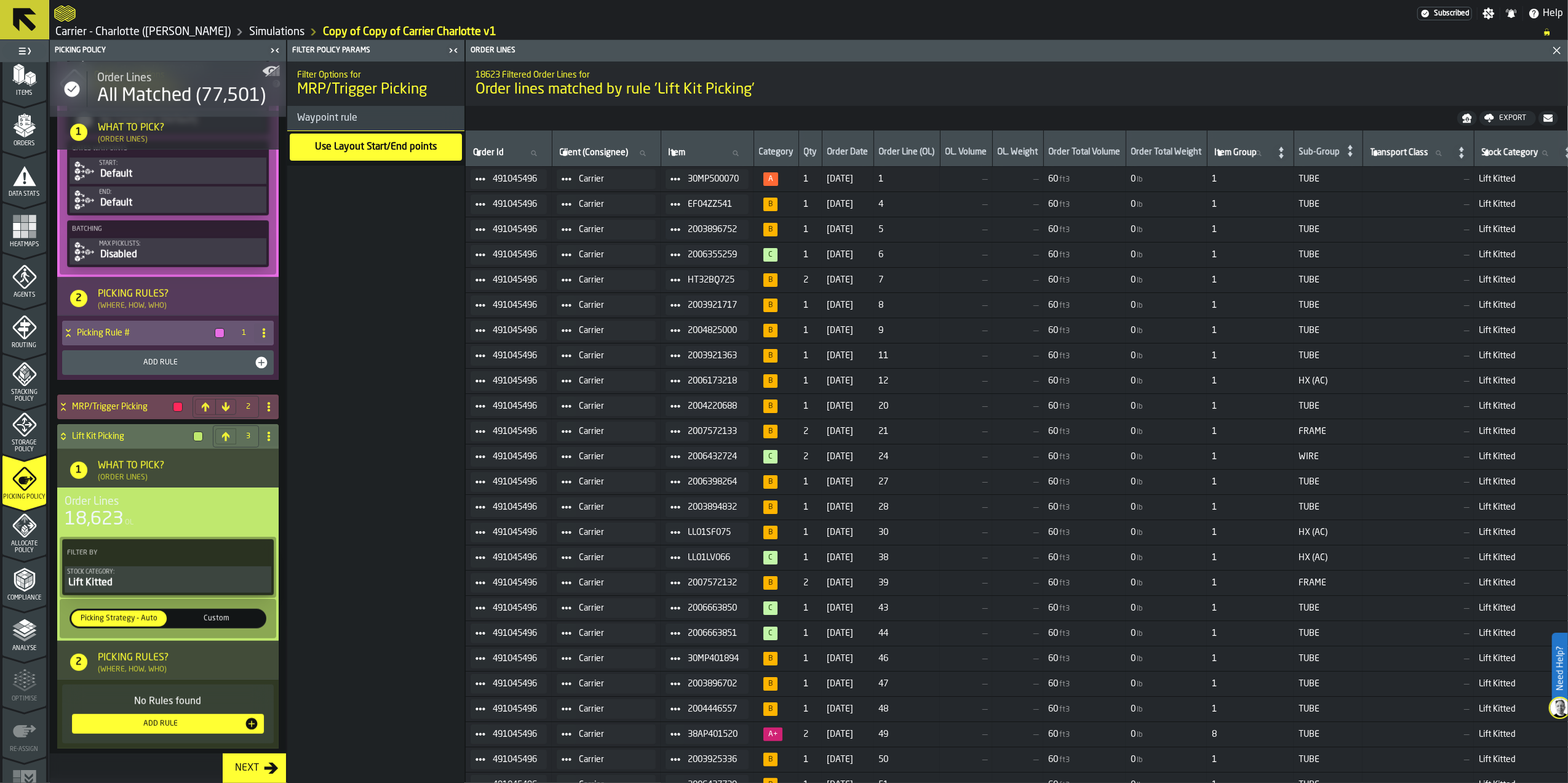
scroll to position [711, 0]
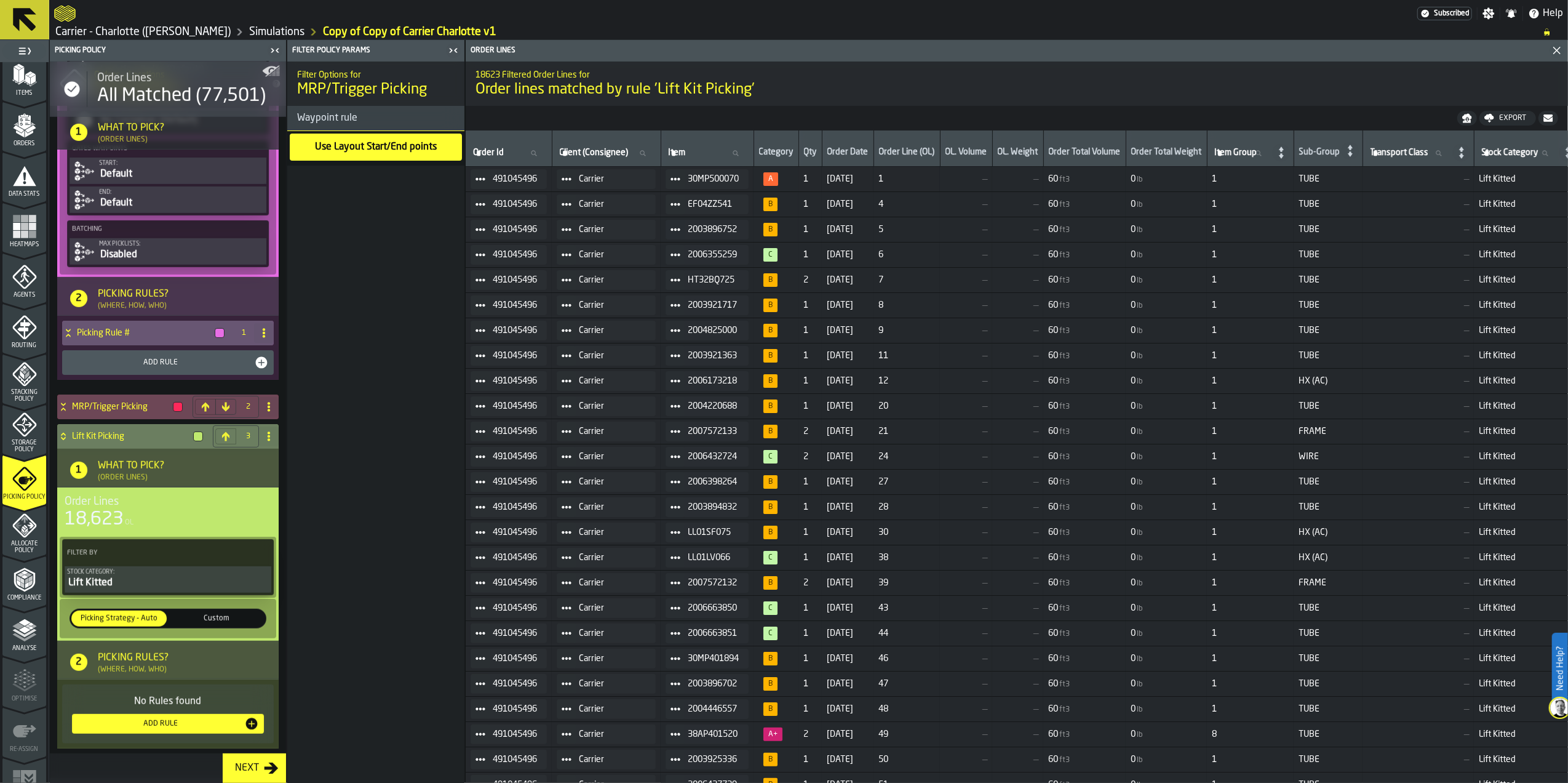
click at [216, 621] on span "Custom" at bounding box center [217, 619] width 91 height 11
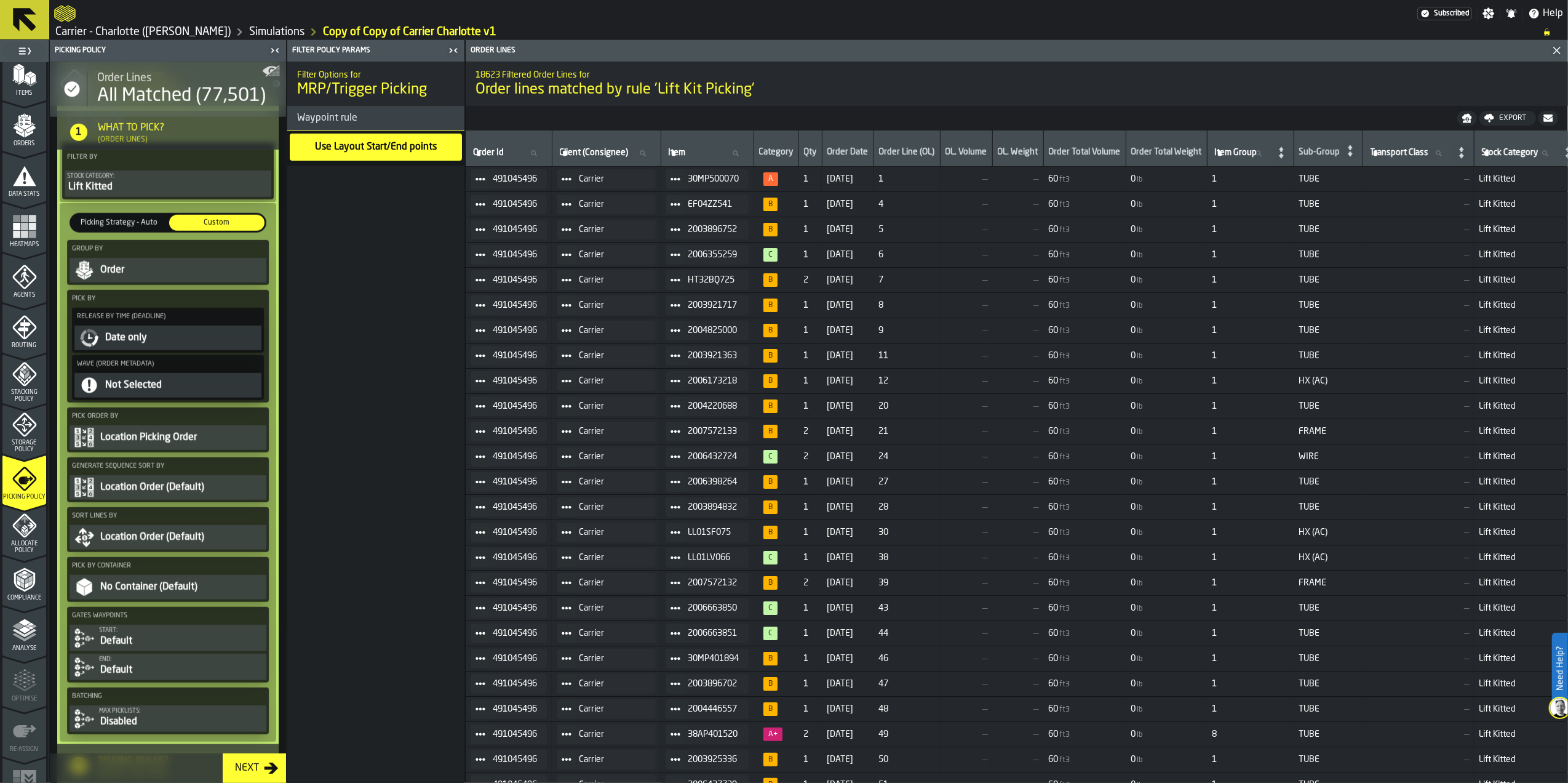
scroll to position [1101, 0]
click at [168, 275] on div "Order" at bounding box center [182, 268] width 165 height 15
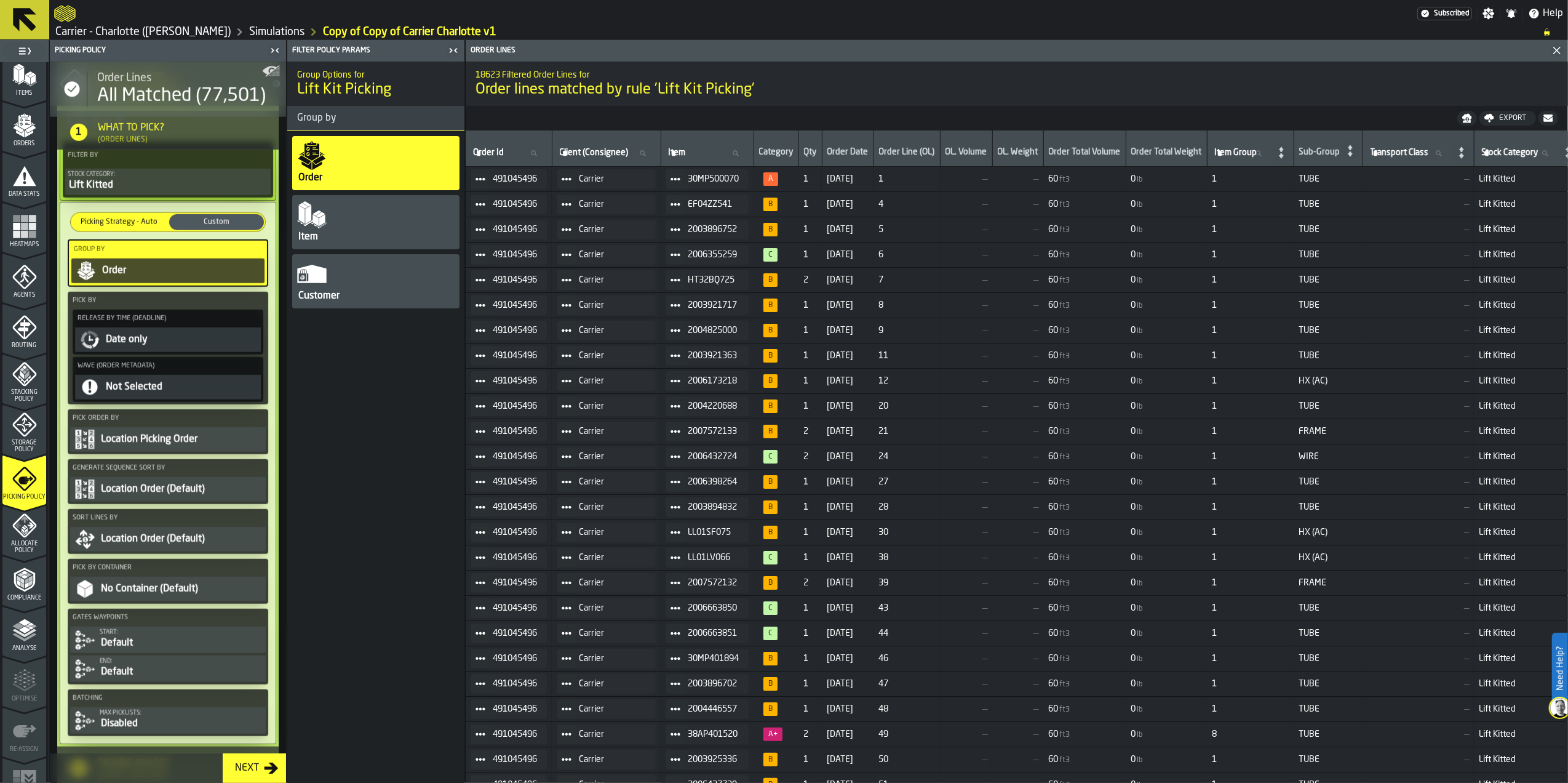
click at [168, 277] on div "Order" at bounding box center [181, 271] width 162 height 15
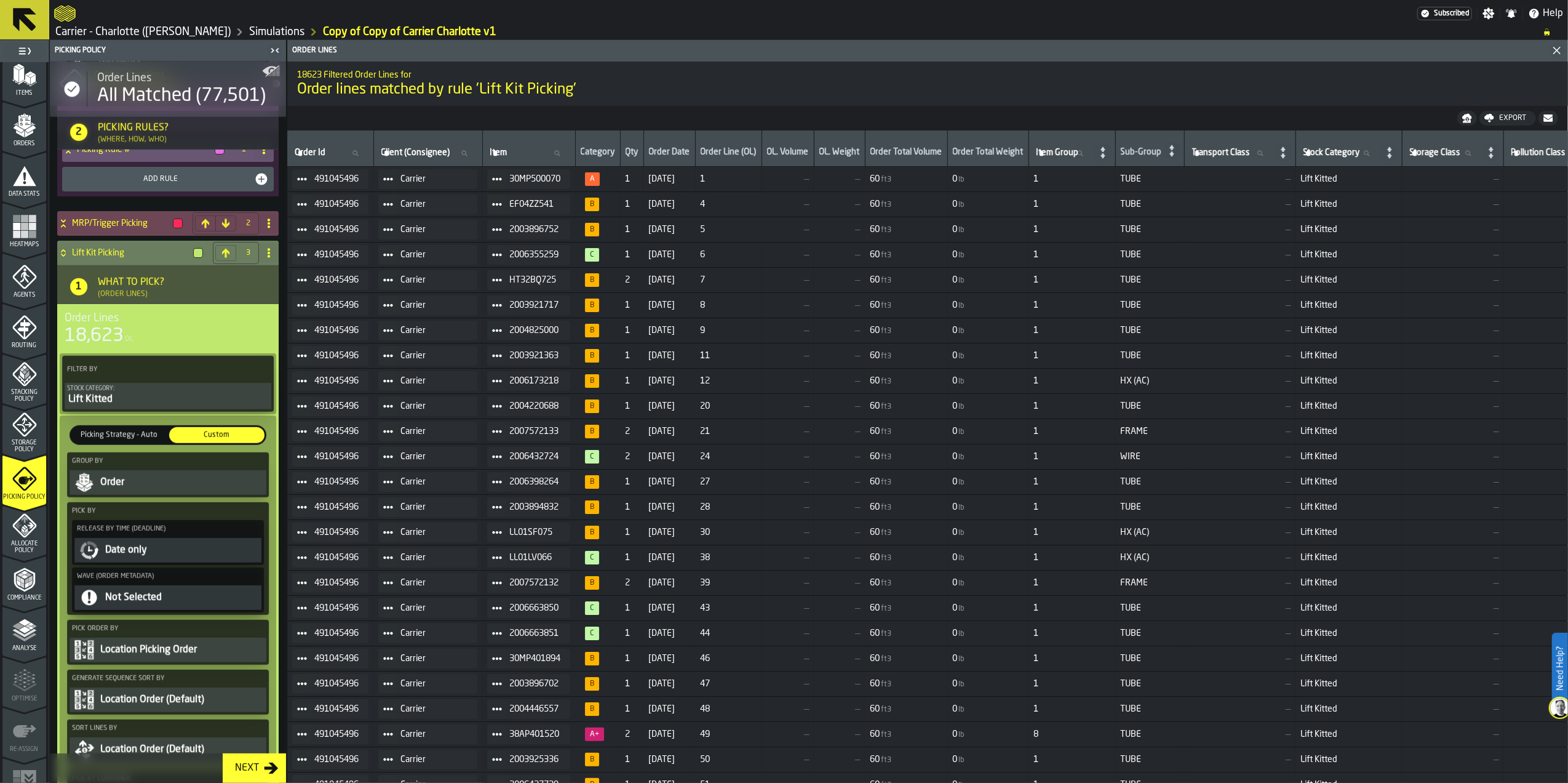
scroll to position [804, 0]
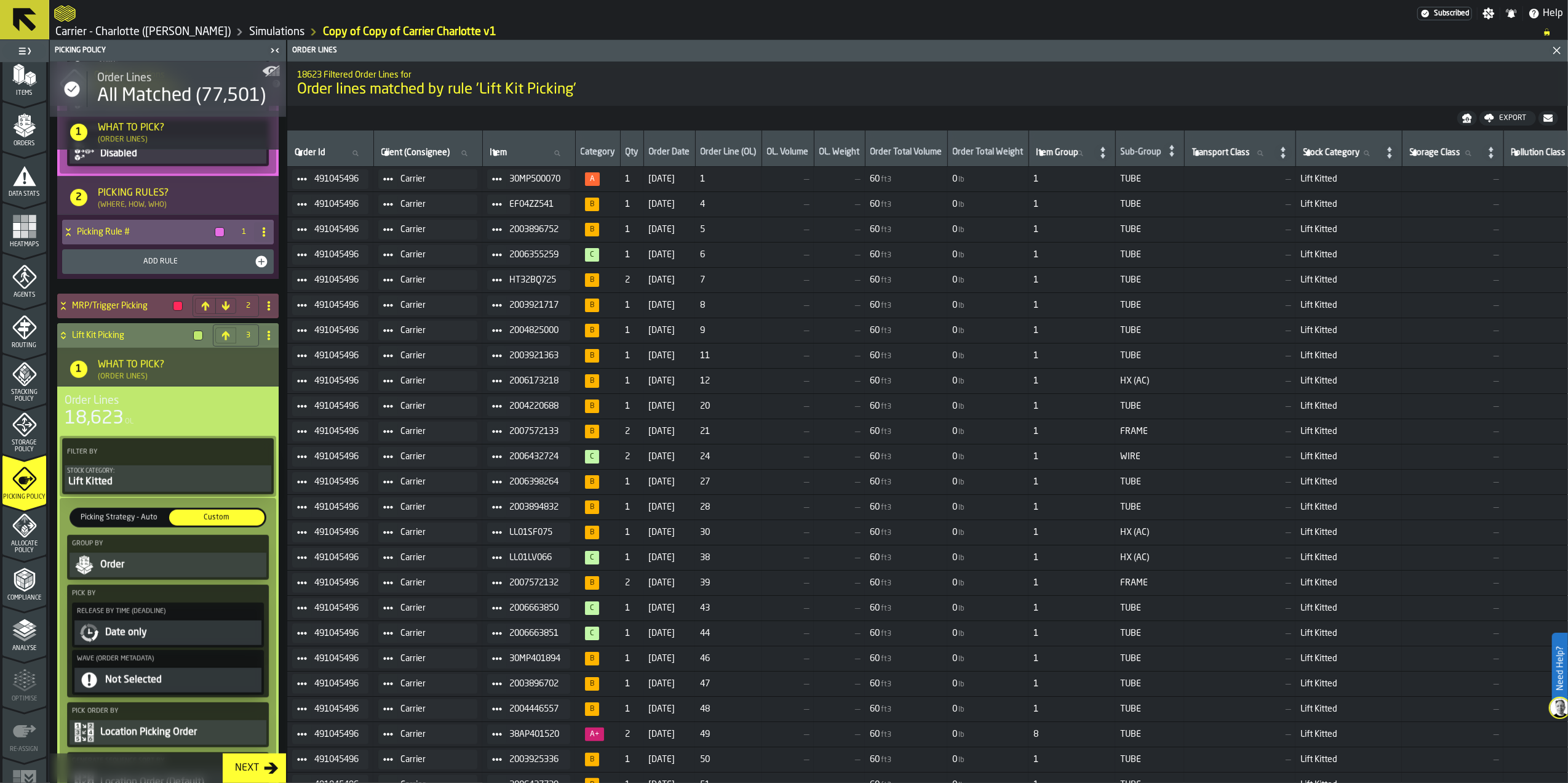
click at [97, 340] on h4 "Lift Kit Picking" at bounding box center [130, 335] width 116 height 10
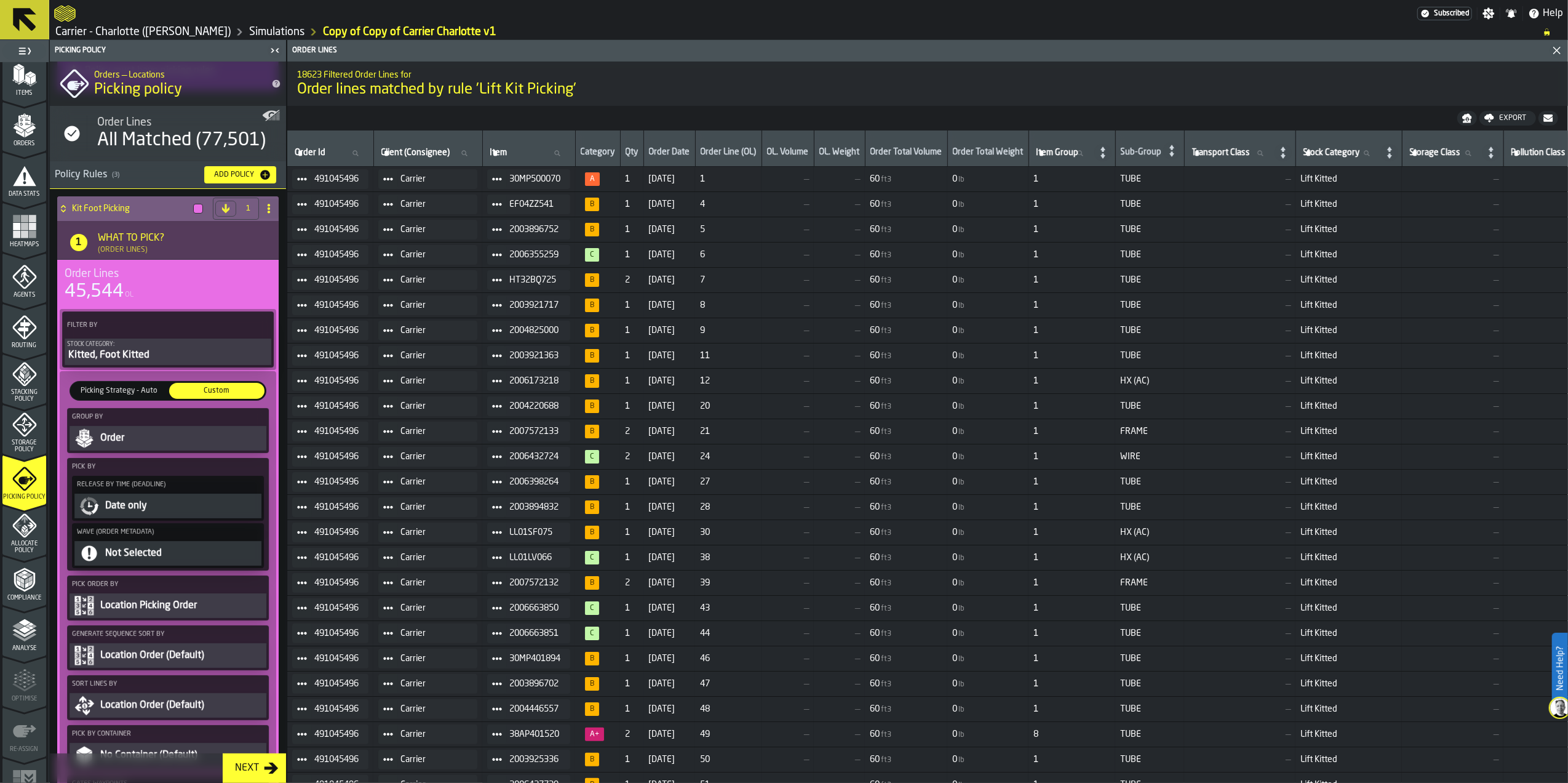
scroll to position [0, 0]
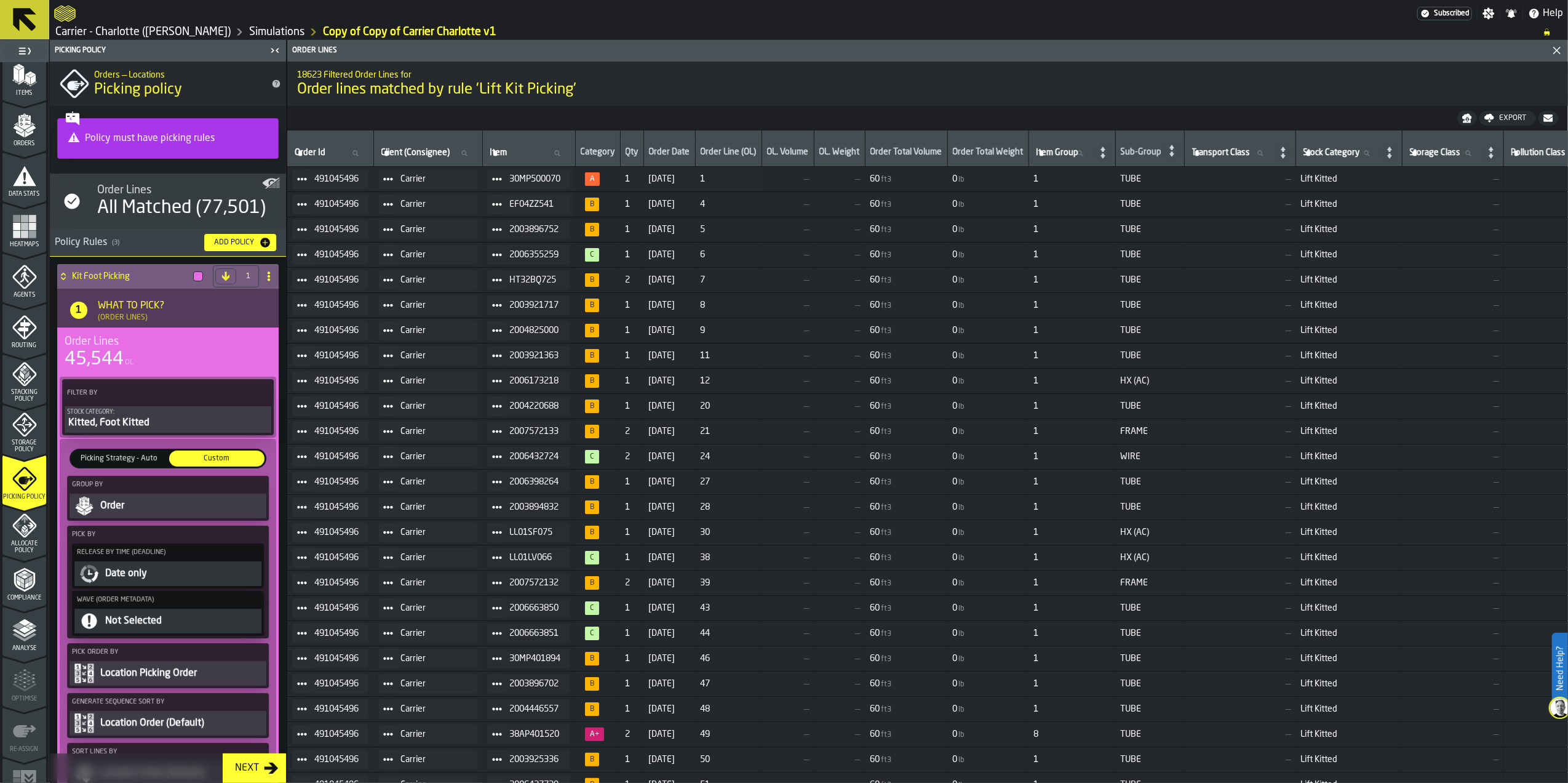
click at [105, 277] on h4 "Kit Foot Picking" at bounding box center [130, 276] width 116 height 10
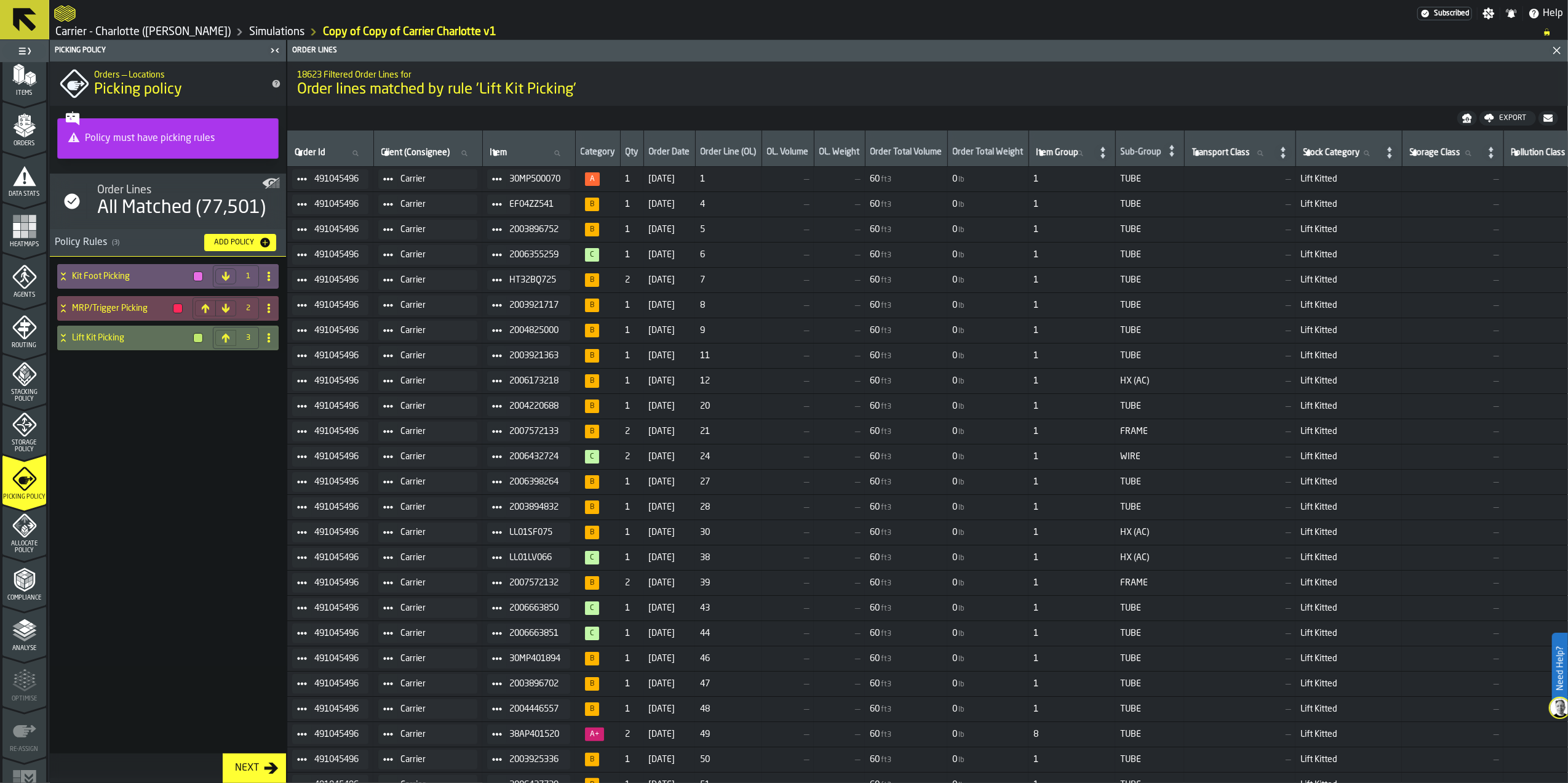
click at [151, 458] on div "Kit Foot Picking 1 MRP/Trigger Picking 2 Lift Kit Picking 3" at bounding box center [168, 517] width 237 height 521
click at [224, 338] on icon at bounding box center [226, 338] width 7 height 9
click at [256, 761] on div "Next" at bounding box center [247, 768] width 34 height 15
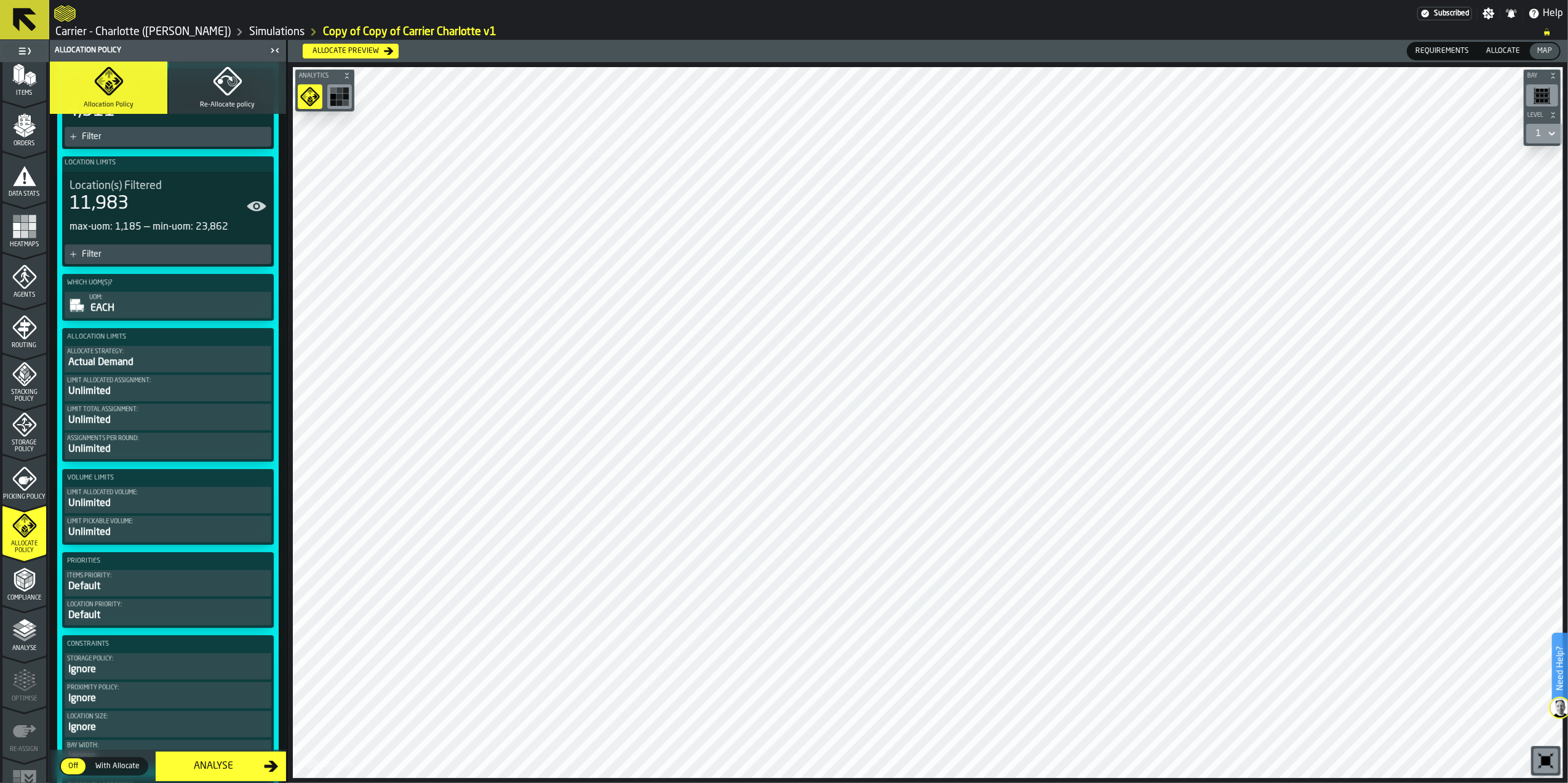
scroll to position [164, 0]
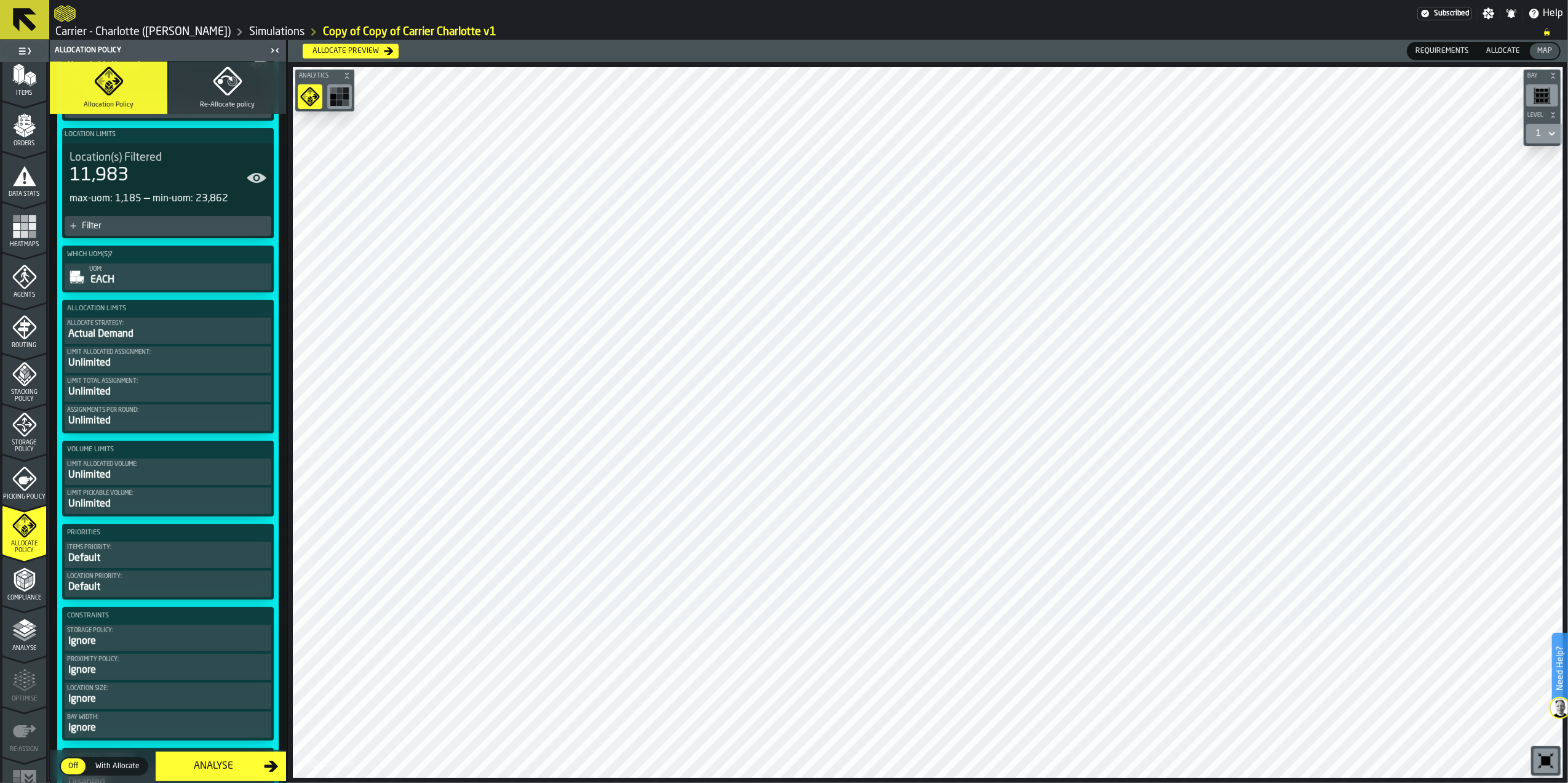
click at [143, 335] on div "Actual Demand" at bounding box center [168, 334] width 202 height 15
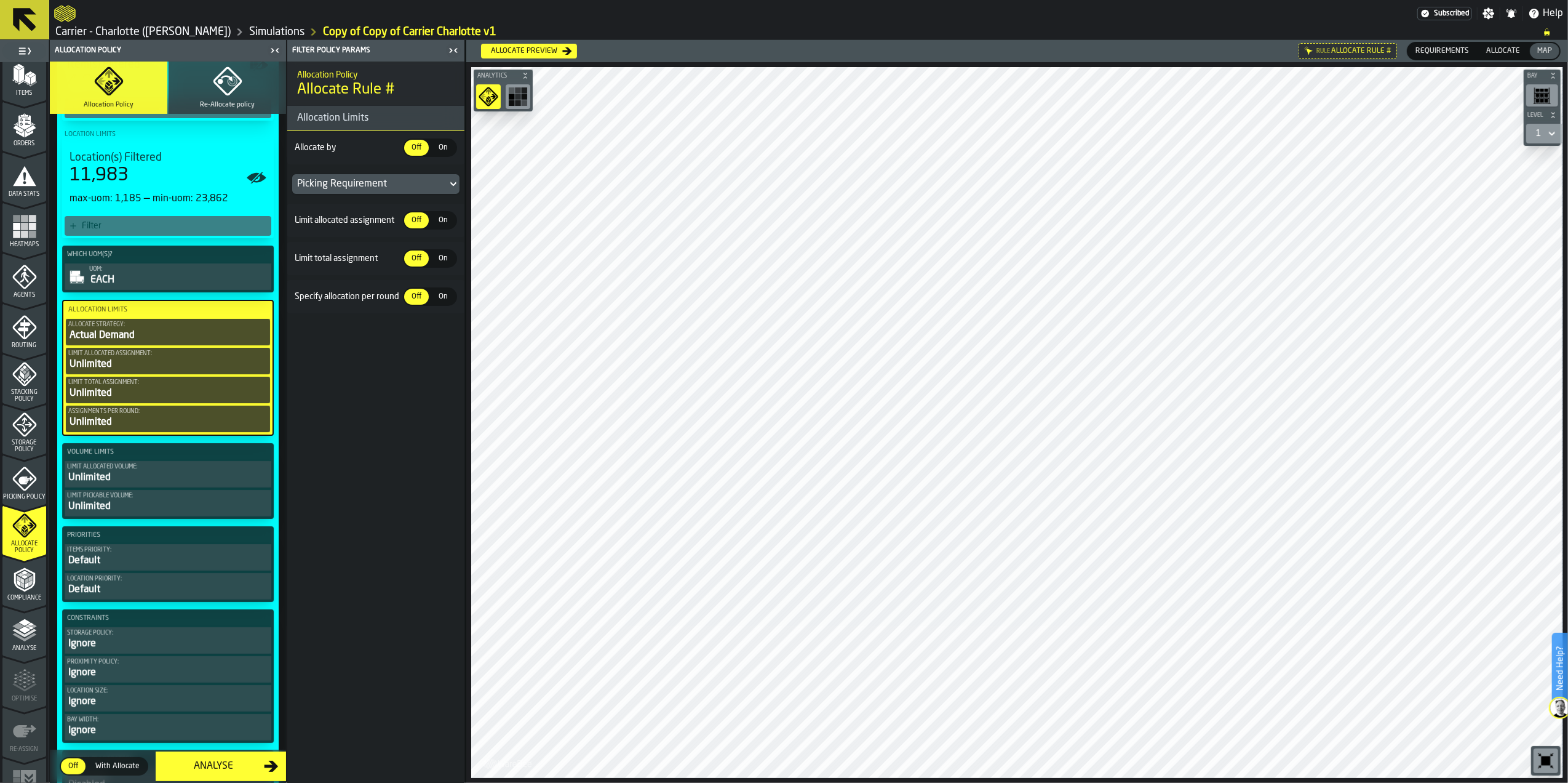
click at [153, 364] on div "Unlimited" at bounding box center [168, 364] width 199 height 15
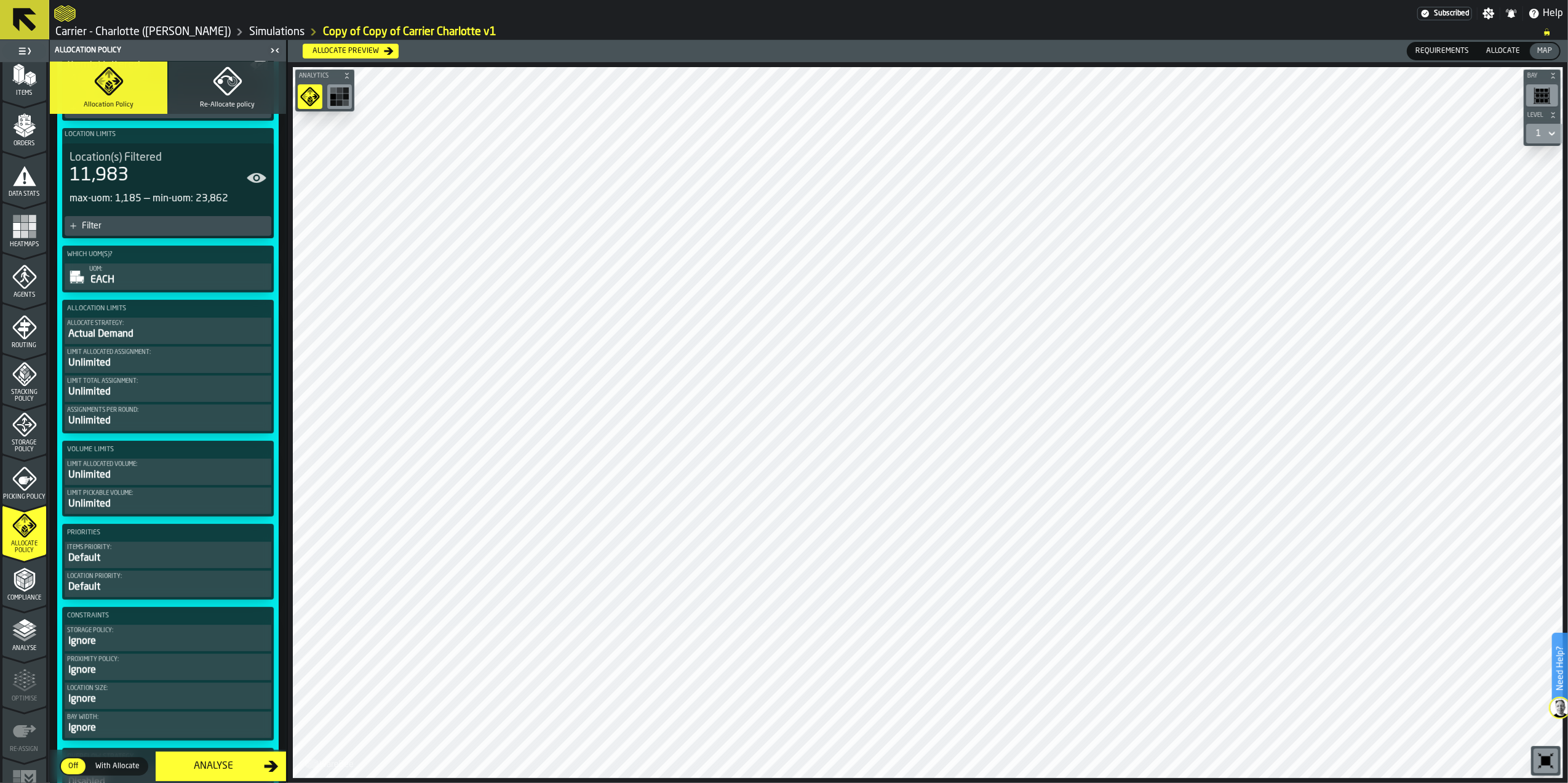
click at [153, 363] on div "Unlimited" at bounding box center [168, 363] width 202 height 15
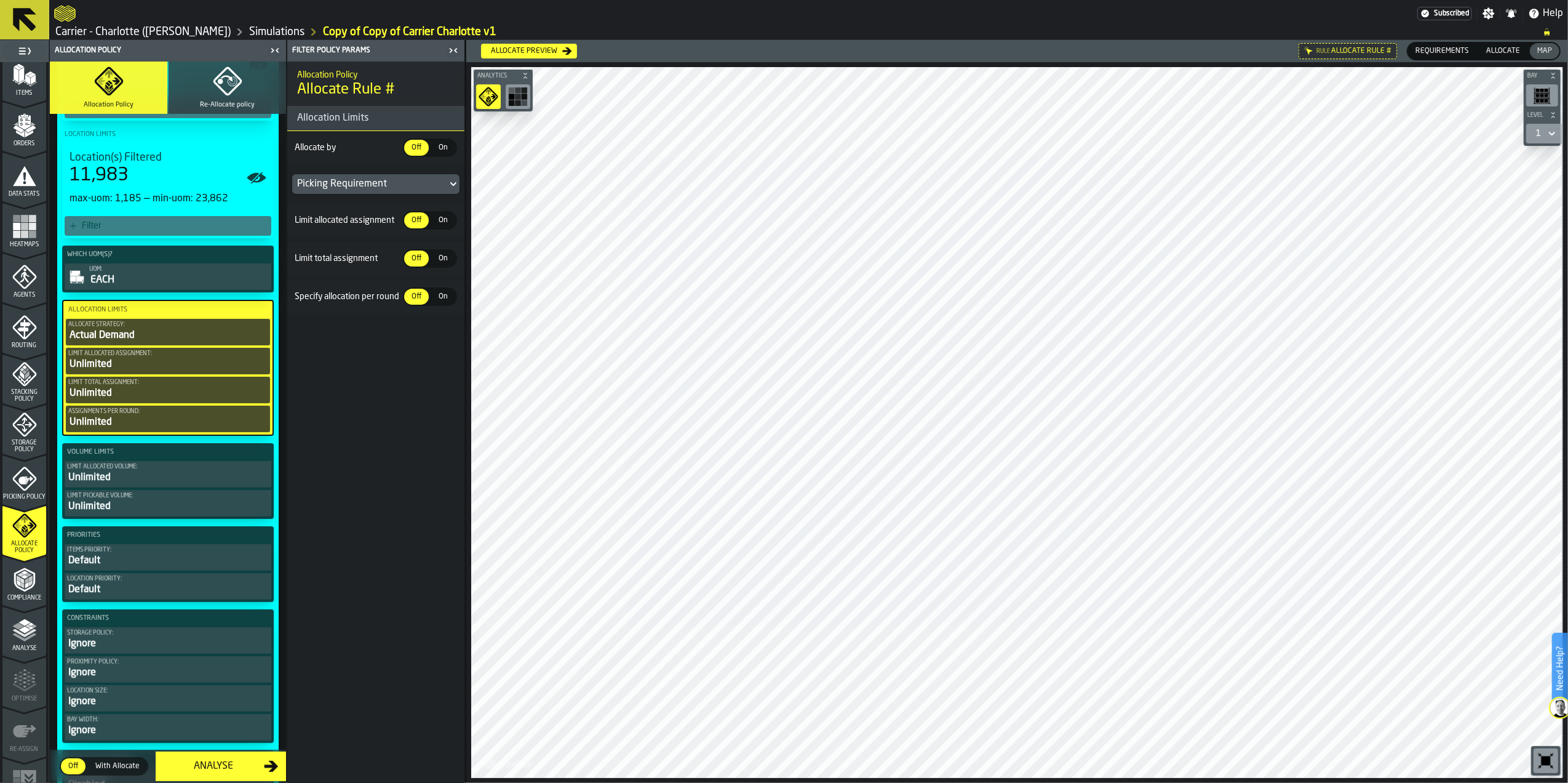
click at [351, 185] on div "Picking Requirement" at bounding box center [370, 184] width 145 height 15
click at [434, 262] on span "On" at bounding box center [443, 258] width 20 height 11
click at [387, 188] on div "Picking Requirement" at bounding box center [370, 184] width 145 height 15
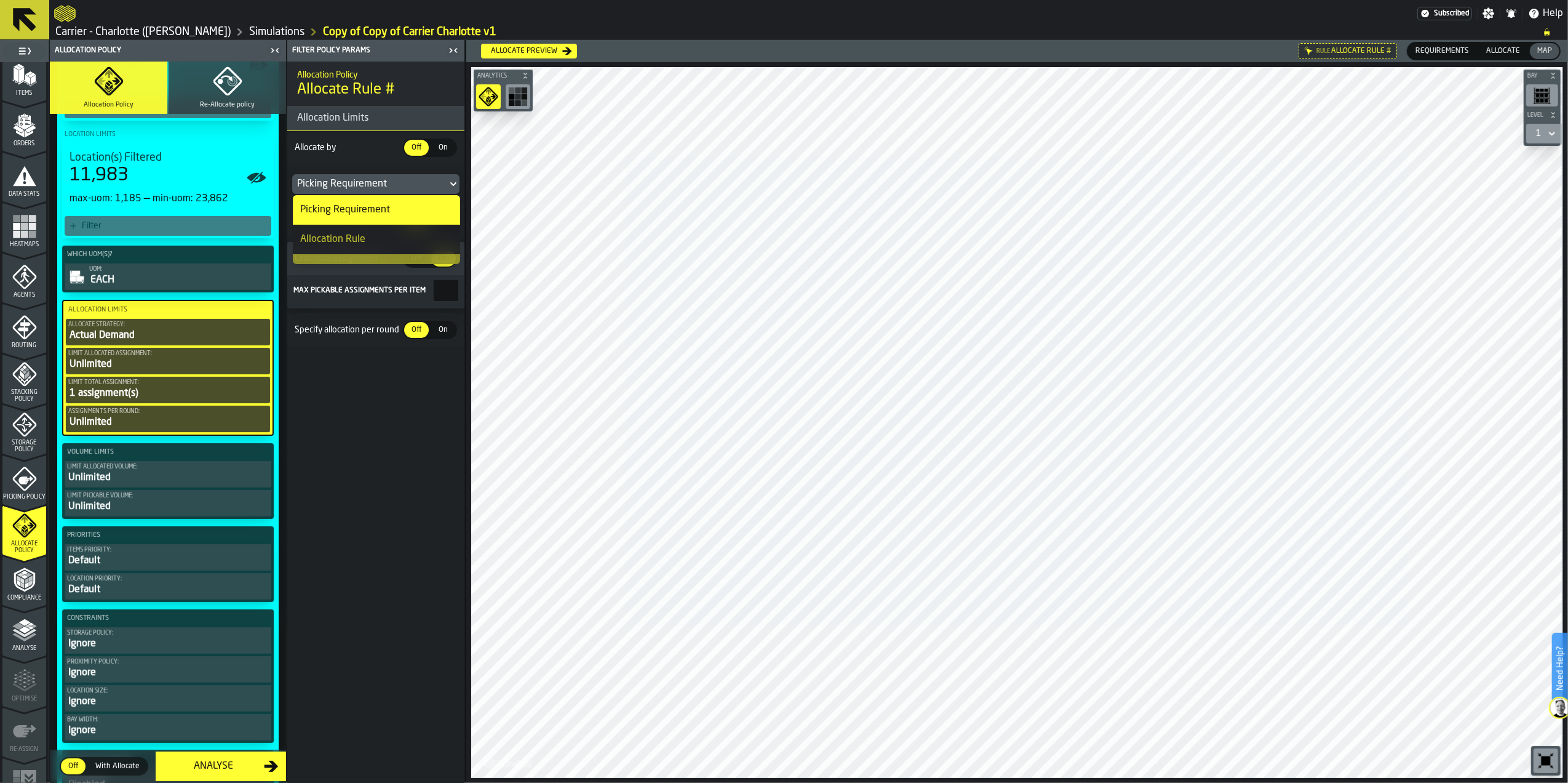
click at [385, 188] on div "Picking Requirement" at bounding box center [370, 184] width 145 height 15
click at [445, 151] on span "On" at bounding box center [443, 147] width 20 height 11
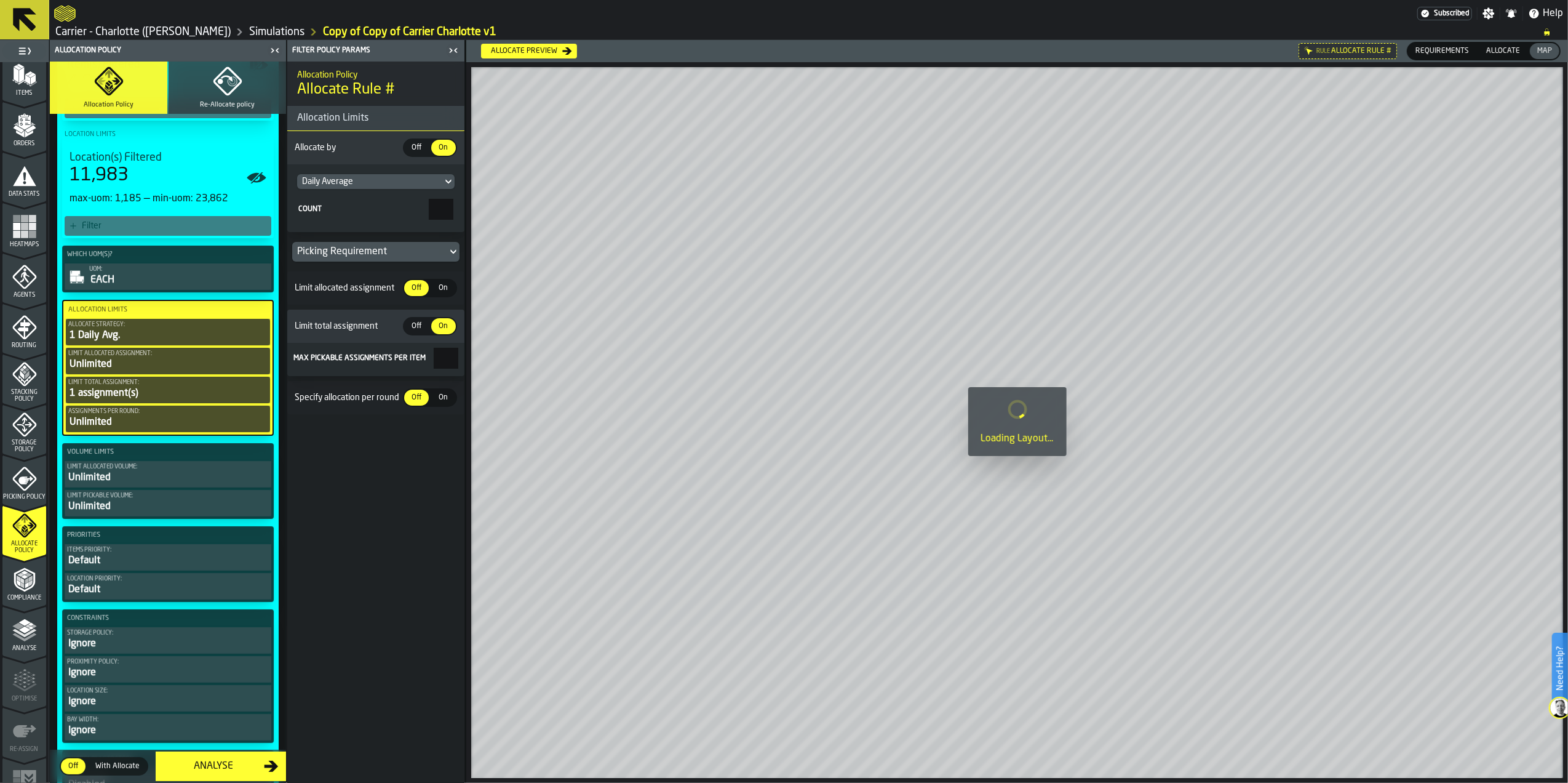
click at [414, 181] on div "Daily Average" at bounding box center [370, 181] width 135 height 10
click at [387, 202] on div "Daily Average" at bounding box center [376, 205] width 143 height 15
click at [446, 255] on div "Picking Requirement" at bounding box center [369, 252] width 155 height 20
click at [429, 303] on div "Allocation Rule" at bounding box center [376, 307] width 153 height 15
click at [426, 252] on div "Allocation Rule" at bounding box center [370, 252] width 145 height 15
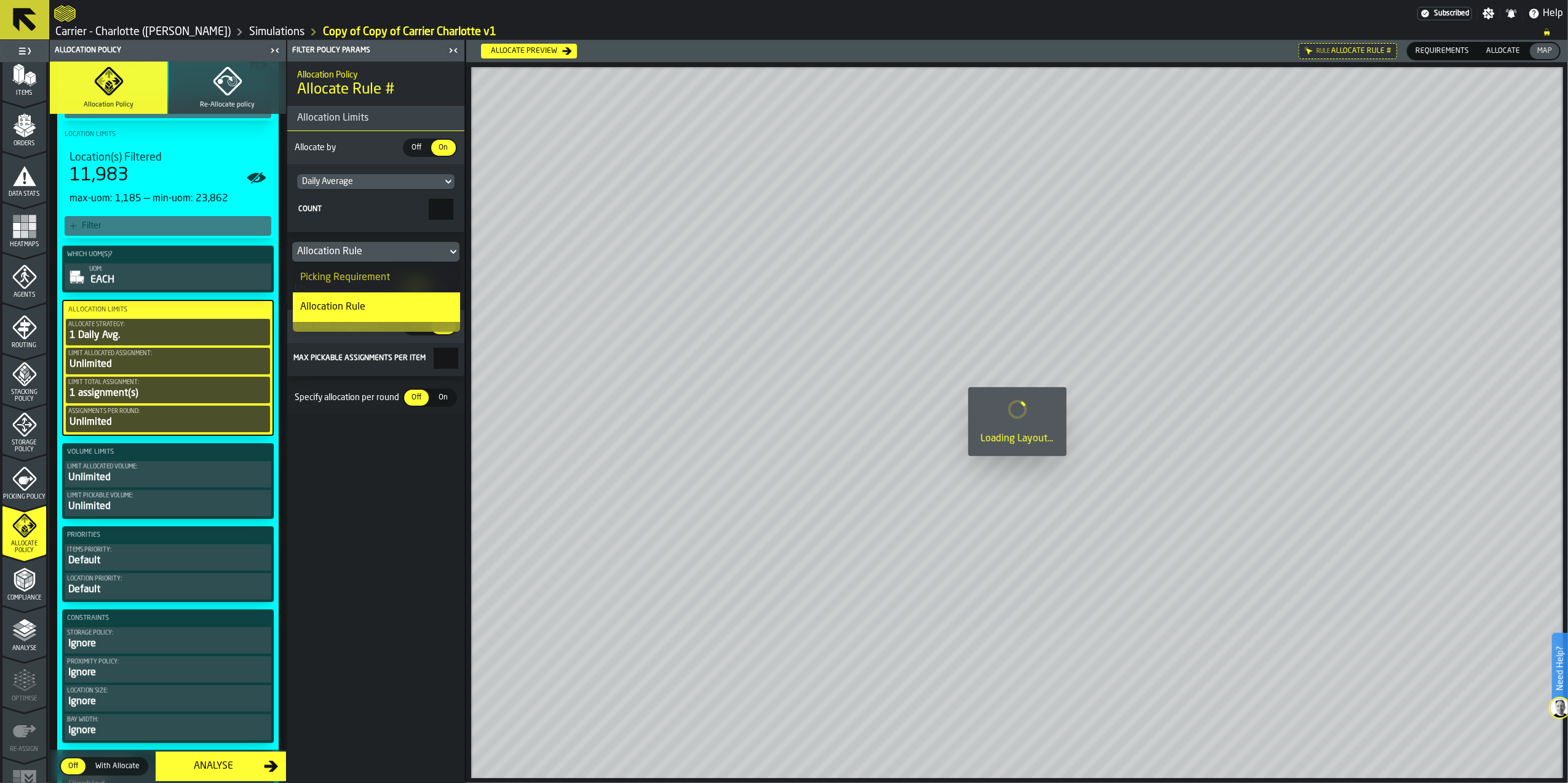
click at [426, 272] on div "Picking Requirement" at bounding box center [376, 278] width 153 height 15
click at [436, 291] on span "On" at bounding box center [443, 288] width 20 height 11
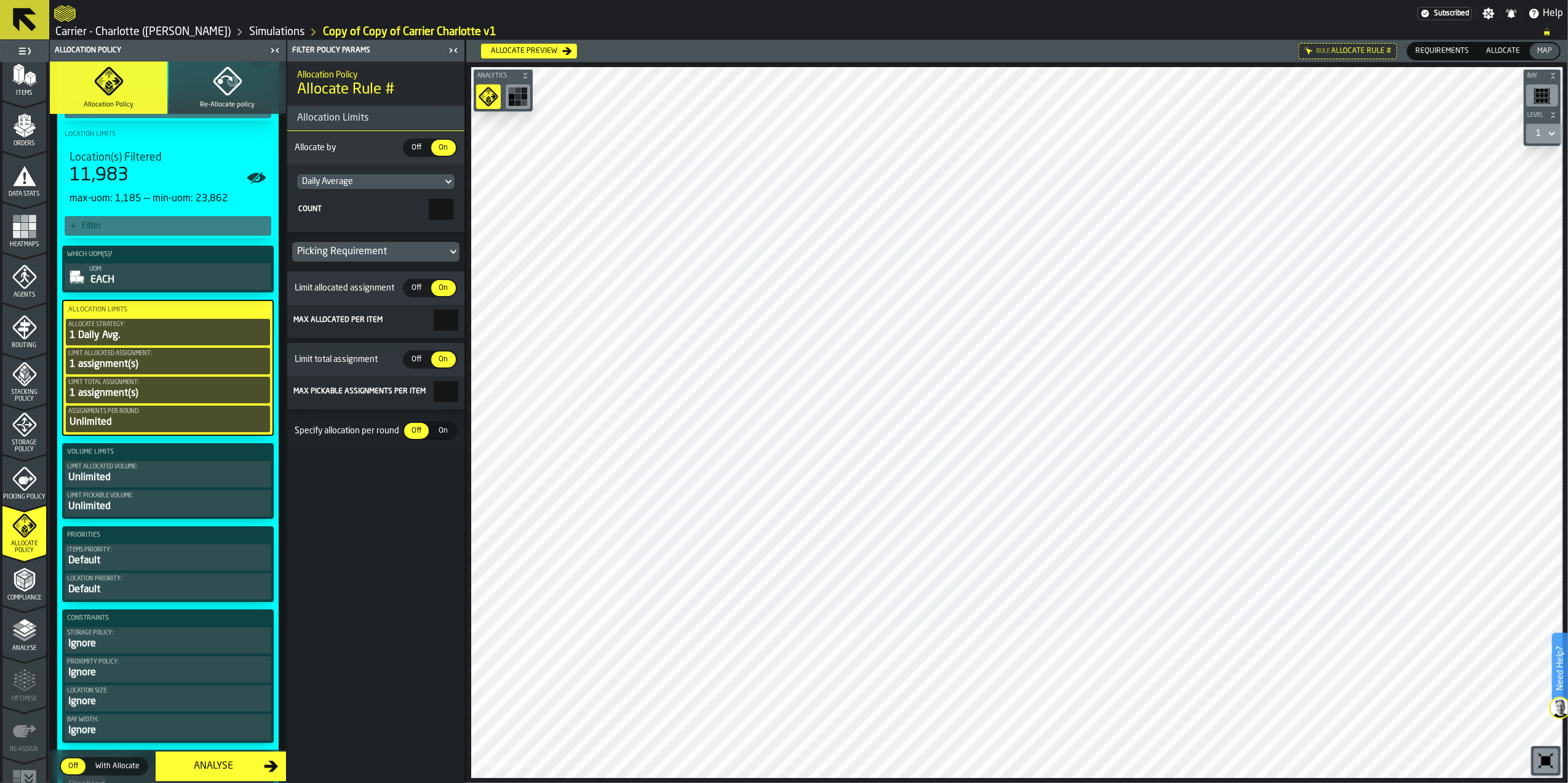
click at [106, 481] on div "Unlimited" at bounding box center [168, 477] width 202 height 15
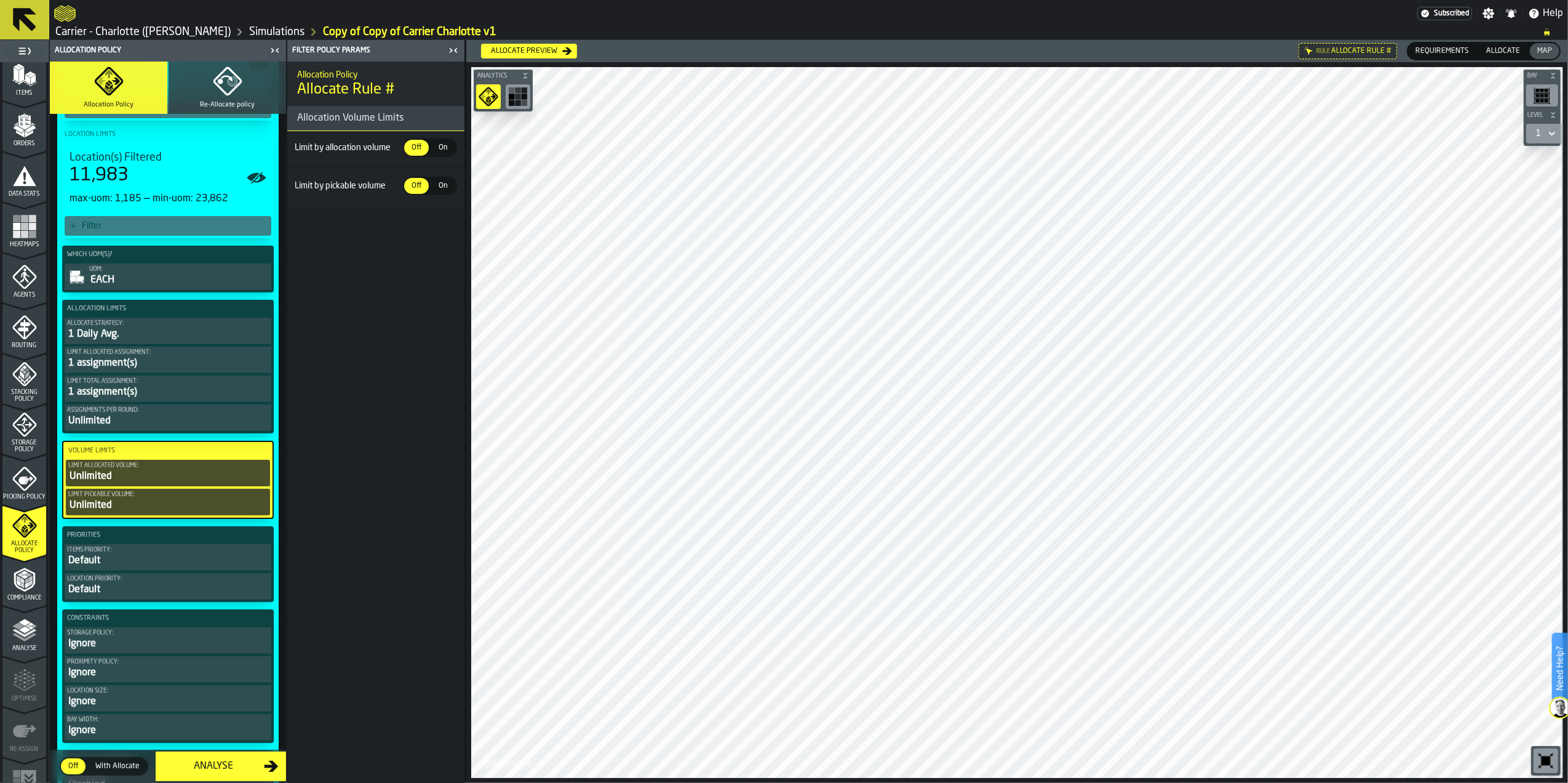
click at [443, 151] on span "On" at bounding box center [443, 147] width 20 height 11
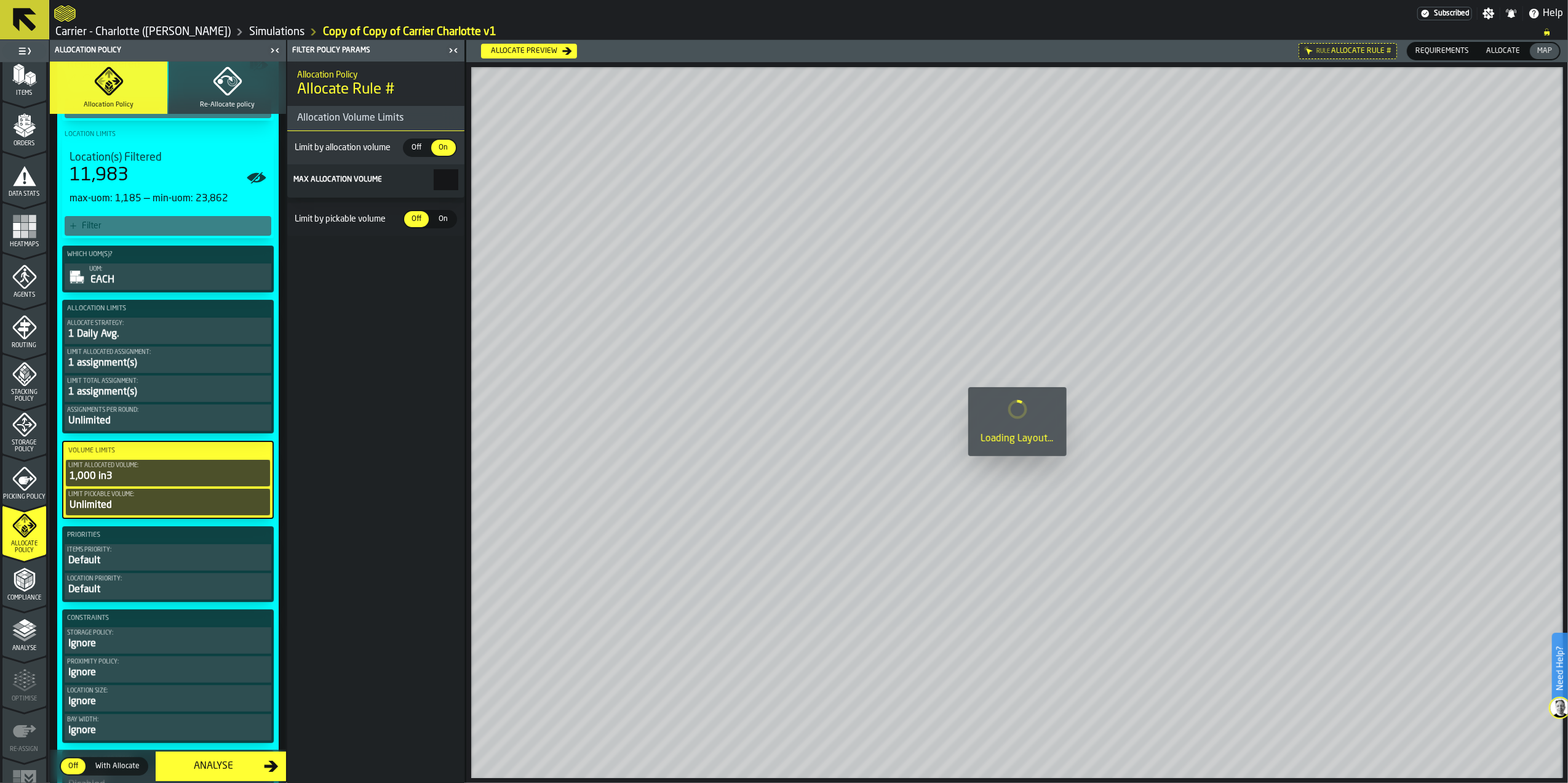
click at [441, 222] on span "On" at bounding box center [443, 219] width 20 height 11
click at [420, 219] on span "Off" at bounding box center [416, 219] width 20 height 11
click at [421, 144] on span "Off" at bounding box center [416, 147] width 20 height 11
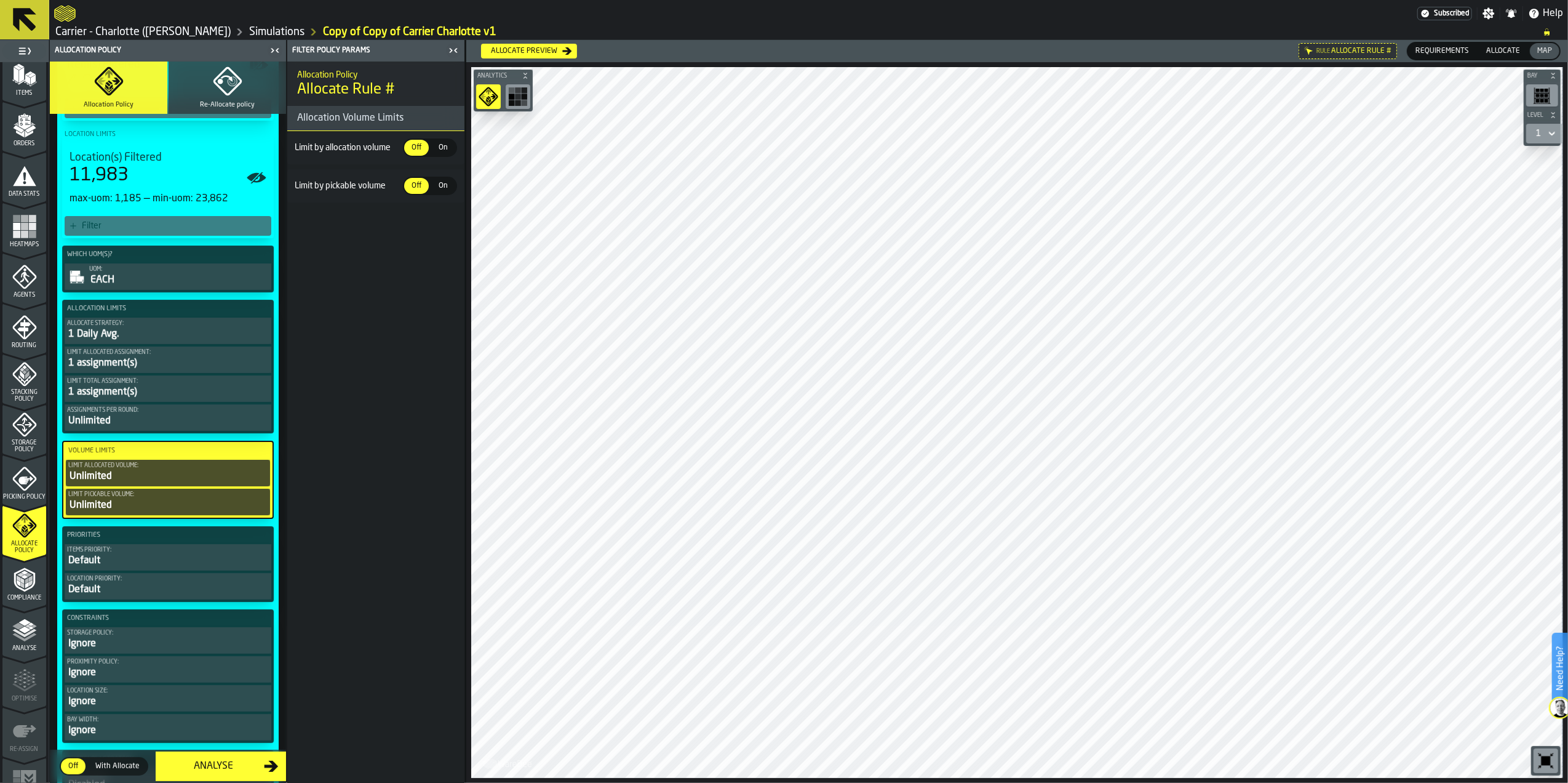
click at [195, 414] on div "Assignments per round:" at bounding box center [168, 410] width 202 height 7
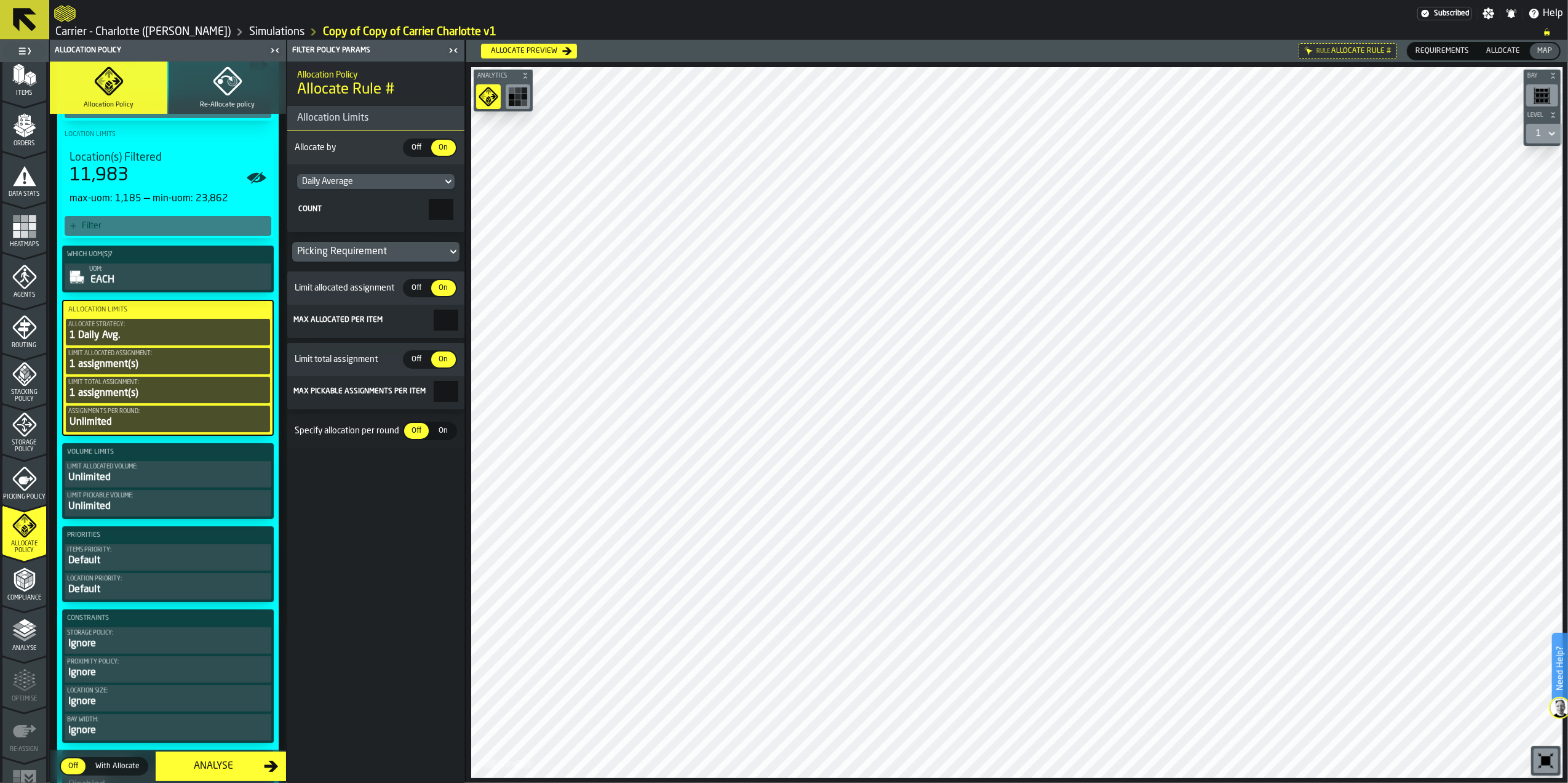
click at [414, 363] on span "Off" at bounding box center [416, 359] width 20 height 11
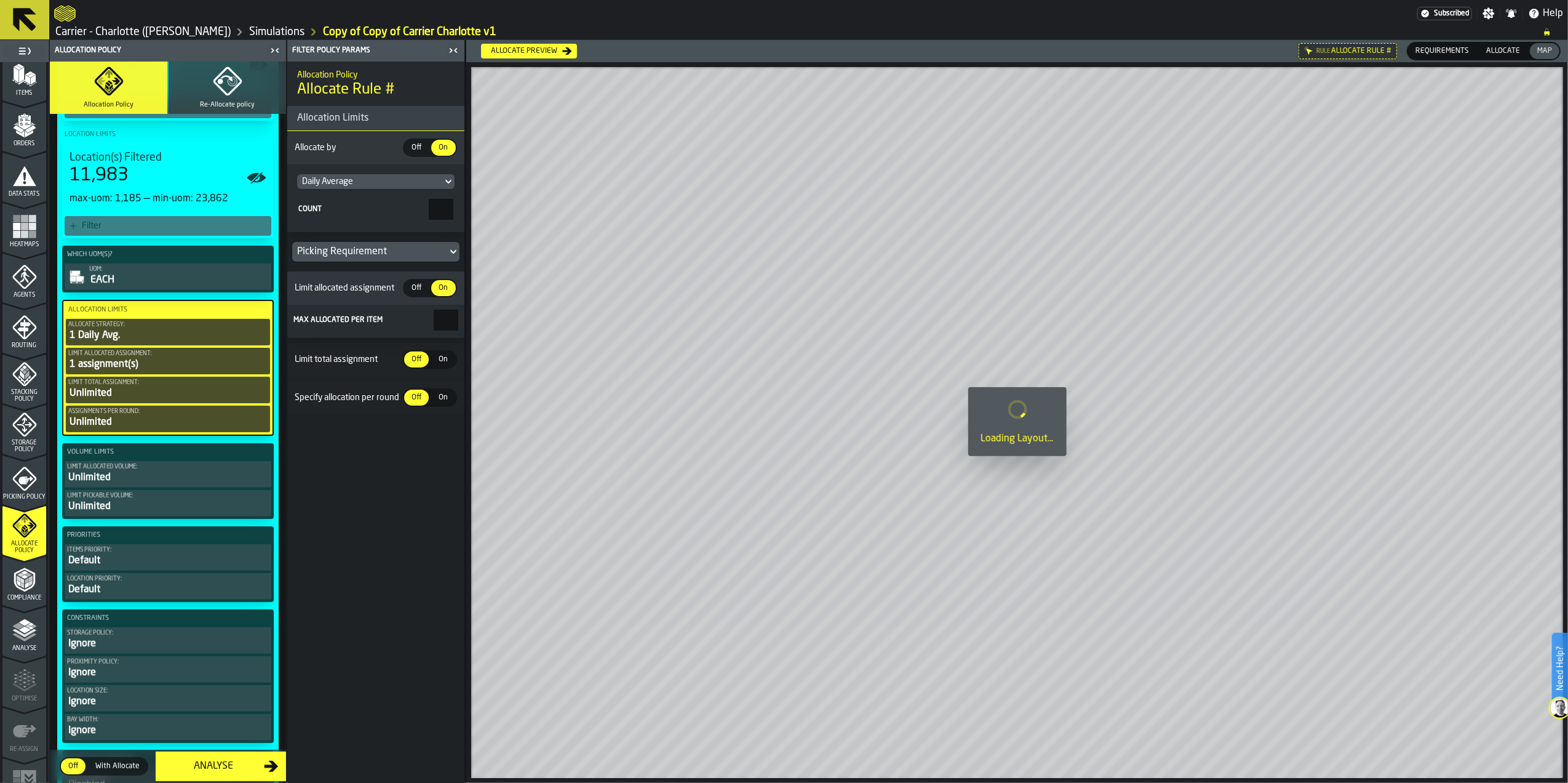
click at [416, 287] on span "Off" at bounding box center [416, 288] width 20 height 11
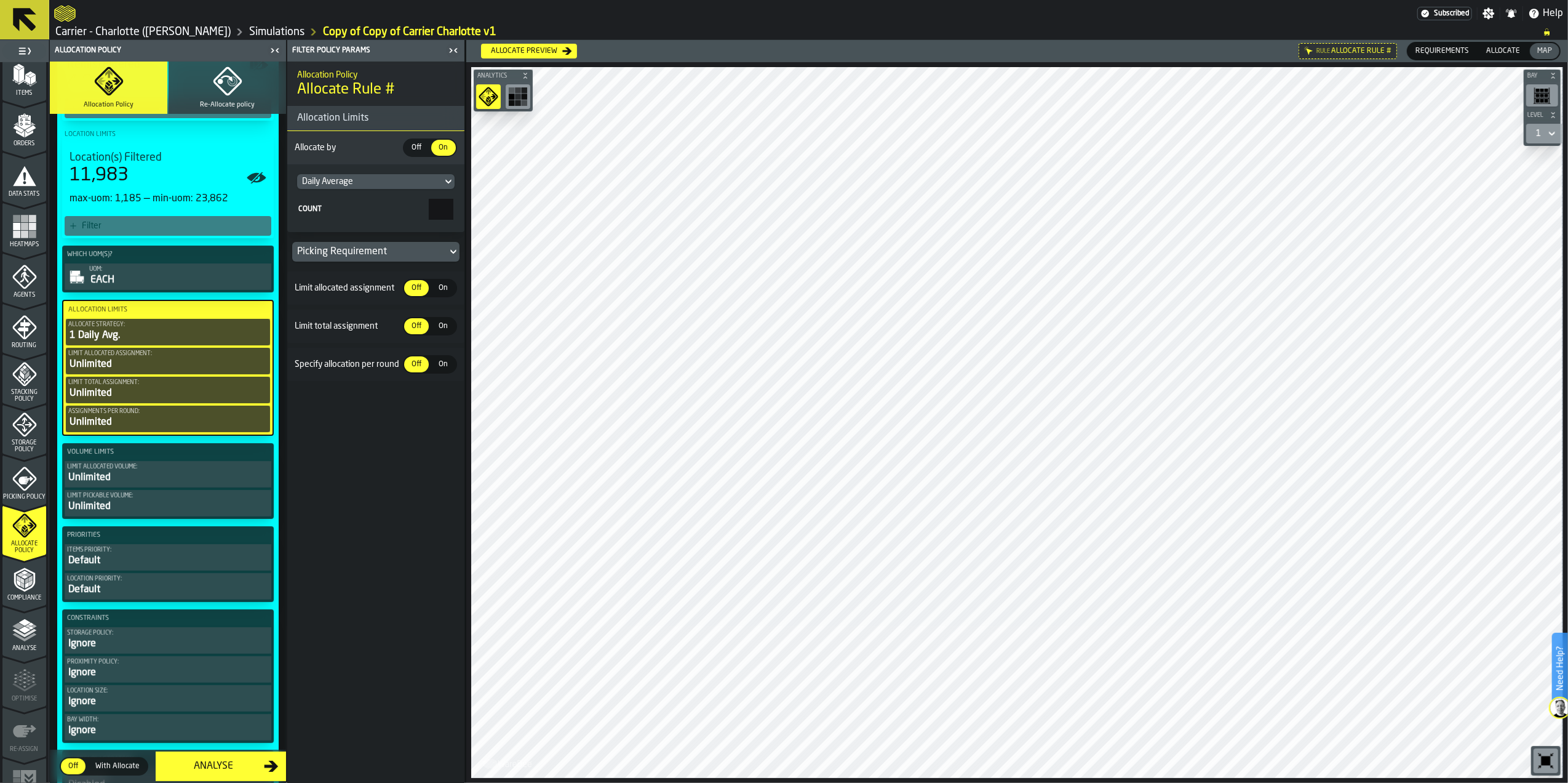
click at [414, 183] on div "Daily Average" at bounding box center [370, 181] width 135 height 10
click at [412, 232] on div "Daily Maximum" at bounding box center [376, 235] width 143 height 15
drag, startPoint x: 432, startPoint y: 208, endPoint x: 466, endPoint y: 217, distance: 35.2
click at [466, 217] on main "1 Start 1.1 Layout 1.2 Assignment 1.3 Items 1.4 Orders 1.5 Data Stats 1.6 Heatm…" at bounding box center [784, 411] width 1568 height 743
click at [454, 230] on section "Daily Maximum Count *" at bounding box center [376, 198] width 177 height 68
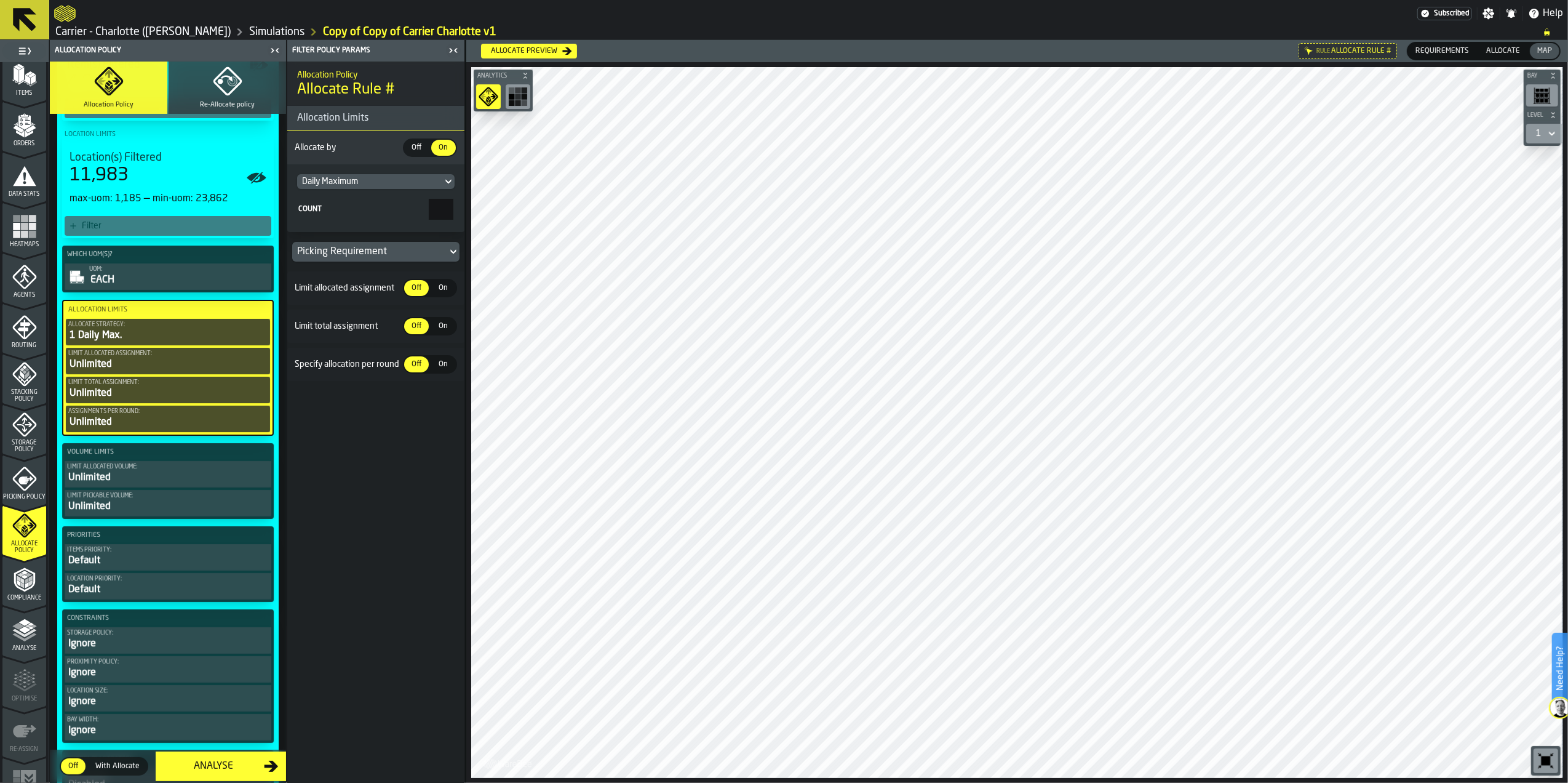
click at [456, 245] on icon at bounding box center [454, 252] width 12 height 15
click at [537, 52] on div "Allocate preview" at bounding box center [524, 51] width 76 height 9
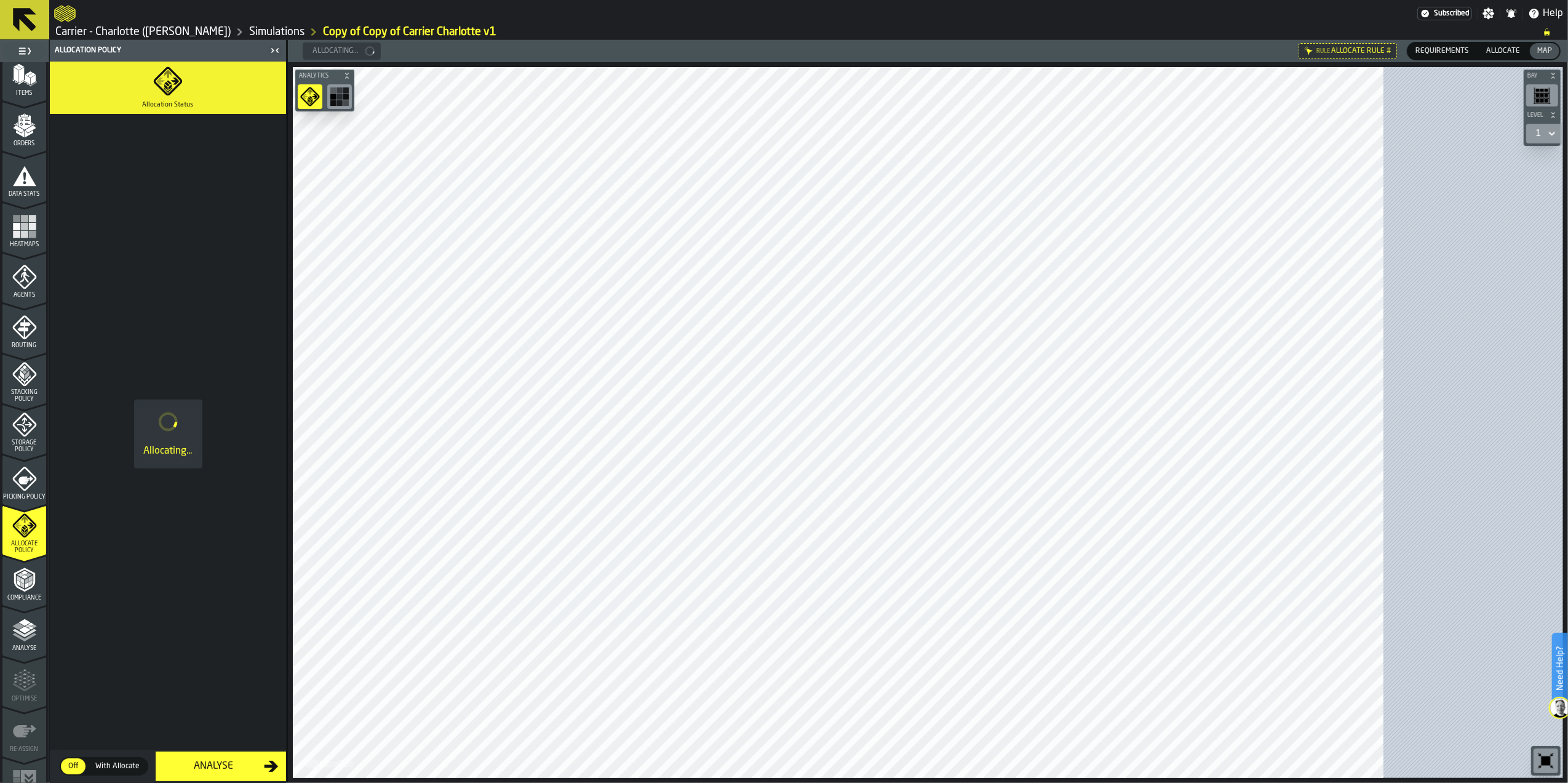
scroll to position [0, 0]
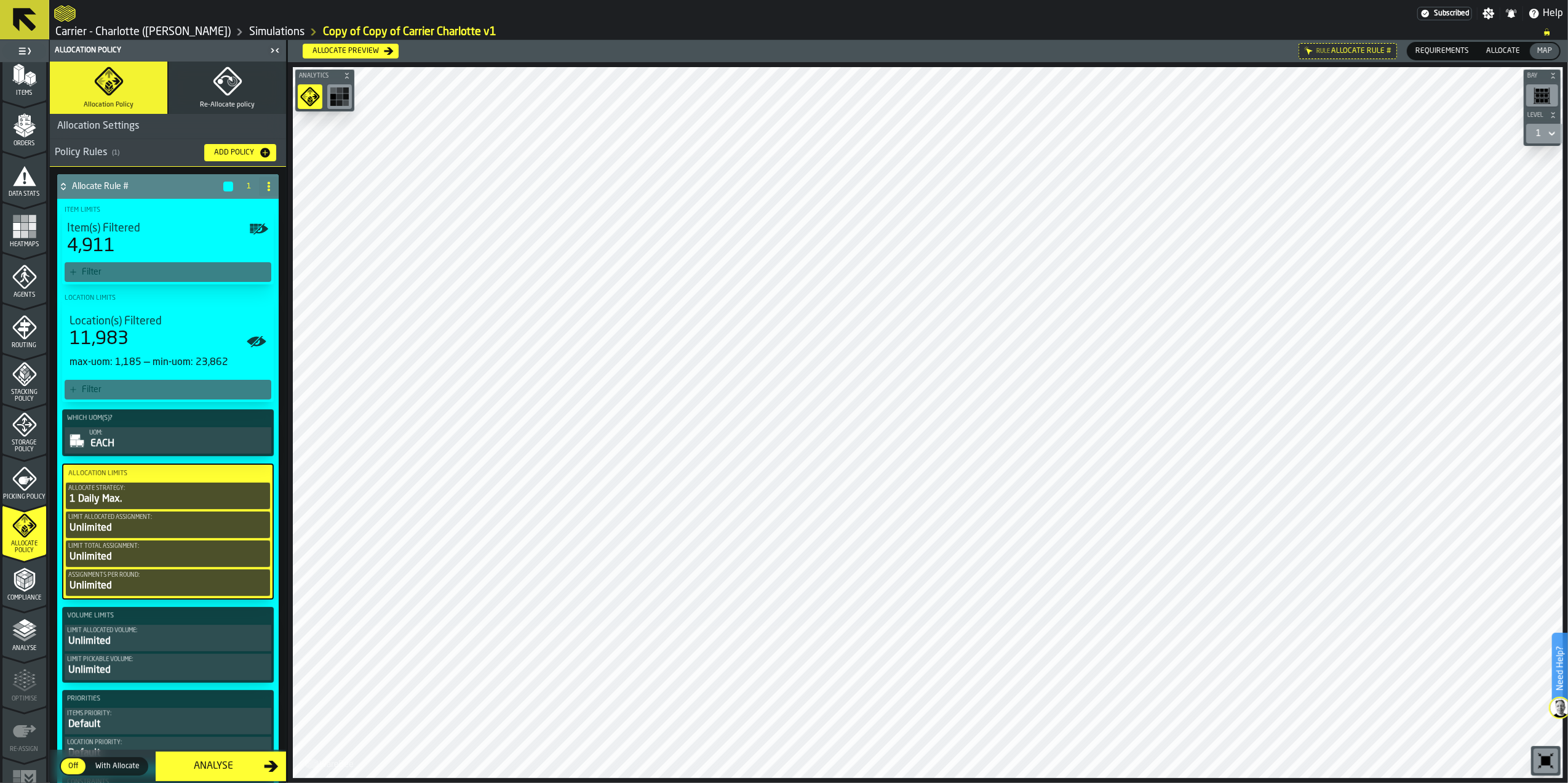
click at [133, 523] on div "Unlimited" at bounding box center [168, 528] width 199 height 15
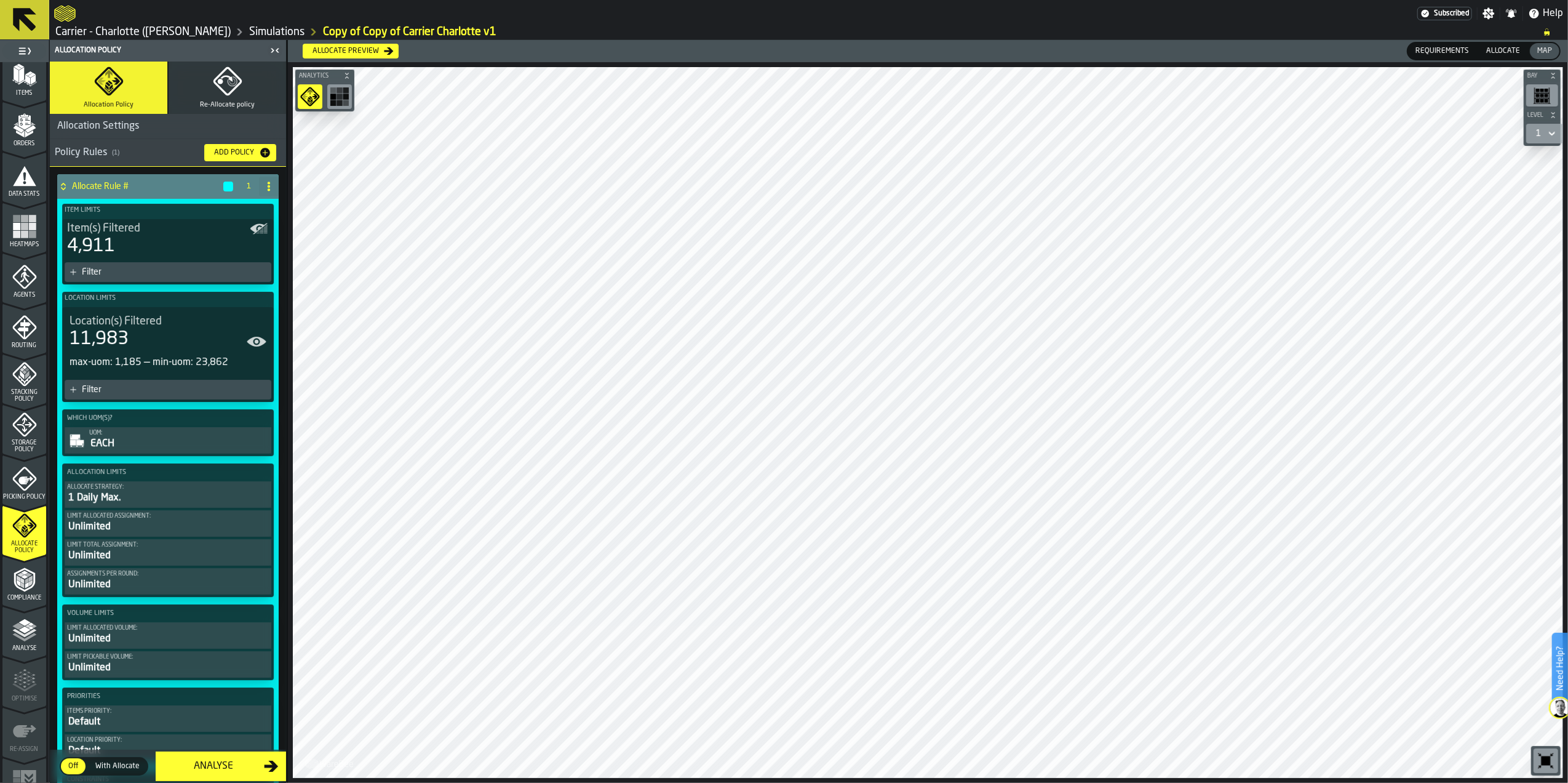
click at [143, 532] on div "Unlimited" at bounding box center [168, 527] width 202 height 15
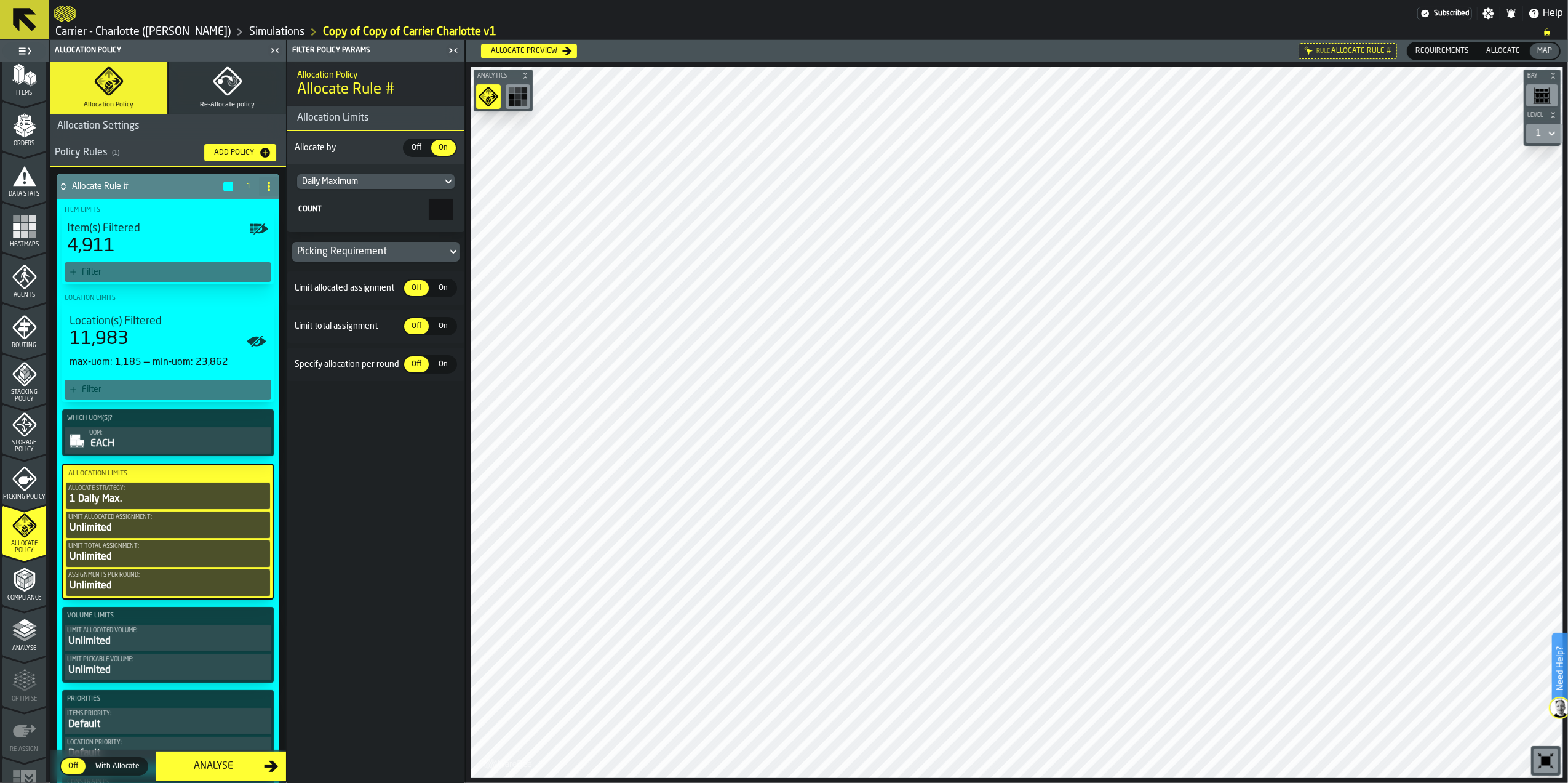
click at [451, 285] on span "On" at bounding box center [443, 288] width 20 height 11
drag, startPoint x: 439, startPoint y: 318, endPoint x: 461, endPoint y: 320, distance: 22.1
click at [461, 320] on section "Max Allocated per item *" at bounding box center [376, 321] width 177 height 33
click at [417, 285] on span "Off" at bounding box center [416, 288] width 20 height 11
click at [449, 324] on span "On" at bounding box center [443, 326] width 20 height 11
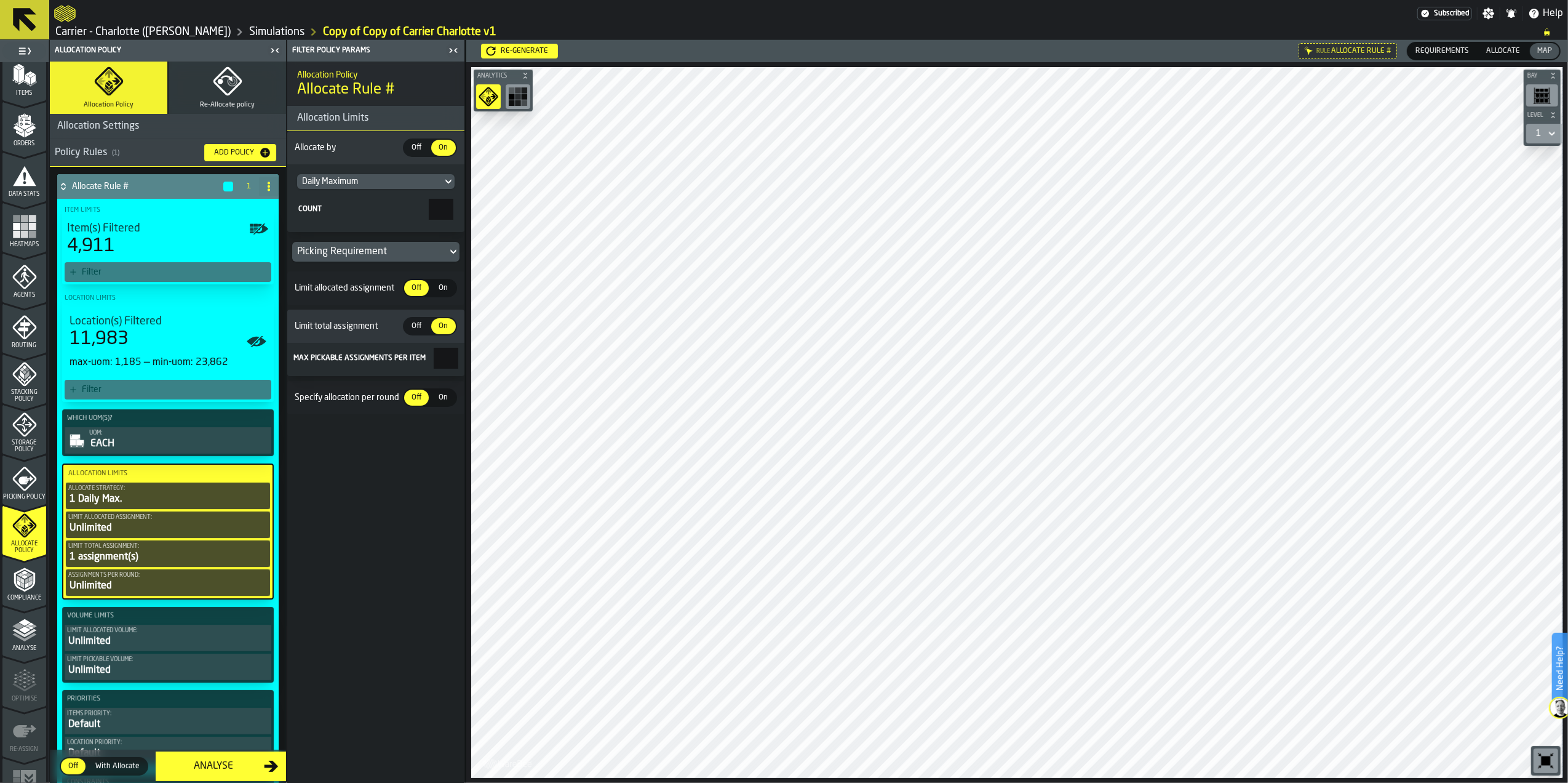
click at [418, 327] on span "Off" at bounding box center [416, 326] width 20 height 11
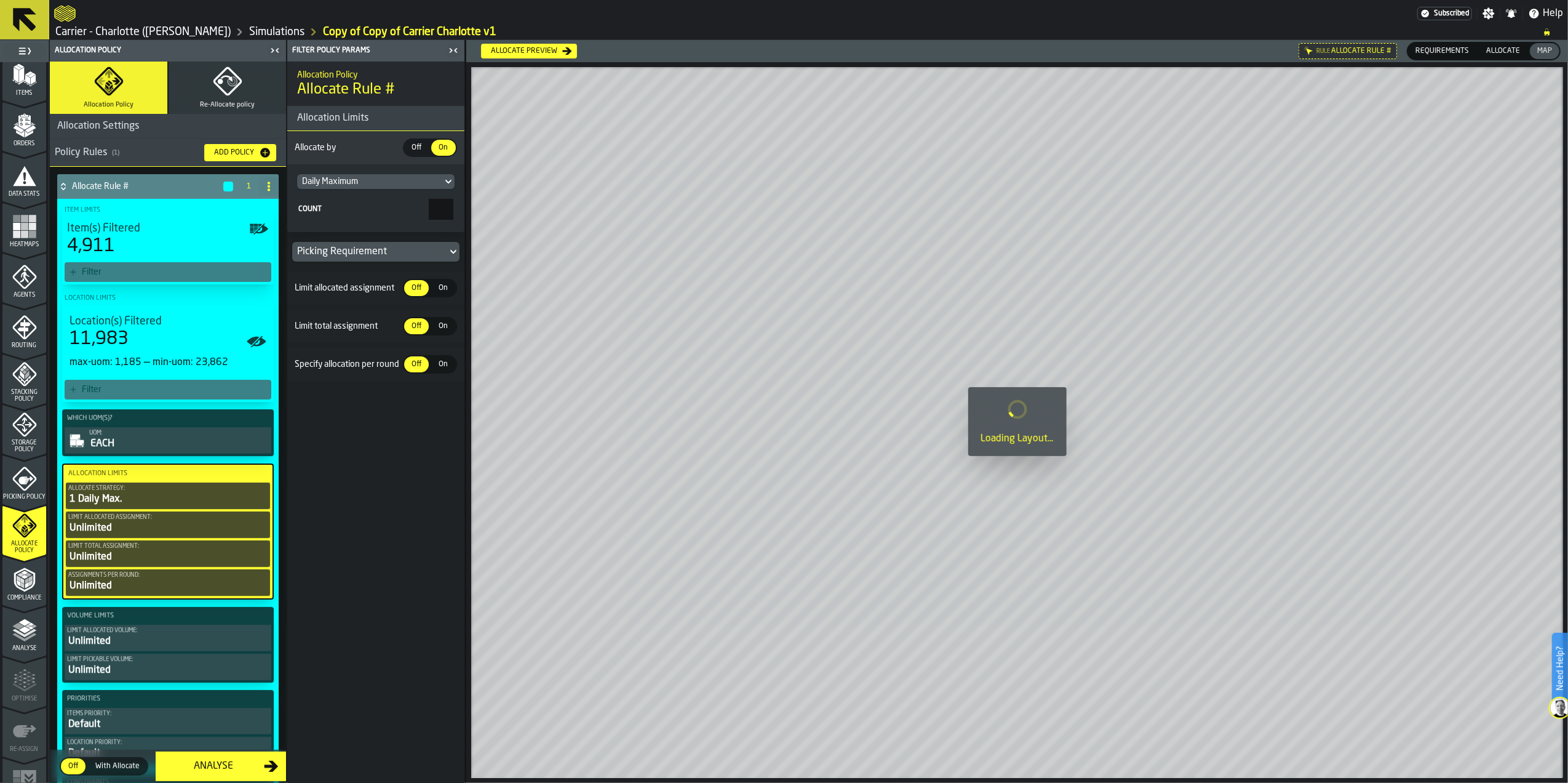
click at [438, 368] on span "On" at bounding box center [443, 364] width 20 height 11
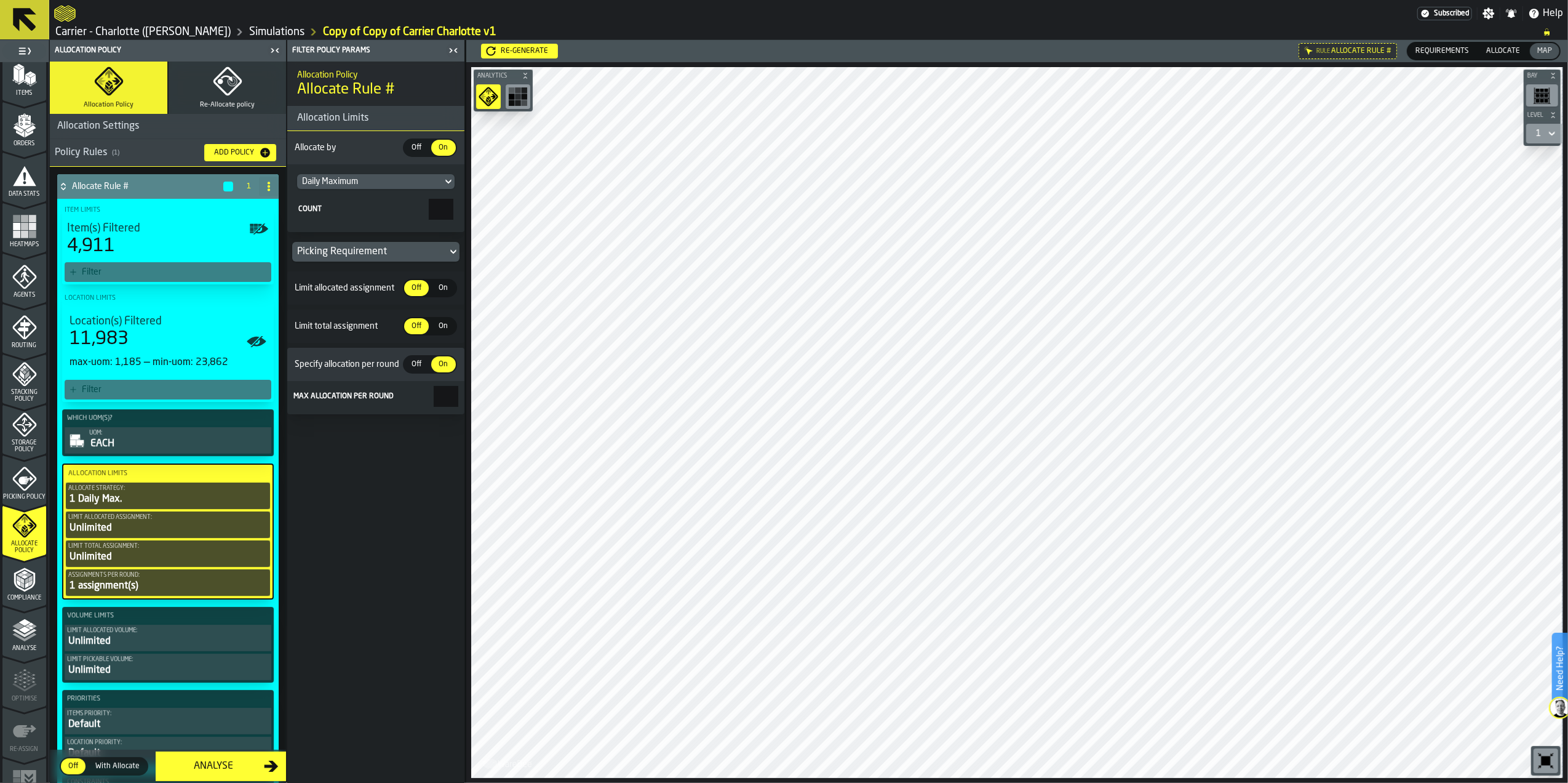
click at [415, 366] on span "Off" at bounding box center [416, 364] width 20 height 11
click at [1487, 52] on span "Allocate" at bounding box center [1503, 51] width 44 height 11
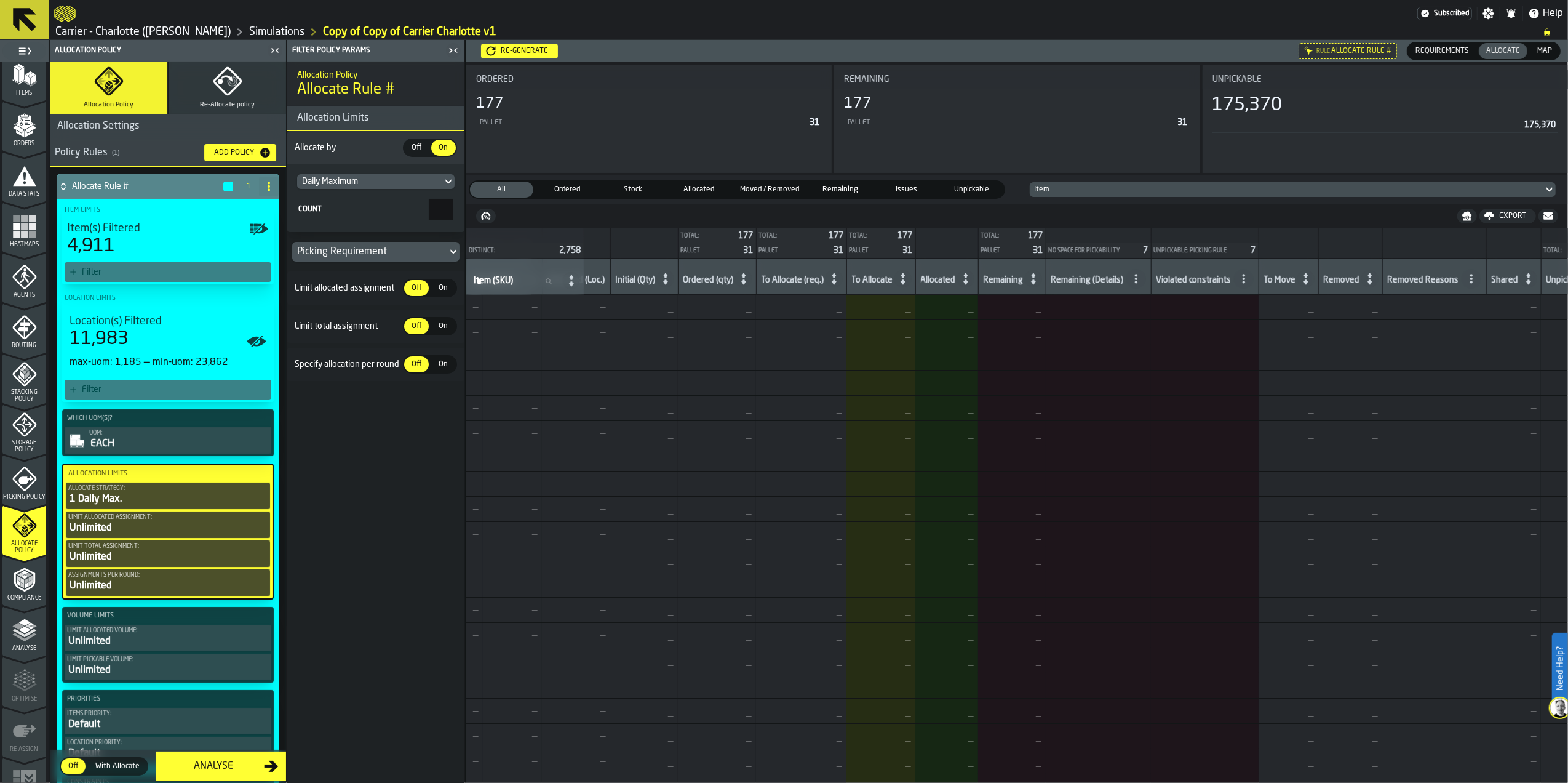
scroll to position [0, 382]
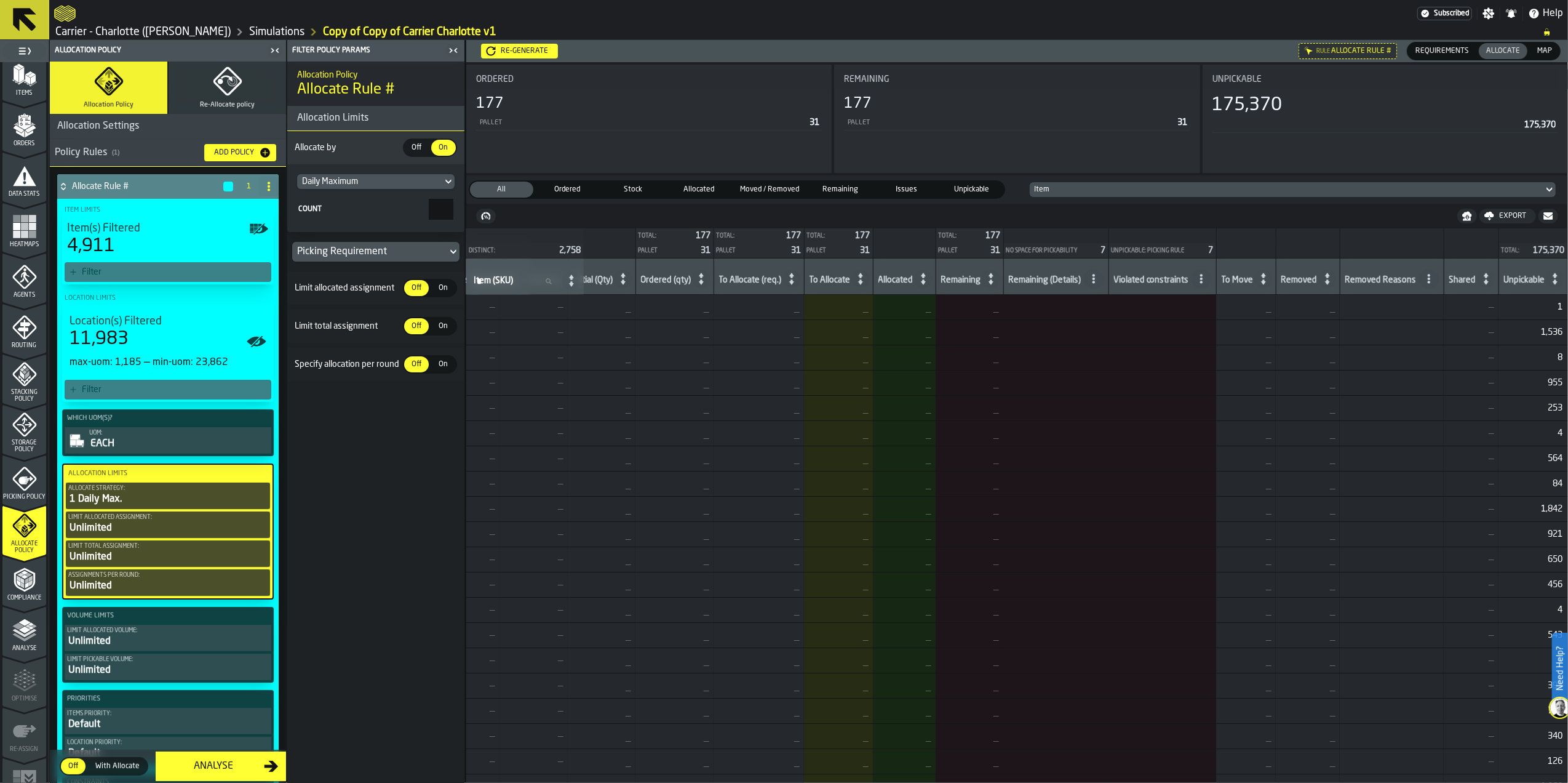
click at [1546, 336] on span "1,536" at bounding box center [1533, 332] width 59 height 10
click at [28, 478] on icon "menu Picking Policy" at bounding box center [24, 479] width 24 height 24
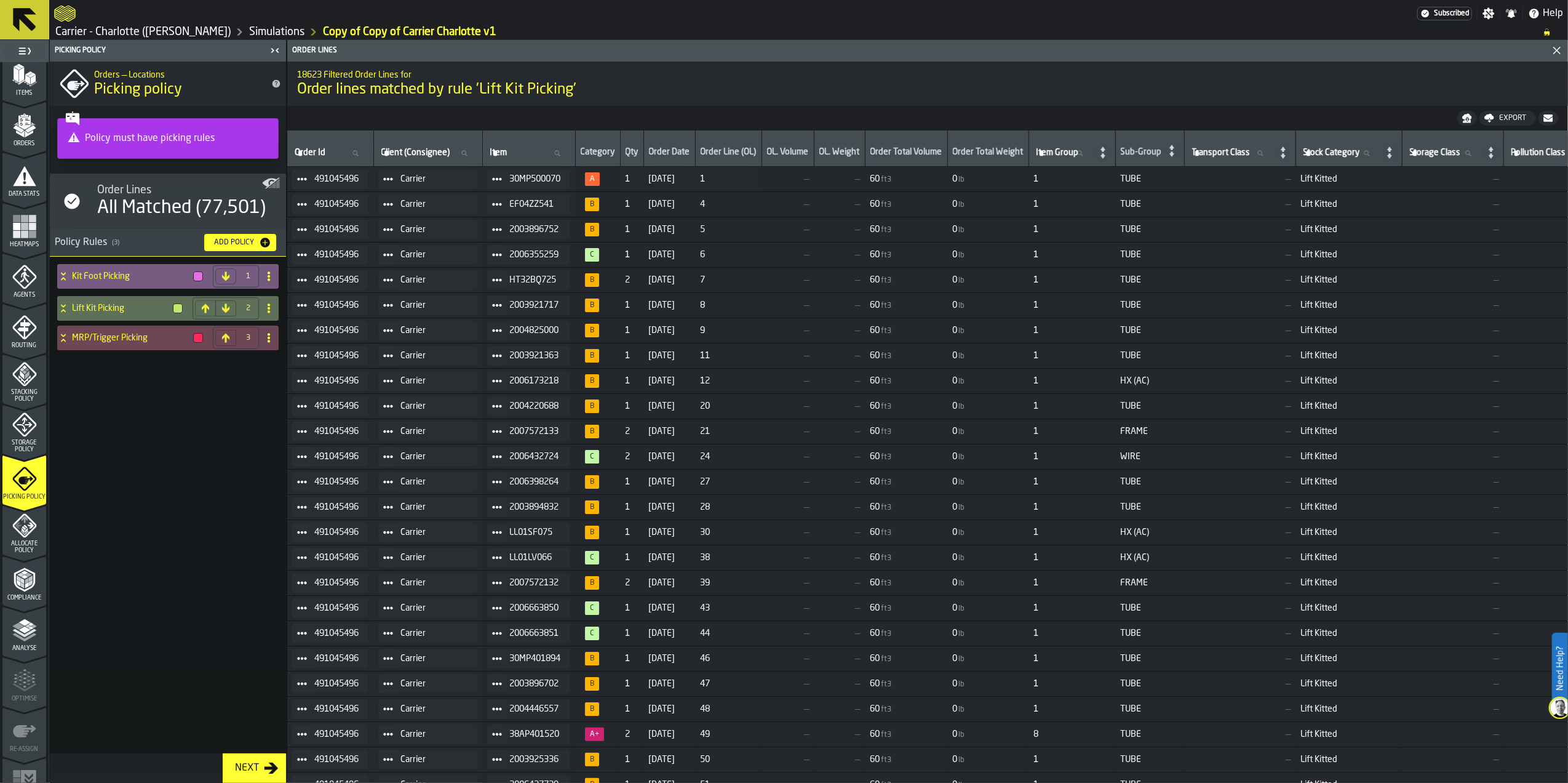
click at [108, 281] on h4 "Kit Foot Picking" at bounding box center [130, 276] width 116 height 10
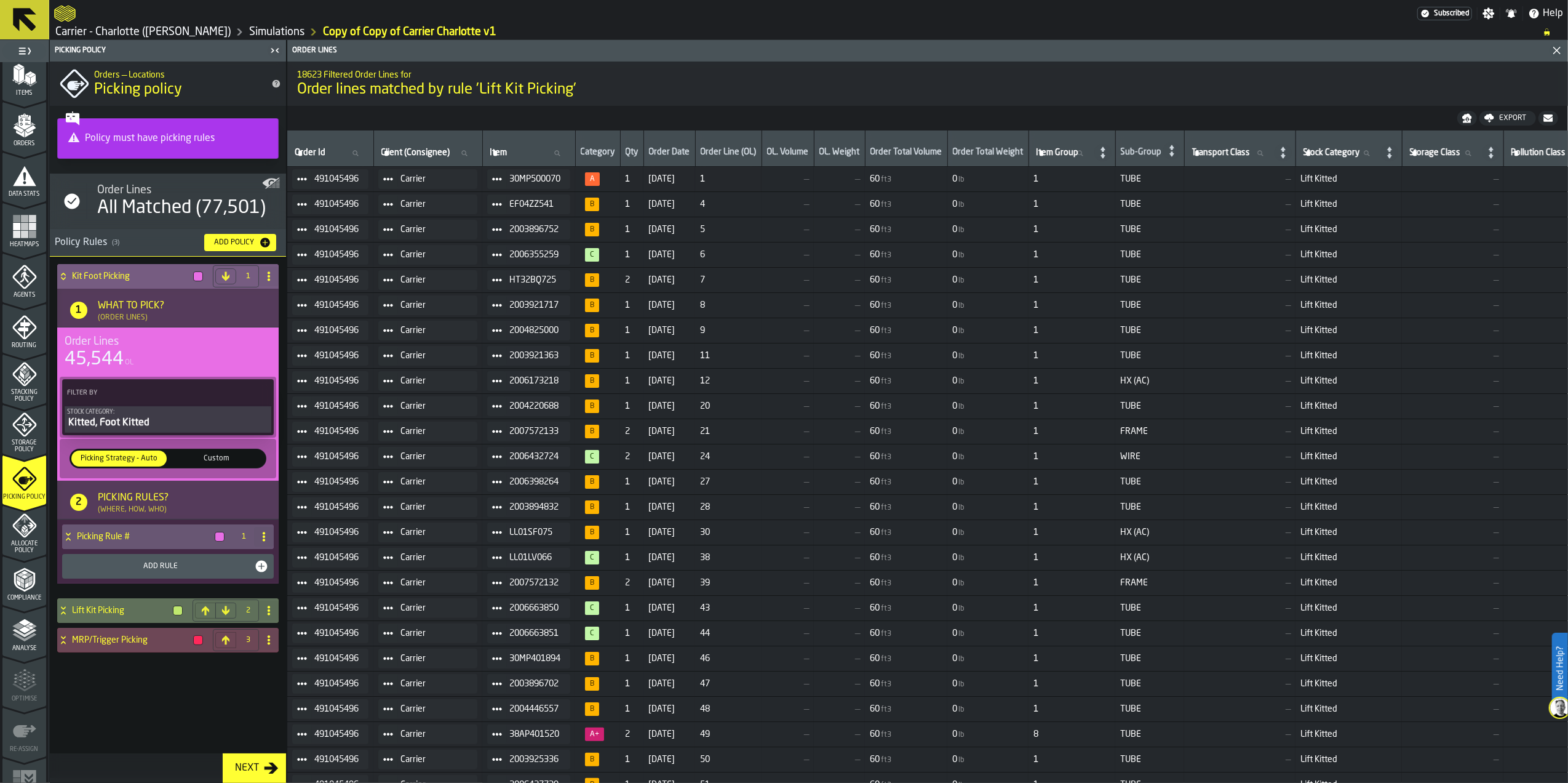
click at [129, 513] on div "(Where, How, Who)" at bounding box center [132, 509] width 69 height 9
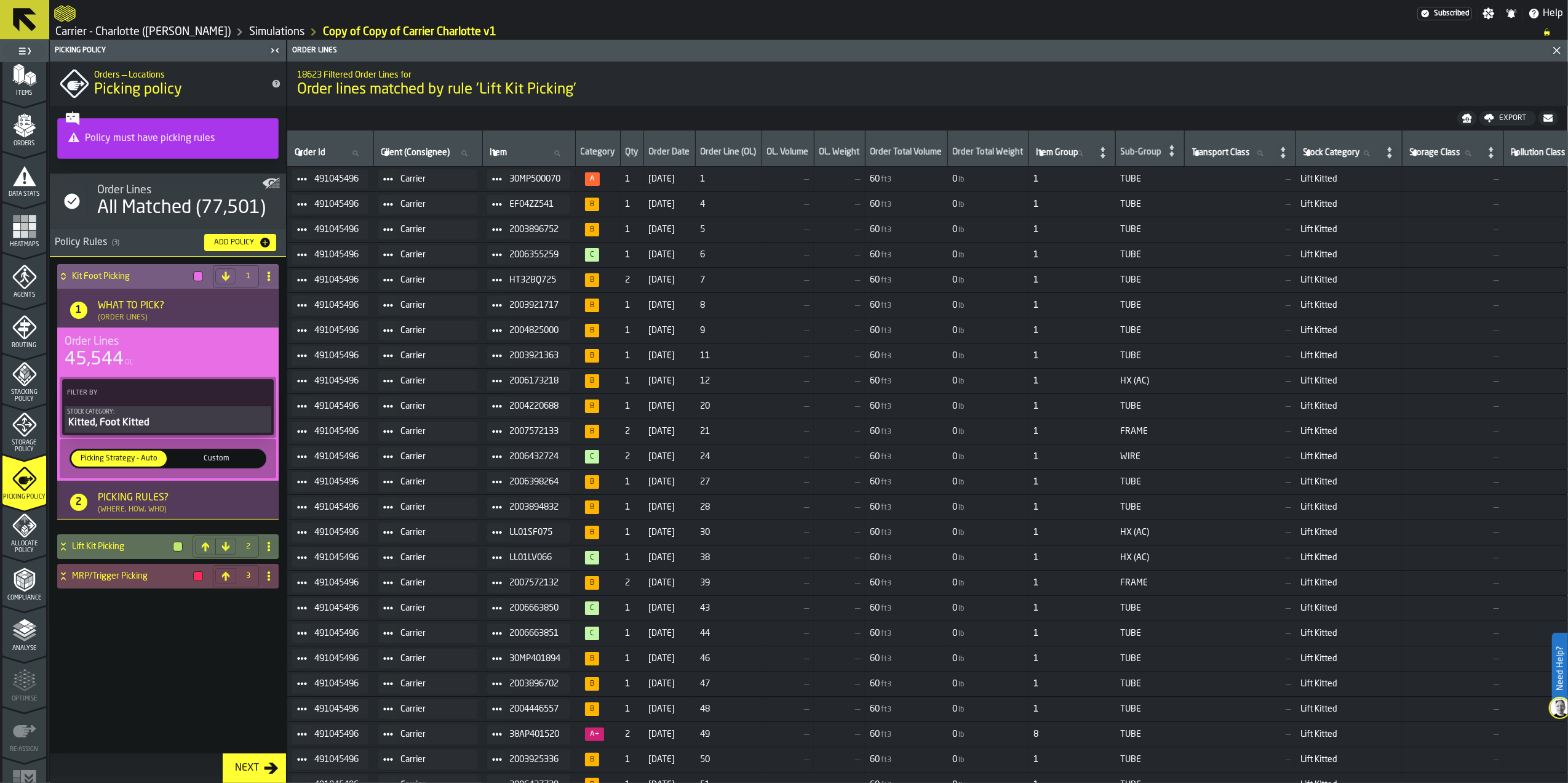
click at [139, 505] on div "Picking Rules?" at bounding box center [133, 498] width 71 height 15
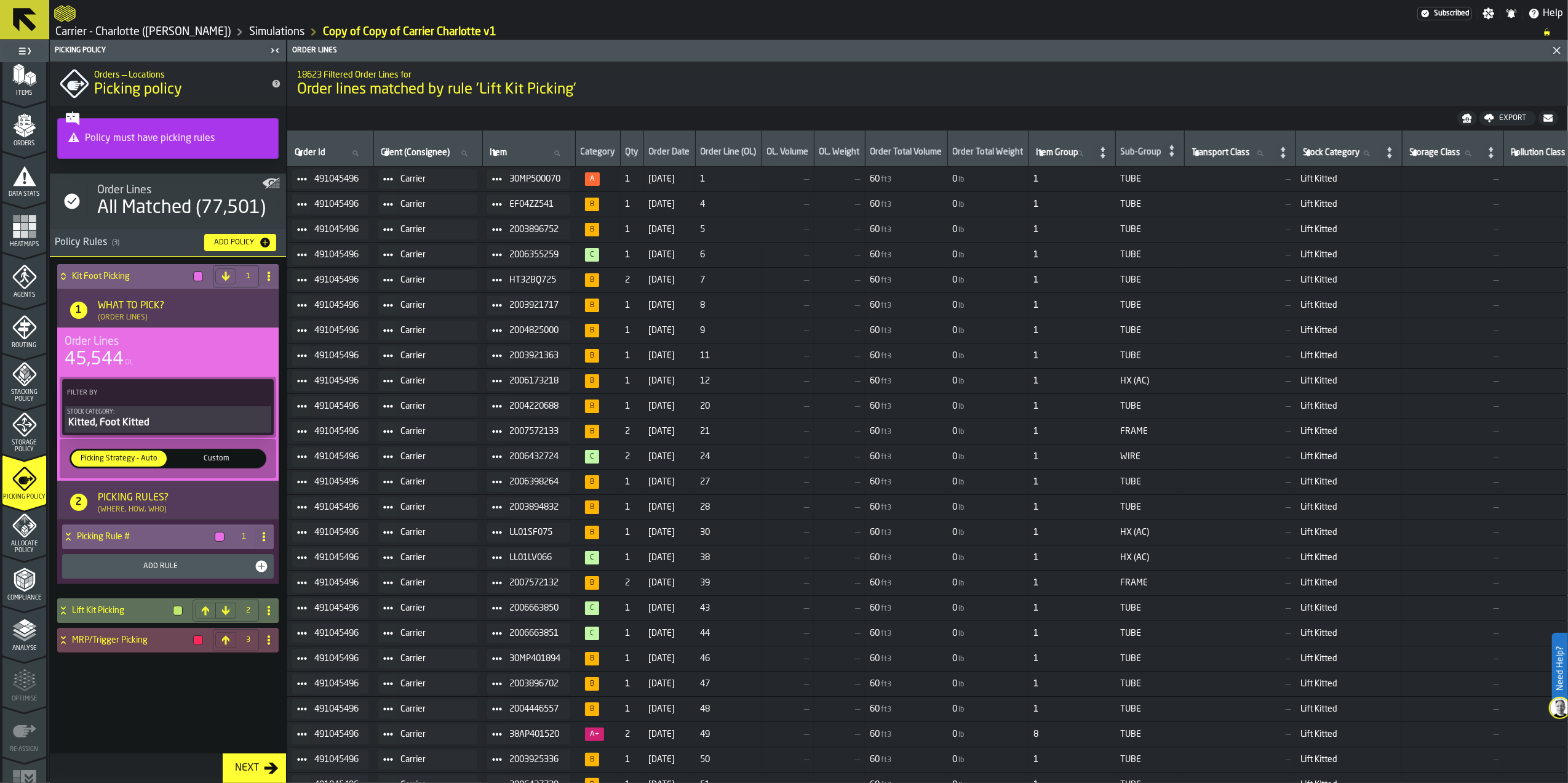
click at [150, 534] on h4 "Picking Rule #" at bounding box center [143, 537] width 133 height 10
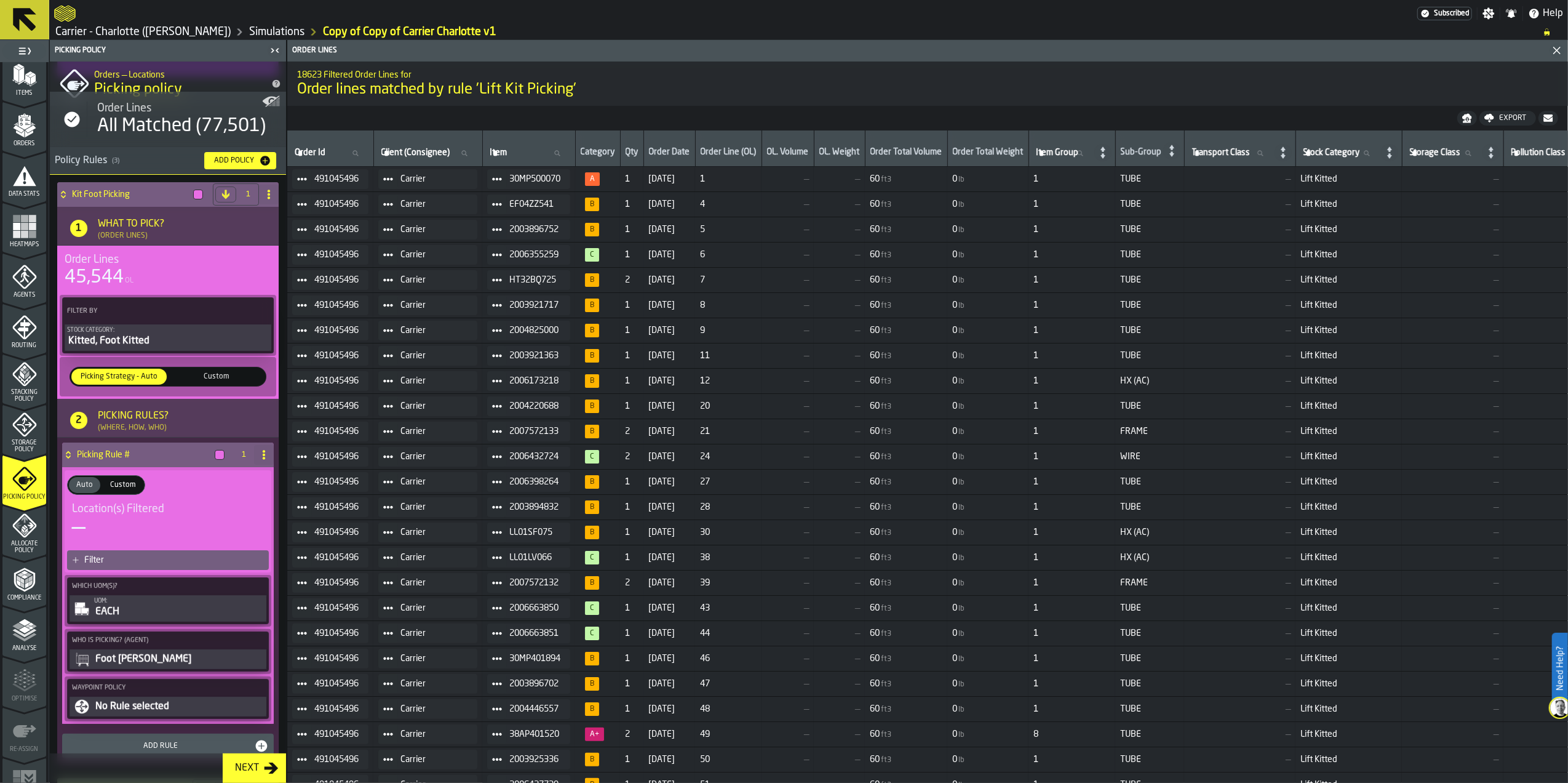
scroll to position [164, 0]
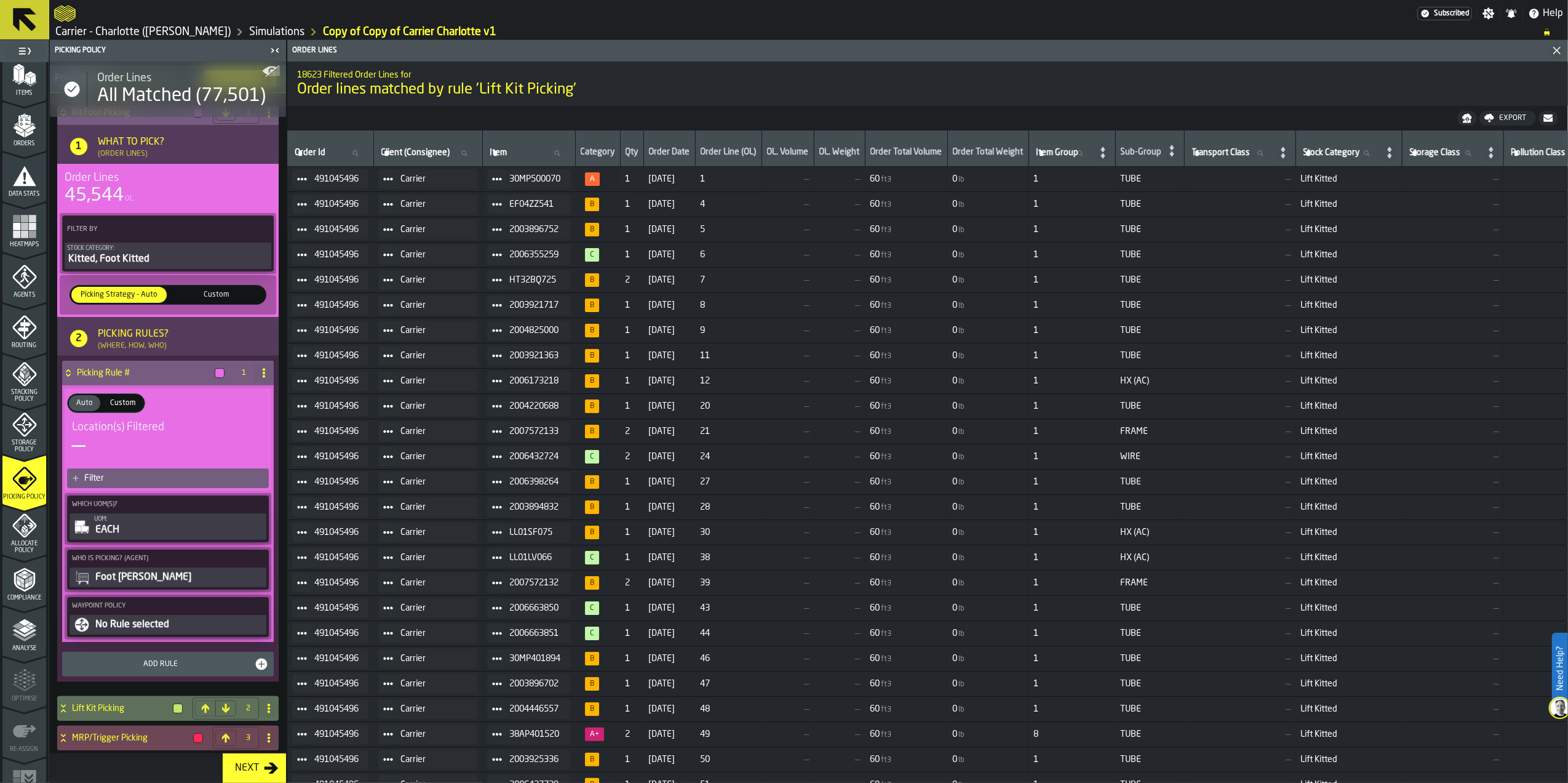
click at [164, 479] on div "Filter" at bounding box center [174, 478] width 180 height 10
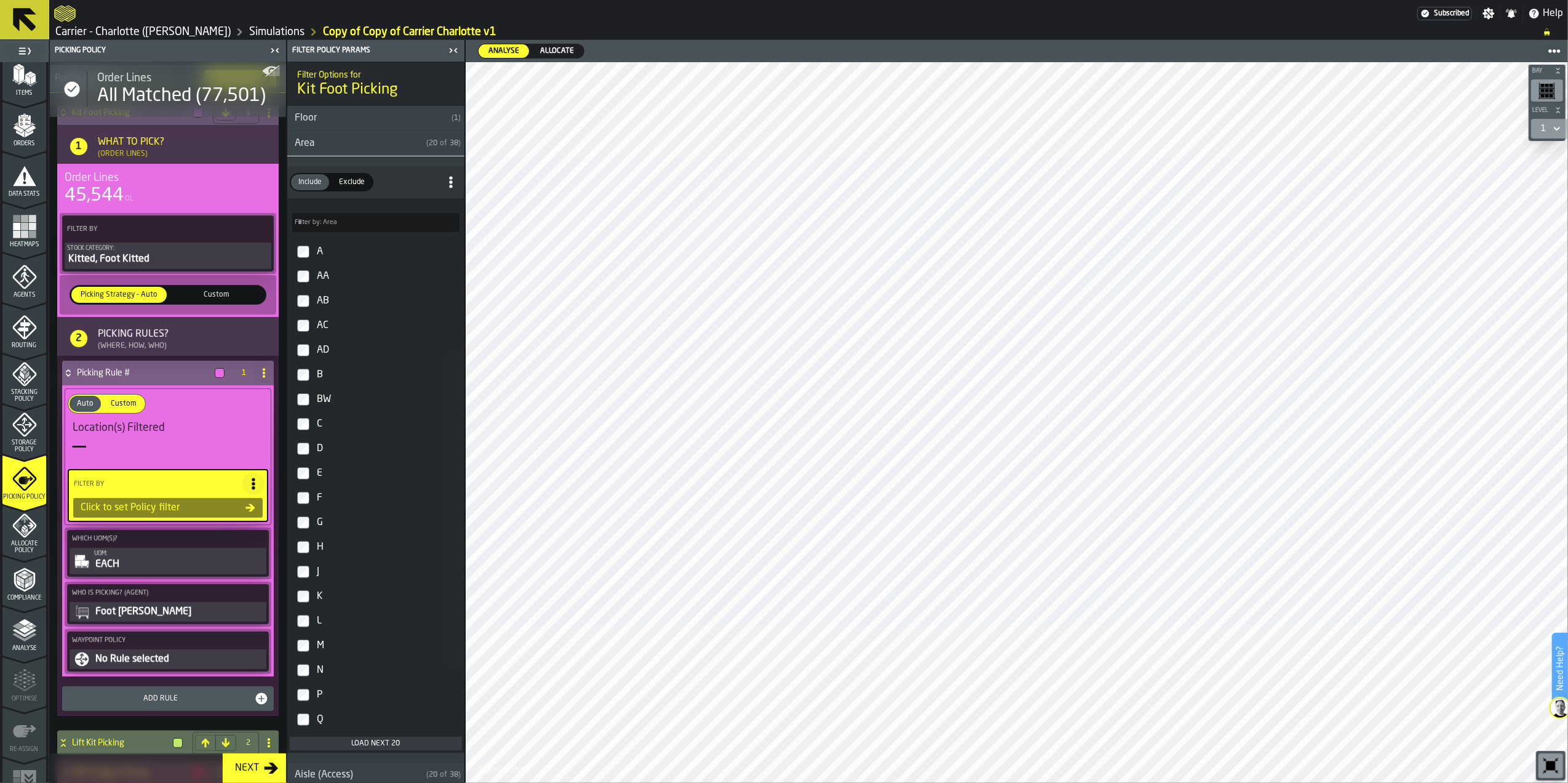
click at [360, 173] on label "Exclude Exclude" at bounding box center [352, 182] width 43 height 18
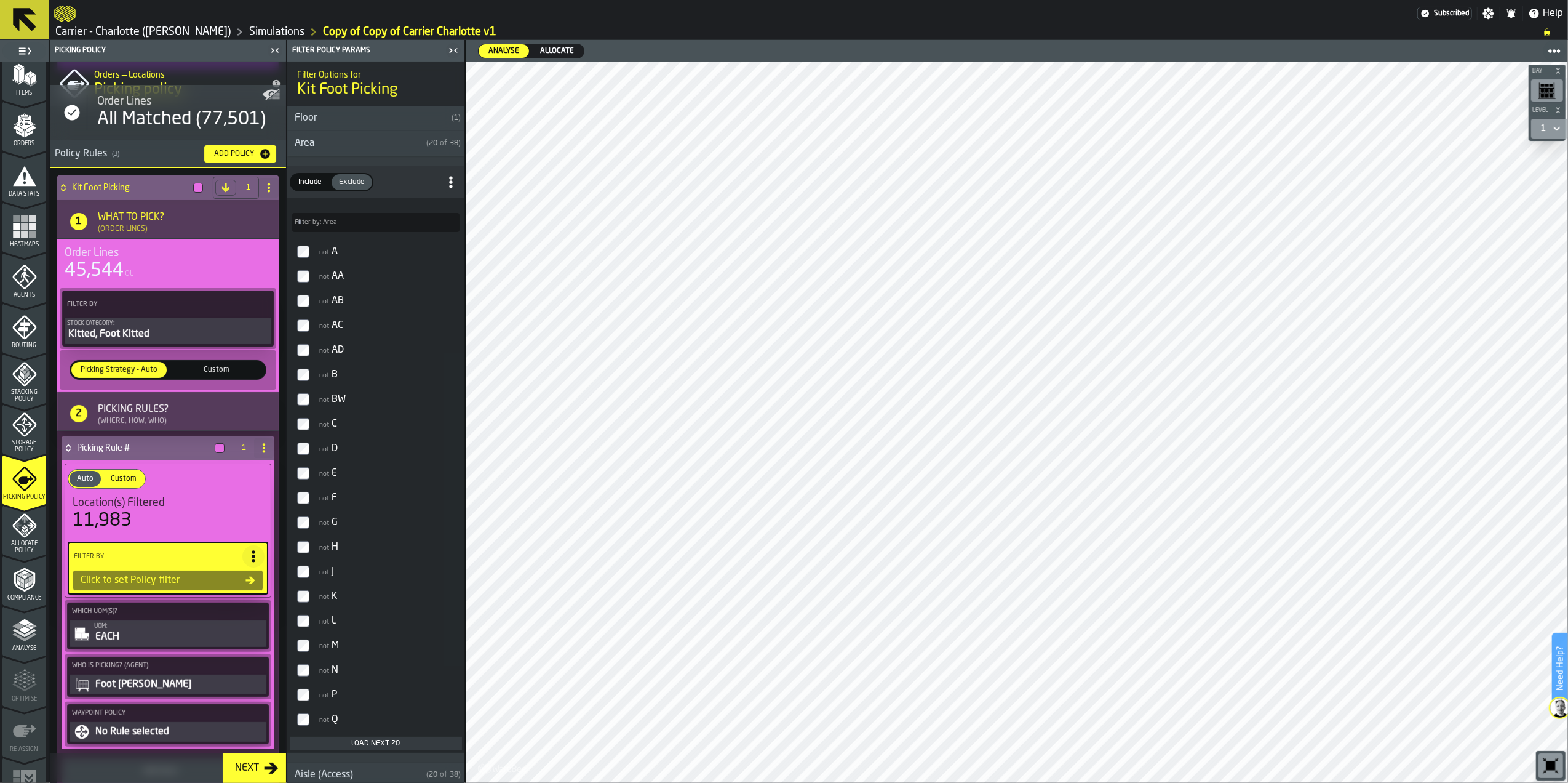
scroll to position [0, 0]
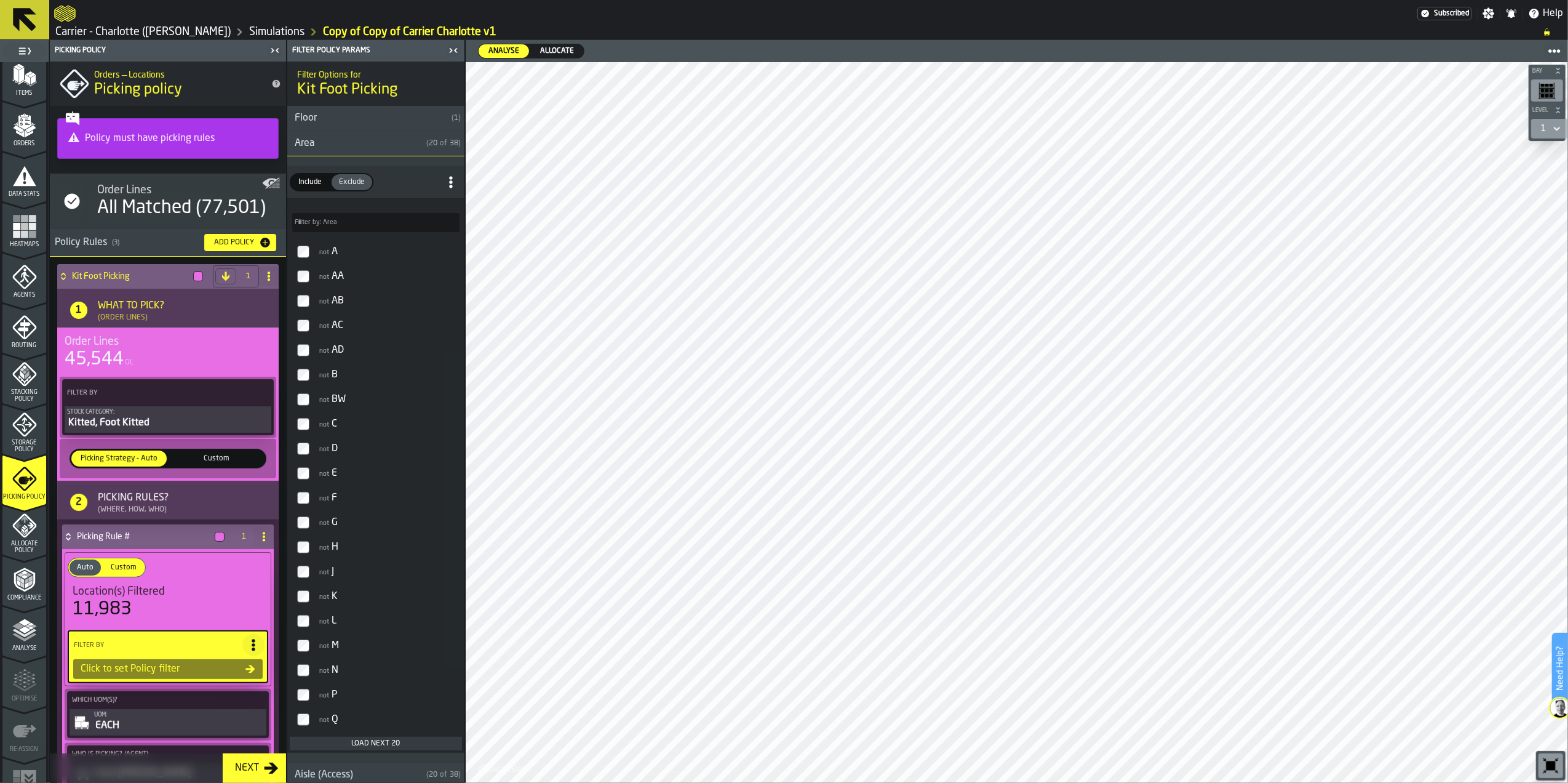
click at [145, 281] on h4 "Kit Foot Picking" at bounding box center [130, 276] width 116 height 10
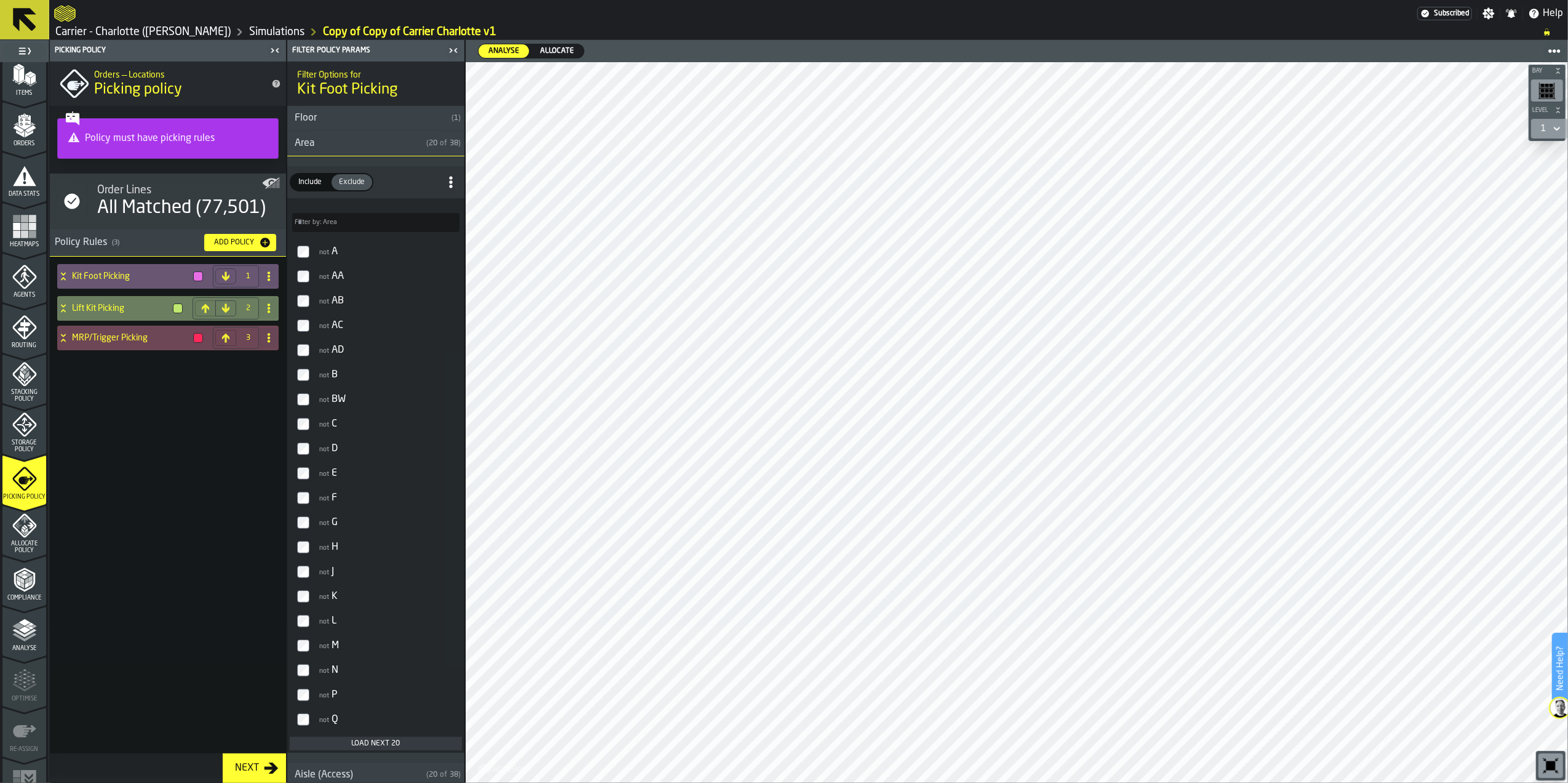
click at [126, 306] on h4 "Lift Kit Picking" at bounding box center [120, 308] width 96 height 10
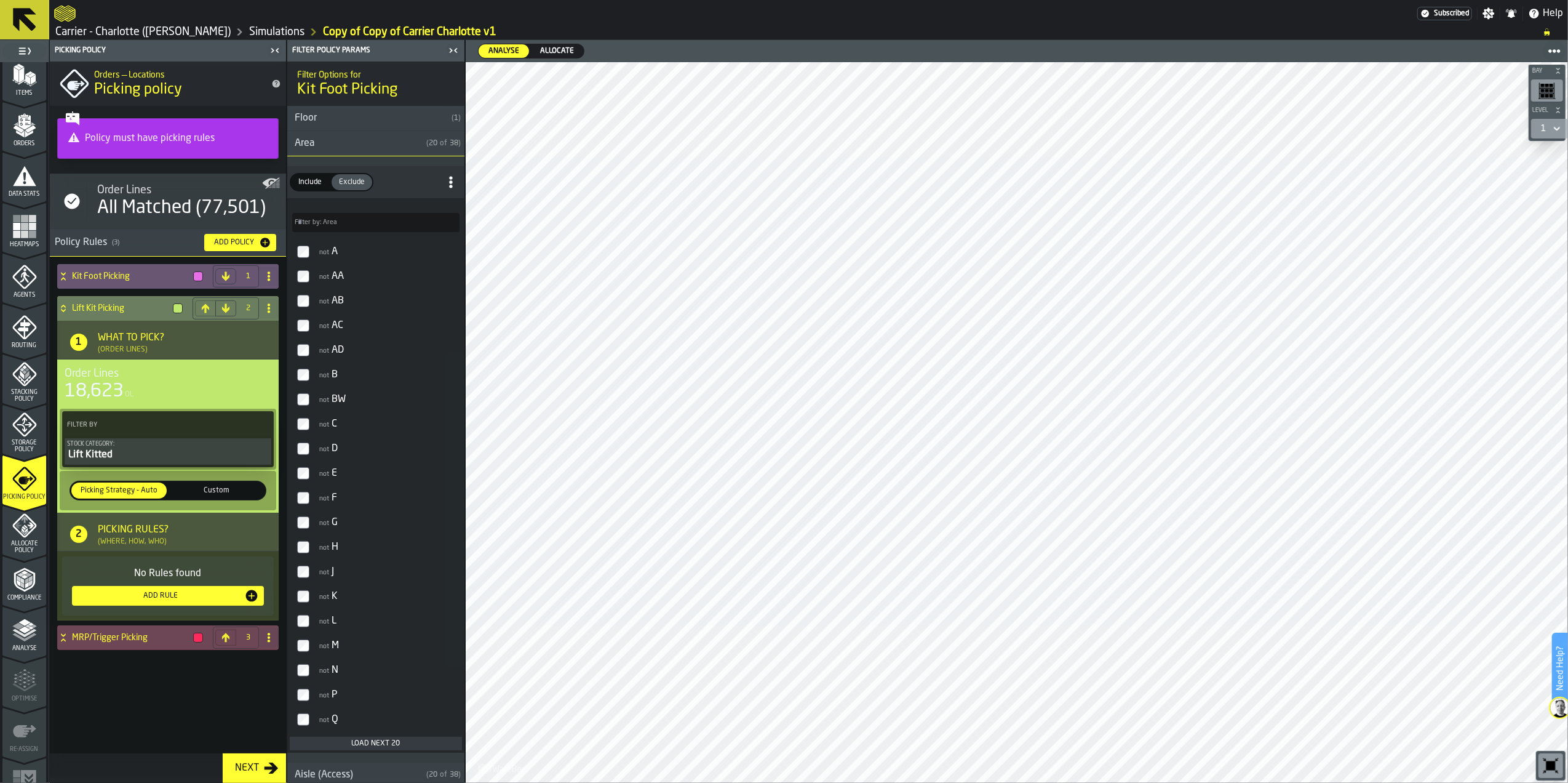
click at [147, 533] on div "Picking Rules?" at bounding box center [133, 530] width 71 height 15
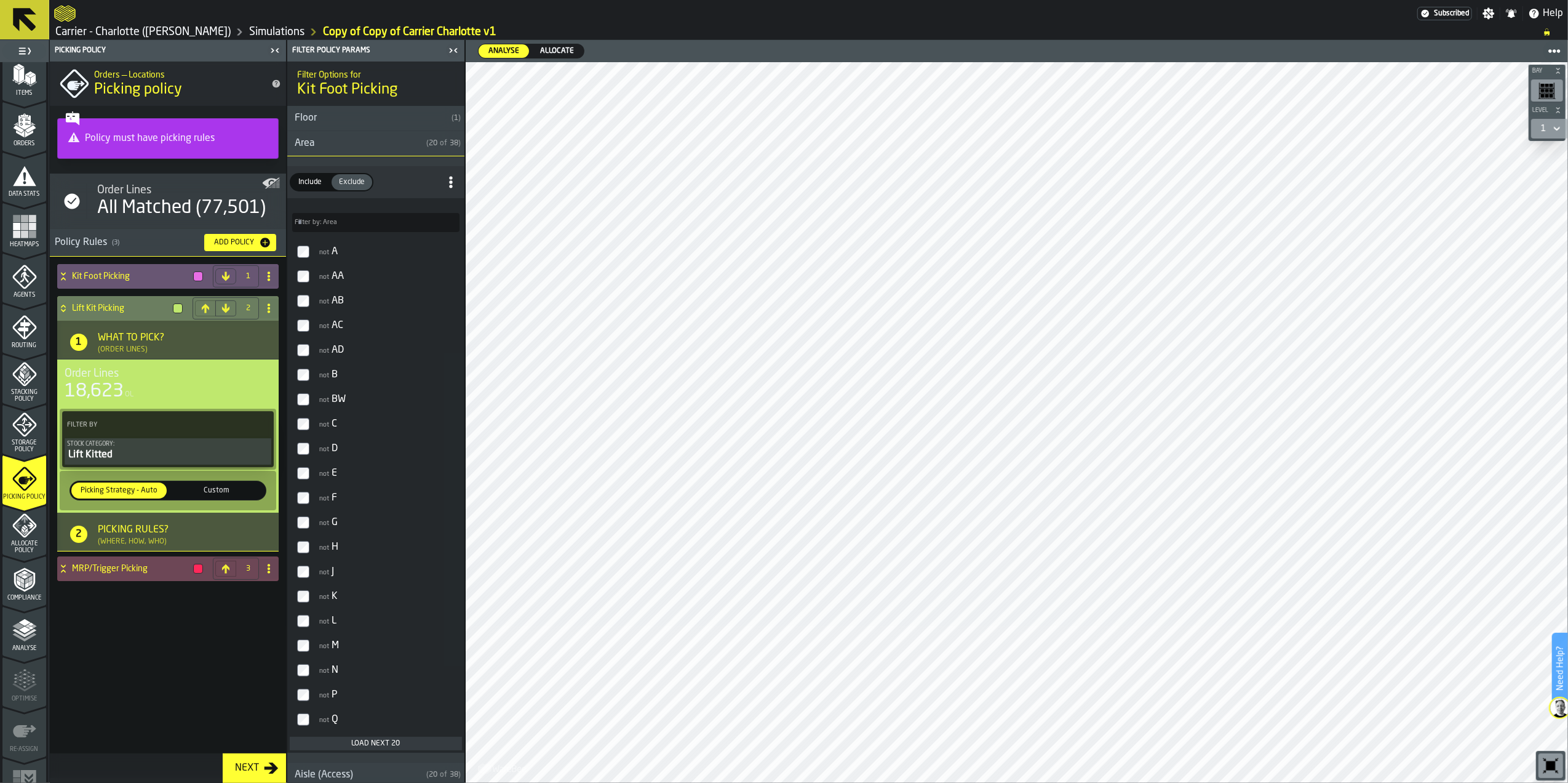
click at [150, 530] on div "Picking Rules?" at bounding box center [133, 530] width 71 height 15
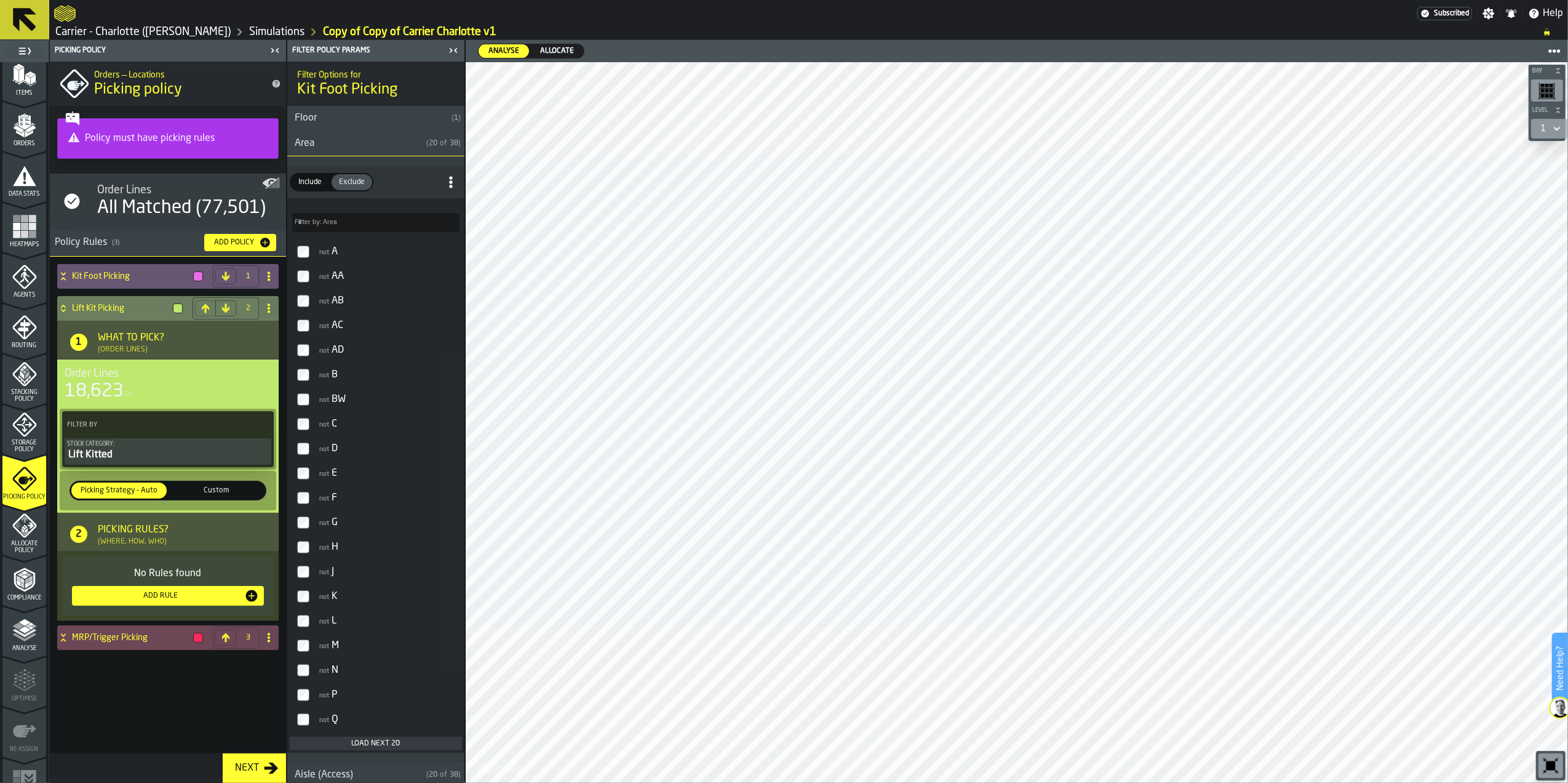
click at [180, 600] on div "Add Rule" at bounding box center [161, 596] width 168 height 9
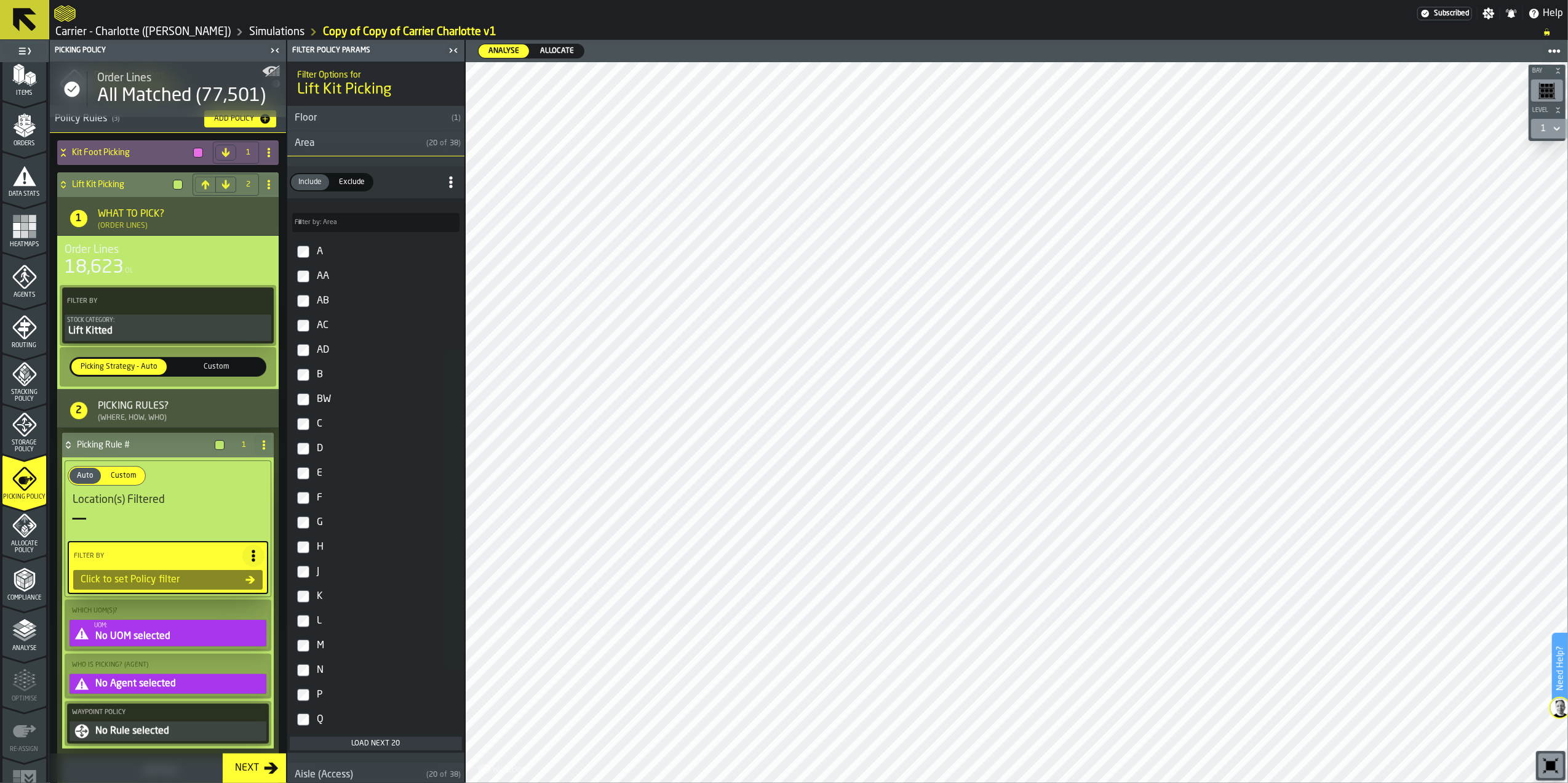
scroll to position [165, 0]
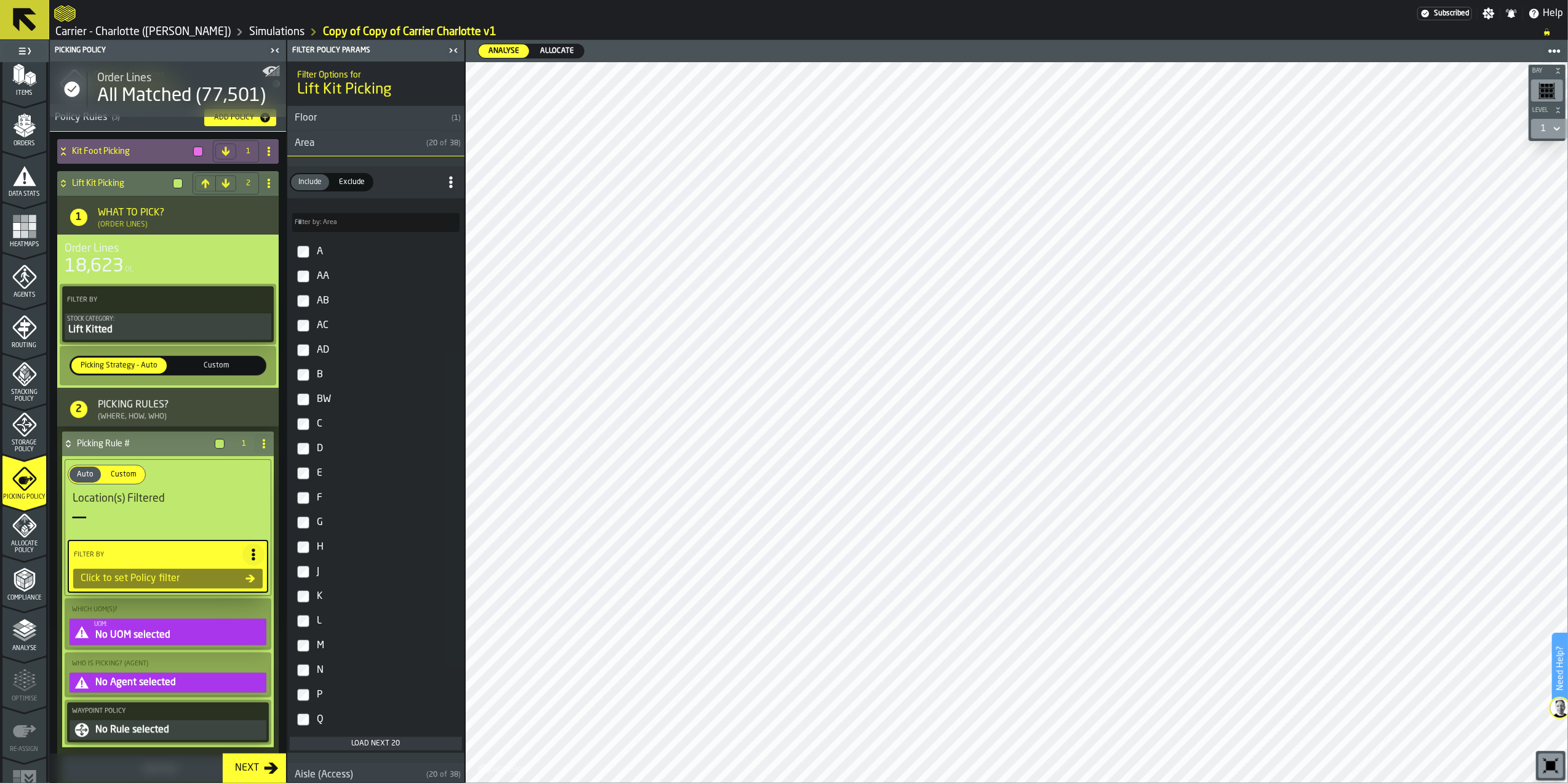
click at [350, 175] on div "Exclude" at bounding box center [352, 183] width 41 height 16
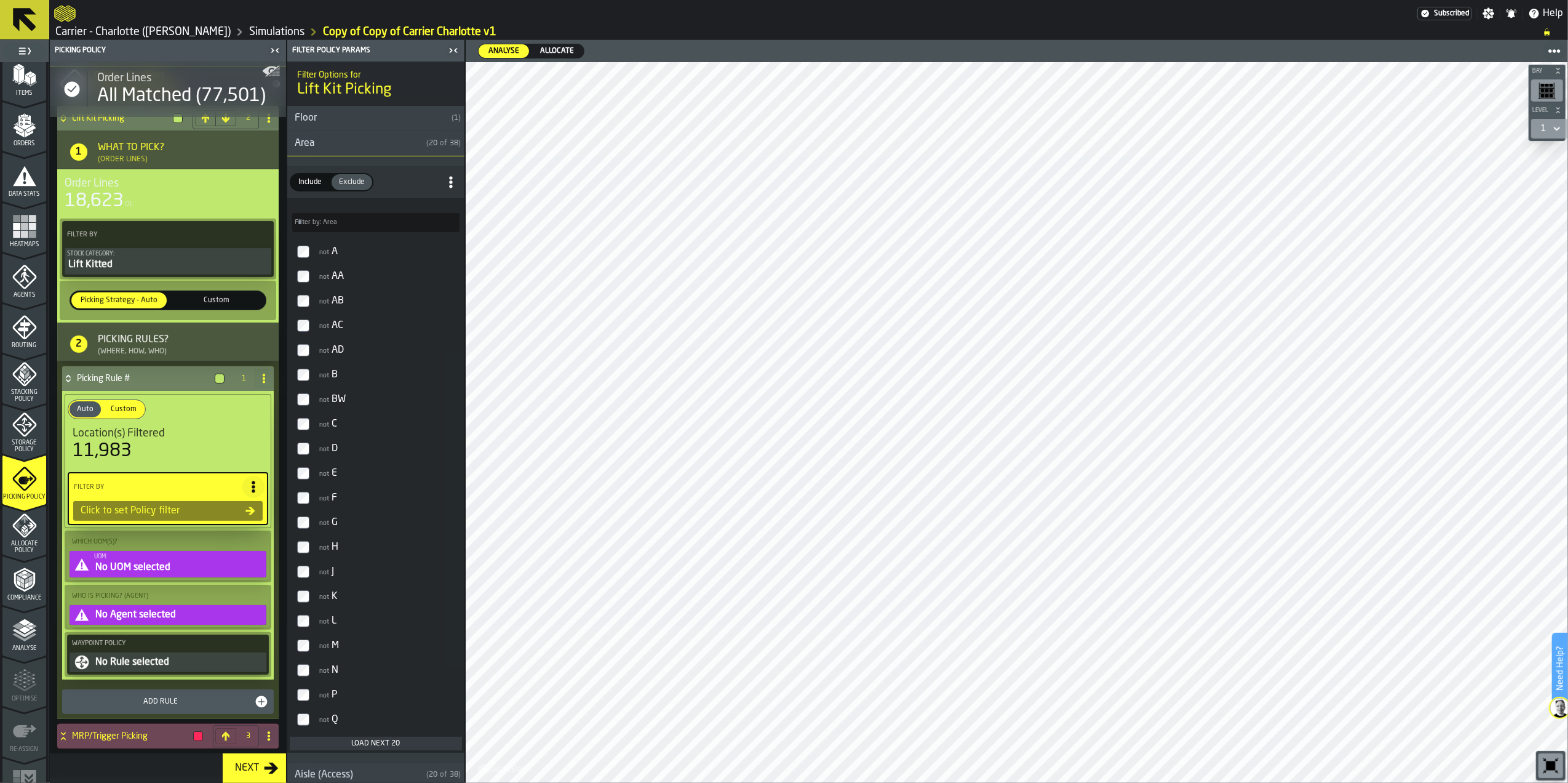
scroll to position [235, 0]
click at [161, 562] on div "No UOM selected" at bounding box center [178, 567] width 170 height 15
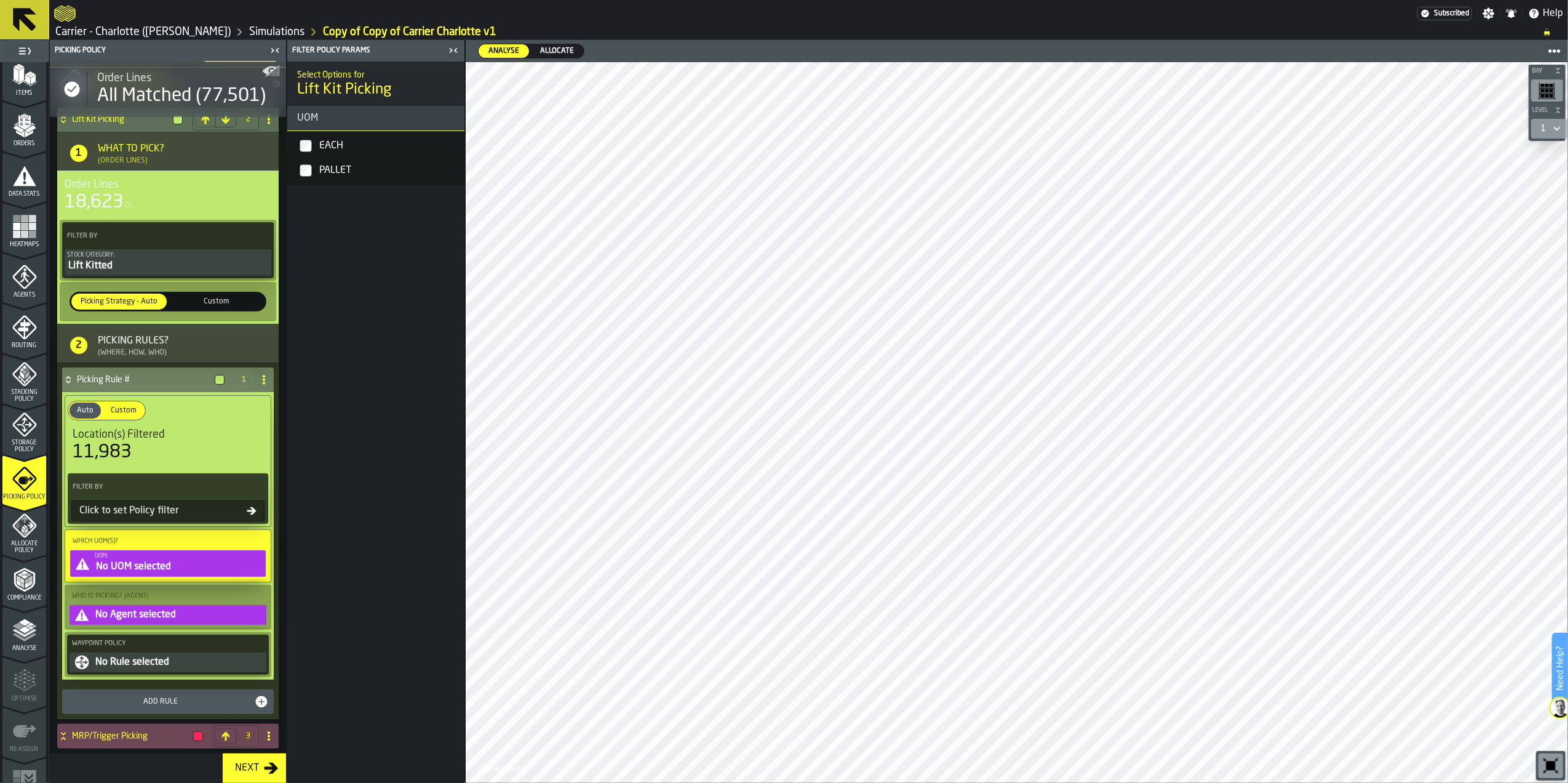
click at [343, 147] on div "EACH" at bounding box center [388, 145] width 143 height 20
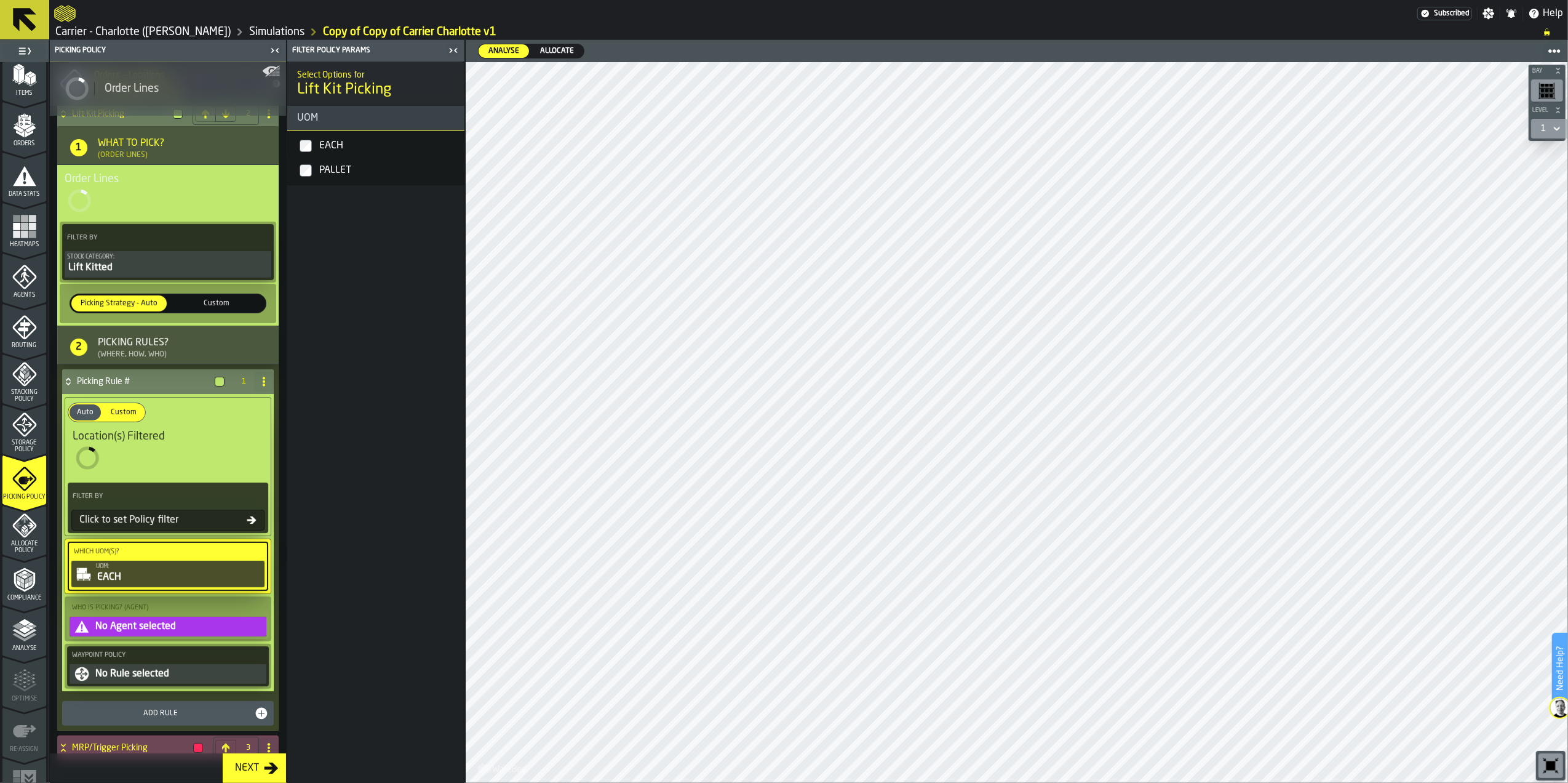
click at [168, 634] on div "Auto Auto Custom Custom Location(s) Filtered Filter By Click to set Policy filt…" at bounding box center [168, 543] width 212 height 297
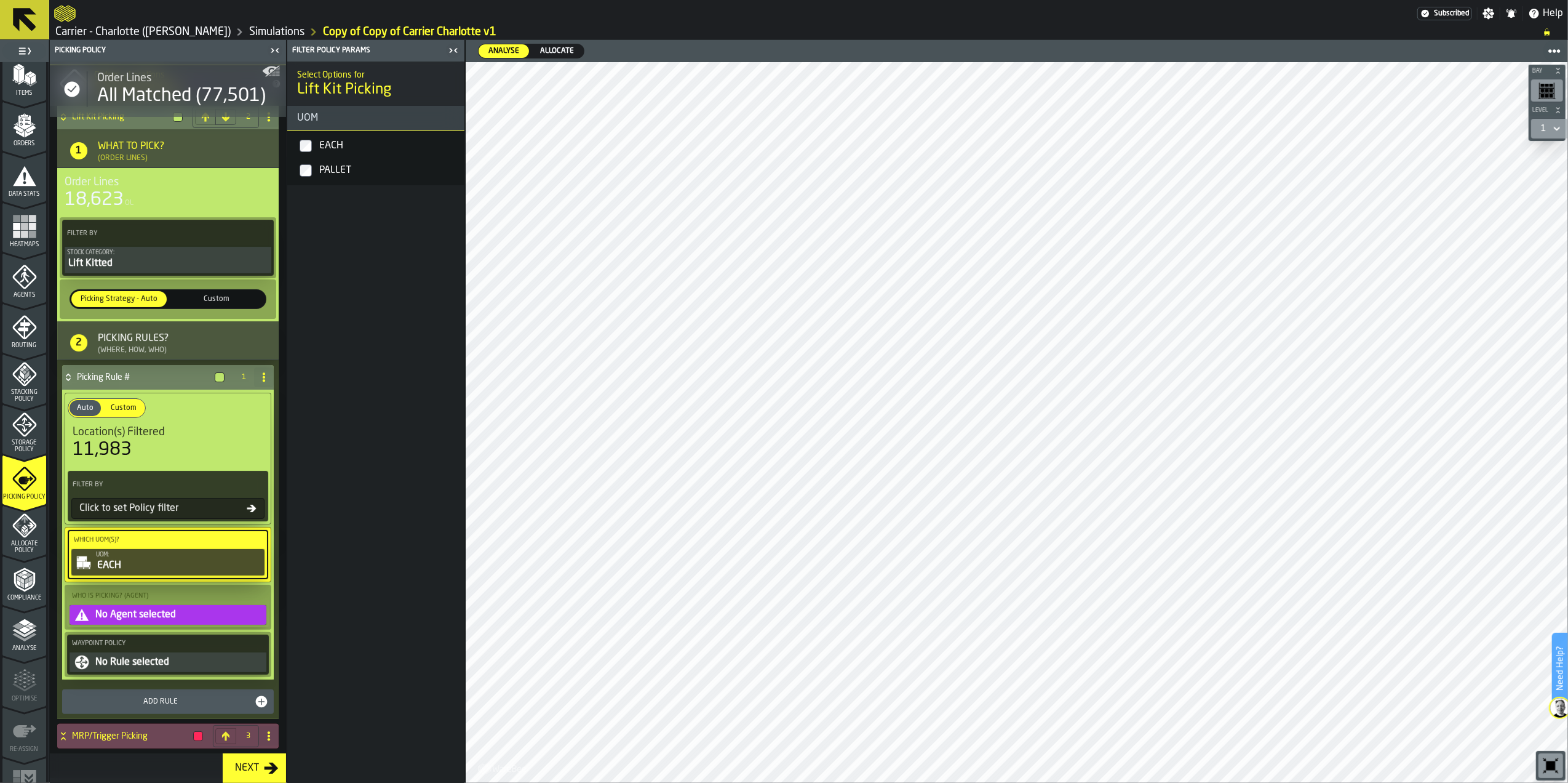
scroll to position [195, 0]
click at [161, 613] on div "No Agent selected" at bounding box center [178, 615] width 170 height 15
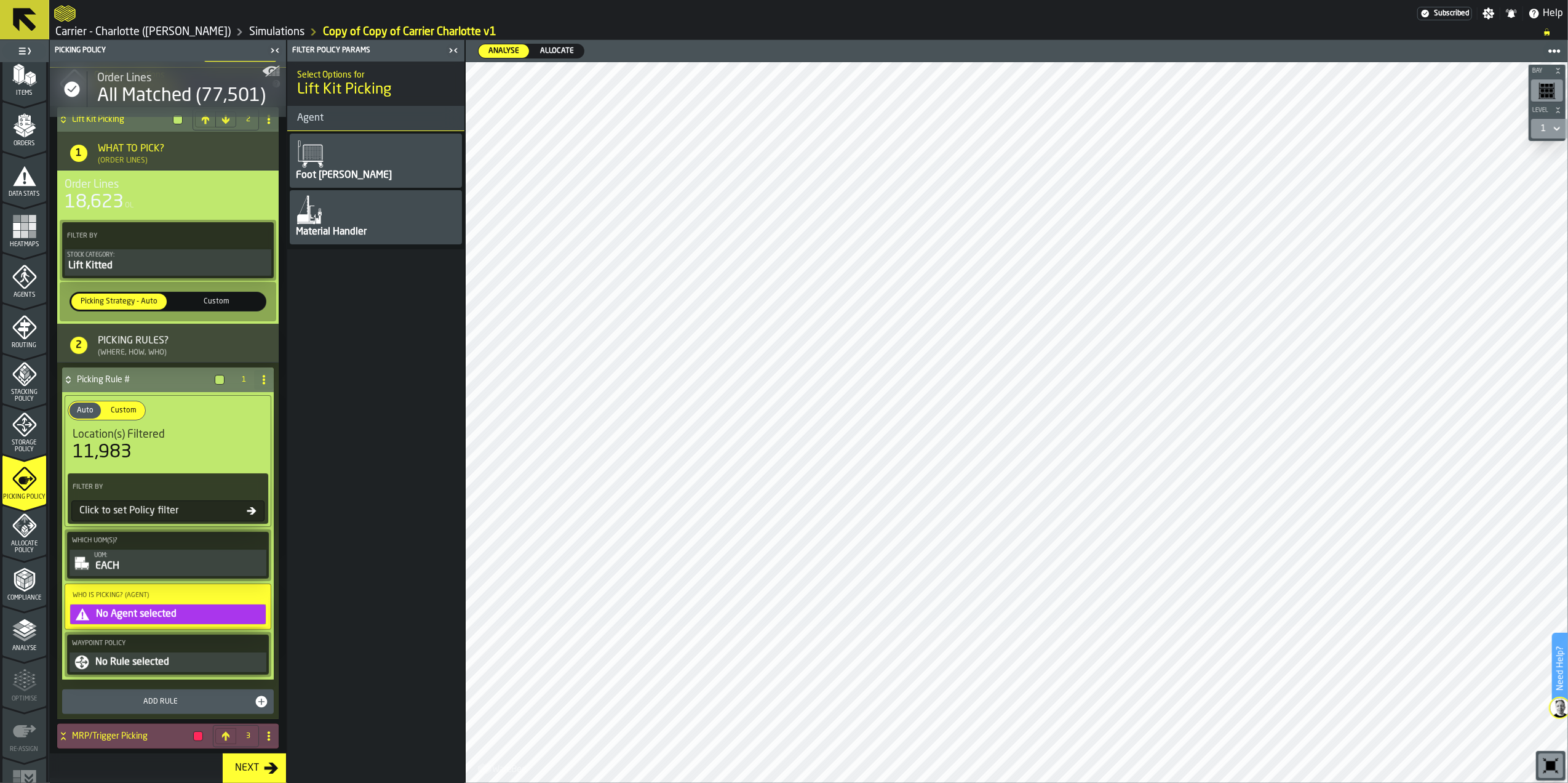
click at [340, 217] on div "Material Handler" at bounding box center [376, 217] width 172 height 54
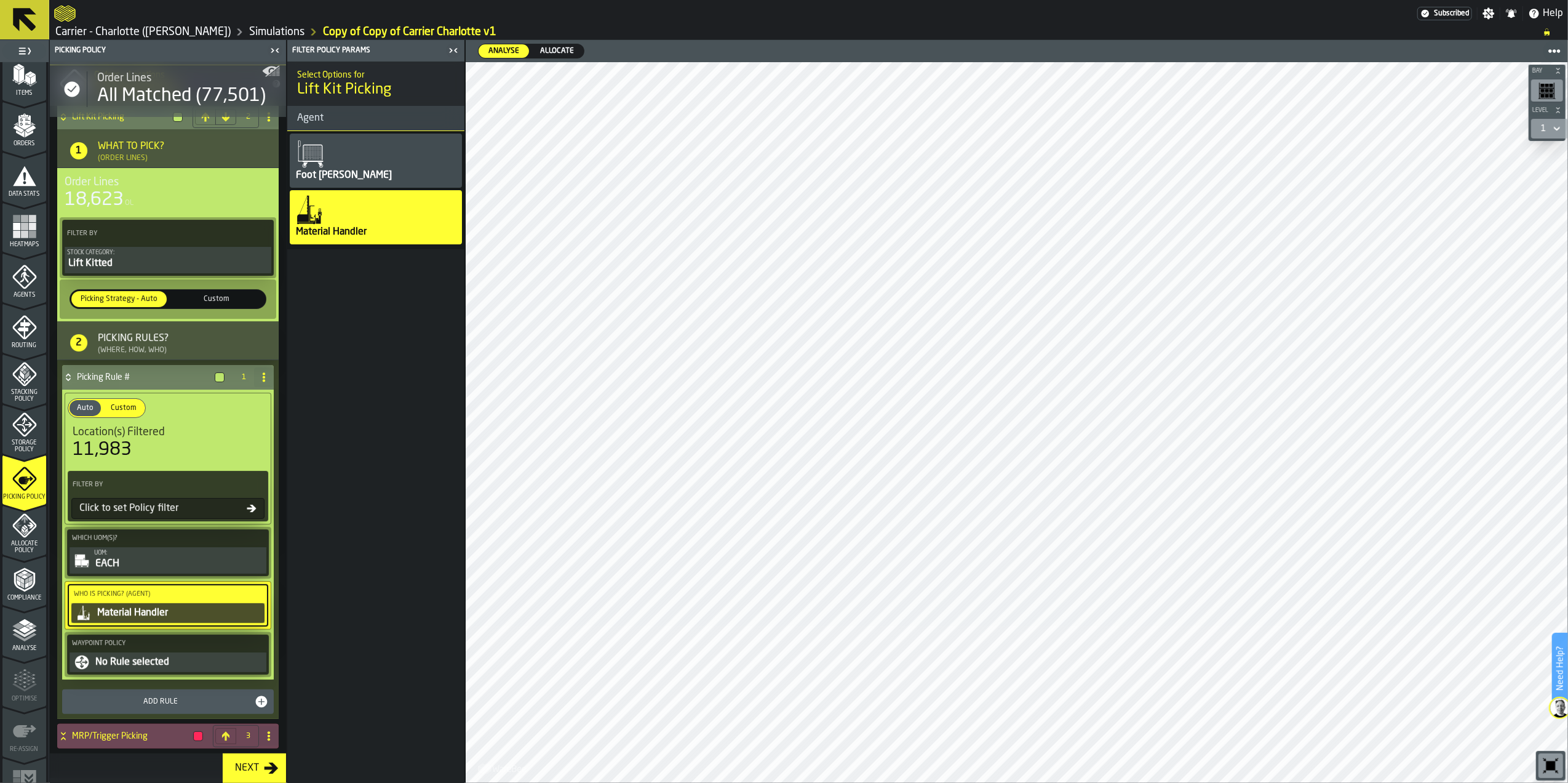
click at [139, 659] on div "No Rule selected" at bounding box center [178, 663] width 170 height 15
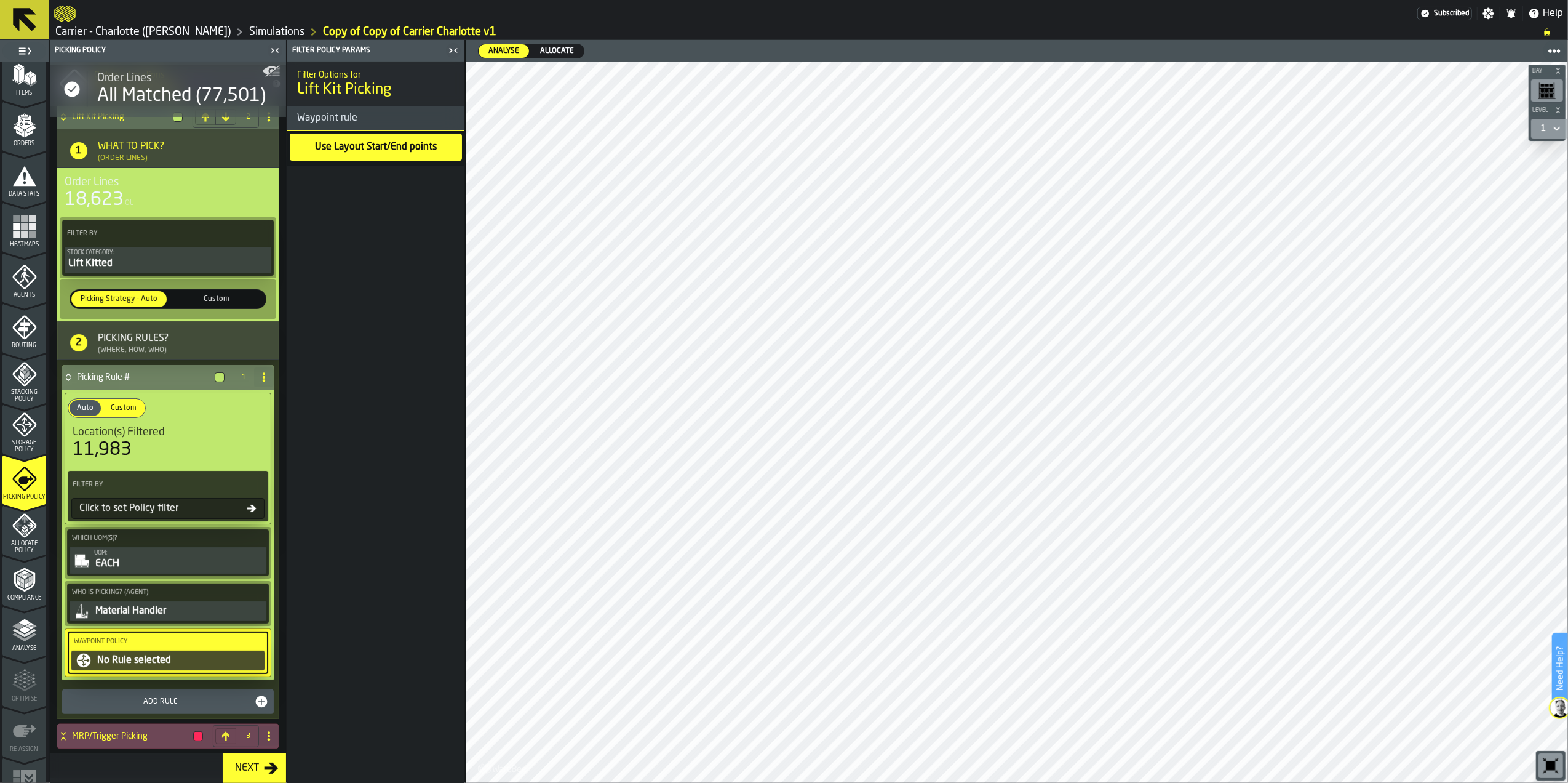
click at [356, 143] on div "Use Layout Start/End points" at bounding box center [376, 147] width 124 height 17
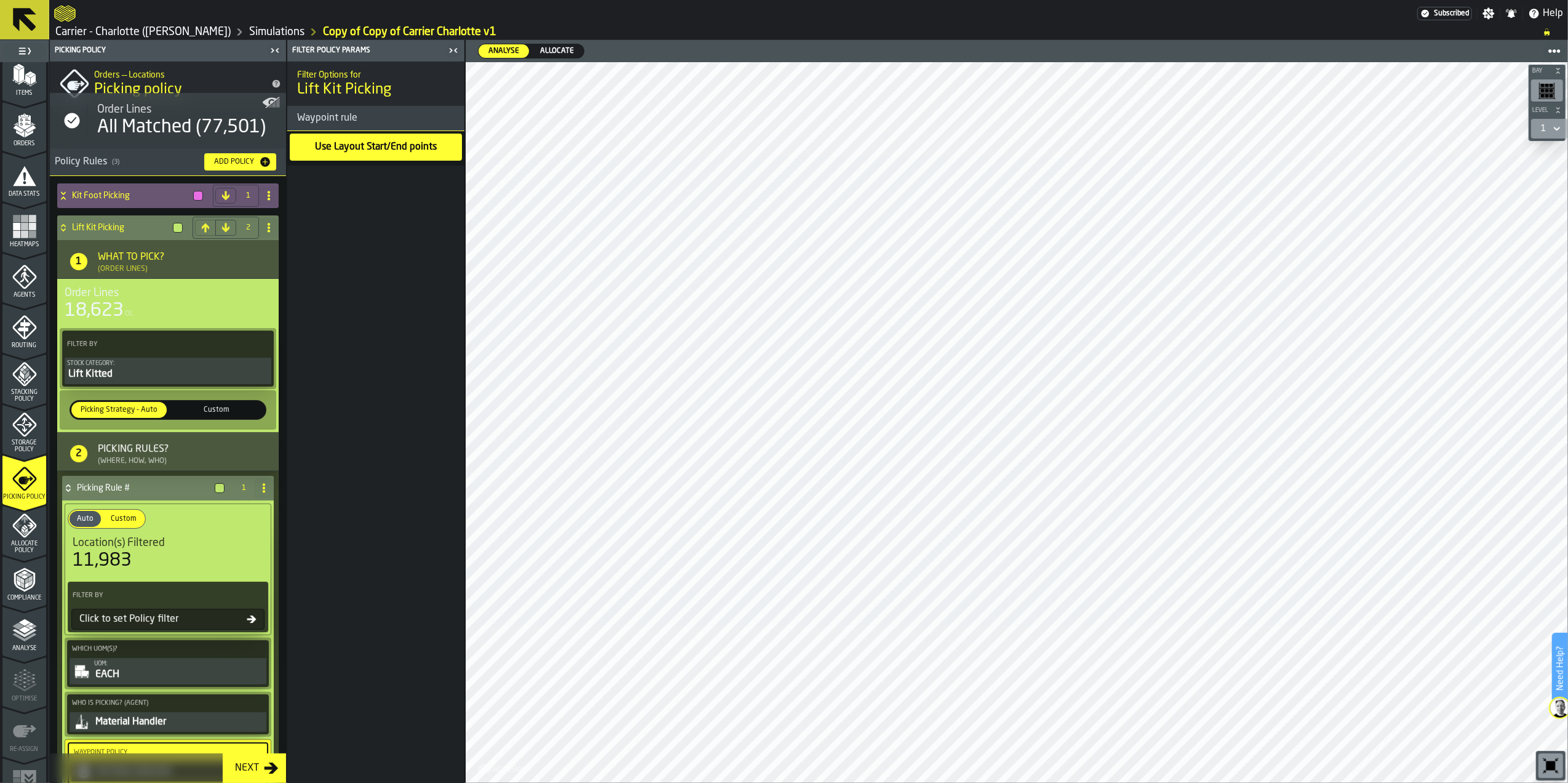
scroll to position [0, 0]
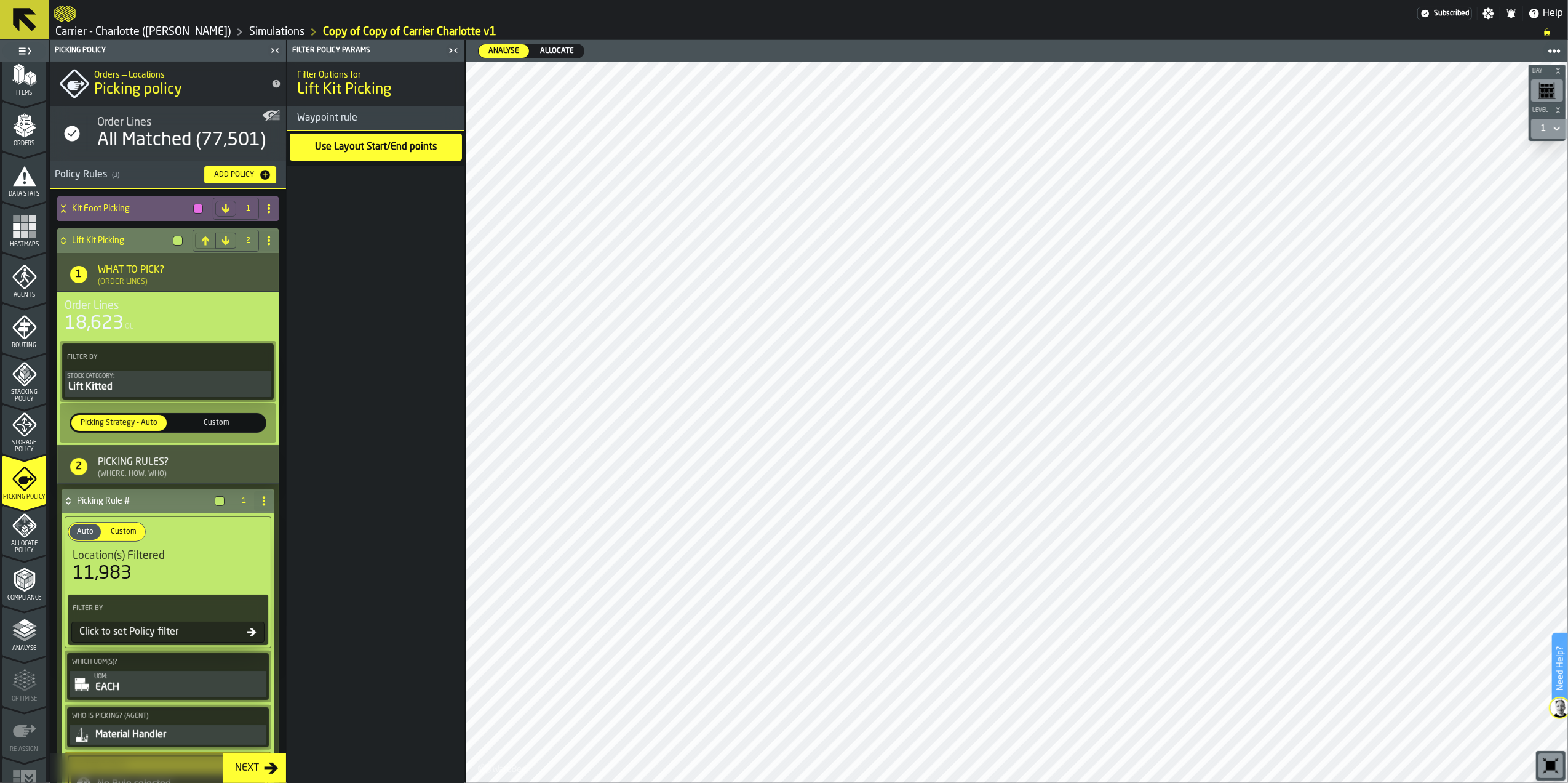
click at [132, 237] on h4 "Lift Kit Picking" at bounding box center [120, 241] width 96 height 10
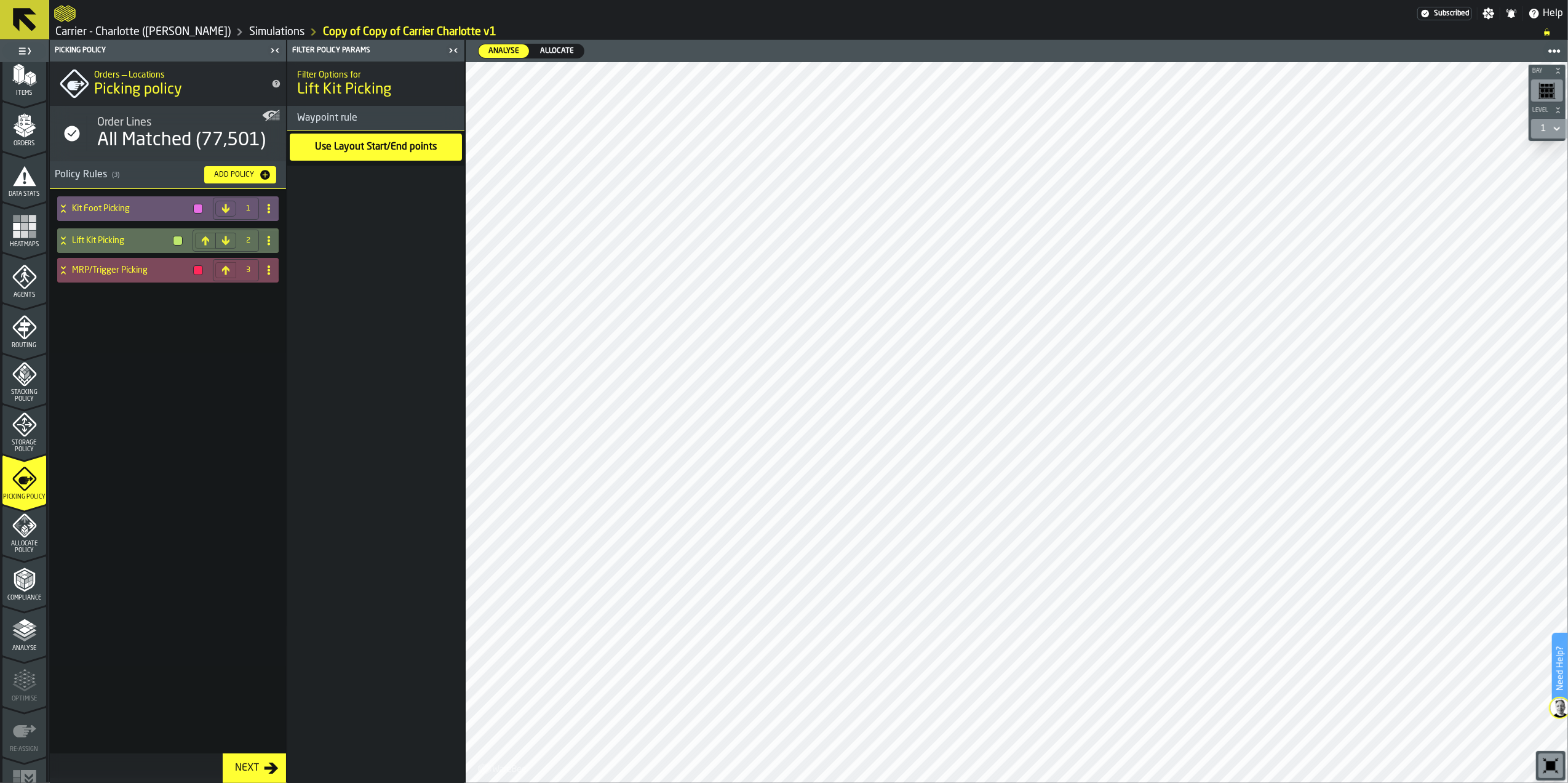
click at [127, 269] on h4 "MRP/Trigger Picking" at bounding box center [130, 270] width 116 height 10
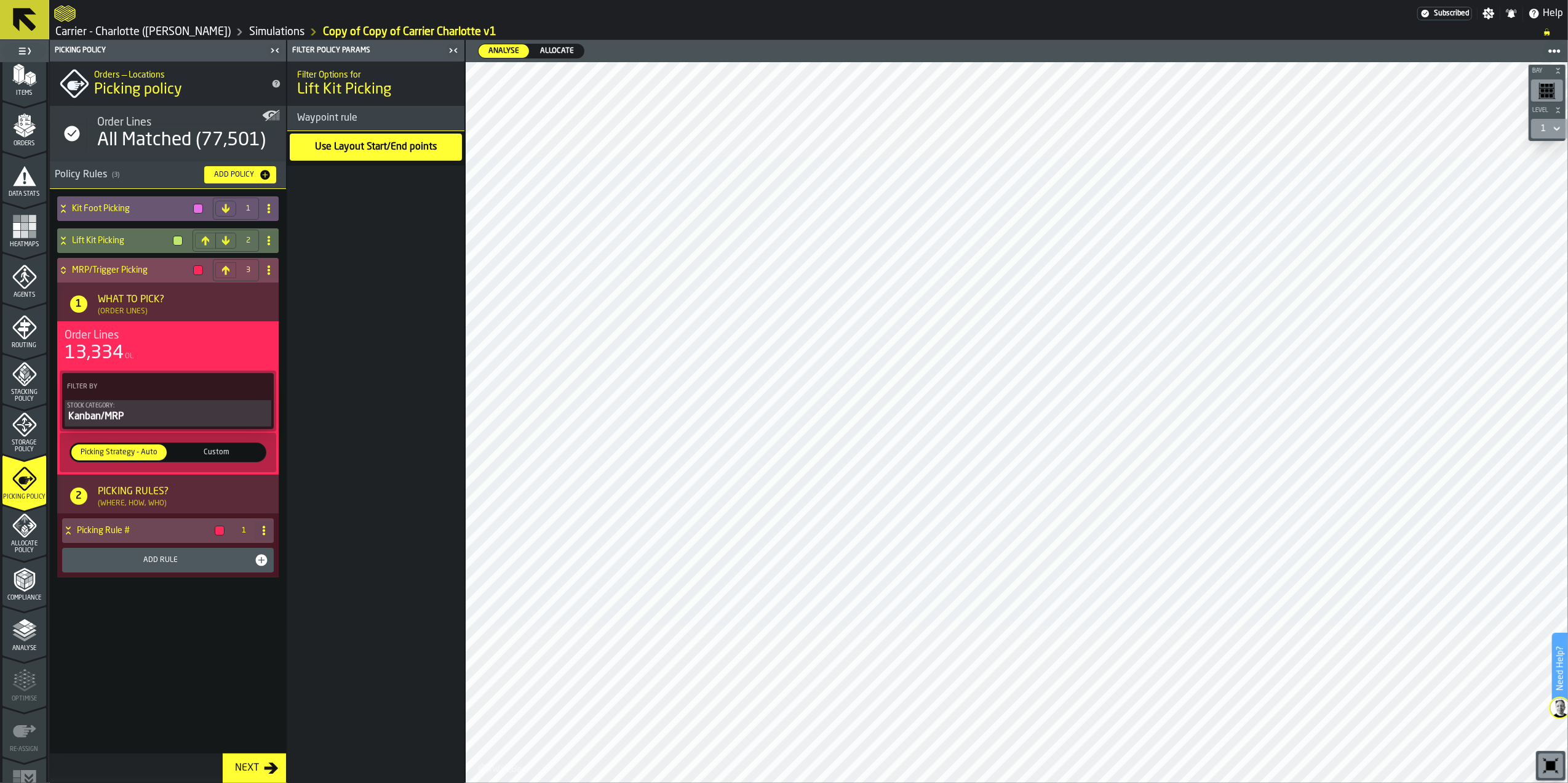
click at [126, 511] on h3 "2 Picking Rules? (Where, How, Who)" at bounding box center [168, 494] width 222 height 39
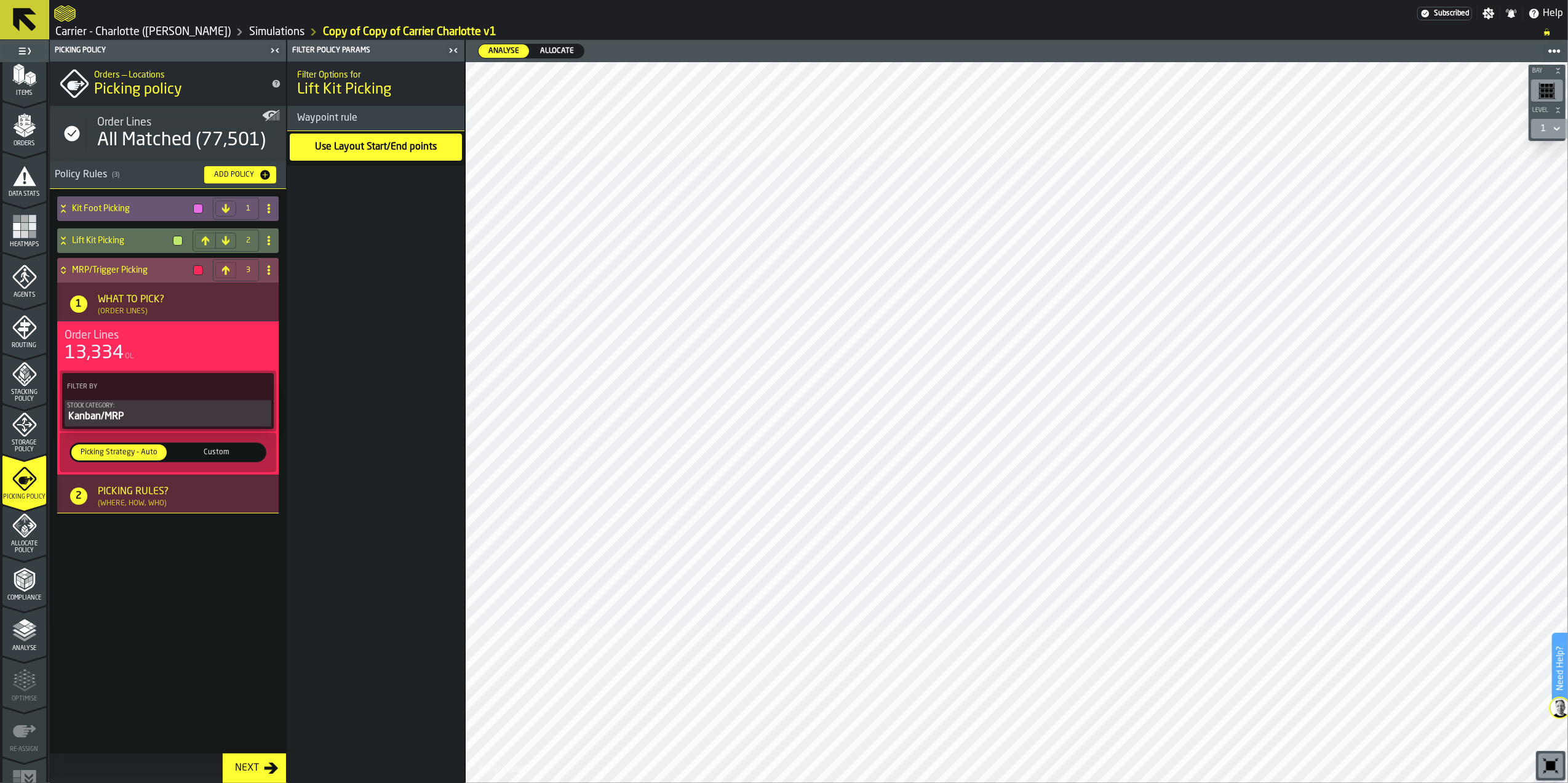
click at [126, 504] on div "(Where, How, Who)" at bounding box center [132, 503] width 69 height 9
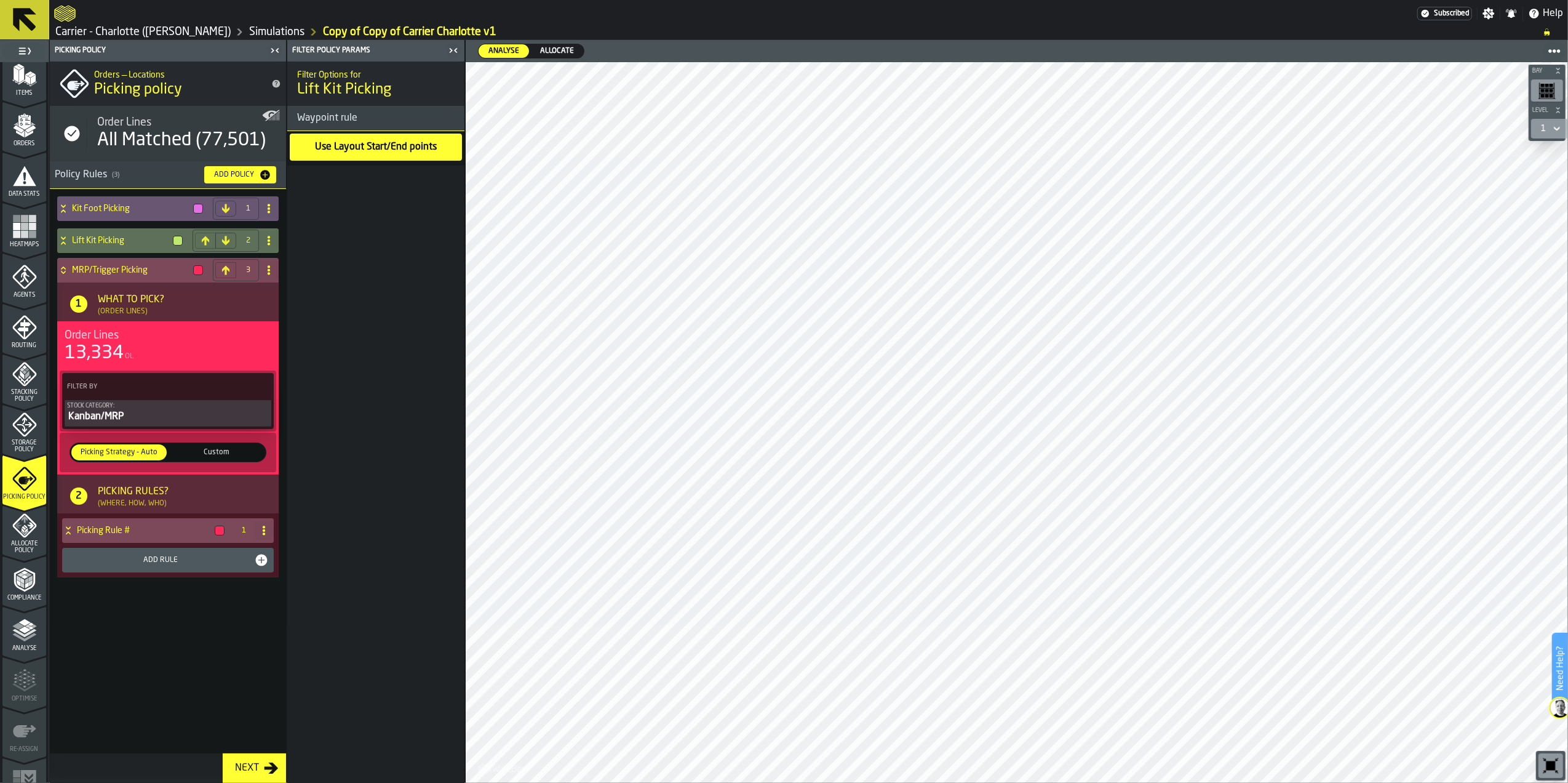
click at [124, 532] on h4 "Picking Rule #" at bounding box center [143, 530] width 133 height 10
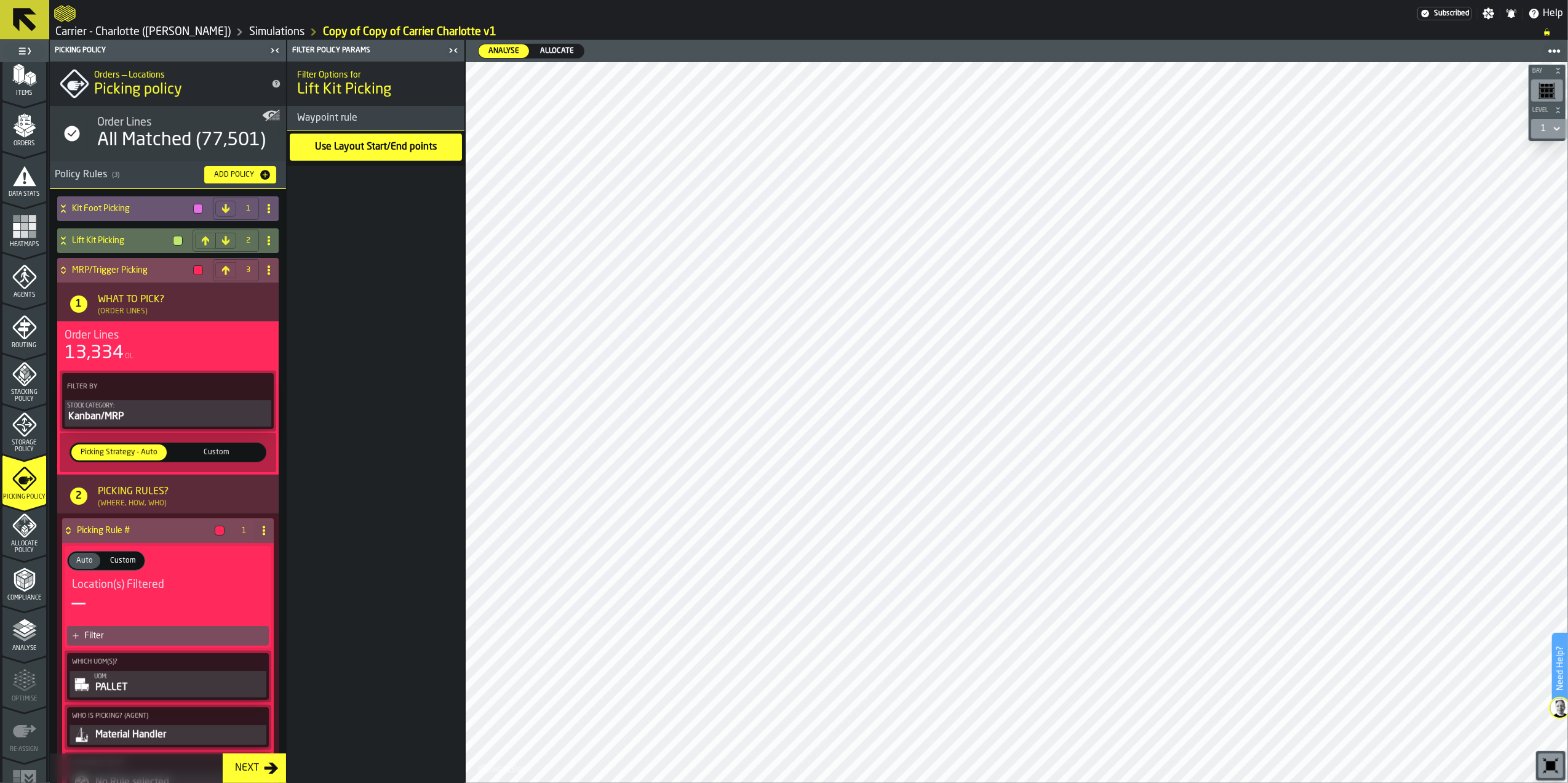
scroll to position [94, 0]
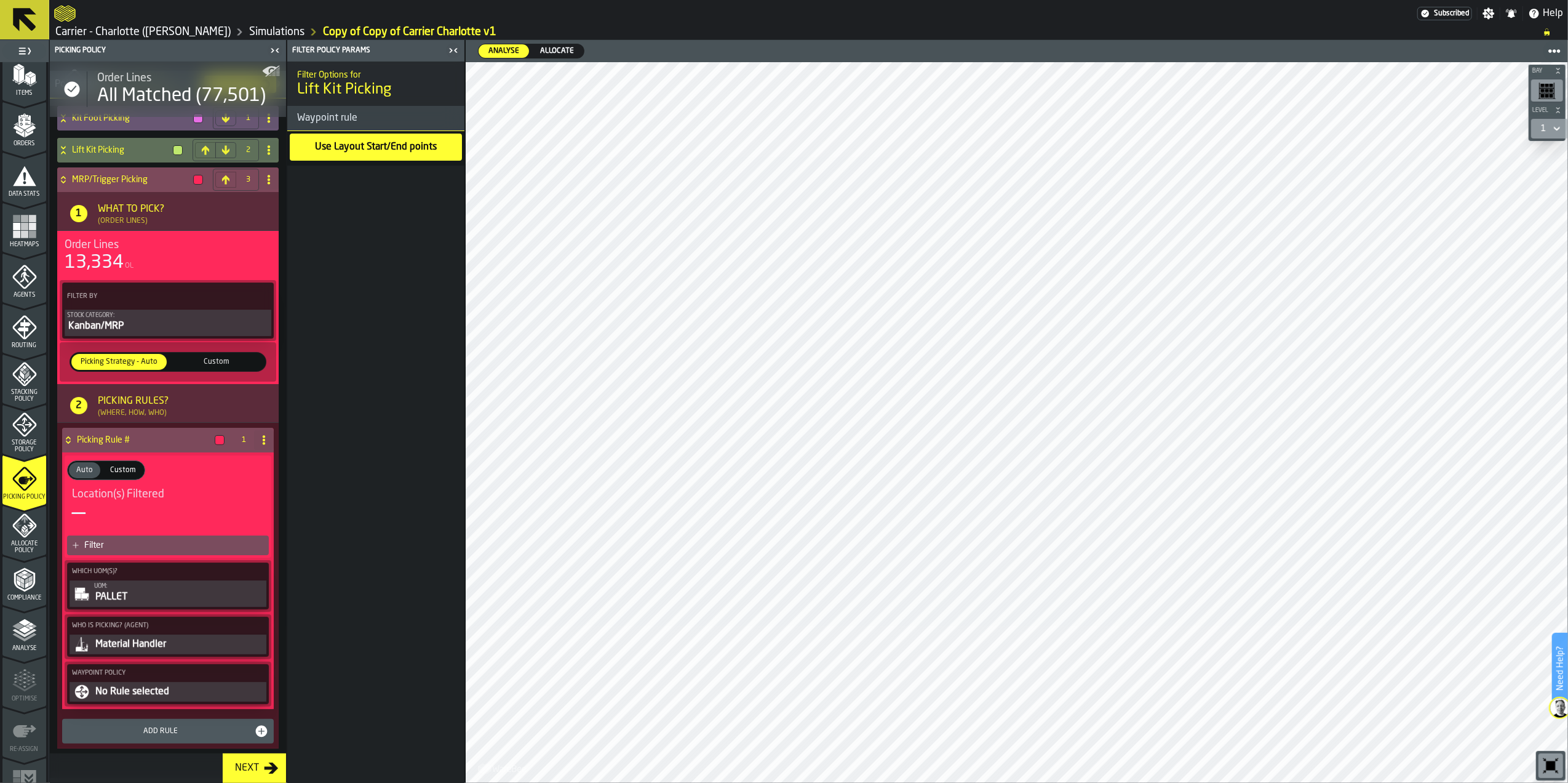
click at [139, 498] on span "Location(s) Filtered" at bounding box center [118, 494] width 93 height 14
click at [134, 547] on div "Filter" at bounding box center [174, 545] width 180 height 10
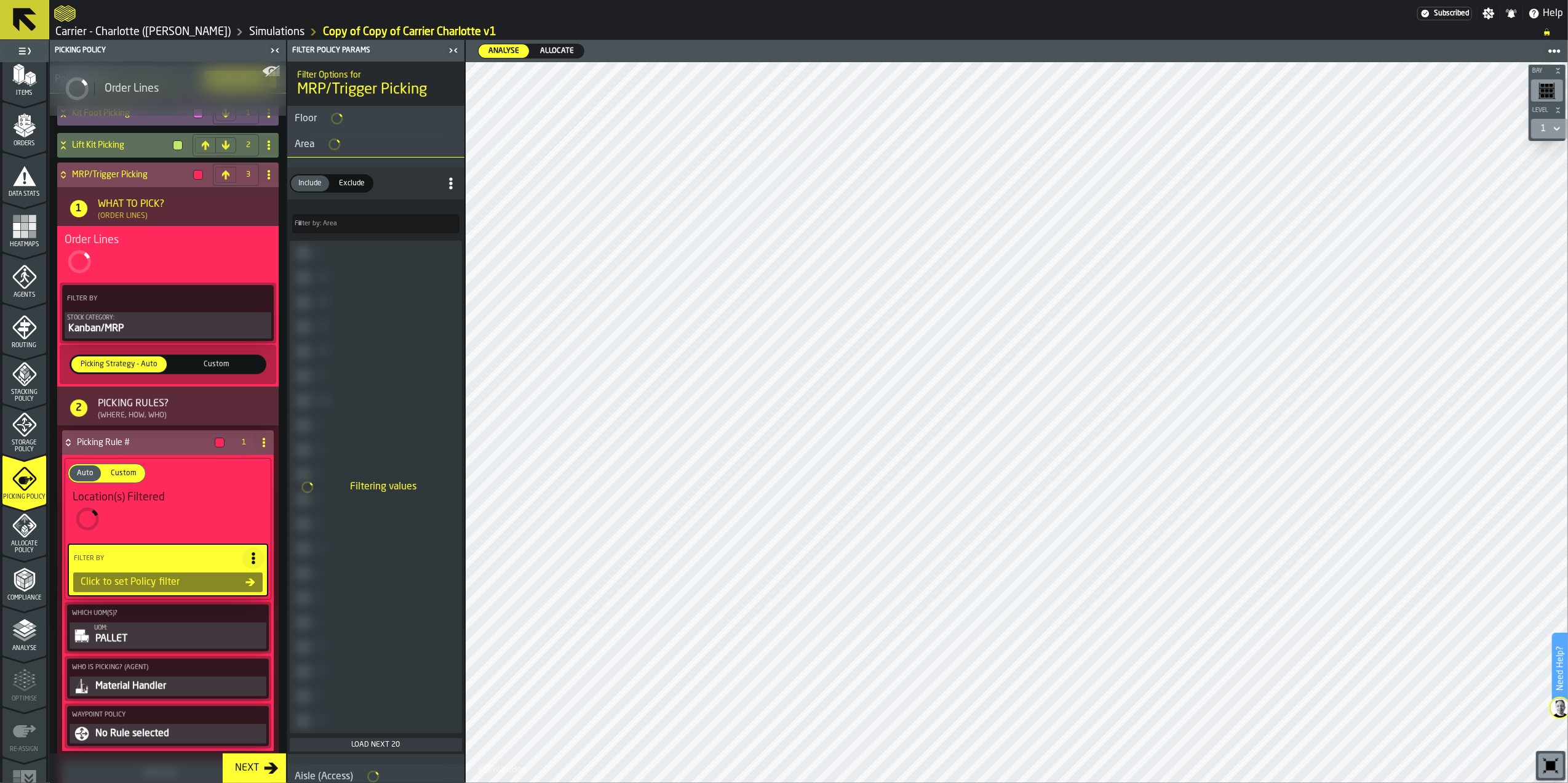
scroll to position [93, 0]
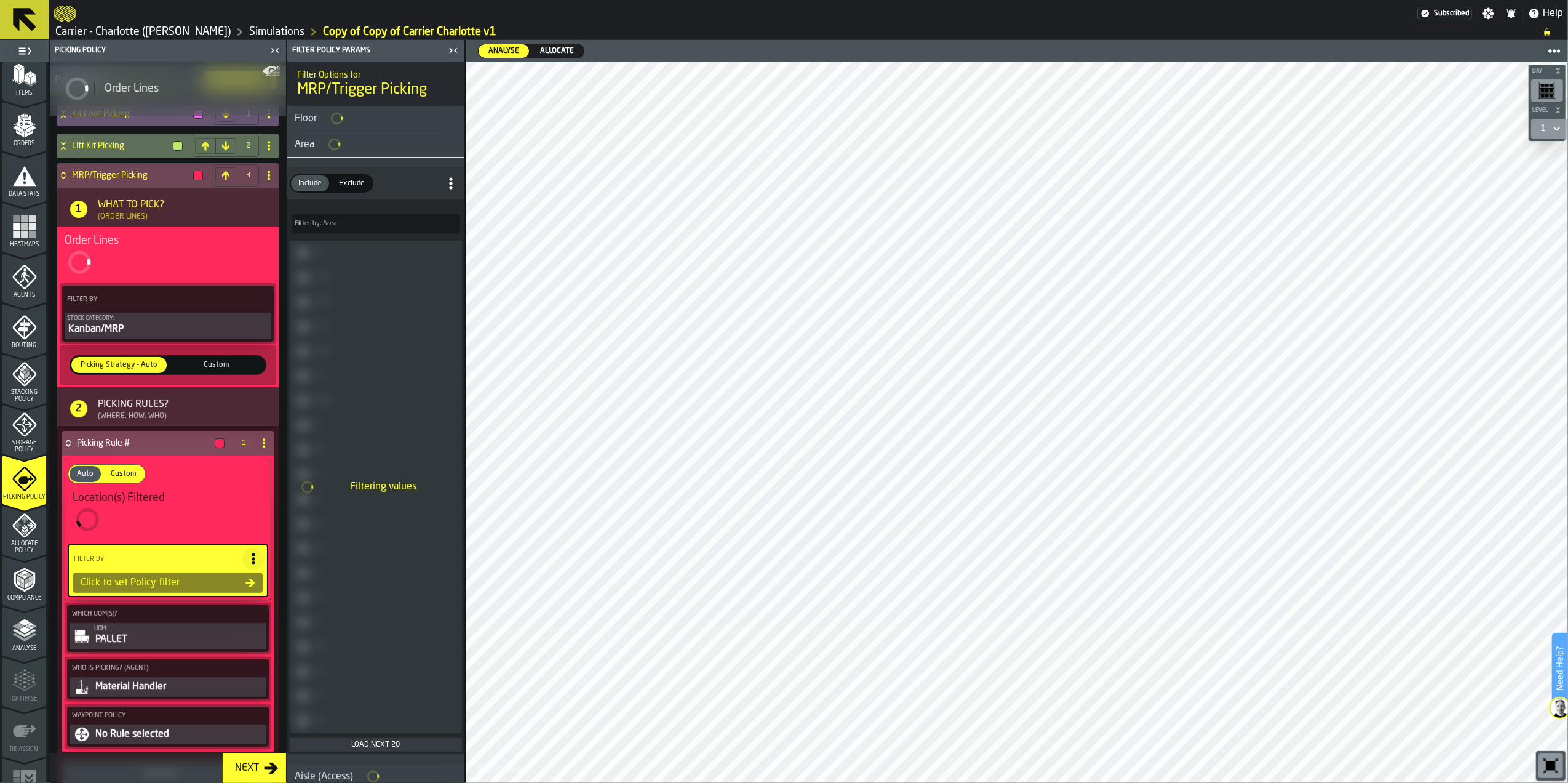
click at [345, 185] on span "Exclude" at bounding box center [351, 183] width 36 height 11
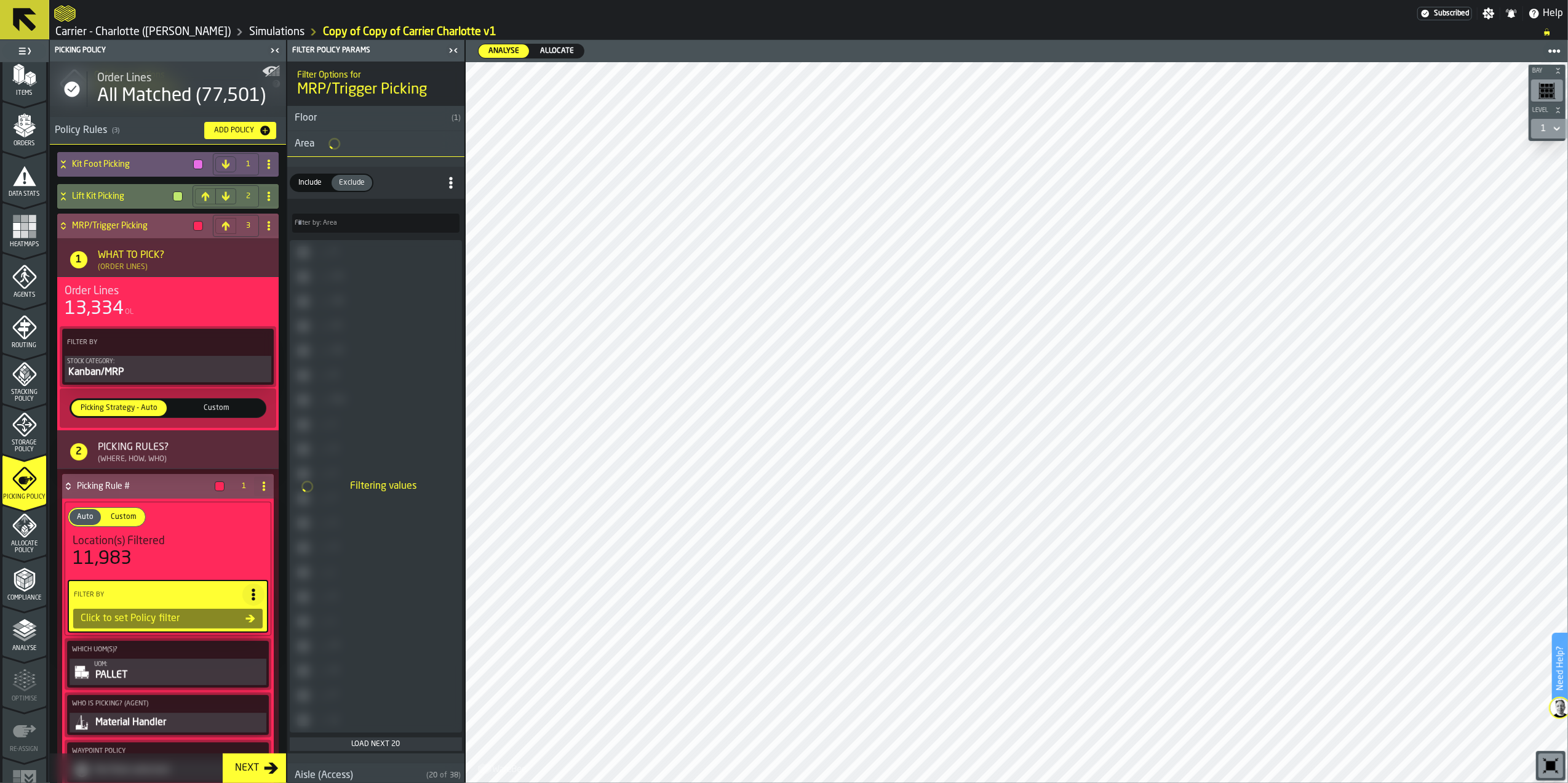
scroll to position [0, 0]
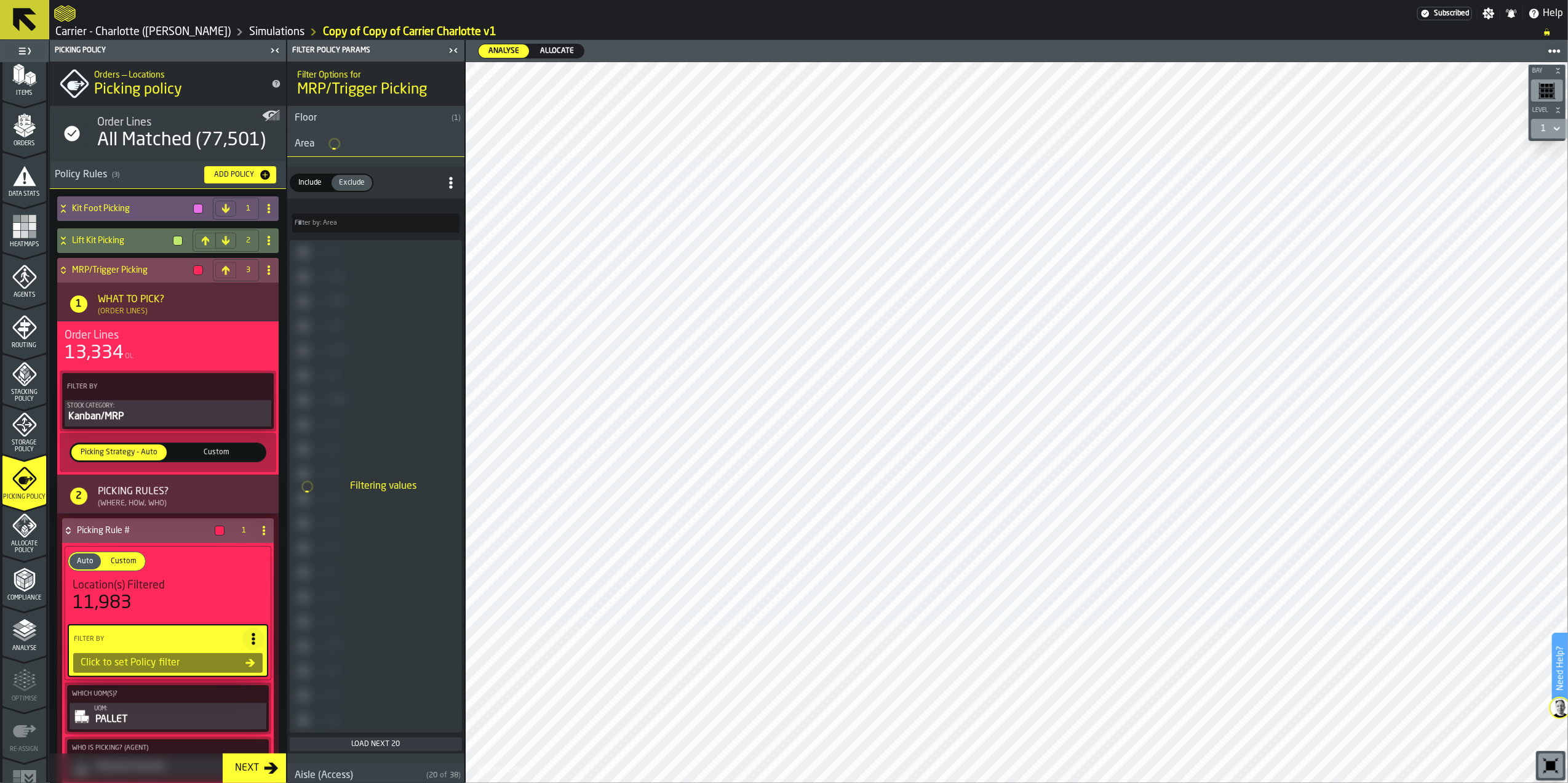
click at [120, 532] on h4 "Picking Rule #" at bounding box center [143, 530] width 133 height 10
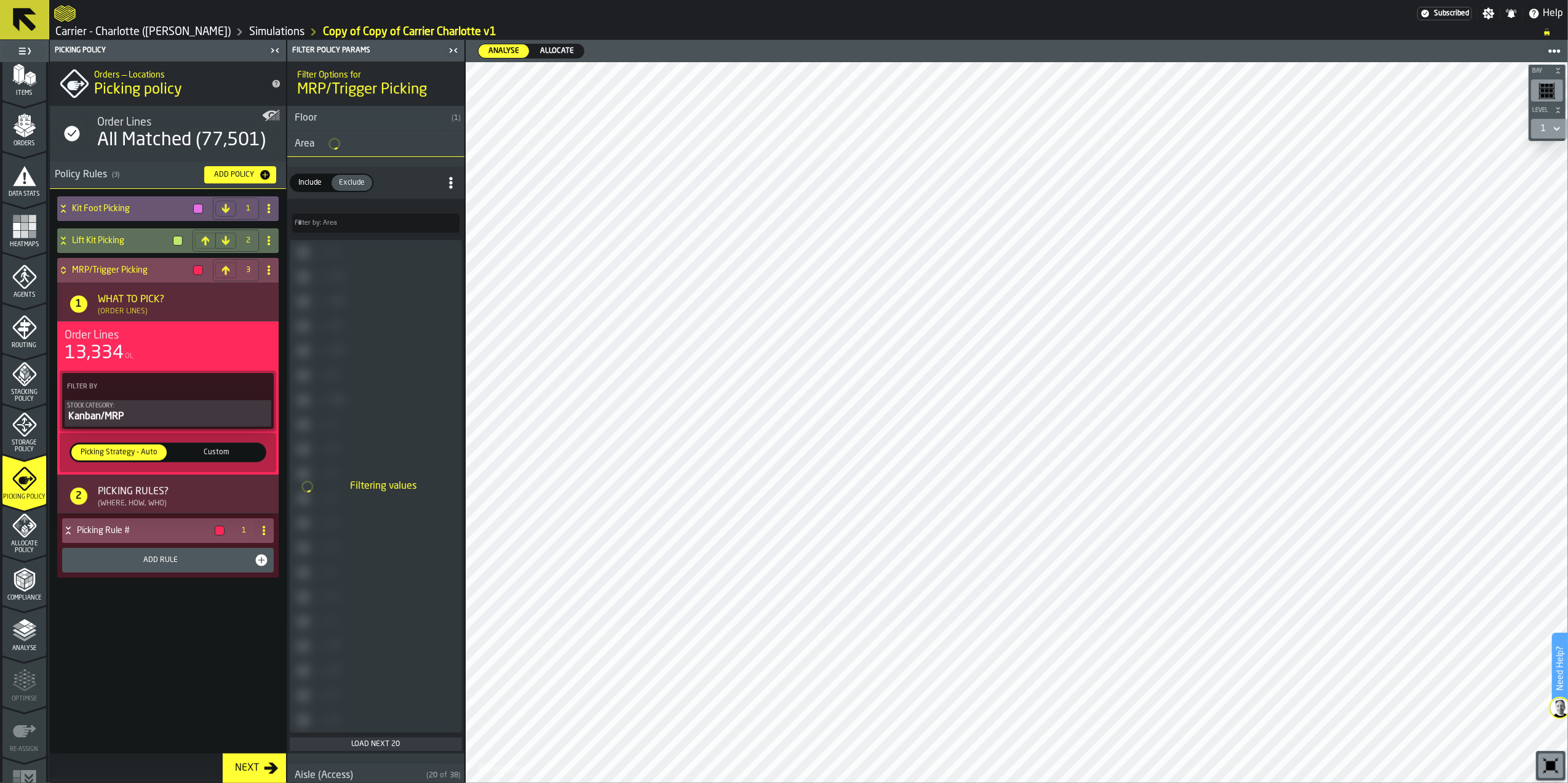
click at [121, 532] on h4 "Picking Rule #" at bounding box center [143, 530] width 133 height 10
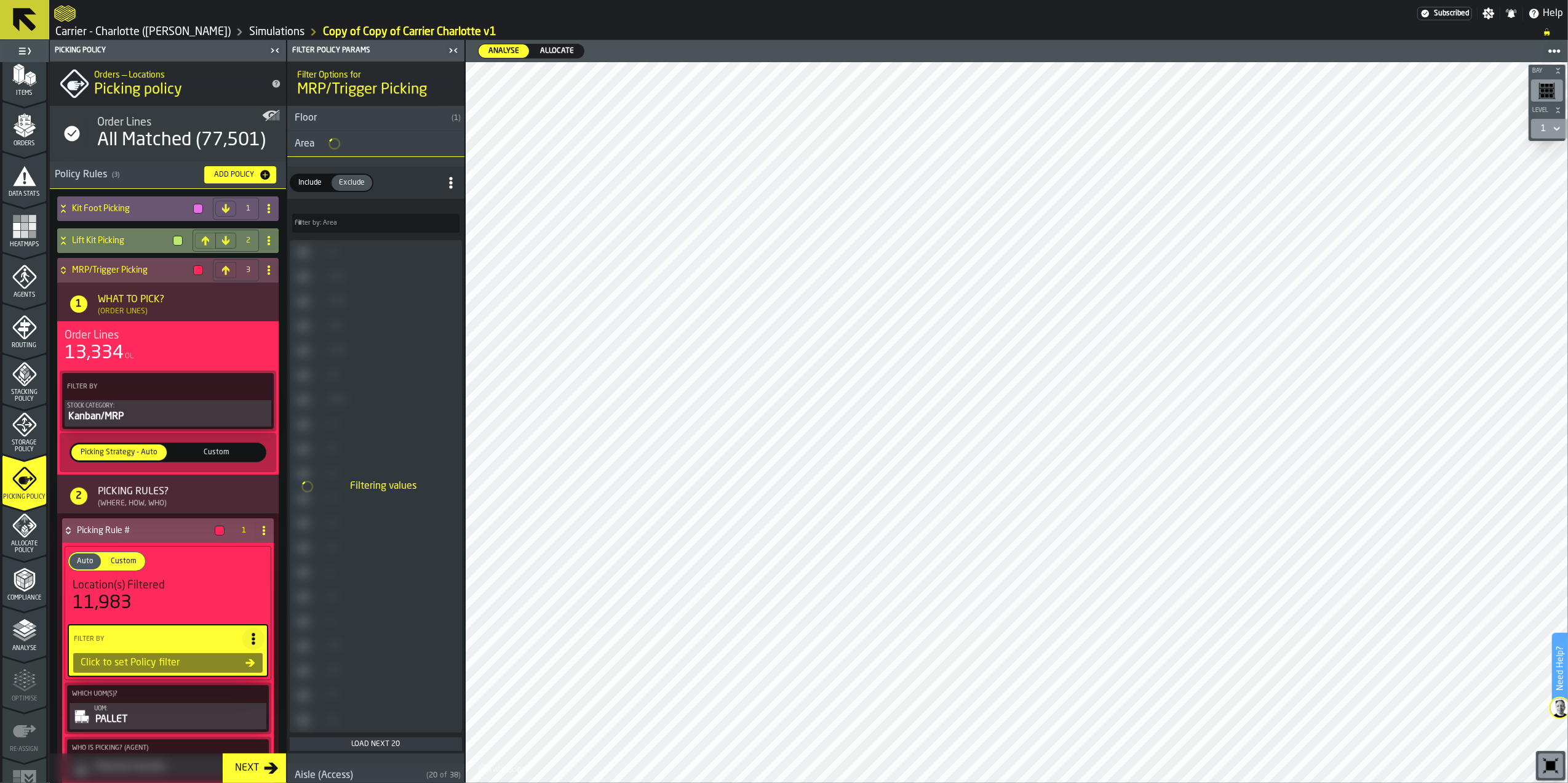
click at [91, 237] on h4 "Lift Kit Picking" at bounding box center [120, 241] width 96 height 10
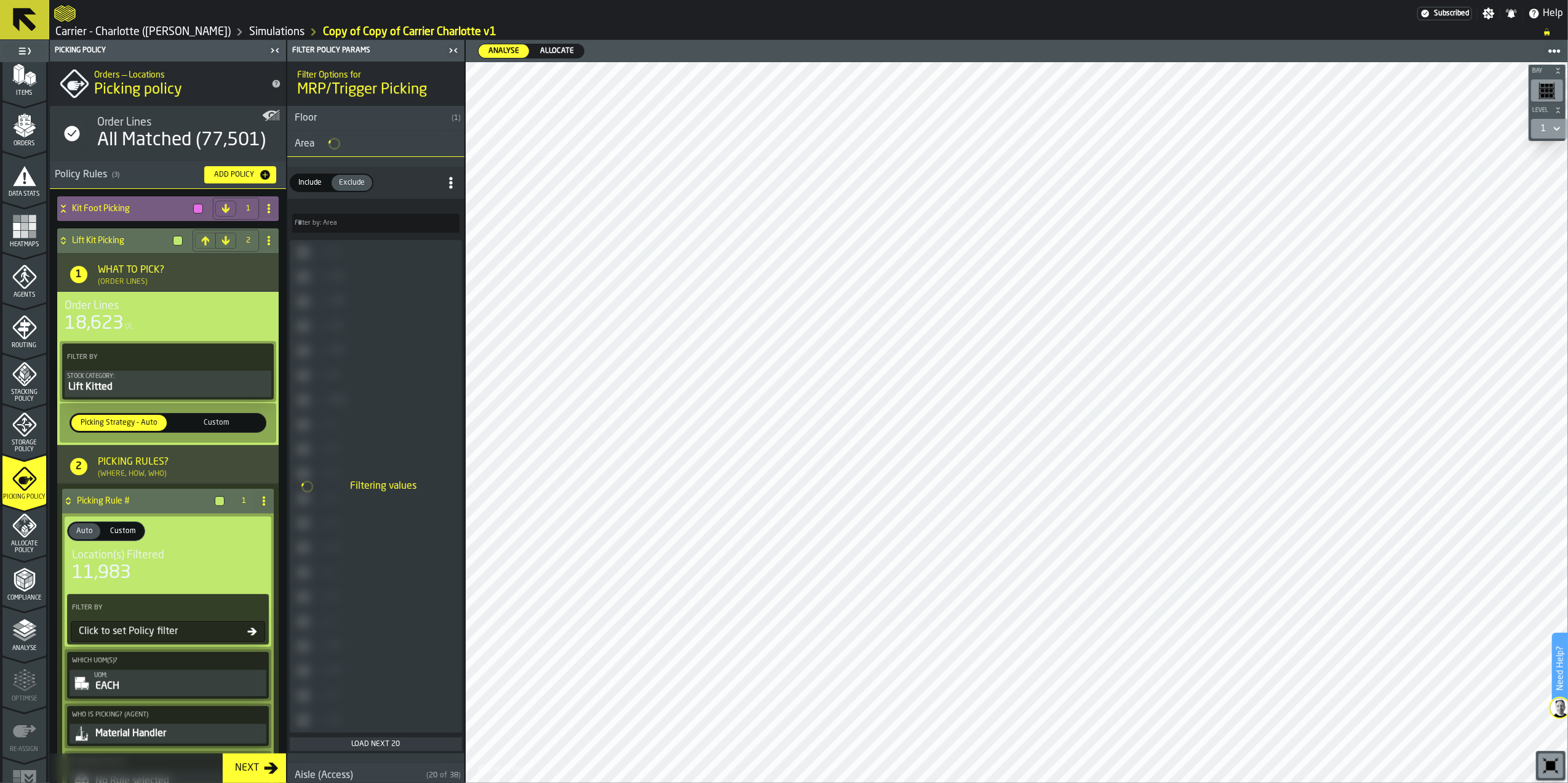
click at [105, 207] on h4 "Kit Foot Picking" at bounding box center [130, 208] width 116 height 10
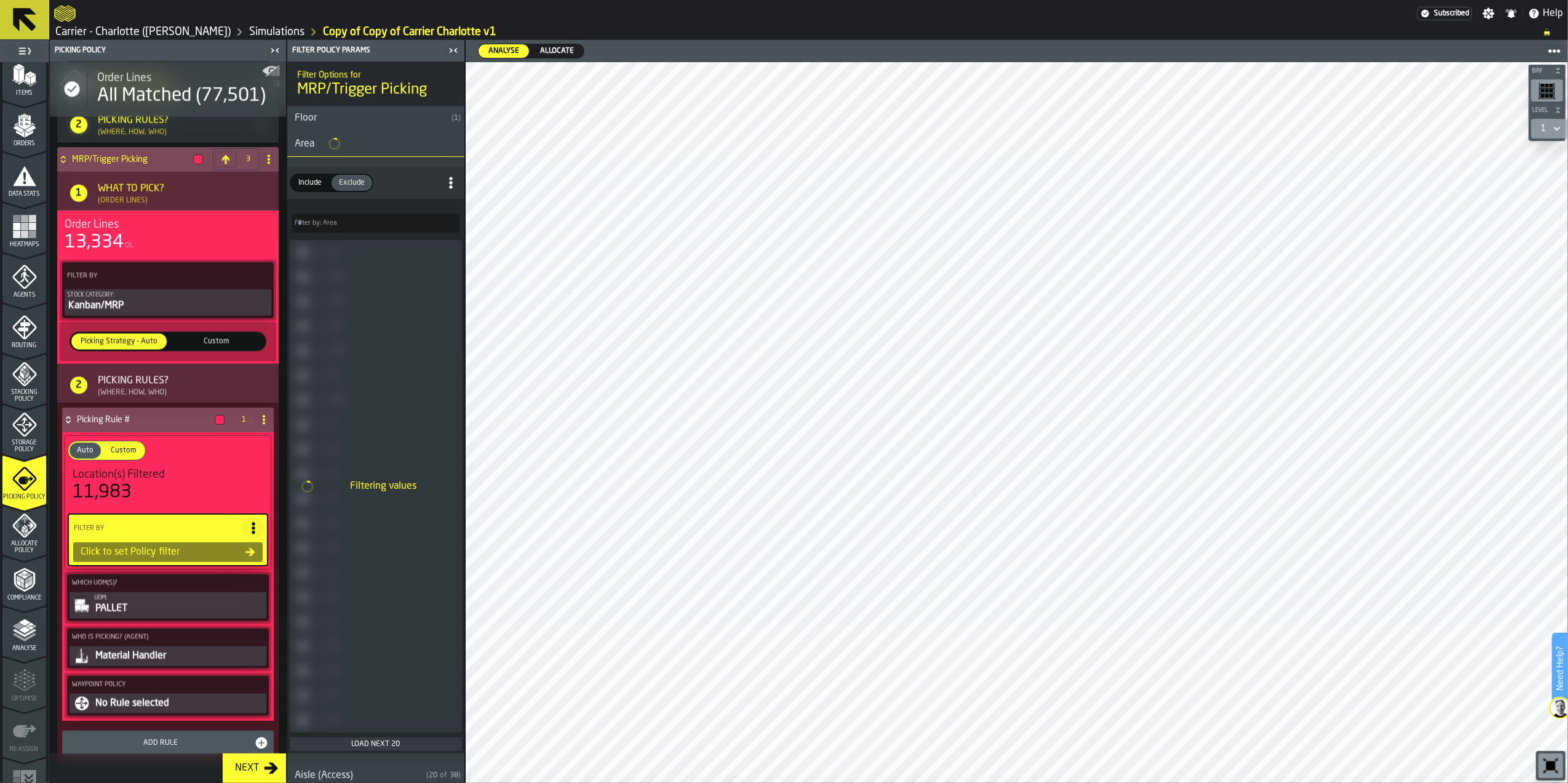
scroll to position [1311, 0]
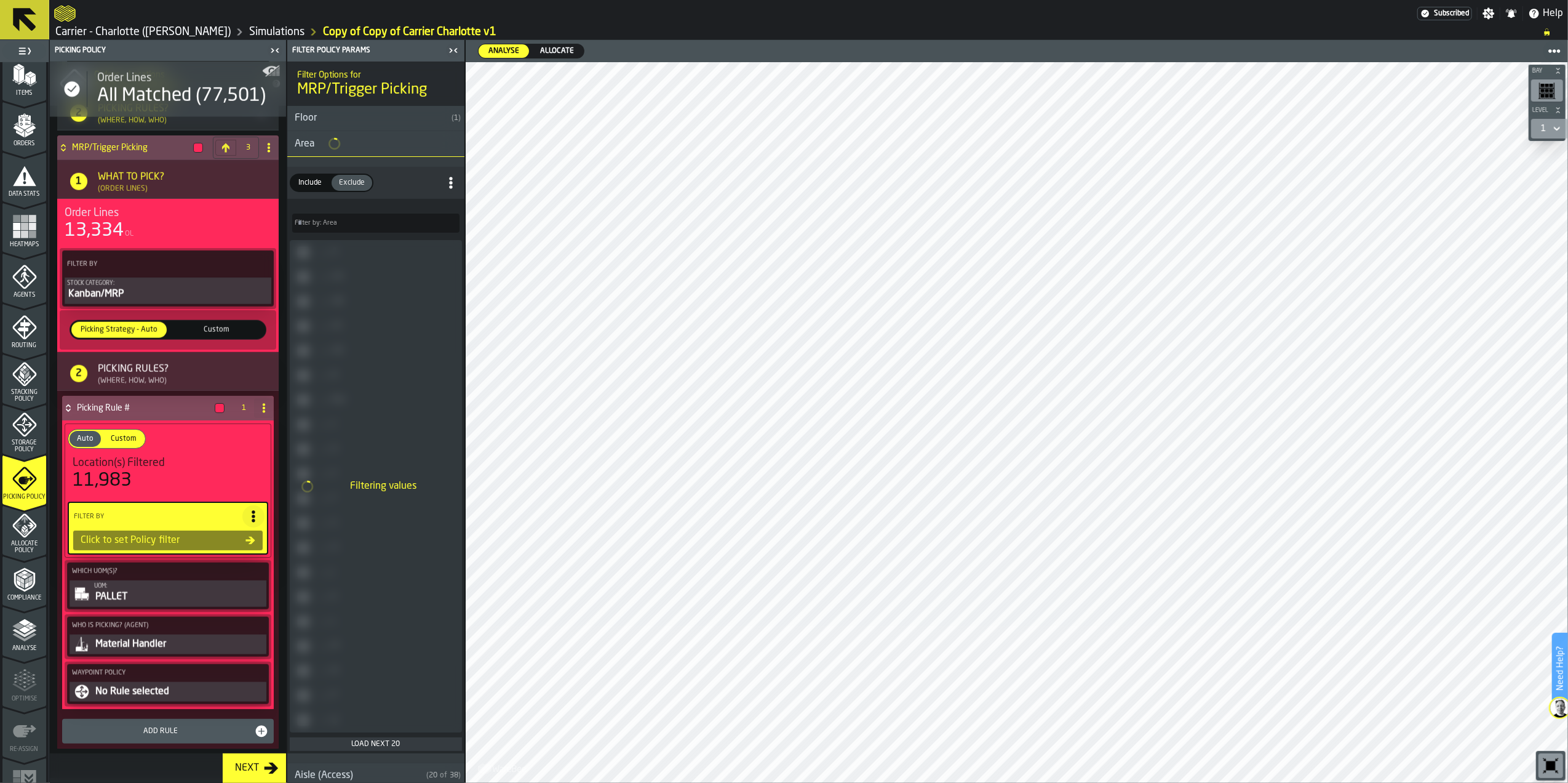
click at [24, 540] on span "Allocate Policy" at bounding box center [24, 547] width 44 height 14
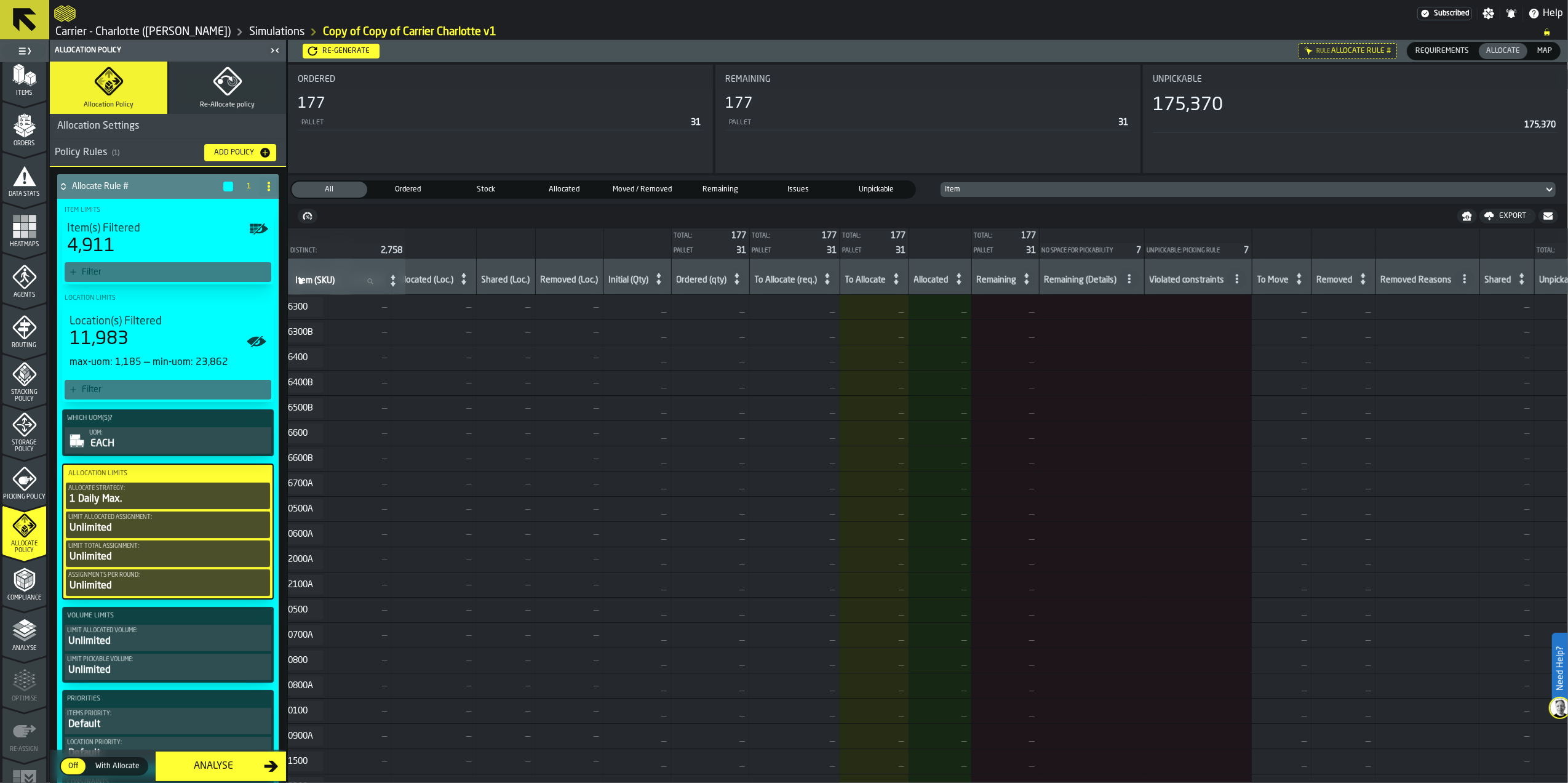
scroll to position [0, 203]
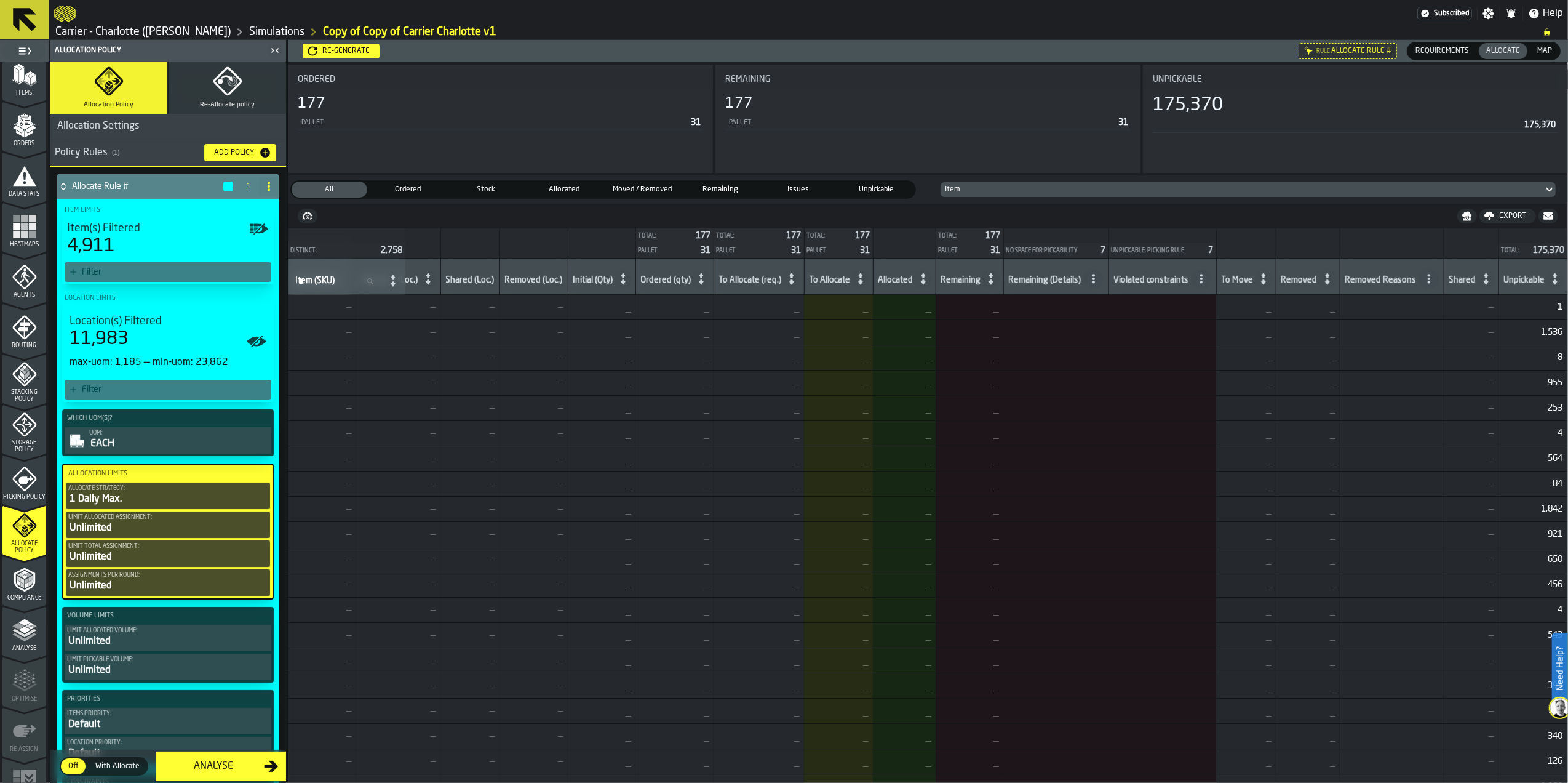
click at [1542, 329] on span "1,536" at bounding box center [1533, 332] width 59 height 10
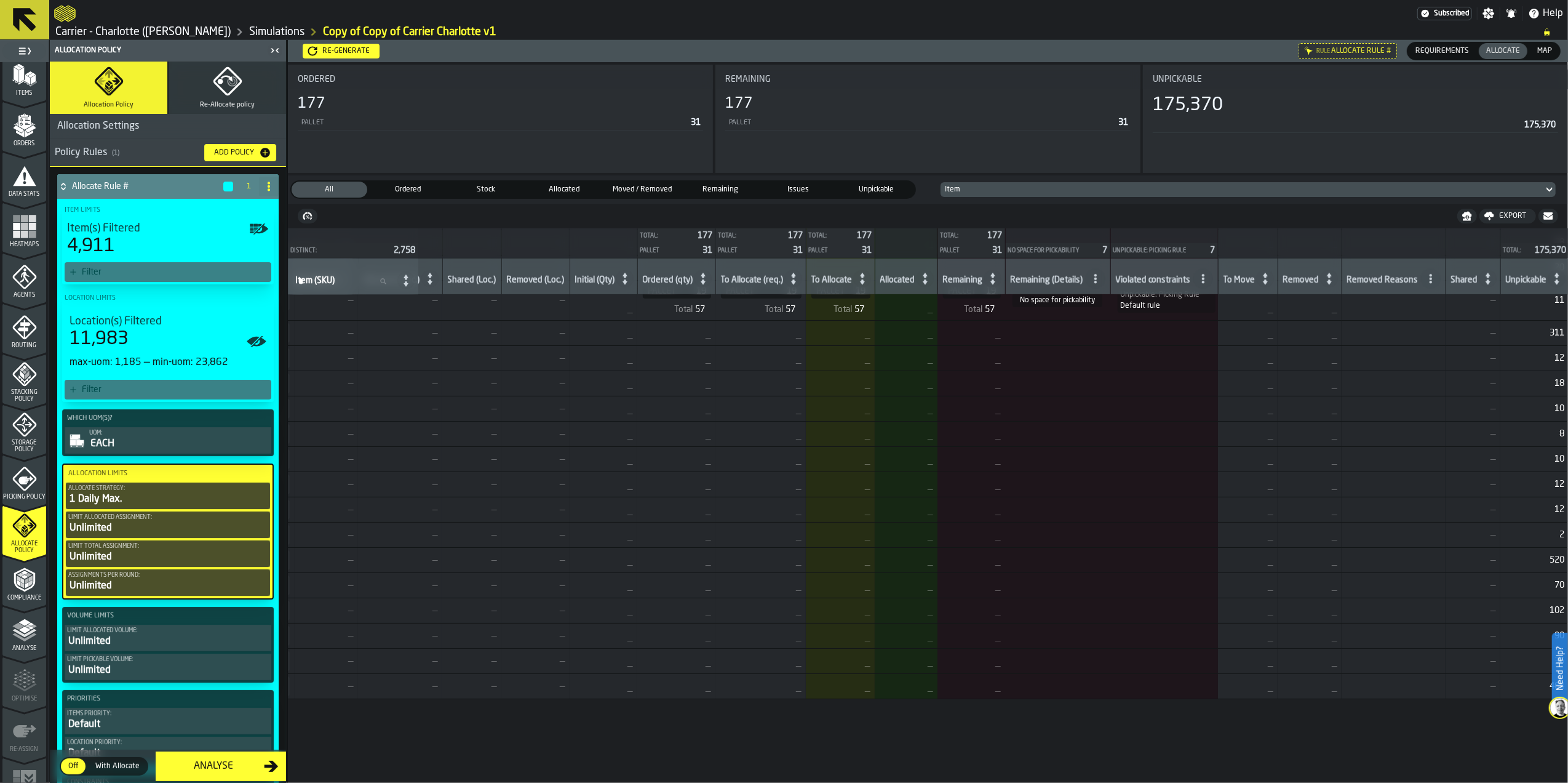
scroll to position [450, 203]
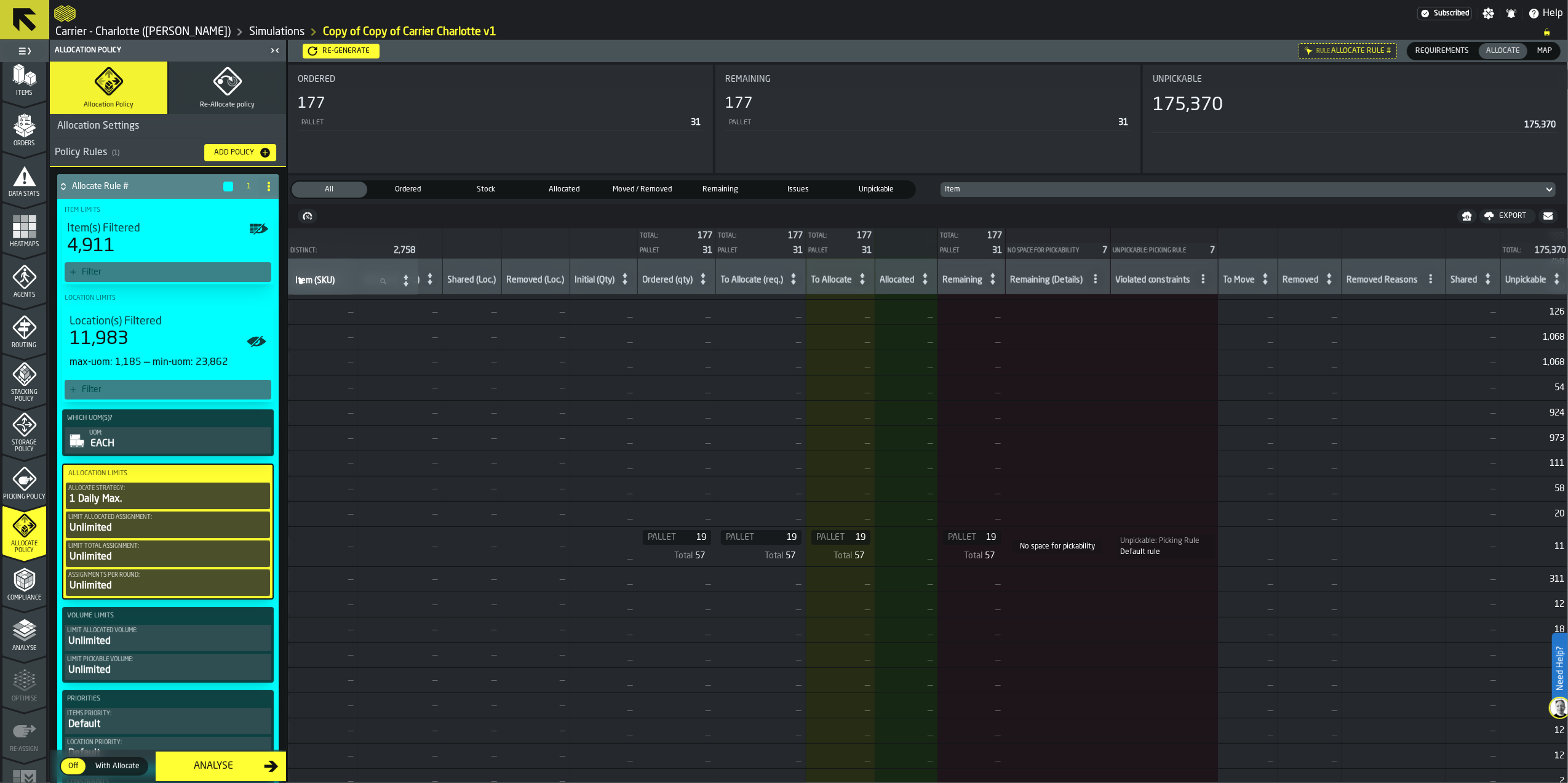
click at [1160, 556] on div "Default rule" at bounding box center [1140, 552] width 40 height 9
click at [30, 440] on span "Storage Policy" at bounding box center [24, 446] width 44 height 14
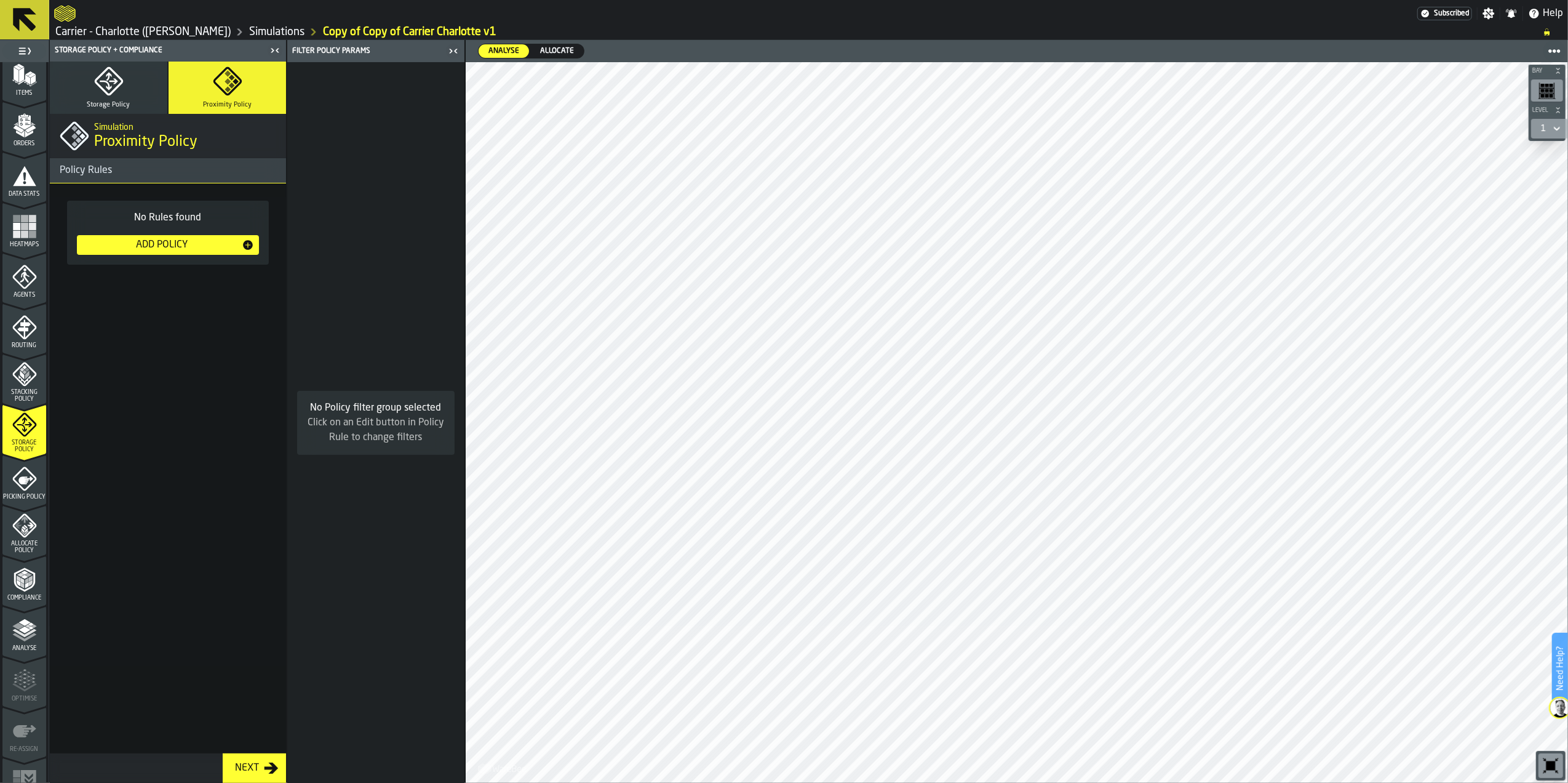
click at [128, 67] on button "Storage Policy" at bounding box center [109, 87] width 118 height 52
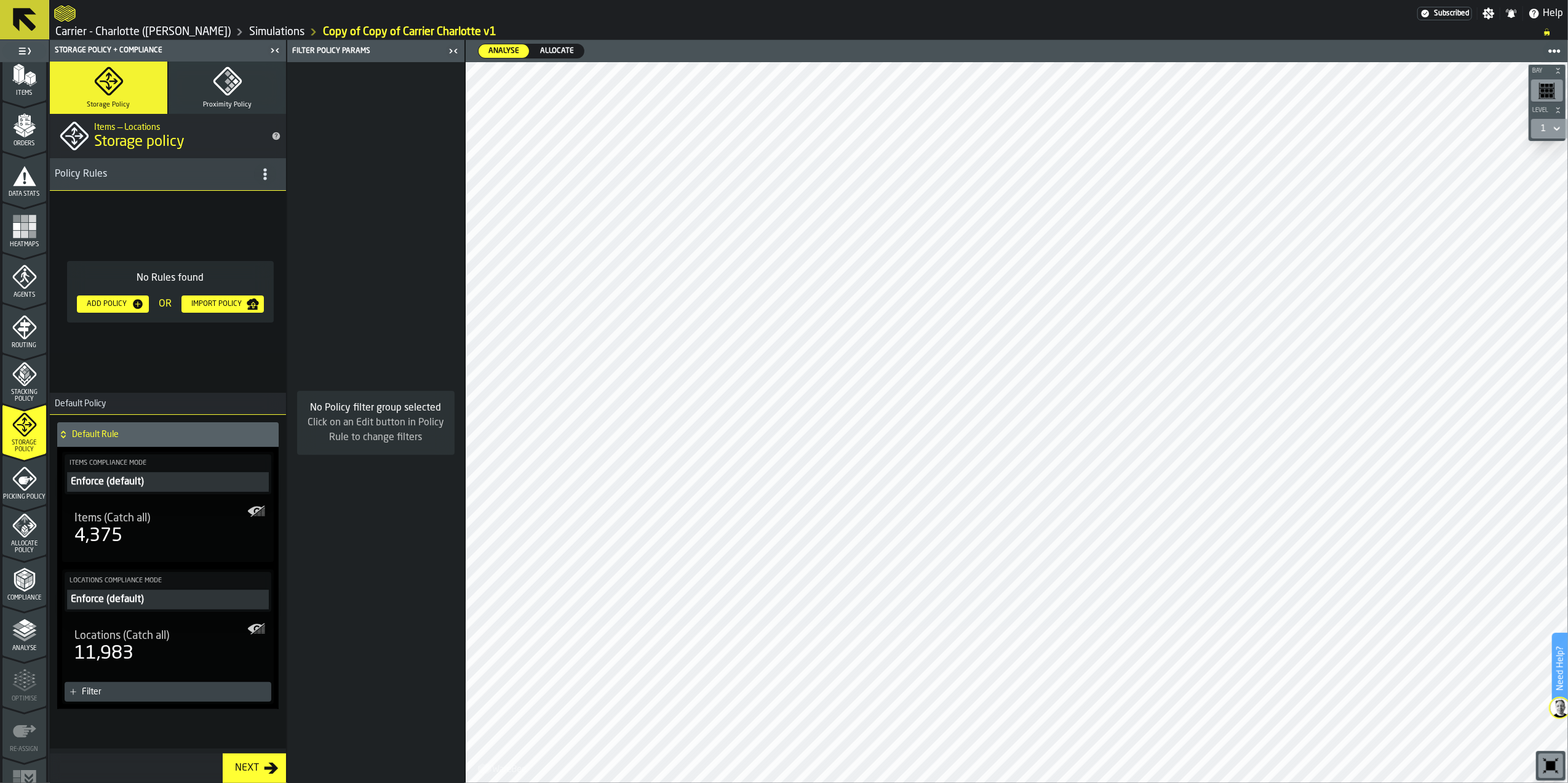
click at [180, 600] on div "Enforce (default)" at bounding box center [168, 600] width 197 height 15
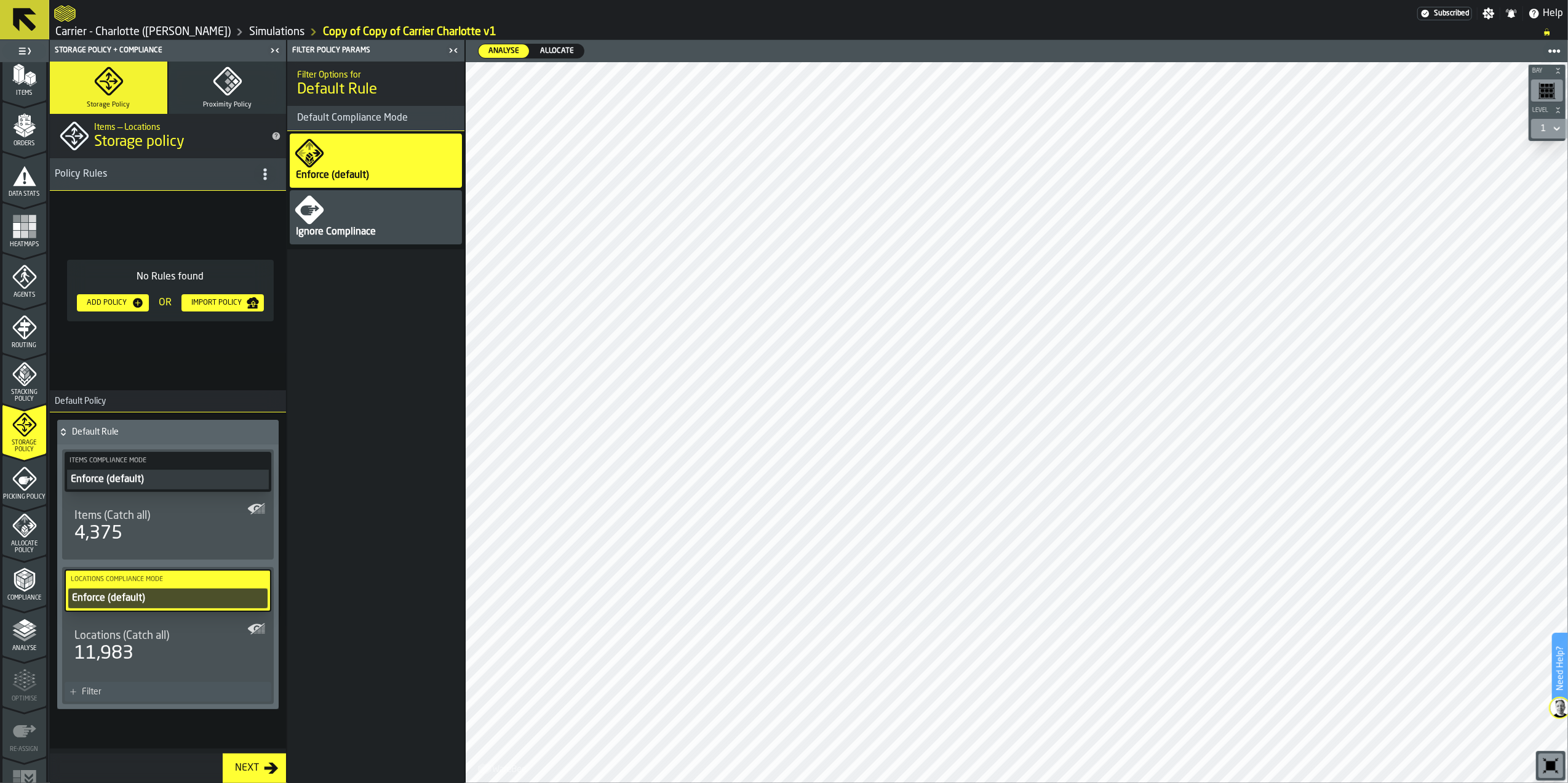
click at [374, 227] on div "Ignore Complinace" at bounding box center [336, 232] width 82 height 15
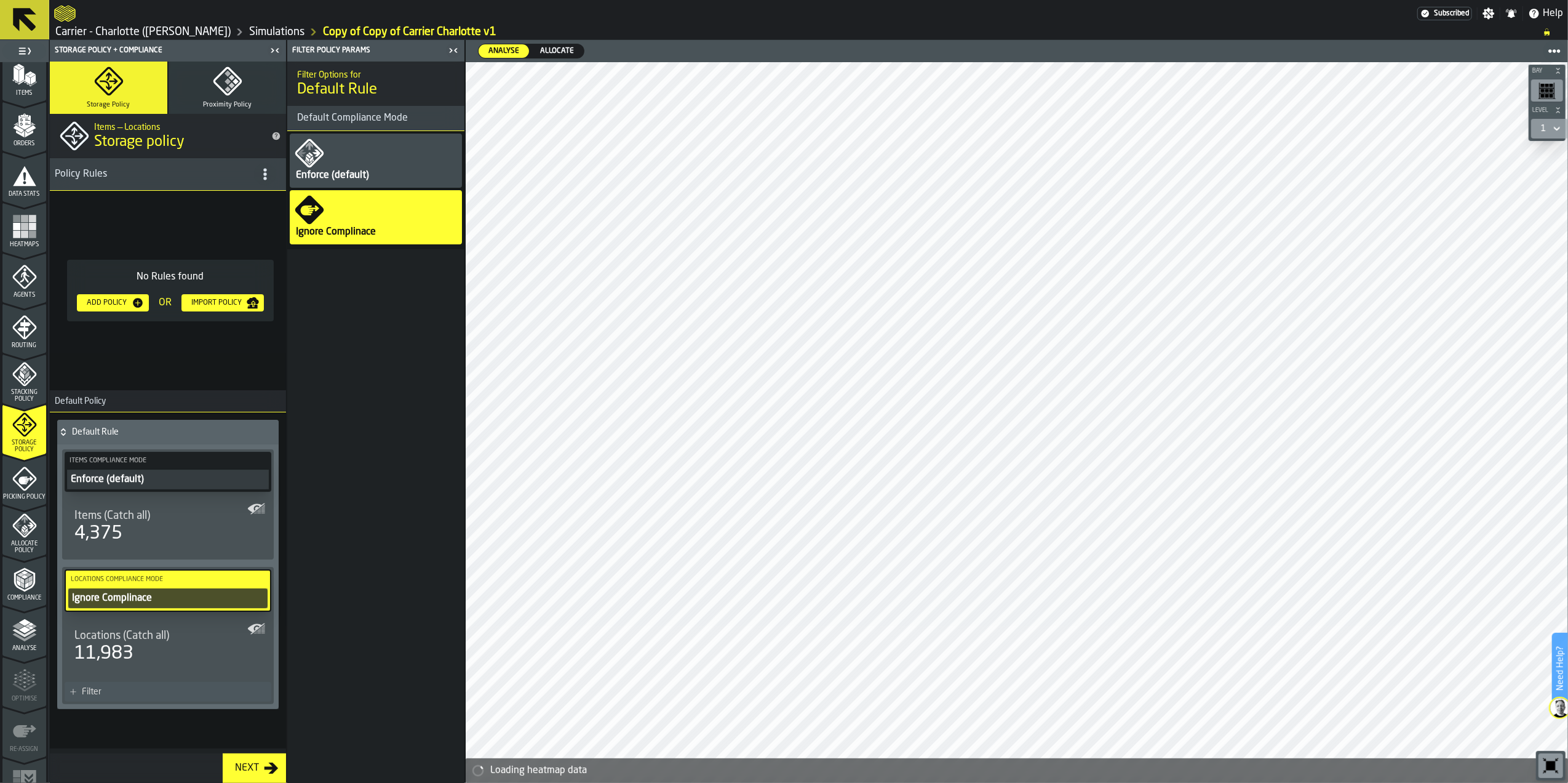
click at [168, 475] on div "Enforce (default)" at bounding box center [168, 479] width 197 height 15
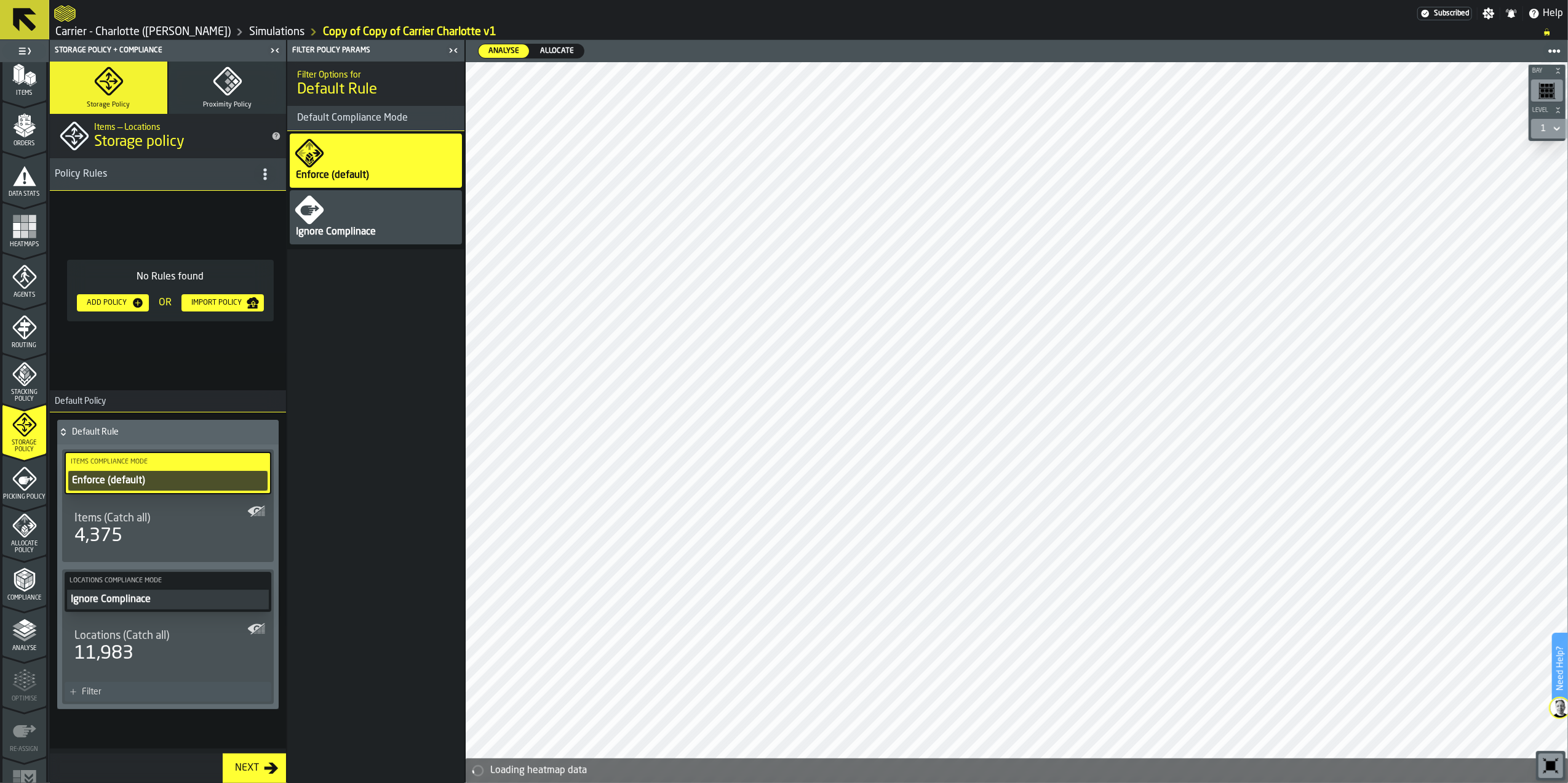
click at [362, 237] on div "Ignore Complinace" at bounding box center [336, 232] width 82 height 15
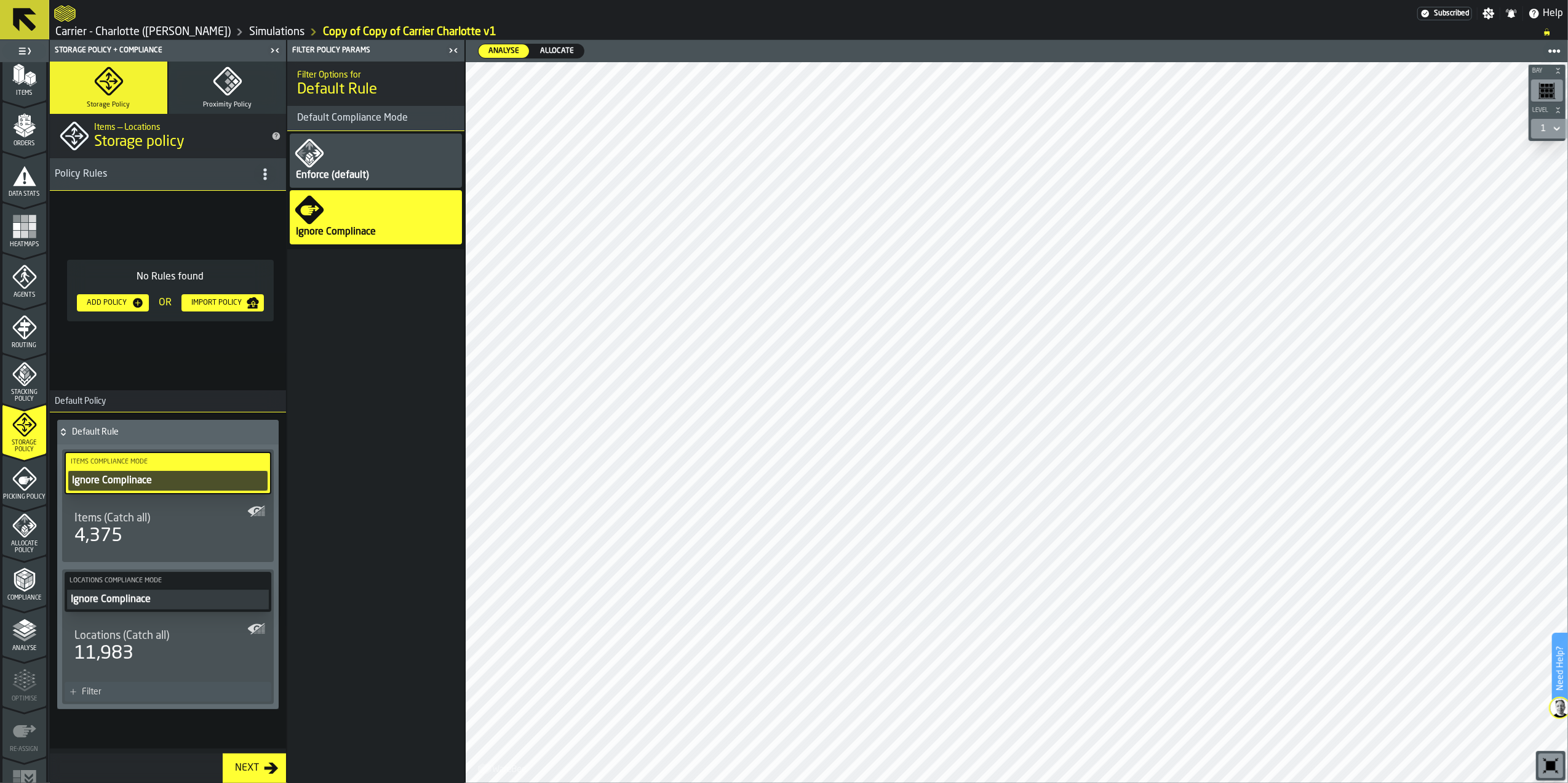
click at [347, 117] on span "Default Compliance Mode" at bounding box center [347, 118] width 120 height 15
click at [538, 51] on span "Allocate" at bounding box center [557, 51] width 44 height 11
click at [360, 360] on div "Filter Options for Default Rule Default Compliance Mode Enforce (default) Ignor…" at bounding box center [376, 422] width 177 height 721
click at [24, 525] on polygon "menu Allocate Policy" at bounding box center [26, 527] width 4 height 3
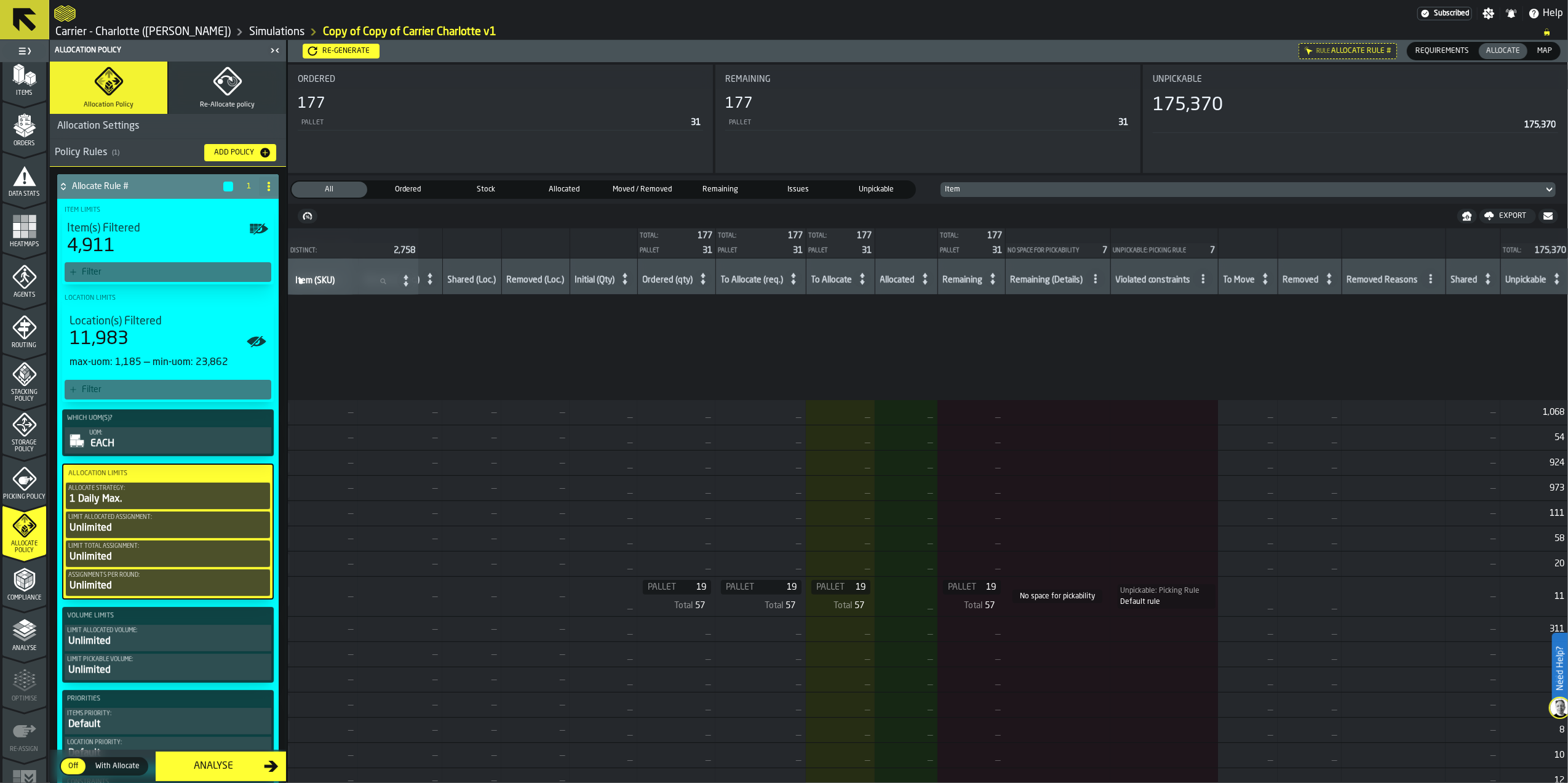
scroll to position [621, 203]
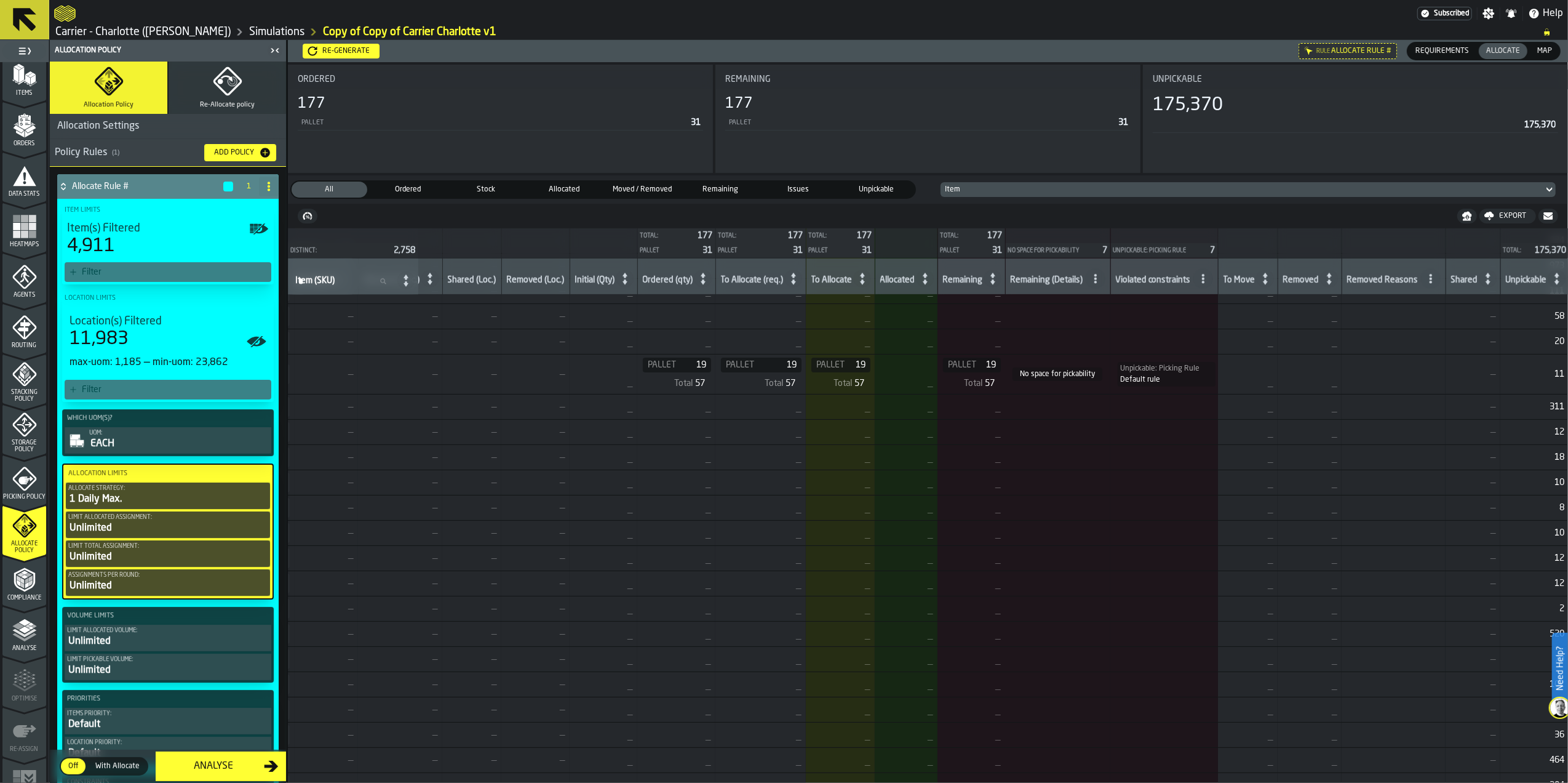
click at [18, 389] on span "Stacking Policy" at bounding box center [24, 396] width 44 height 14
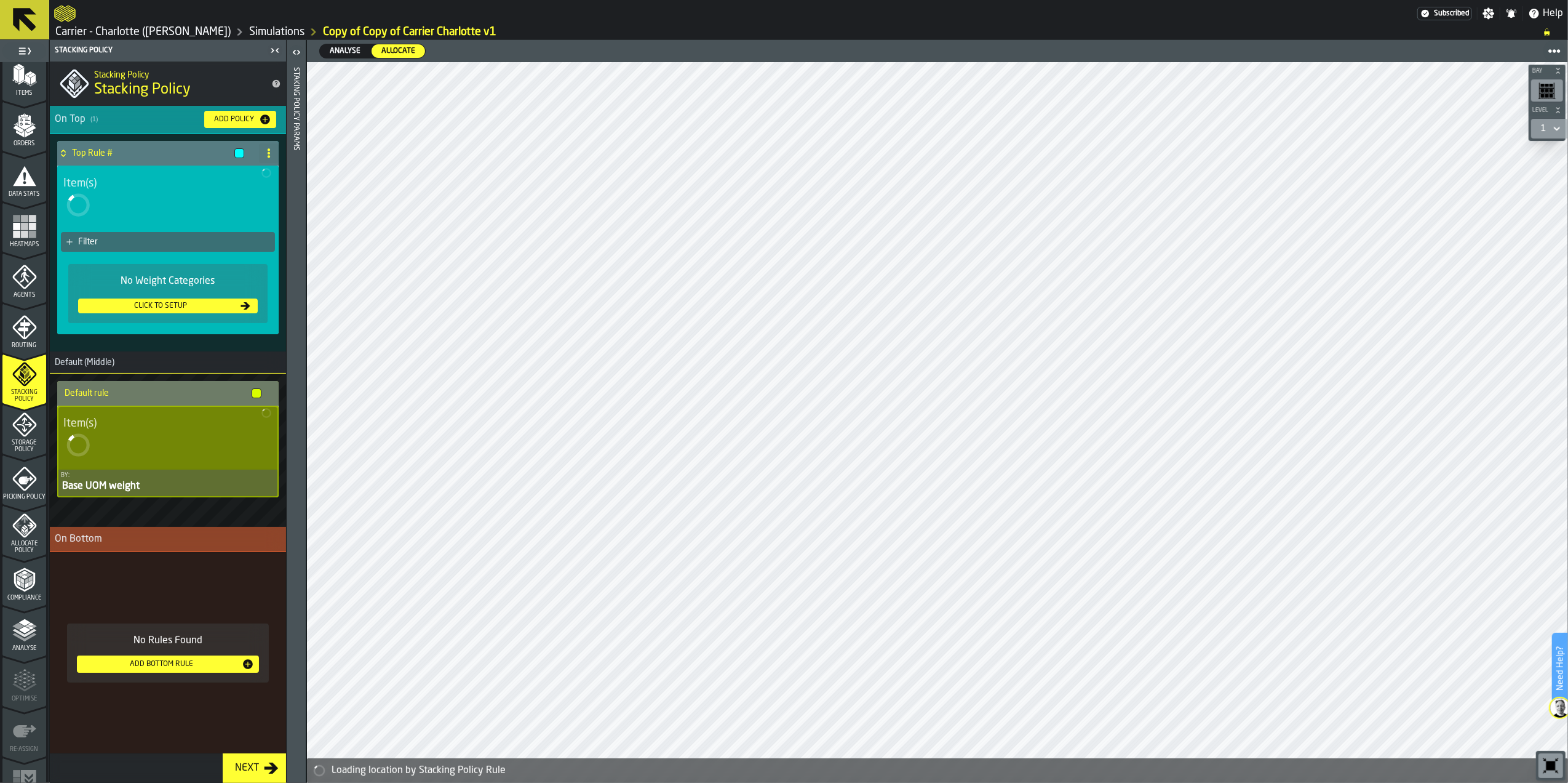
click at [16, 422] on icon "menu Storage Policy" at bounding box center [24, 425] width 24 height 24
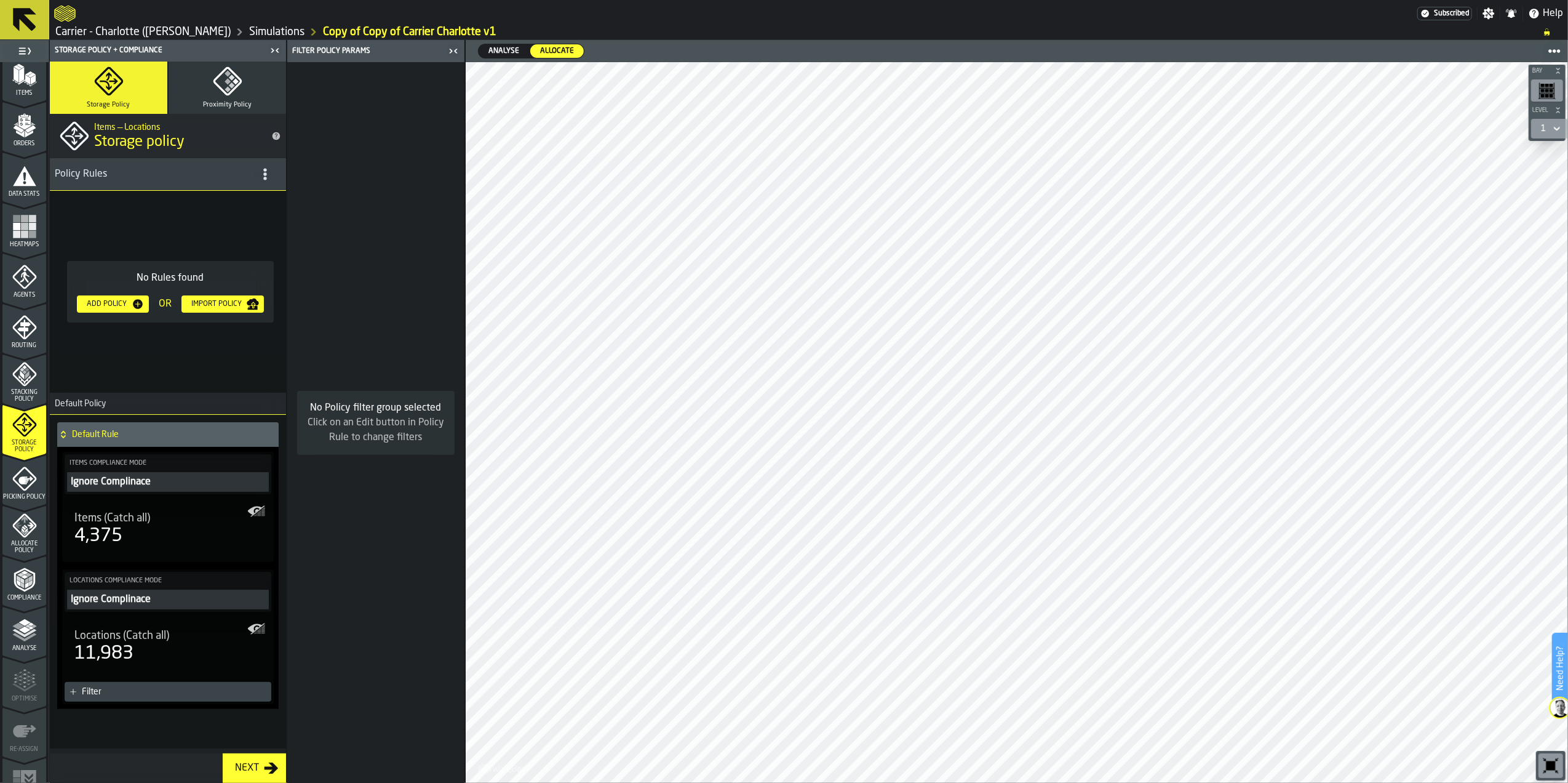
click at [137, 490] on button "Ignore Complinace" at bounding box center [168, 481] width 202 height 20
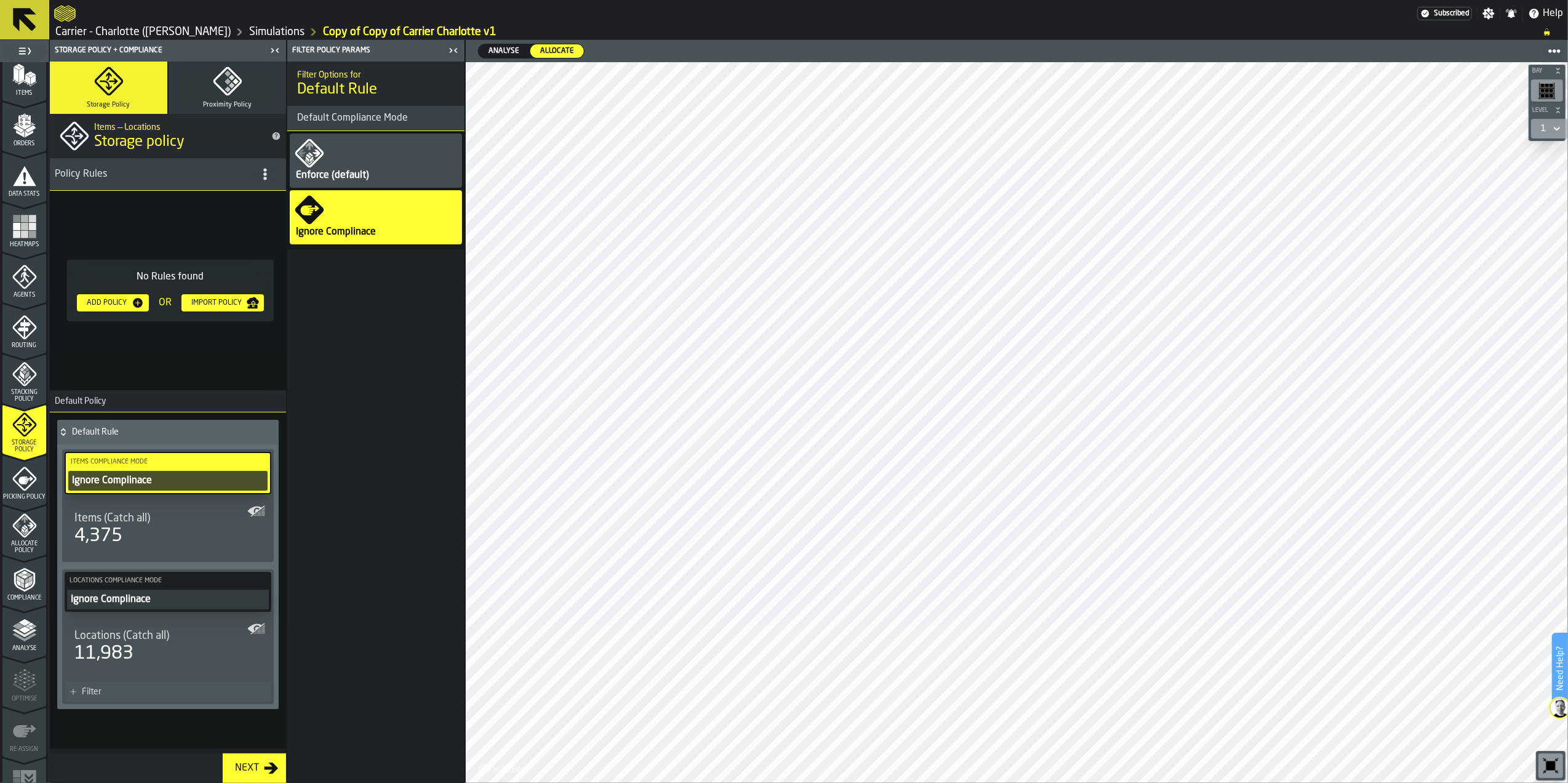
click at [330, 168] on div "Enforce (default)" at bounding box center [376, 161] width 172 height 54
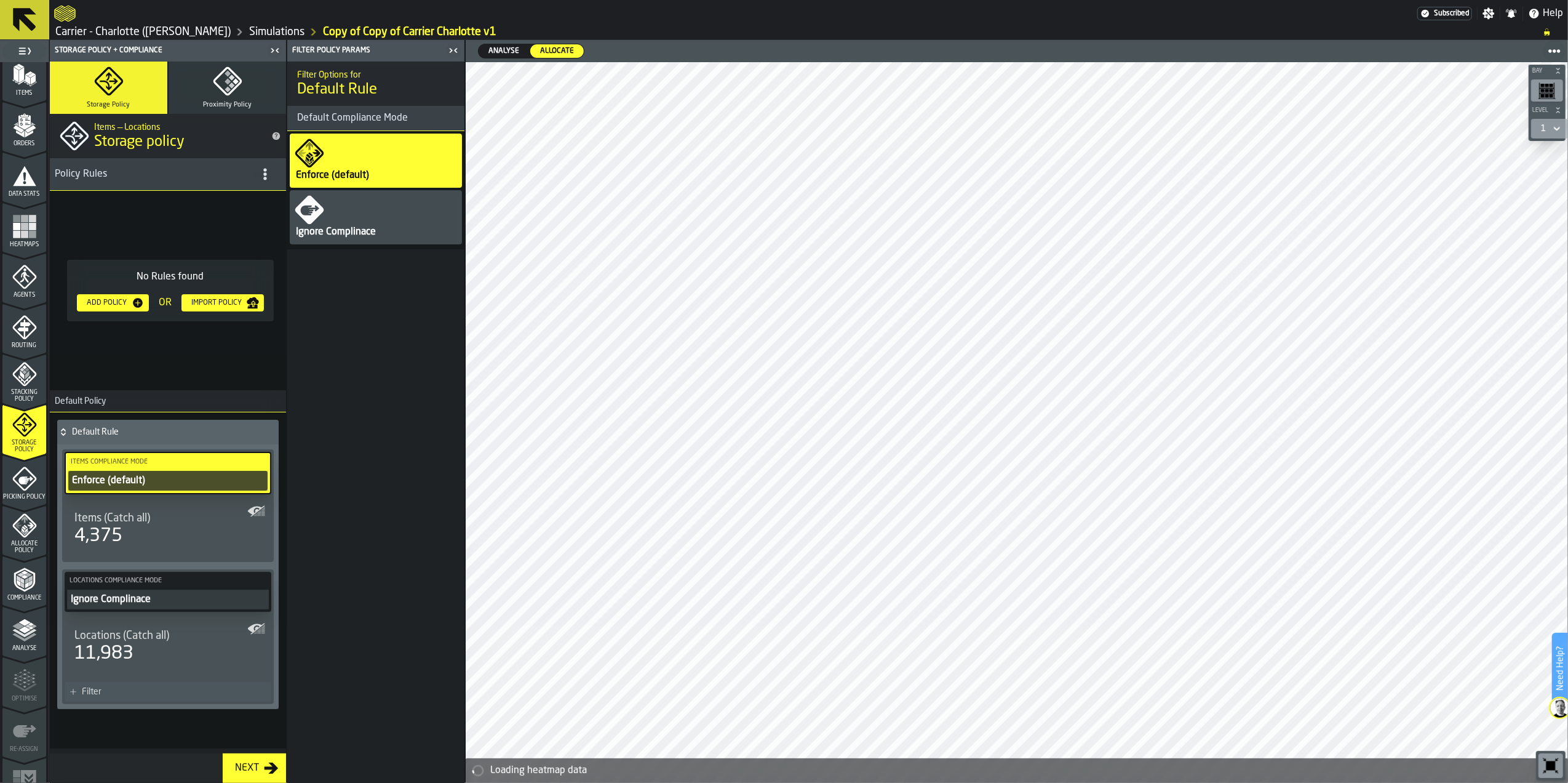
click at [168, 592] on div "Ignore Complinace" at bounding box center [168, 600] width 197 height 15
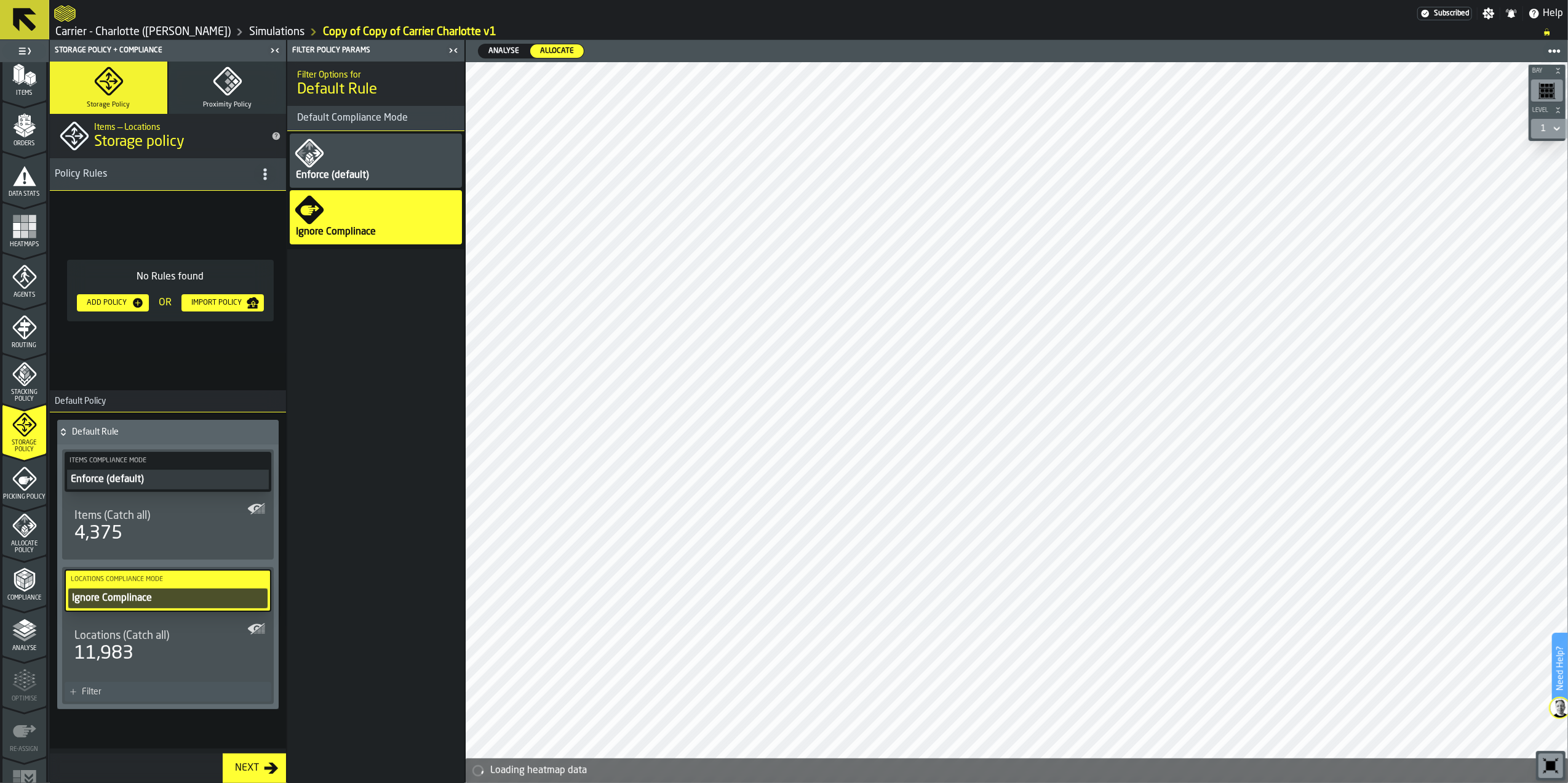
click at [363, 186] on div "Enforce (default)" at bounding box center [376, 161] width 172 height 54
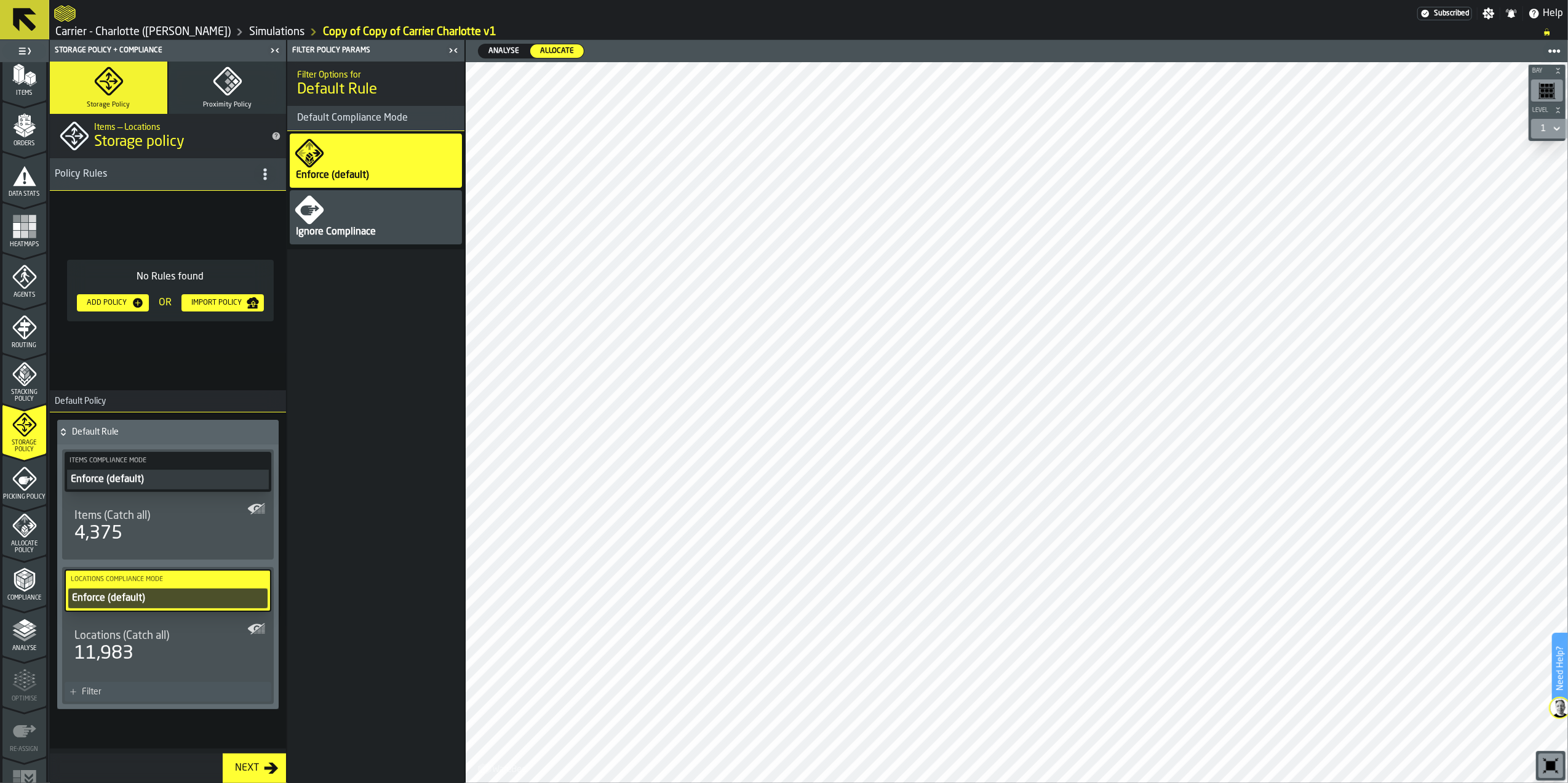
click at [28, 170] on icon "menu Data Stats" at bounding box center [24, 176] width 24 height 24
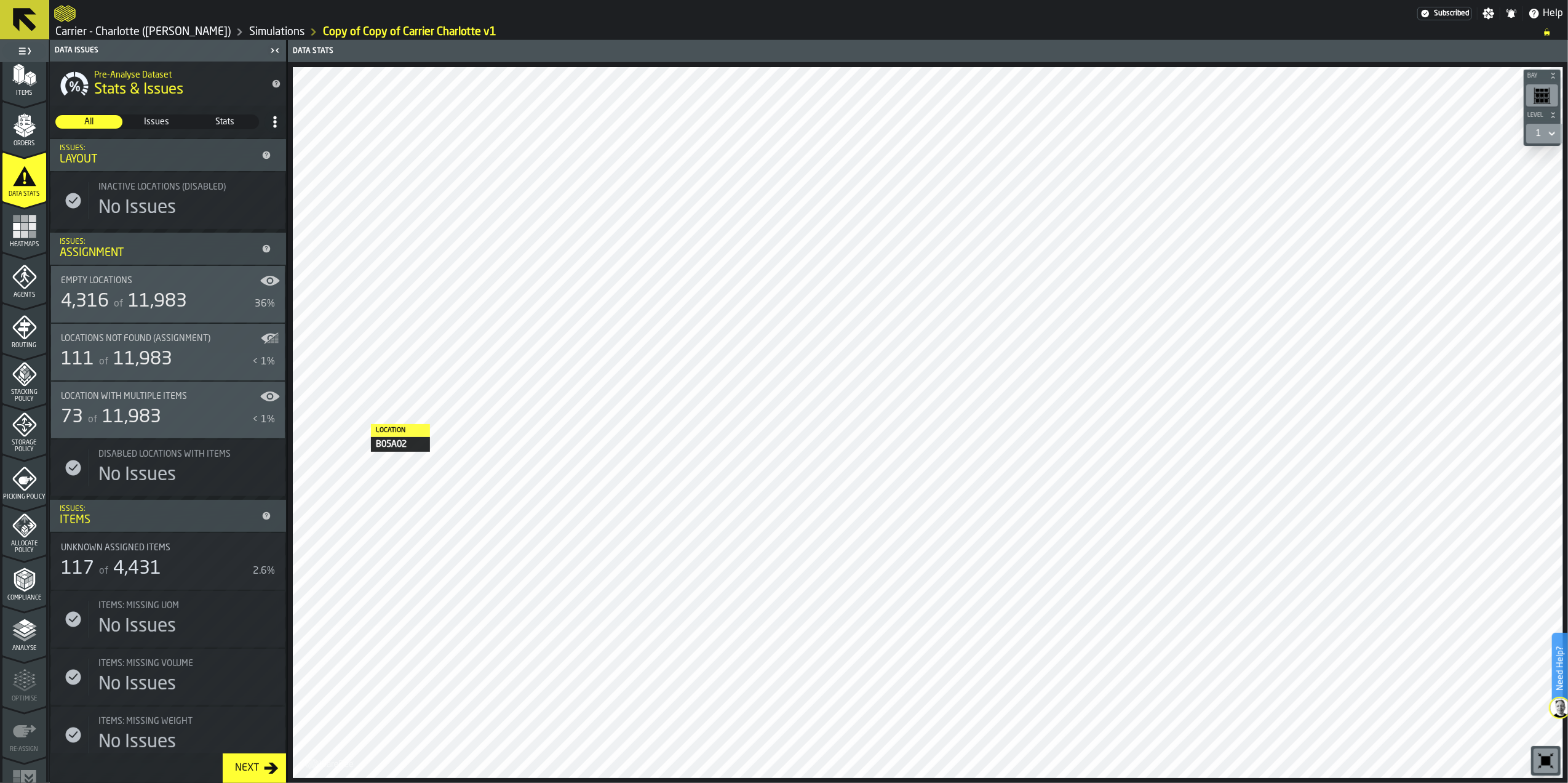
click at [156, 128] on span "Issues" at bounding box center [157, 122] width 66 height 12
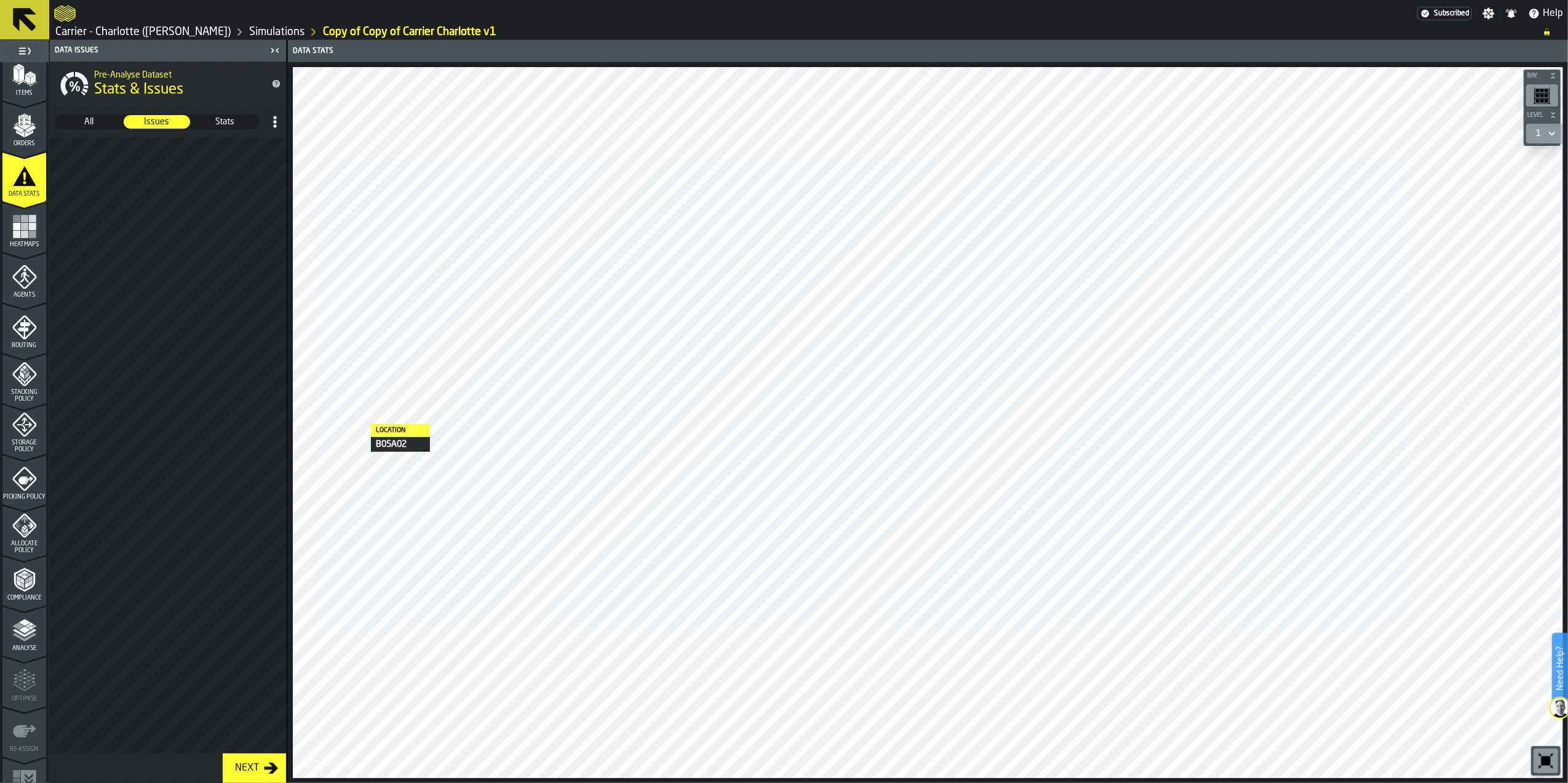
click at [13, 227] on rect "menu Heatmaps" at bounding box center [16, 227] width 7 height 7
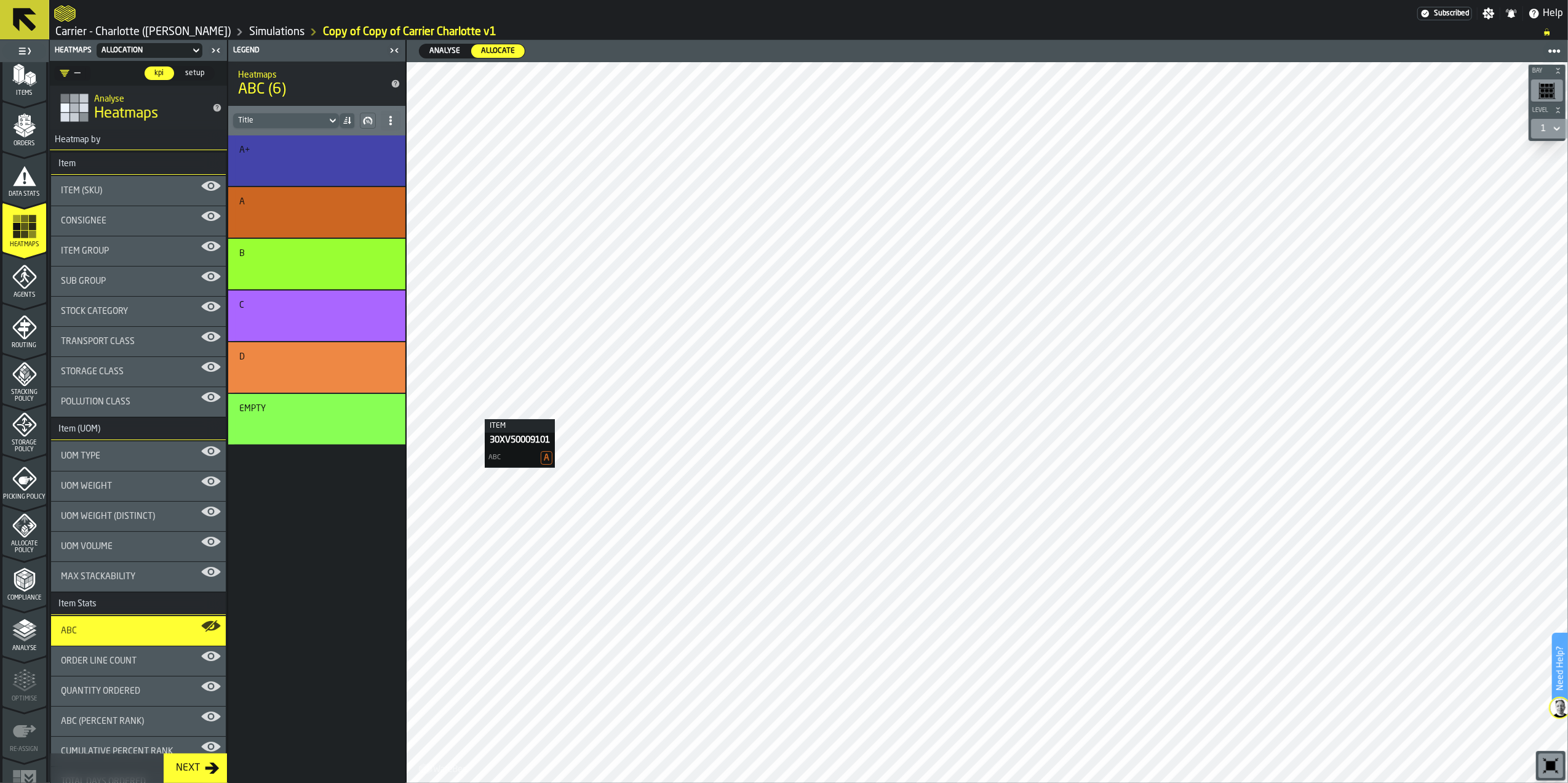
click at [95, 158] on h3 "Item" at bounding box center [139, 164] width 175 height 22
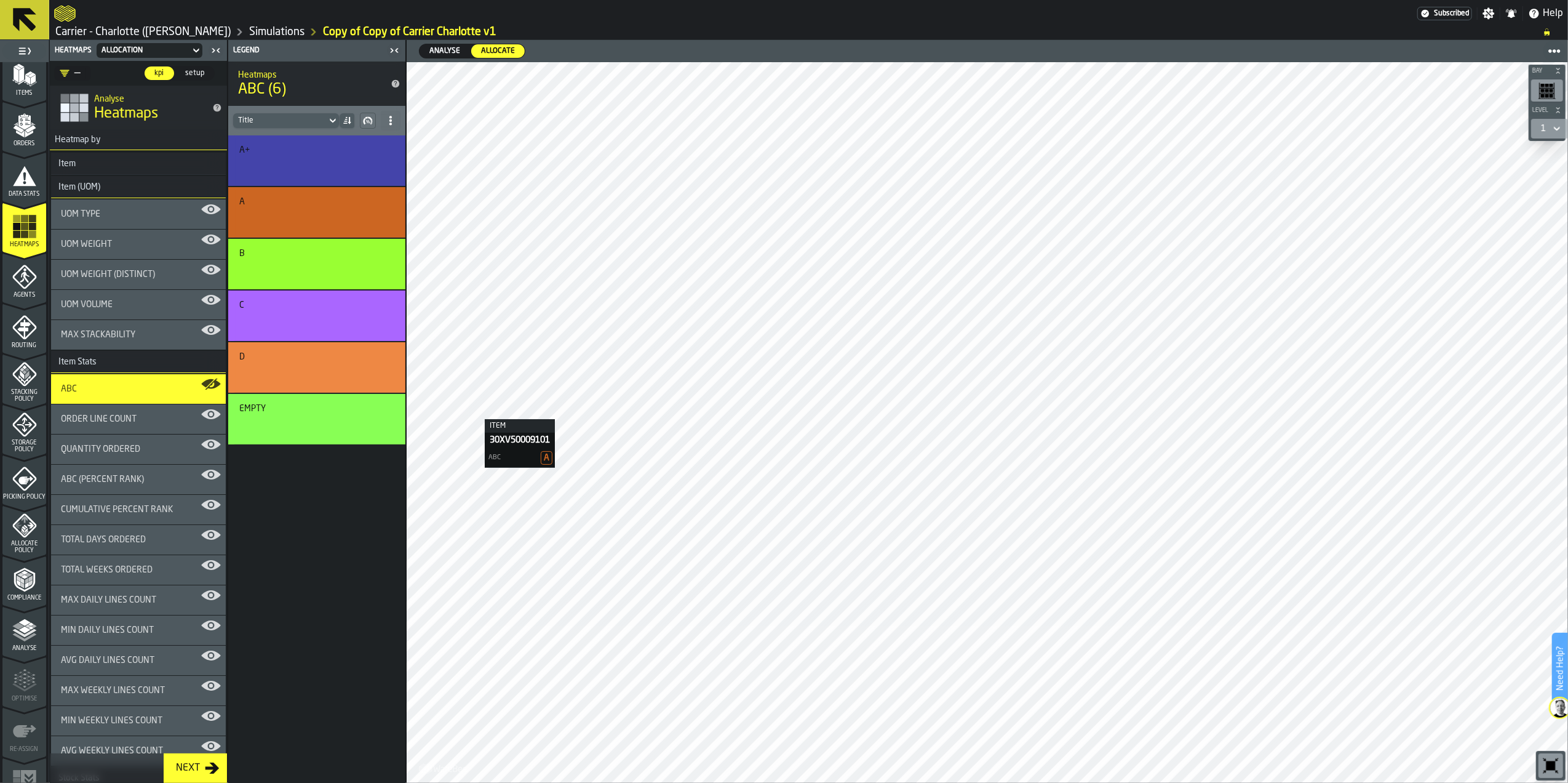
click at [92, 158] on h3 "Item" at bounding box center [139, 164] width 175 height 22
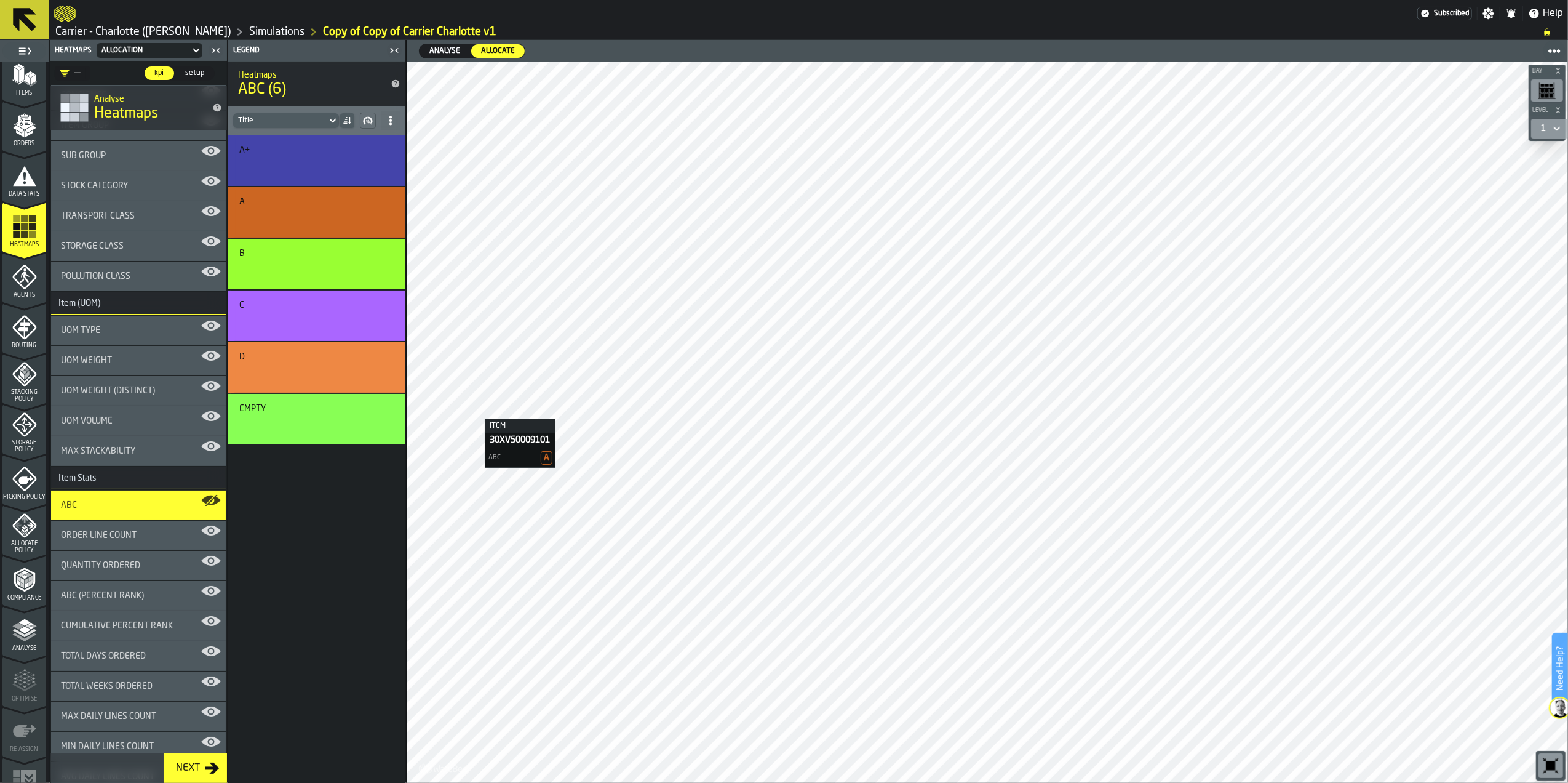
scroll to position [0, 0]
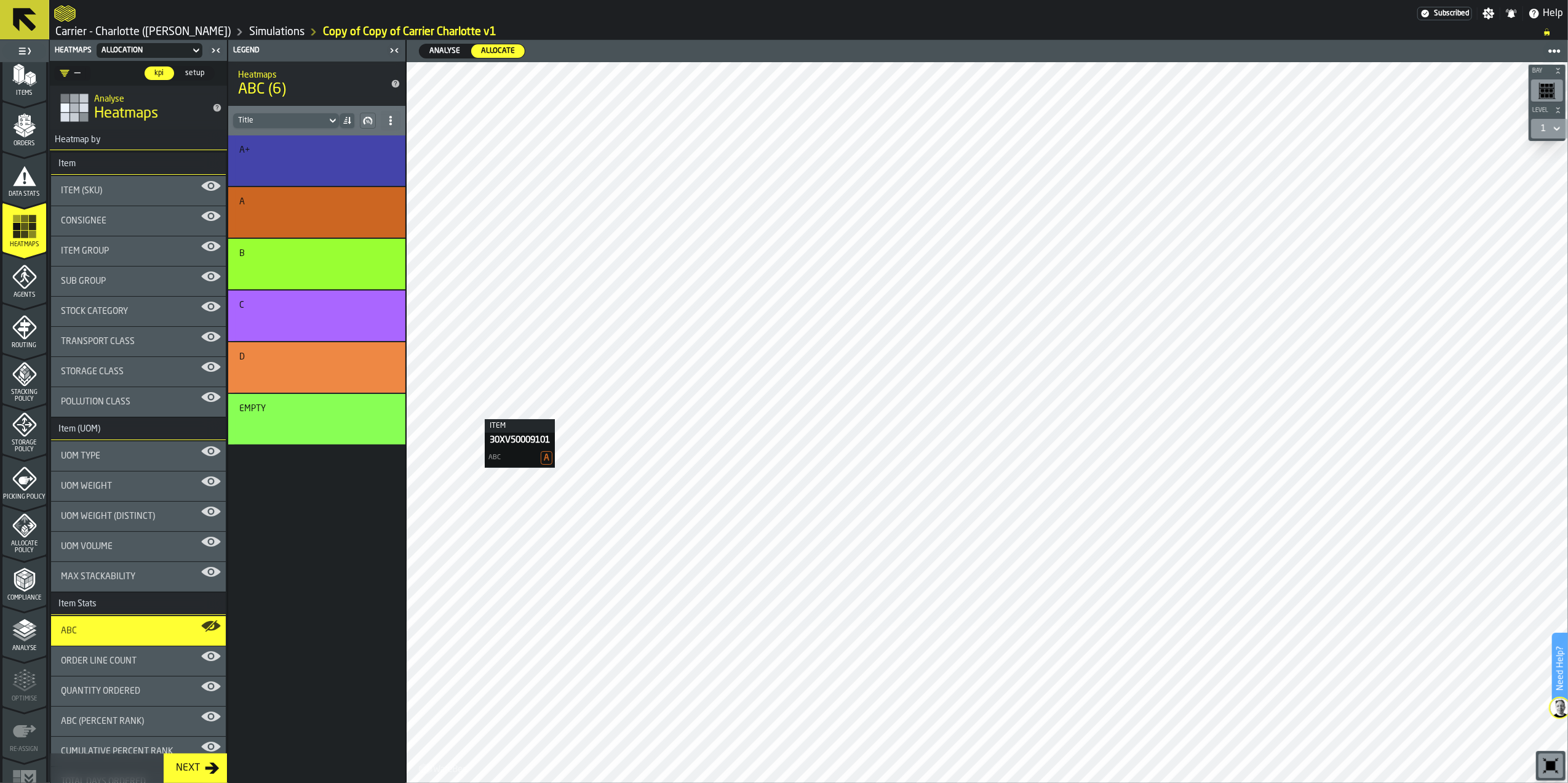
click at [195, 68] on span "setup" at bounding box center [195, 73] width 29 height 11
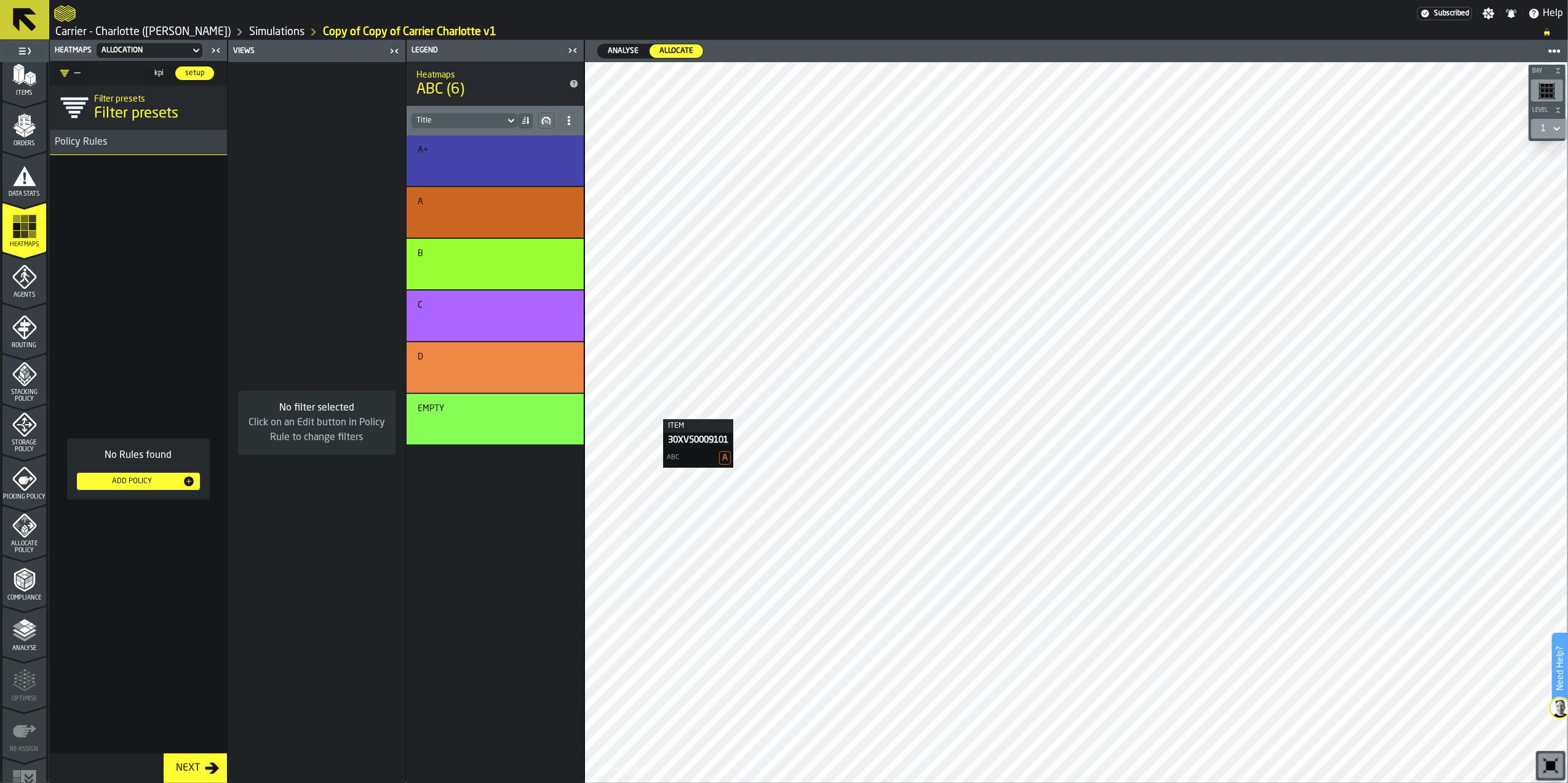
click at [164, 74] on span "kpi" at bounding box center [159, 73] width 20 height 11
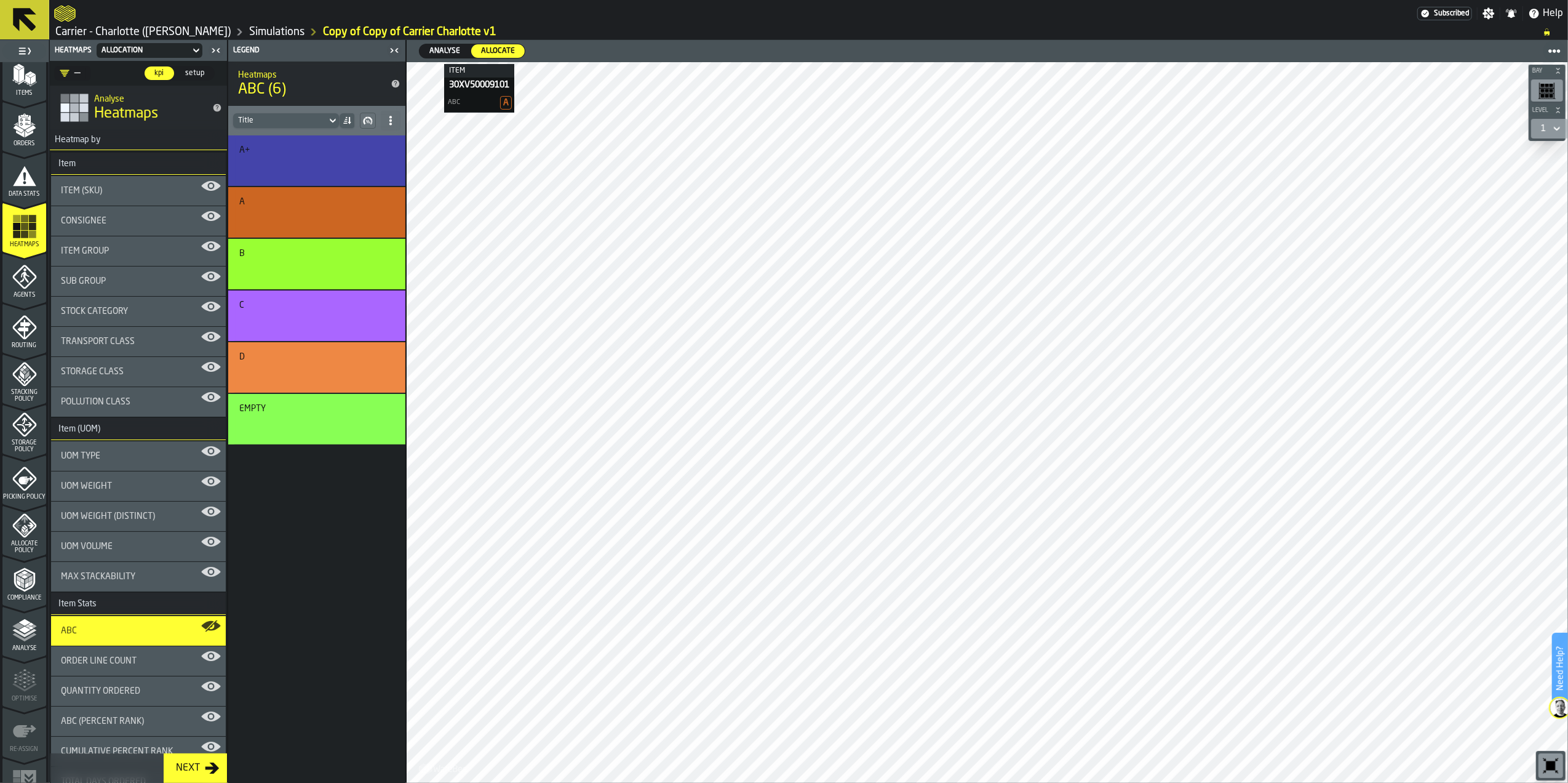
click at [445, 55] on span "Analyse" at bounding box center [445, 51] width 41 height 11
click at [139, 584] on div "Max Stackability" at bounding box center [139, 577] width 175 height 30
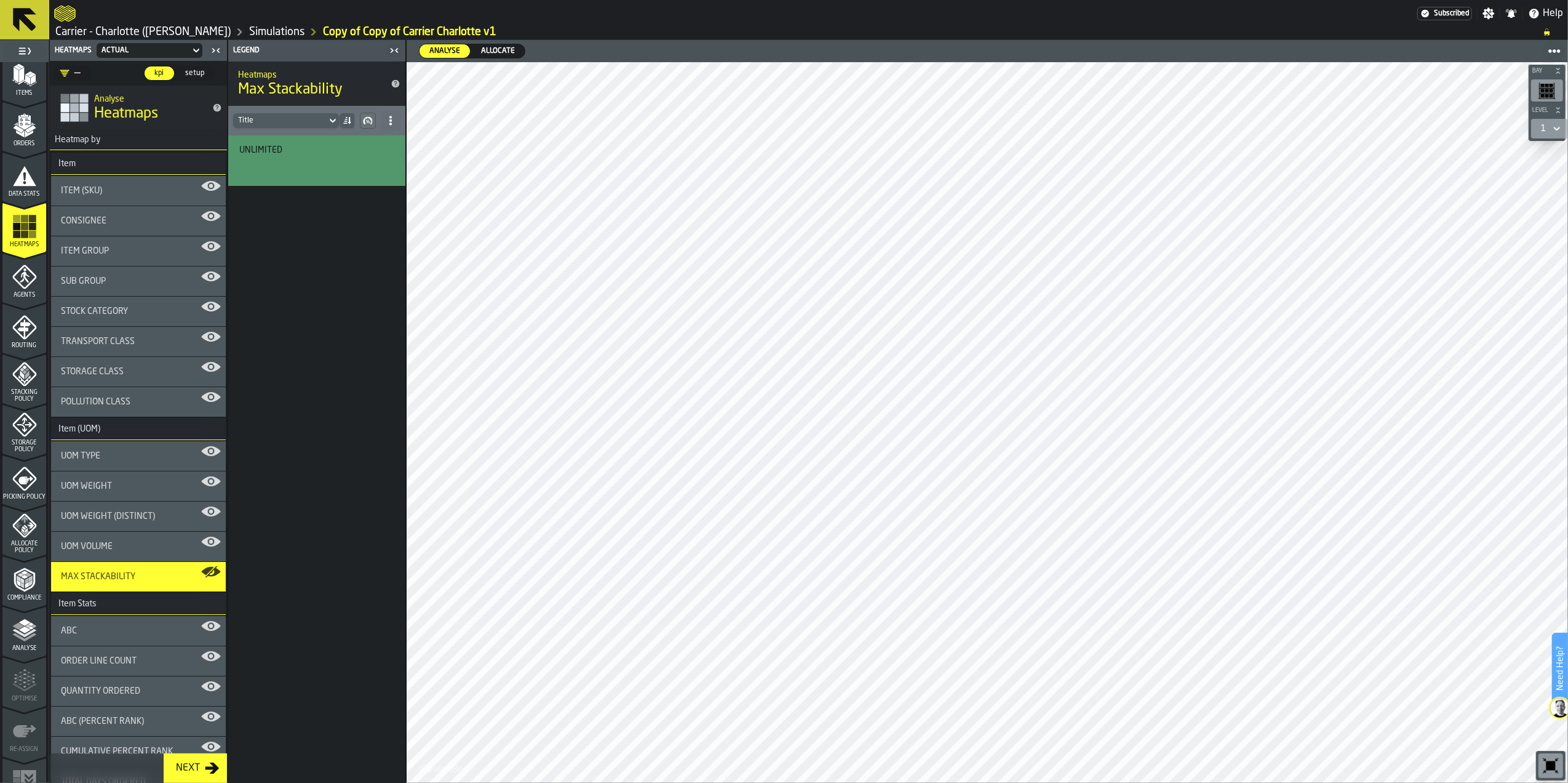
click at [120, 550] on div "UOM Volume" at bounding box center [138, 546] width 155 height 10
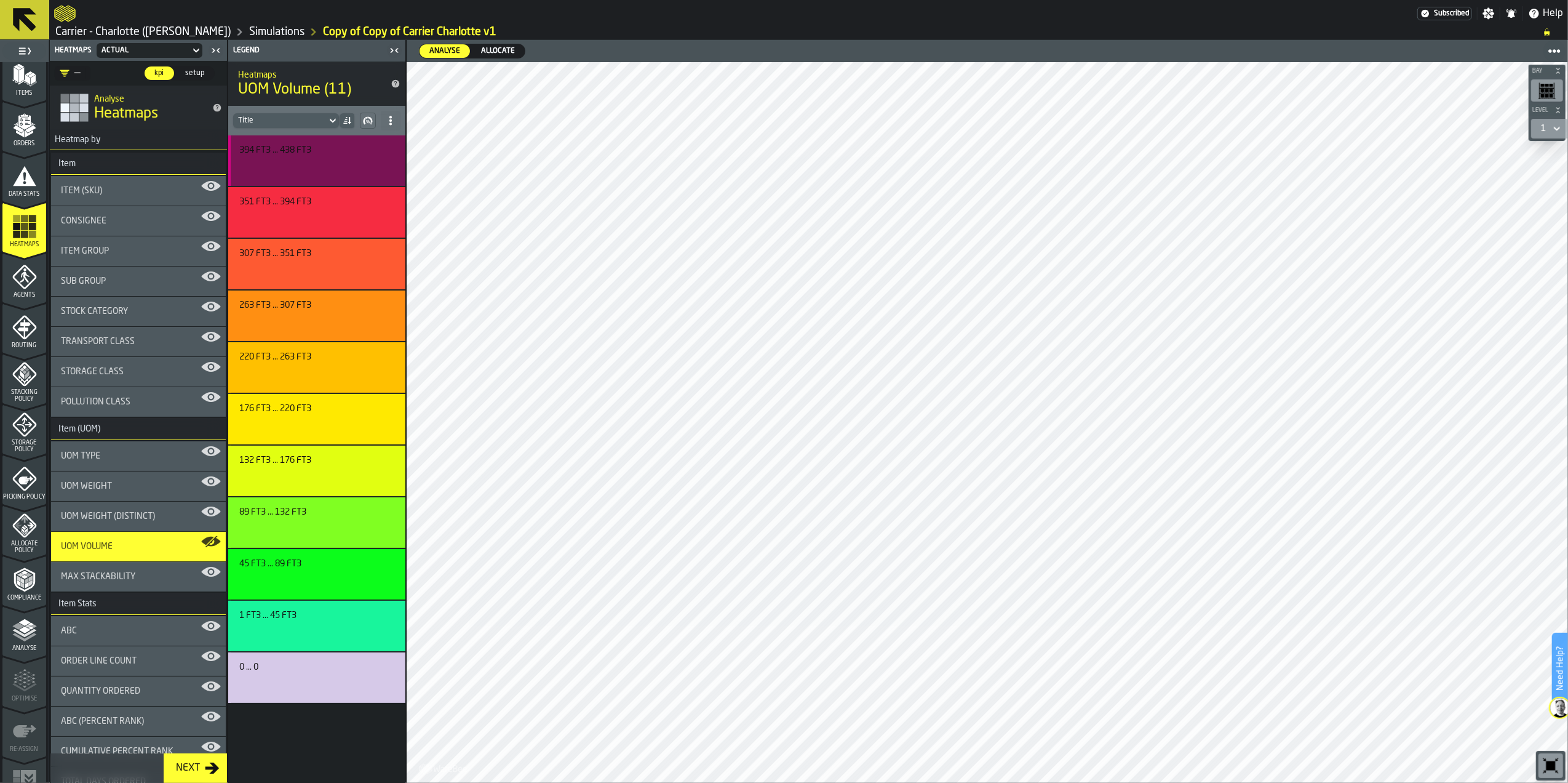
click at [353, 153] on div "394 ft3 ... 438 ft3" at bounding box center [315, 150] width 151 height 10
click at [18, 340] on div "Routing" at bounding box center [24, 332] width 44 height 34
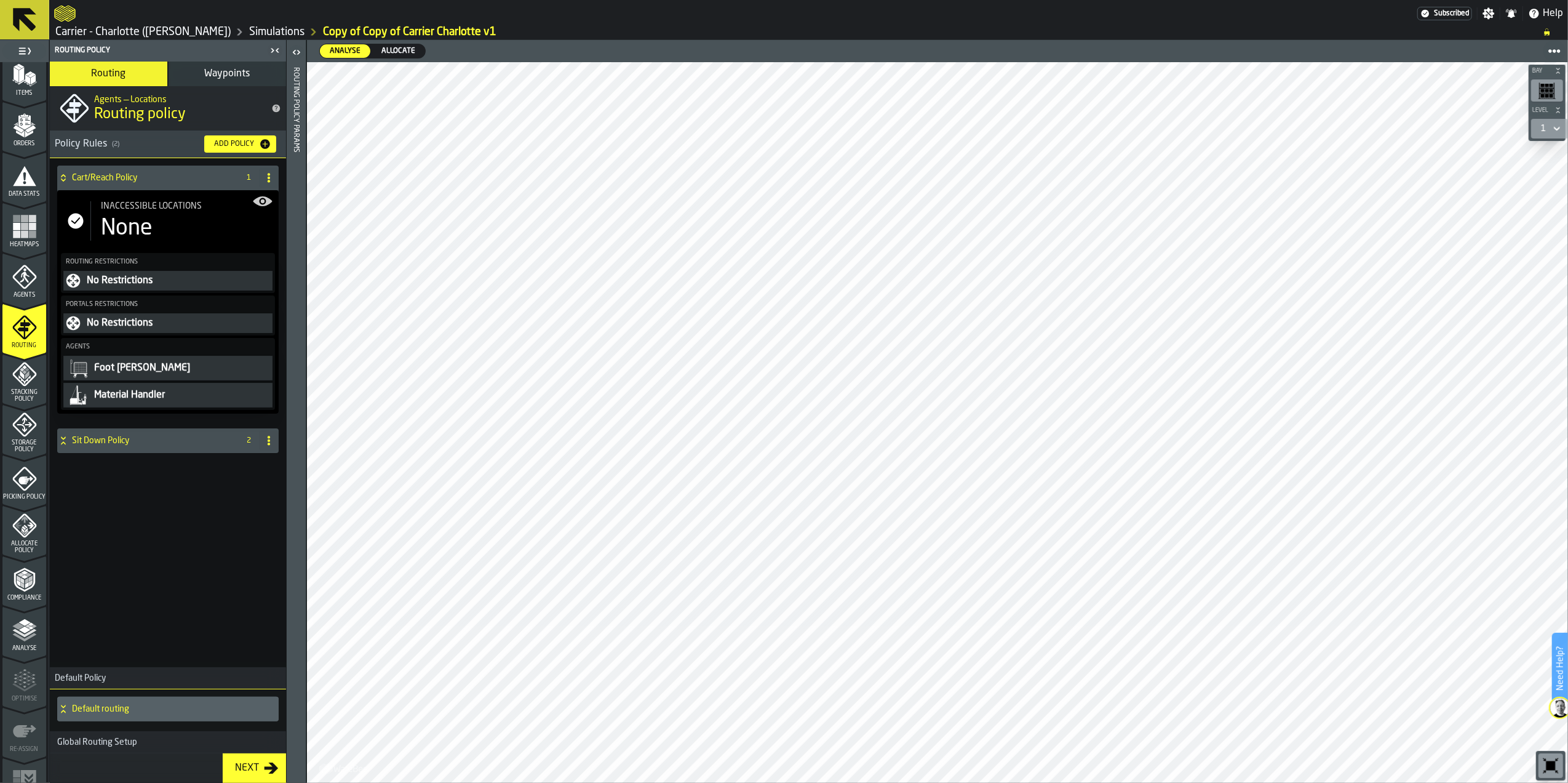
click at [185, 506] on div "Cart/Reach Policy 1 Inaccessible locations None Routing Restrictions No Restric…" at bounding box center [168, 410] width 237 height 504
click at [124, 442] on h4 "Sit Down Policy" at bounding box center [153, 441] width 162 height 10
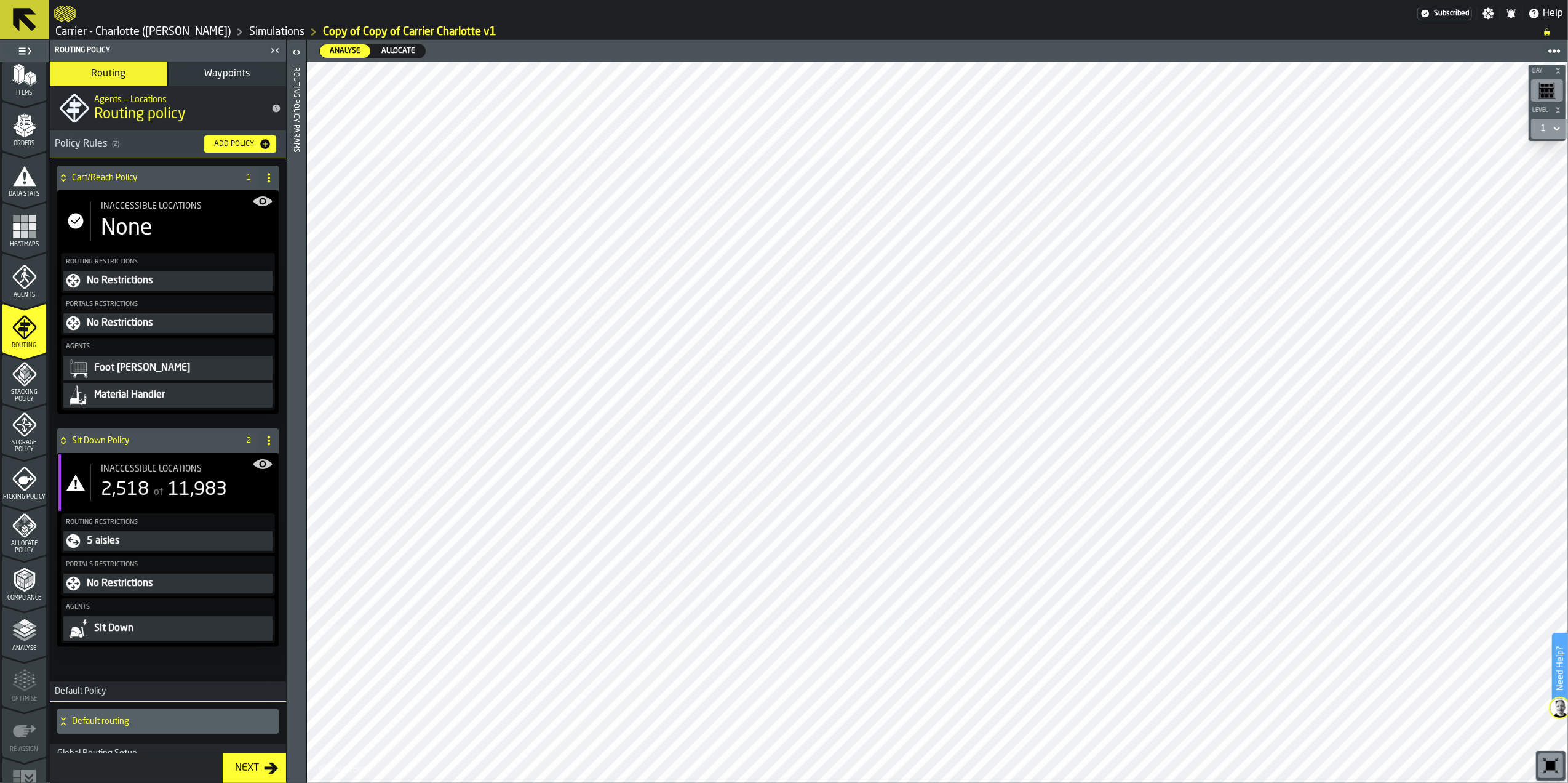
click at [124, 441] on h4 "Sit Down Policy" at bounding box center [153, 441] width 162 height 10
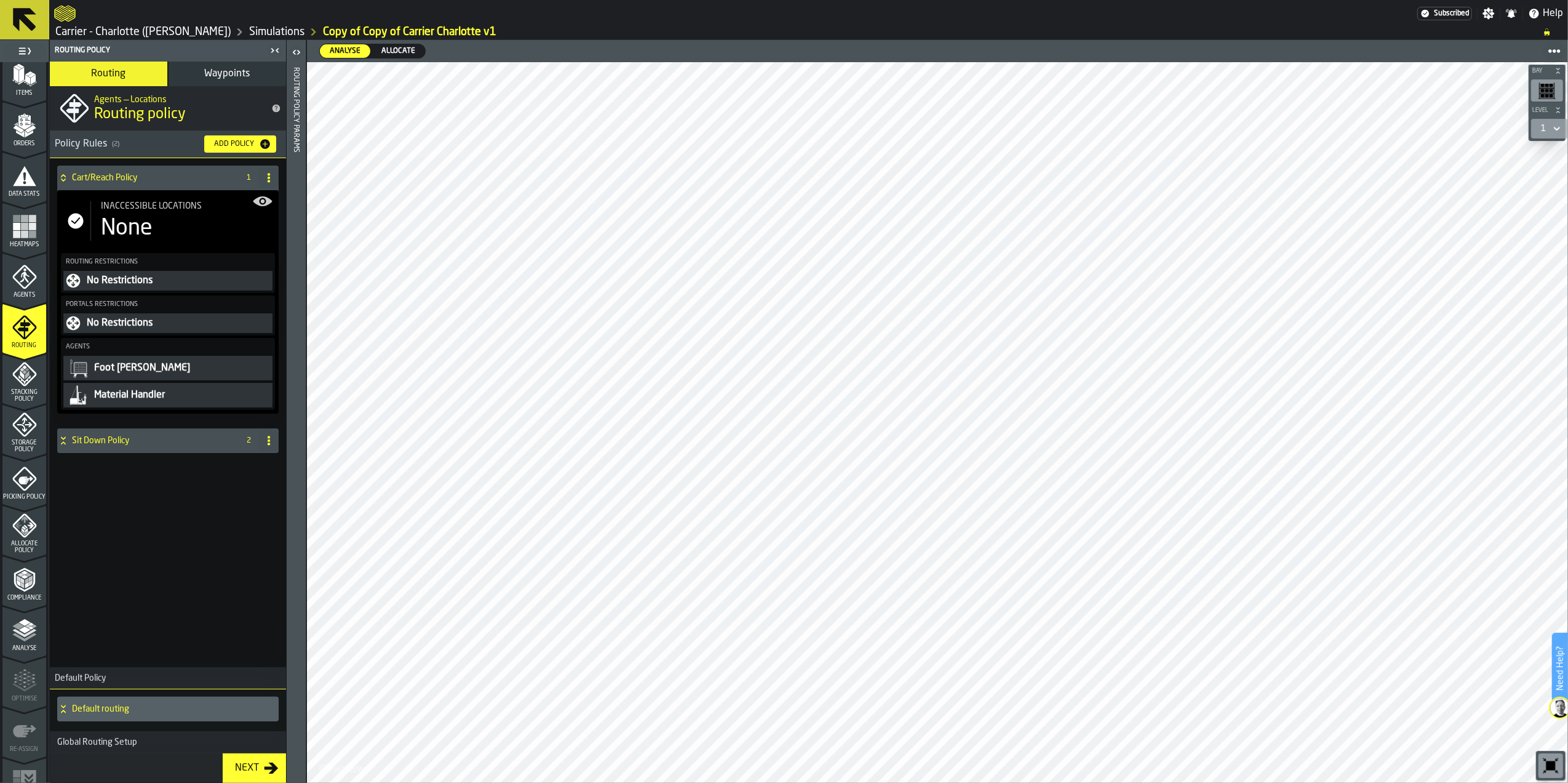
click at [127, 558] on div "Cart/Reach Policy 1 Inaccessible locations None Routing Restrictions No Restric…" at bounding box center [168, 410] width 237 height 504
click at [237, 137] on button "Add Policy" at bounding box center [240, 143] width 72 height 17
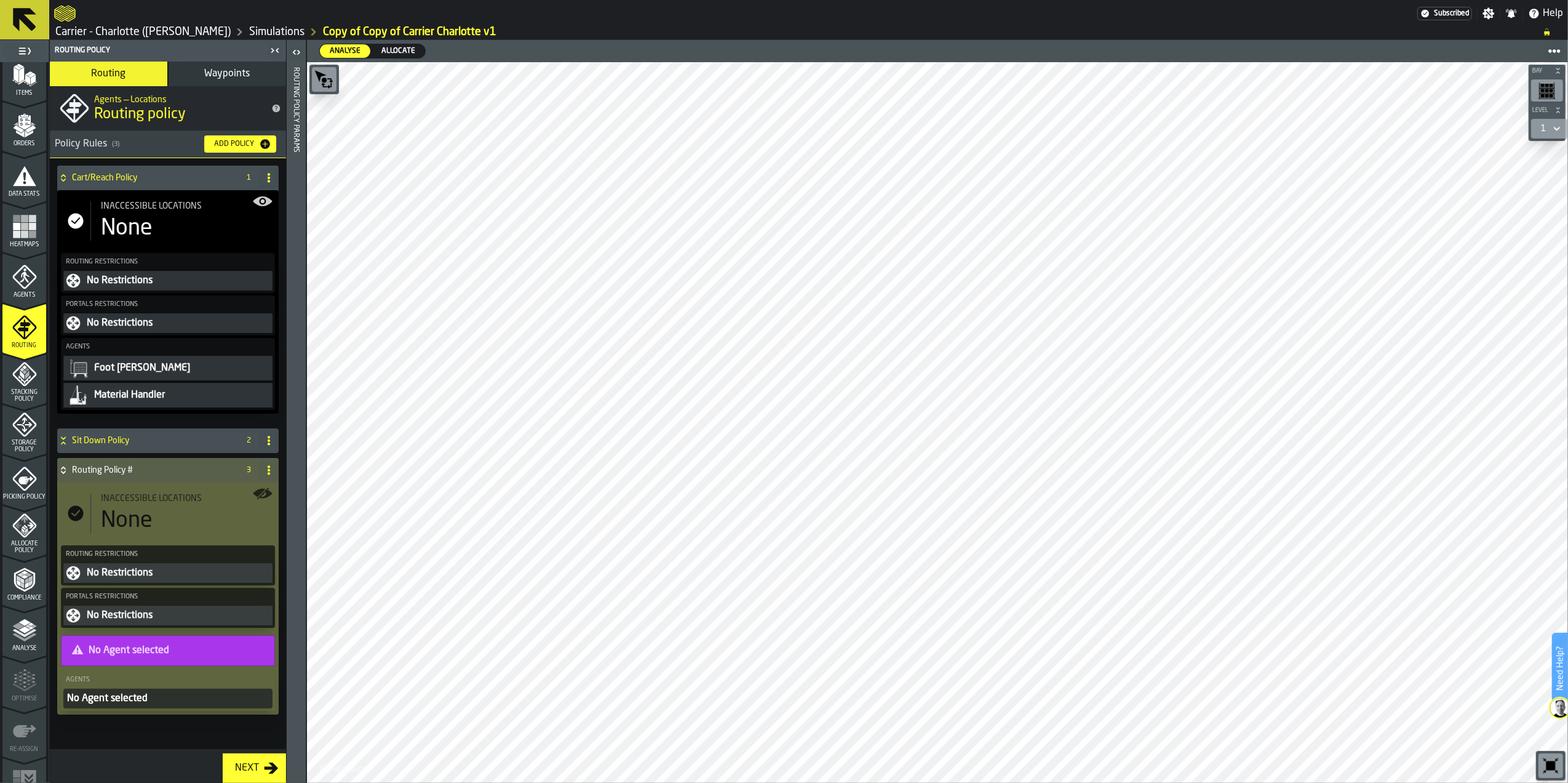
click at [154, 519] on div "None" at bounding box center [187, 521] width 172 height 24
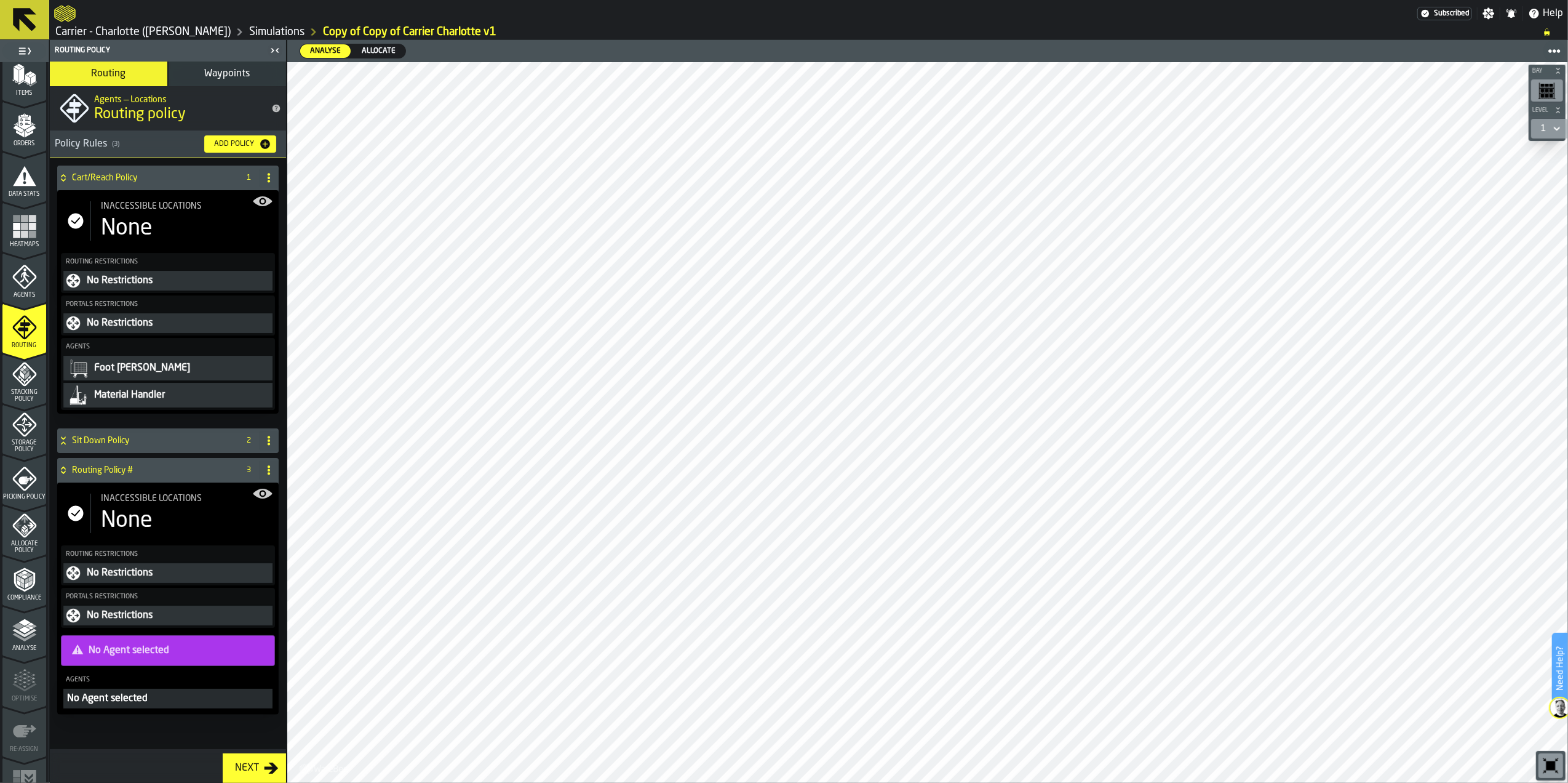
click at [128, 520] on div "None" at bounding box center [126, 521] width 51 height 24
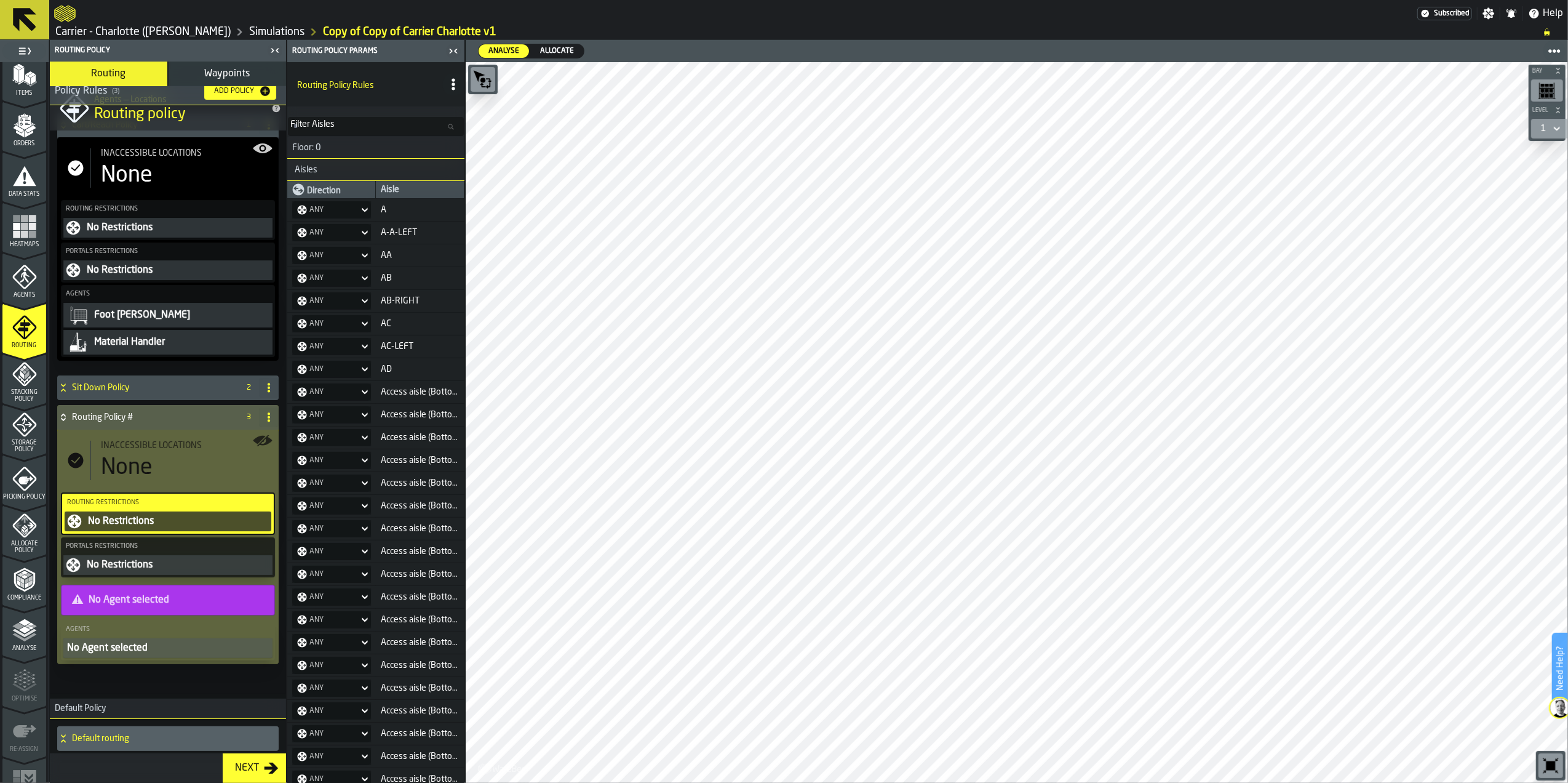
scroll to position [82, 0]
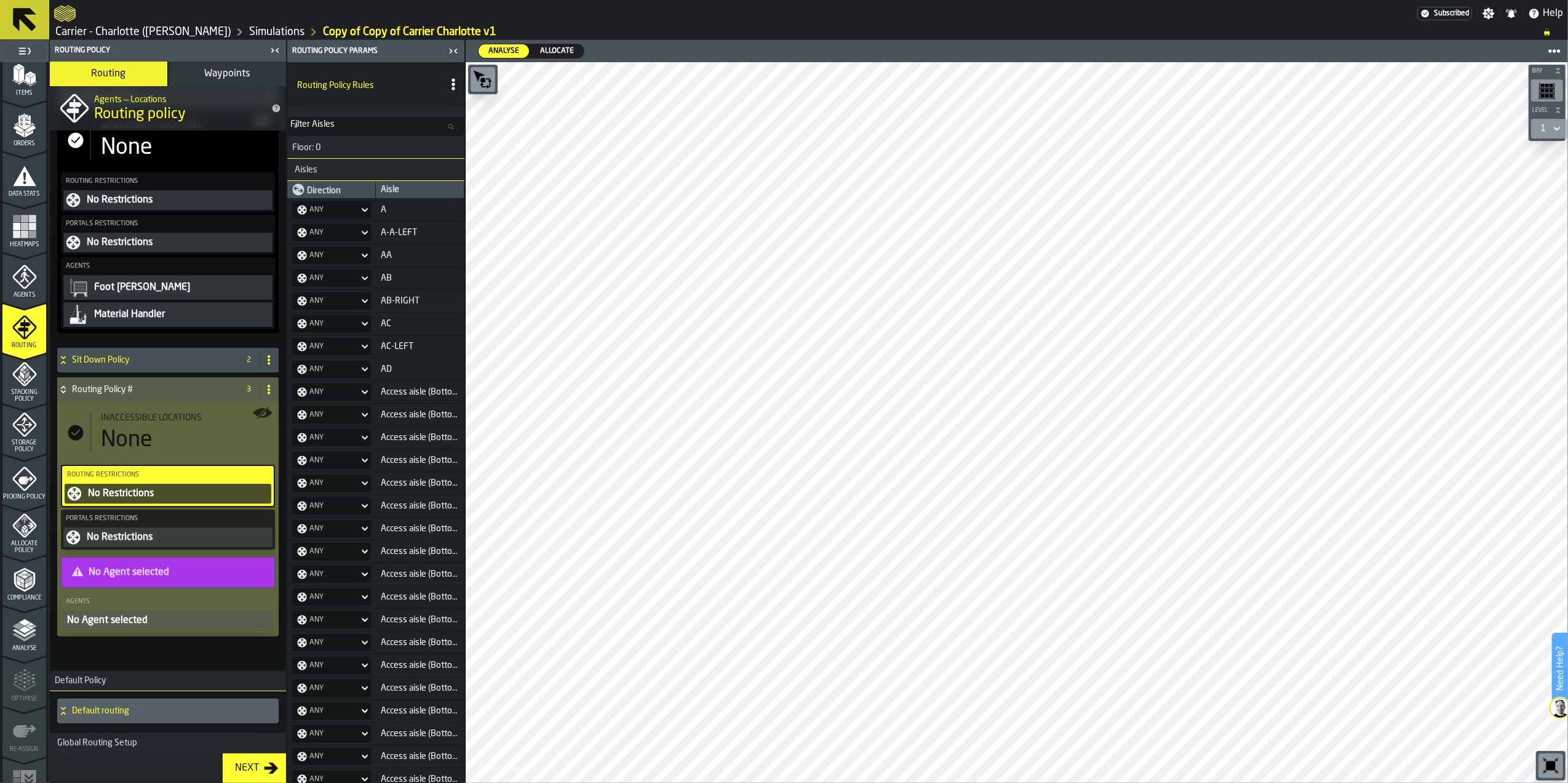
click at [171, 429] on div "None" at bounding box center [187, 440] width 172 height 24
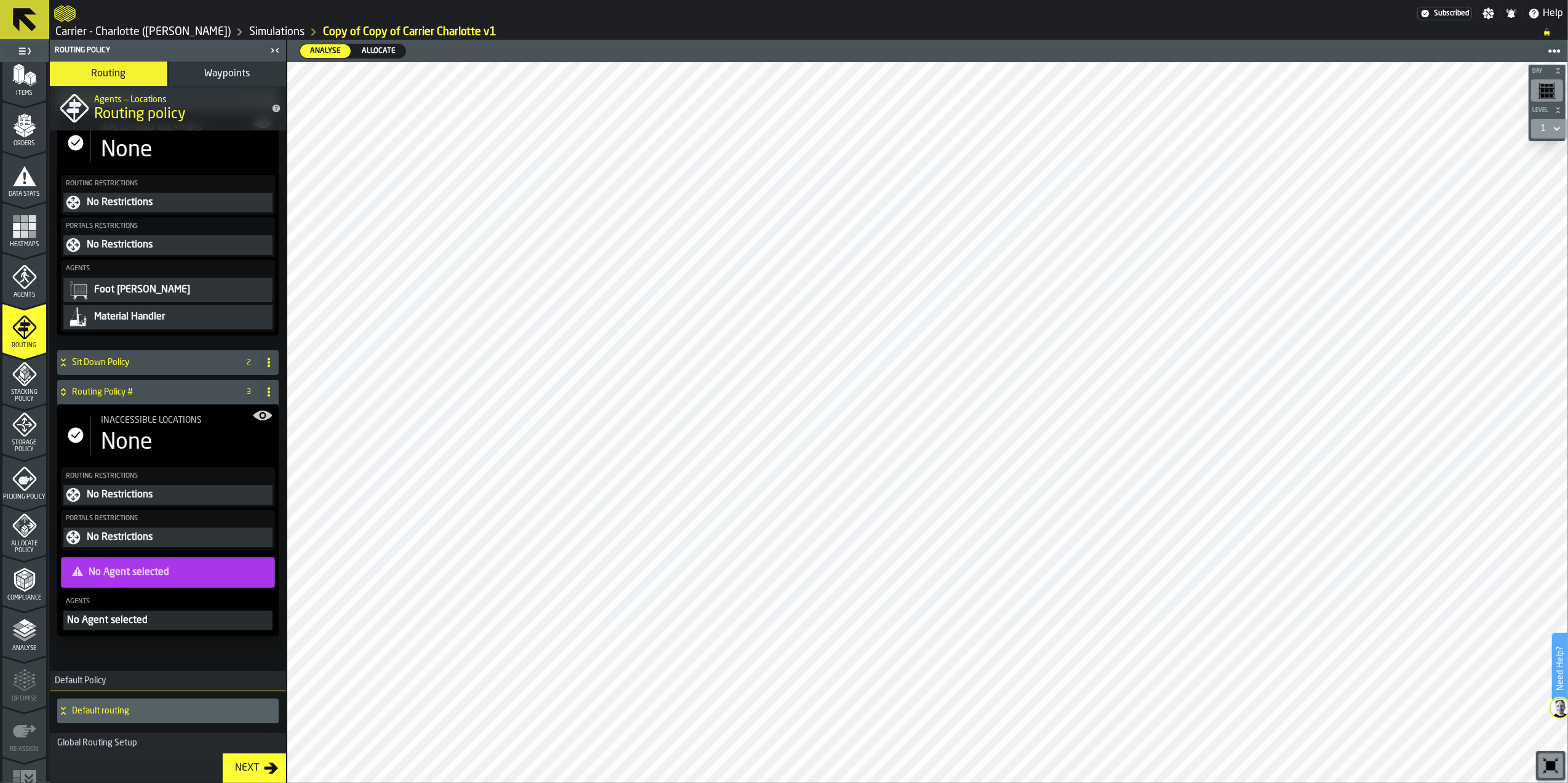
click at [171, 430] on div "None" at bounding box center [187, 442] width 172 height 24
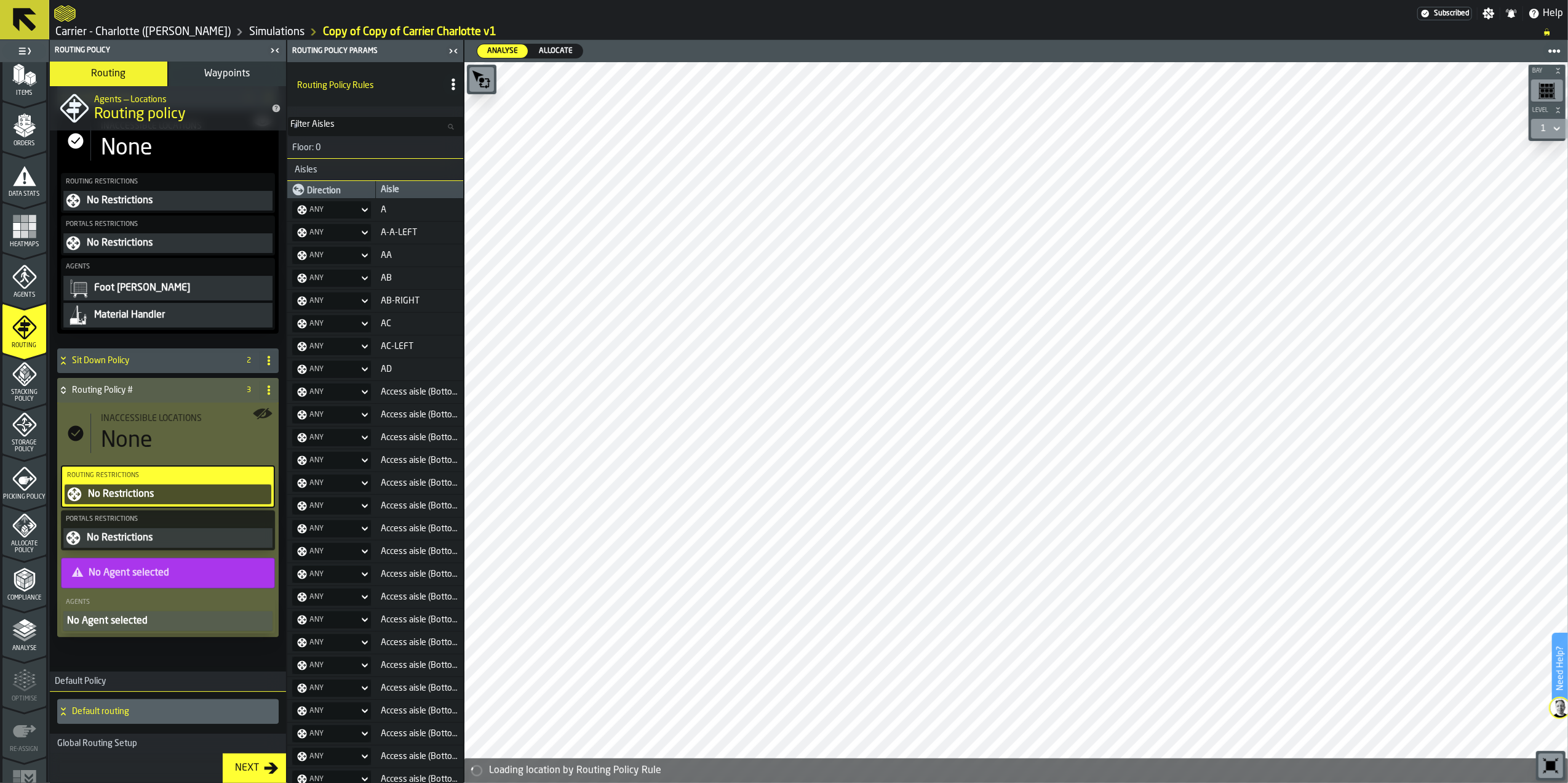
scroll to position [82, 0]
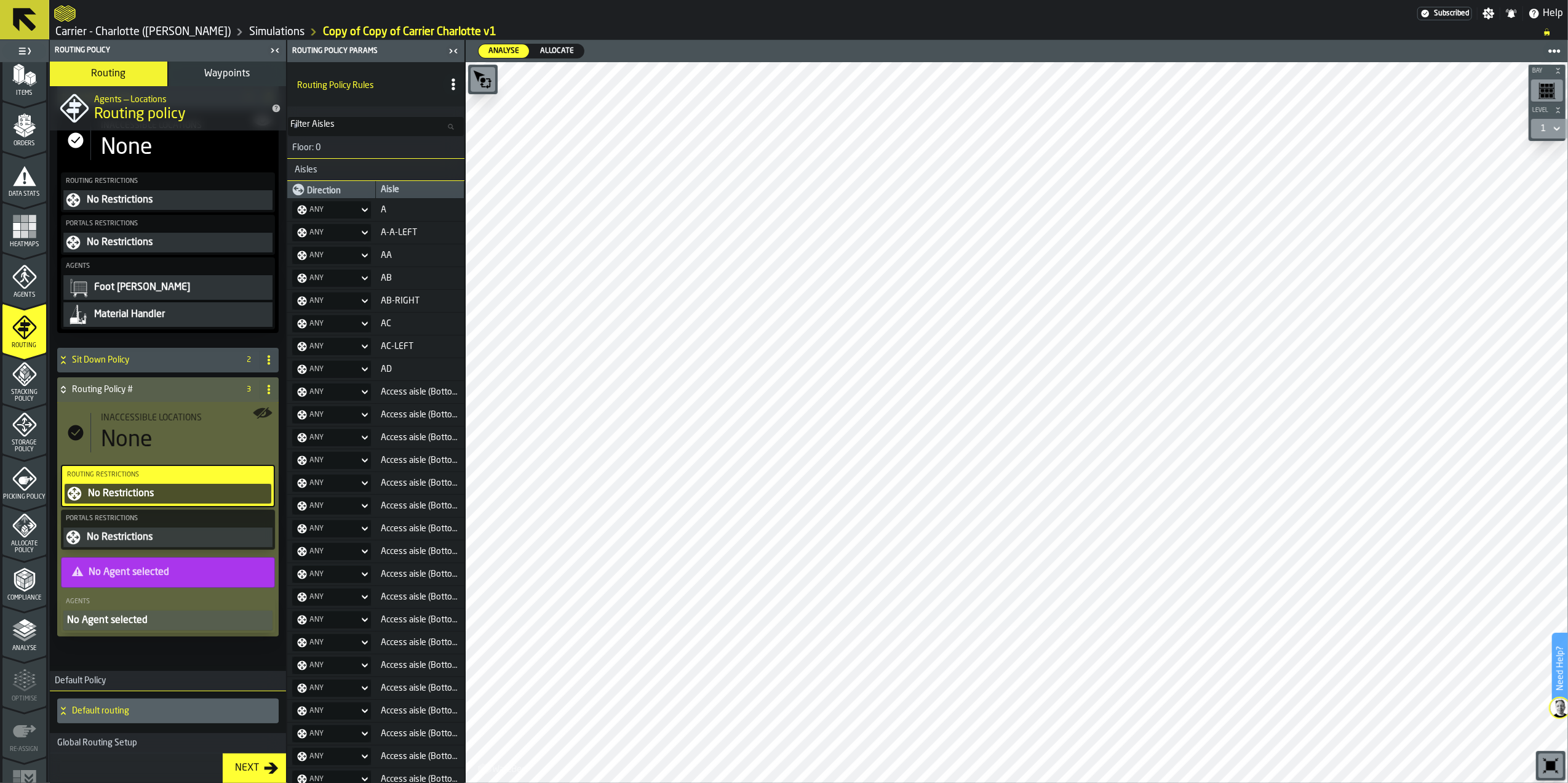
click at [454, 81] on icon "title-" at bounding box center [454, 85] width 12 height 12
click at [134, 534] on div "No Restrictions" at bounding box center [178, 538] width 185 height 15
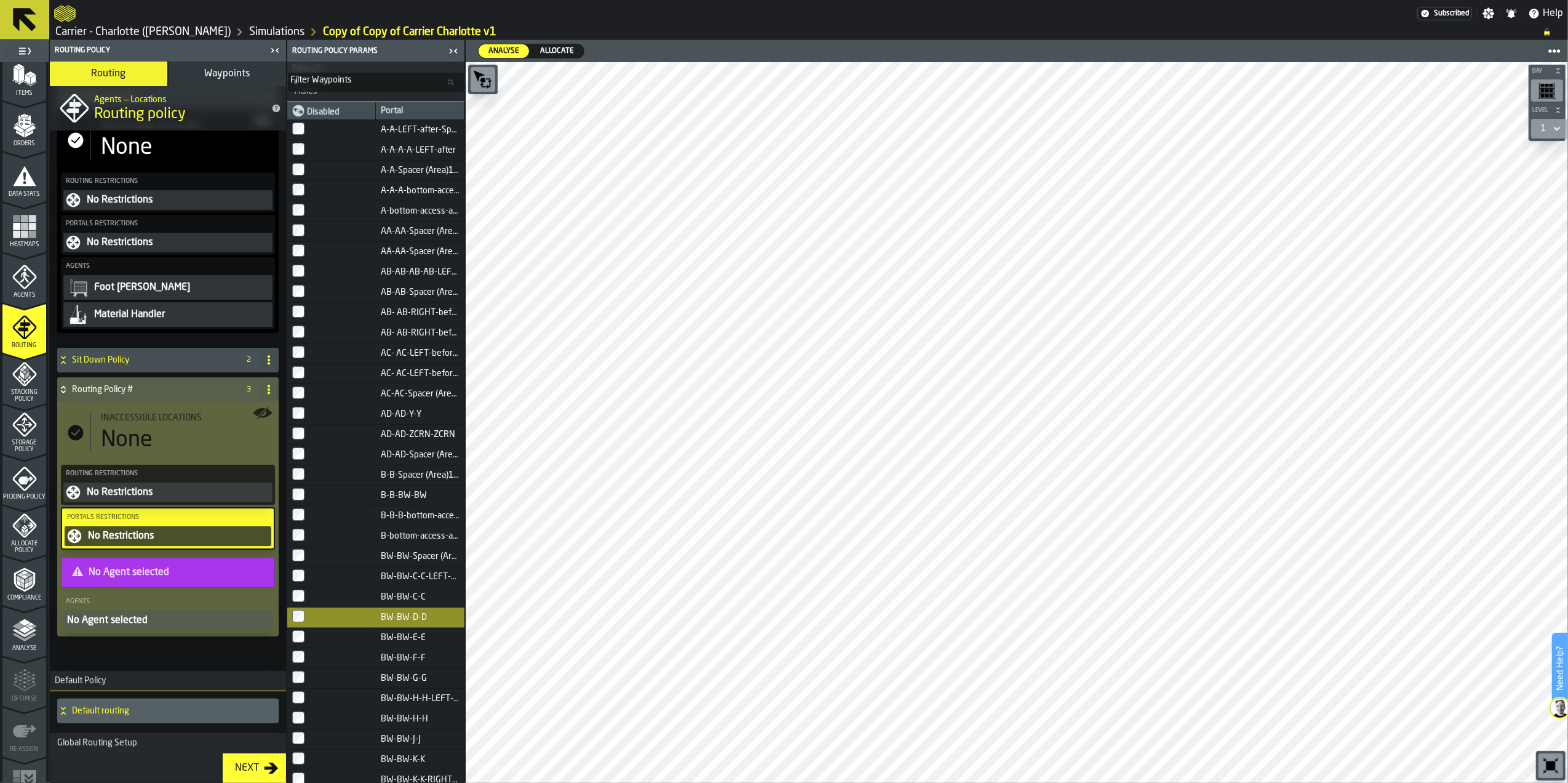
scroll to position [0, 0]
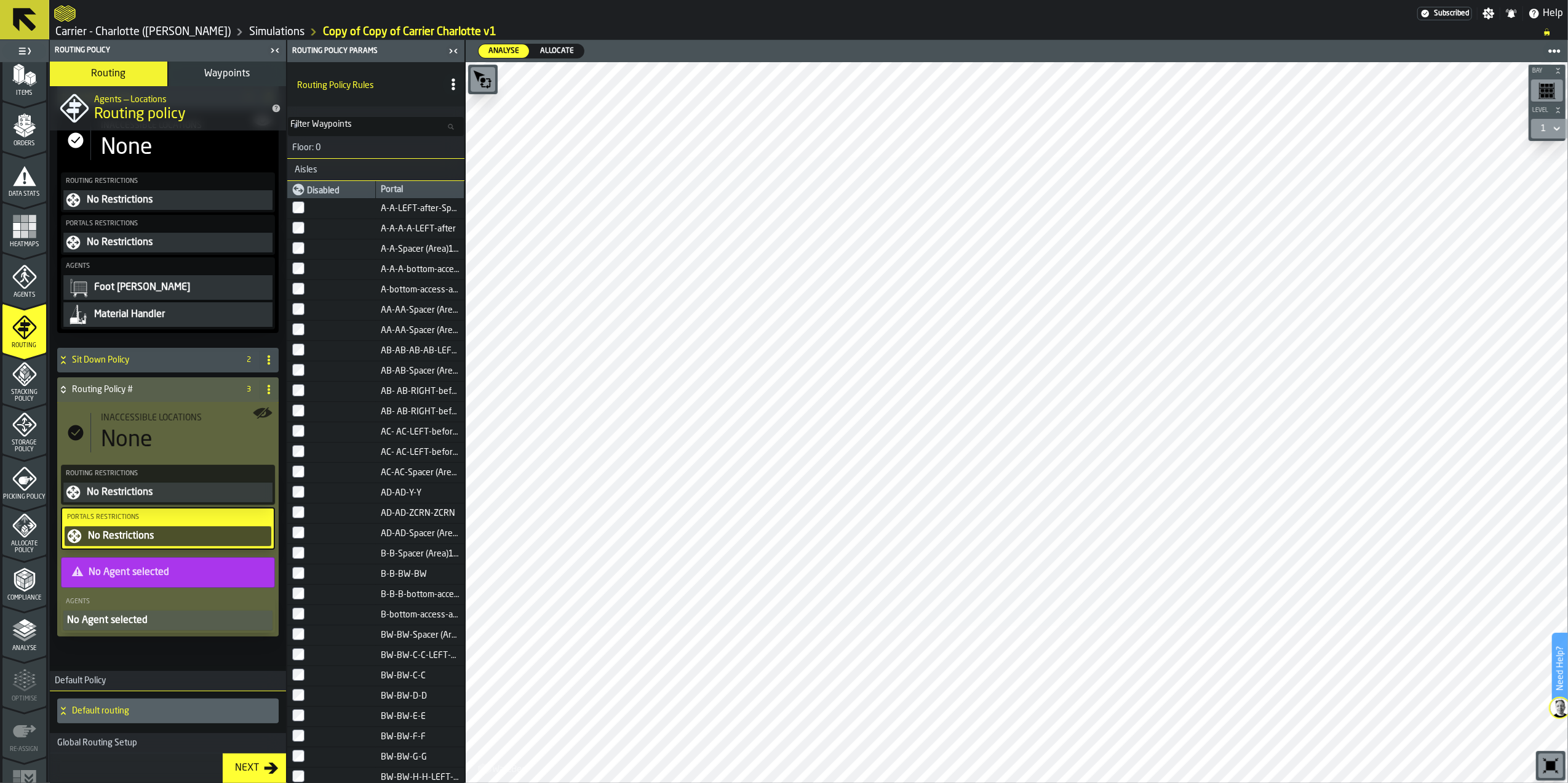
click at [183, 618] on div "No Agent selected" at bounding box center [168, 621] width 204 height 15
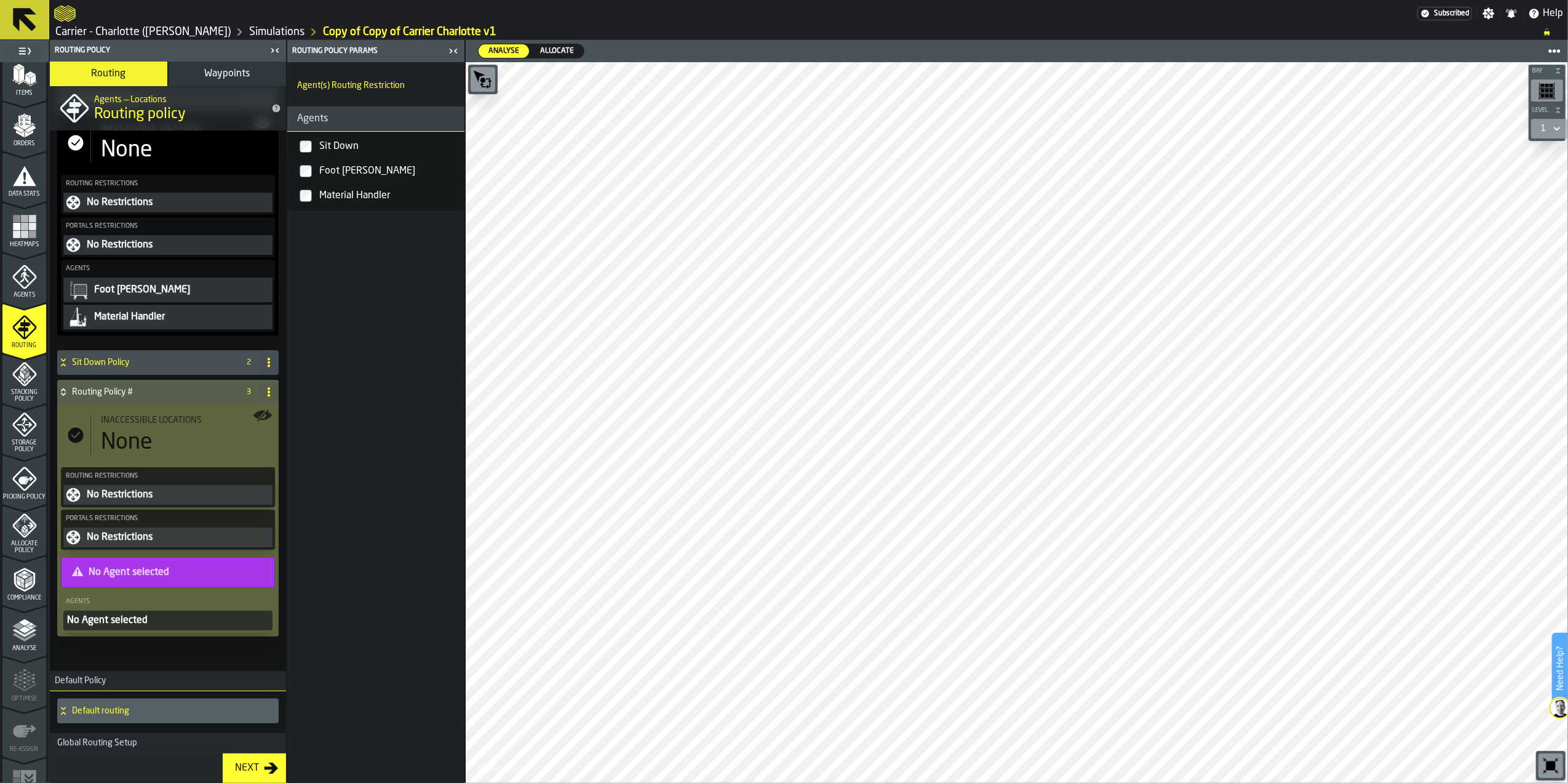
scroll to position [80, 0]
click at [358, 188] on div "Material Handler" at bounding box center [388, 195] width 143 height 20
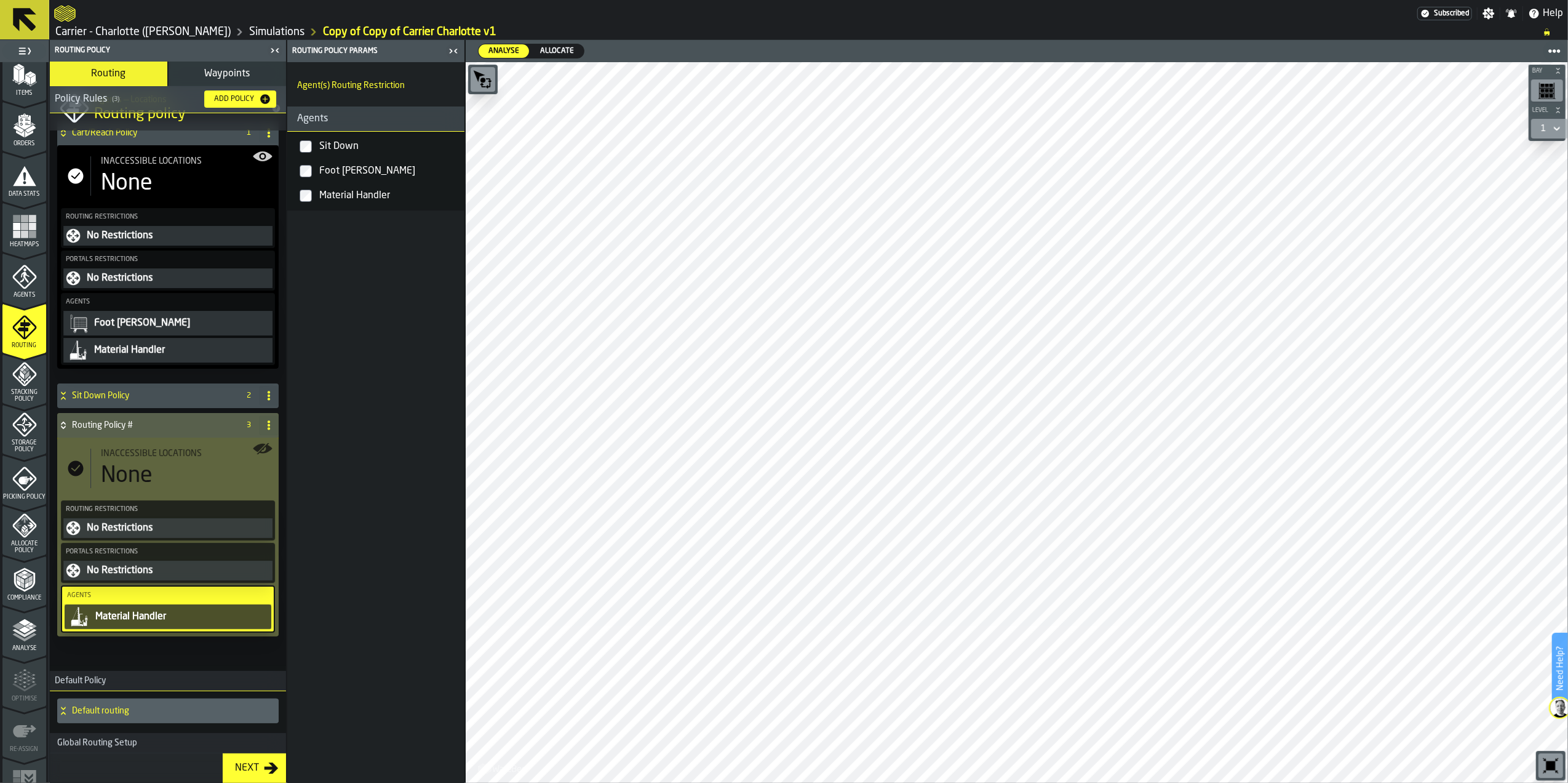
click at [168, 463] on div "None" at bounding box center [187, 475] width 172 height 24
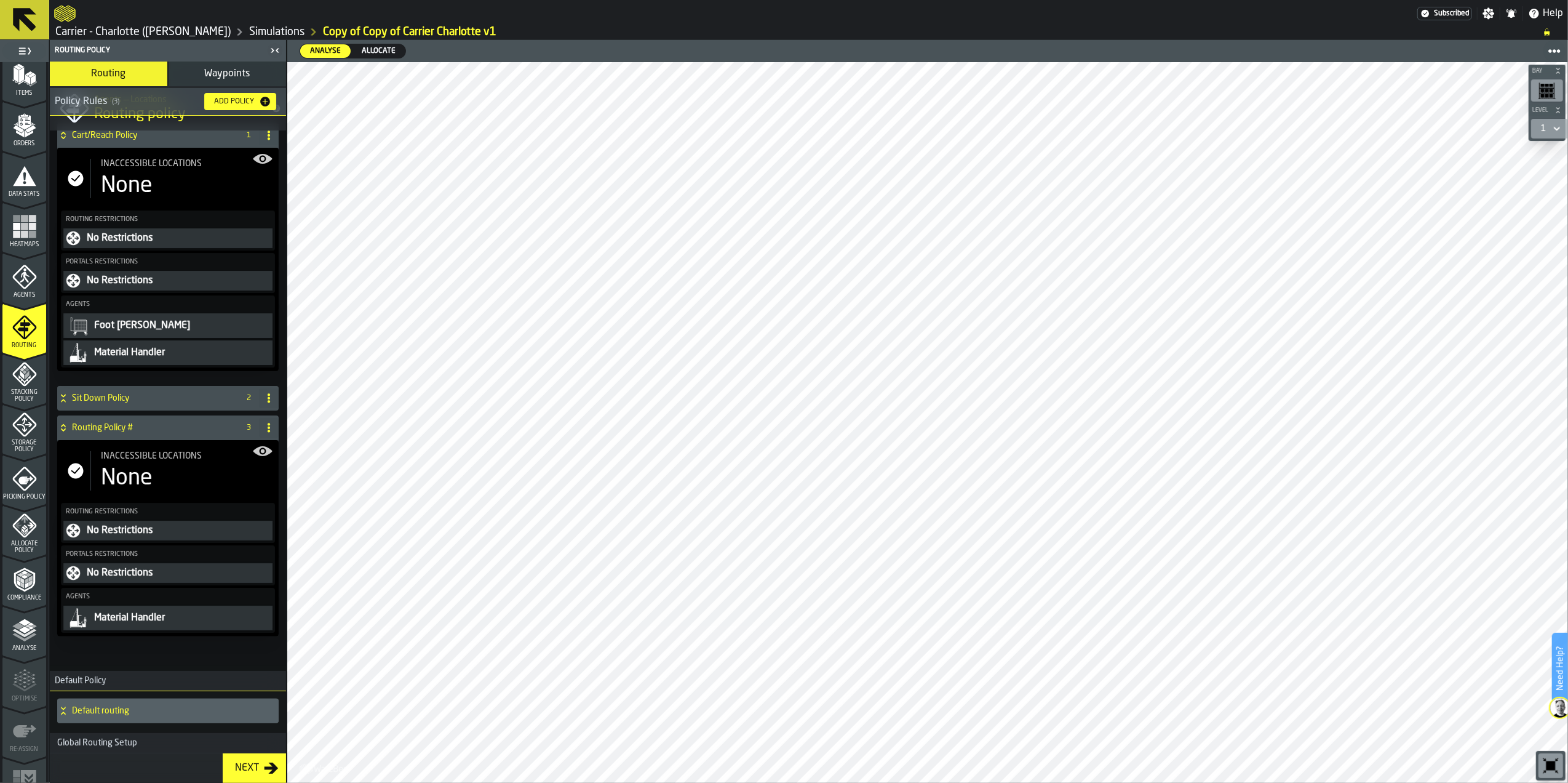
click at [168, 463] on div "Inaccessible locations None" at bounding box center [181, 471] width 182 height 39
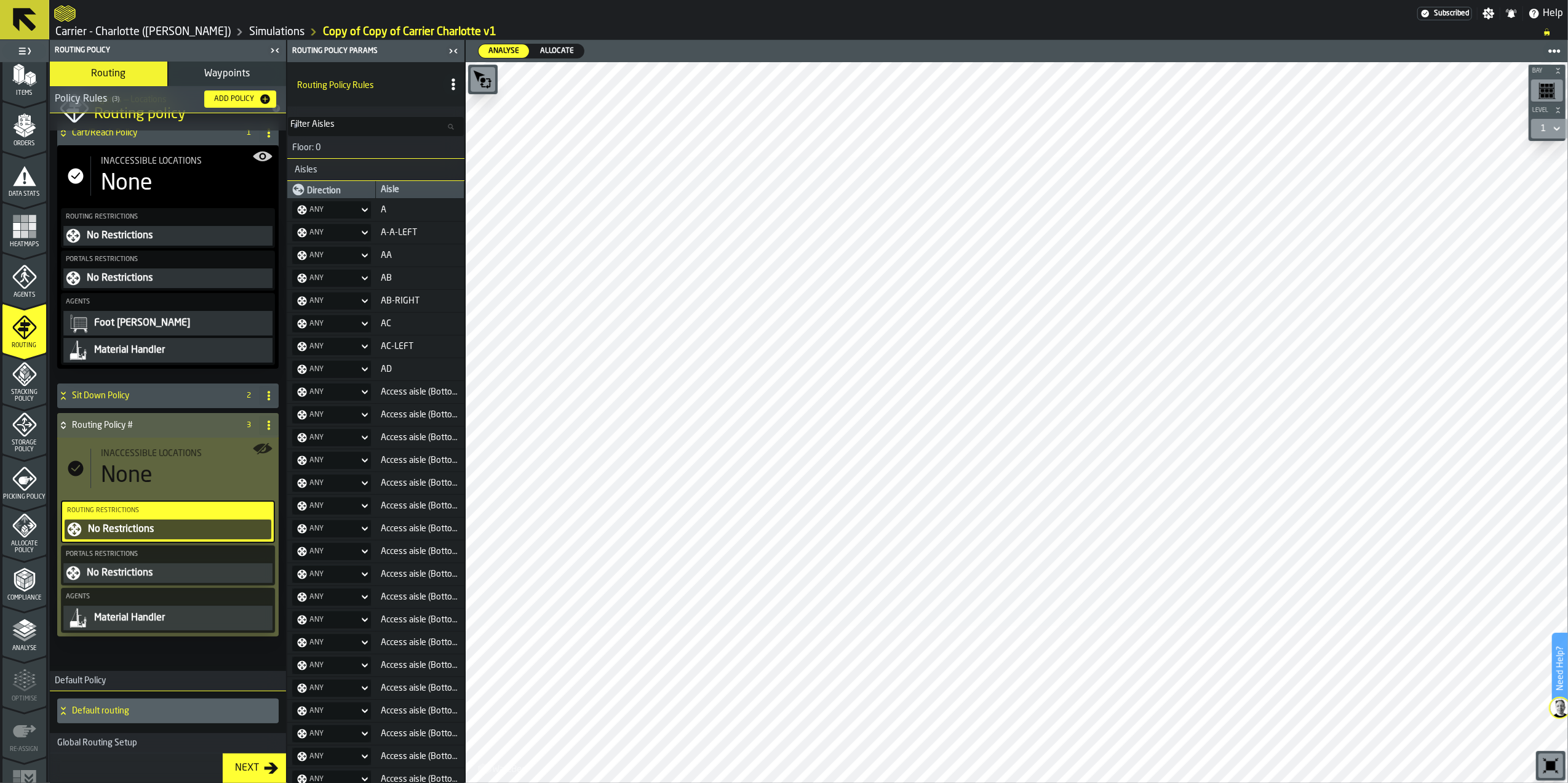
scroll to position [0, 0]
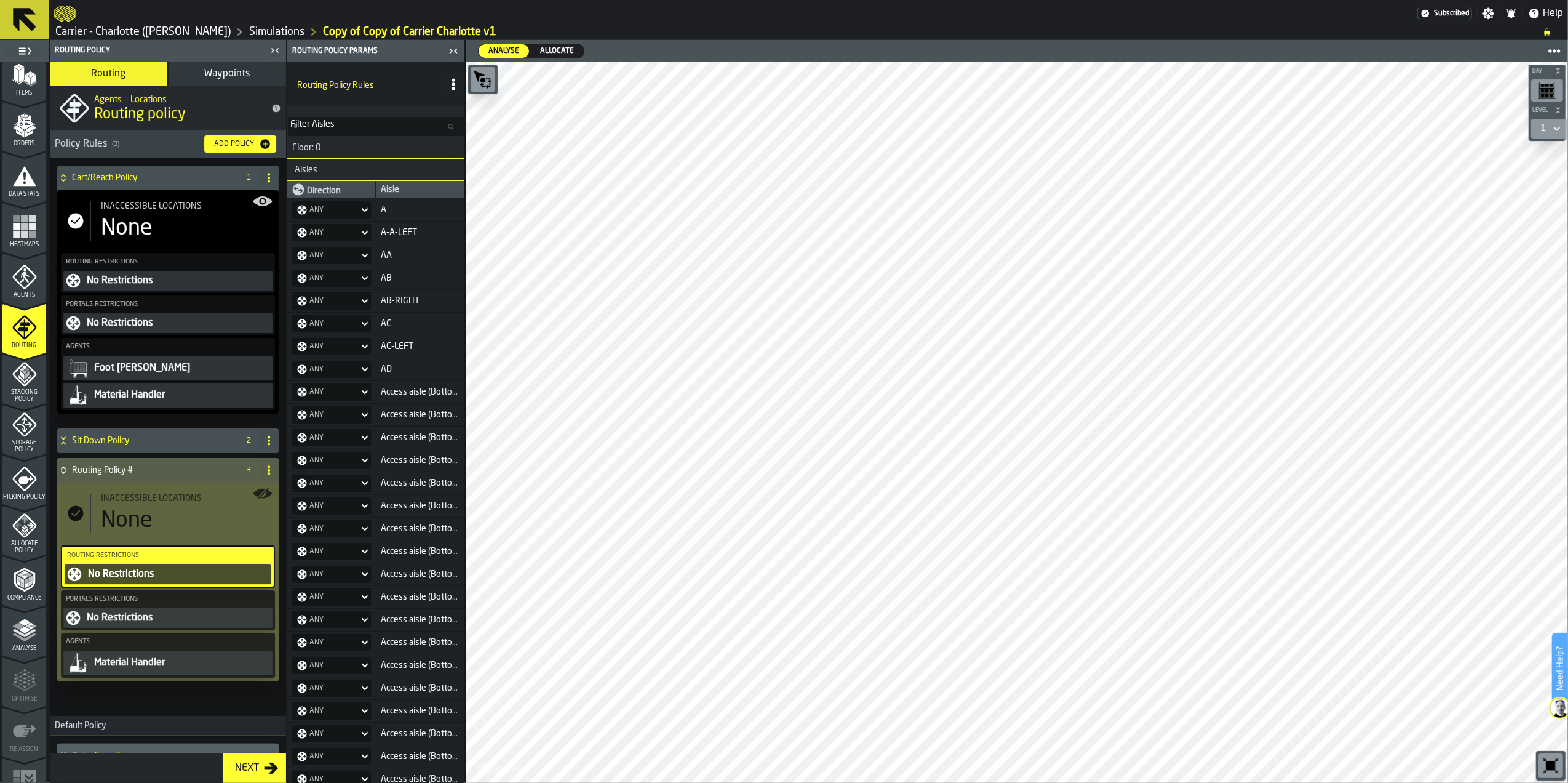
click at [264, 473] on icon at bounding box center [269, 470] width 10 height 10
click at [235, 523] on div "Delete" at bounding box center [216, 526] width 103 height 15
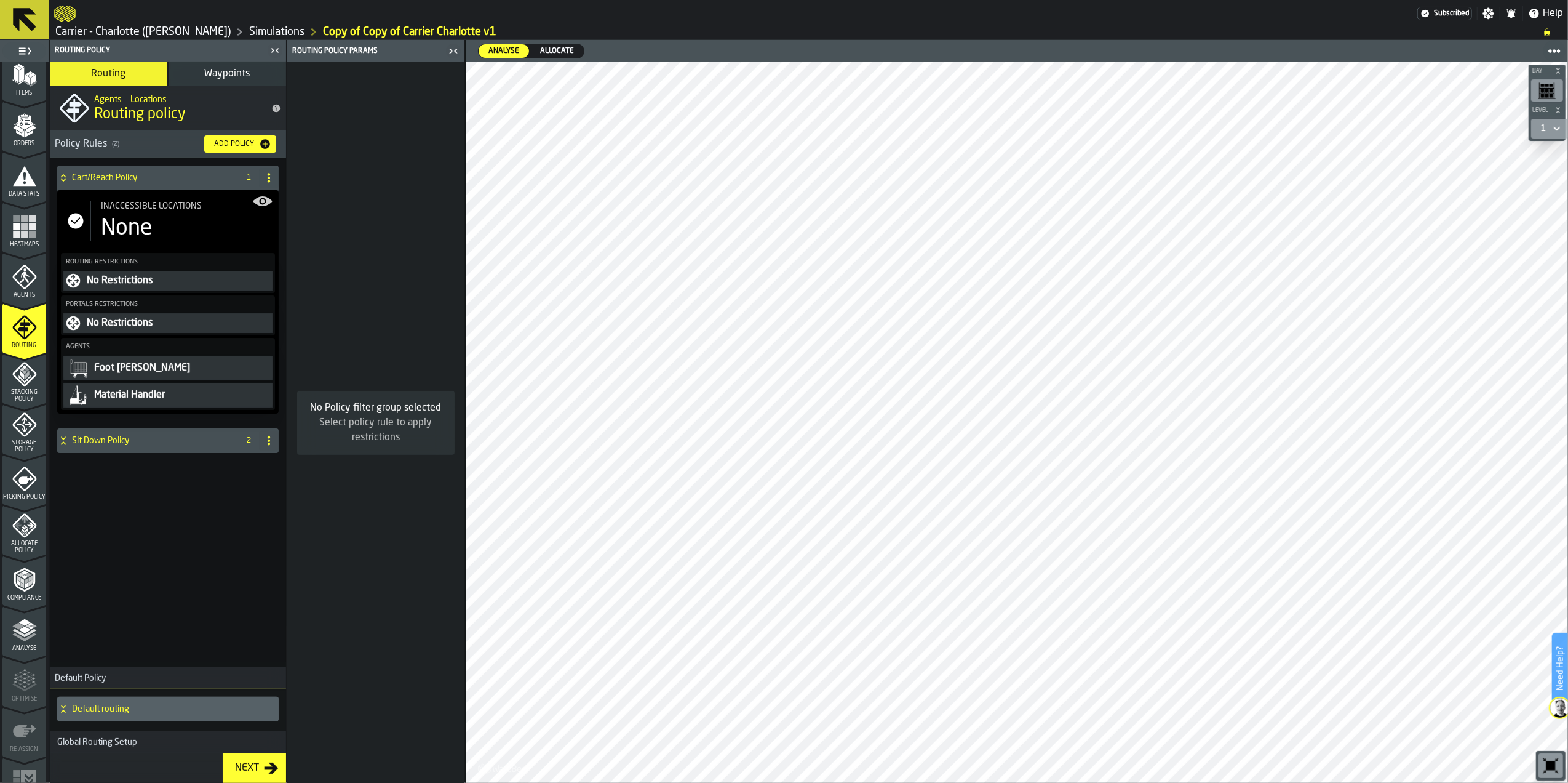
click at [222, 521] on div "Cart/Reach Policy 1 Inaccessible locations None Routing Restrictions No Restric…" at bounding box center [168, 410] width 237 height 504
click at [153, 450] on div "Sit Down Policy" at bounding box center [146, 441] width 177 height 24
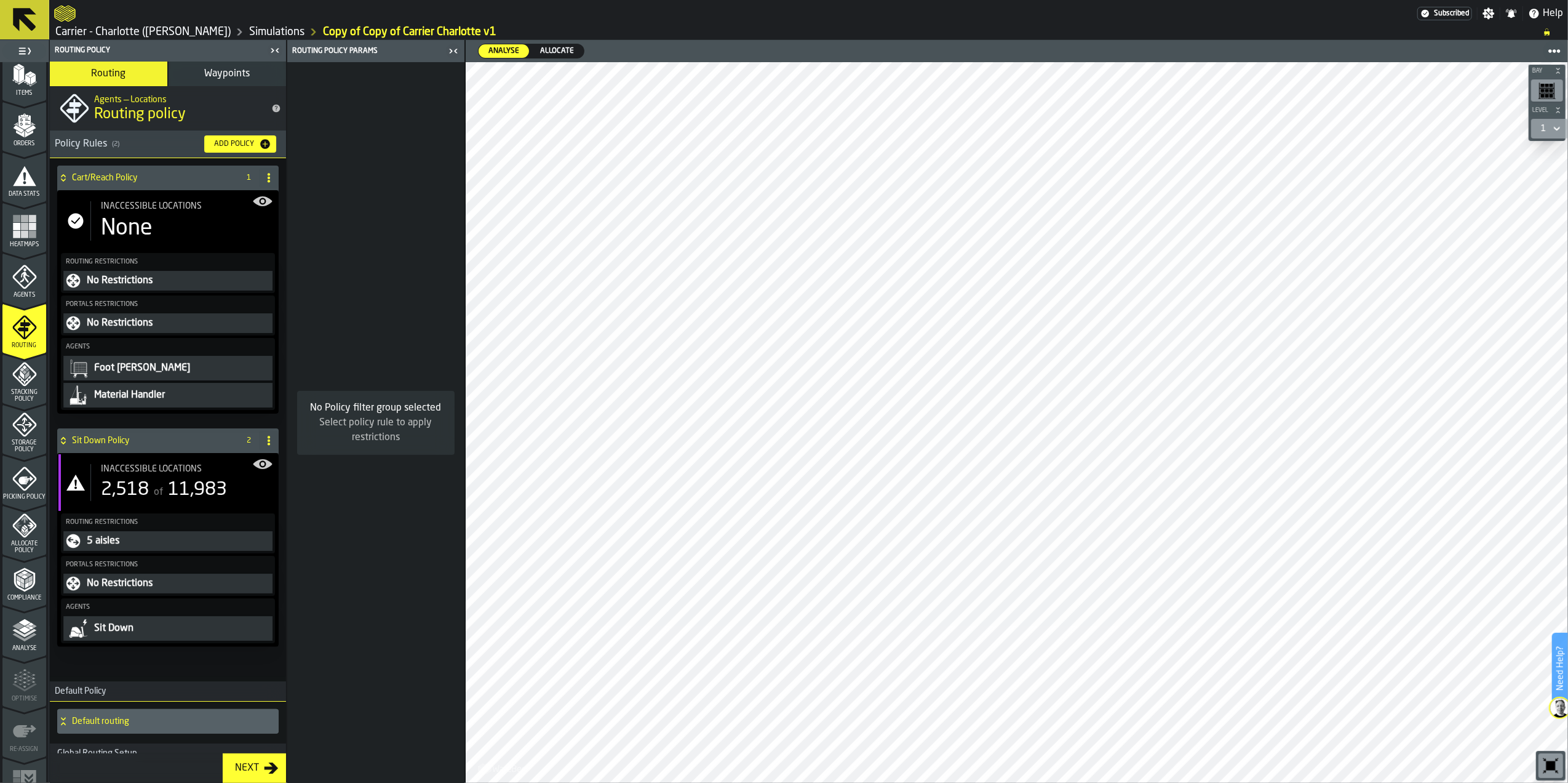
click at [143, 437] on h4 "Sit Down Policy" at bounding box center [153, 441] width 162 height 10
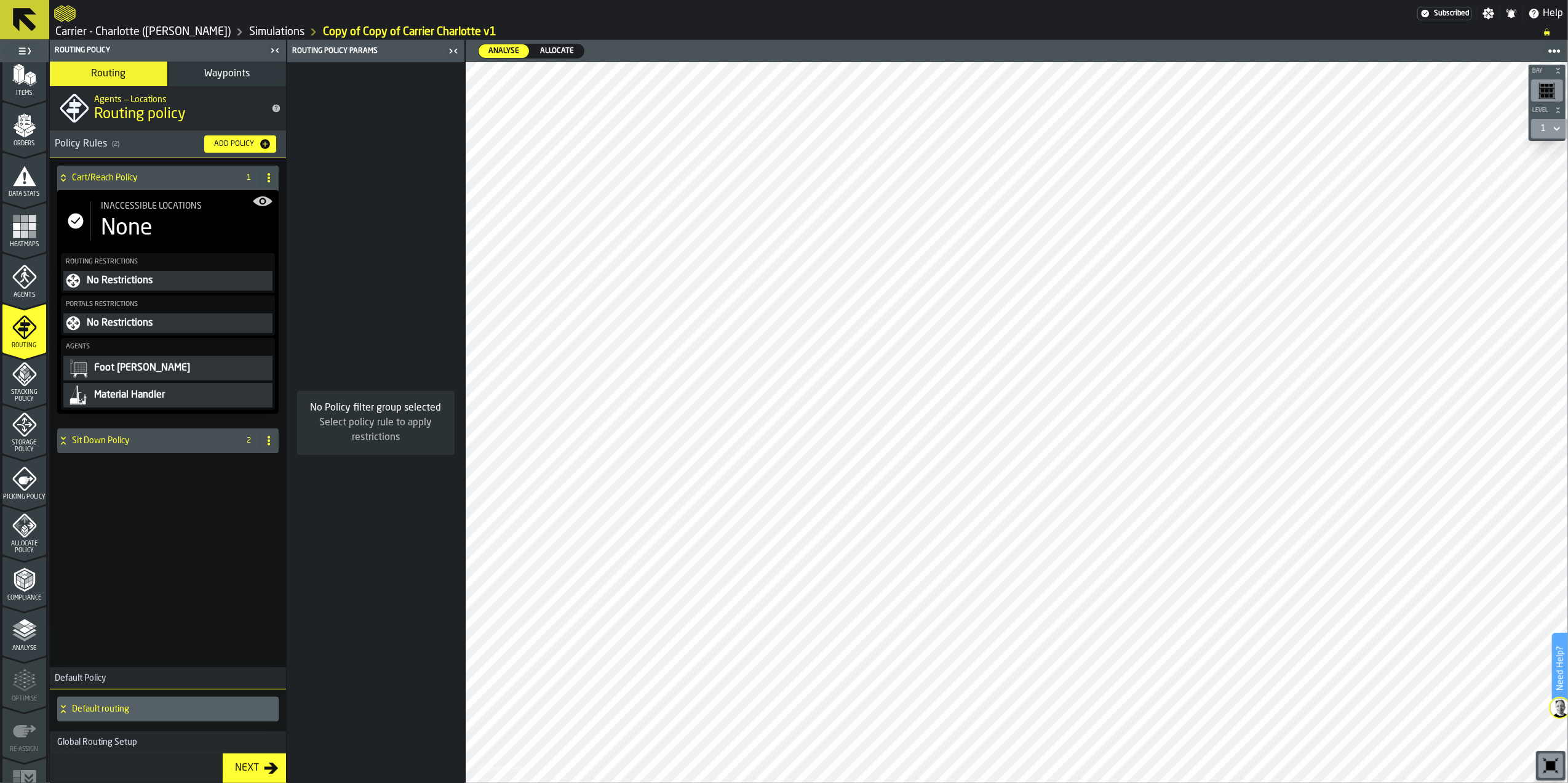
click at [168, 519] on div "Cart/Reach Policy 1 Inaccessible locations None Routing Restrictions No Restric…" at bounding box center [168, 410] width 237 height 504
click at [21, 382] on icon "menu Stacking Policy" at bounding box center [24, 374] width 24 height 24
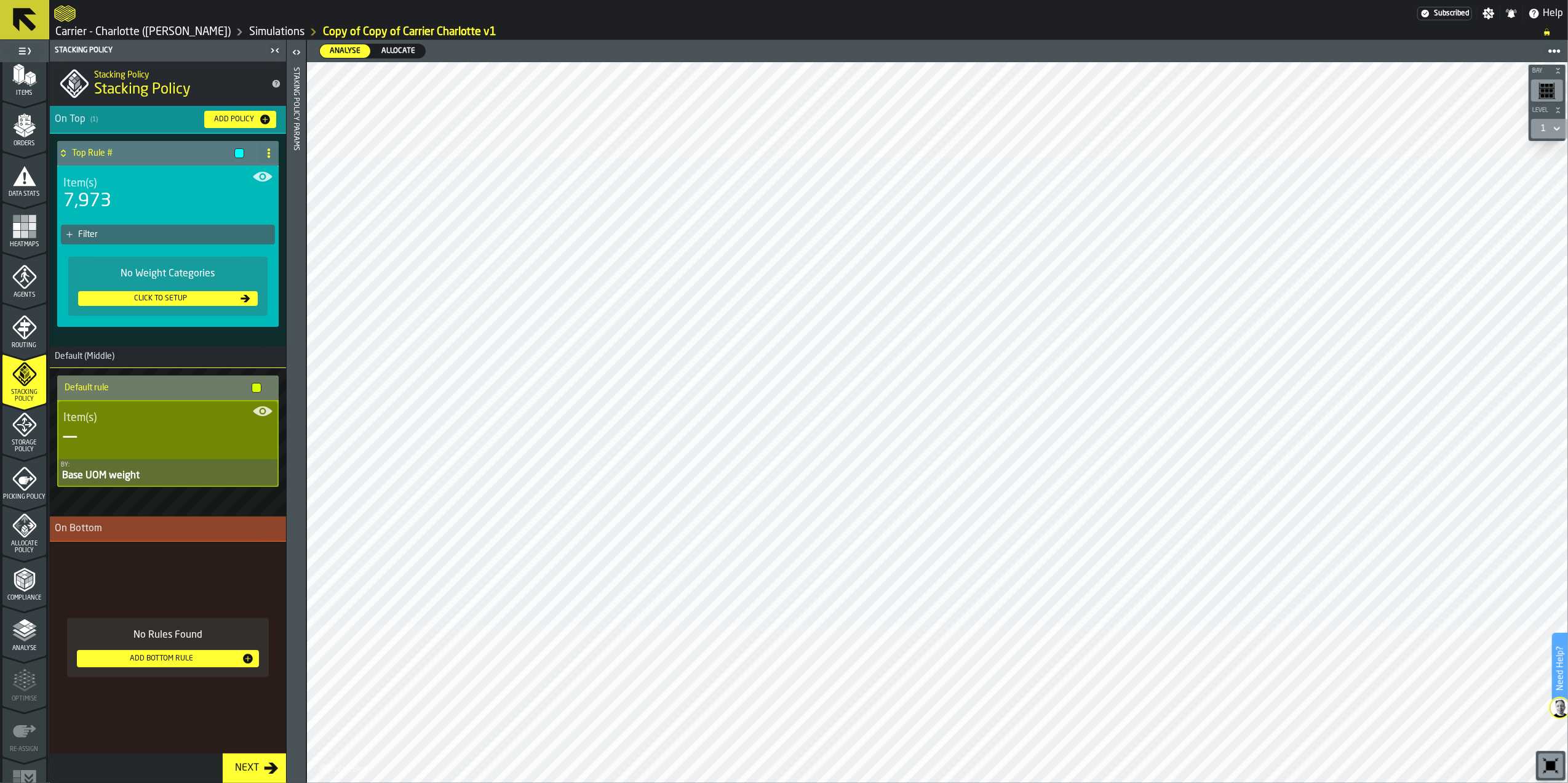
click at [18, 440] on span "Storage Policy" at bounding box center [24, 446] width 44 height 14
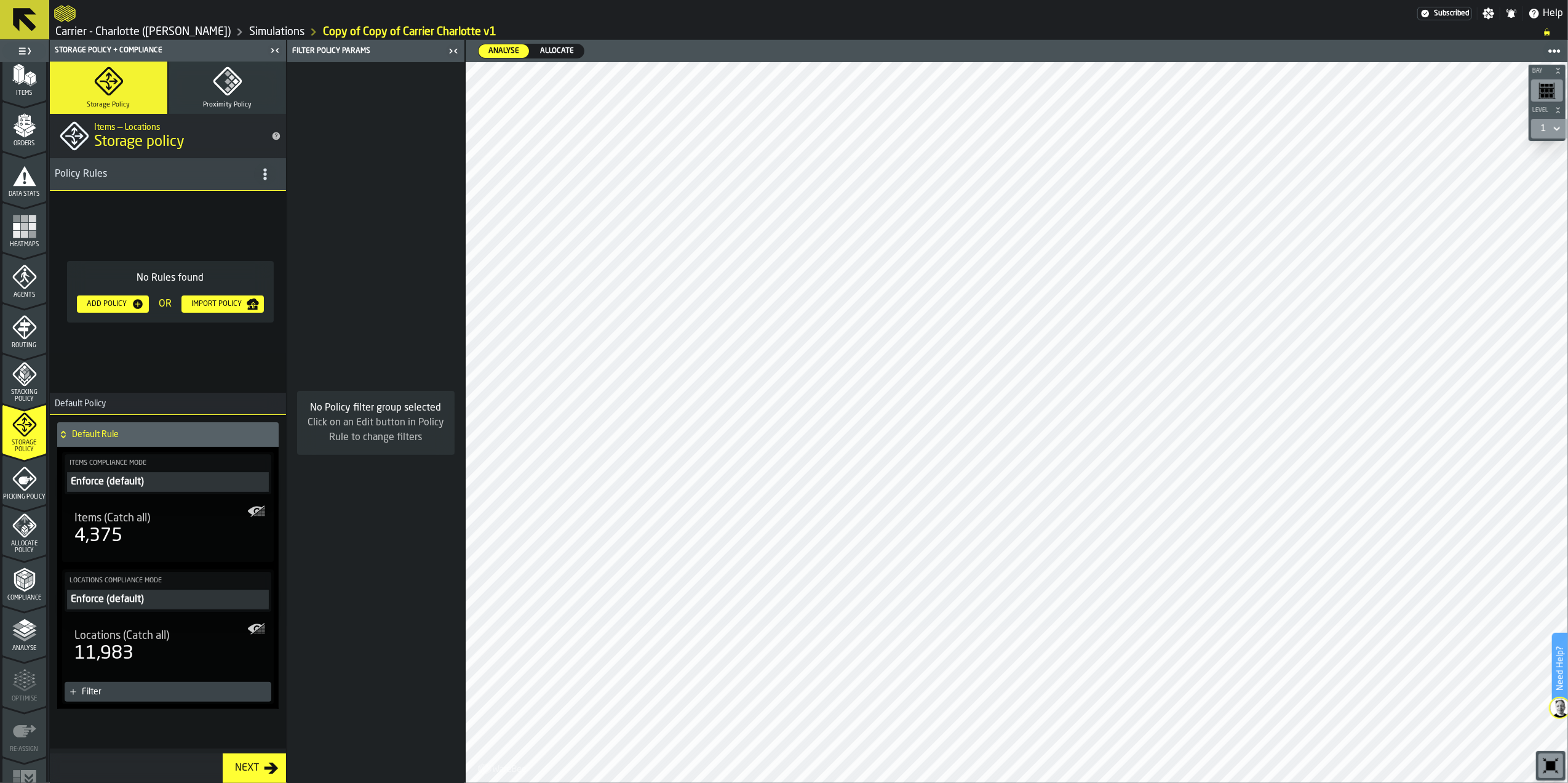
click at [5, 385] on div "Stacking Policy" at bounding box center [24, 382] width 44 height 41
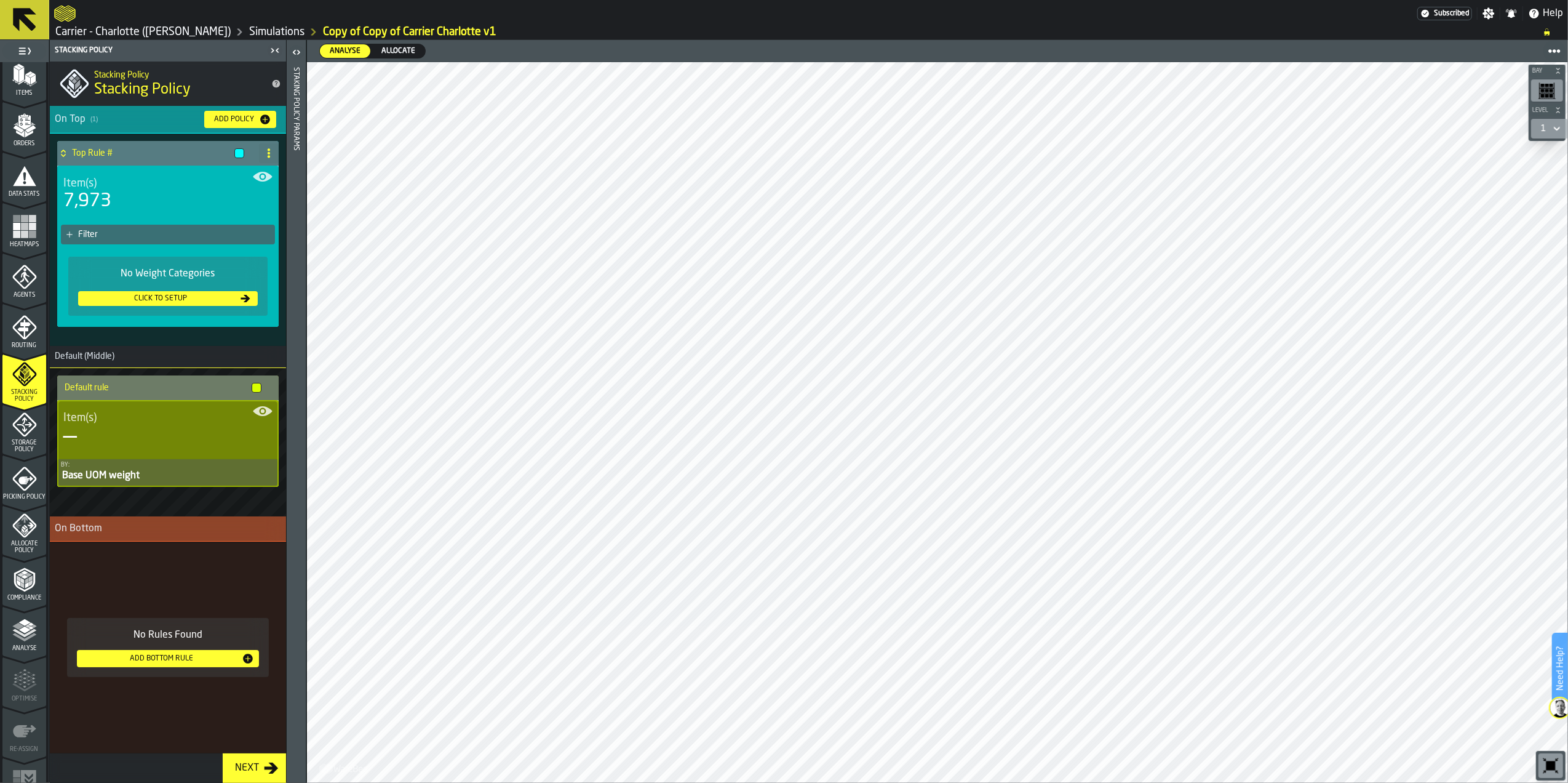
click at [24, 343] on span "Routing" at bounding box center [24, 346] width 44 height 7
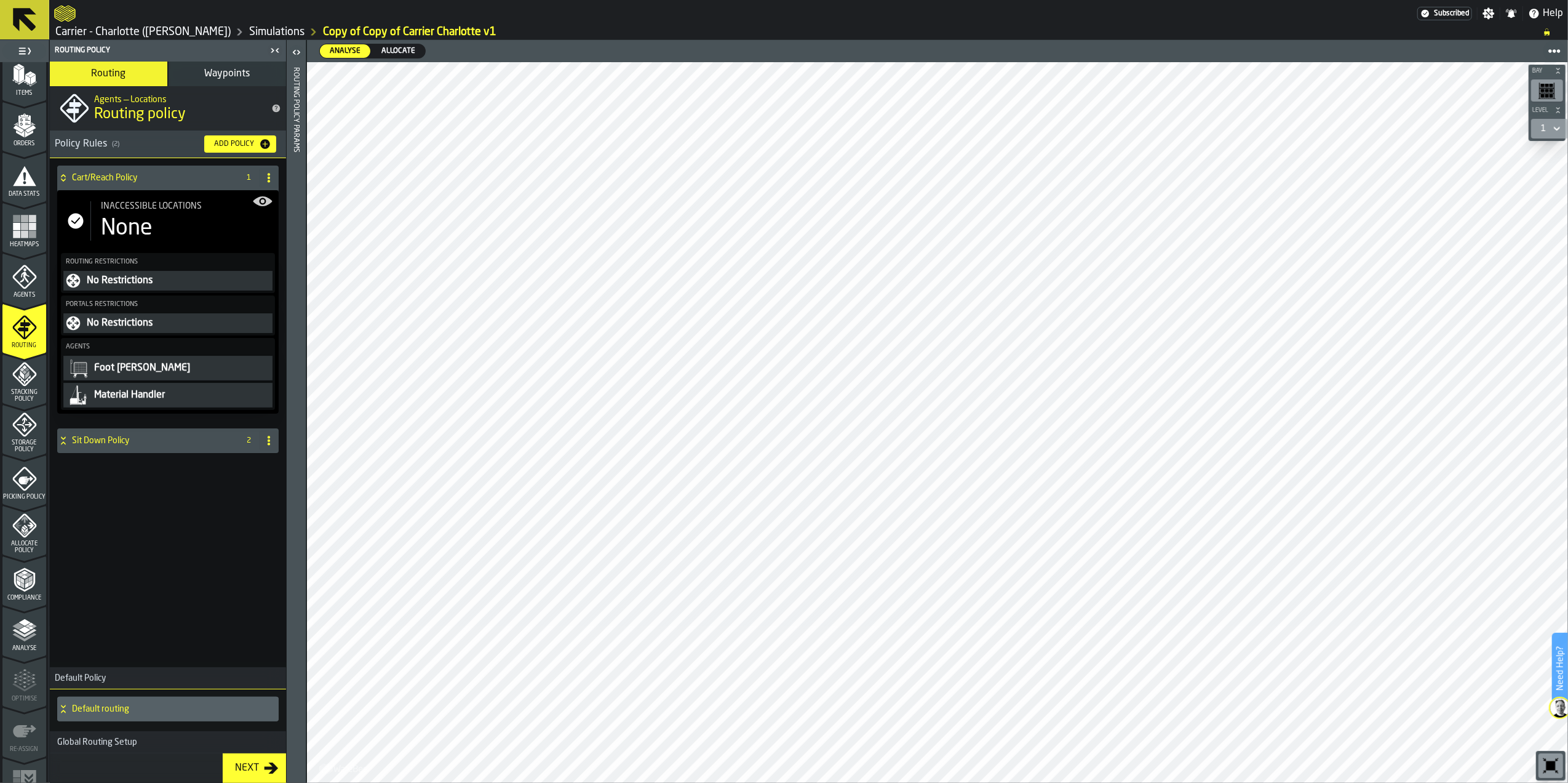
click at [13, 394] on span "Stacking Policy" at bounding box center [24, 396] width 44 height 14
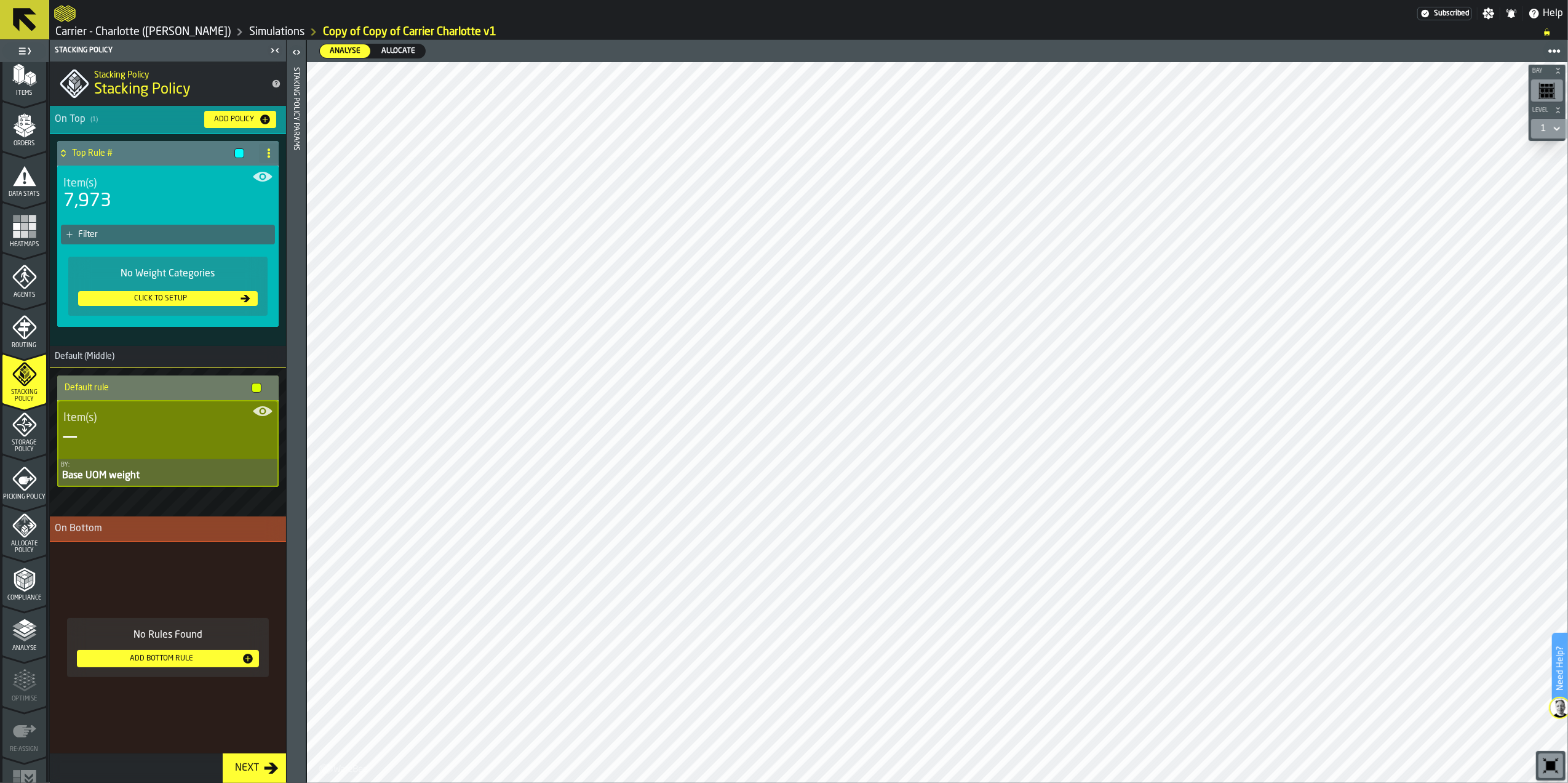
click at [9, 338] on div "Routing" at bounding box center [24, 332] width 44 height 34
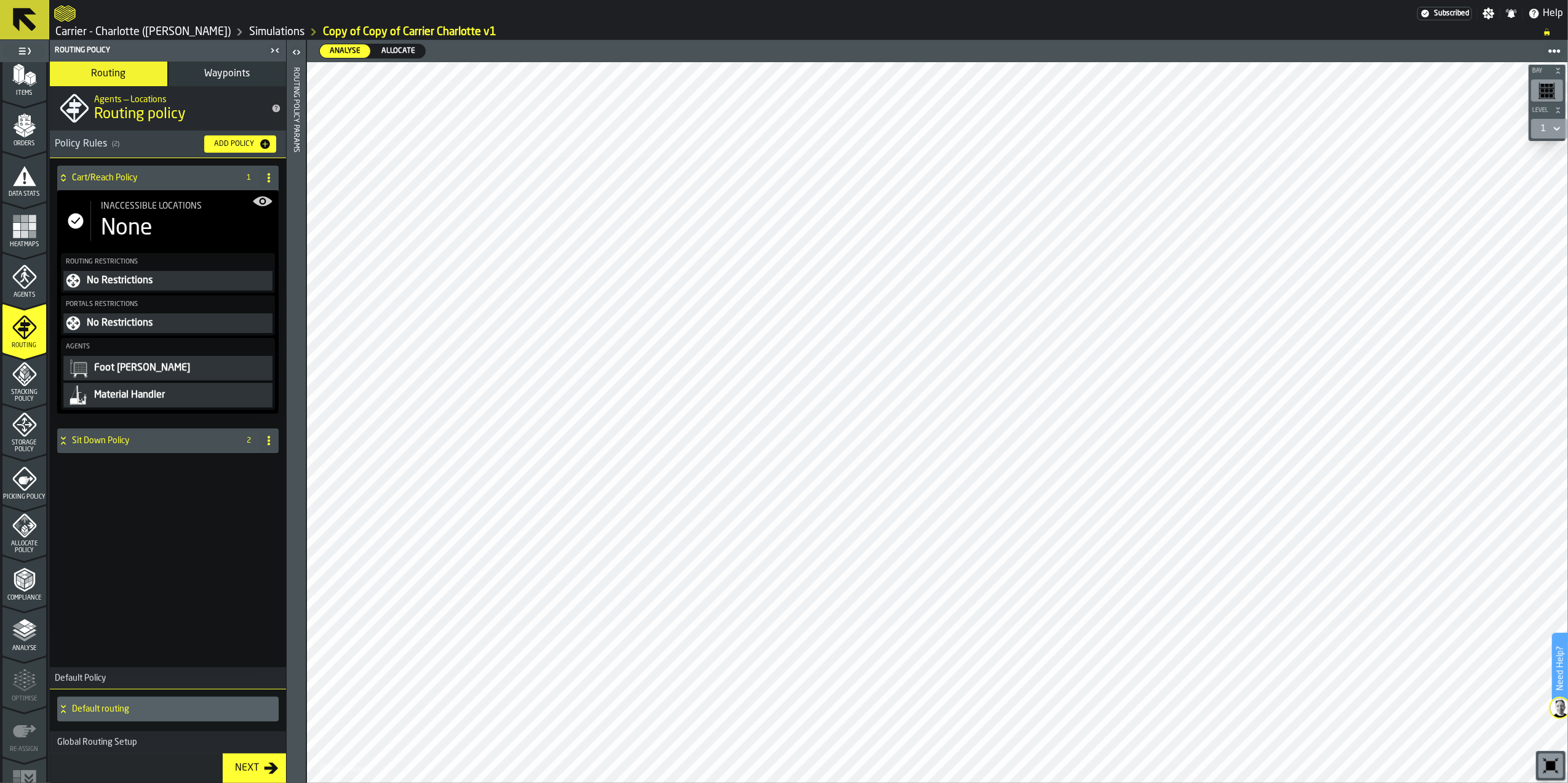
click at [20, 377] on icon "menu Stacking Policy" at bounding box center [24, 374] width 24 height 24
